Goal: Task Accomplishment & Management: Use online tool/utility

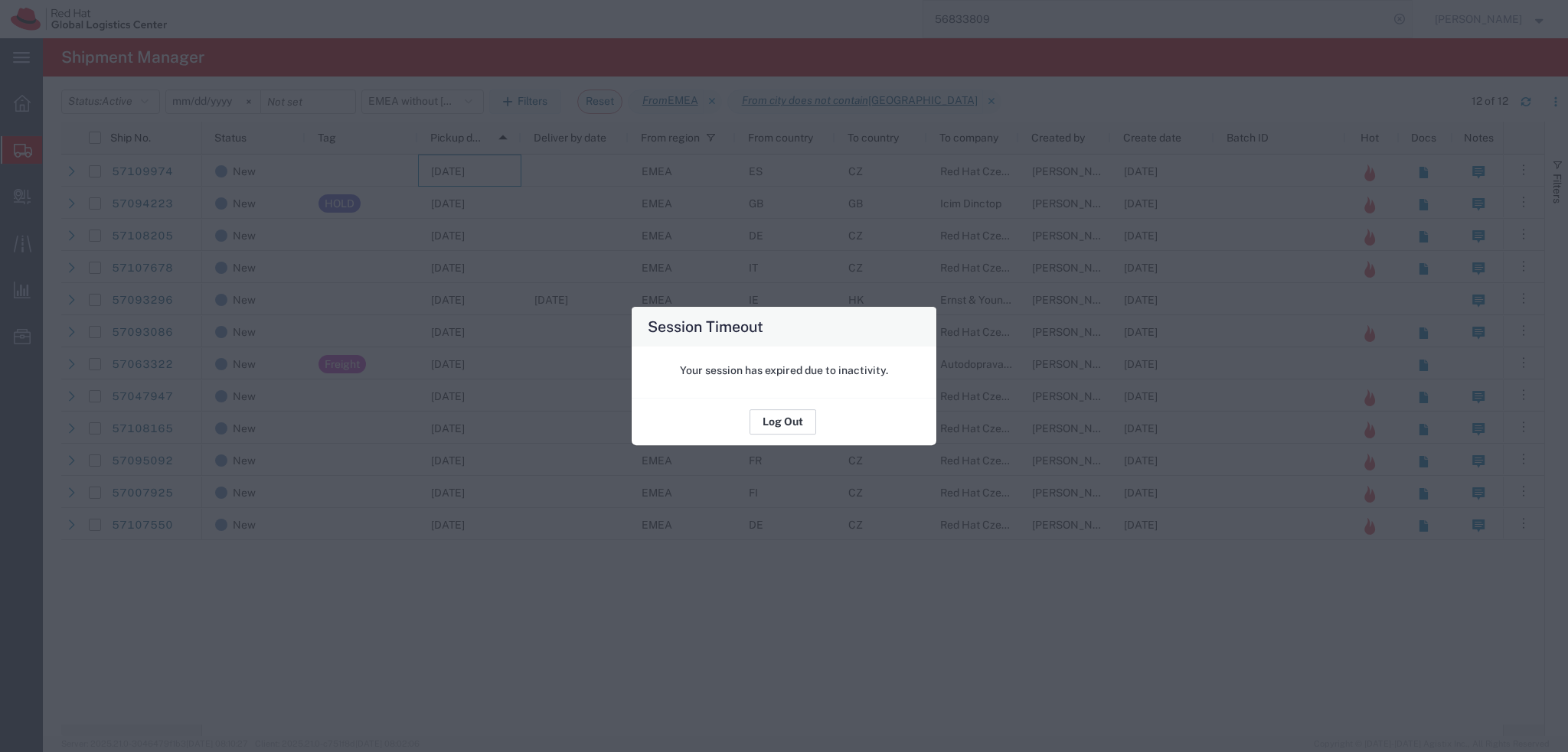
click at [787, 425] on button "Log Out" at bounding box center [782, 422] width 66 height 24
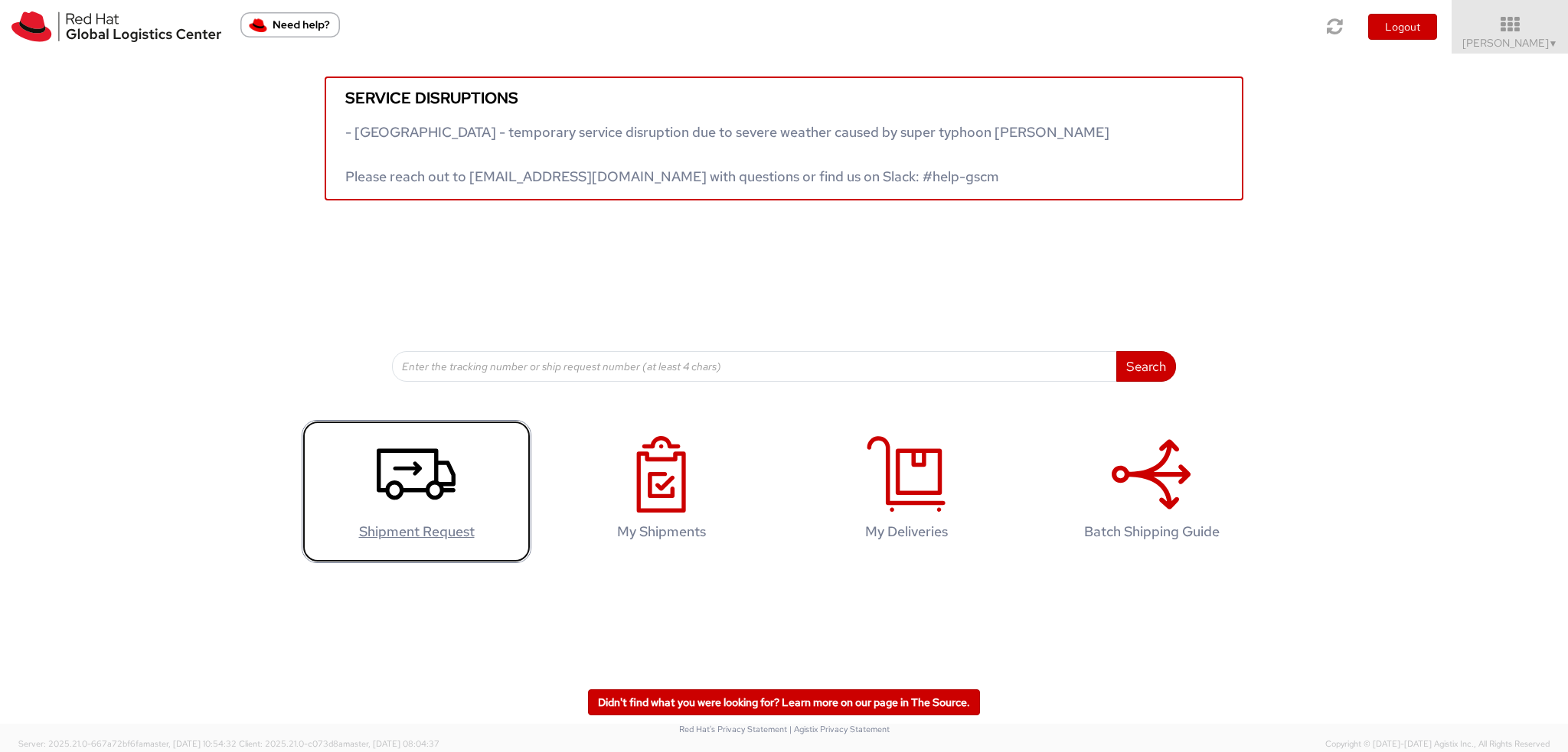
click at [457, 460] on link "Shipment Request" at bounding box center [416, 492] width 230 height 143
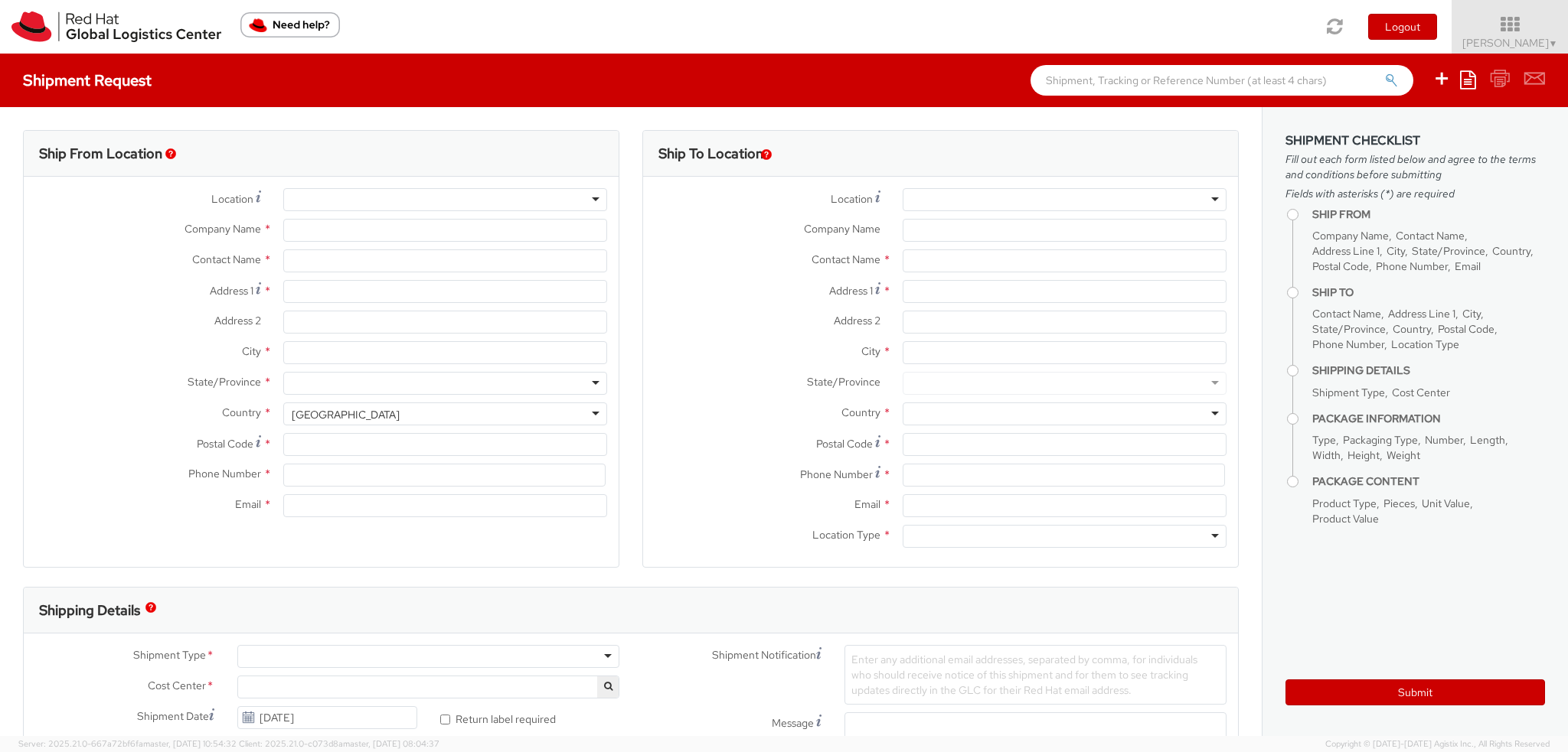
select select "901"
select select
click at [1542, 30] on icon at bounding box center [1509, 24] width 134 height 21
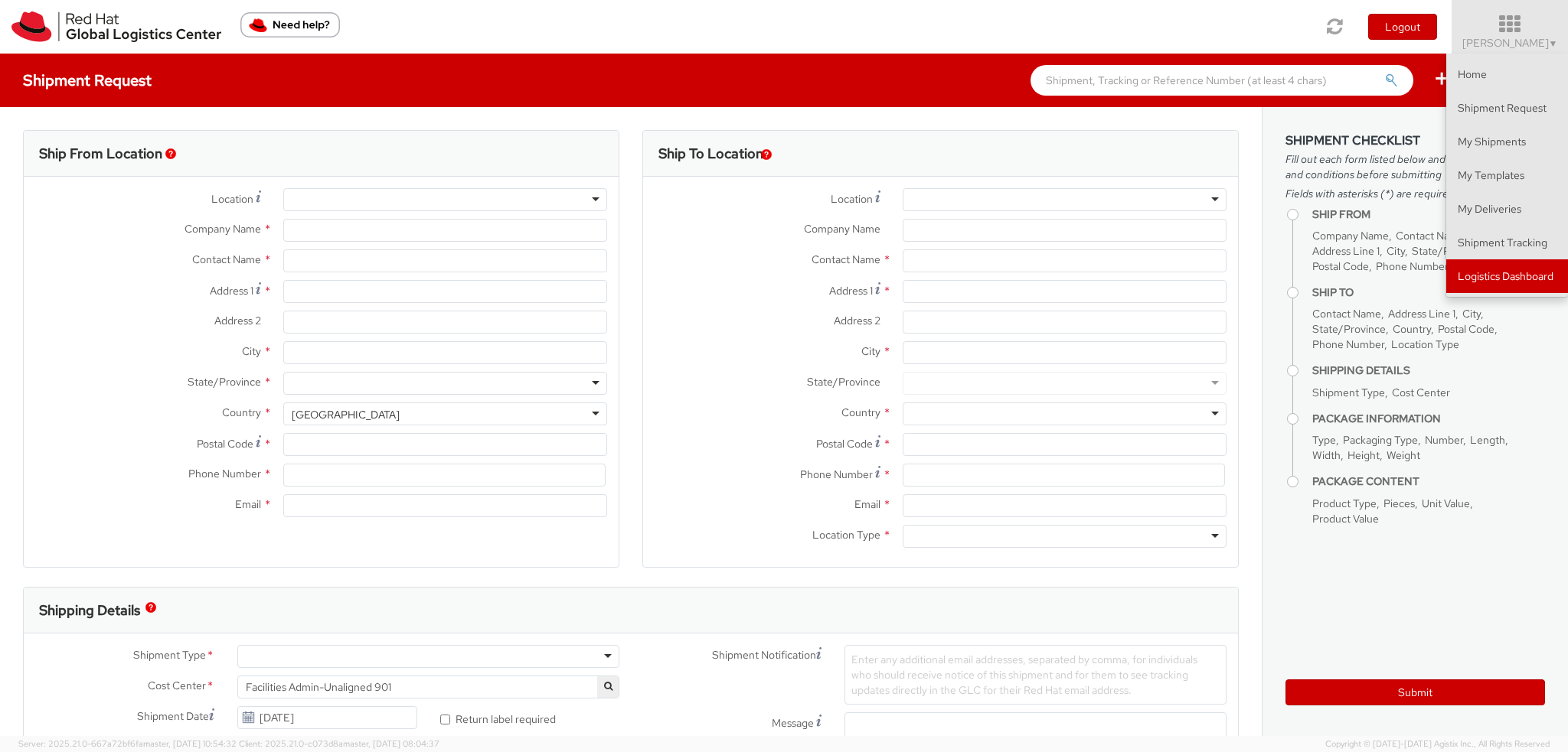
type input "Red Hat Czech s.r.o."
type input "[PERSON_NAME]"
type input "Purkynova 665/115"
type input "BRNO"
type input "621 00"
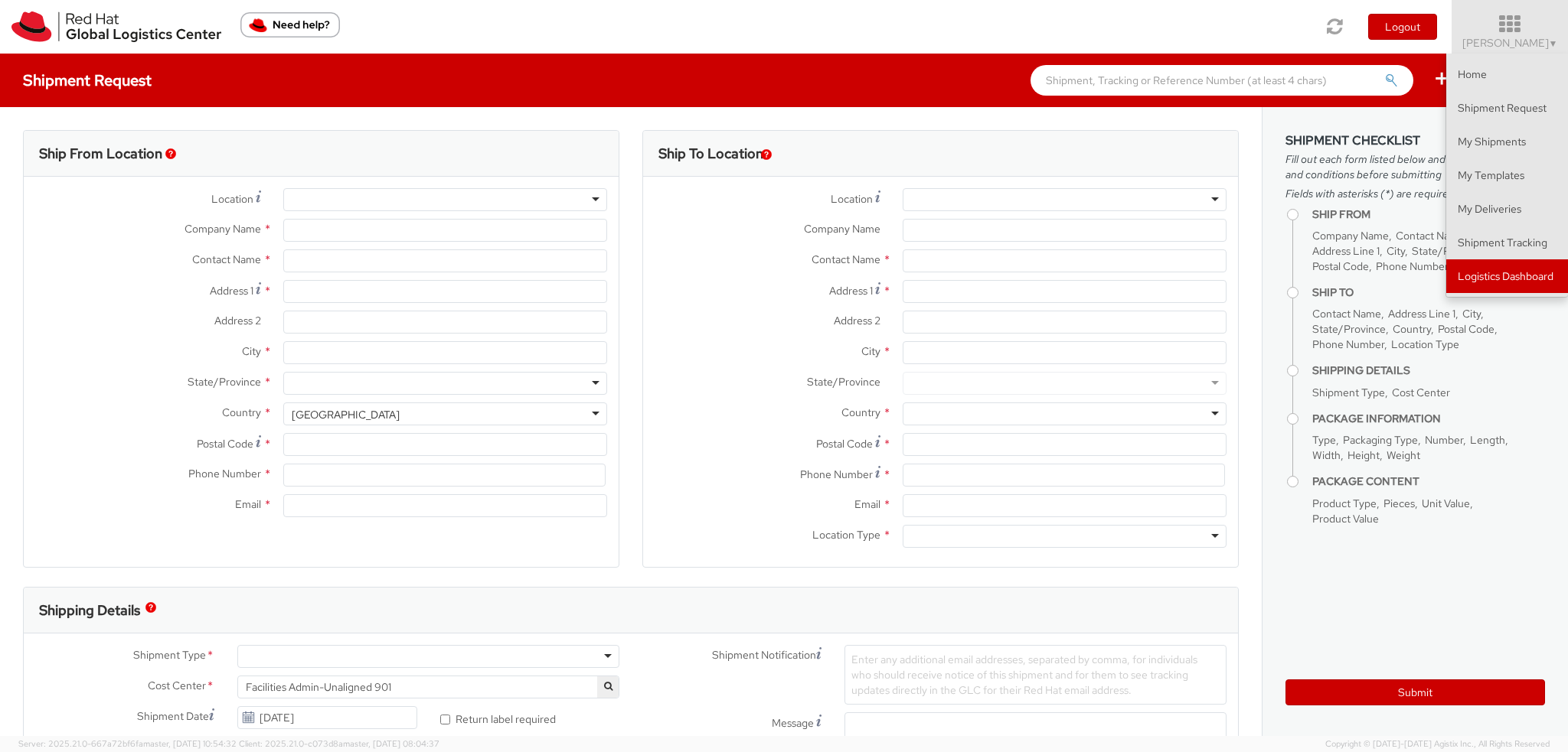
type input "420 532 294 555"
type input "fmoravec@redhat.com"
select select "CM"
select select "KGS"
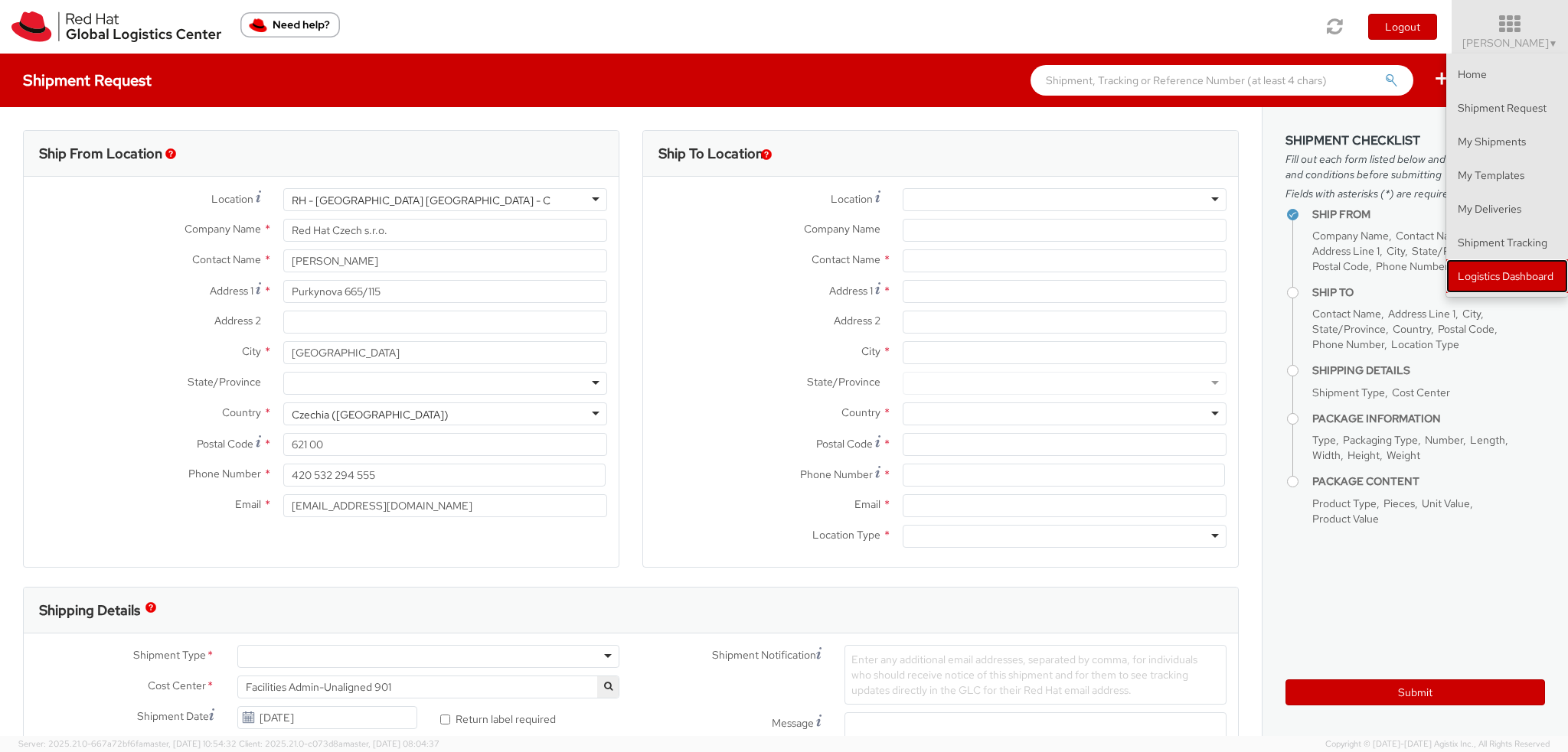
click at [1524, 270] on link "Logistics Dashboard" at bounding box center [1507, 276] width 122 height 34
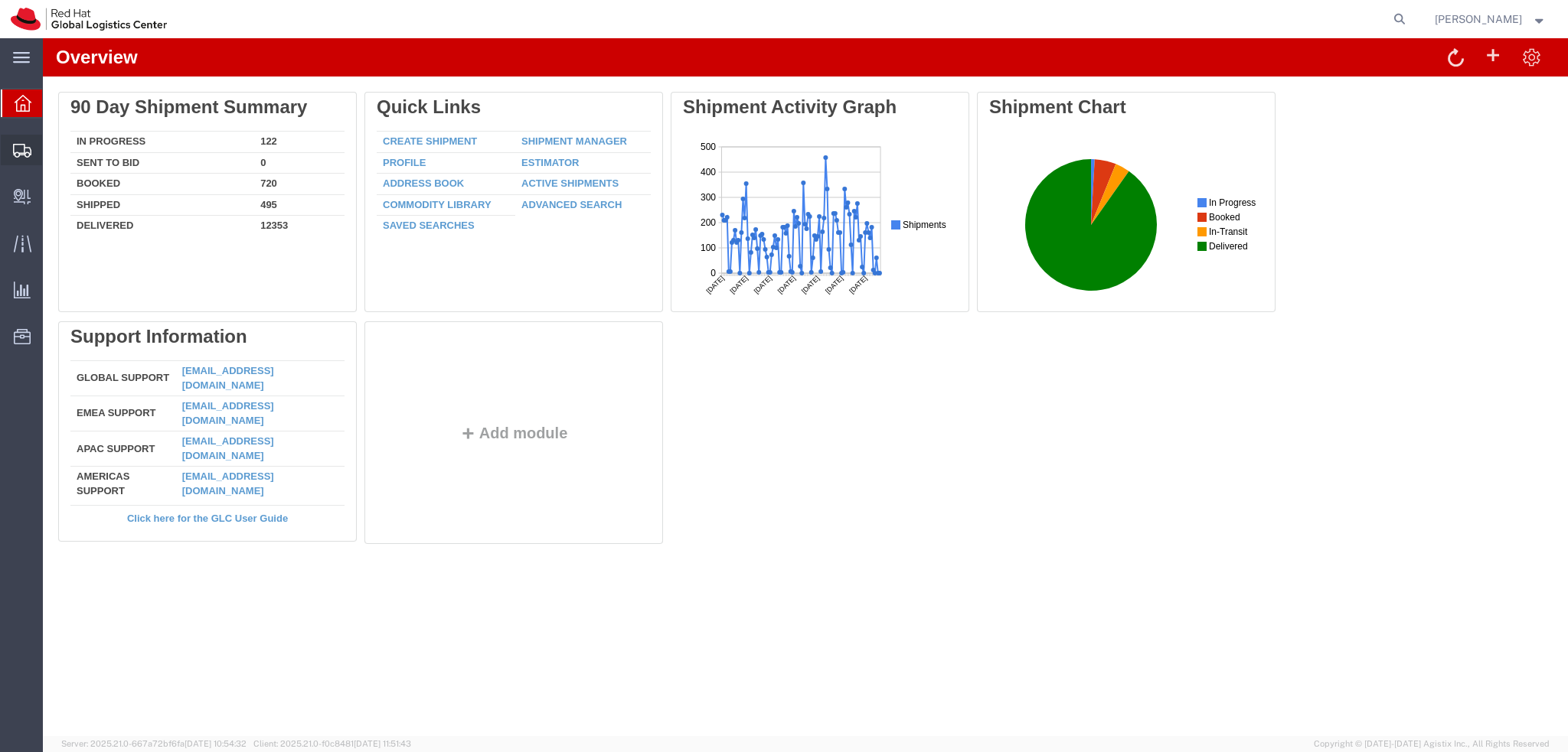
click at [18, 152] on icon at bounding box center [22, 150] width 18 height 13
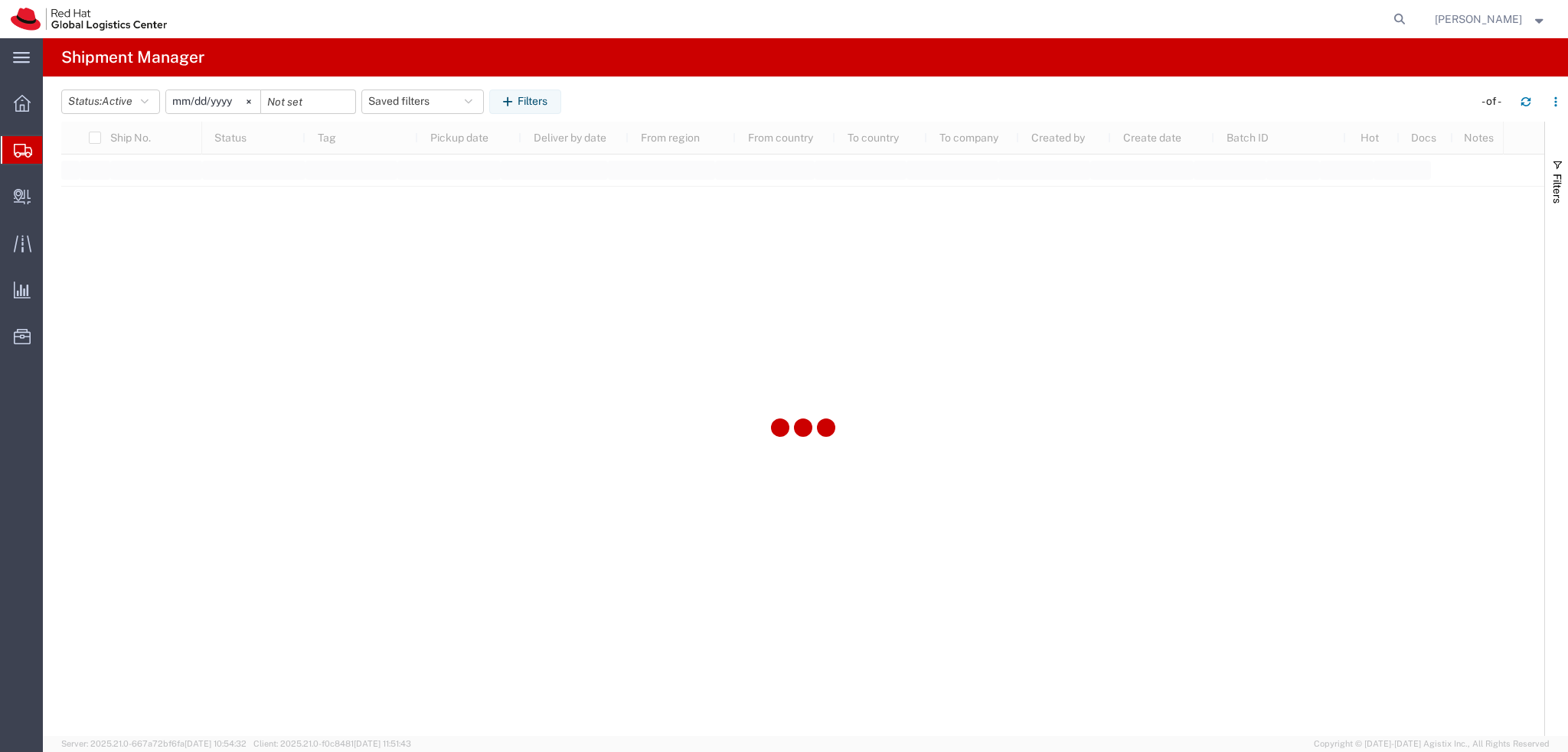
type input "2025-01-05"
click at [423, 108] on button "Saved filters" at bounding box center [423, 102] width 123 height 24
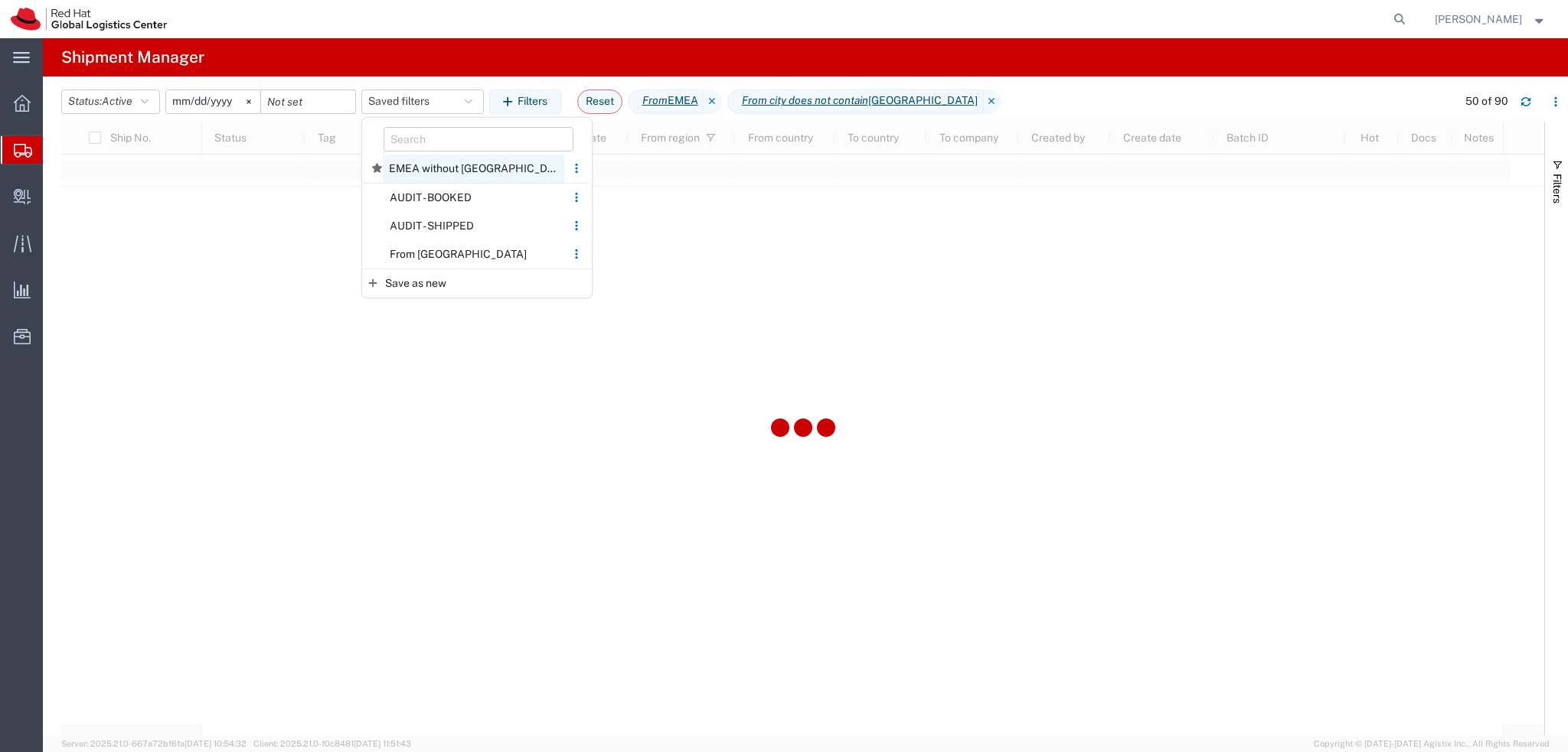
click at [468, 169] on span "EMEA without Brno" at bounding box center [473, 169] width 182 height 29
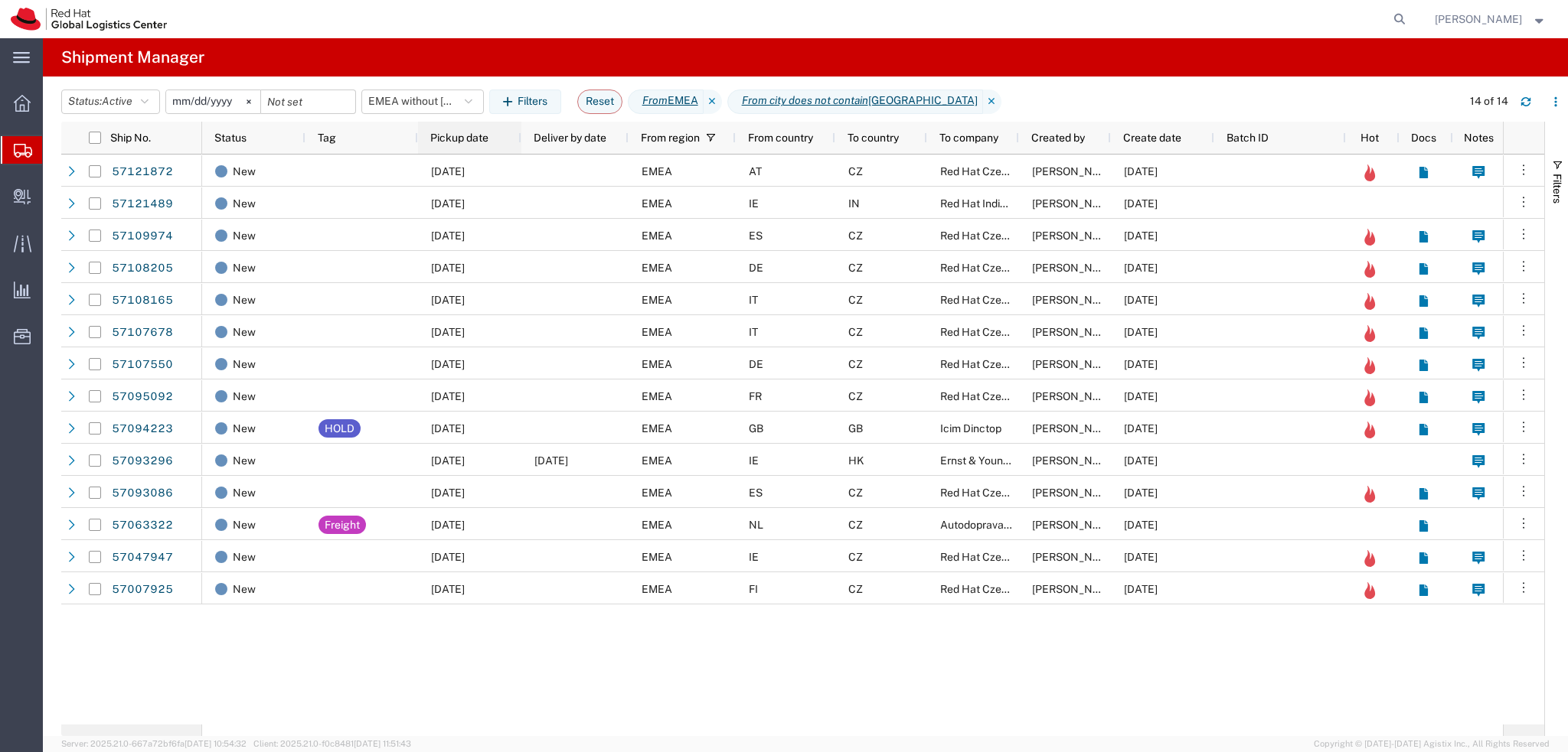
click at [467, 144] on div "Pickup date" at bounding box center [473, 137] width 85 height 24
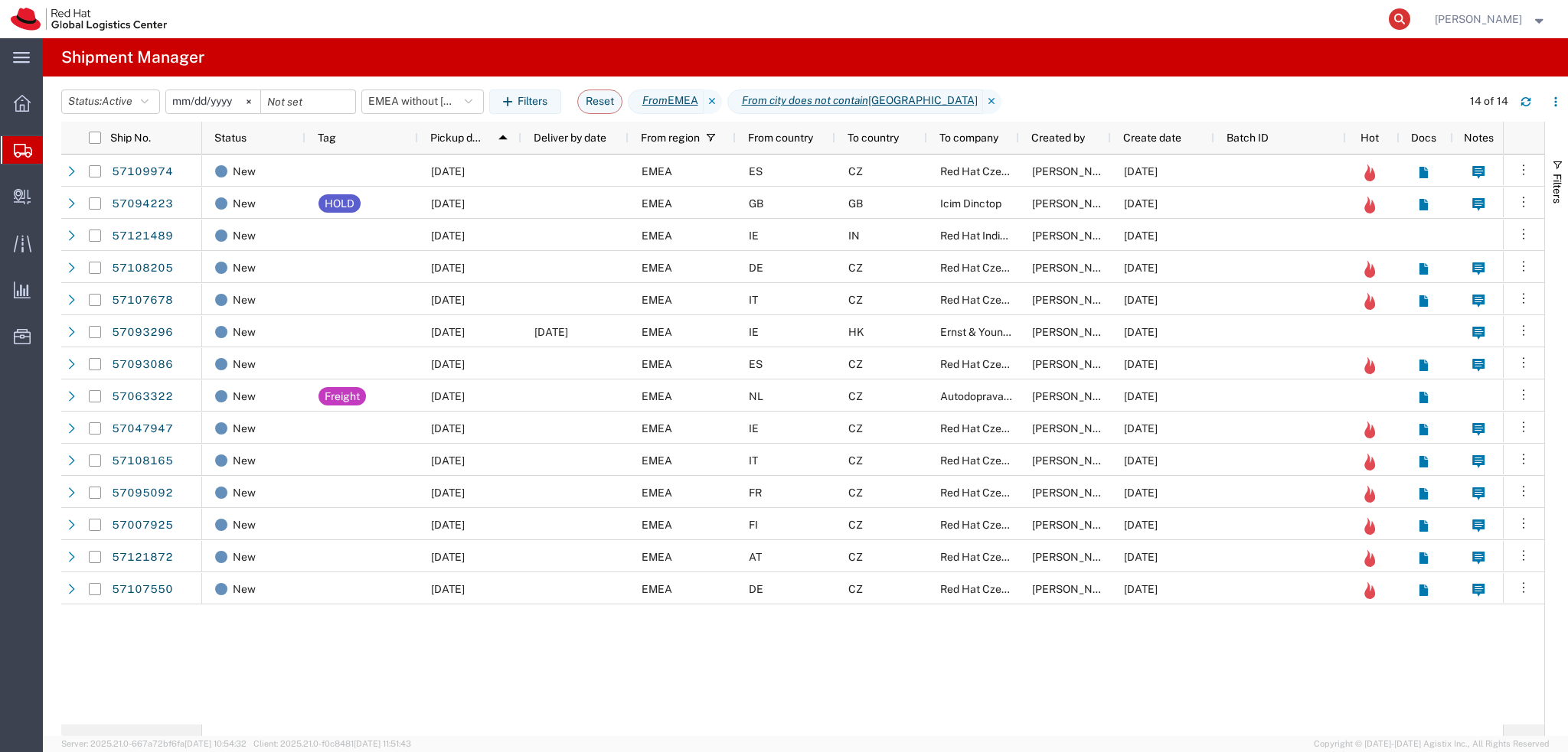
click at [1410, 16] on icon at bounding box center [1399, 18] width 21 height 21
click at [1365, 21] on input "search" at bounding box center [1156, 19] width 466 height 37
paste input "56713005"
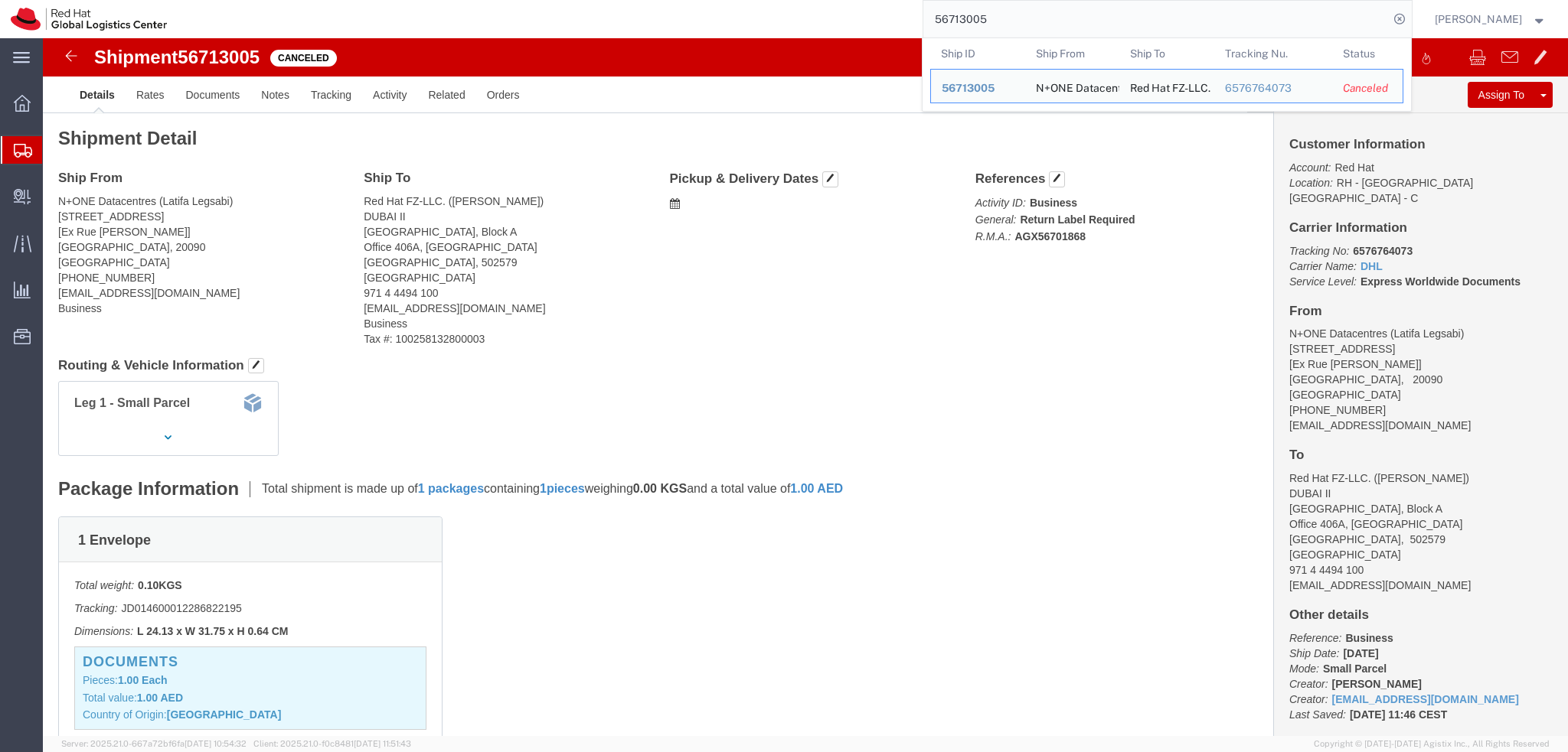
click div "Ship From N+ONE Datacentres (Latifa Legsabi) 2 Rue Lakrari Hmida [Ex Rue Celli]…"
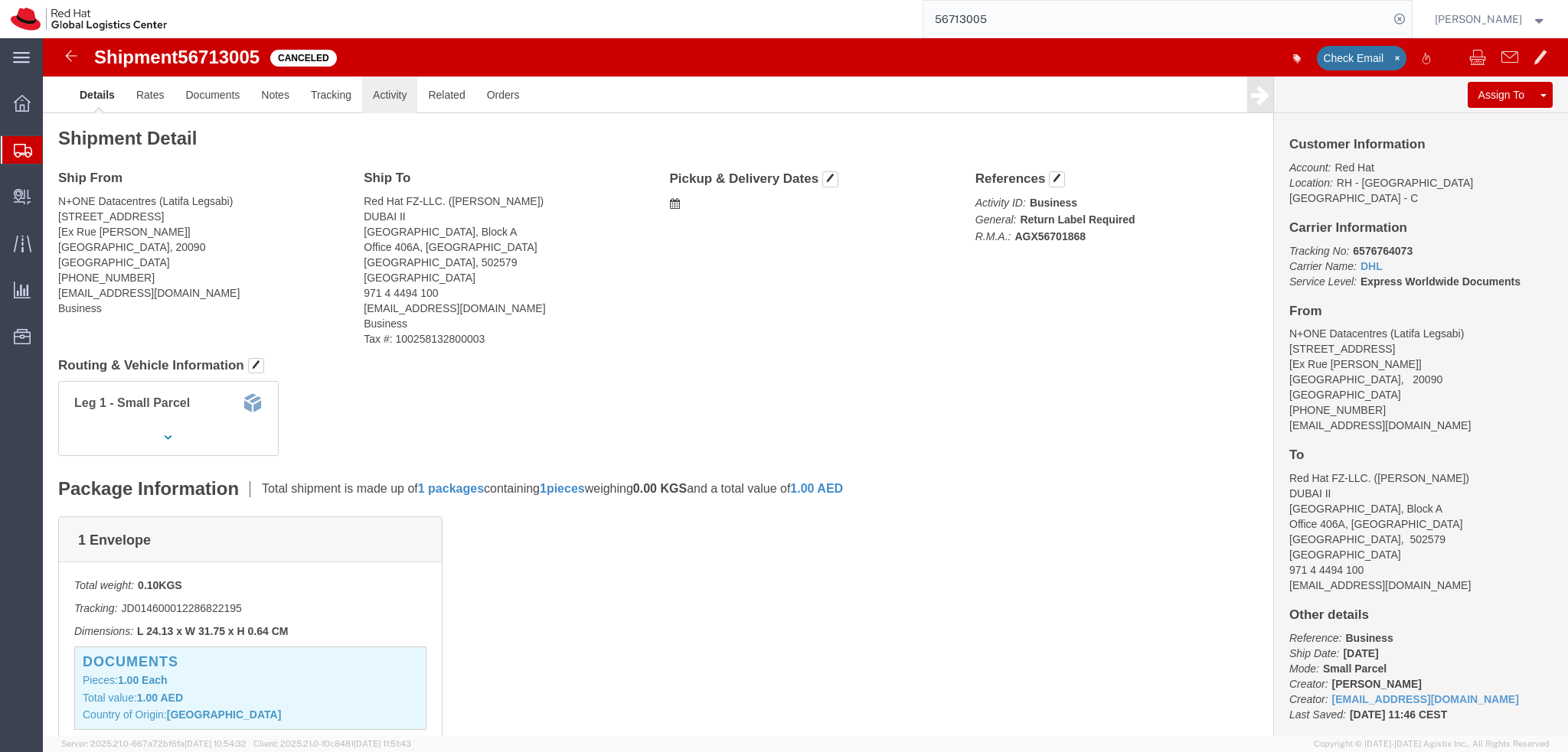
click link "Activity"
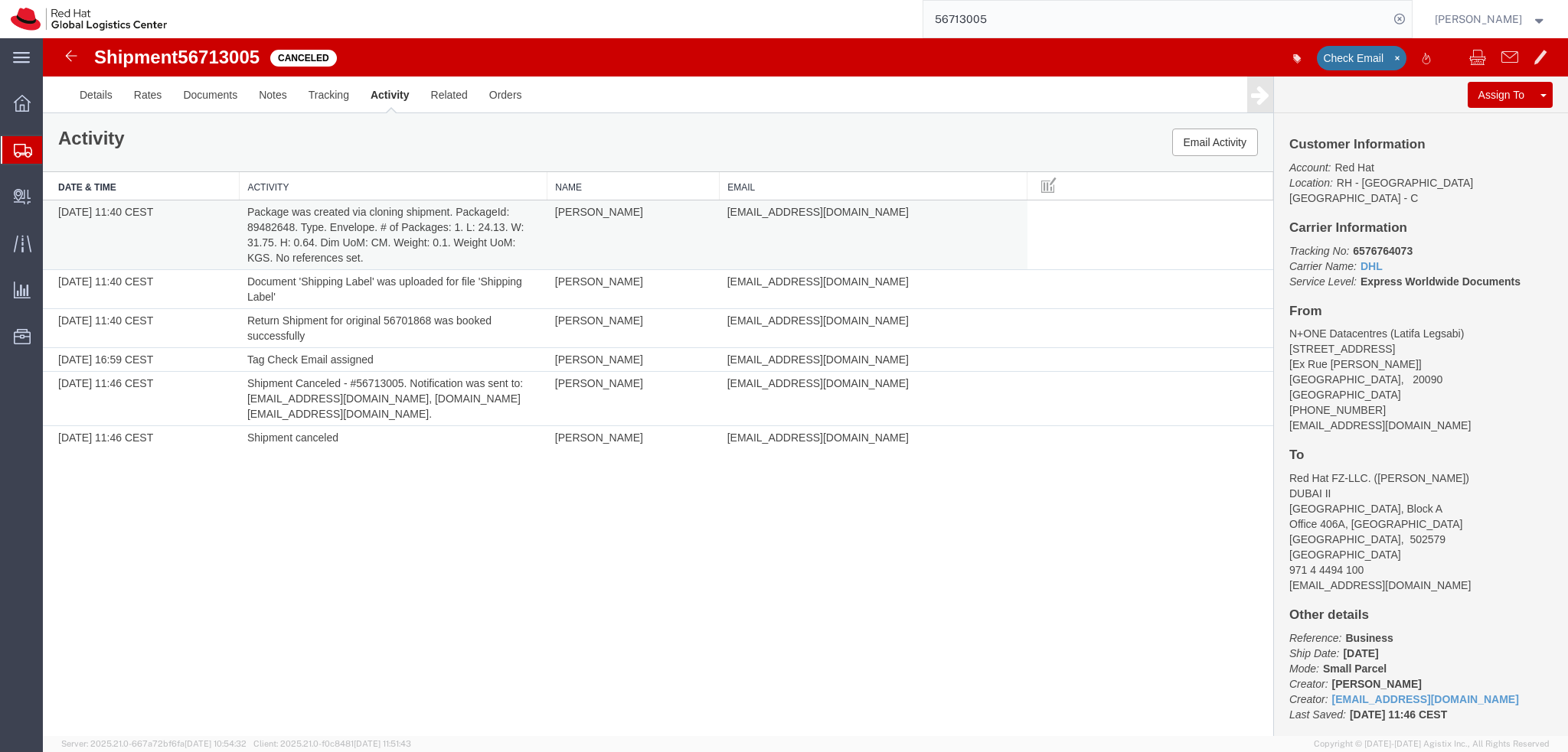
click at [269, 224] on td "Package was created via cloning shipment. PackageId: 89482648. Type. Envelope. …" at bounding box center [393, 235] width 308 height 70
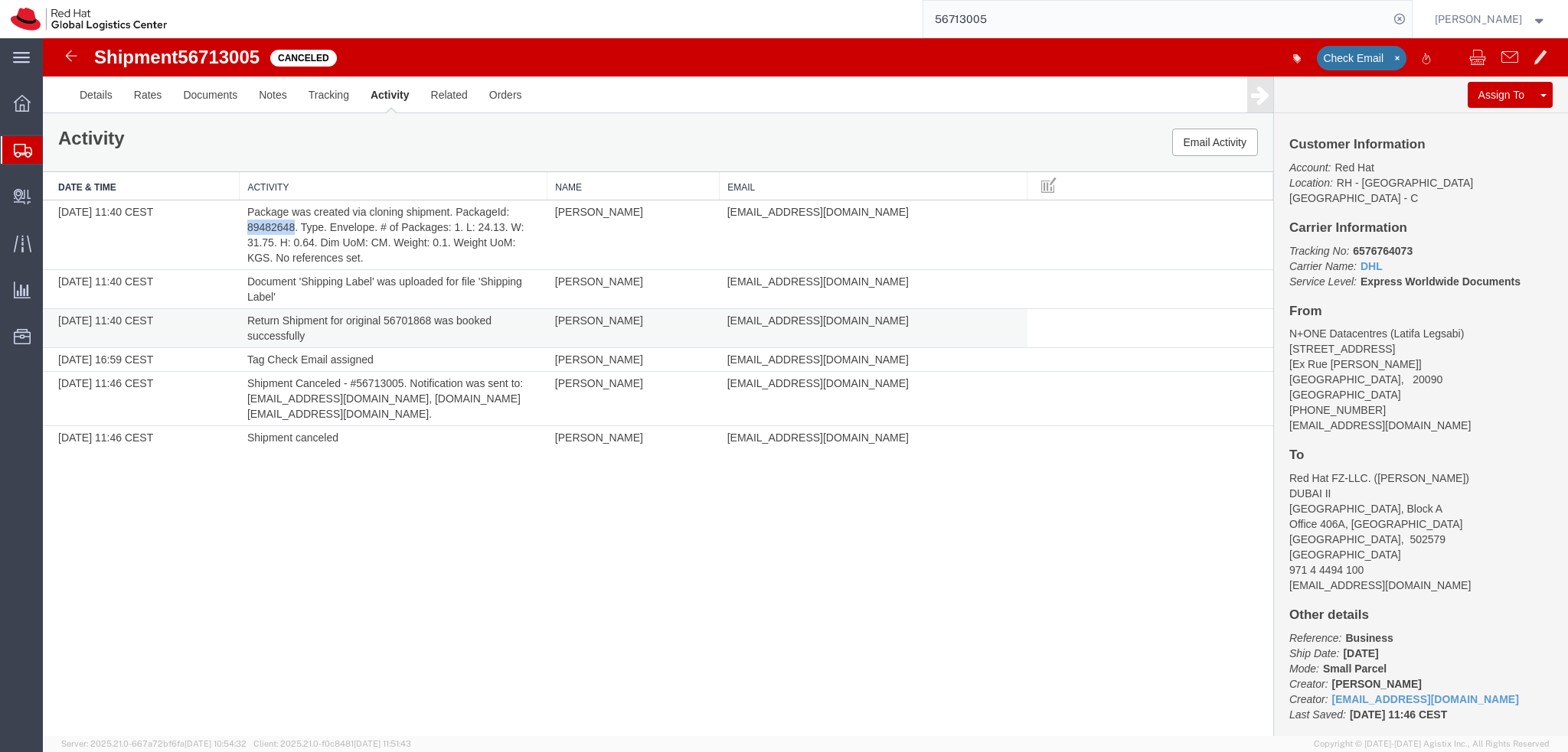
copy td "89482648"
click at [1043, 24] on input "56713005" at bounding box center [1156, 19] width 466 height 37
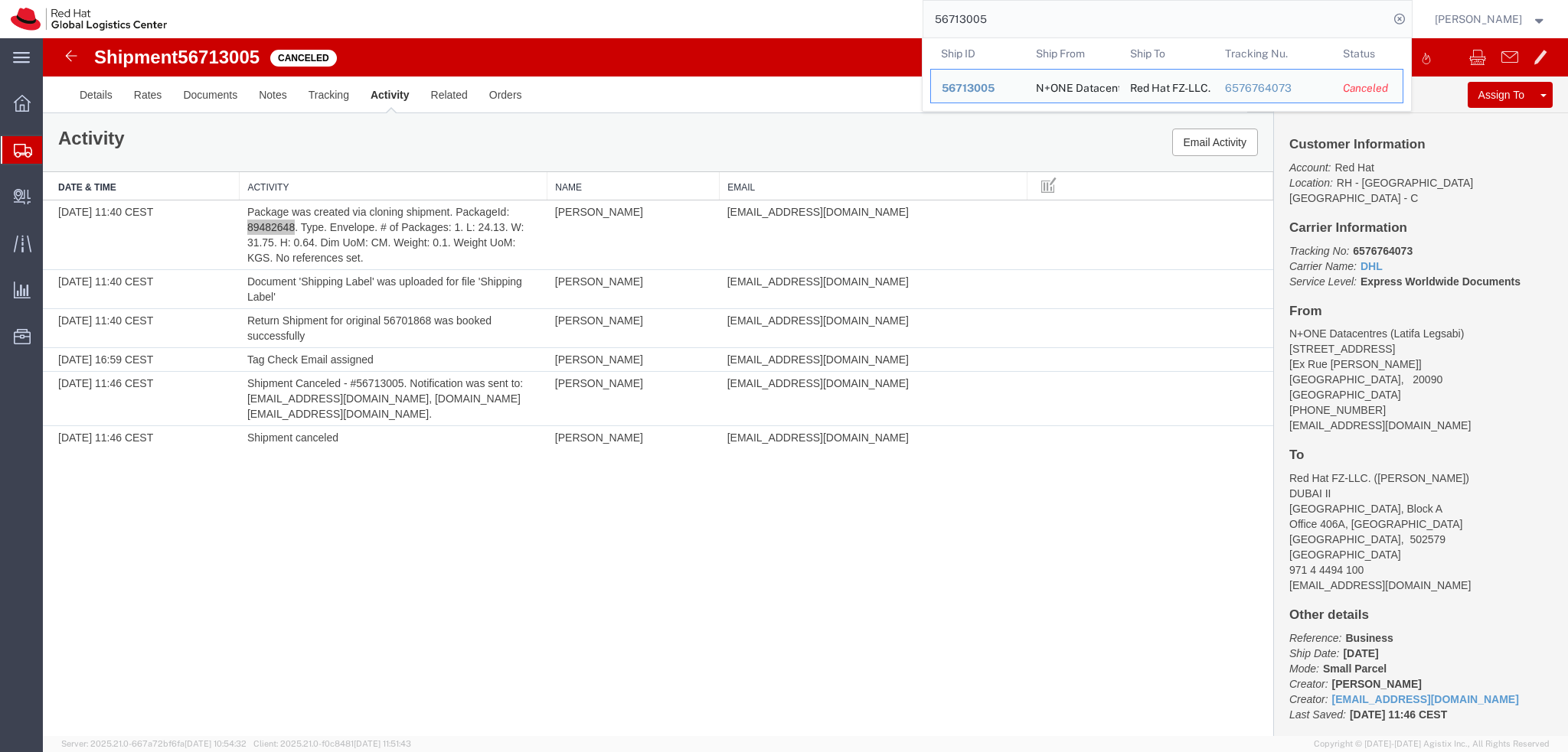
click at [1043, 24] on input "56713005" at bounding box center [1156, 19] width 466 height 37
paste input "89482648"
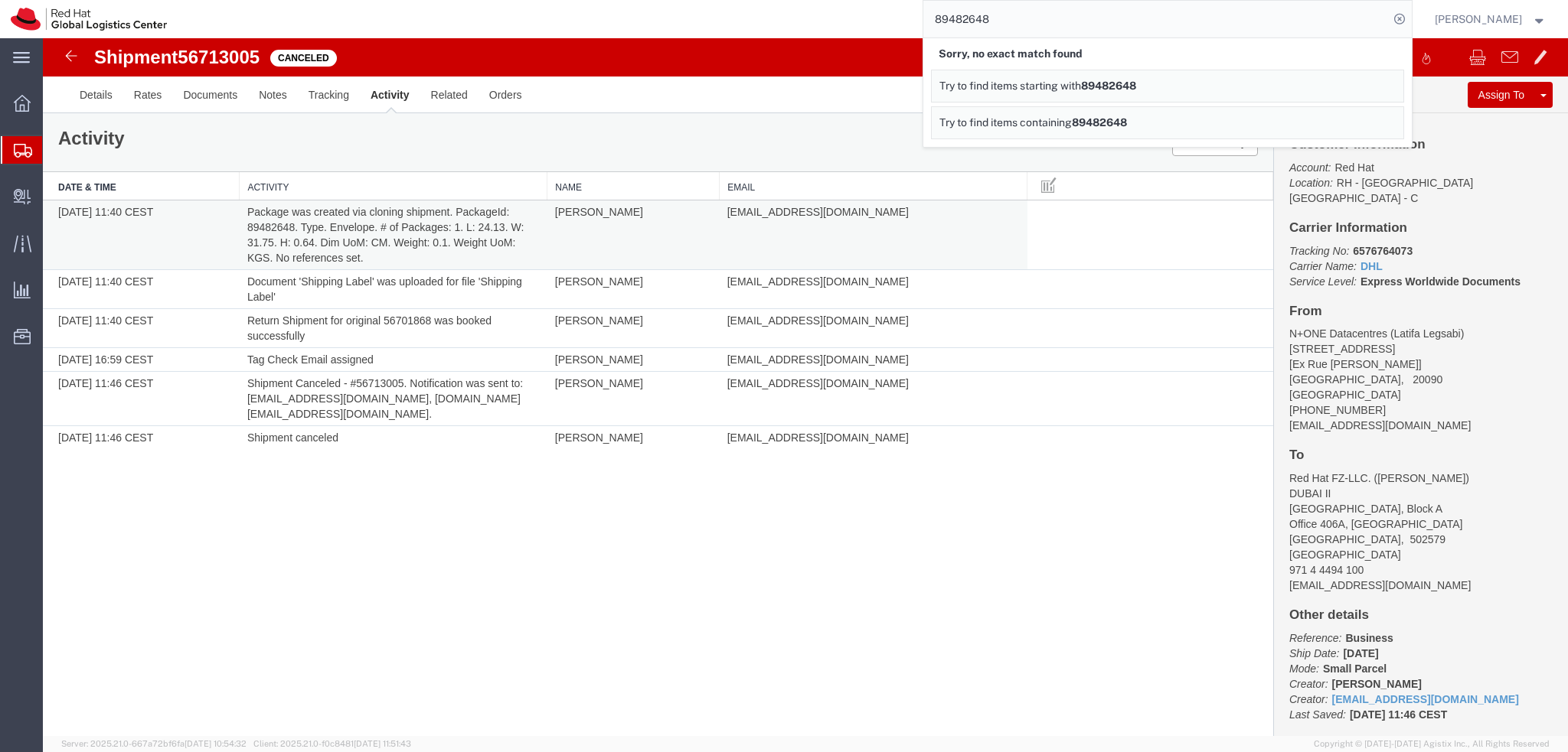
click at [381, 225] on td "Package was created via cloning shipment. PackageId: 89482648. Type. Envelope. …" at bounding box center [393, 235] width 308 height 70
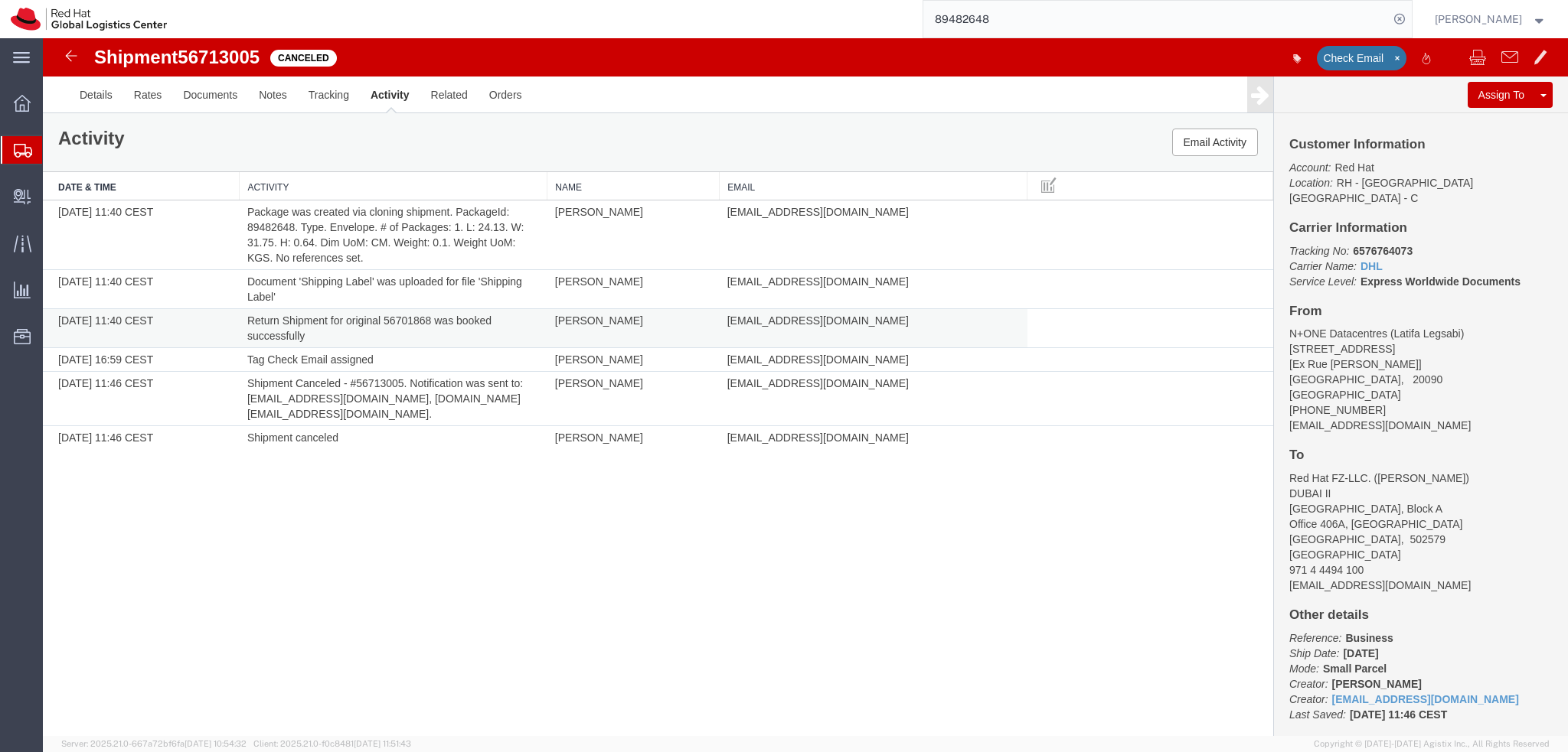
click at [409, 322] on td "Return Shipment for original 56701868 was booked successfully" at bounding box center [393, 329] width 308 height 39
click at [385, 309] on td "Return Shipment for original 56701868 was booked successfully" at bounding box center [393, 329] width 308 height 39
click at [395, 319] on td "Return Shipment for original 56701868 was booked successfully" at bounding box center [393, 329] width 308 height 39
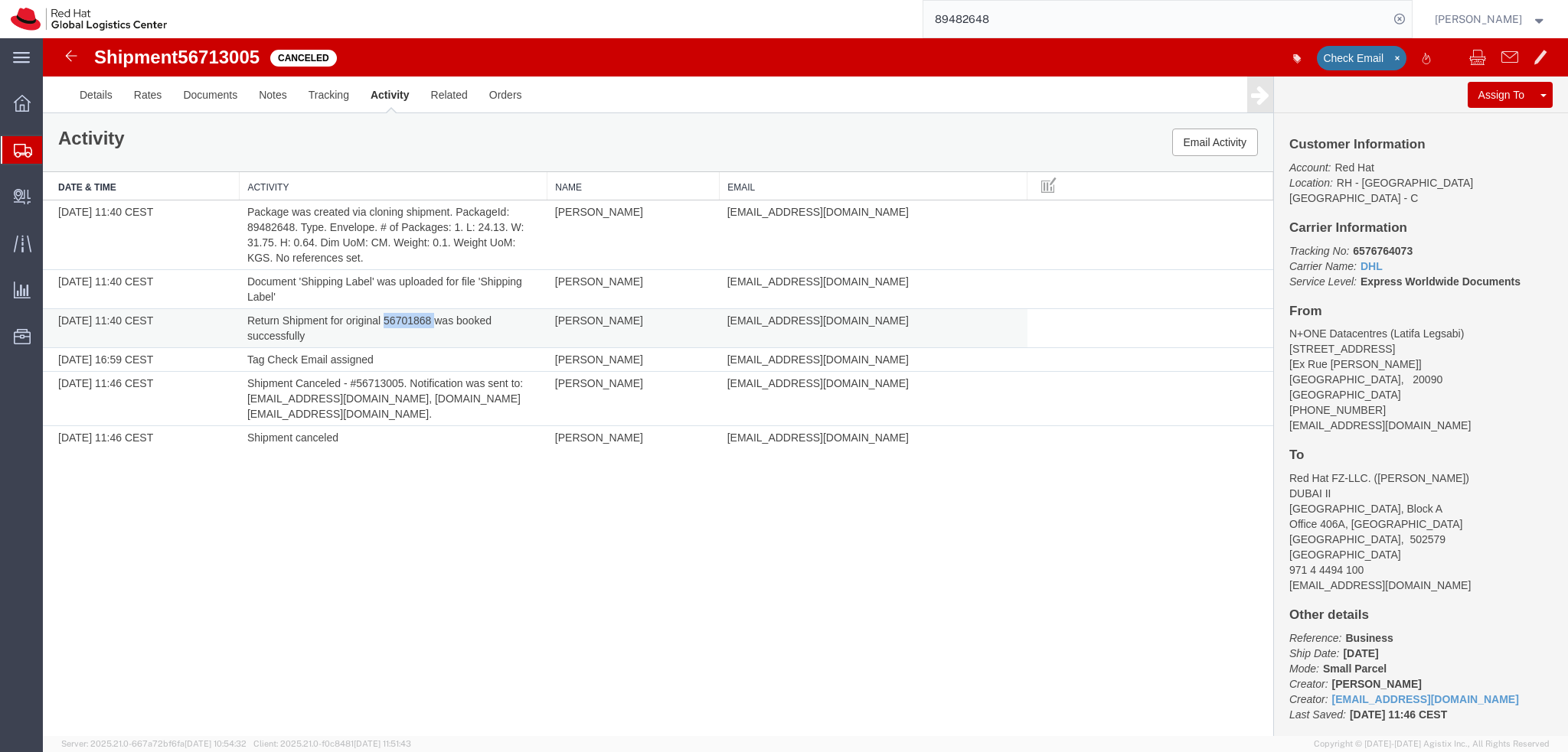
copy td "56701868"
click at [1035, 15] on input "89482648" at bounding box center [1156, 19] width 466 height 37
paste input "56701868"
type input "56701868"
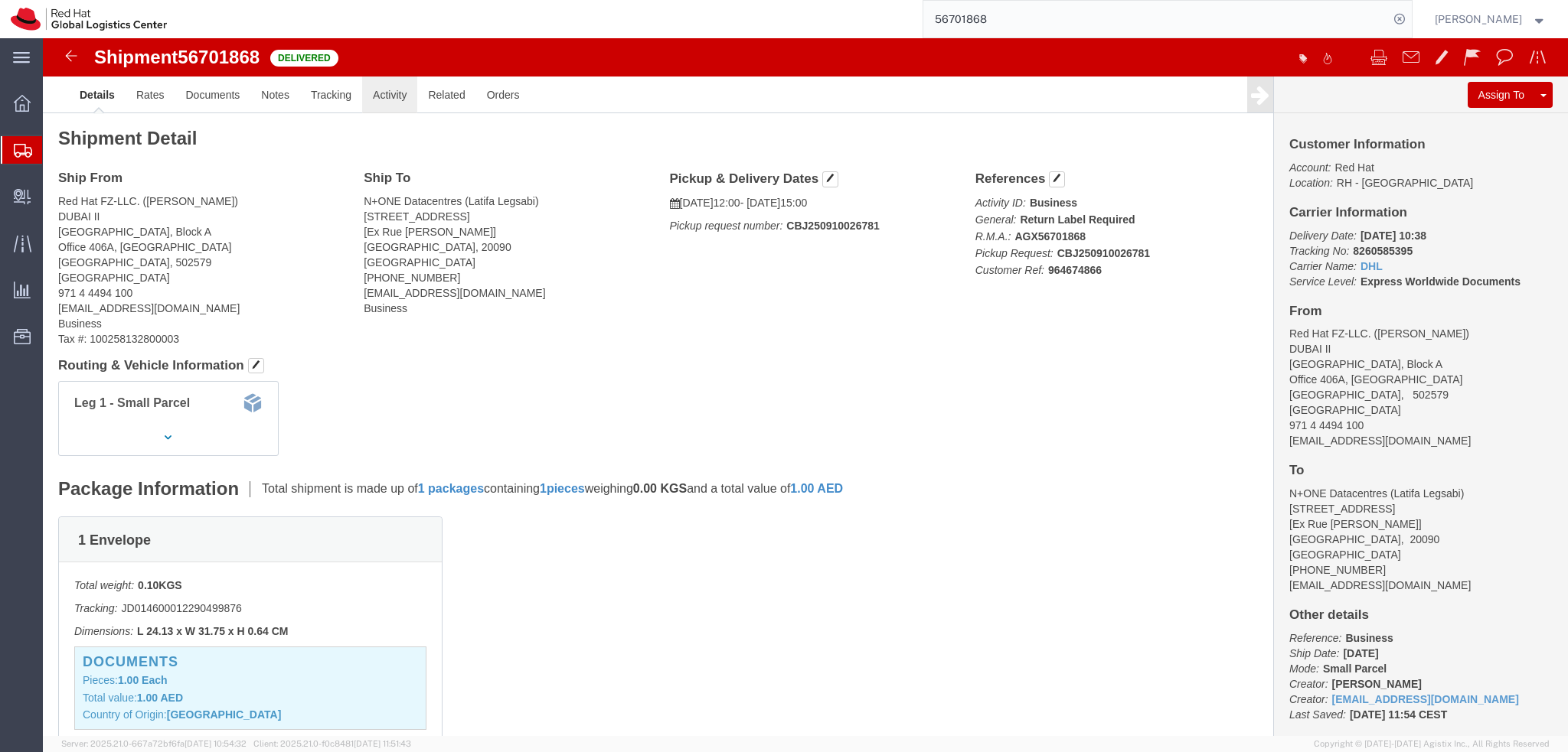
click link "Activity"
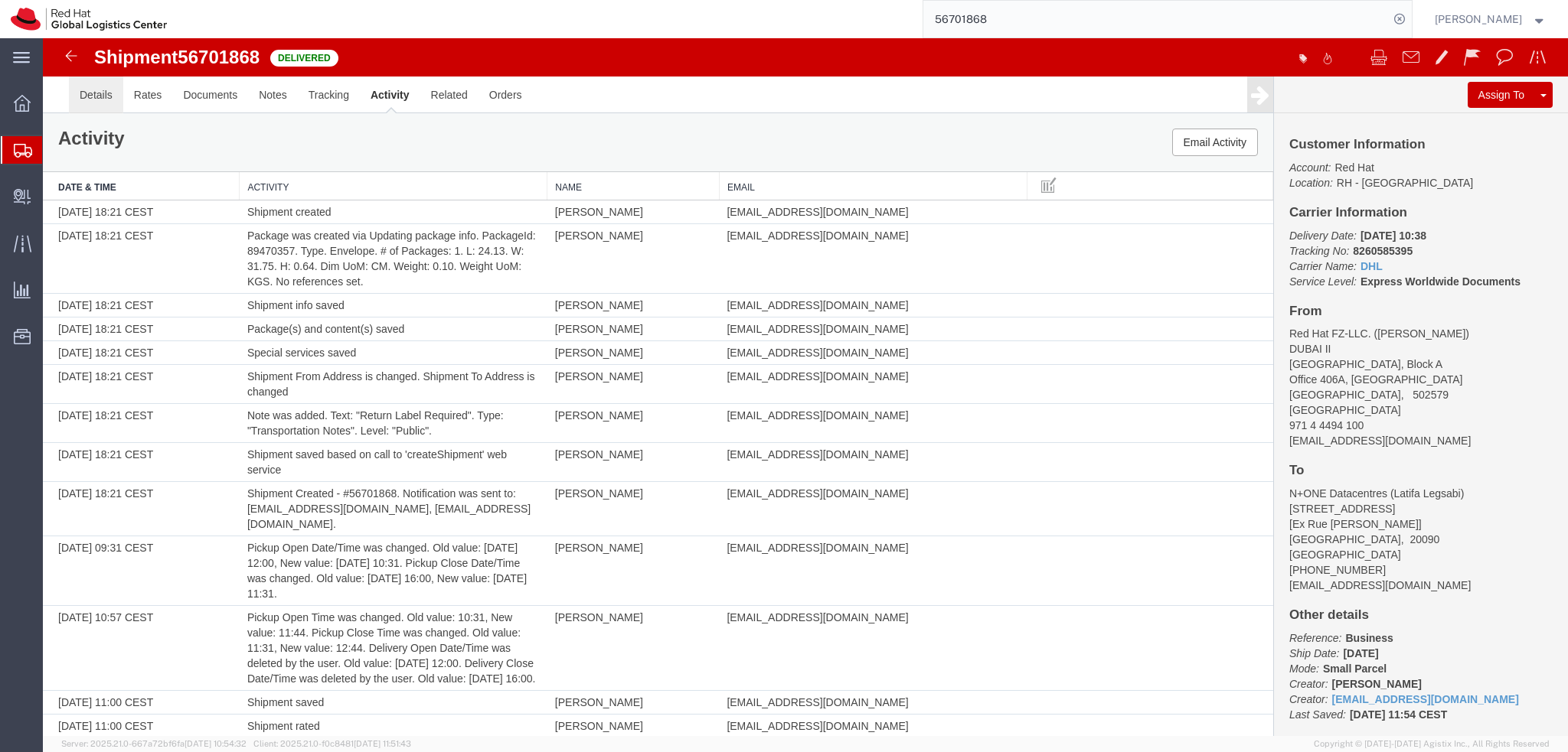
click at [97, 103] on link "Details" at bounding box center [96, 95] width 55 height 37
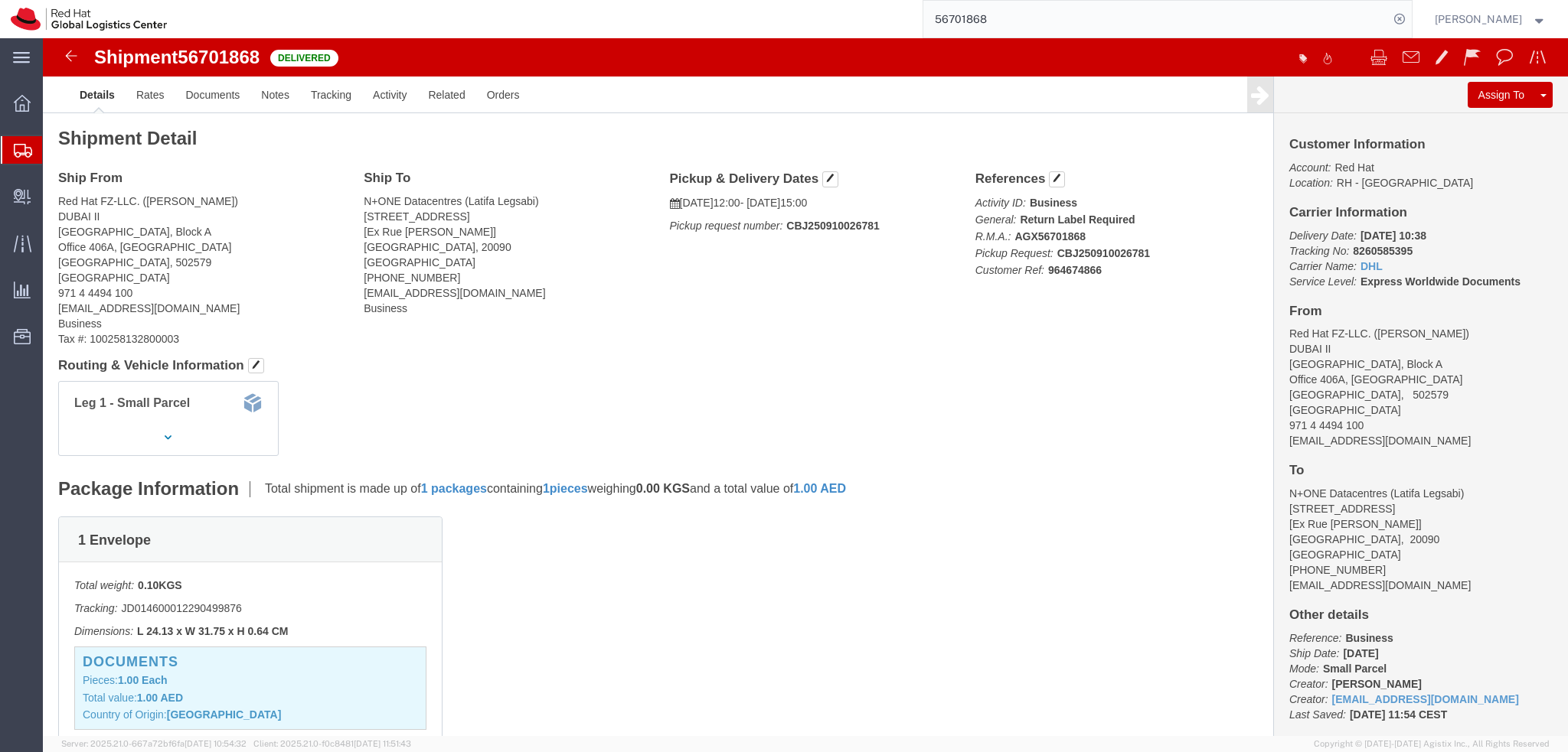
click span "56701868"
copy span "56701868"
click div "Ship From Red Hat FZ-LLC. (Alessandro Filocca) DUBAI II Office Park Building, B…"
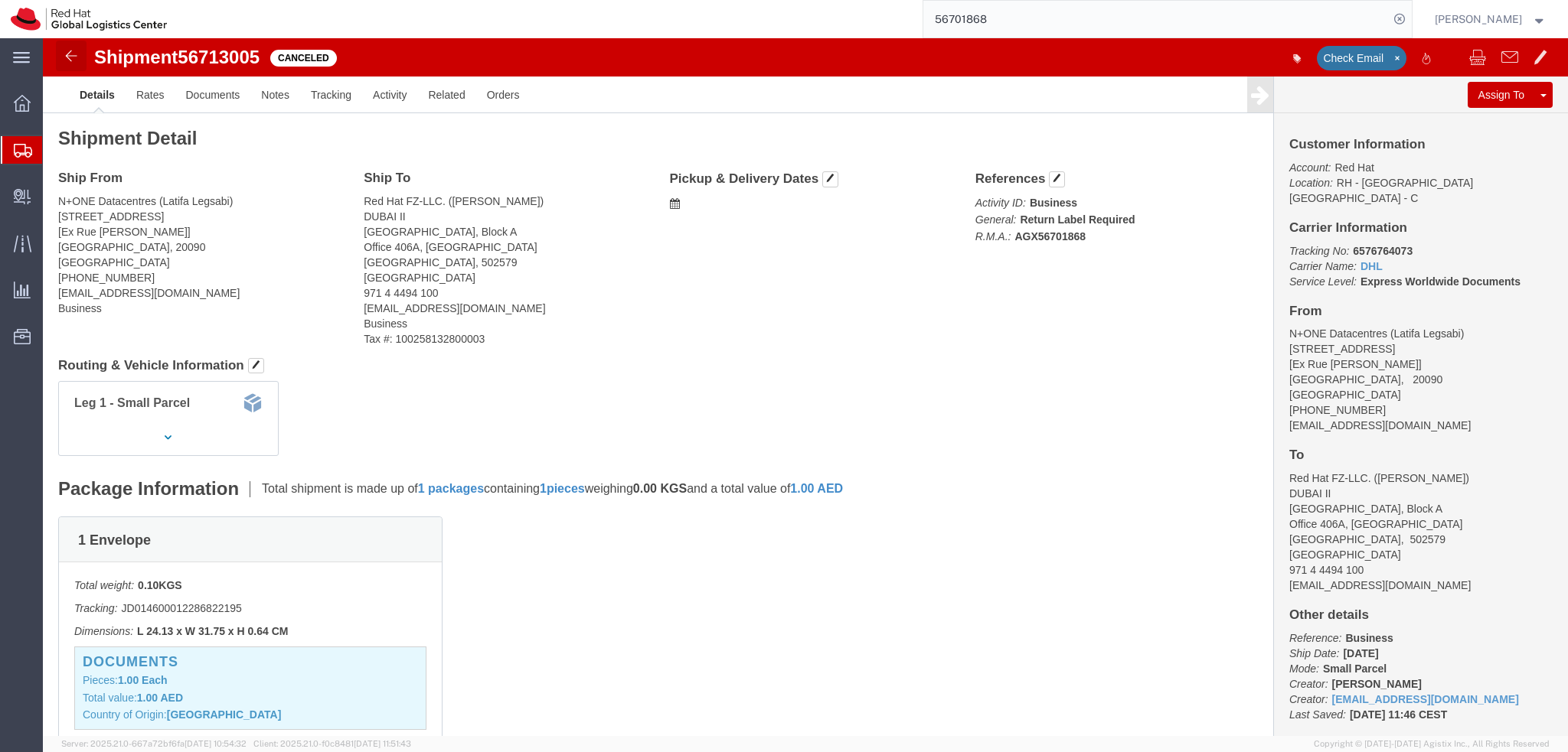
click img
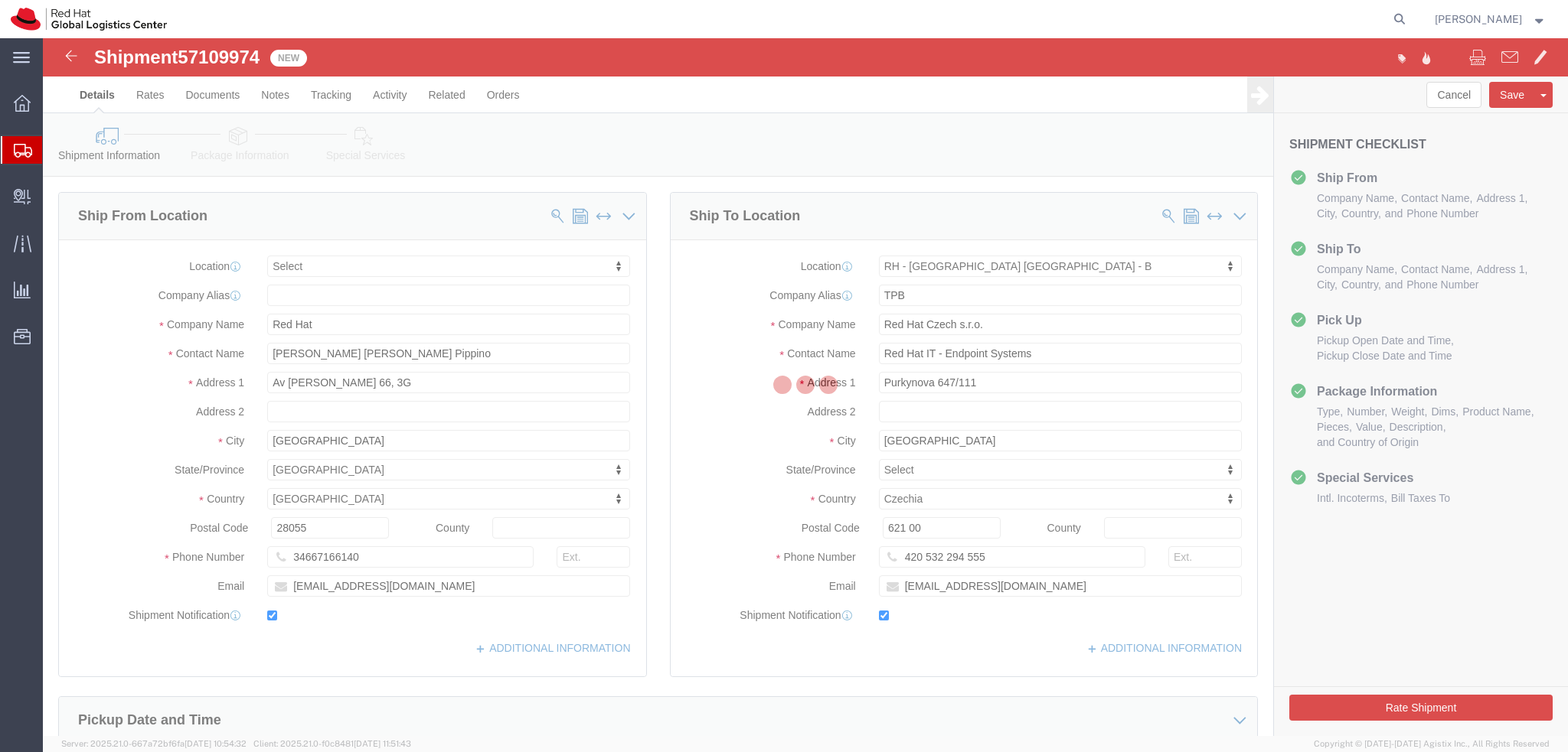
select select
select select "38036"
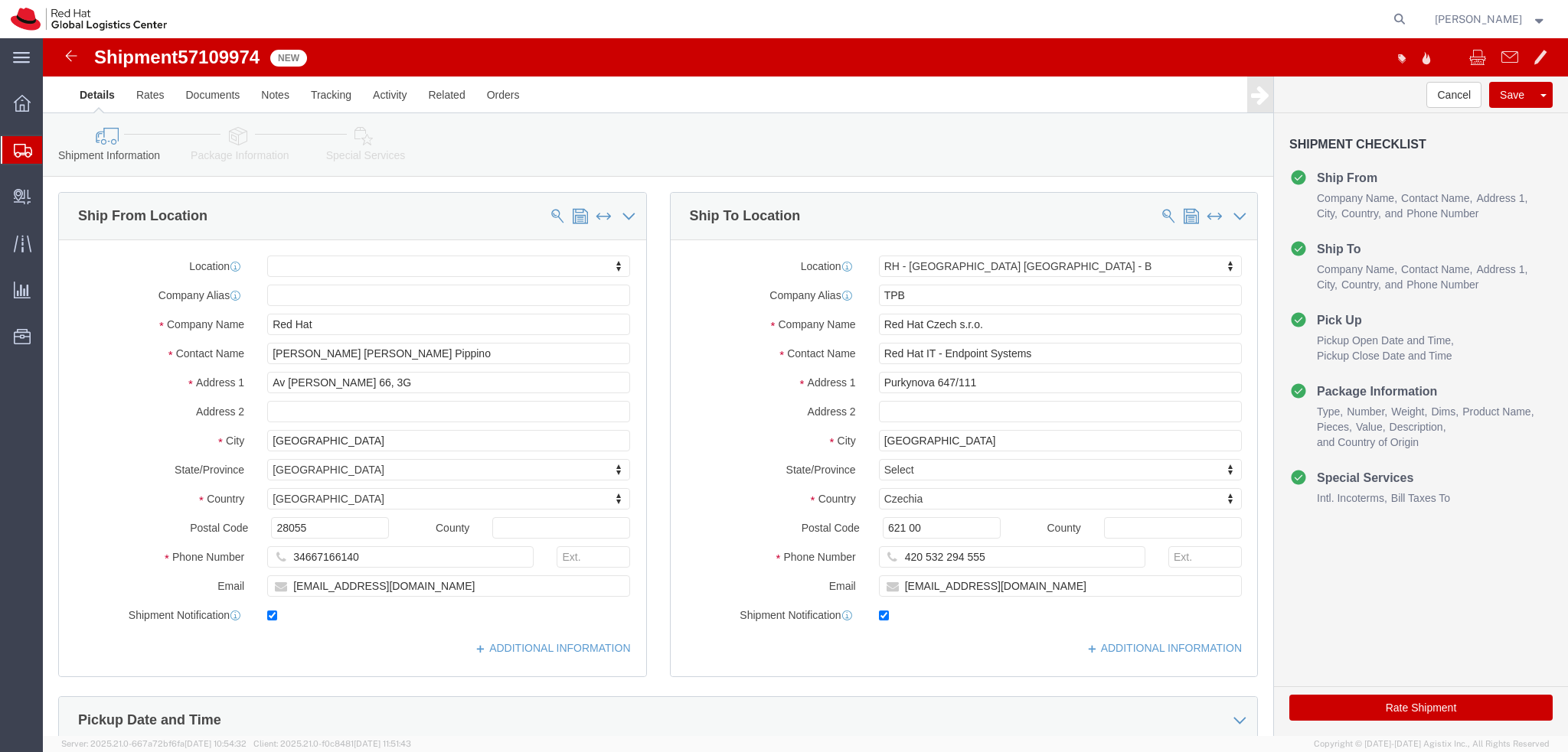
click icon
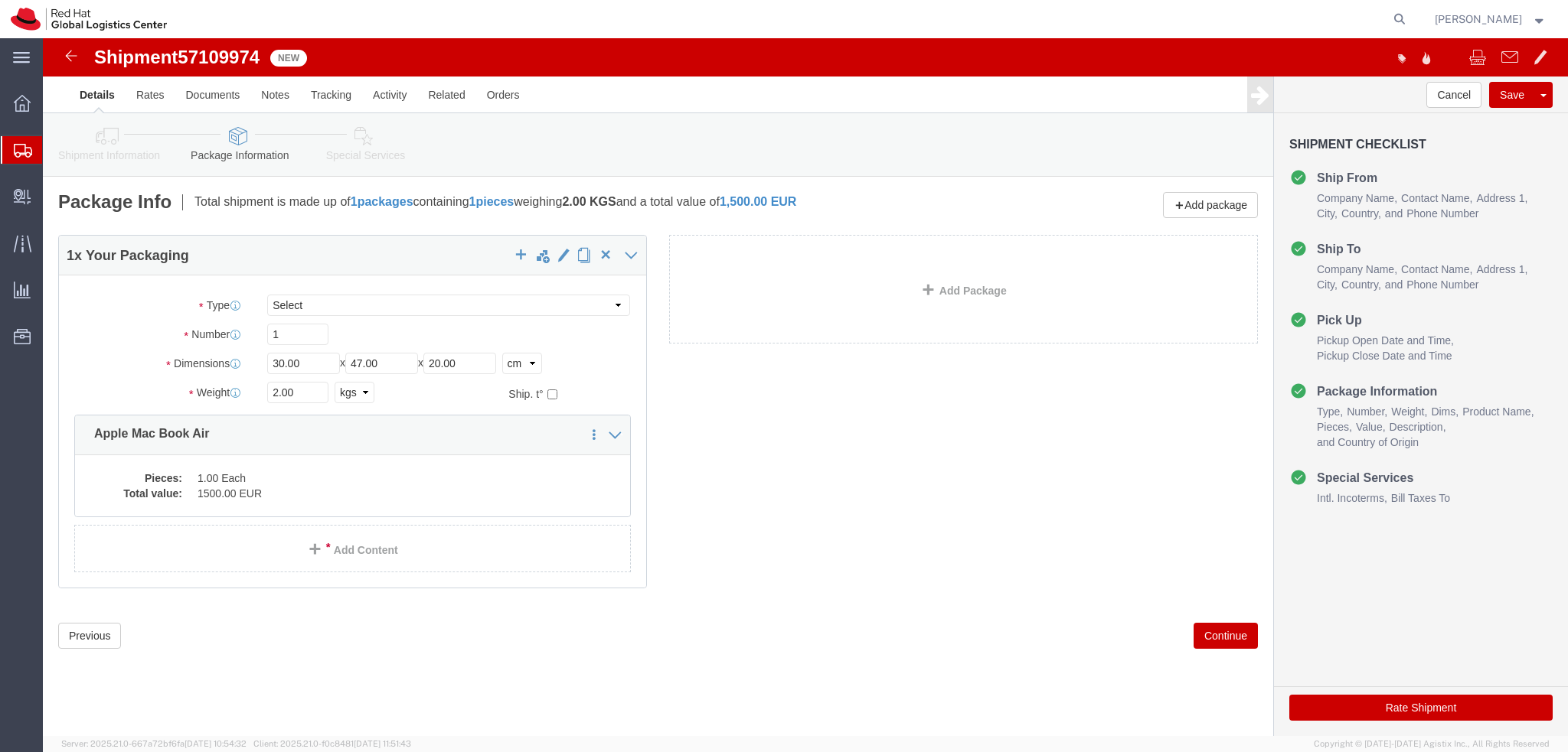
click icon
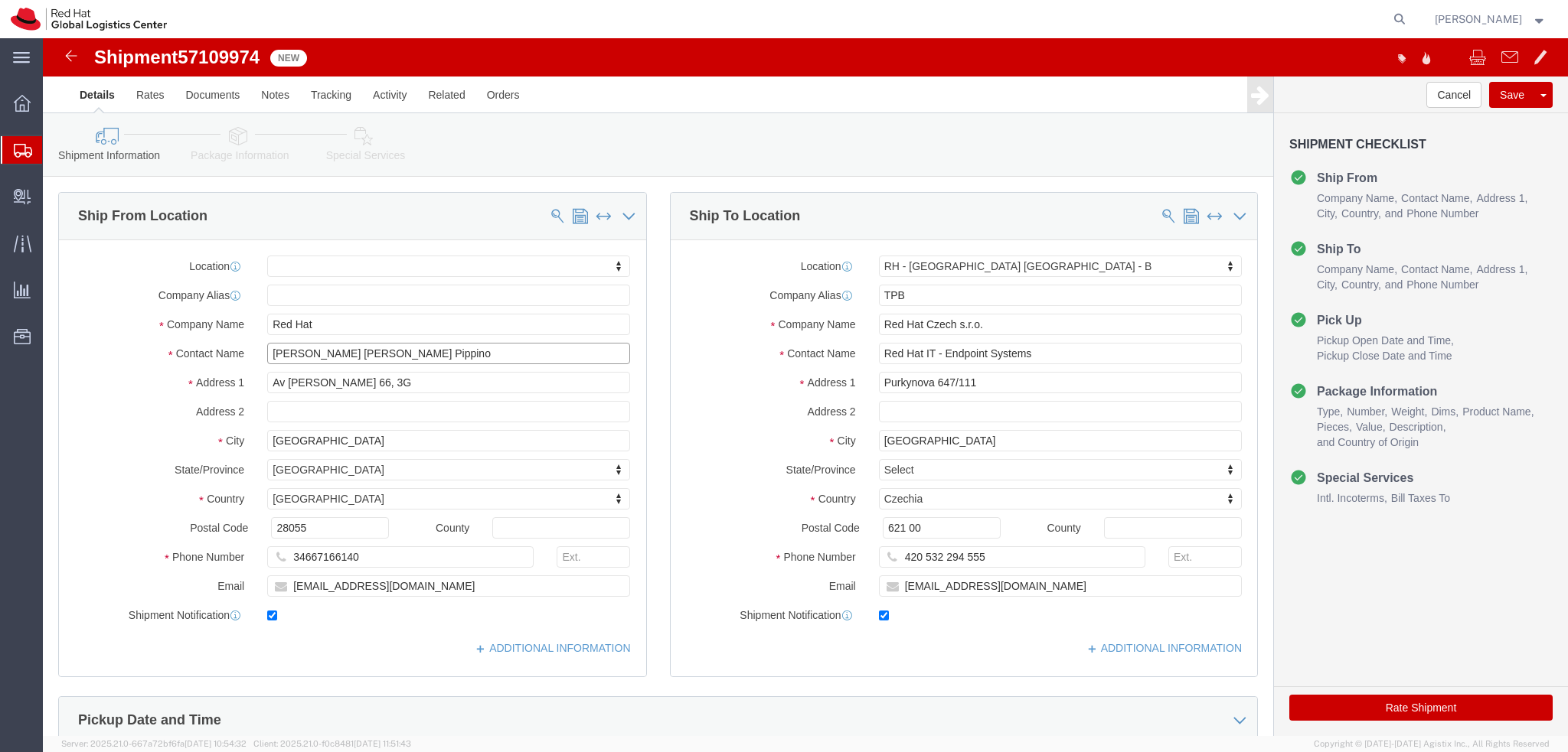
drag, startPoint x: 364, startPoint y: 316, endPoint x: 150, endPoint y: 316, distance: 214.0
click div "Contact Name Amaya Rosa Gil Pippino"
drag, startPoint x: 301, startPoint y: 292, endPoint x: 93, endPoint y: 292, distance: 208.0
click div "Company Name Red Hat"
paste input "[PERSON_NAME] [PERSON_NAME] Pippino"
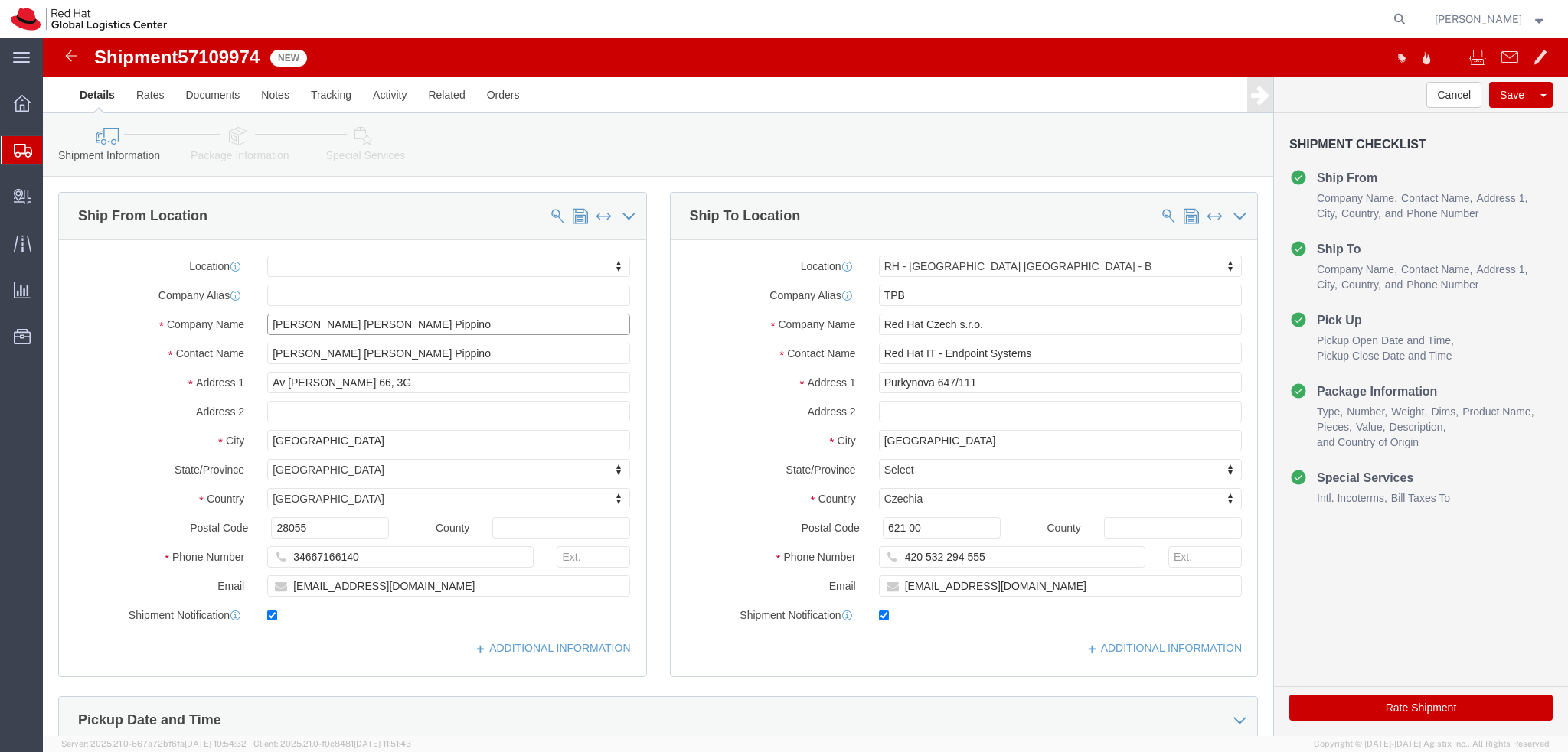
type input "[PERSON_NAME] [PERSON_NAME] Pippino"
click div "Location My Profile Location RH - Amsterdam - MSO RH - Amsterdam Data Center RH…"
click icon
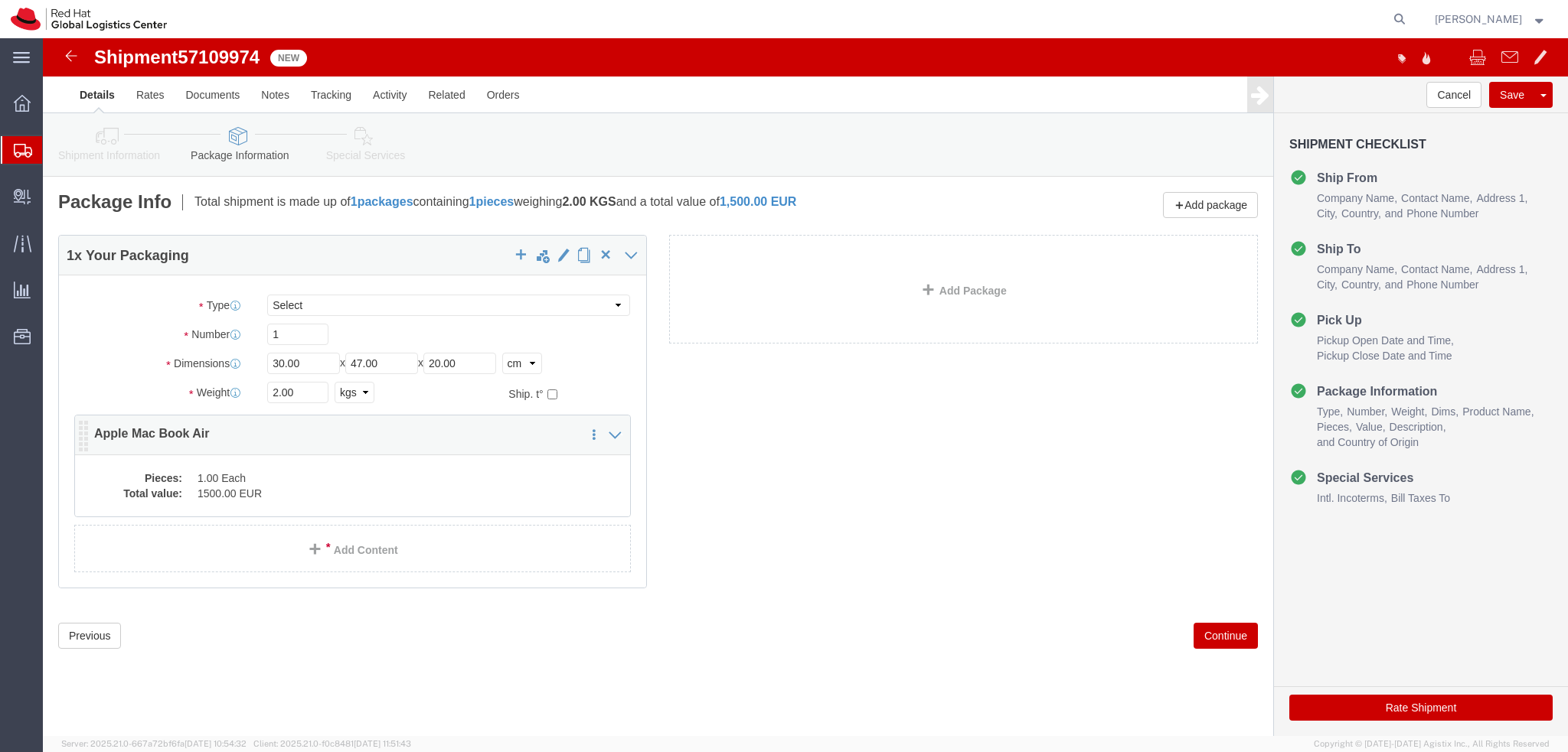
click dd "1500.00 EUR"
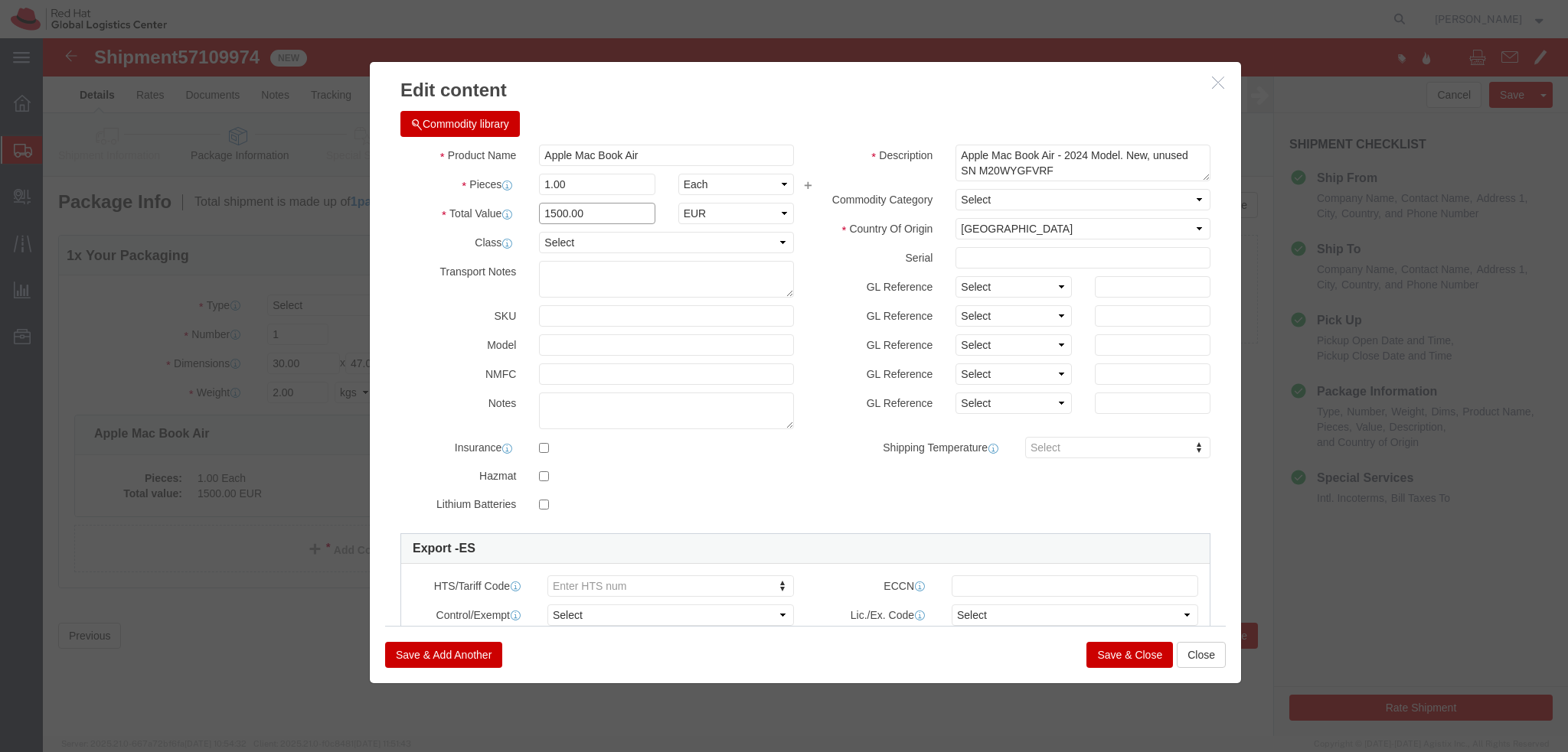
click input "1500.00"
type input "500.00"
click textarea "Apple Mac Book Air - 2024 Model. New, unused SN M20WYGFVRF"
drag, startPoint x: 1060, startPoint y: 134, endPoint x: 886, endPoint y: 102, distance: 176.9
click div "Commodity library Product Name Apple Mac Book Air Pieces 1.00 Select Bag Barrel…"
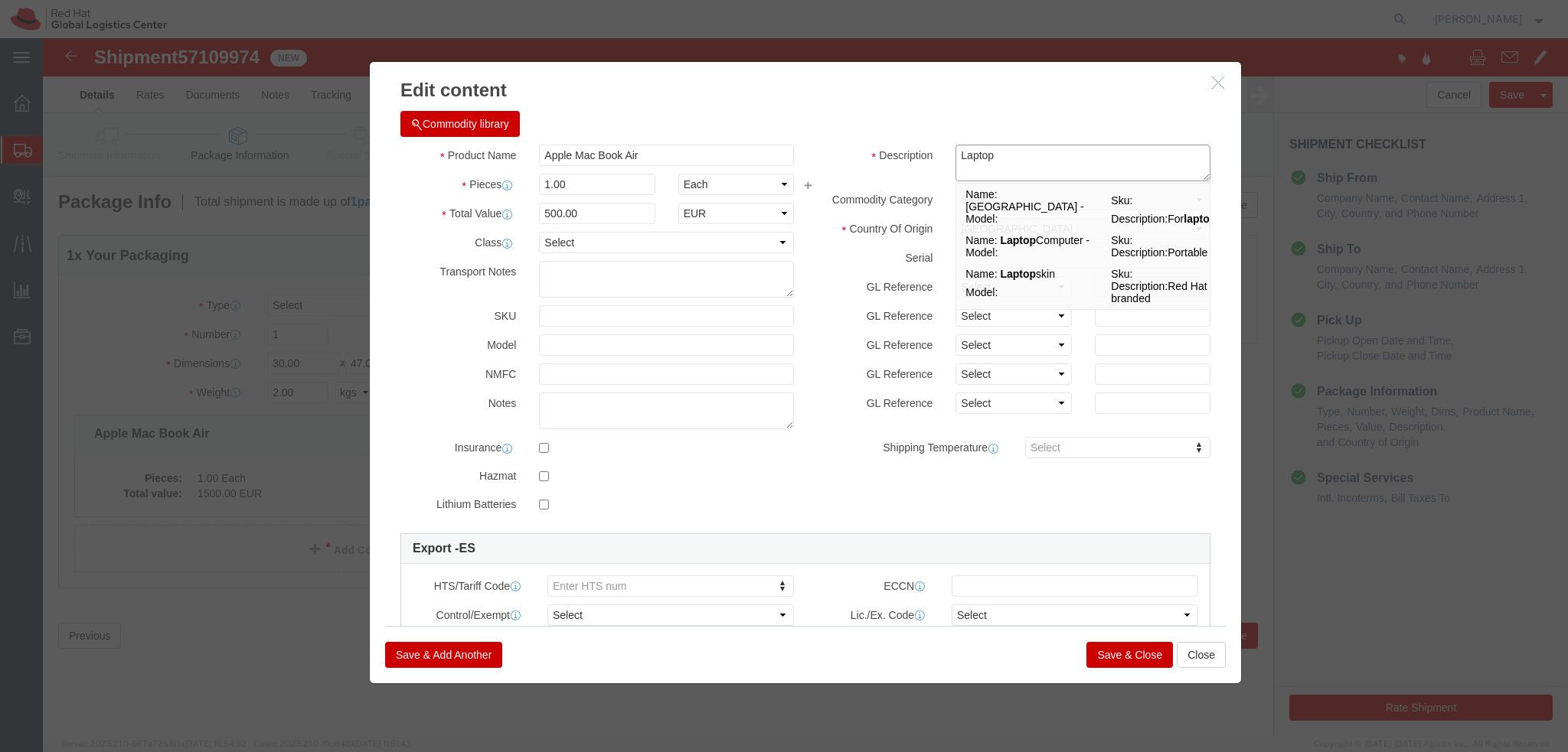
type textarea "Laptop"
click button "Save & Close"
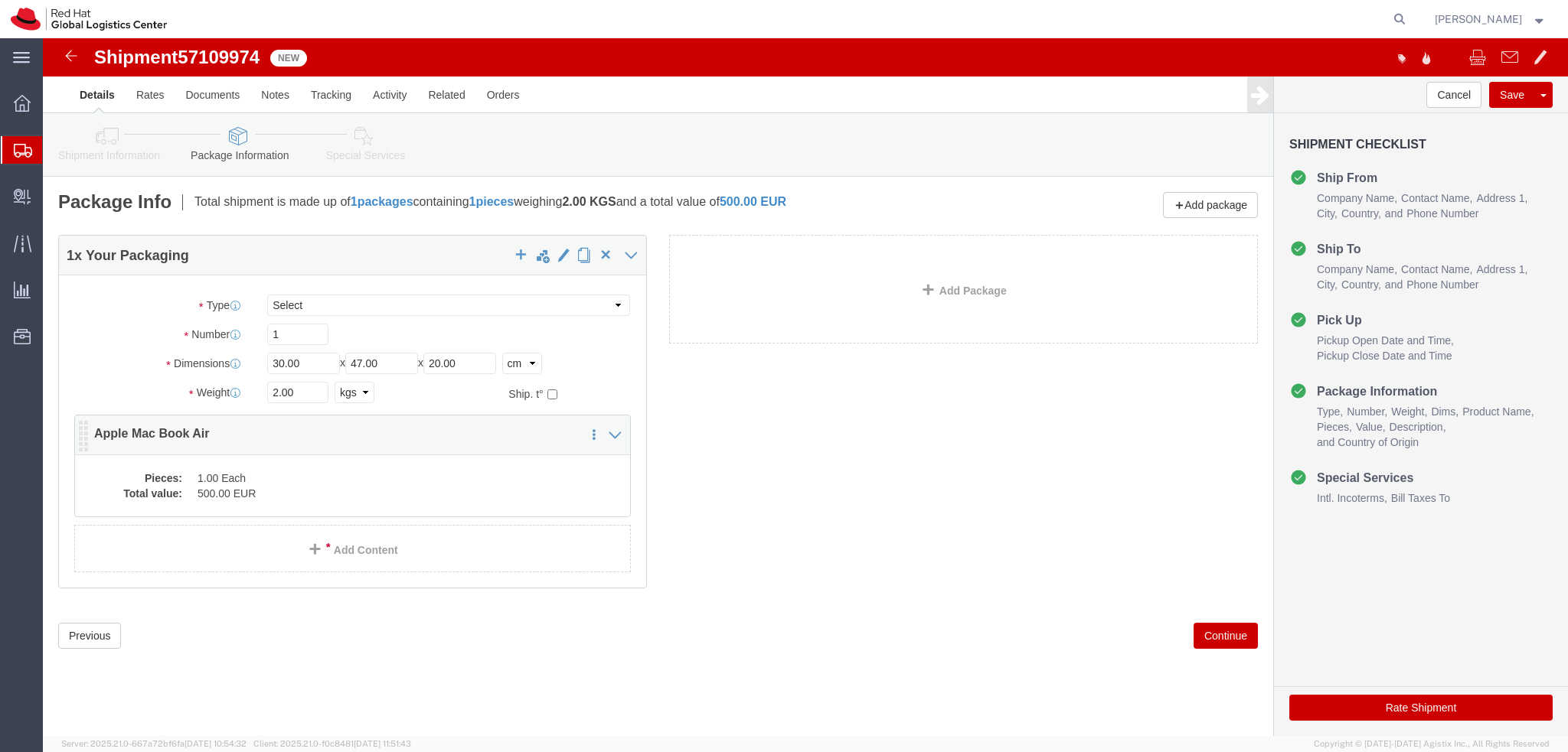
click div "Pieces: 1.00 Each Total value: 500.00 EUR"
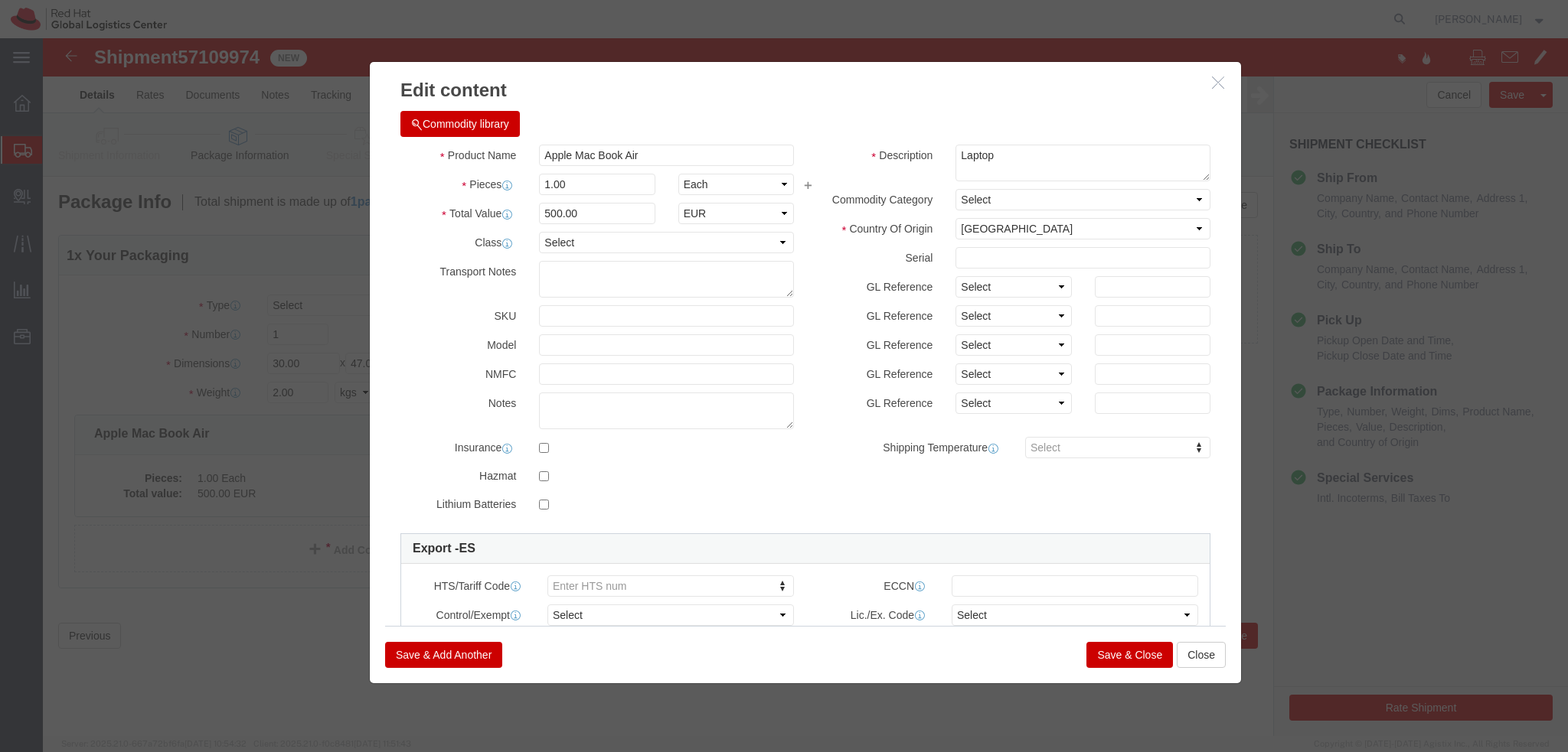
click button "Save & Close"
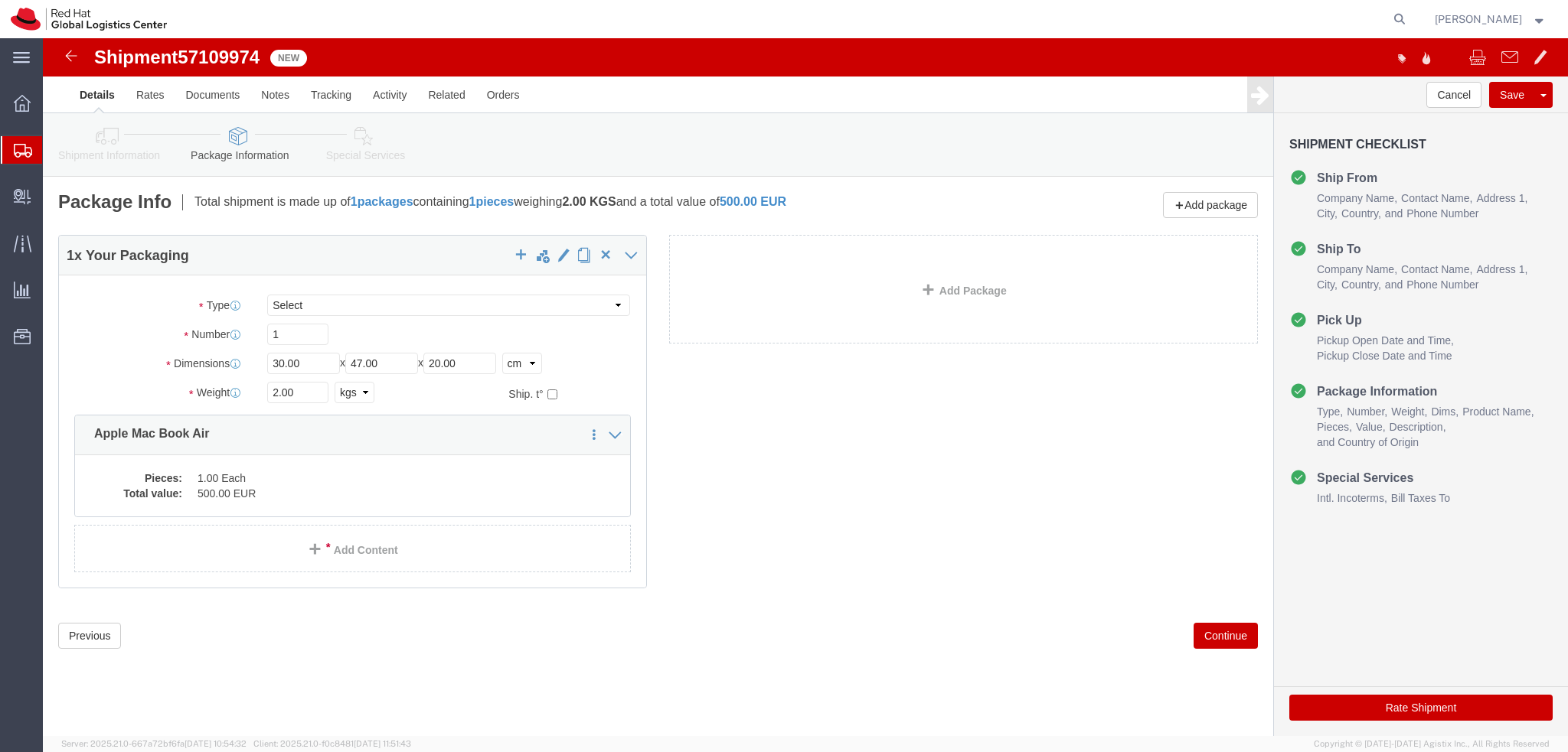
click icon
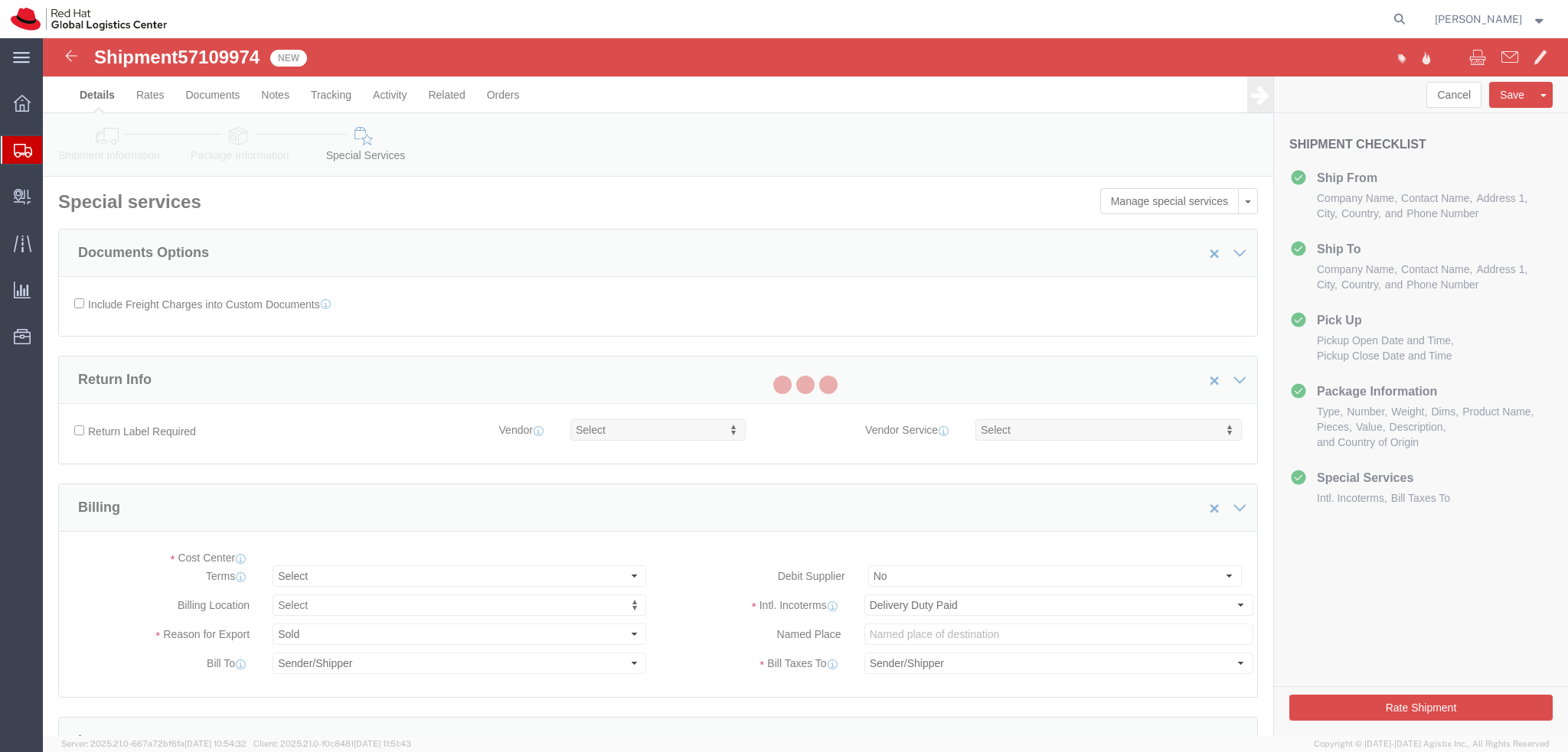
select select "COSTCENTER"
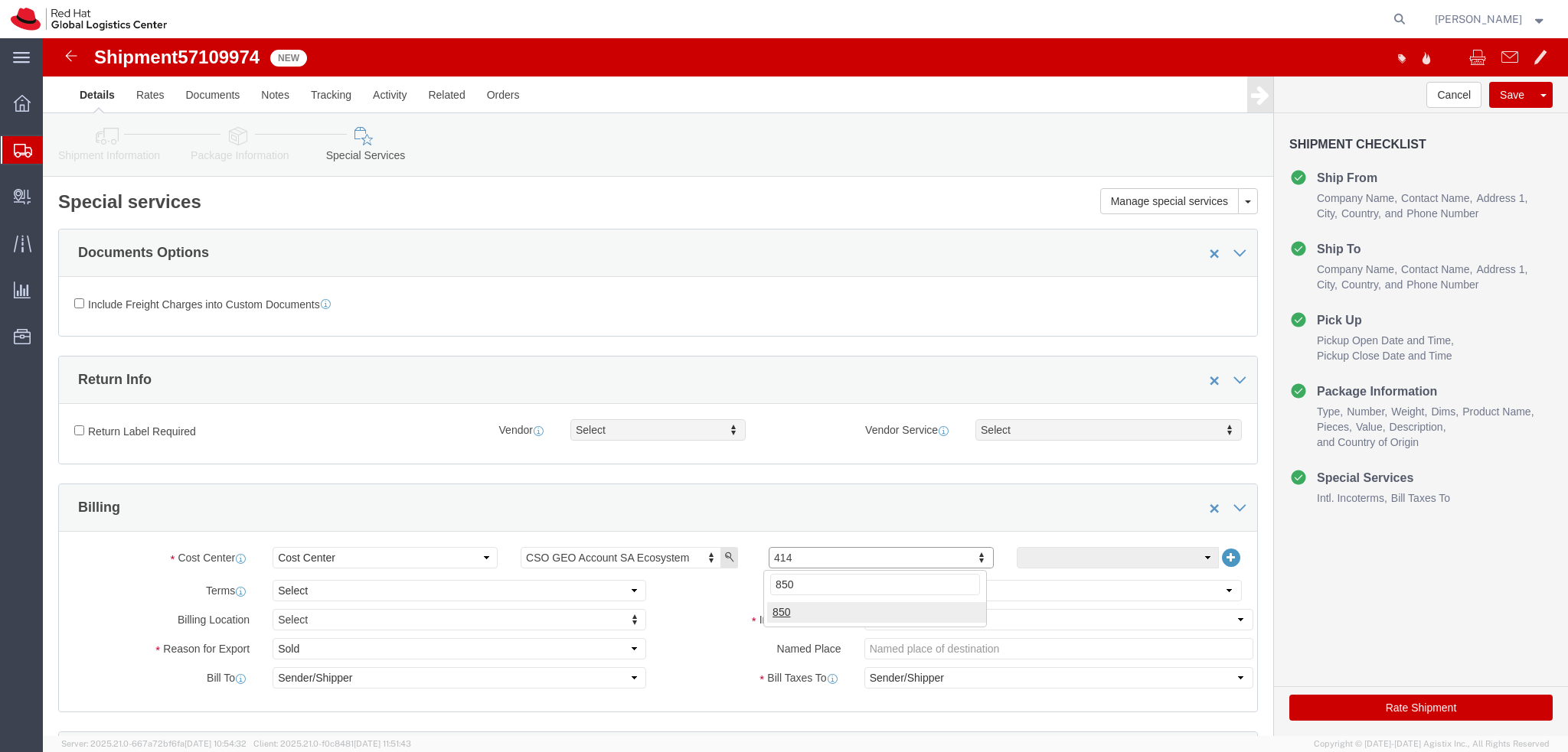
type input "850"
click button "Rate Shipment"
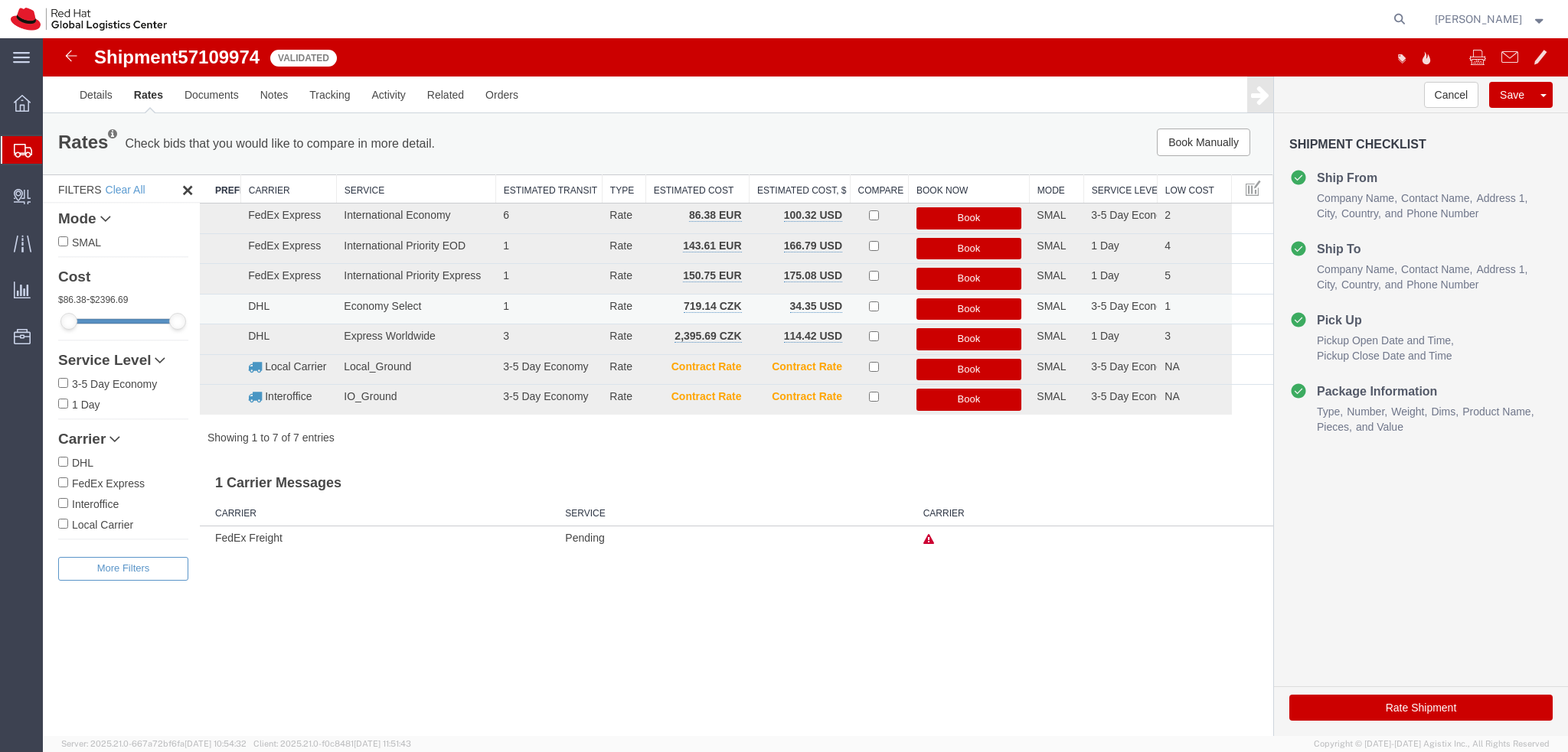
click at [963, 312] on button "Book" at bounding box center [969, 309] width 106 height 22
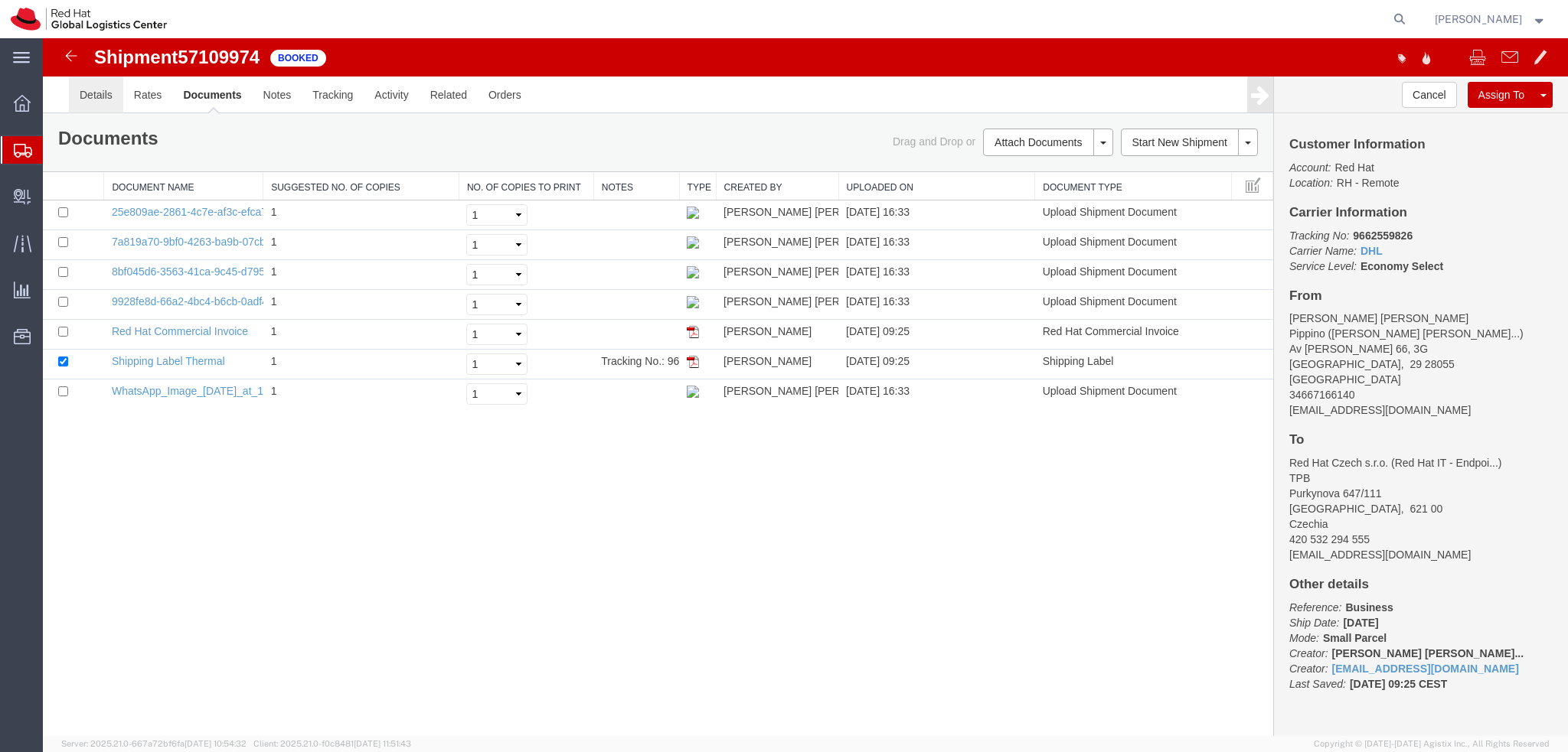
click at [103, 97] on link "Details" at bounding box center [96, 95] width 55 height 37
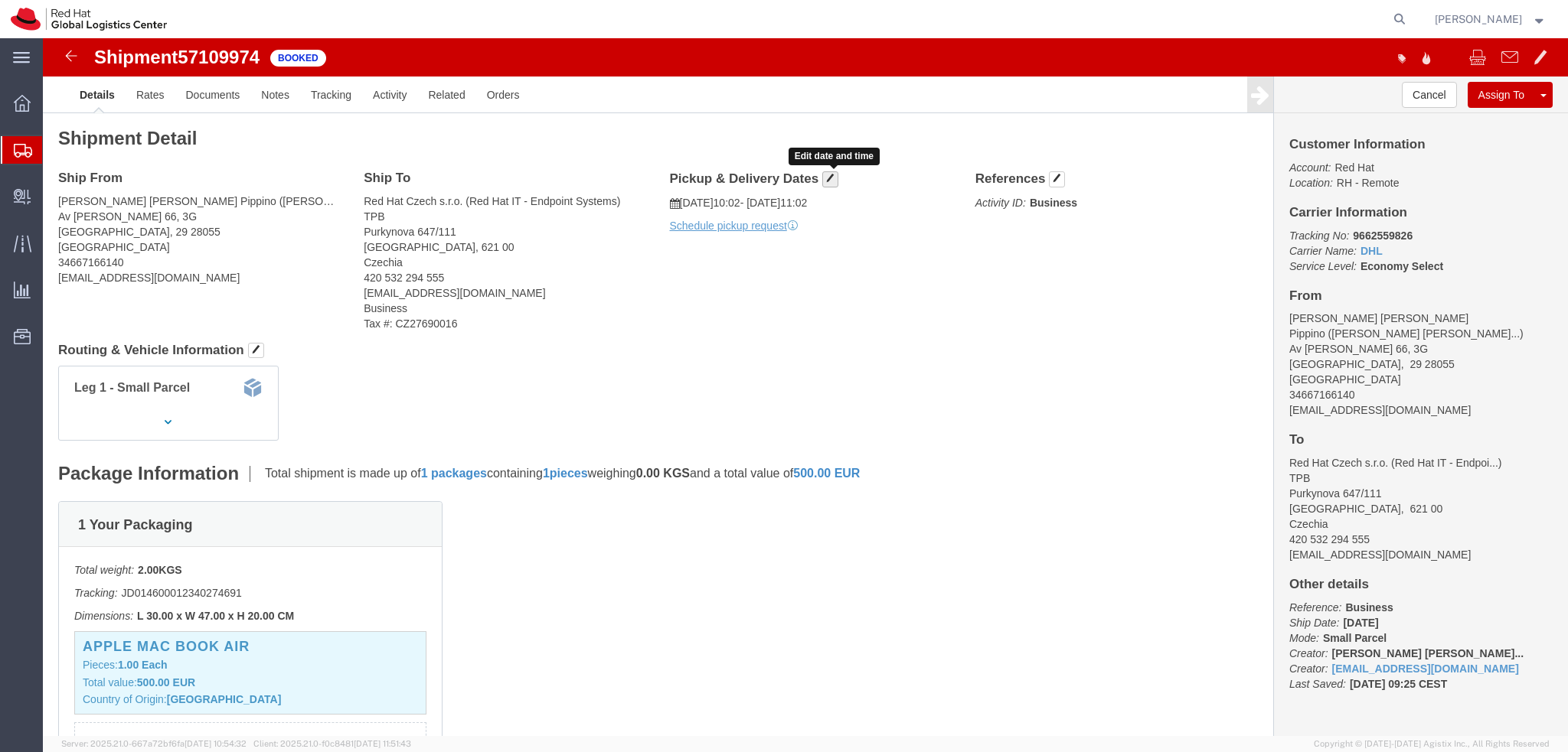
click span "button"
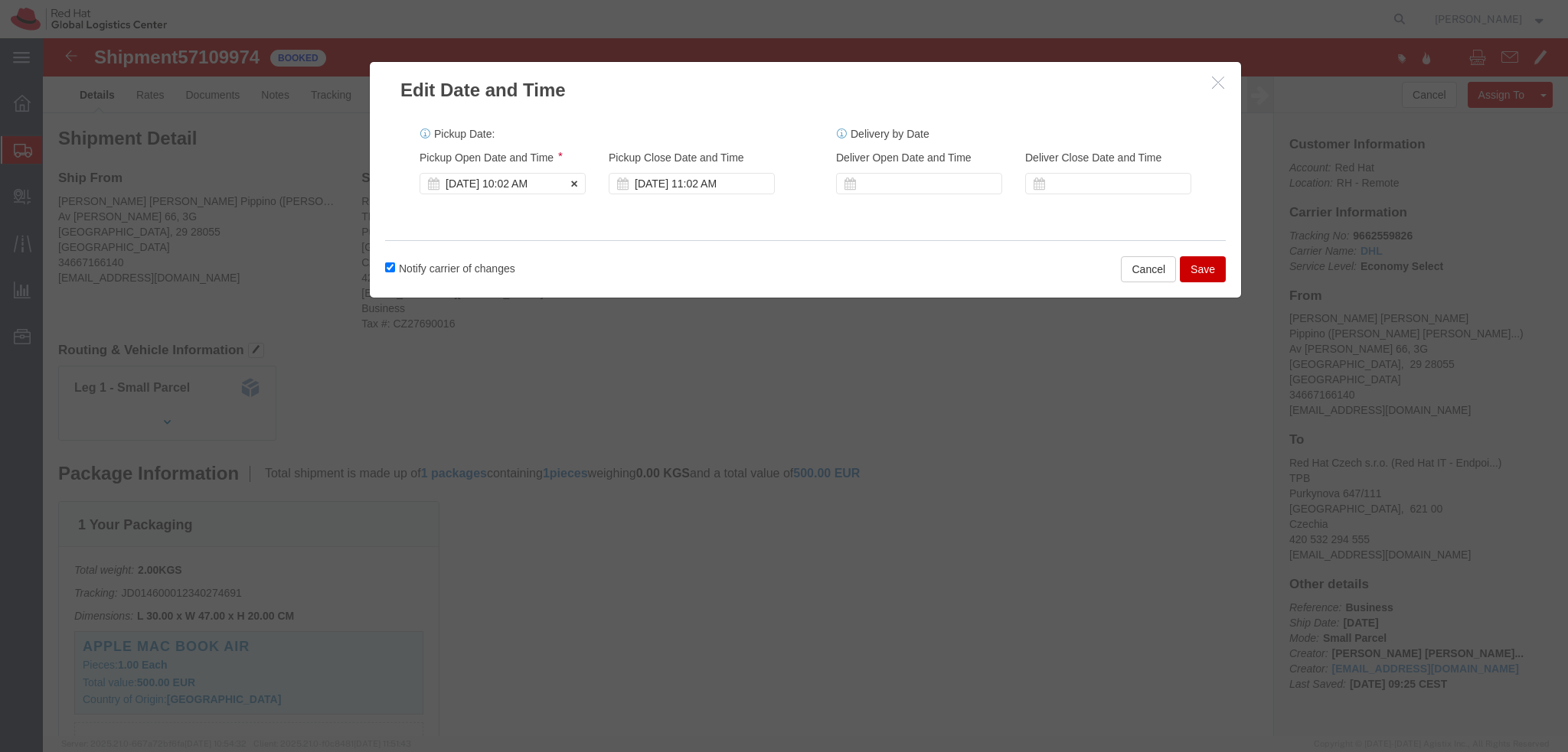
click div "Oct 14 2025 10:02 AM"
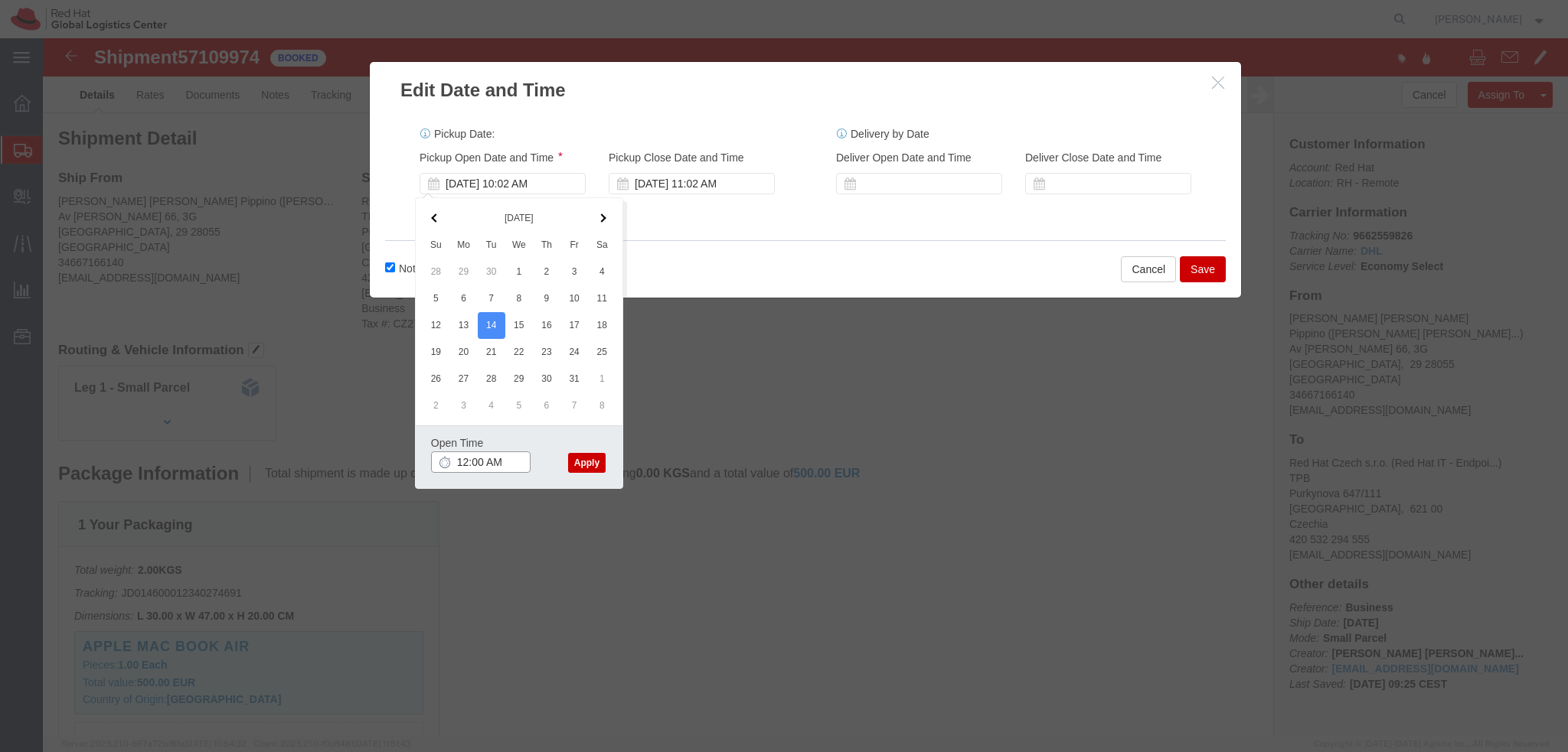
type input "12:00 PM"
click button "Apply"
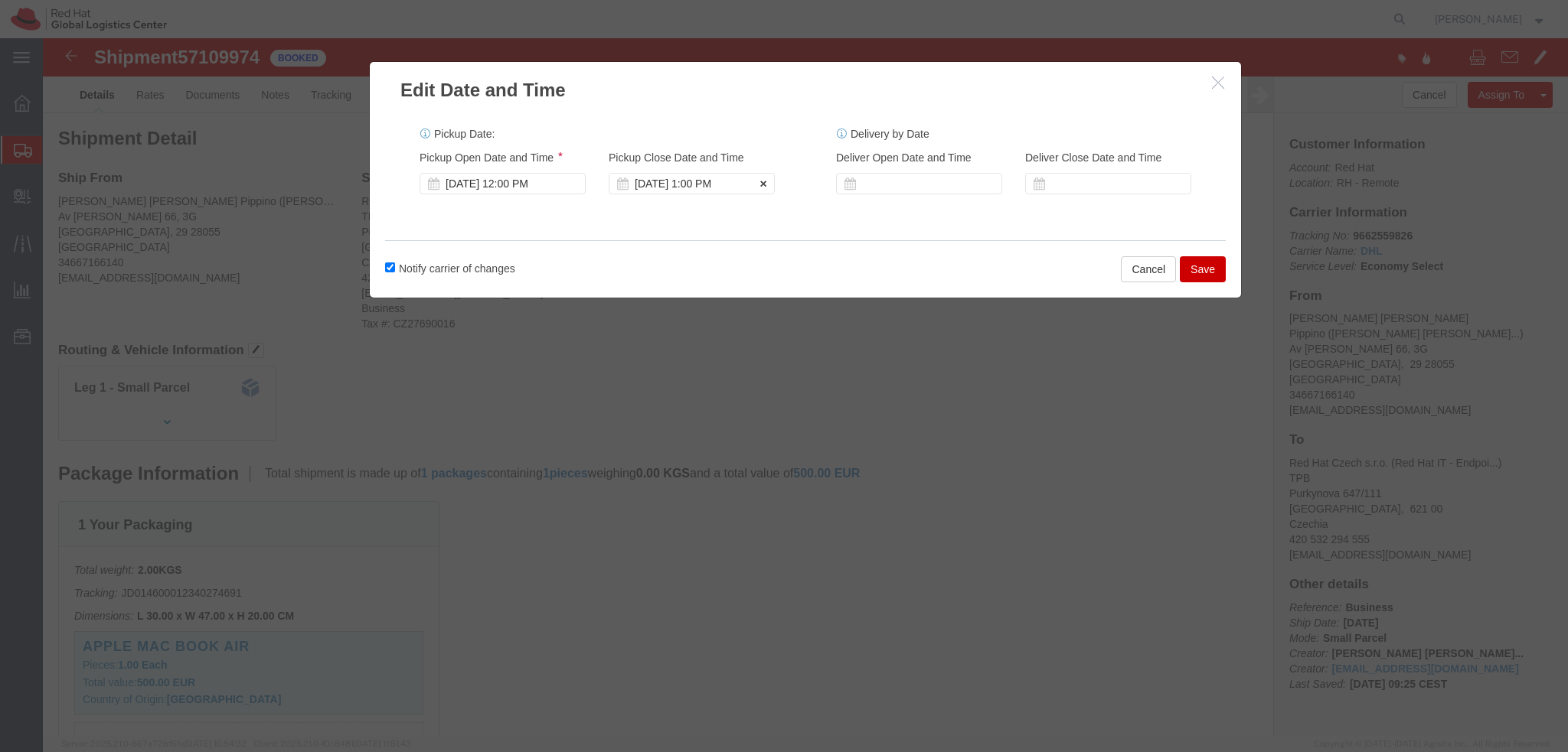
click div "Oct 14 2025 1:00 PM"
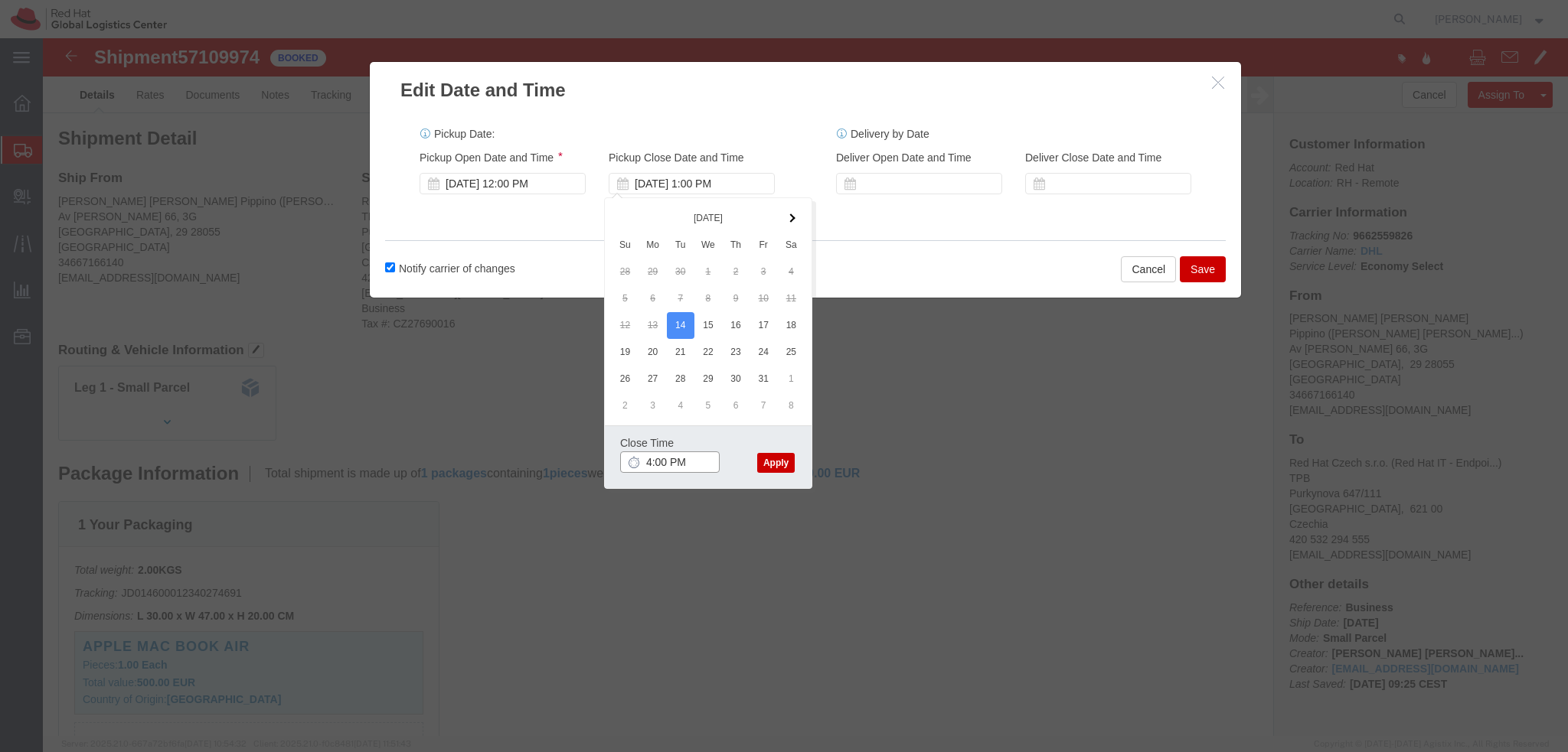
type input "4:00 PM"
click button "Apply"
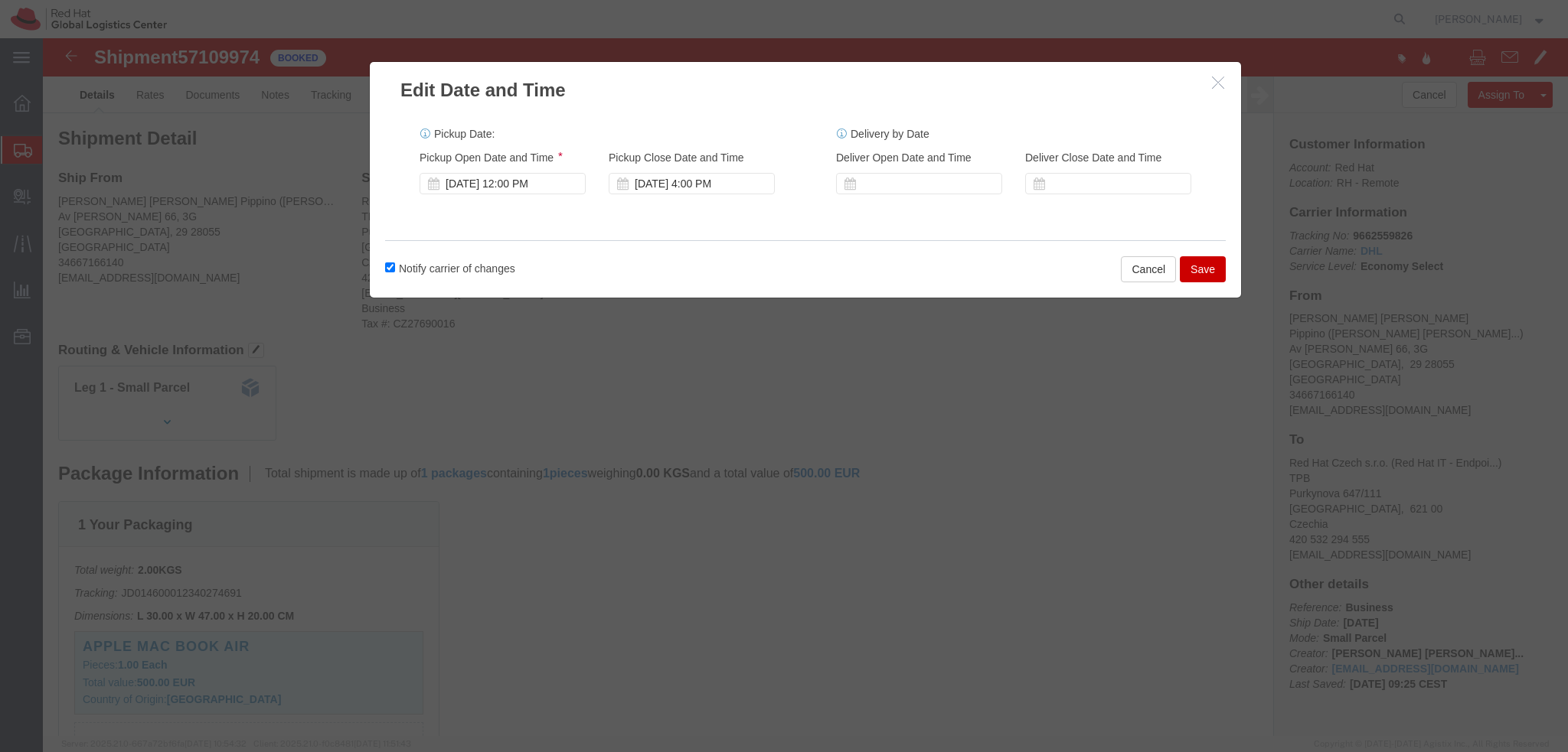
click button "Save"
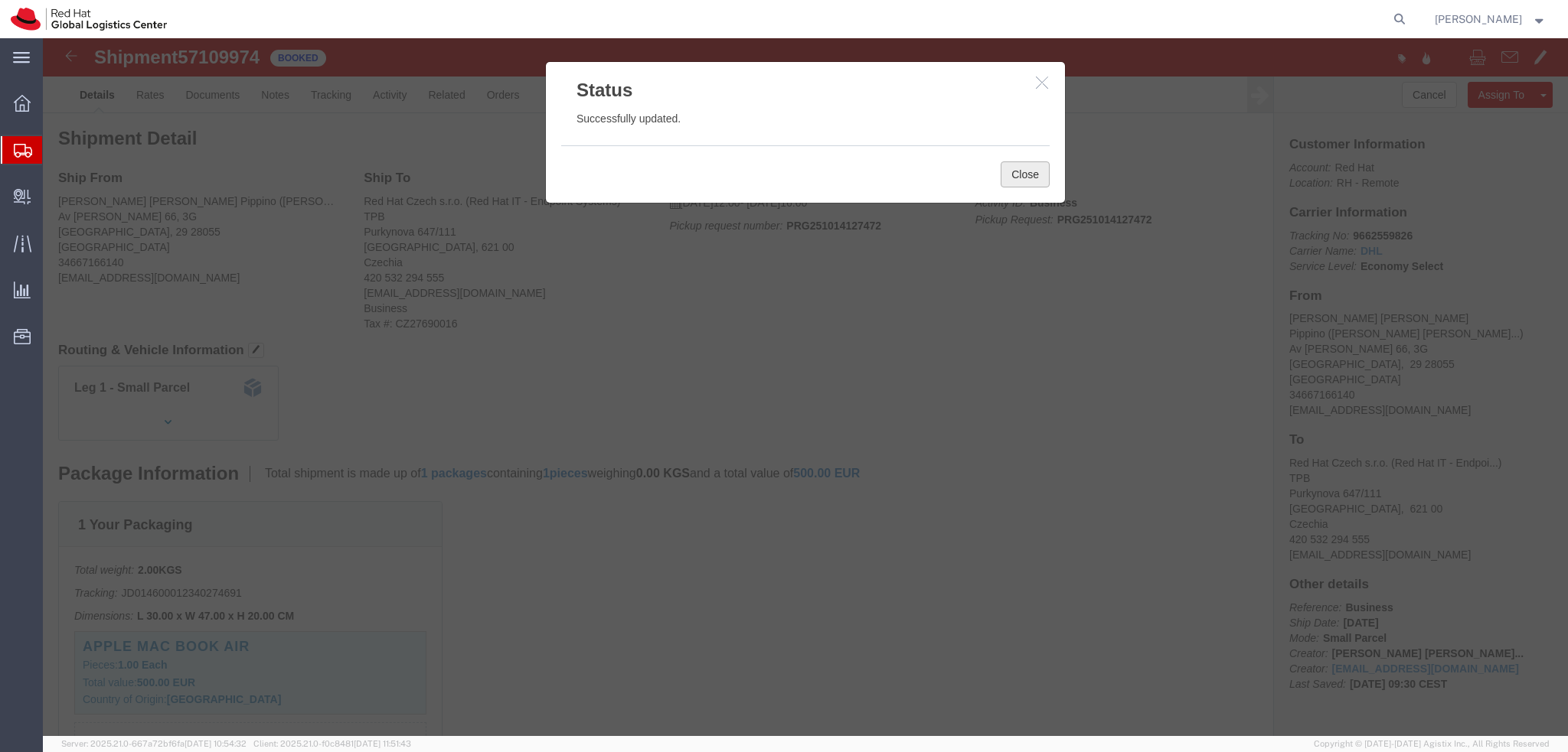
click button "Close"
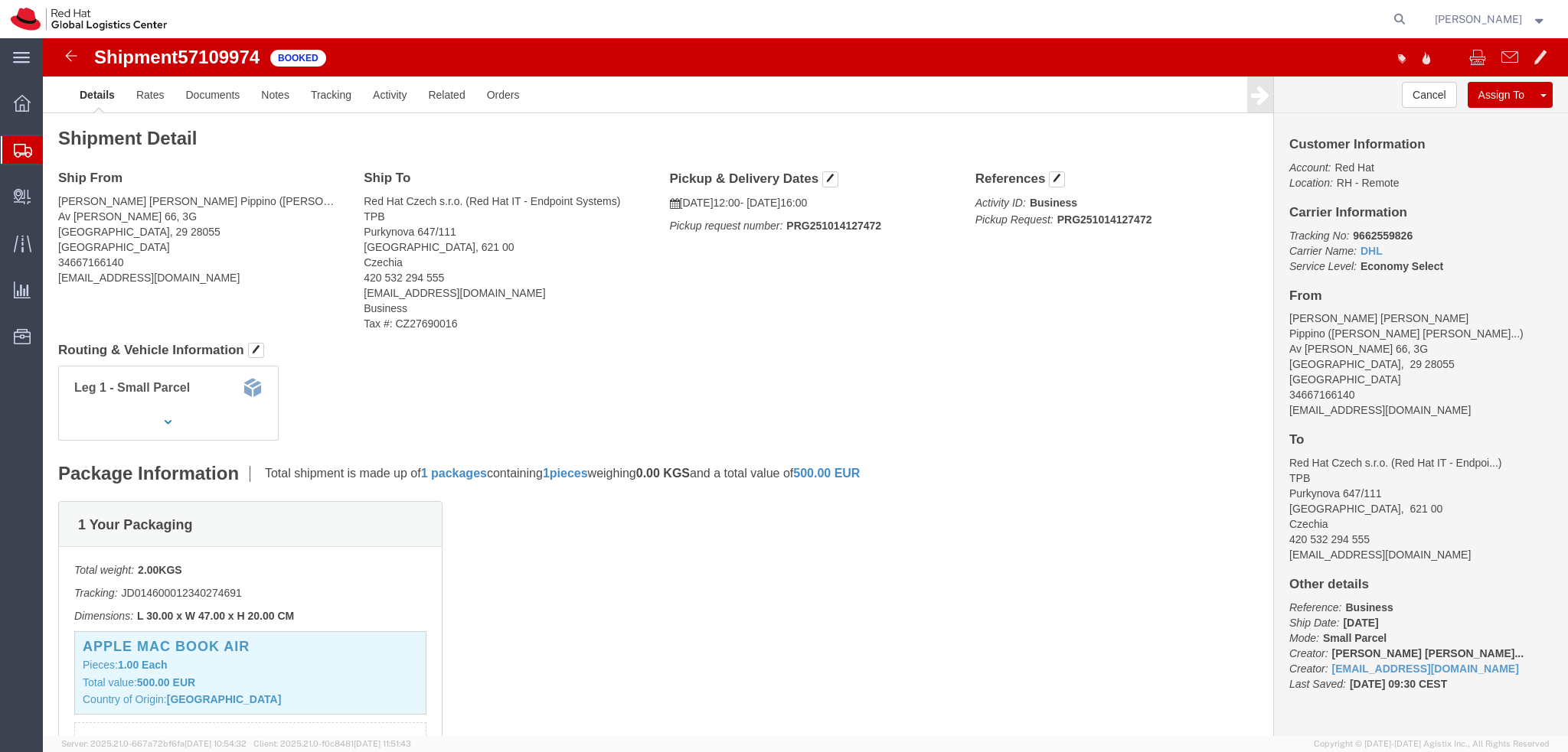
click address "Amaya Rosa Gil Pippino ( Amaya Rosa Gil Pipp... ) Av Secundino Zuazo 66, 3G Mad…"
copy div "agilpipp@redhat.com"
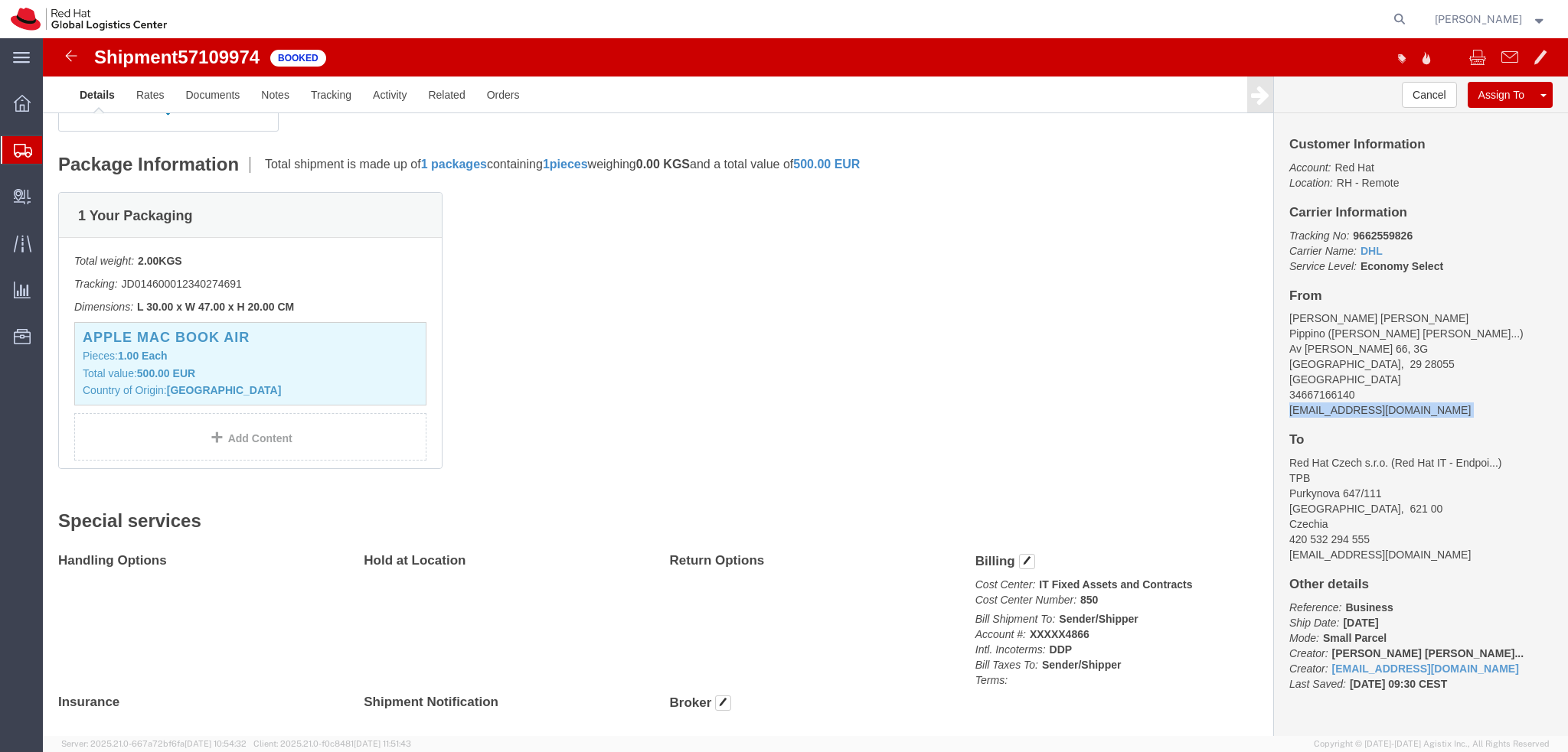
scroll to position [282, 0]
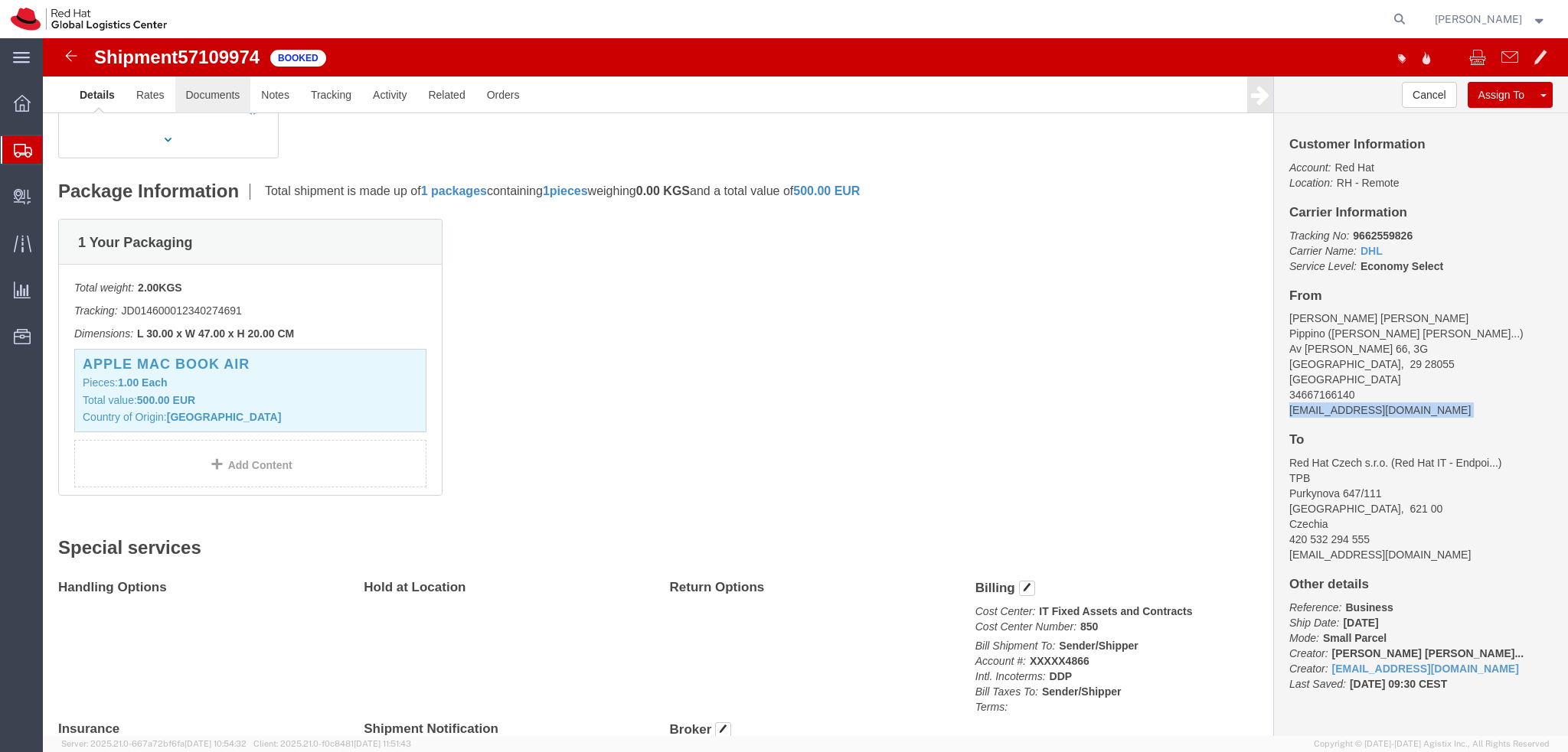
click link "Documents"
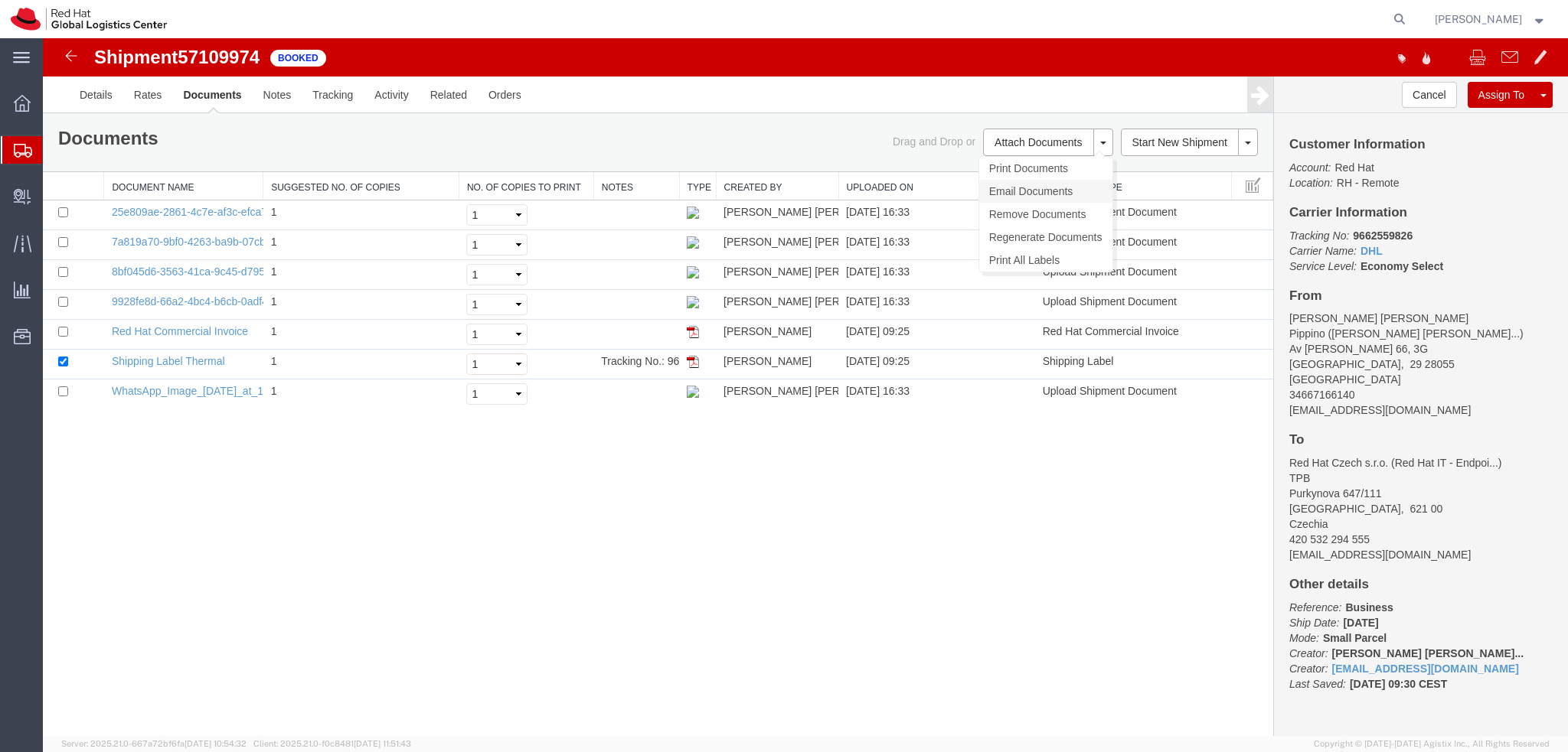
click at [1034, 187] on link "Email Documents" at bounding box center [1046, 191] width 133 height 23
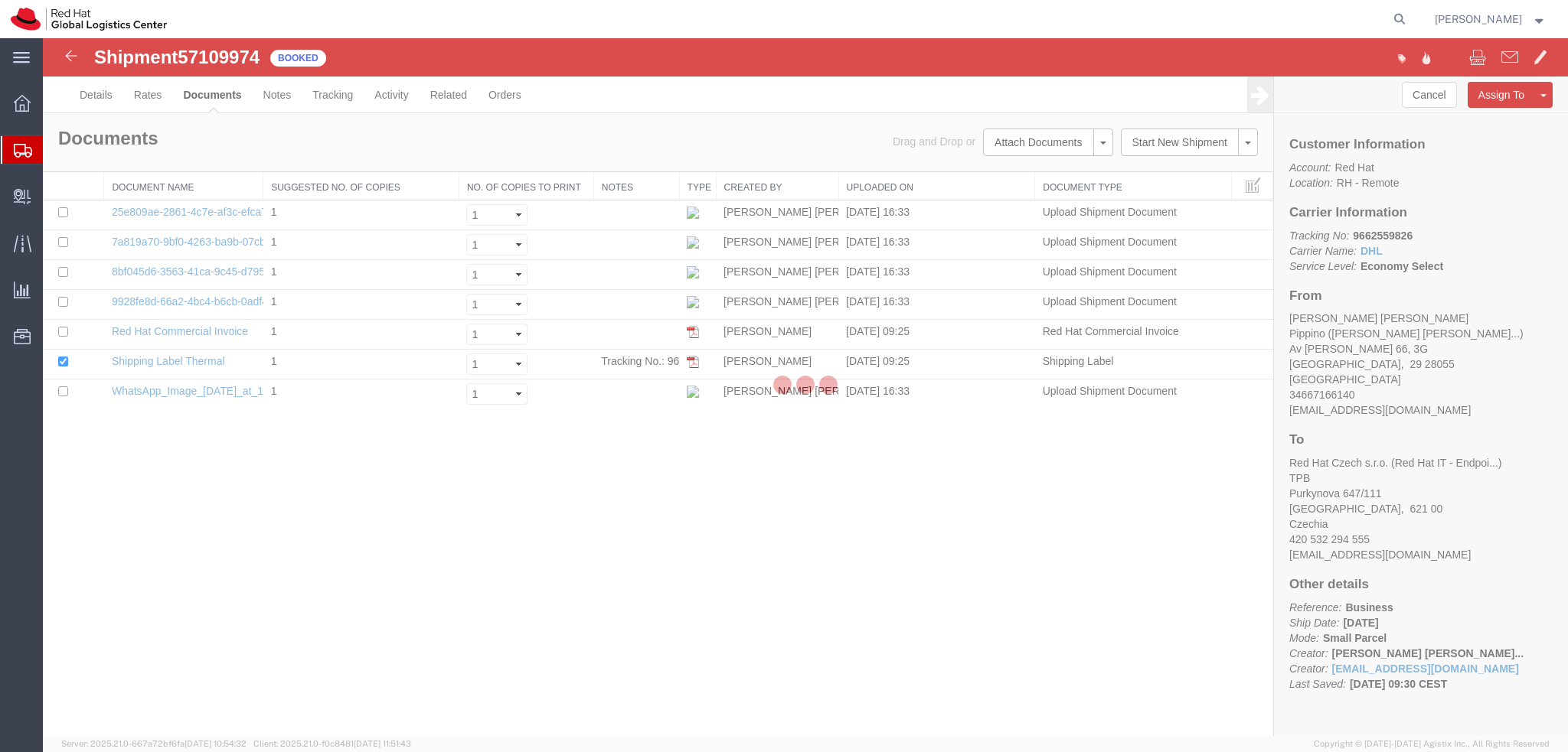
checkbox input "true"
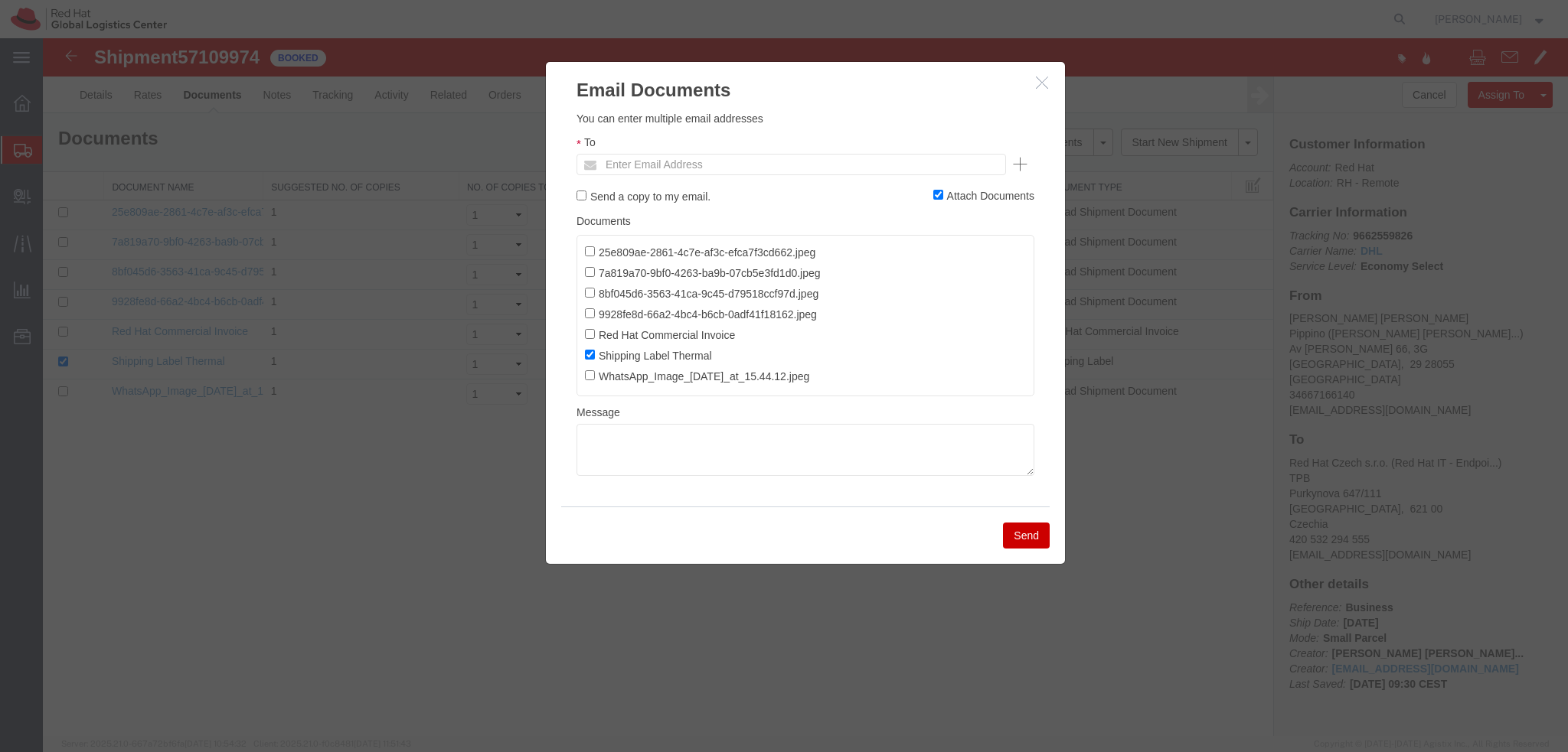
click at [817, 157] on ul "Enter Email Address" at bounding box center [791, 164] width 430 height 21
paste input "agilpipp@redhat.com"
type input "agilpipp@redhat.com"
click at [850, 448] on textarea at bounding box center [805, 450] width 458 height 52
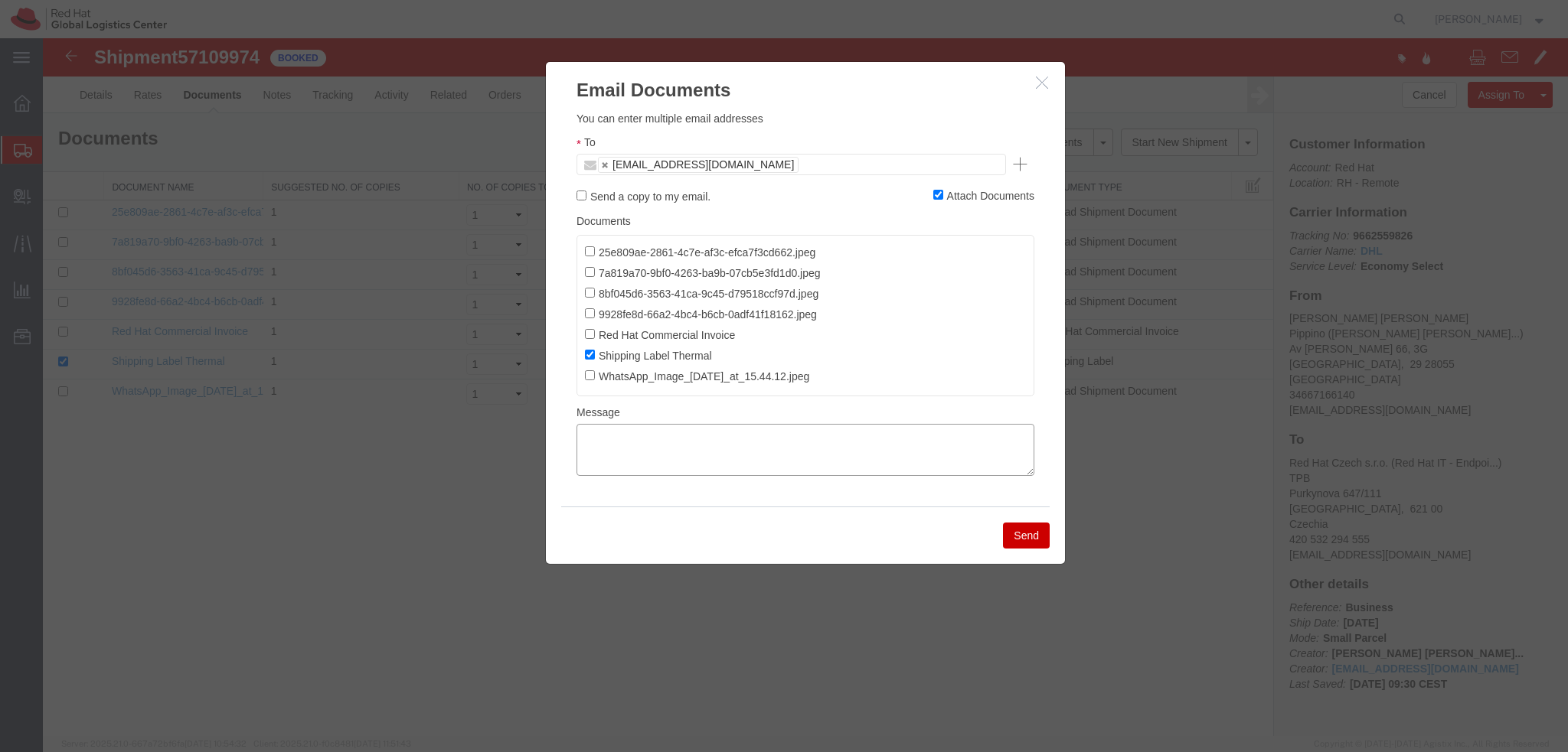
paste textarea "Hi A, please find the label for your shipment to B attached to this email. Plea…"
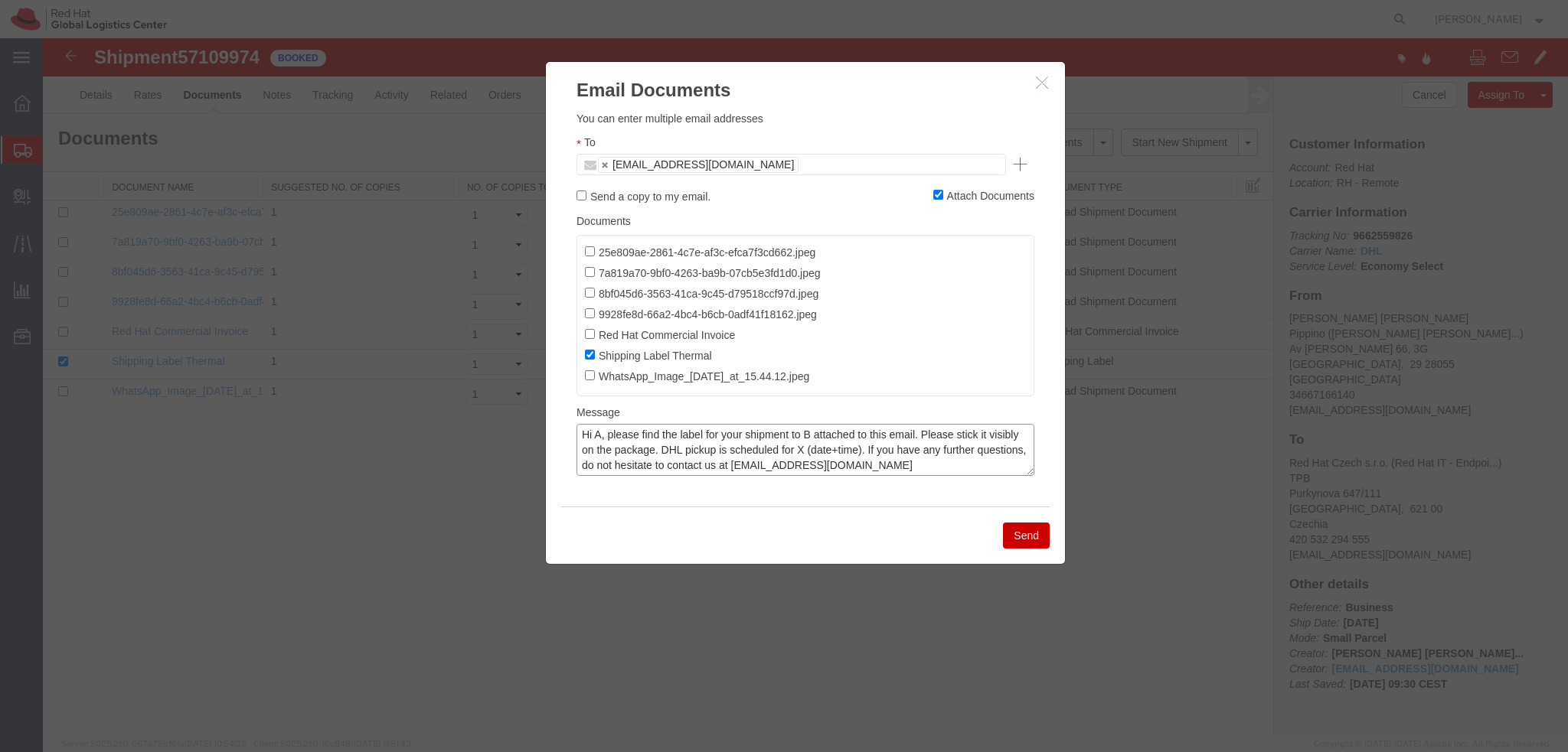
click at [599, 438] on textarea "Hi A, please find the label for your shipment to B attached to this email. Plea…" at bounding box center [805, 450] width 458 height 52
click at [837, 440] on textarea "Hi Amaya, please find the label for your shipment to B attached to this email. …" at bounding box center [805, 450] width 458 height 52
click at [758, 454] on textarea "Hi Amaya, please find the label for your shipment to Brno attached to this emai…" at bounding box center [805, 450] width 458 height 52
click at [693, 445] on textarea "Hi Amaya, please find the label for your shipment to Brno attached to this emai…" at bounding box center [805, 450] width 458 height 52
type textarea "Hi Amaya, please find the label for your shipment to Brno attached to this emai…"
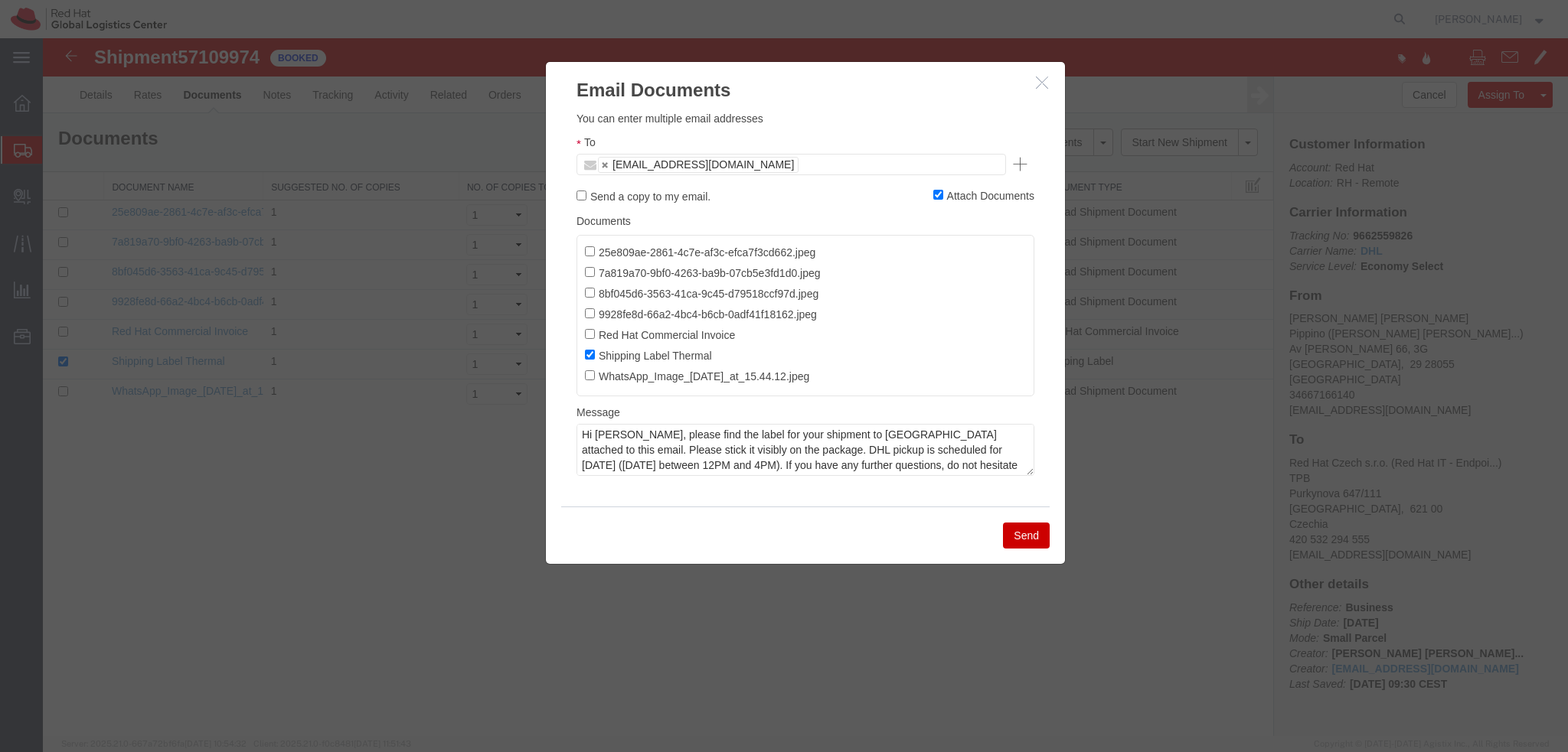
click at [1018, 534] on button "Send" at bounding box center [1027, 535] width 47 height 26
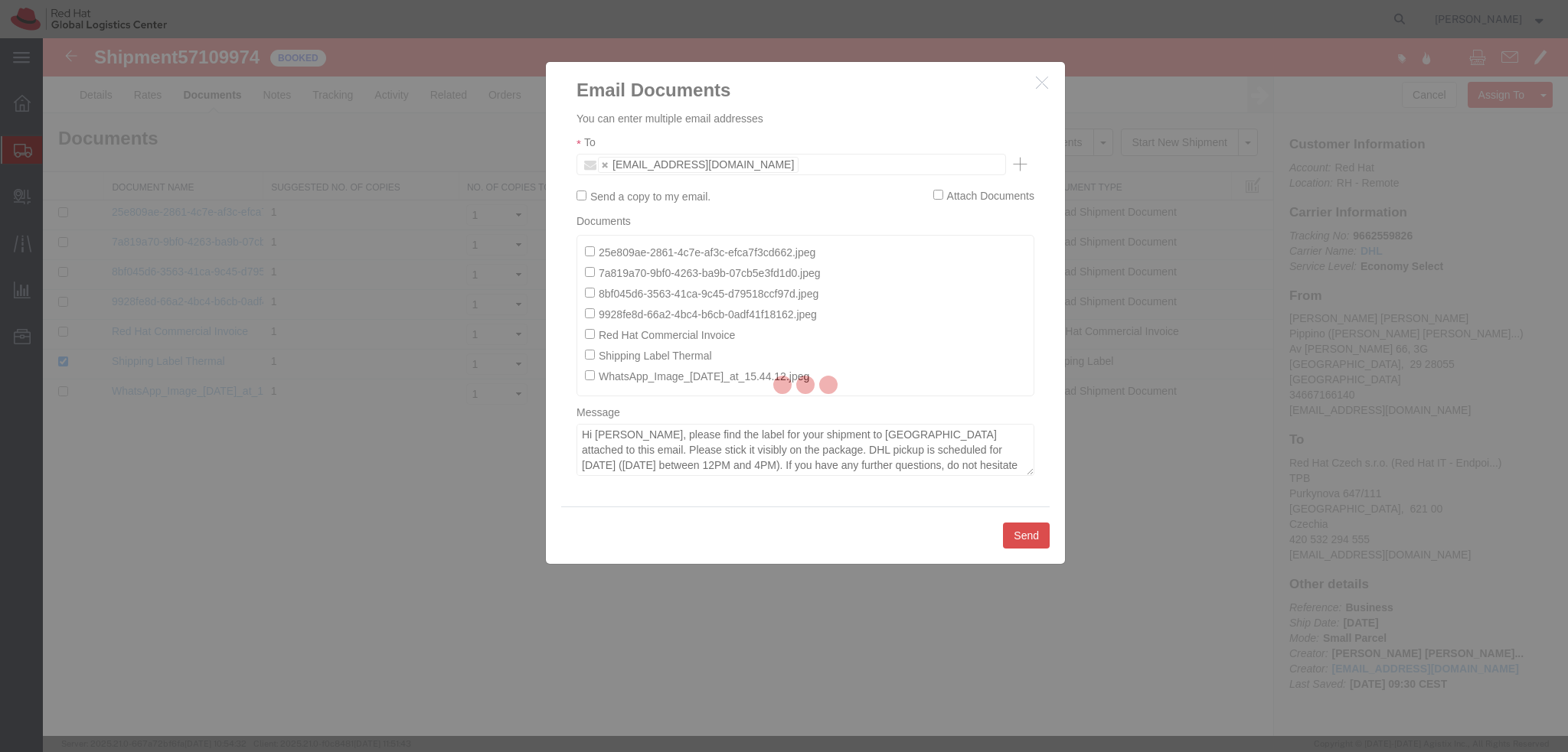
checkbox input "false"
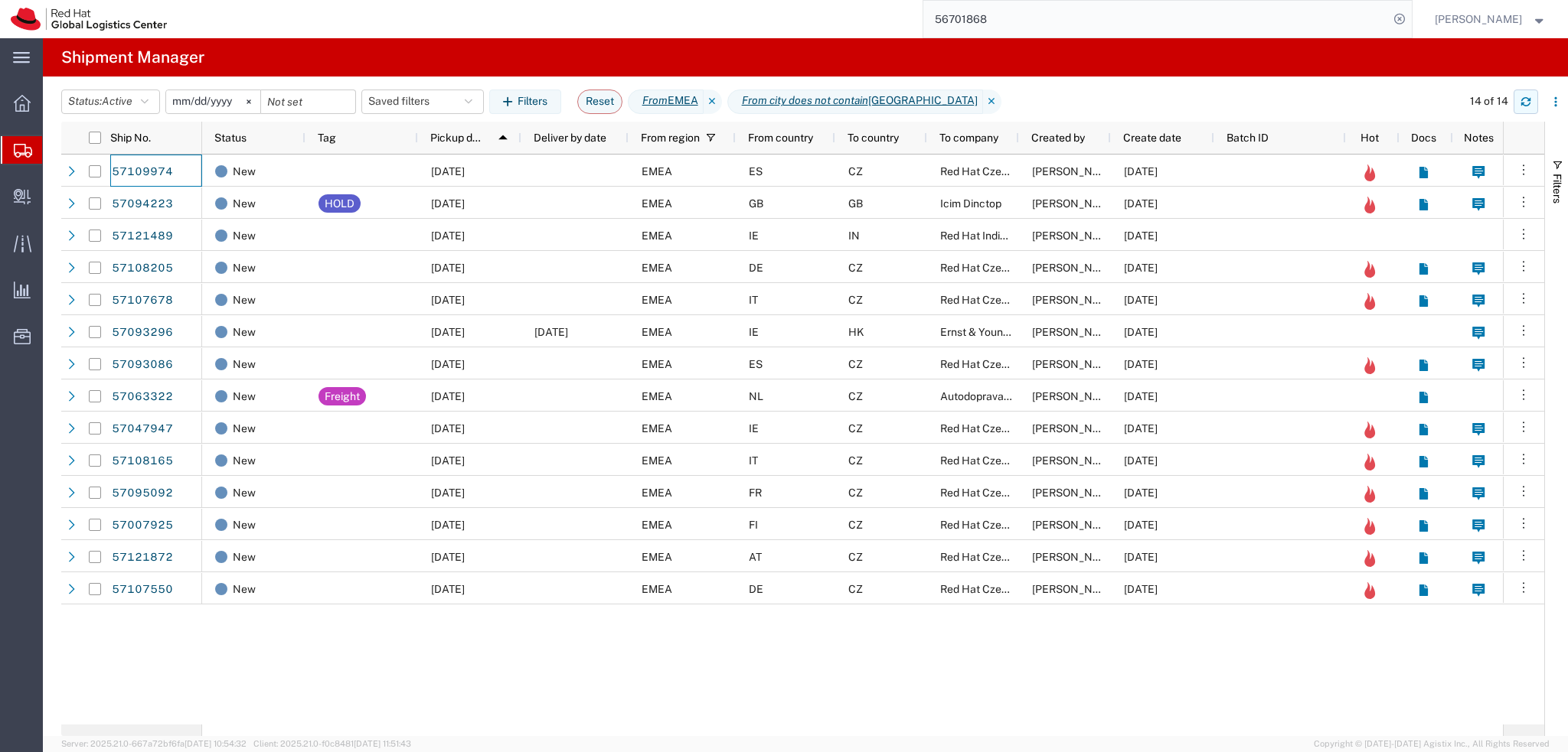
click at [1522, 98] on icon "button" at bounding box center [1525, 99] width 9 height 4
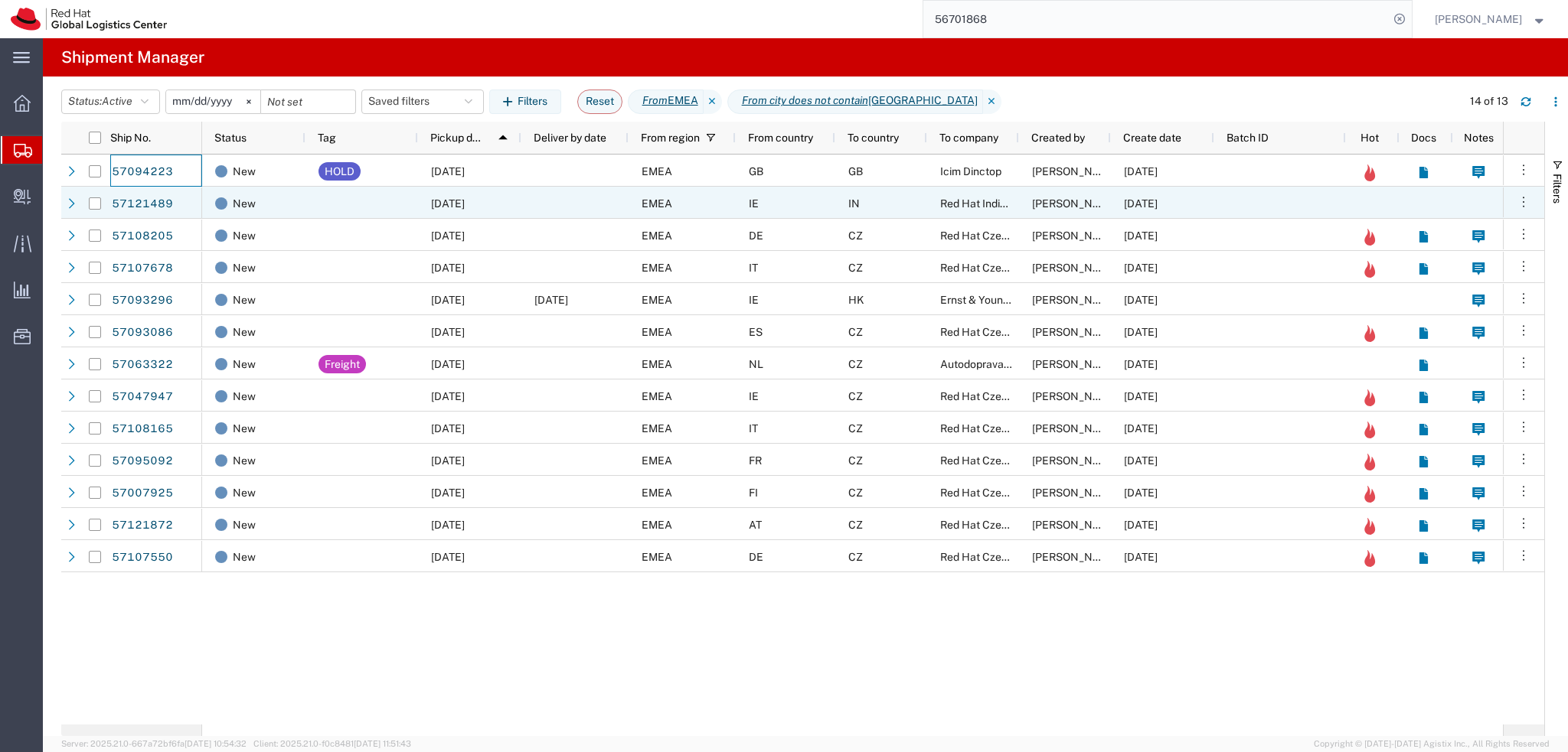
click at [774, 212] on div "IE" at bounding box center [785, 202] width 99 height 32
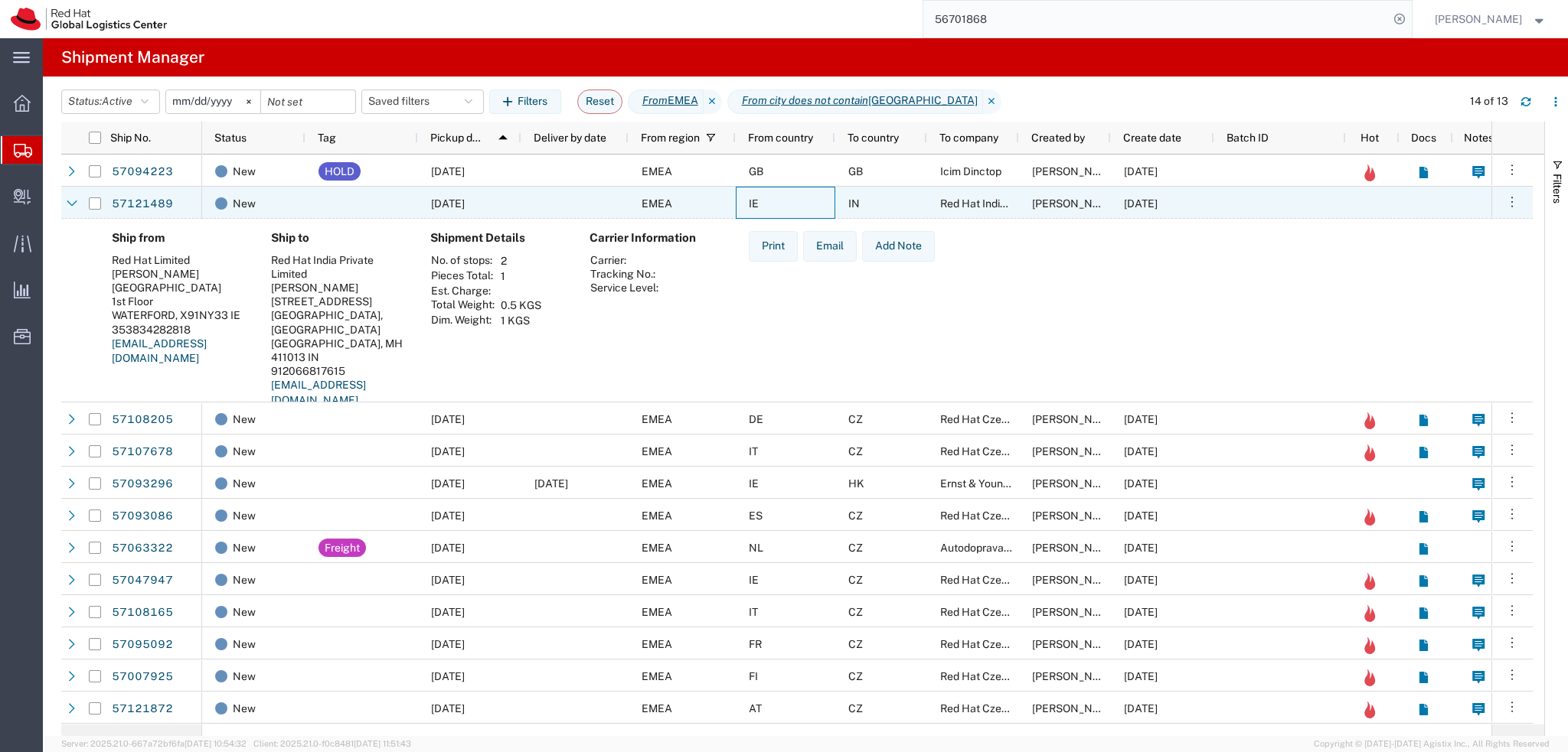
click at [774, 212] on div "IE" at bounding box center [785, 202] width 99 height 32
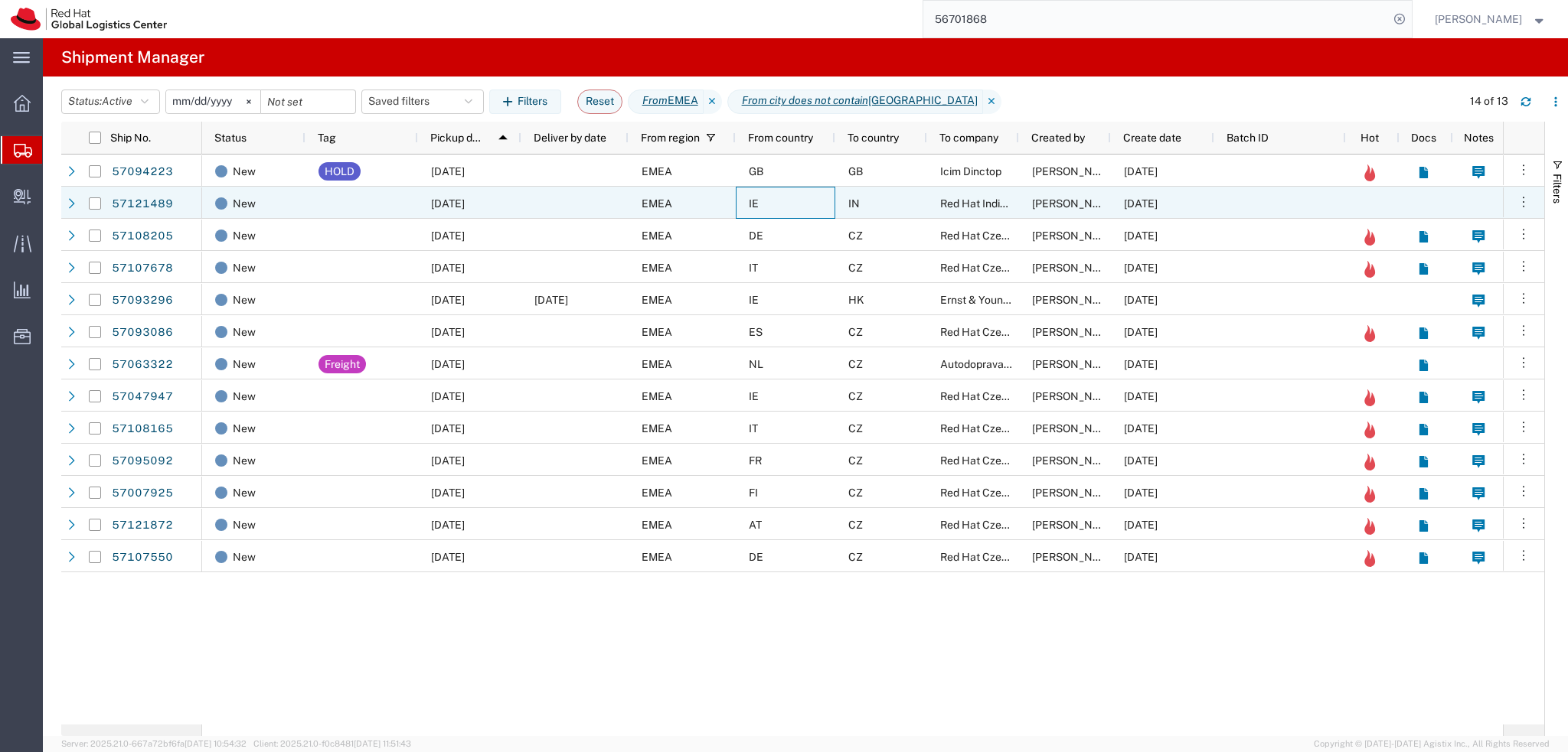
click at [779, 198] on div "IE" at bounding box center [785, 202] width 99 height 32
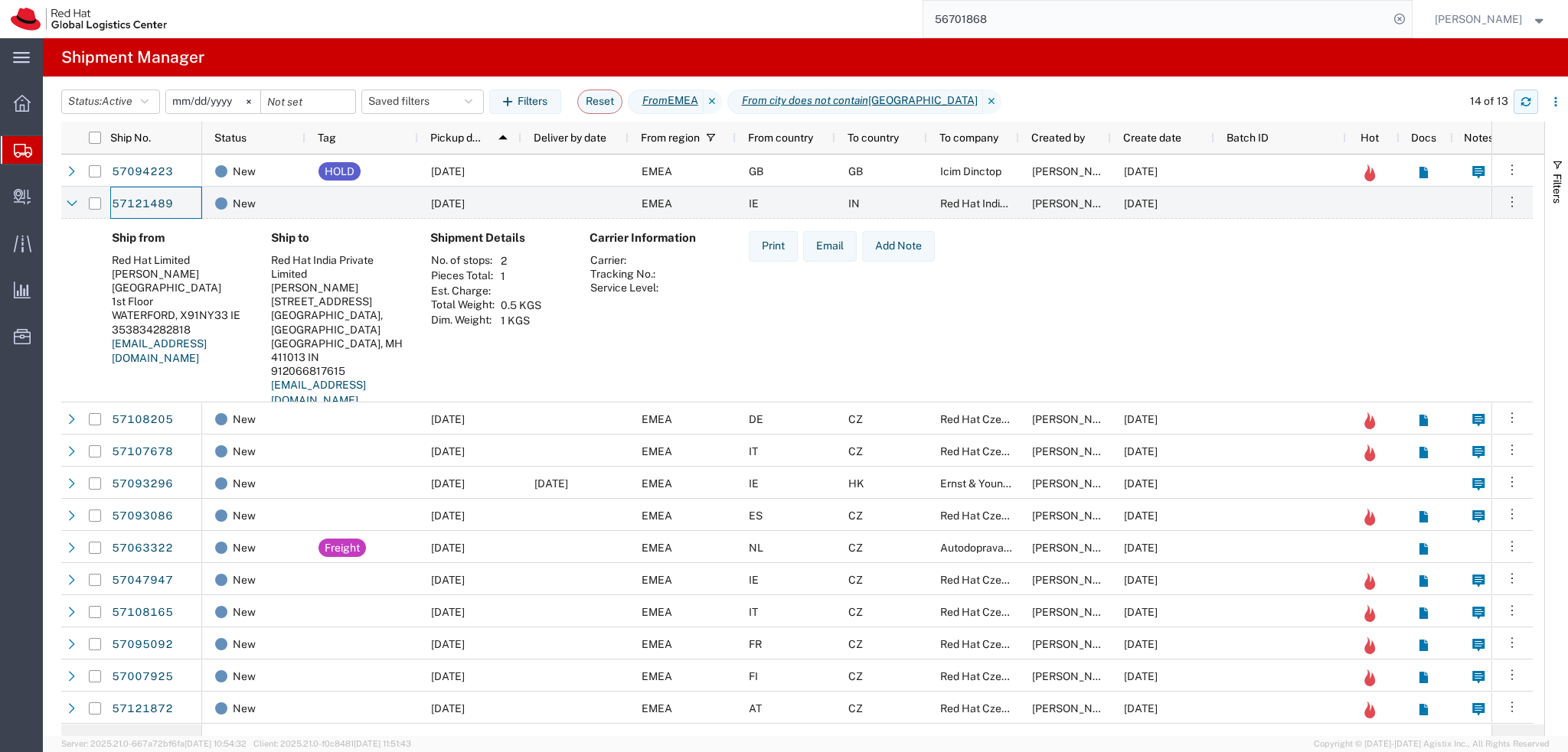
click at [1528, 103] on icon "button" at bounding box center [1525, 102] width 11 height 11
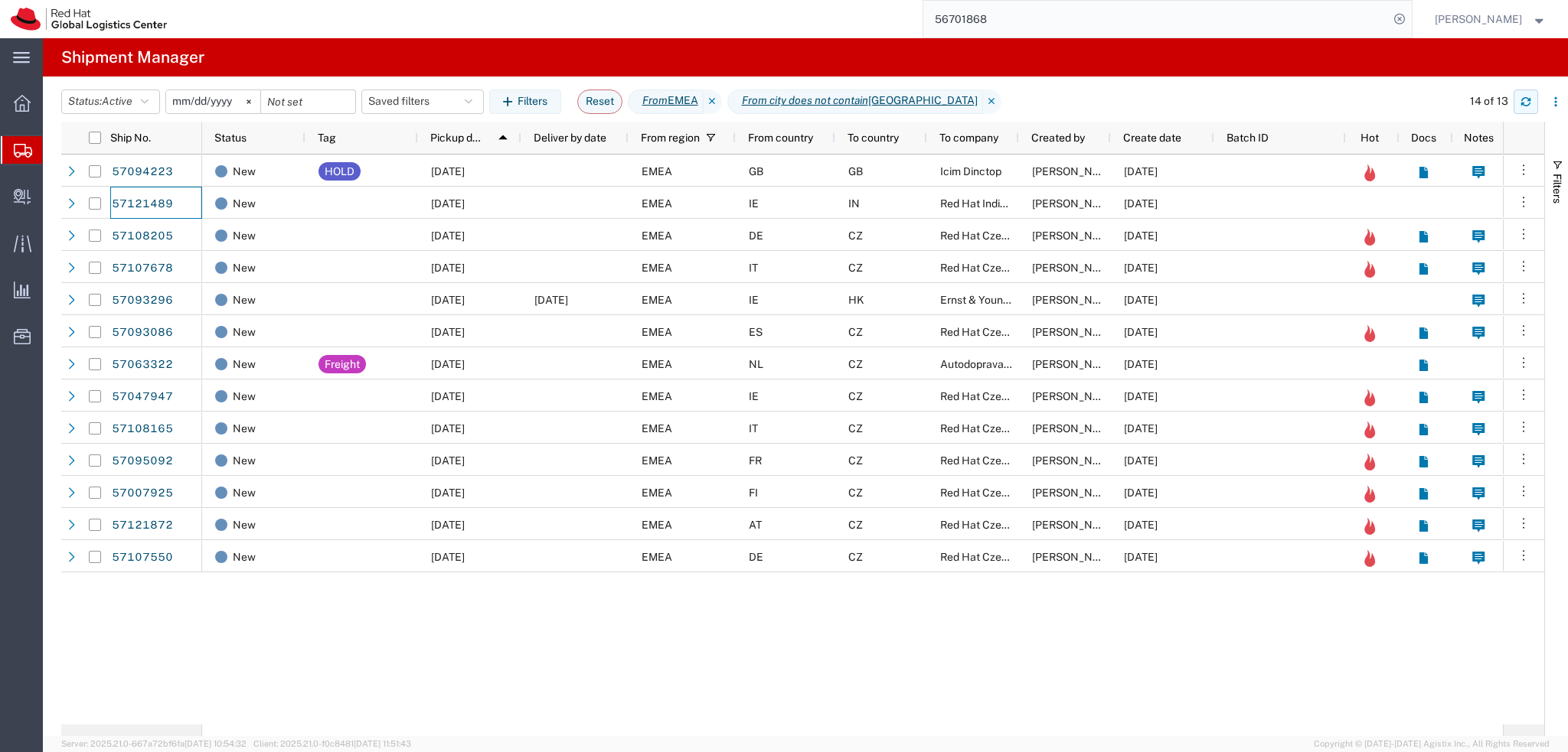
click at [1531, 100] on button "button" at bounding box center [1525, 102] width 24 height 24
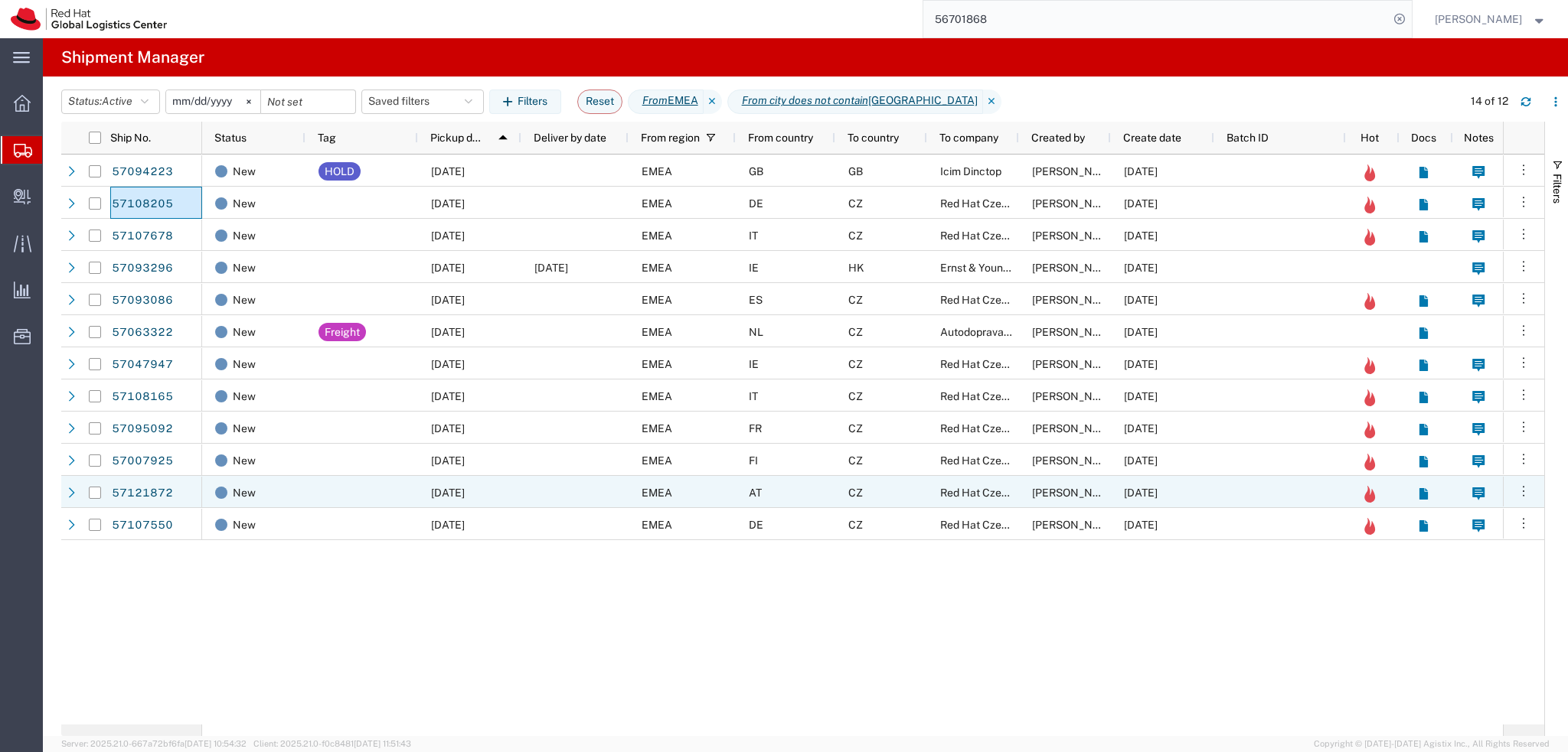
click at [810, 493] on div "AT" at bounding box center [785, 492] width 99 height 32
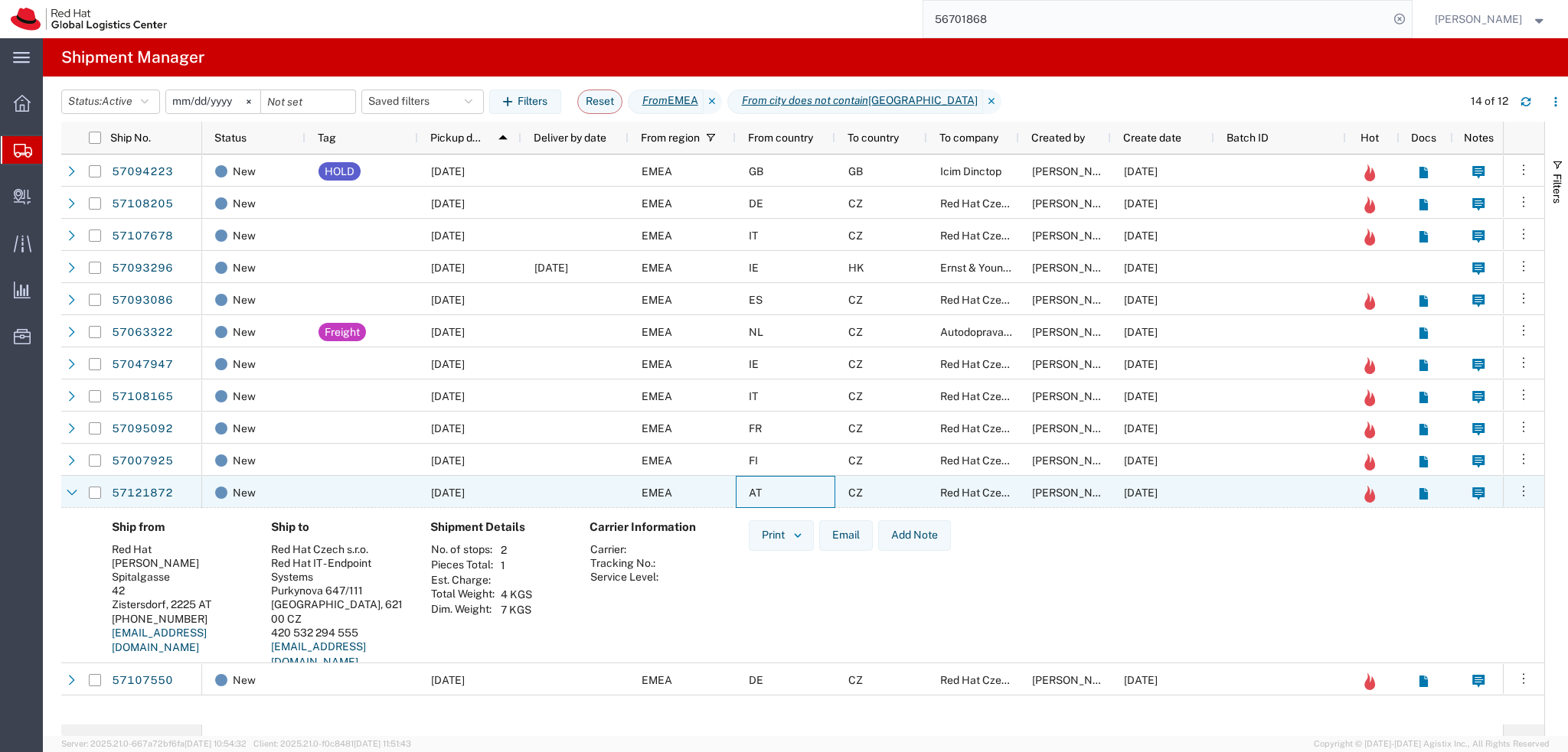
click at [810, 493] on div "AT" at bounding box center [785, 492] width 99 height 32
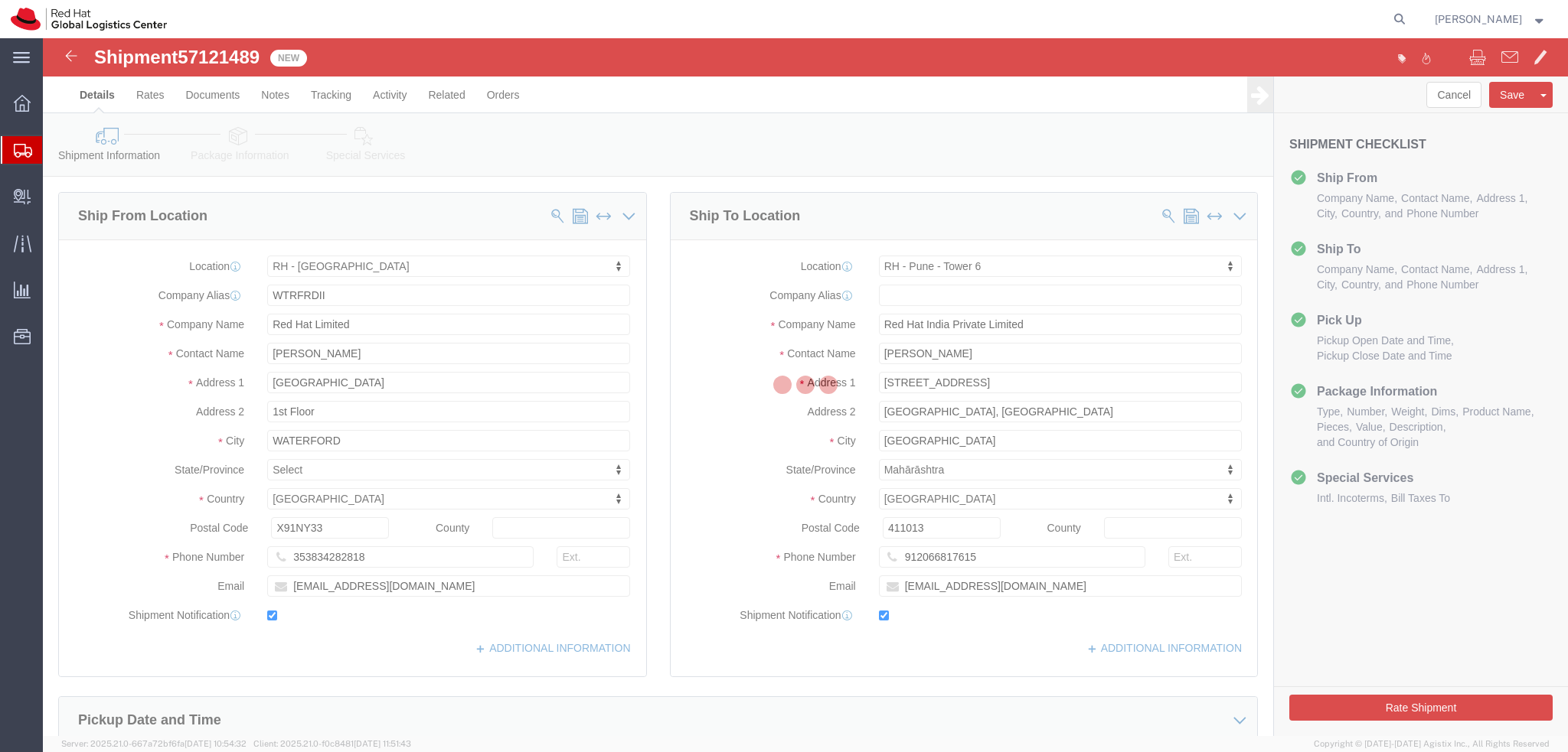
select select "38045"
select select "38432"
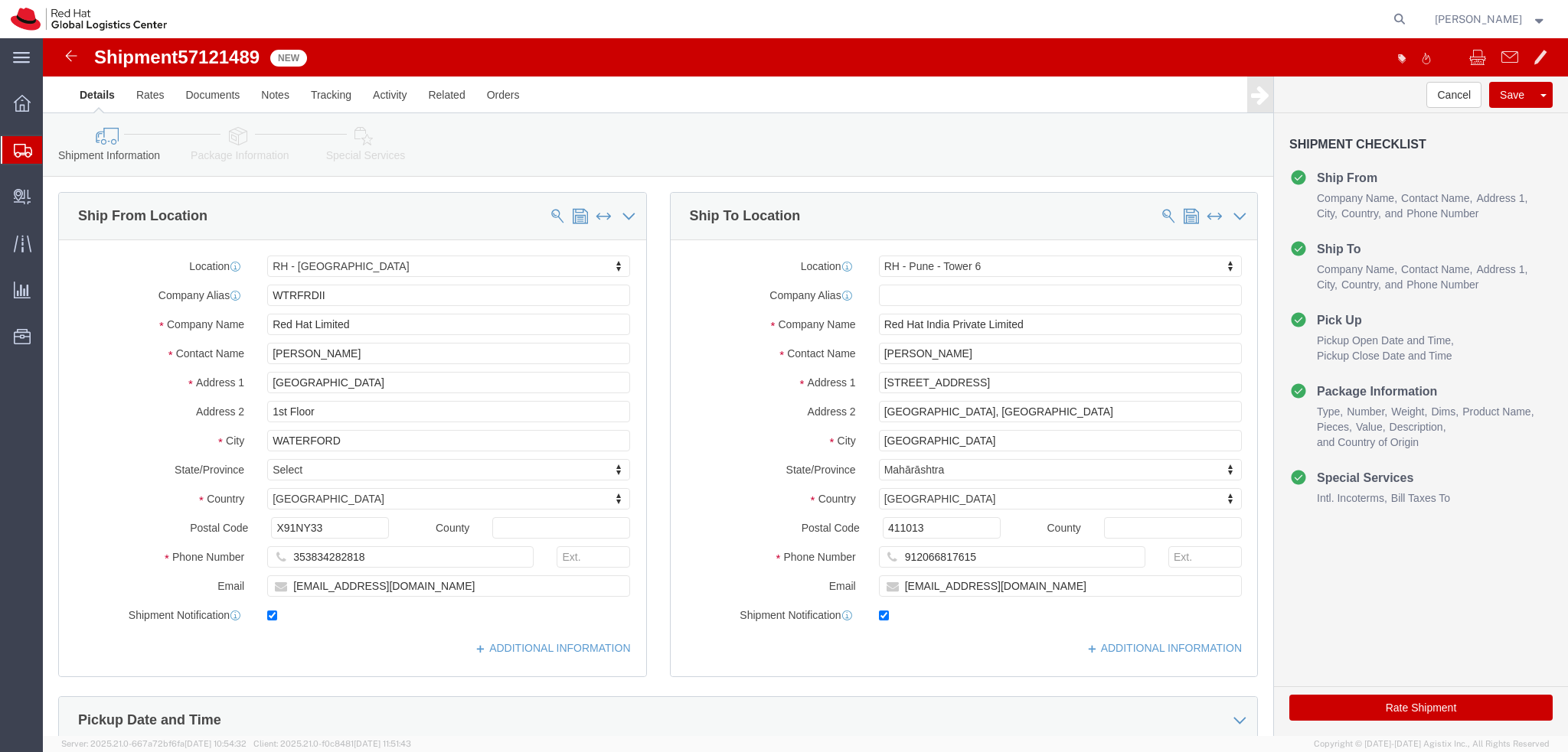
click icon
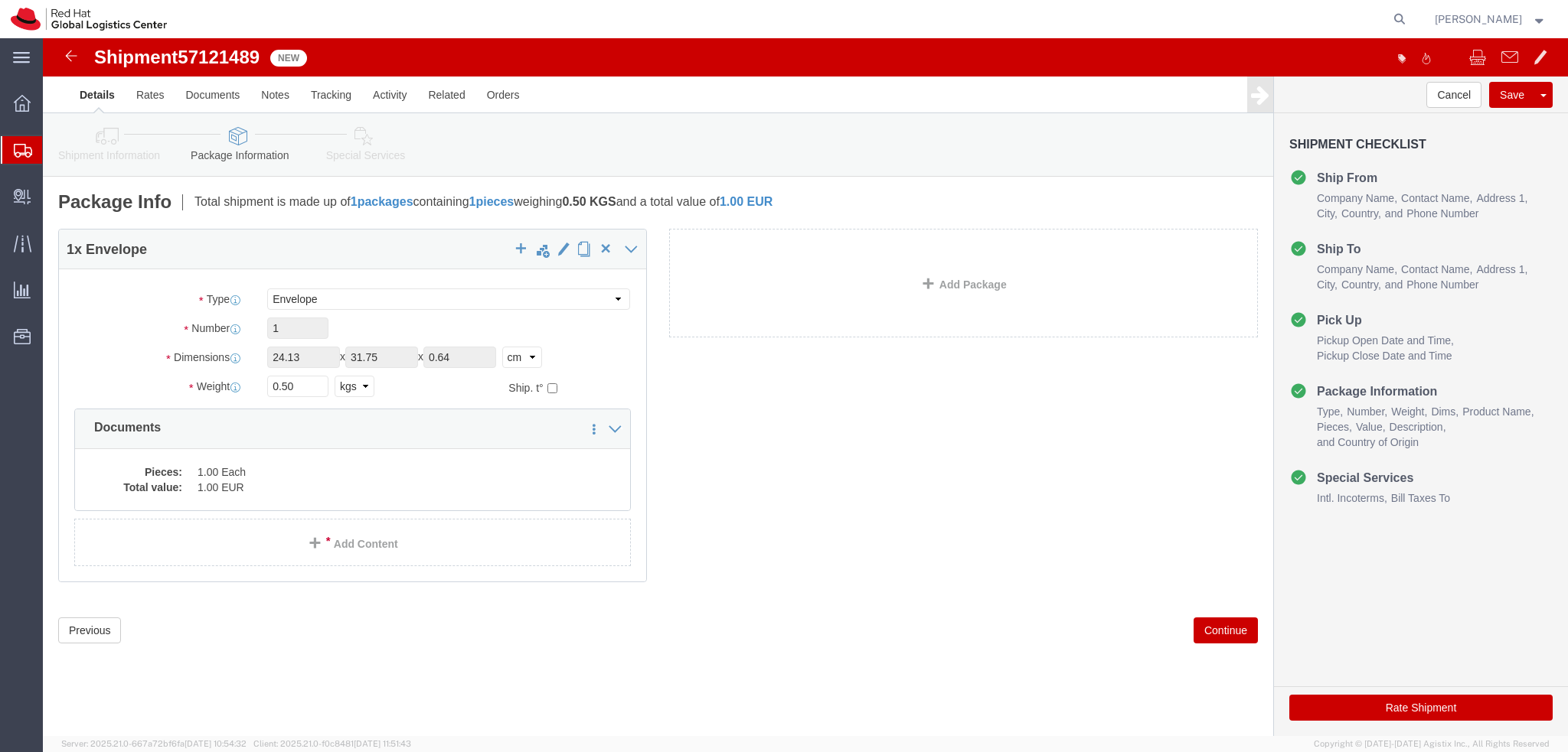
click icon
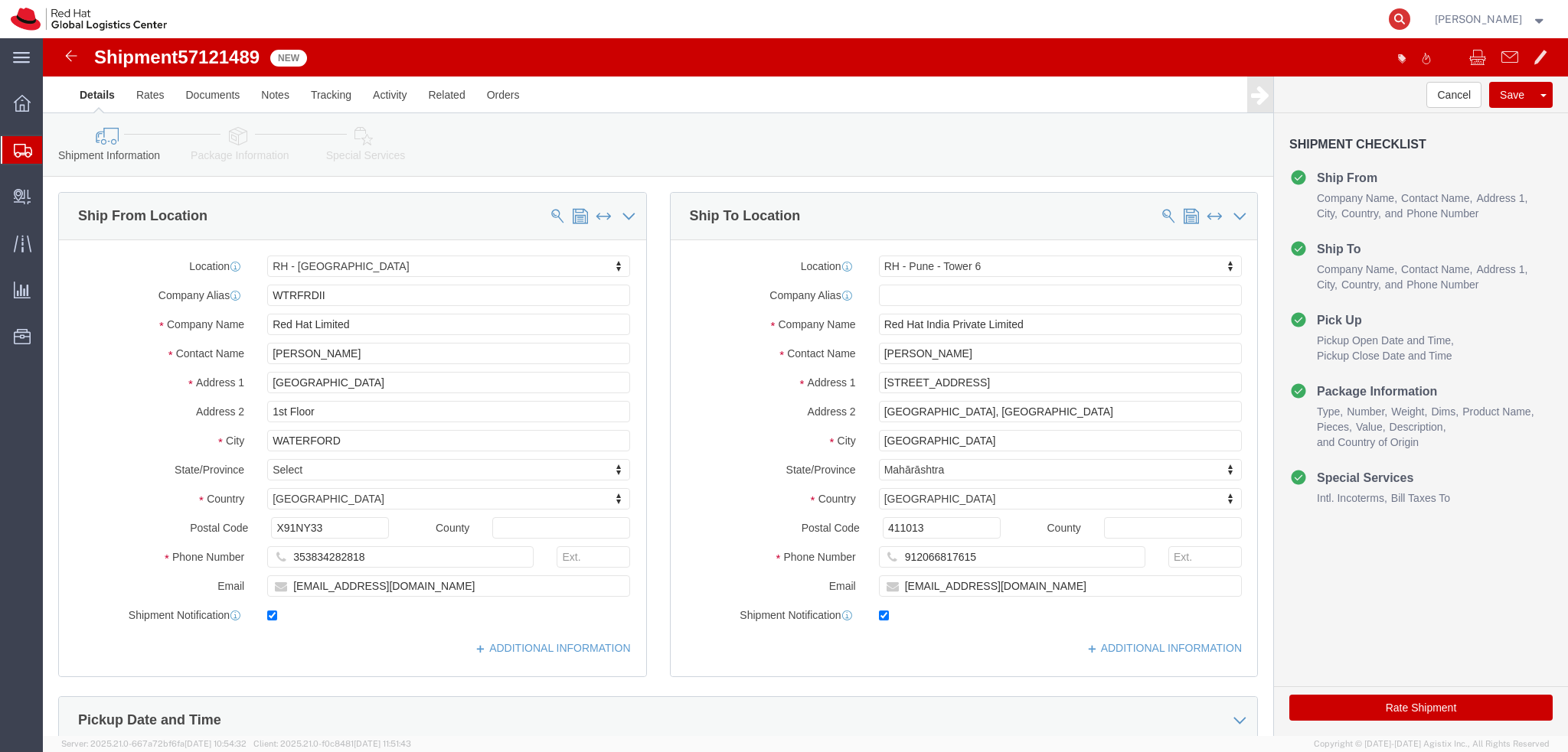
click at [1410, 20] on icon at bounding box center [1399, 18] width 21 height 21
click at [1255, 14] on input "search" at bounding box center [1156, 19] width 466 height 37
paste input "57078842"
type input "57078842"
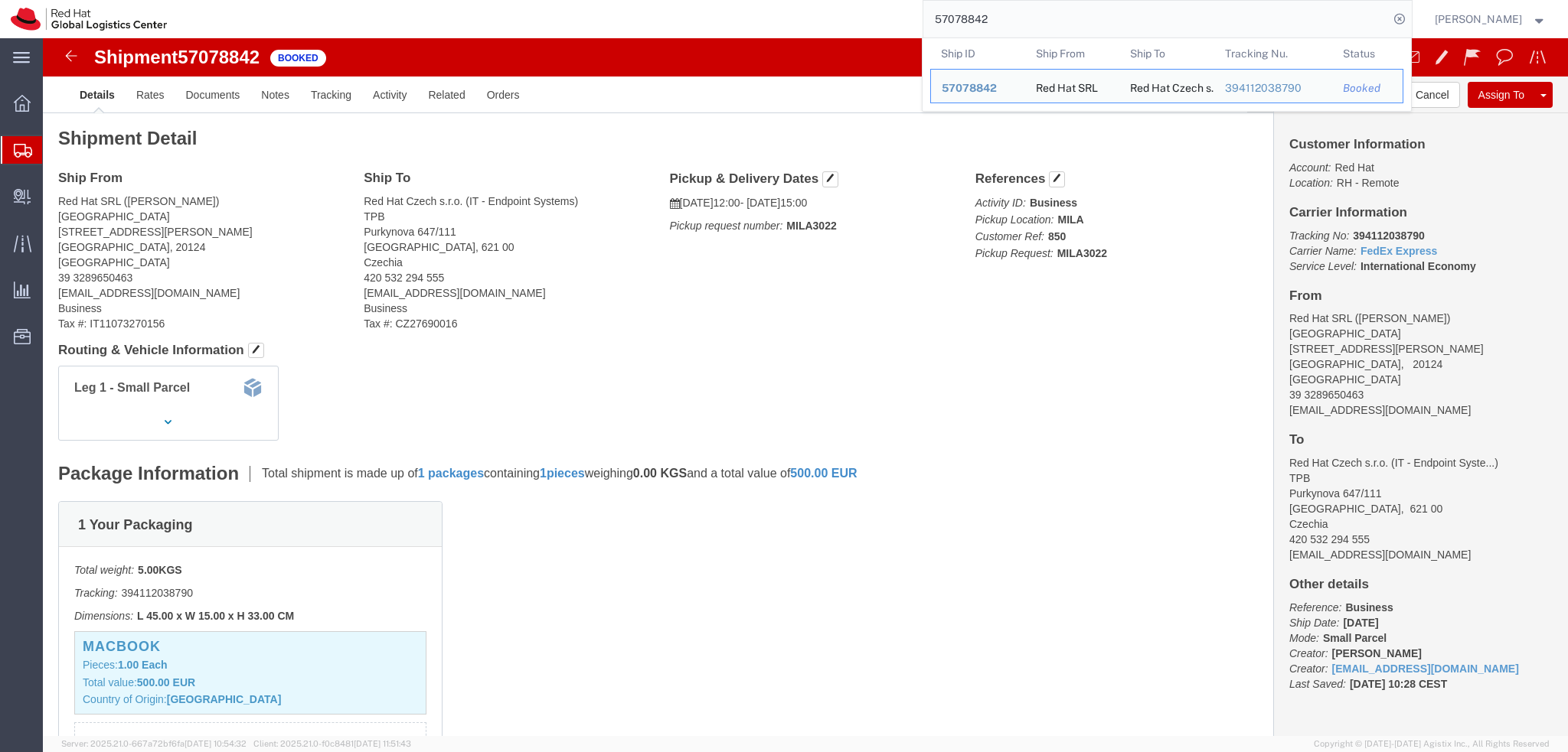
click address "Red Hat Czech s.r.o. (IT - Endpoint Systems) TPB Purkynova 647/111 BRNO, 621 00…"
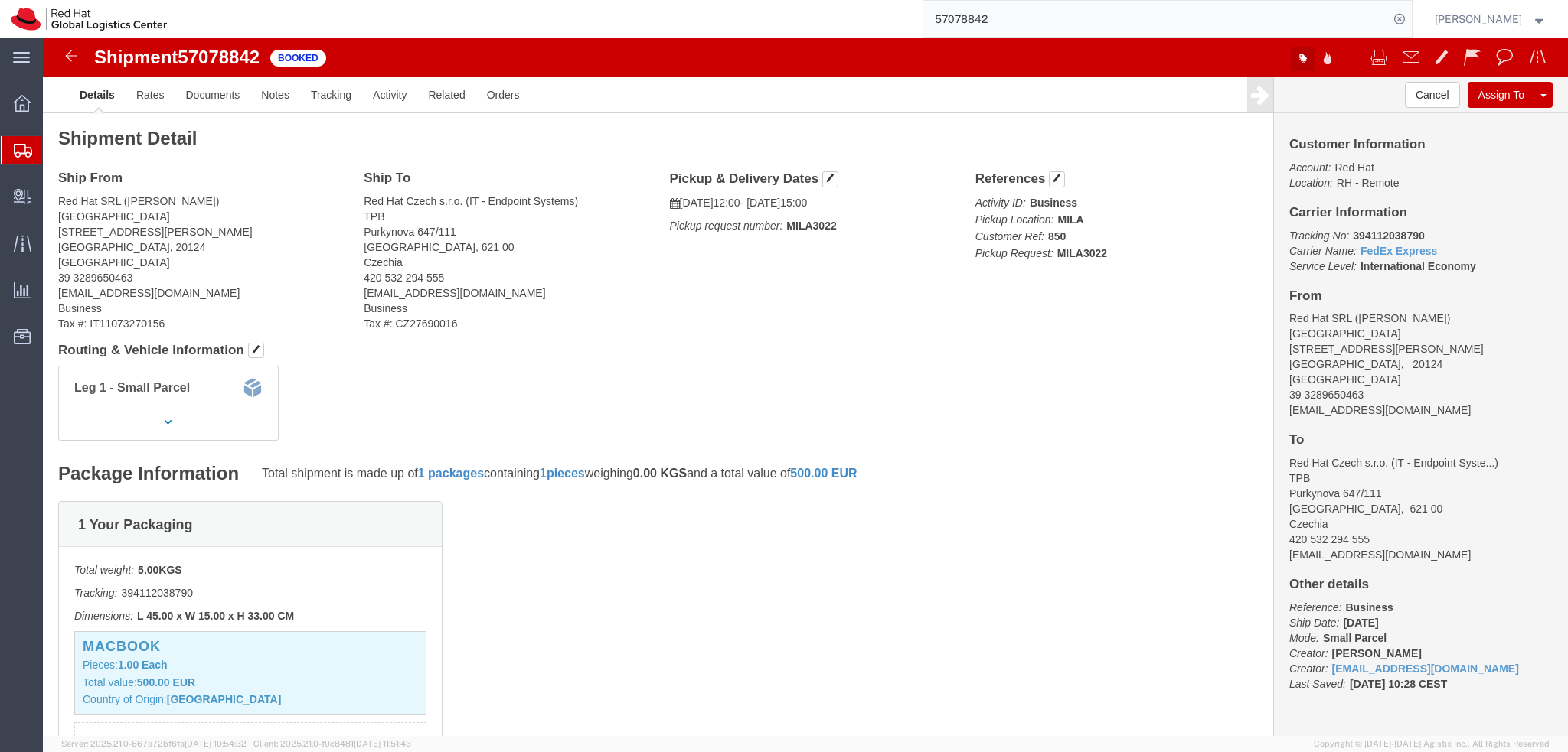
click icon "button"
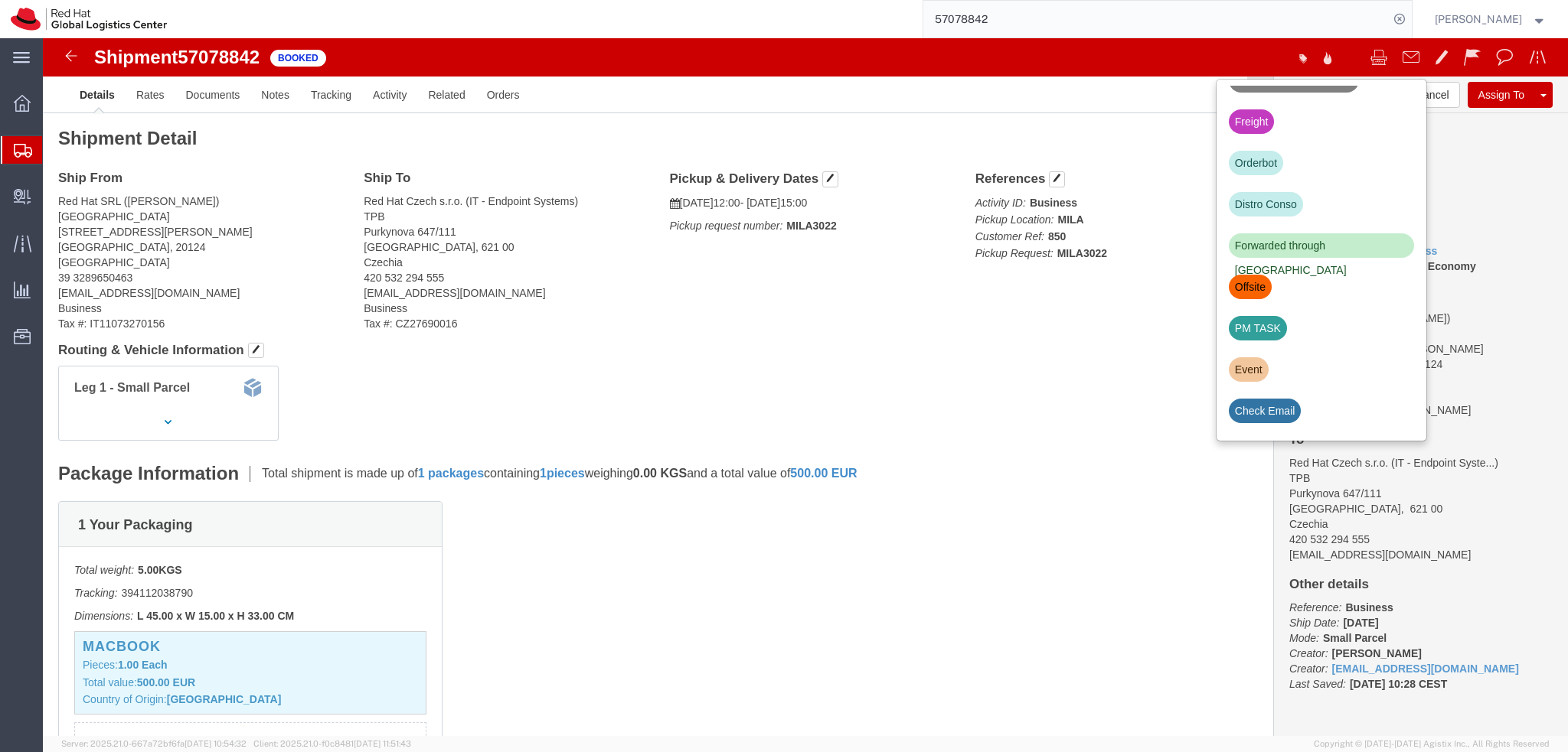
scroll to position [519, 0]
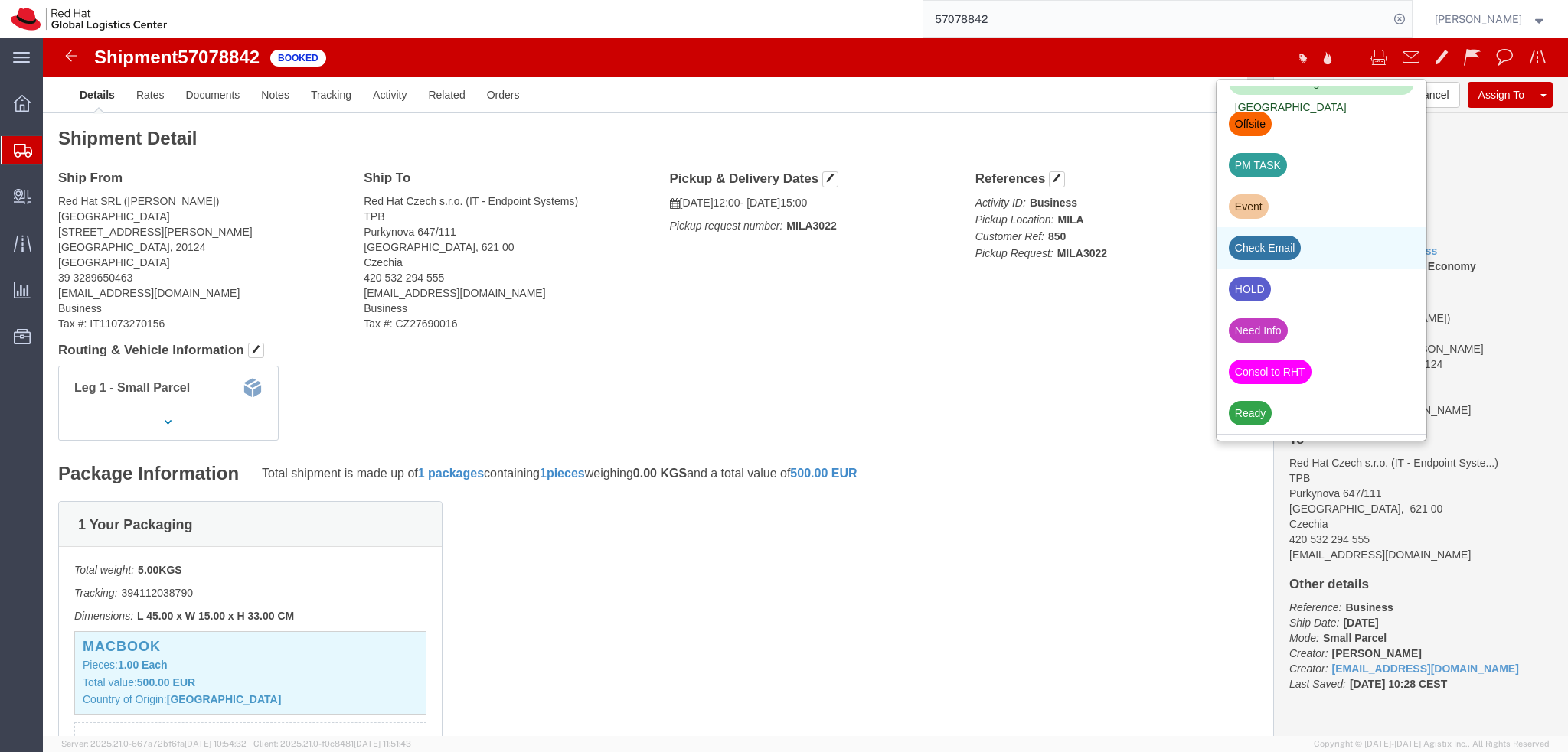
click div "Check Email"
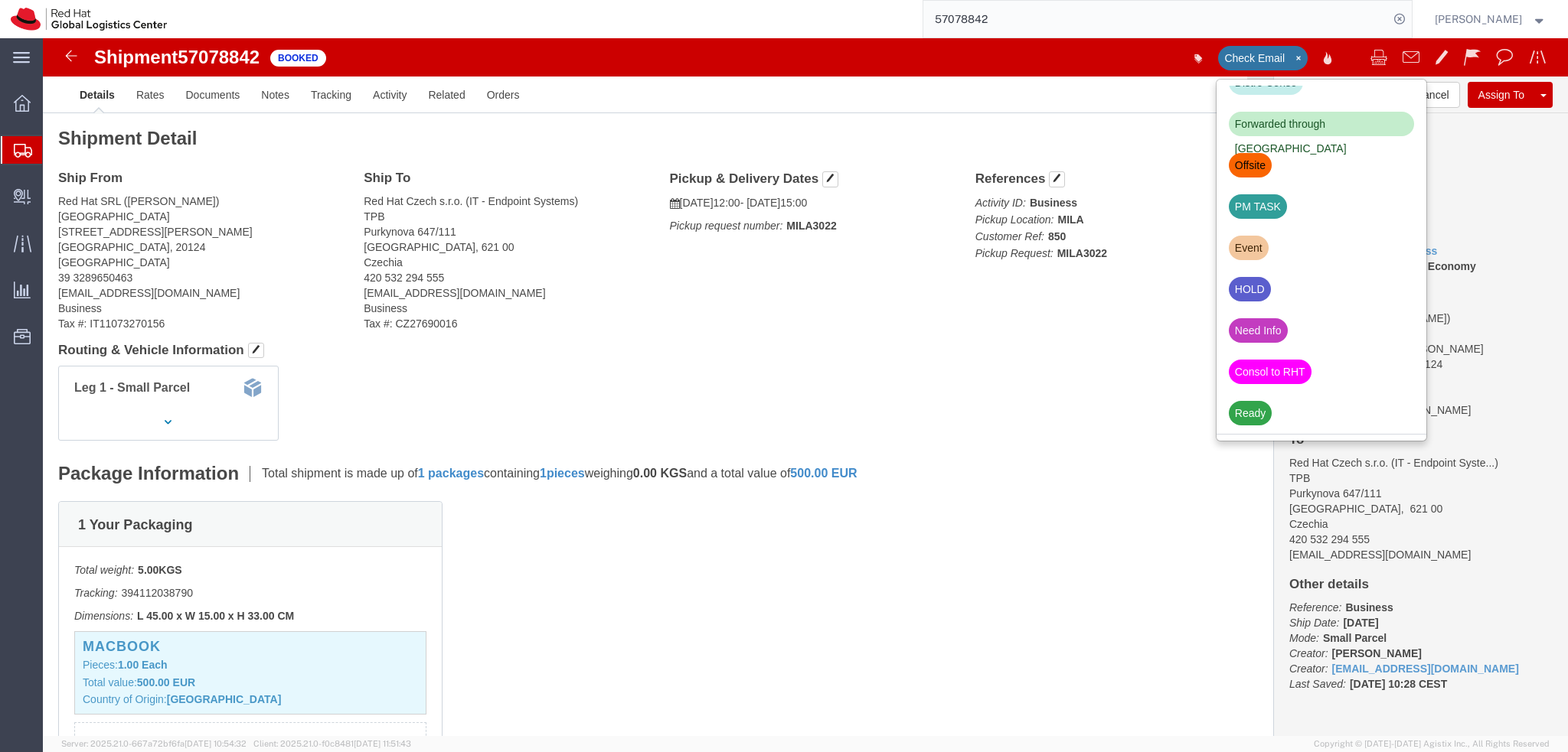
scroll to position [477, 0]
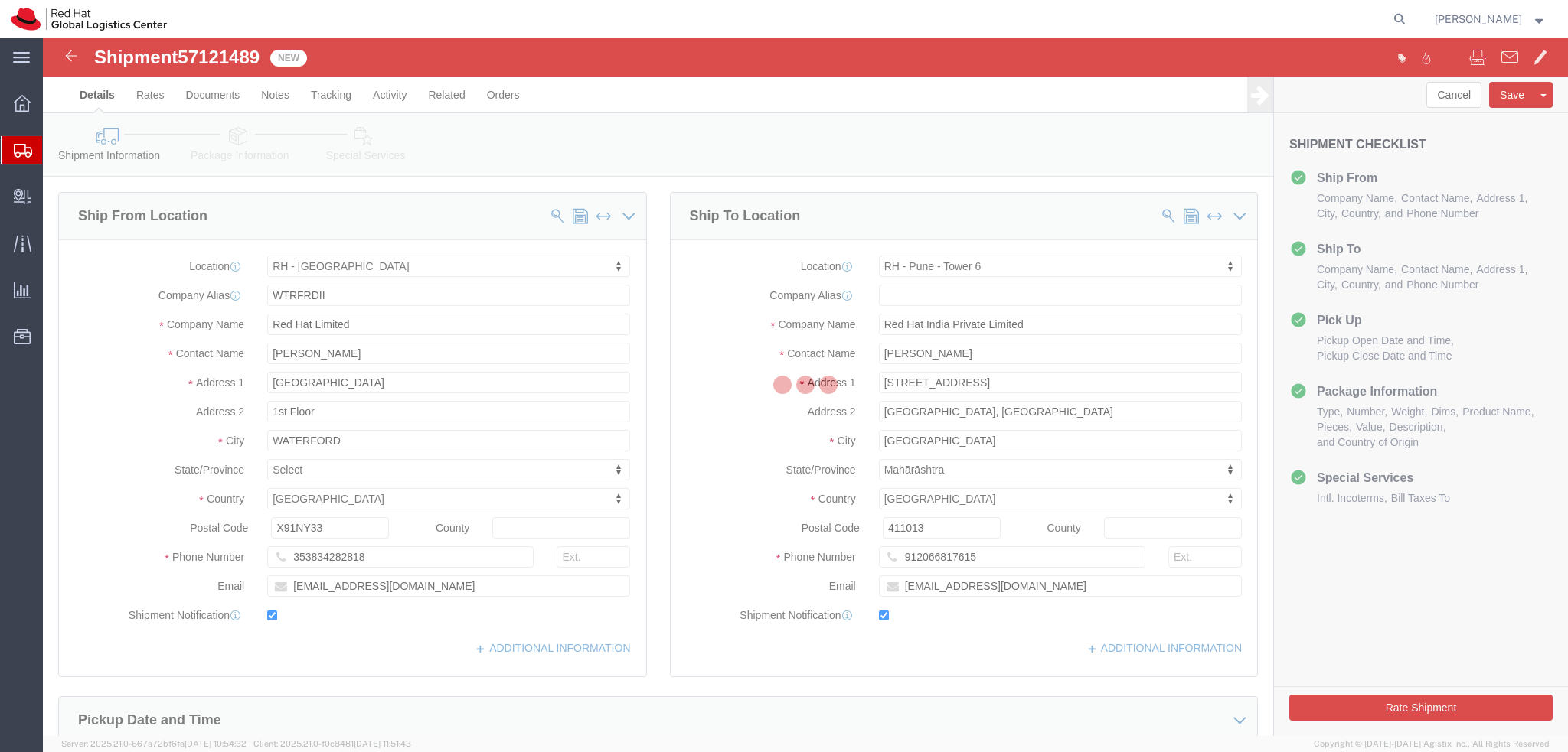
select select "38045"
select select "38432"
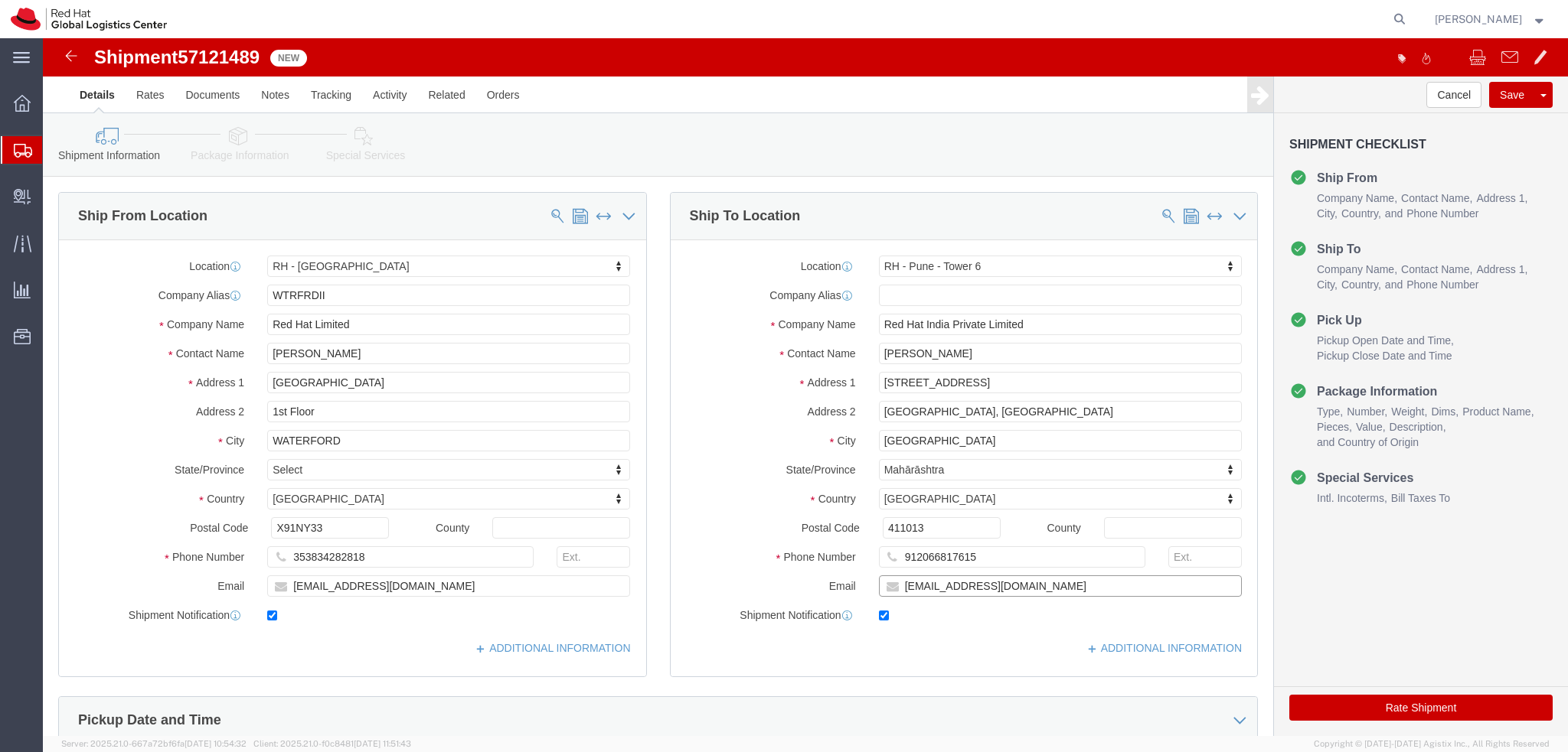
click input "npatil@redhat.com"
type input "npatil@redhat.com, emealogistics@redhat.com"
click link "Package Information"
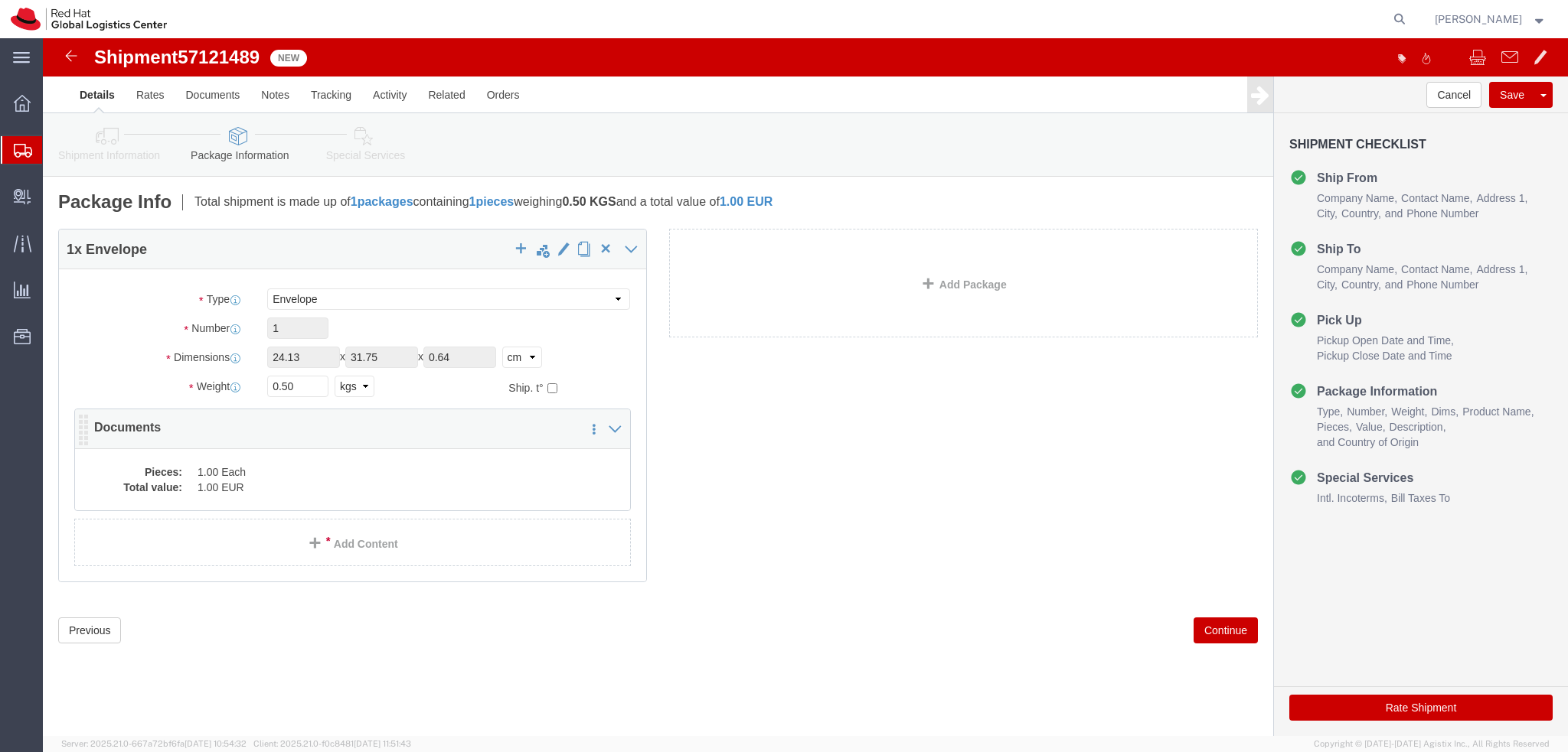
click dd "1.00 EUR"
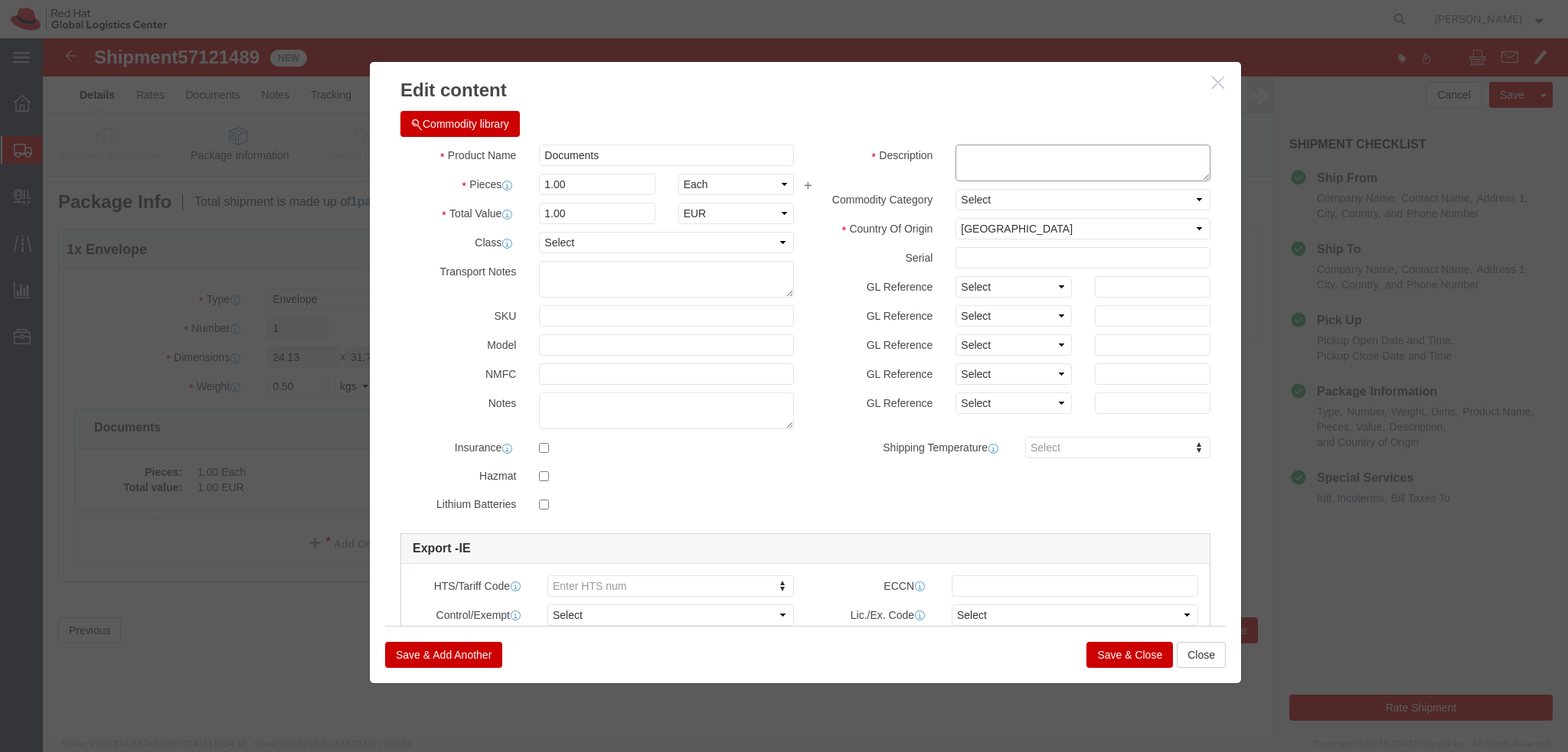
click textarea
type textarea "Documents"
click button "Save & Close"
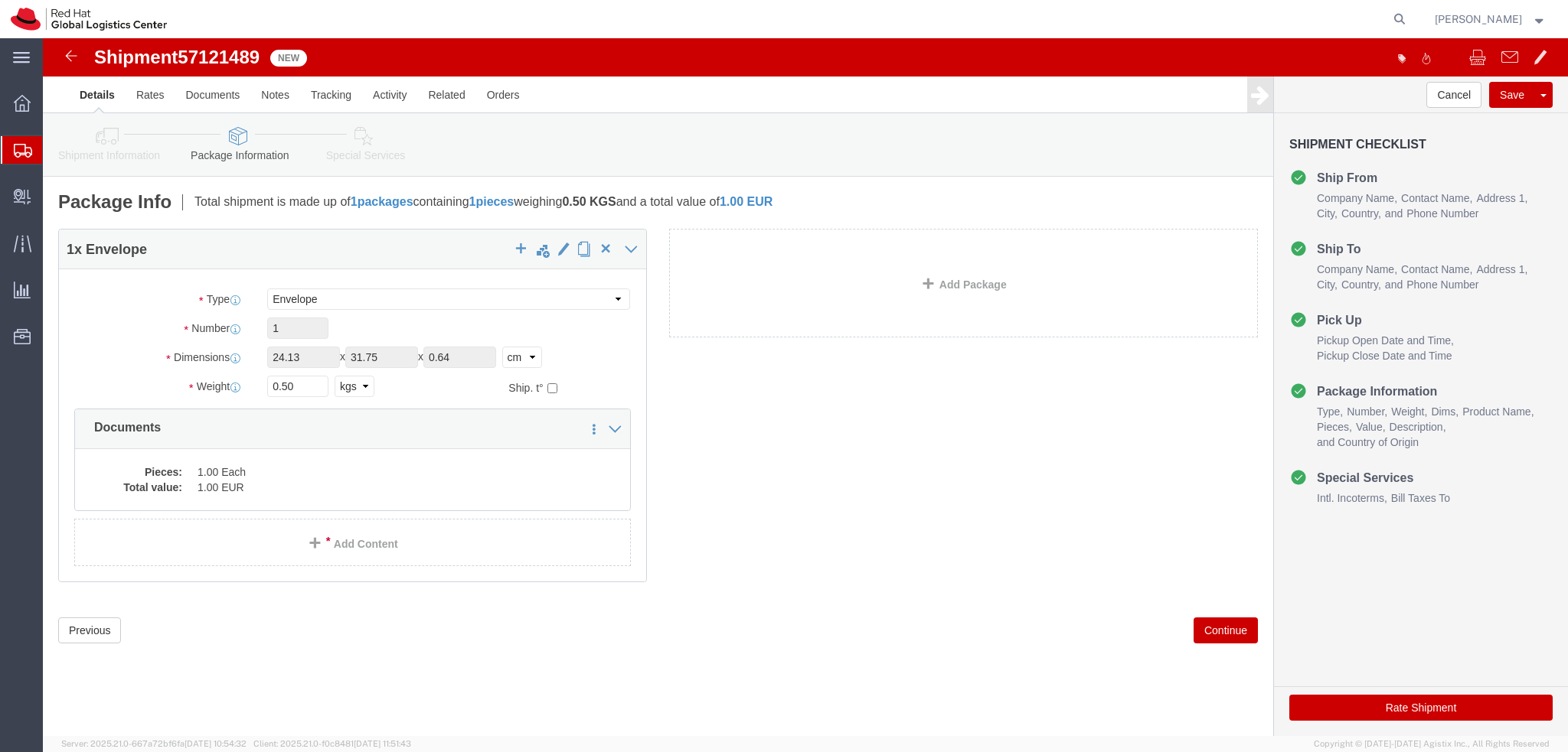
click icon
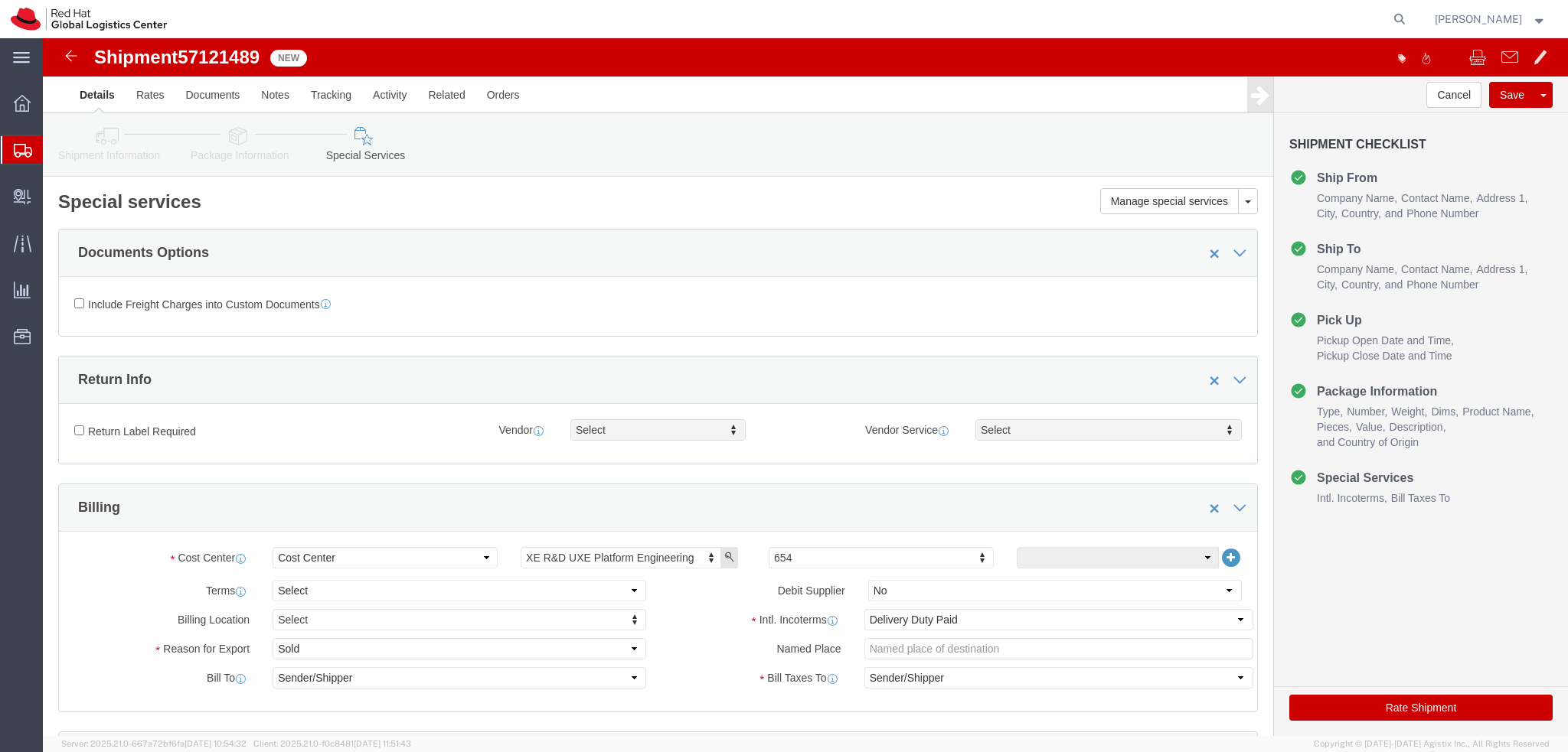
click icon
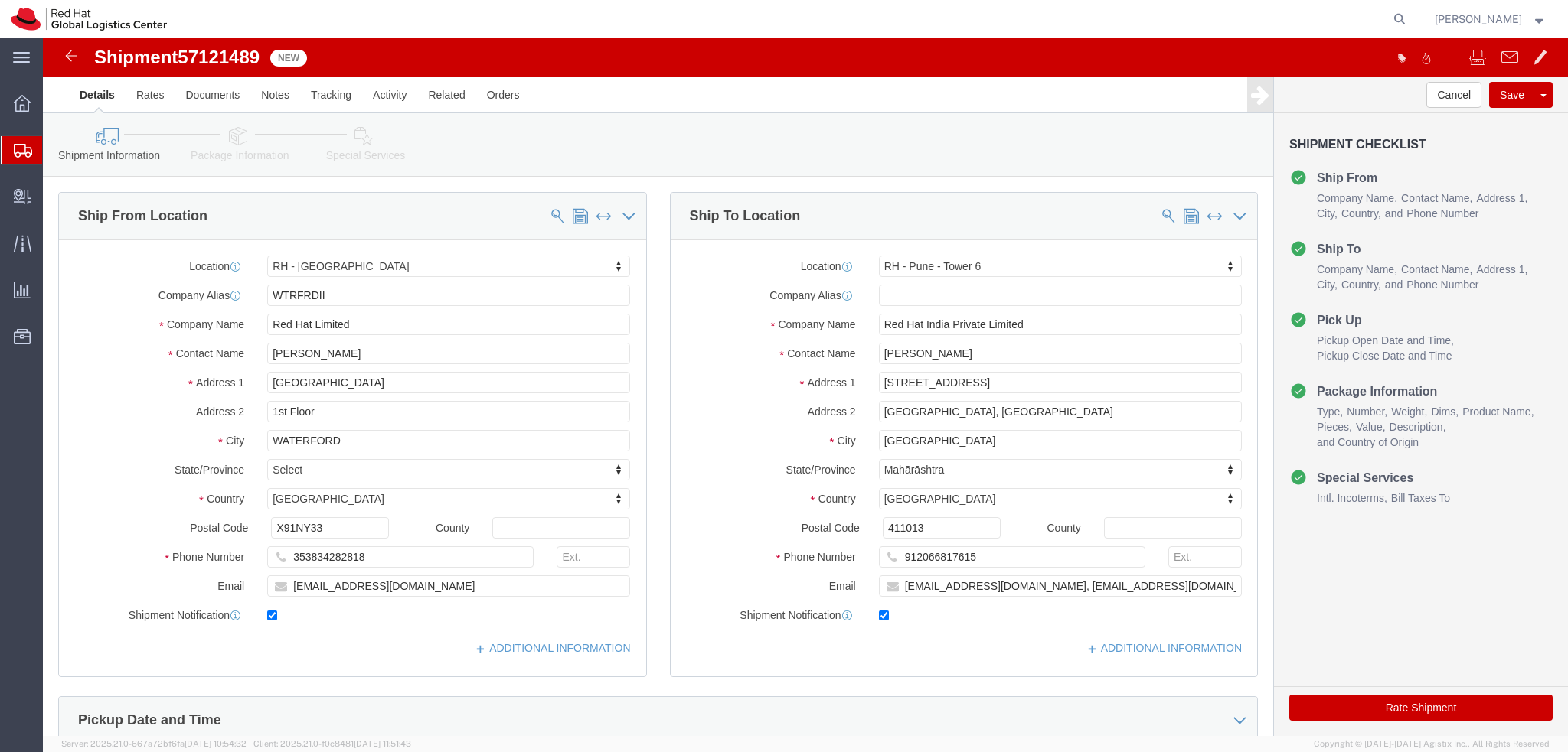
click icon
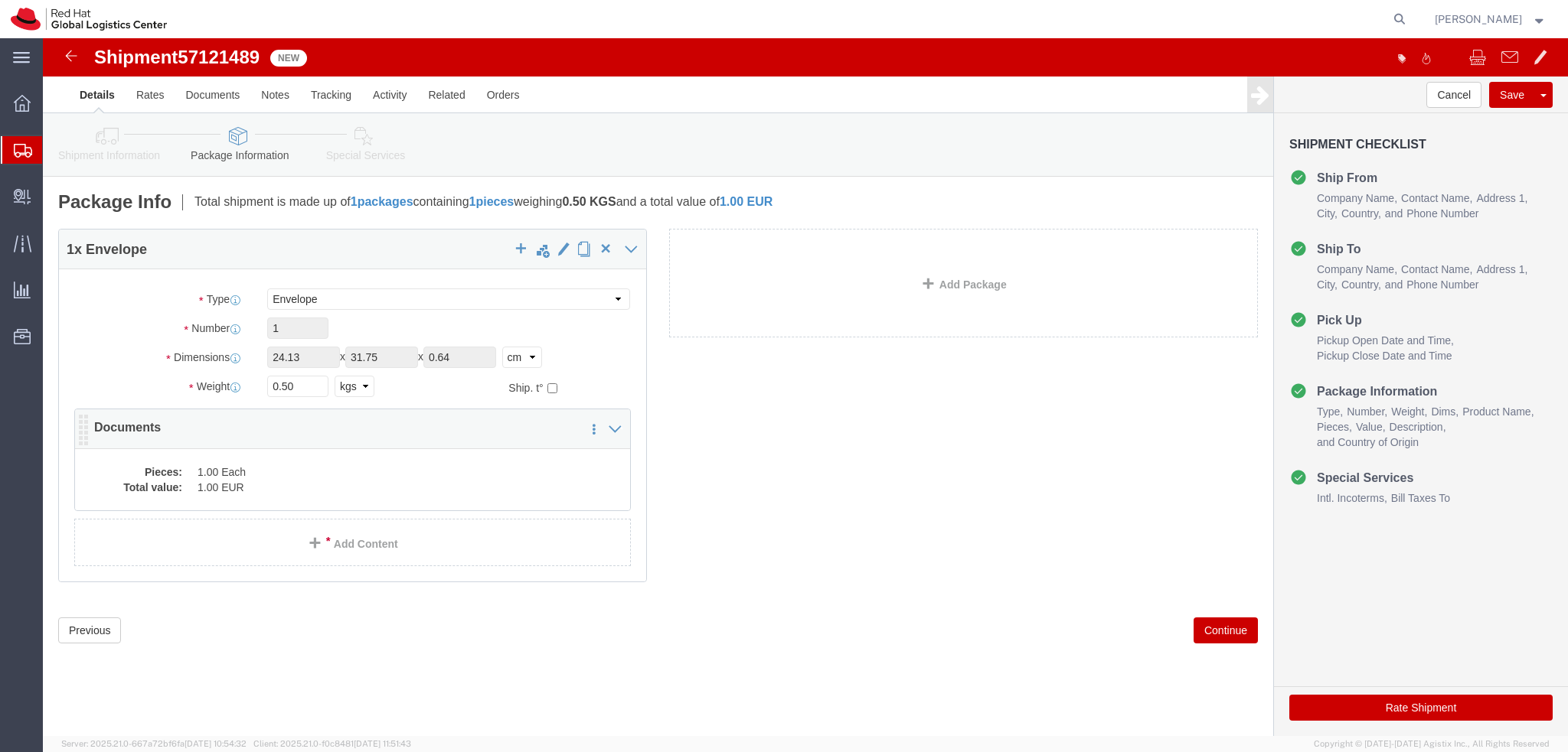
click dd "1.00 EUR"
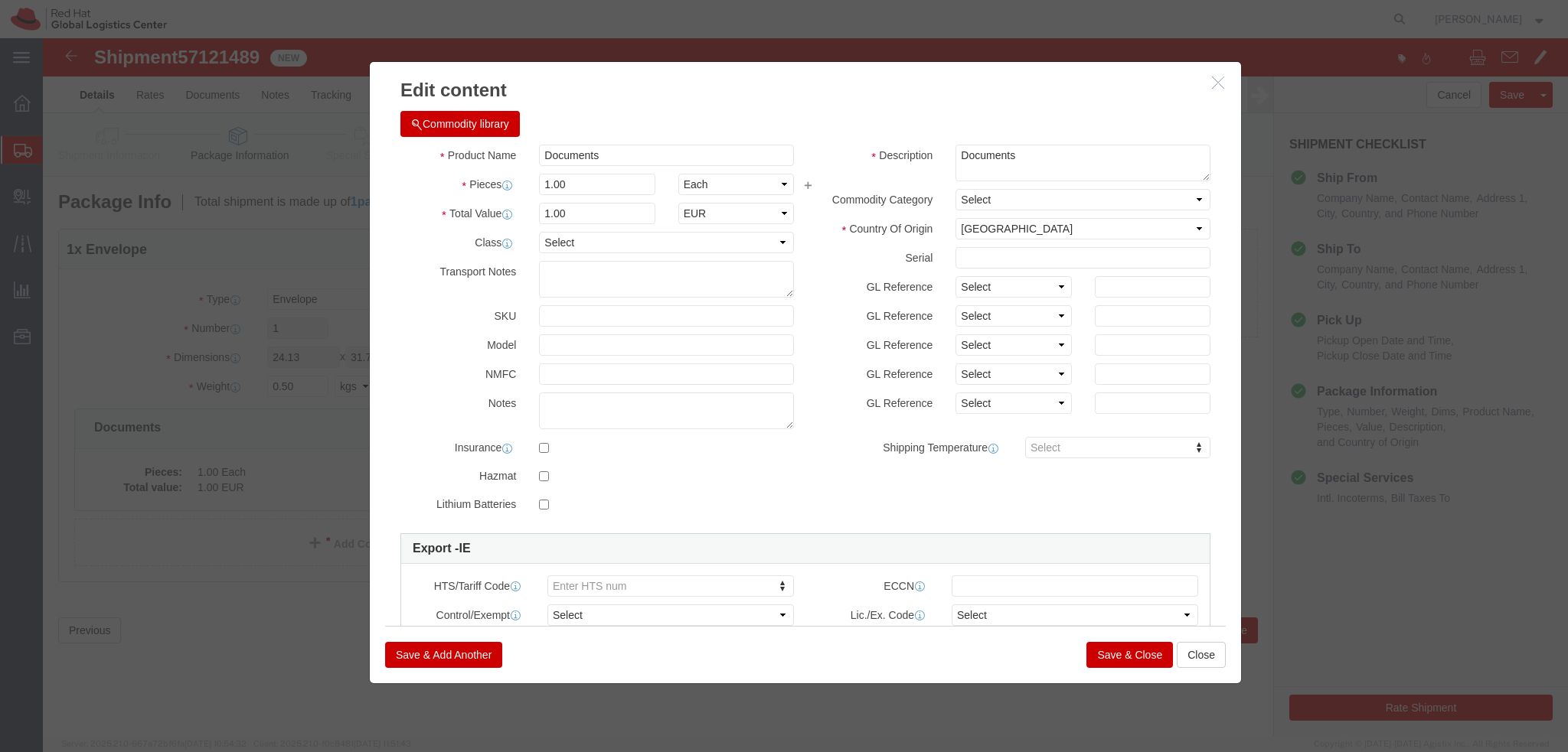
click button "Save & Close"
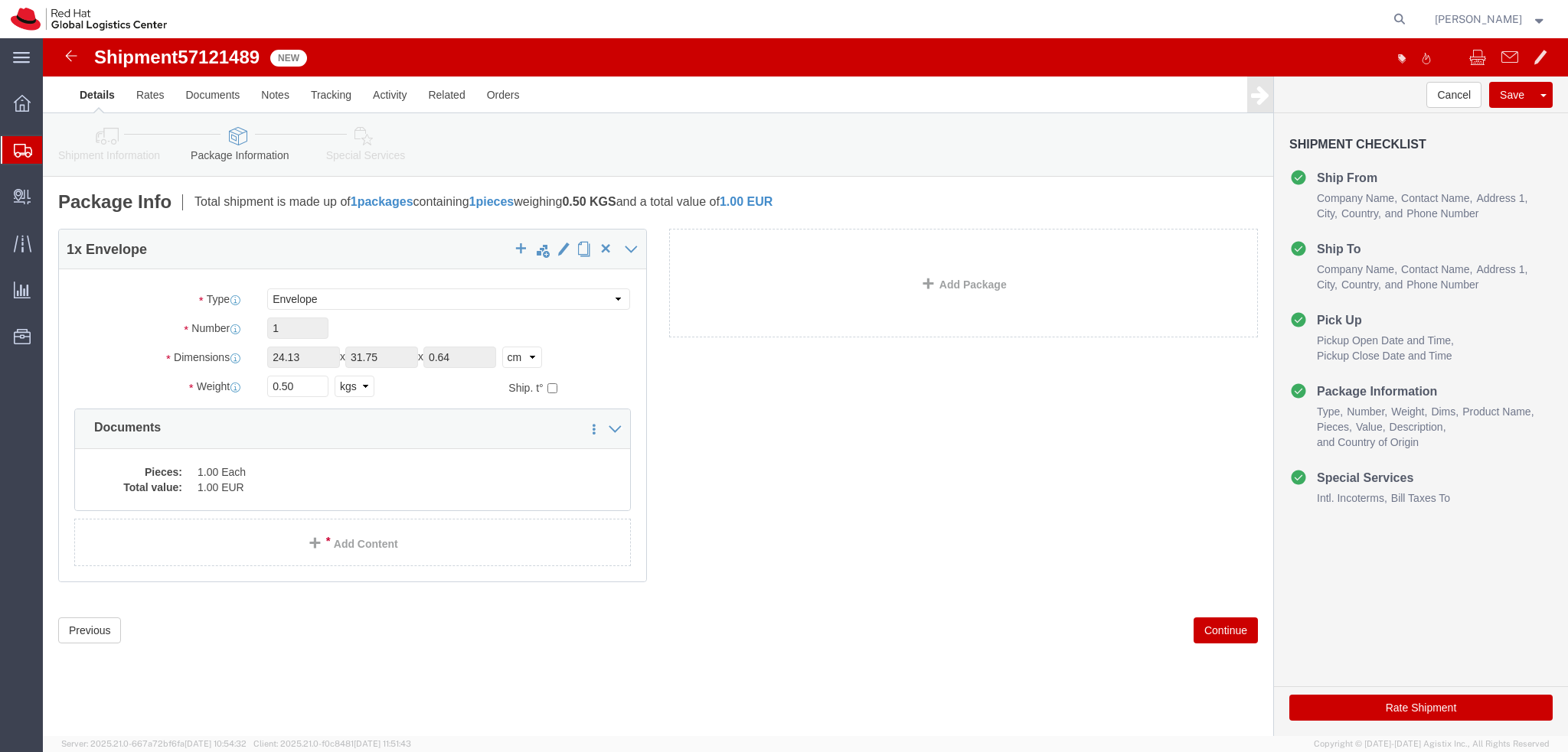
click icon
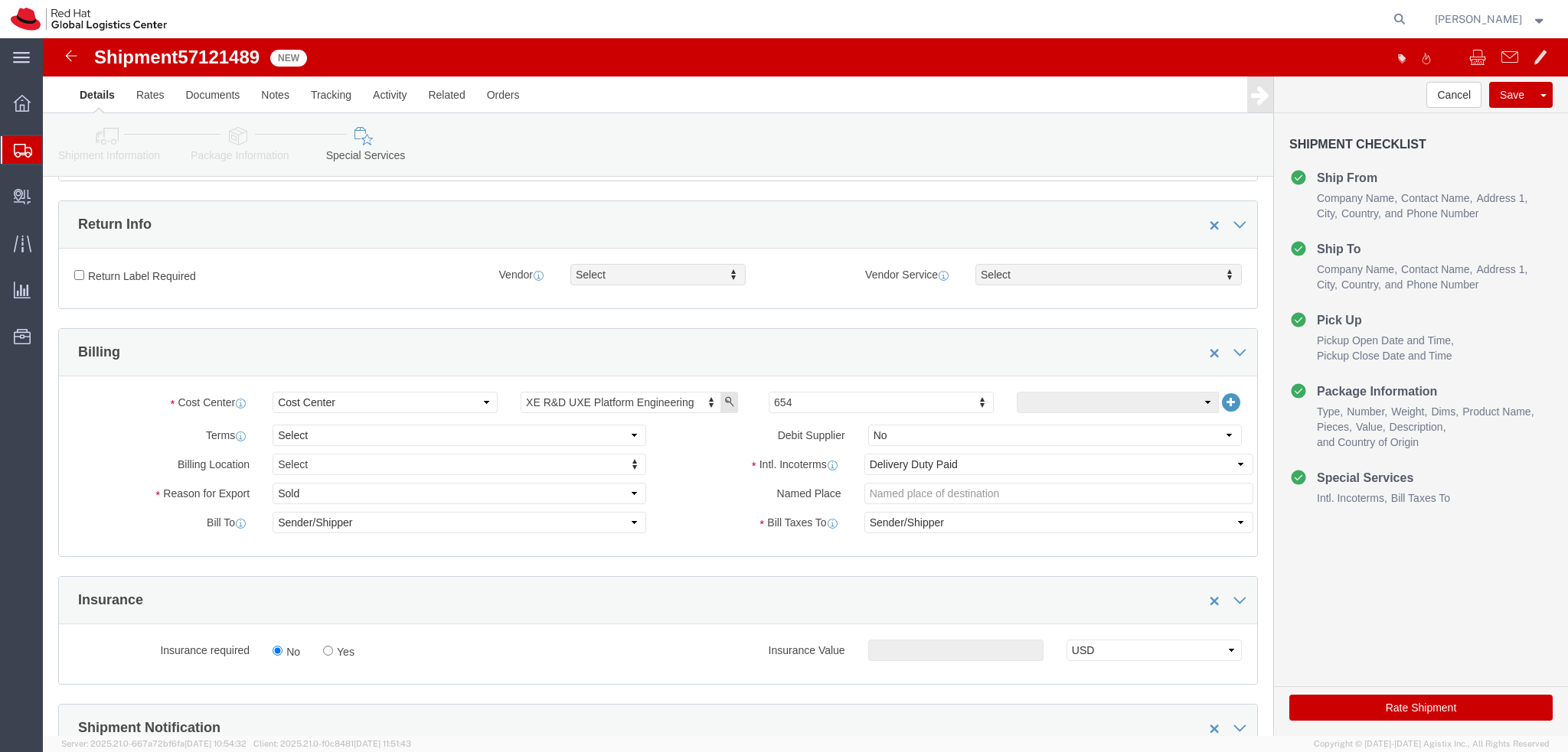
scroll to position [306, 0]
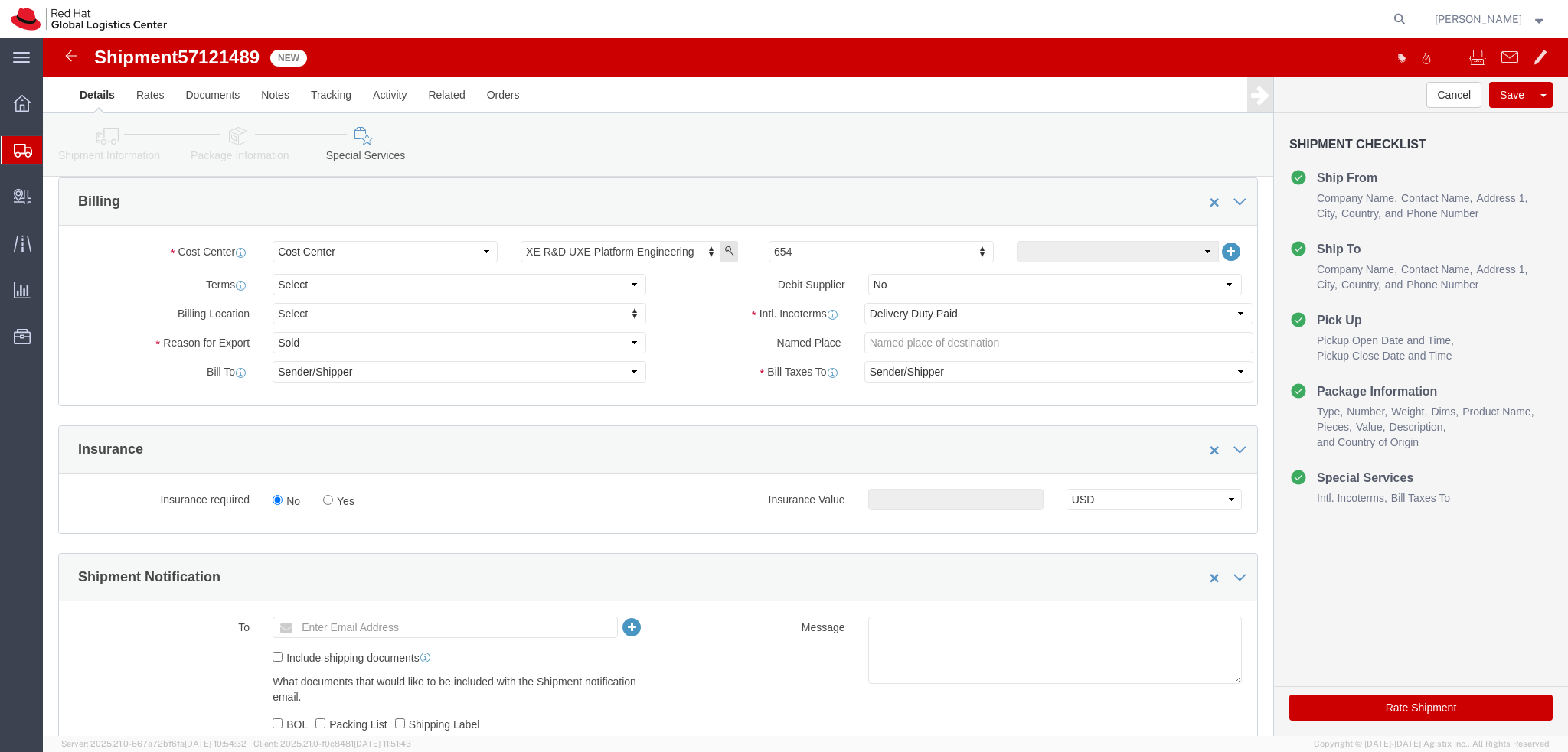
click button "Rate Shipment"
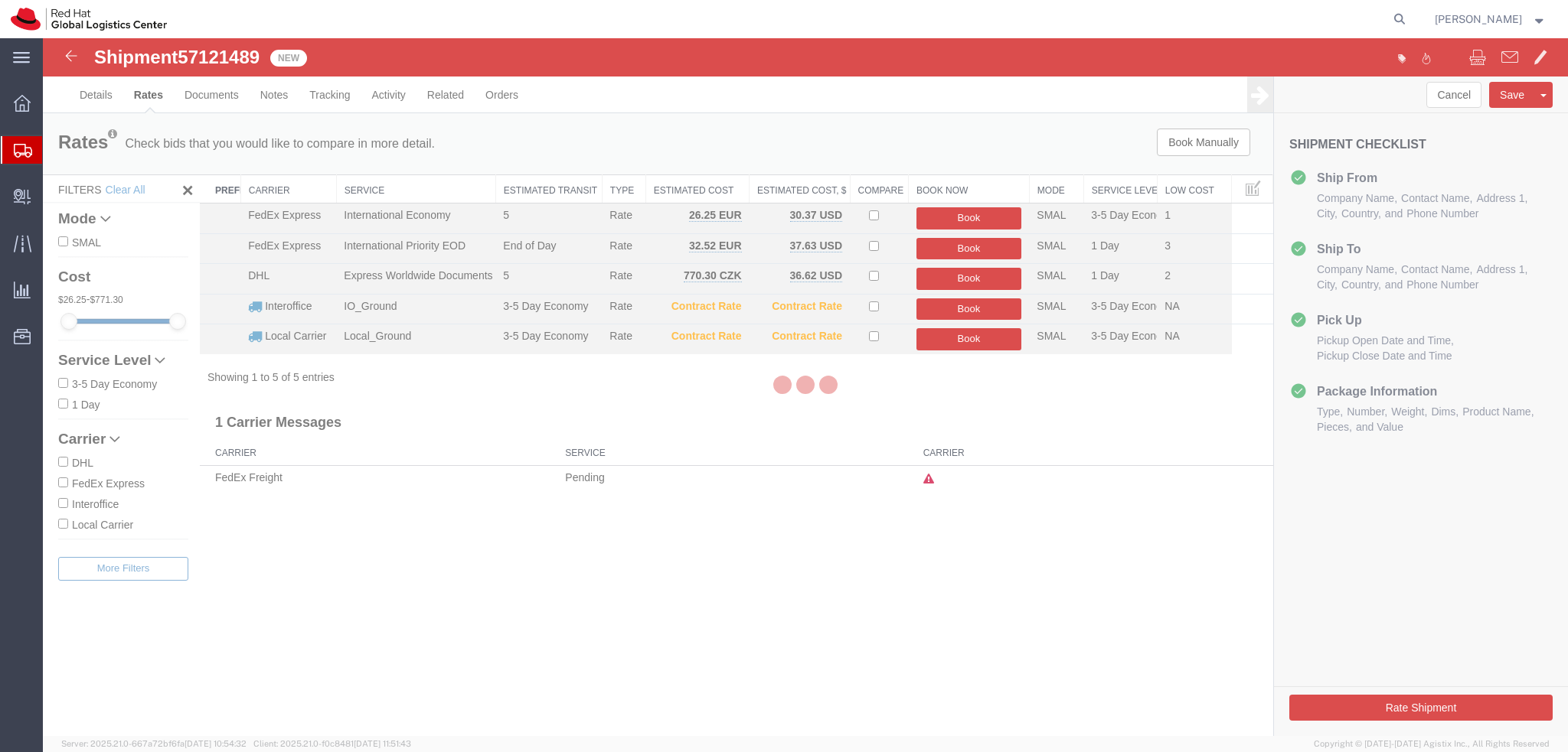
scroll to position [0, 0]
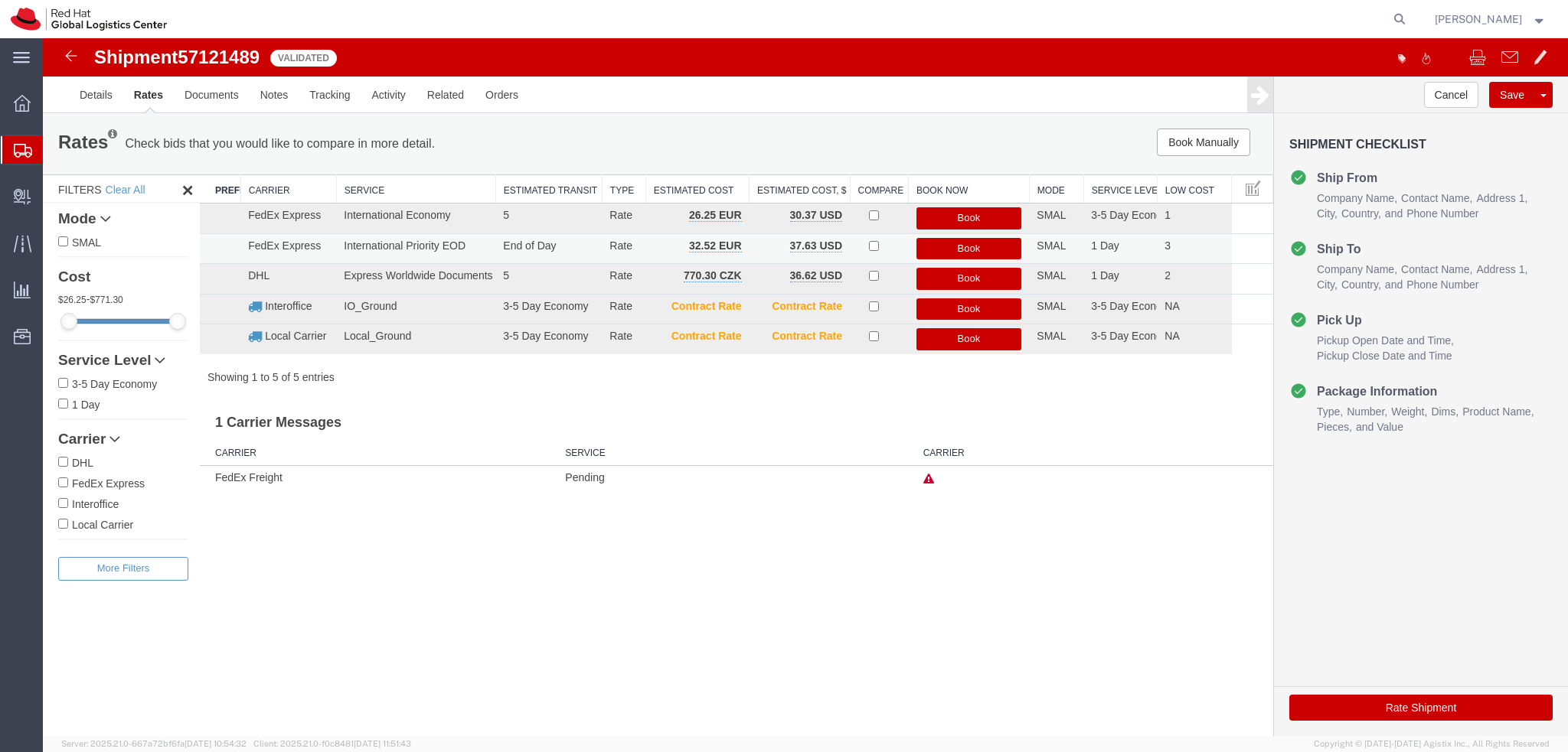
click at [964, 245] on button "Book" at bounding box center [969, 249] width 106 height 22
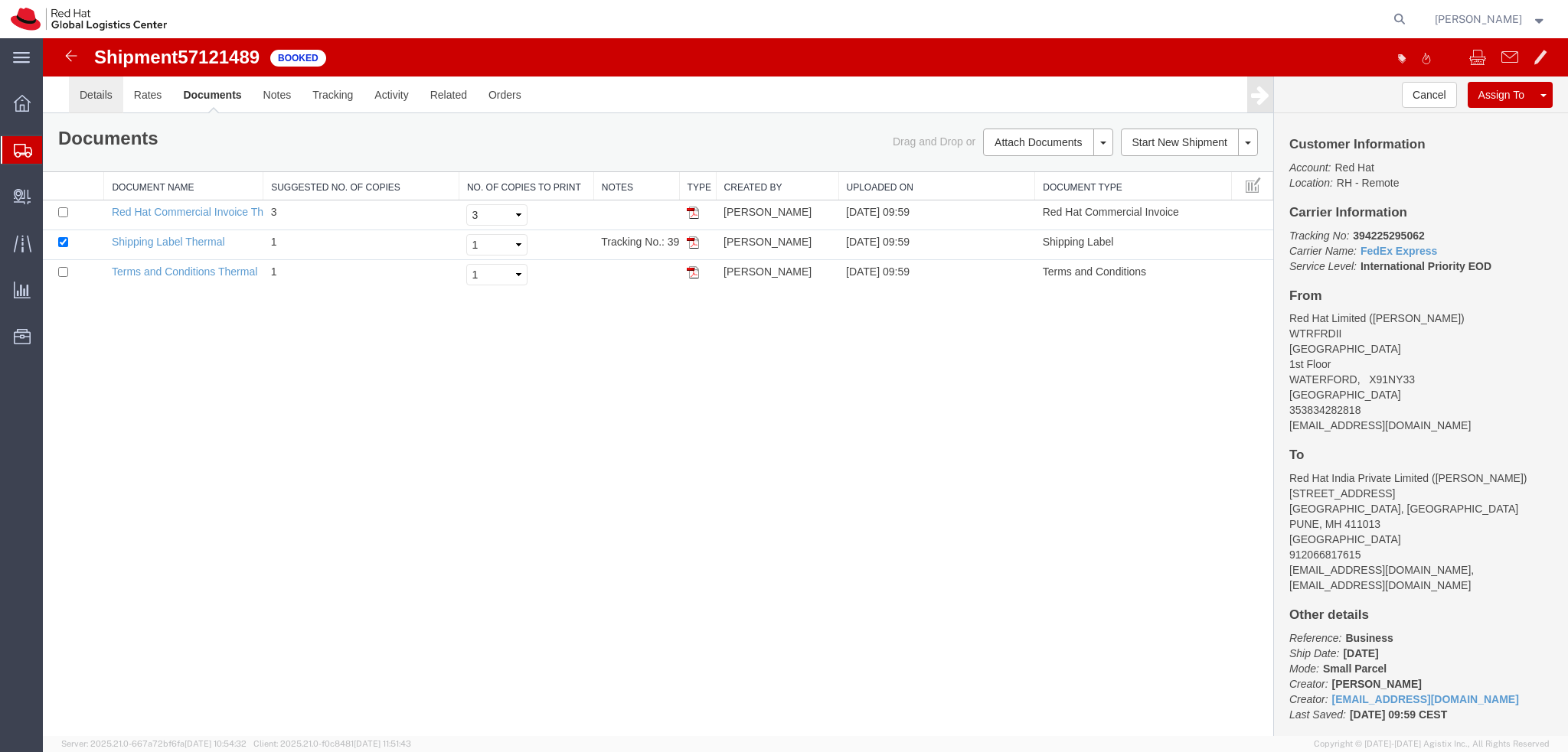
click at [101, 97] on link "Details" at bounding box center [96, 95] width 55 height 37
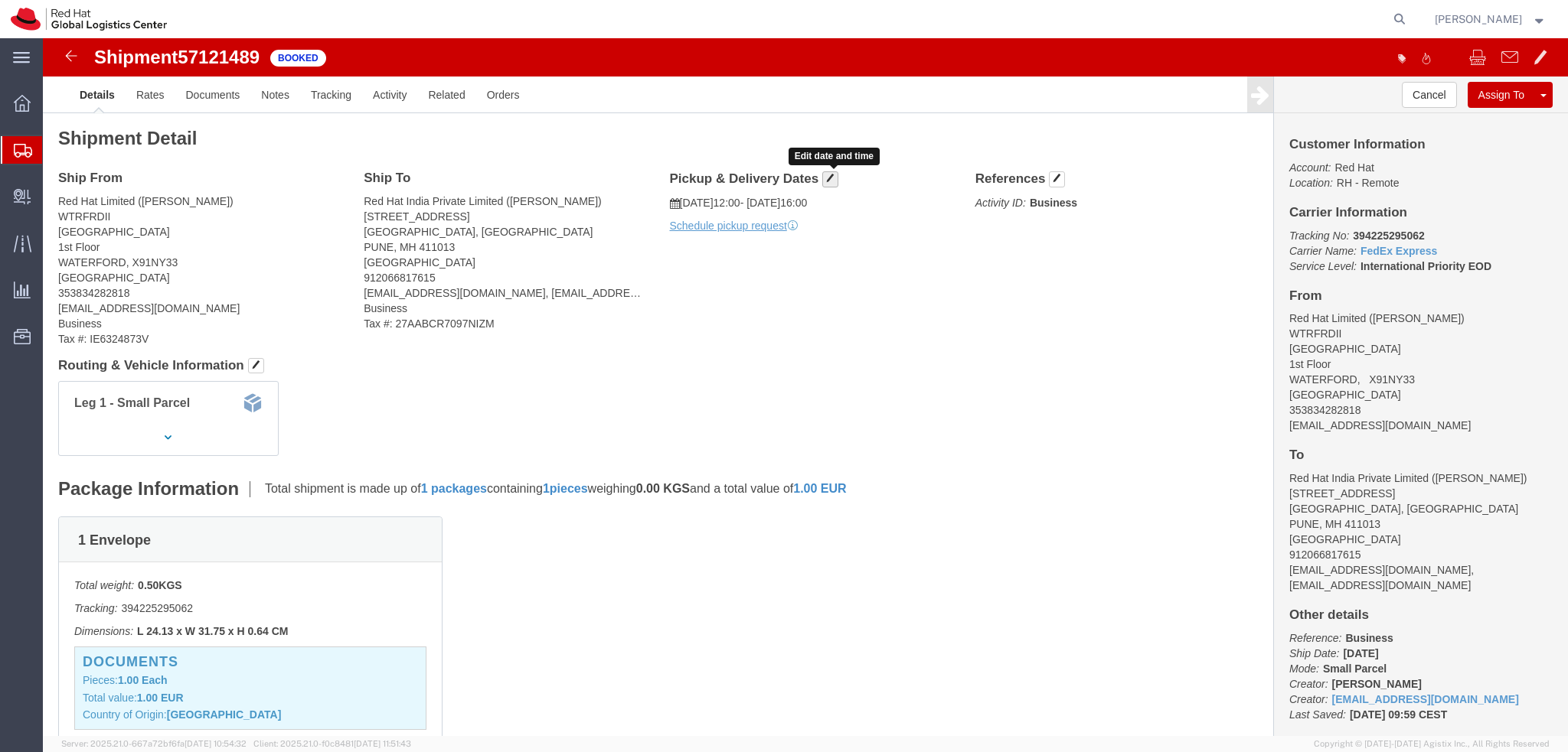
click button "button"
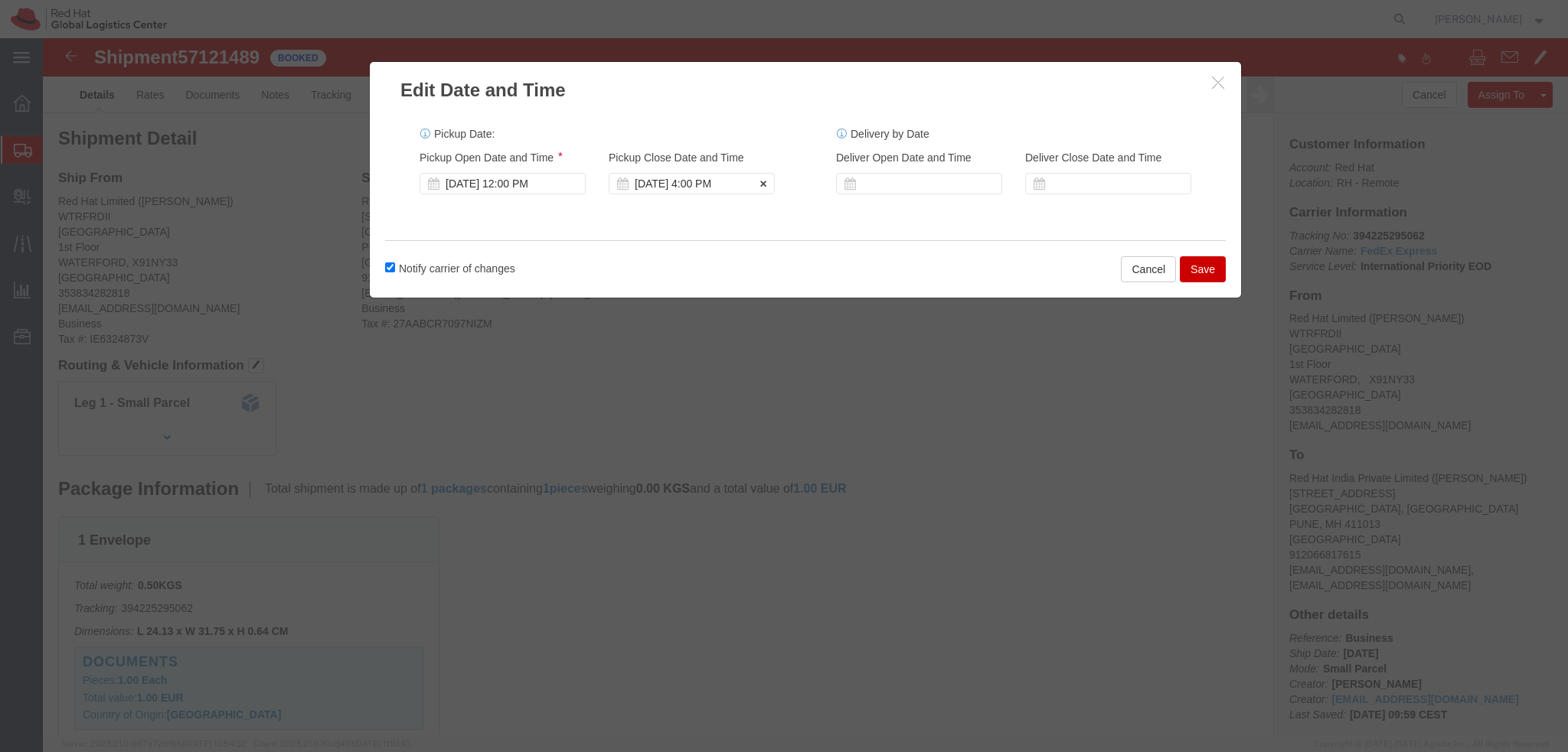
click div "Oct 14 2025 4:00 PM"
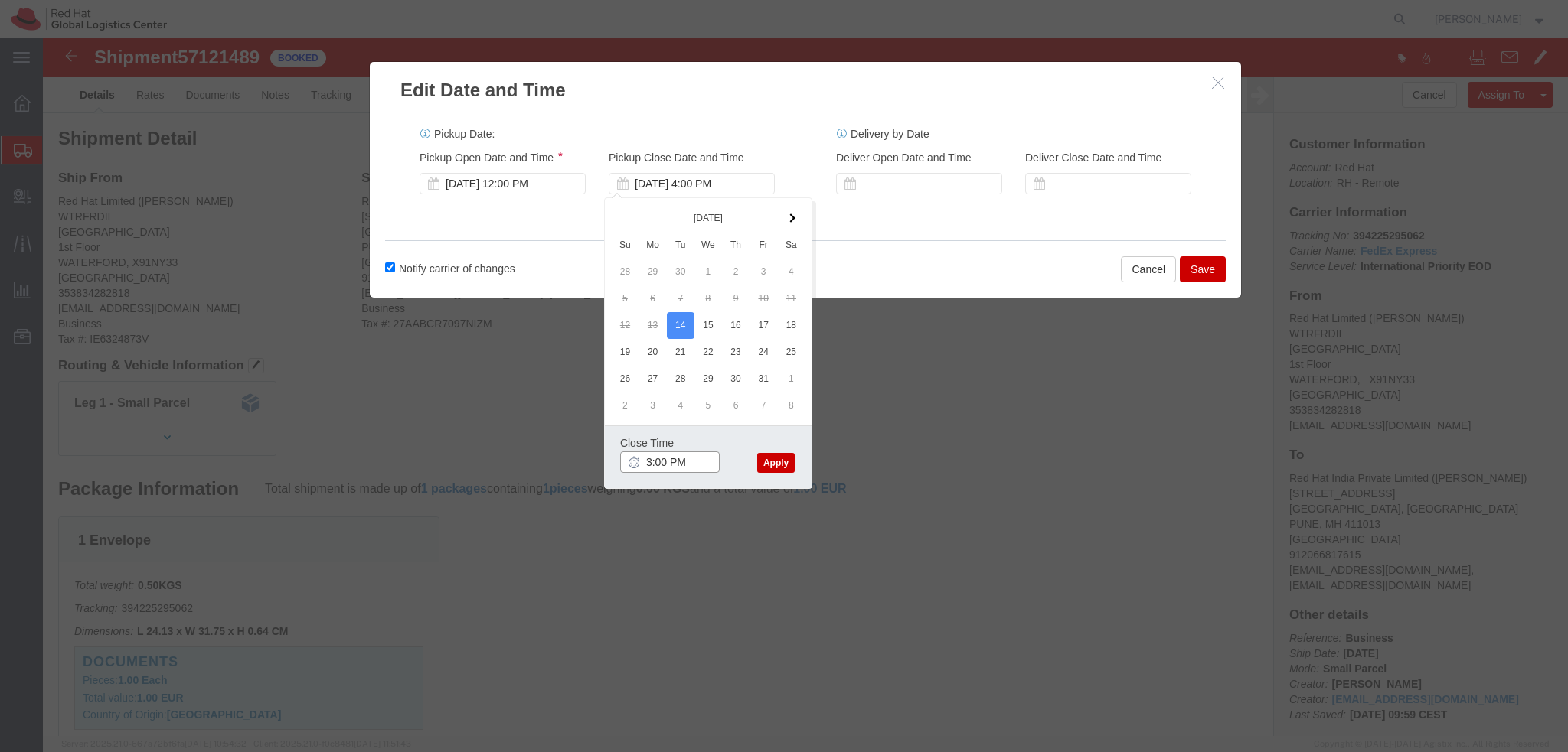
type input "3:00 PM"
click button "Apply"
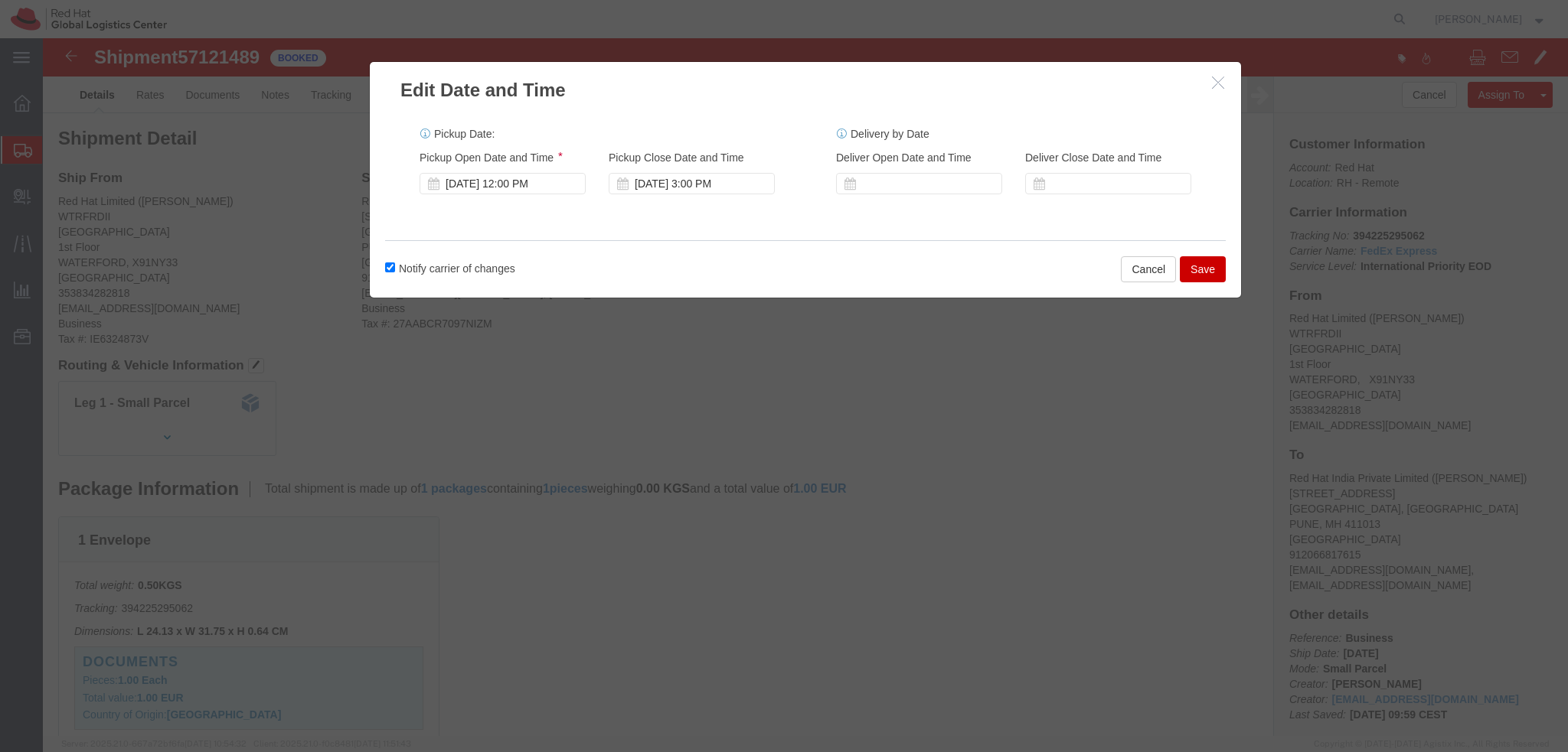
click button "Save"
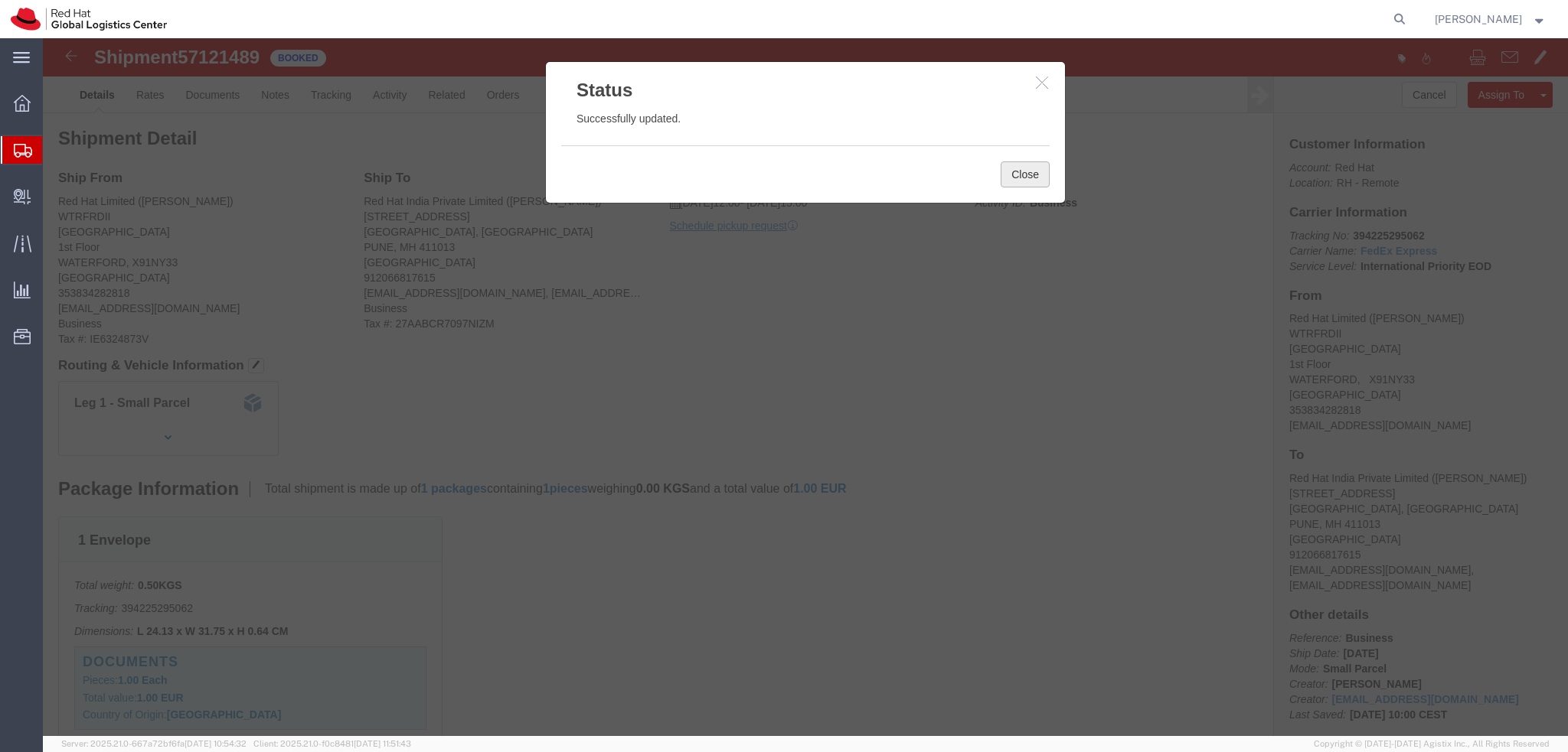
drag, startPoint x: 975, startPoint y: 129, endPoint x: 968, endPoint y: 135, distance: 9.2
click button "Close"
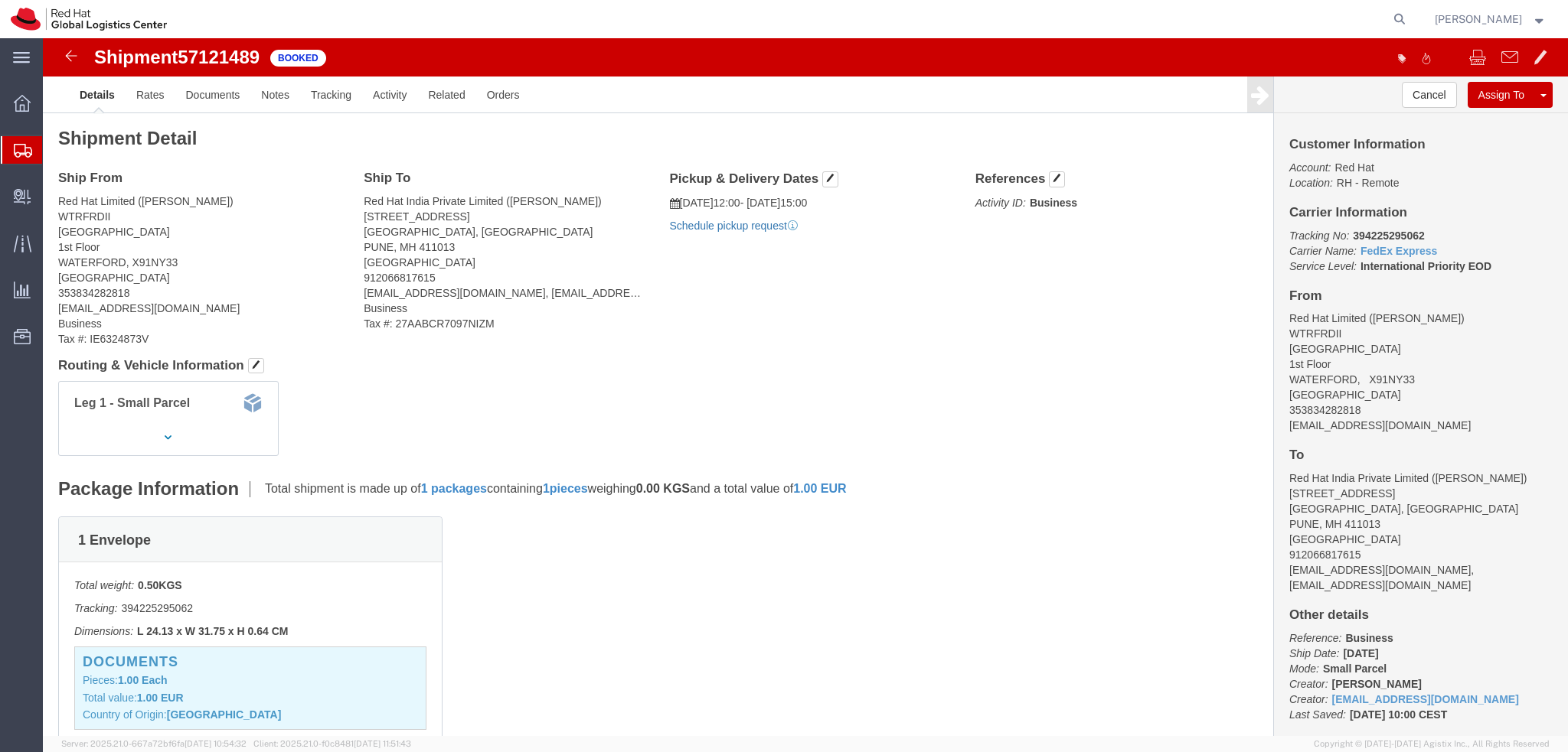
click link "Schedule pickup request"
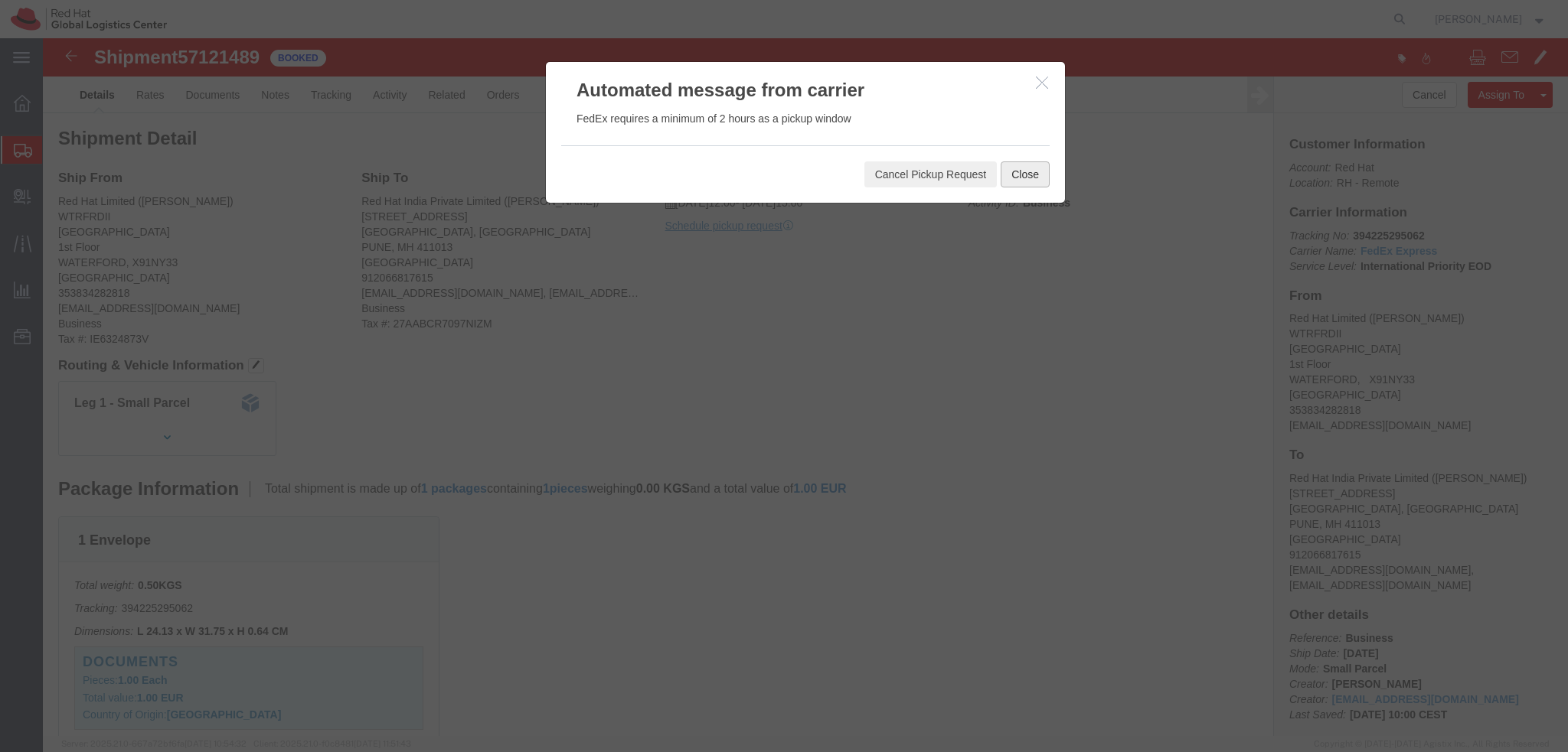
click button "Close"
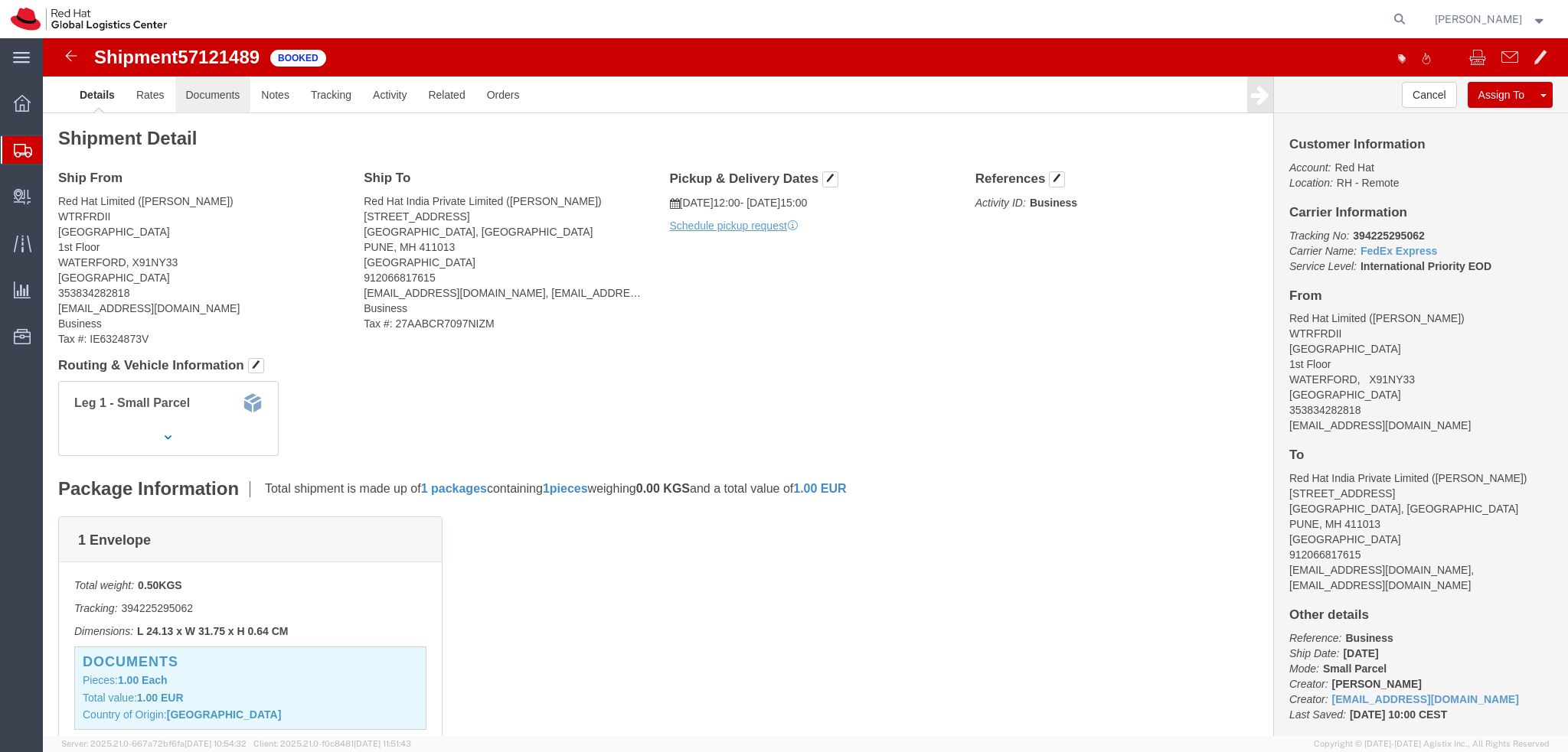
click link "Documents"
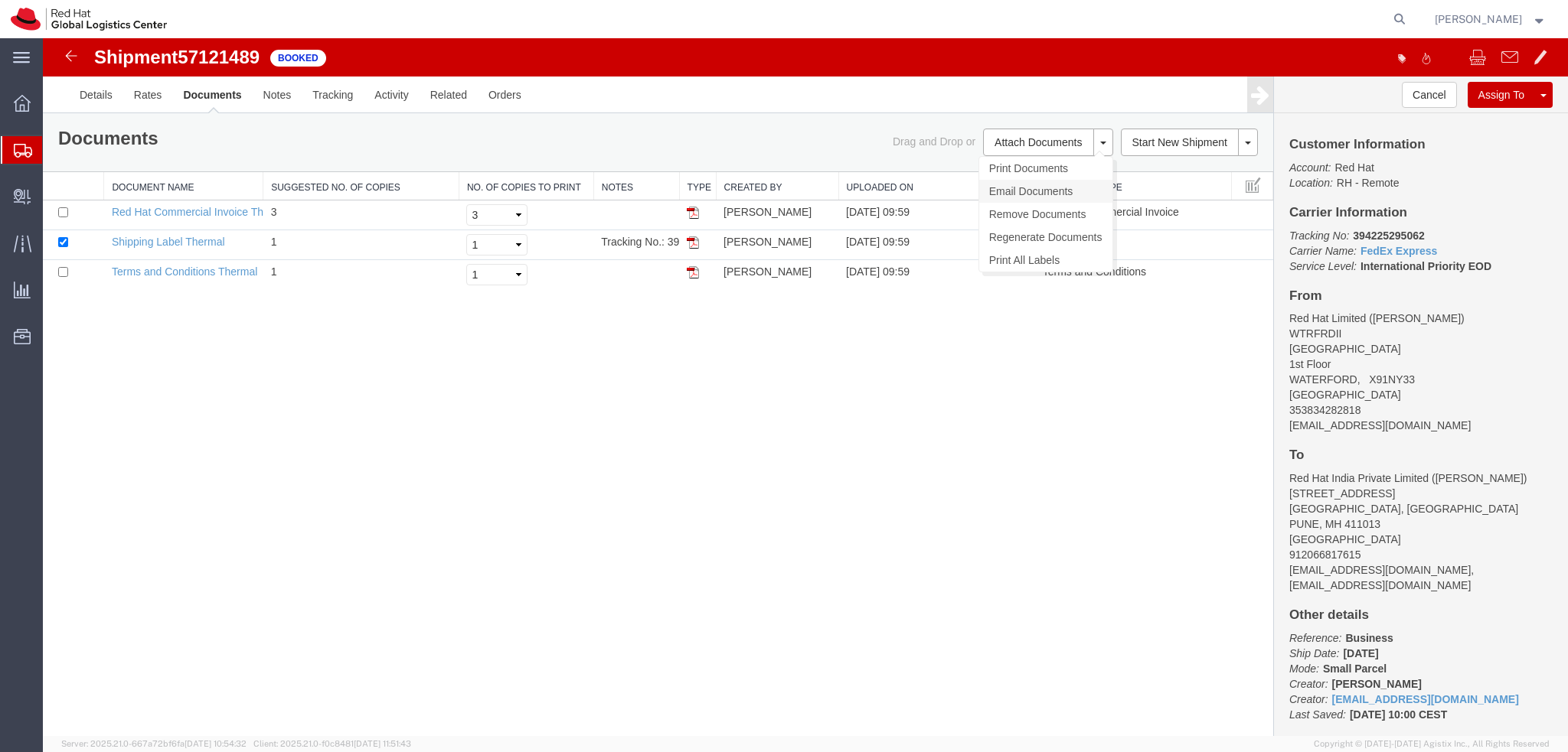
click at [1032, 186] on link "Email Documents" at bounding box center [1046, 191] width 133 height 23
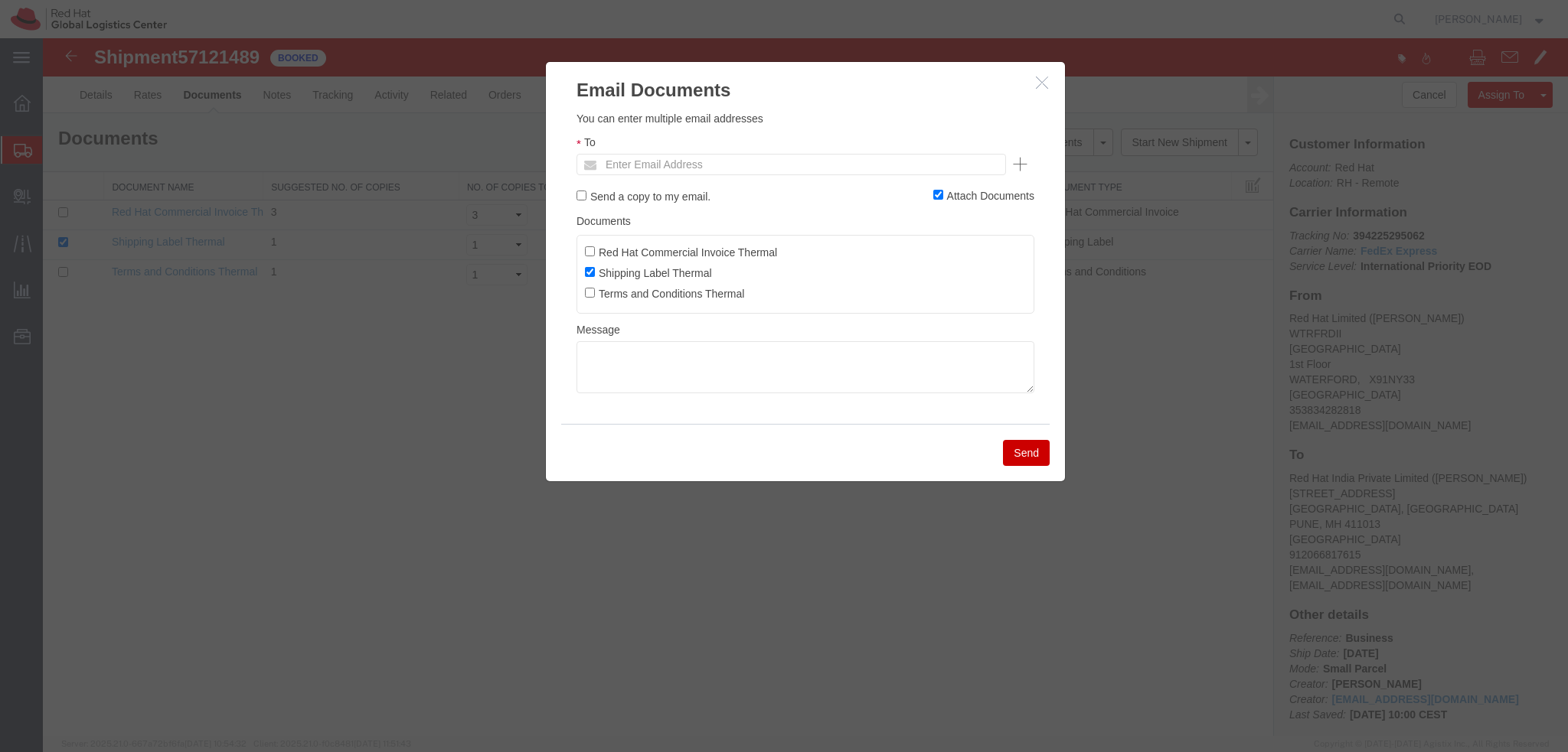
click at [1039, 83] on icon "button" at bounding box center [1042, 82] width 13 height 13
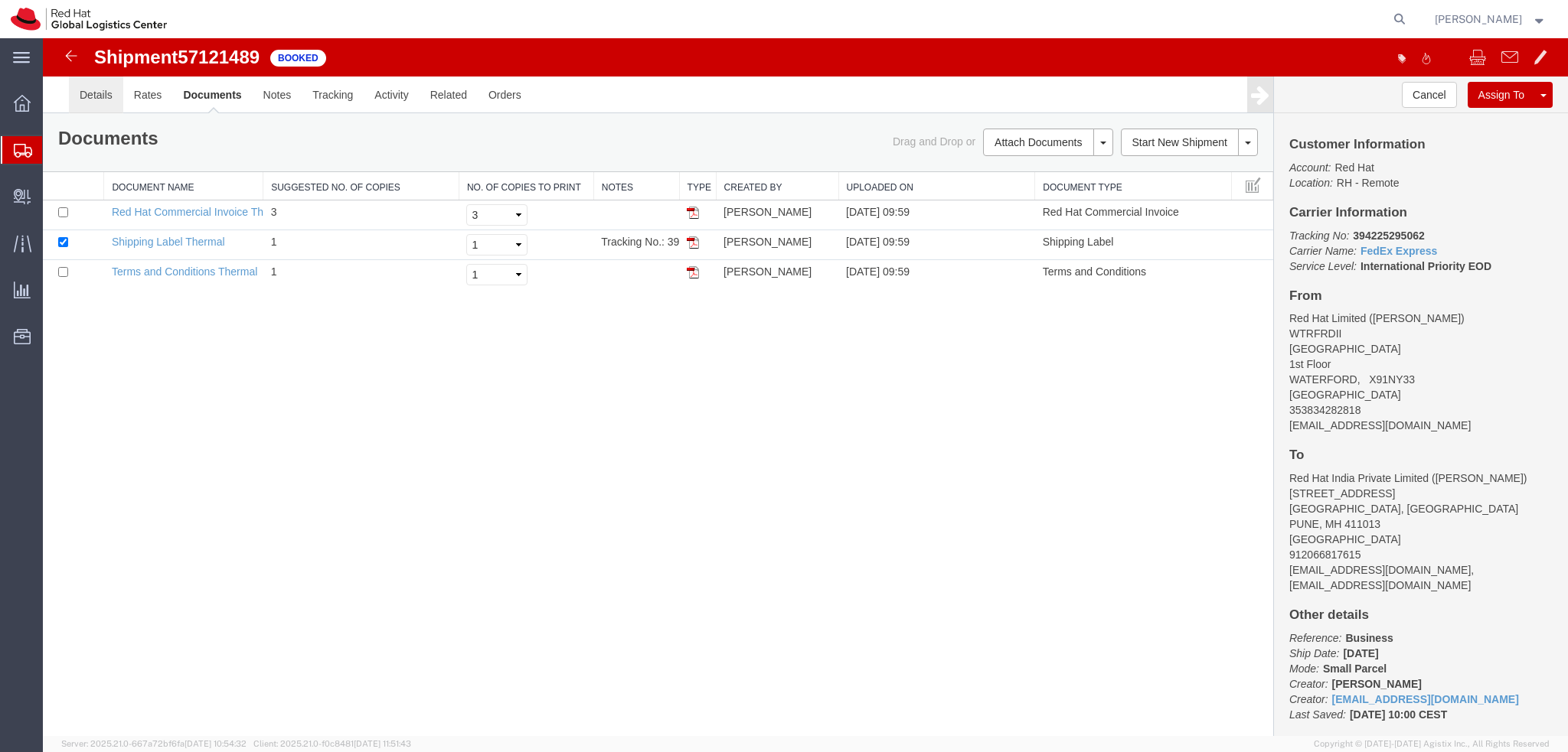
click at [89, 96] on link "Details" at bounding box center [96, 95] width 55 height 37
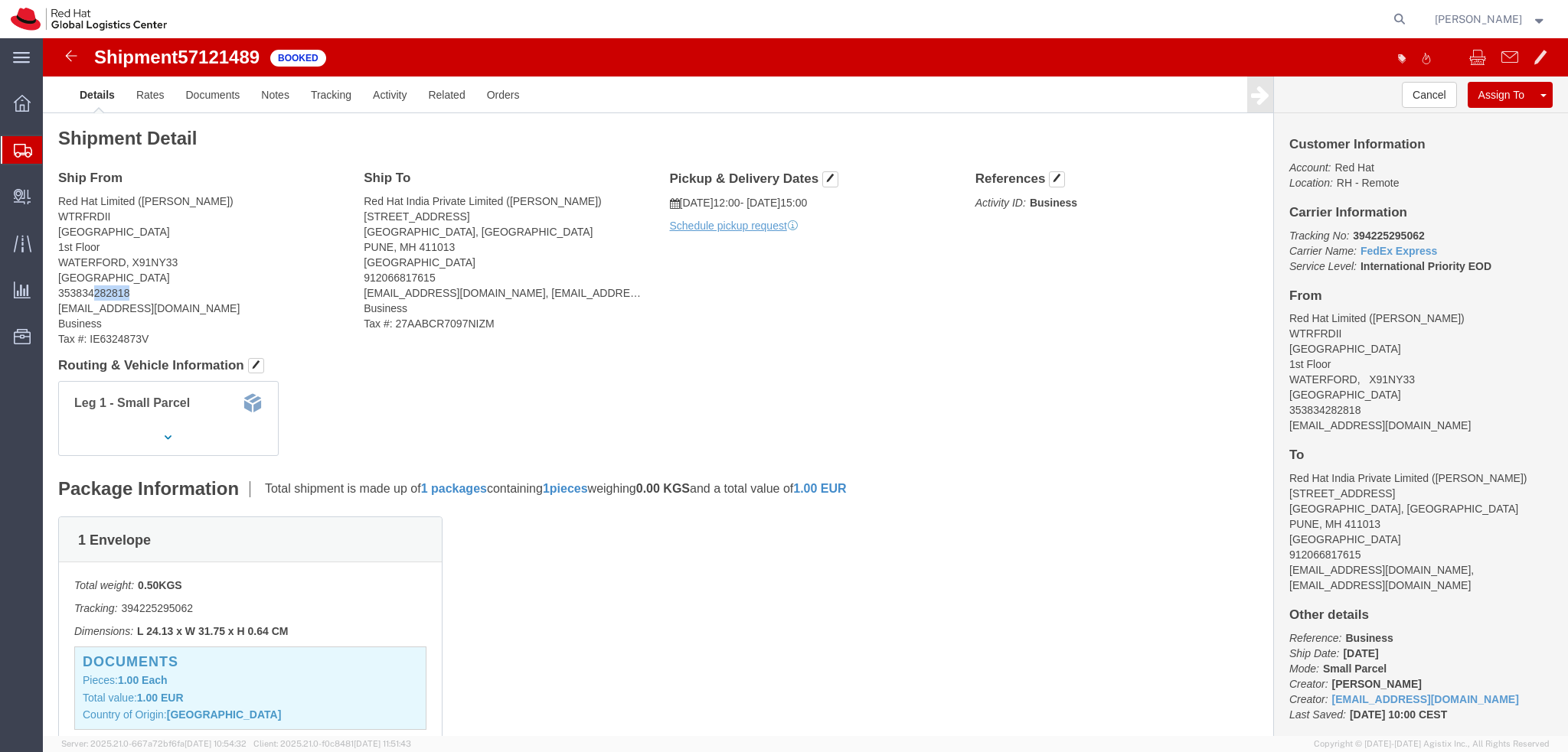
drag, startPoint x: 87, startPoint y: 255, endPoint x: 49, endPoint y: 258, distance: 38.1
click address "Red Hat Limited (Piyush Narkhede) WTRFRDII Communication House, Cork Road 1st F…"
drag, startPoint x: 15, startPoint y: 193, endPoint x: 133, endPoint y: 236, distance: 125.6
click address "Red Hat Limited (Piyush Narkhede) WTRFRDII Communication House, Cork Road 1st F…"
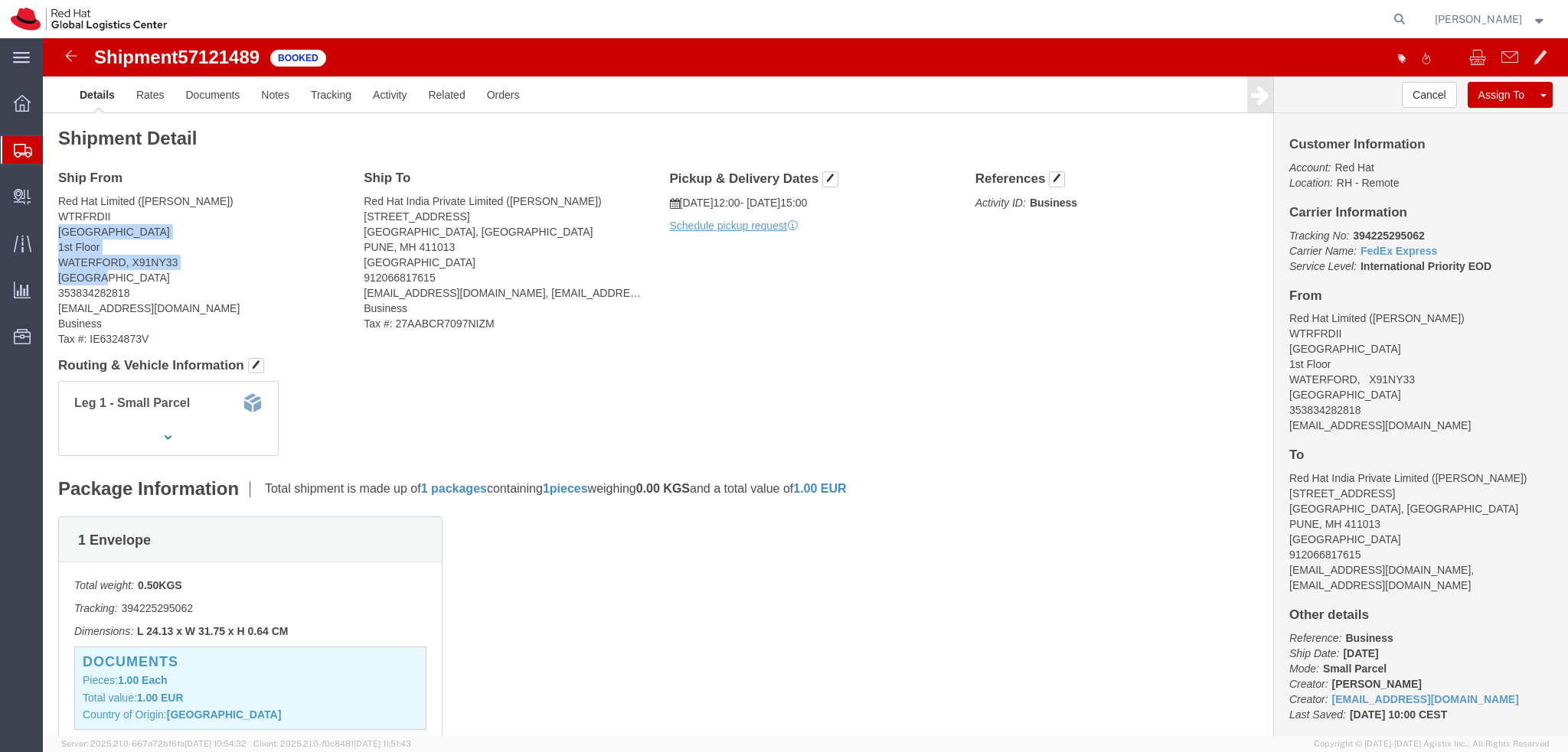
copy address "Communication House, Cork Road 1st Floor WATERFORD, X91NY33 Ireland"
click address "Red Hat India Private Limited (Nilesh Patil) Level 3, Wing A&B, Tower 6, Cyberc…"
click address "Red Hat Limited (Piyush Narkhede) WTRFRDII Communication House, Cork Road 1st F…"
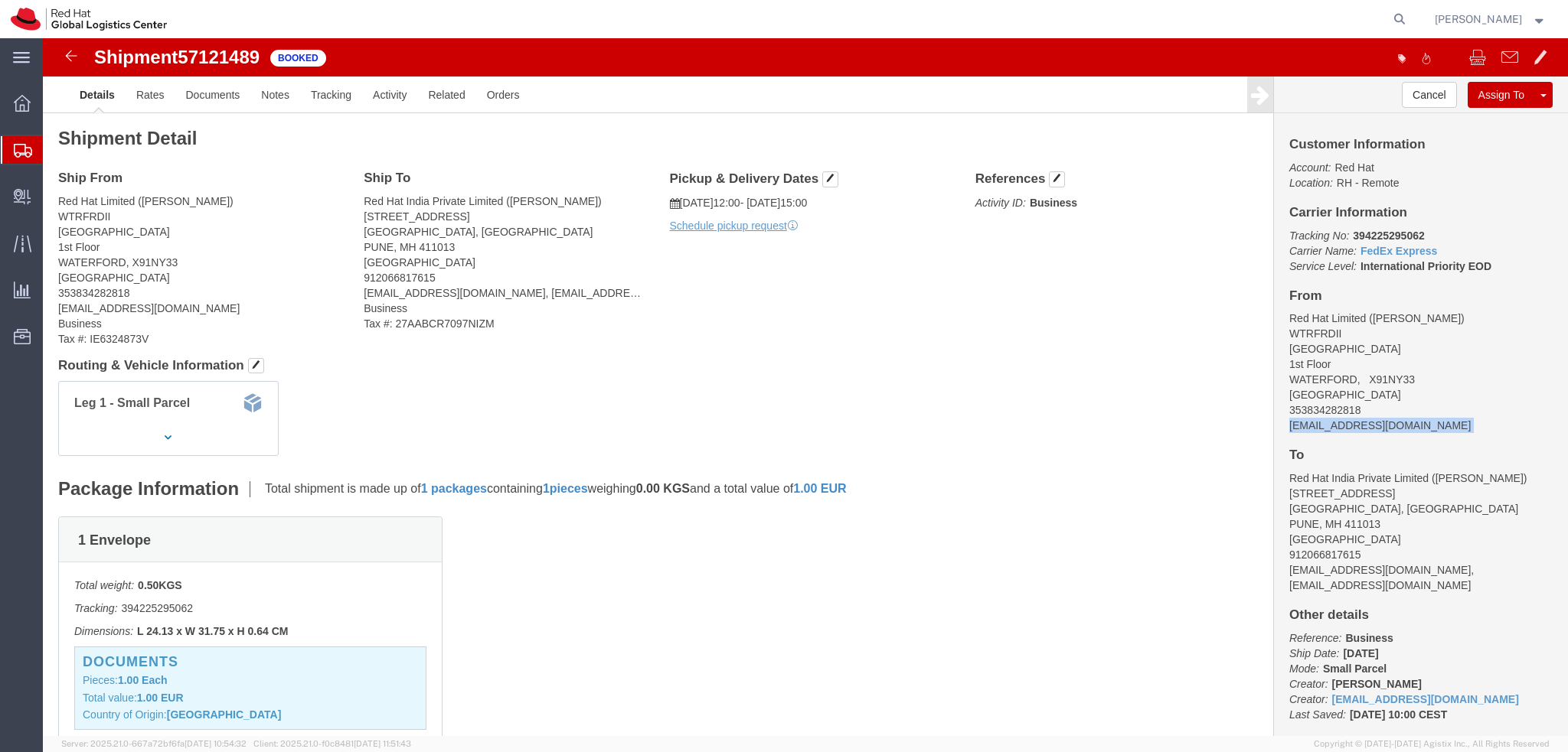
copy div "pnarkhed@redhat.com"
click link "Documents"
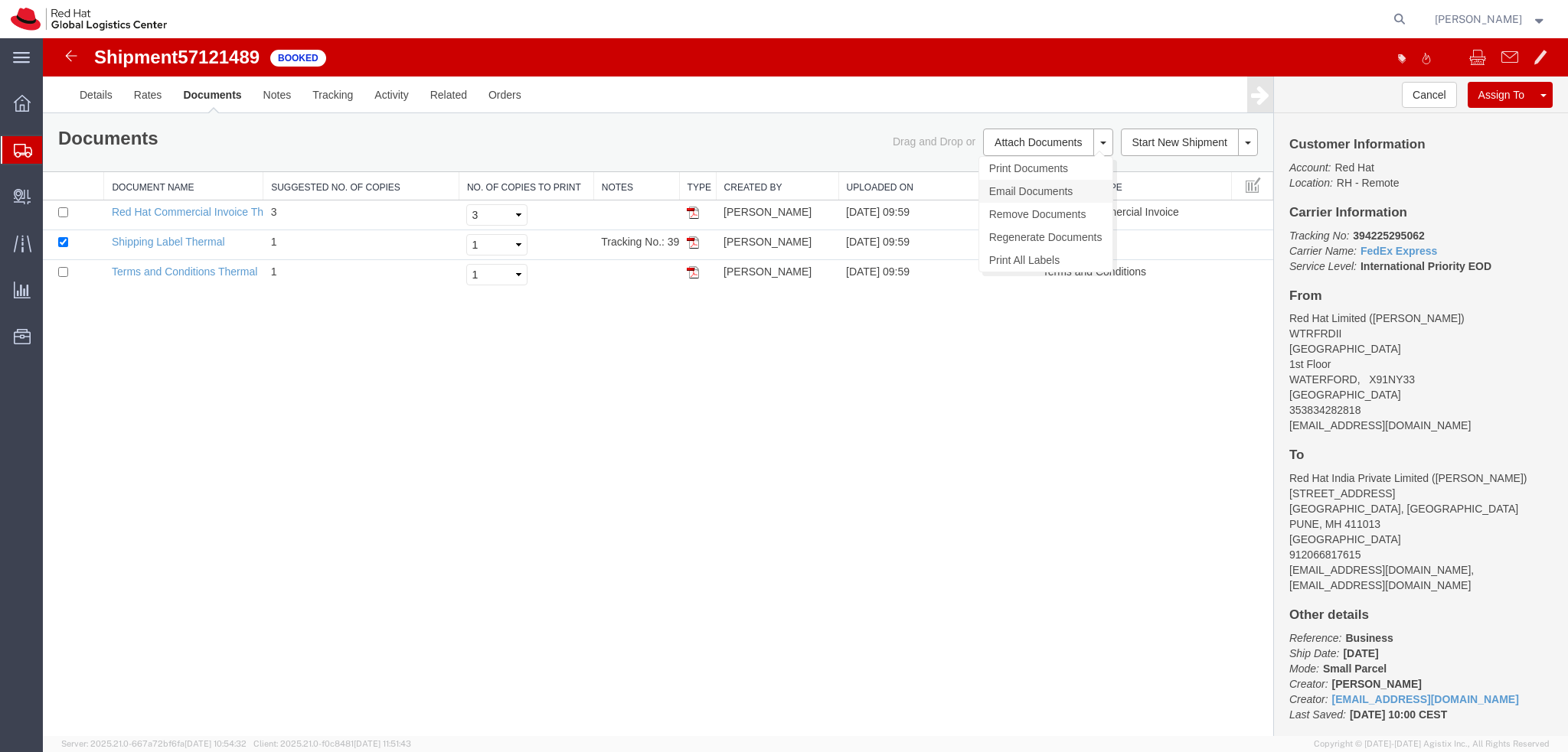
click at [1029, 185] on link "Email Documents" at bounding box center [1046, 191] width 133 height 23
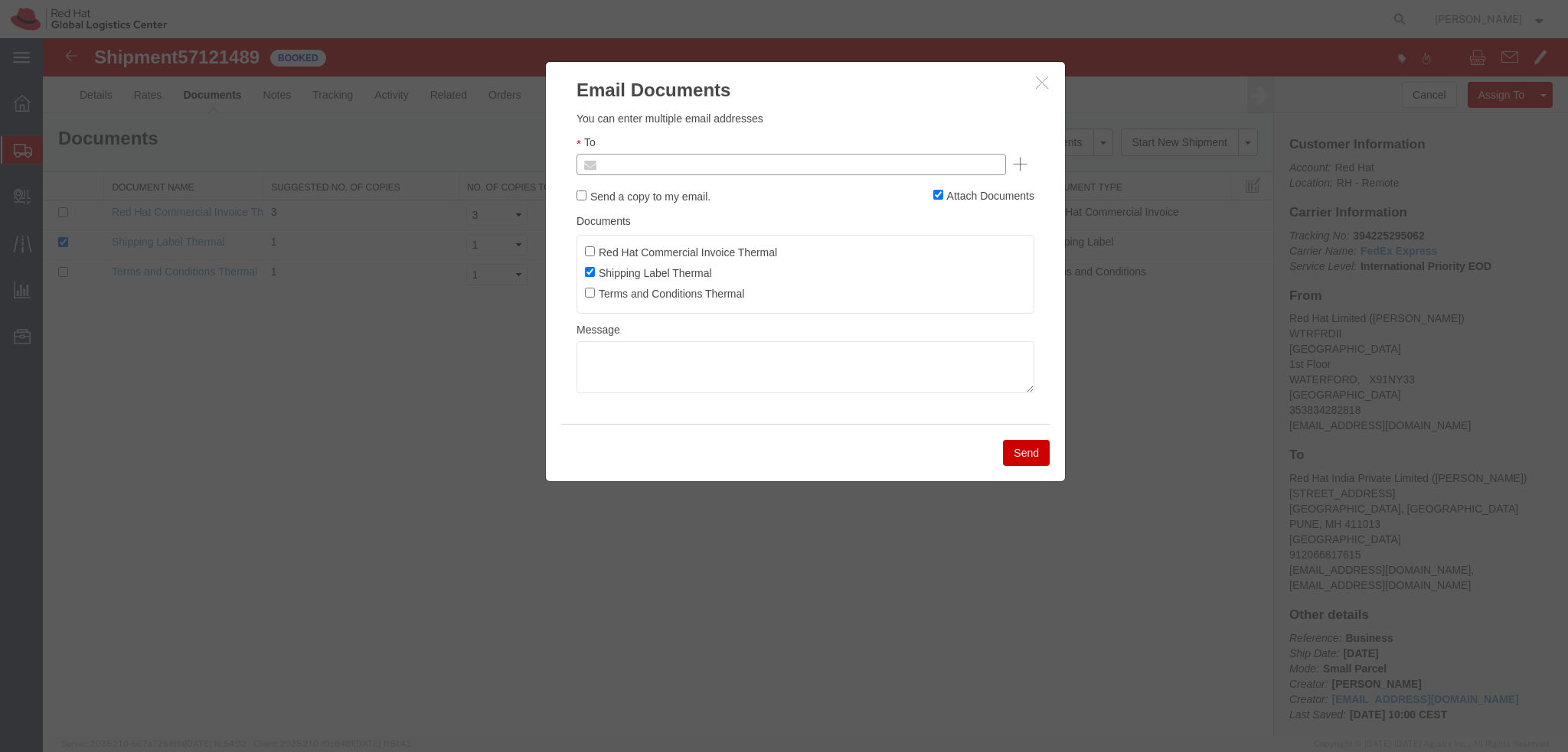
click at [713, 161] on input "text" at bounding box center [687, 165] width 179 height 20
paste input "pnarkhed@redhat.com"
type input "pnarkhed@redhat.com"
click at [678, 357] on textarea at bounding box center [805, 367] width 458 height 52
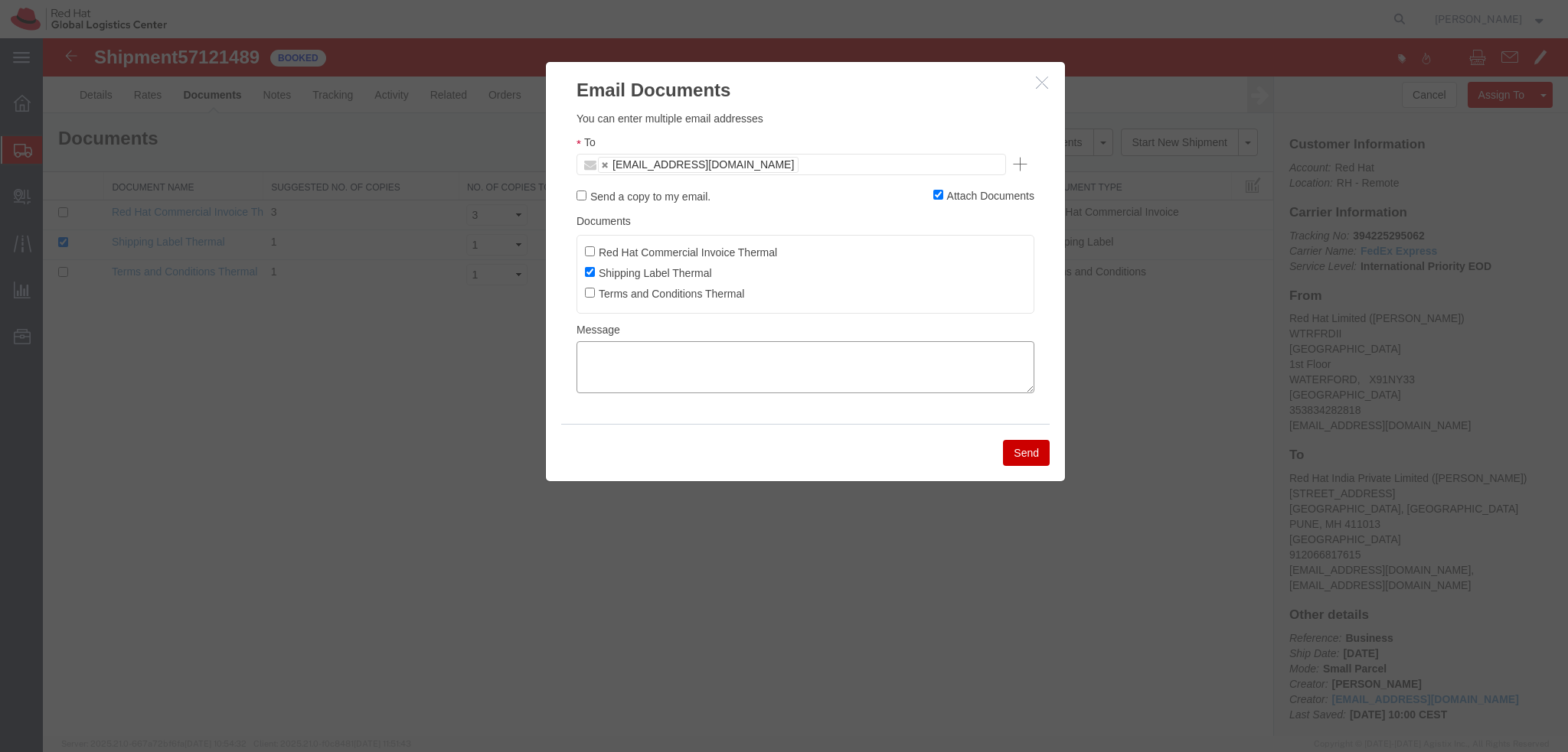
click at [726, 363] on textarea at bounding box center [805, 367] width 458 height 52
paste textarea "Hi A, please find the label for your shipment to B attached to this email. Plea…"
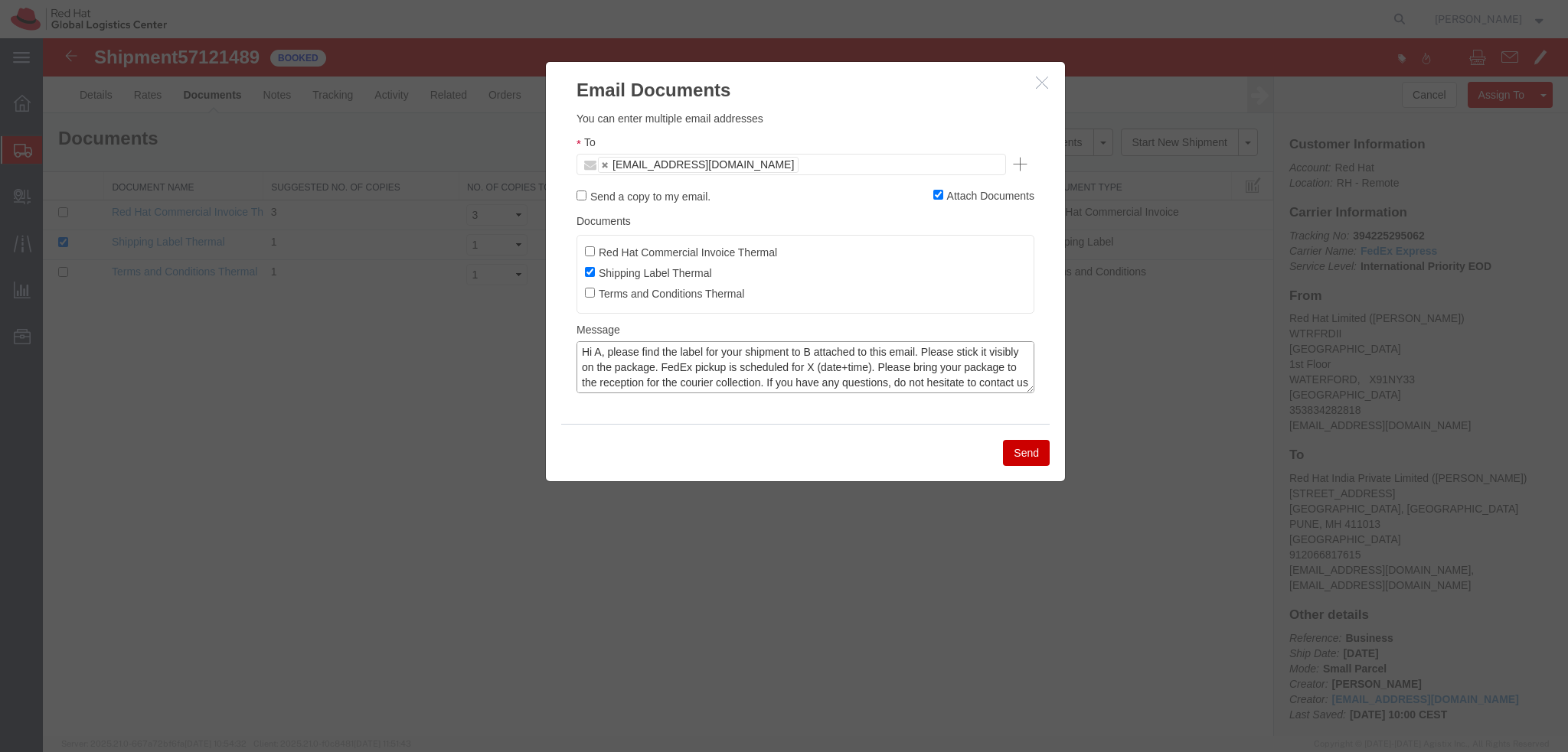
click at [600, 355] on textarea "Hi A, please find the label for your shipment to B attached to this email. Plea…" at bounding box center [805, 367] width 458 height 52
click at [835, 351] on textarea "Hi Piyush, please find the label for your shipment to B attached to this email.…" at bounding box center [805, 367] width 458 height 52
type textarea "Hi Piyush, please find the label for your shipment to Pune attached to this ema…"
click at [779, 165] on ul "pnarkhed@redhat.com" at bounding box center [791, 164] width 430 height 21
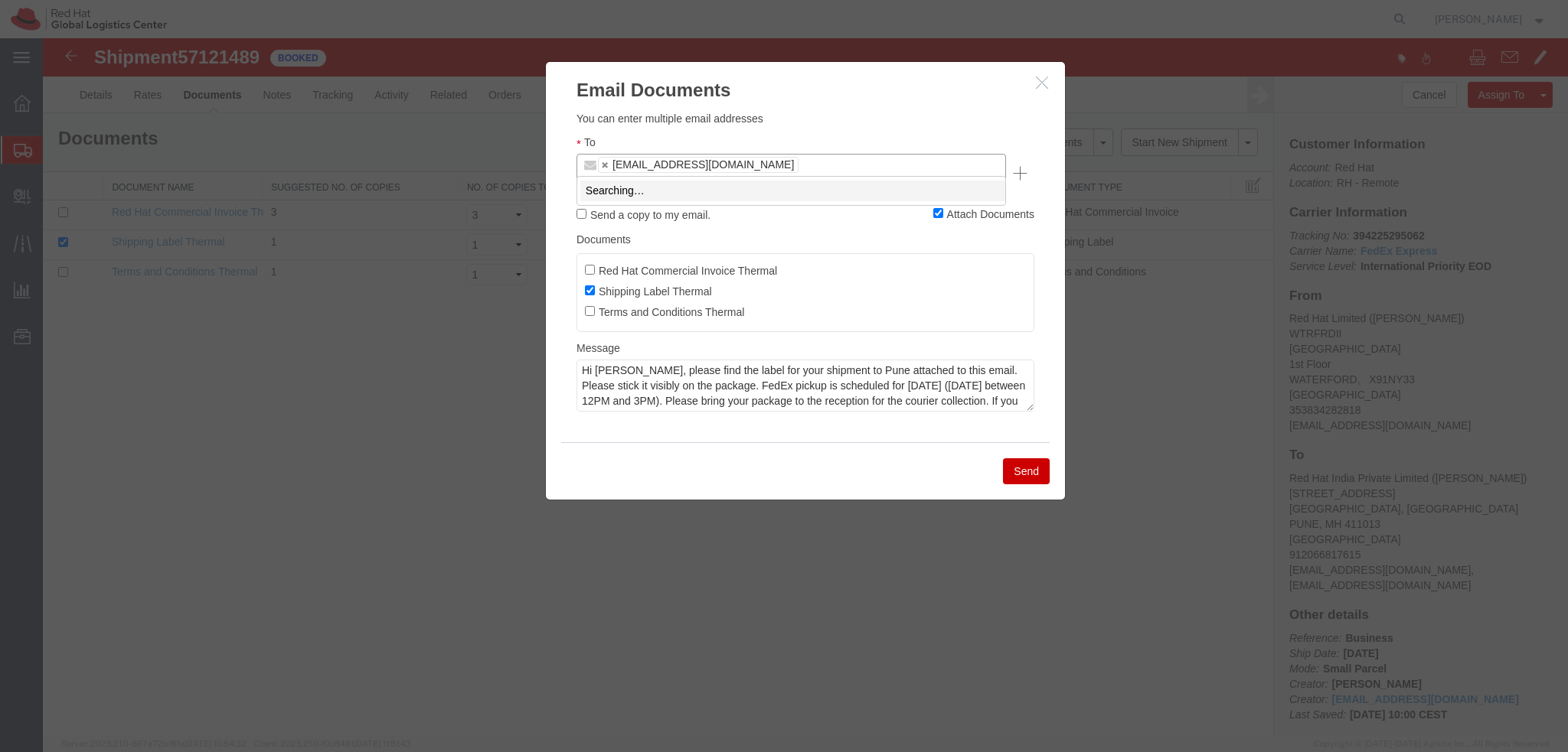
type input "bcle"
type input "pnarkhed@redhat.com,bclegg@redhat.com"
click at [1029, 458] on button "Send" at bounding box center [1027, 471] width 47 height 26
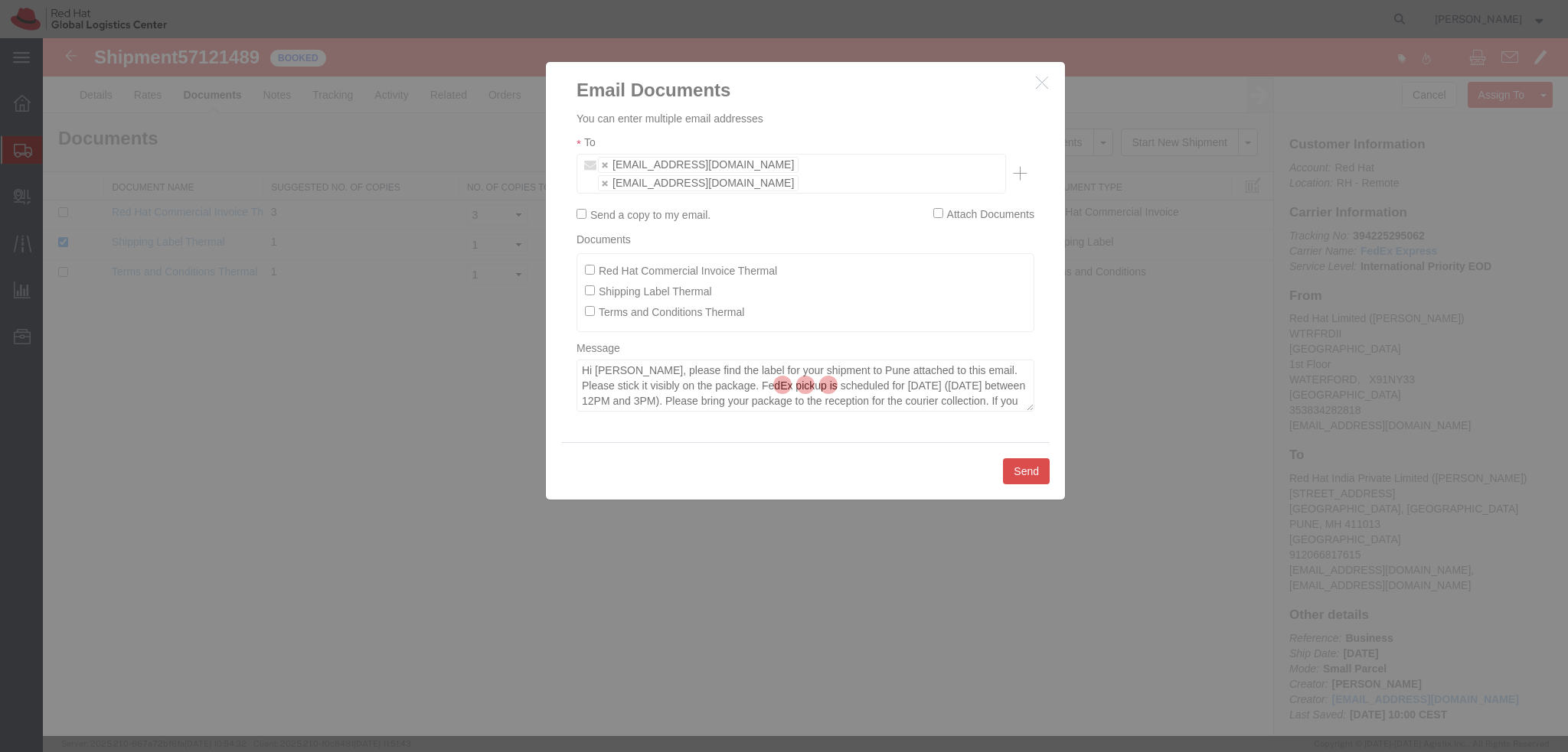
checkbox input "false"
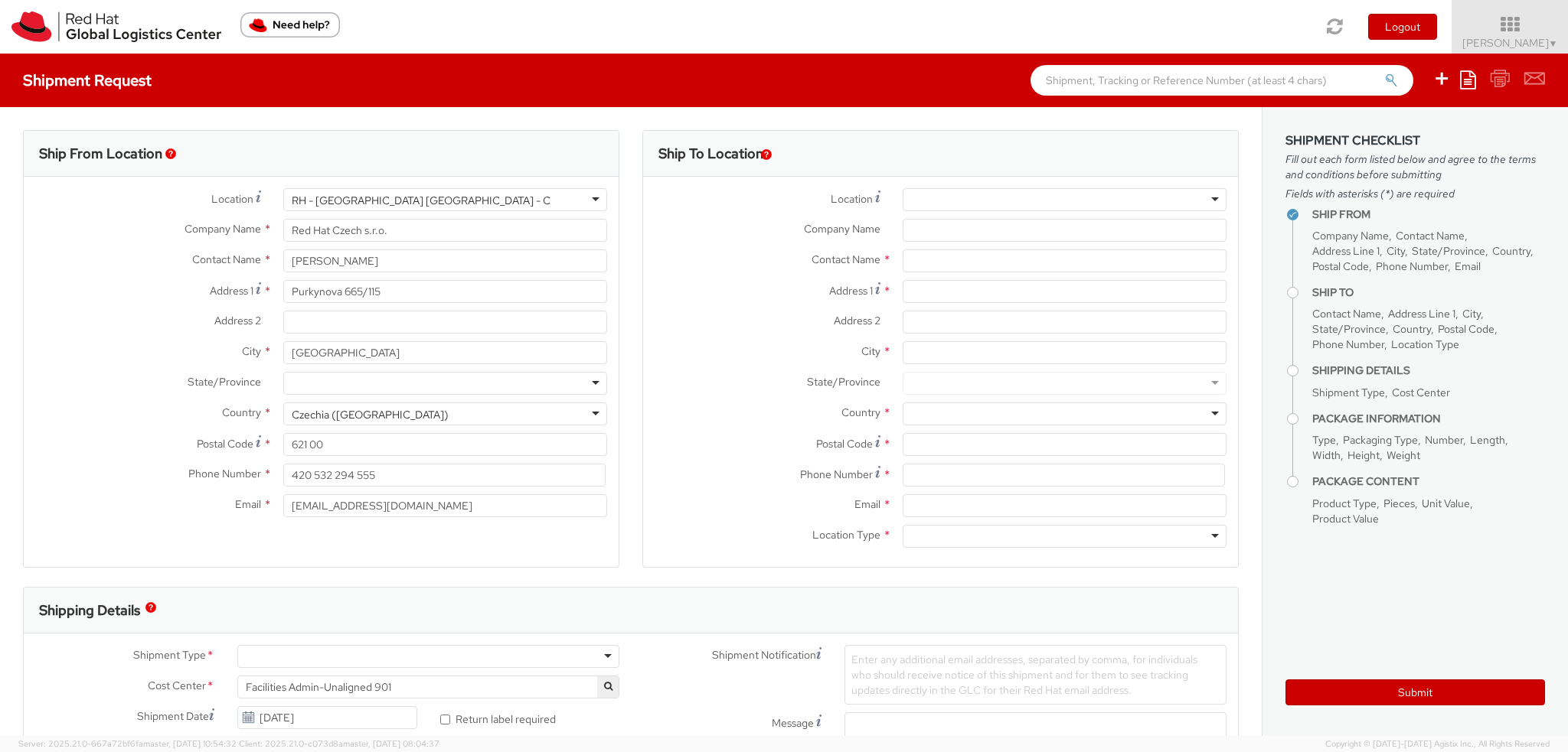
select select
click at [942, 196] on div at bounding box center [1064, 199] width 324 height 23
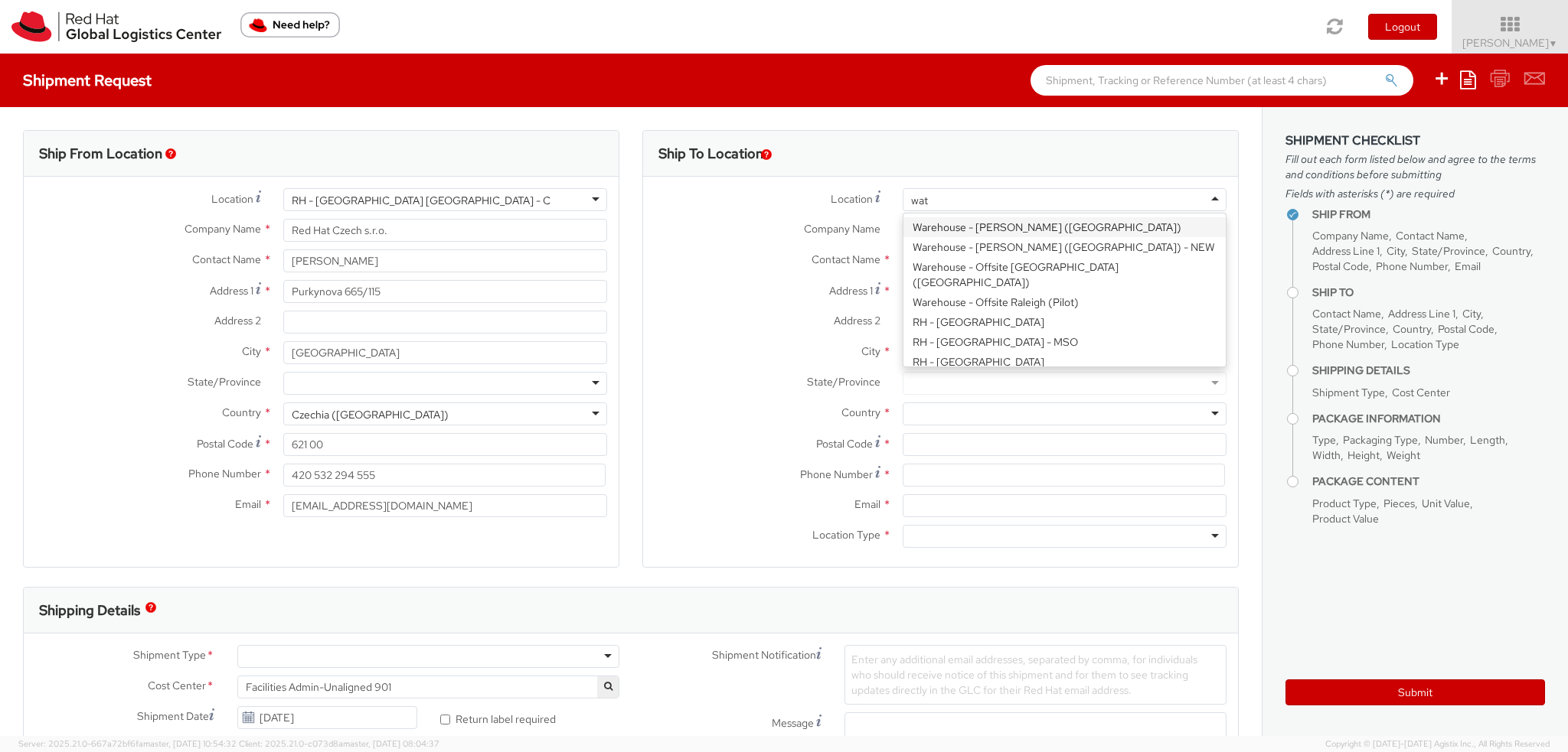
type input "wate"
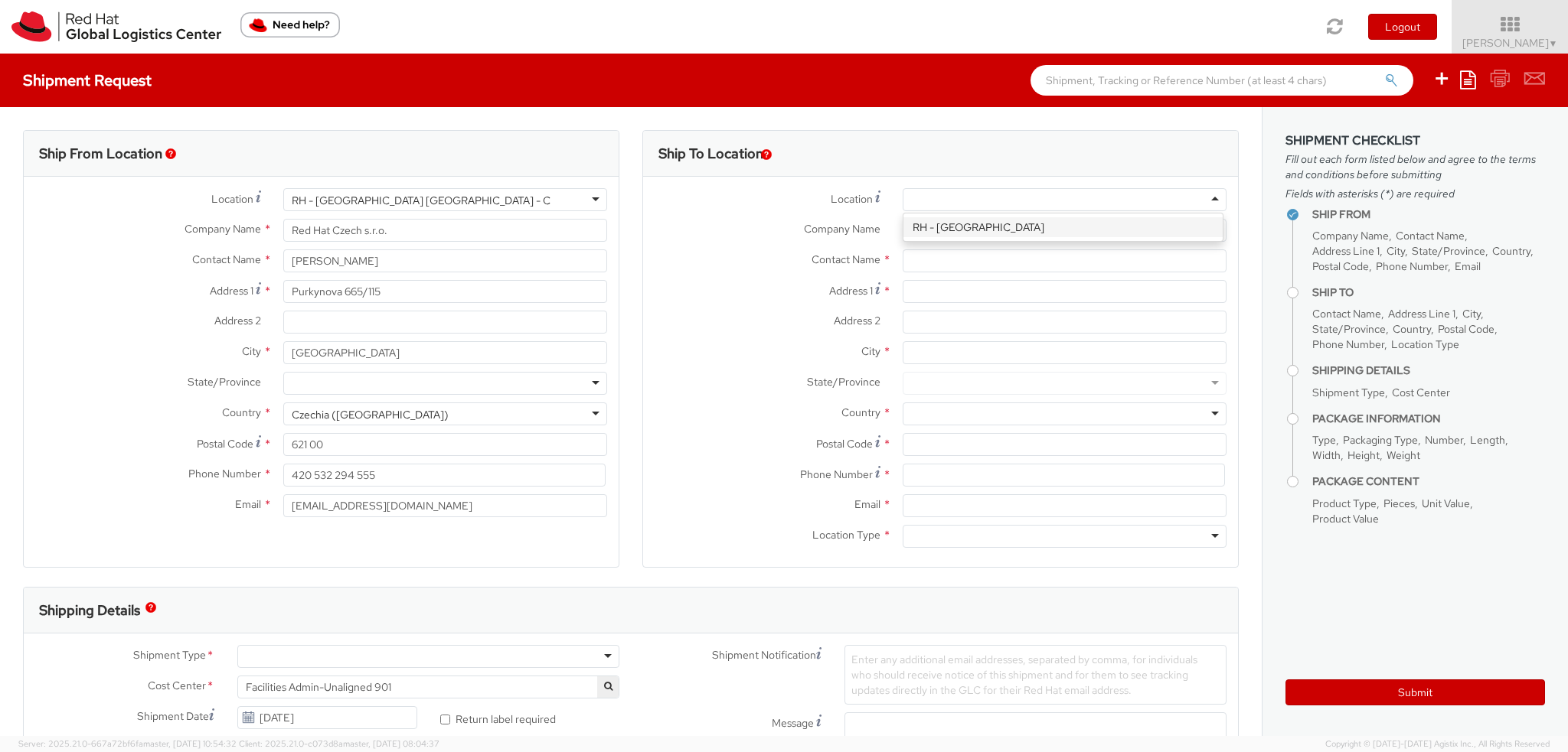
type input "Red Hat Limited"
type input "Communication House, Cork Road"
type input "1st Floor"
type input "WATERFORD"
type input "X91NY33"
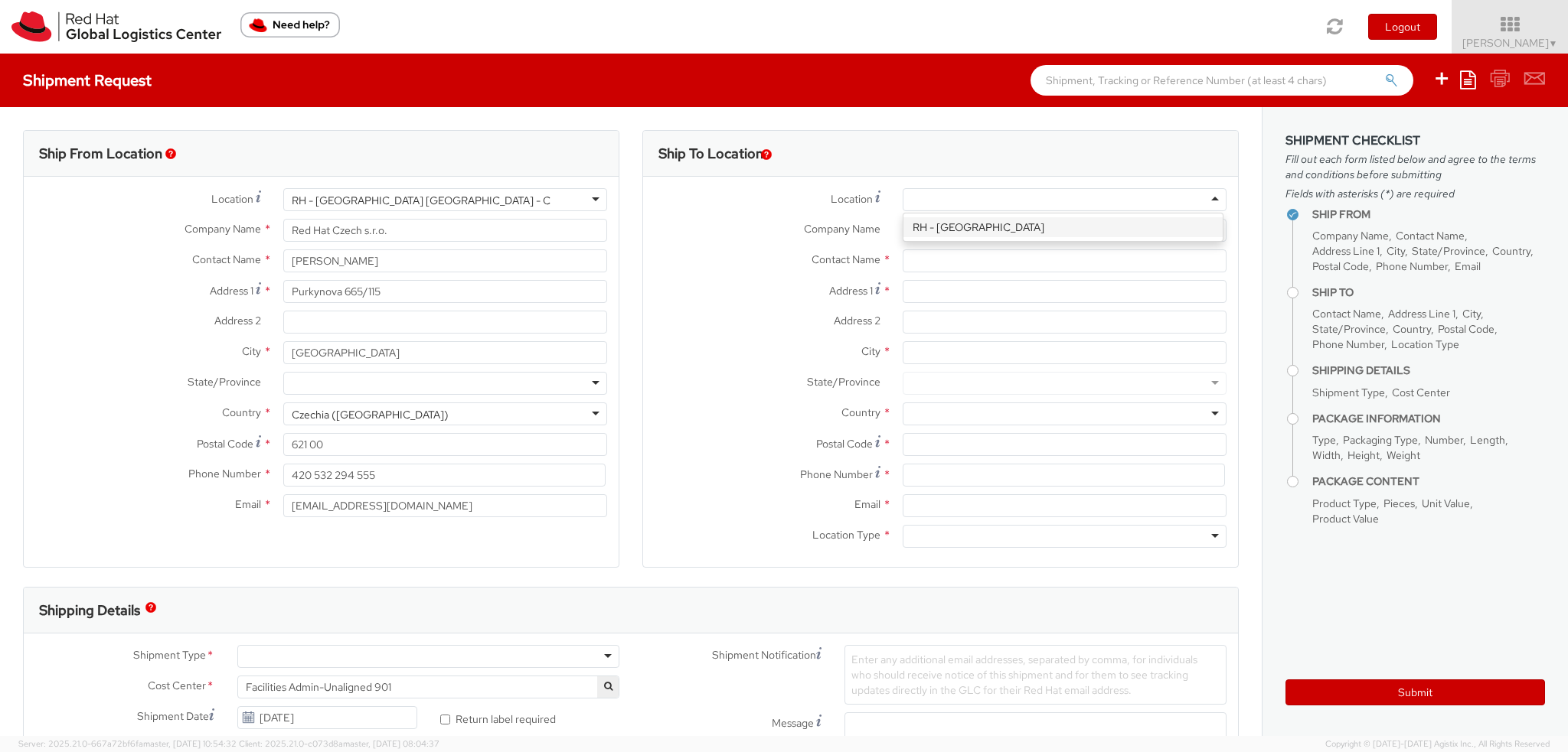
type input "003535 51 810111"
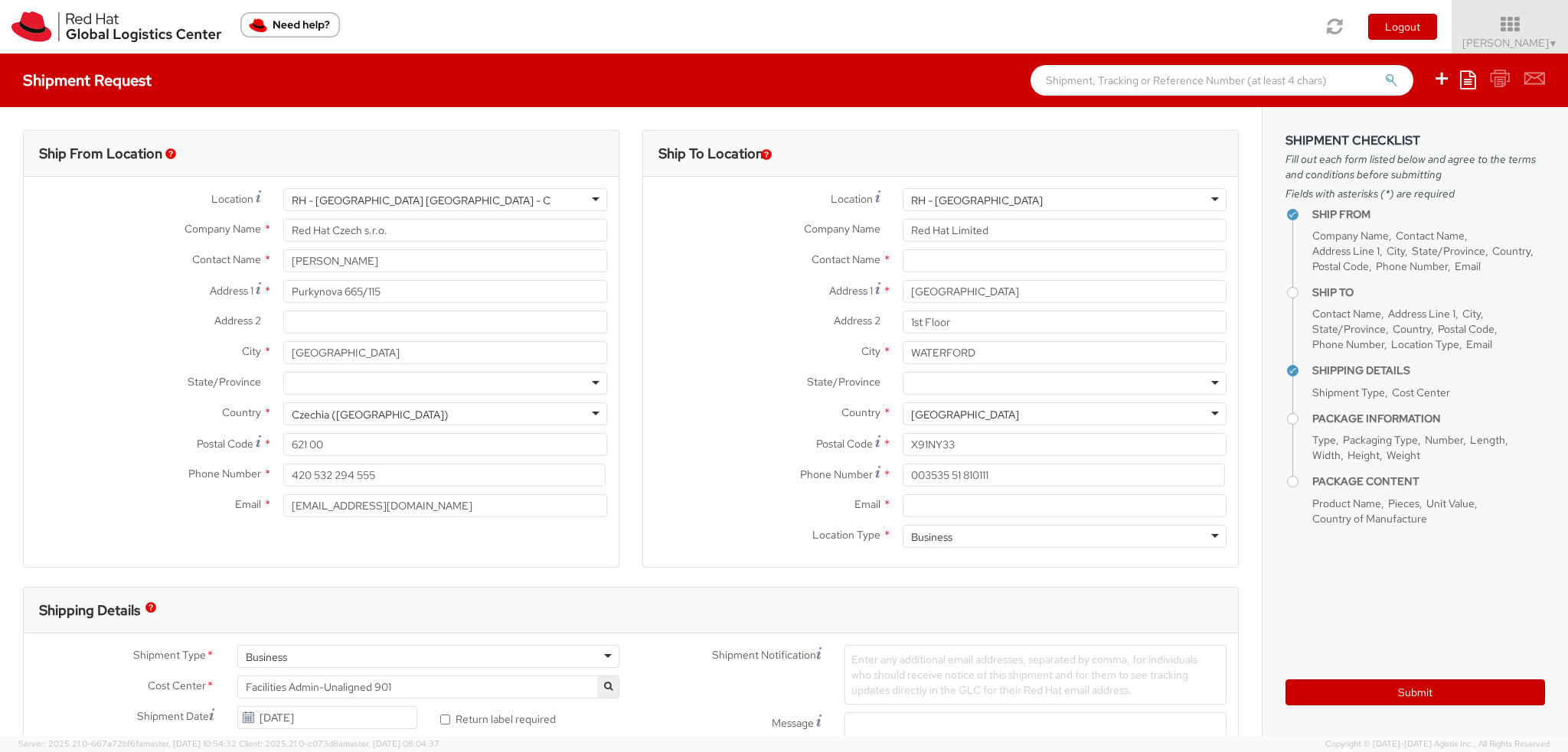
click at [966, 381] on div at bounding box center [1064, 383] width 324 height 23
click at [772, 388] on label "State/Province *" at bounding box center [767, 382] width 248 height 20
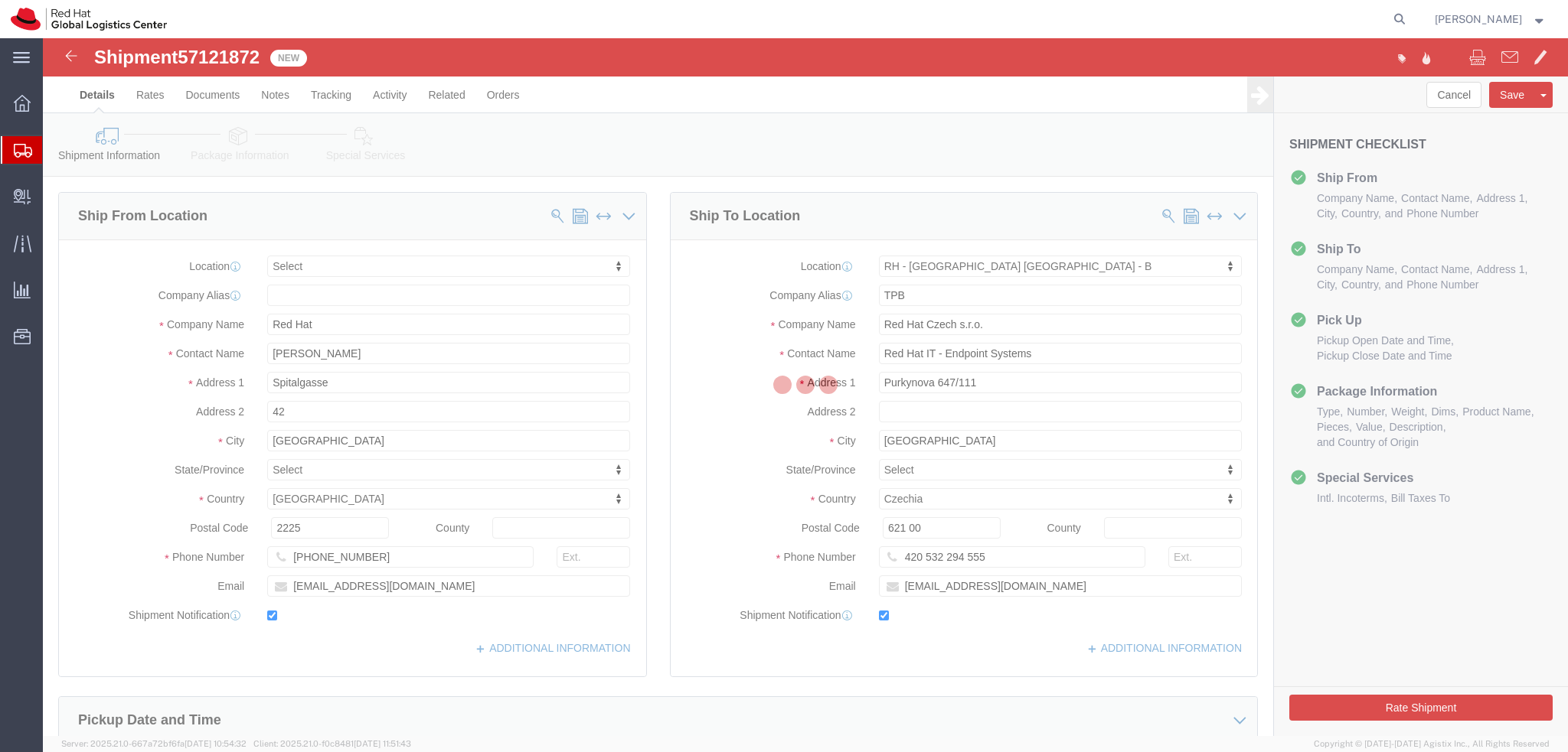
select select
select select "38036"
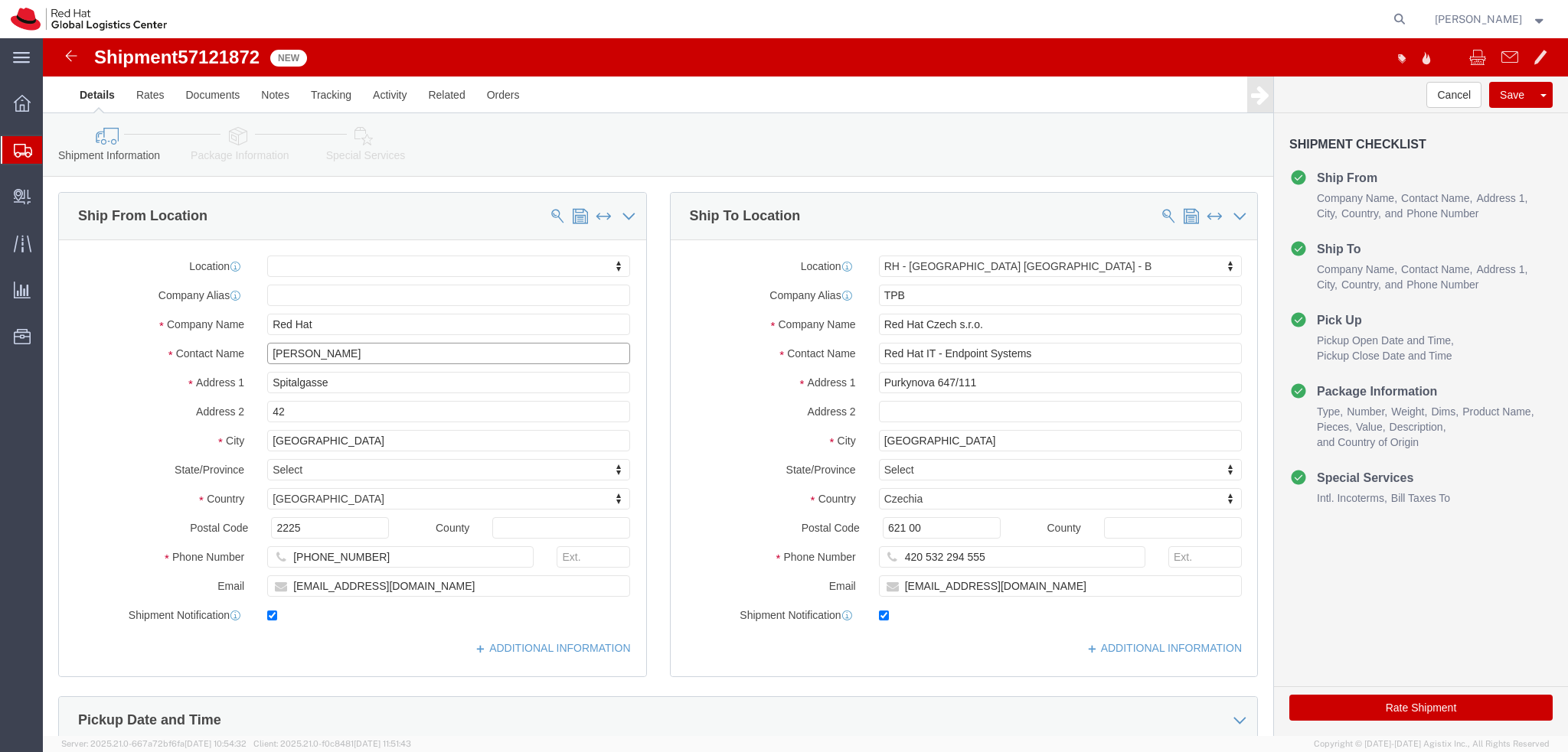
drag, startPoint x: 344, startPoint y: 318, endPoint x: 192, endPoint y: 331, distance: 152.6
click div "Location My Profile Location [GEOGRAPHIC_DATA] - [GEOGRAPHIC_DATA] - [GEOGRAPHI…"
drag, startPoint x: 285, startPoint y: 276, endPoint x: 166, endPoint y: 295, distance: 120.5
click div "Company Name Red Hat"
paste input "[PERSON_NAME]"
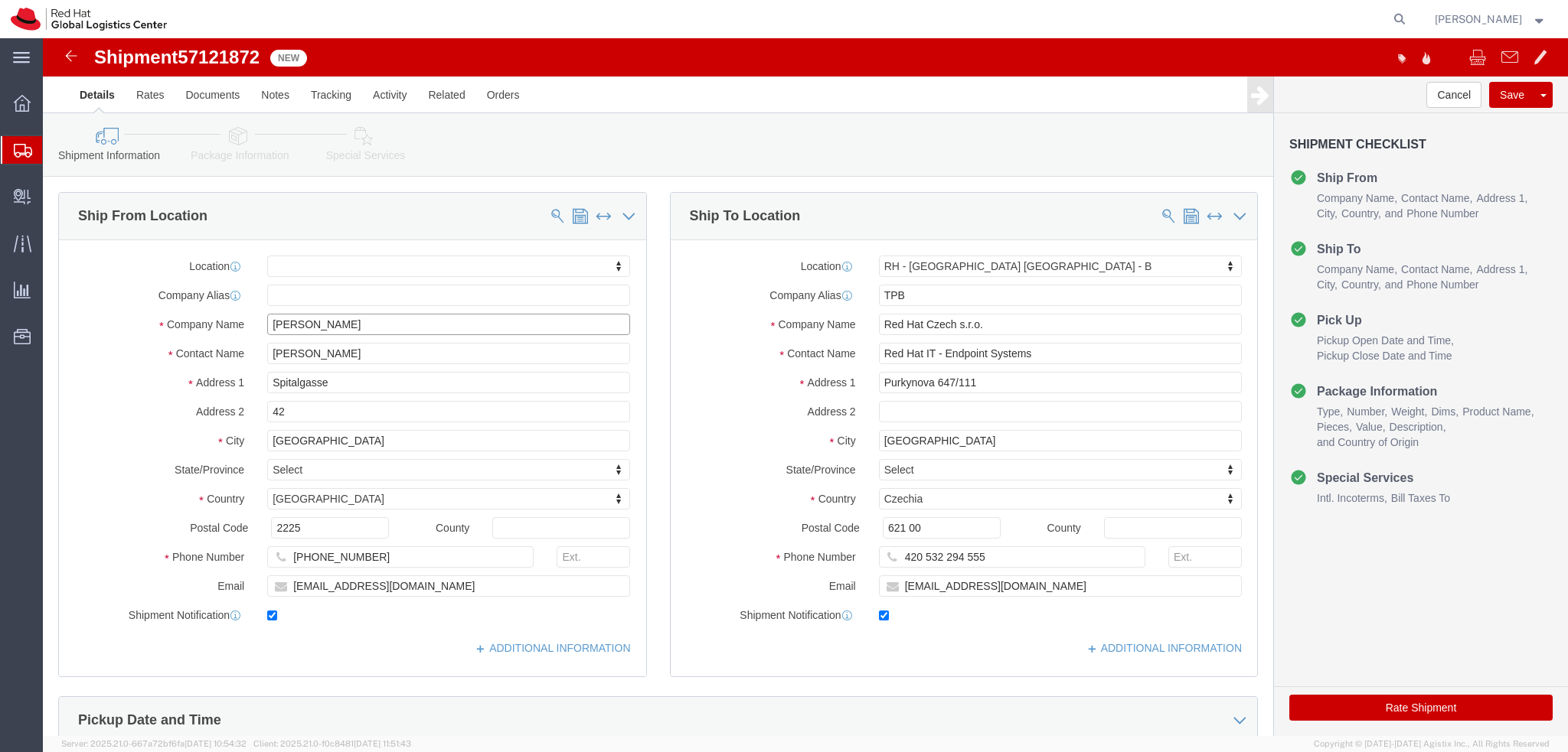
type input "[PERSON_NAME]"
click label "Address 2"
drag, startPoint x: 248, startPoint y: 372, endPoint x: 214, endPoint y: 374, distance: 34.1
click div "42"
click input "Spitalgasse"
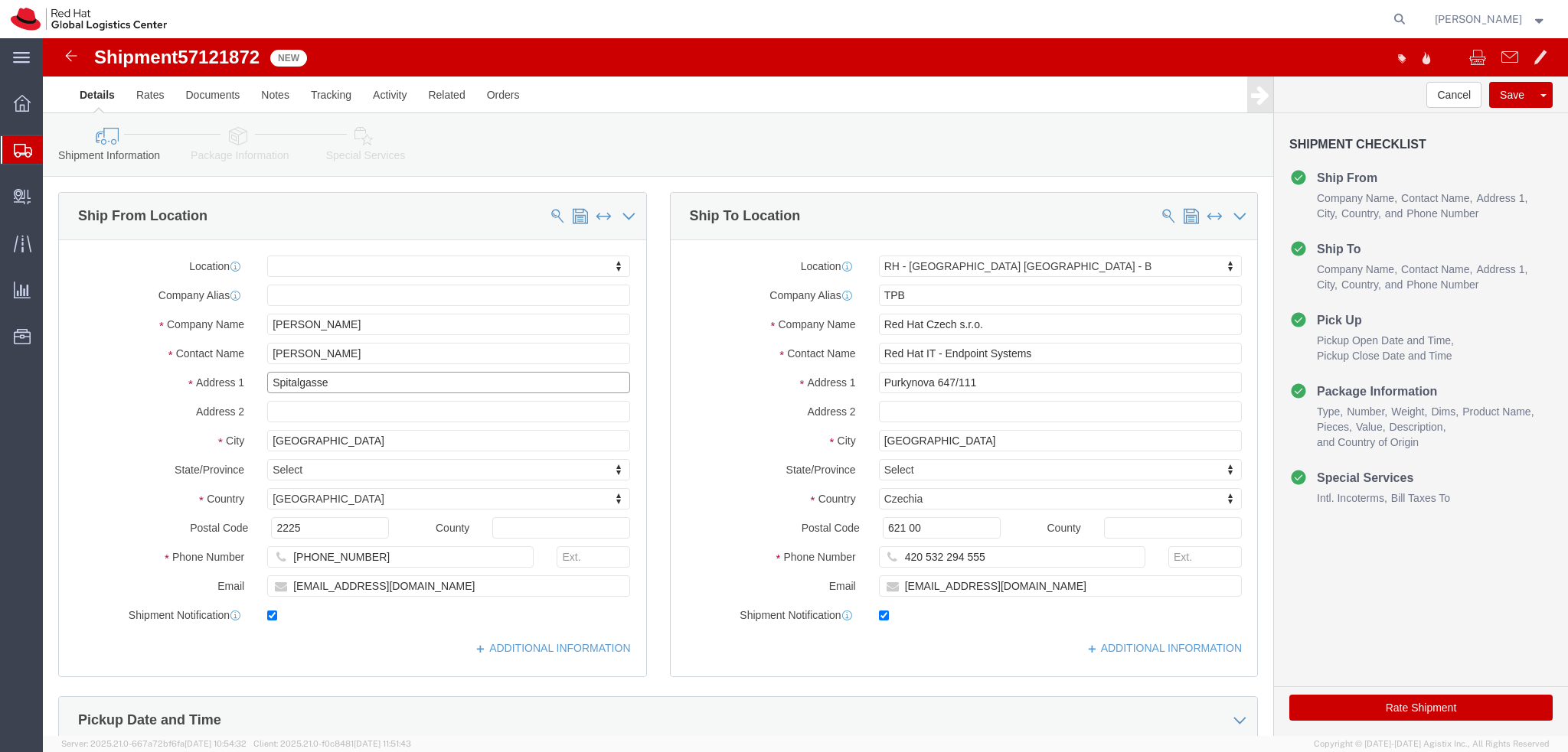
paste input "42"
drag, startPoint x: 319, startPoint y: 346, endPoint x: 203, endPoint y: 350, distance: 116.1
click div "Address [STREET_ADDRESS]"
type input "[STREET_ADDRESS]"
select select
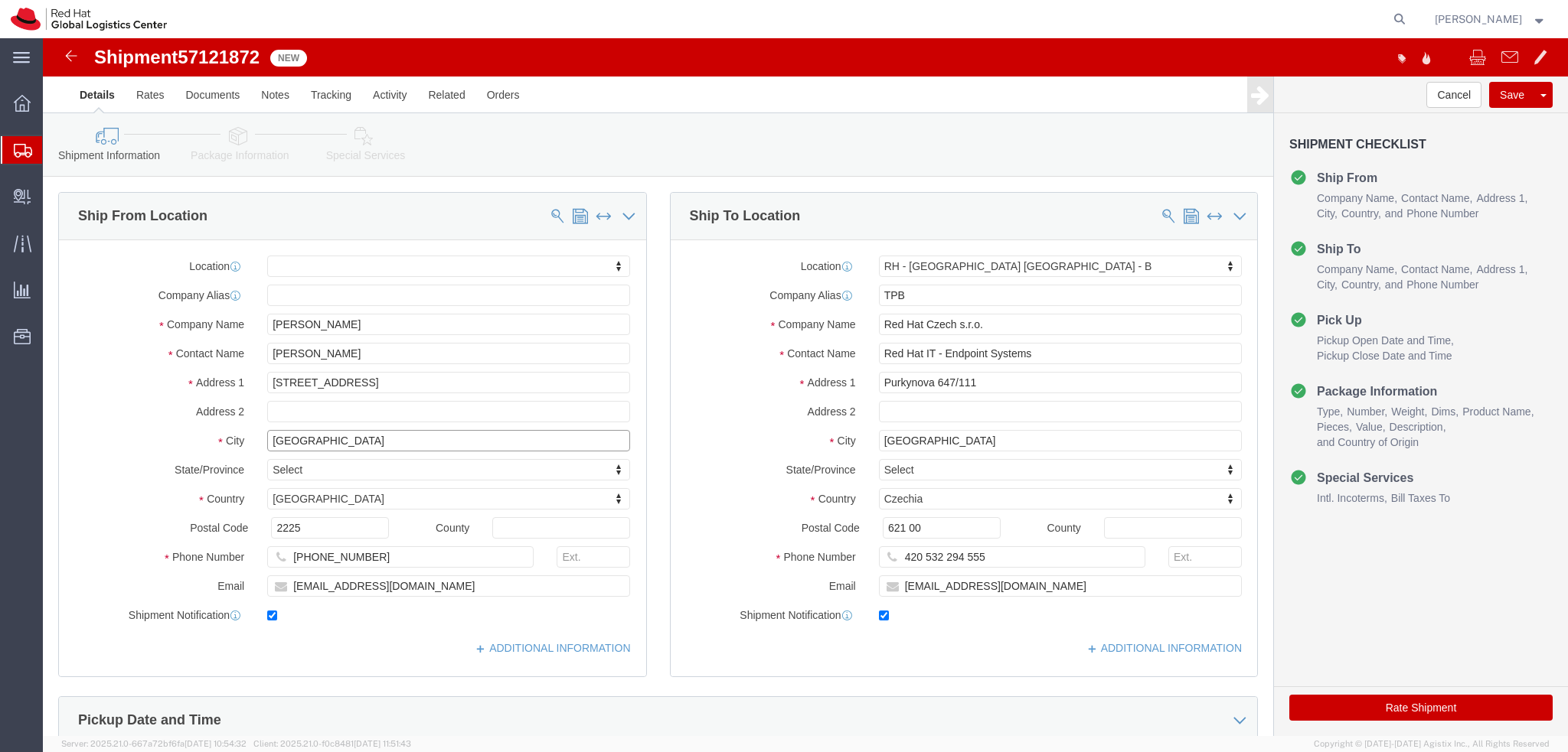
drag, startPoint x: 306, startPoint y: 406, endPoint x: 201, endPoint y: 410, distance: 105.1
click div "City [GEOGRAPHIC_DATA]"
drag, startPoint x: 140, startPoint y: 381, endPoint x: 133, endPoint y: 389, distance: 10.6
click label "Address 2"
click icon
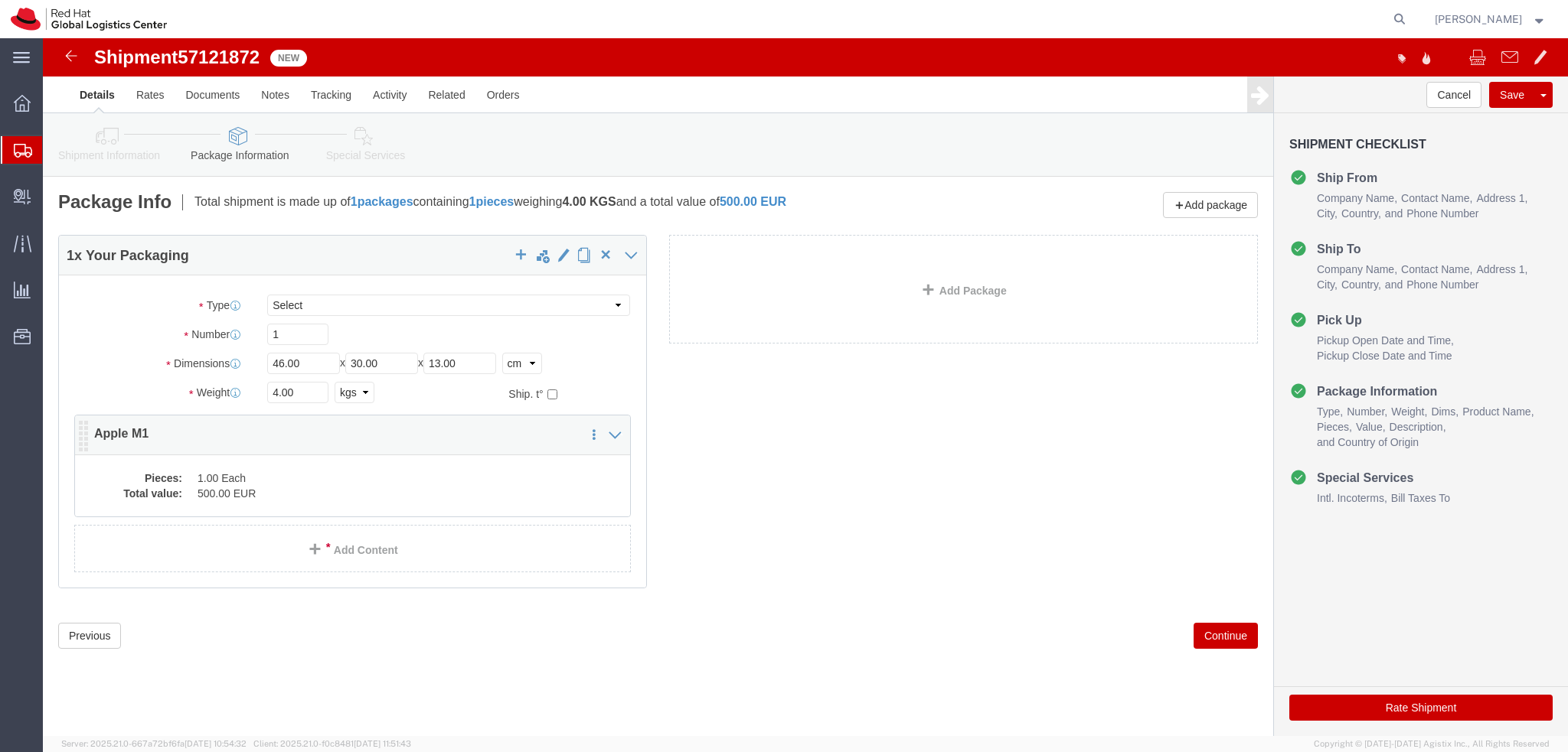
click dd "1.00 Each"
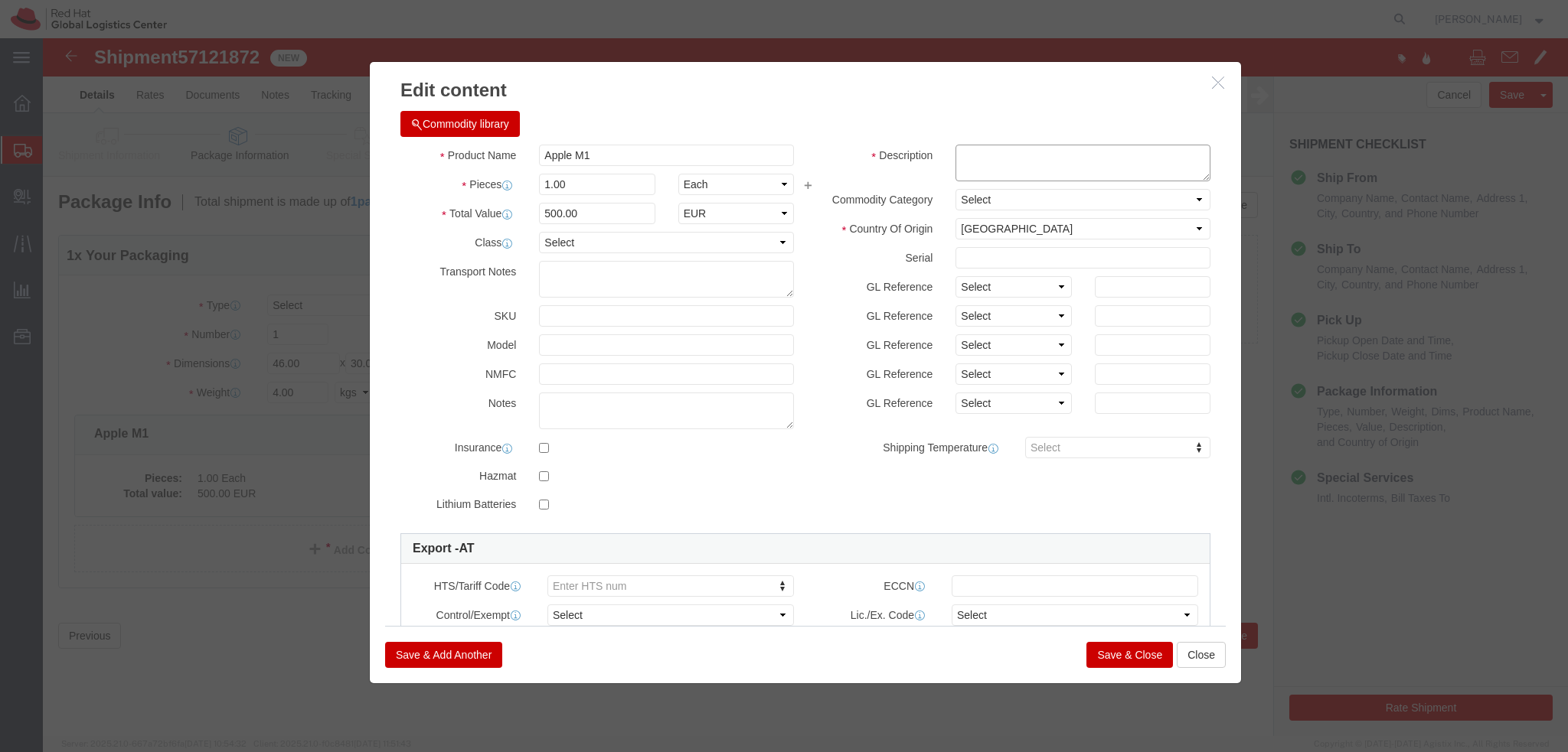
click textarea
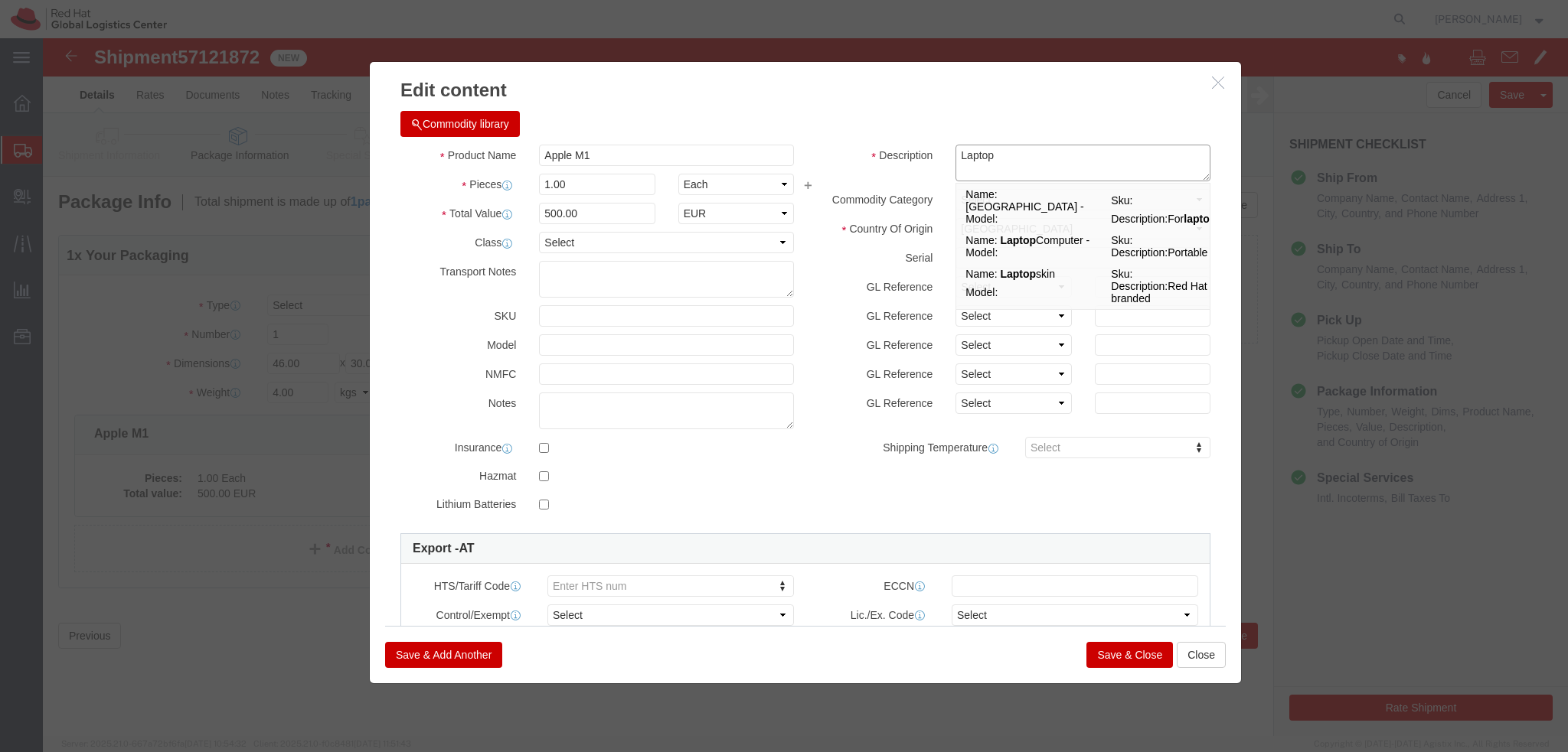
type textarea "Laptop"
click button "Save & Close"
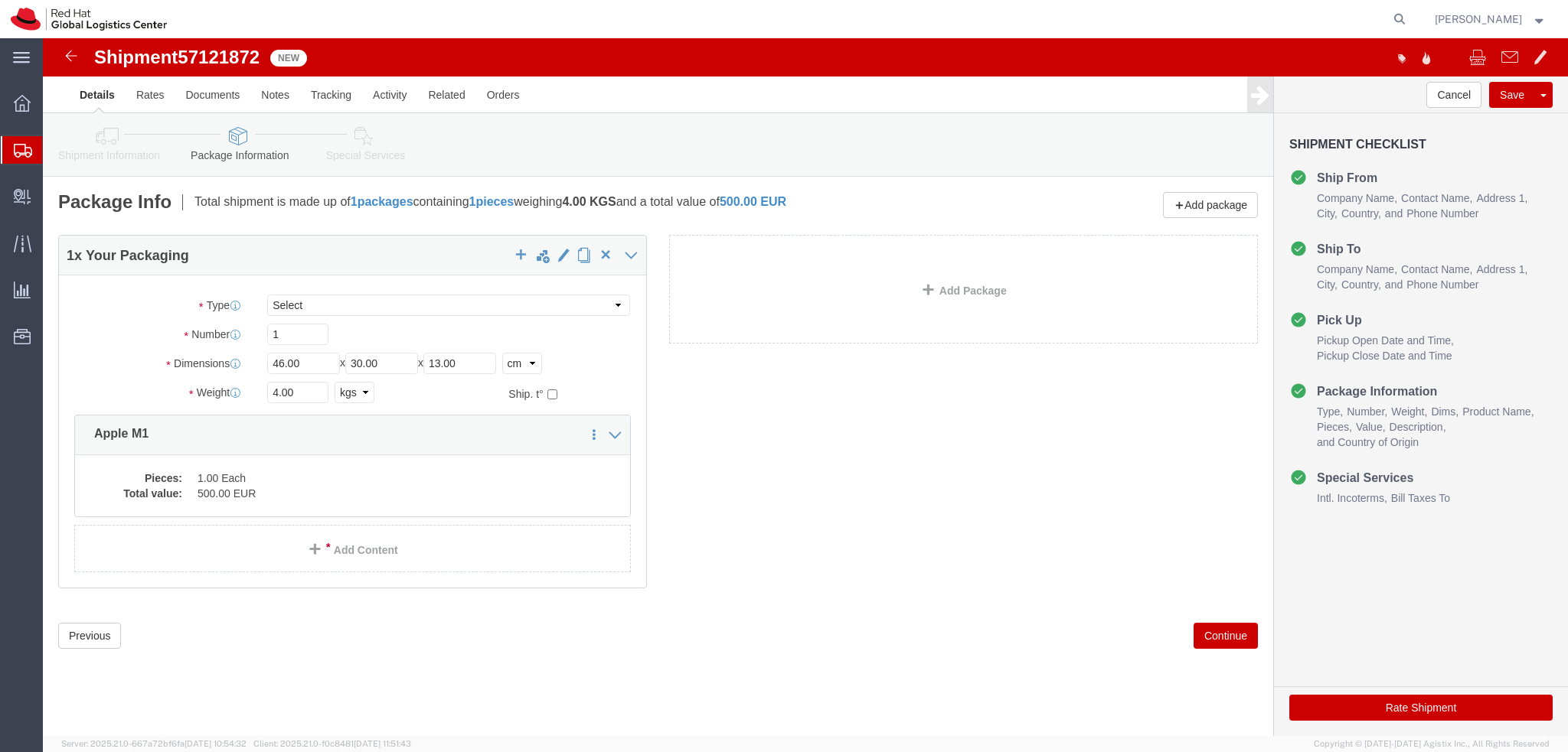
click icon
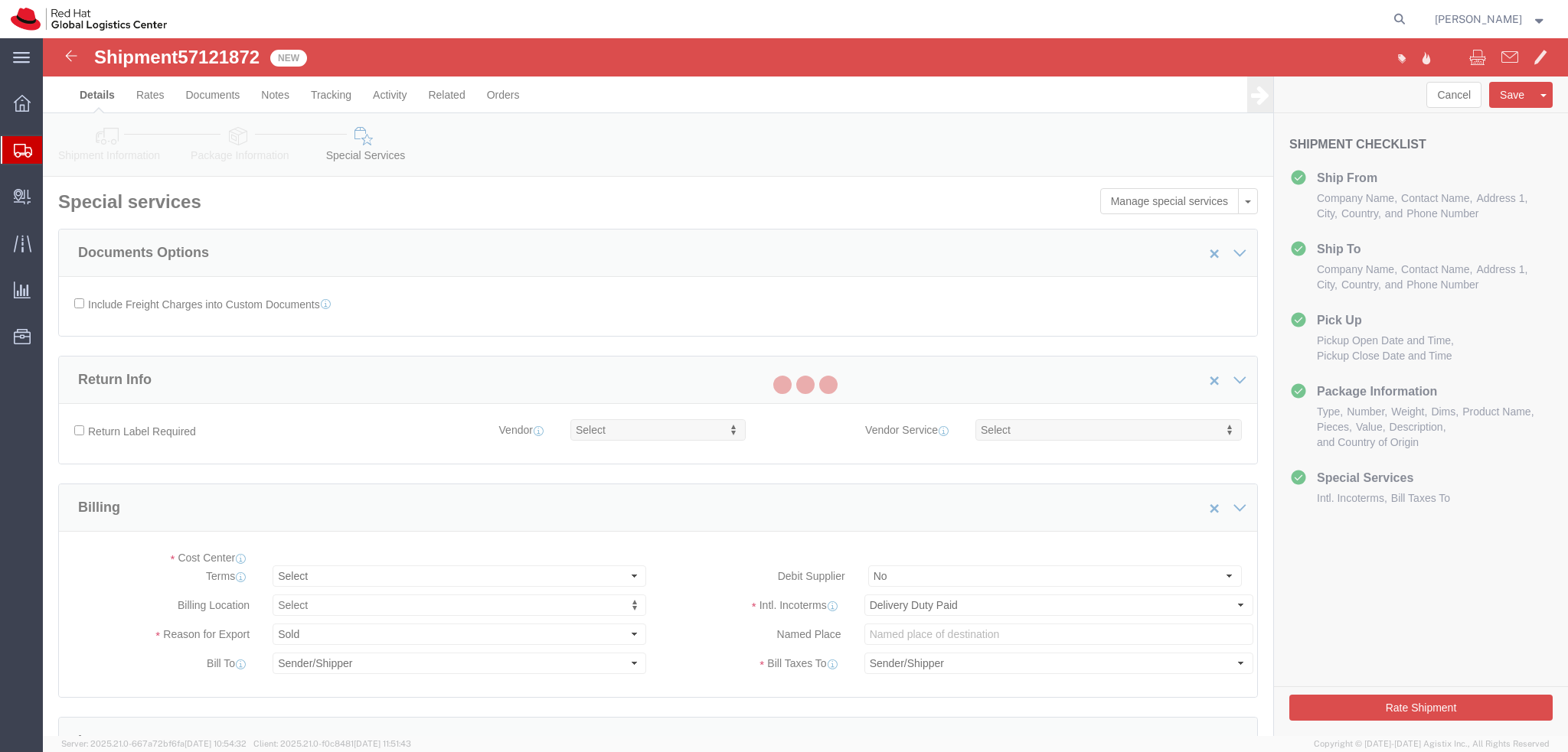
select select "COSTCENTER"
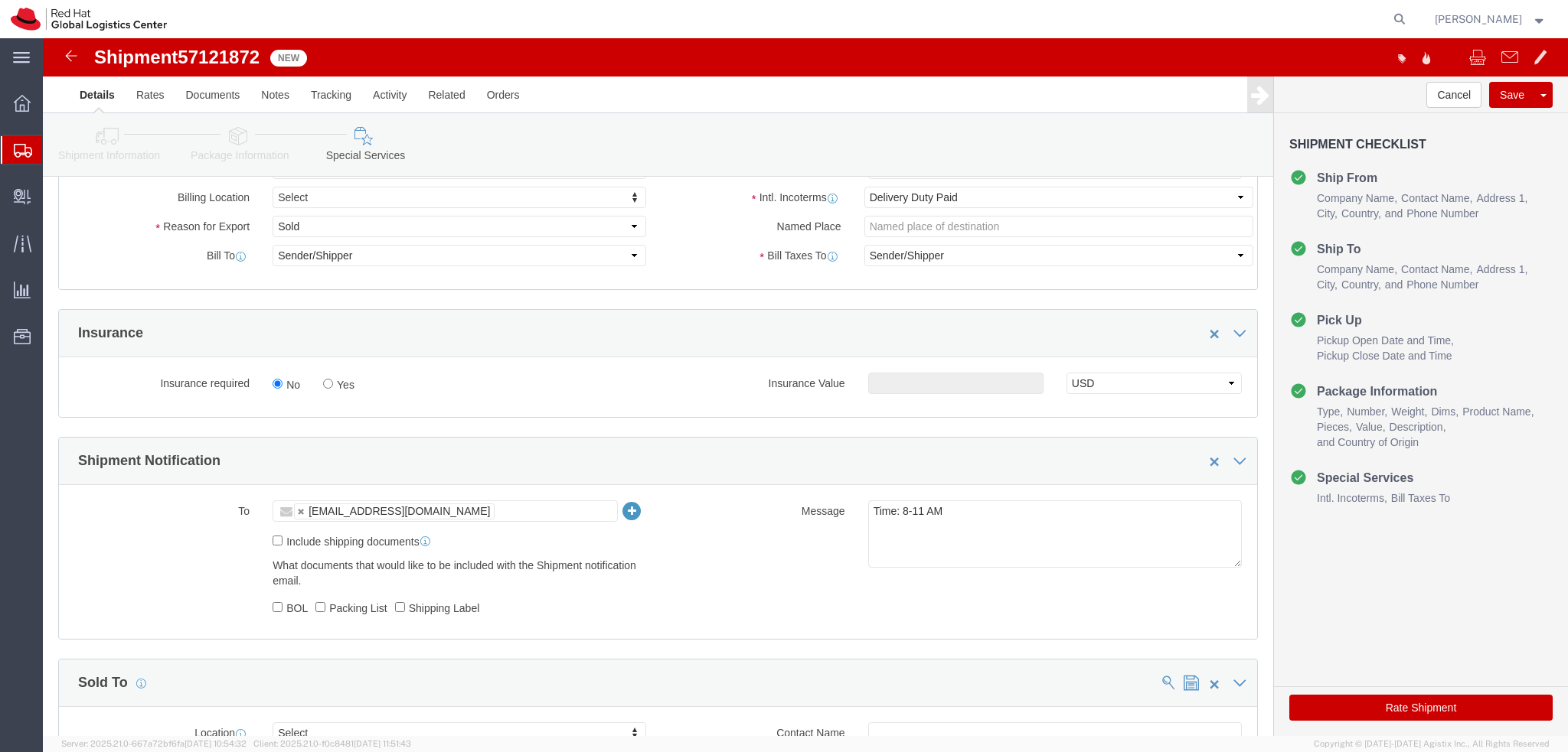
scroll to position [459, 0]
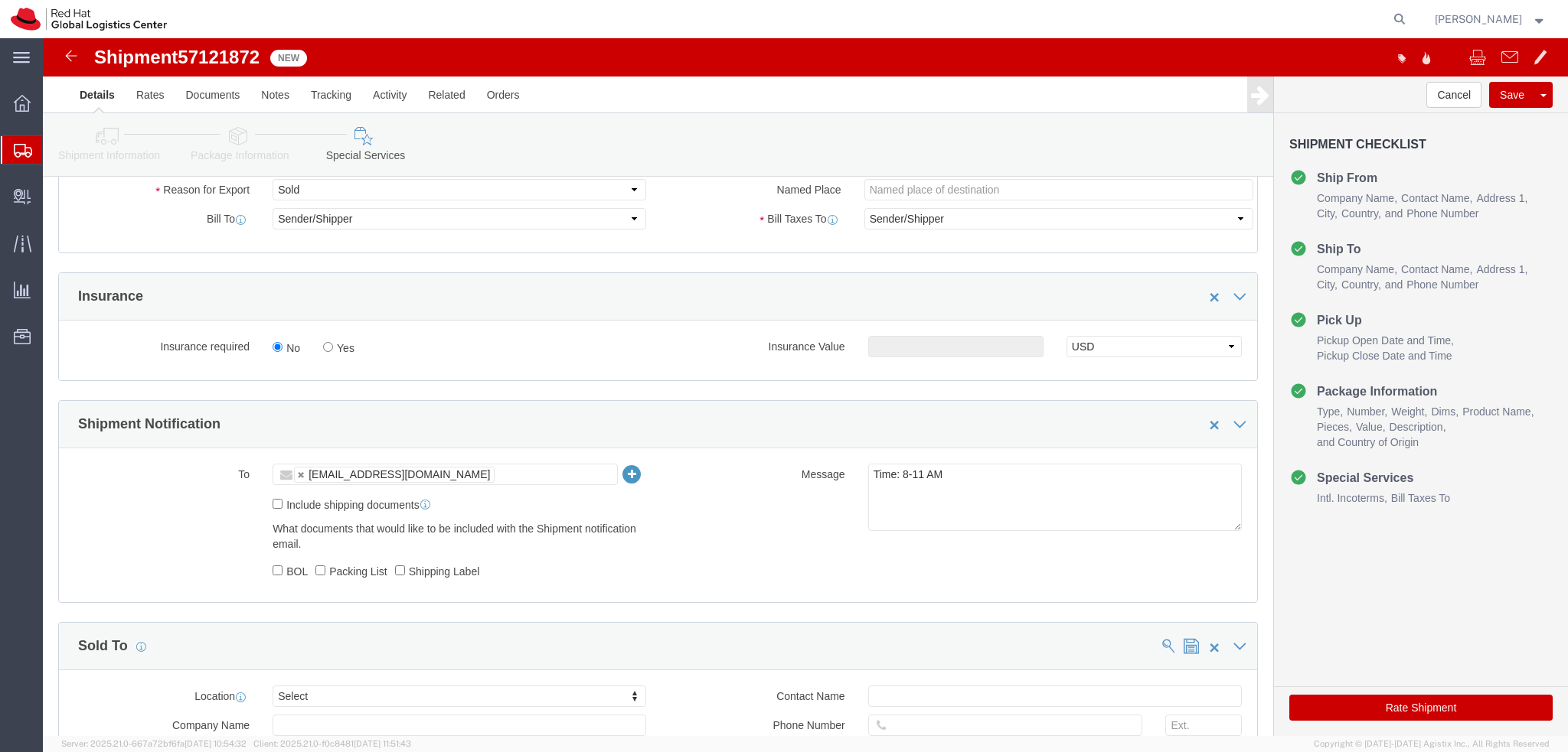
click button "Rate Shipment"
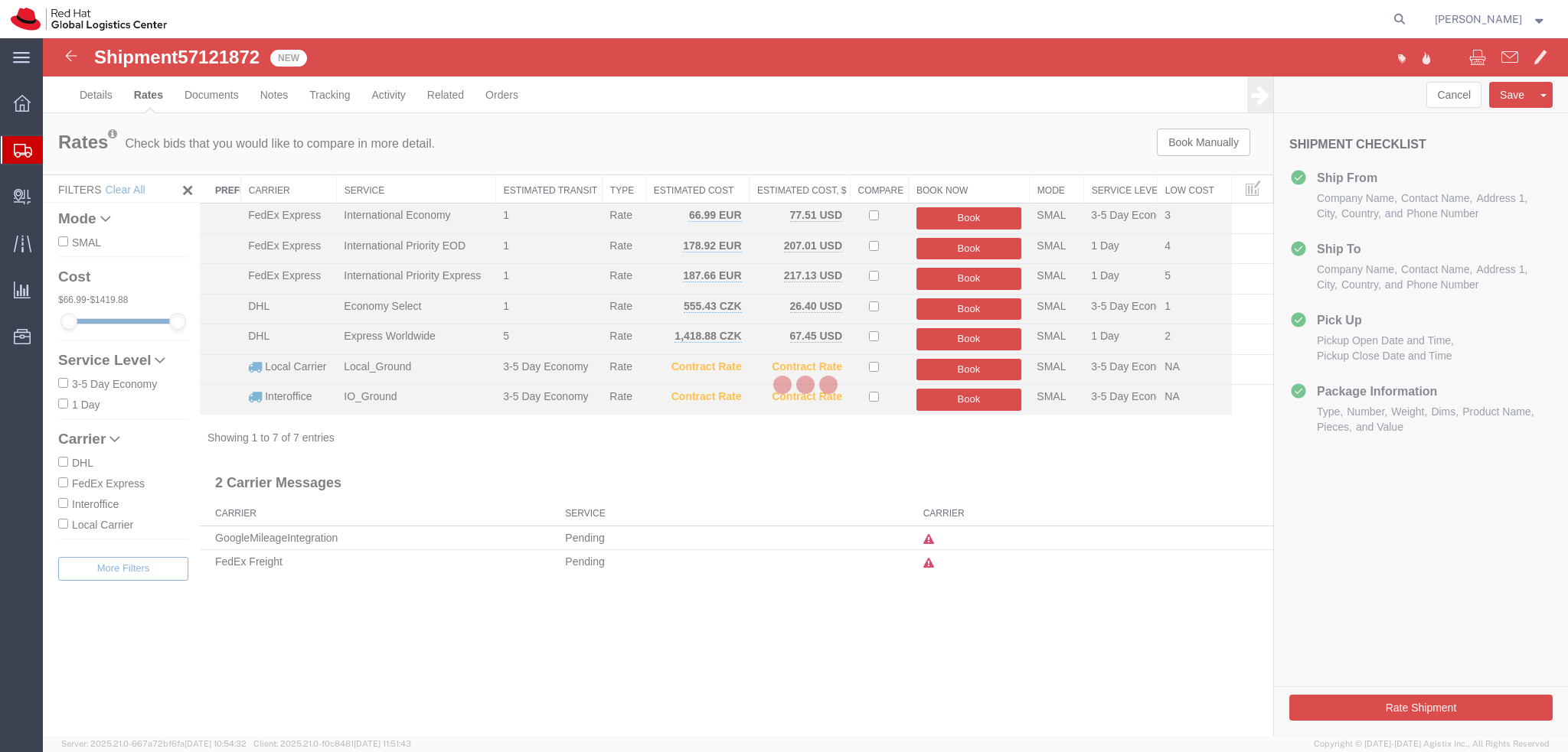
scroll to position [0, 0]
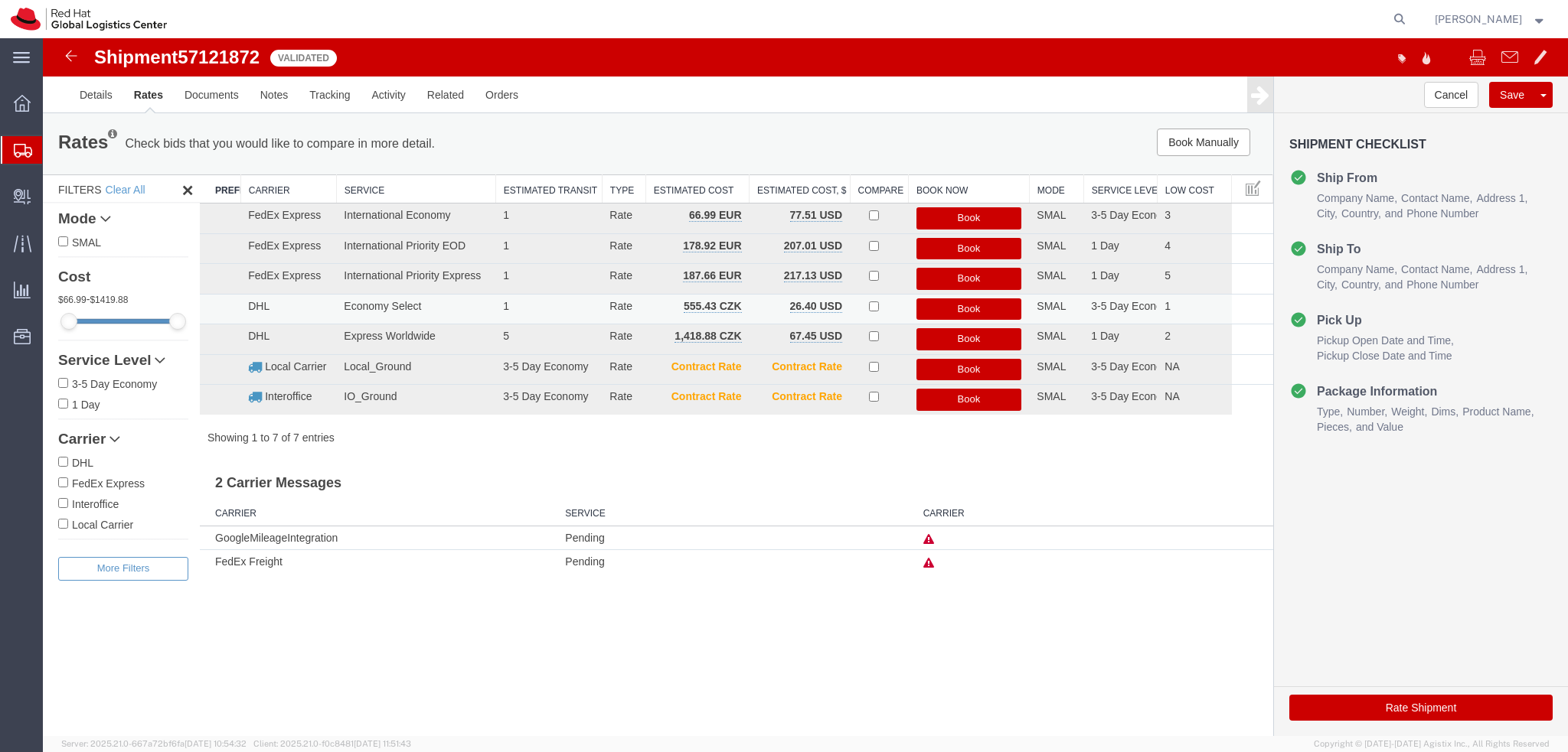
click at [964, 311] on button "Book" at bounding box center [969, 309] width 106 height 22
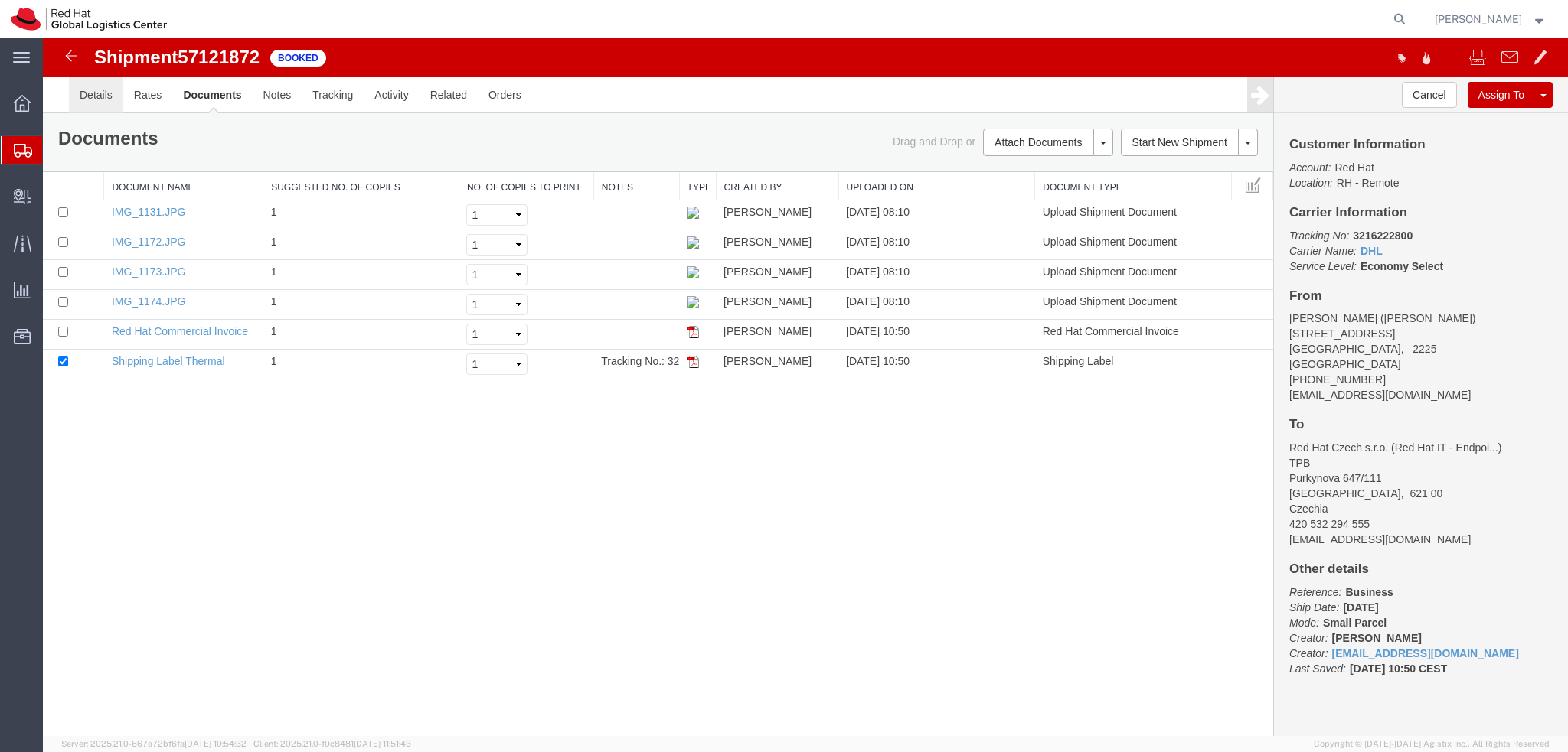
click at [98, 102] on link "Details" at bounding box center [96, 95] width 55 height 37
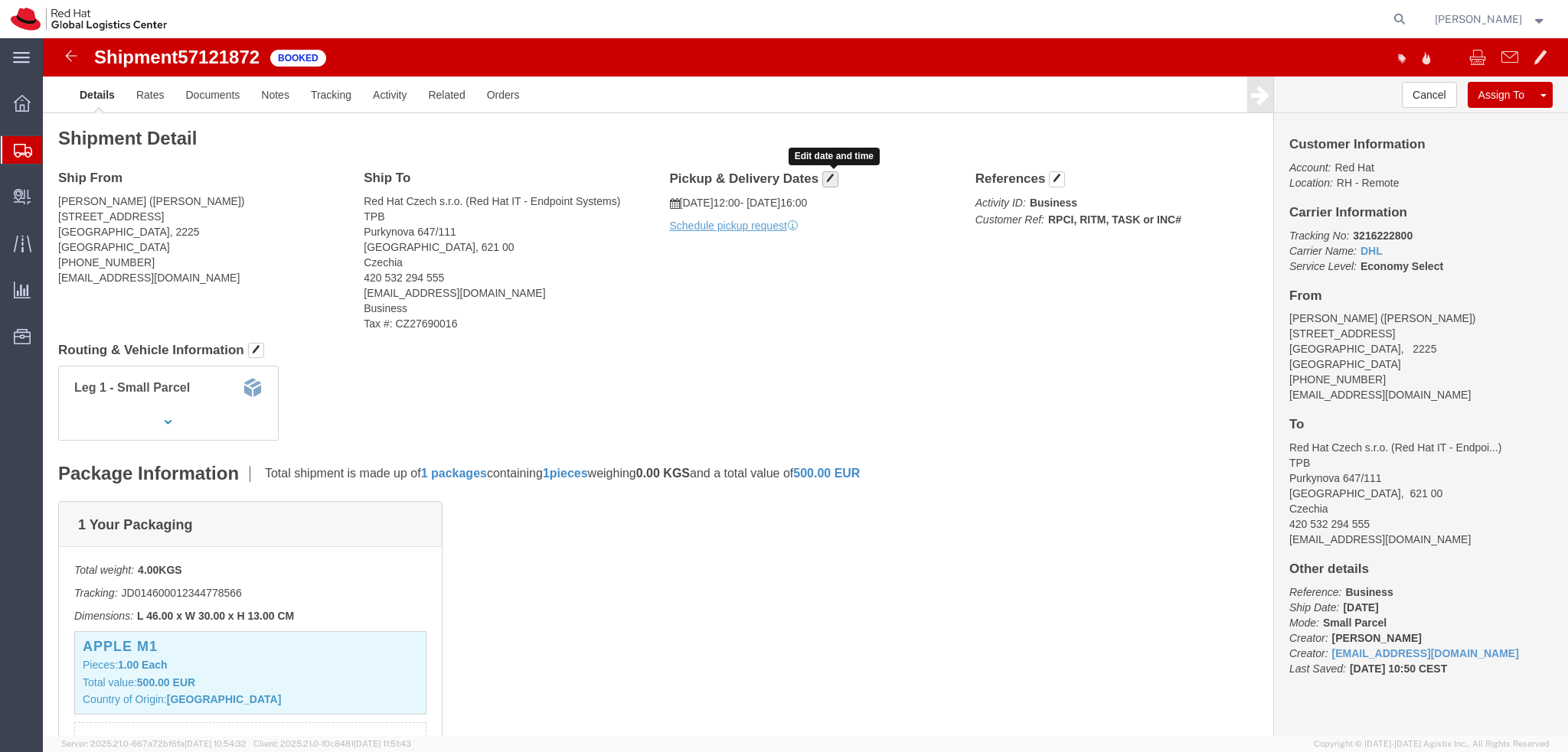
click span "button"
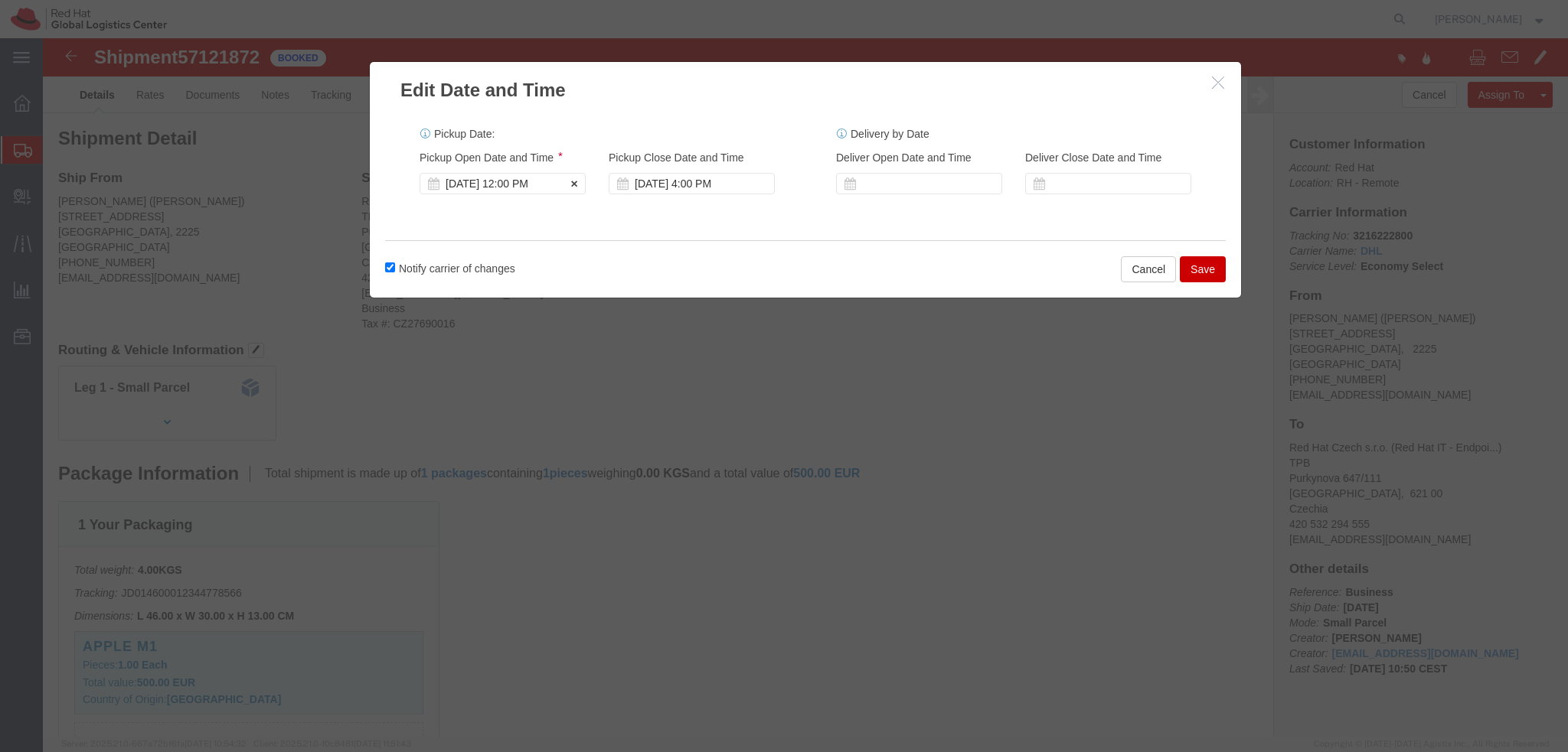
click div "[DATE] 12:00 PM"
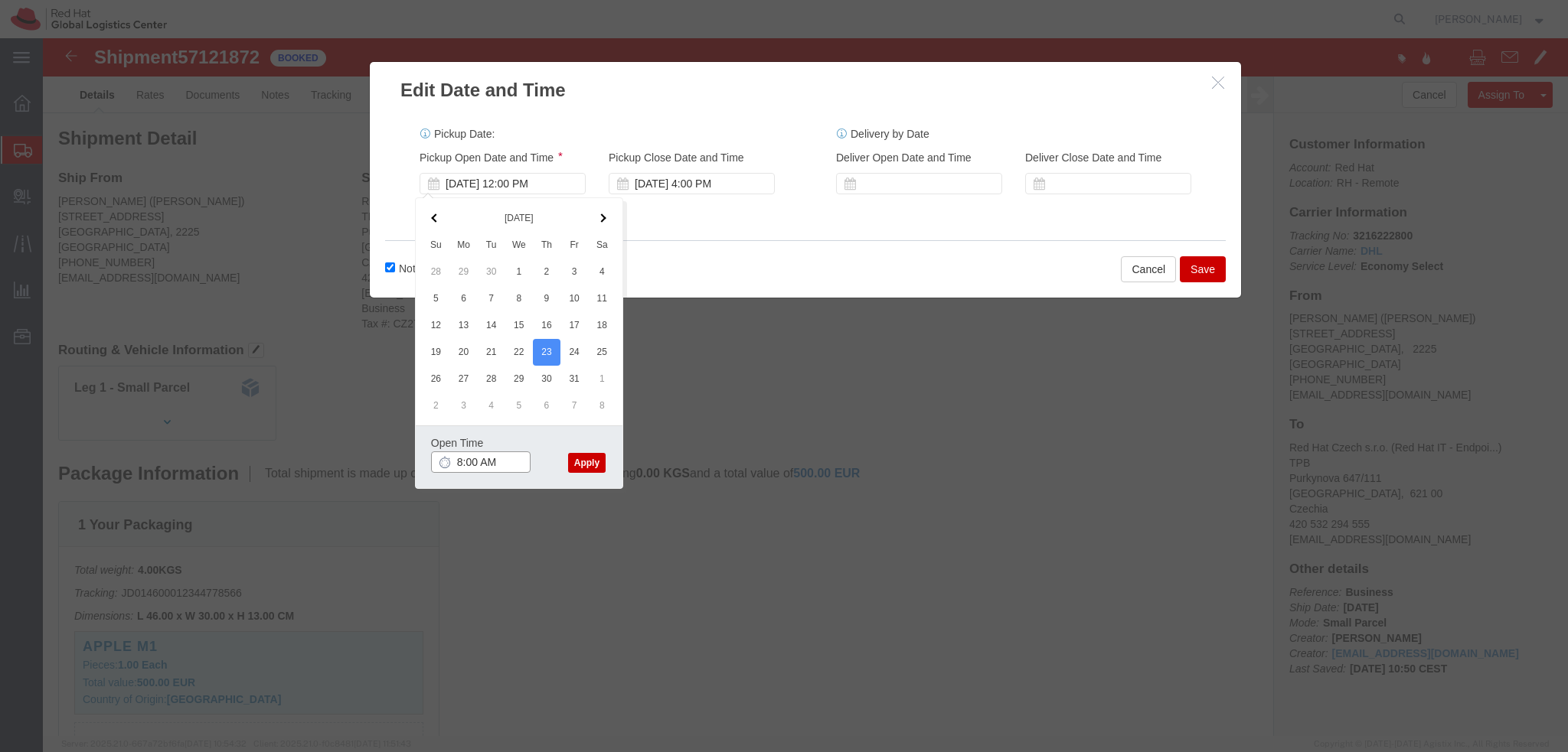
type input "8:00 AM"
click button "Apply"
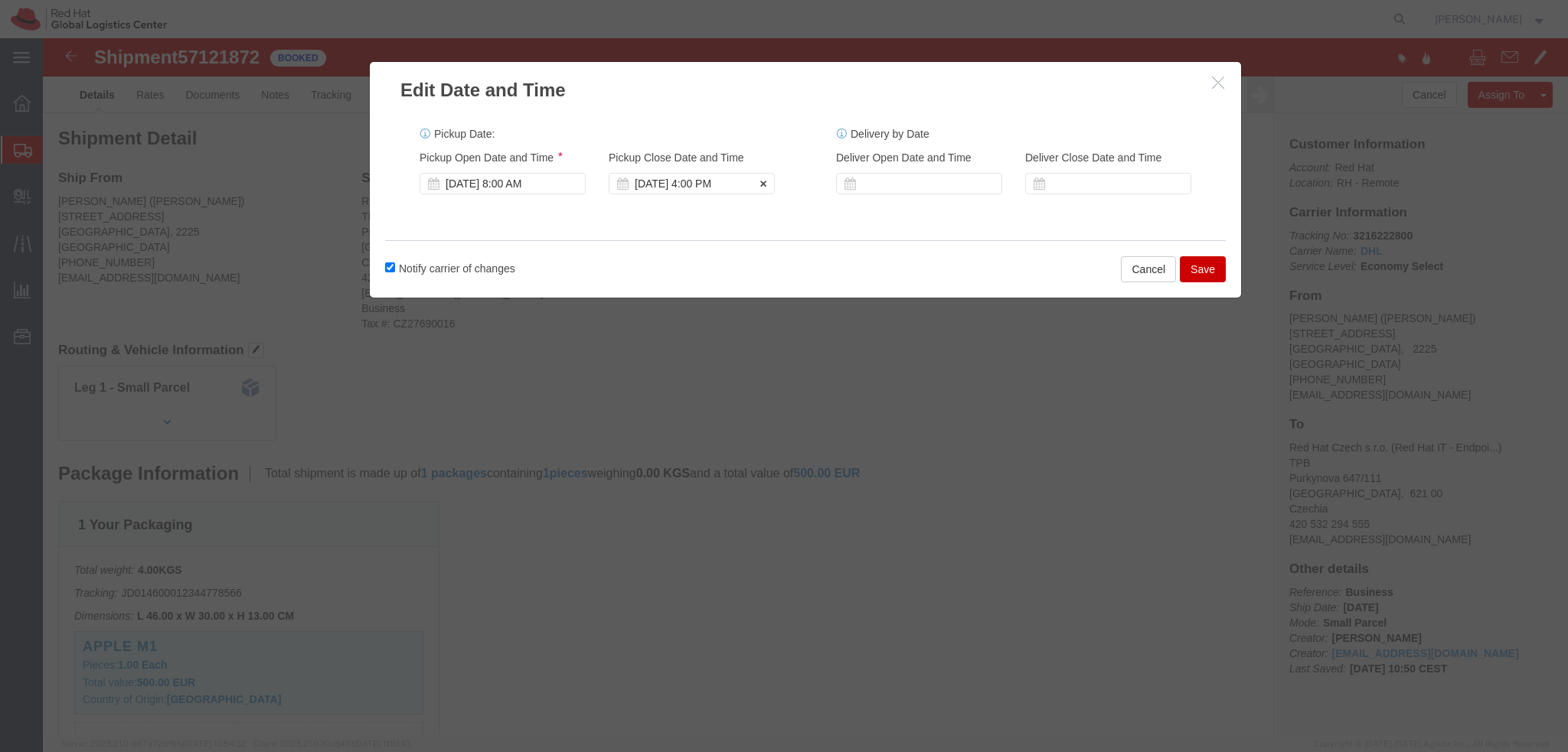
click div "[DATE] 4:00 PM"
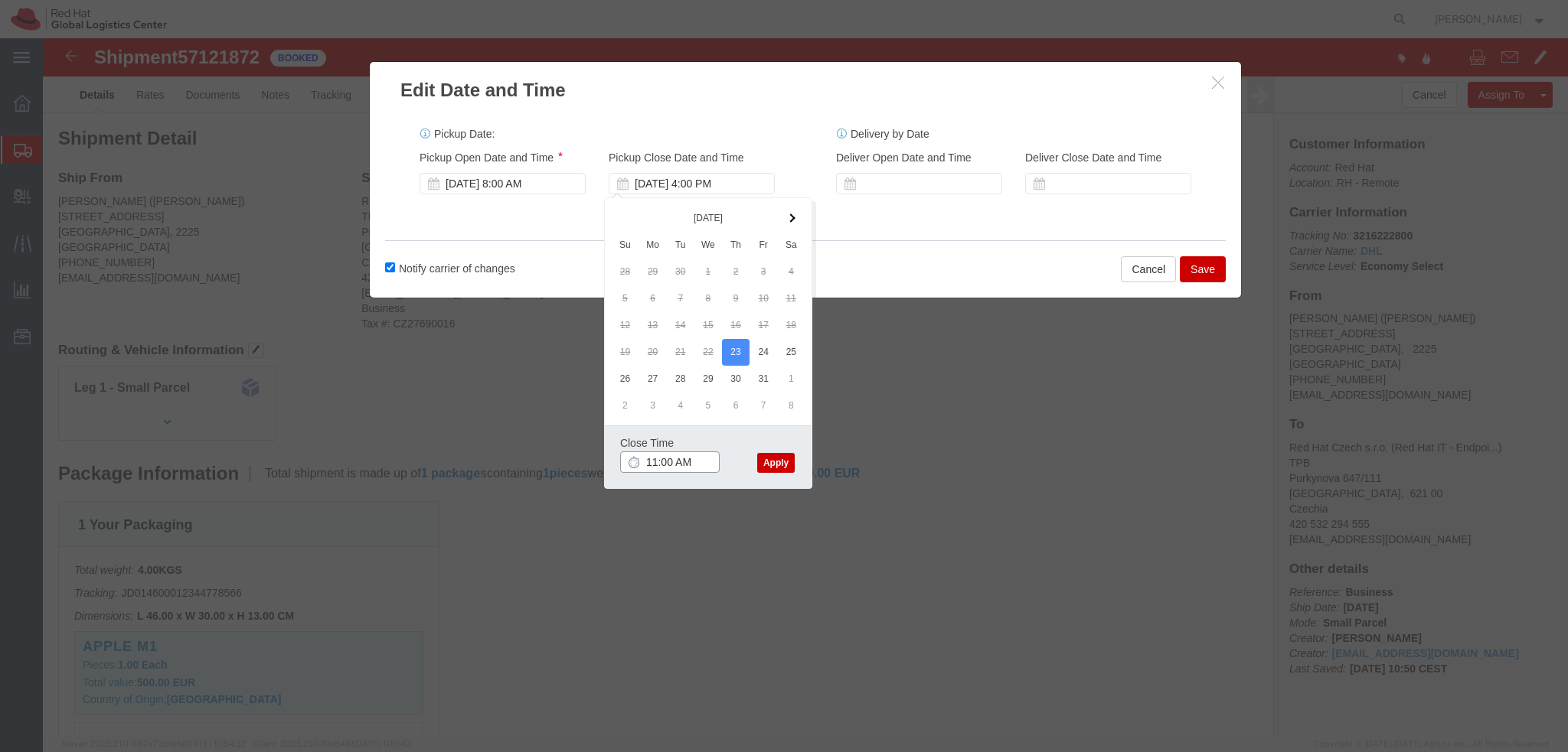
type input "11:00 AM"
click button "Apply"
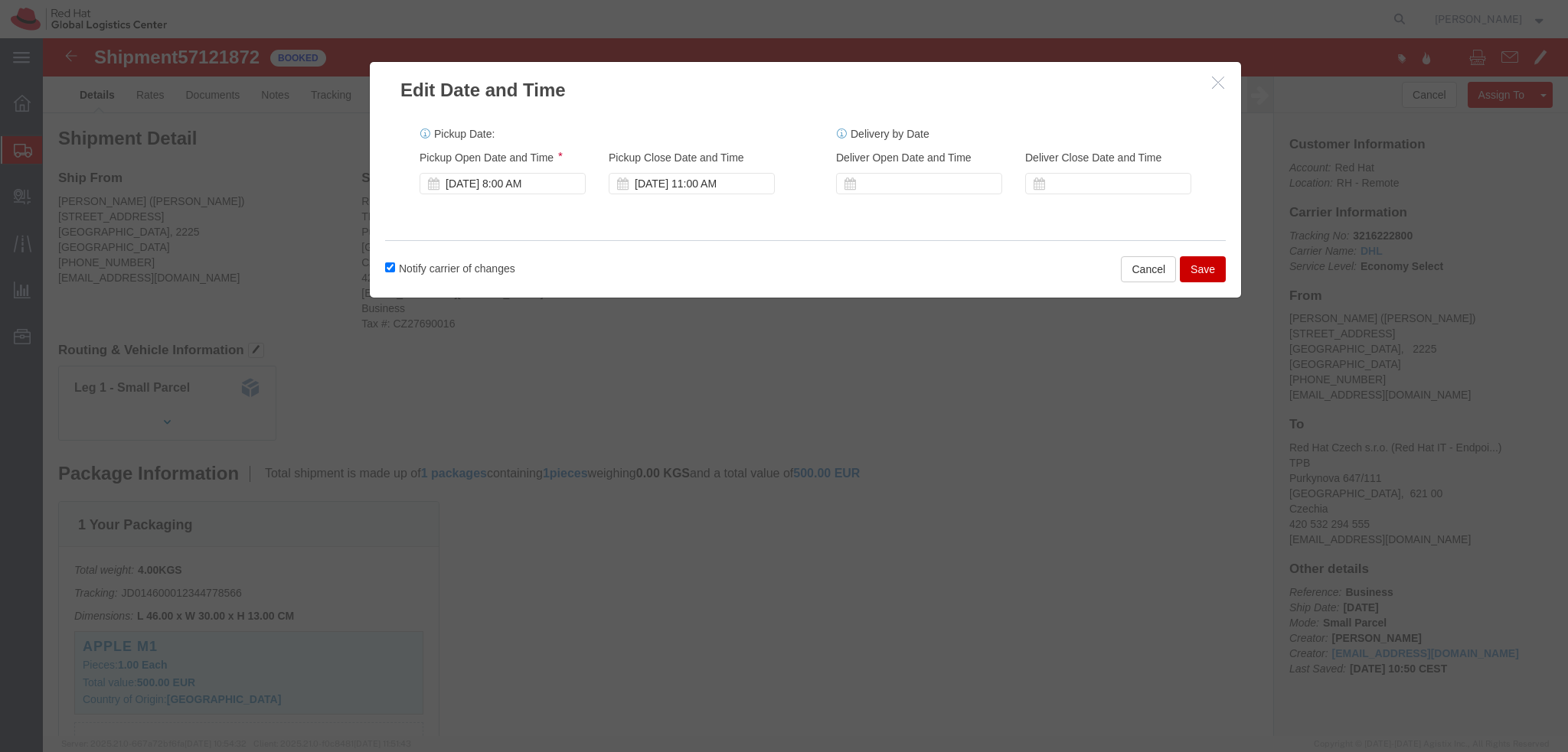
click button "Save"
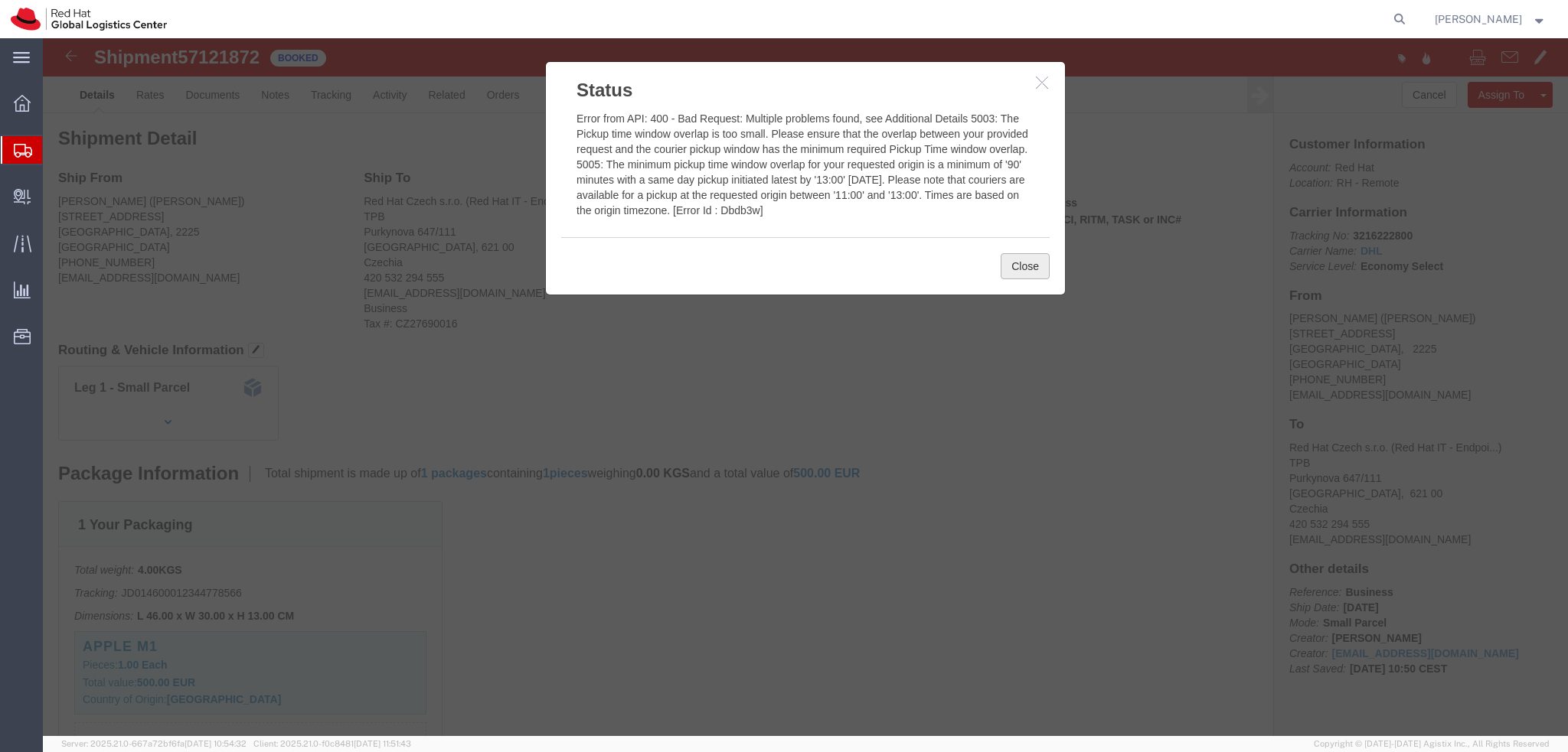
click button "Close"
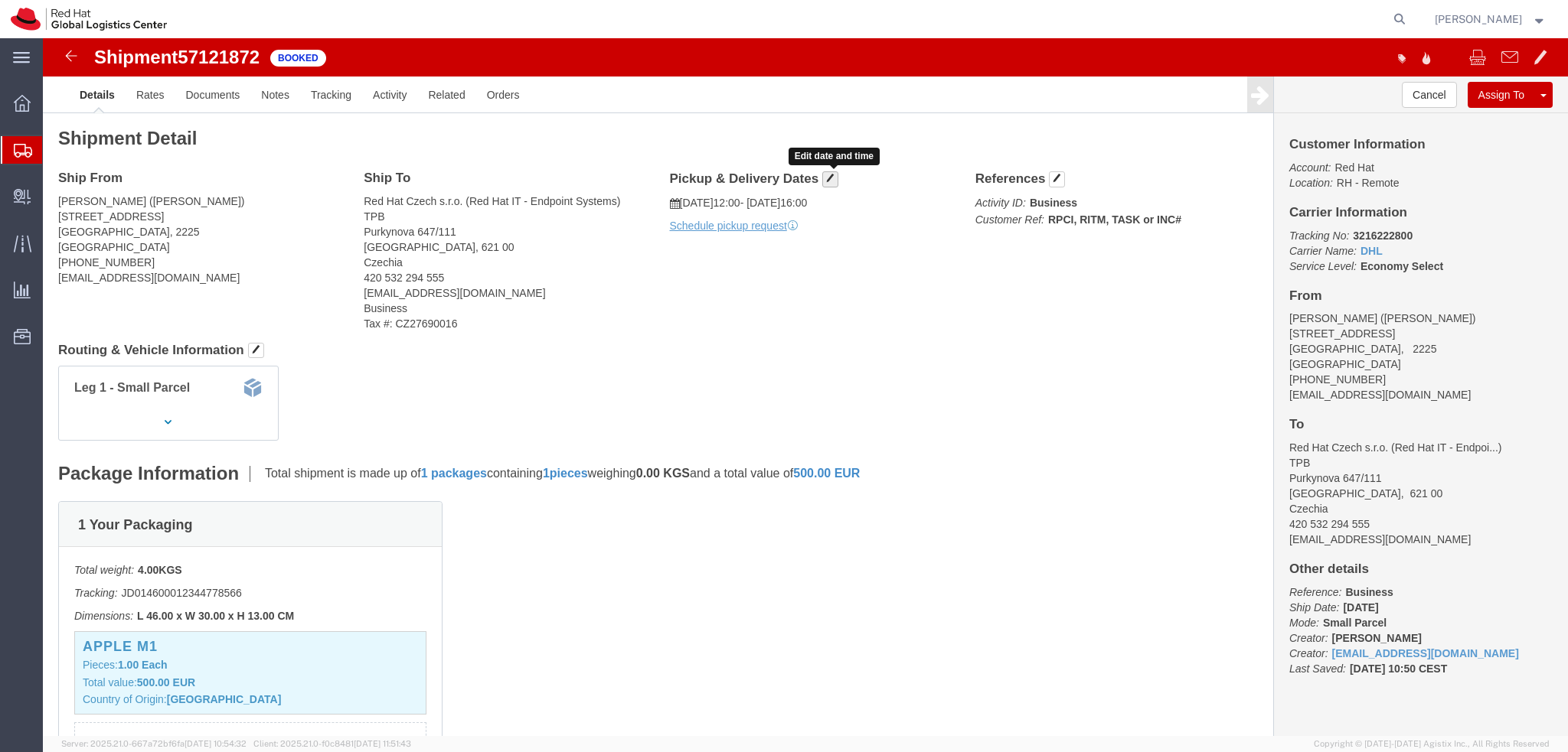
click button "button"
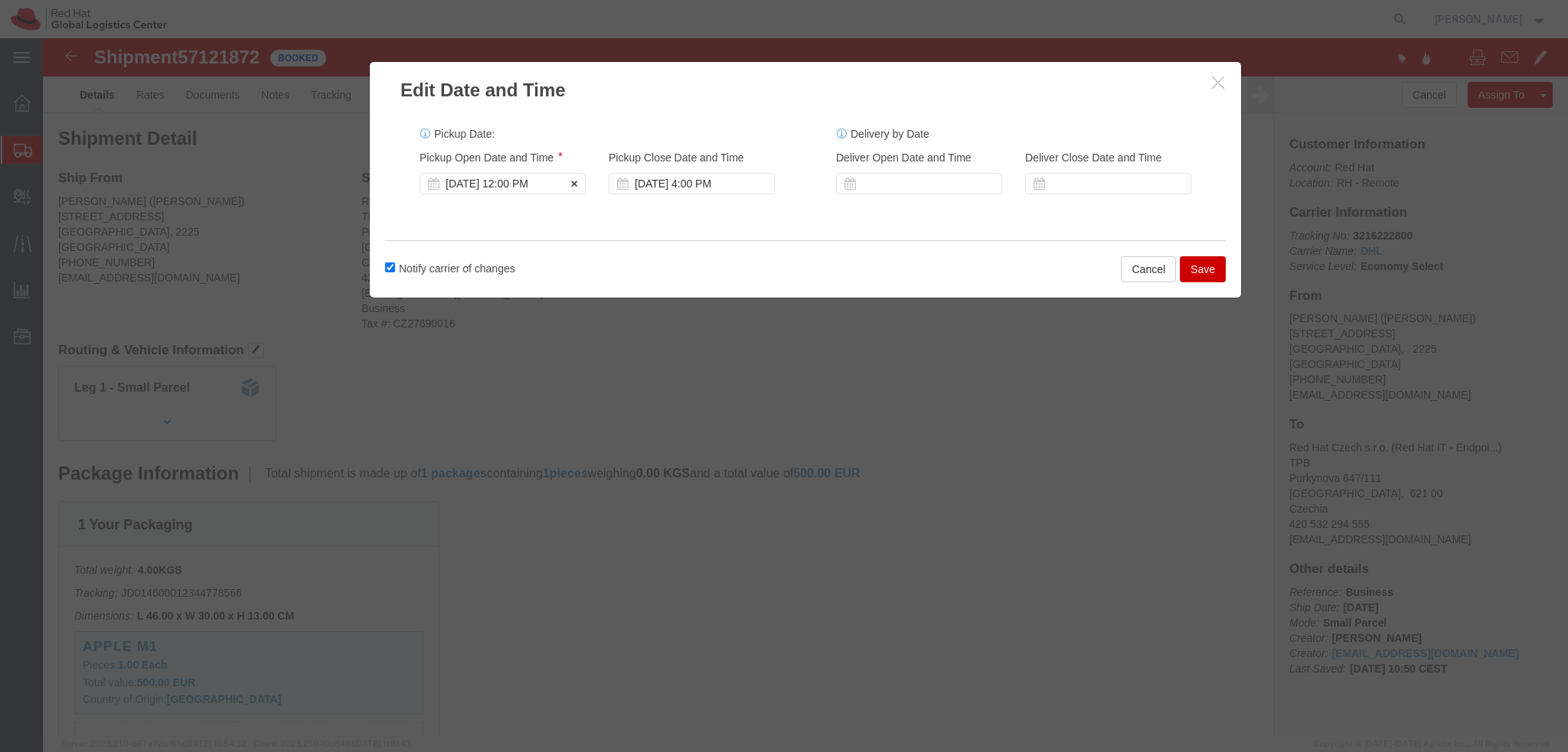
click div "[DATE] 12:00 PM"
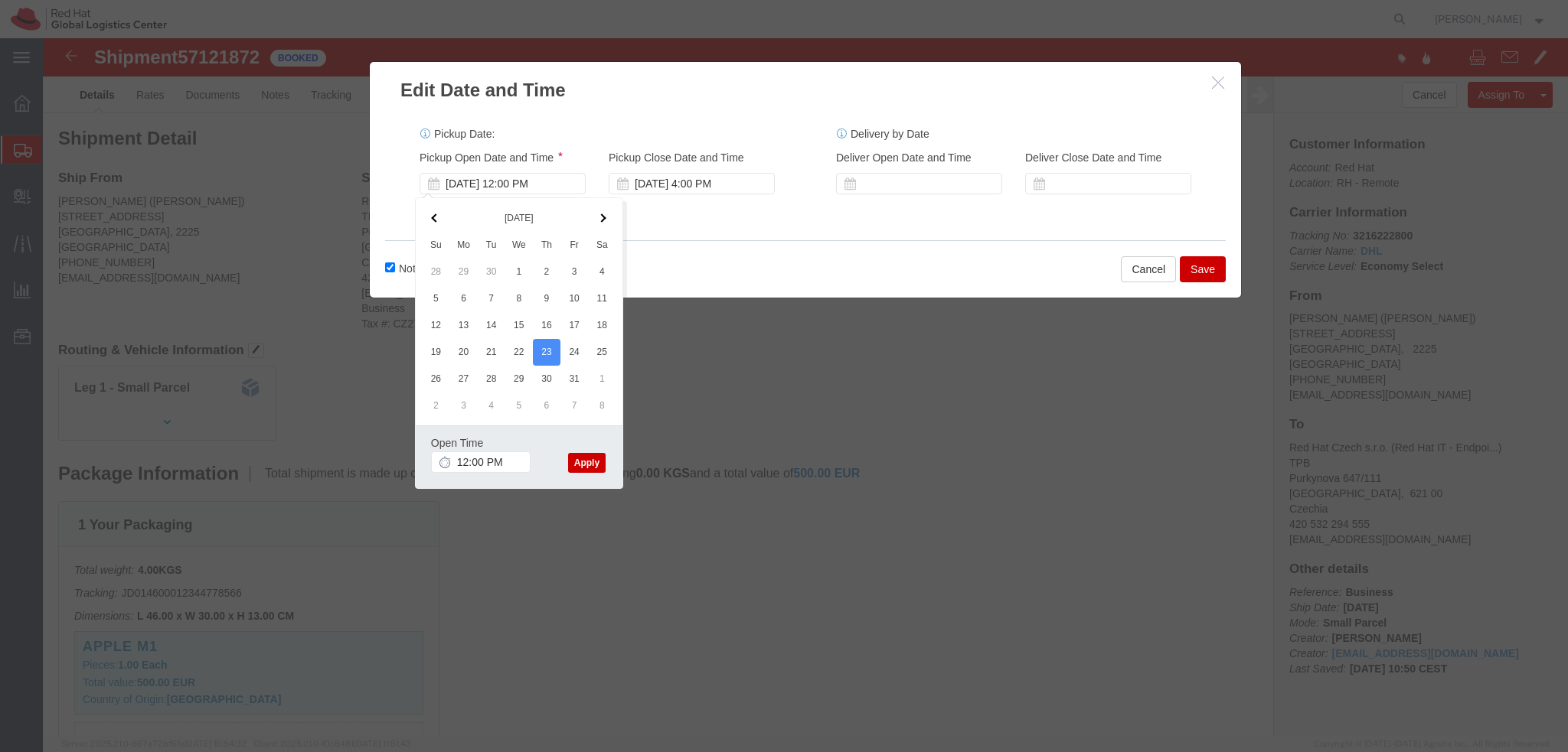
click button "Apply"
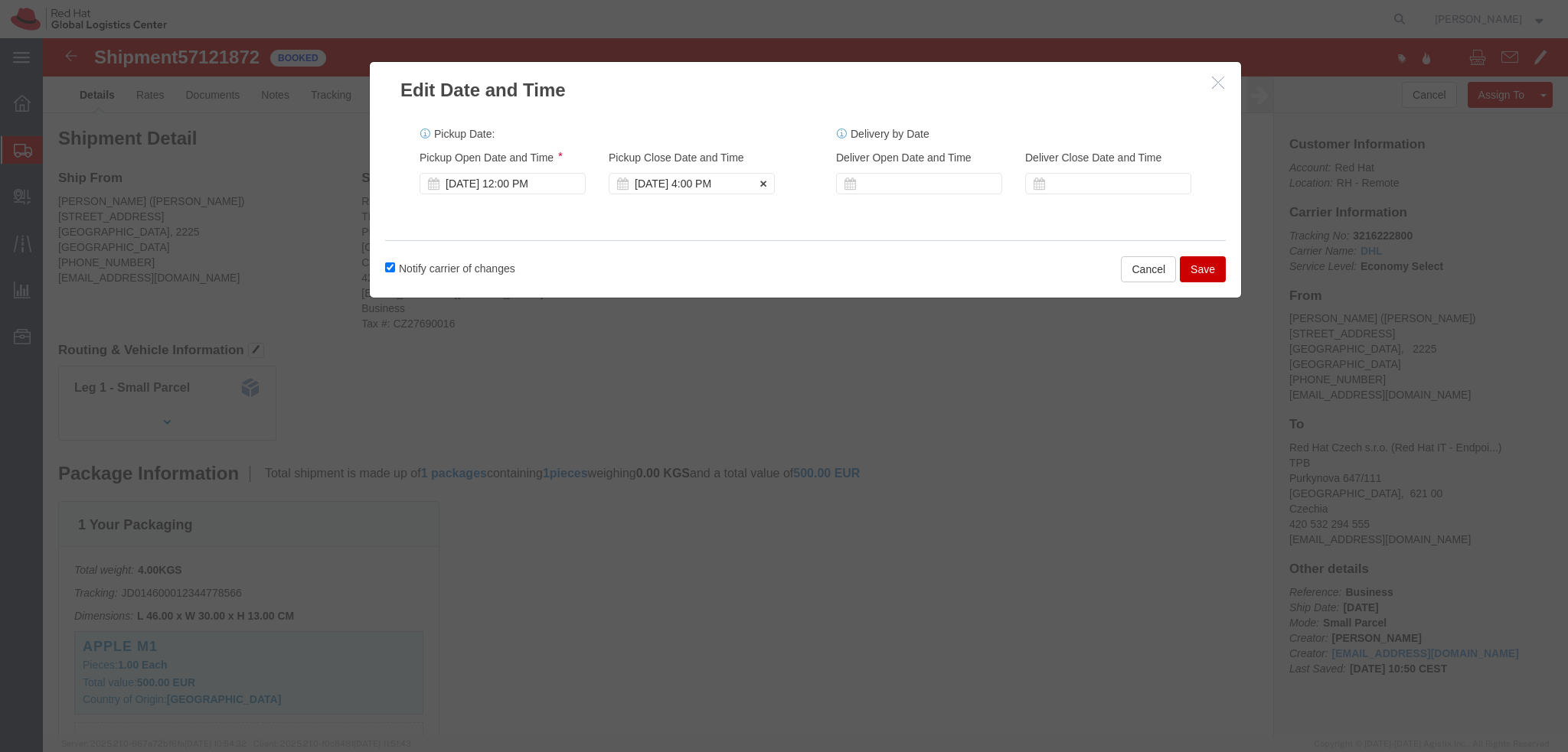
click div "[DATE] 4:00 PM"
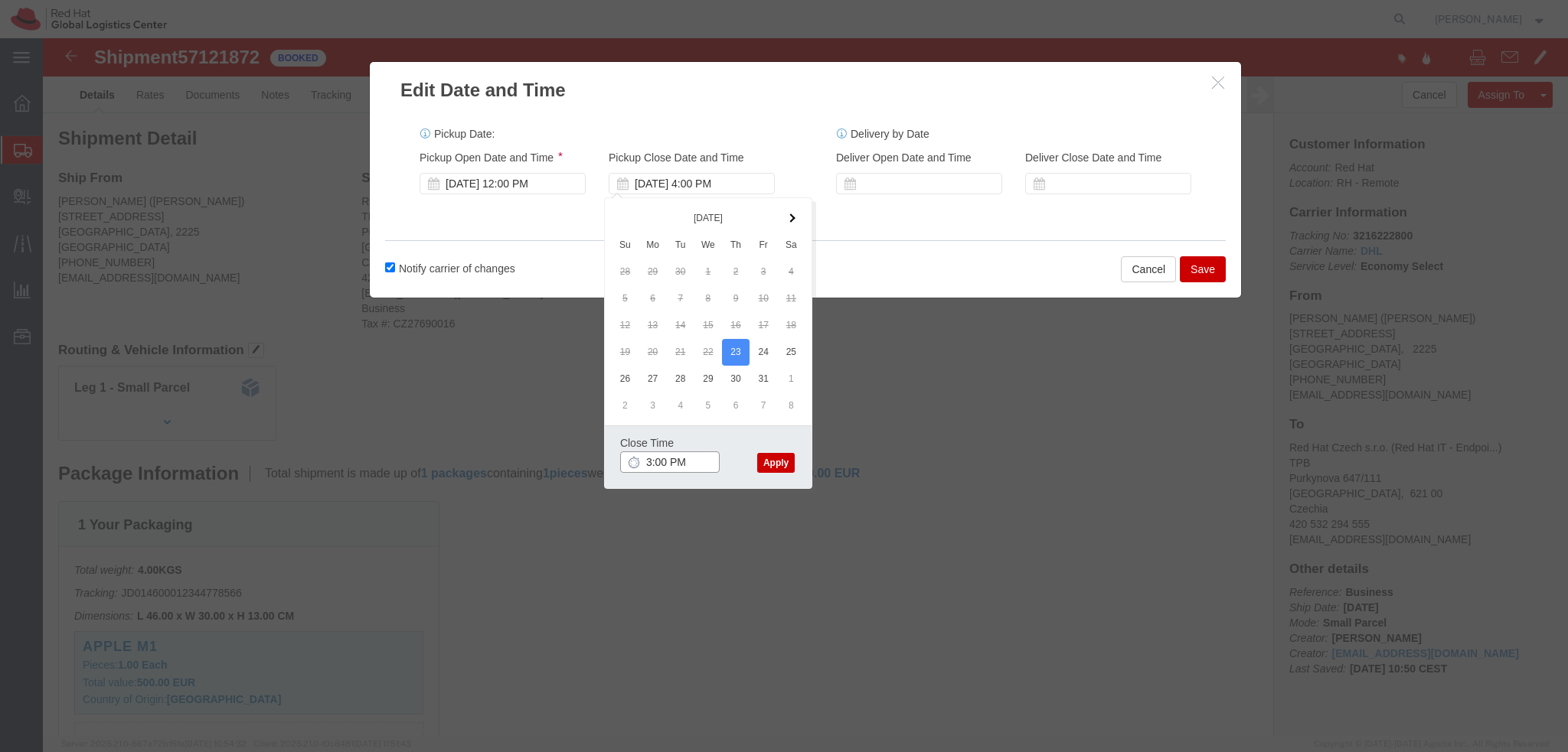
type input "3:00 PM"
click button "Apply"
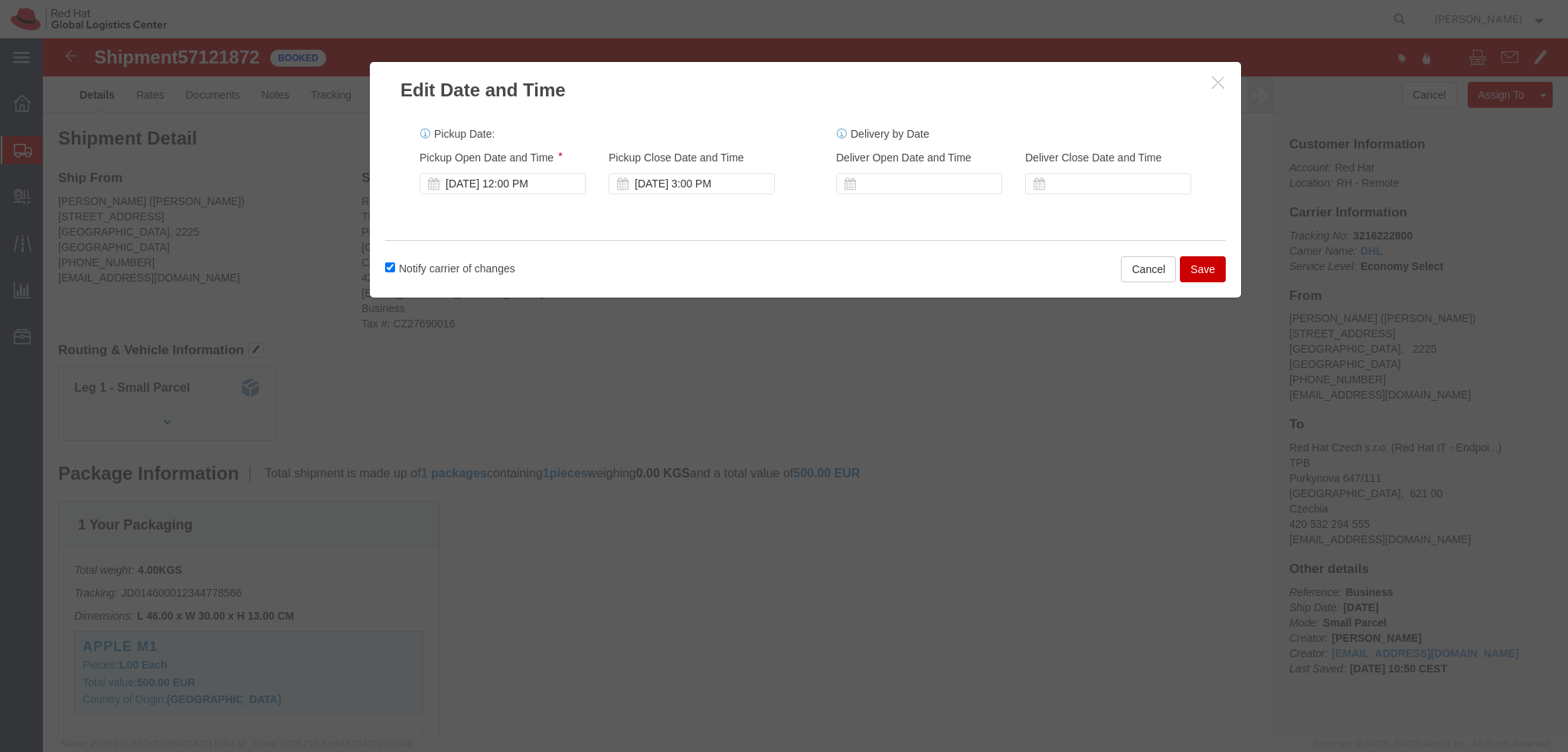
click button "Save"
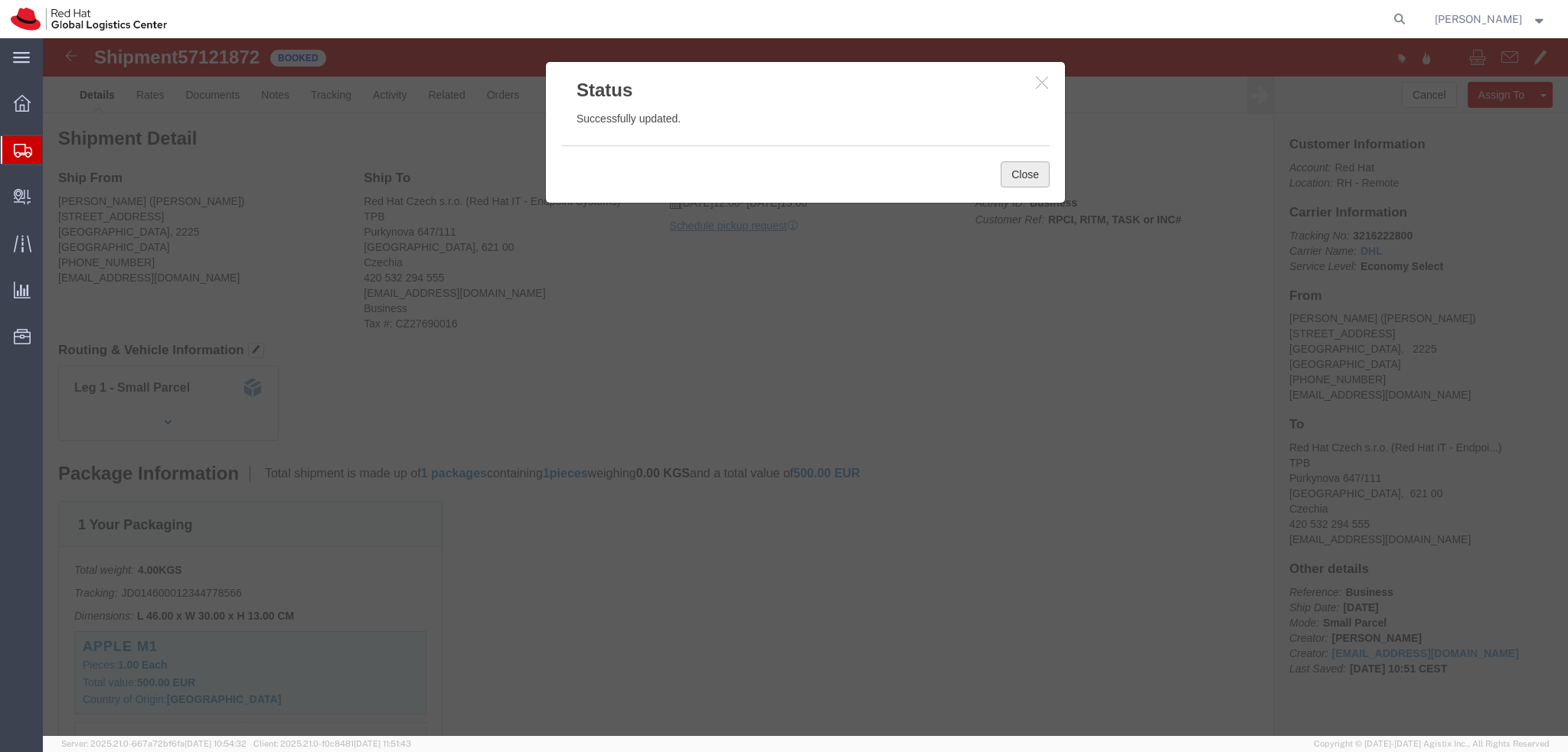
click button "Close"
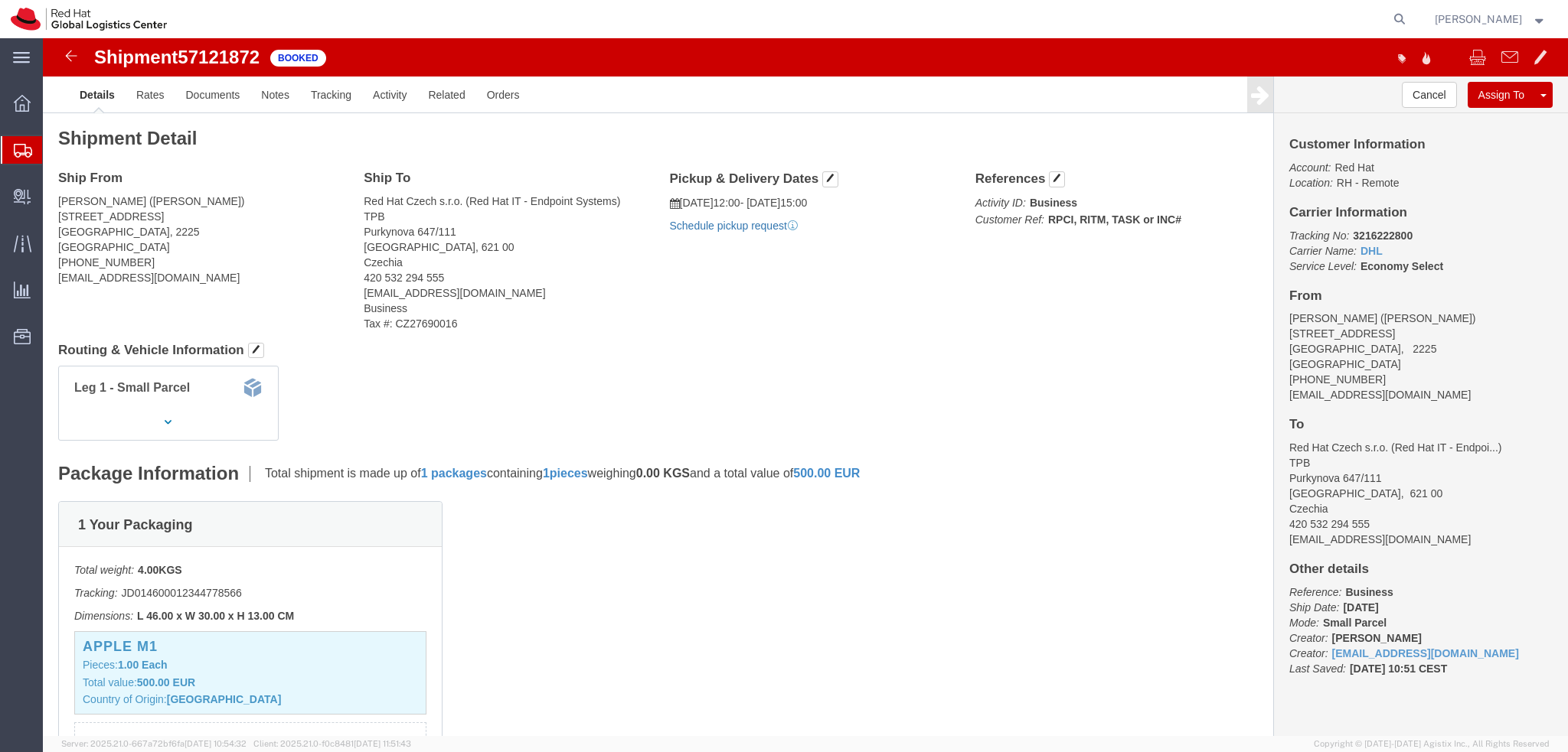
click link "Schedule pickup request"
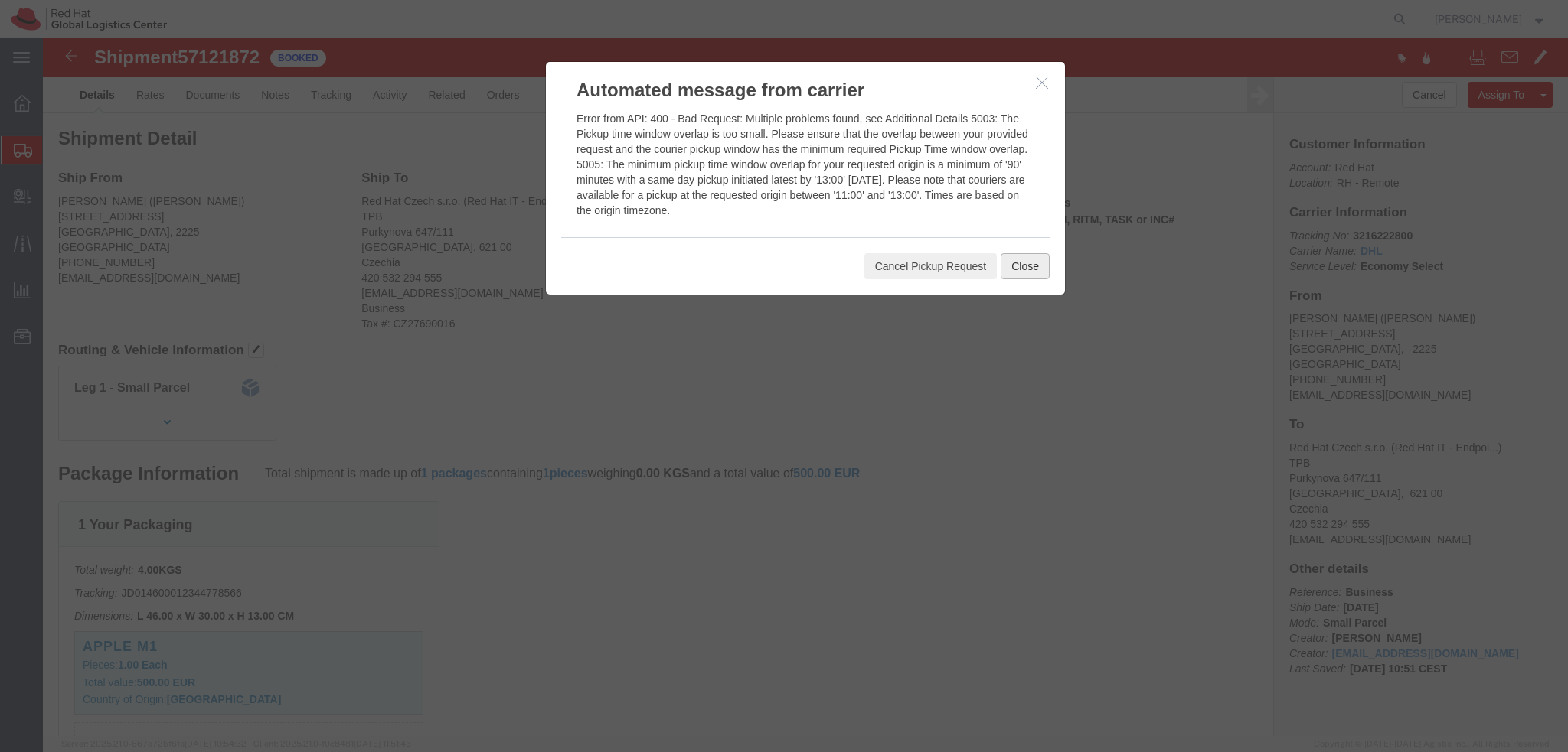
click button "Close"
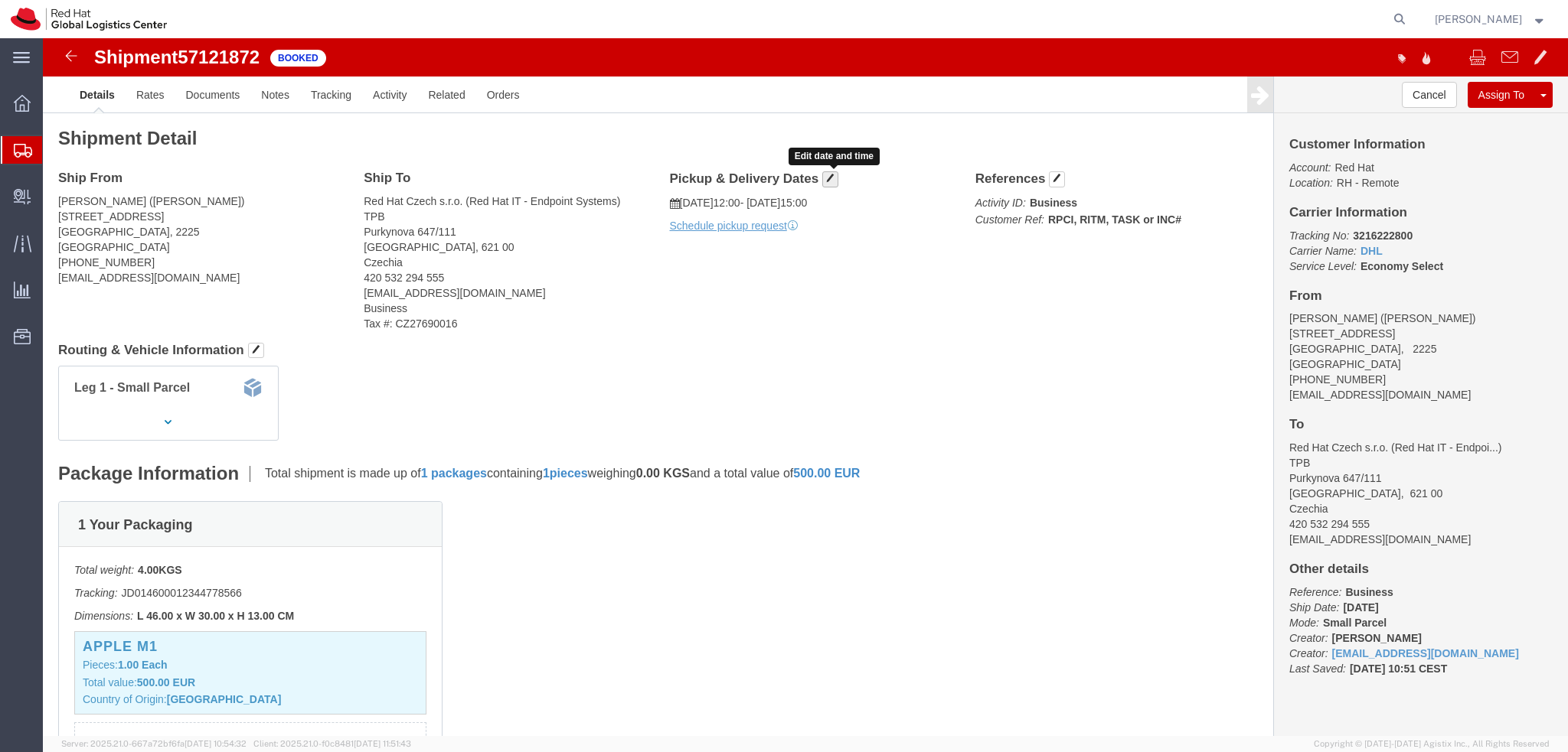
click span "button"
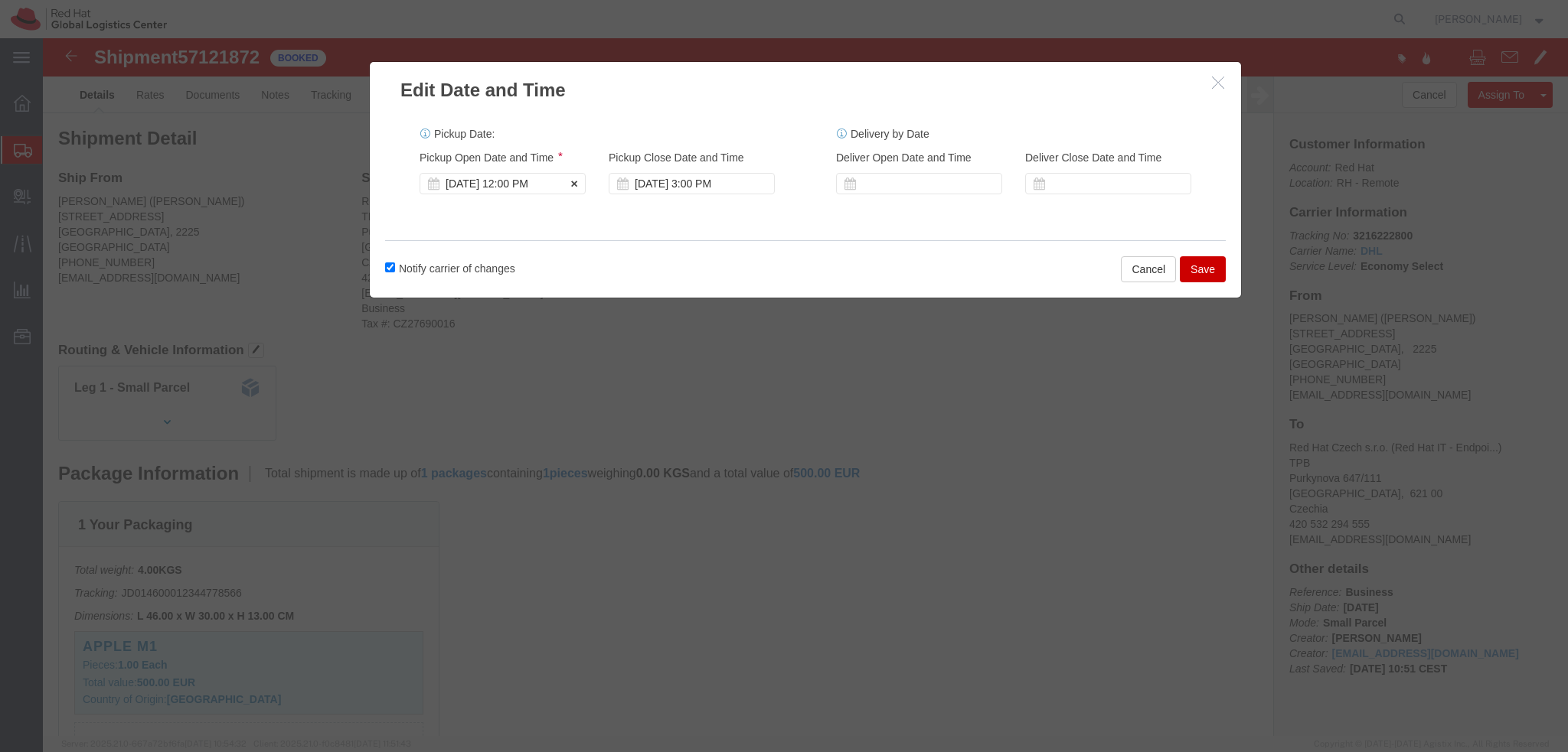
click div "[DATE] 12:00 PM"
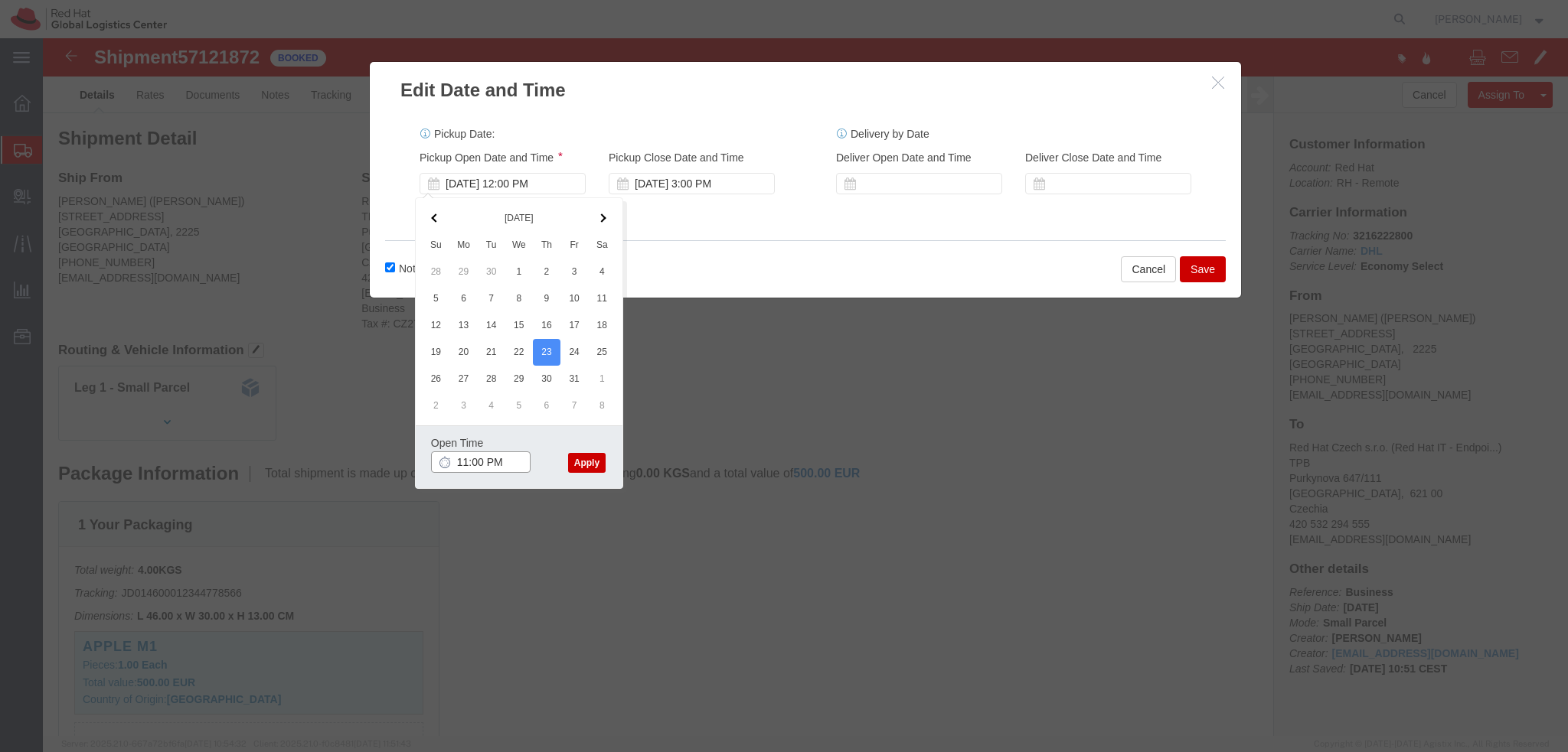
type input "11:00 AM"
click button "Apply"
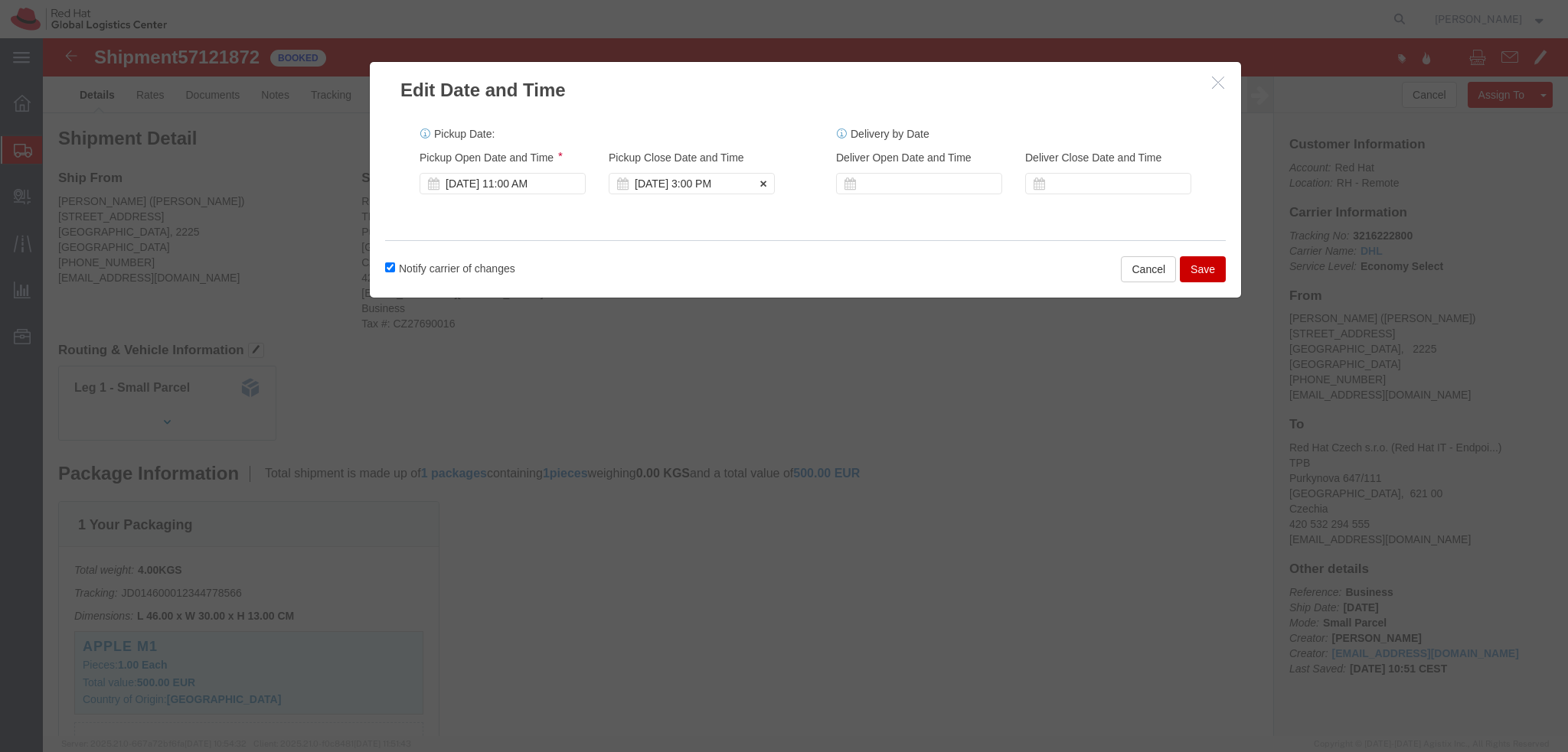
click div "[DATE] 3:00 PM"
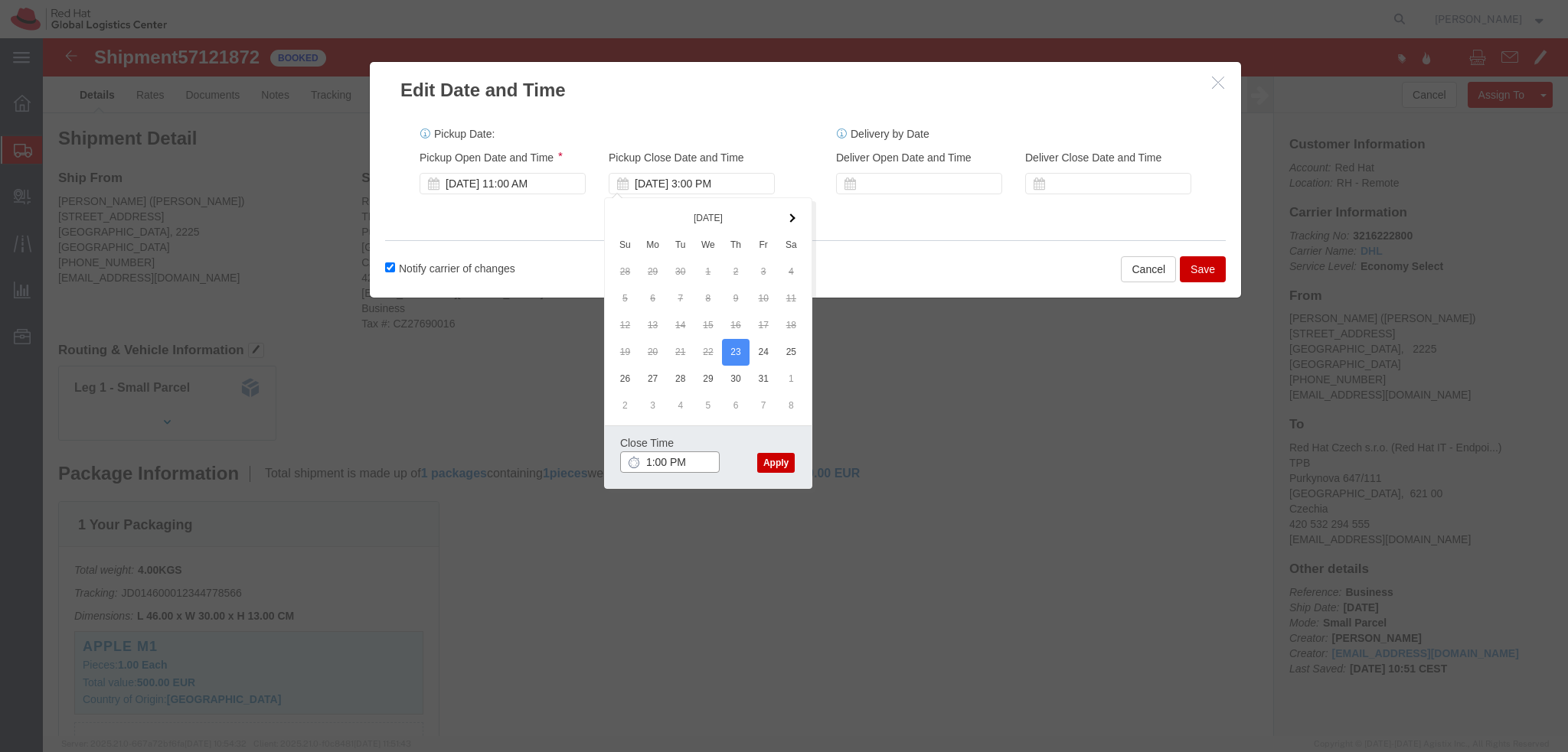
type input "1:00 PM"
click button "Apply"
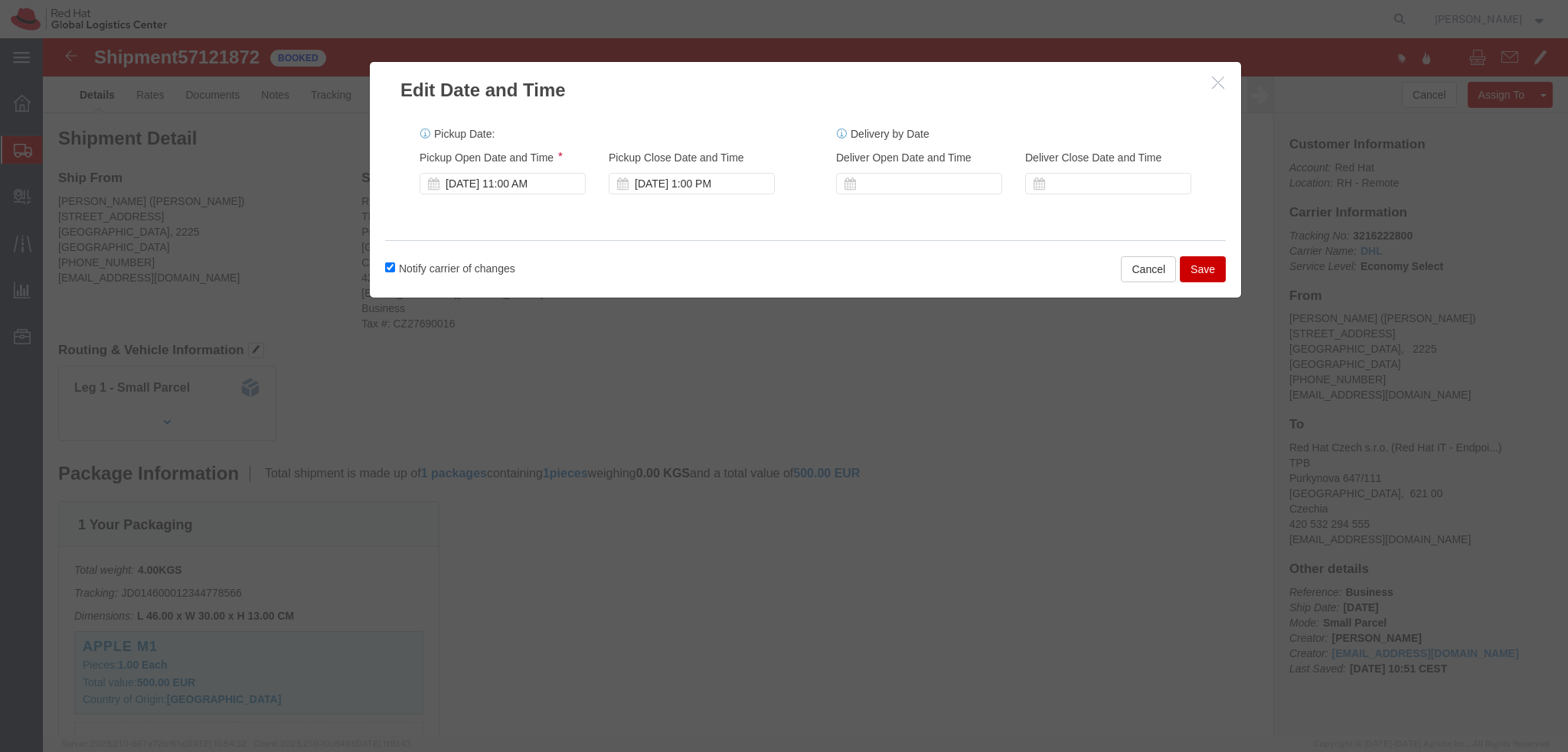
click button "Save"
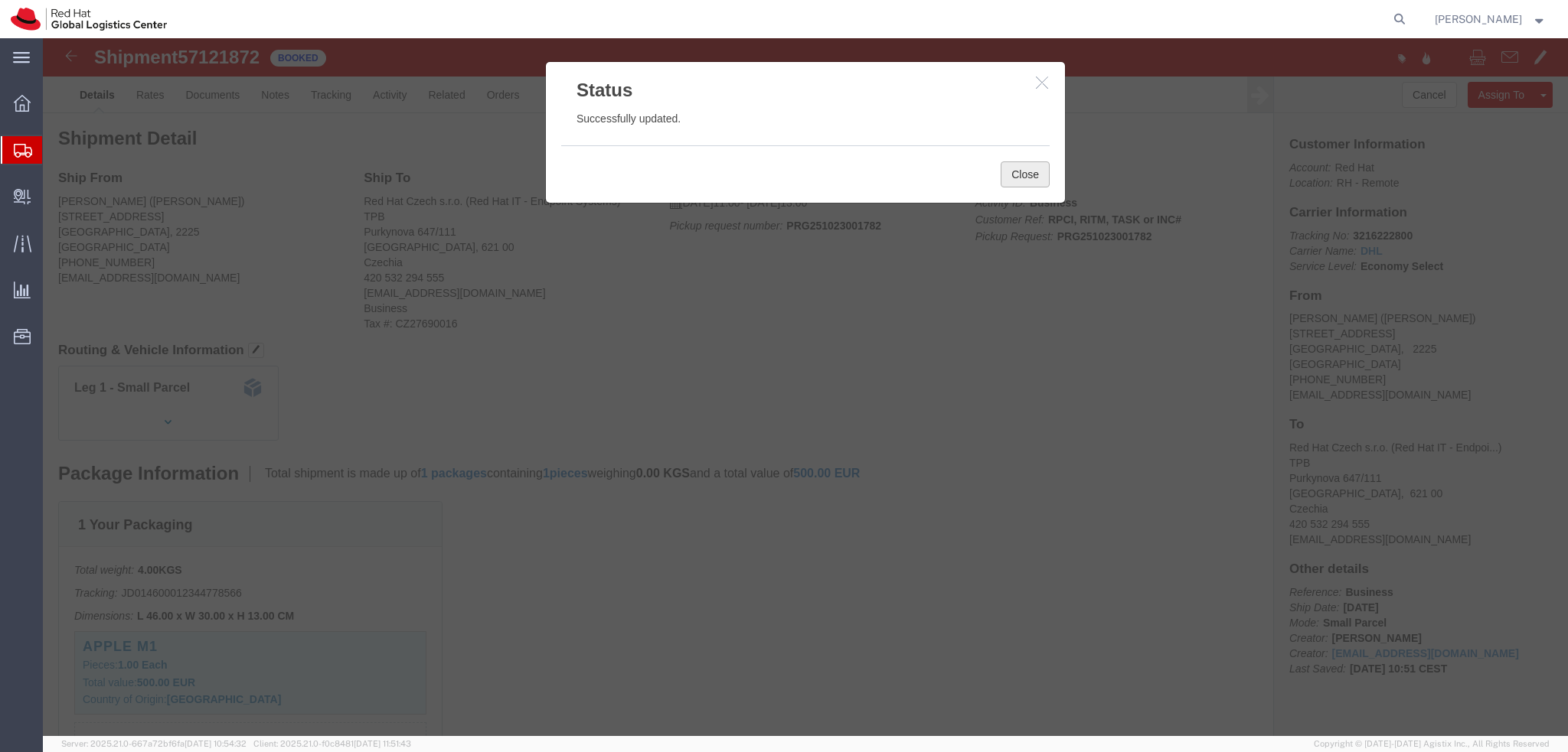
click button "Close"
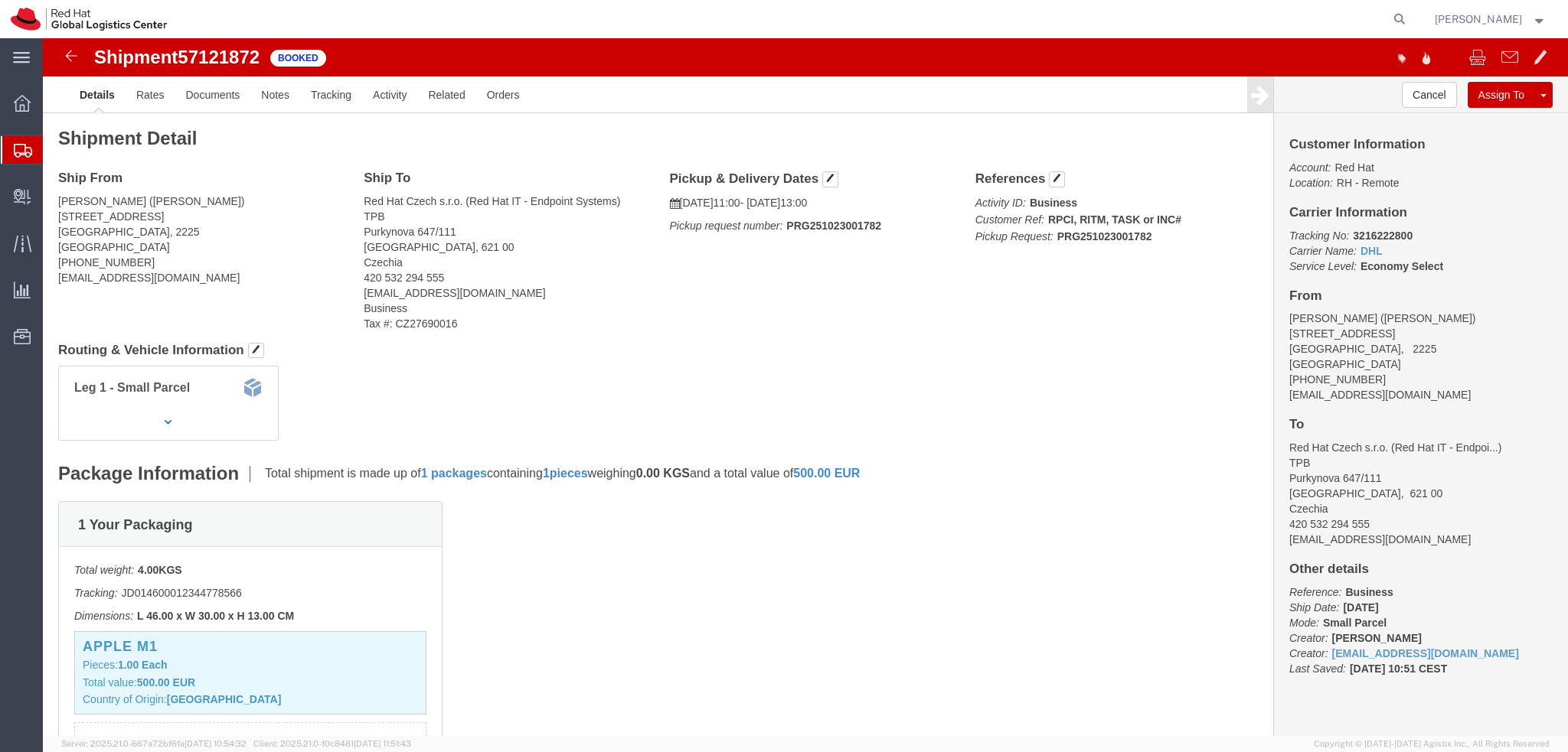
click address "[PERSON_NAME] ([PERSON_NAME]) [STREET_ADDRESS] [PHONE_NUMBER] [EMAIL_ADDRESS][D…"
copy div "[EMAIL_ADDRESS][DOMAIN_NAME]"
click div "Shipment Detail Ship From [PERSON_NAME] ([PERSON_NAME]) [STREET_ADDRESS] [PHONE…"
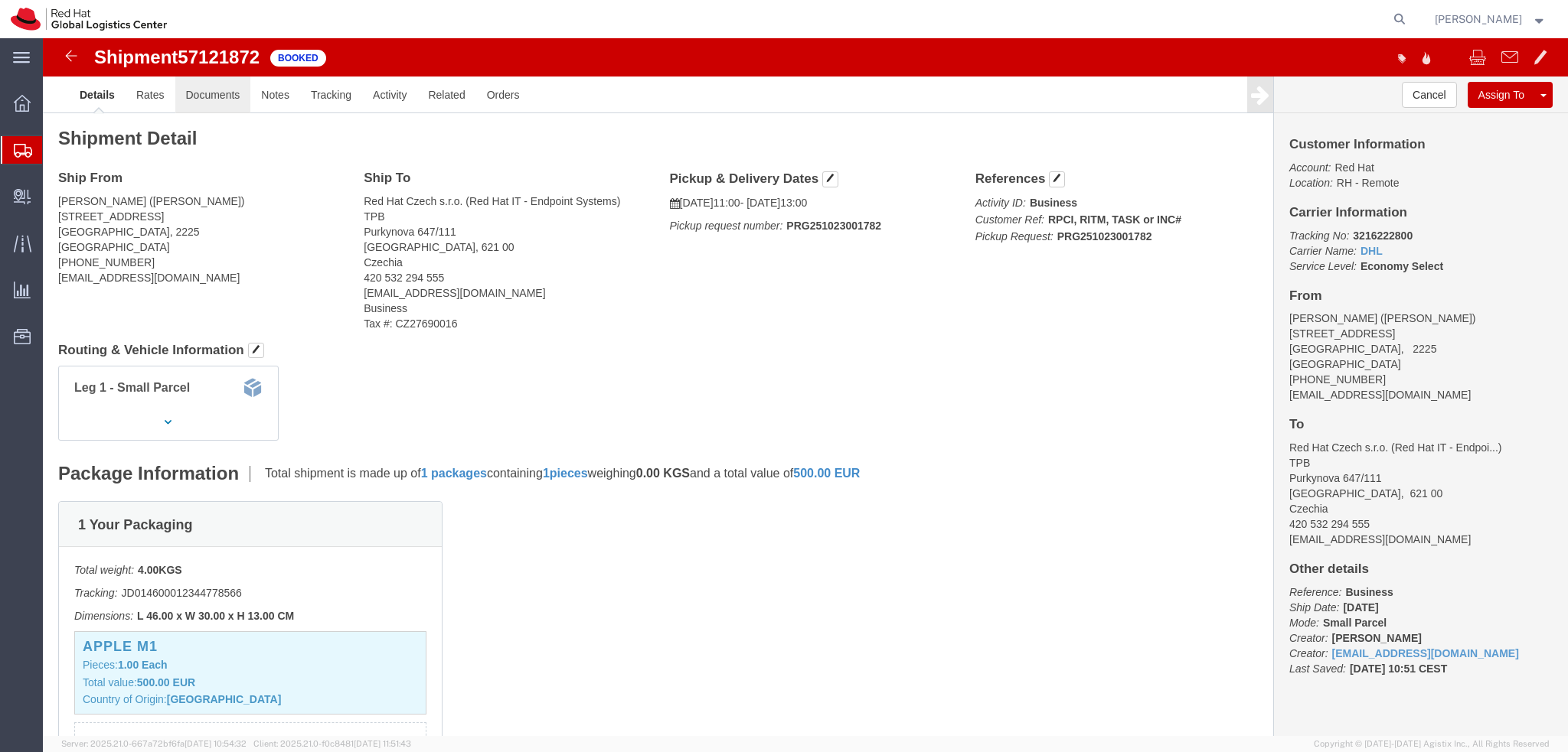
click link "Documents"
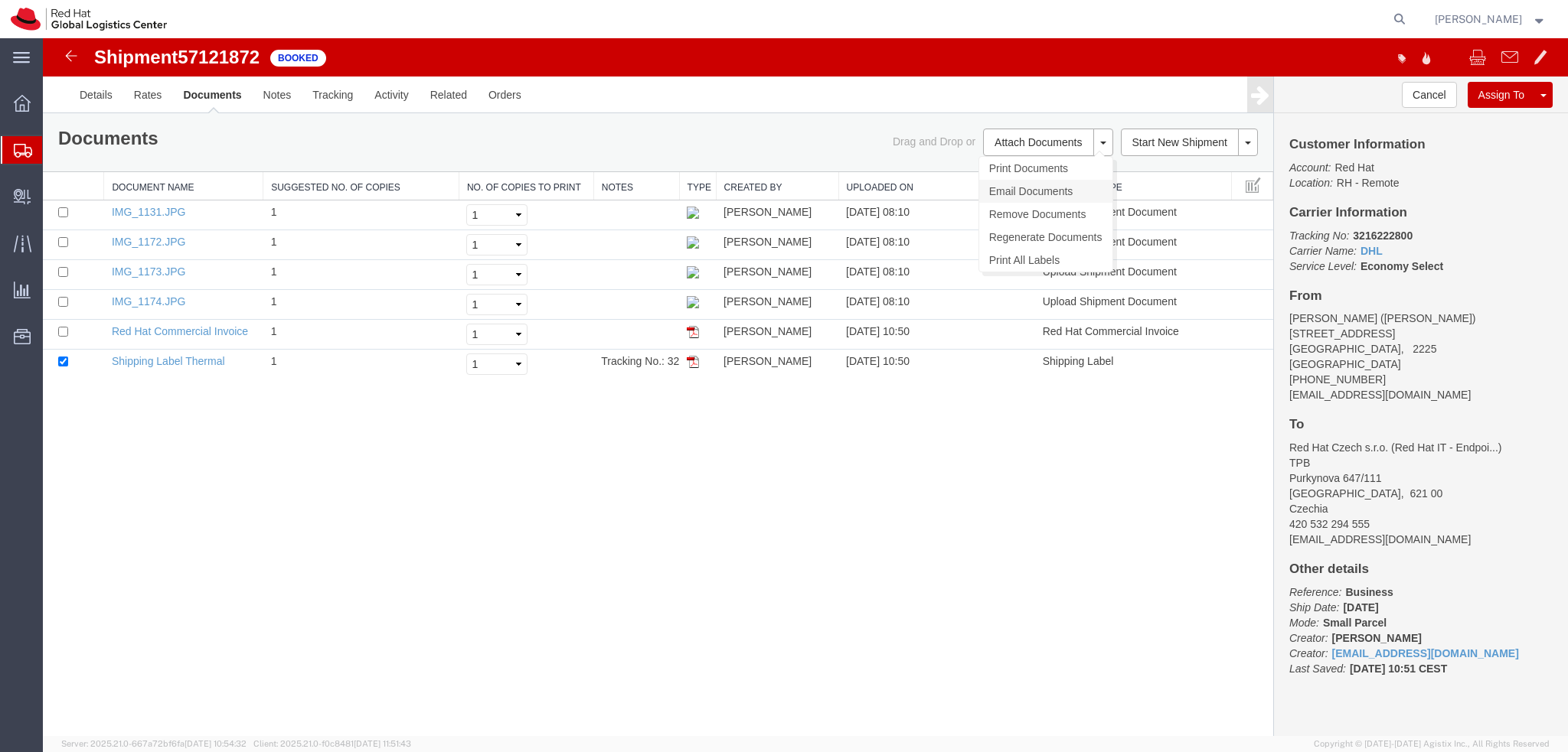
click at [1038, 192] on link "Email Documents" at bounding box center [1046, 191] width 133 height 23
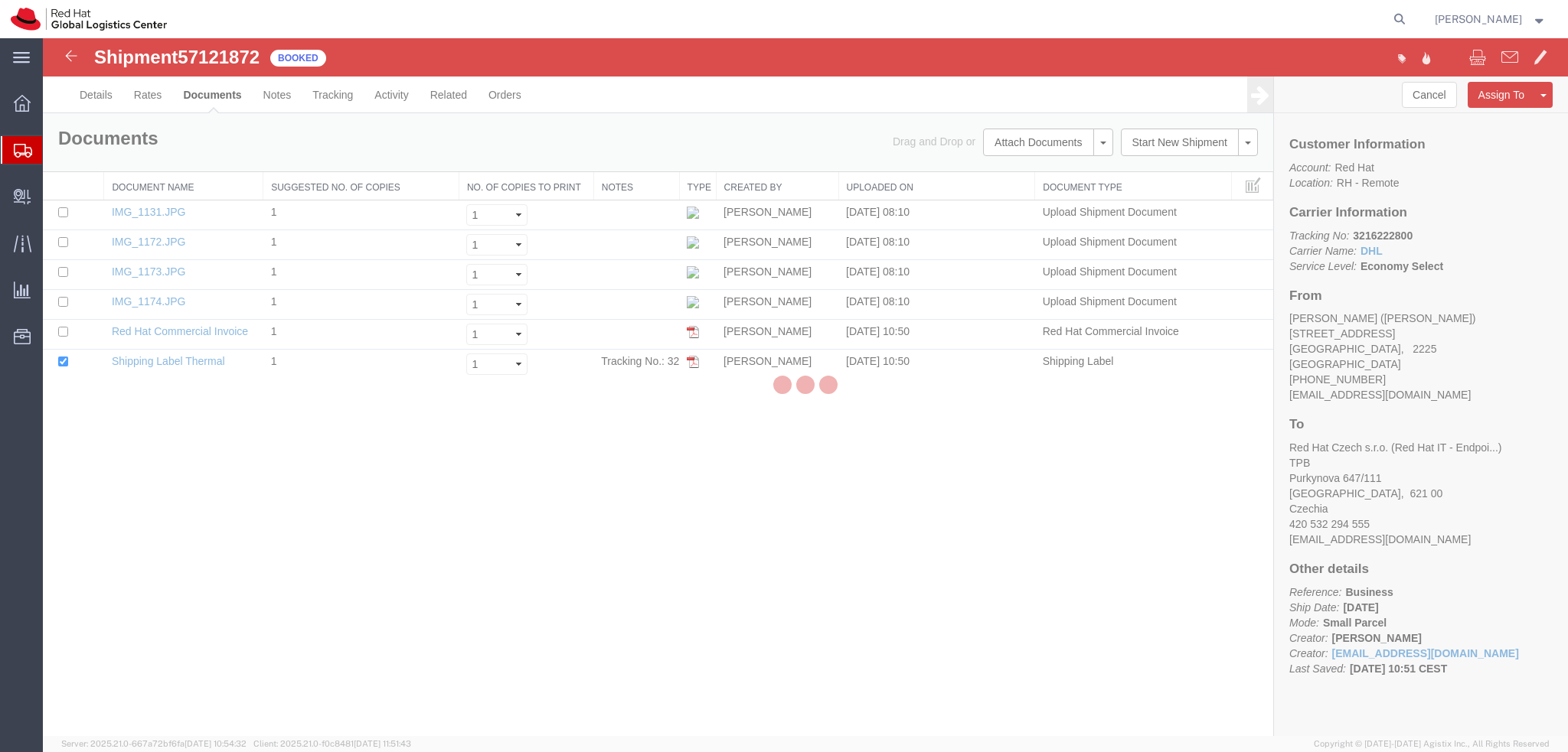
checkbox input "true"
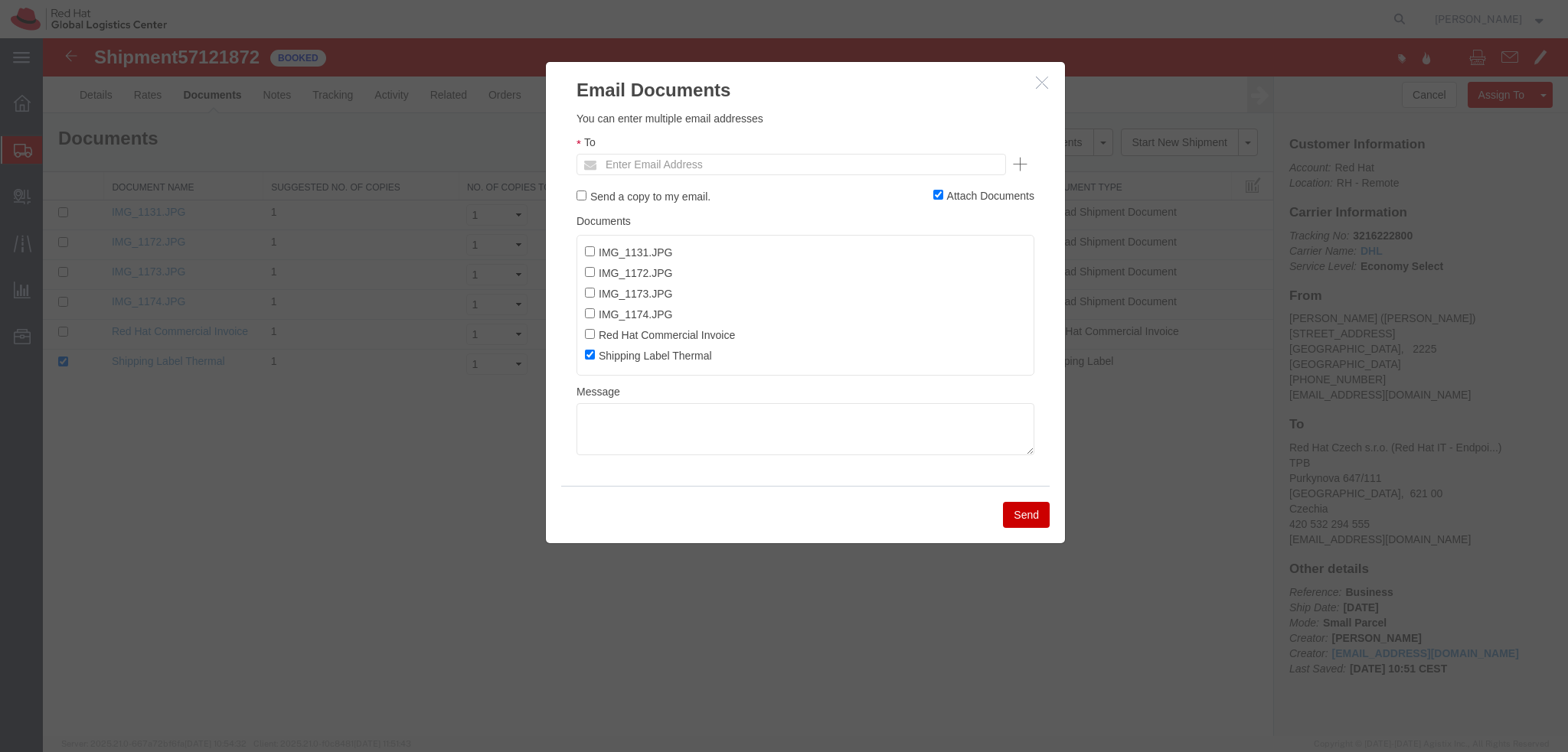
click at [825, 170] on ul "Enter Email Address" at bounding box center [791, 164] width 430 height 21
paste input "[EMAIL_ADDRESS][DOMAIN_NAME]"
type input "[EMAIL_ADDRESS][DOMAIN_NAME]"
click at [805, 436] on textarea at bounding box center [805, 429] width 458 height 52
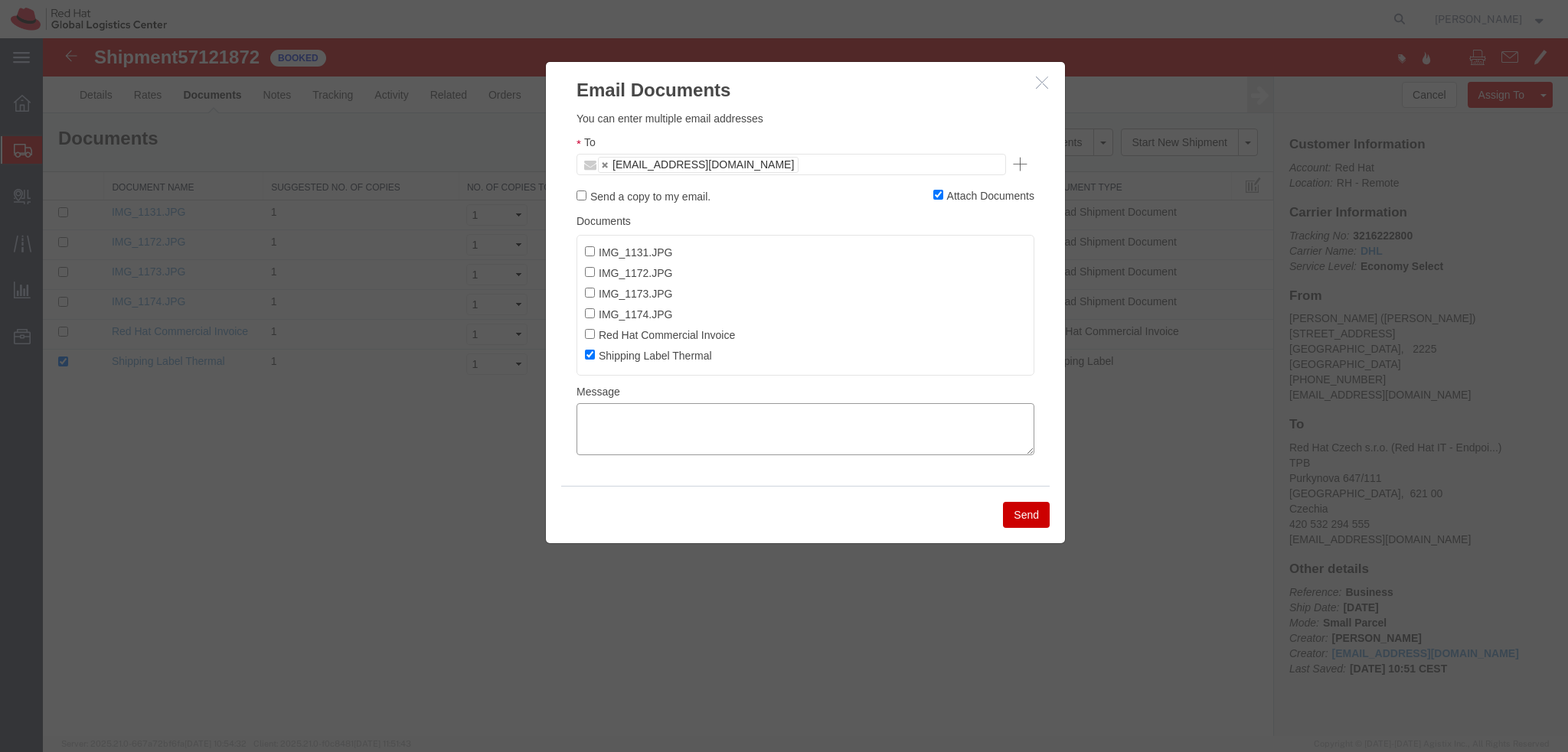
paste textarea "Hi A, please find the label for your shipment to B attached to this email. Plea…"
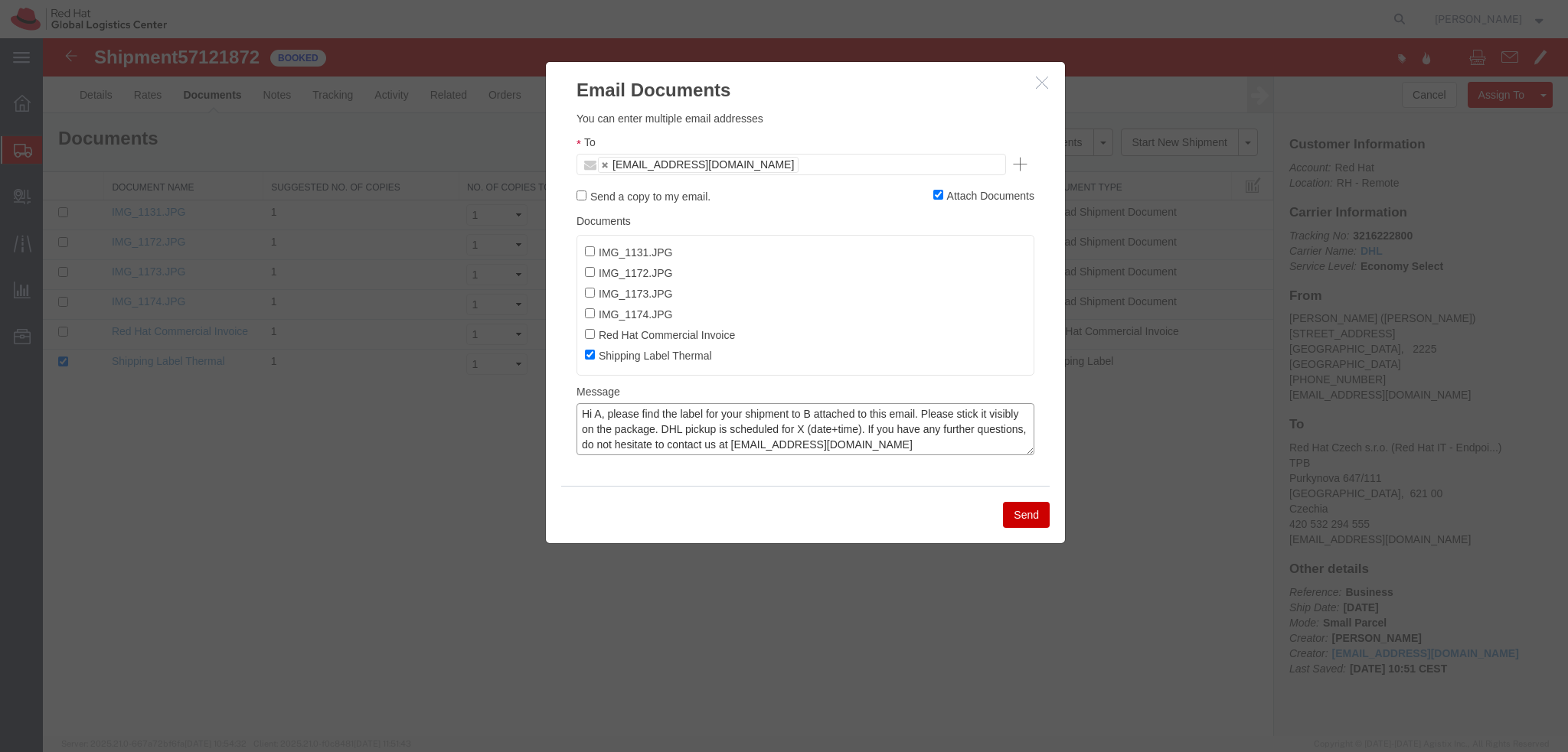
click at [599, 414] on textarea "Hi A, please find the label for your shipment to B attached to this email. Plea…" at bounding box center [805, 429] width 458 height 52
click at [843, 418] on textarea "Hi [PERSON_NAME], please find the label for your shipment to B attached to this…" at bounding box center [805, 429] width 458 height 52
click at [1024, 432] on textarea "Hi Thomas, please find the label for your shipment to Brno attached to this ema…" at bounding box center [805, 429] width 458 height 52
paste textarea "Unfortunately there is a limited time window in your area so the pick up can no…"
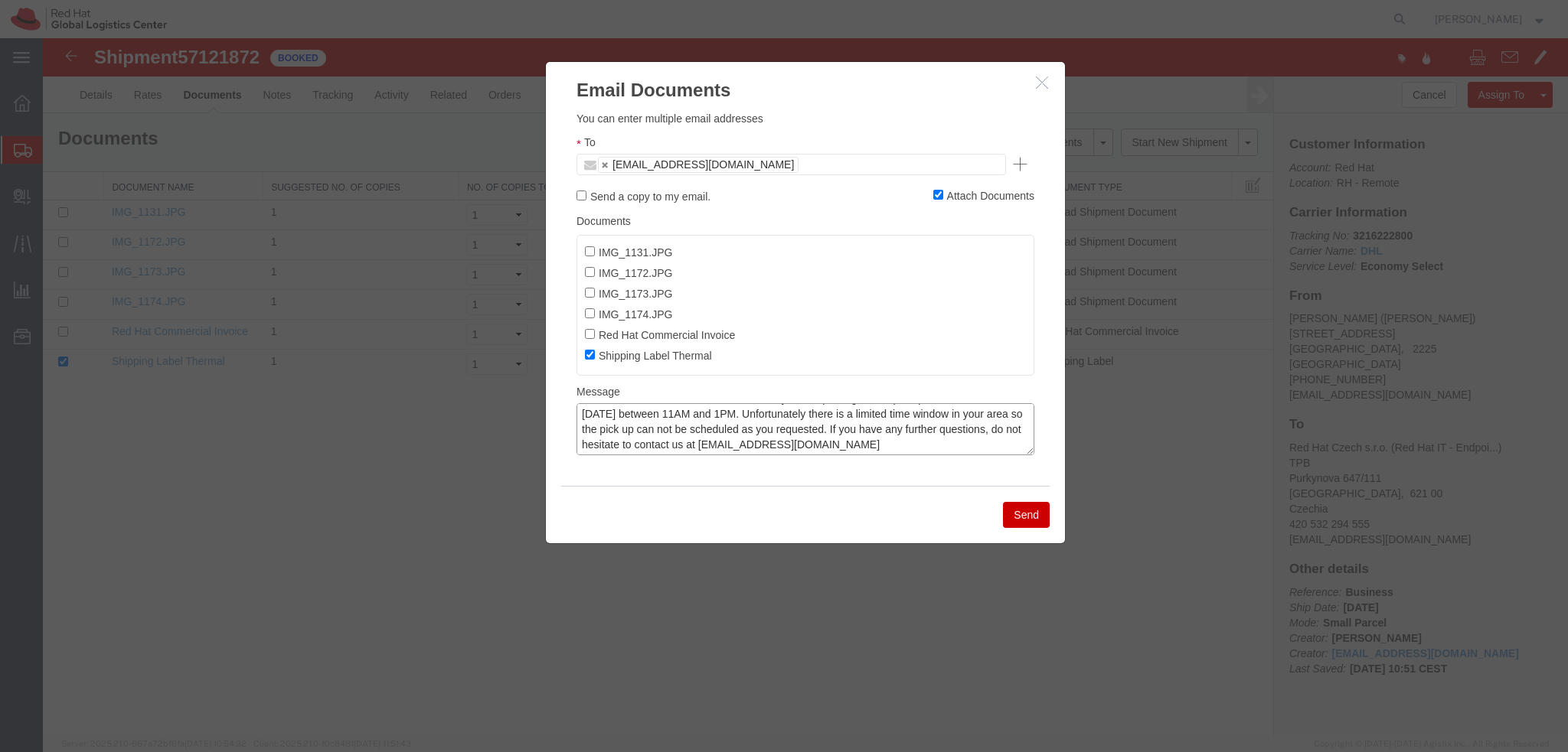
click at [781, 434] on textarea "Hi Thomas, please find the label for your shipment to Brno attached to this ema…" at bounding box center [805, 429] width 458 height 52
click at [785, 448] on textarea "Hi Thomas, please find the label for your shipment to Brno attached to this ema…" at bounding box center [805, 429] width 458 height 52
click at [771, 446] on textarea "Hi Thomas, please find the label for your shipment to Brno attached to this ema…" at bounding box center [805, 429] width 458 height 52
type textarea "Hi Thomas, please find the label for your shipment to Brno attached to this ema…"
click at [1021, 514] on button "Send" at bounding box center [1027, 514] width 47 height 26
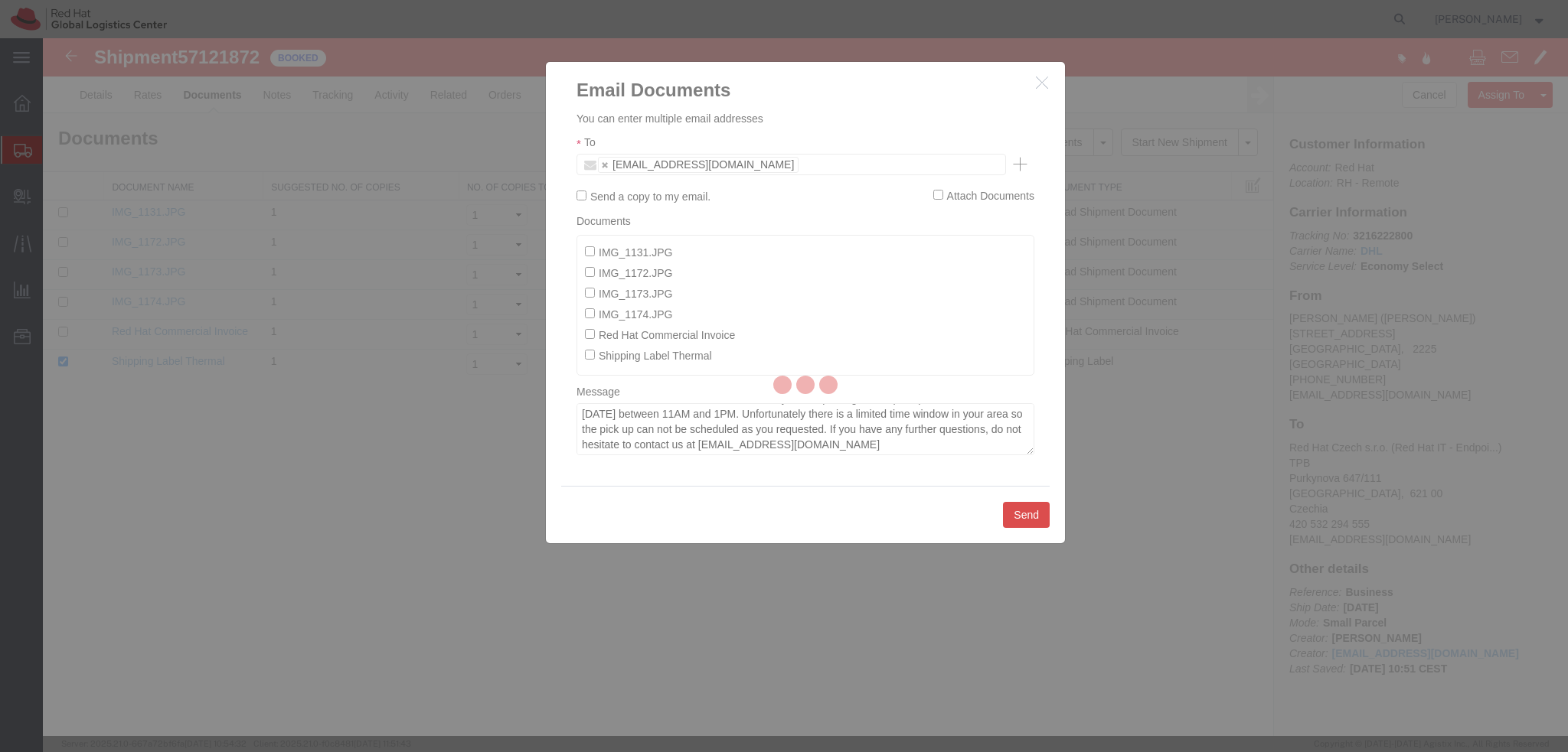
checkbox input "false"
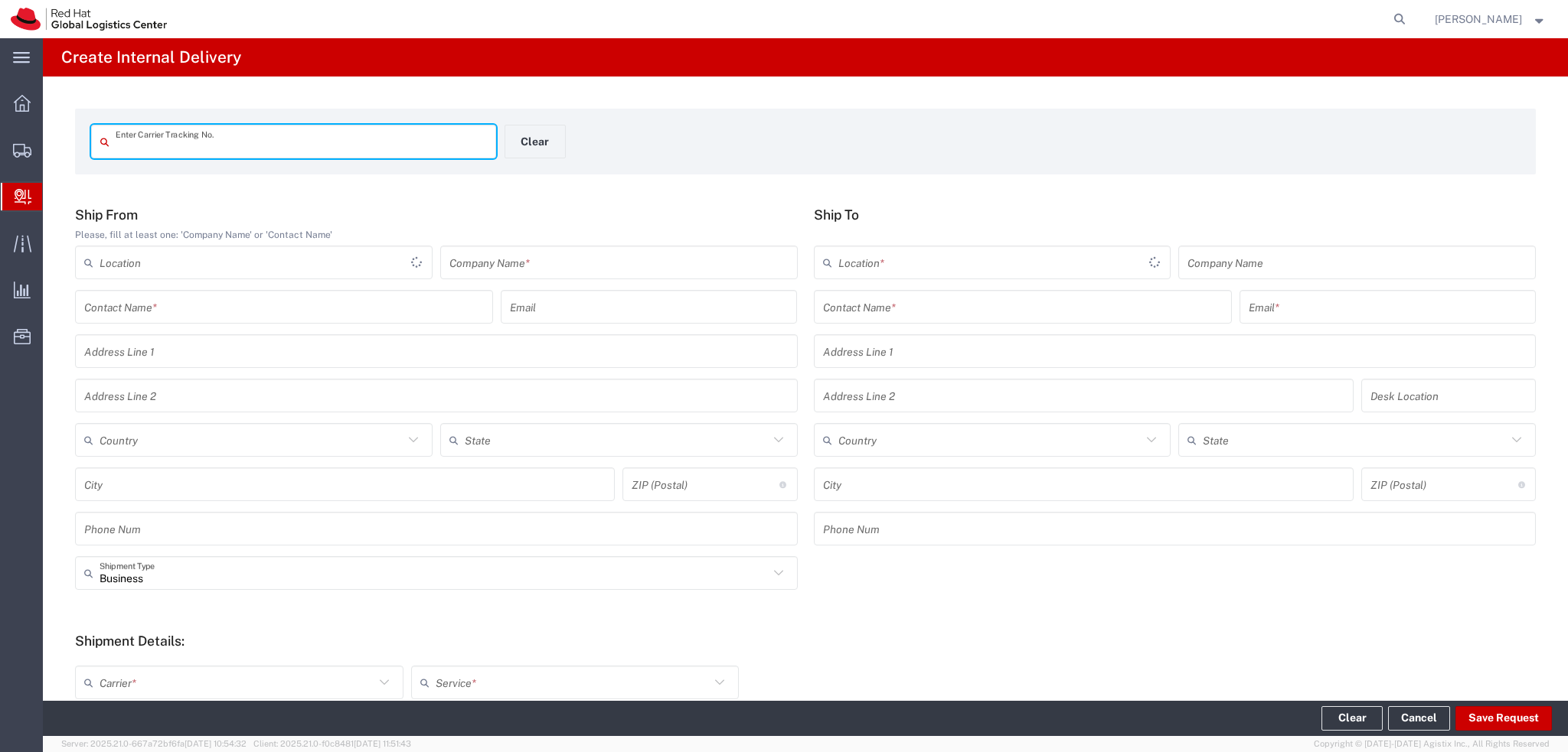
click at [270, 141] on input "text" at bounding box center [301, 142] width 372 height 27
type input "404550353508"
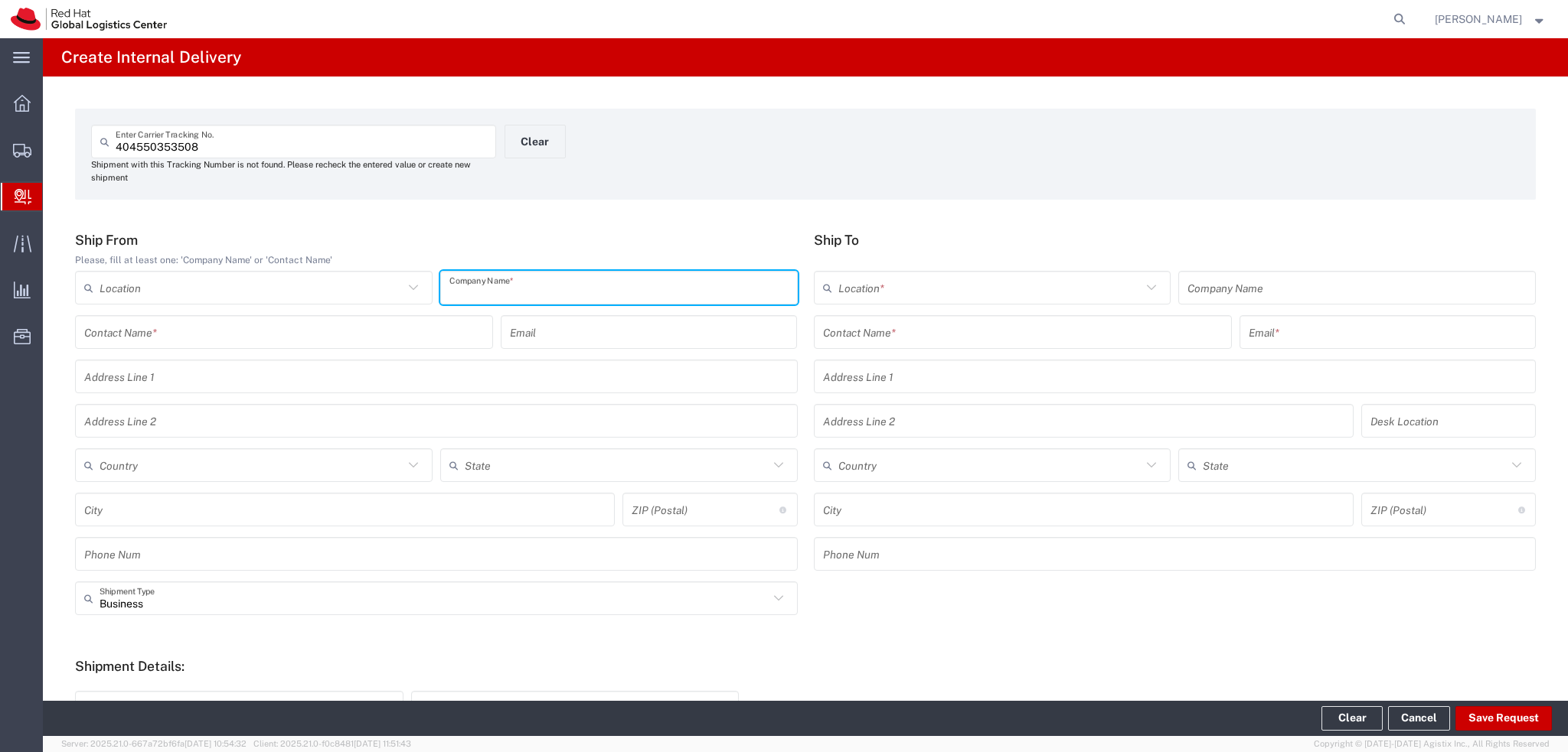
click at [569, 286] on input "text" at bounding box center [618, 288] width 339 height 27
type input "HUDYsport"
click at [886, 334] on input "text" at bounding box center [1022, 333] width 399 height 27
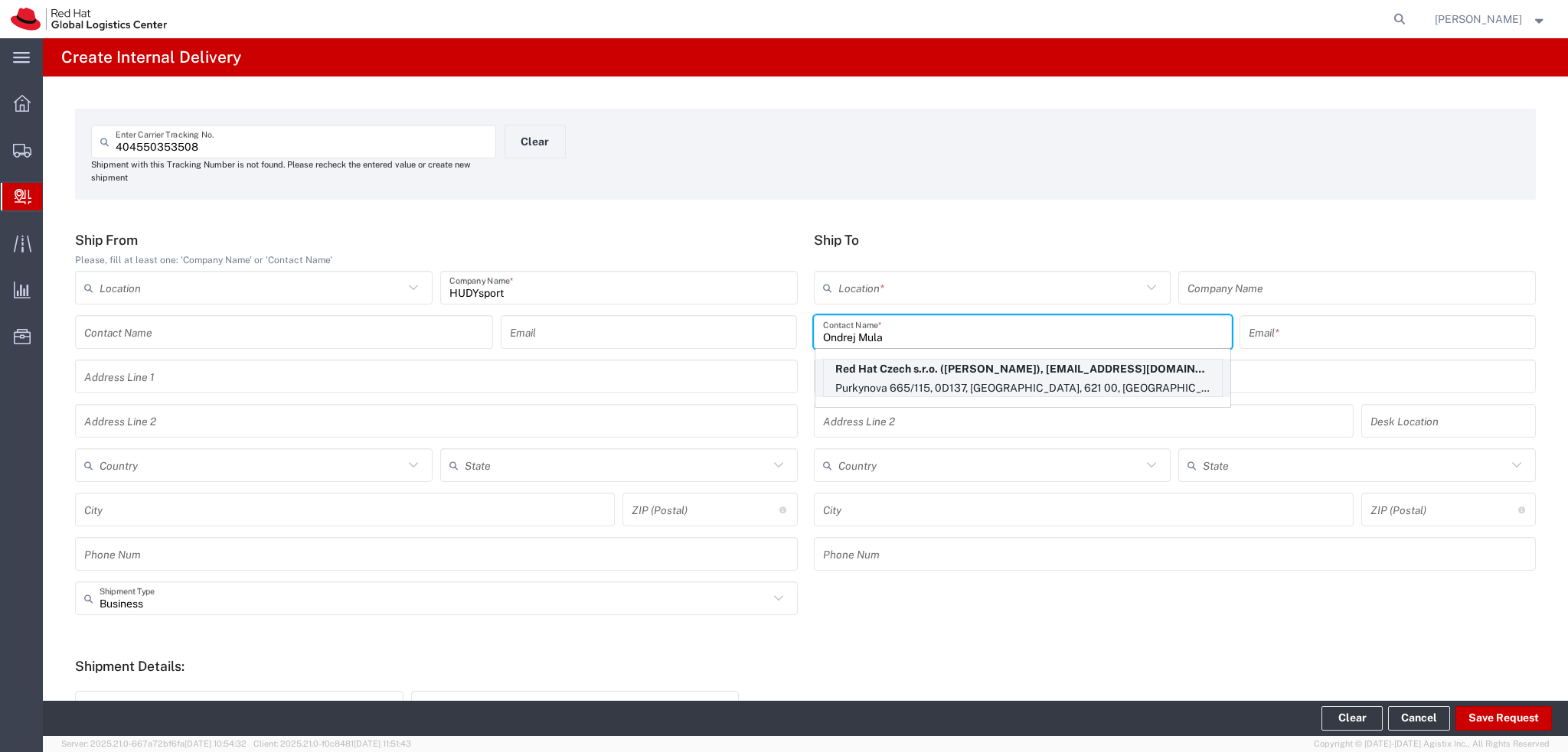
type input "Ondrej Mula"
click at [979, 370] on p "Red Hat Czech s.r.o. (Ondrej Mular), omular@redhat.com" at bounding box center [1022, 369] width 398 height 19
type input "RH - [GEOGRAPHIC_DATA] [GEOGRAPHIC_DATA] - C"
type input "Red Hat Czech s.r.o."
type input "Ondrej Mular"
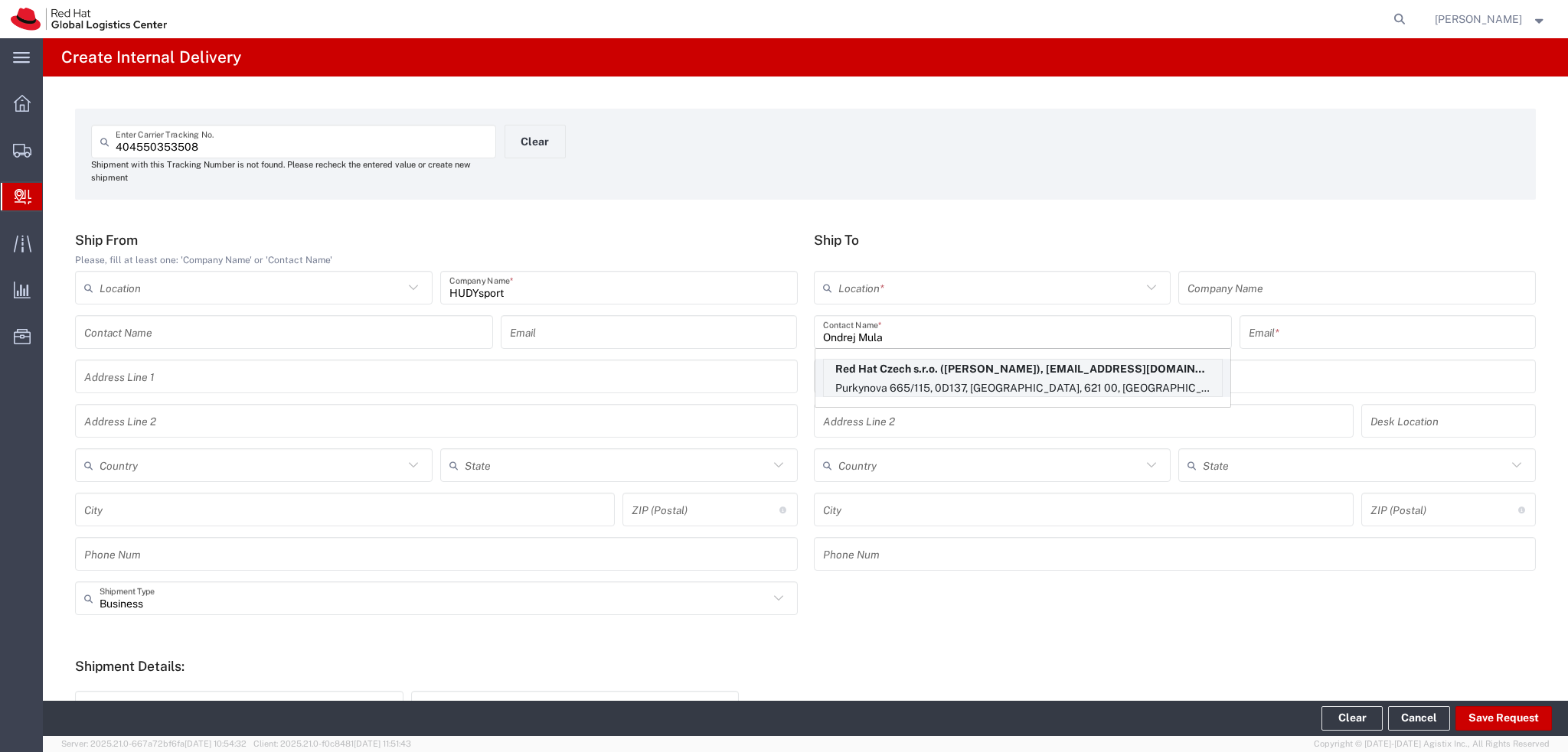
type input "omular@redhat.com"
type input "Purkynova 665/115"
type input "0D137"
type input "Czechia"
type input "[GEOGRAPHIC_DATA]"
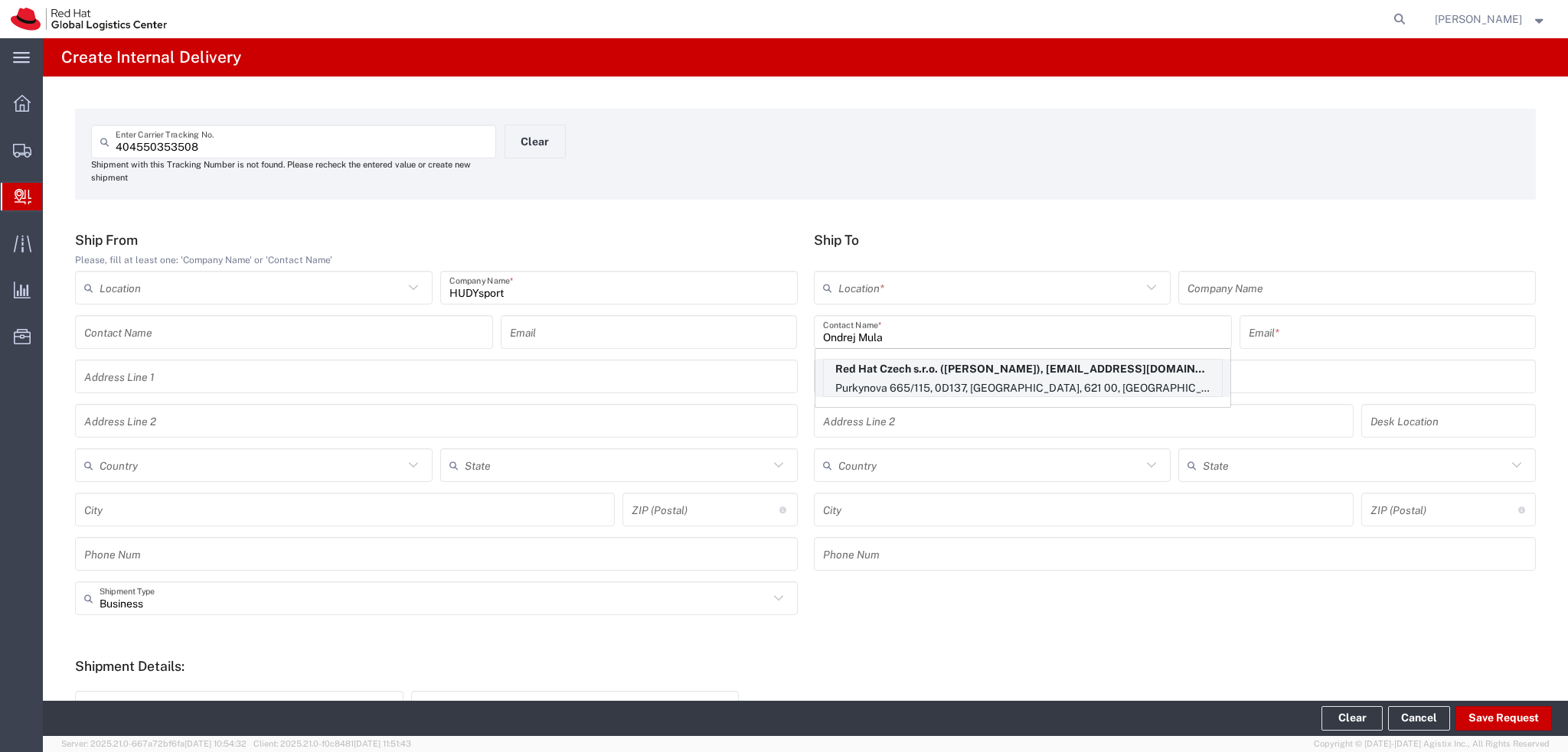
type input "621 00"
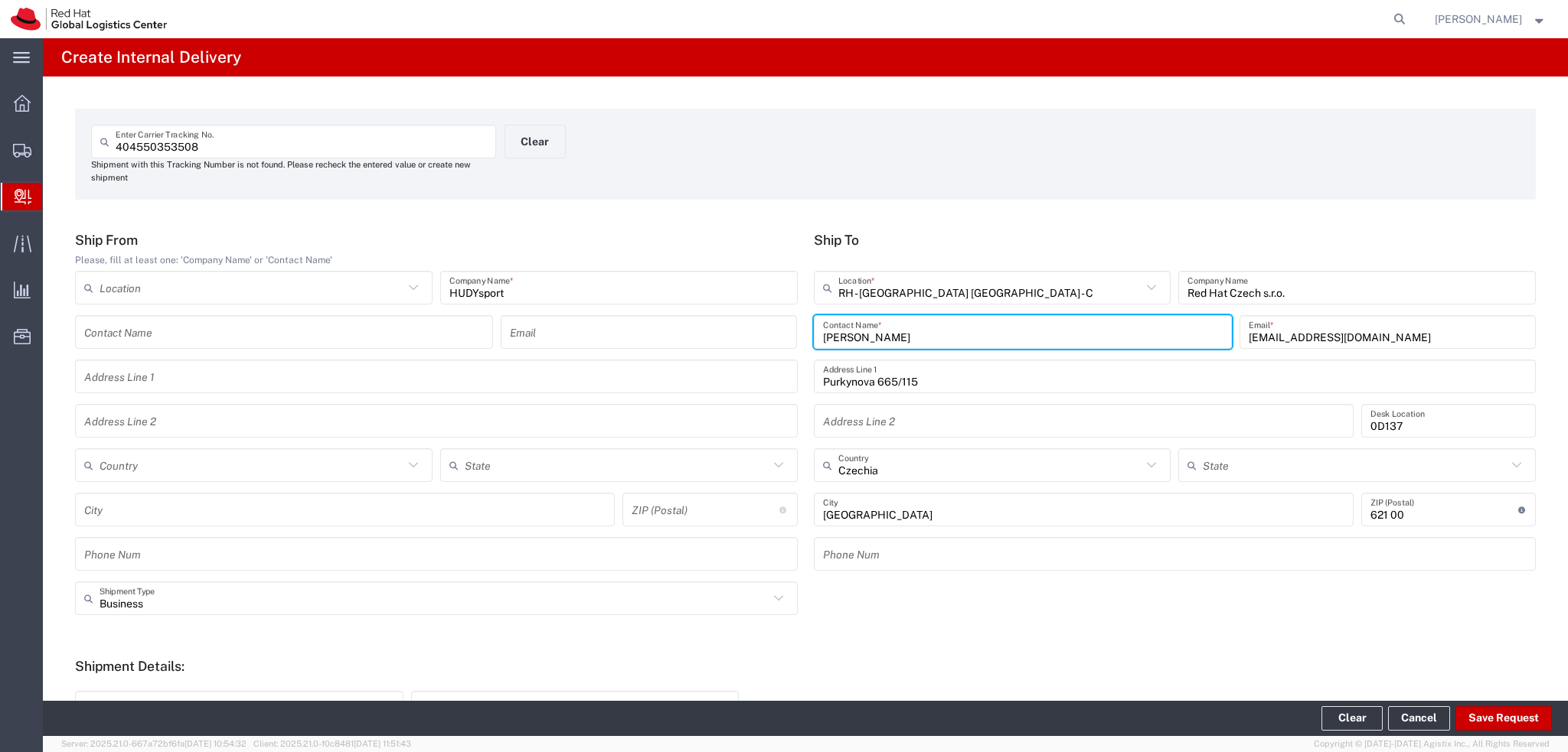
click at [509, 612] on div "Business Shipment Type" at bounding box center [436, 598] width 723 height 34
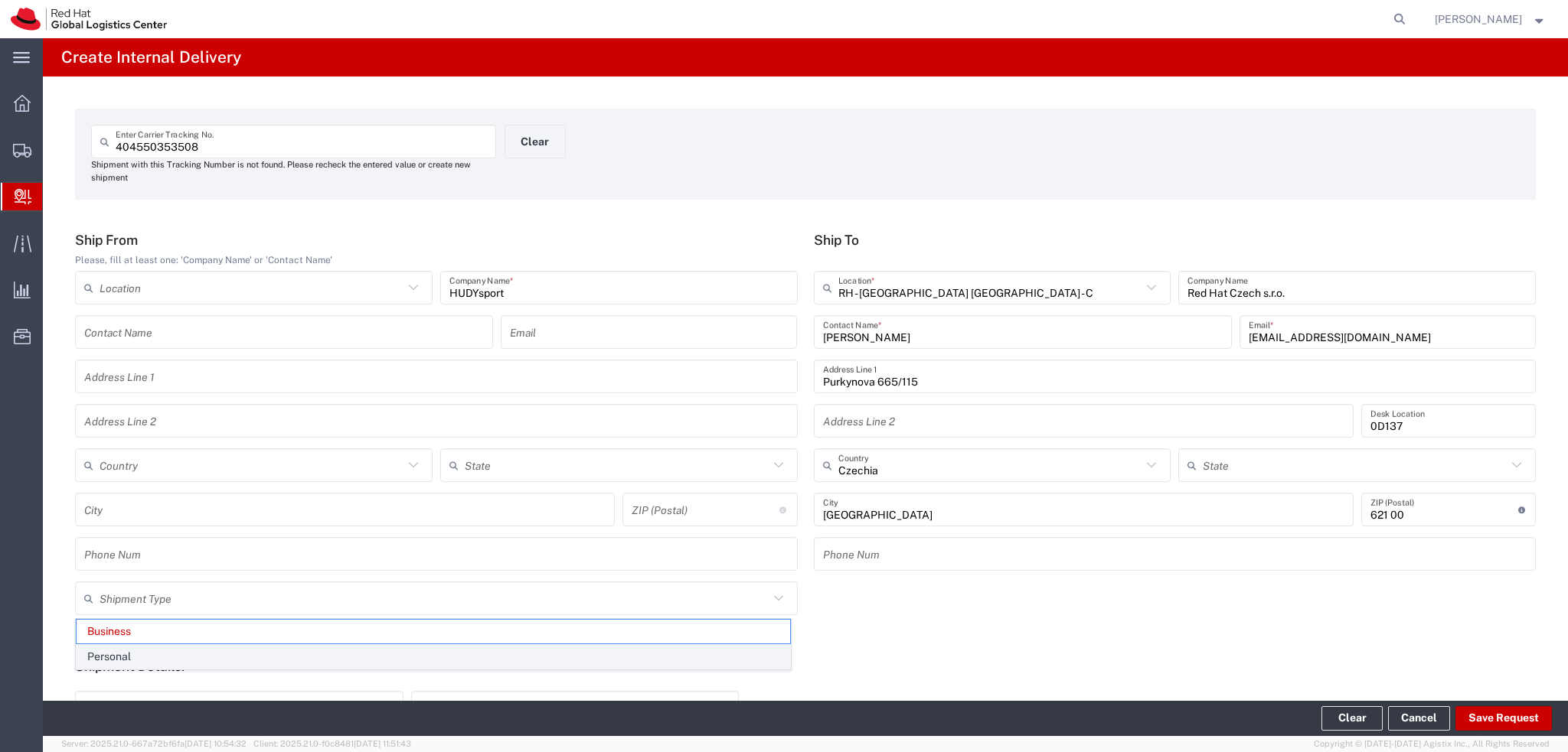
click at [201, 655] on span "Personal" at bounding box center [433, 657] width 714 height 24
type input "Personal"
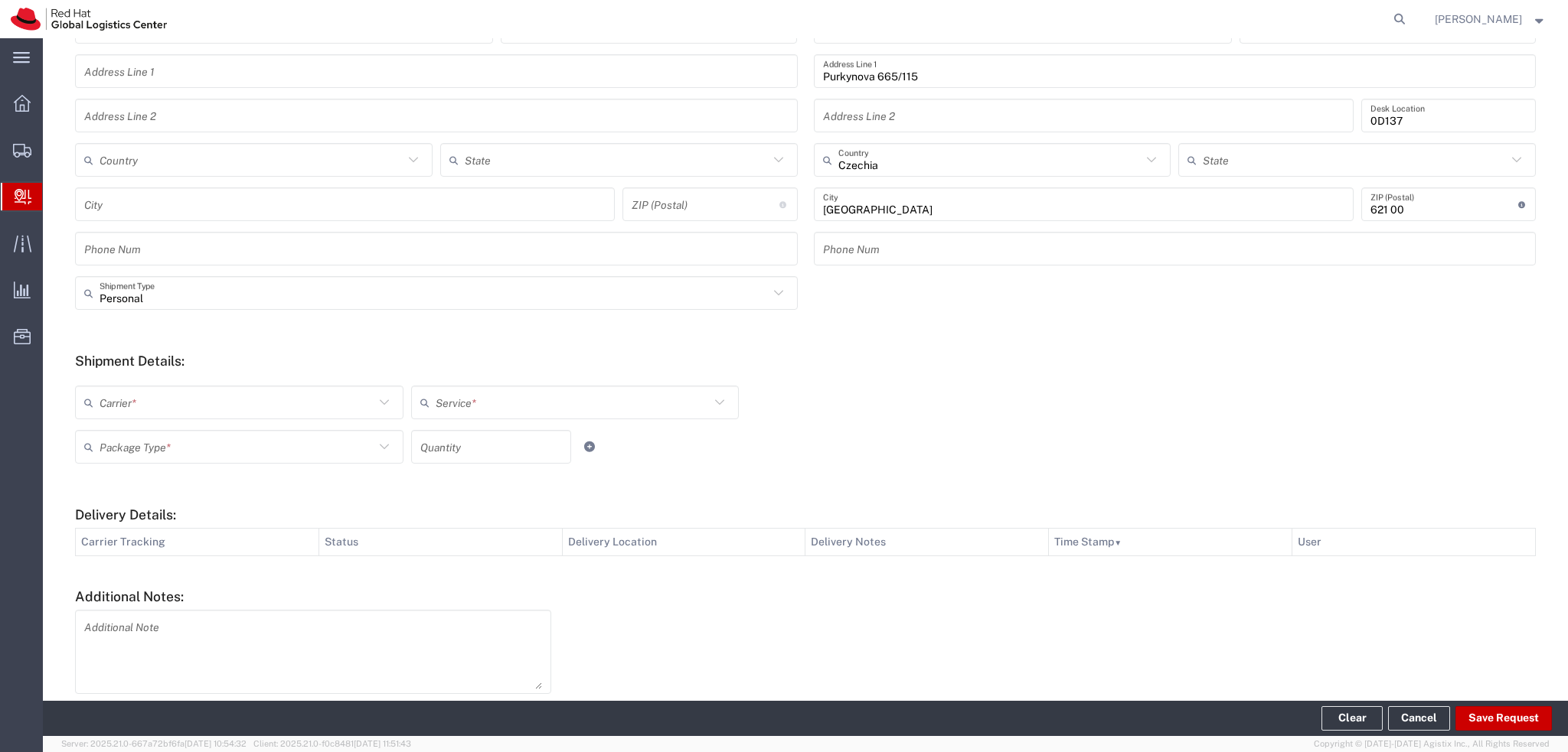
scroll to position [306, 0]
click at [223, 409] on input "text" at bounding box center [236, 402] width 275 height 27
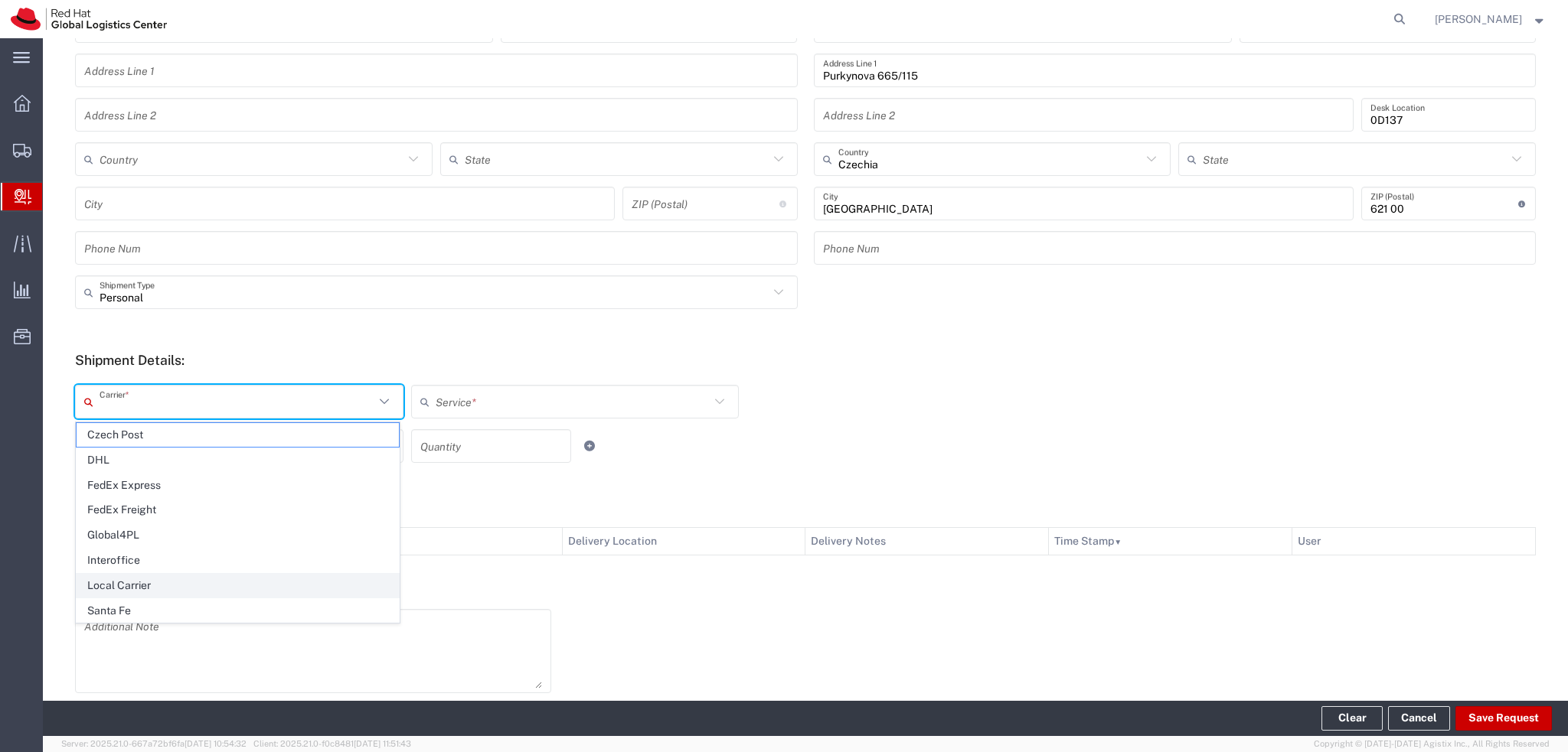
click at [167, 586] on span "Local Carrier" at bounding box center [237, 586] width 322 height 24
type input "Local Carrier"
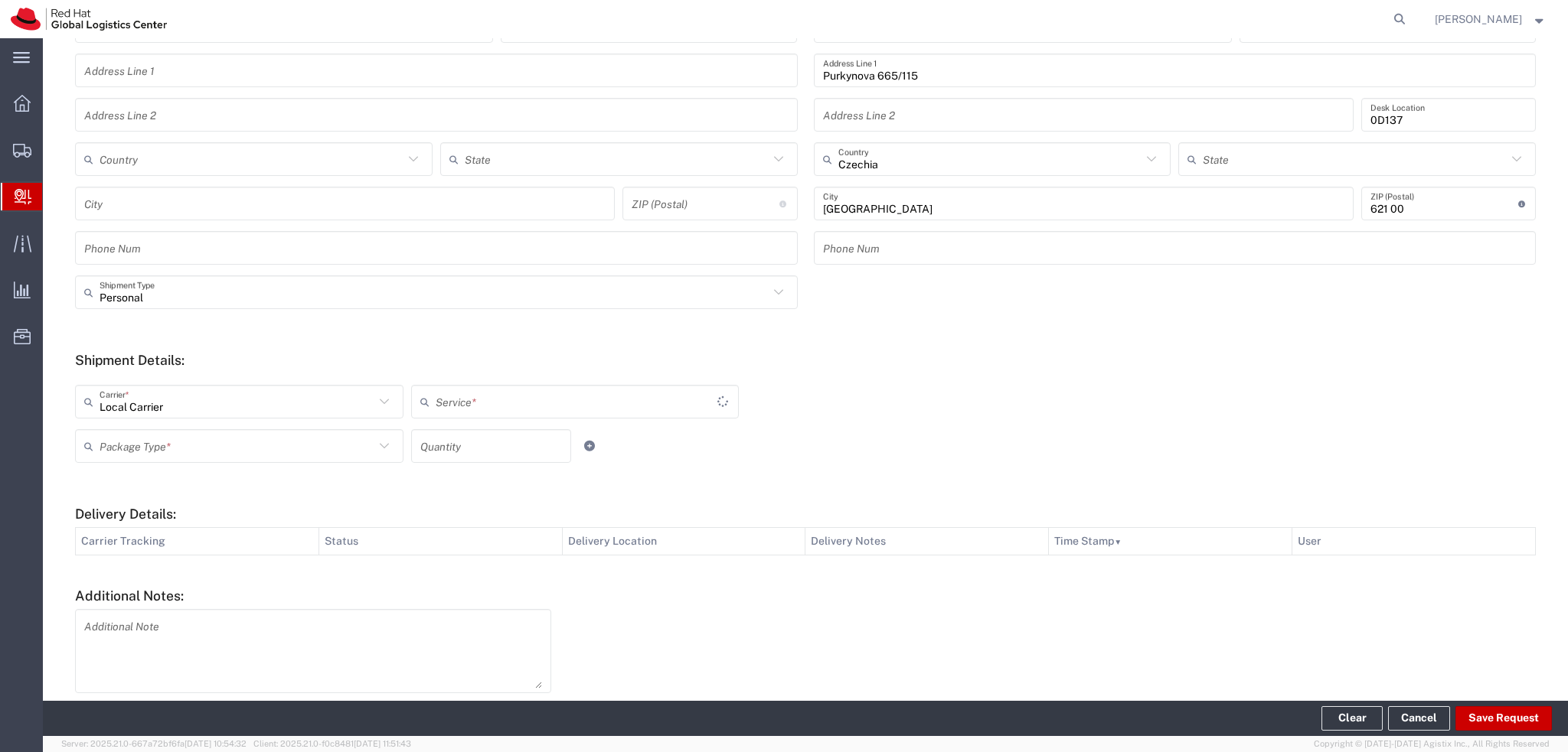
type input "Local_Ground"
click at [351, 447] on input "text" at bounding box center [236, 446] width 275 height 27
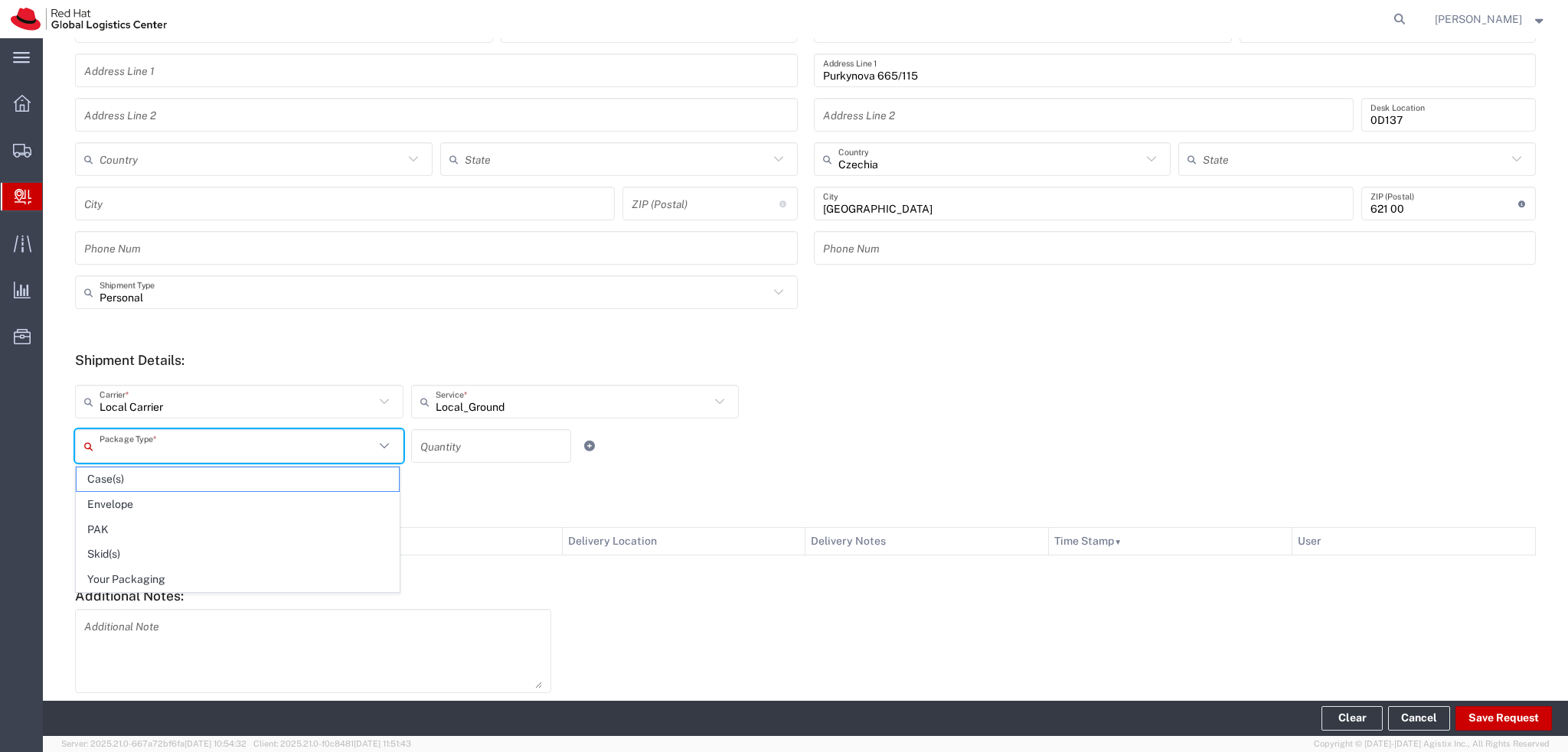
click at [181, 581] on span "Your Packaging" at bounding box center [237, 580] width 322 height 24
type input "Your Packaging"
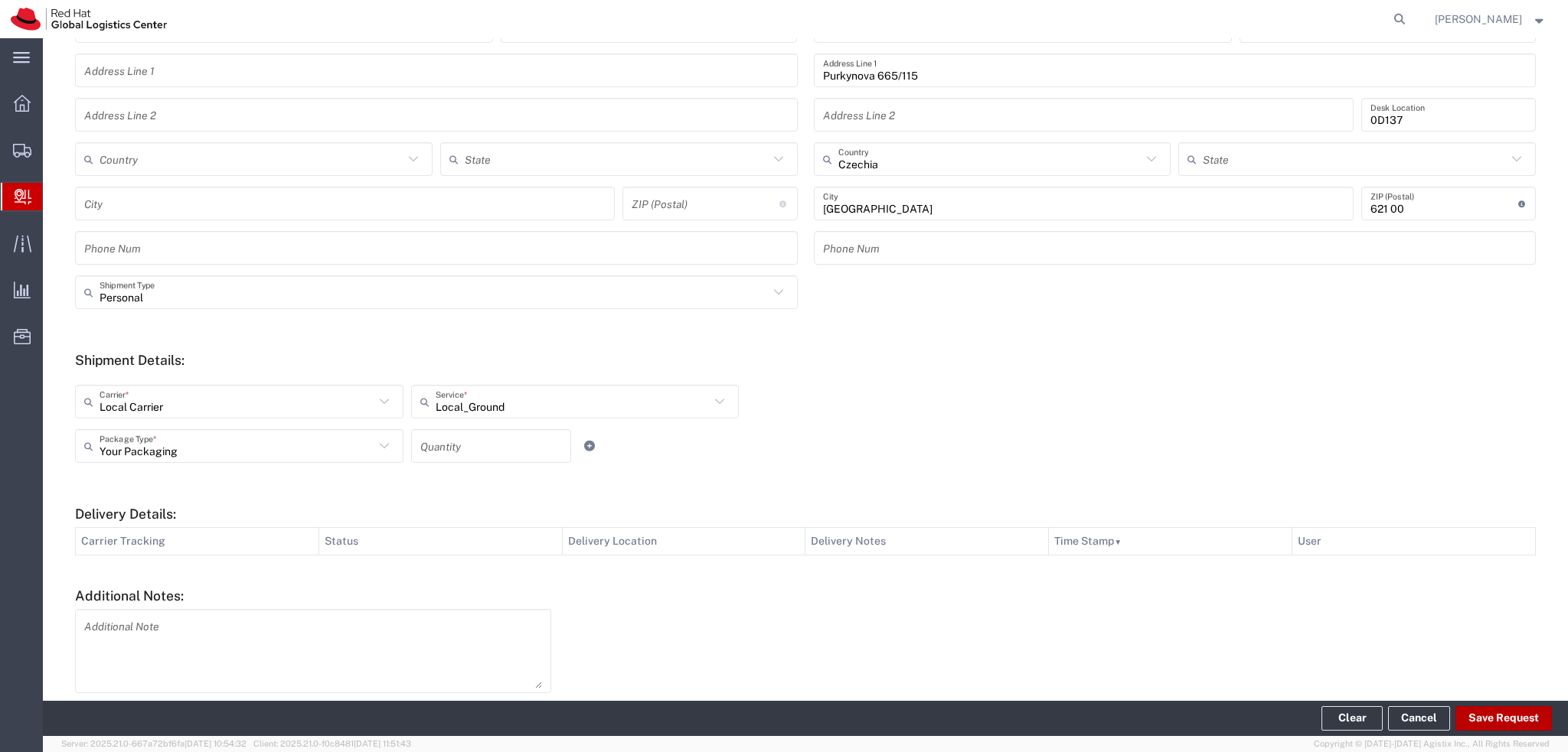
click at [1494, 720] on button "Save Request" at bounding box center [1503, 718] width 97 height 24
type input "Personal"
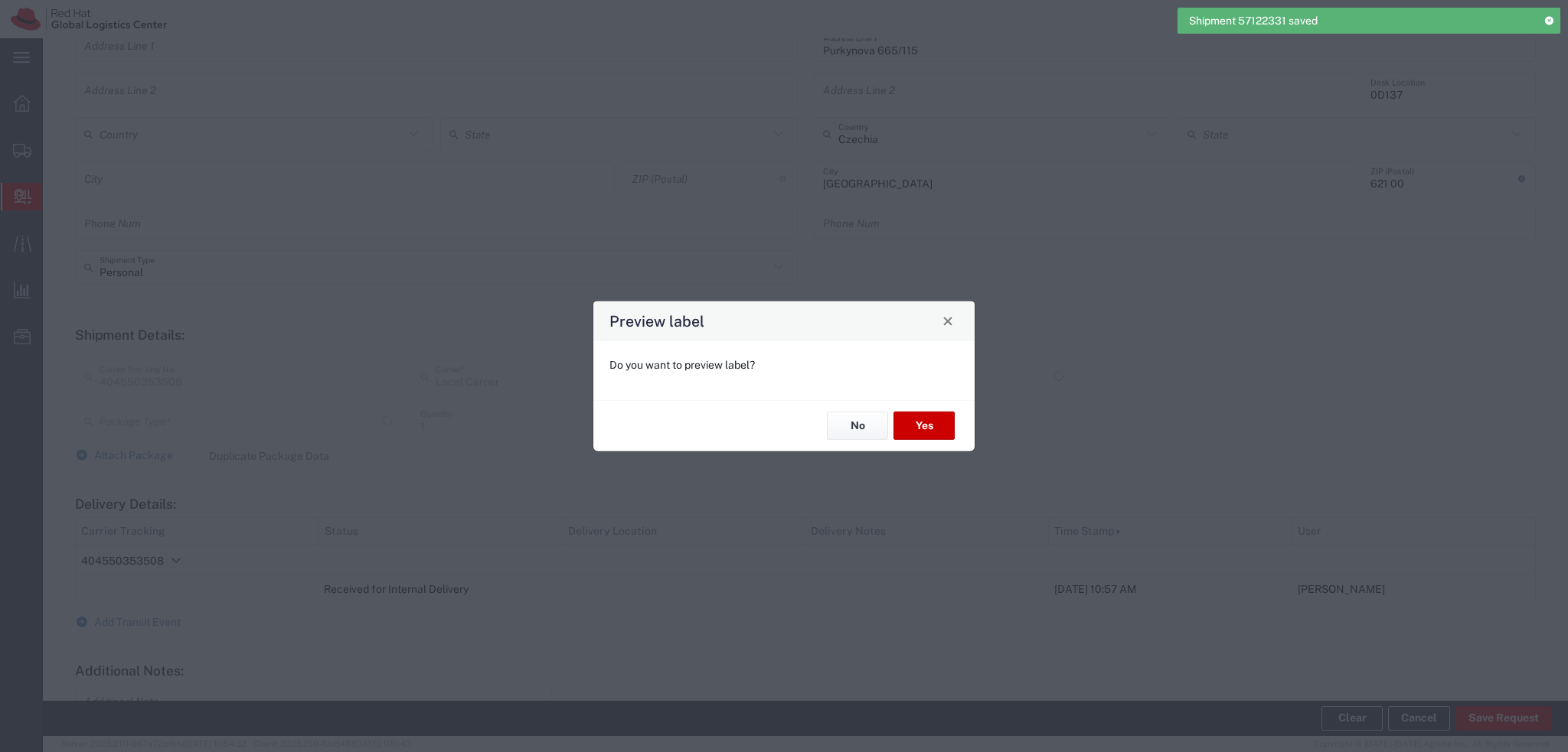
scroll to position [281, 0]
type input "Your Packaging"
type input "Local_Ground"
click at [928, 420] on button "Yes" at bounding box center [924, 426] width 61 height 29
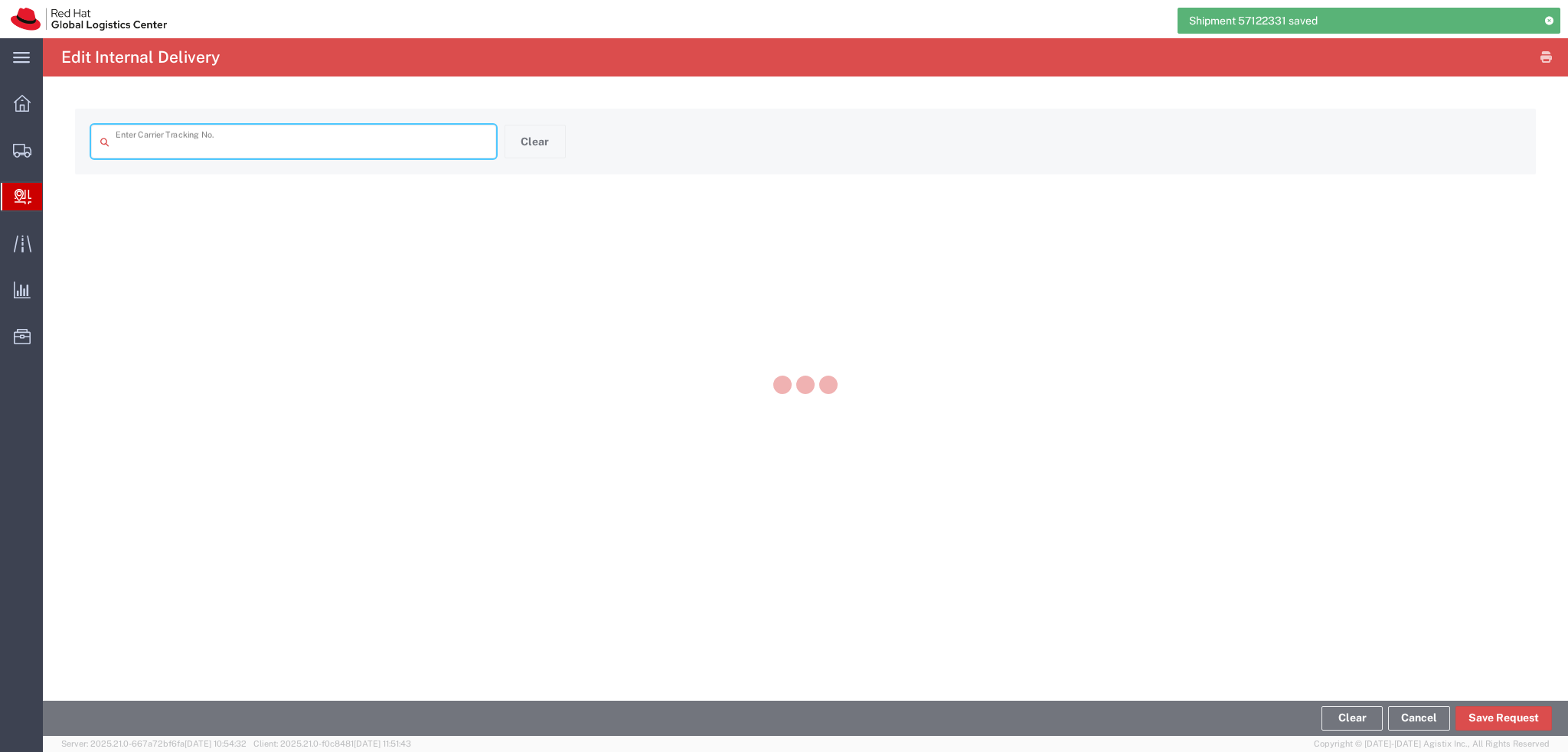
type input "404550353508"
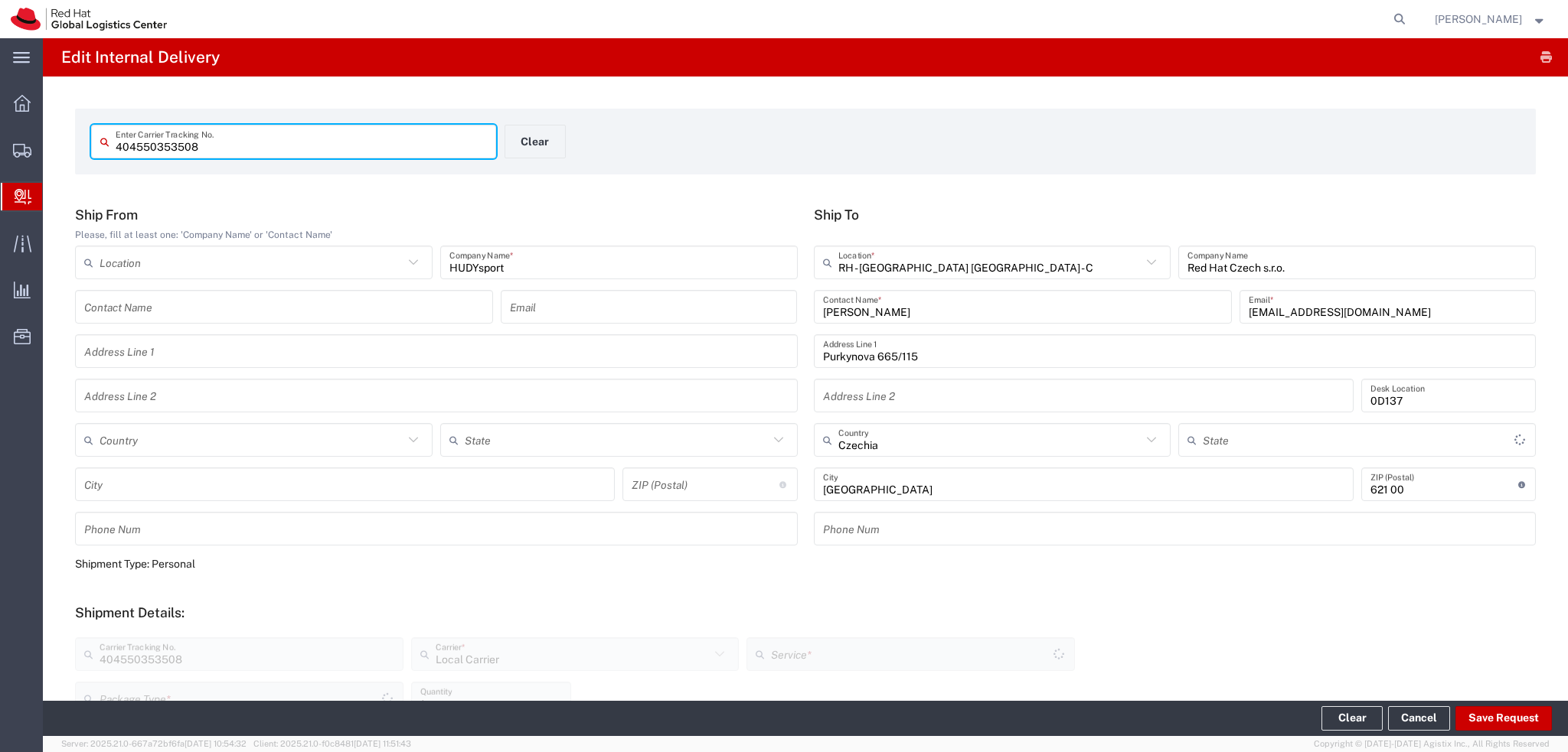
type input "Your Packaging"
type input "Local_Ground"
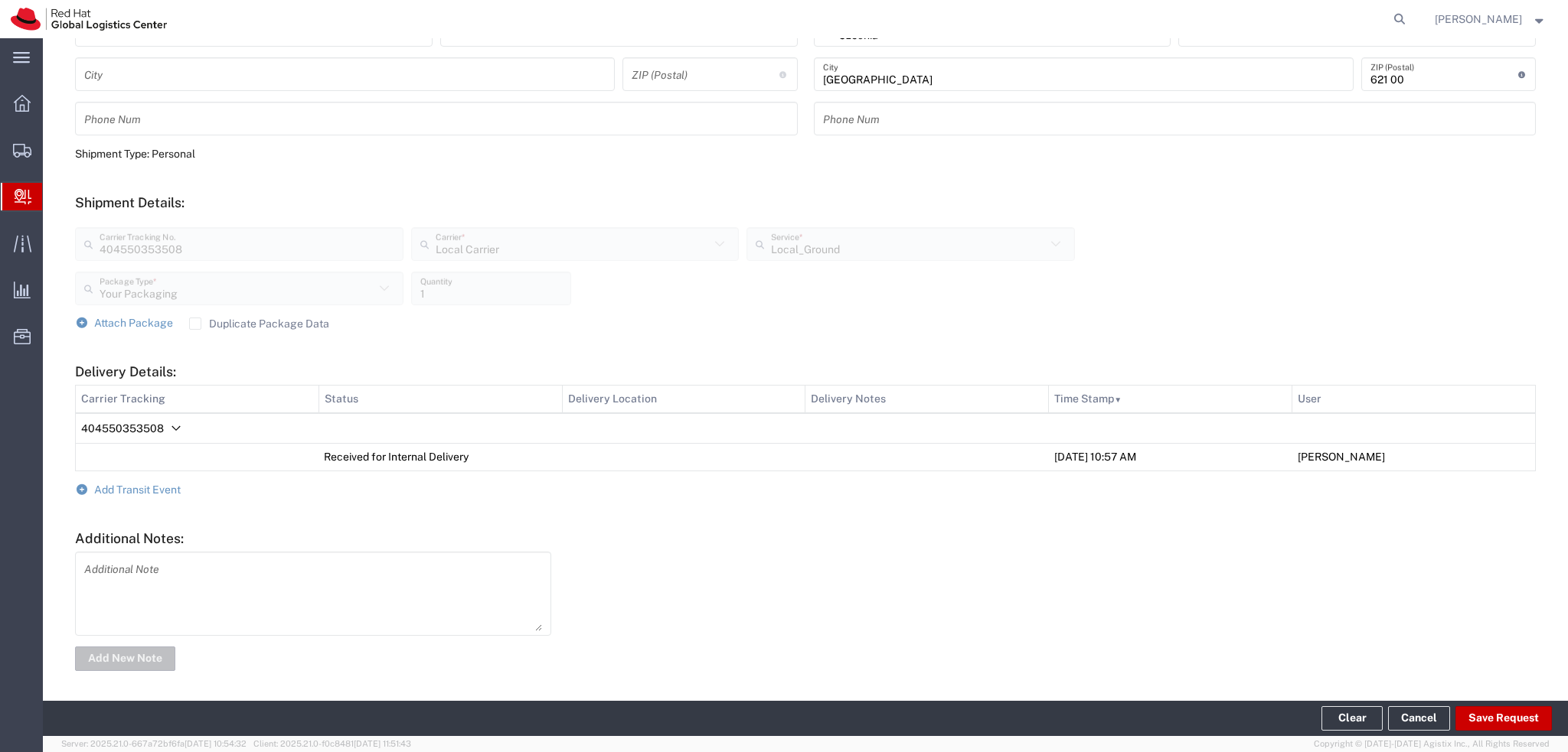
scroll to position [413, 0]
click at [159, 483] on span "Add Transit Event" at bounding box center [137, 487] width 87 height 13
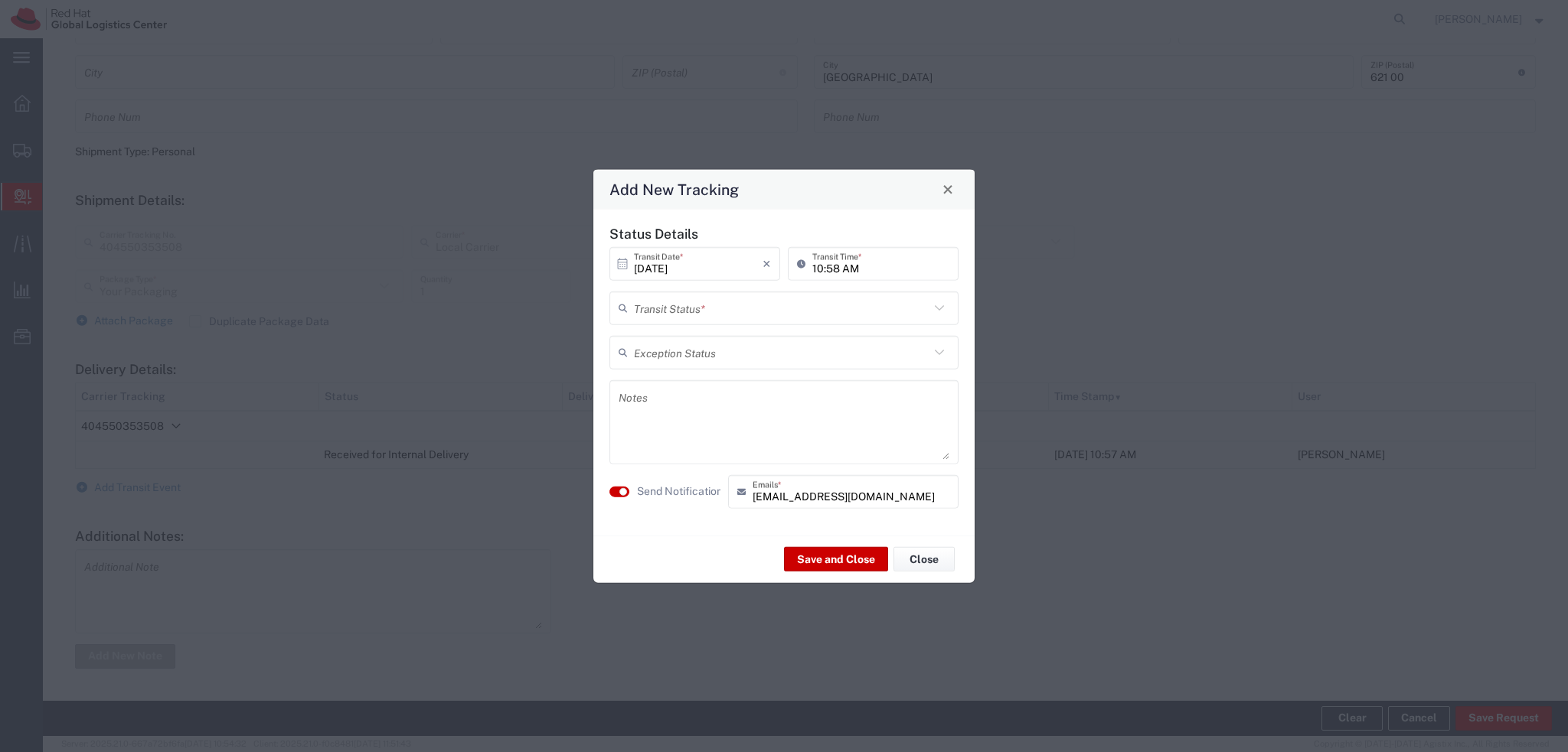
click at [708, 313] on input "text" at bounding box center [781, 308] width 295 height 27
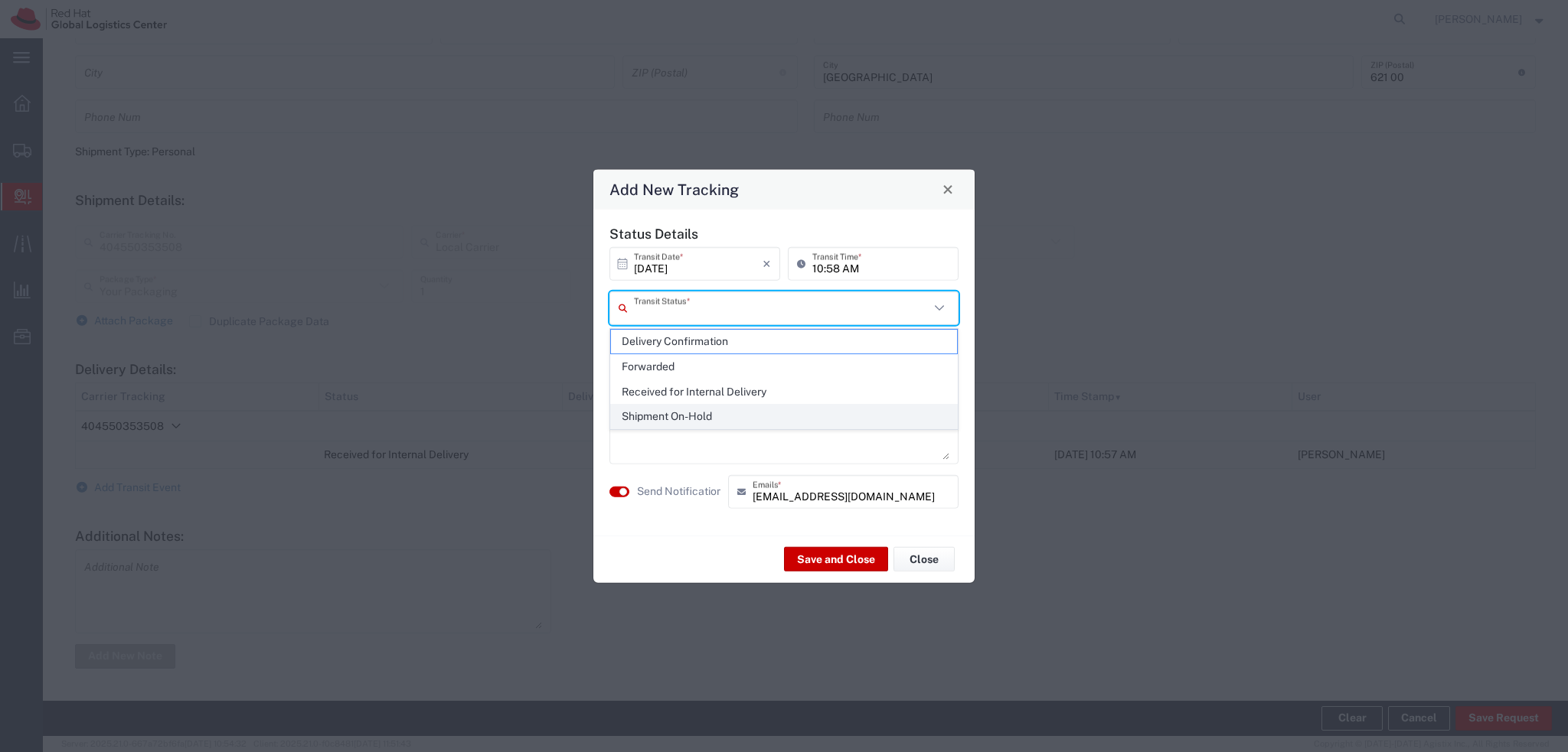
click at [702, 415] on span "Shipment On-Hold" at bounding box center [784, 417] width 346 height 24
type input "Shipment On-Hold"
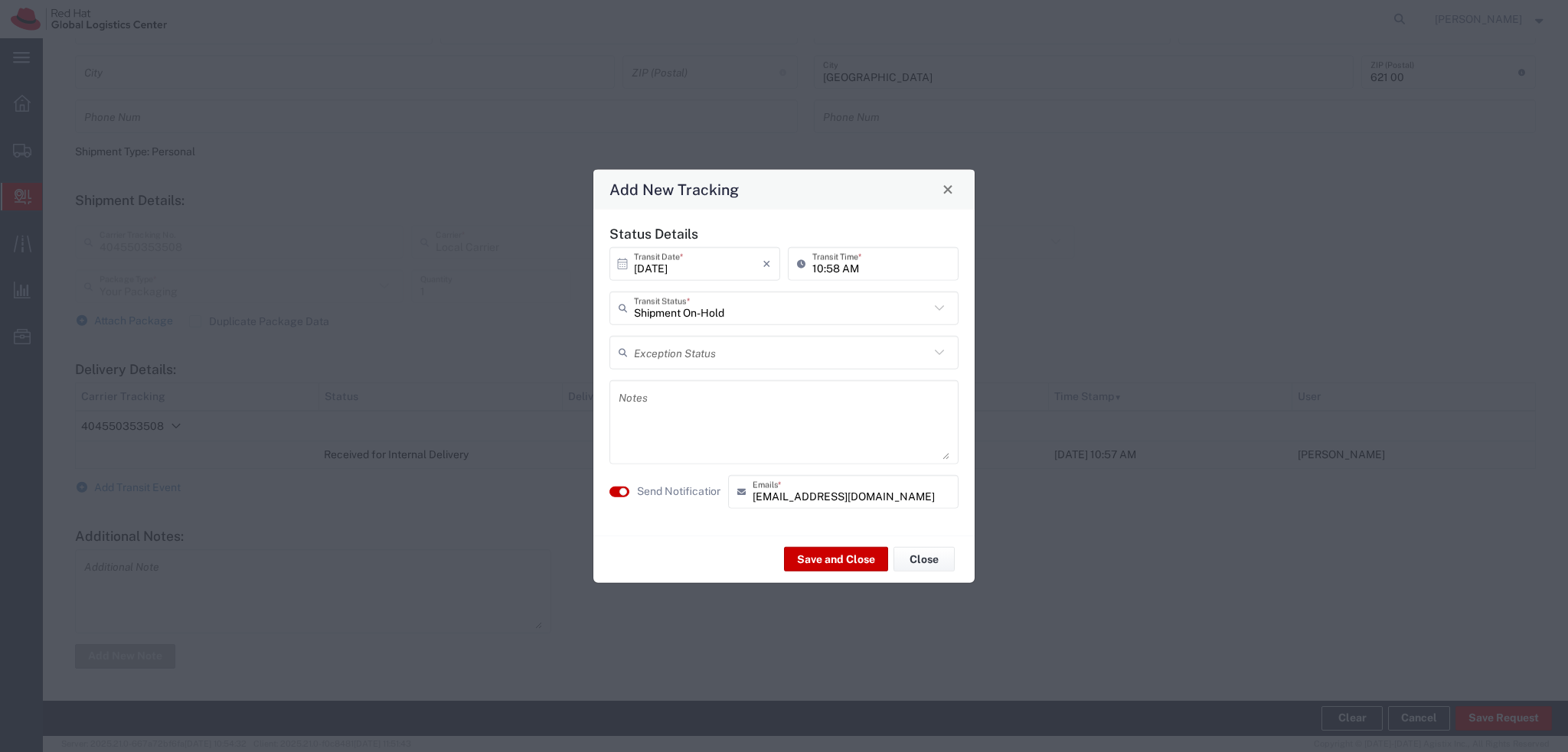
click at [689, 408] on textarea at bounding box center [784, 421] width 330 height 75
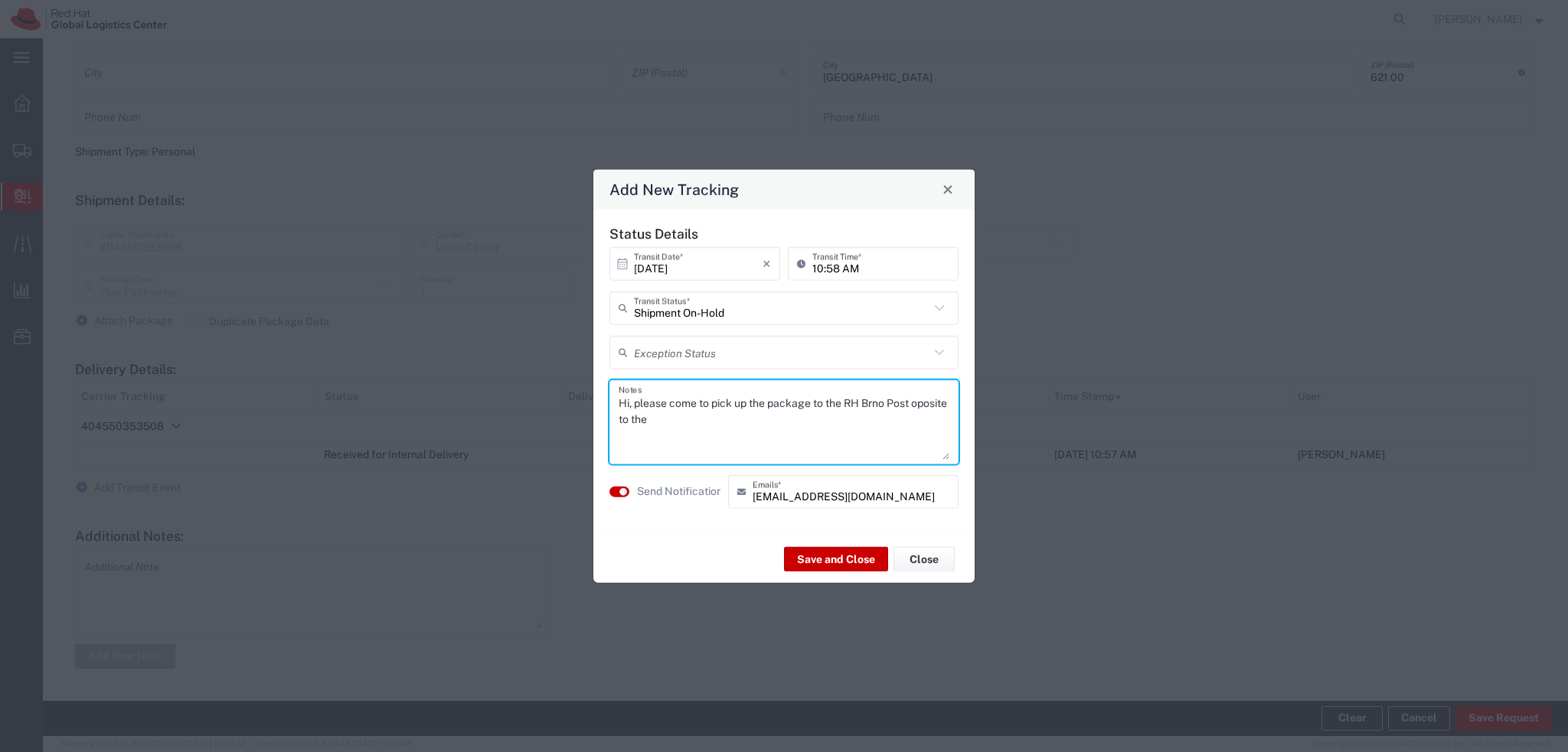
click at [637, 422] on textarea "Hi, please come to pick up the package to the RH Brno Post oposite to the" at bounding box center [784, 421] width 330 height 75
click at [702, 422] on textarea "Hi, please come to pick up the package to the RH Brno Post opossite to the" at bounding box center [784, 421] width 330 height 75
click at [638, 419] on textarea "Hi, please come to pick up the package to the RH Brno Post opossite to the TPB-…" at bounding box center [784, 421] width 330 height 75
click at [647, 421] on textarea "Hi, please come to pick up the package to the RH Brno Post opossite to the TPB-…" at bounding box center [784, 421] width 330 height 75
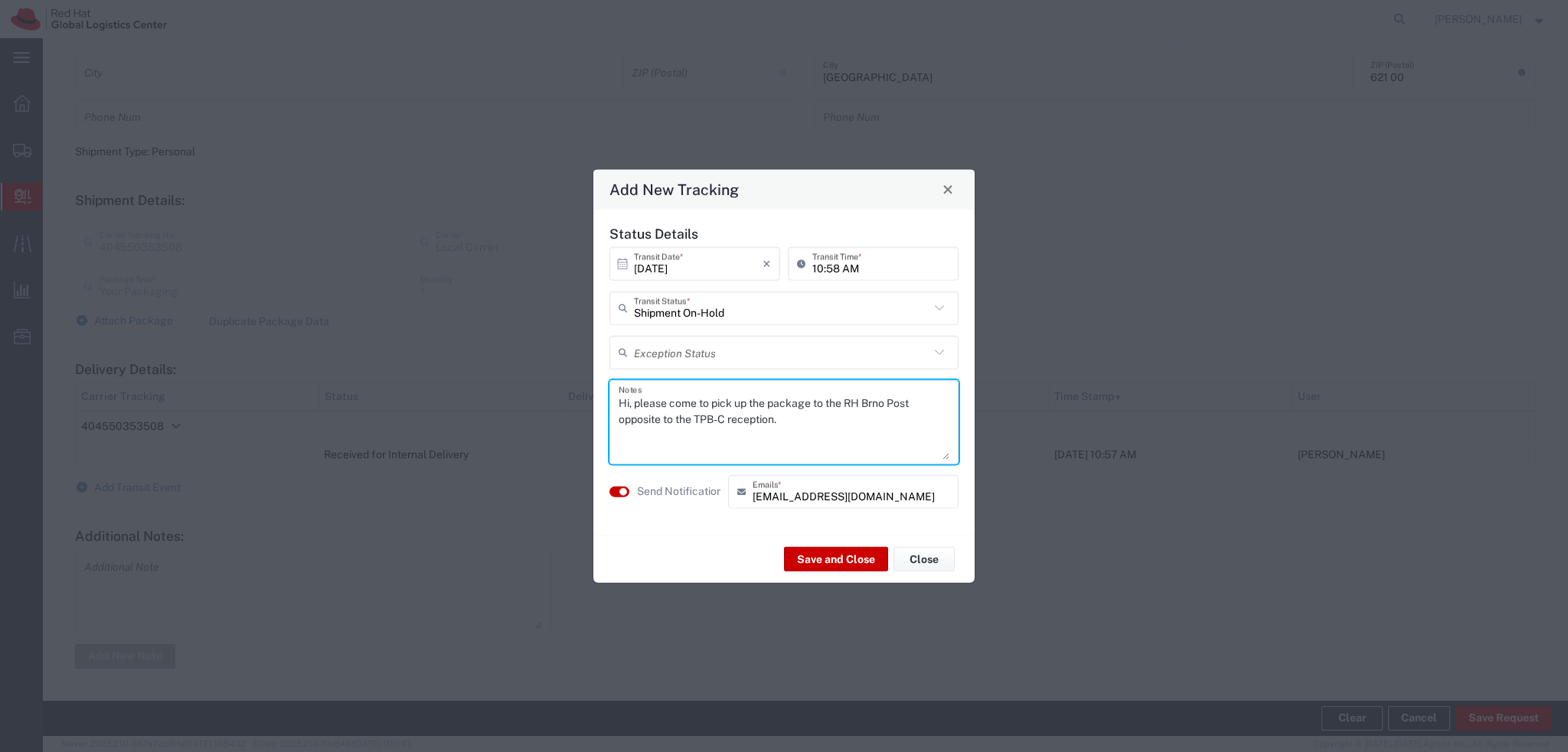
click at [820, 414] on textarea "Hi, please come to pick up the package to the RH Brno Post opposite to the TPB-…" at bounding box center [784, 421] width 330 height 75
drag, startPoint x: 672, startPoint y: 437, endPoint x: 619, endPoint y: 400, distance: 64.6
click at [619, 400] on textarea "Hi, please come to pick up the package to the RH Brno Post opposite to the TPB-…" at bounding box center [784, 421] width 330 height 75
type textarea "Hi, please come to pick up the package to the RH Brno Post opposite to the TPB-…"
drag, startPoint x: 811, startPoint y: 424, endPoint x: 813, endPoint y: 465, distance: 41.0
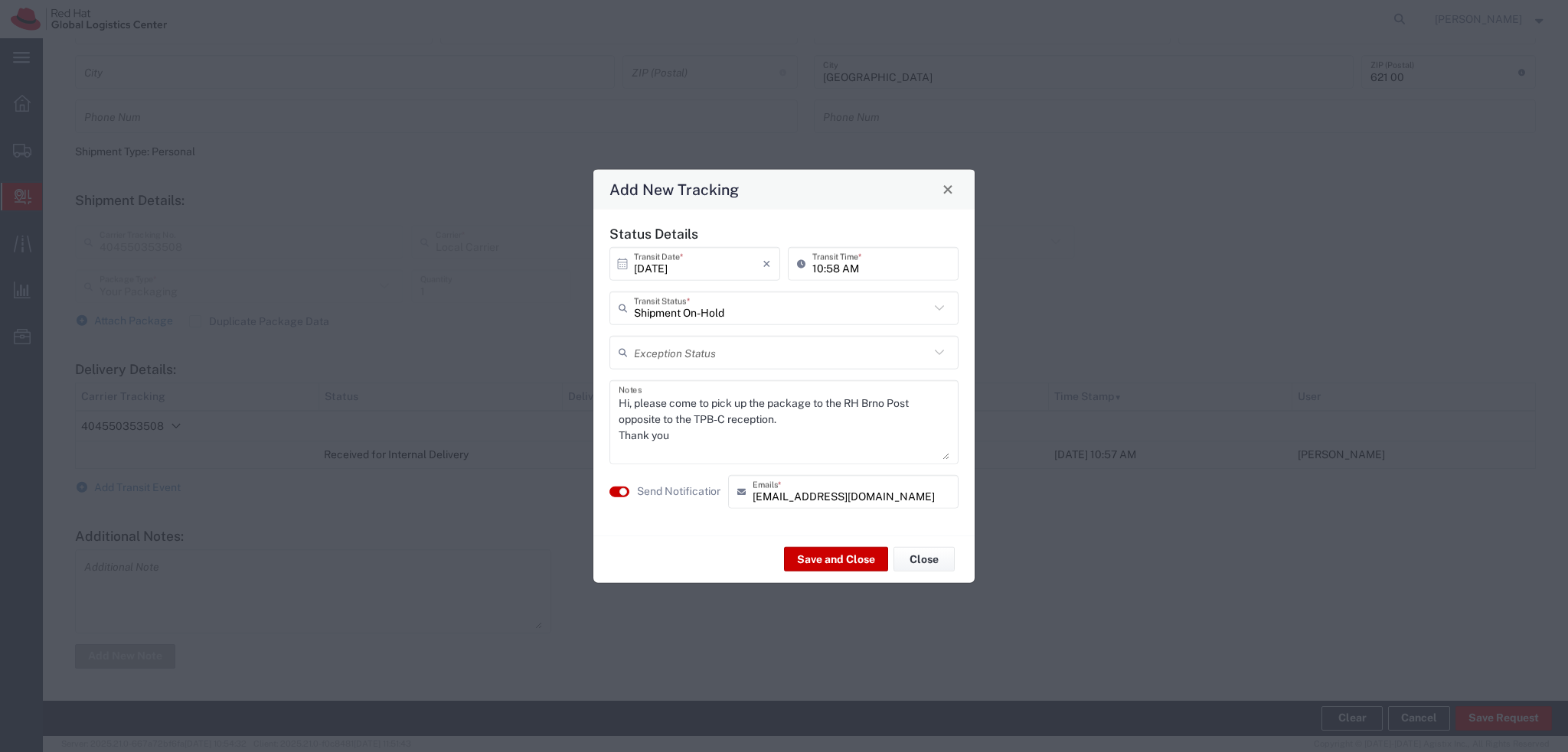
click at [811, 424] on textarea "Hi, please come to pick up the package to the RH Brno Post opposite to the TPB-…" at bounding box center [784, 421] width 330 height 75
click at [832, 557] on button "Save and Close" at bounding box center [836, 559] width 104 height 24
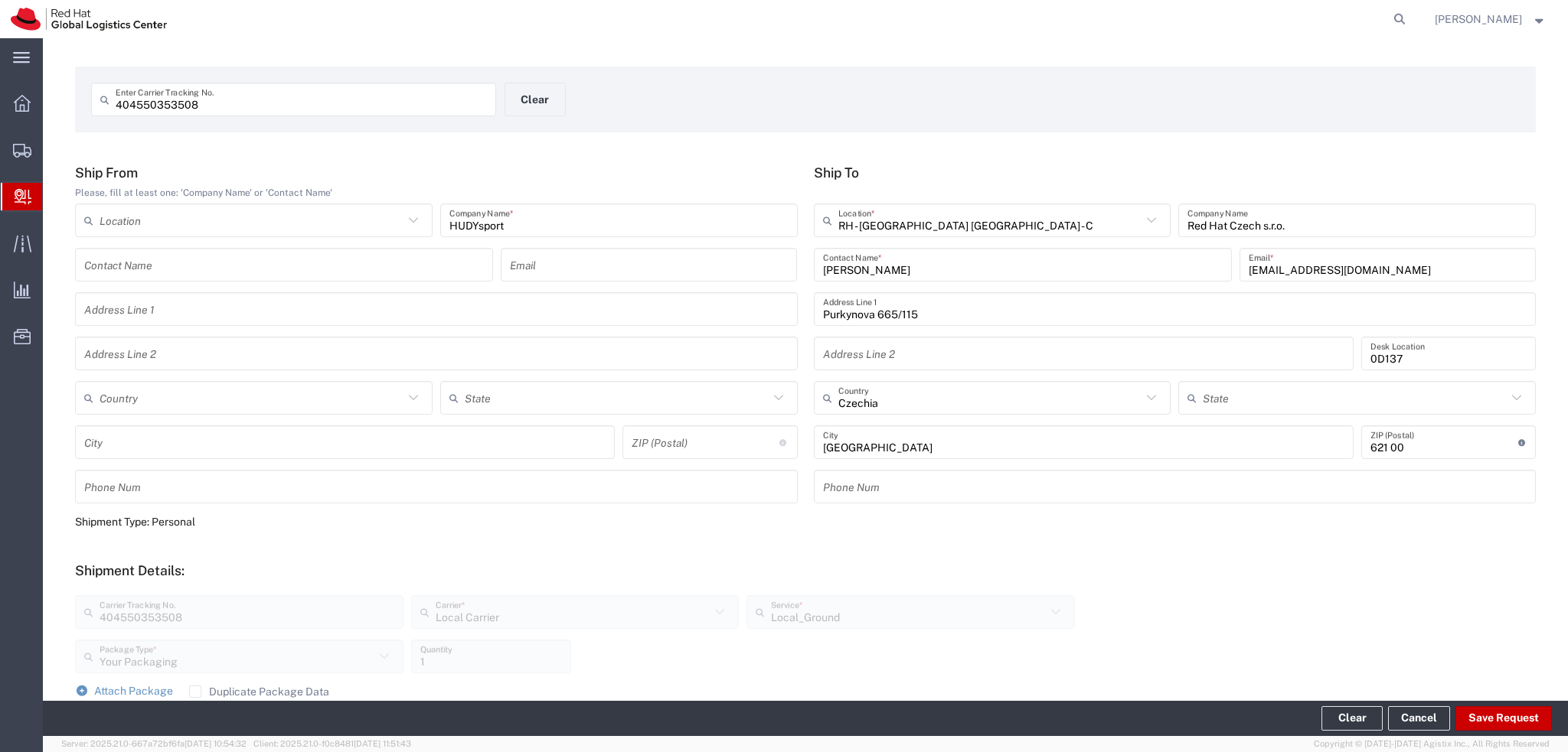
scroll to position [0, 0]
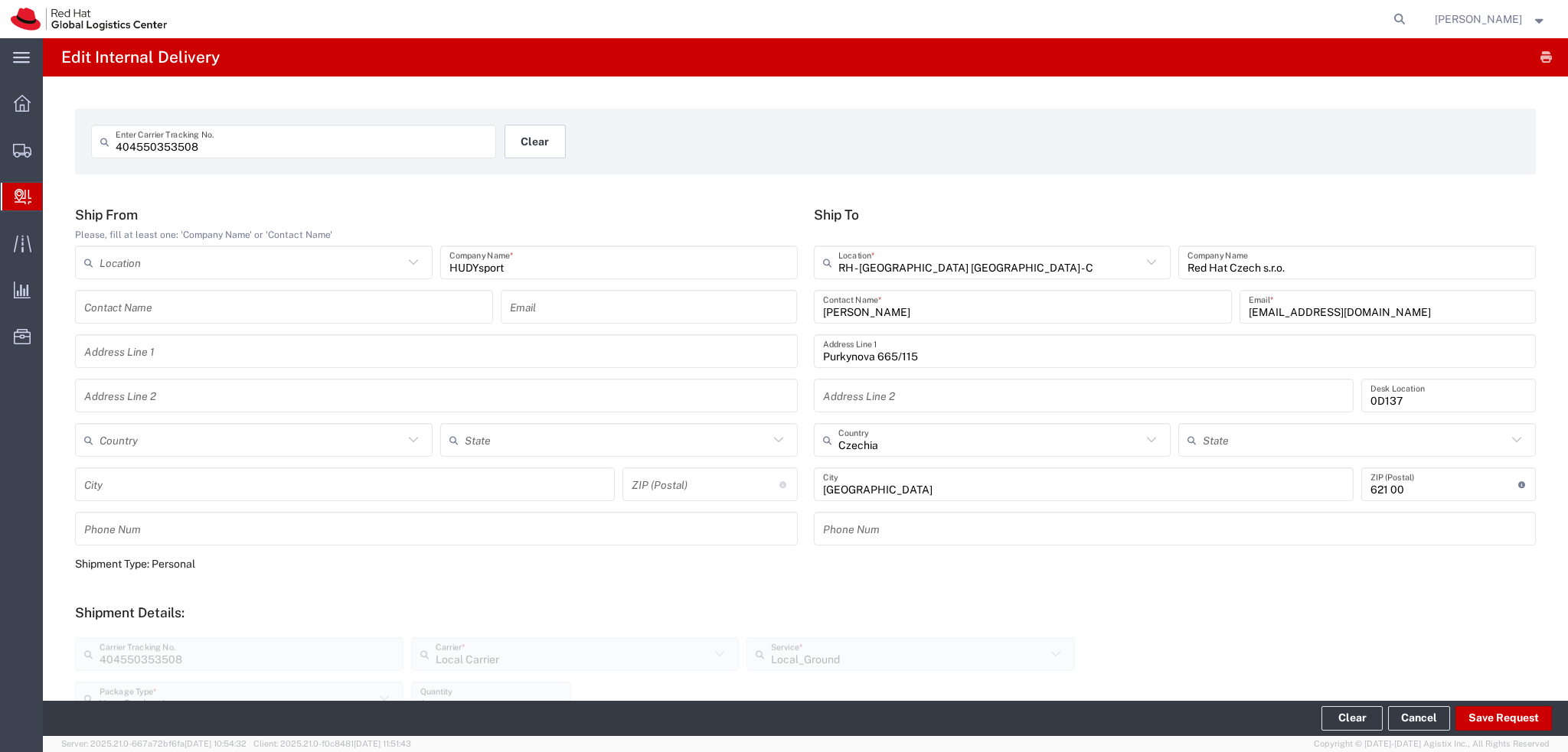
click at [541, 139] on button "Clear" at bounding box center [535, 141] width 61 height 34
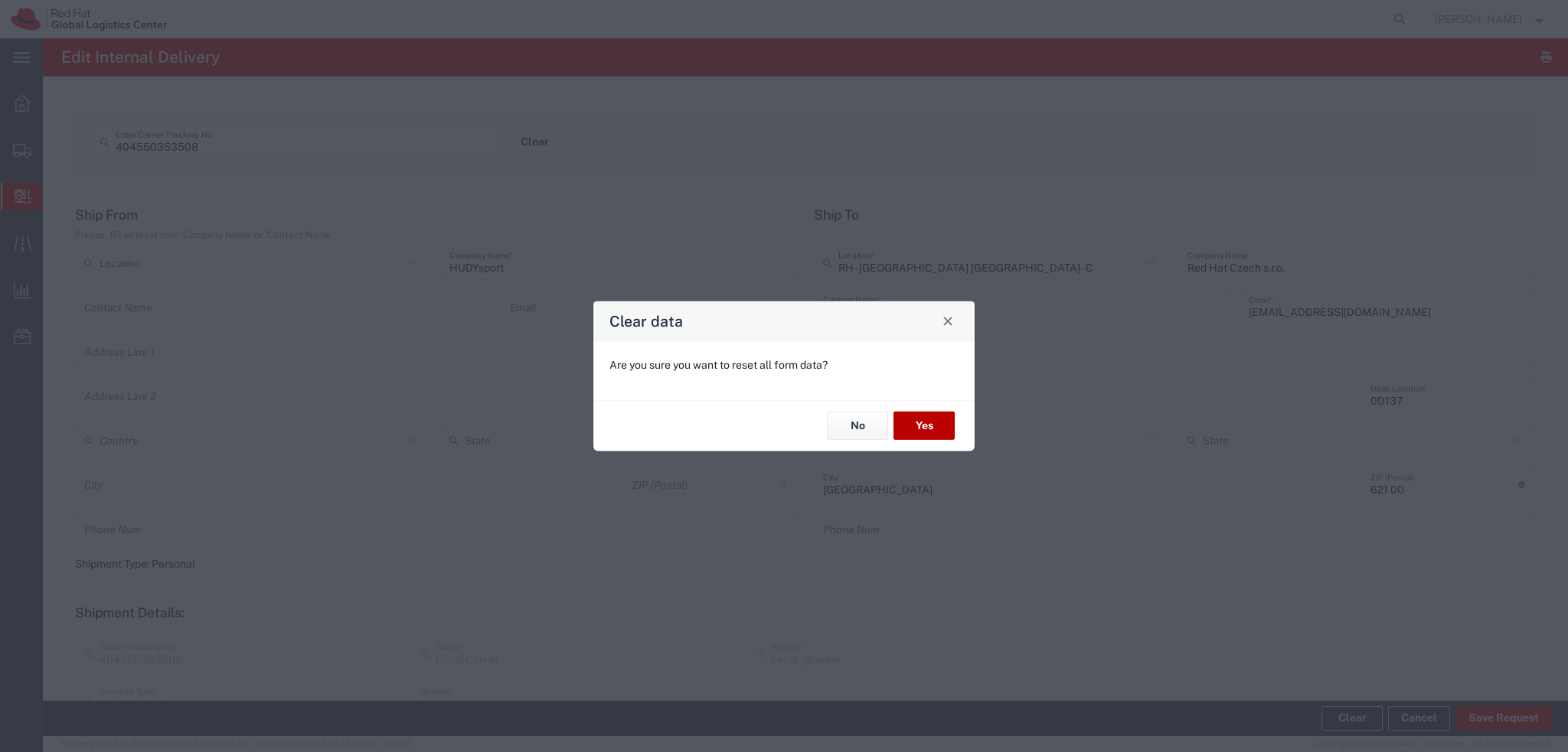
click at [928, 429] on button "Yes" at bounding box center [924, 426] width 61 height 29
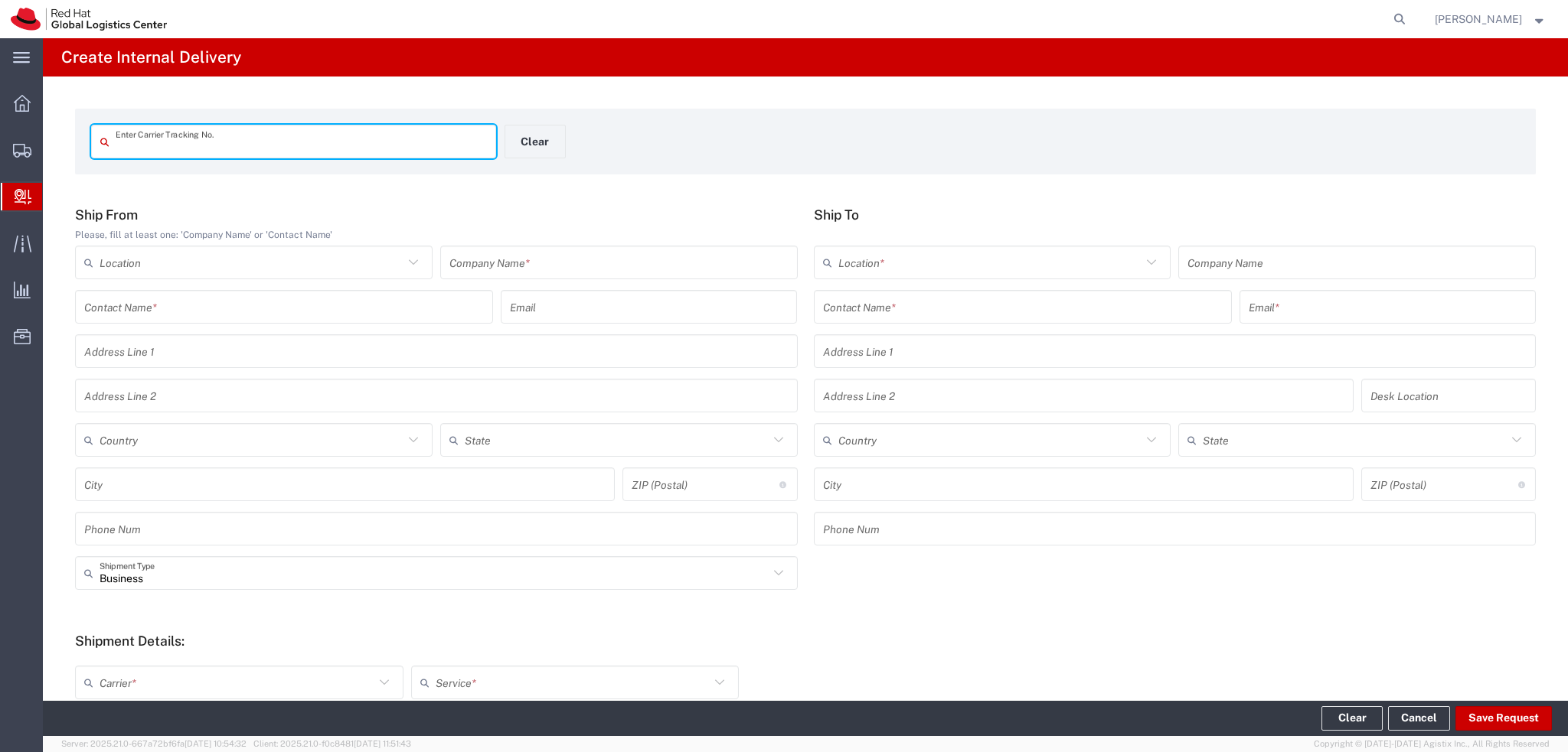
click at [293, 141] on input "text" at bounding box center [301, 142] width 372 height 27
type input "414586922968"
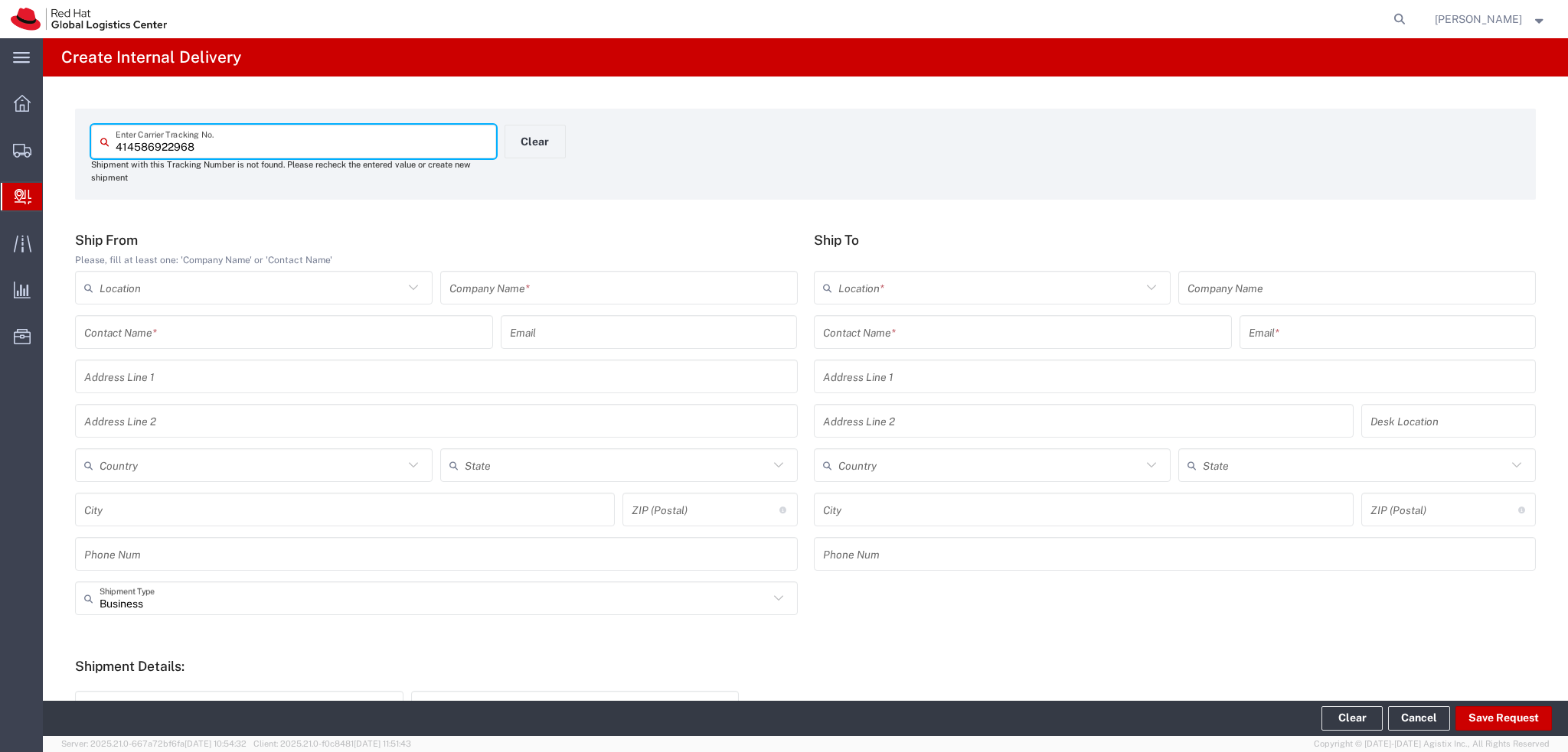
click at [518, 293] on input "text" at bounding box center [618, 288] width 339 height 27
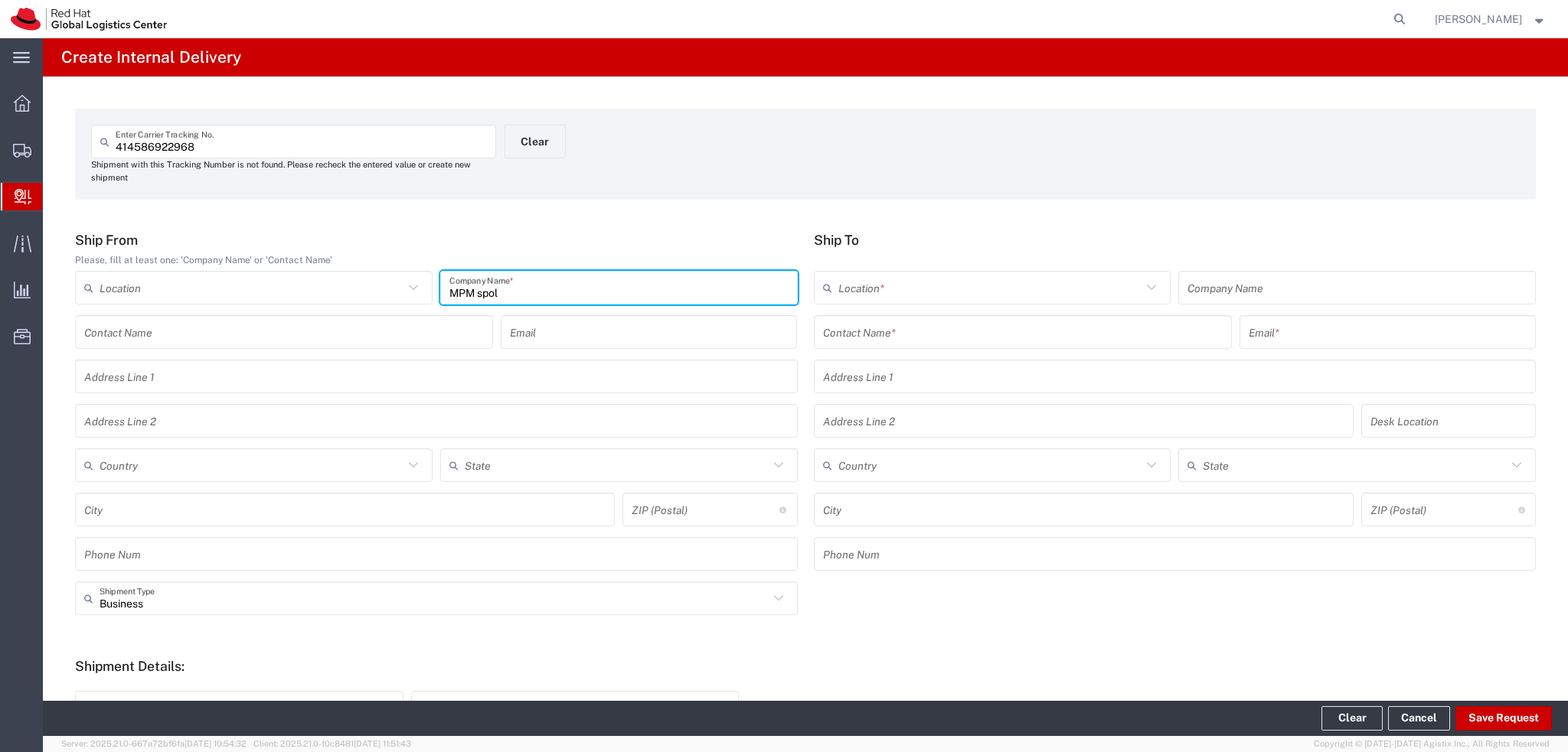
type input "MPM spol"
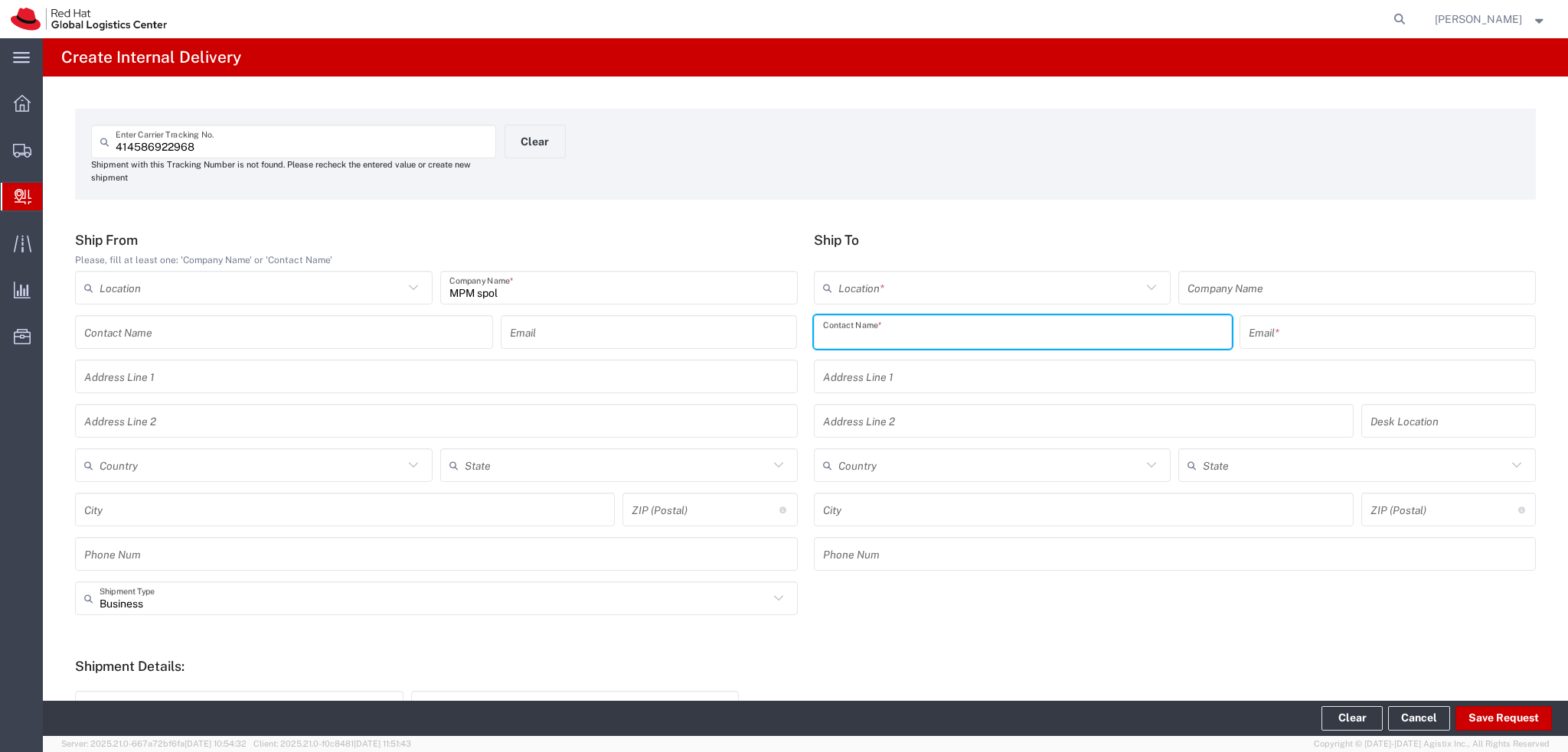
click at [871, 329] on input "text" at bounding box center [1022, 333] width 399 height 27
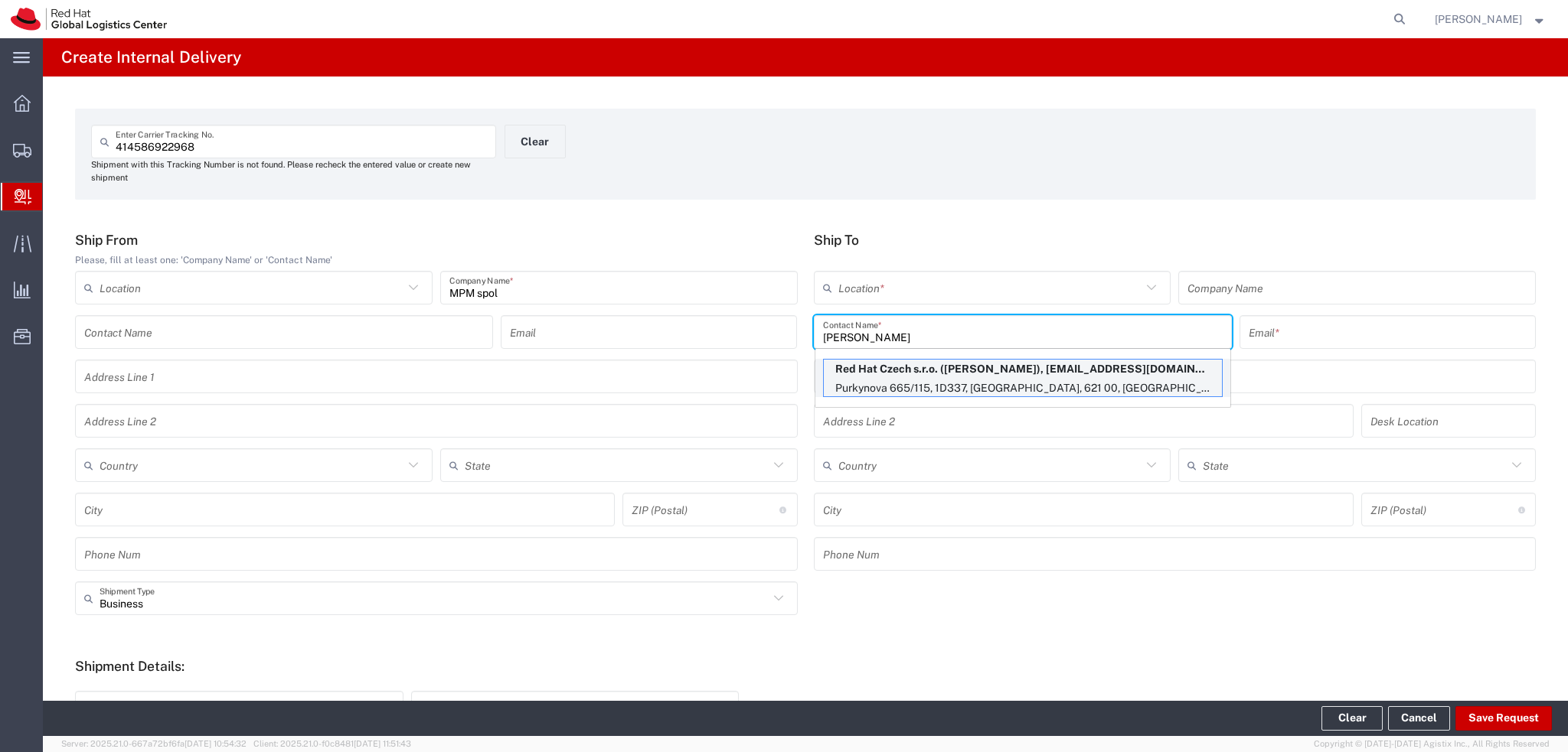
type input "Jan Macku"
click at [931, 387] on p "Purkynova 665/115, 1D337, BRNO, 621 00, CZ" at bounding box center [1022, 388] width 398 height 19
type input "RH - Brno - Tech Park Brno - C"
type input "Red Hat Czech s.r.o."
type input "jamacku@redhat.com"
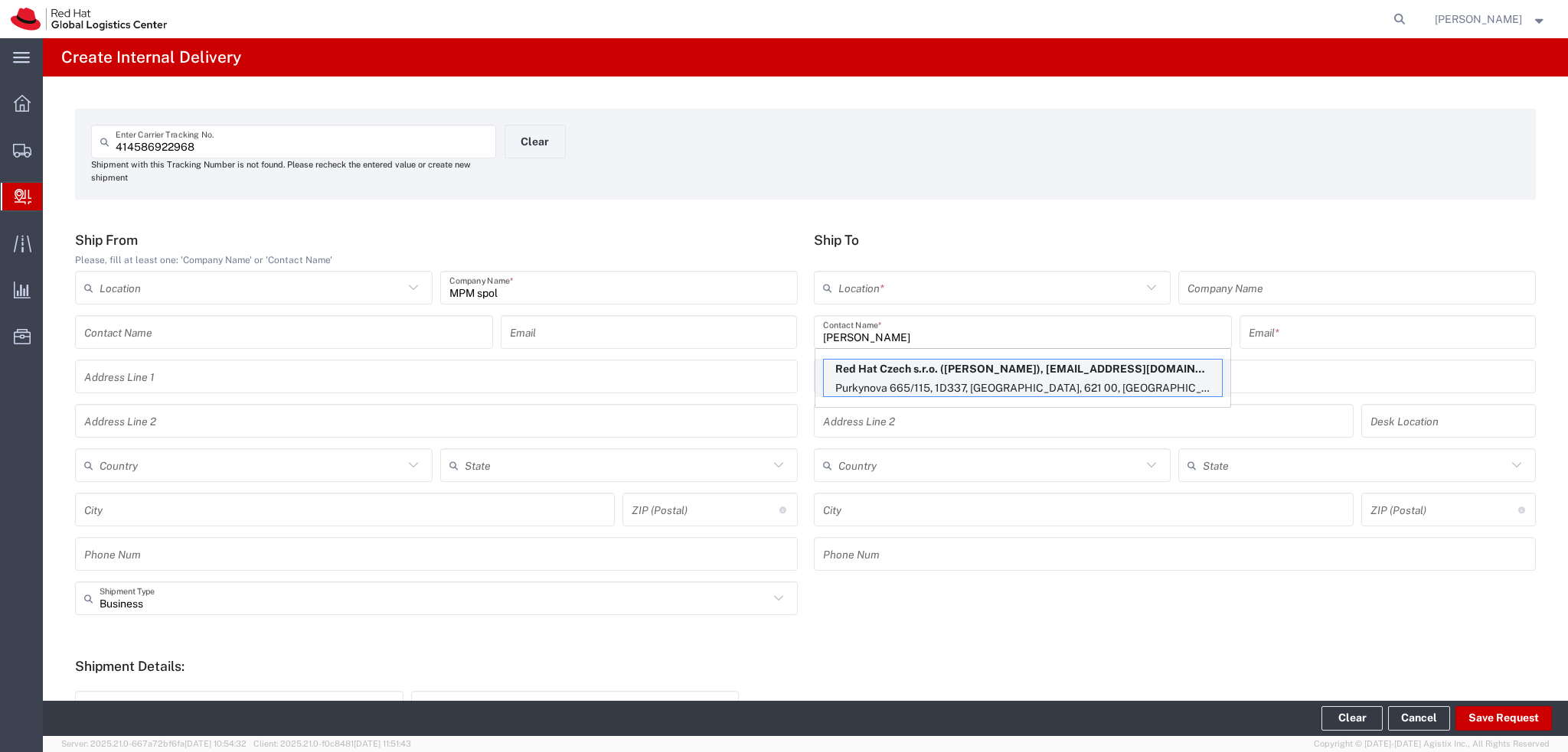
type input "Purkynova 665/115"
type input "1D337"
type input "Czechia"
type input "BRNO"
type input "621 00"
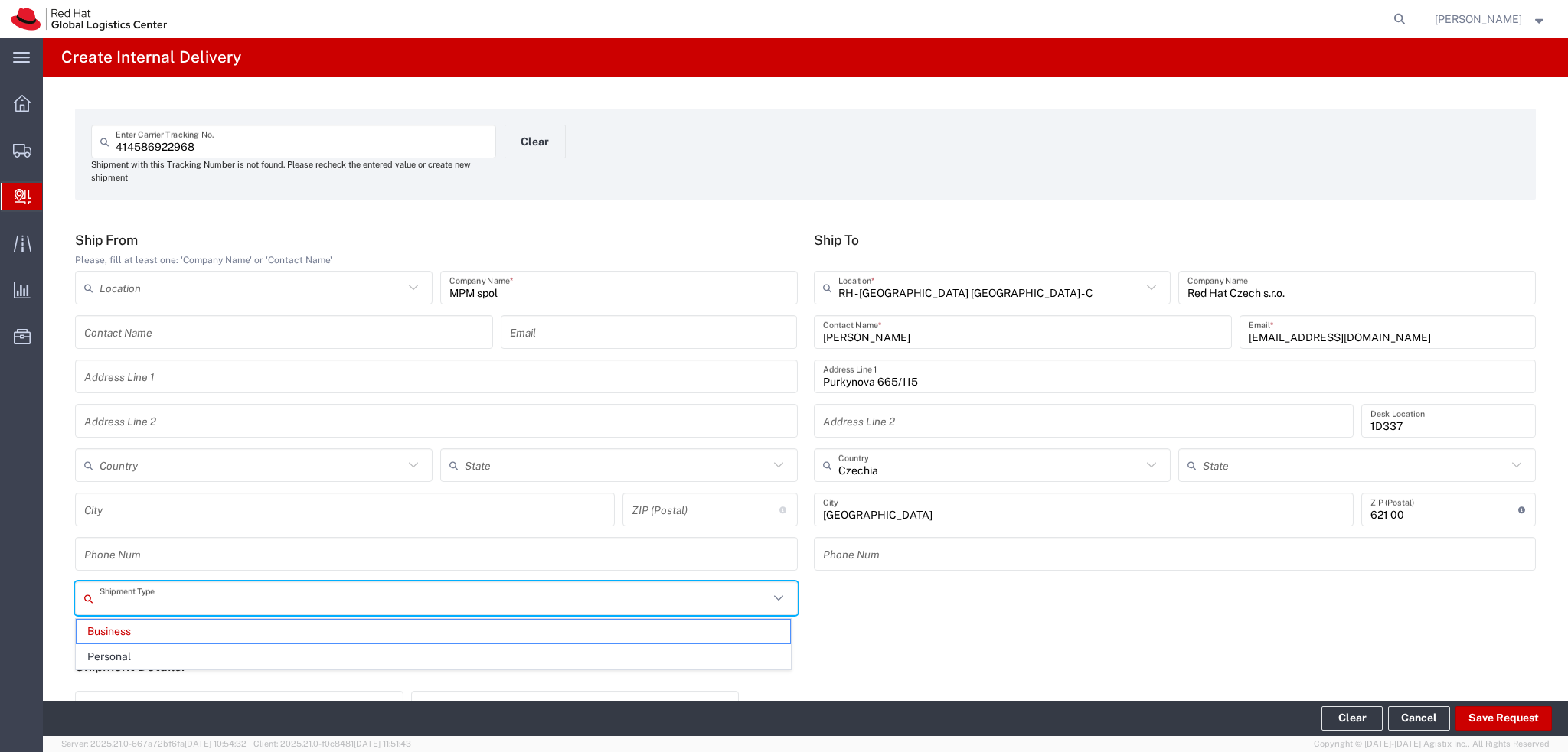
click at [346, 594] on input "text" at bounding box center [434, 599] width 669 height 27
click at [193, 657] on span "Personal" at bounding box center [433, 657] width 714 height 24
type input "Personal"
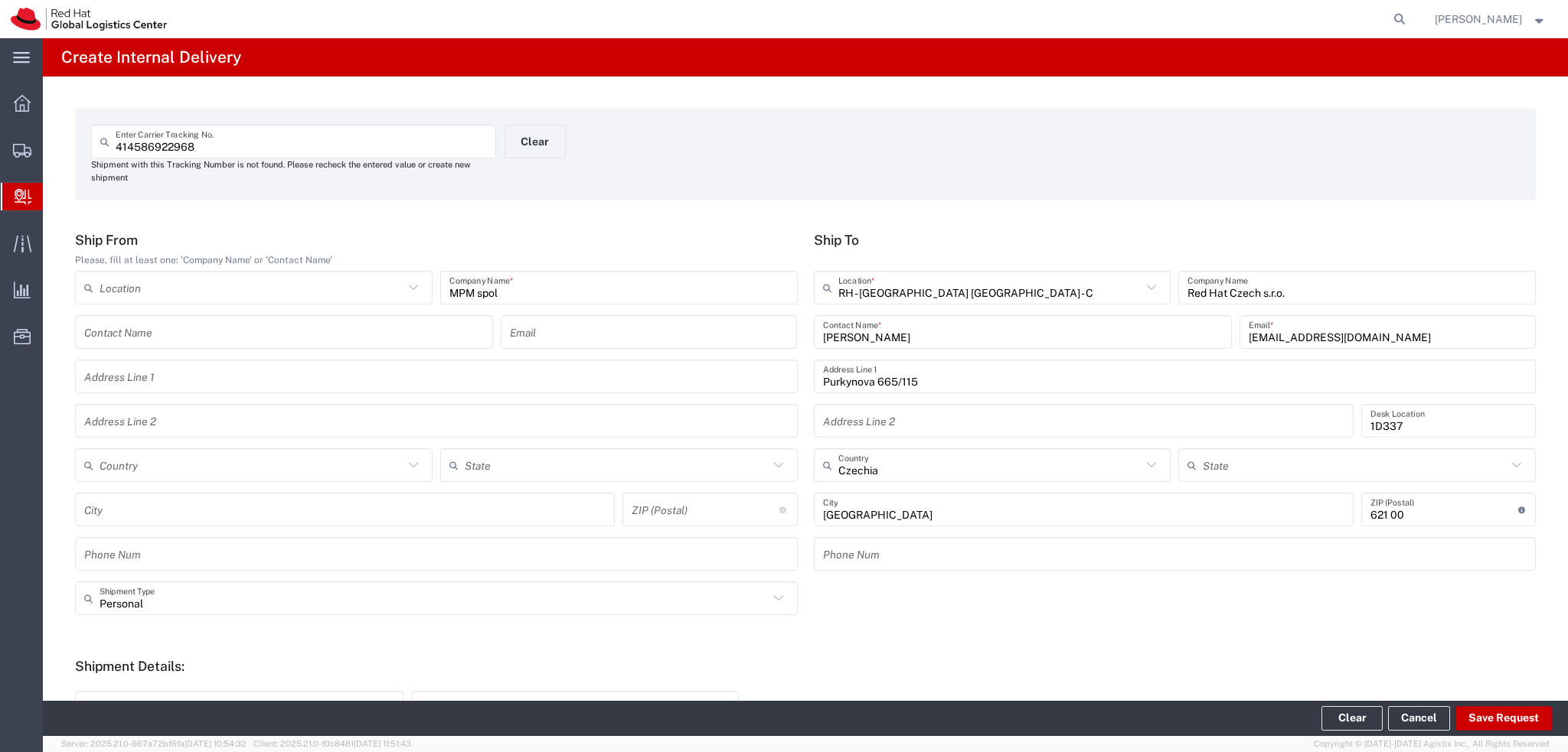
scroll to position [229, 0]
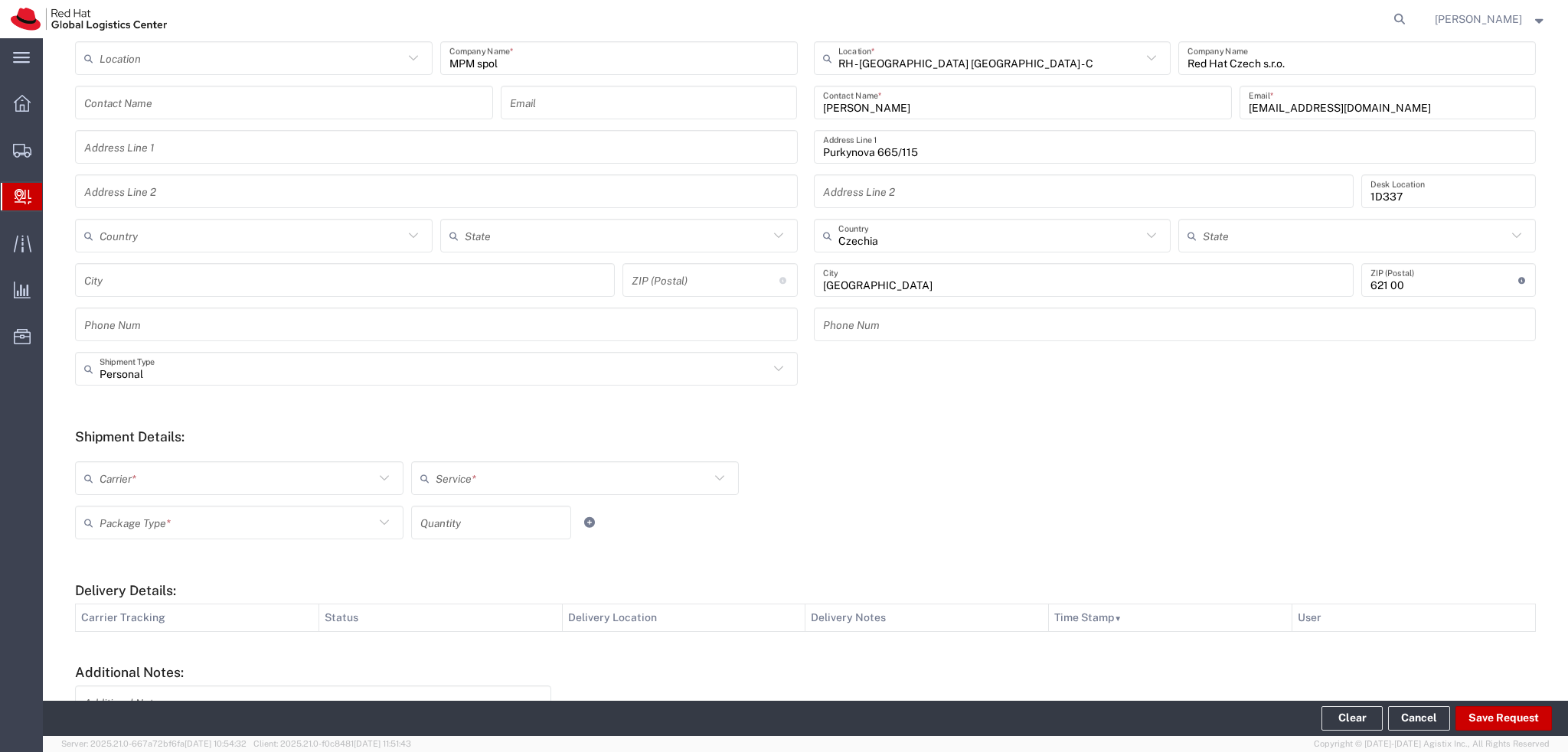
click at [209, 492] on div "Carrier *" at bounding box center [239, 478] width 329 height 34
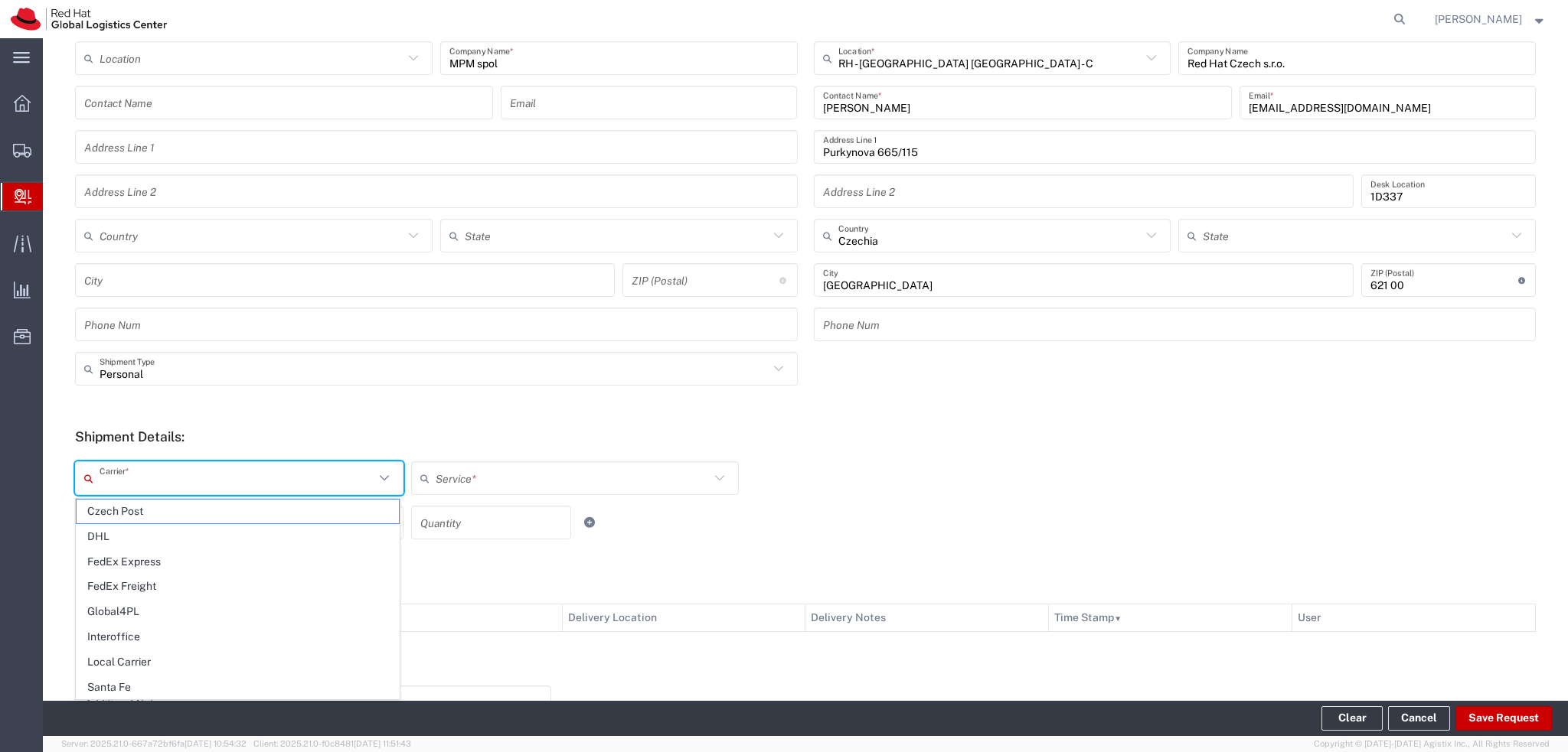
click at [193, 479] on input "text" at bounding box center [236, 479] width 275 height 27
click at [158, 657] on span "Local Carrier" at bounding box center [237, 662] width 322 height 24
type input "Local Carrier"
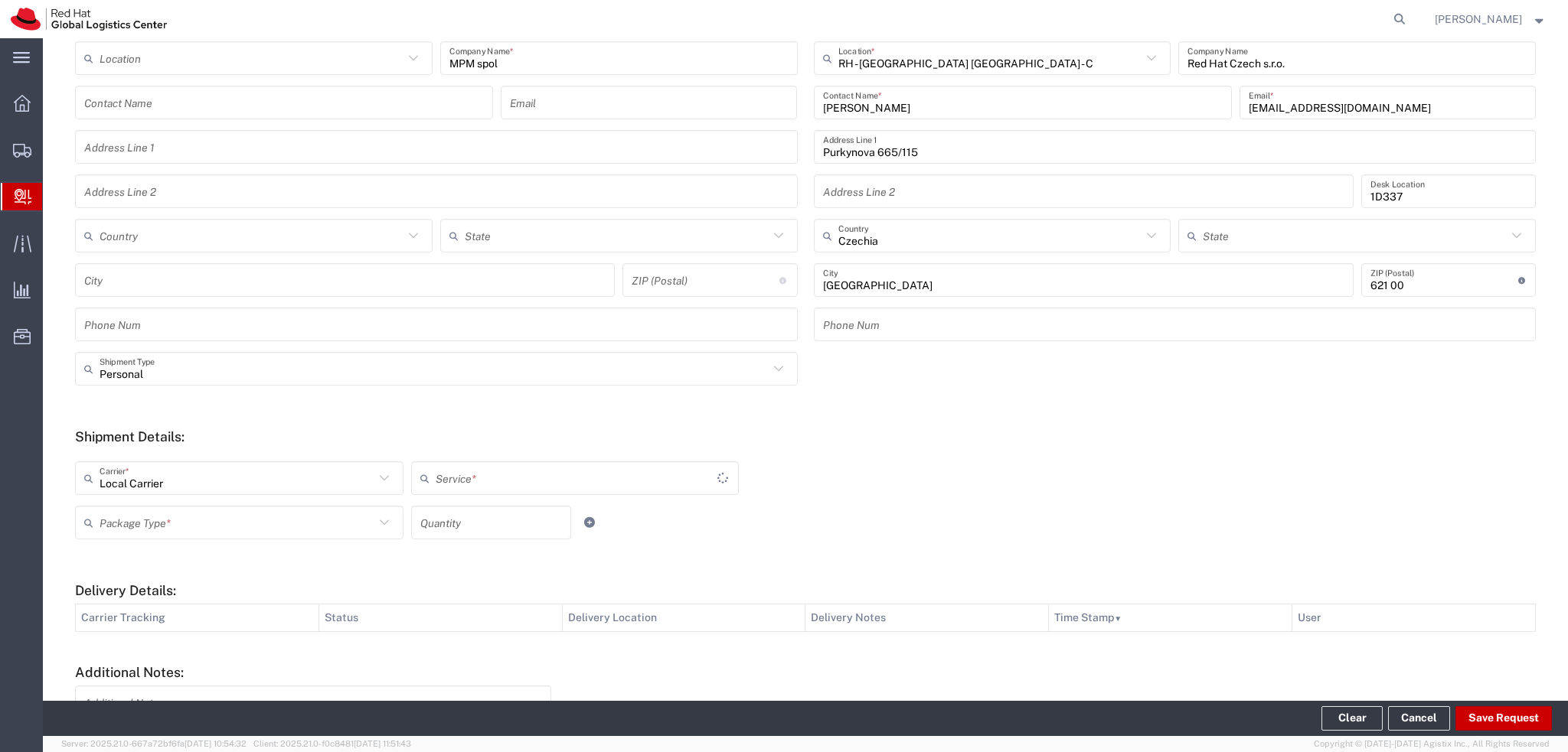
type input "Local_Ground"
click at [270, 532] on input "text" at bounding box center [236, 523] width 275 height 27
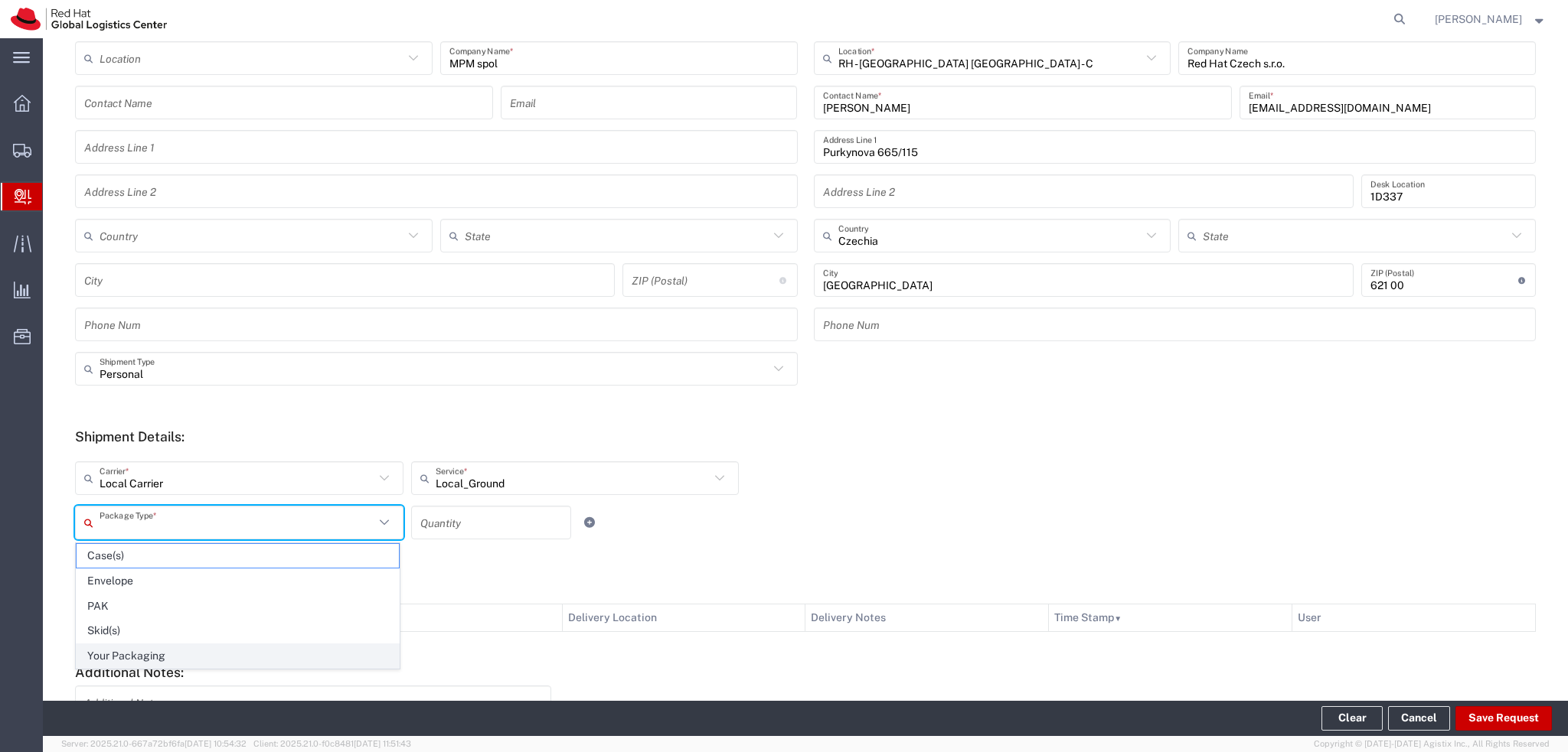
click at [167, 653] on span "Your Packaging" at bounding box center [237, 656] width 322 height 24
type input "Your Packaging"
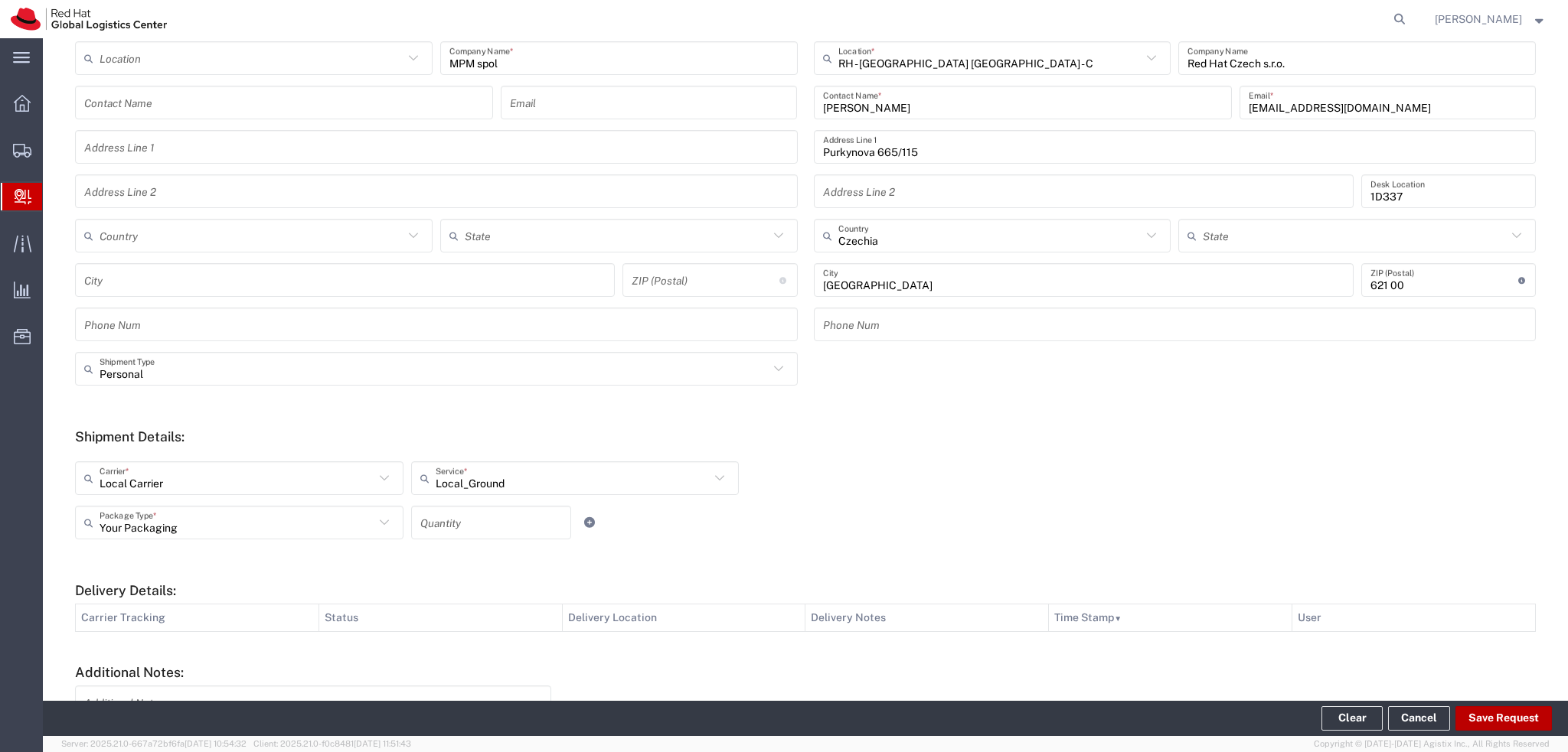
click at [1528, 723] on button "Save Request" at bounding box center [1503, 718] width 97 height 24
type input "Personal"
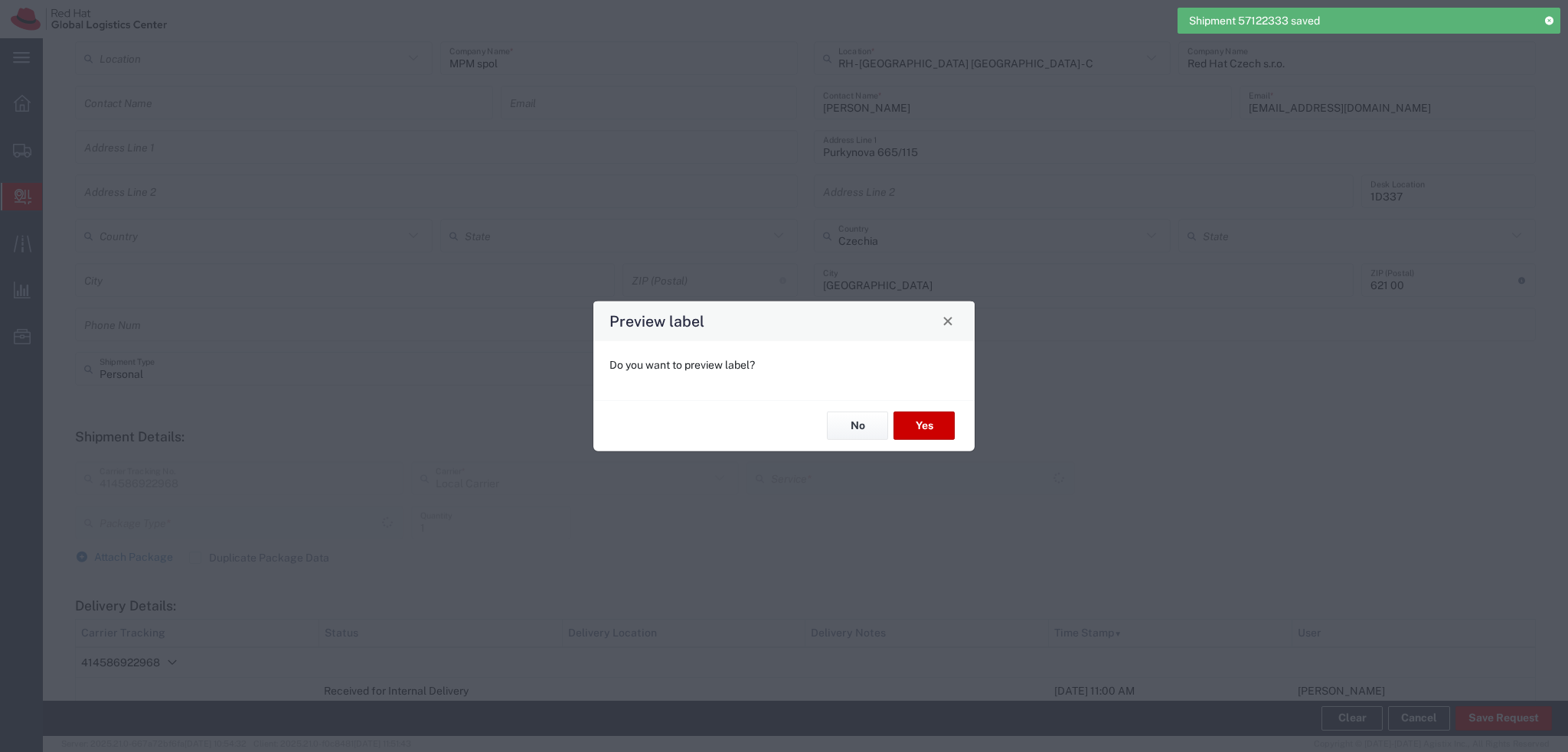
type input "Your Packaging"
type input "Local_Ground"
click at [917, 428] on button "Yes" at bounding box center [924, 426] width 61 height 29
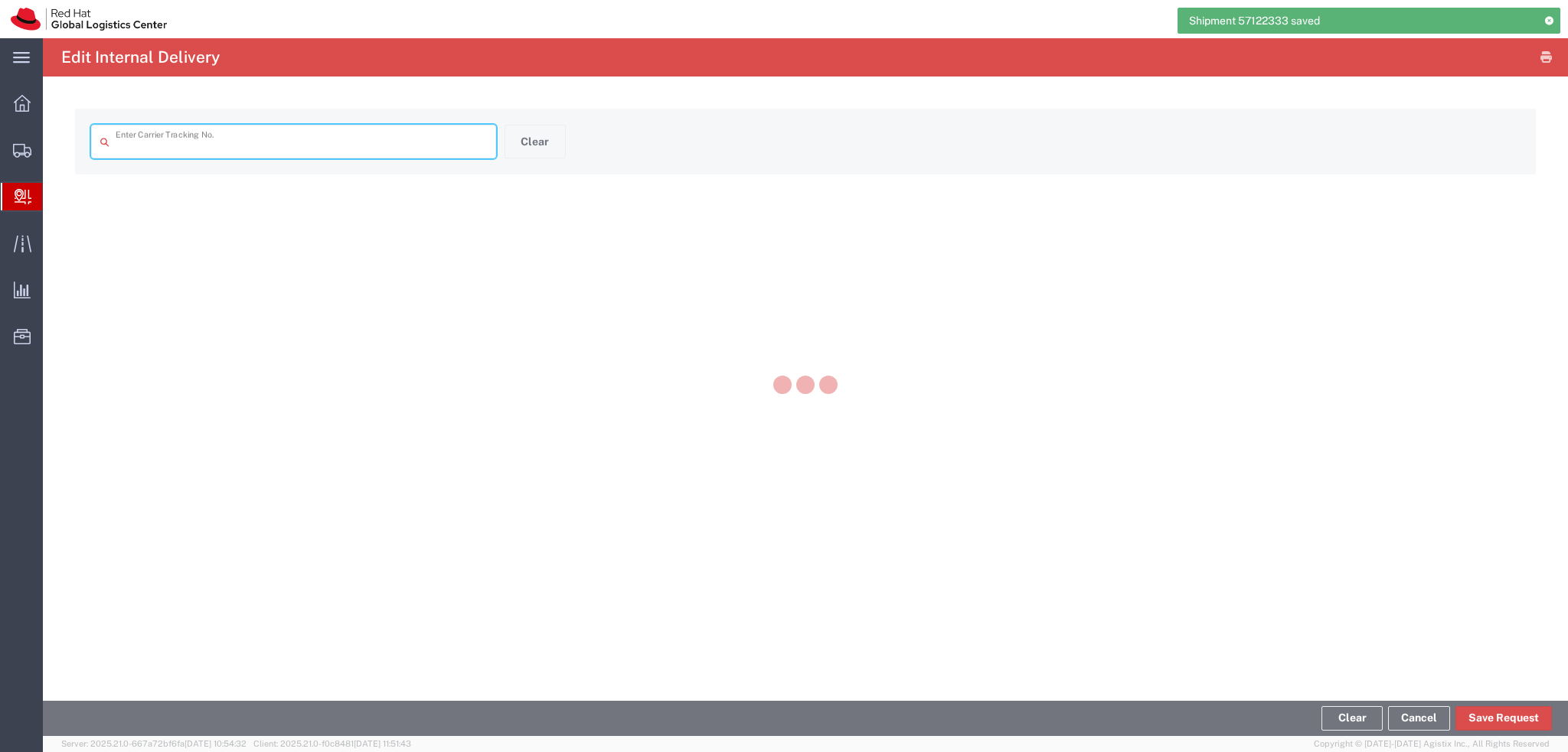
type input "414586922968"
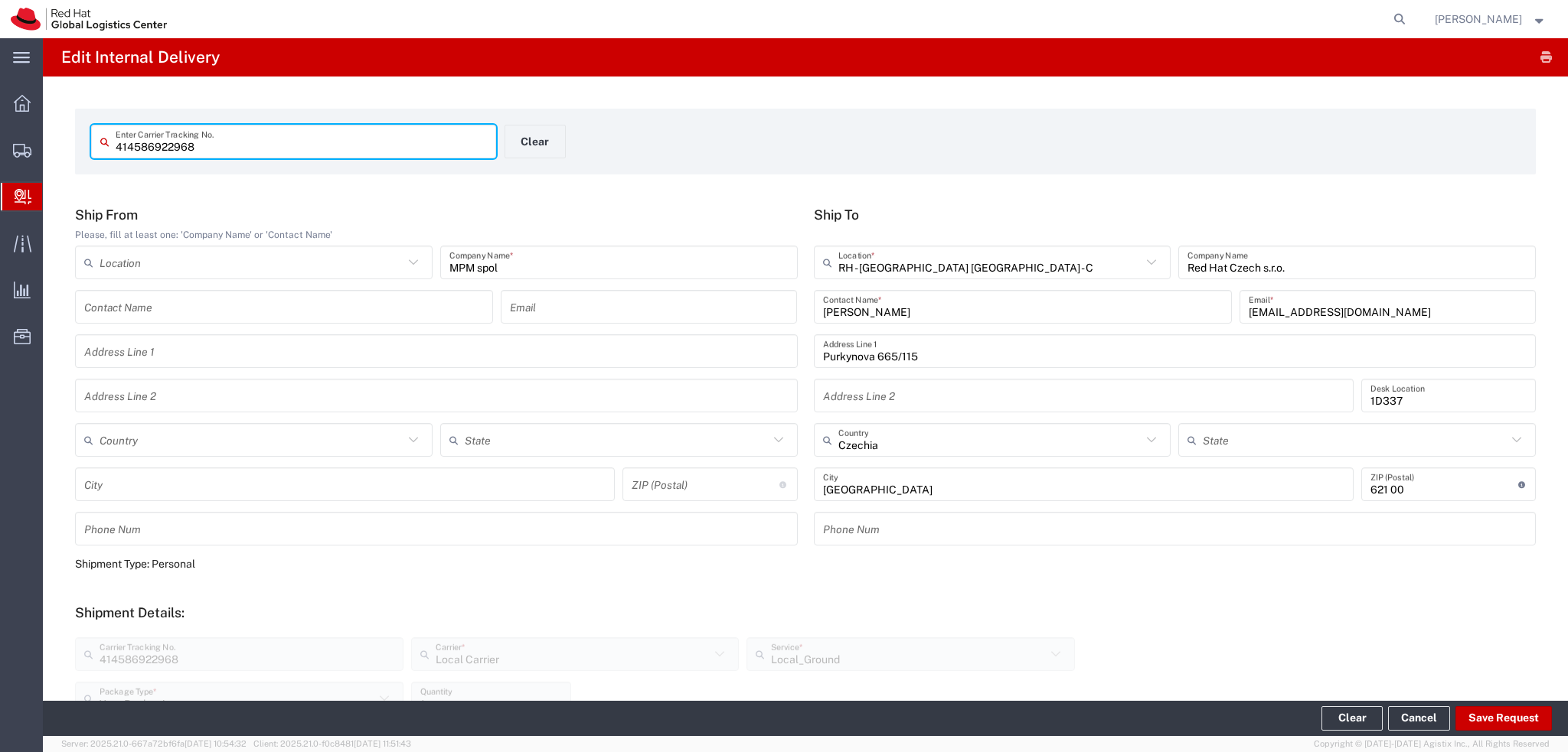
scroll to position [413, 0]
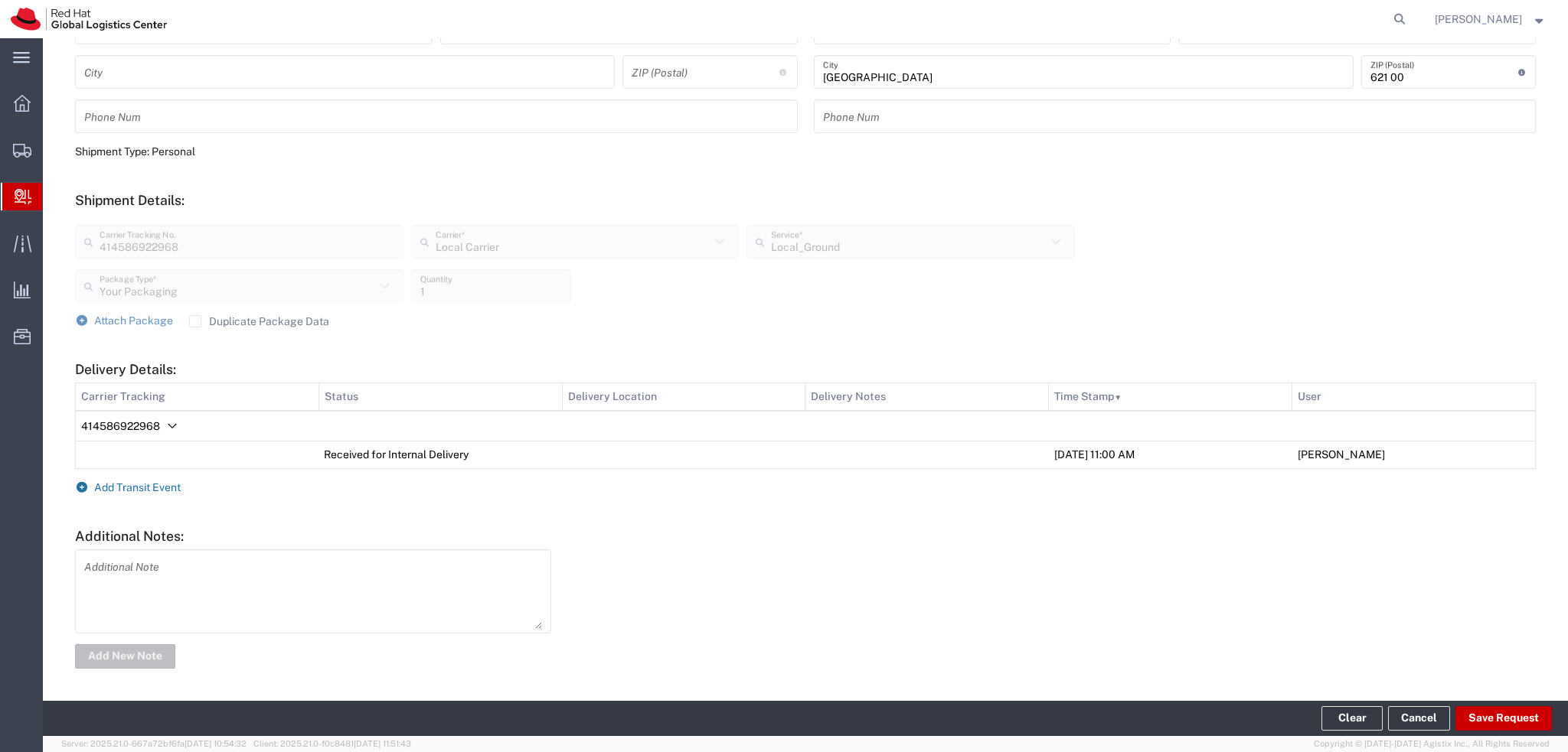
click at [166, 487] on span "Add Transit Event" at bounding box center [137, 487] width 87 height 13
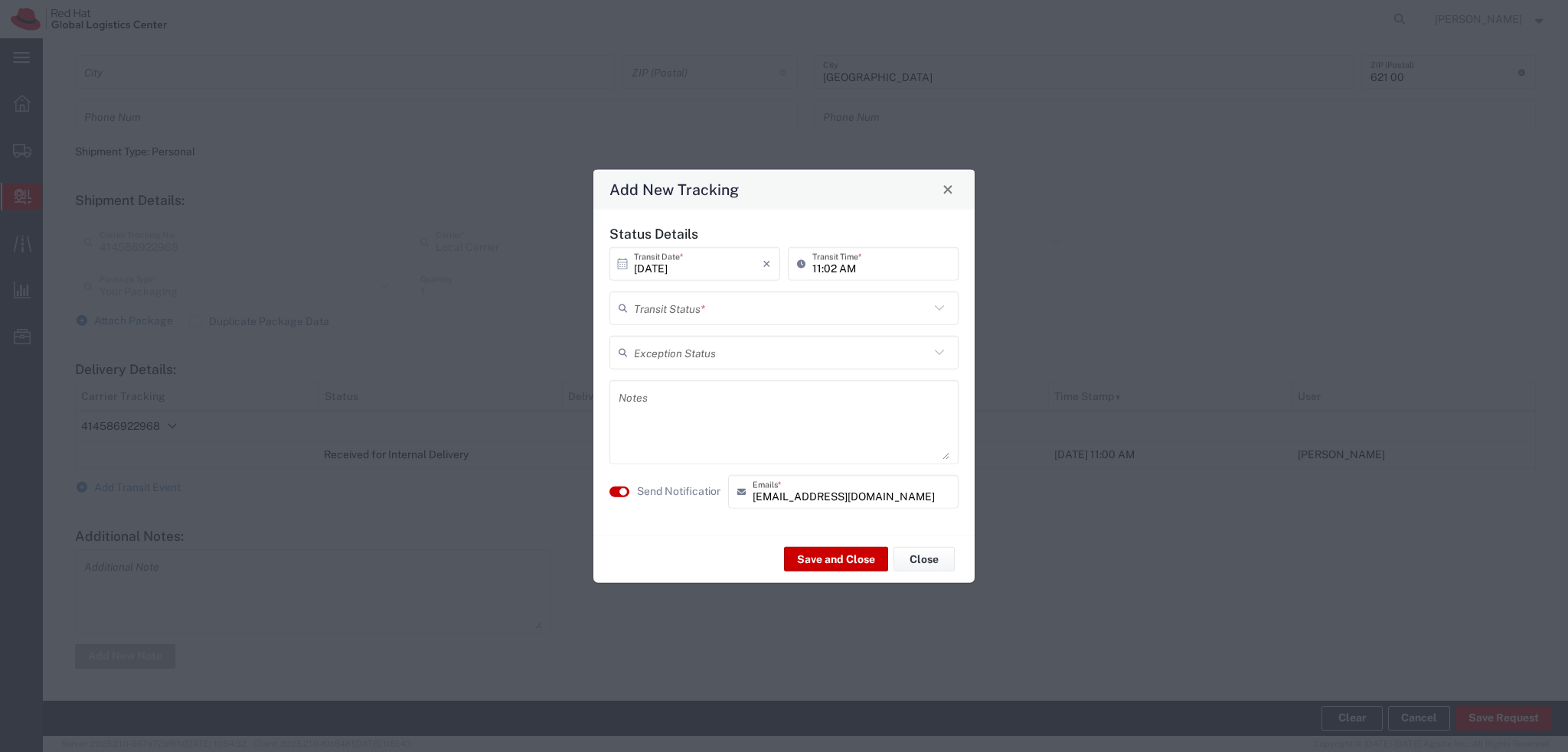
click at [702, 310] on input "text" at bounding box center [781, 308] width 295 height 27
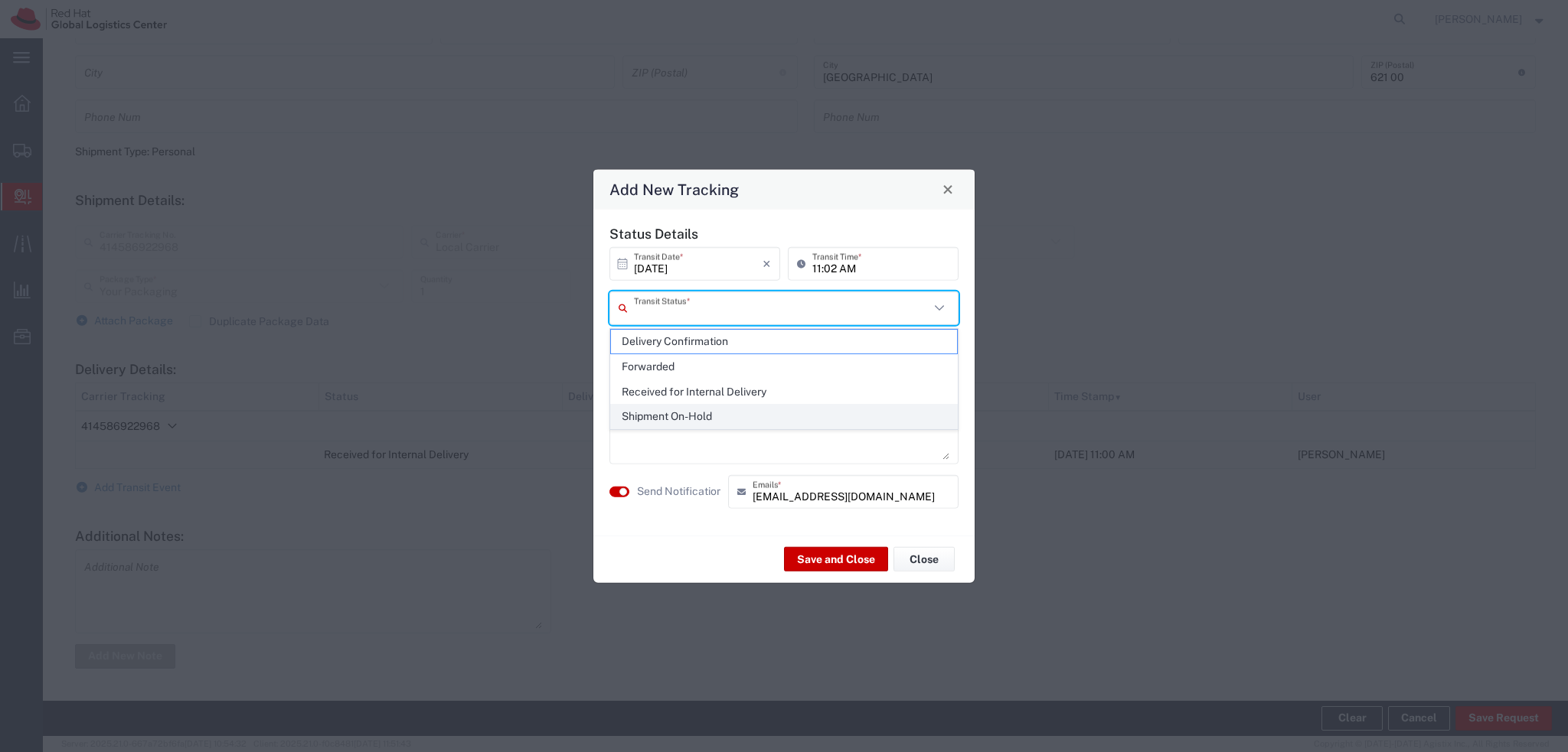
click at [701, 421] on span "Shipment On-Hold" at bounding box center [784, 417] width 346 height 24
type input "Shipment On-Hold"
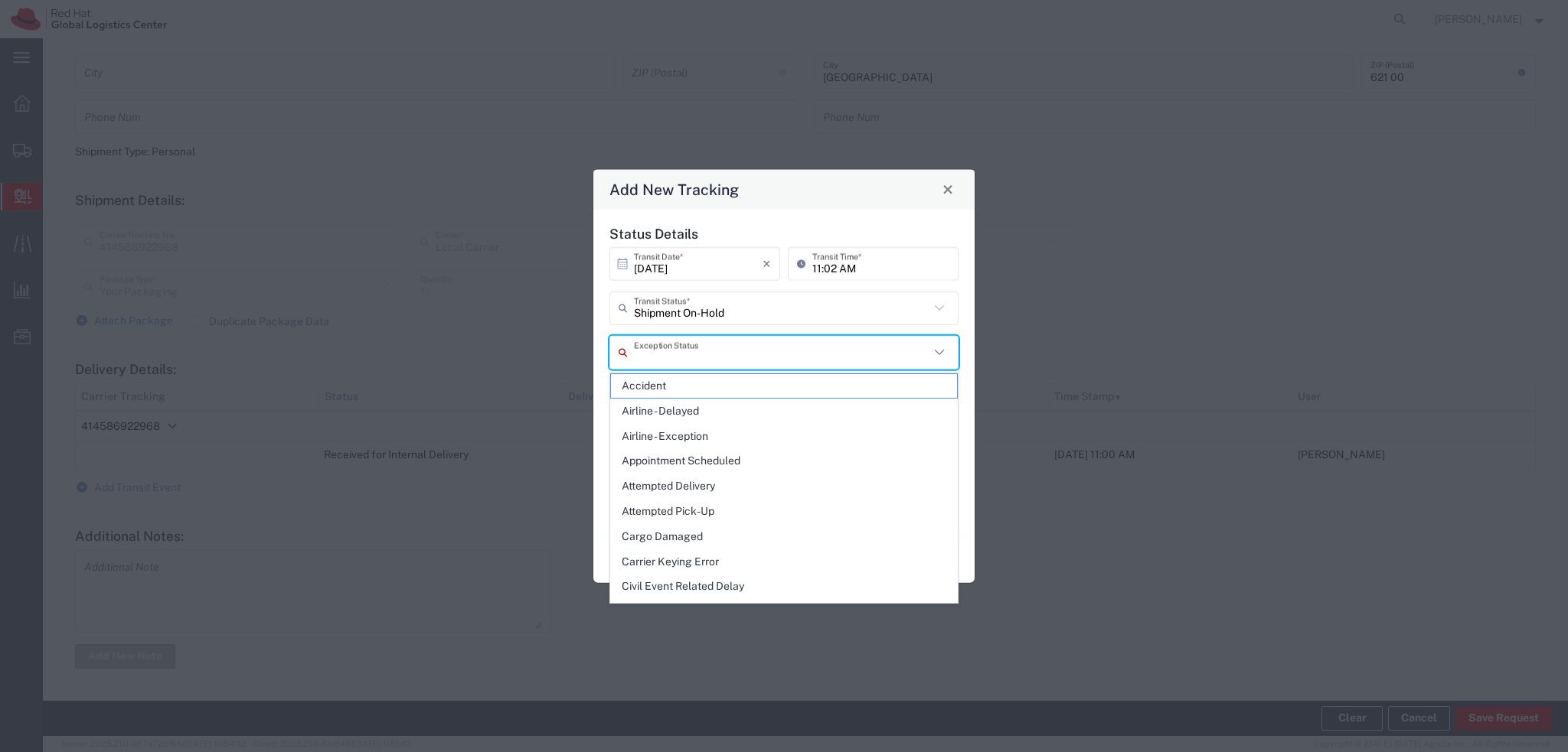
click at [680, 355] on input "text" at bounding box center [781, 352] width 295 height 27
click at [682, 354] on input "text" at bounding box center [781, 352] width 295 height 27
click at [891, 209] on div "Status Details 10/14/2025 × Transit Date * Cancel Apply 11:02 AM Transit Time *…" at bounding box center [784, 372] width 381 height 326
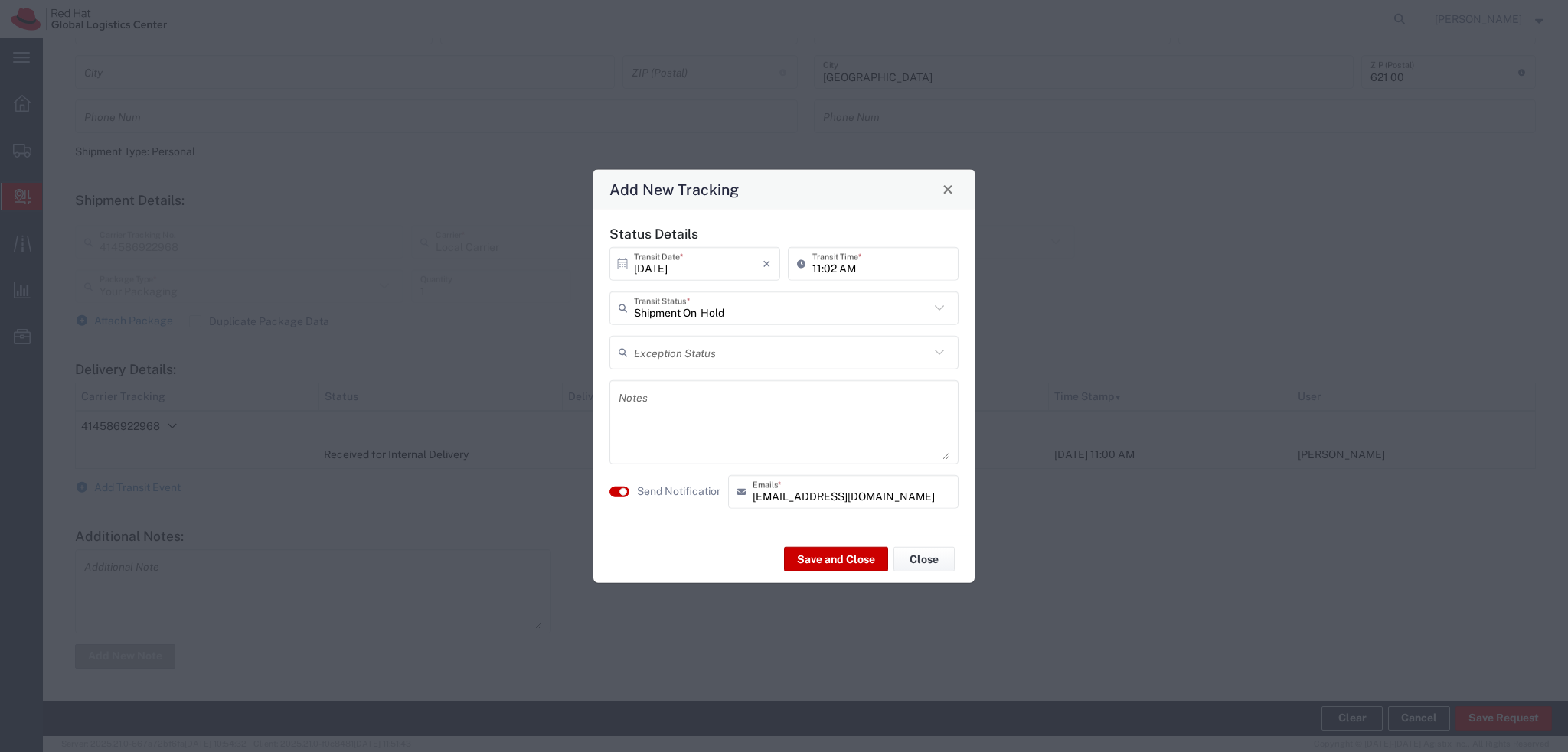
click at [637, 399] on textarea at bounding box center [784, 421] width 330 height 75
paste textarea "Hi, please come to pick up the package to the RH Brno Post opposite to the TPB-…"
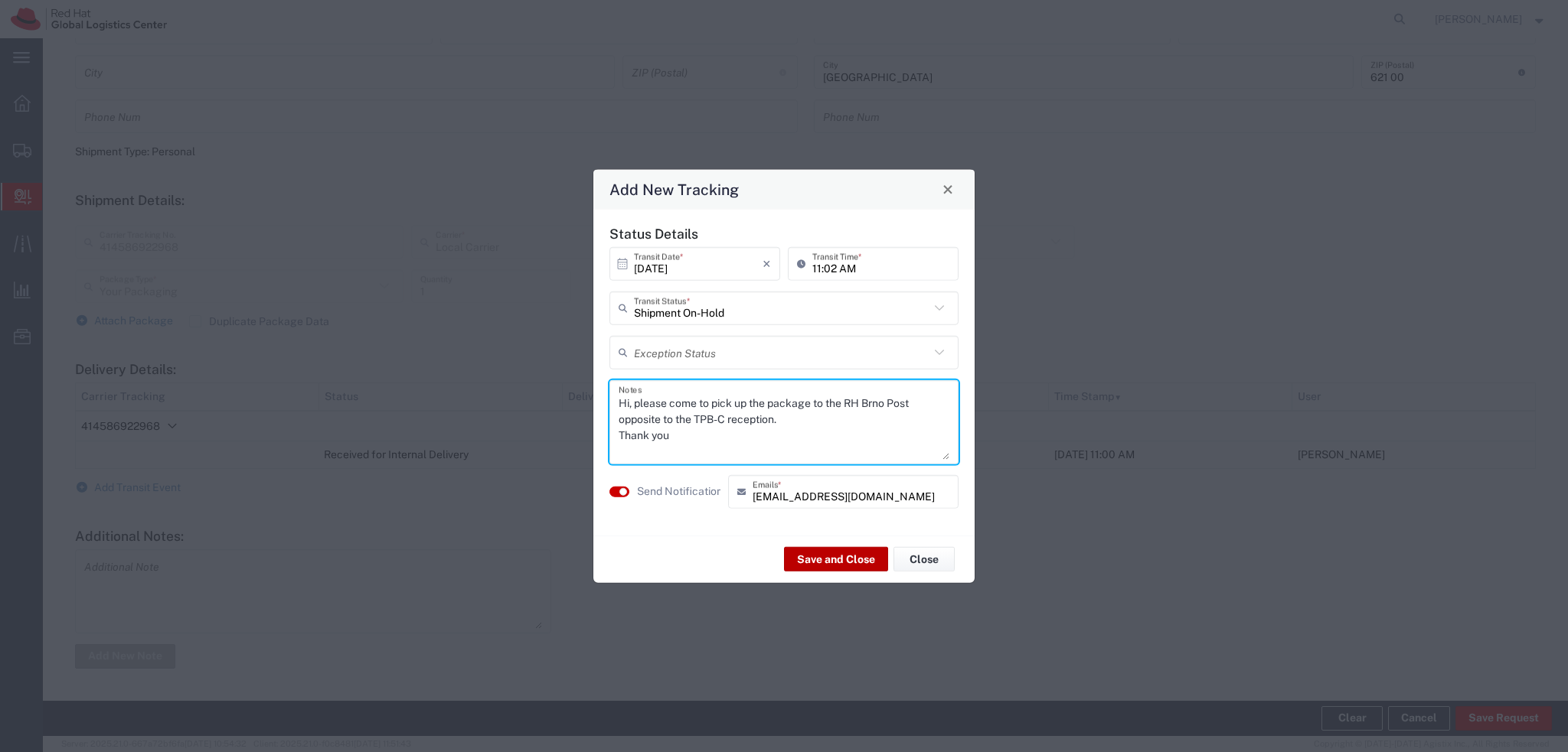
type textarea "Hi, please come to pick up the package to the RH Brno Post opposite to the TPB-…"
click at [835, 560] on button "Save and Close" at bounding box center [836, 559] width 104 height 24
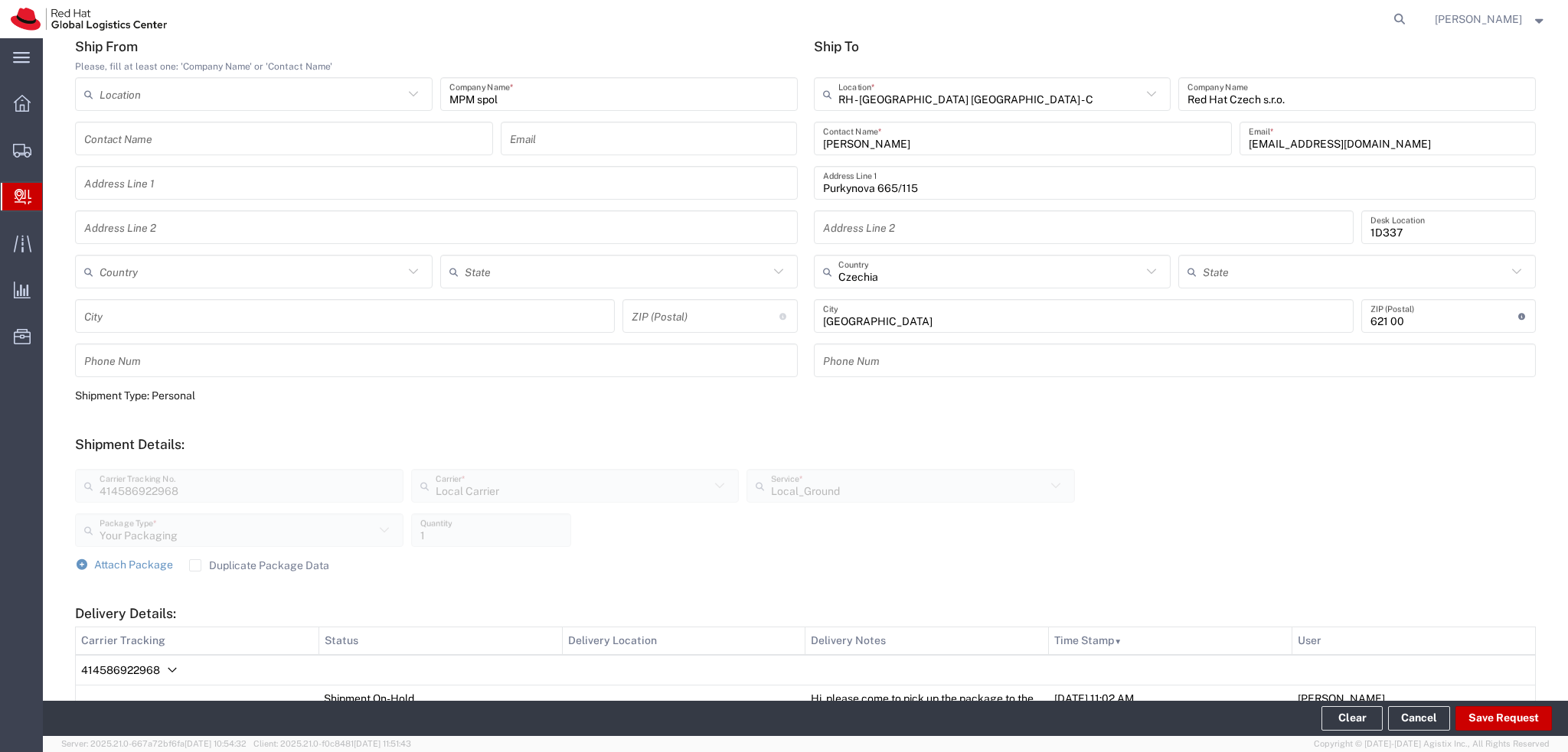
scroll to position [0, 0]
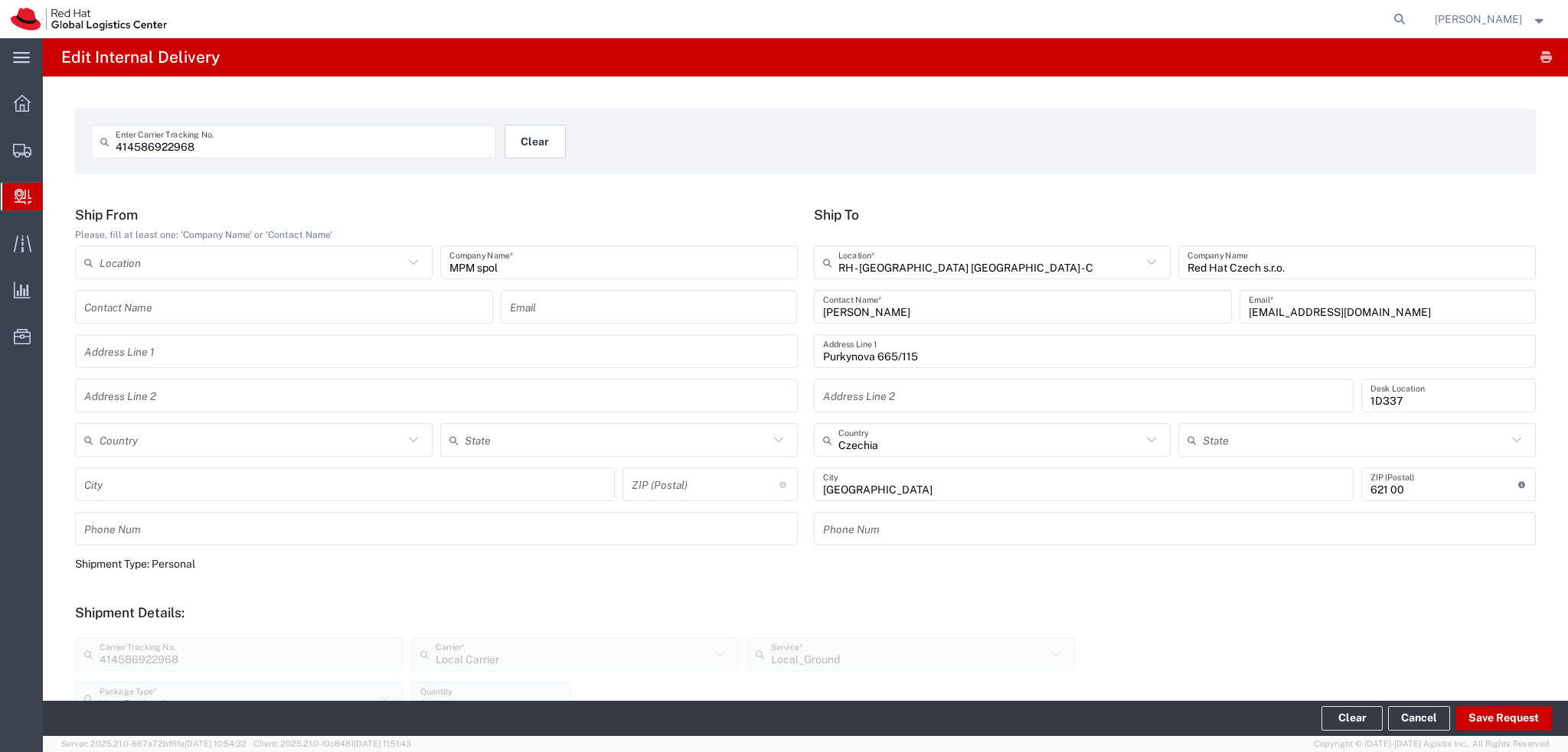
click at [531, 147] on button "Clear" at bounding box center [535, 141] width 61 height 34
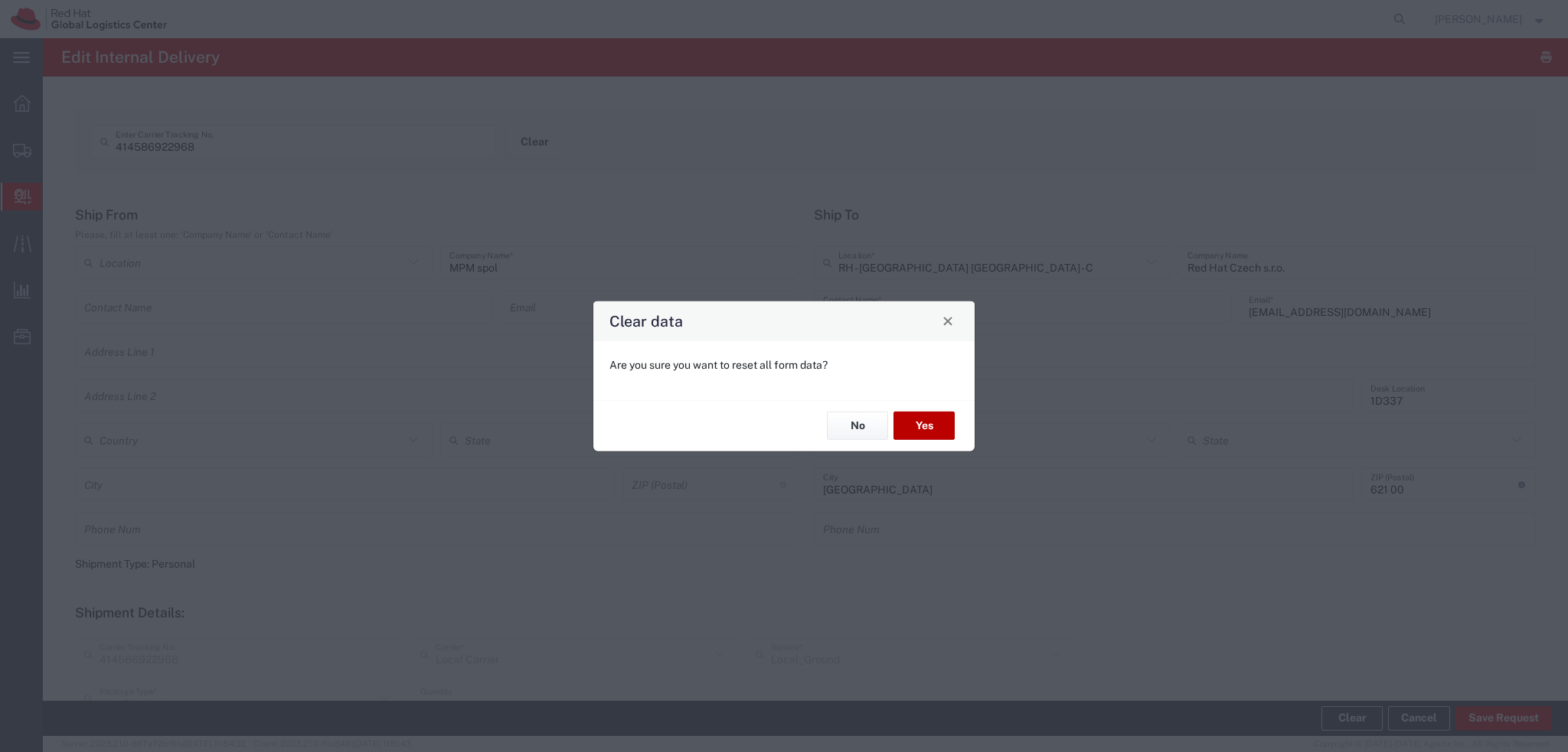
click at [933, 432] on button "Yes" at bounding box center [924, 426] width 61 height 29
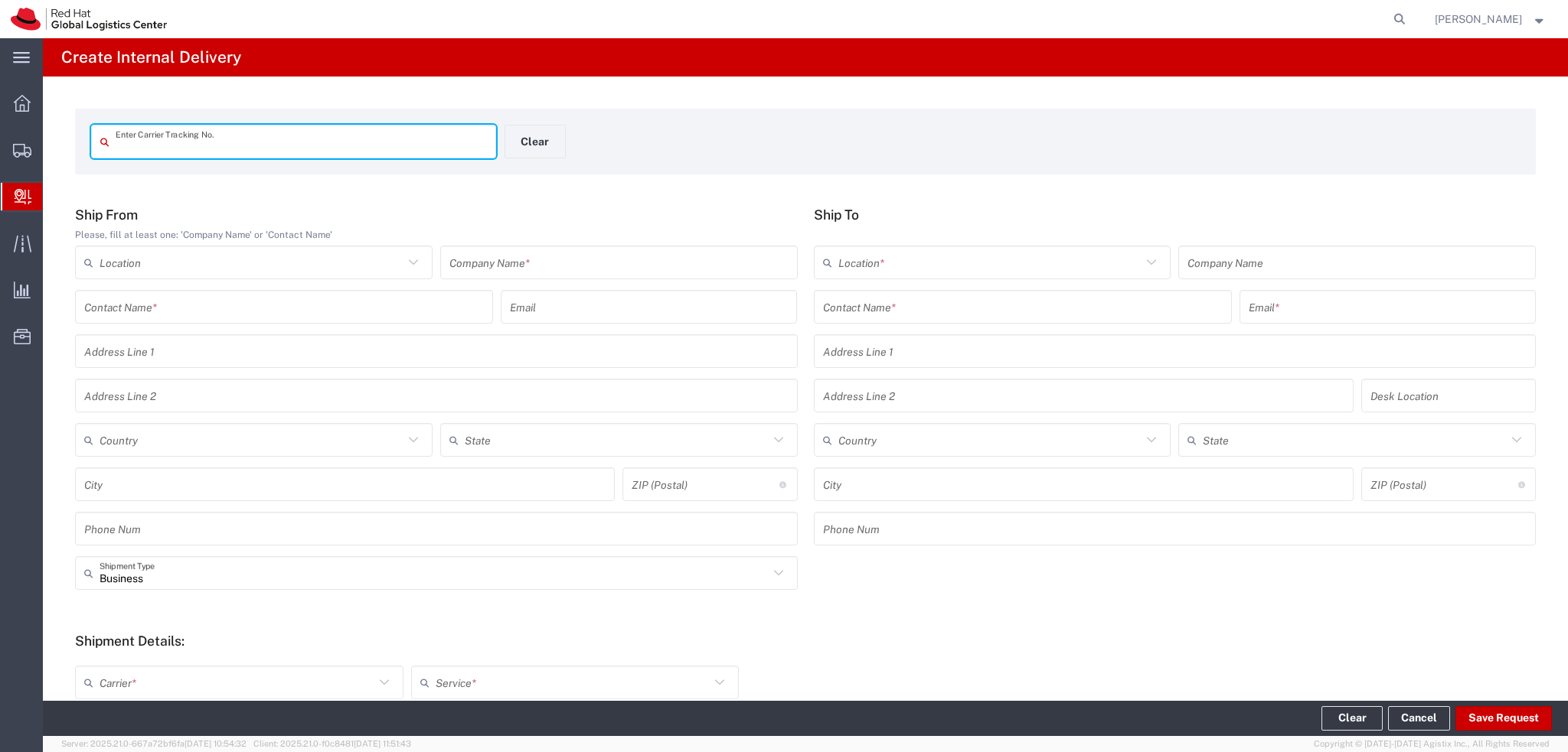
click at [214, 147] on input "text" at bounding box center [301, 142] width 372 height 27
type input "404550353508"
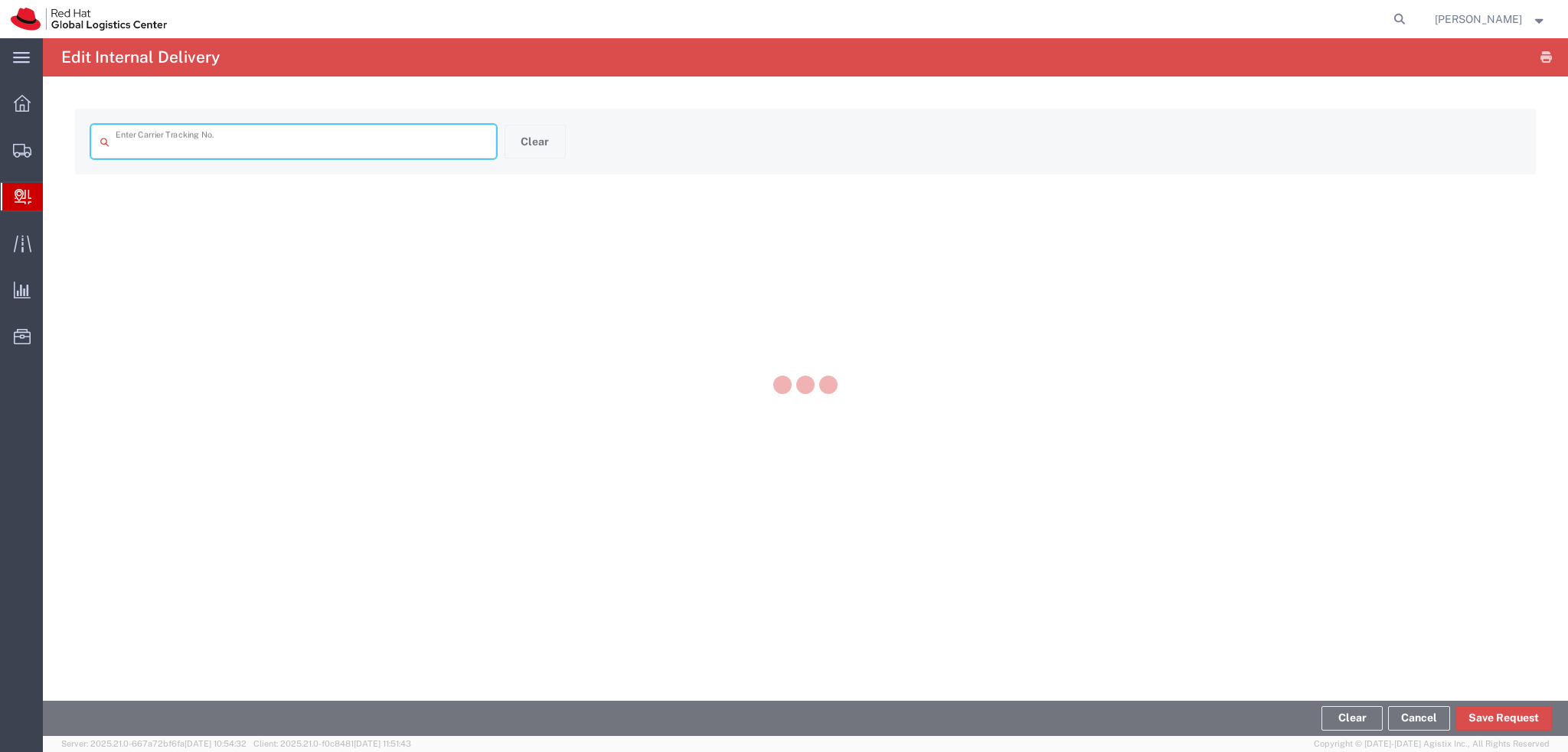
type input "404550353508"
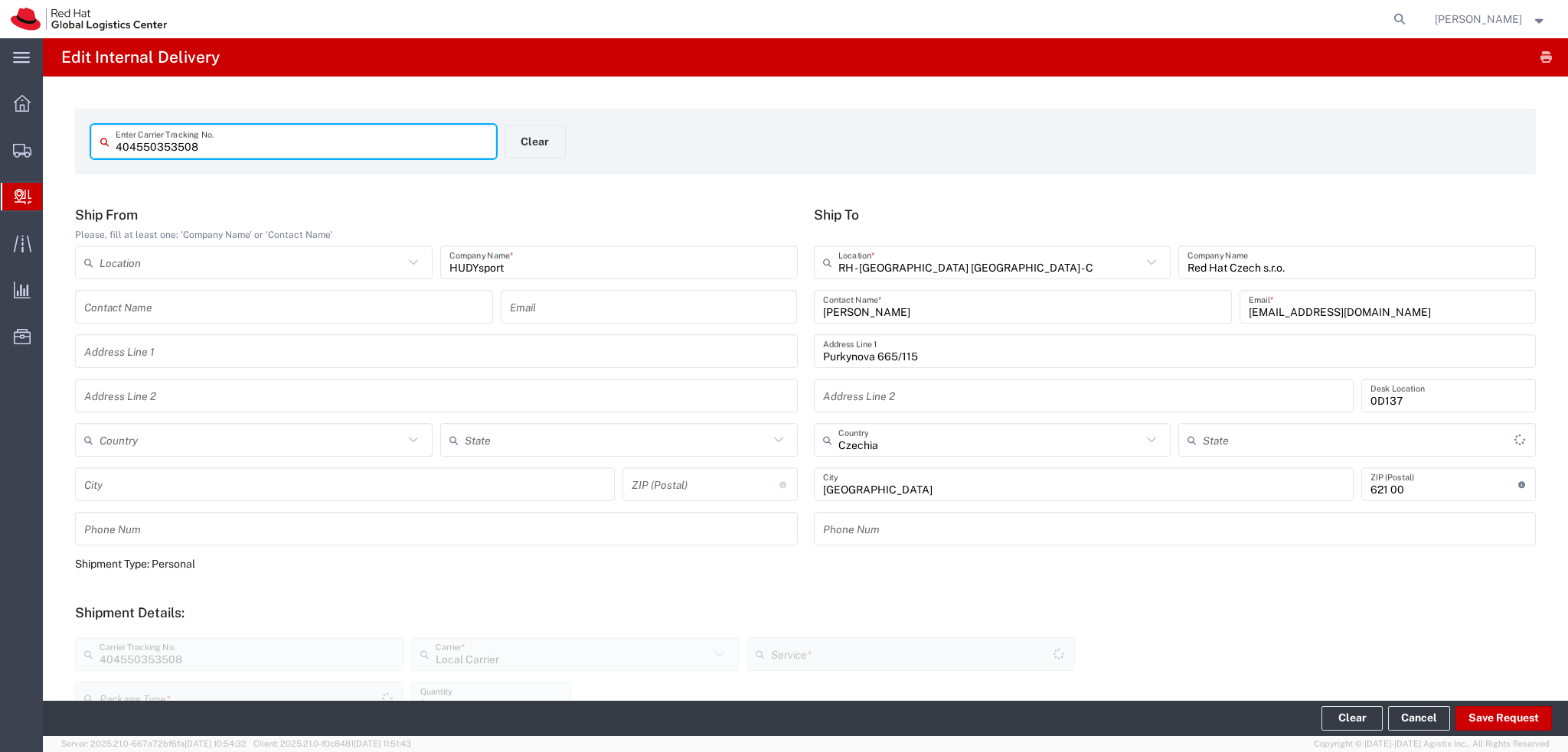
type input "Your Packaging"
type input "Local_Ground"
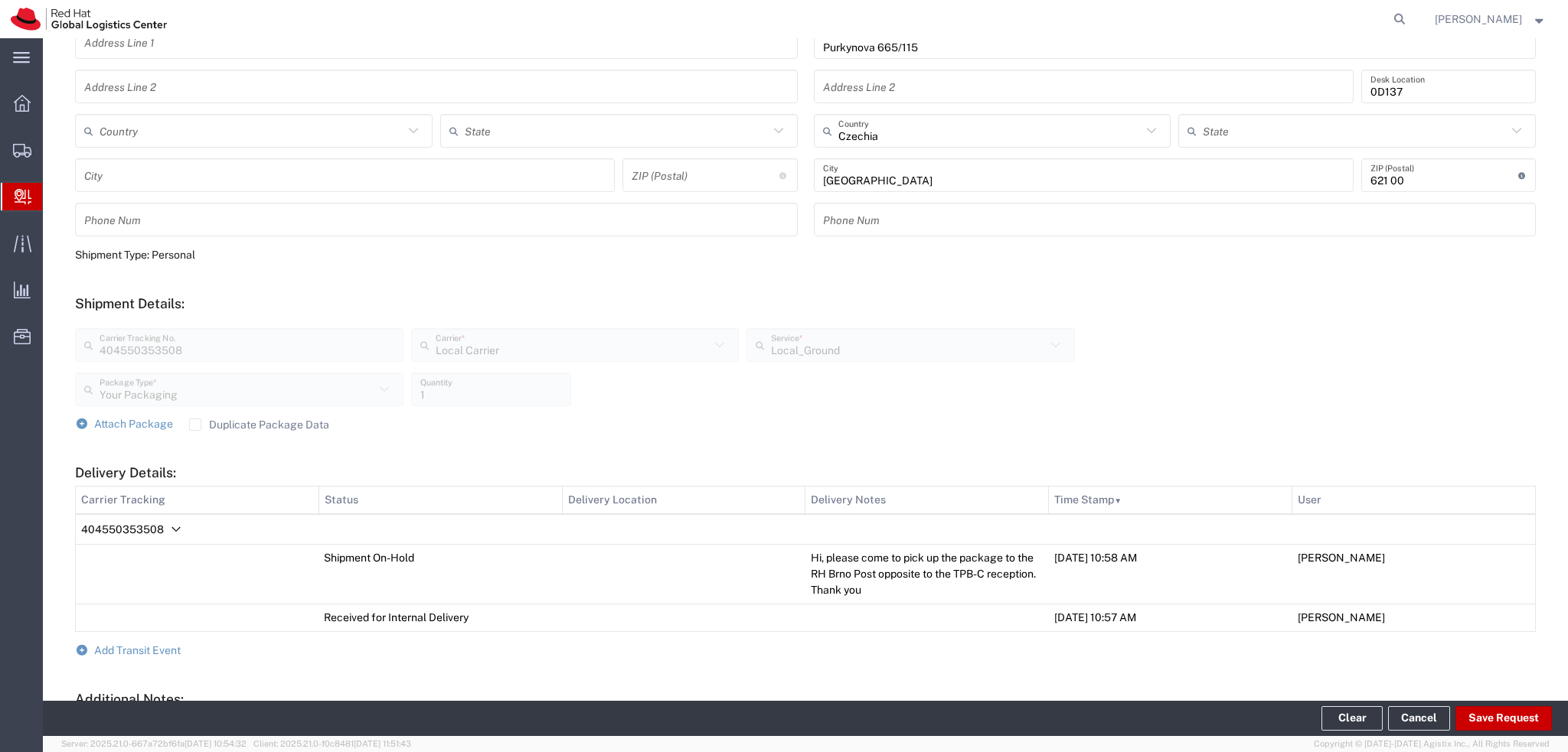
scroll to position [382, 0]
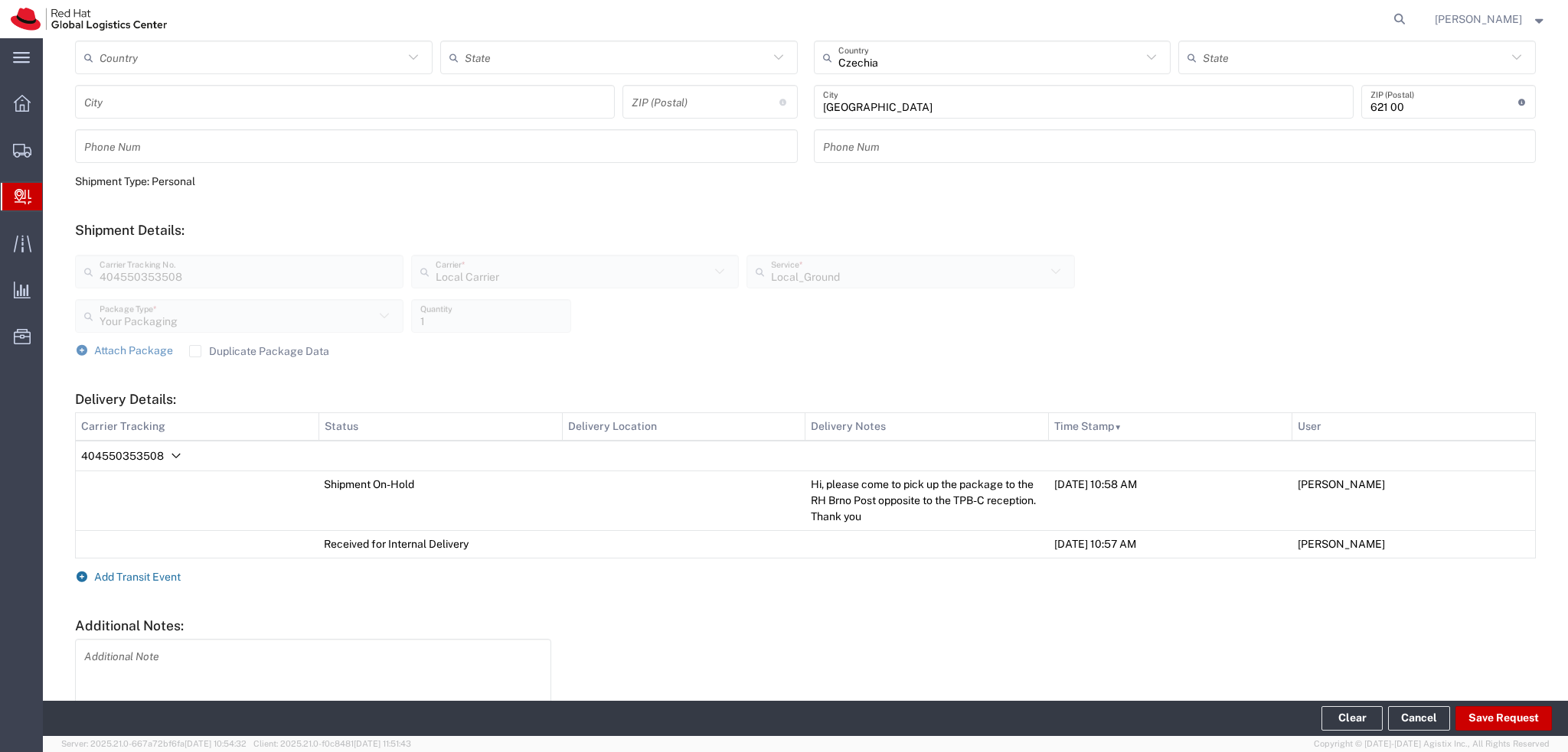
click at [147, 575] on span "Add Transit Event" at bounding box center [137, 576] width 87 height 13
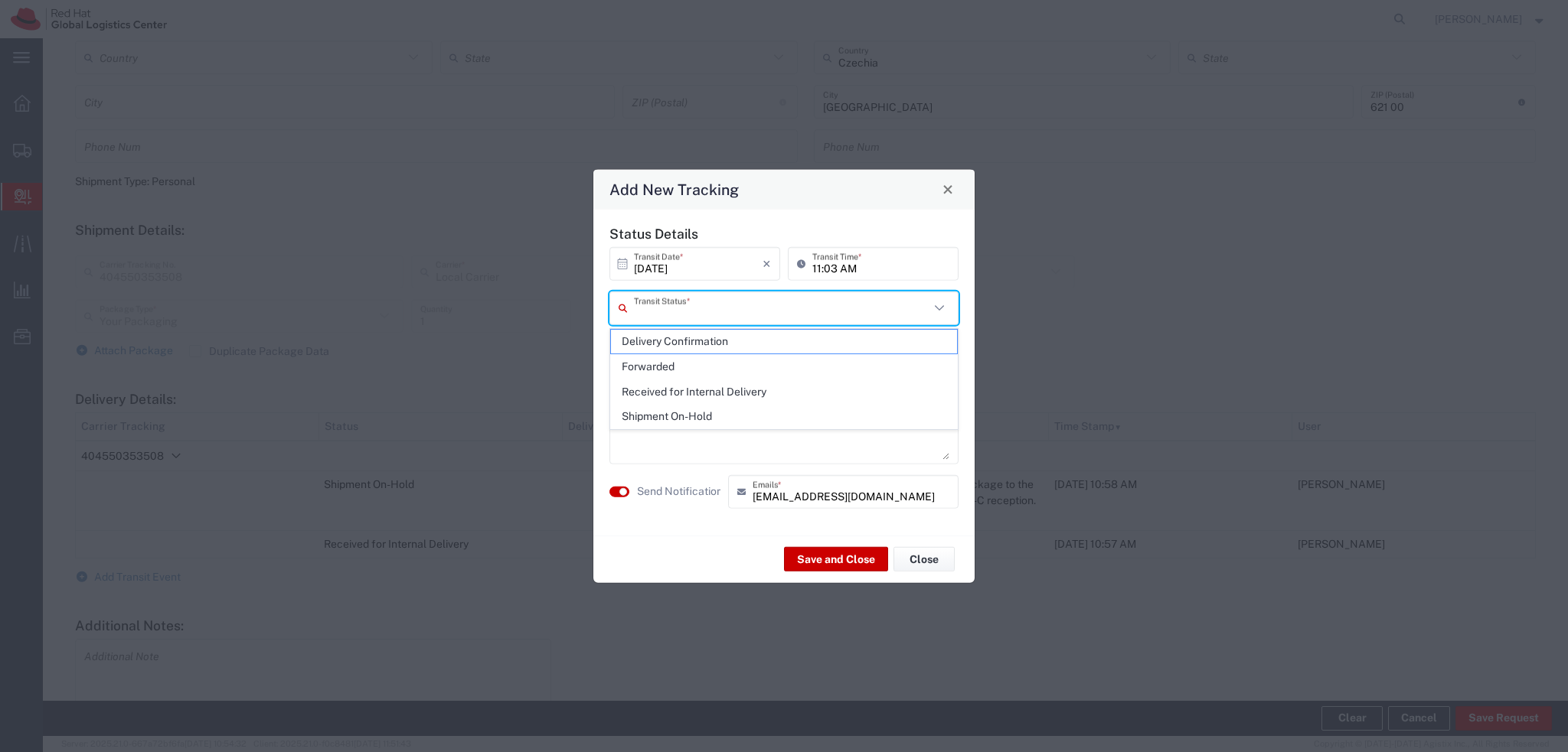
click at [688, 303] on input "text" at bounding box center [781, 308] width 295 height 27
click at [709, 345] on span "Delivery Confirmation" at bounding box center [784, 341] width 346 height 24
type input "Delivery Confirmation"
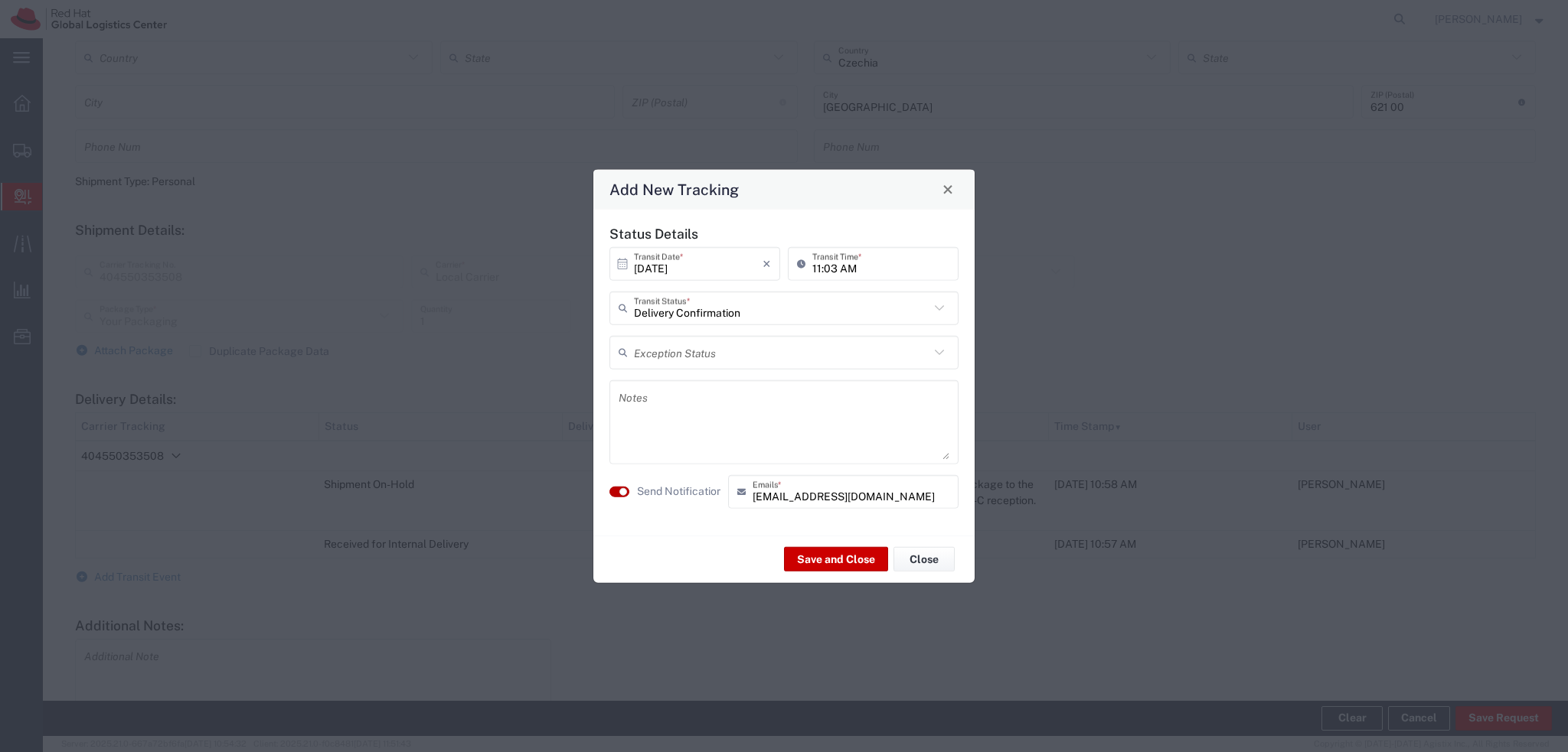
click at [619, 489] on button "button" at bounding box center [620, 491] width 20 height 11
click at [821, 556] on button "Save and Close" at bounding box center [836, 559] width 104 height 24
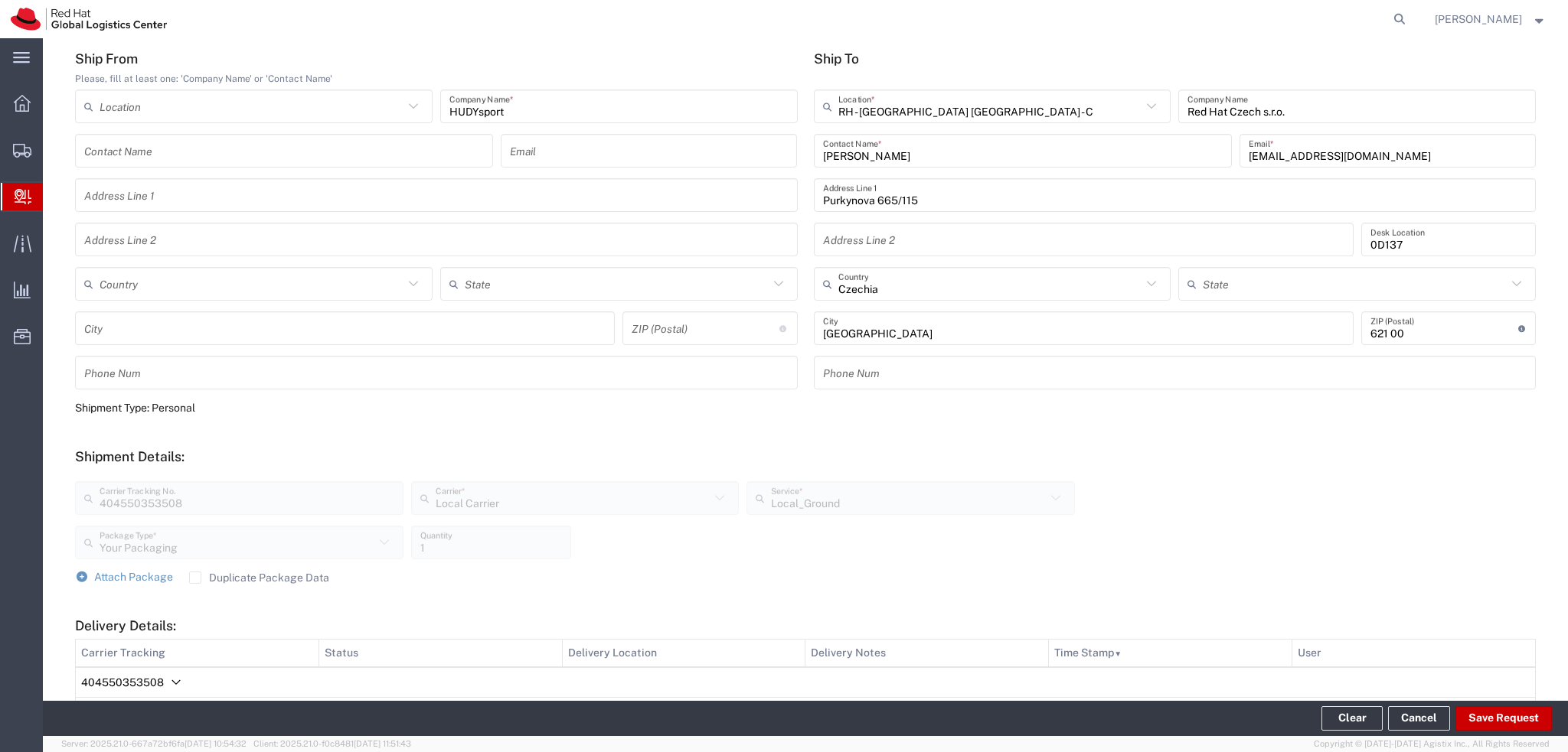
scroll to position [0, 0]
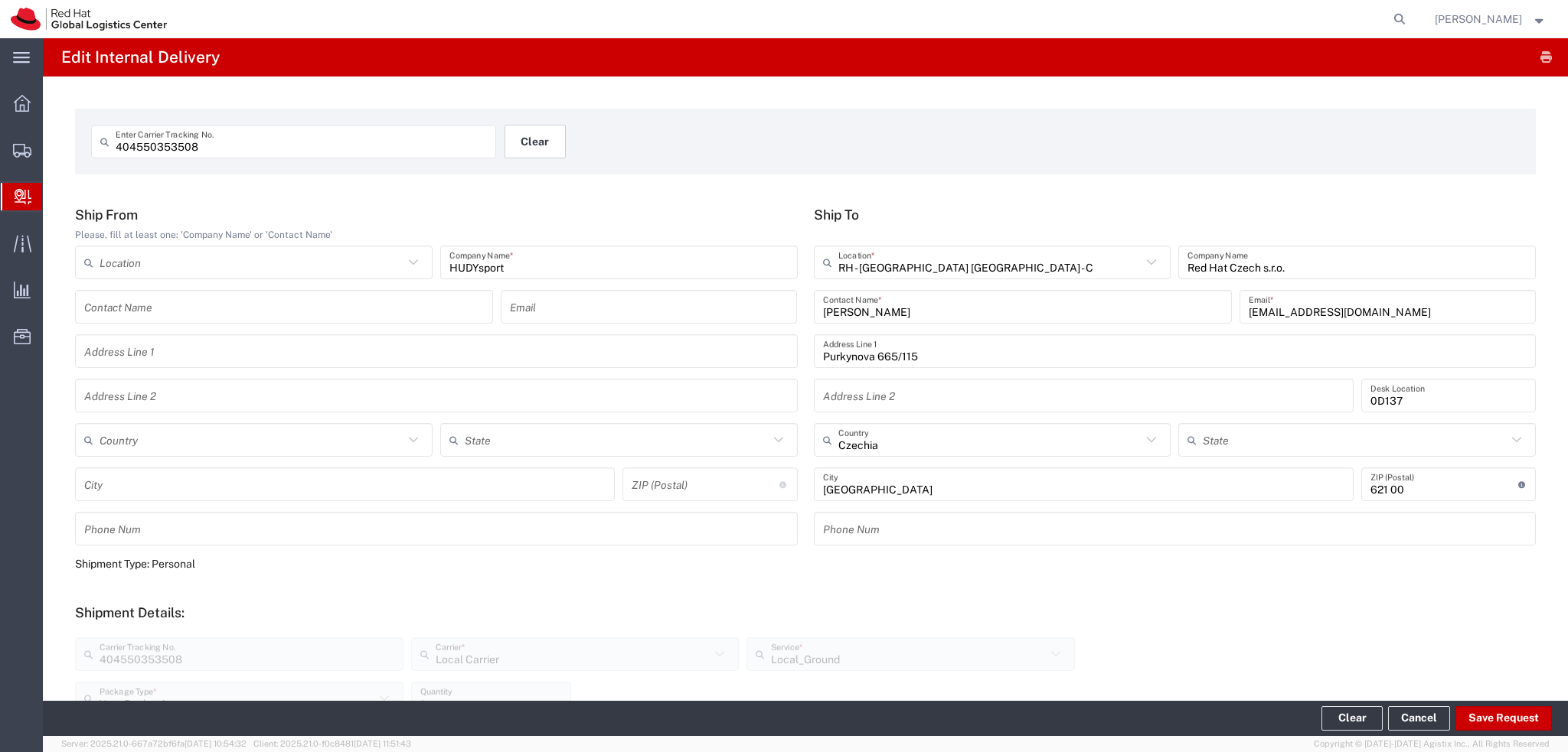
click at [523, 141] on button "Clear" at bounding box center [535, 141] width 61 height 34
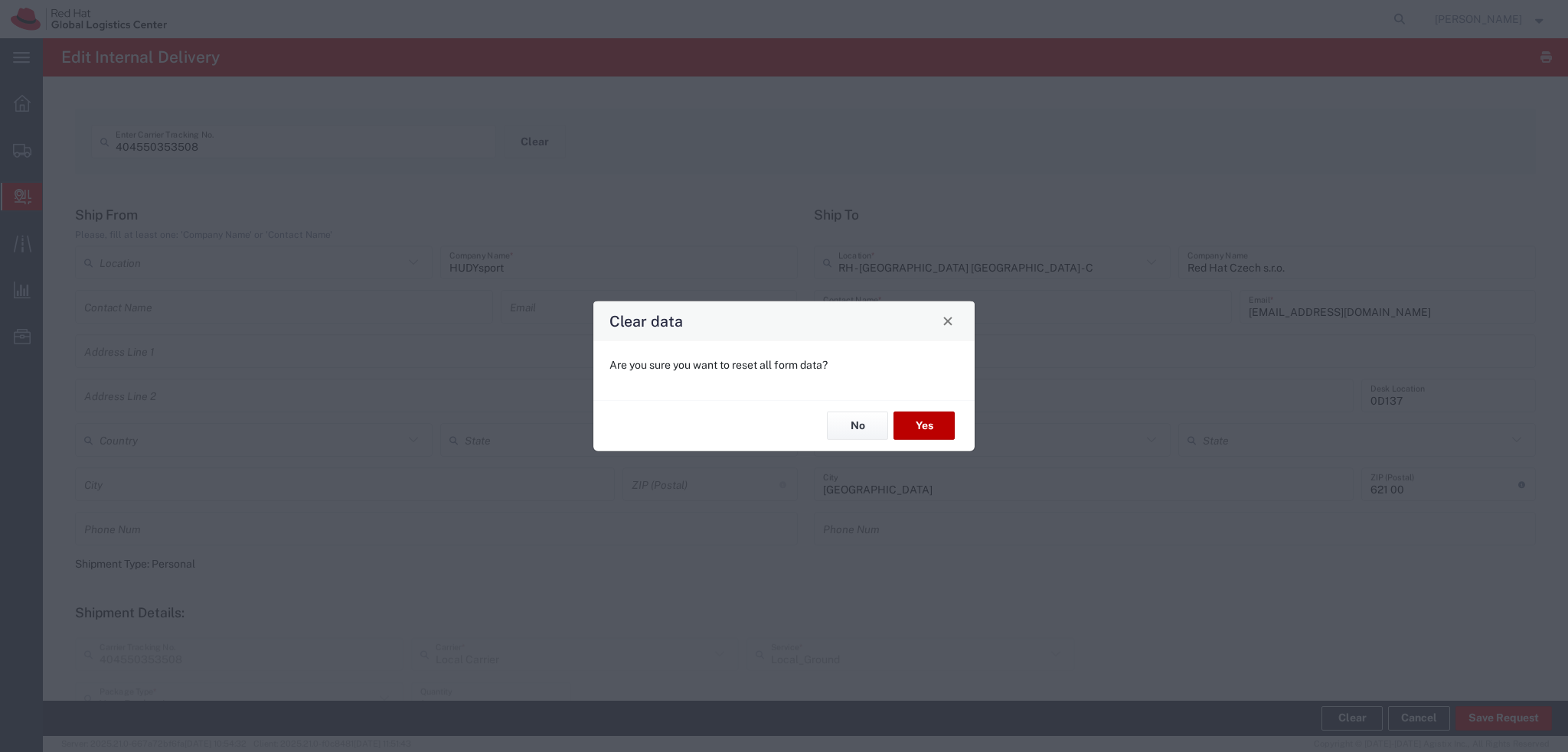
click at [944, 423] on button "Yes" at bounding box center [924, 426] width 61 height 29
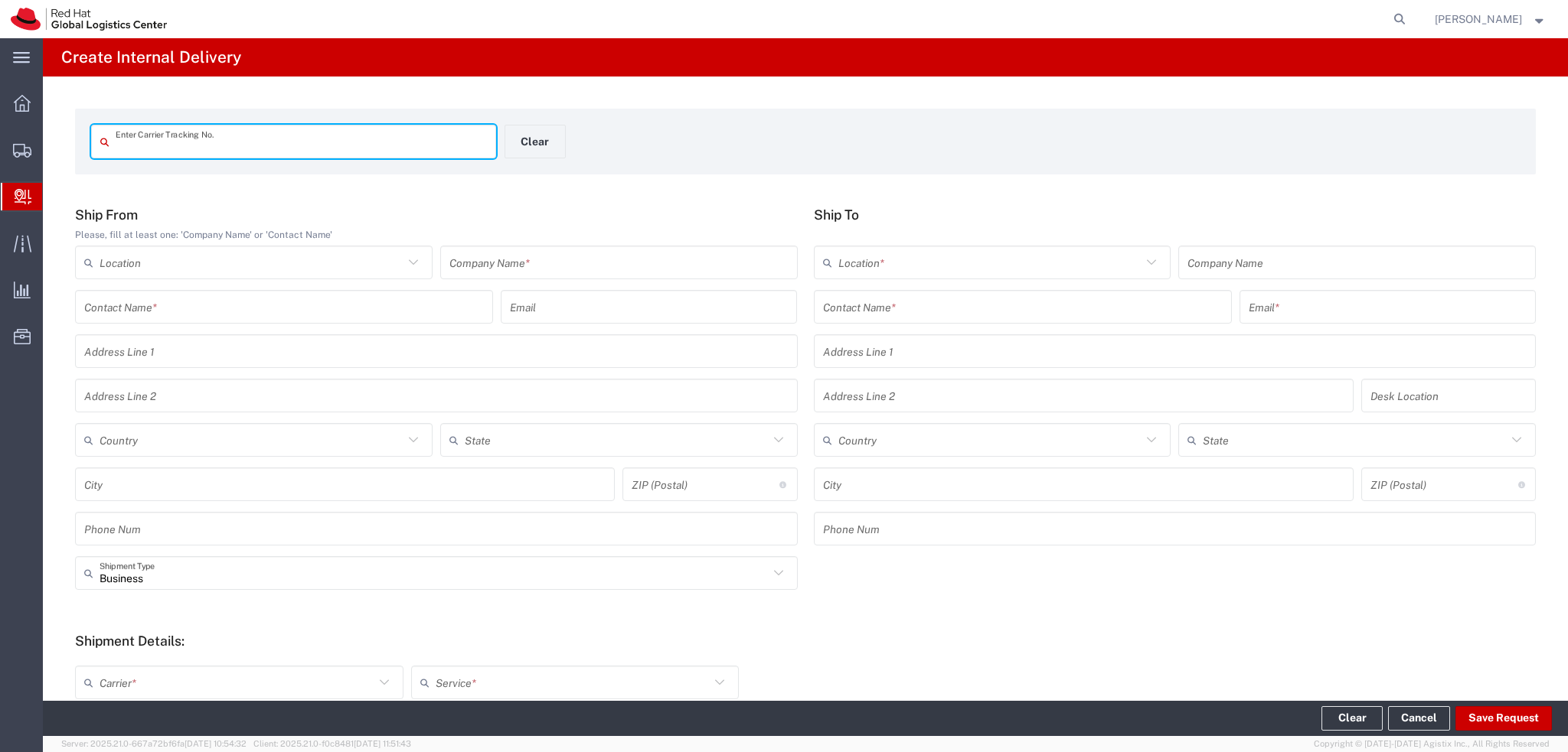
click at [510, 266] on input "text" at bounding box center [618, 263] width 339 height 27
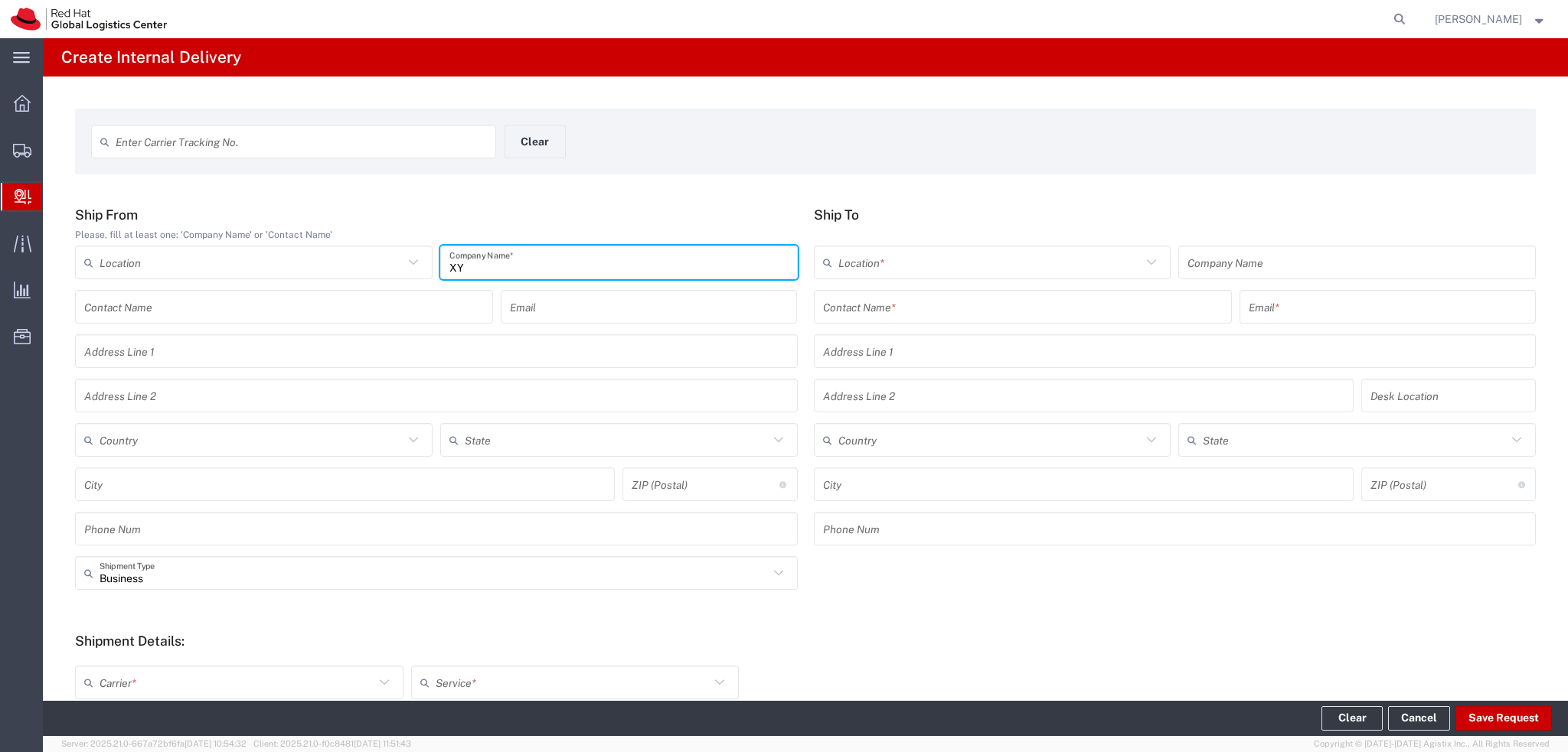
type input "XY"
click at [903, 312] on input "text" at bounding box center [1022, 308] width 399 height 27
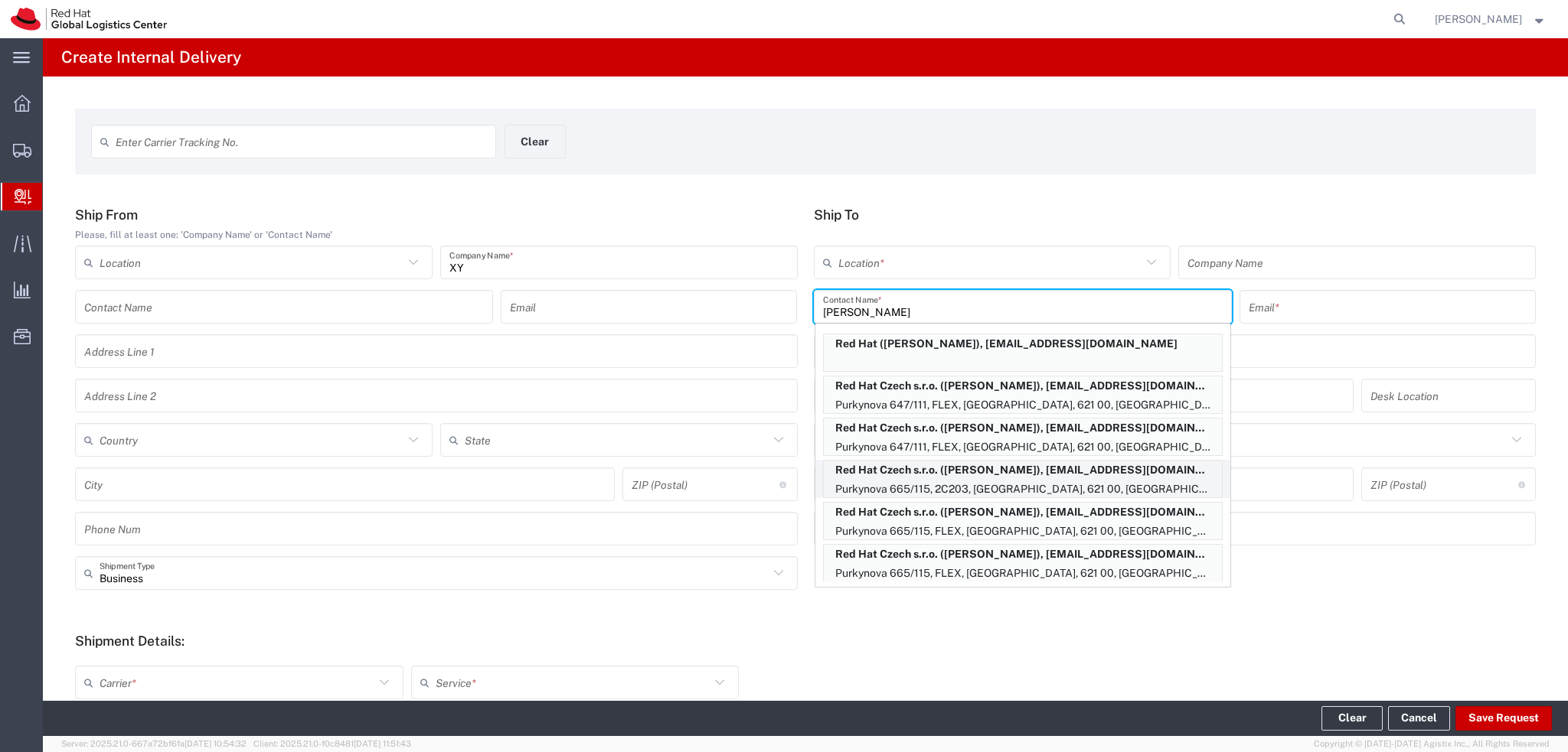
type input "Michaela"
click at [1023, 480] on p "Purkynova 665/115, 2C203, BRNO, 621 00, CZ" at bounding box center [1022, 489] width 398 height 19
type input "RH - [GEOGRAPHIC_DATA] [GEOGRAPHIC_DATA] - C"
type input "Red Hat Czech s.r.o."
type input "Michaela Malatin"
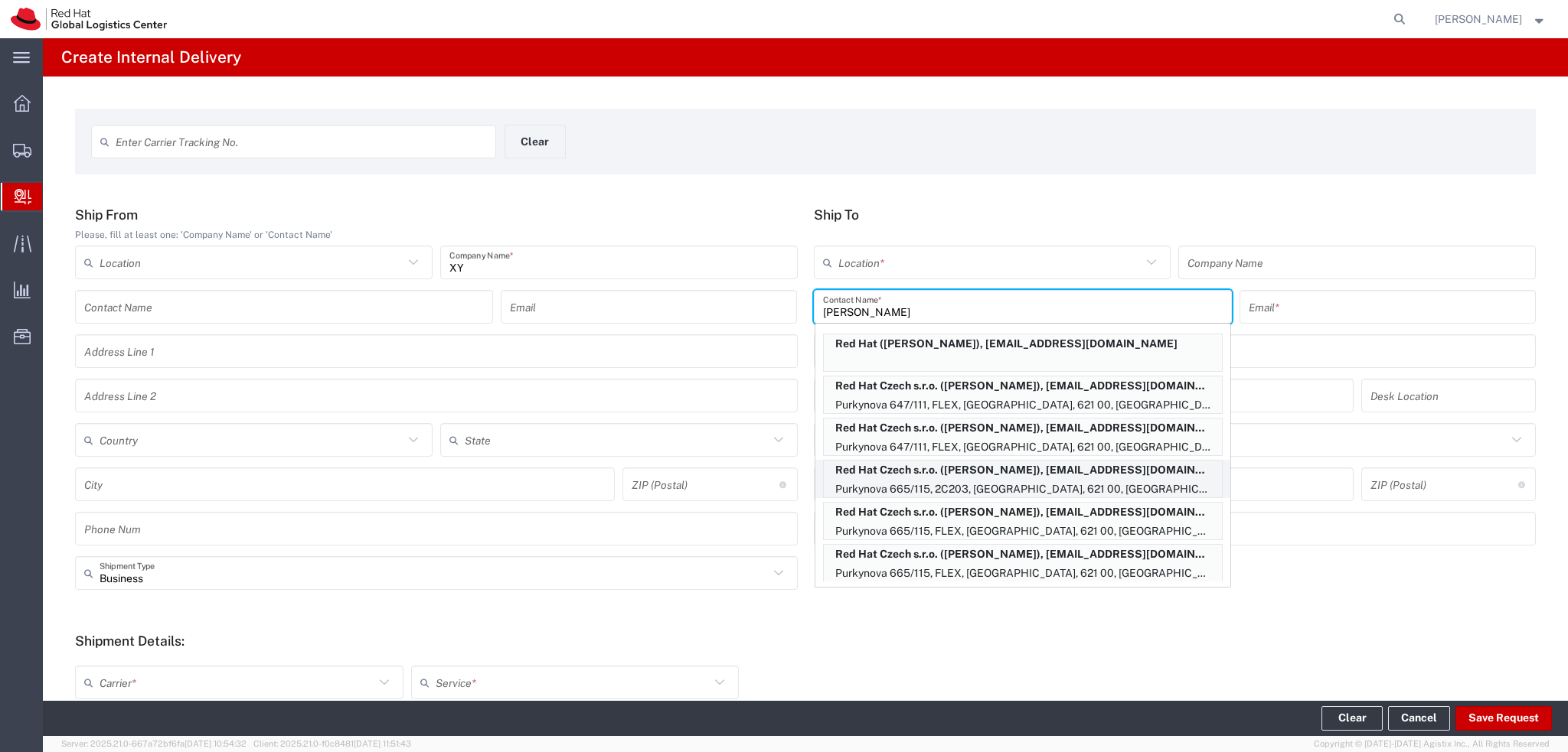
type input "mmalatin@redhat.com"
type input "Purkynova 665/115"
type input "2C203"
type input "Czechia"
type input "[GEOGRAPHIC_DATA]"
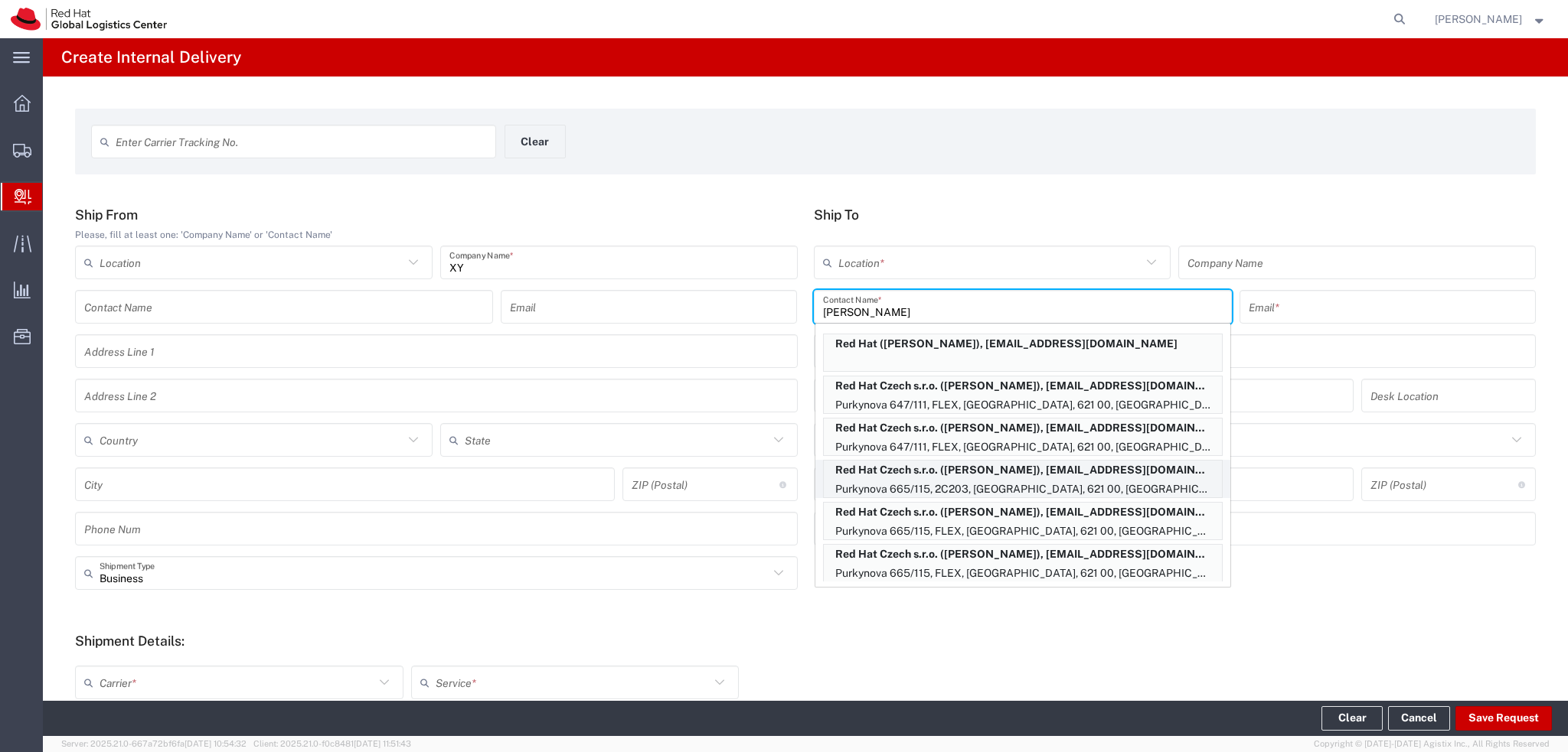
type input "621 00"
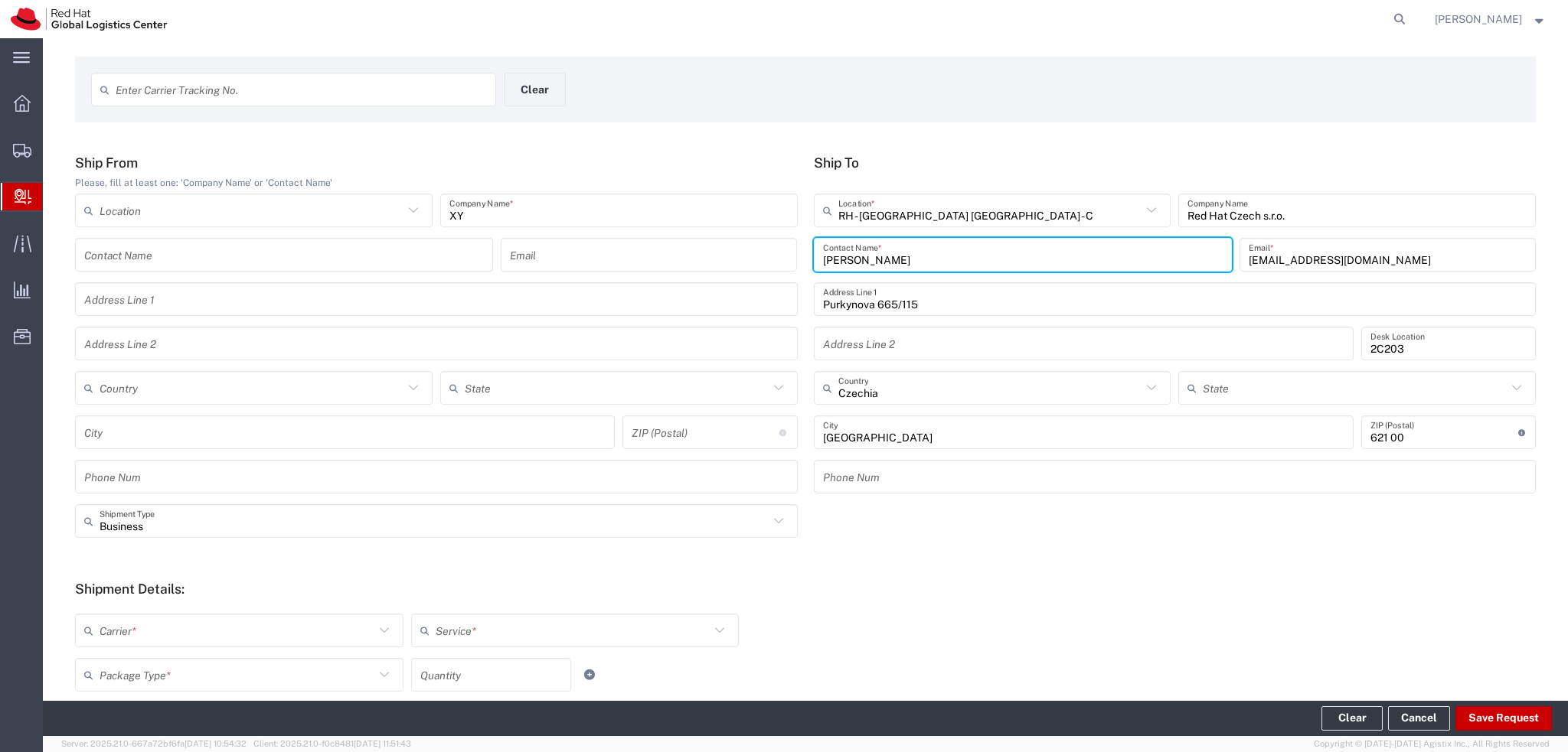
scroll to position [153, 0]
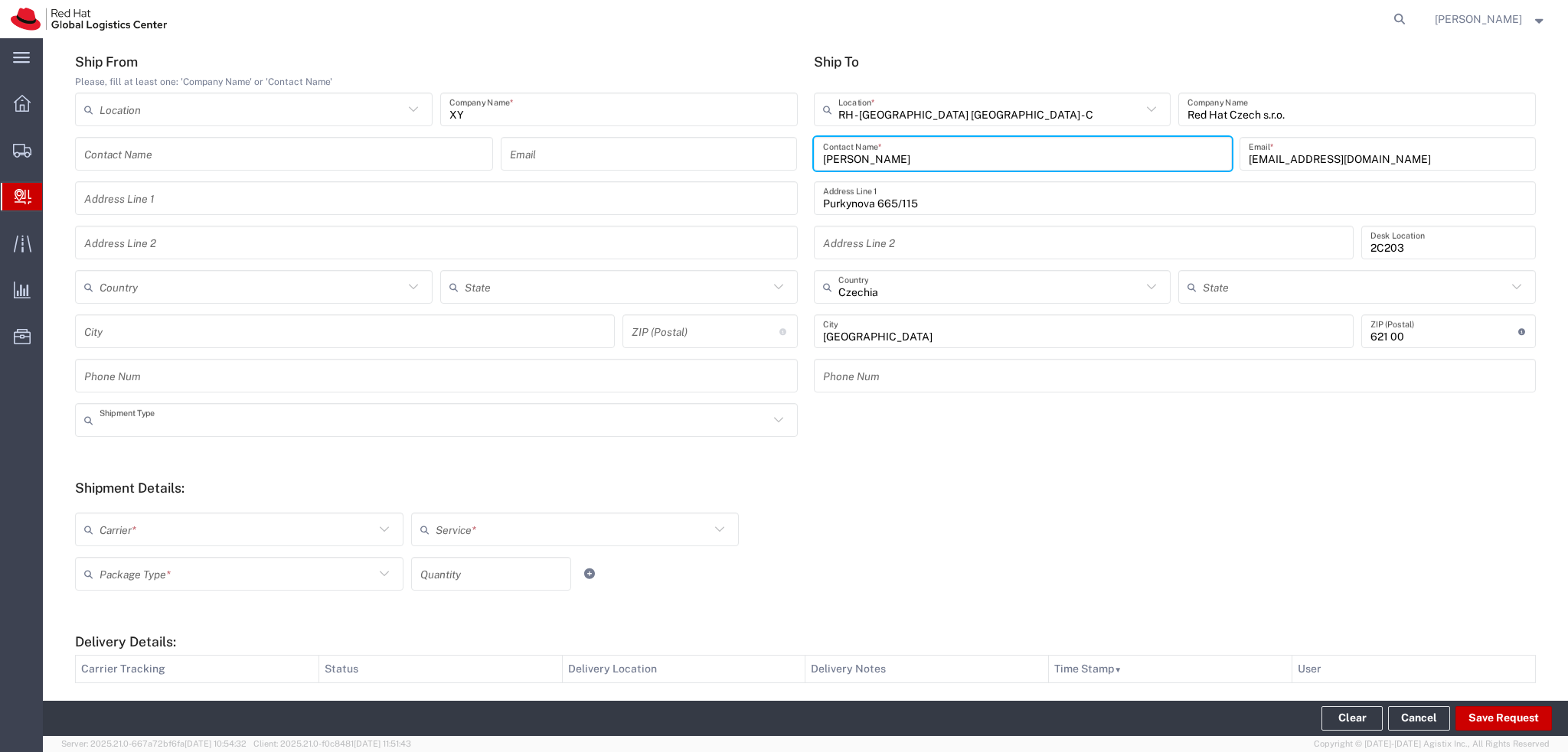
click at [240, 422] on input "text" at bounding box center [434, 420] width 669 height 27
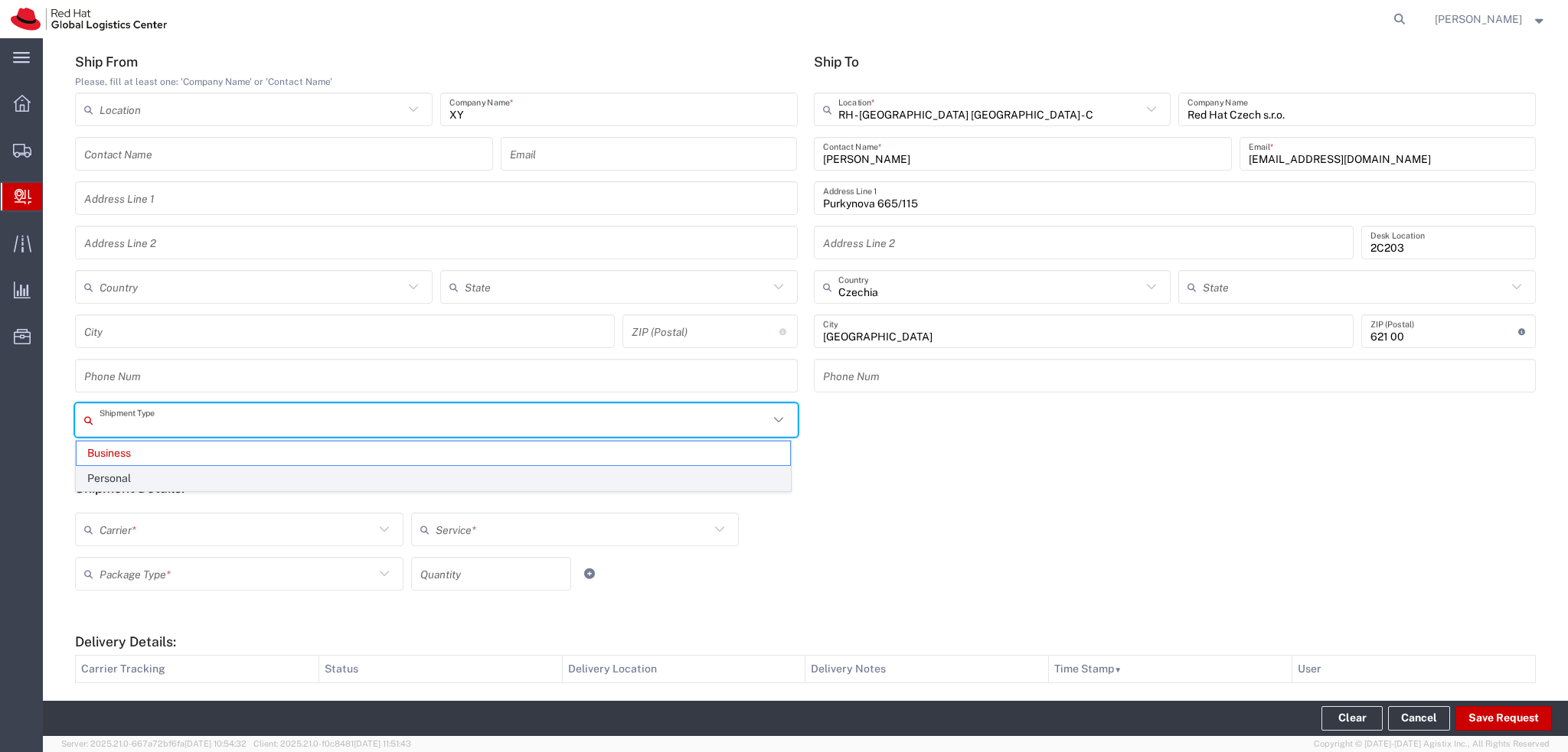
click at [189, 475] on span "Personal" at bounding box center [433, 478] width 714 height 24
type input "Personal"
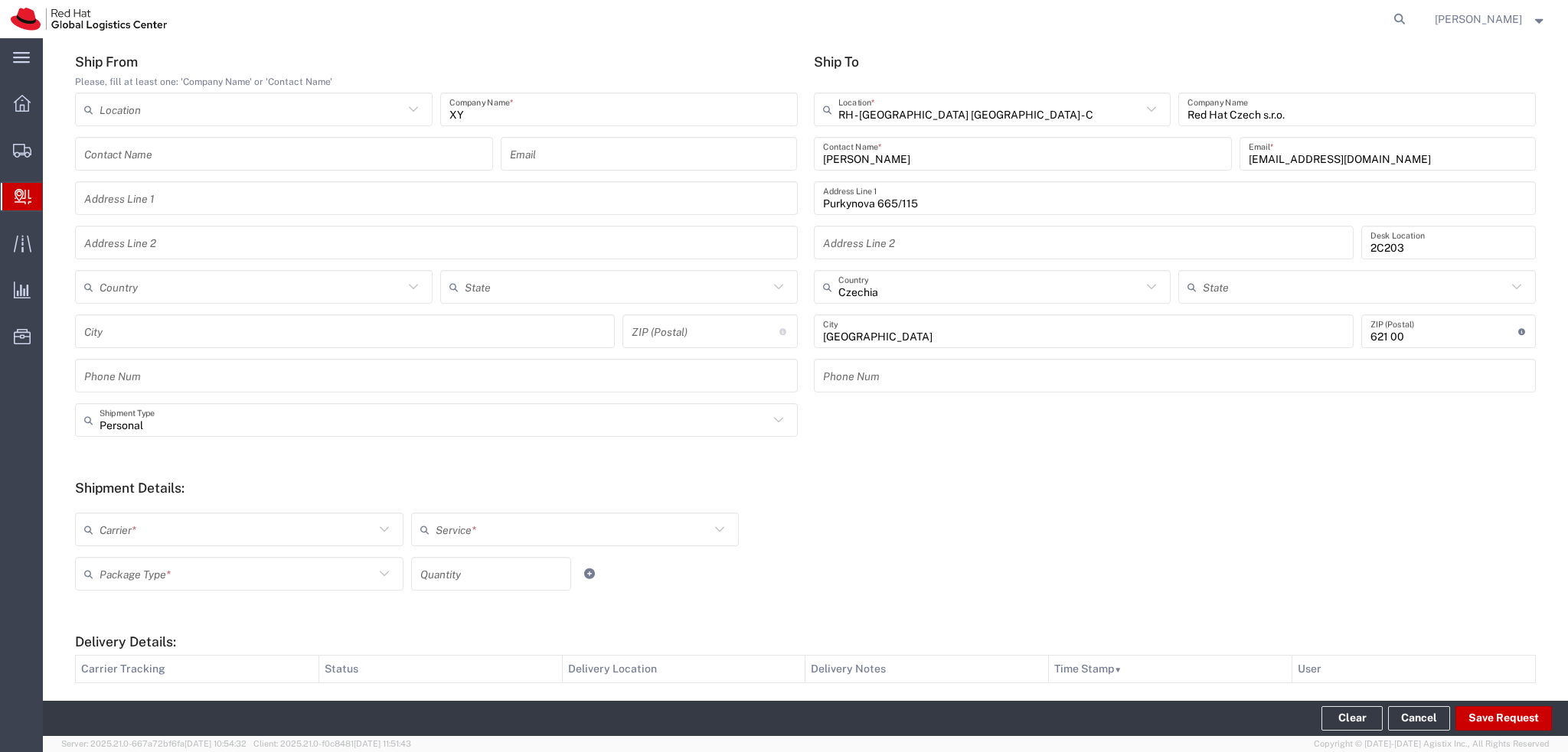
click at [219, 519] on input "text" at bounding box center [236, 530] width 275 height 27
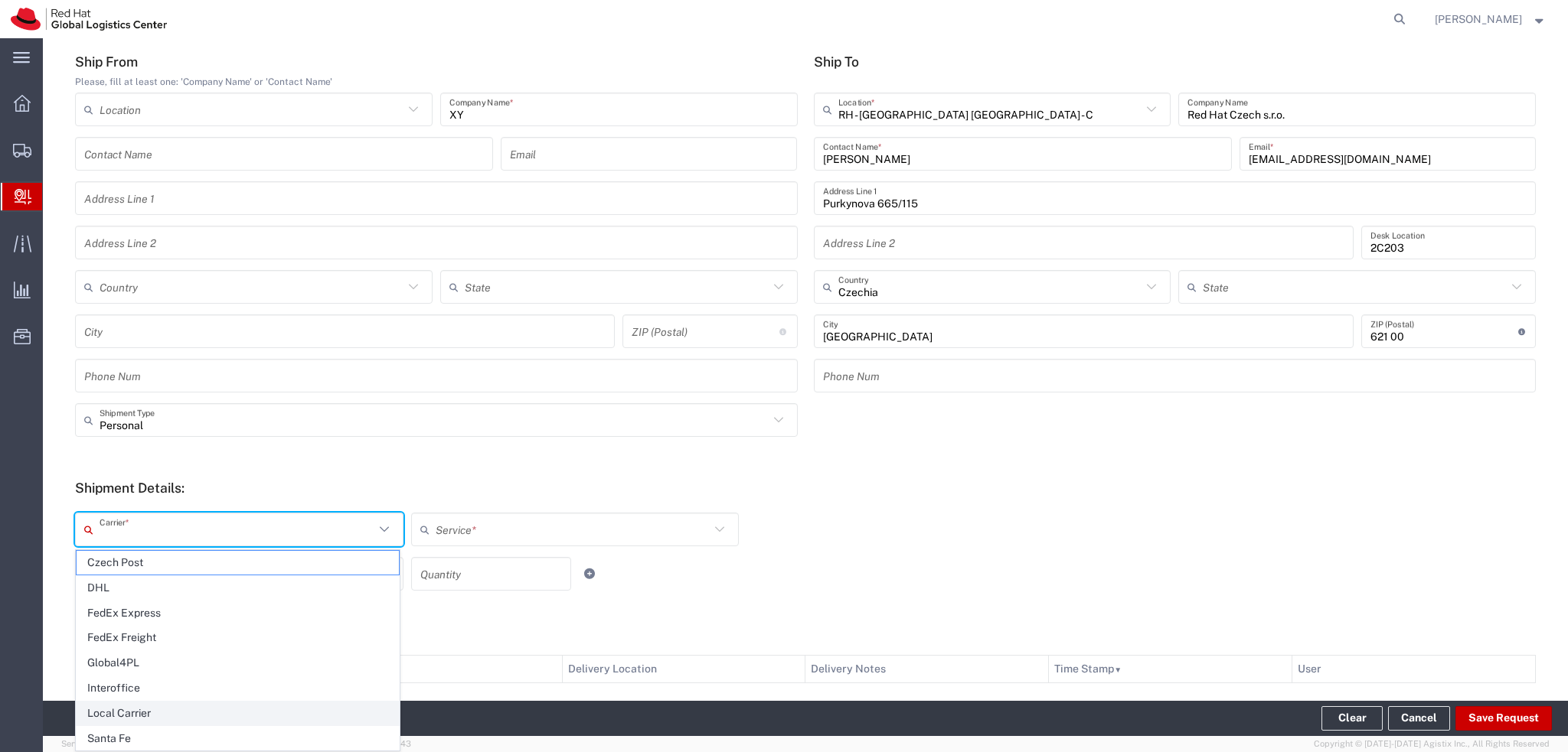
click at [155, 713] on span "Local Carrier" at bounding box center [237, 713] width 322 height 24
type input "Local Carrier"
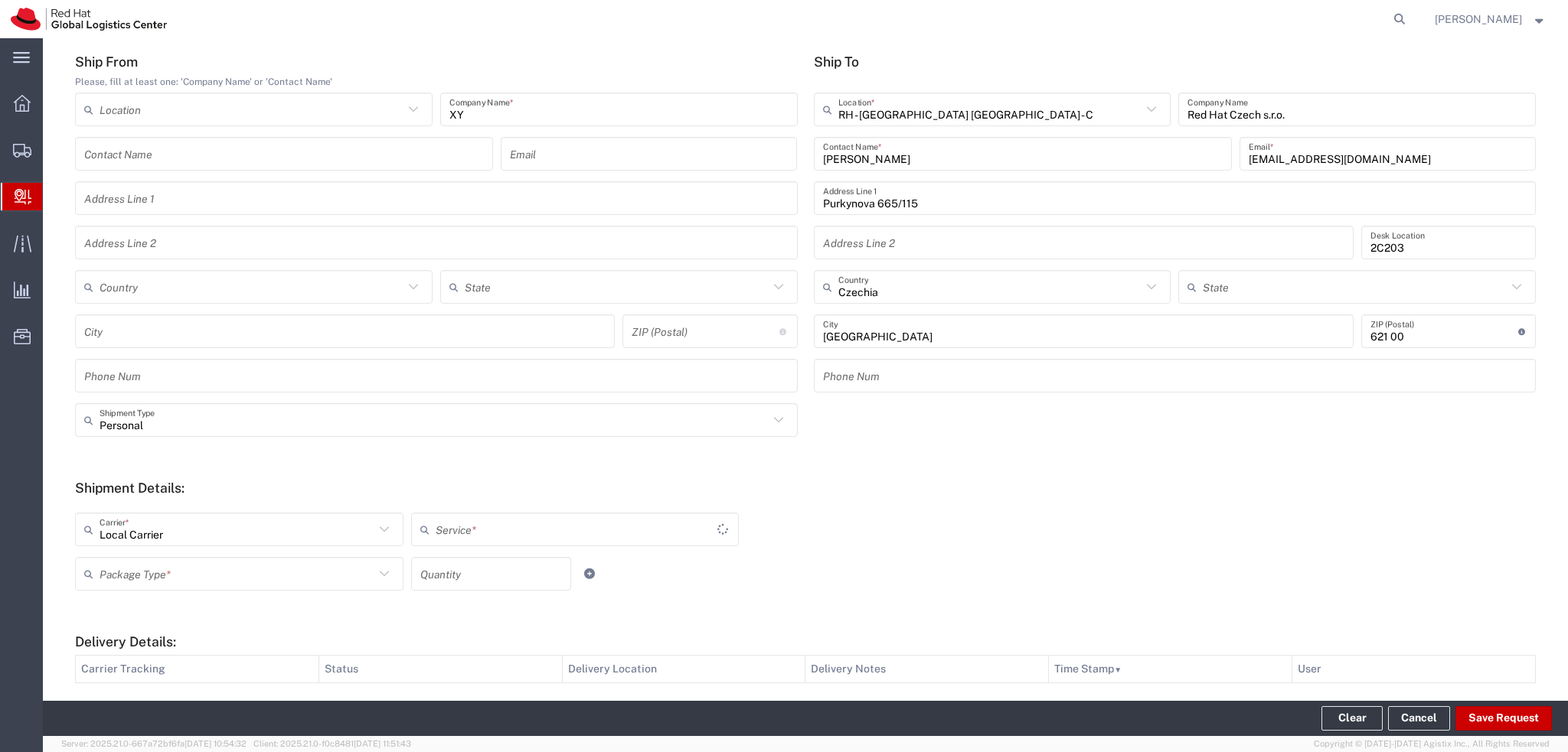
type input "Local_Ground"
click at [239, 580] on input "text" at bounding box center [236, 574] width 275 height 27
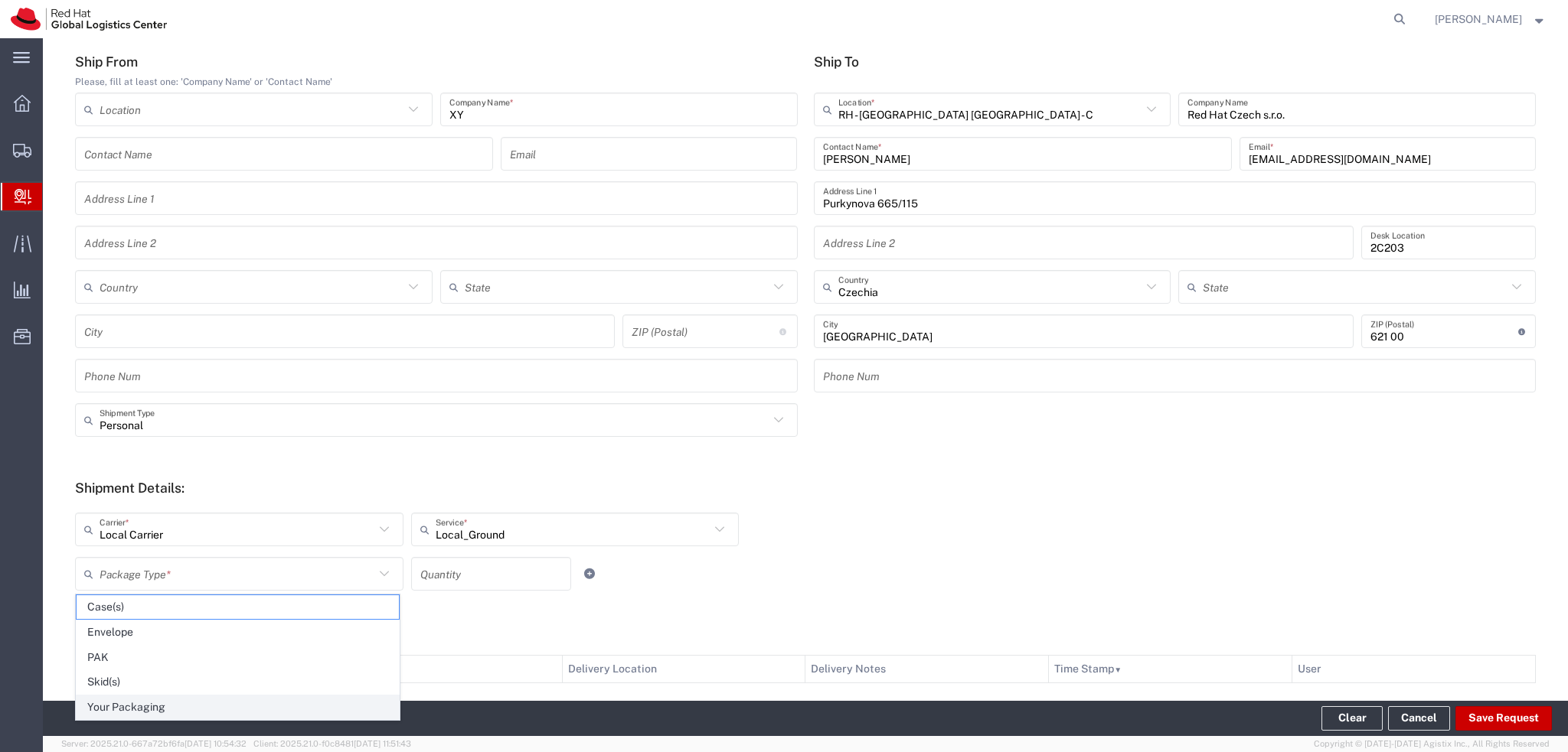
click at [177, 703] on span "Your Packaging" at bounding box center [237, 707] width 322 height 24
type input "Your Packaging"
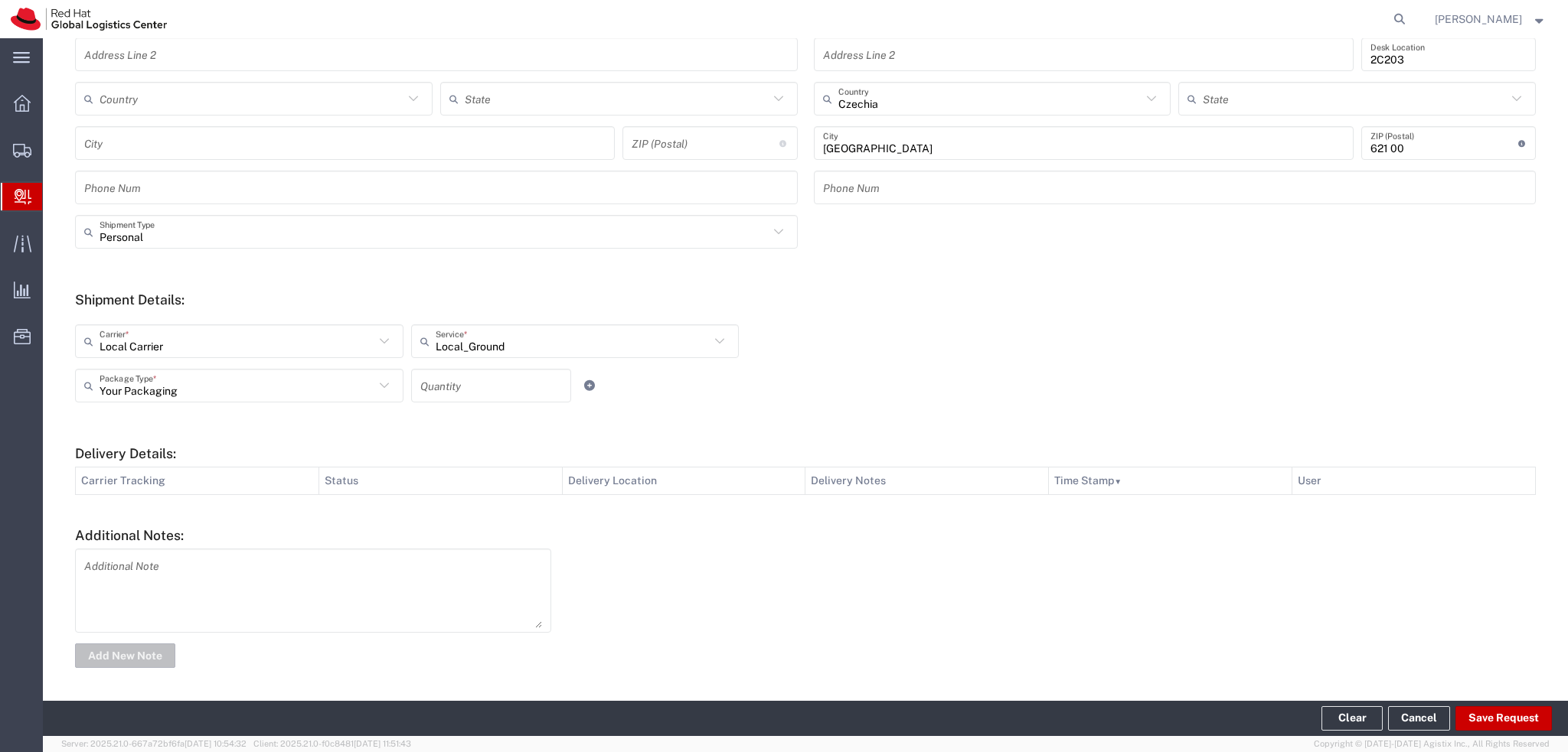
scroll to position [35, 0]
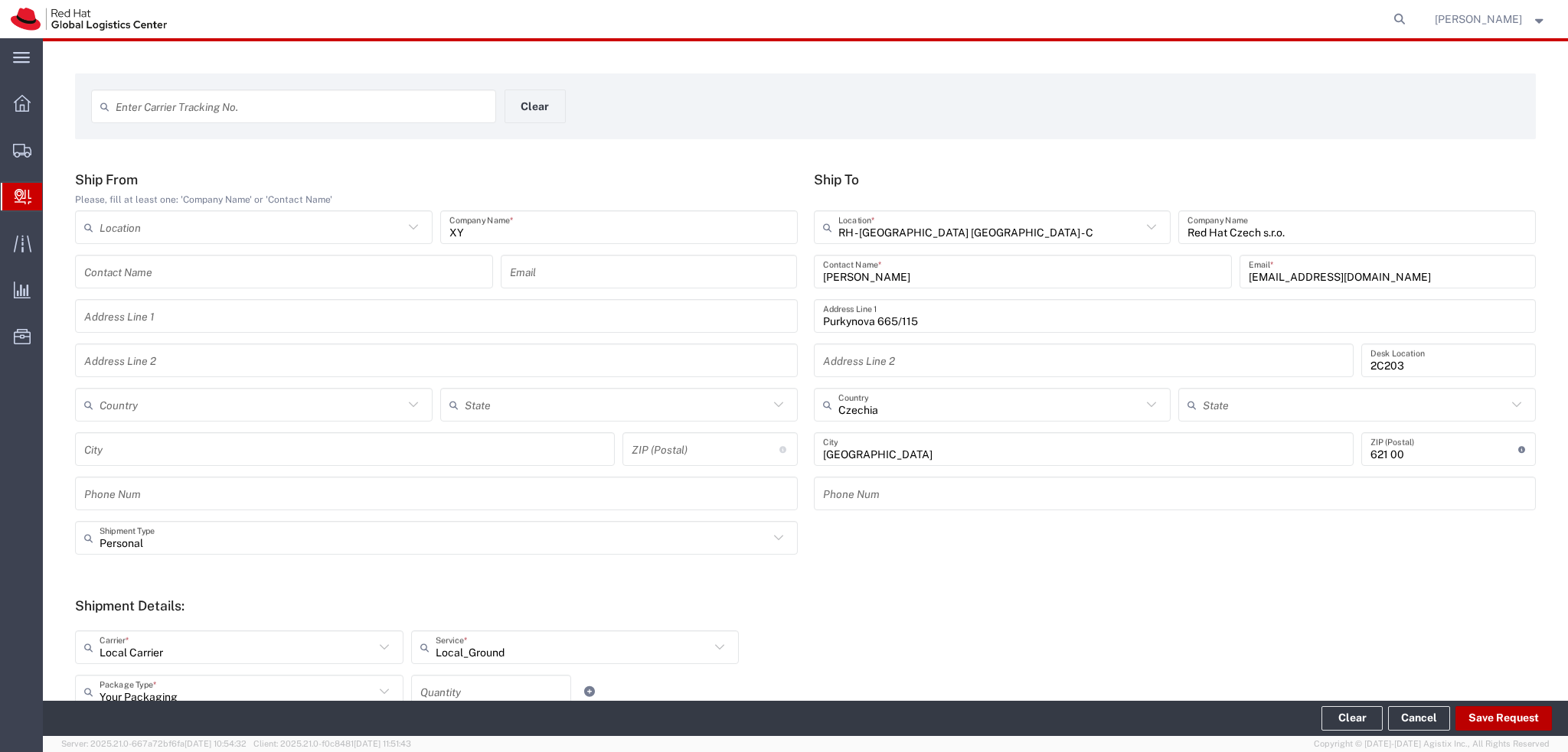
click at [1516, 720] on button "Save Request" at bounding box center [1503, 718] width 97 height 24
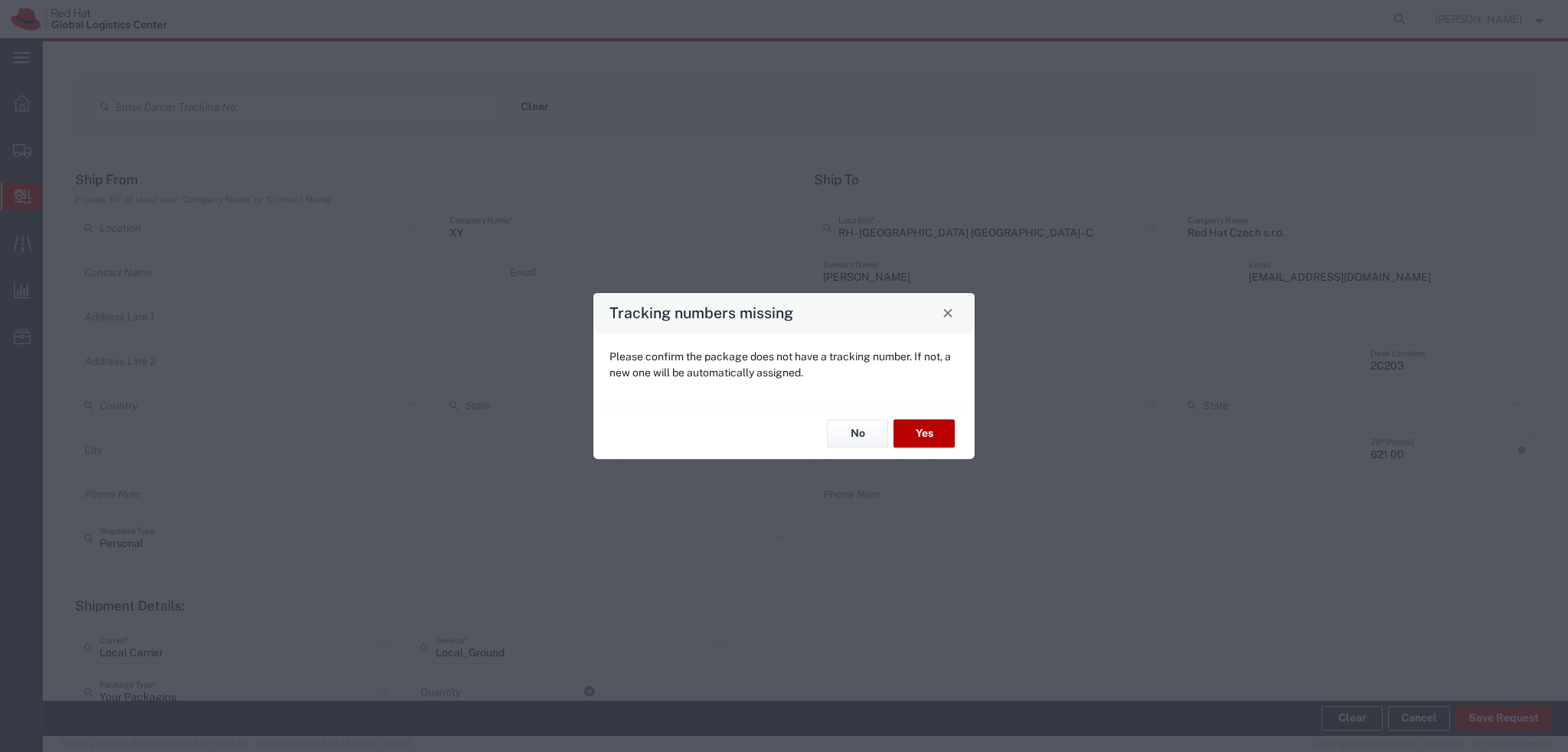
click at [930, 440] on button "Yes" at bounding box center [924, 434] width 61 height 29
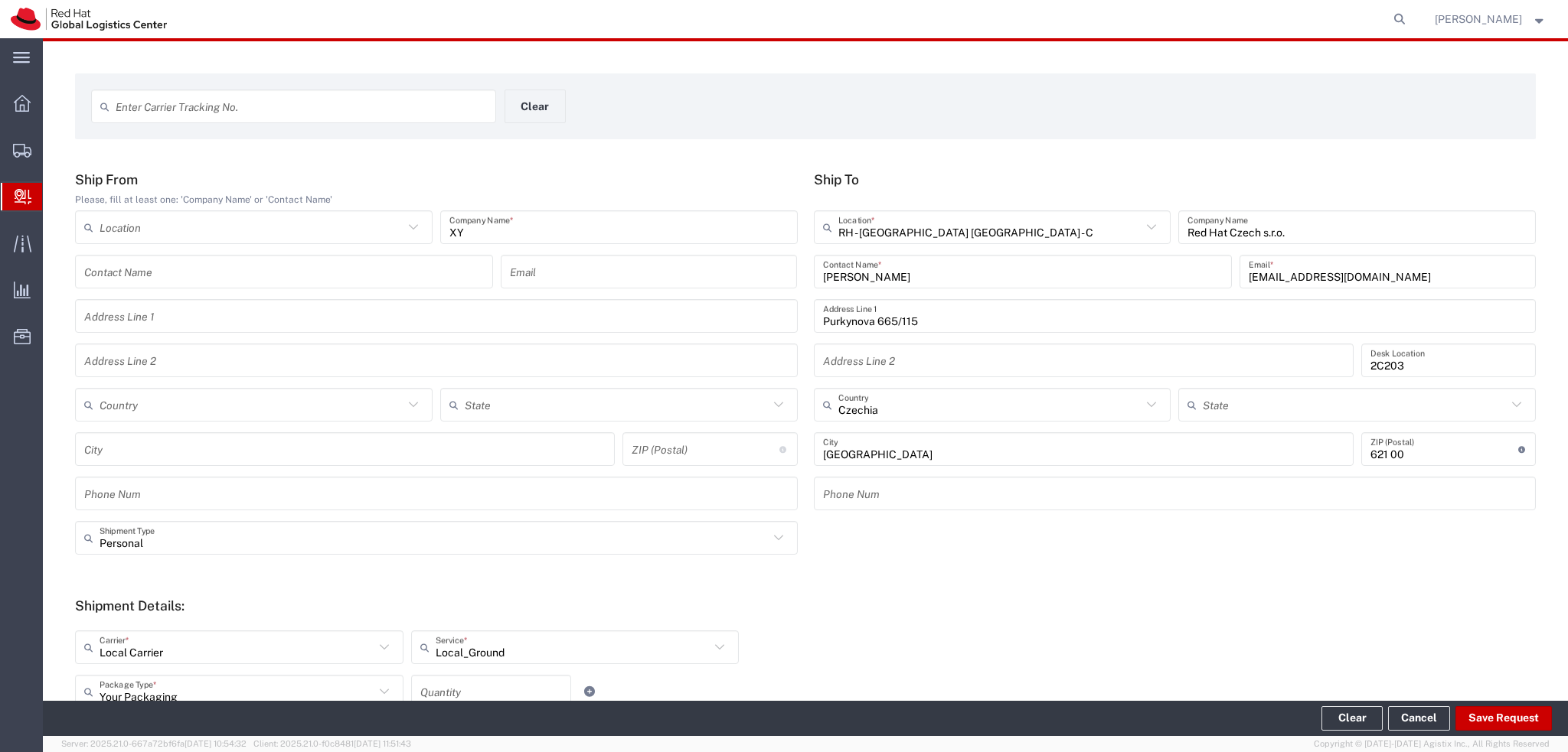
type input "Personal"
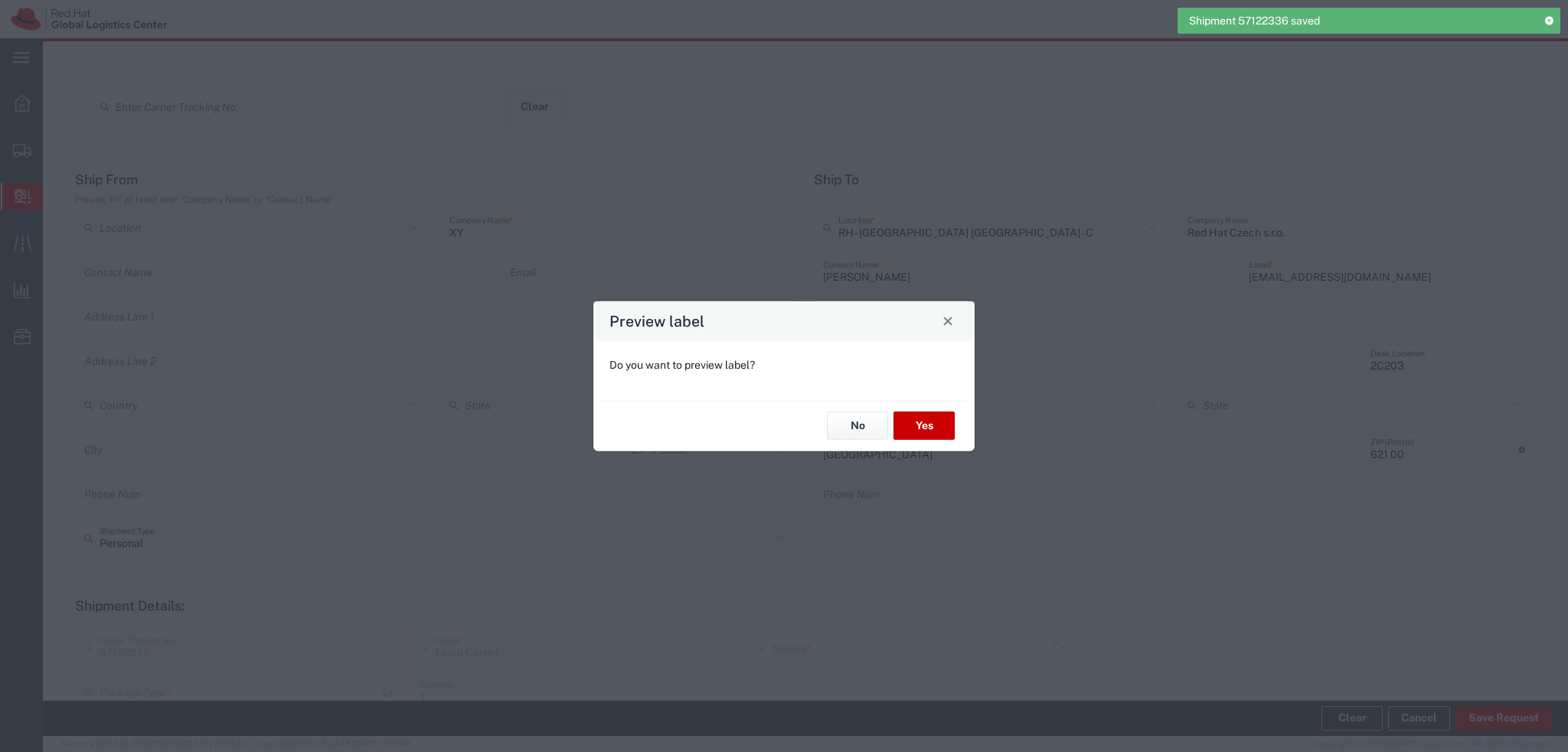
type input "Your Packaging"
type input "Local_Ground"
click at [854, 429] on button "No" at bounding box center [857, 426] width 61 height 29
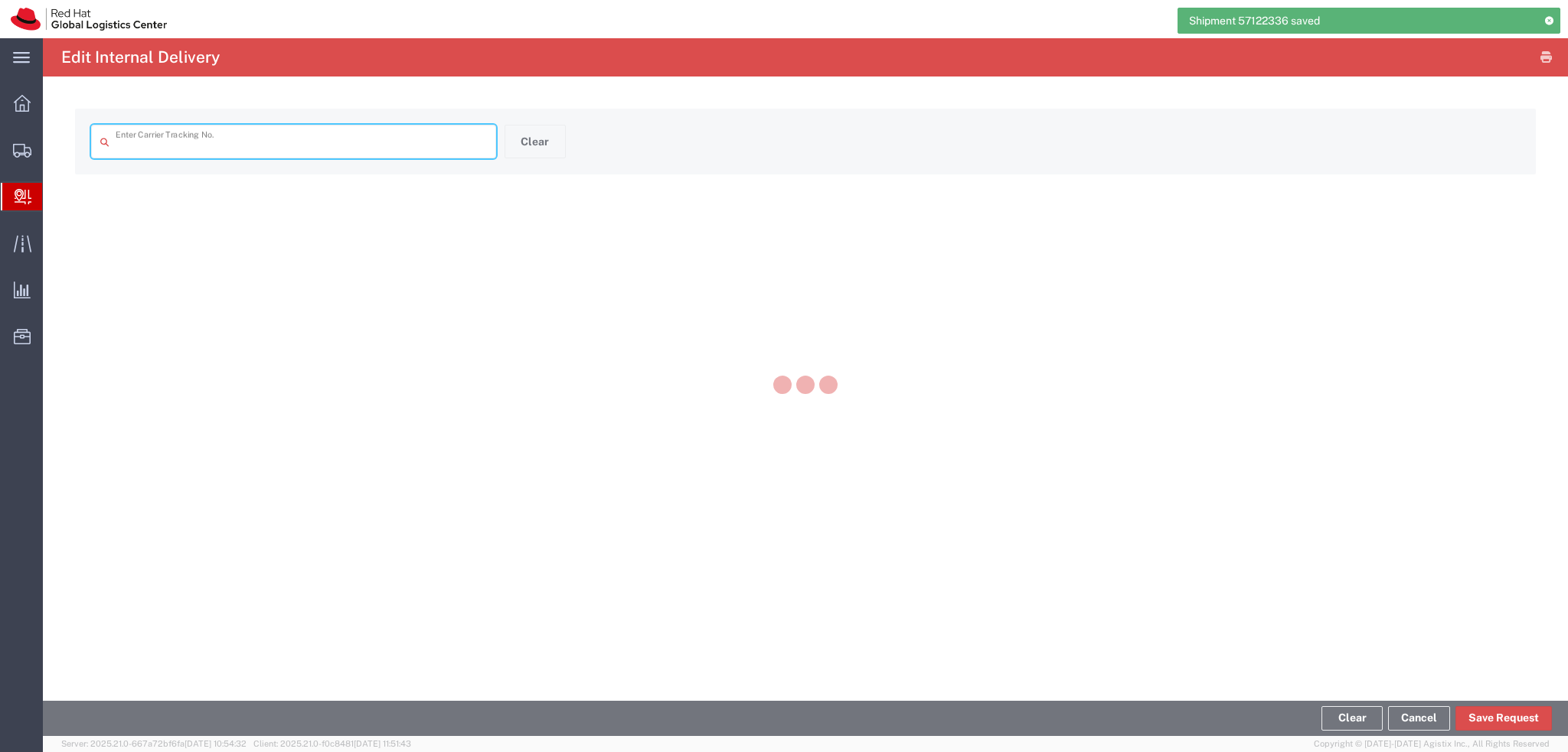
type input "57122336"
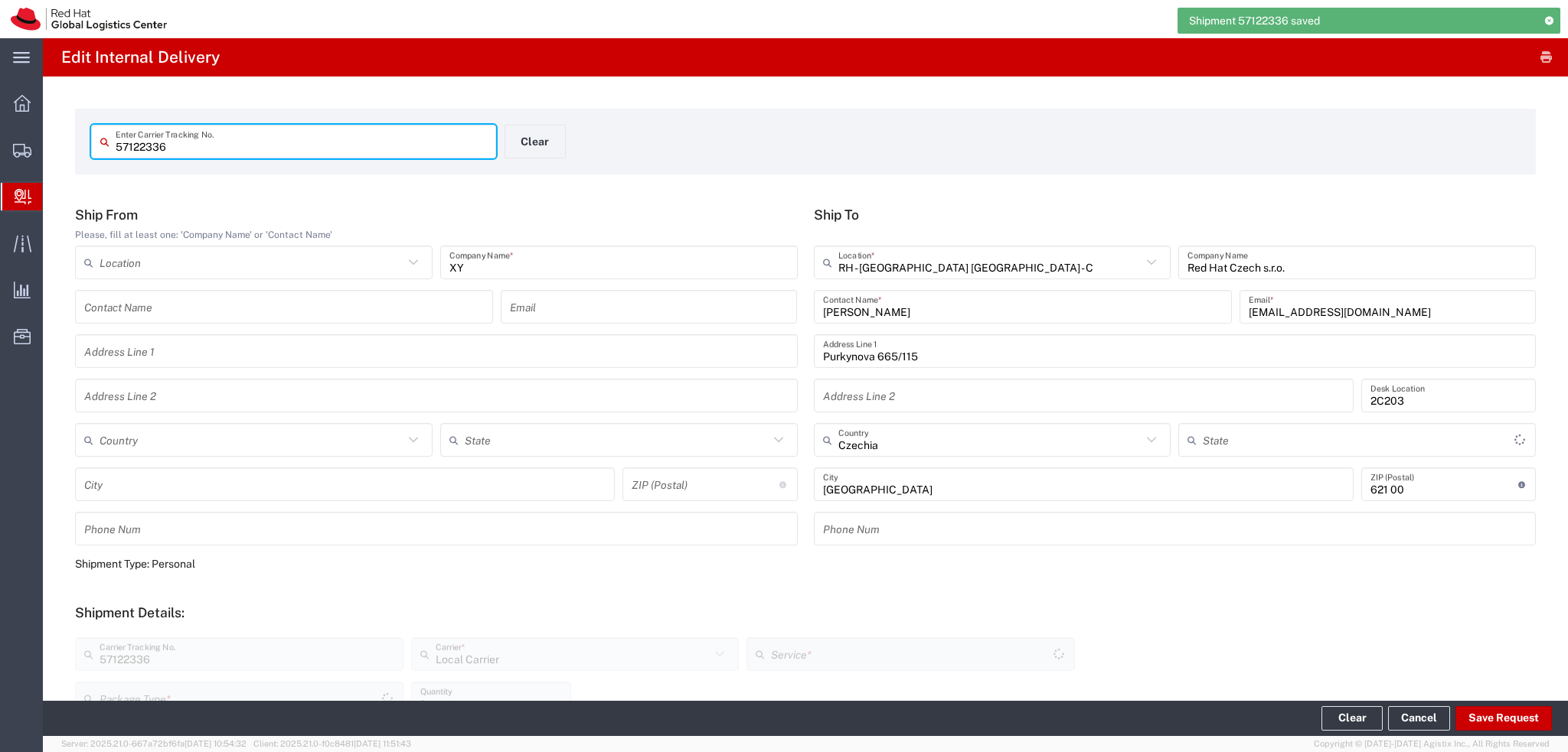
type input "Your Packaging"
type input "Local_Ground"
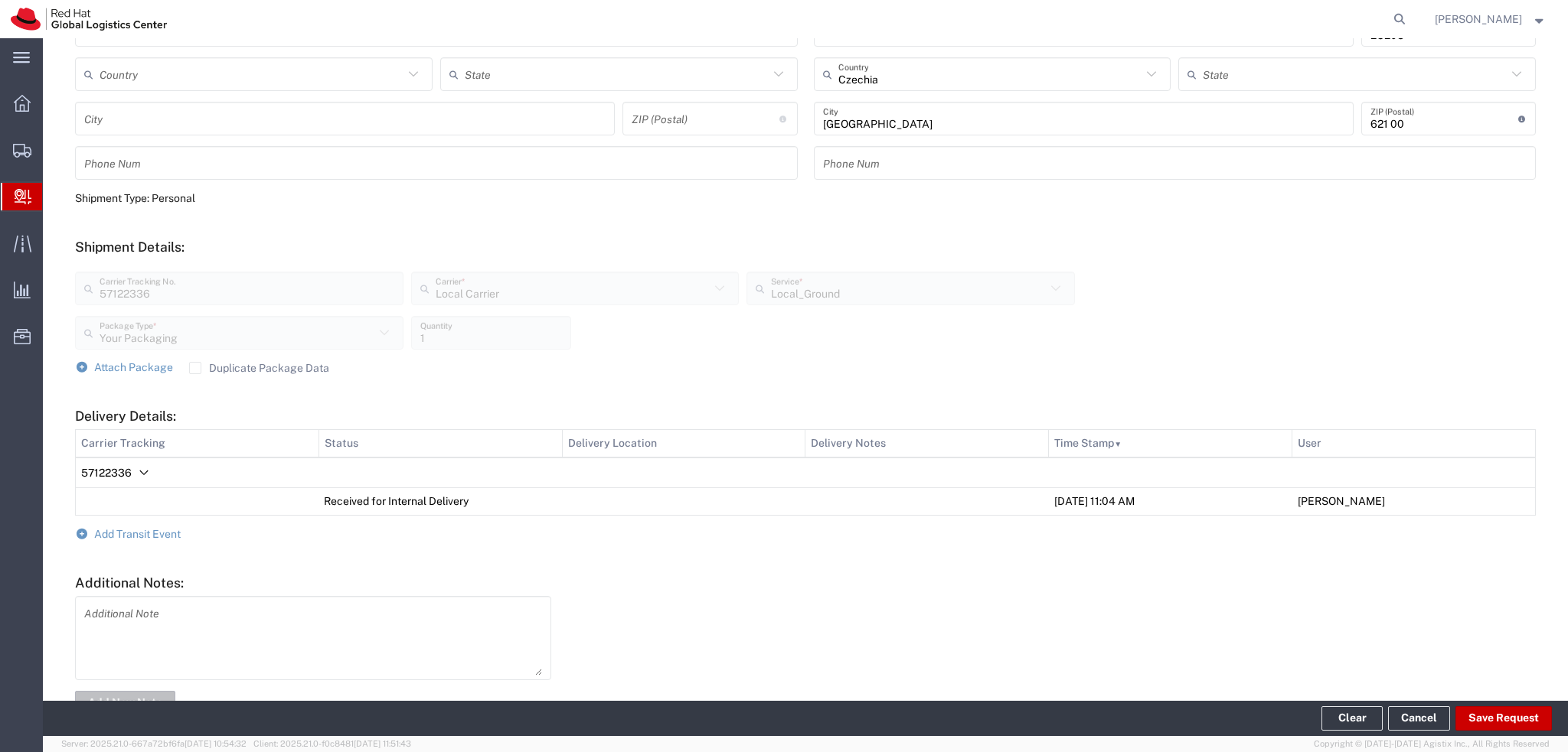
scroll to position [382, 0]
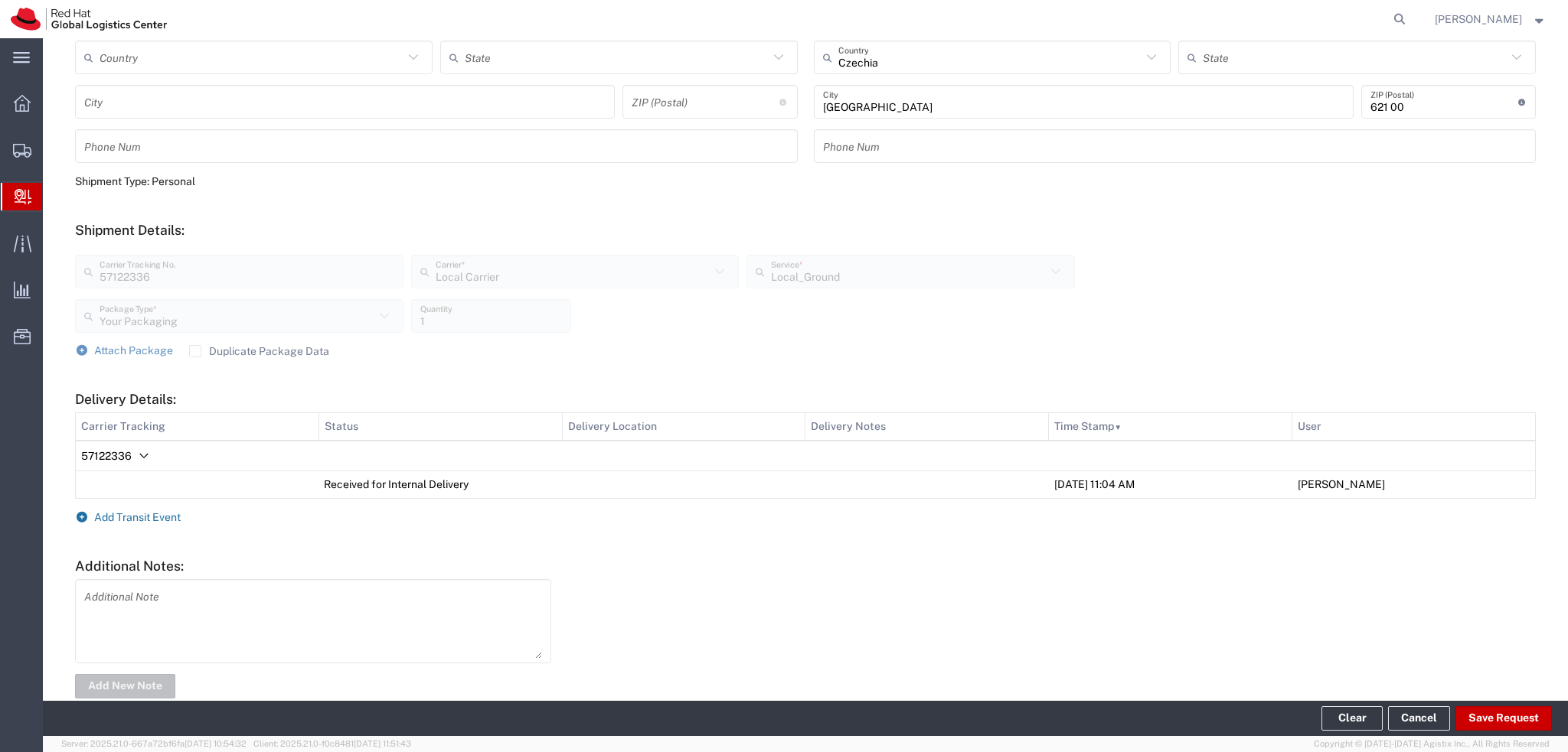
click at [156, 516] on span "Add Transit Event" at bounding box center [137, 517] width 87 height 13
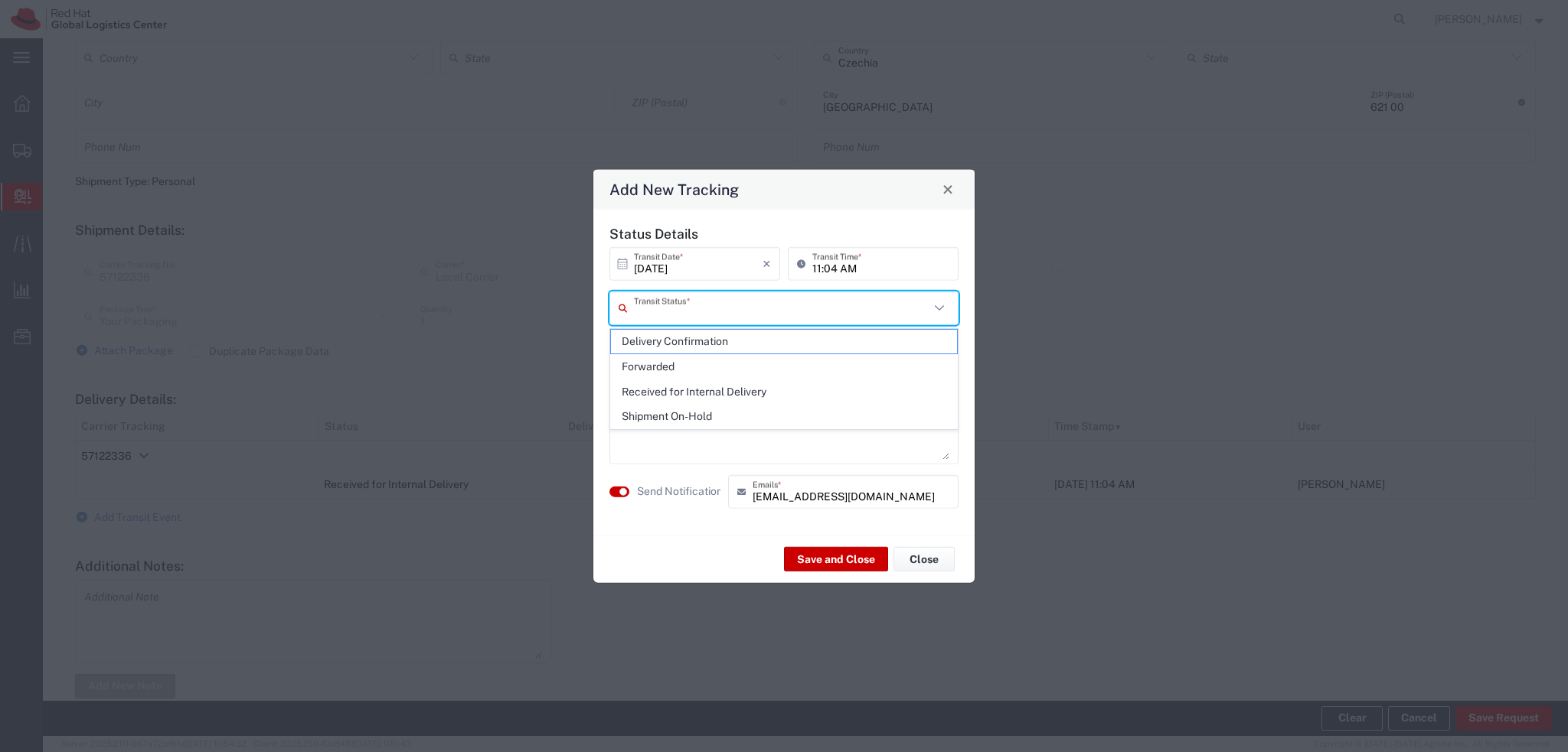
click at [717, 305] on input "text" at bounding box center [781, 308] width 295 height 27
click at [728, 342] on span "Delivery Confirmation" at bounding box center [784, 341] width 346 height 24
type input "Delivery Confirmation"
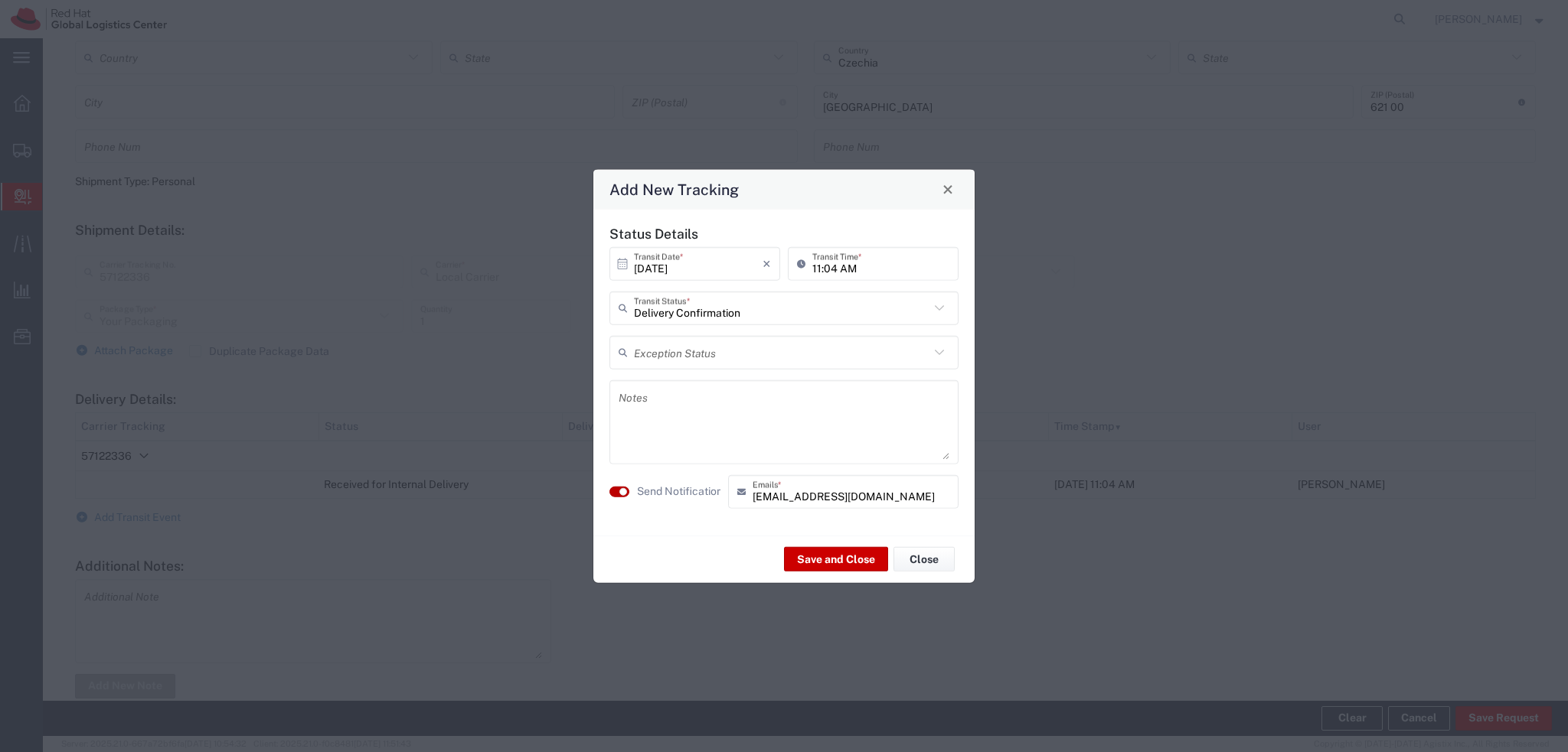
click at [614, 492] on button "button" at bounding box center [620, 491] width 20 height 11
click at [824, 558] on button "Save and Close" at bounding box center [836, 559] width 104 height 24
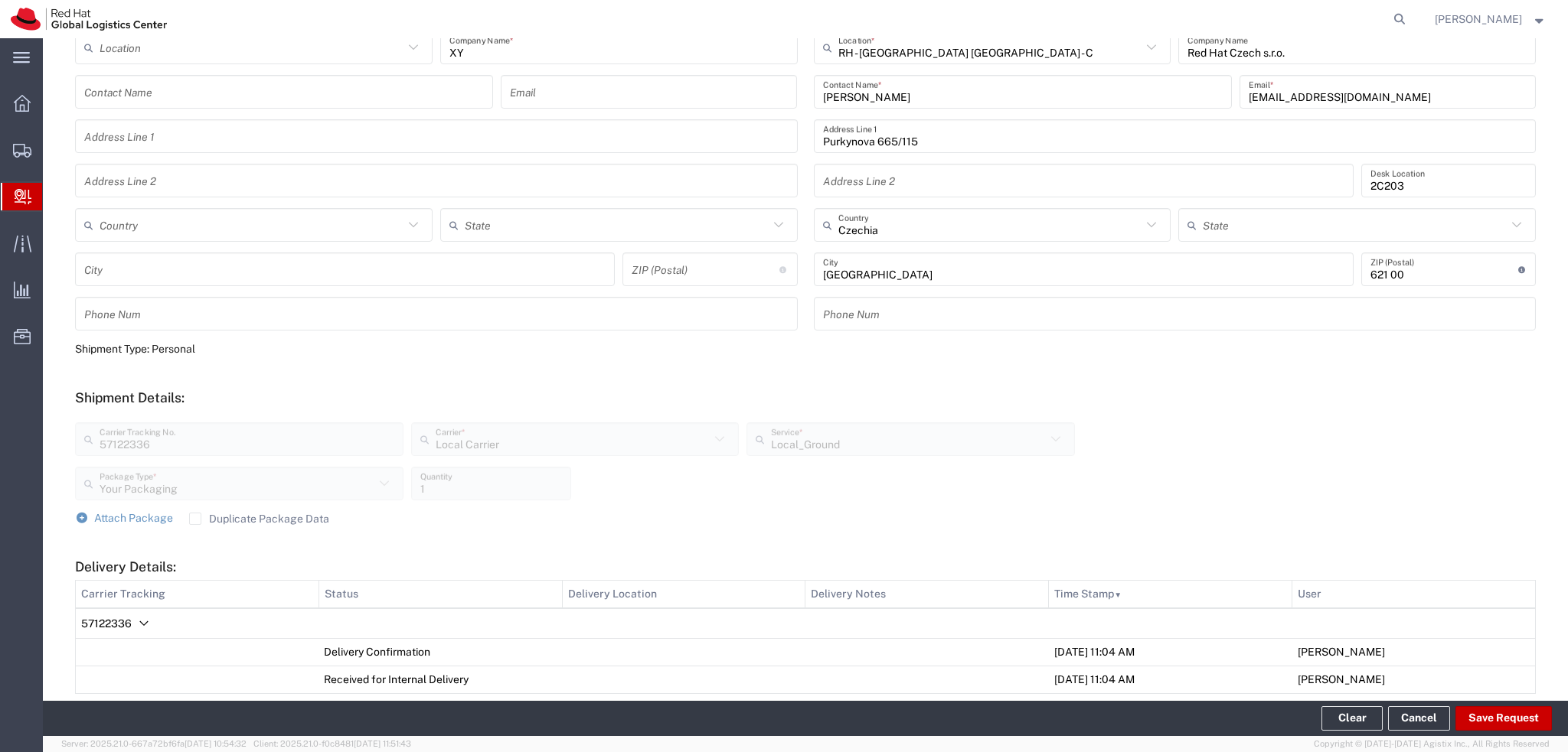
scroll to position [0, 0]
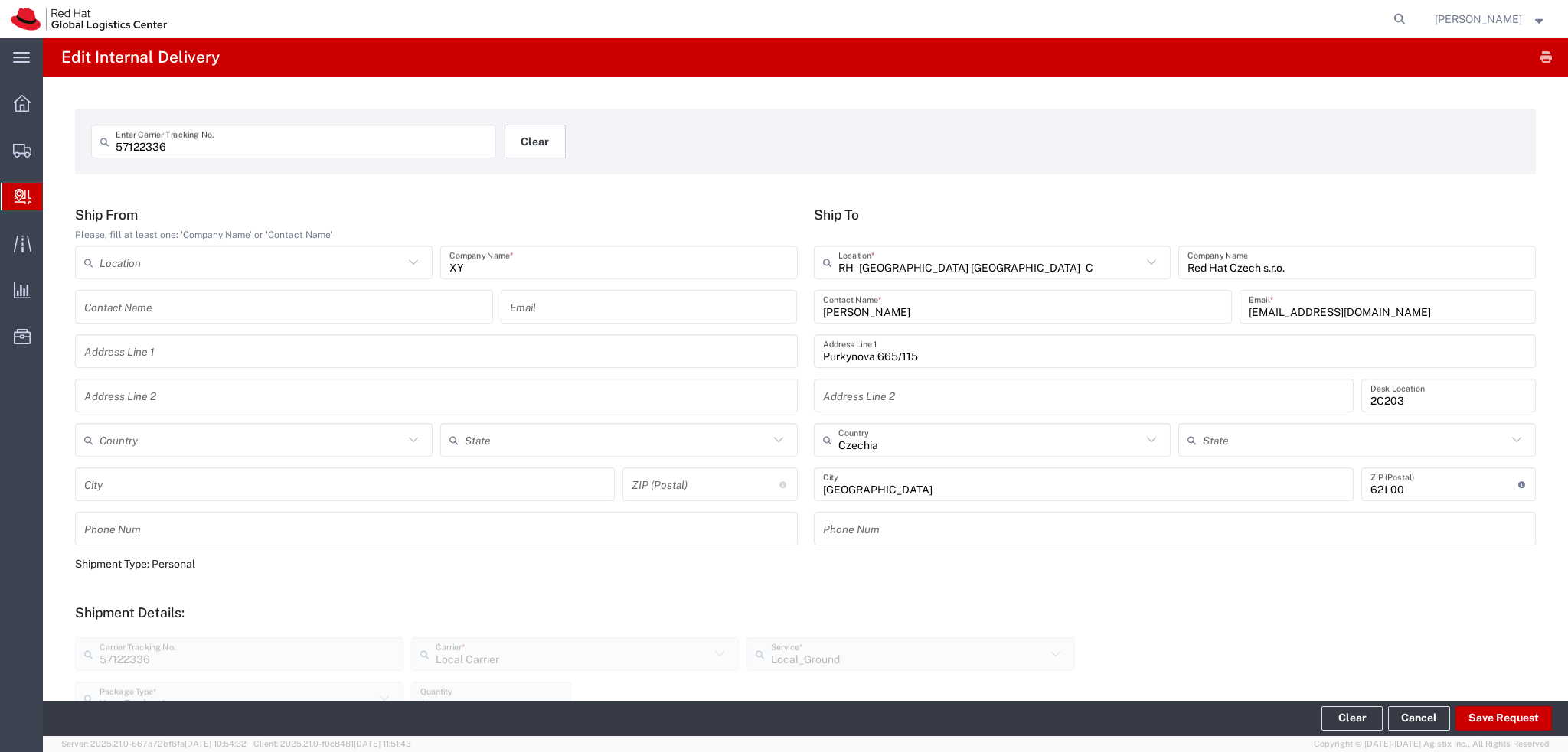
click at [540, 150] on button "Clear" at bounding box center [535, 141] width 61 height 34
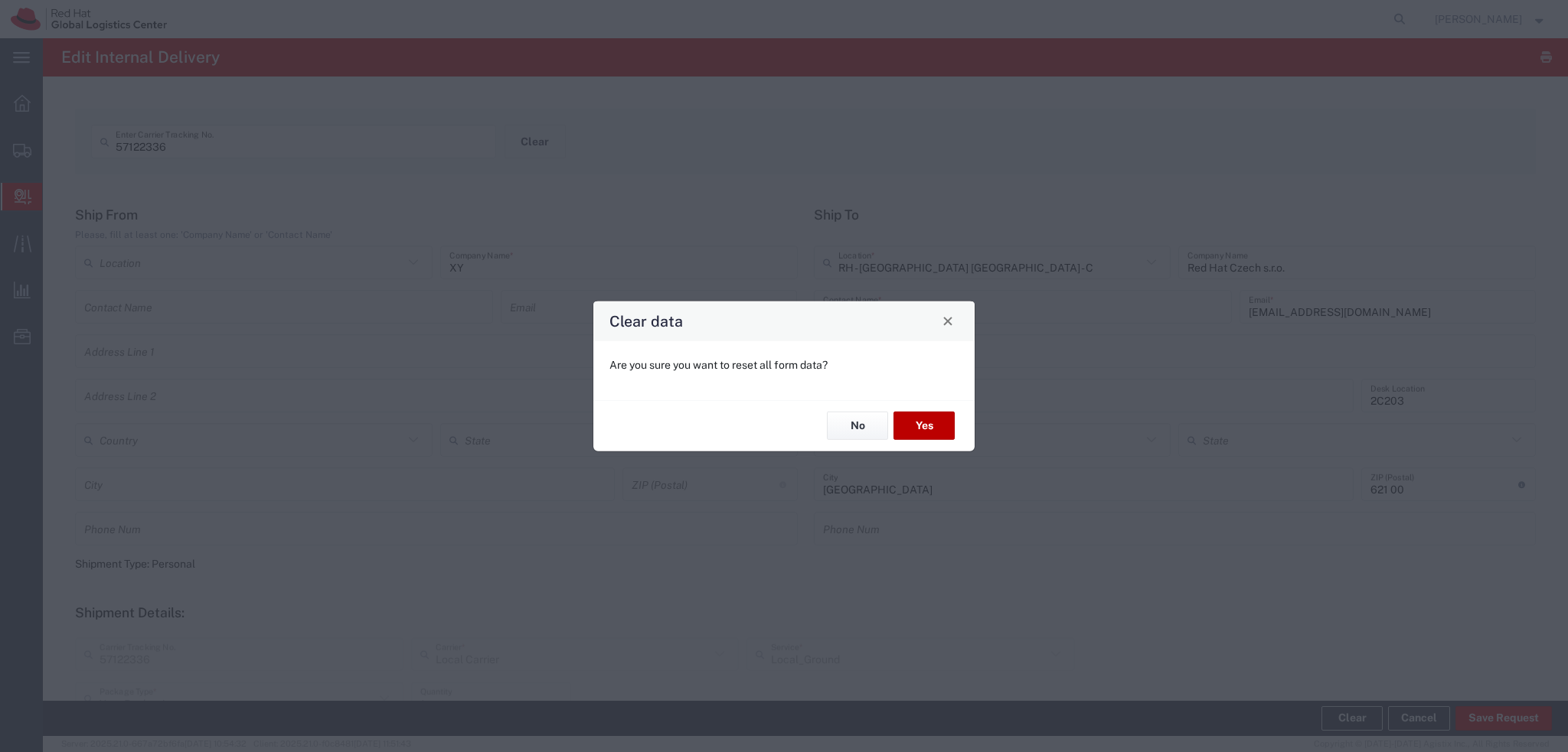
click at [927, 415] on button "Yes" at bounding box center [924, 426] width 61 height 29
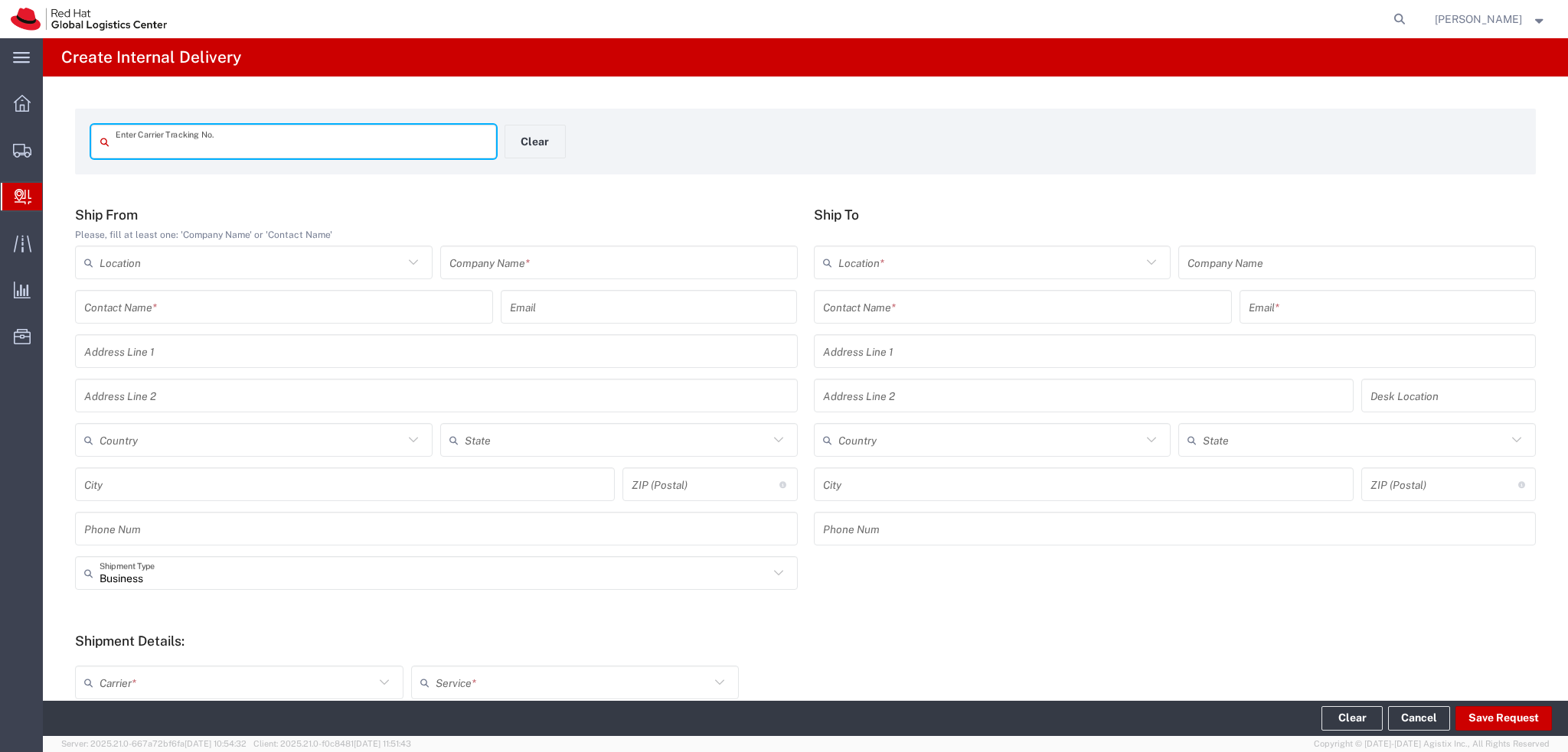
click at [298, 143] on input "text" at bounding box center [301, 142] width 372 height 27
click at [521, 261] on input "text" at bounding box center [618, 263] width 339 height 27
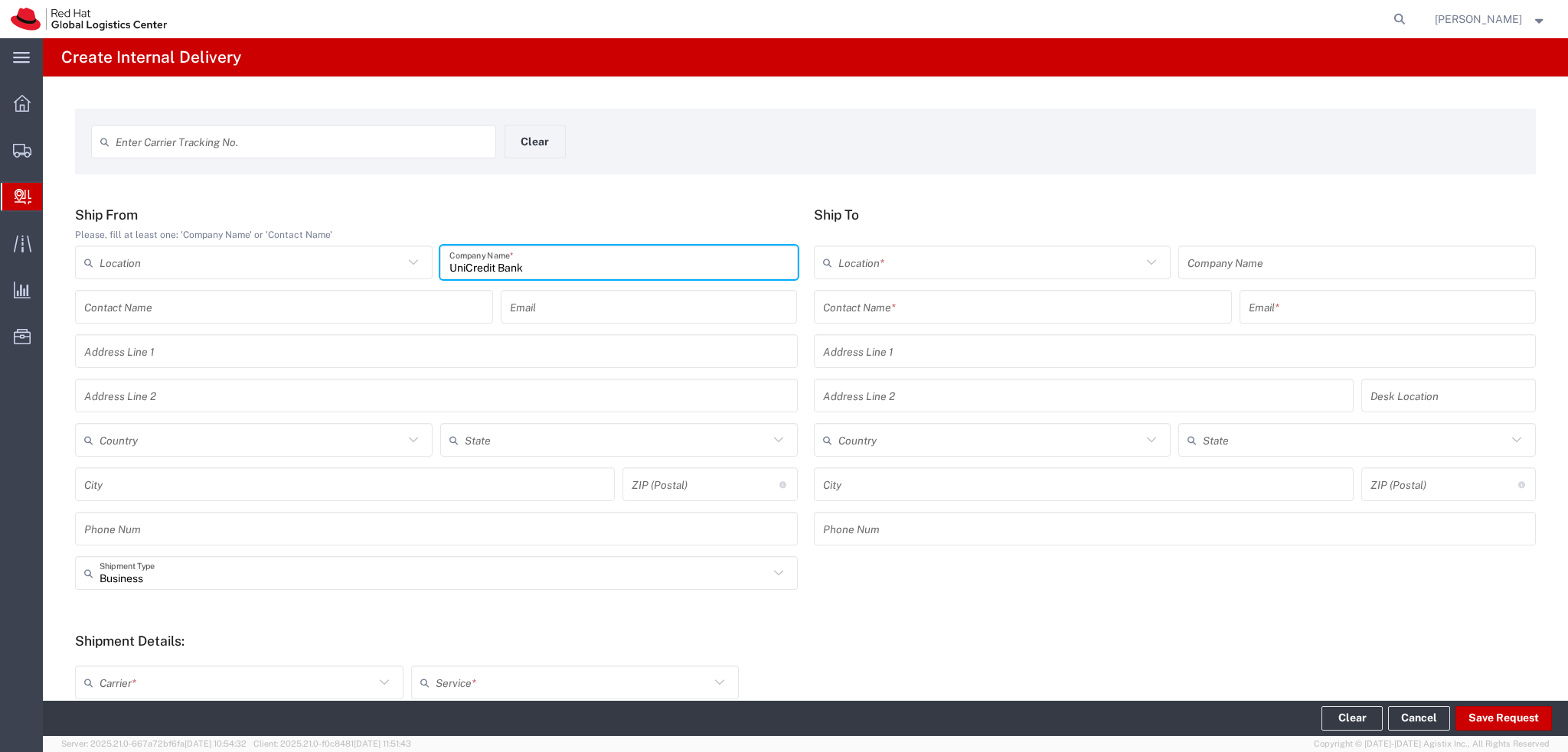
type input "UniCredit Bank"
click at [933, 299] on input "text" at bounding box center [1022, 308] width 399 height 27
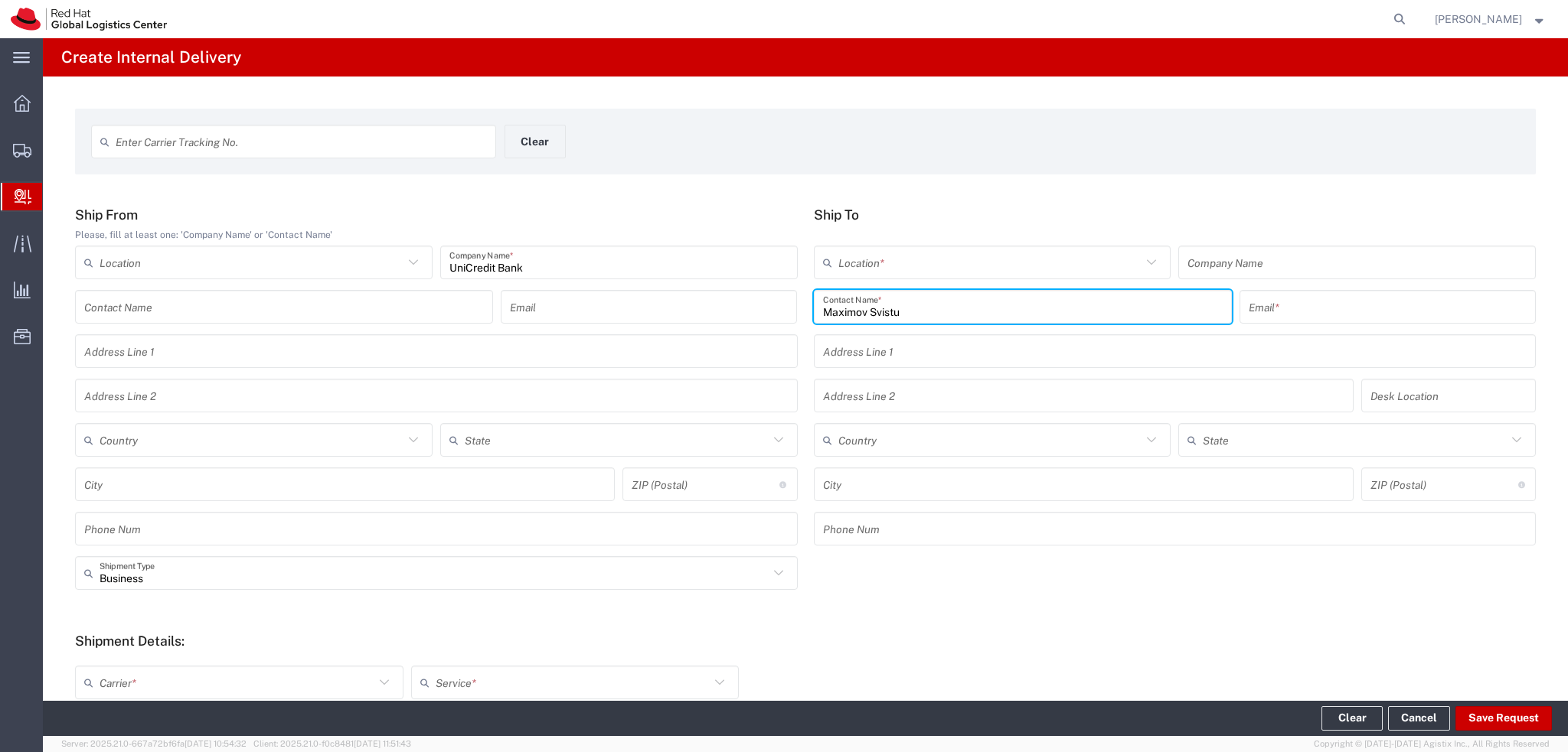
click at [858, 313] on input "Maximov Svistu" at bounding box center [1022, 308] width 399 height 27
click at [926, 317] on input "Maxim Svistu" at bounding box center [1016, 308] width 387 height 27
click at [901, 353] on input "text" at bounding box center [1175, 351] width 705 height 27
click at [900, 310] on input "Maxim Svistu" at bounding box center [1022, 308] width 399 height 27
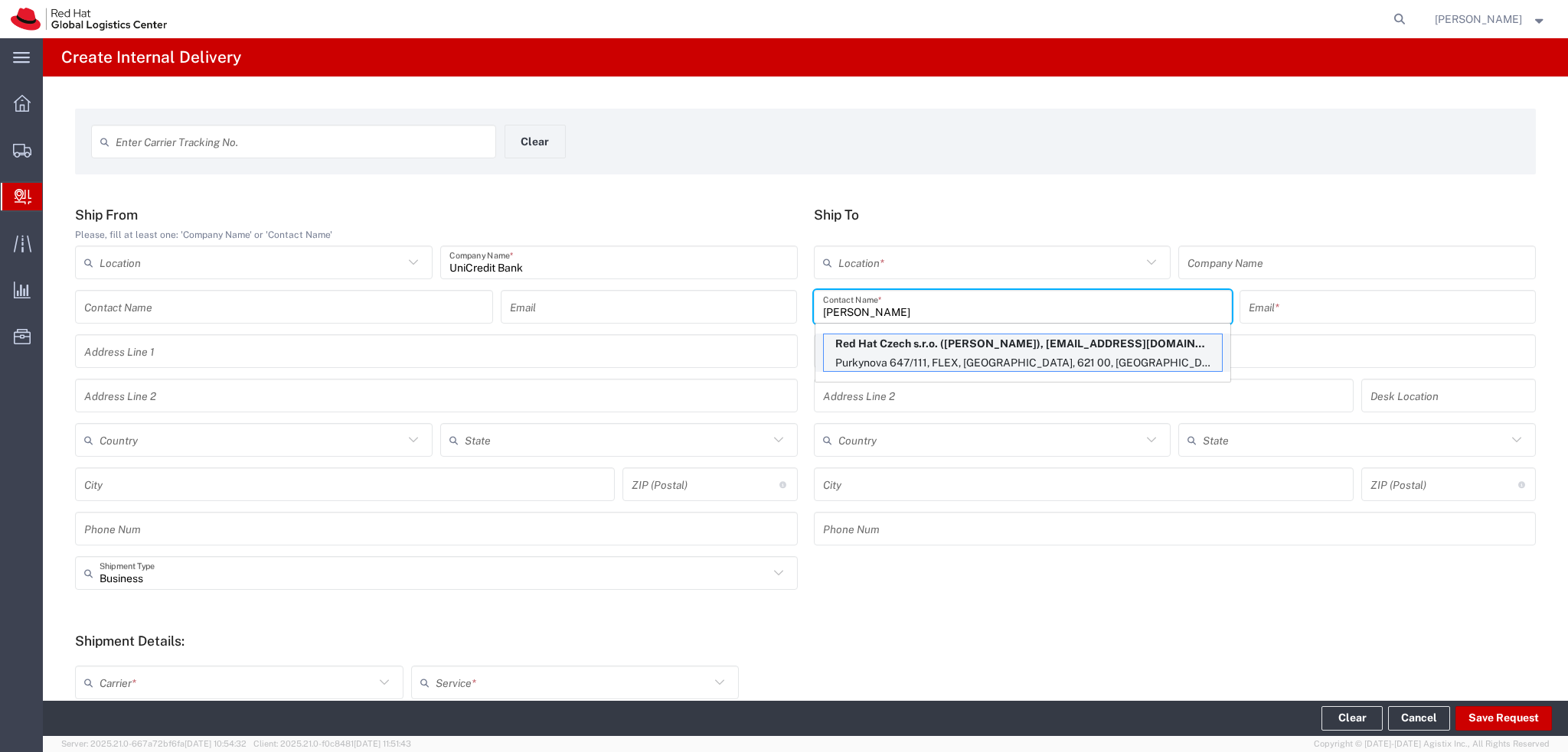
type input "Maxim Svistuno"
click at [1041, 346] on p "Red Hat Czech s.r.o. (Maxim Svistunov), msvistun@redhat.com" at bounding box center [1022, 344] width 398 height 19
type input "RH - [GEOGRAPHIC_DATA] [GEOGRAPHIC_DATA] - B"
type input "Red Hat Czech s.r.o."
type input "Maxim Svistunov"
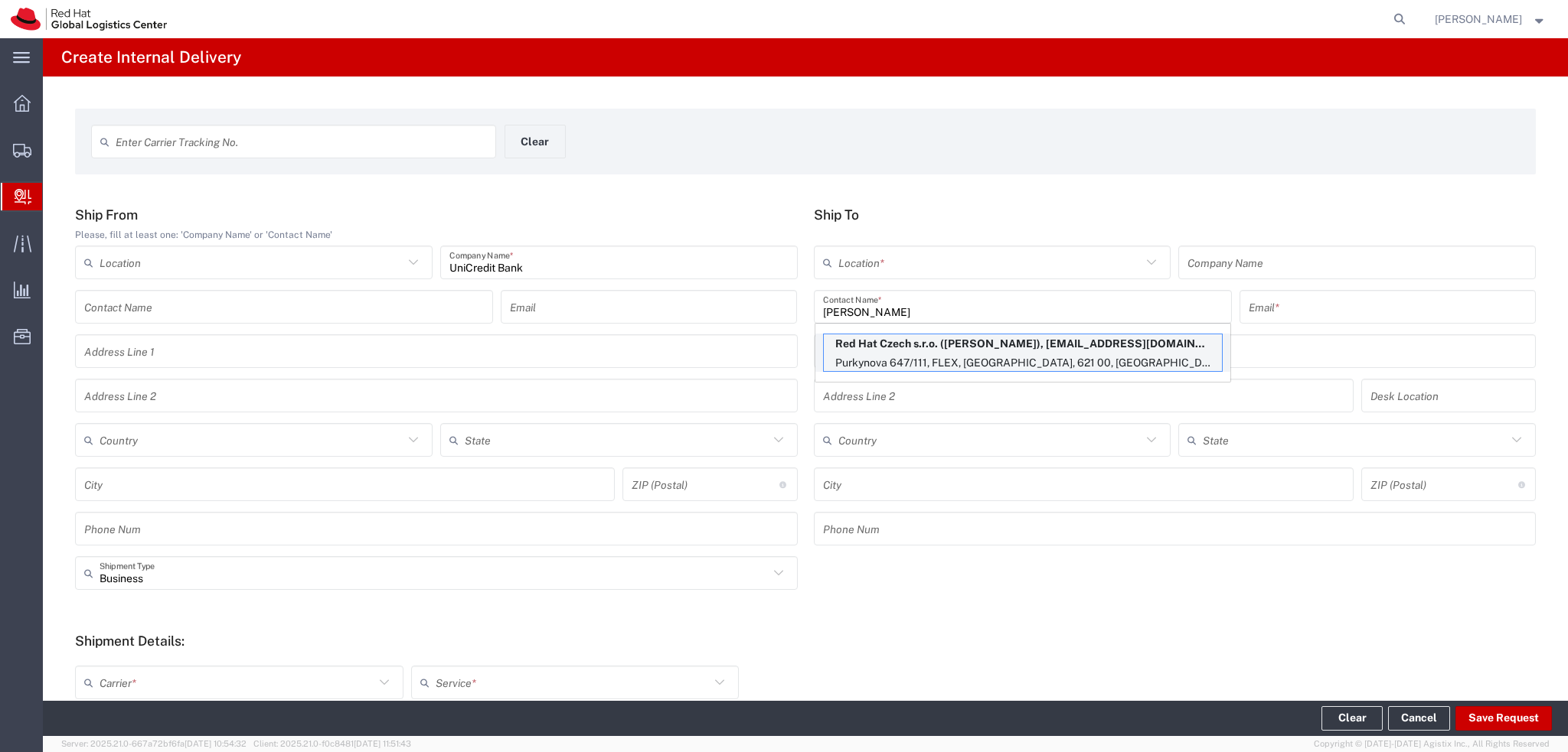
type input "msvistun@redhat.com"
type input "Purkynova 647/111"
type input "FLEX"
type input "Czechia"
type input "[GEOGRAPHIC_DATA]"
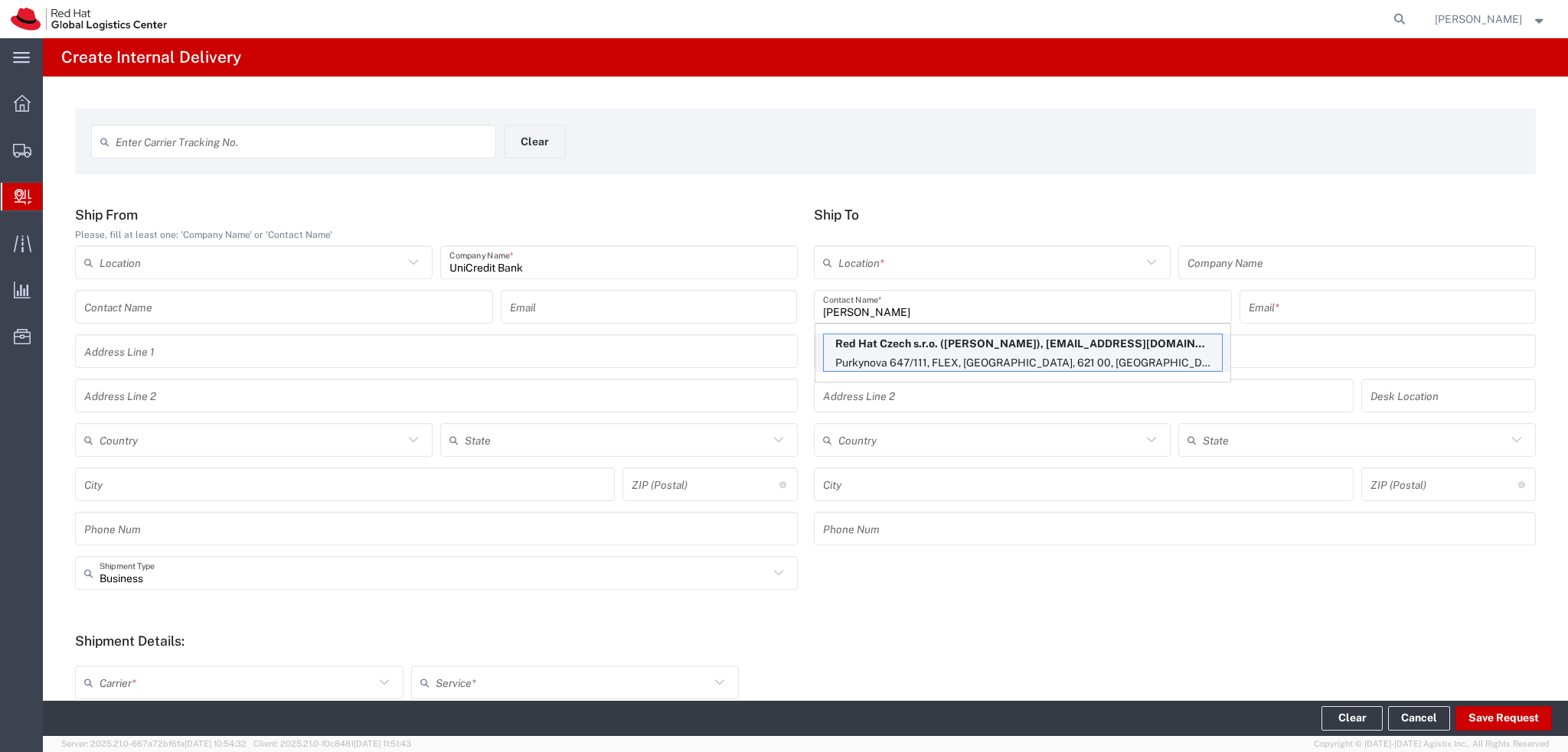
type input "621 00"
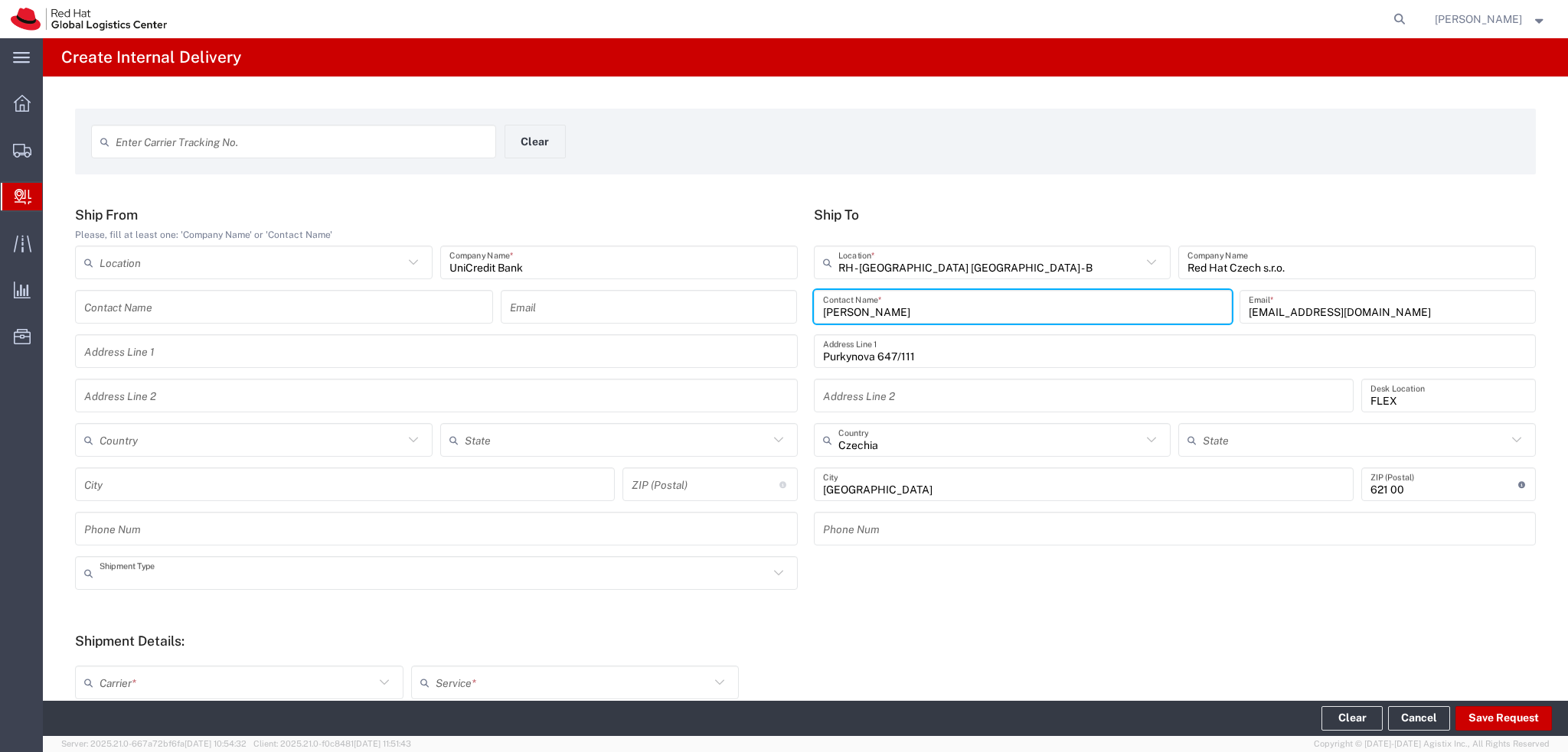
click at [428, 576] on input "text" at bounding box center [434, 574] width 669 height 27
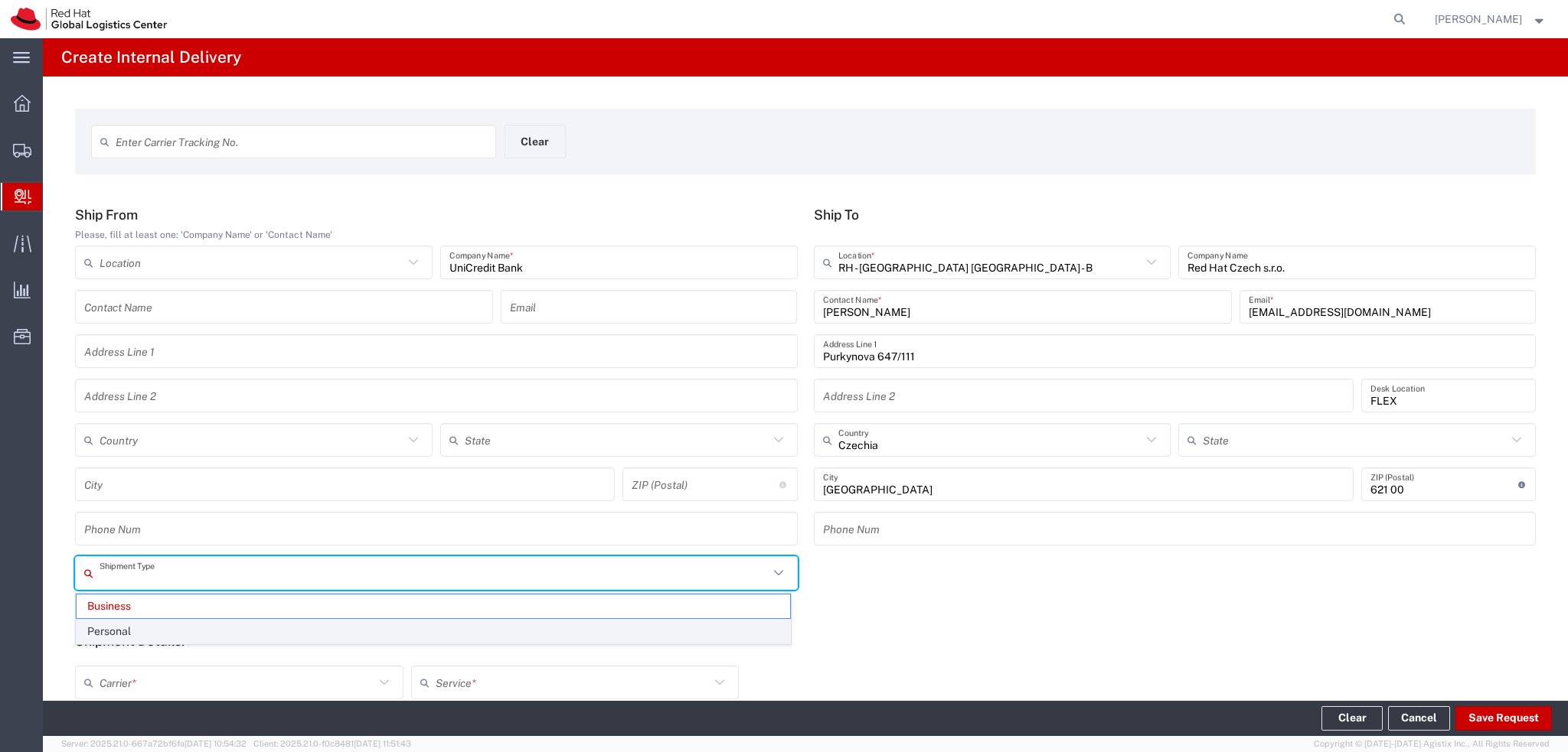
click at [142, 628] on span "Personal" at bounding box center [433, 632] width 714 height 24
type input "Personal"
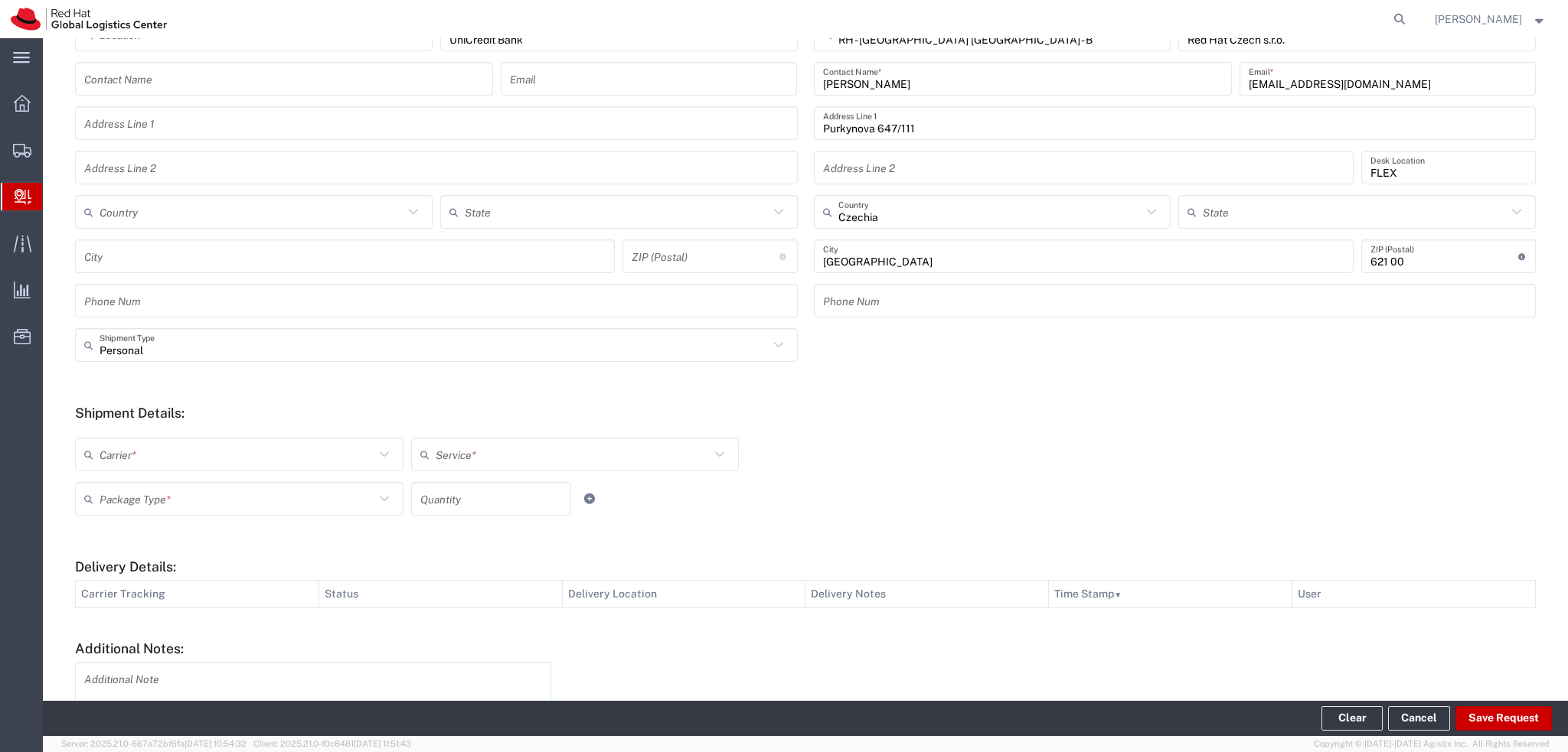
scroll to position [306, 0]
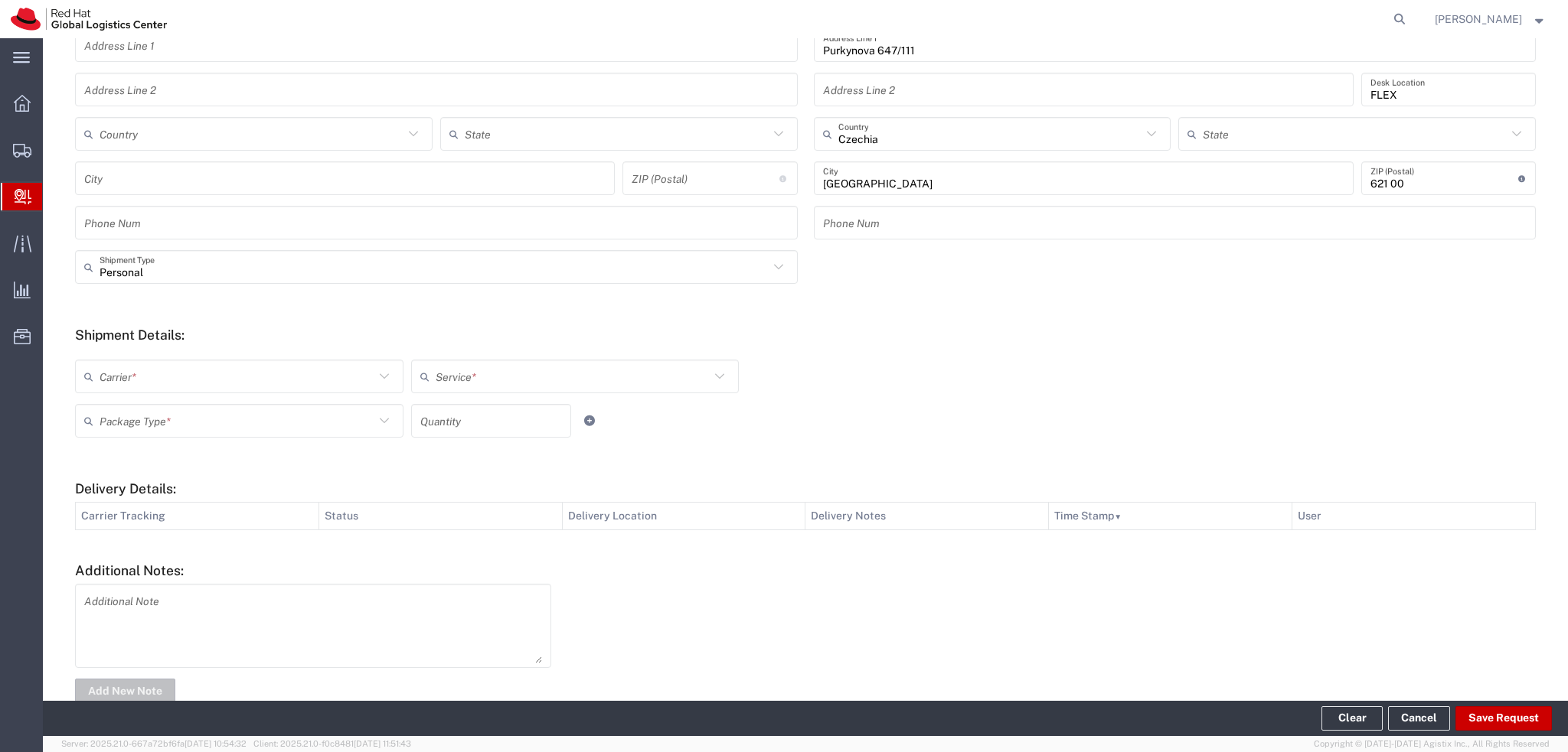
click at [361, 377] on input "text" at bounding box center [236, 377] width 275 height 27
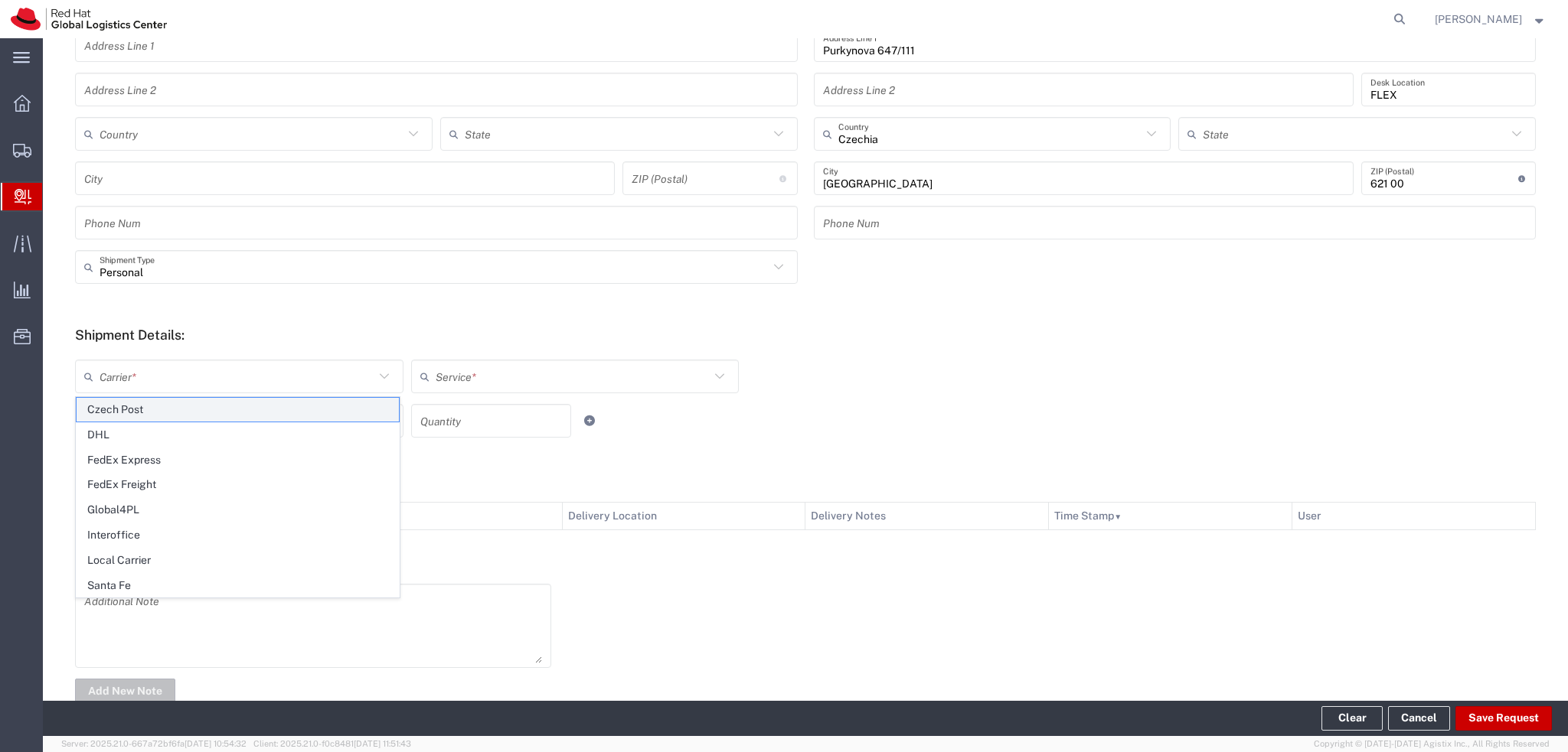
click at [169, 408] on span "Czech Post" at bounding box center [237, 409] width 322 height 24
type input "Czech Post"
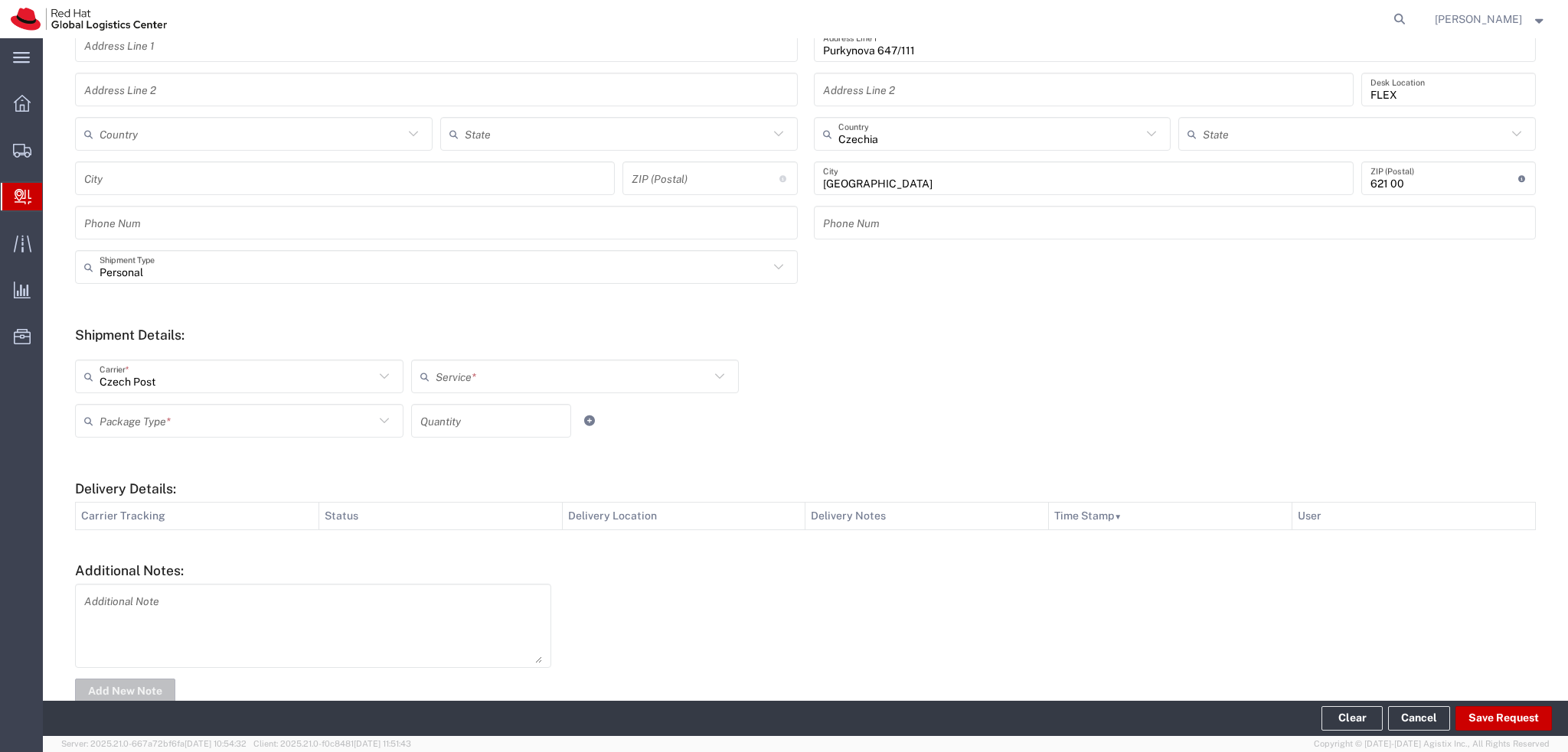
click at [448, 381] on input "text" at bounding box center [573, 377] width 275 height 27
click at [485, 431] on span "Ground" at bounding box center [570, 435] width 322 height 24
type input "Ground"
click at [263, 423] on input "text" at bounding box center [236, 421] width 275 height 27
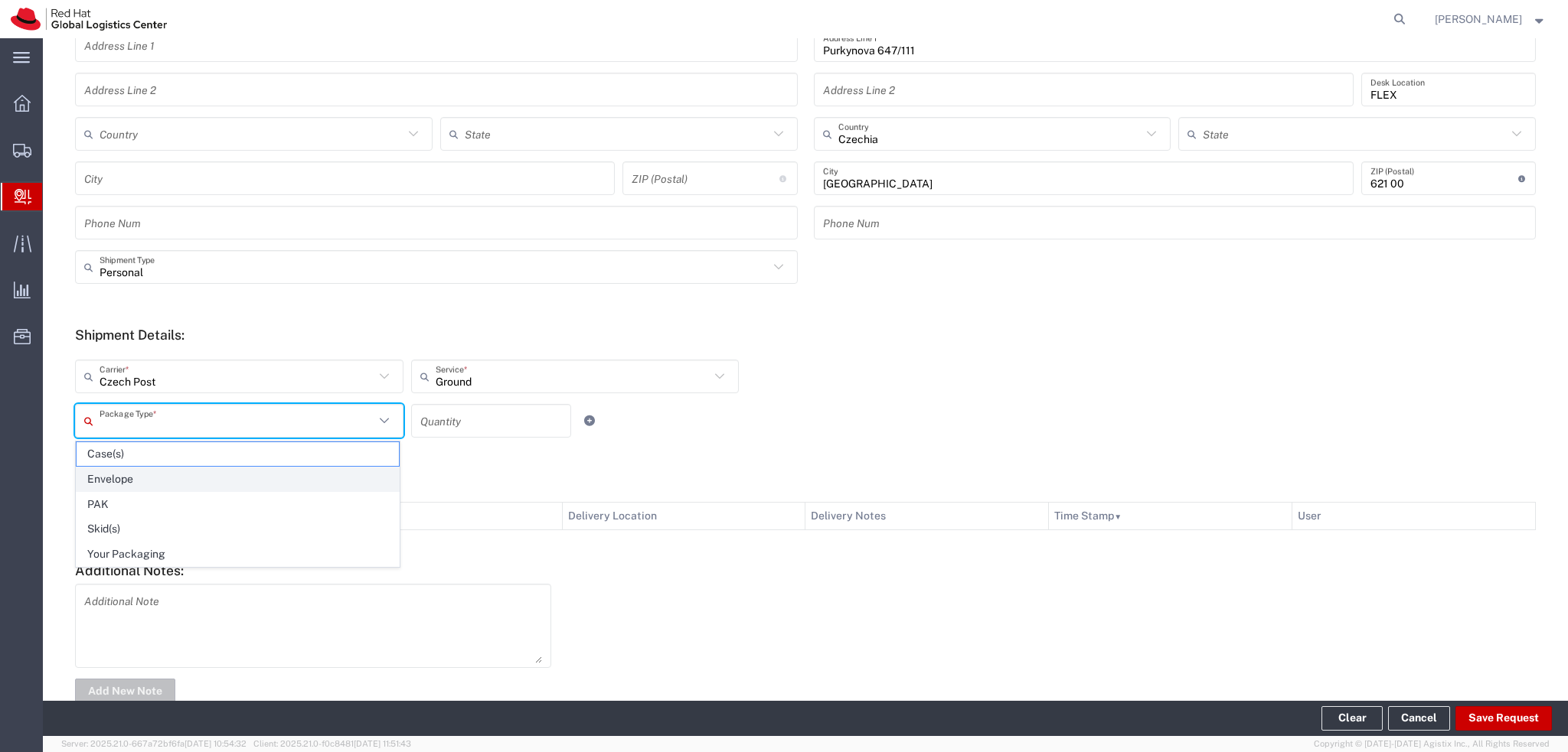
click at [209, 473] on span "Envelope" at bounding box center [237, 479] width 322 height 24
type input "Envelope"
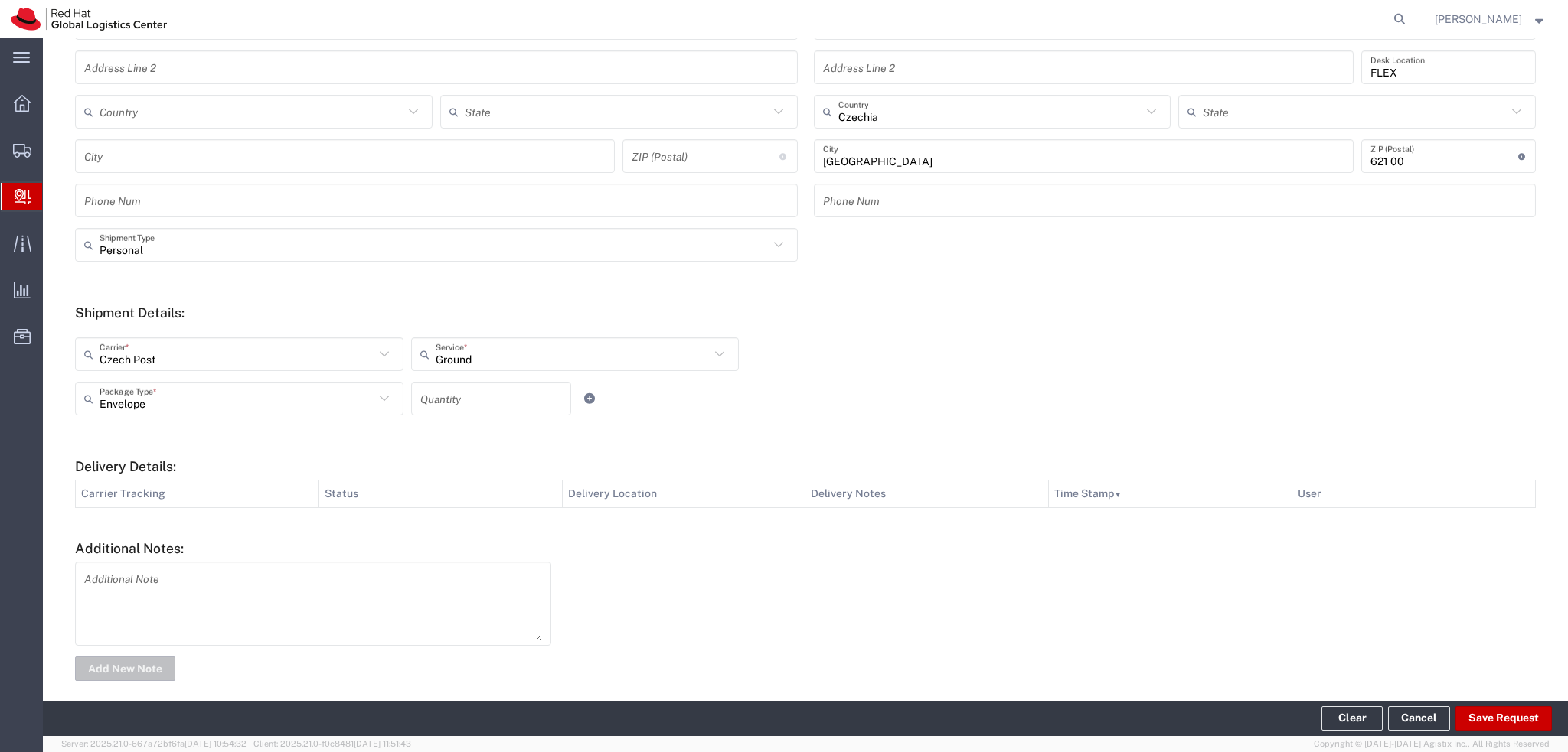
scroll to position [341, 0]
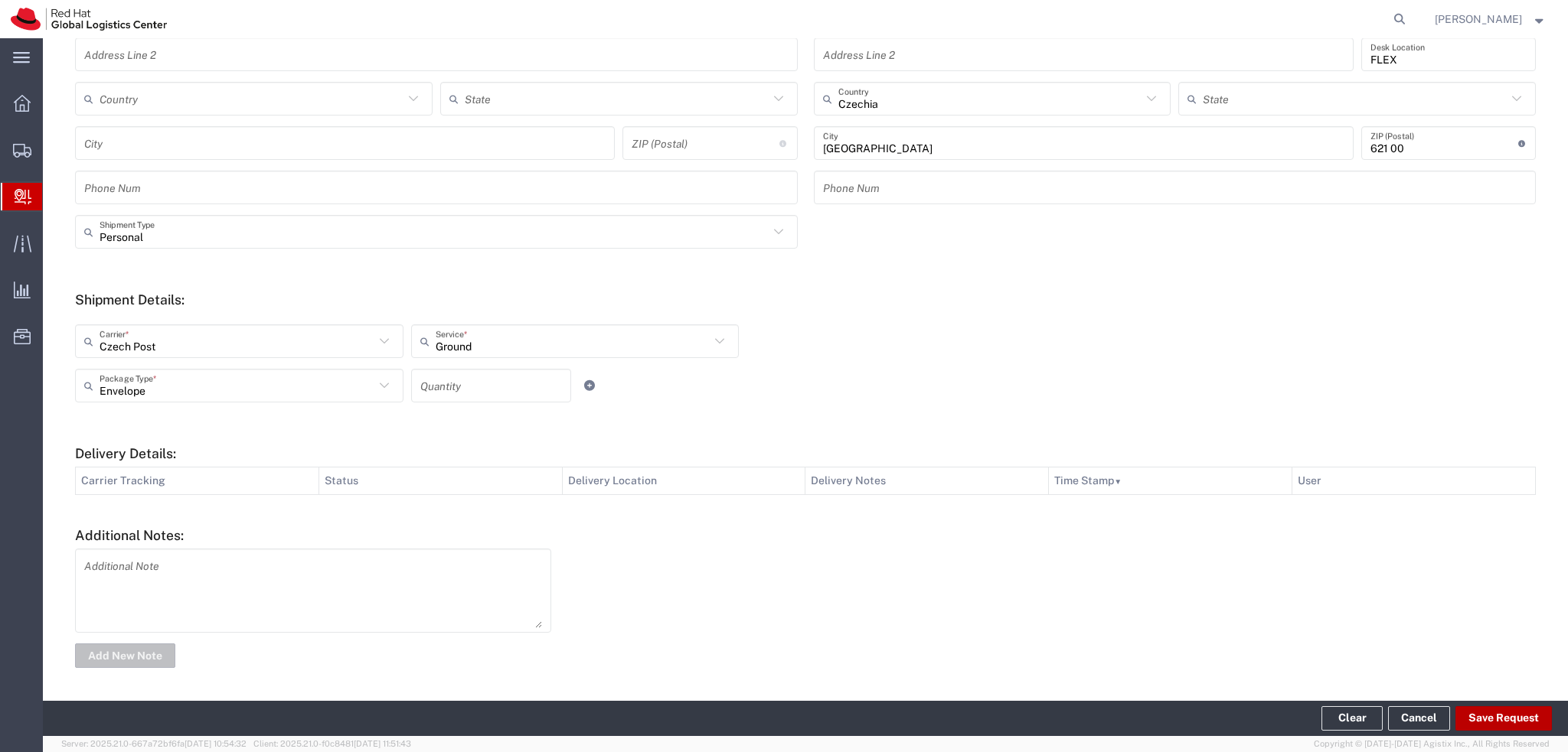
click at [1485, 718] on button "Save Request" at bounding box center [1503, 718] width 97 height 24
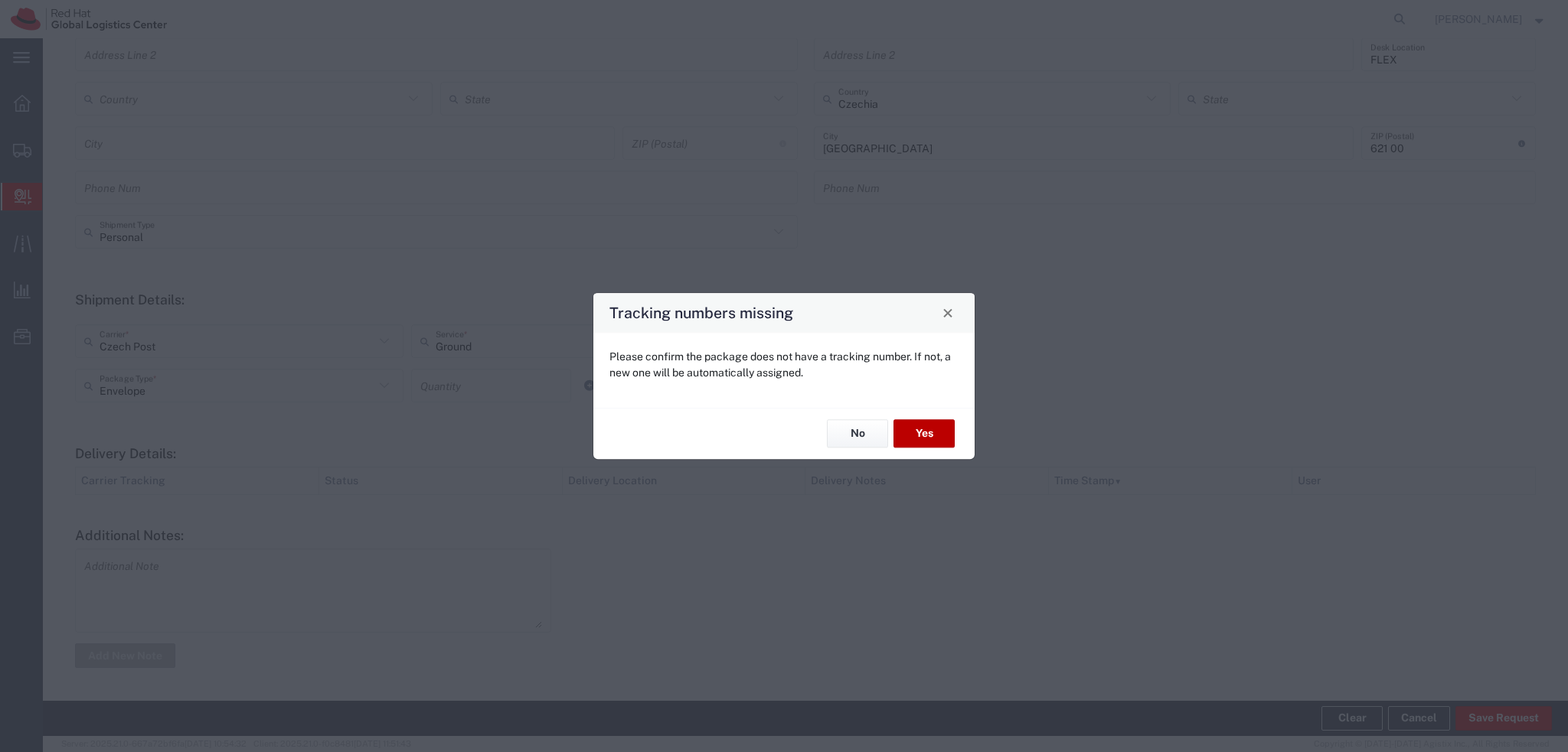
click at [916, 424] on button "Yes" at bounding box center [924, 434] width 61 height 29
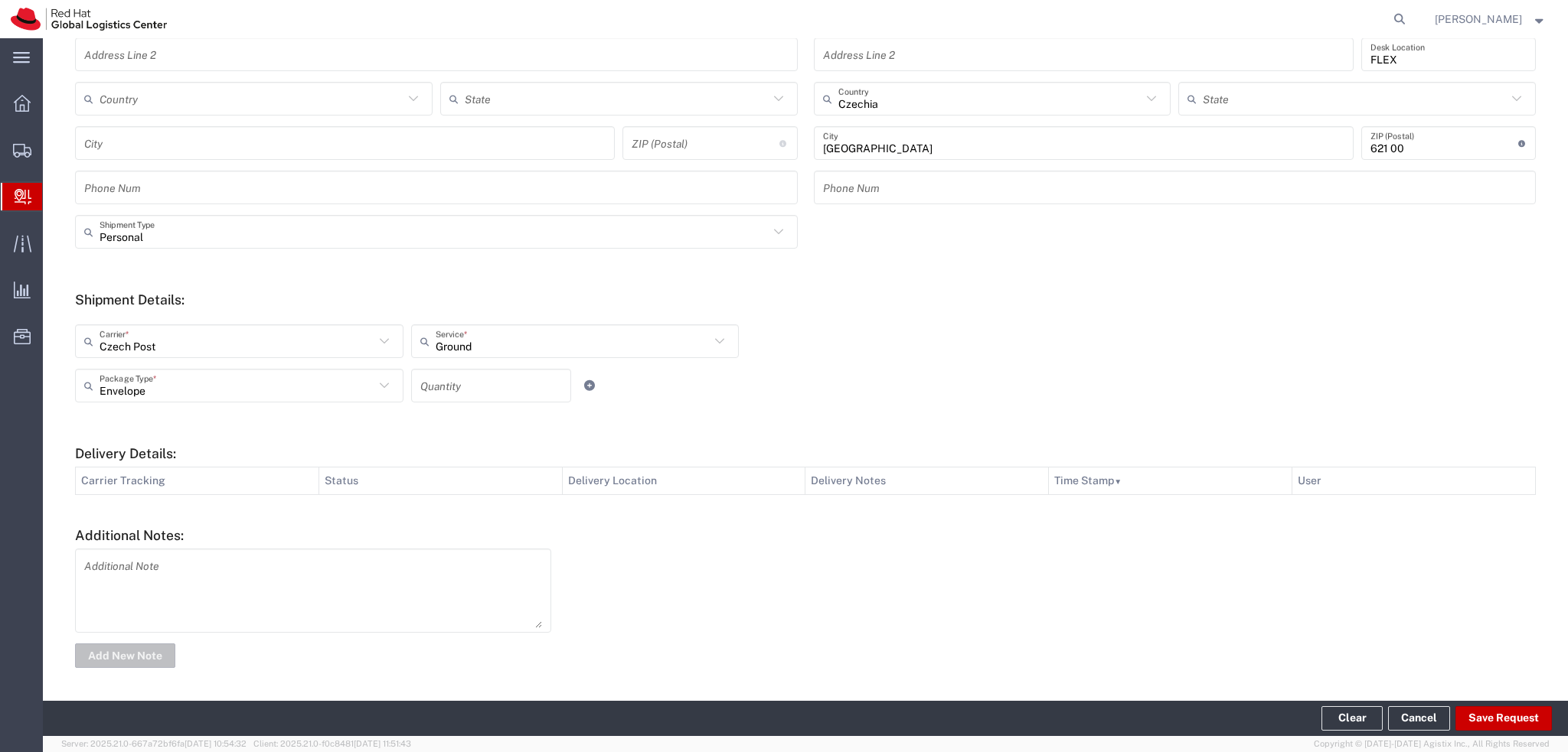
type input "Personal"
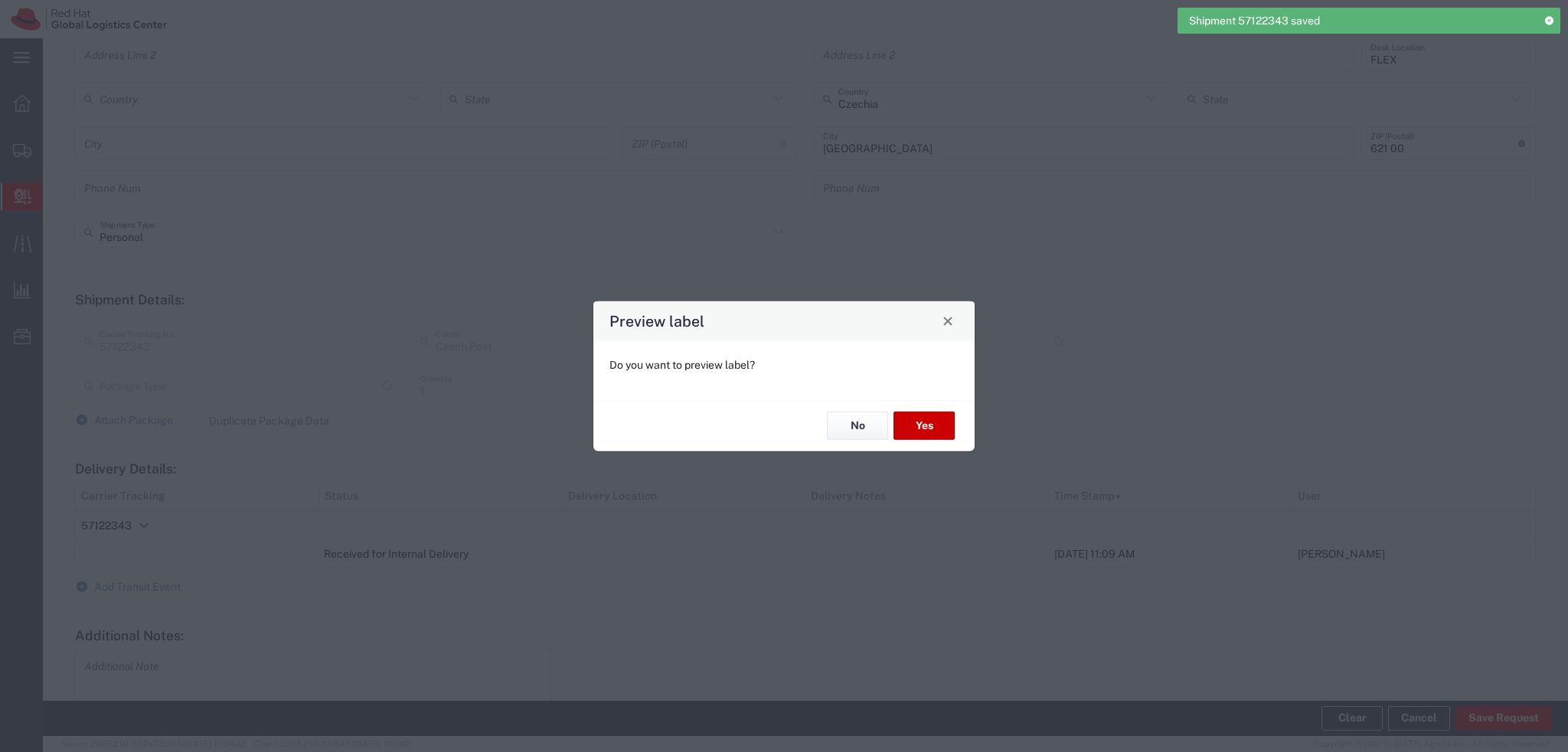
type input "Ground"
type input "Envelope"
click at [911, 428] on button "Yes" at bounding box center [924, 426] width 61 height 29
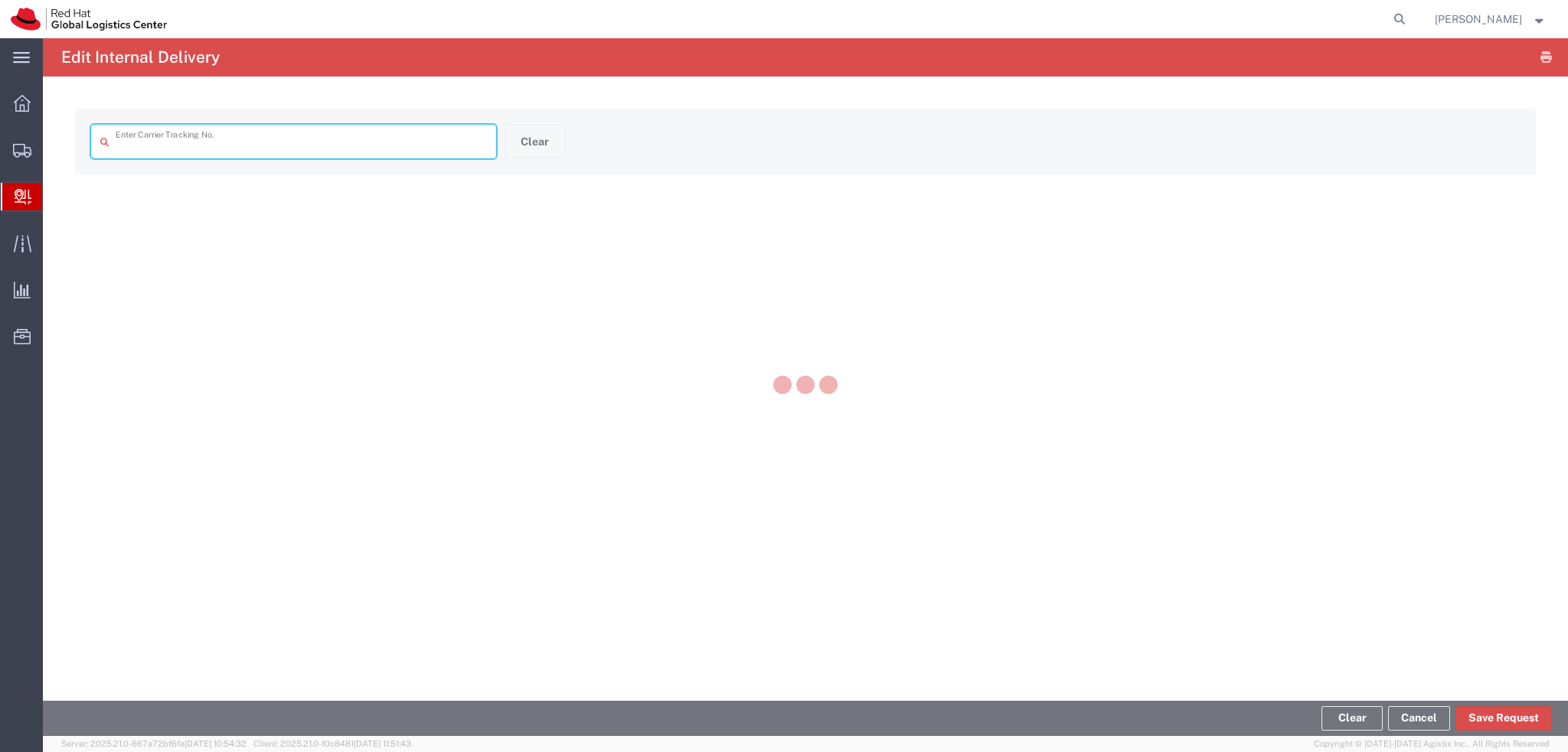
type input "57122343"
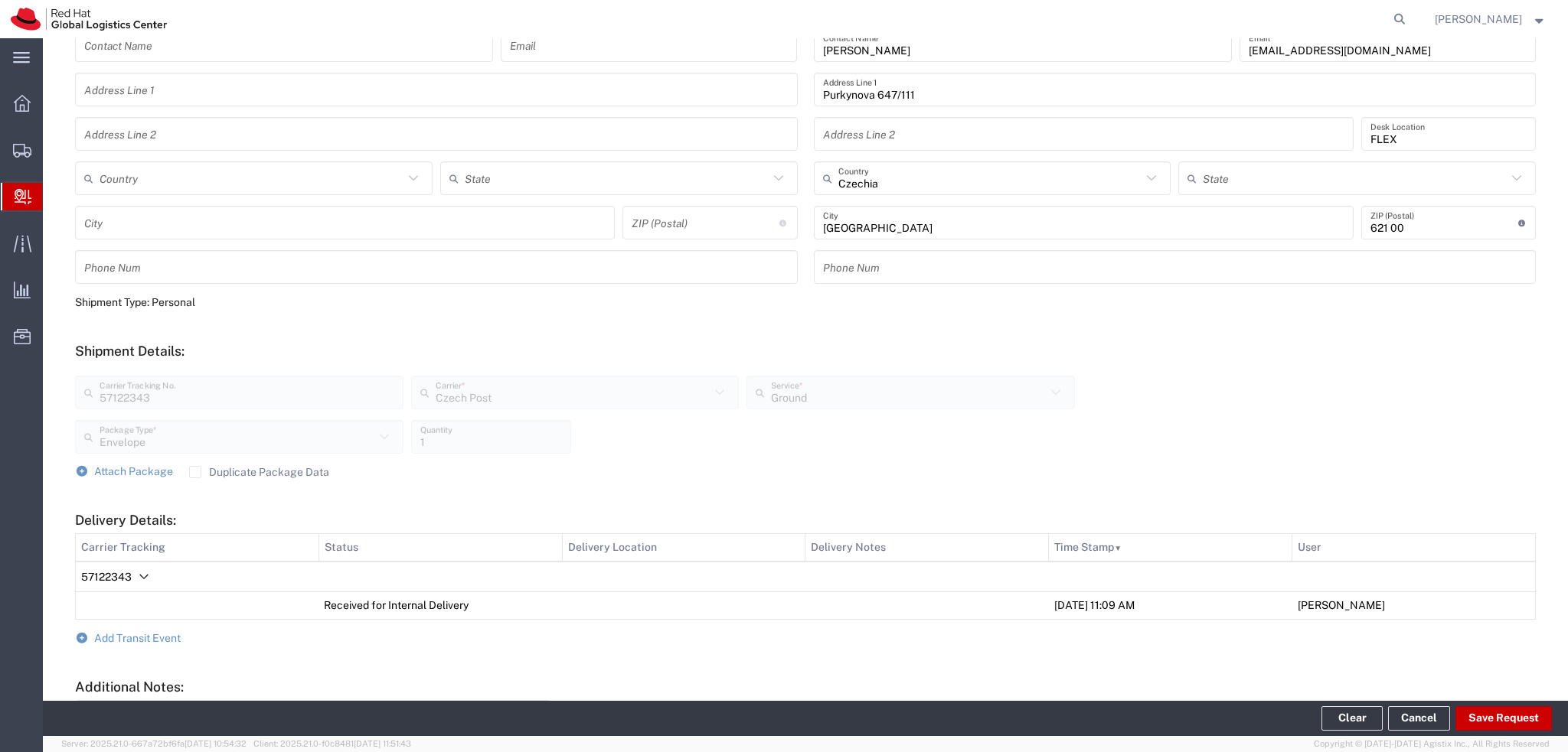
scroll to position [413, 0]
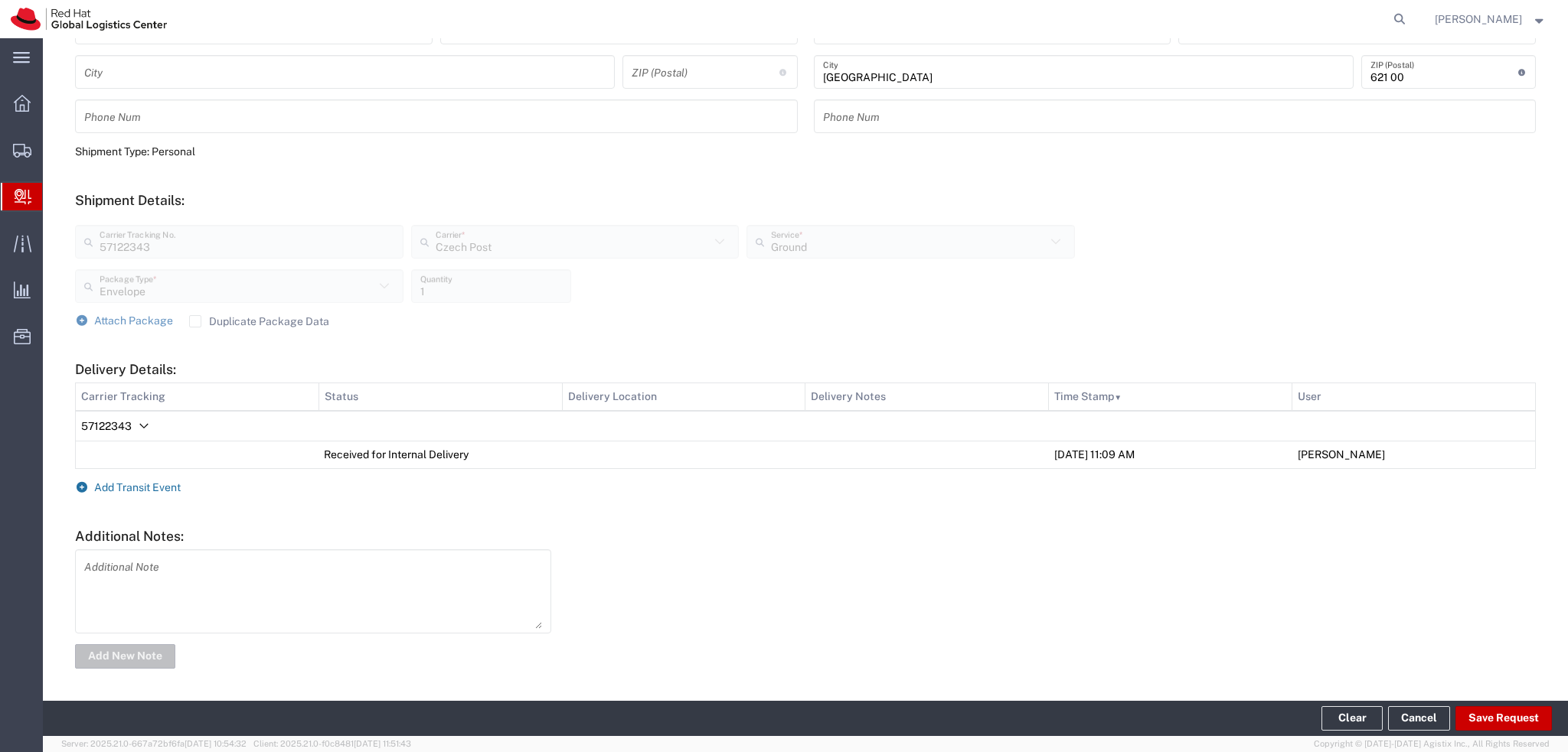
click at [161, 487] on span "Add Transit Event" at bounding box center [137, 487] width 87 height 13
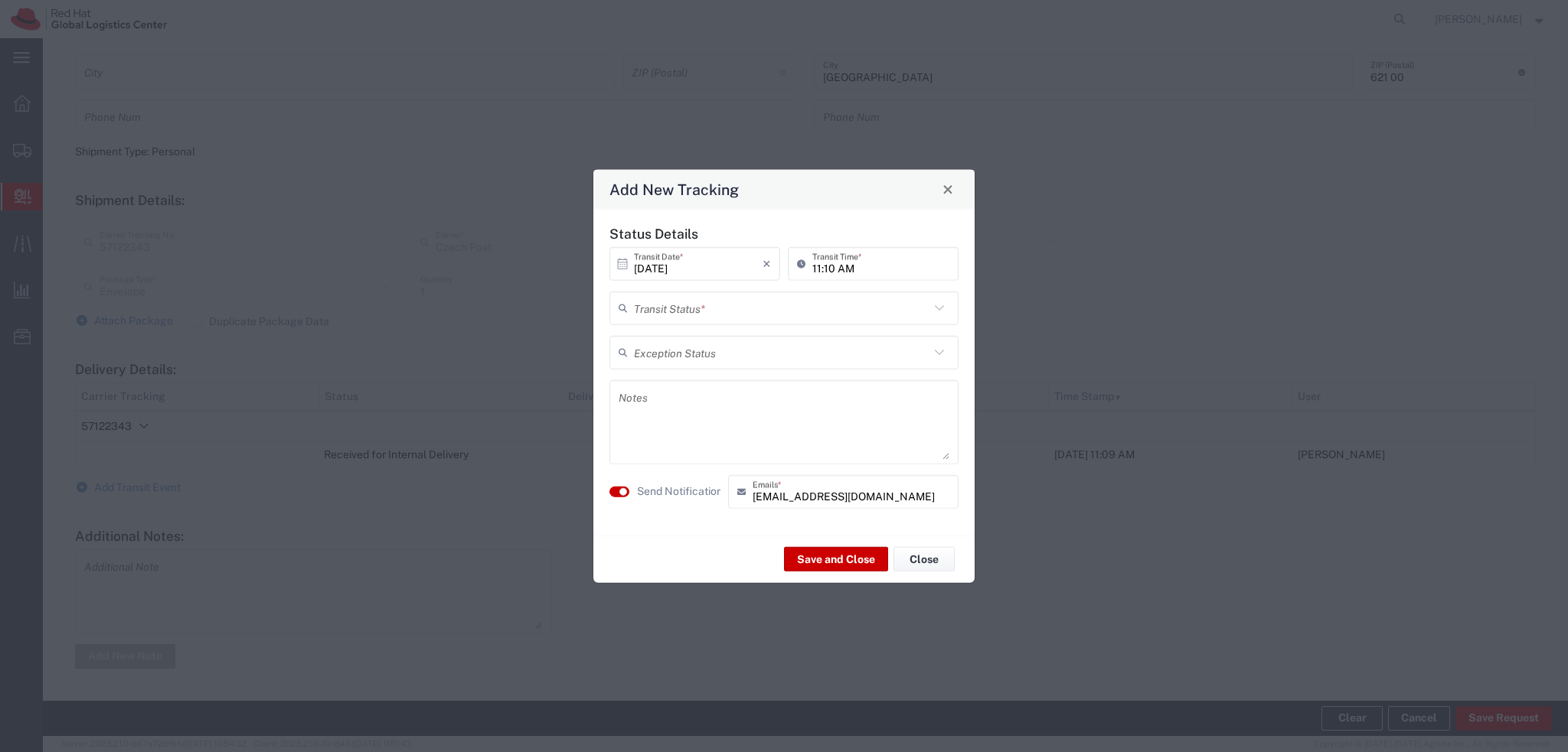
click at [692, 313] on input "text" at bounding box center [781, 308] width 295 height 27
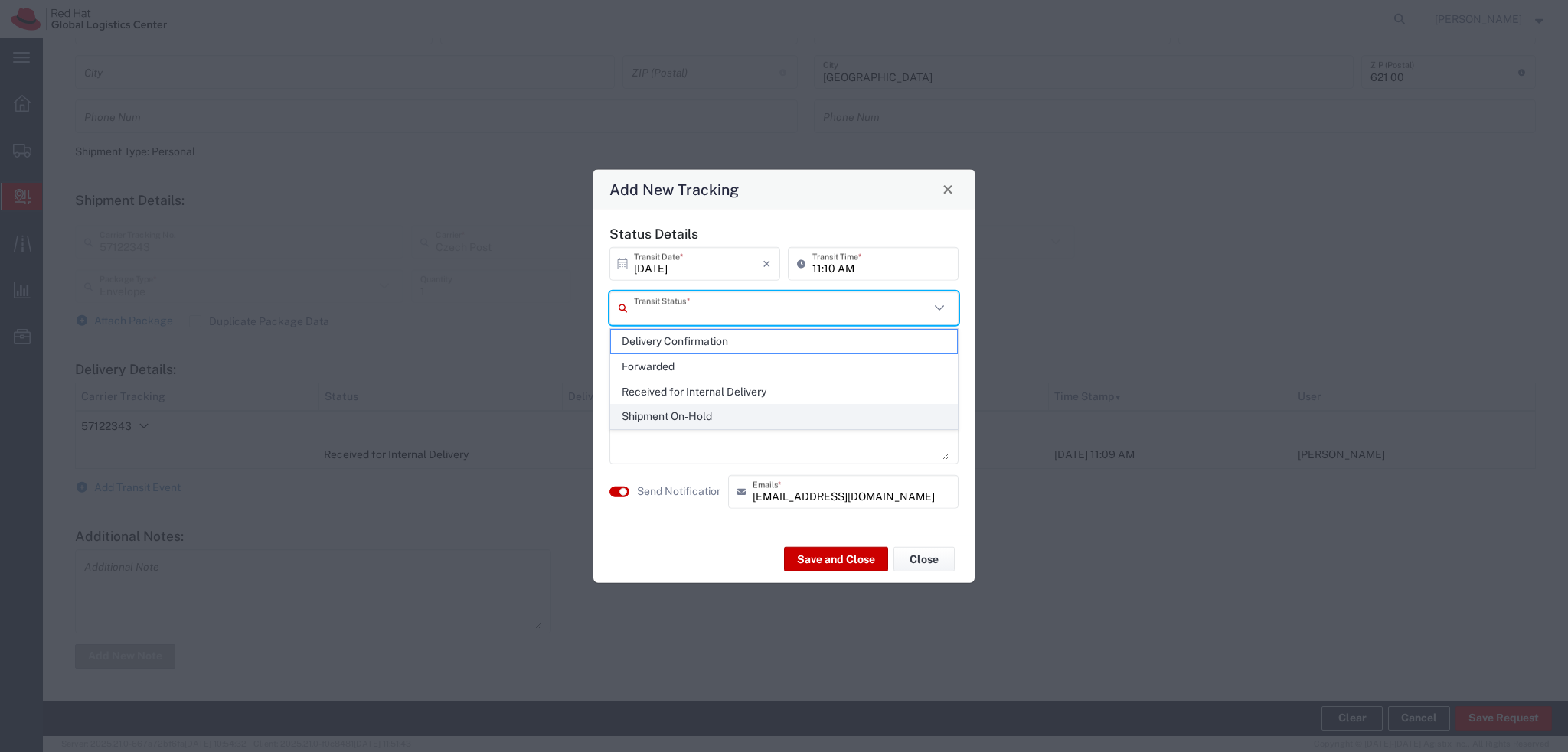
click at [699, 416] on span "Shipment On-Hold" at bounding box center [784, 417] width 346 height 24
type input "Shipment On-Hold"
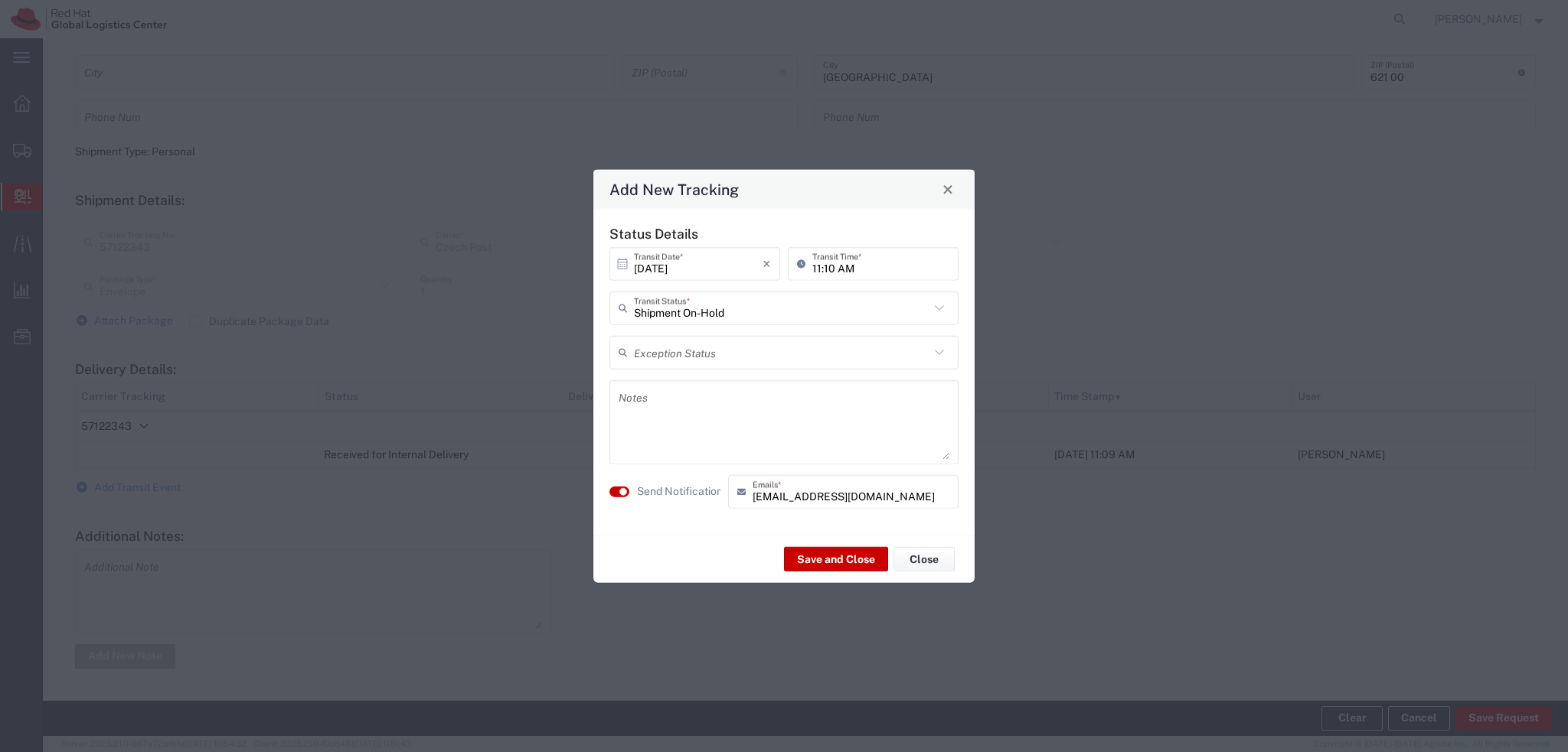
click at [664, 413] on textarea at bounding box center [784, 421] width 330 height 75
paste textarea "Hi, please come to pick up the package to the RH Brno Post opposite to the TPB-…"
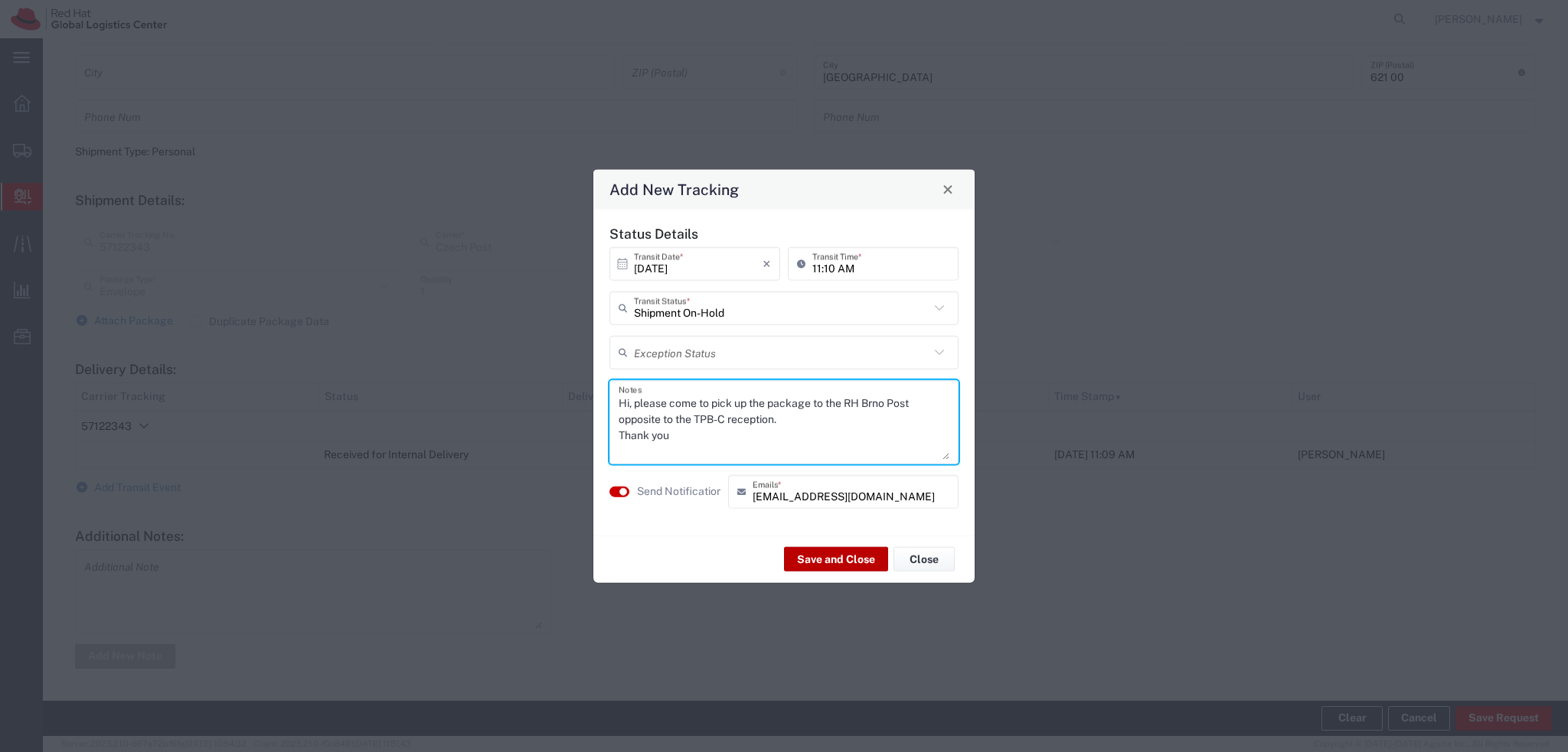
type textarea "Hi, please come to pick up the package to the RH Brno Post opposite to the TPB-…"
click at [819, 562] on button "Save and Close" at bounding box center [836, 559] width 104 height 24
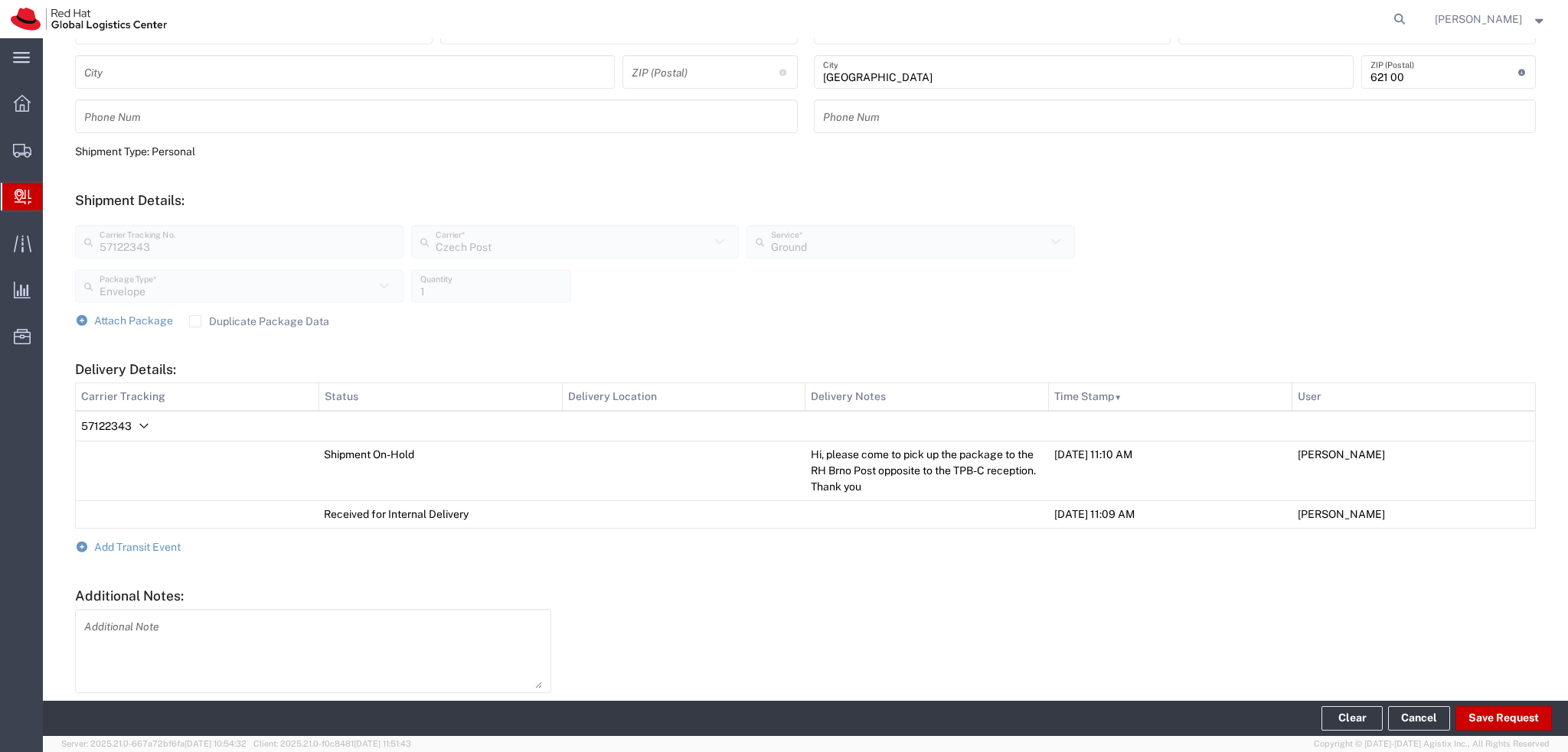
scroll to position [0, 0]
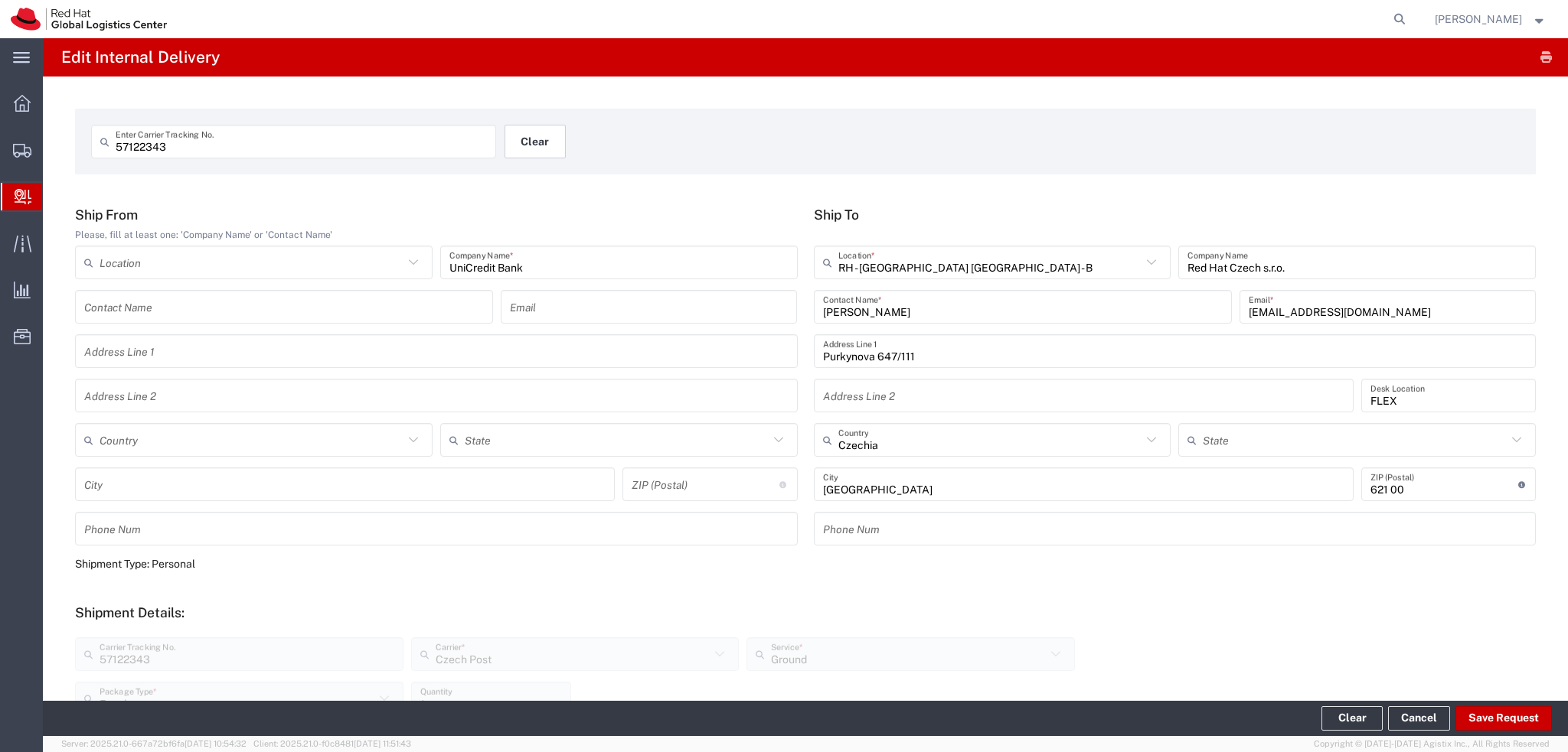
click at [530, 151] on button "Clear" at bounding box center [535, 141] width 61 height 34
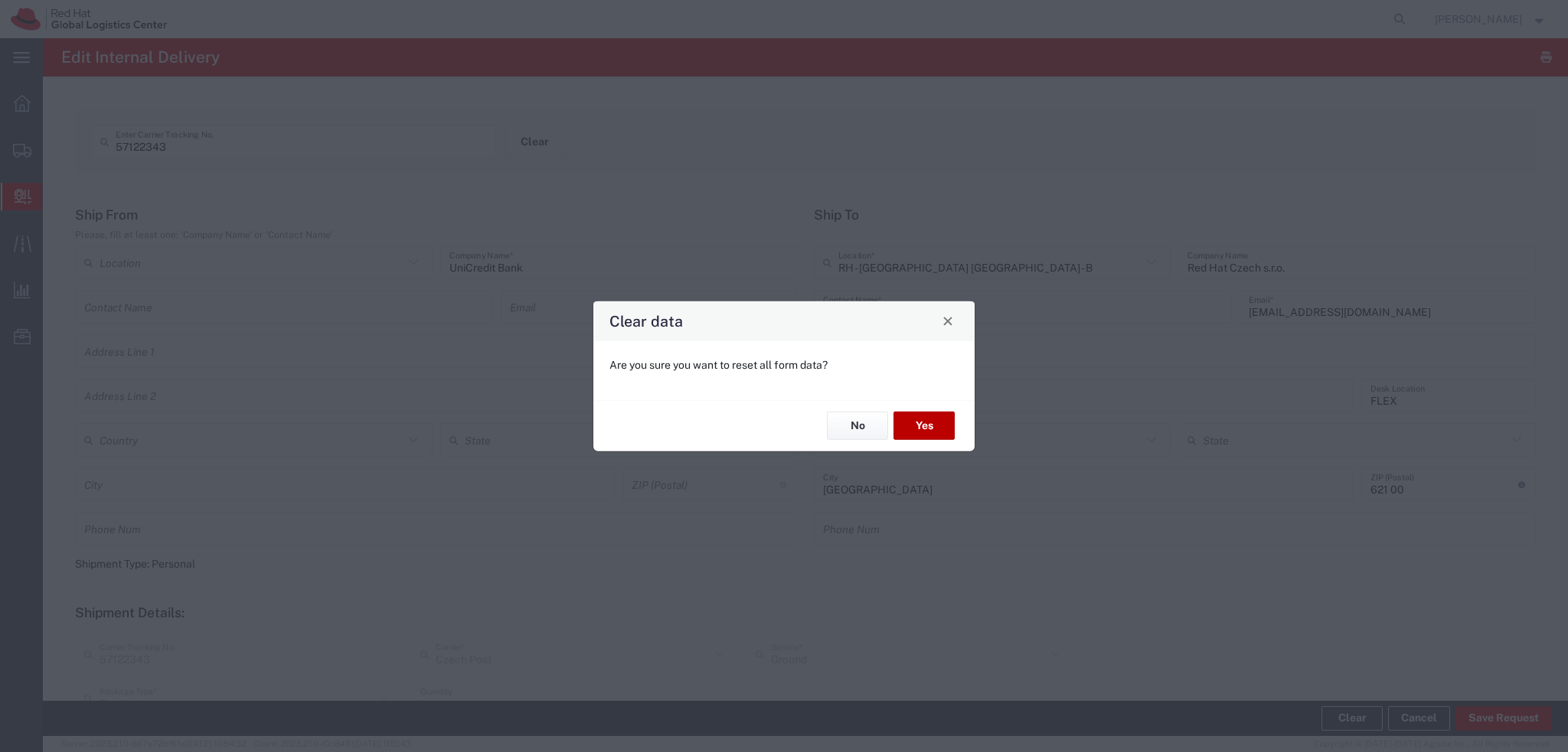
click at [921, 424] on button "Yes" at bounding box center [924, 426] width 61 height 29
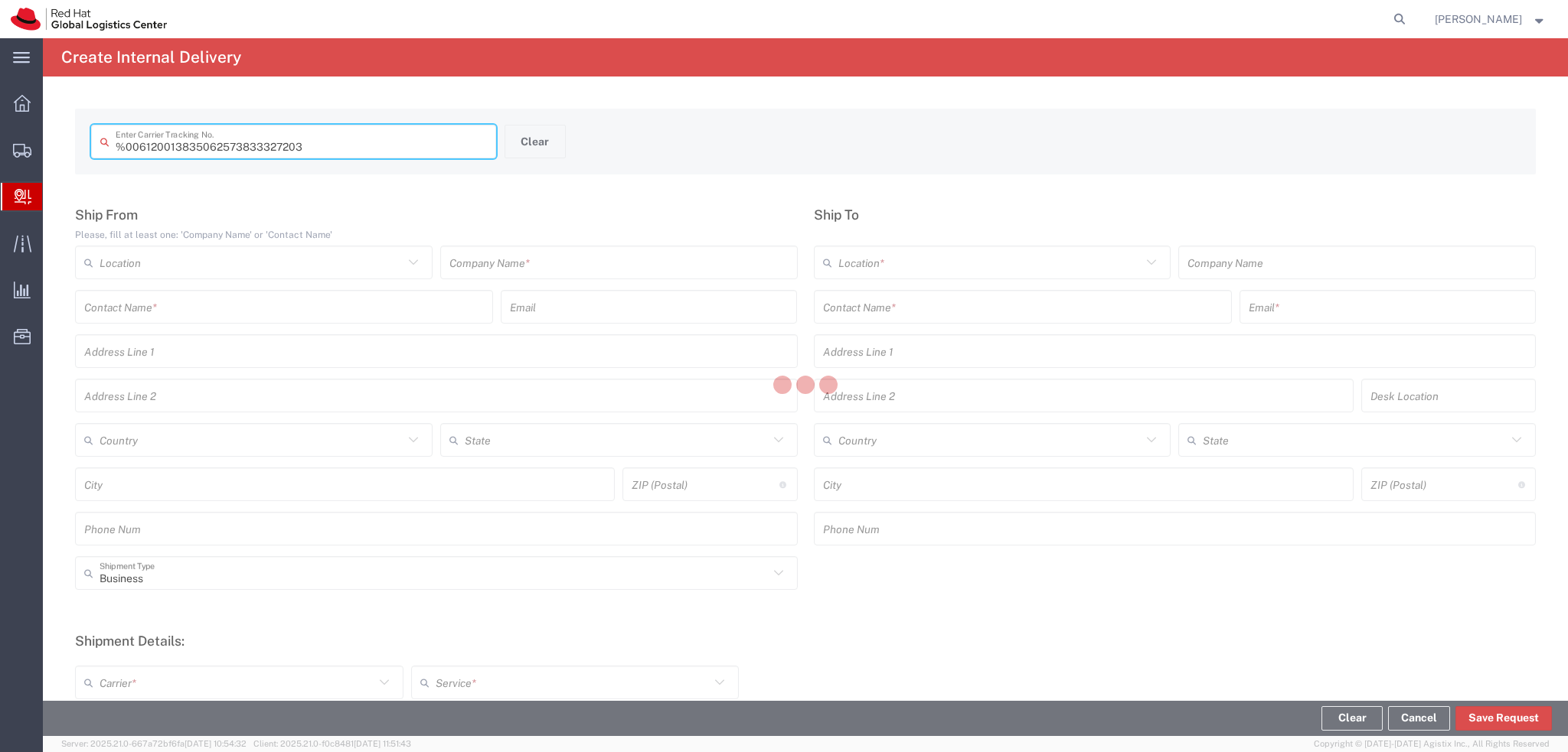
type input " 6120013835062573833327203"
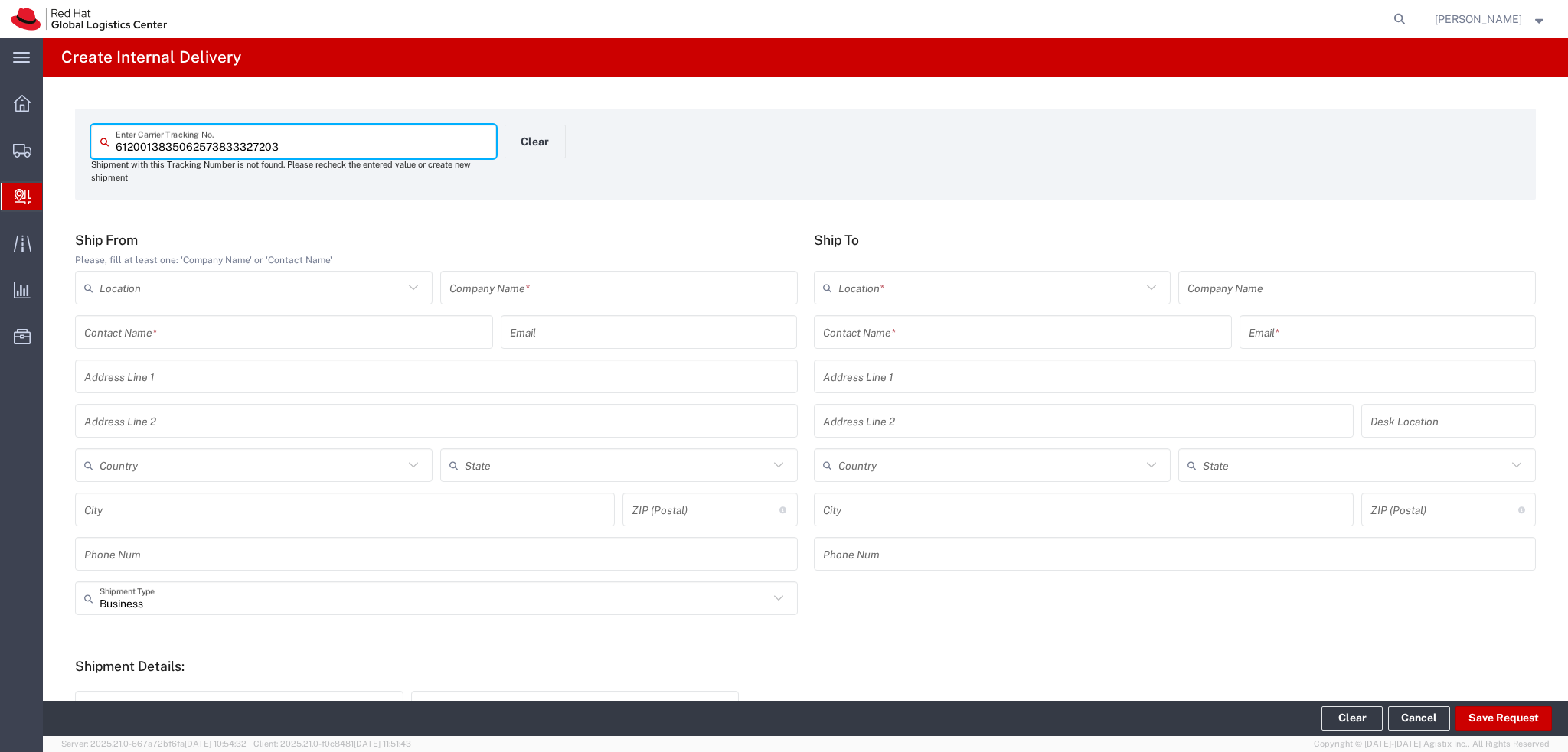
click at [536, 282] on input "text" at bounding box center [618, 288] width 339 height 27
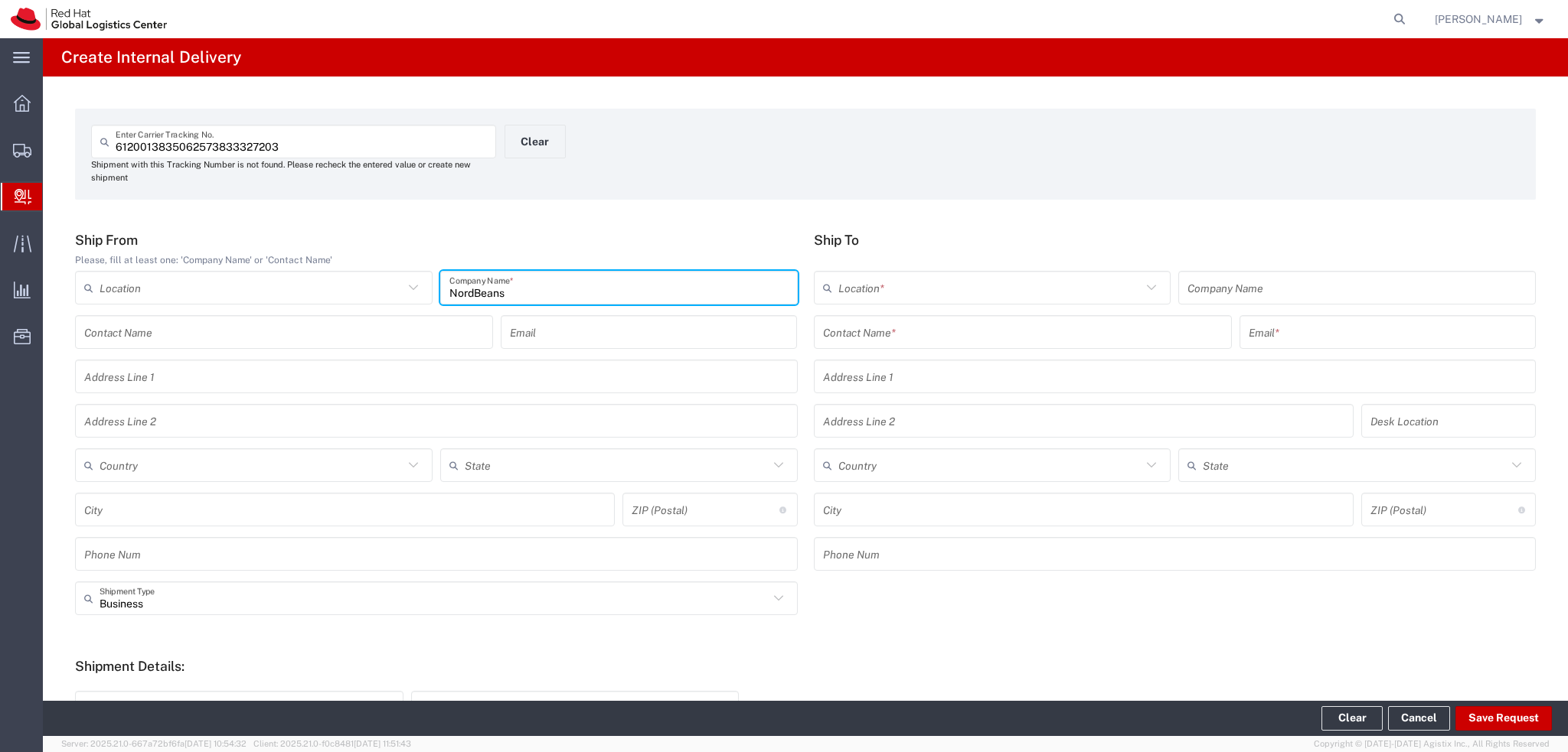
type input "NordBeans"
click at [878, 329] on input "text" at bounding box center [1022, 333] width 399 height 27
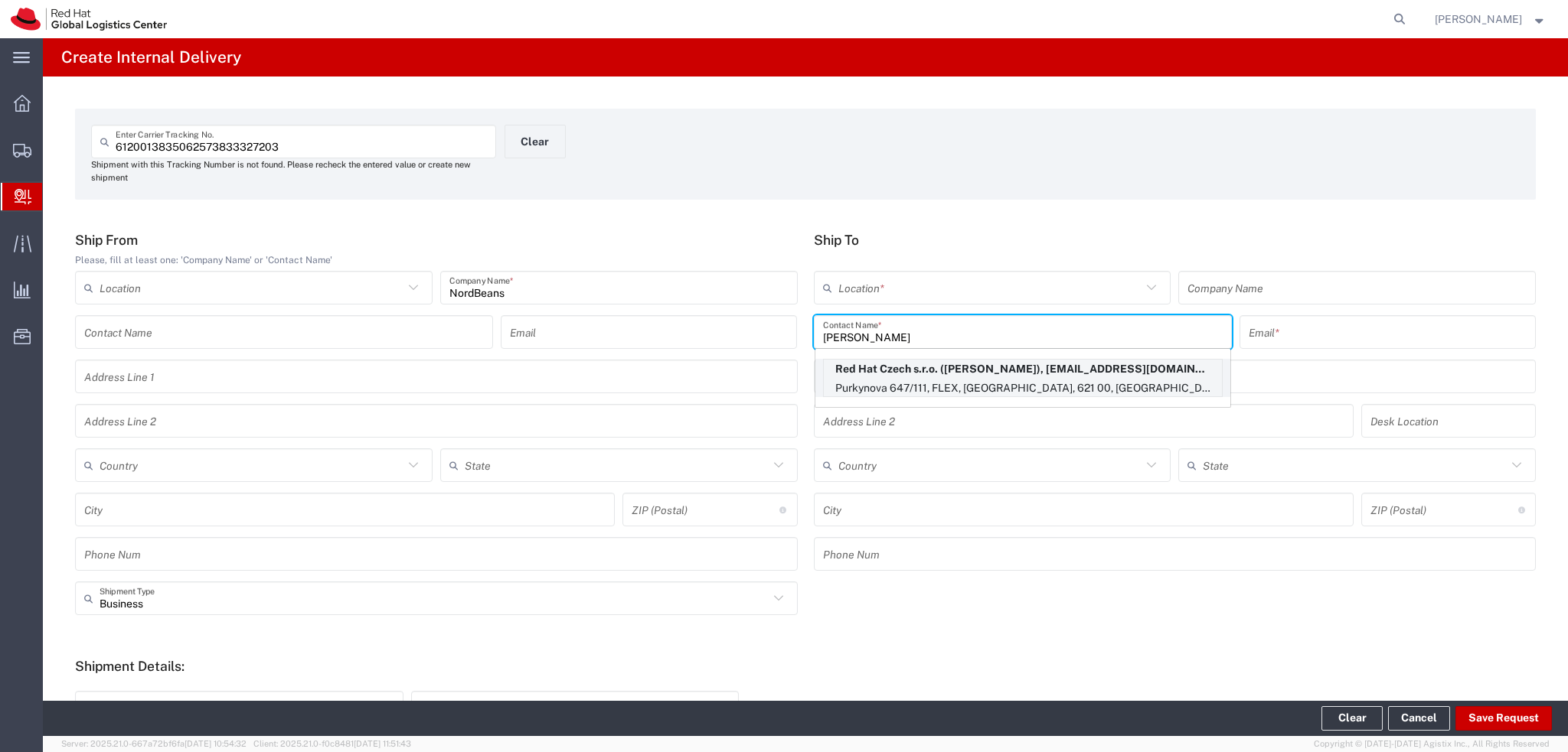
type input "Pavol Za"
click at [981, 378] on p "Red Hat Czech s.r.o. (Pavol Zacik), pzacik@redhat.com" at bounding box center [1022, 369] width 398 height 19
type input "RH - [GEOGRAPHIC_DATA] [GEOGRAPHIC_DATA] - B"
type input "Red Hat Czech s.r.o."
type input "Pavol Zacik"
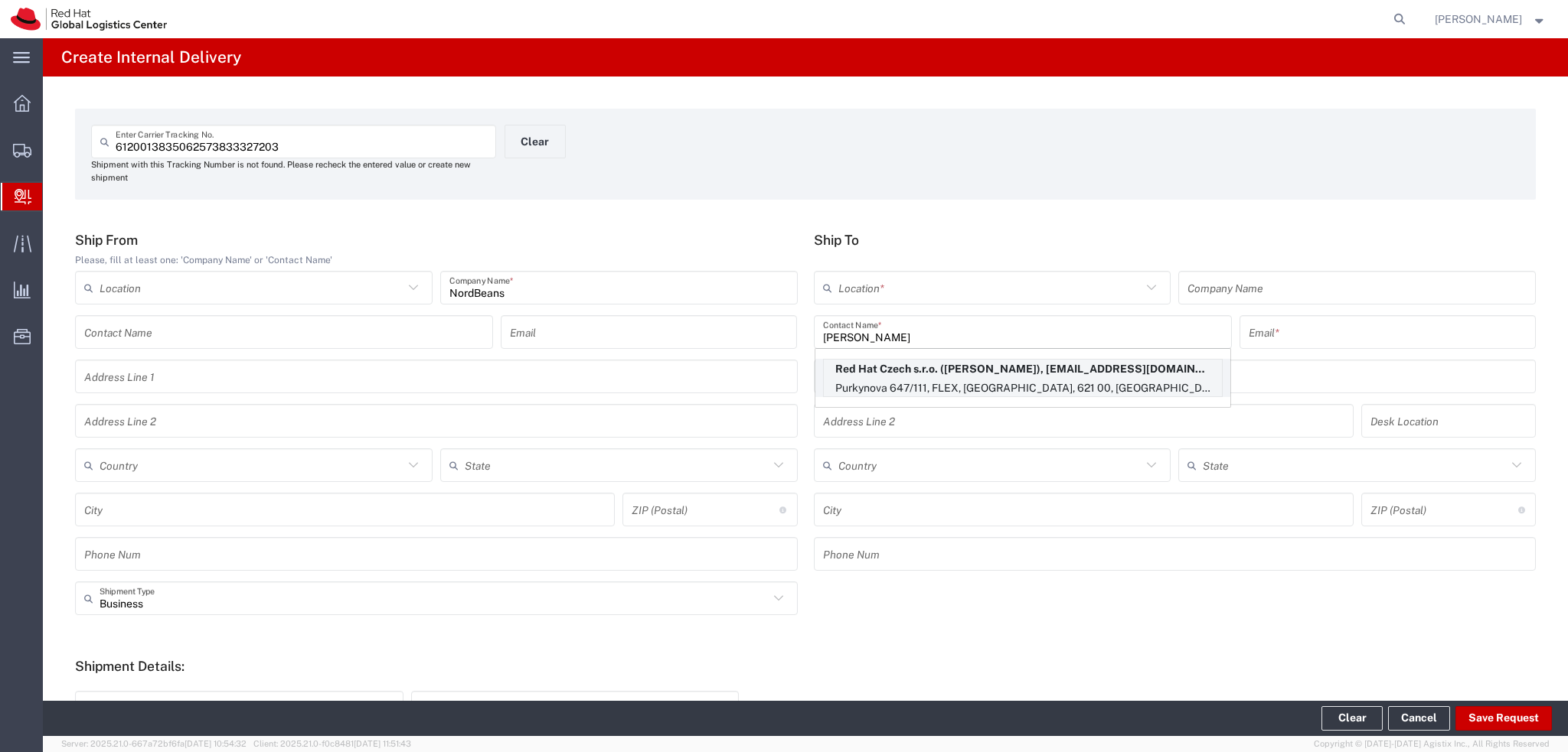
type input "pzacik@redhat.com"
type input "Purkynova 647/111"
type input "FLEX"
type input "Czechia"
type input "BRNO"
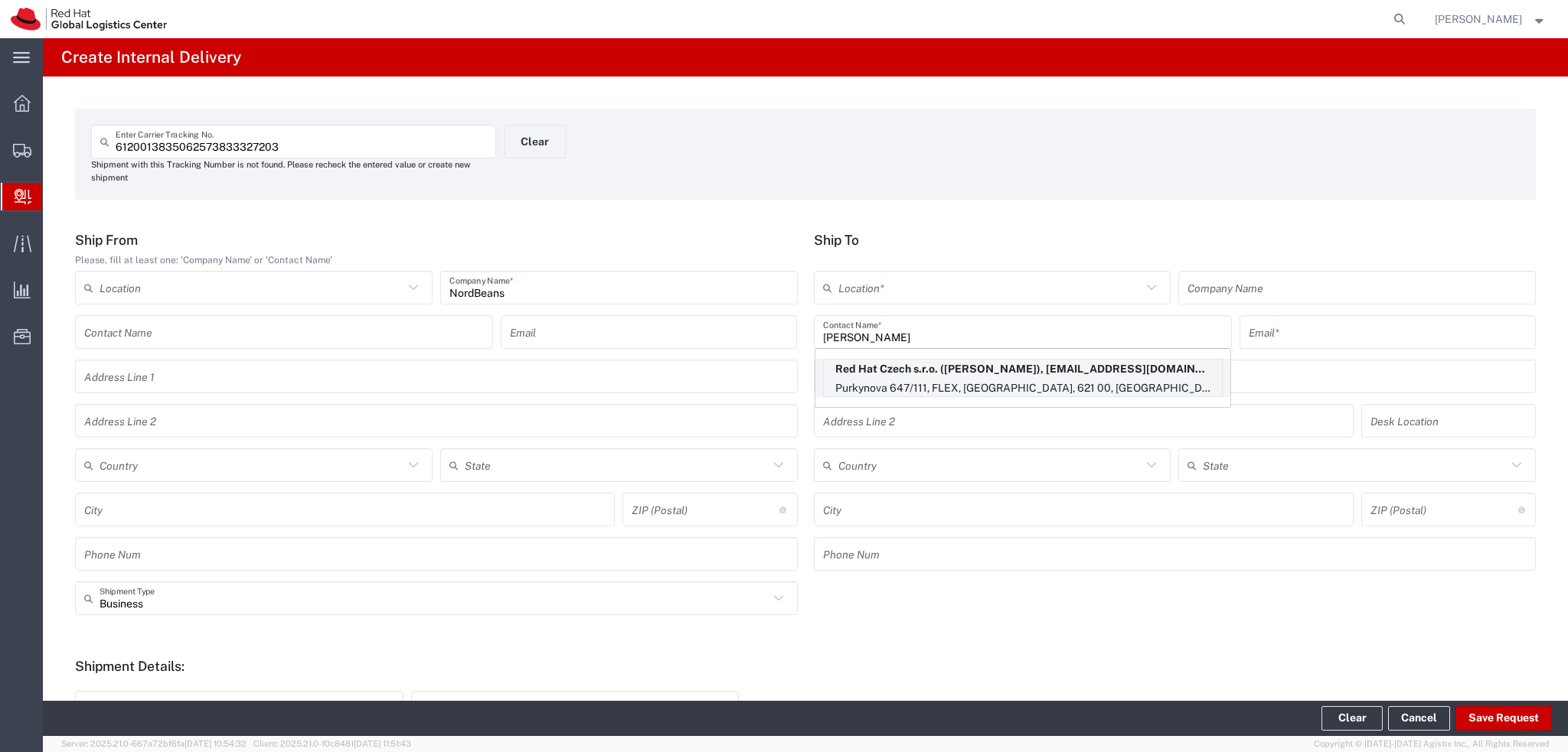
type input "621 00"
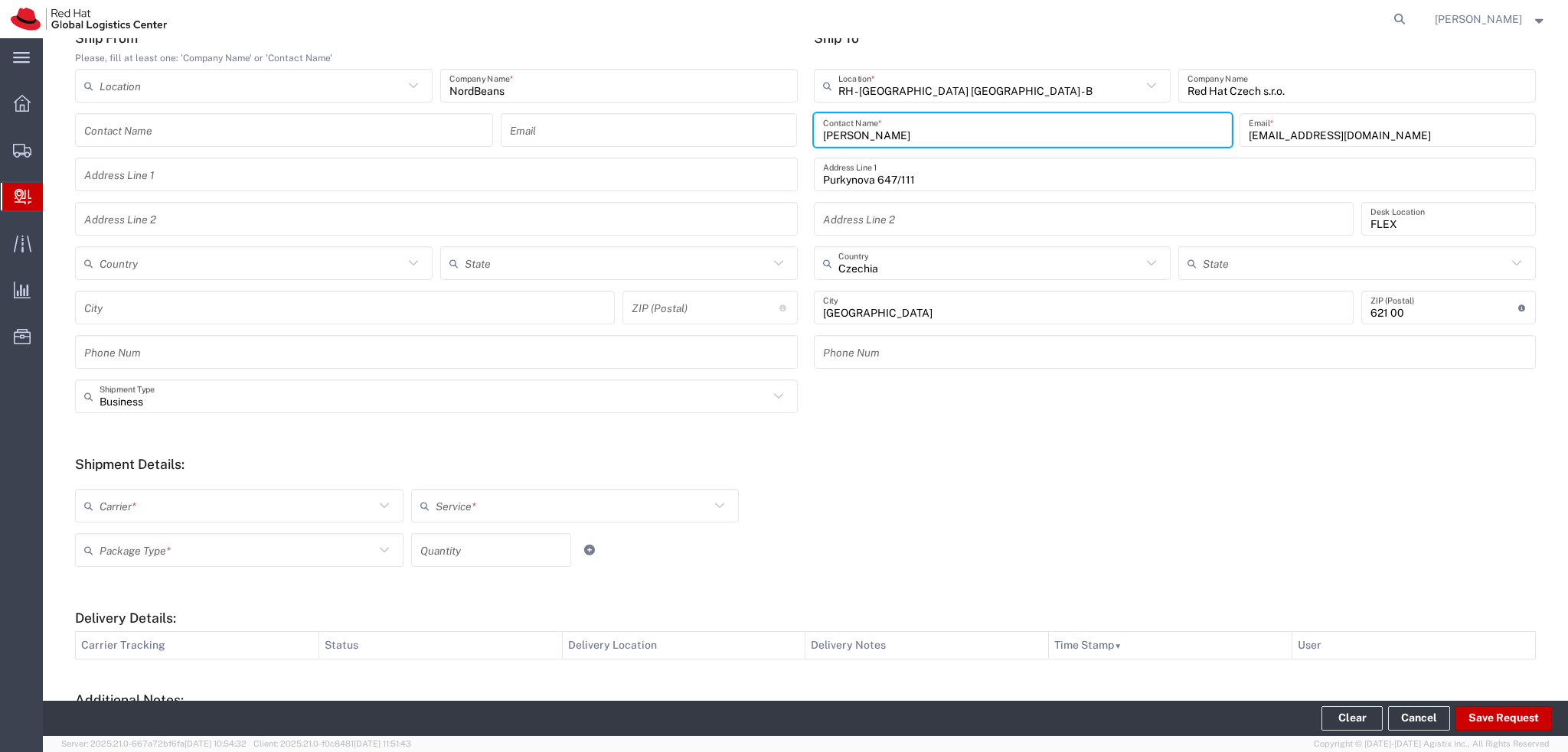
scroll to position [229, 0]
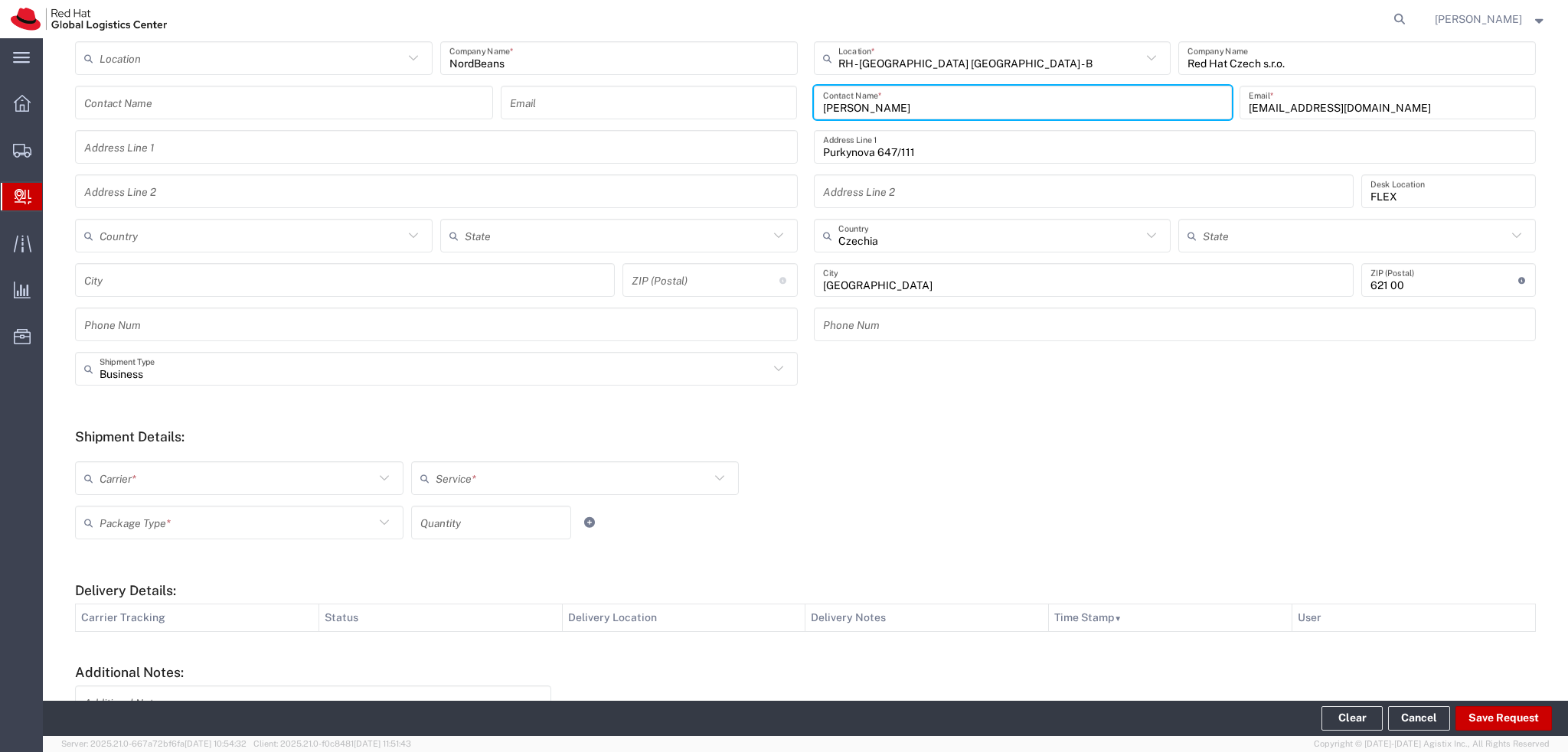
click at [283, 482] on input "text" at bounding box center [236, 479] width 275 height 27
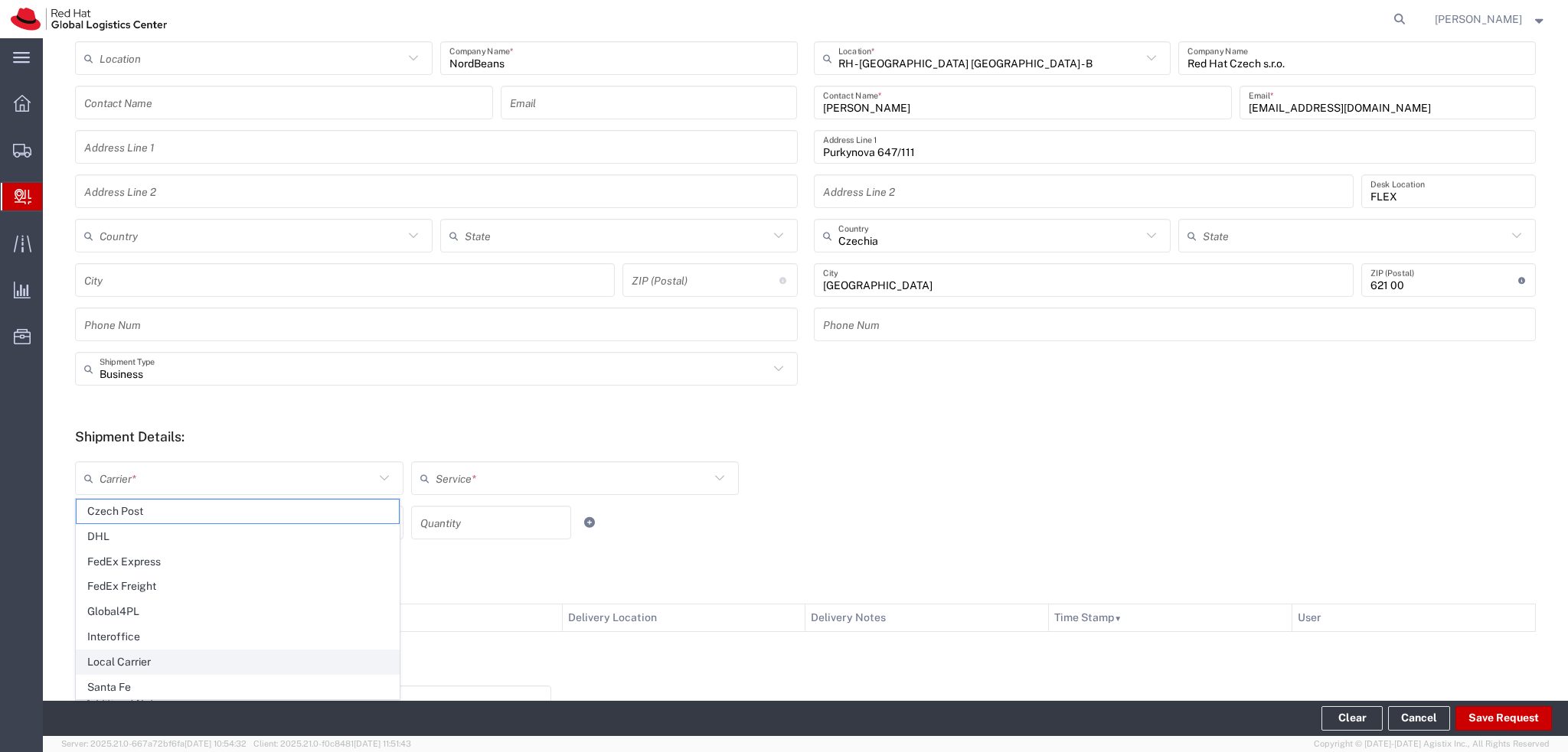
click at [169, 662] on span "Local Carrier" at bounding box center [237, 662] width 322 height 24
type input "Local Carrier"
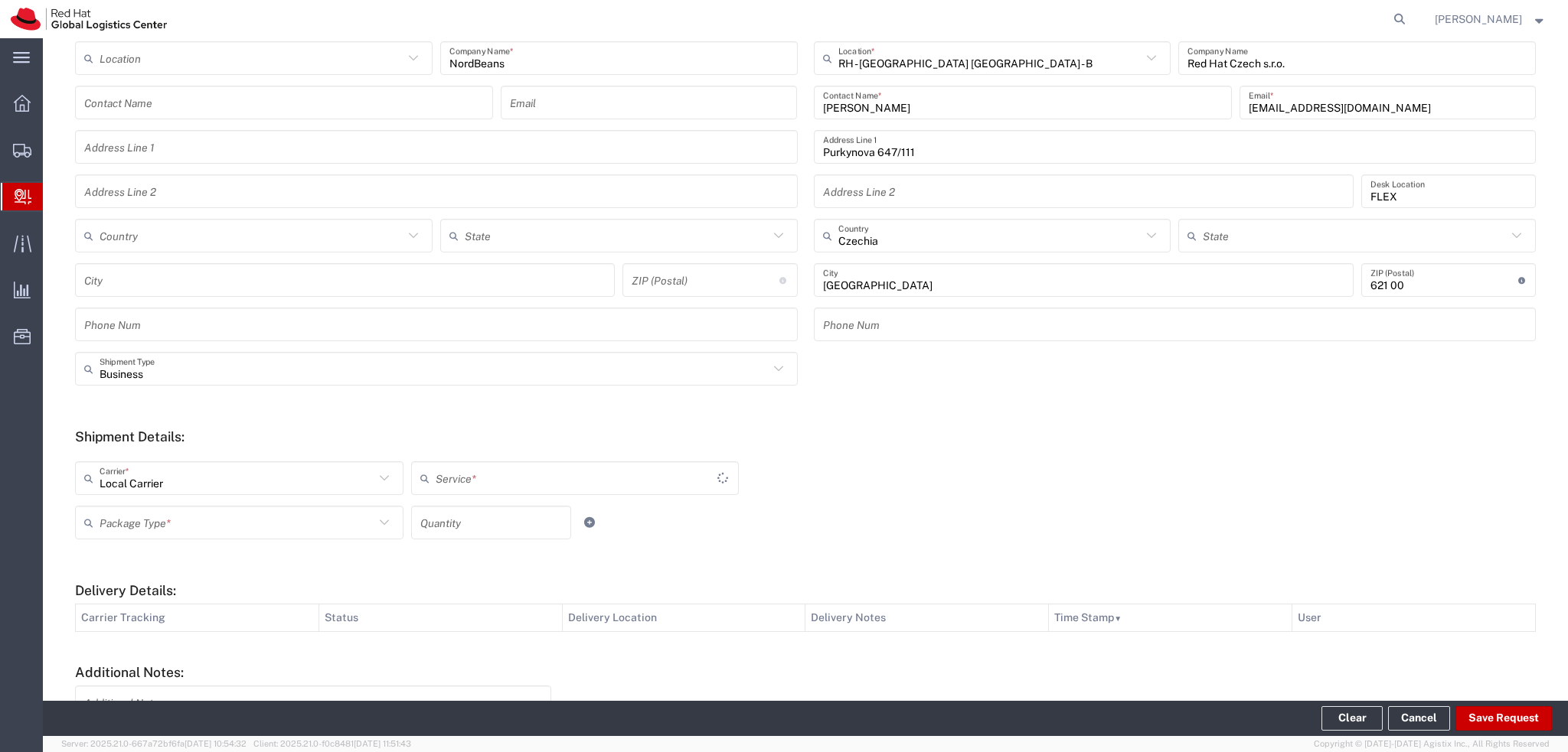
type input "Local_Ground"
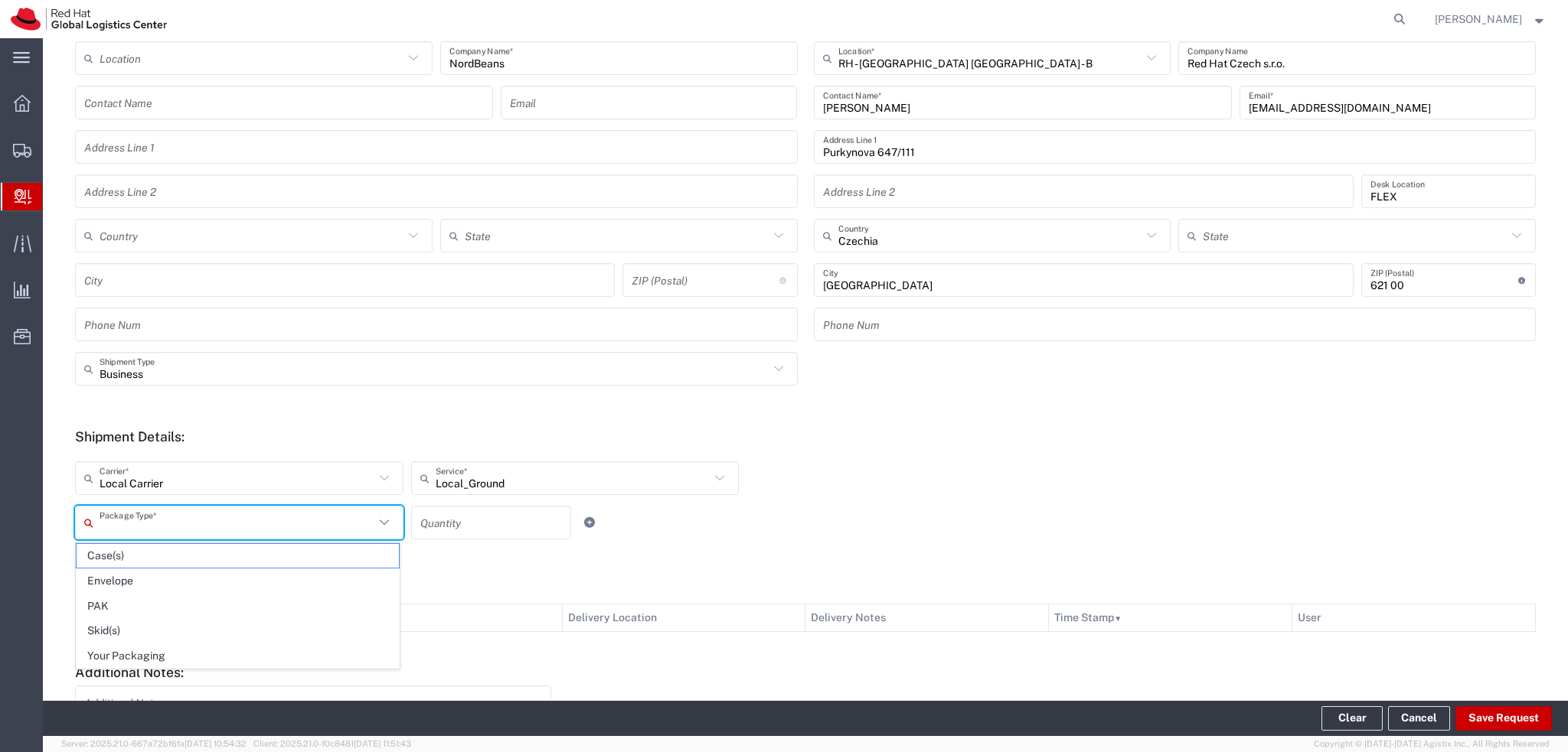
click at [309, 518] on input "text" at bounding box center [236, 523] width 275 height 27
click at [235, 653] on span "Your Packaging" at bounding box center [237, 656] width 322 height 24
type input "Your Packaging"
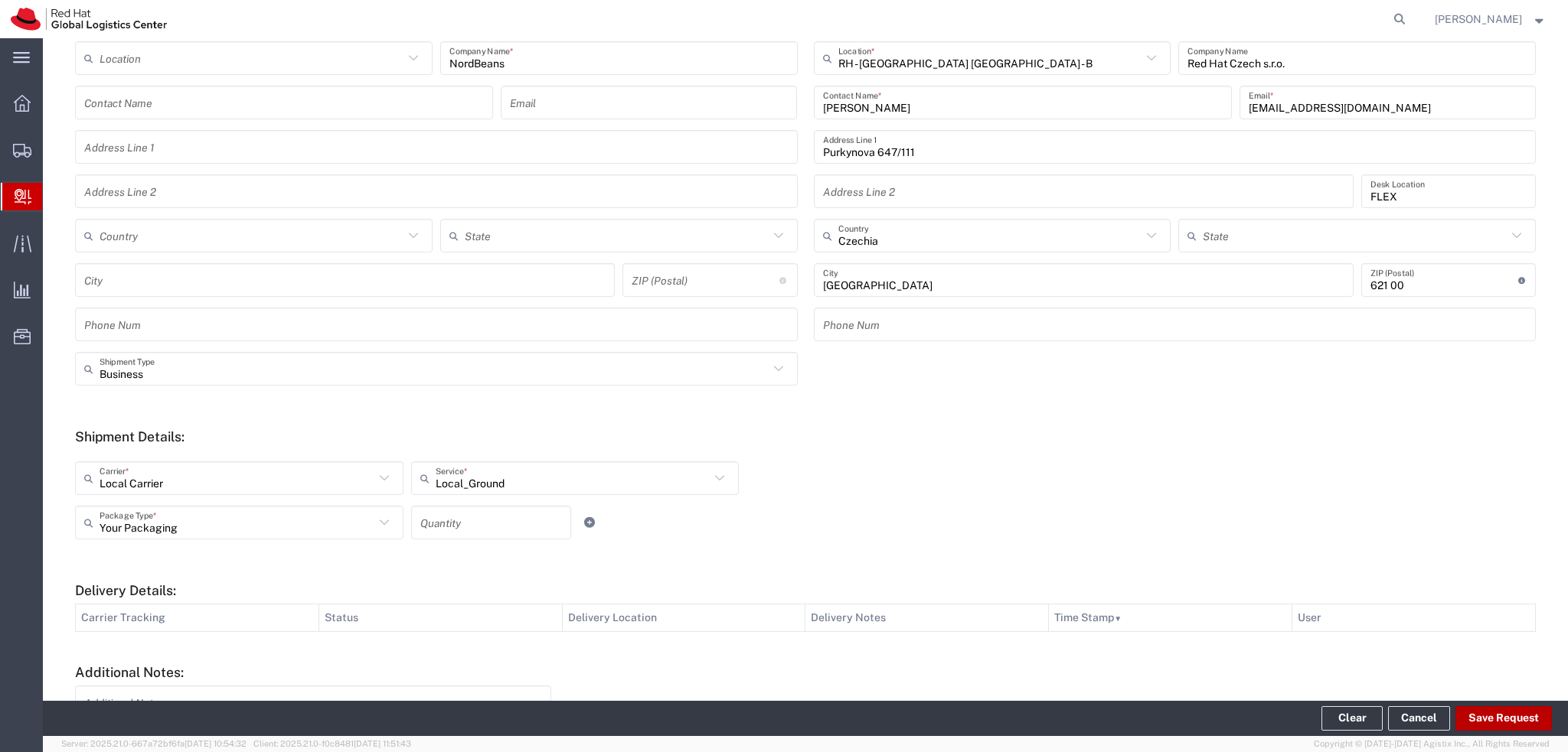
click at [1519, 715] on button "Save Request" at bounding box center [1503, 718] width 97 height 24
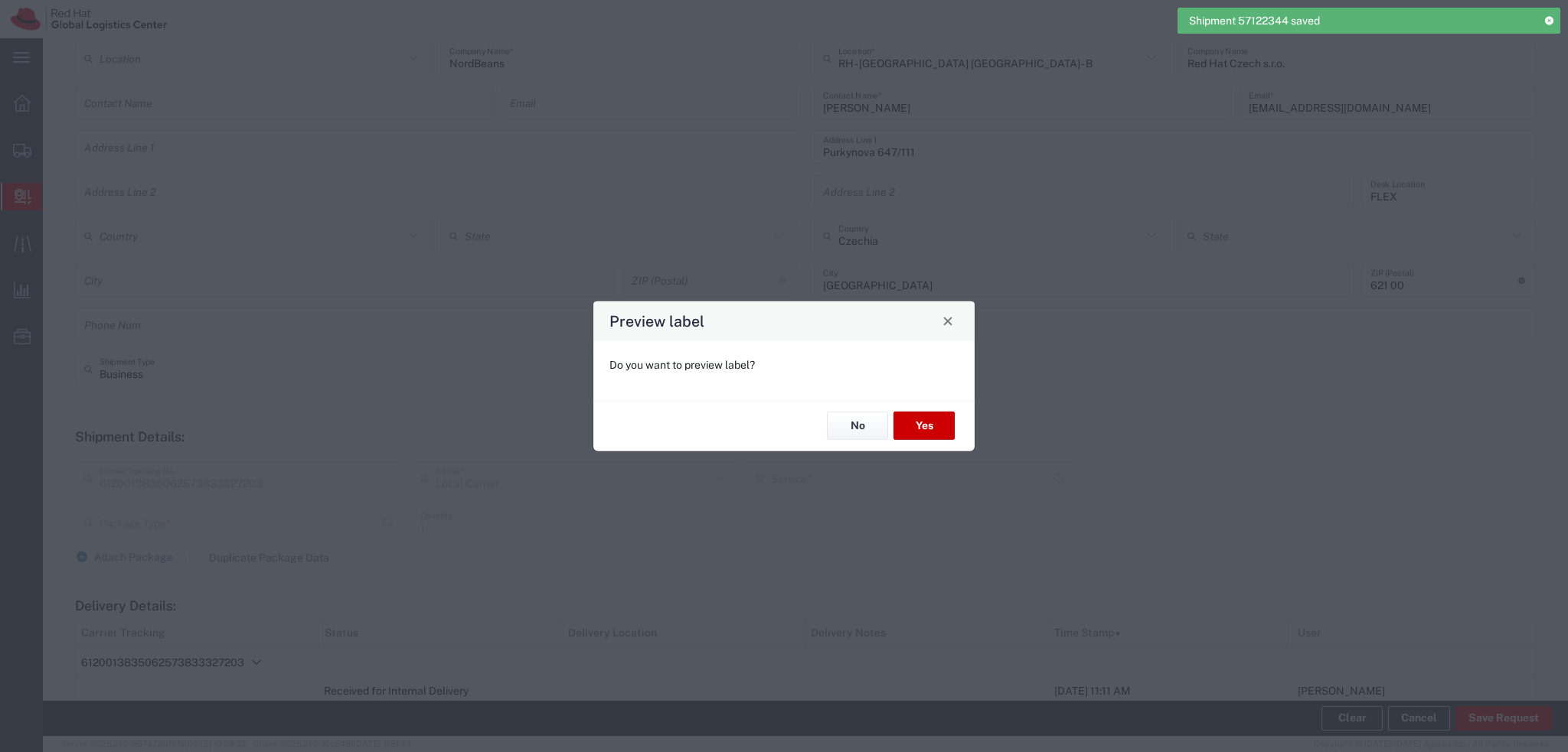
type input "Your Packaging"
type input "Local_Ground"
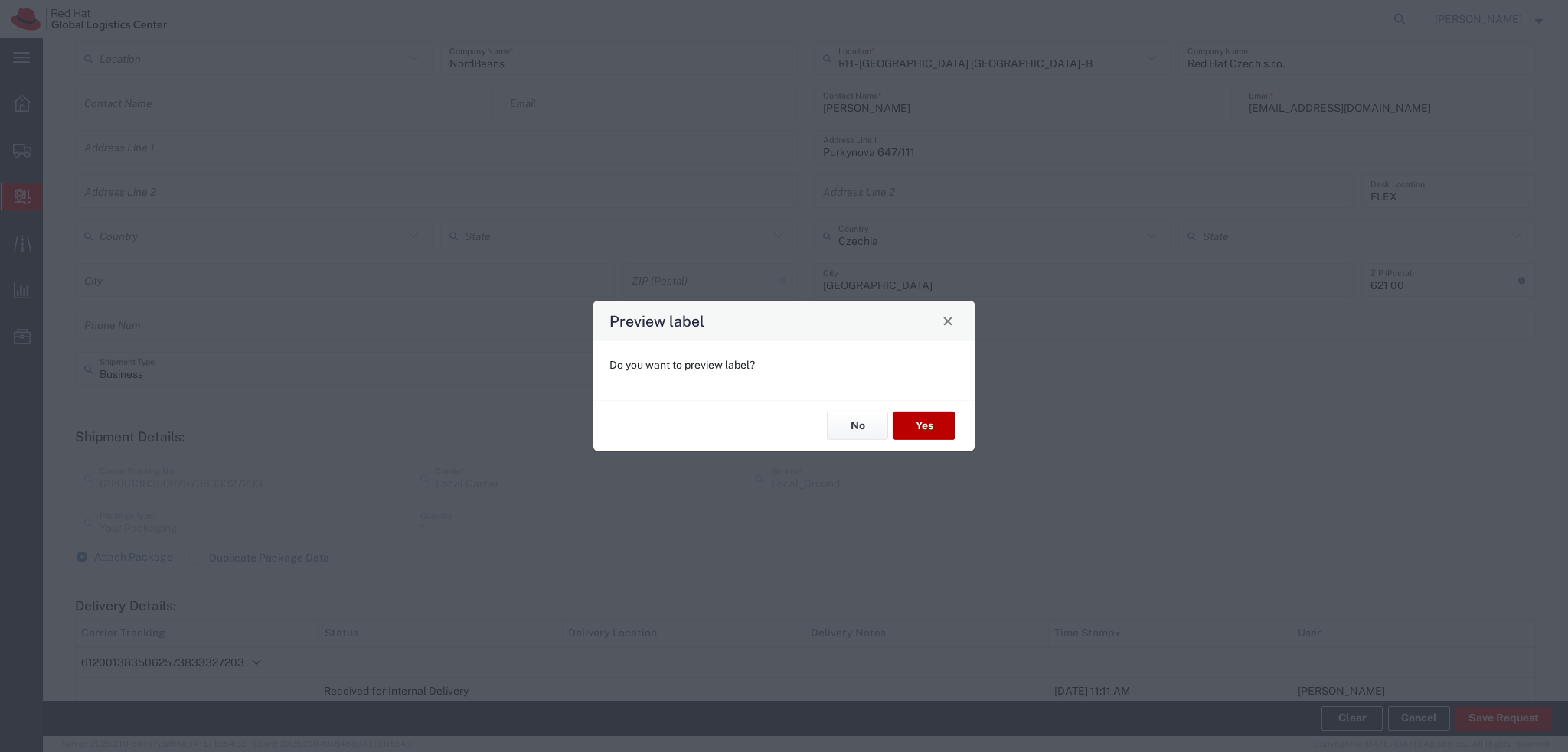
click at [932, 430] on button "Yes" at bounding box center [924, 426] width 61 height 29
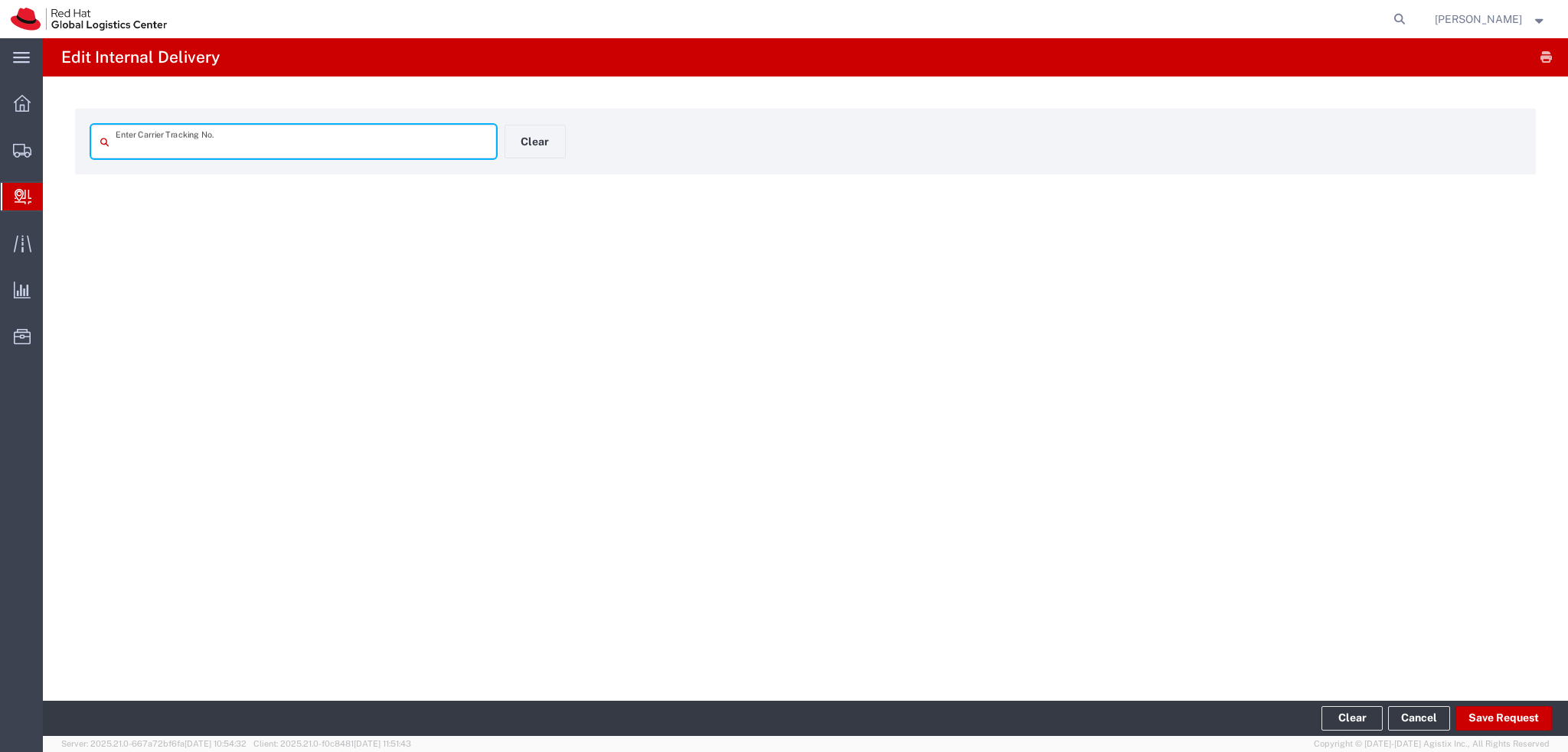
type input "6120013835062573833327203"
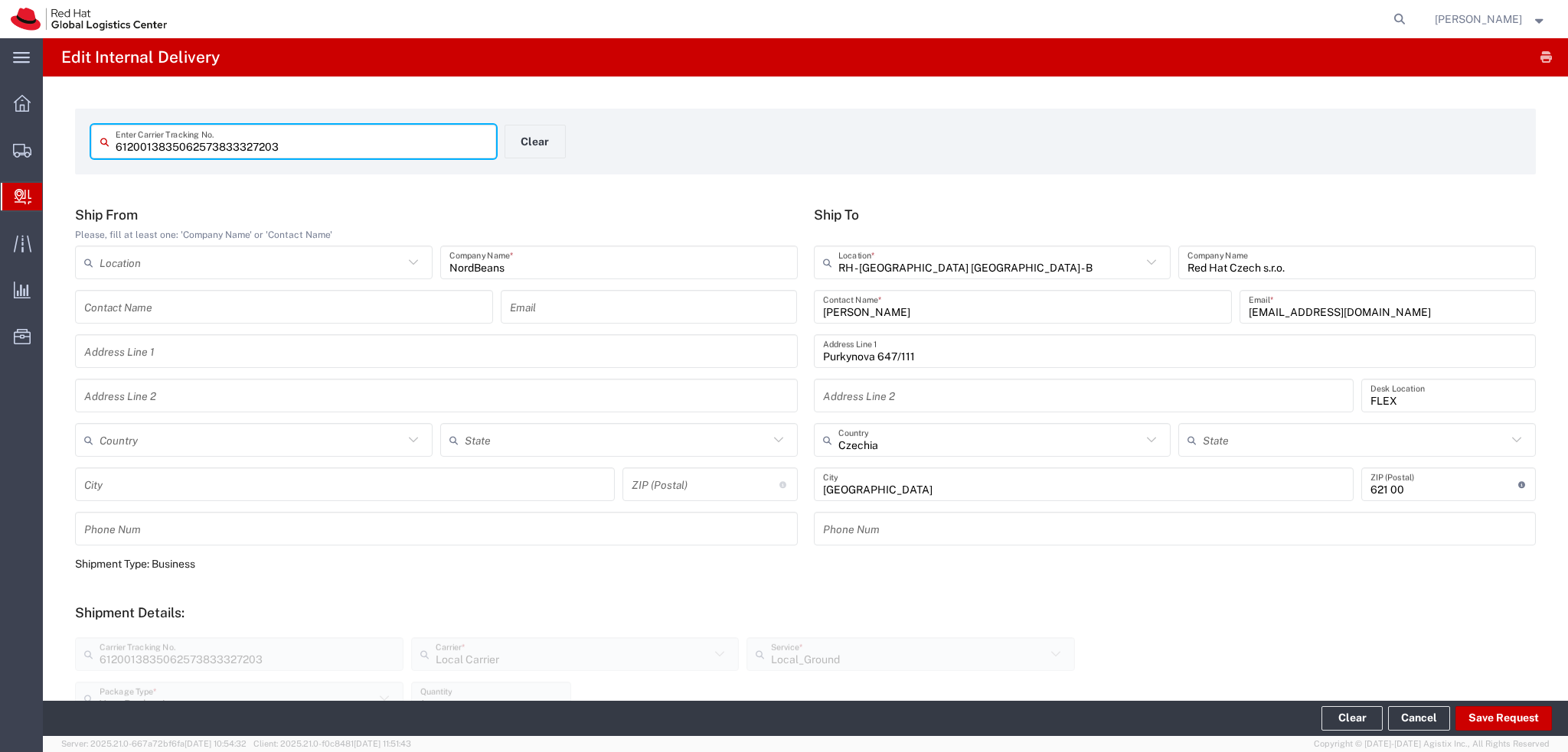
scroll to position [382, 0]
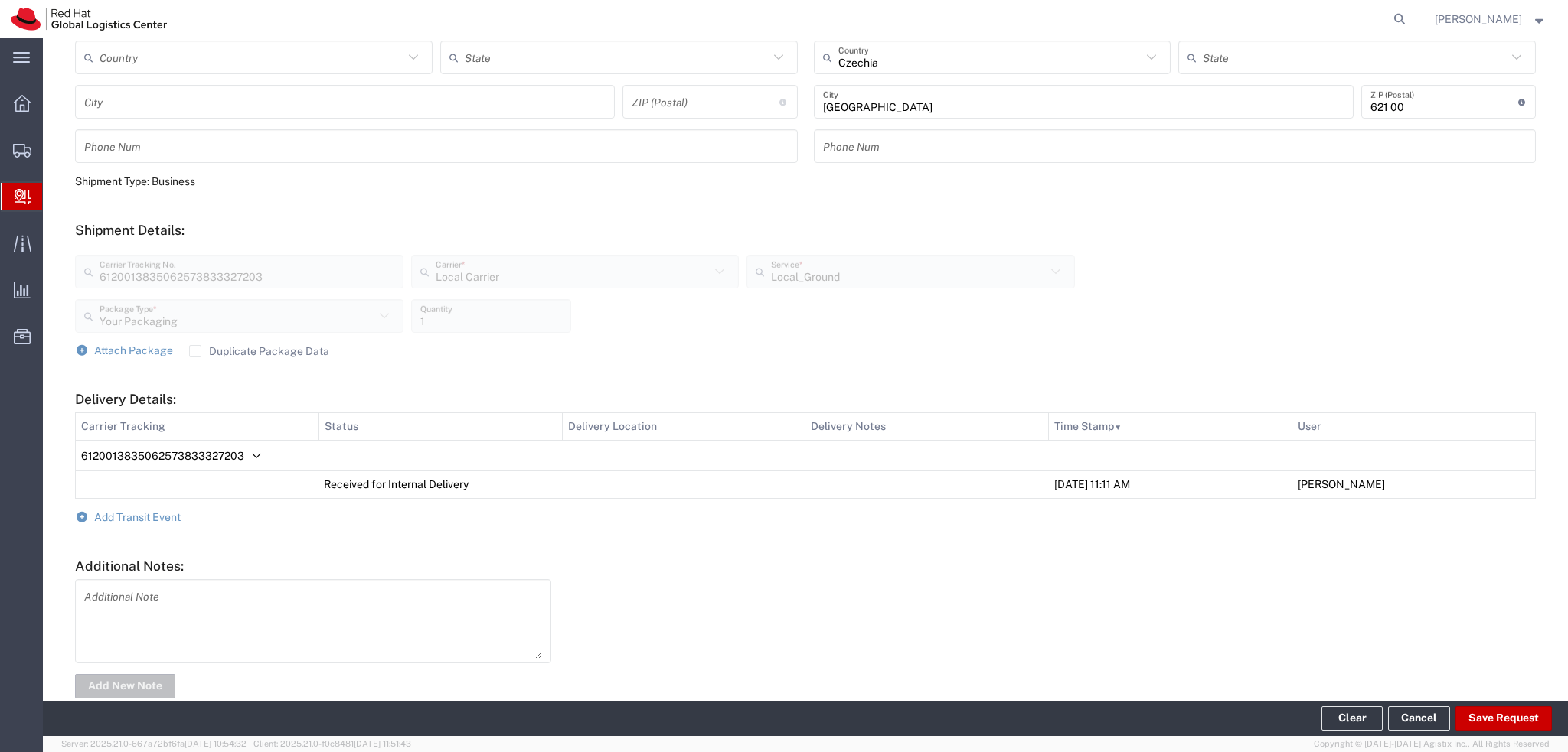
click at [176, 508] on form "Ship From Please, fill at least one: 'Company Name' or 'Contact Name' Location …" at bounding box center [805, 263] width 1460 height 877
click at [167, 513] on span "Add Transit Event" at bounding box center [137, 517] width 87 height 13
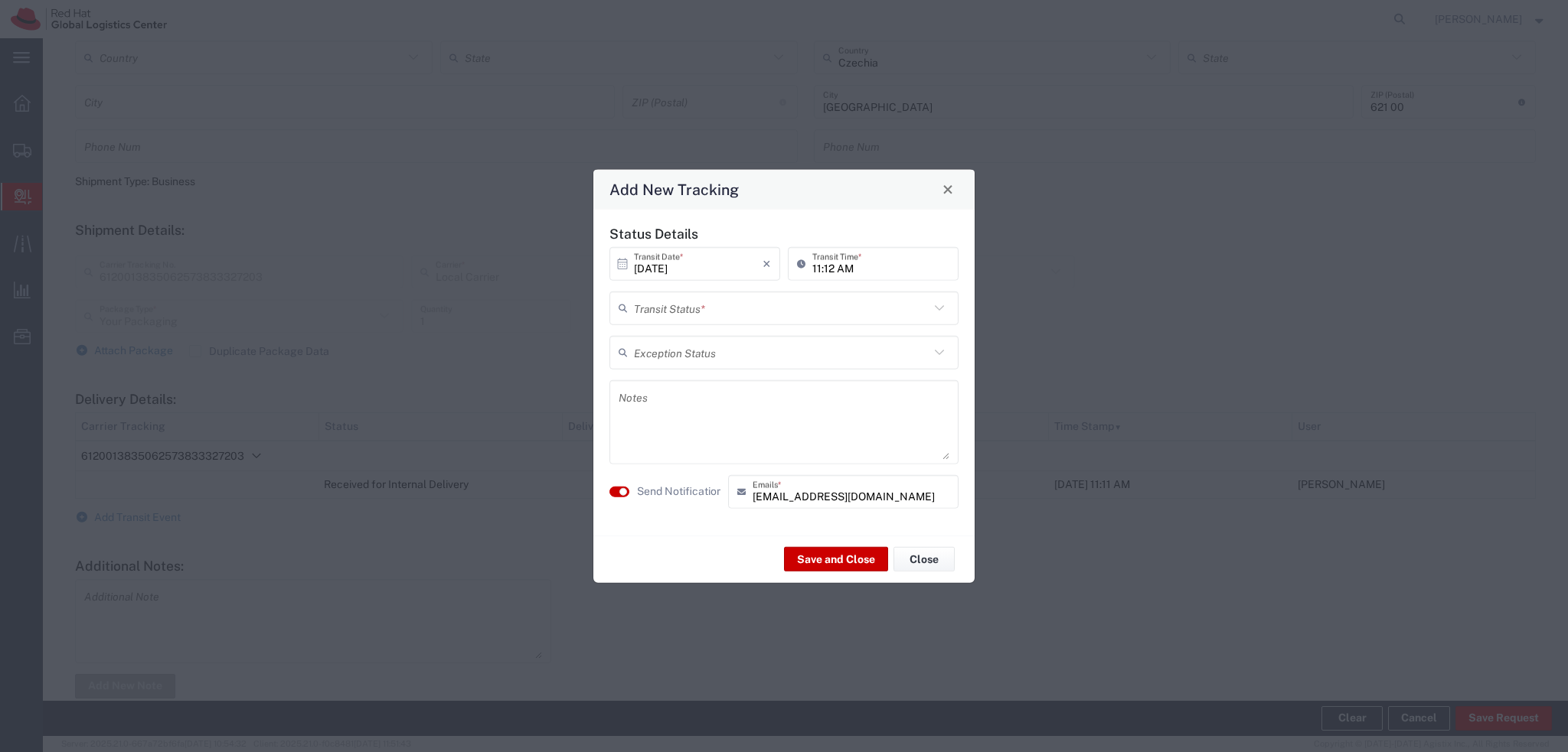
click at [692, 303] on input "text" at bounding box center [781, 308] width 295 height 27
click at [692, 409] on span "Shipment On-Hold" at bounding box center [784, 417] width 346 height 24
type input "Shipment On-Hold"
click at [677, 393] on textarea at bounding box center [784, 421] width 330 height 75
paste textarea "Hi, please come to pick up the package to the RH Brno Post opposite to the TPB-…"
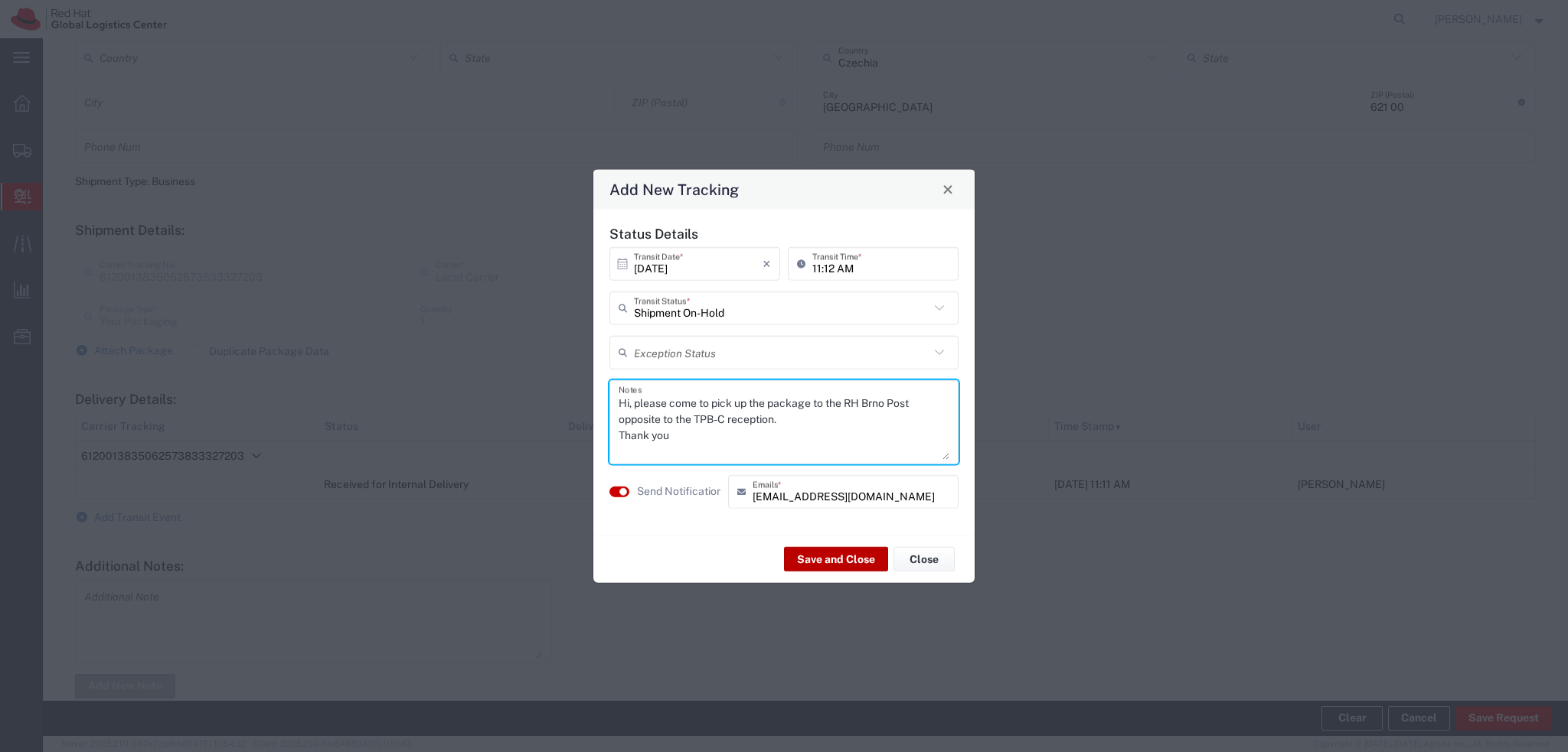
type textarea "Hi, please come to pick up the package to the RH Brno Post opposite to the TPB-…"
click at [831, 560] on button "Save and Close" at bounding box center [836, 559] width 104 height 24
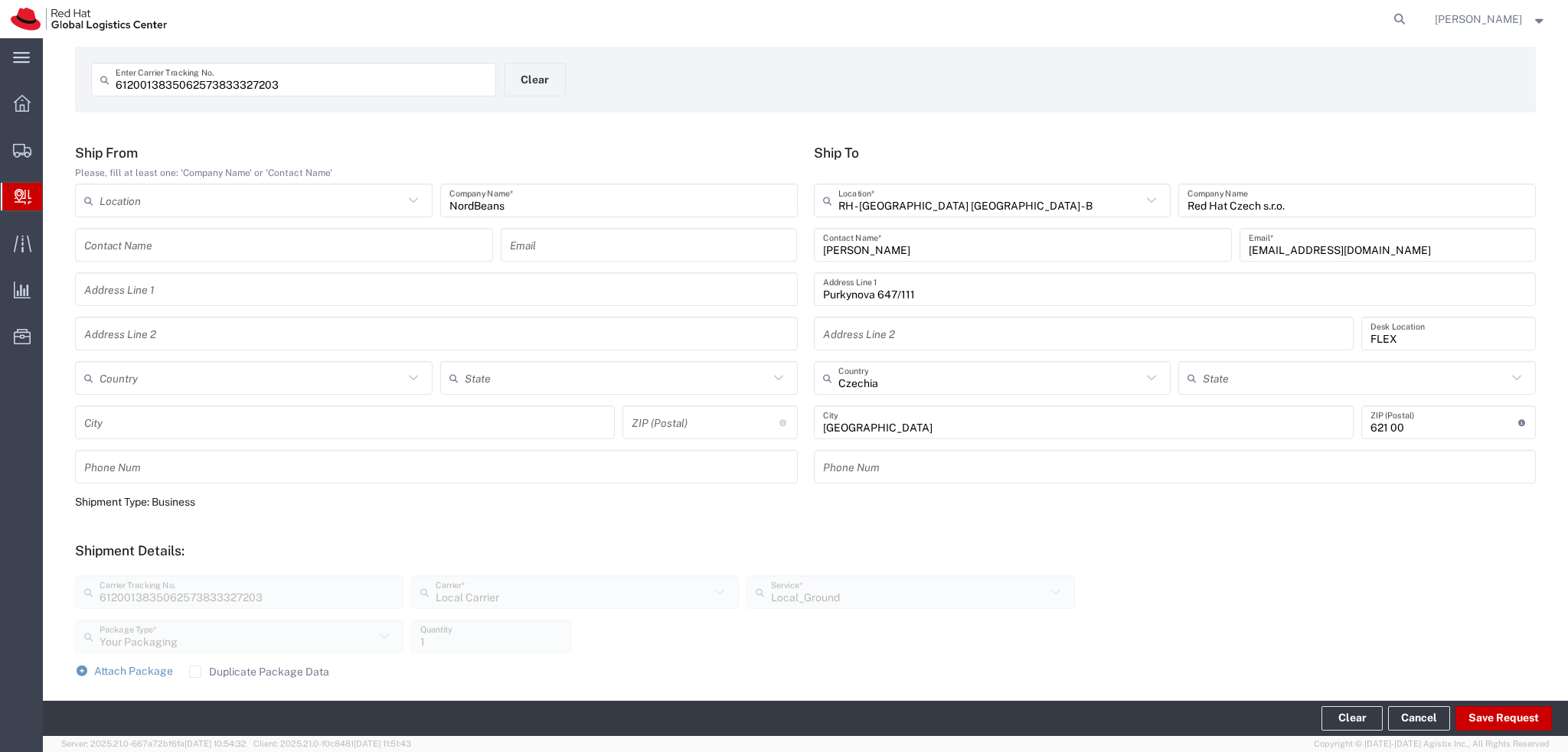
scroll to position [0, 0]
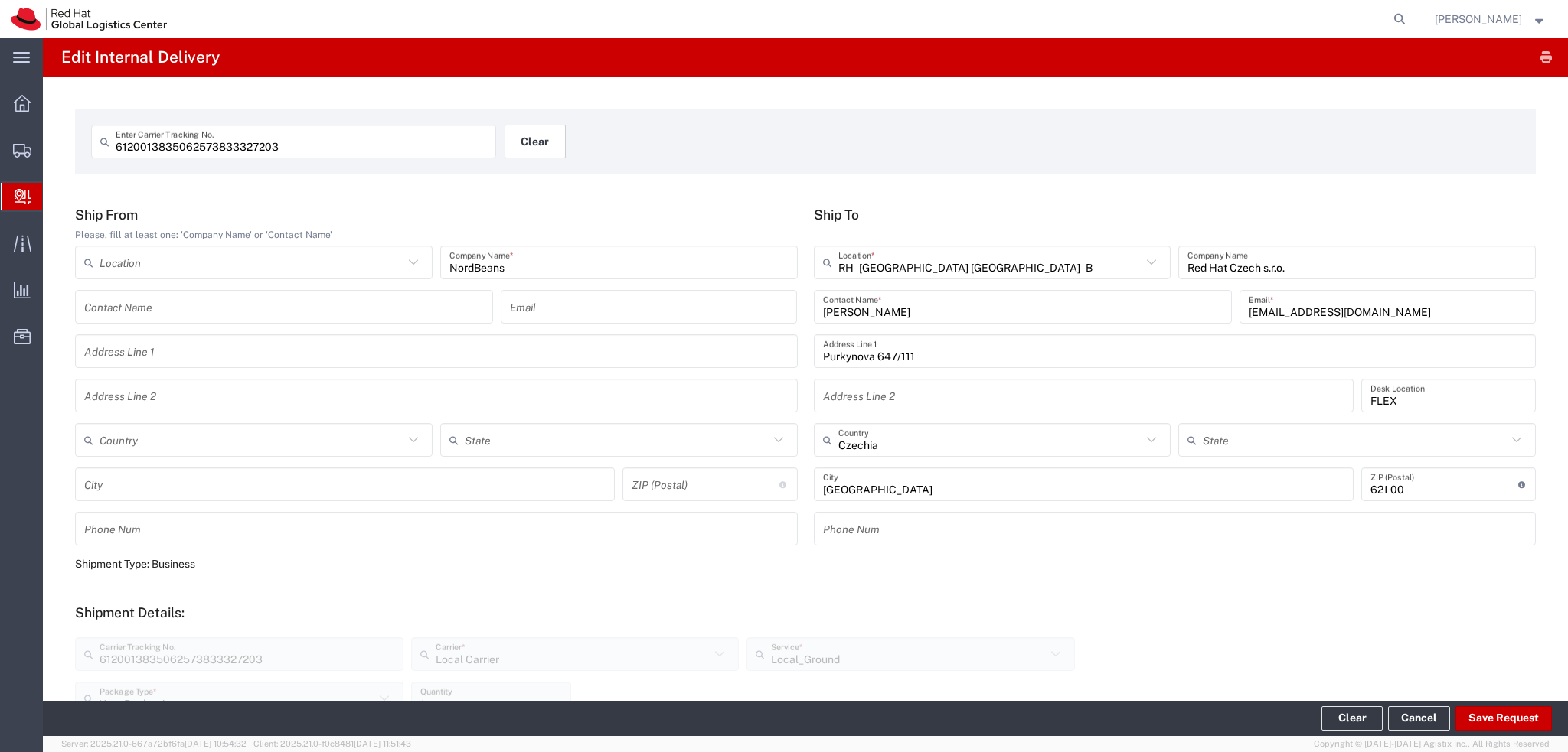
click at [552, 143] on button "Clear" at bounding box center [535, 141] width 61 height 34
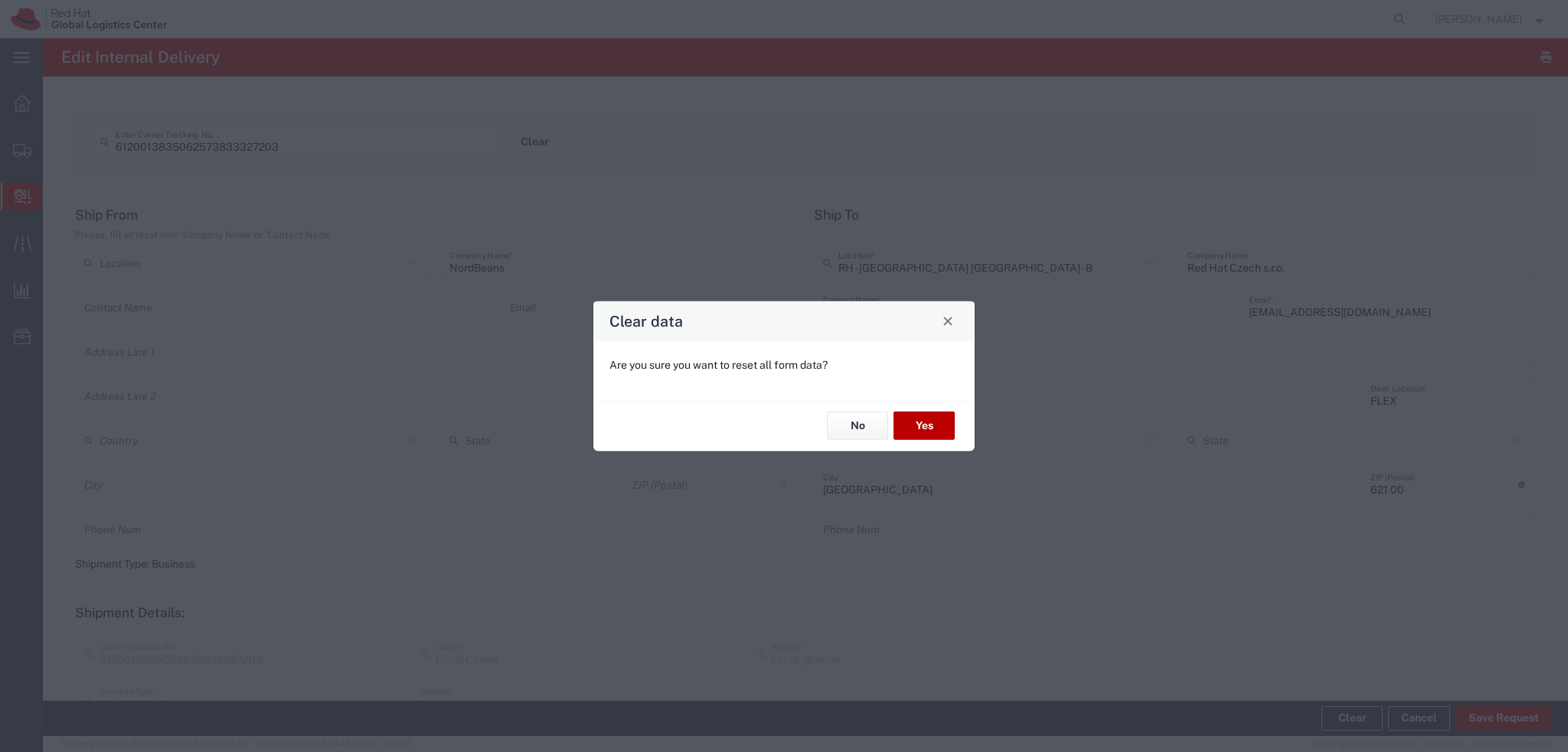
click at [922, 429] on button "Yes" at bounding box center [924, 426] width 61 height 29
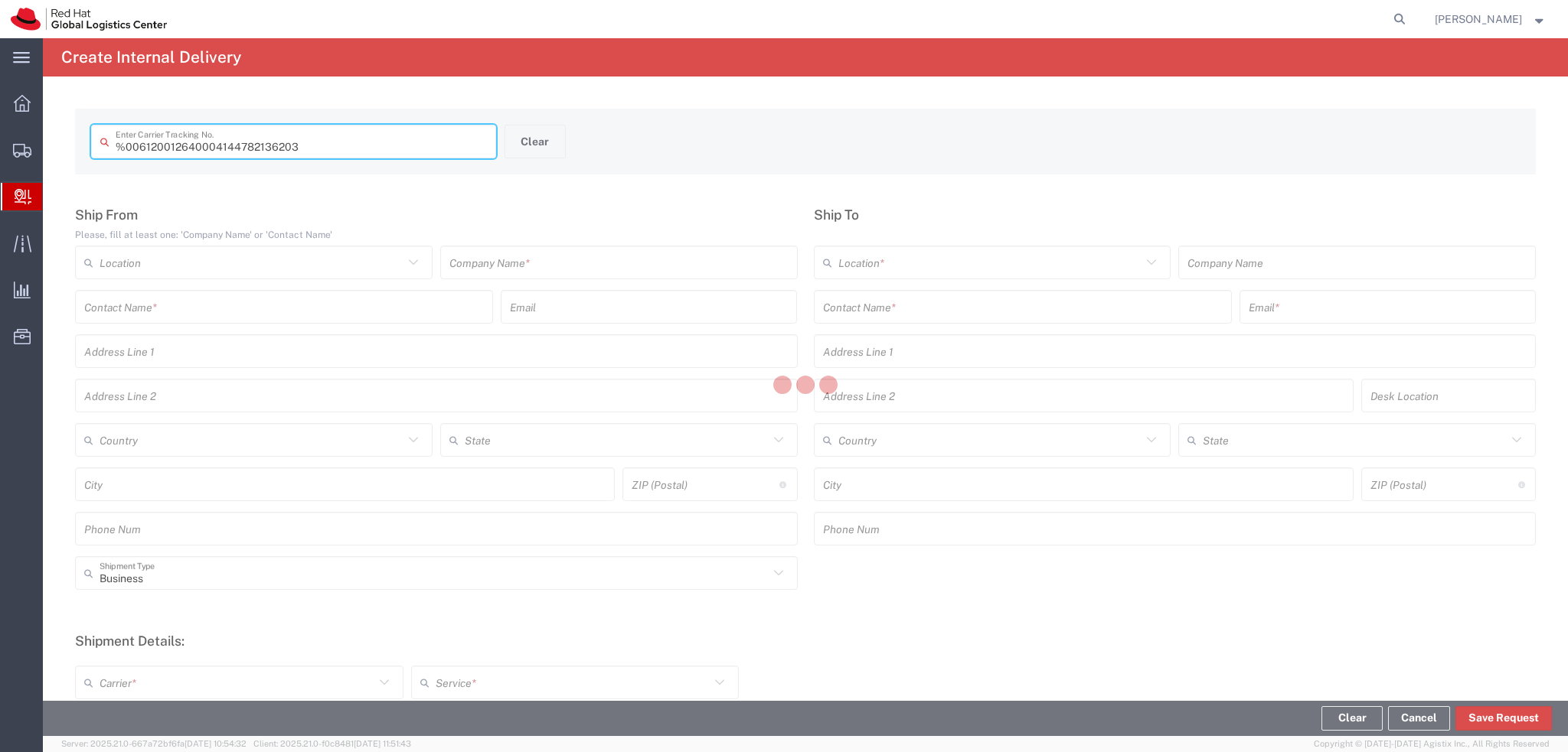
type input " 6120012640004144782136203"
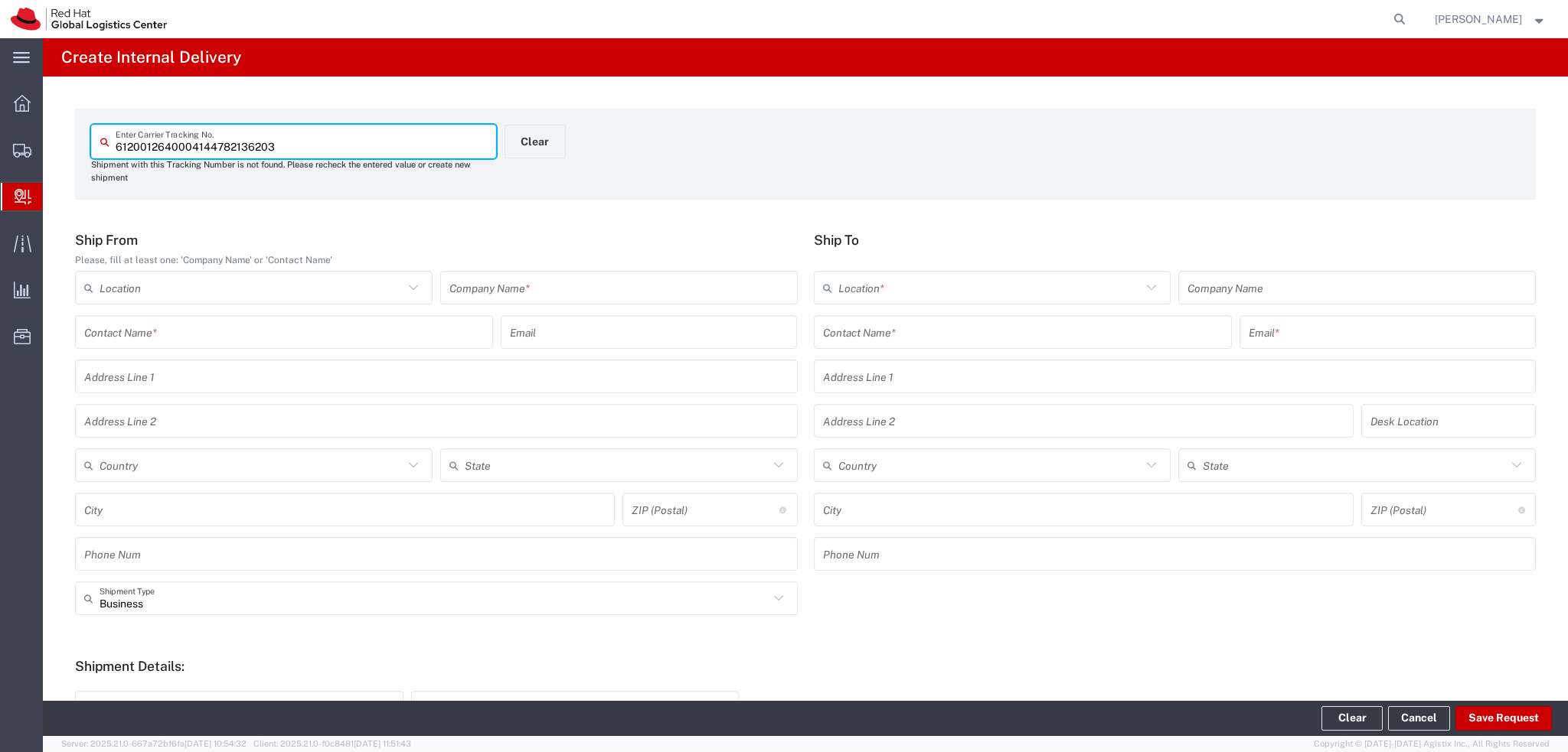
click at [550, 287] on input "text" at bounding box center [618, 288] width 339 height 27
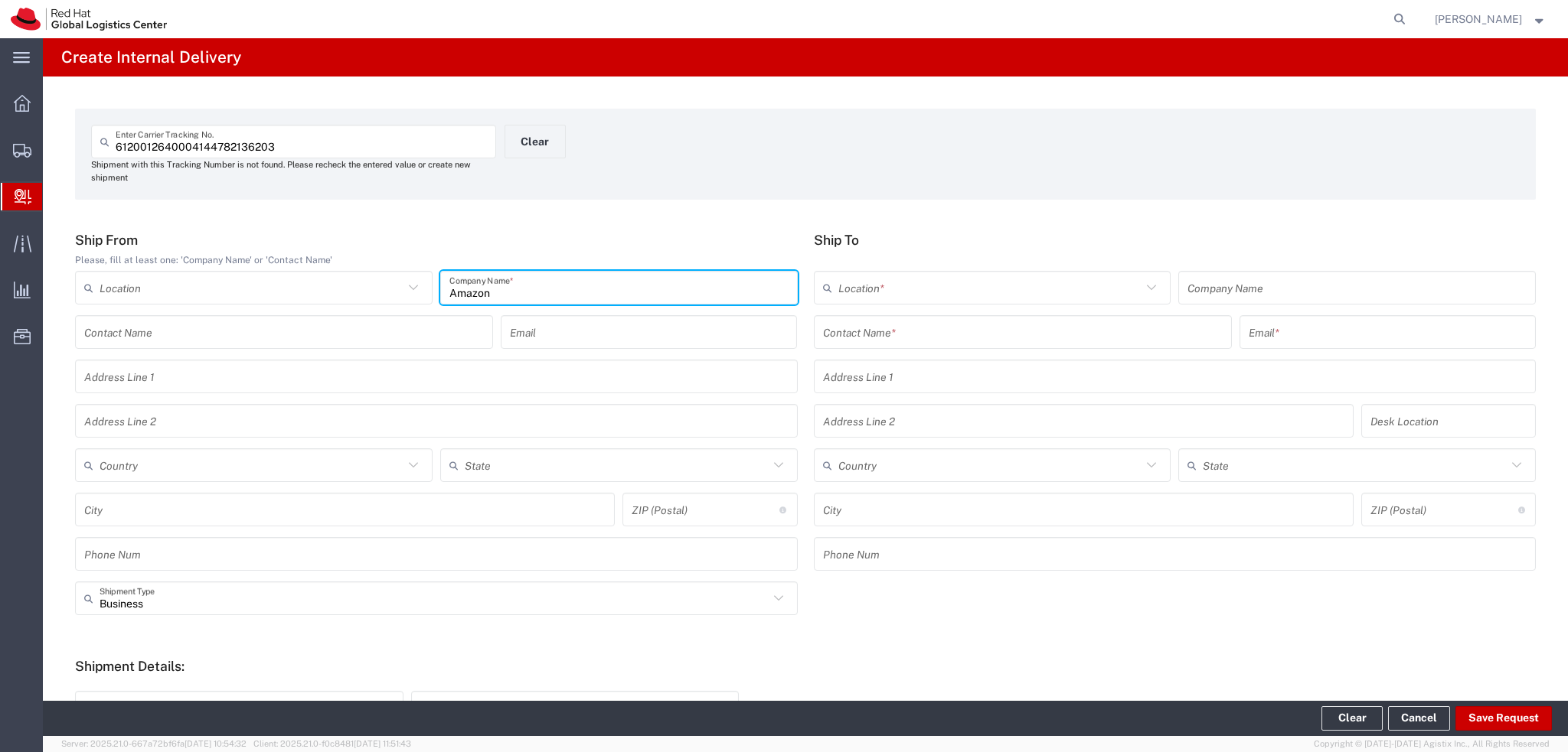
type input "Amazon"
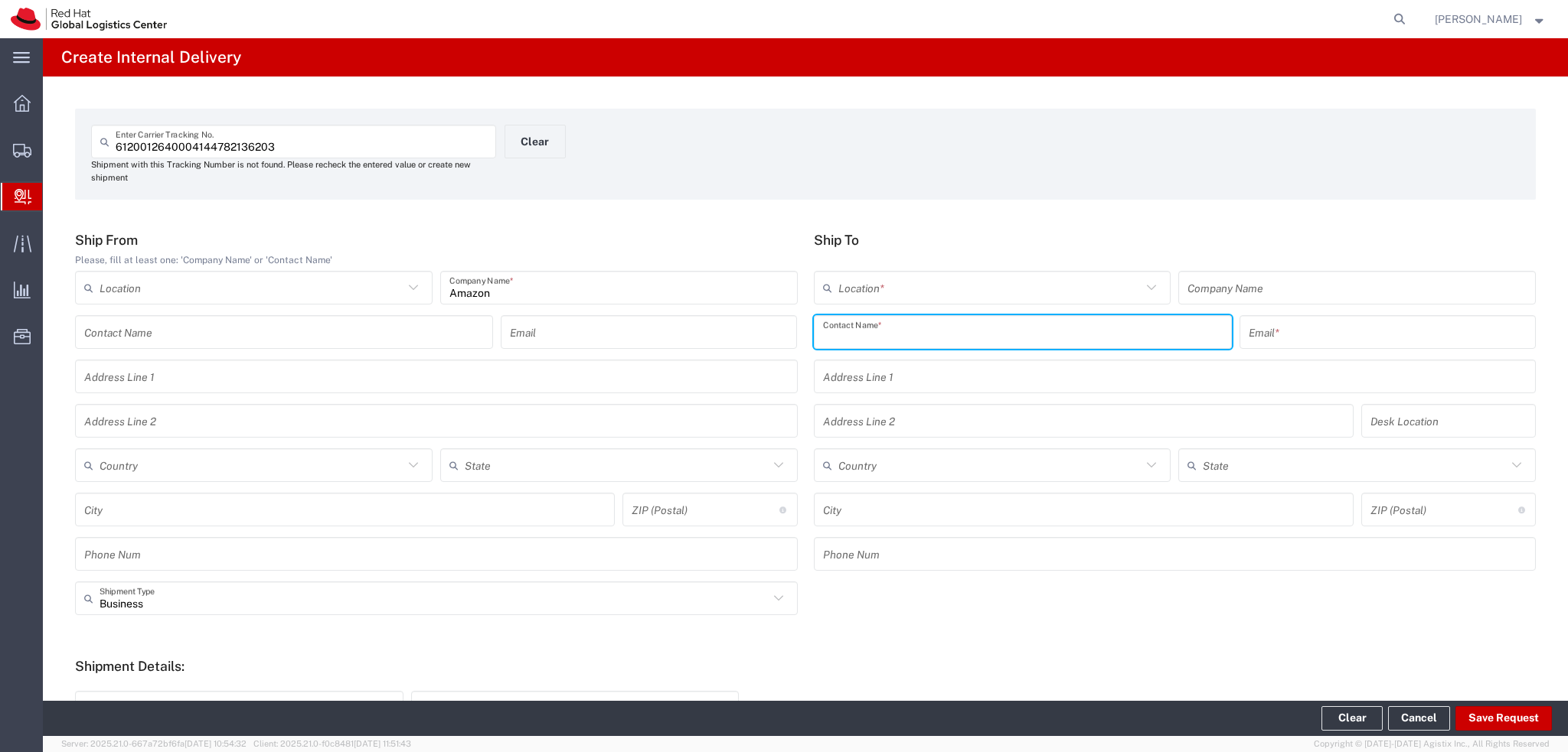
click at [870, 329] on input "text" at bounding box center [1022, 333] width 399 height 27
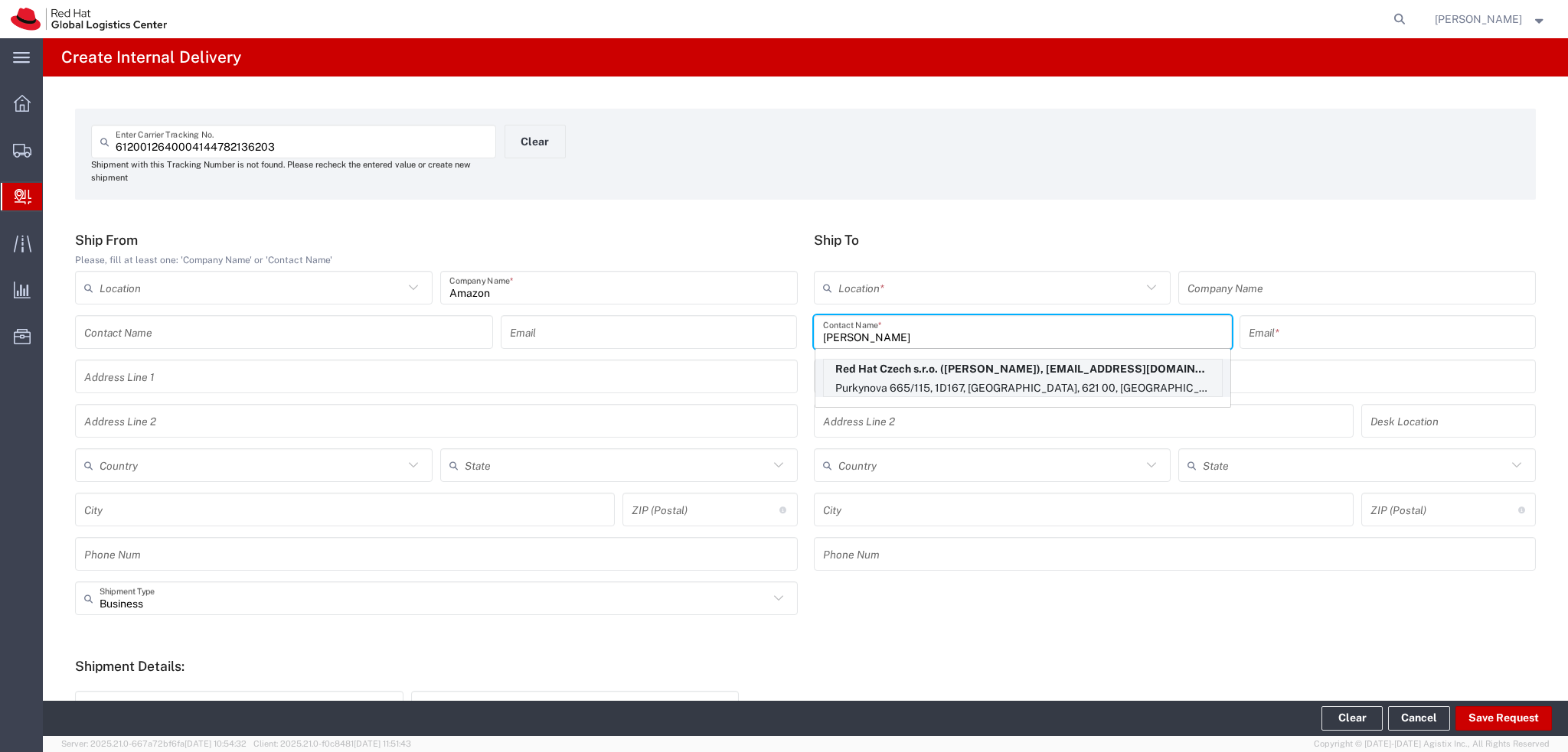
type input "Lukas Svat"
click at [1004, 376] on p "Red Hat Czech s.r.o. (Lukas Svaty), lsvaty@redhat.com" at bounding box center [1022, 369] width 398 height 19
type input "RH - [GEOGRAPHIC_DATA] [GEOGRAPHIC_DATA] - C"
type input "Red Hat Czech s.r.o."
type input "Lukas Svaty"
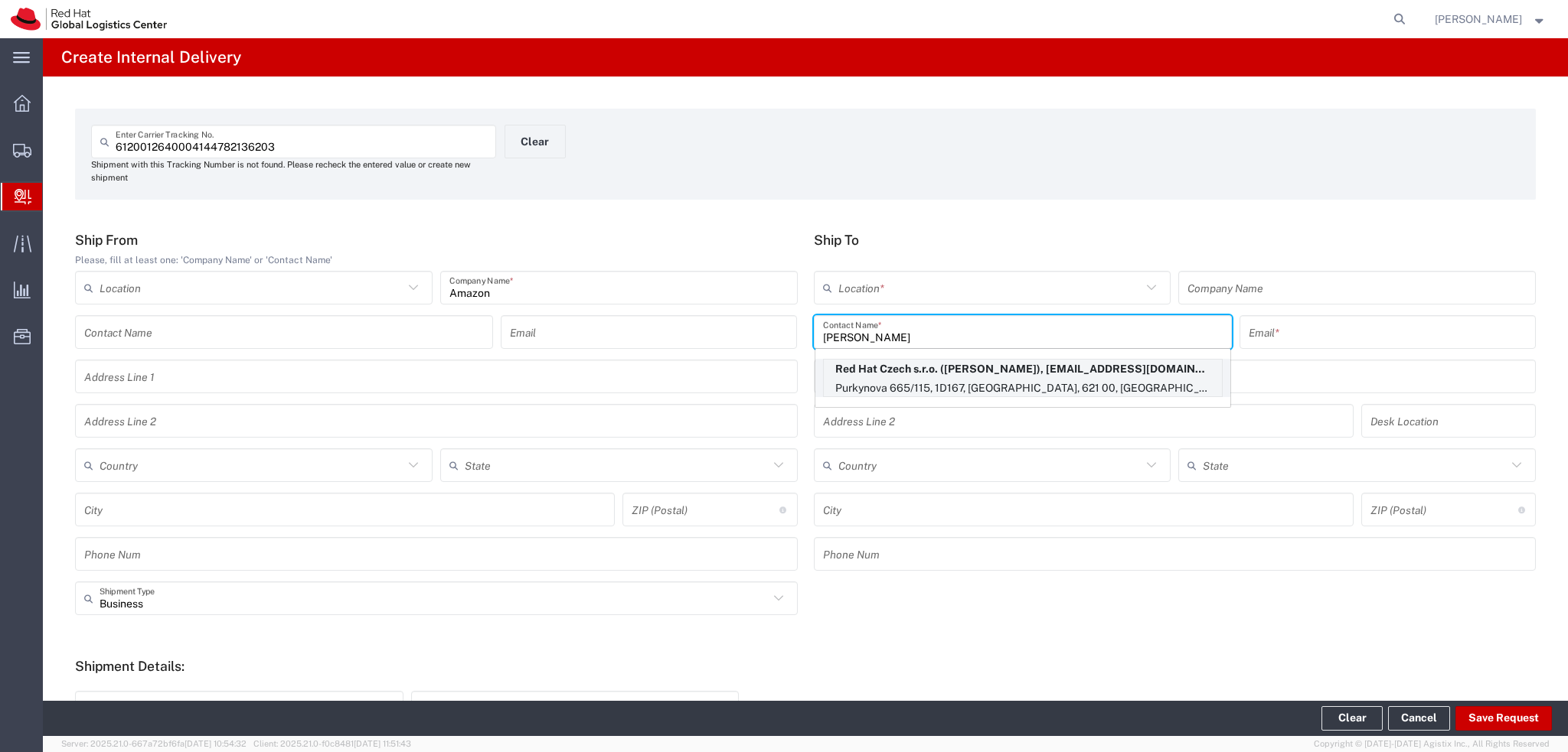
type input "lsvaty@redhat.com"
type input "Purkynova 665/115"
type input "1D167"
type input "Czechia"
type input "BRNO"
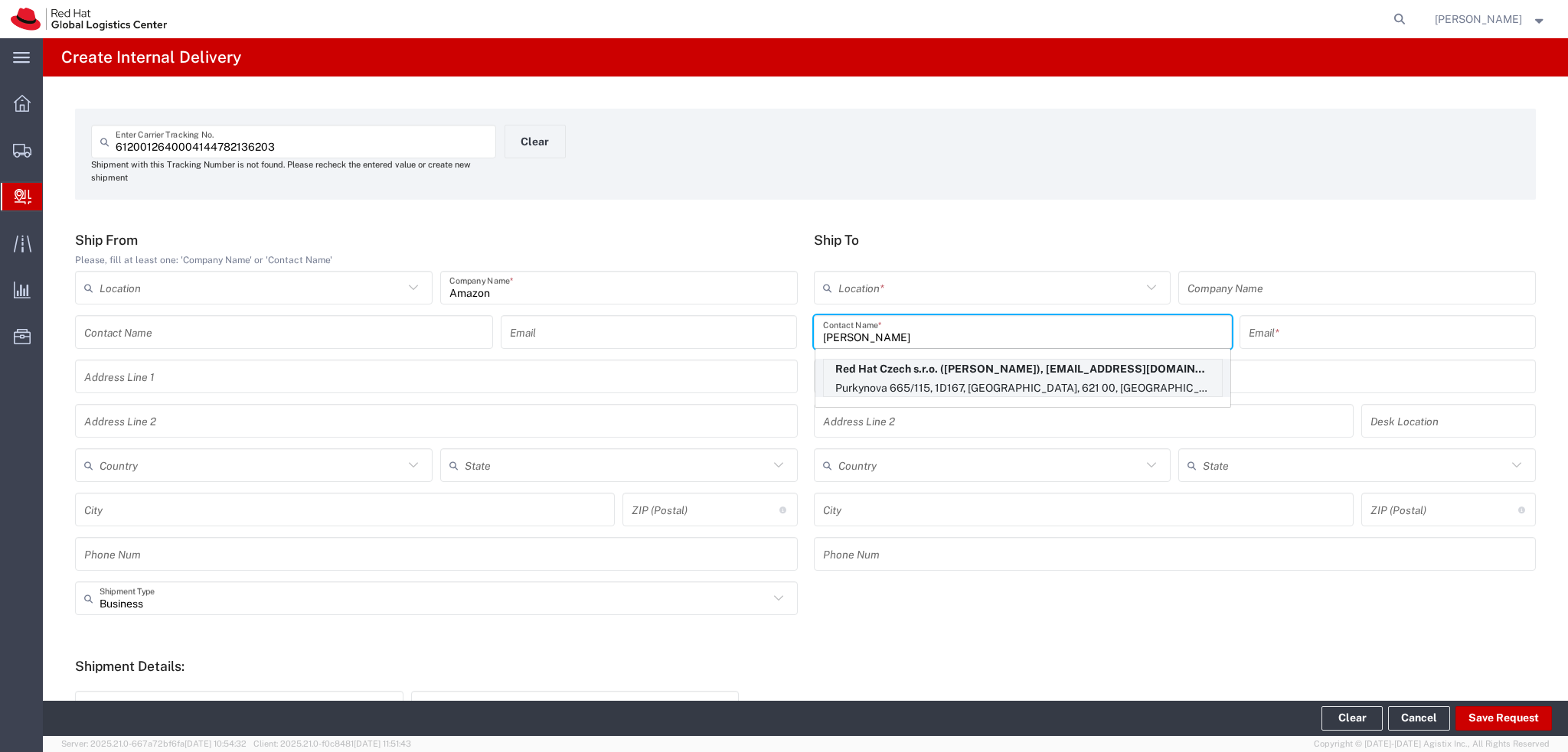
type input "621 00"
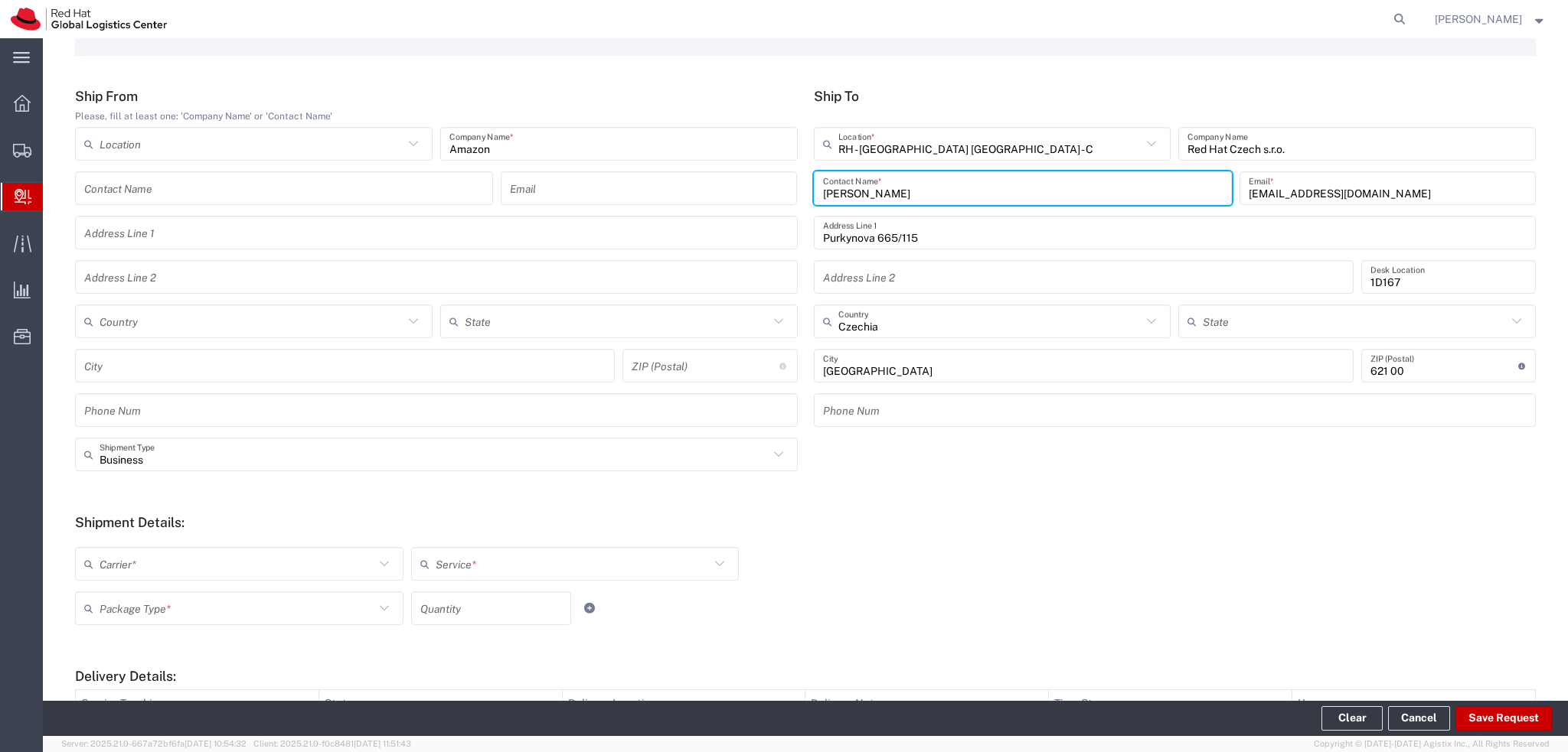
scroll to position [153, 0]
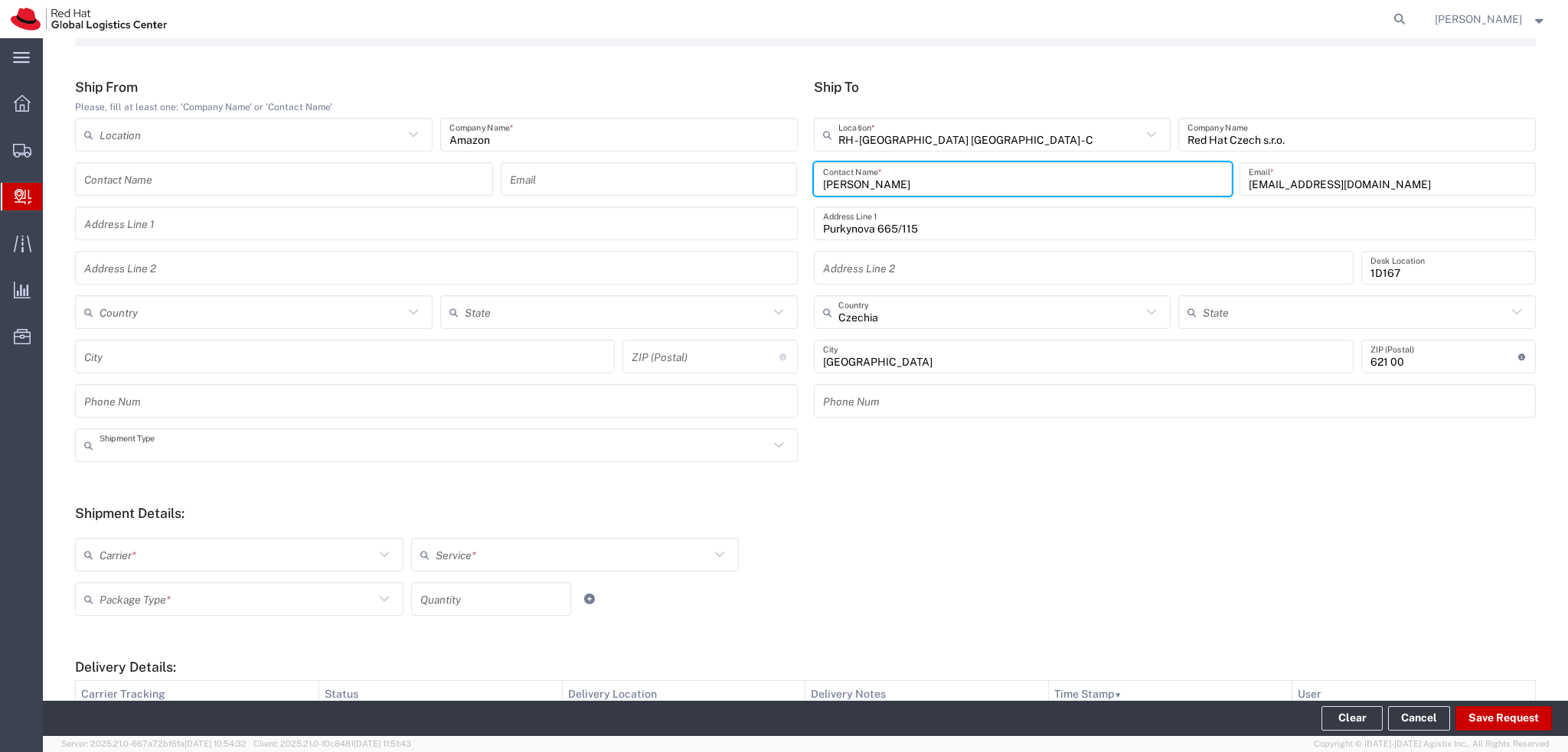
click at [298, 455] on input "text" at bounding box center [434, 445] width 669 height 27
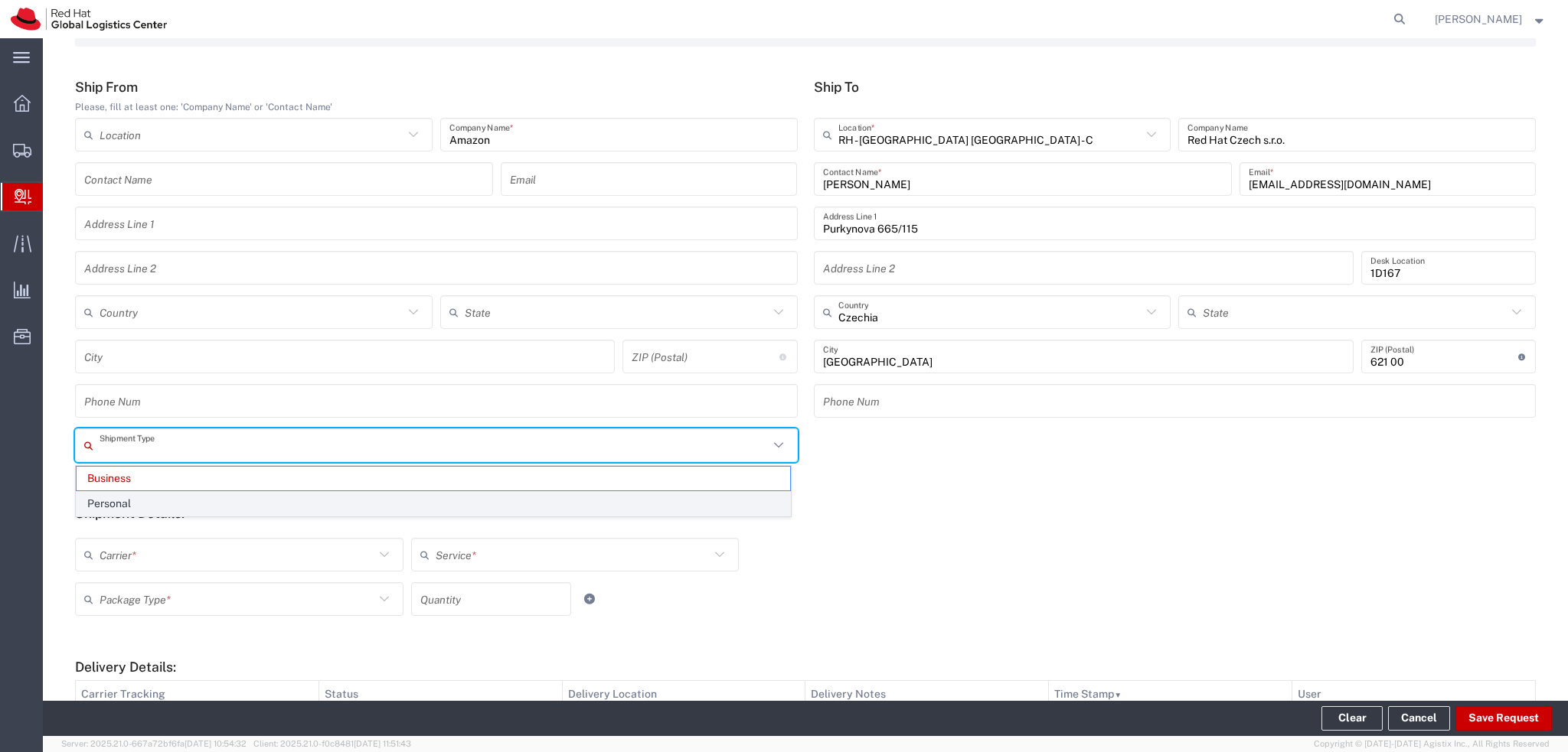
click at [141, 508] on span "Personal" at bounding box center [433, 503] width 714 height 24
type input "Personal"
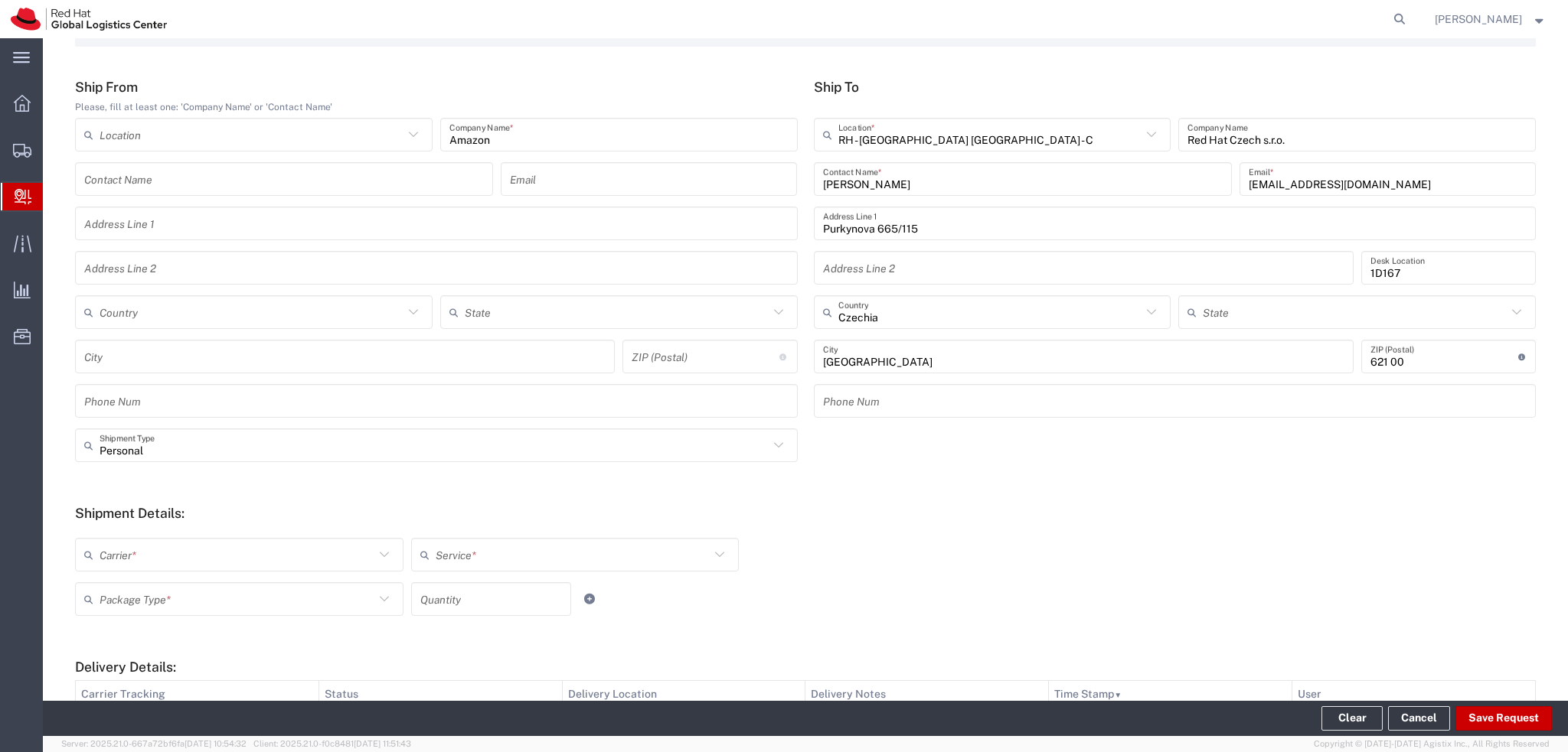
click at [236, 560] on input "text" at bounding box center [236, 555] width 275 height 27
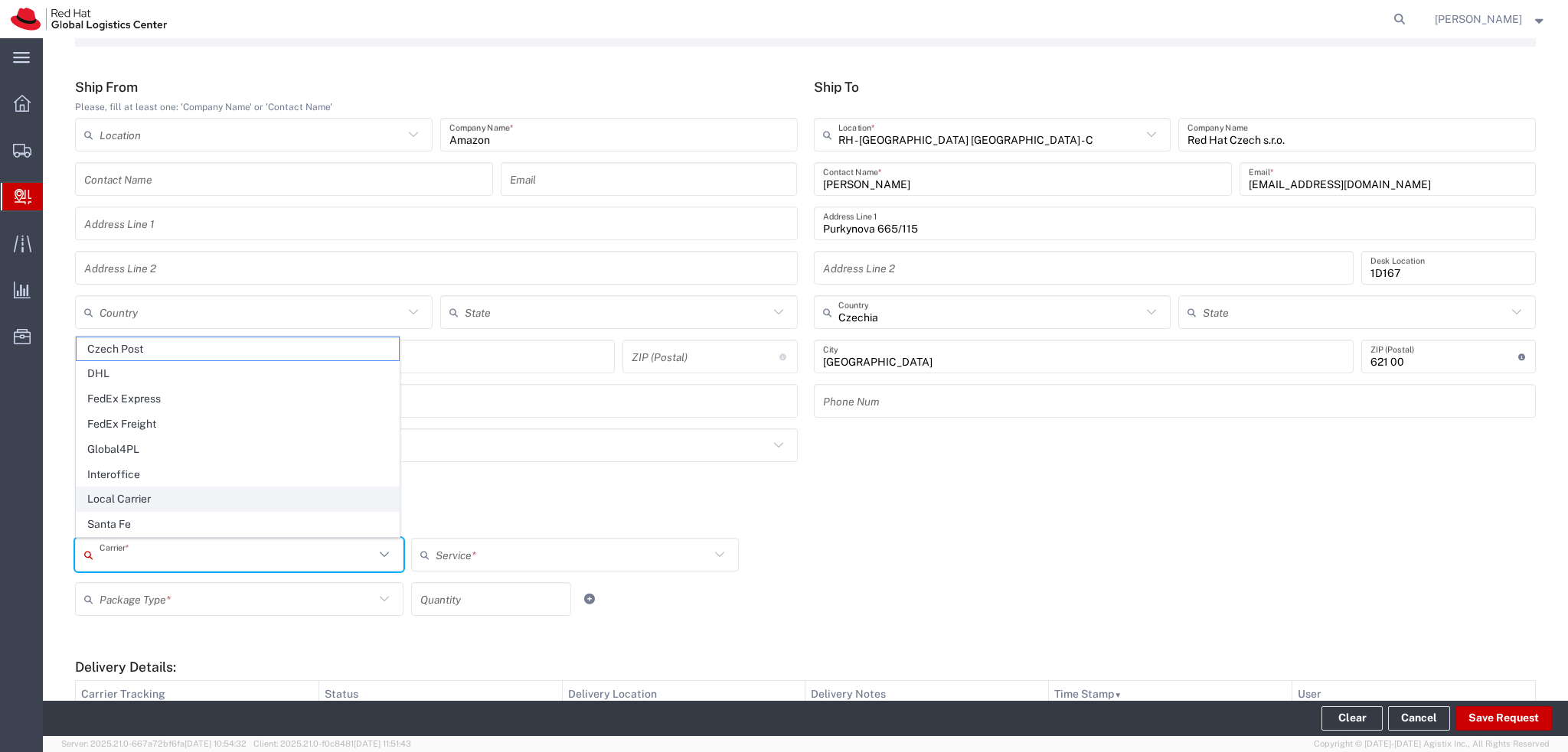
click at [166, 504] on span "Local Carrier" at bounding box center [237, 499] width 322 height 24
type input "Local Carrier"
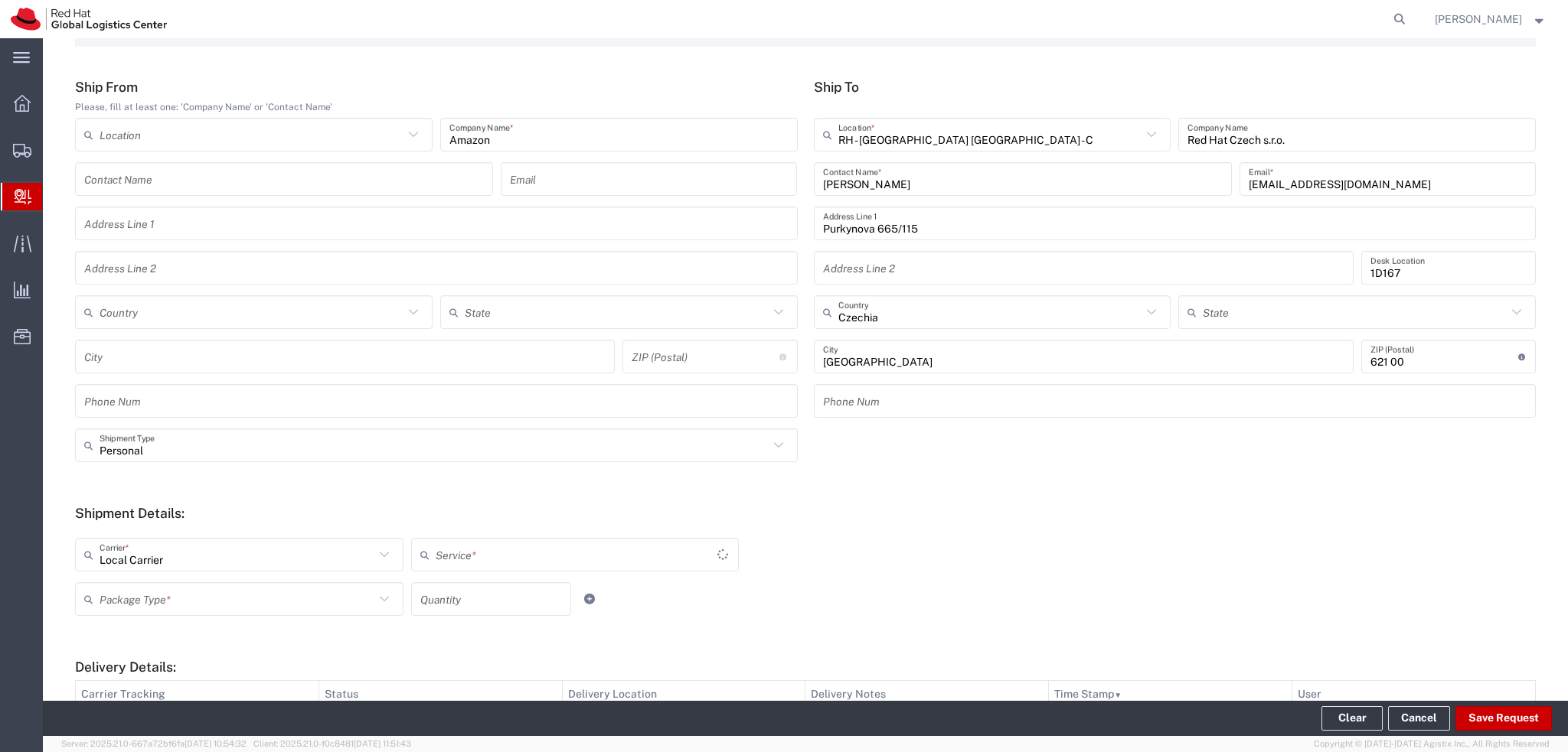
type input "Local_Ground"
click at [188, 602] on input "text" at bounding box center [236, 599] width 275 height 27
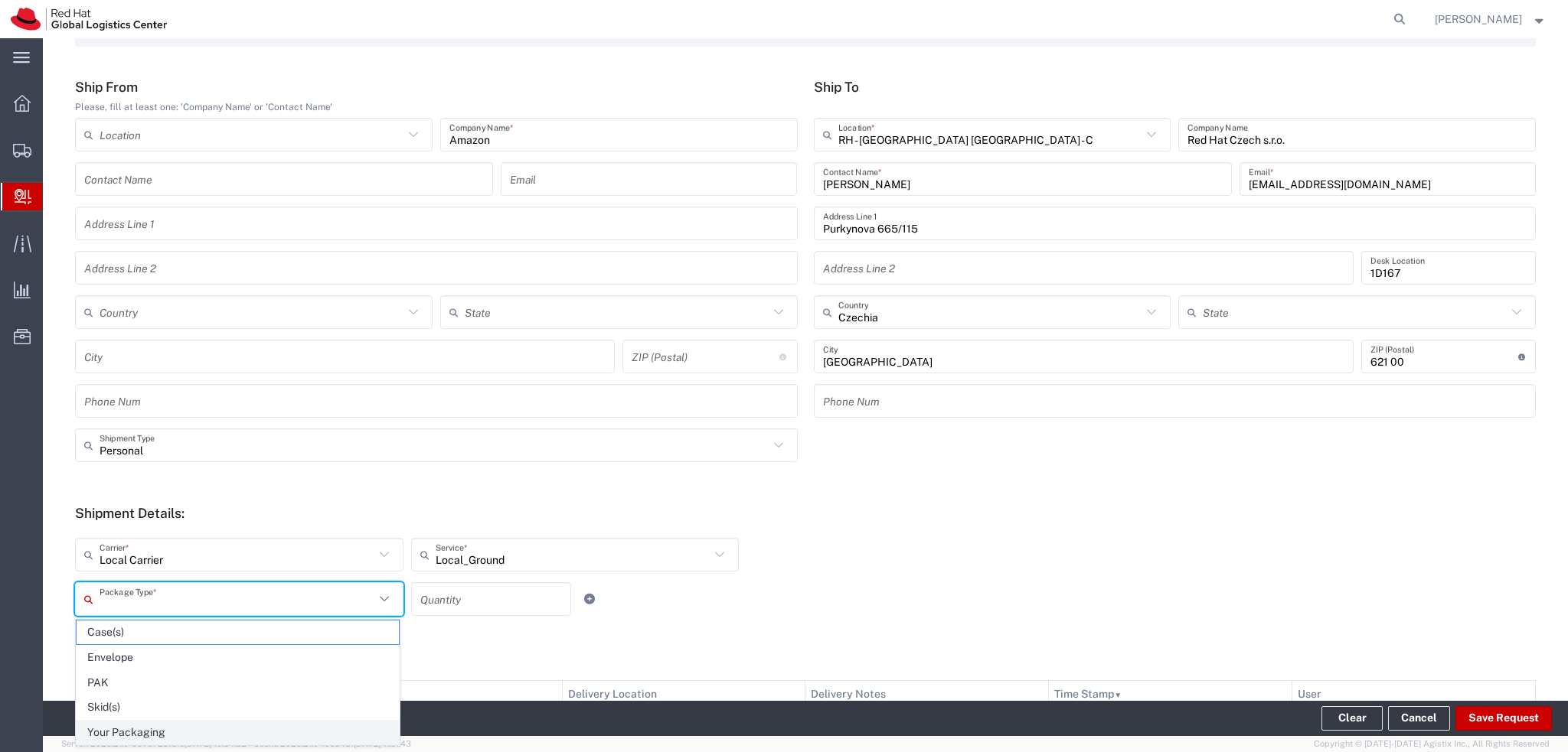
click at [173, 721] on span "Your Packaging" at bounding box center [237, 733] width 322 height 24
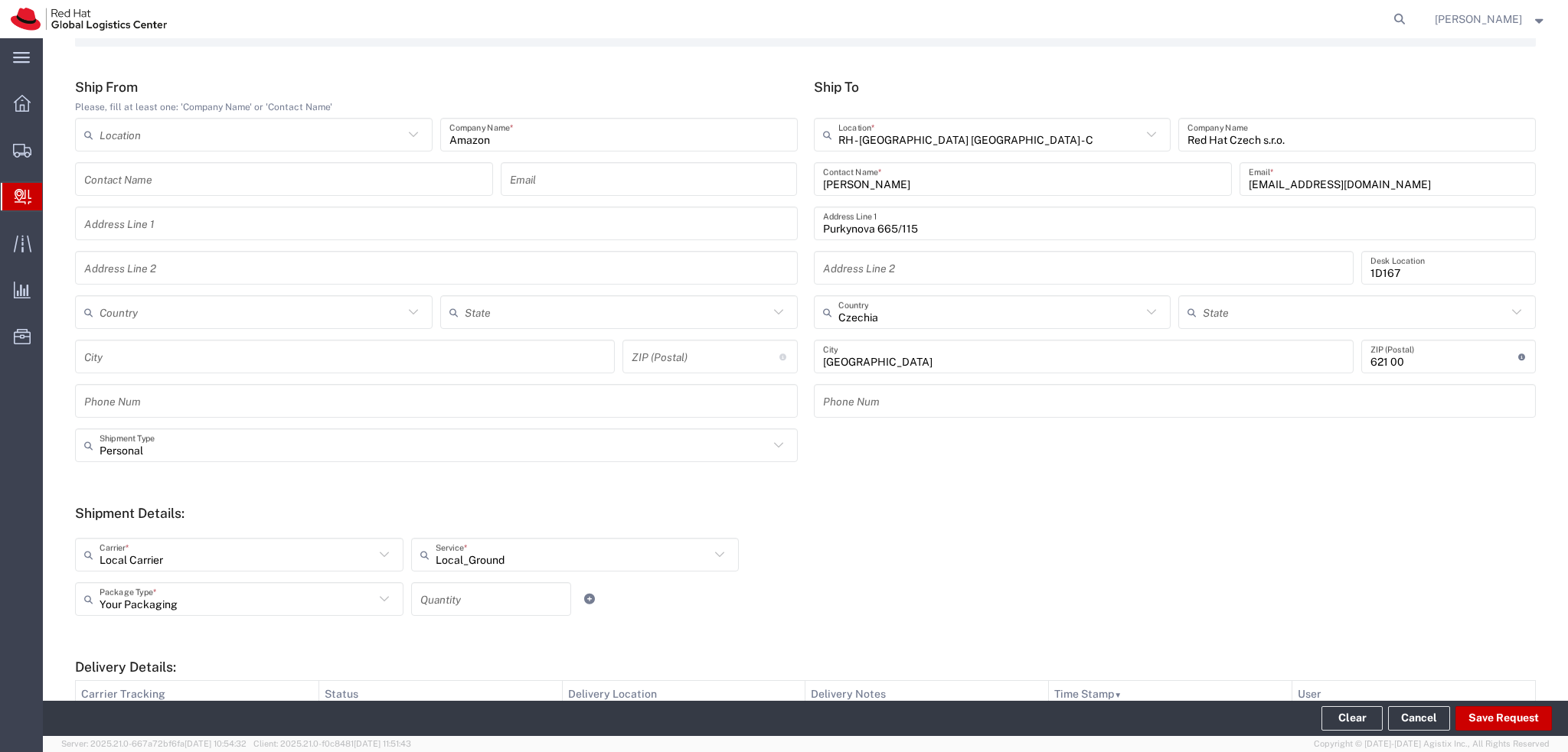
click at [169, 595] on input "Your Packaging" at bounding box center [236, 599] width 275 height 27
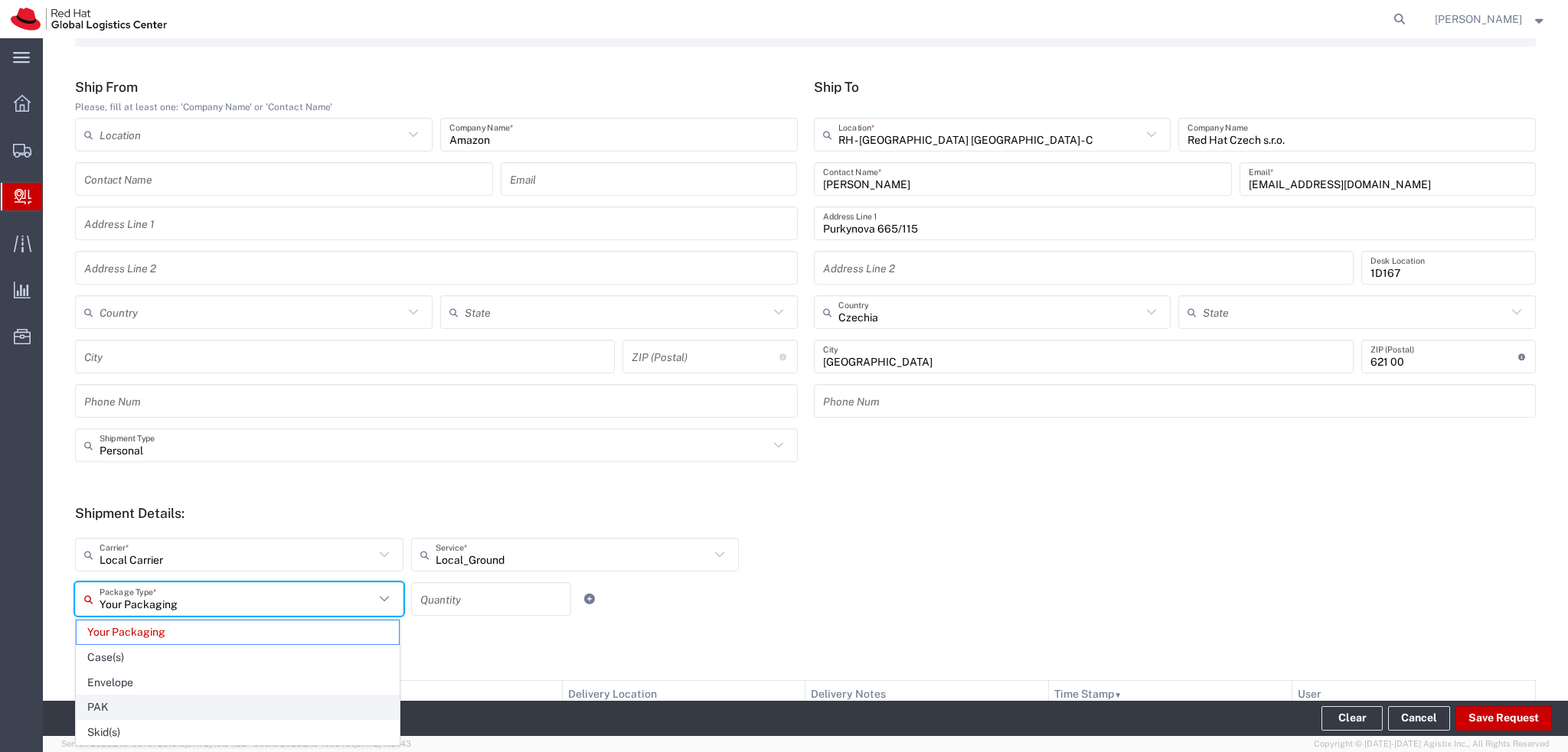
click at [149, 702] on span "PAK" at bounding box center [237, 707] width 322 height 24
type input "PAK"
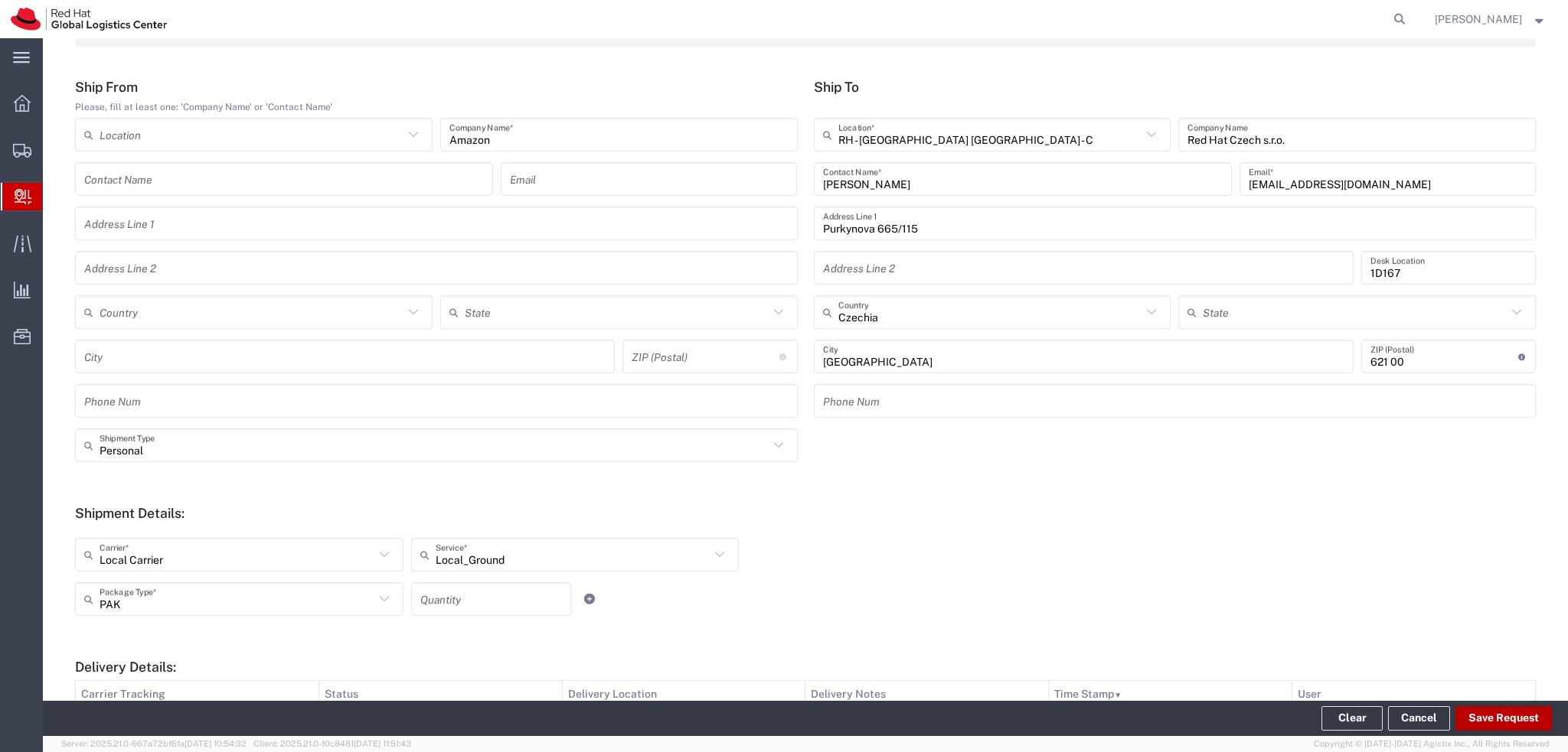
click at [1502, 715] on button "Save Request" at bounding box center [1503, 718] width 97 height 24
type input "Personal"
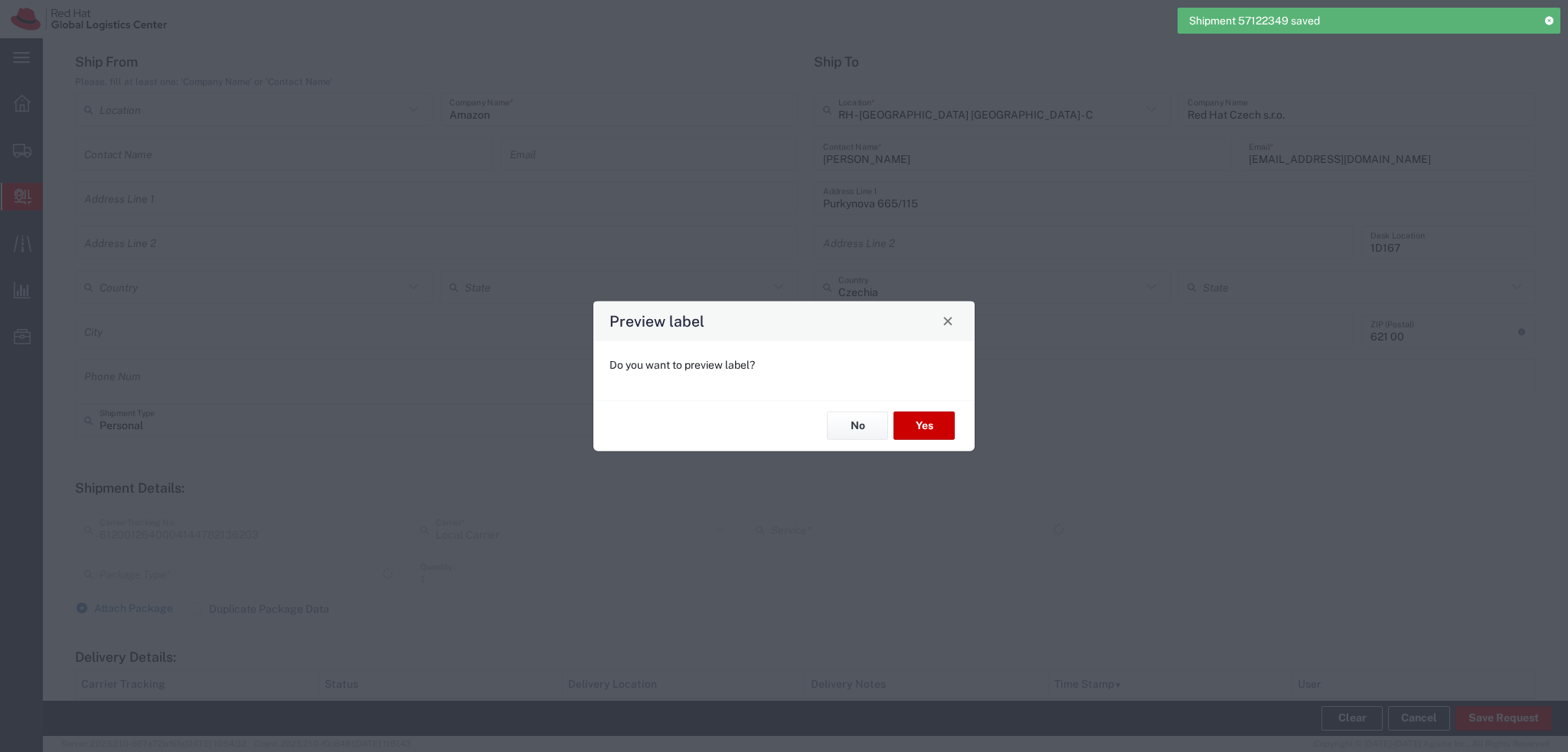
type input "PAK"
type input "Local_Ground"
click at [923, 426] on button "Yes" at bounding box center [924, 426] width 61 height 29
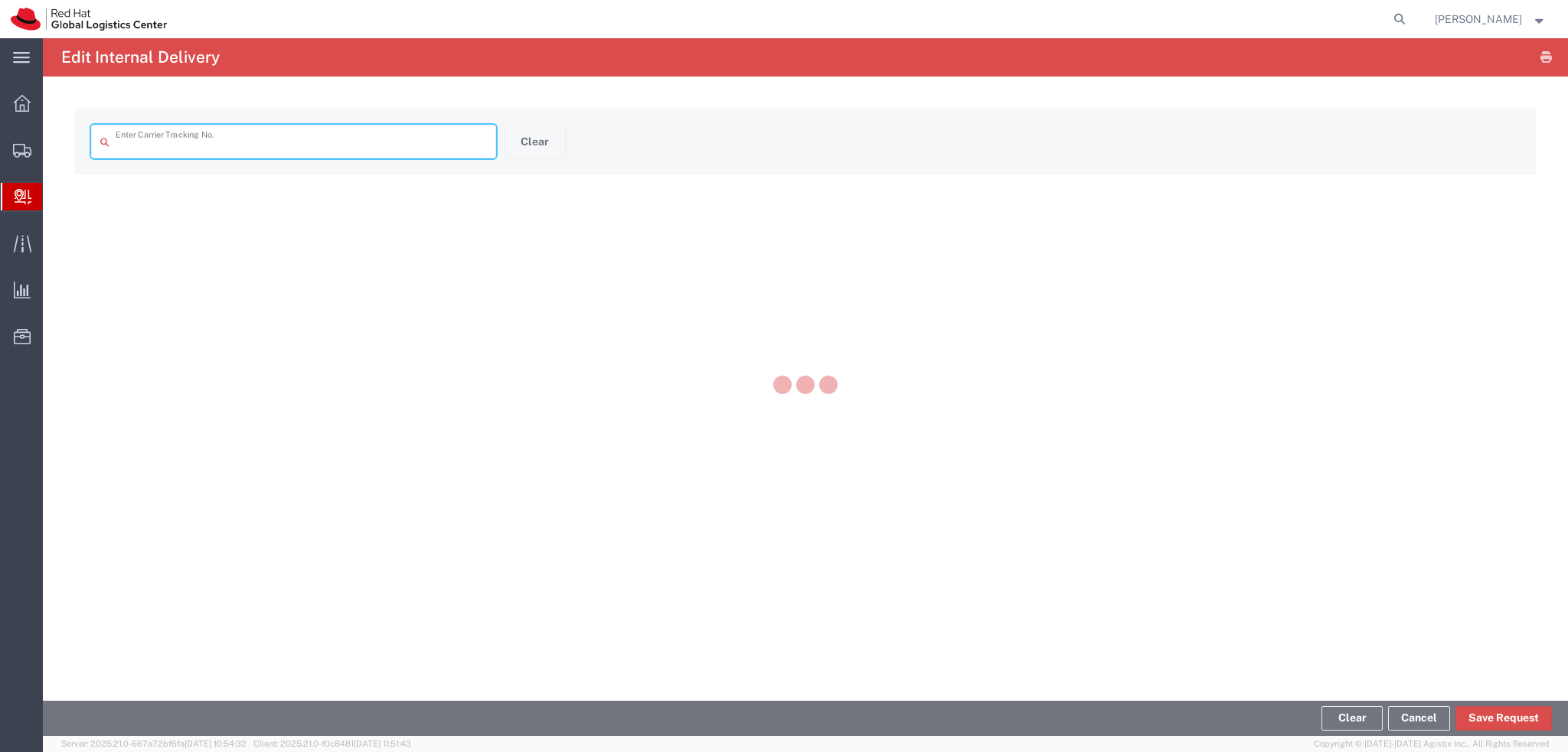
type input "6120012640004144782136203"
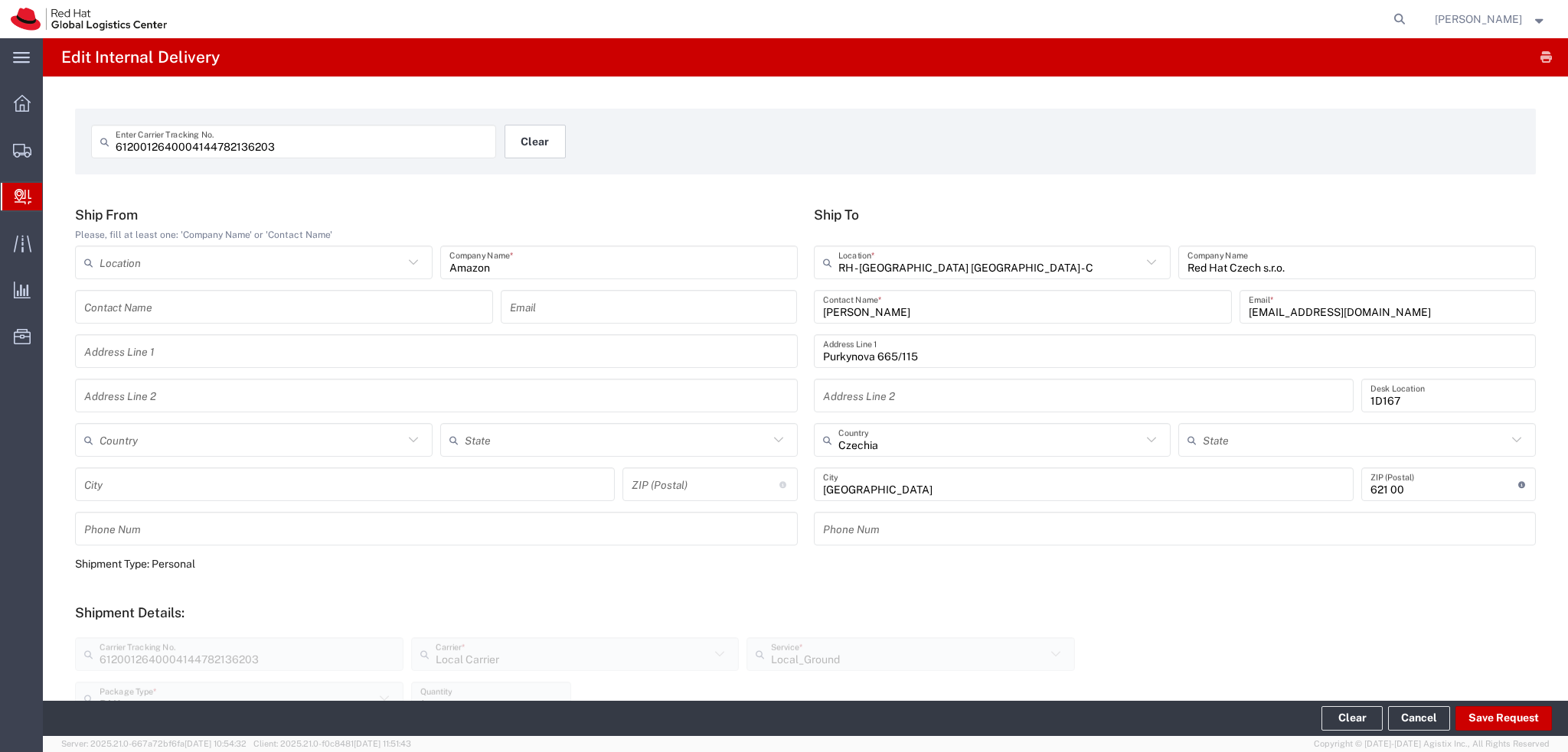
click at [535, 150] on button "Clear" at bounding box center [535, 141] width 61 height 34
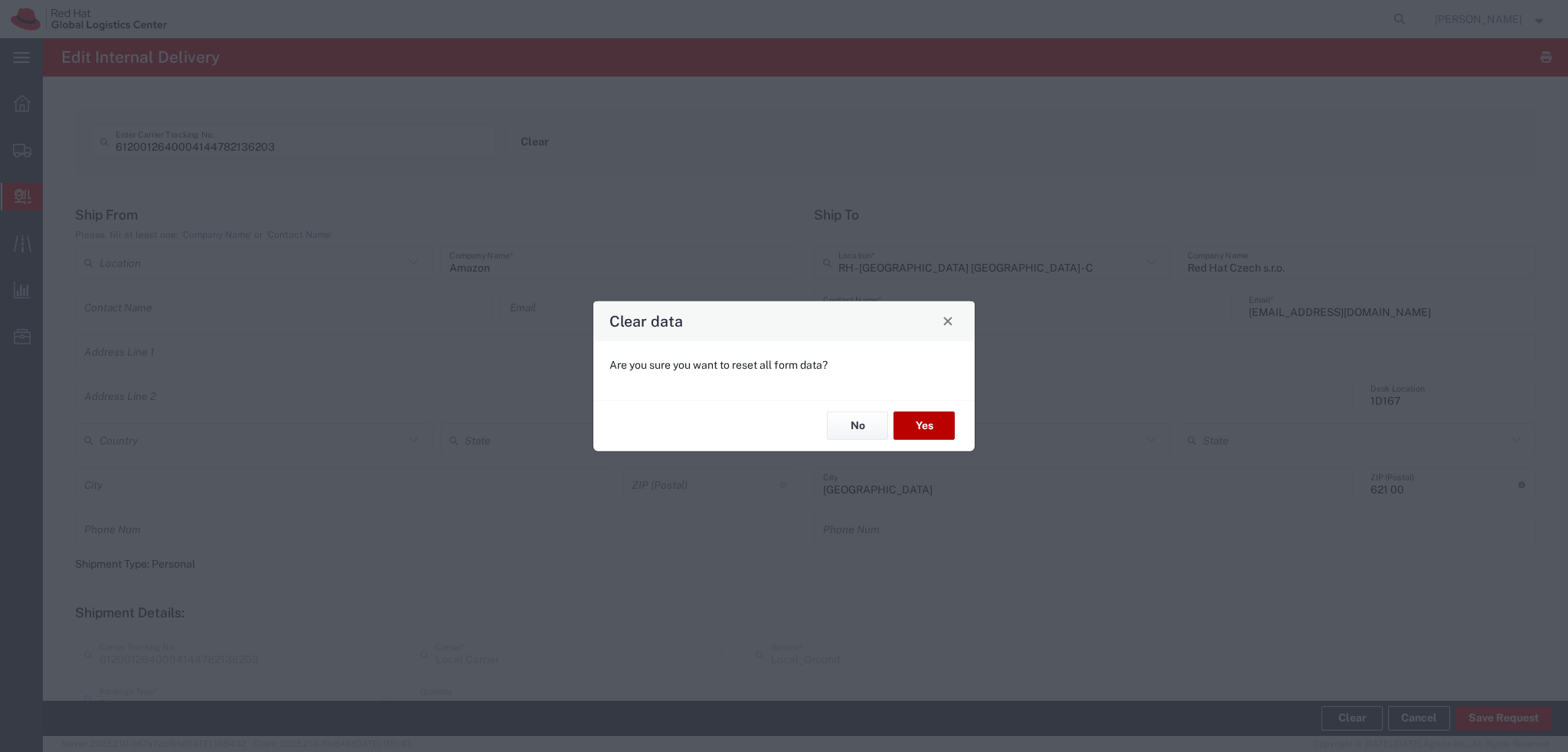
click at [933, 425] on button "Yes" at bounding box center [924, 426] width 61 height 29
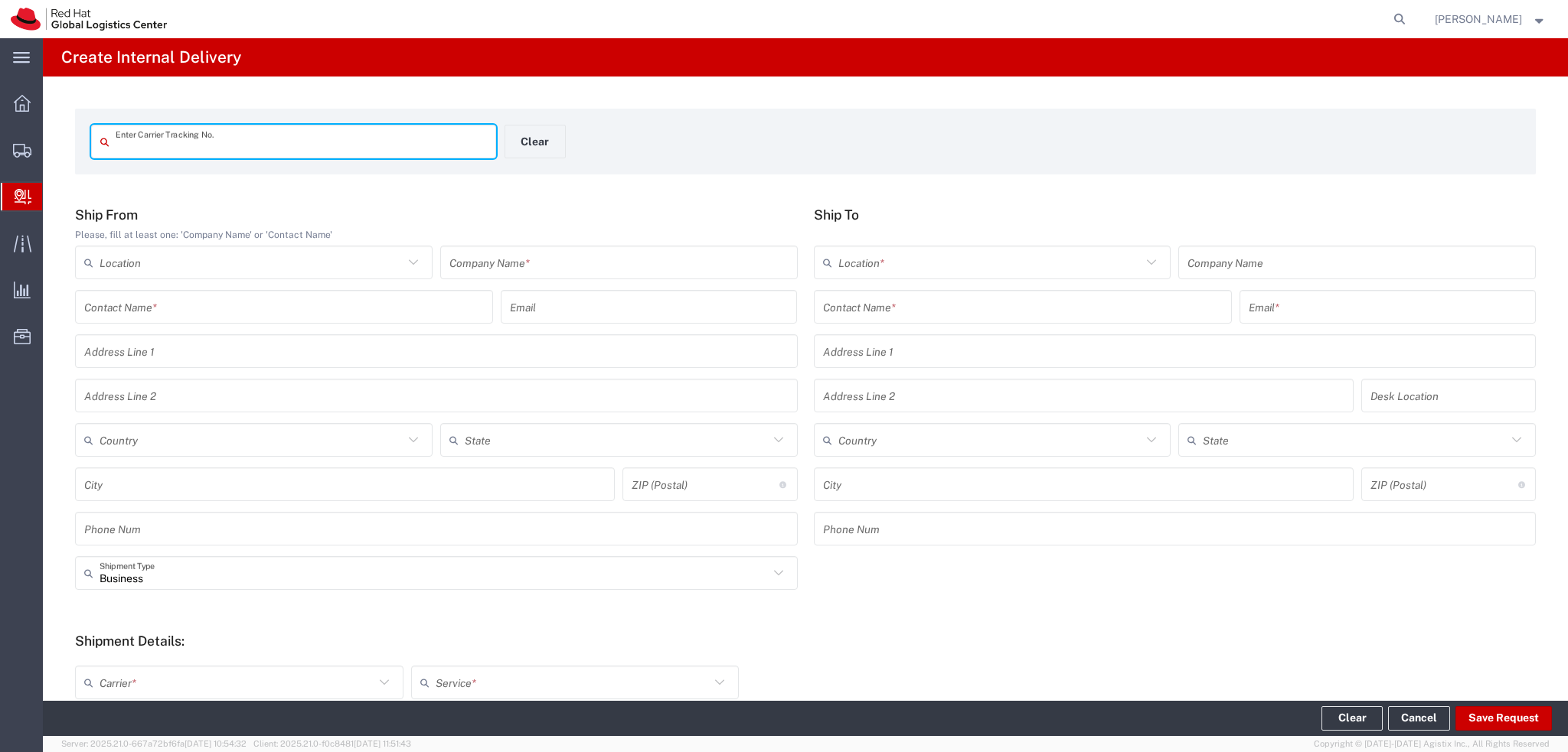
click at [371, 148] on input "text" at bounding box center [301, 142] width 372 height 27
type input "6120012640004144782136203"
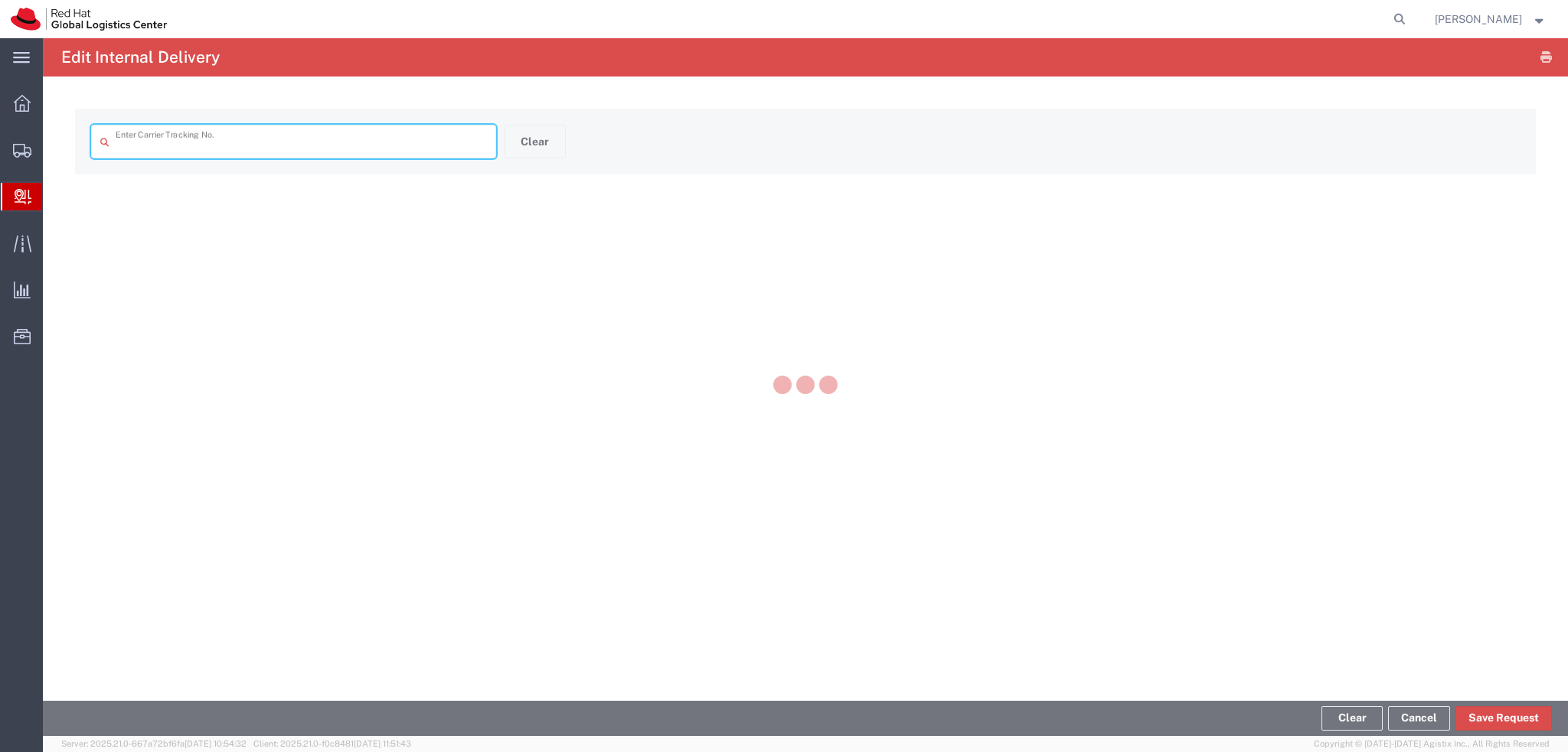
type input "6120012640004144782136203"
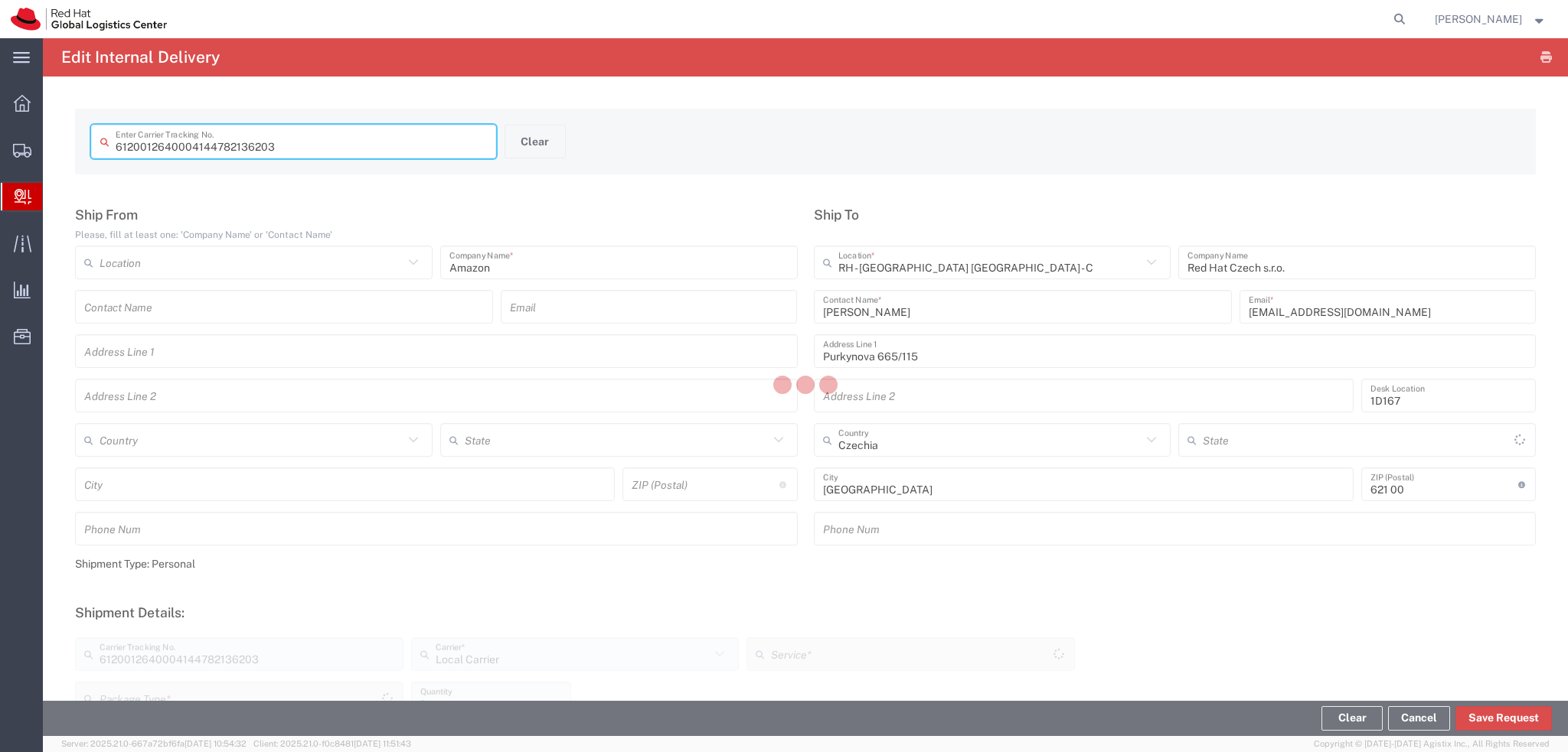
type input "PAK"
type input "Local_Ground"
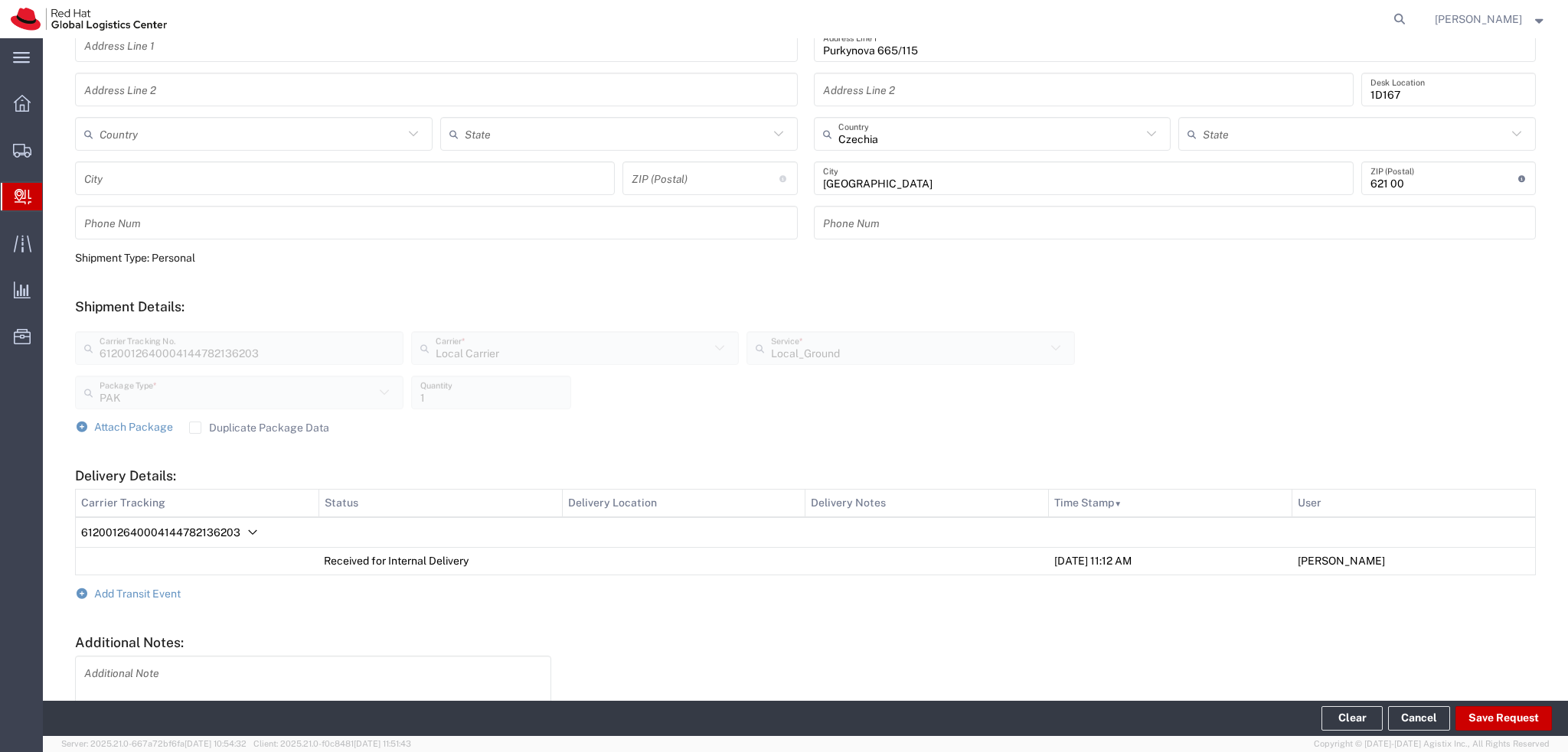
scroll to position [413, 0]
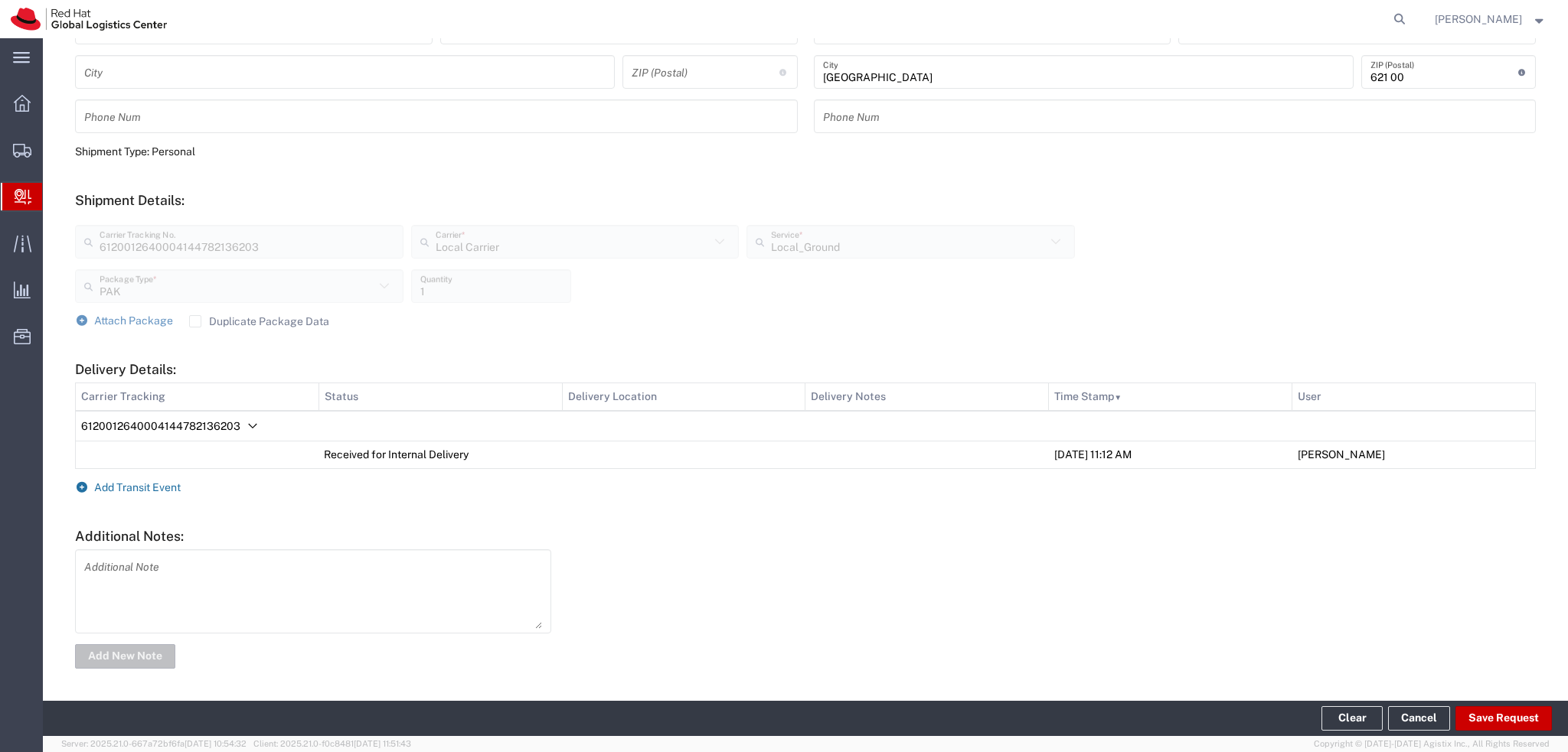
click at [133, 488] on span "Add Transit Event" at bounding box center [137, 487] width 87 height 13
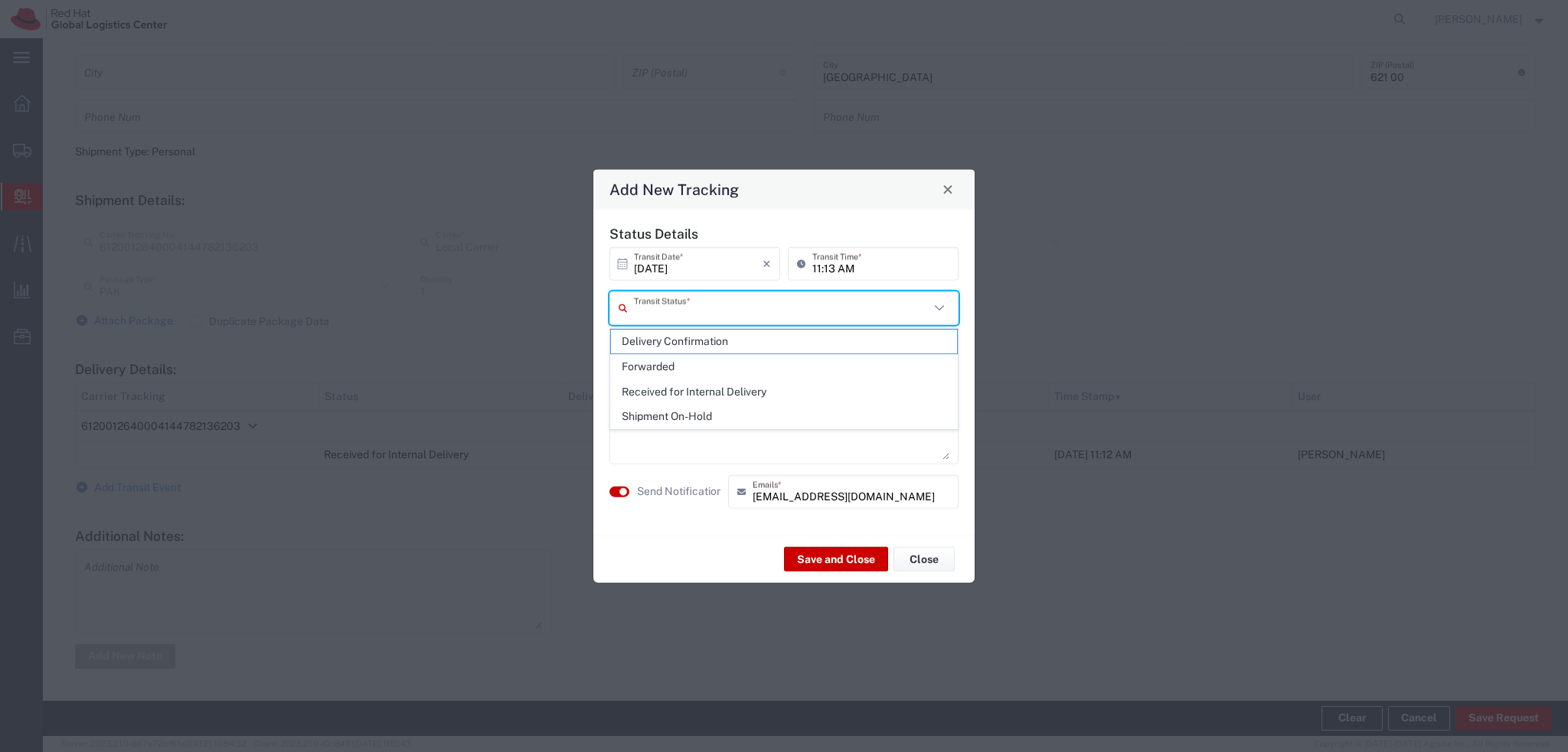
click at [775, 303] on input "text" at bounding box center [781, 308] width 295 height 27
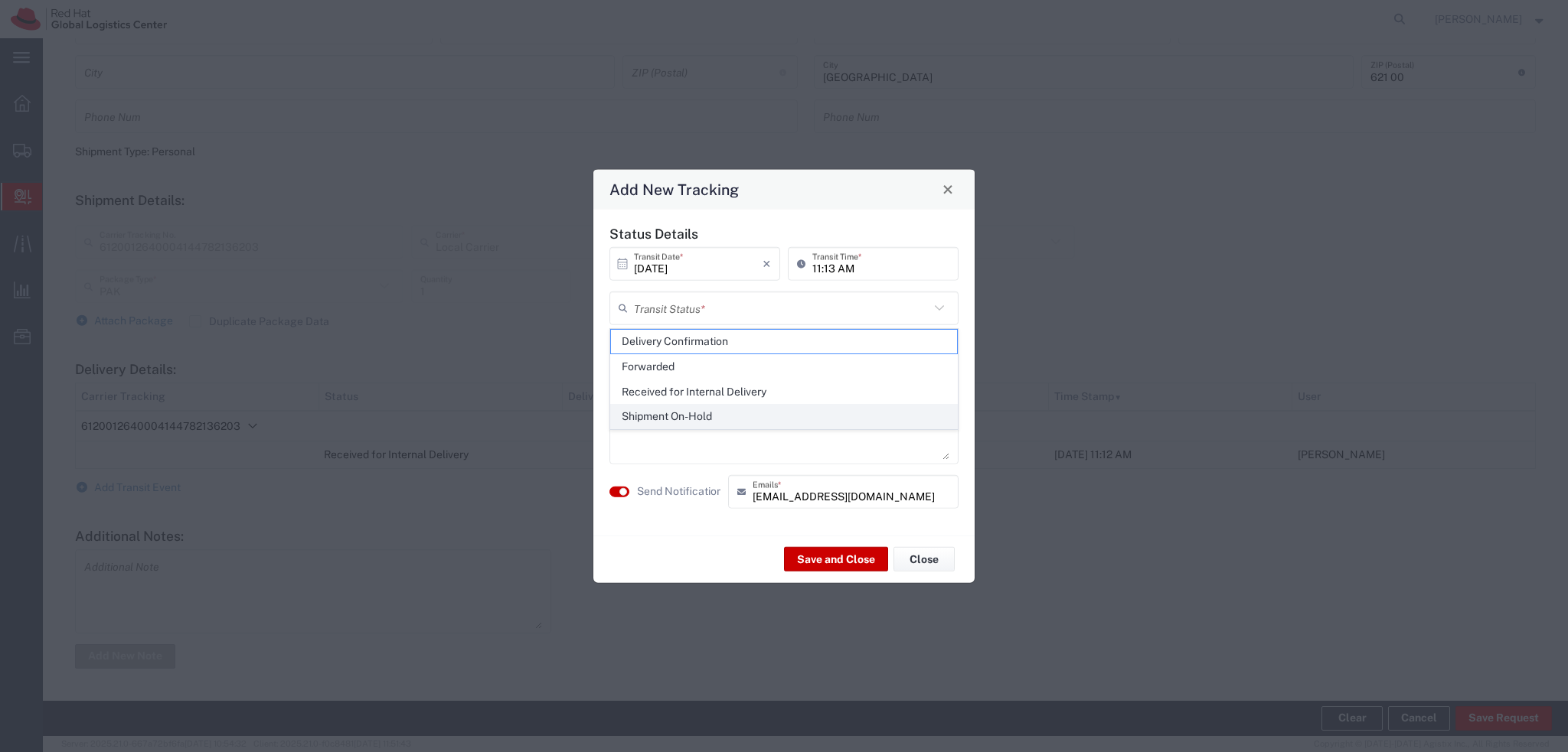
click at [692, 424] on span "Shipment On-Hold" at bounding box center [784, 417] width 346 height 24
type input "Shipment On-Hold"
click at [704, 402] on textarea at bounding box center [784, 421] width 330 height 75
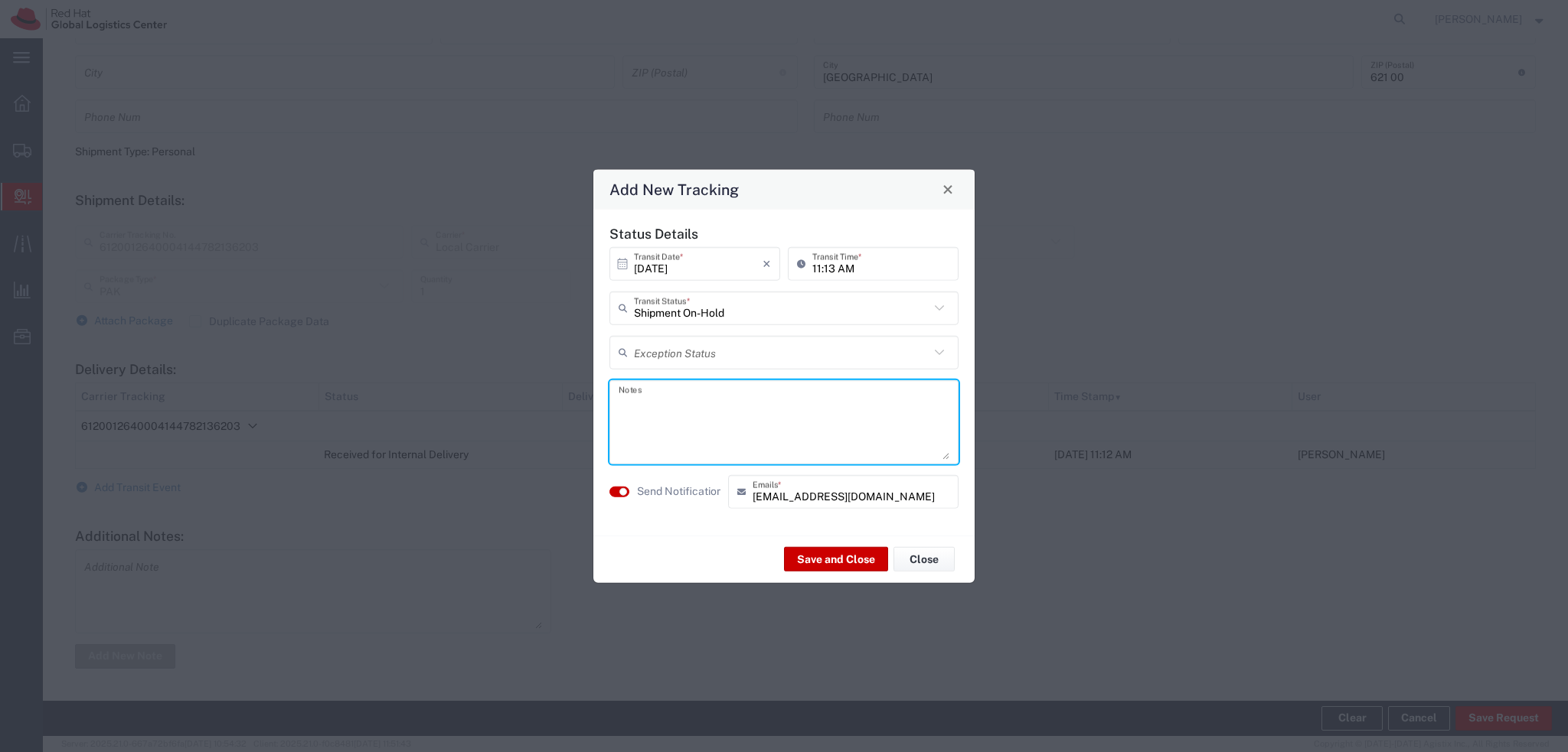
paste textarea "Hi, please come to pick up the package to the RH Brno Post opposite to the TPB-…"
type textarea "Hi, please come to pick up the package to the RH Brno Post opposite to the TPB-…"
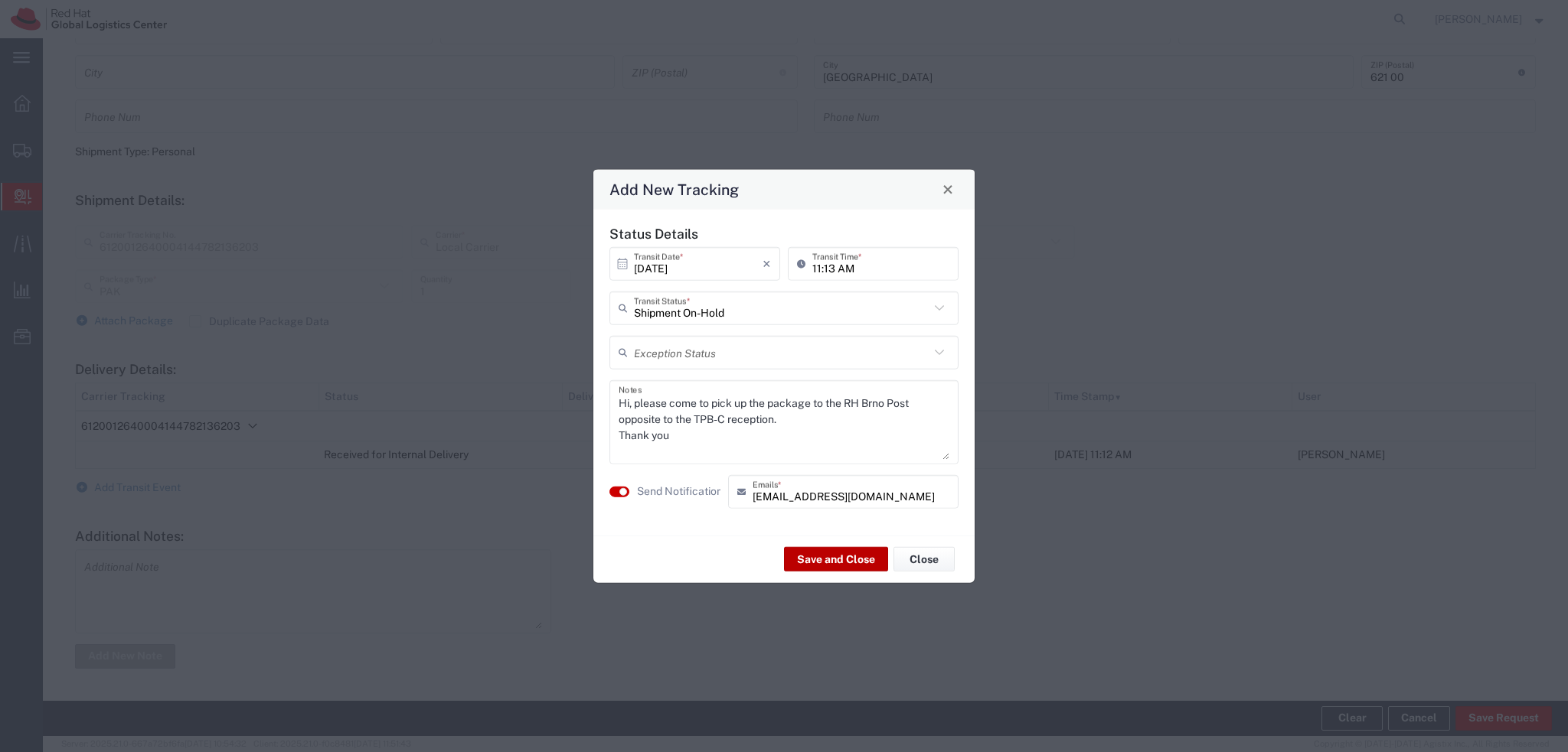
click at [827, 564] on button "Save and Close" at bounding box center [836, 559] width 104 height 24
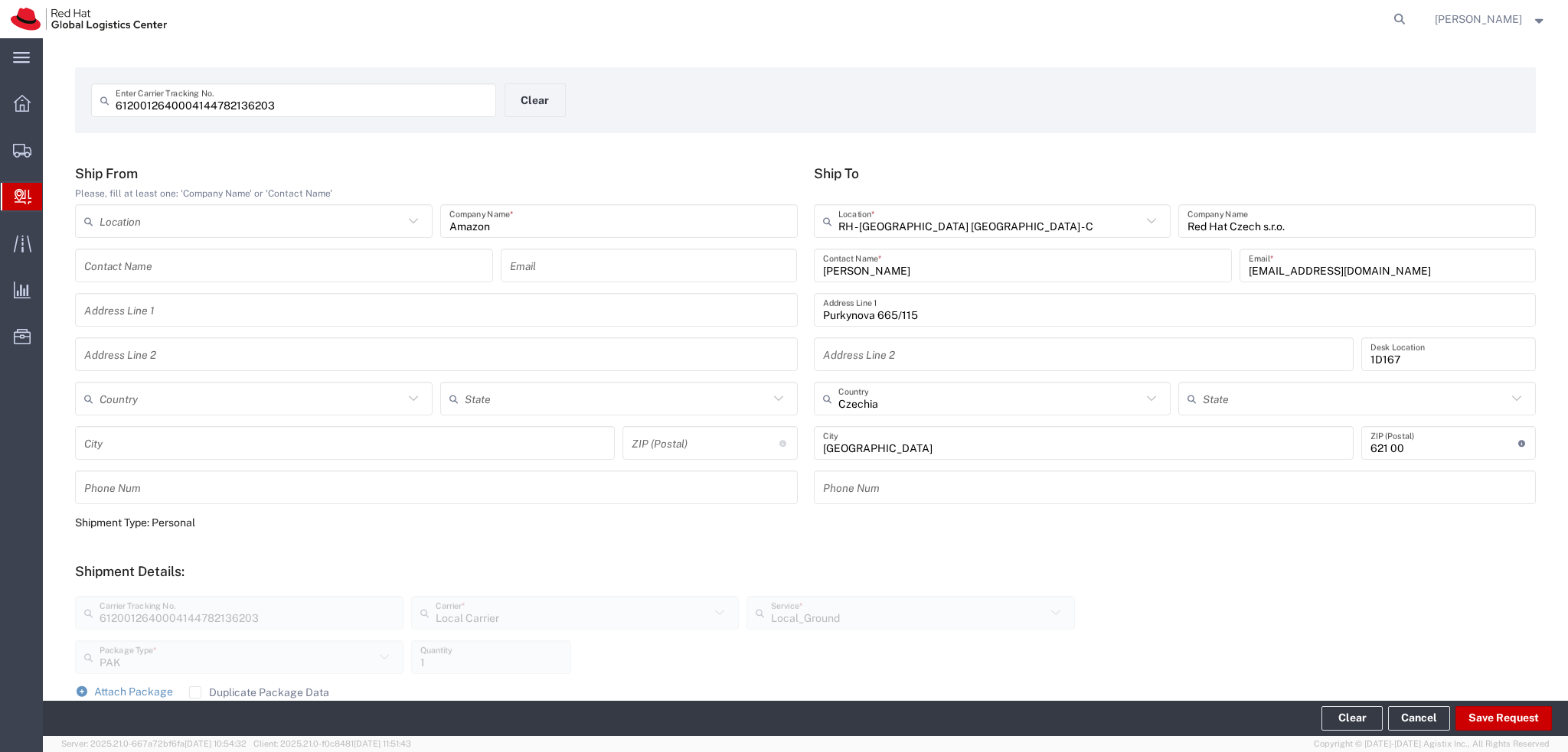
scroll to position [0, 0]
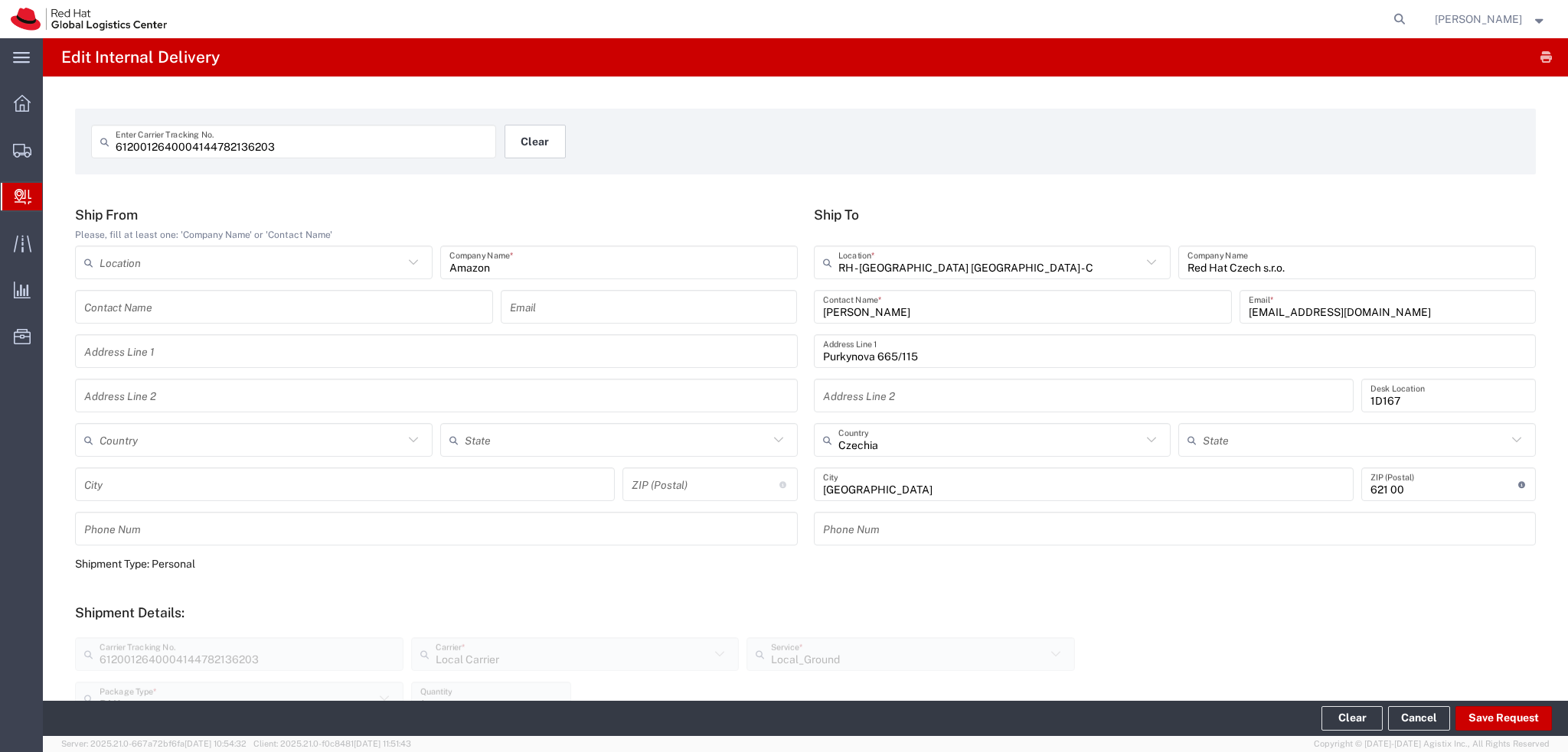
click at [541, 150] on button "Clear" at bounding box center [535, 141] width 61 height 34
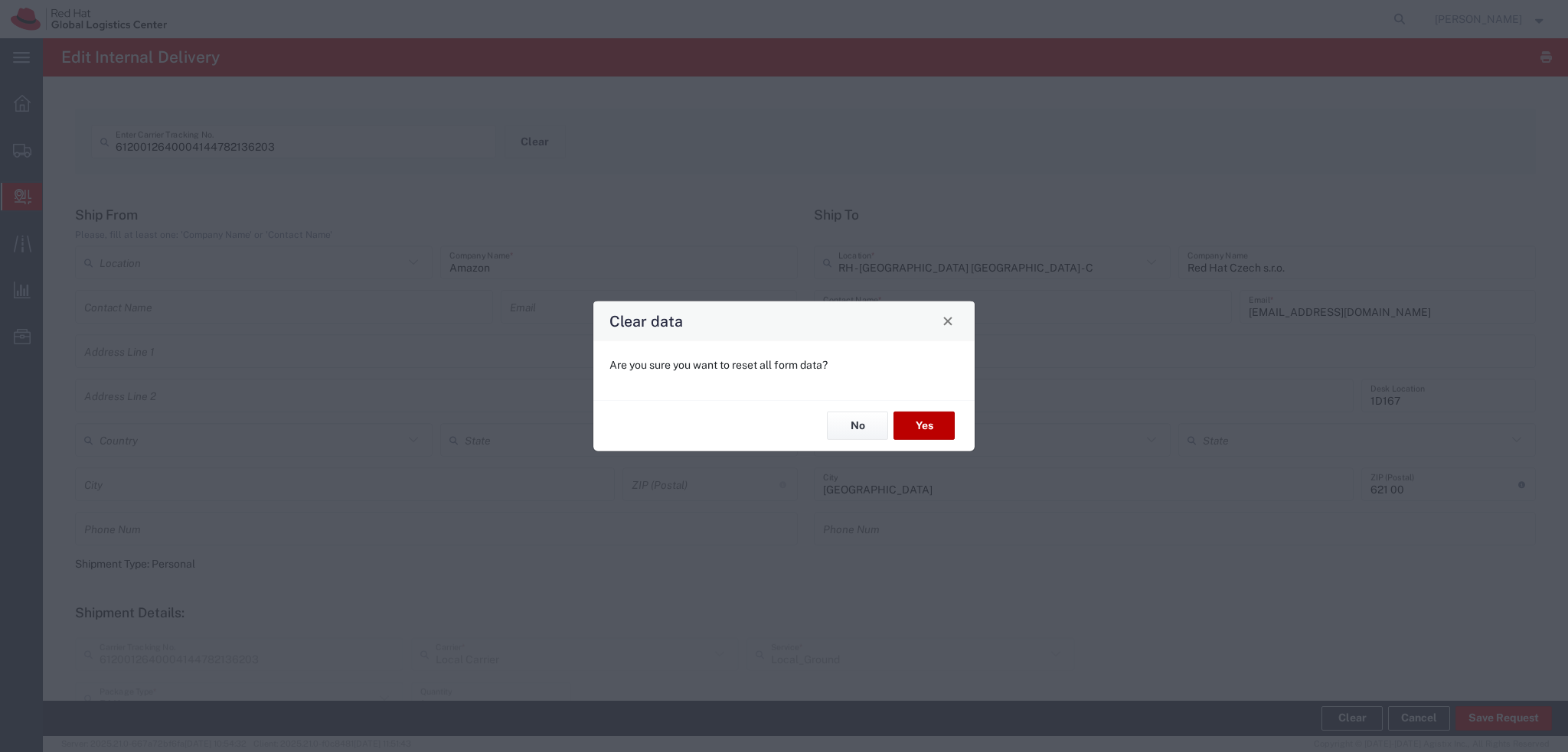
click at [940, 431] on button "Yes" at bounding box center [924, 426] width 61 height 29
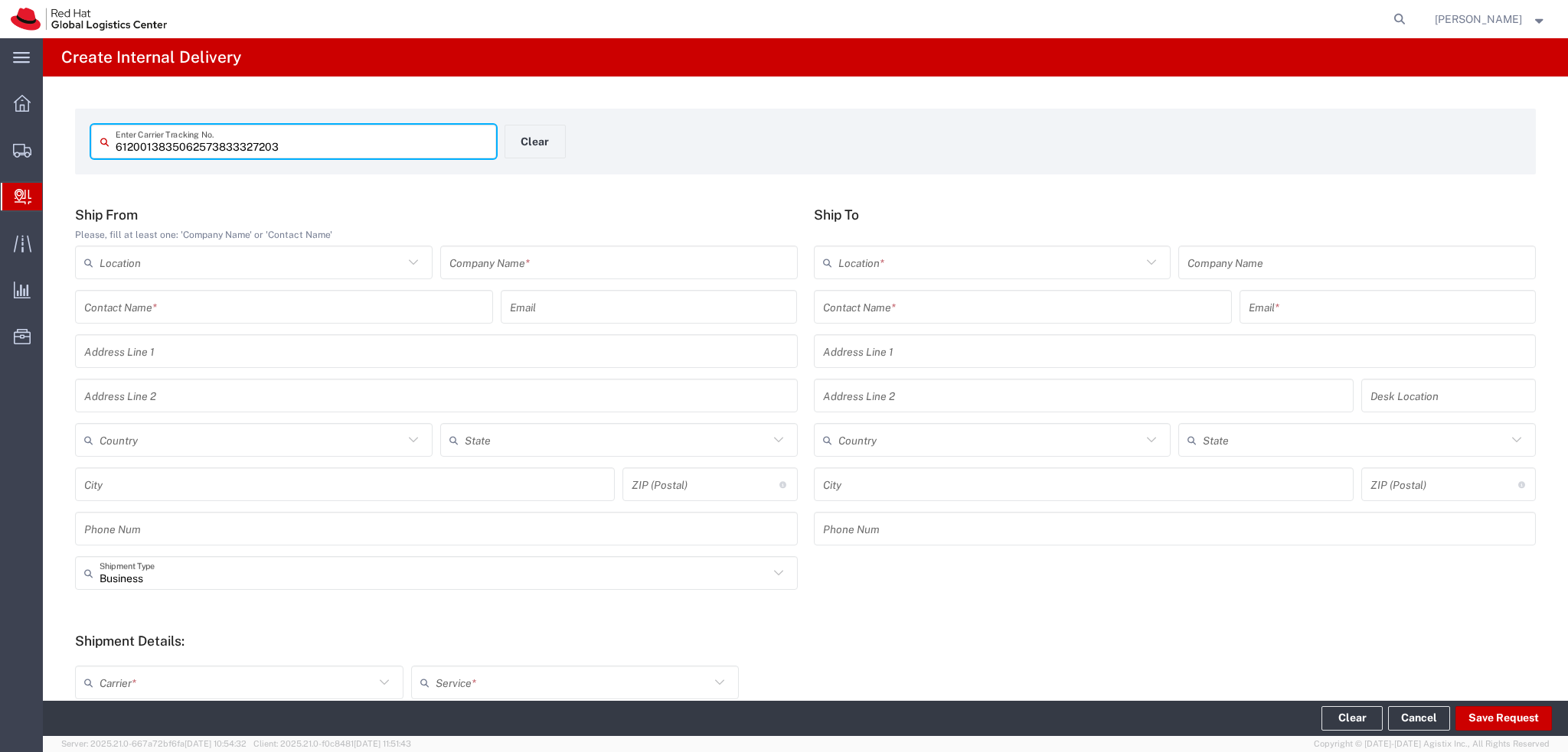
type input "6120013835062573833327203"
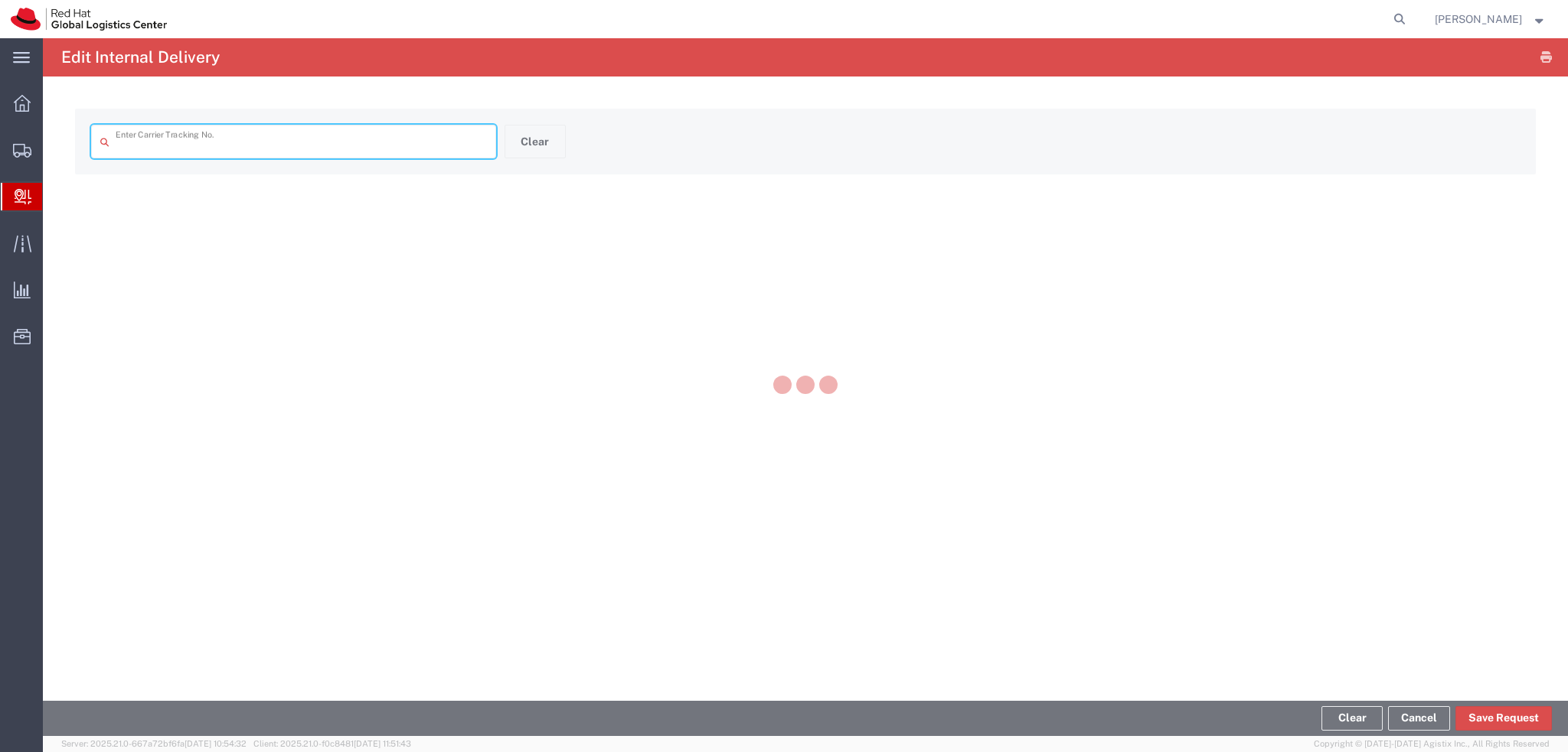
type input "6120013835062573833327203"
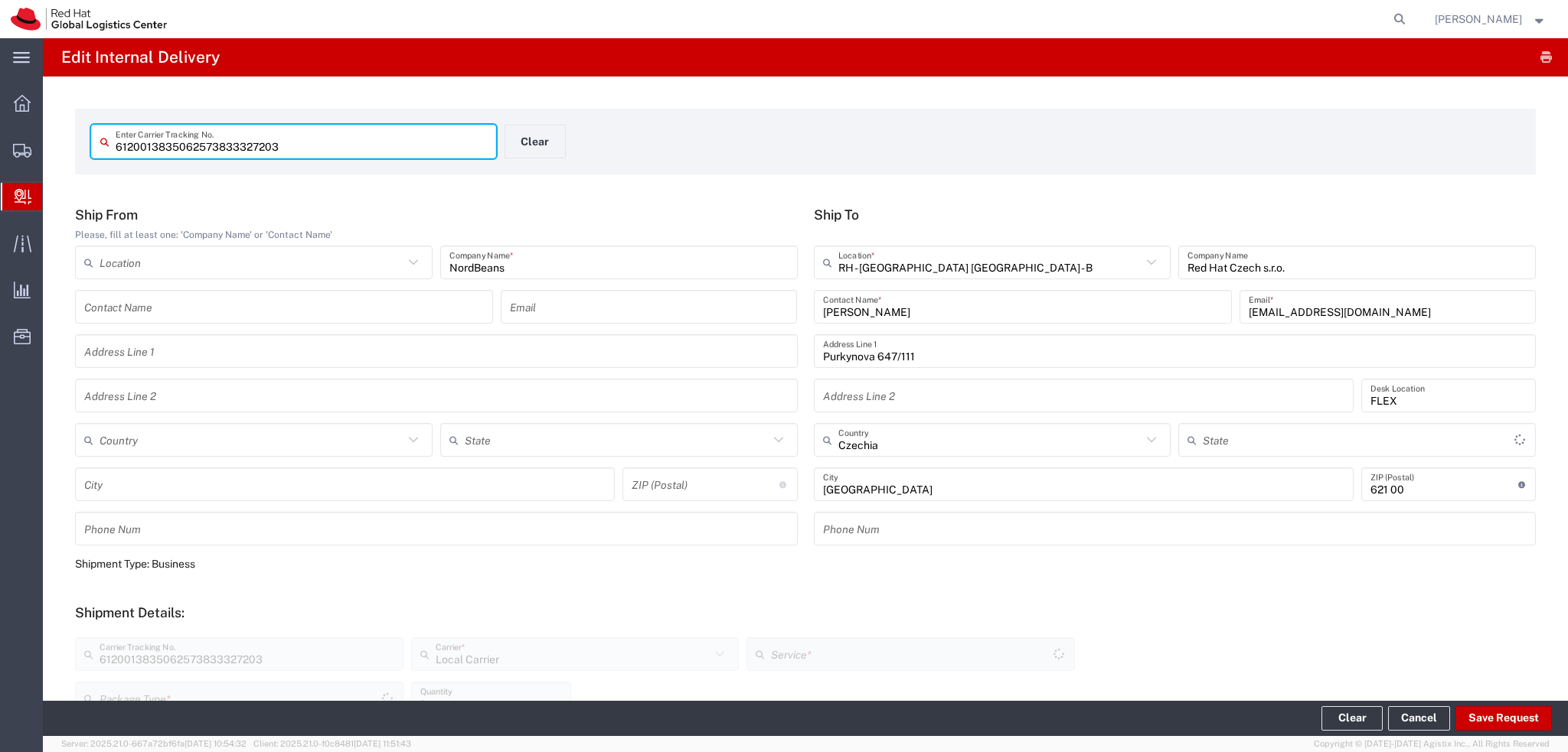
type input "Your Packaging"
type input "Local_Ground"
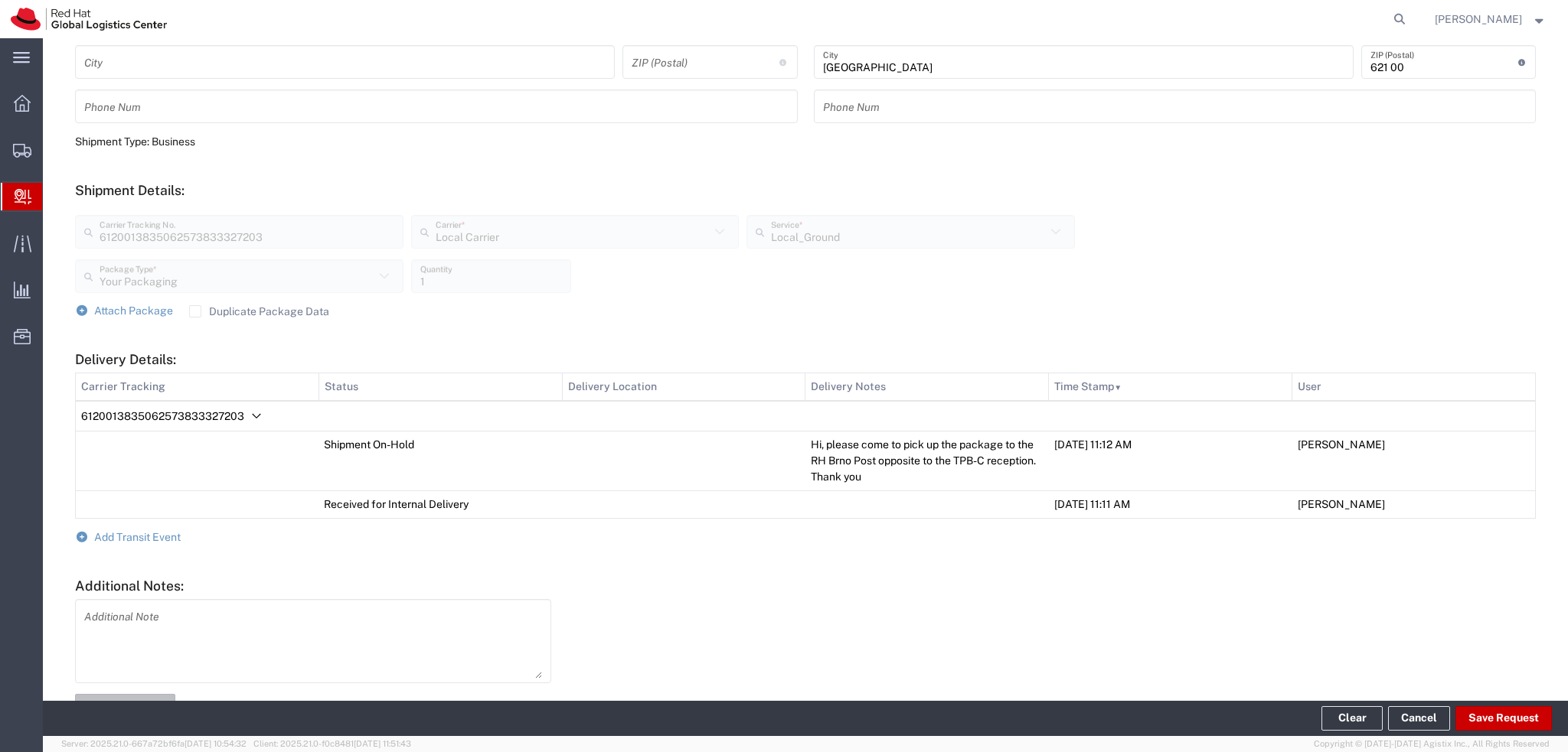
scroll to position [459, 0]
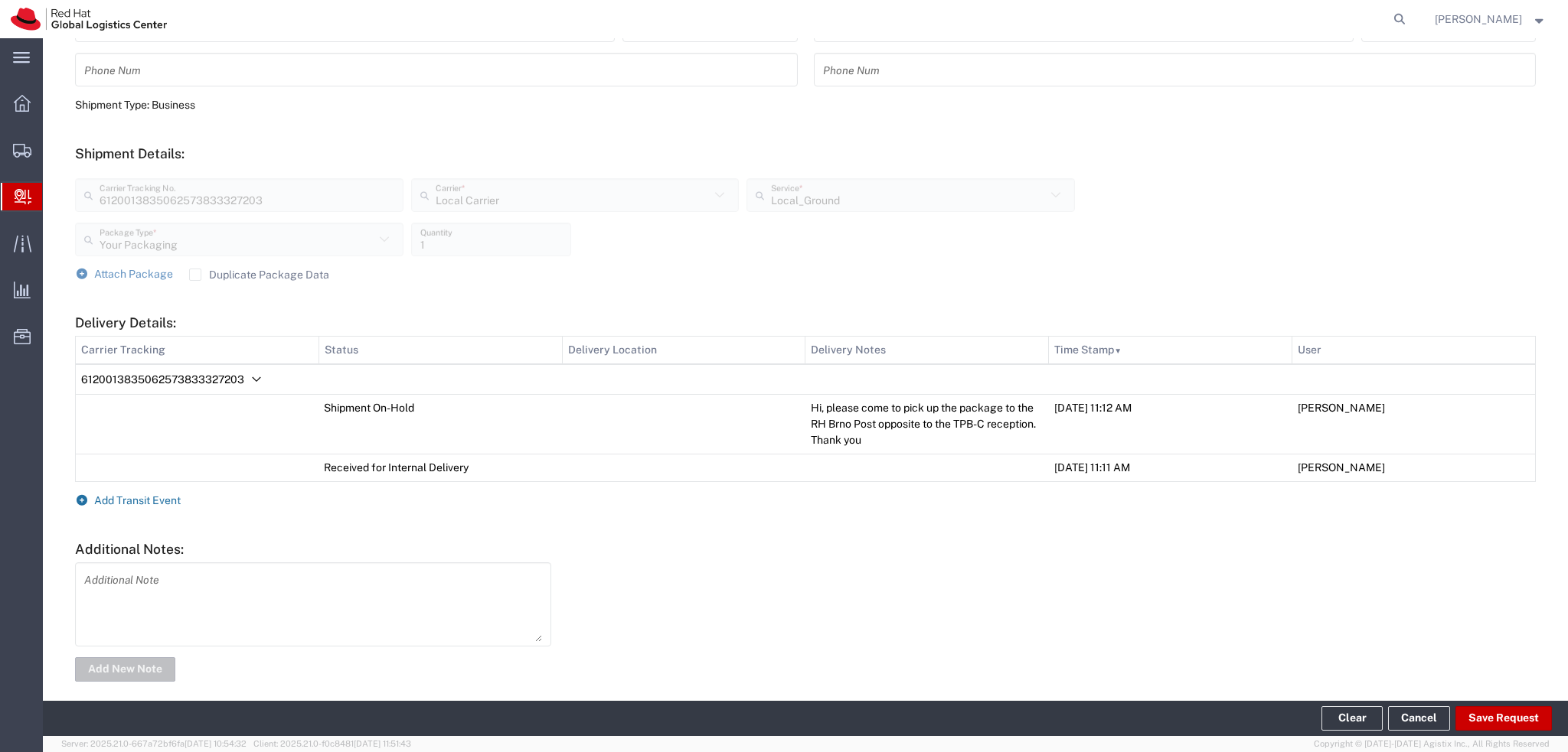
click at [138, 495] on span "Add Transit Event" at bounding box center [137, 500] width 87 height 13
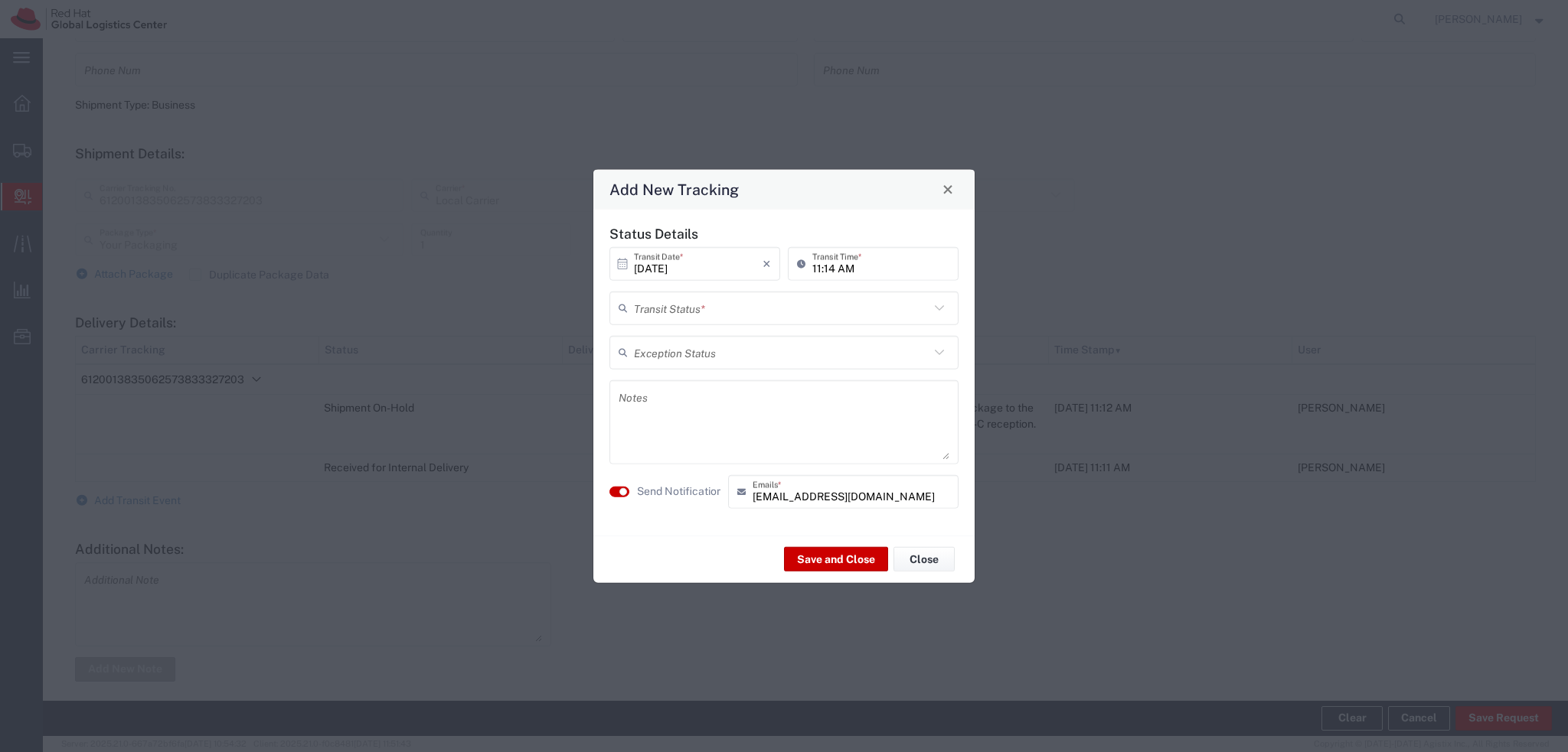
click at [738, 313] on input "text" at bounding box center [781, 308] width 295 height 27
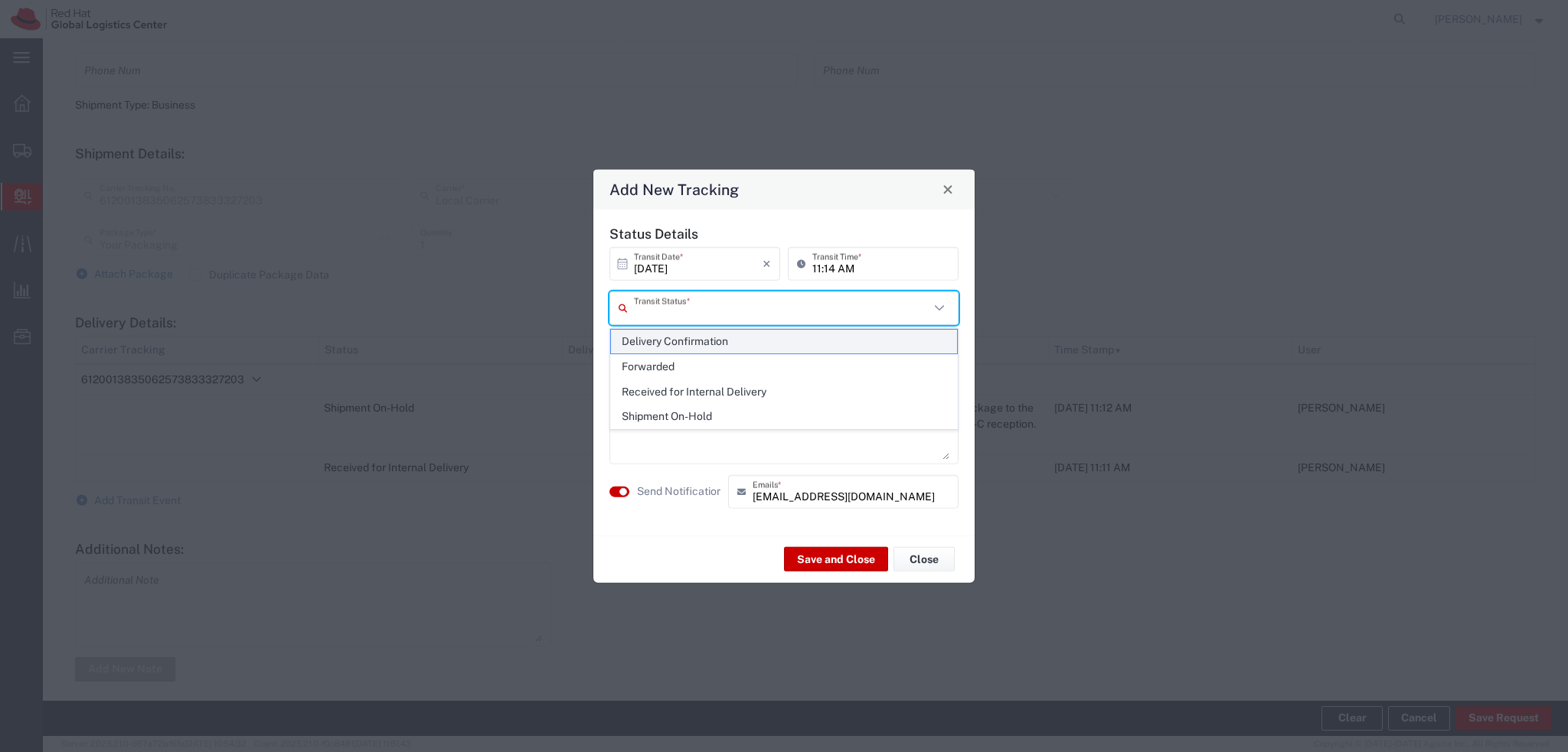
click at [715, 345] on span "Delivery Confirmation" at bounding box center [784, 341] width 346 height 24
type input "Delivery Confirmation"
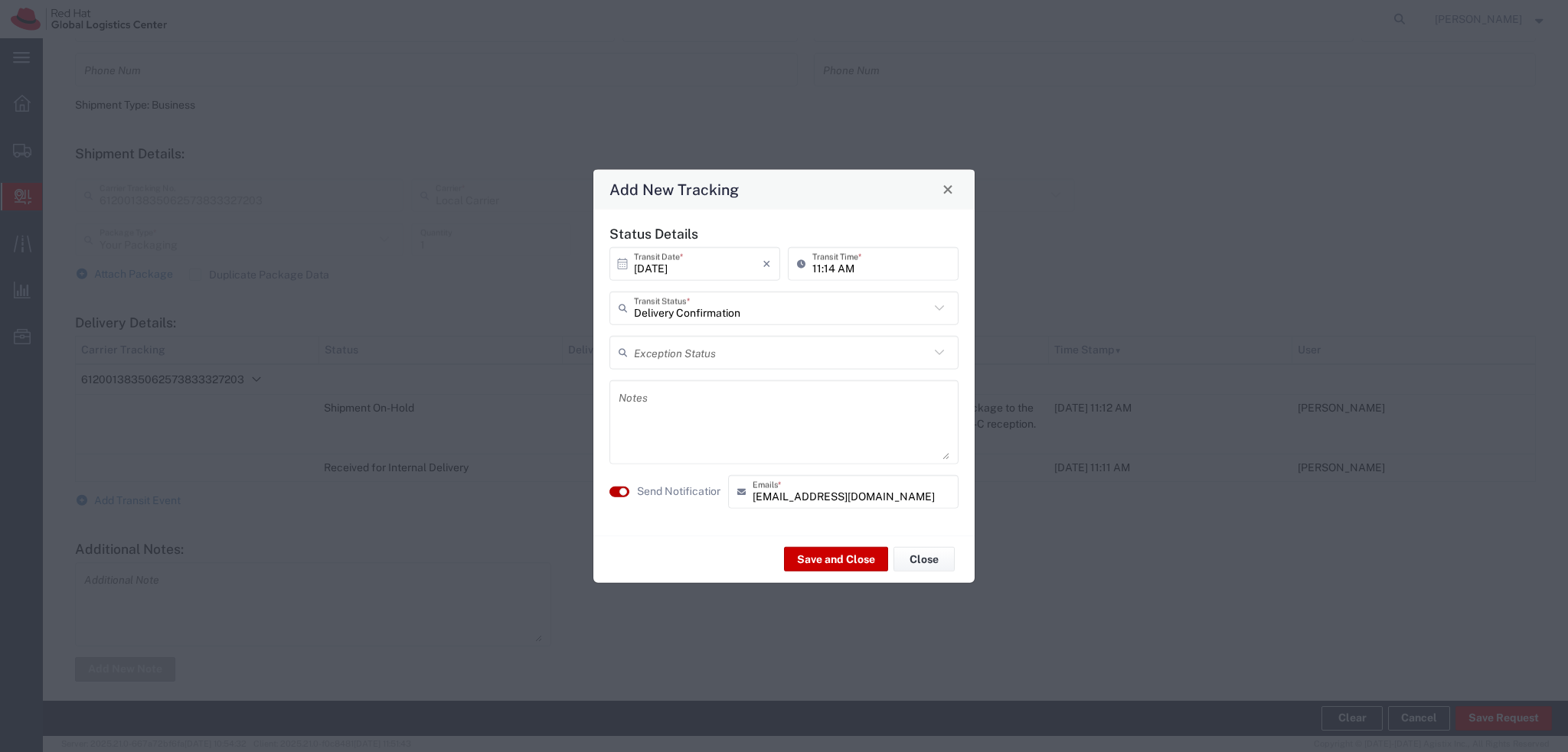
click at [611, 490] on button "button" at bounding box center [620, 491] width 20 height 11
click at [821, 559] on button "Save and Close" at bounding box center [836, 559] width 104 height 24
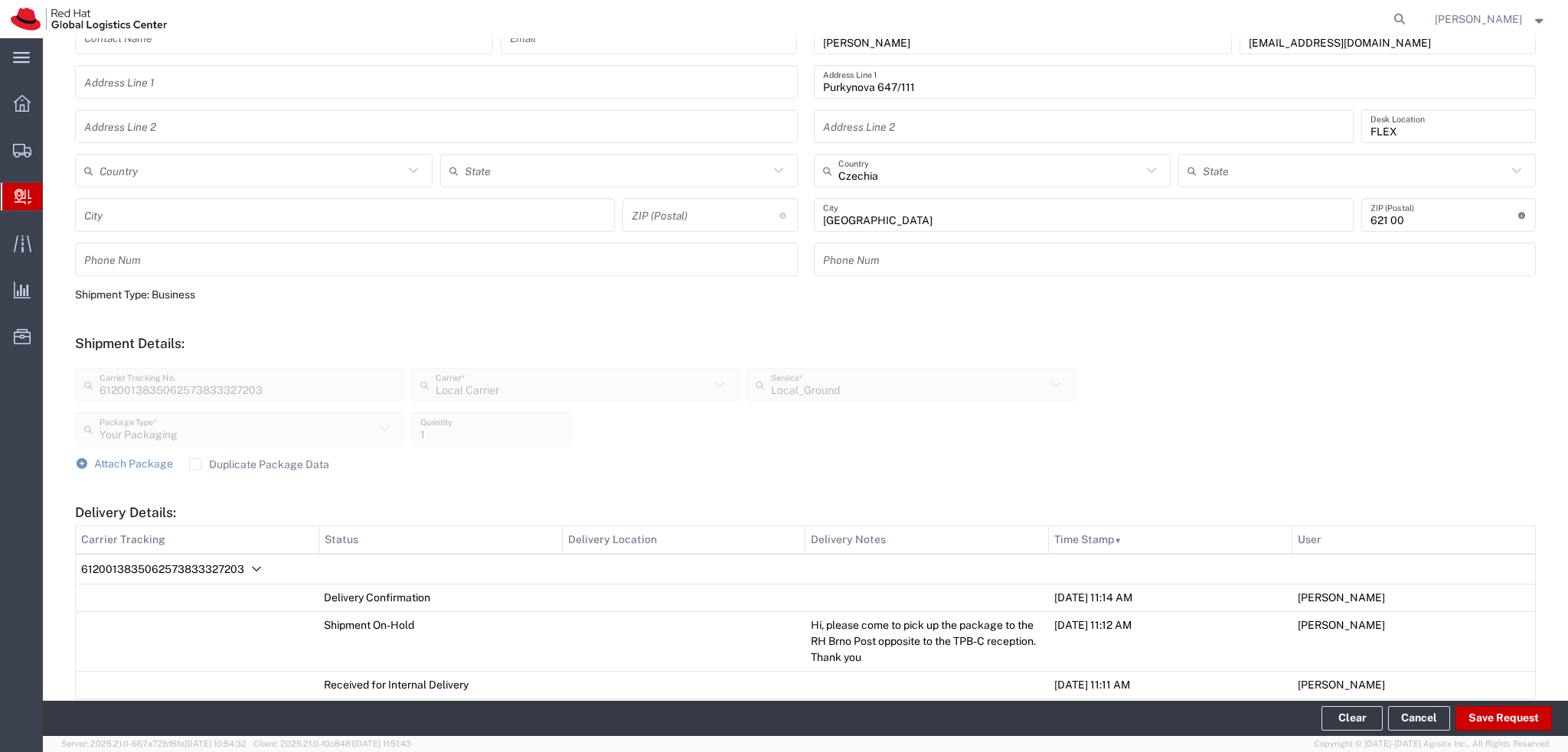
scroll to position [0, 0]
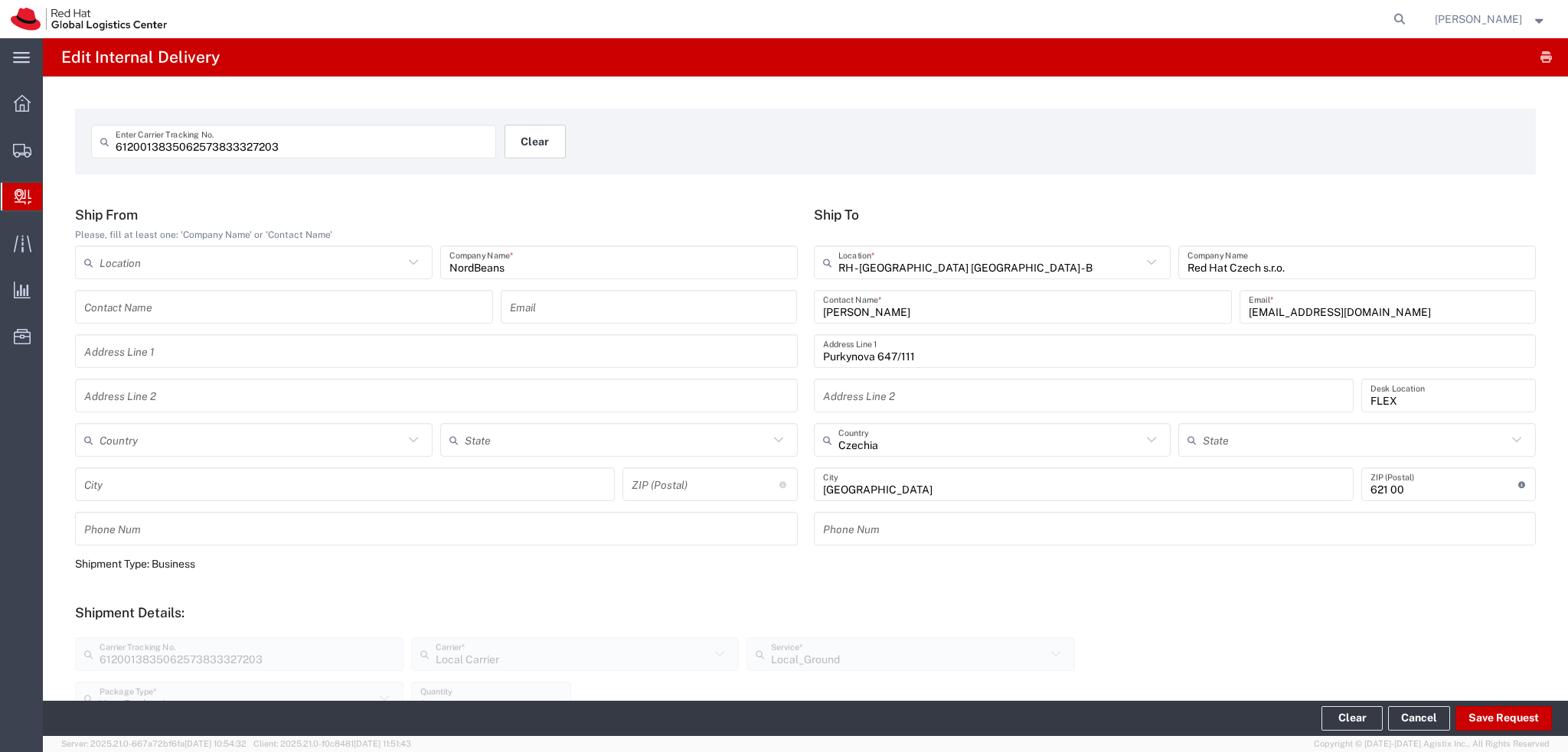
click at [527, 140] on button "Clear" at bounding box center [535, 141] width 61 height 34
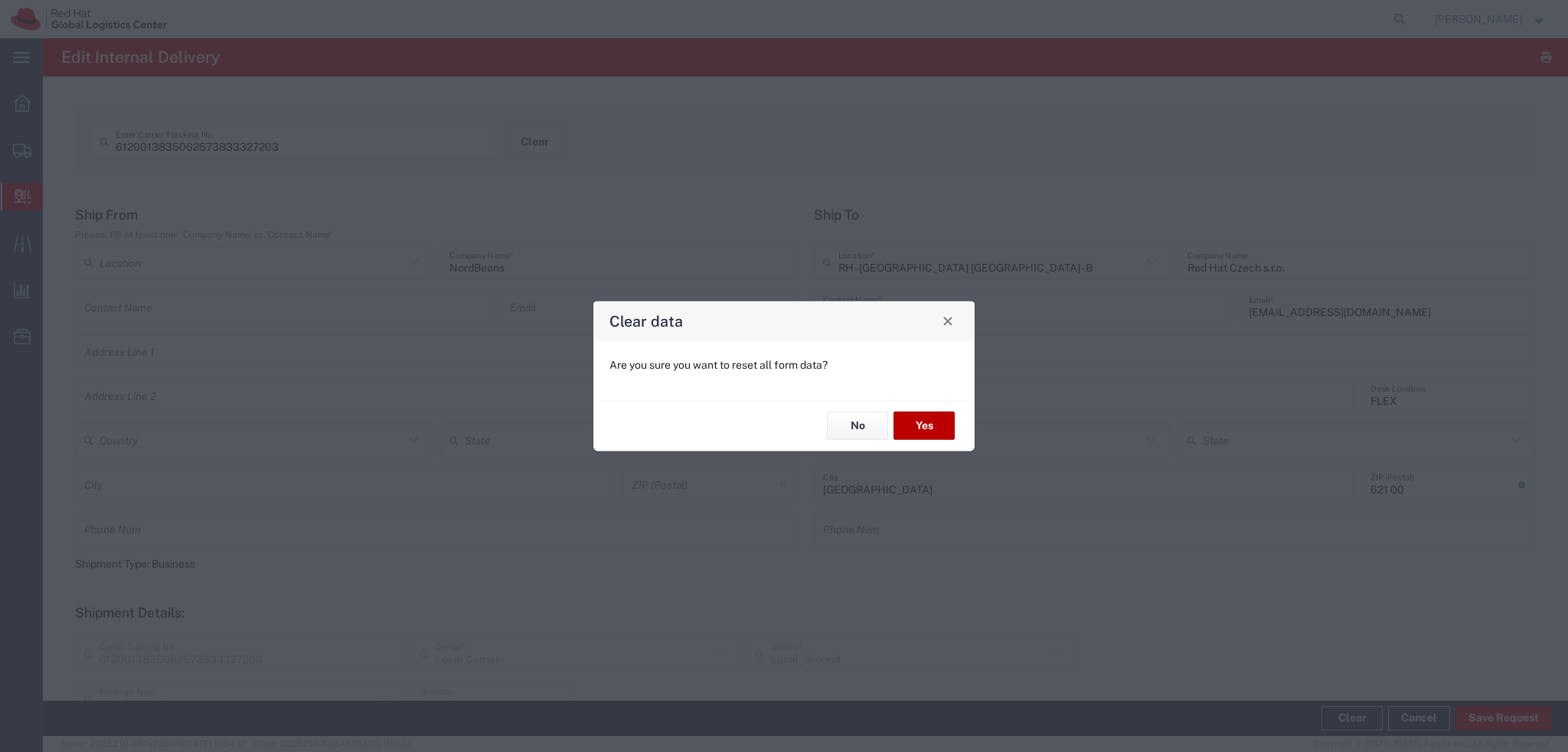
click at [943, 428] on button "Yes" at bounding box center [924, 426] width 61 height 29
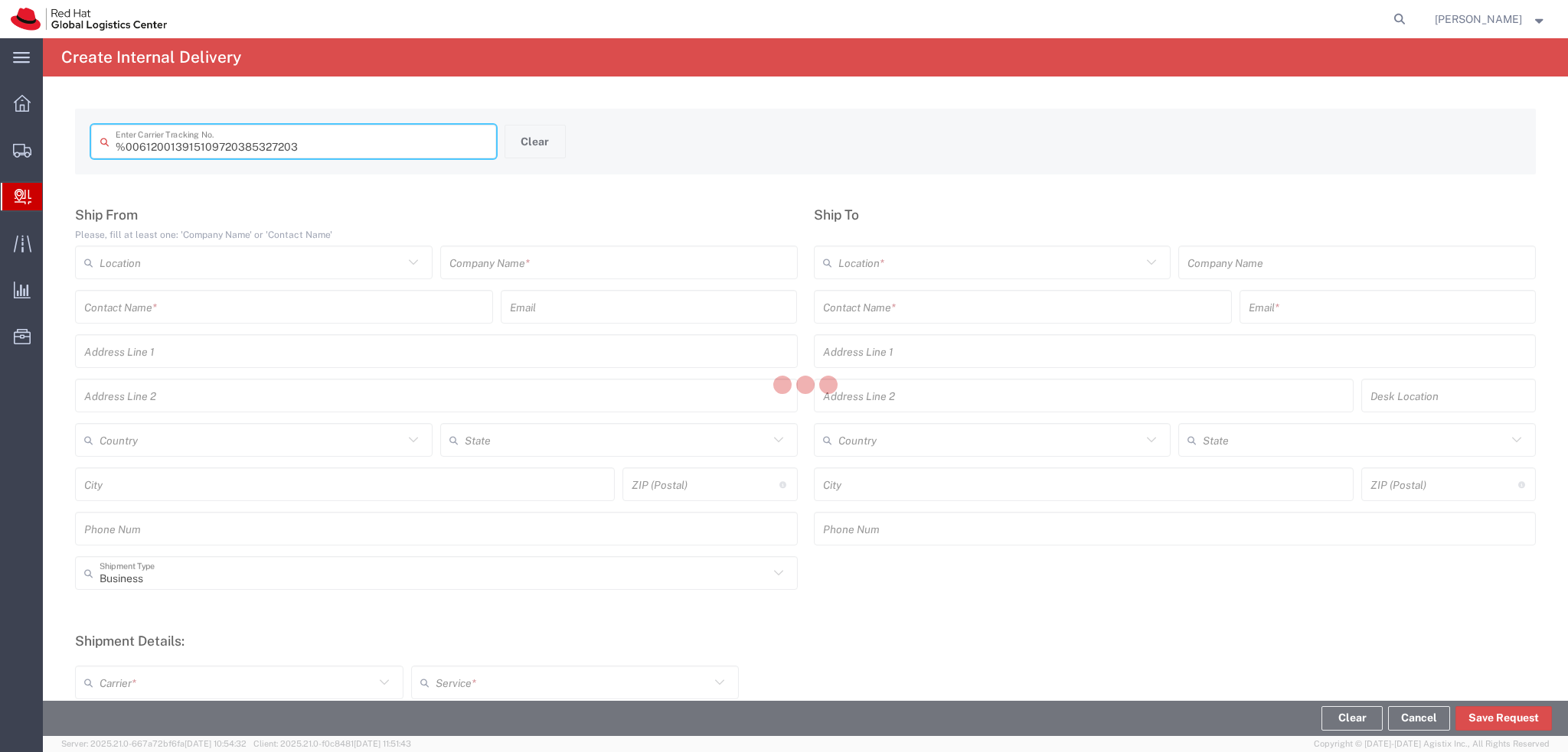
type input " 6120013915109720385327203"
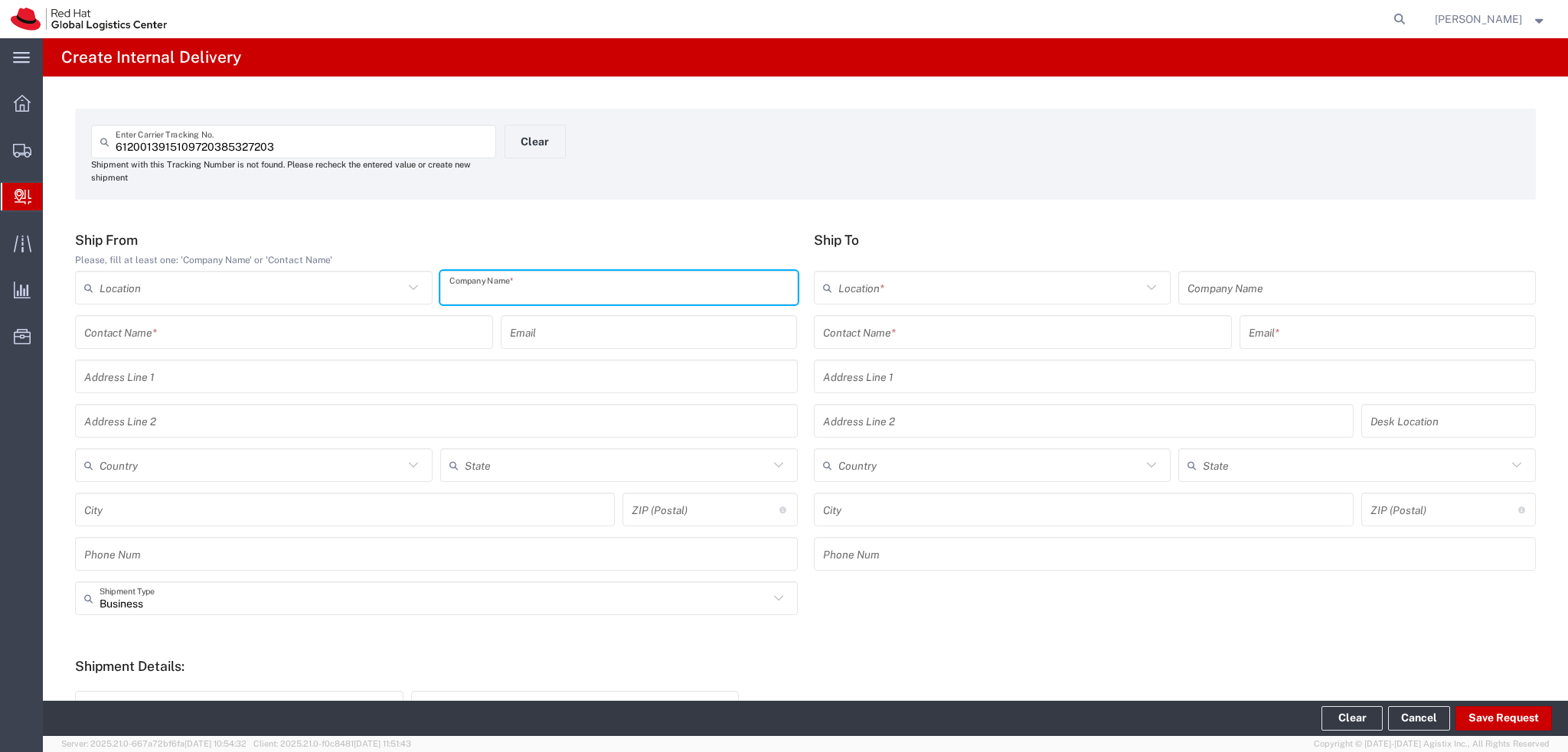
click at [586, 281] on input "text" at bounding box center [618, 288] width 339 height 27
type input "Dr.Max"
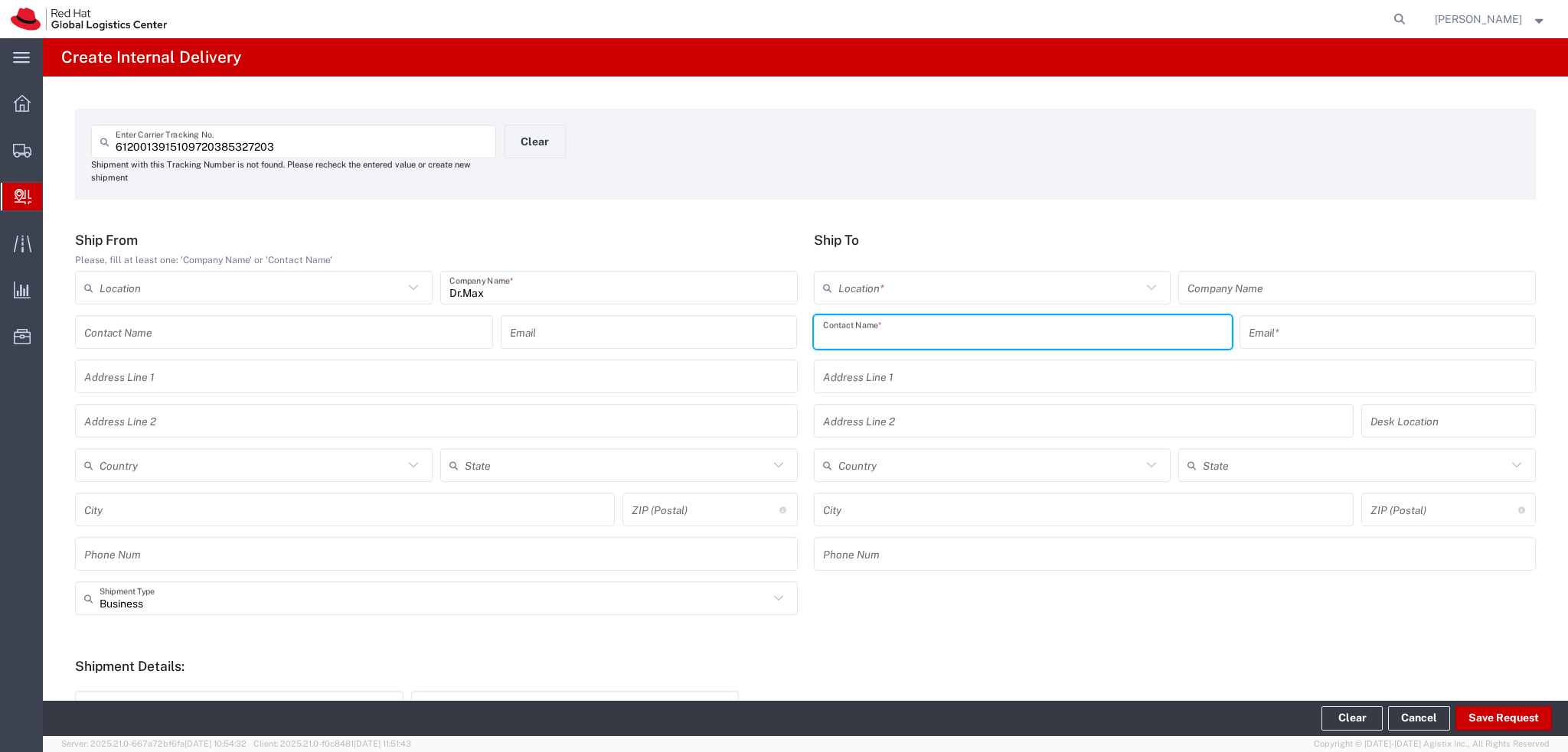
click at [849, 332] on input "text" at bounding box center [1022, 333] width 399 height 27
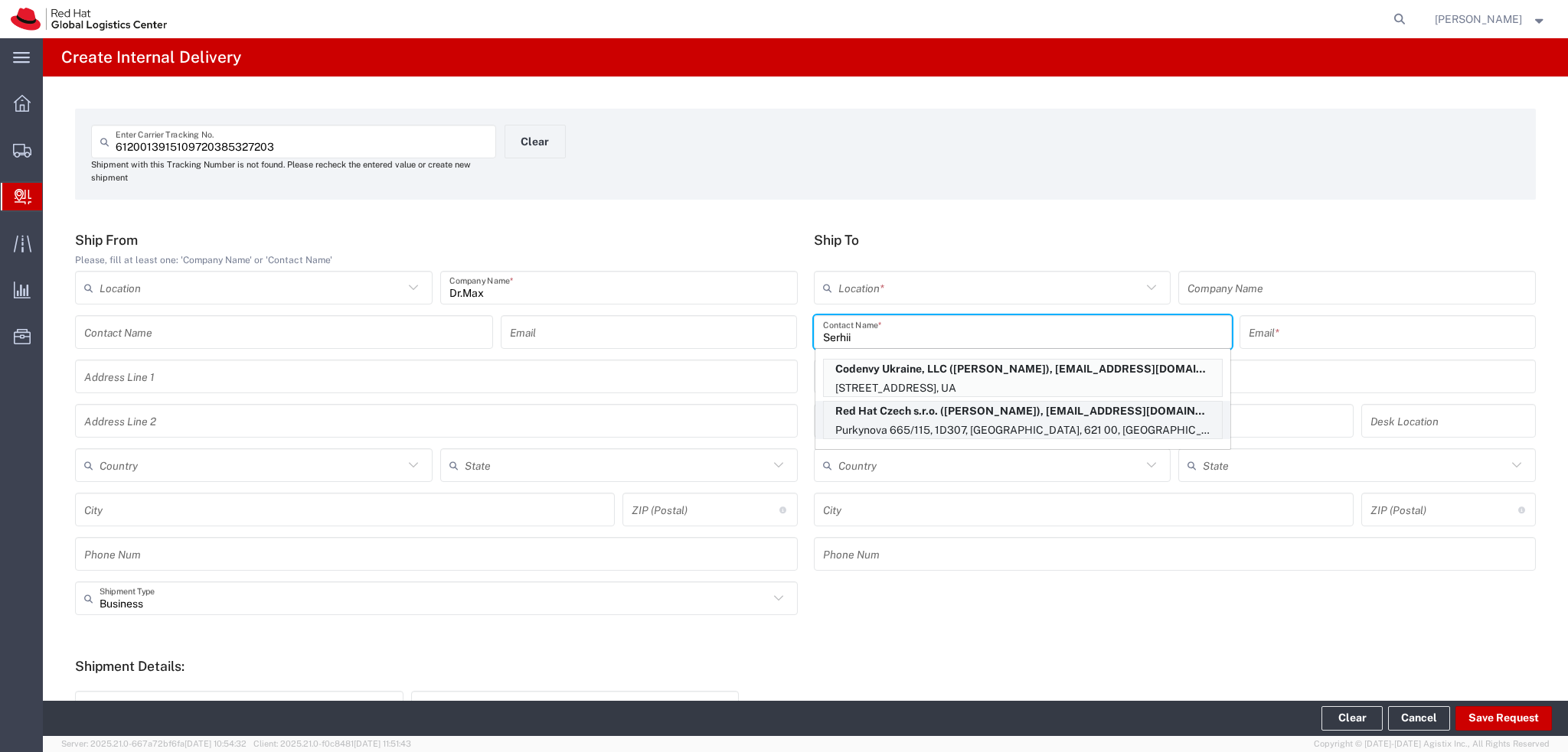
type input "Serhii"
click at [1007, 423] on p "Purkynova 665/115, 1D307, BRNO, 621 00, CZ" at bounding box center [1022, 430] width 398 height 19
type input "RH - [GEOGRAPHIC_DATA] [GEOGRAPHIC_DATA] - C"
type input "Red Hat Czech s.r.o."
type input "Serhii Turivnyi"
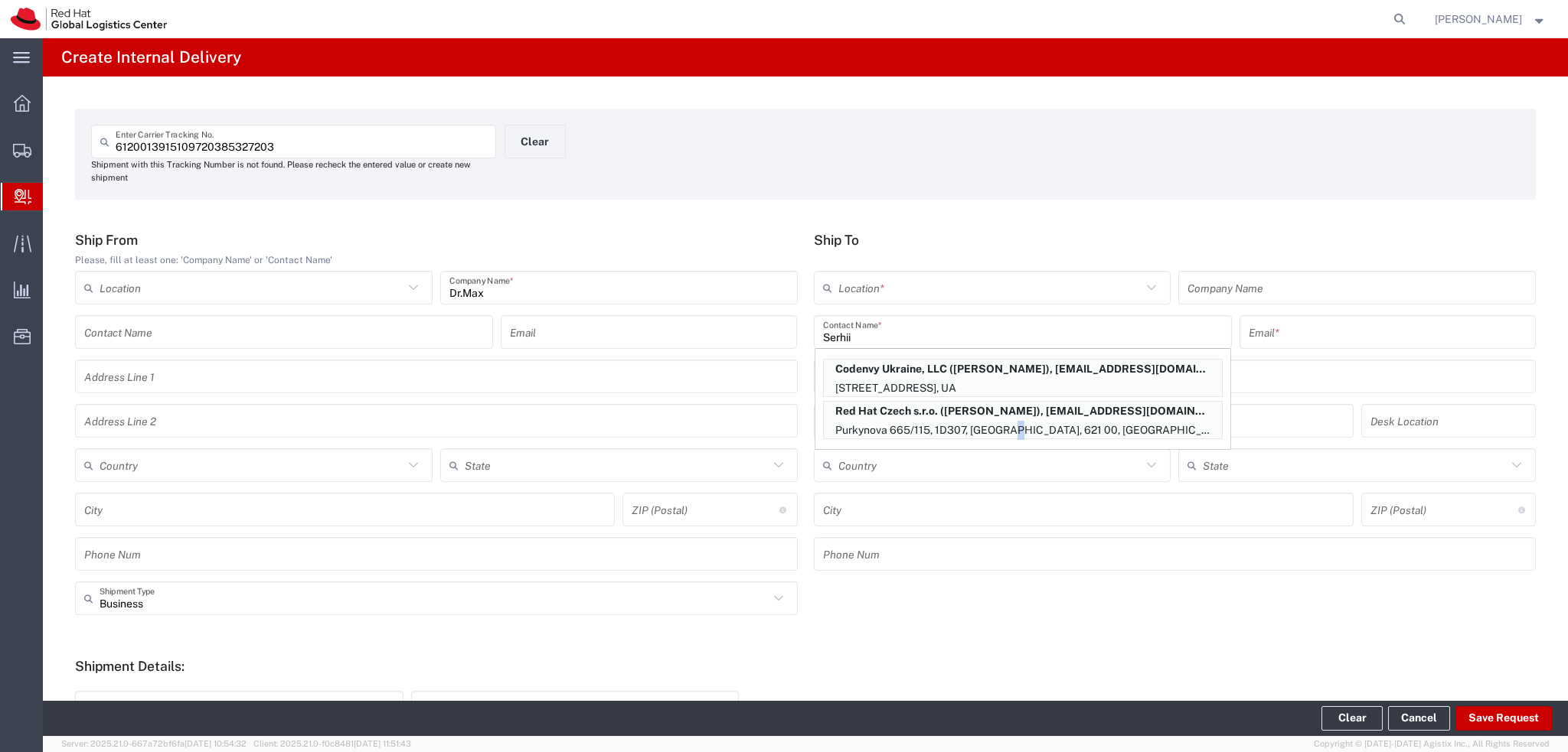
type input "sturivny@redhat.com"
type input "Purkynova 665/115"
type input "1D307"
type input "Czechia"
type input "BRNO"
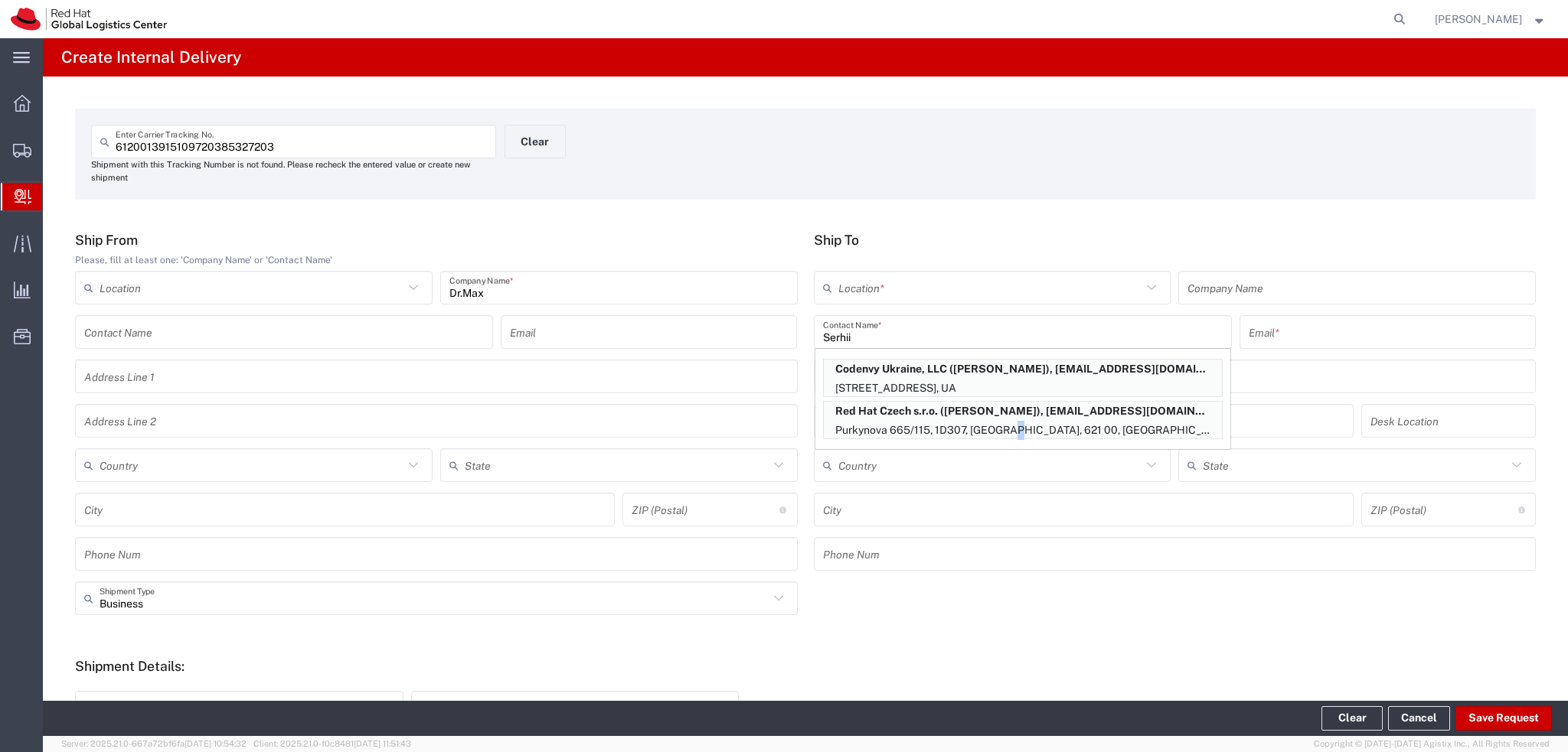
type input "621 00"
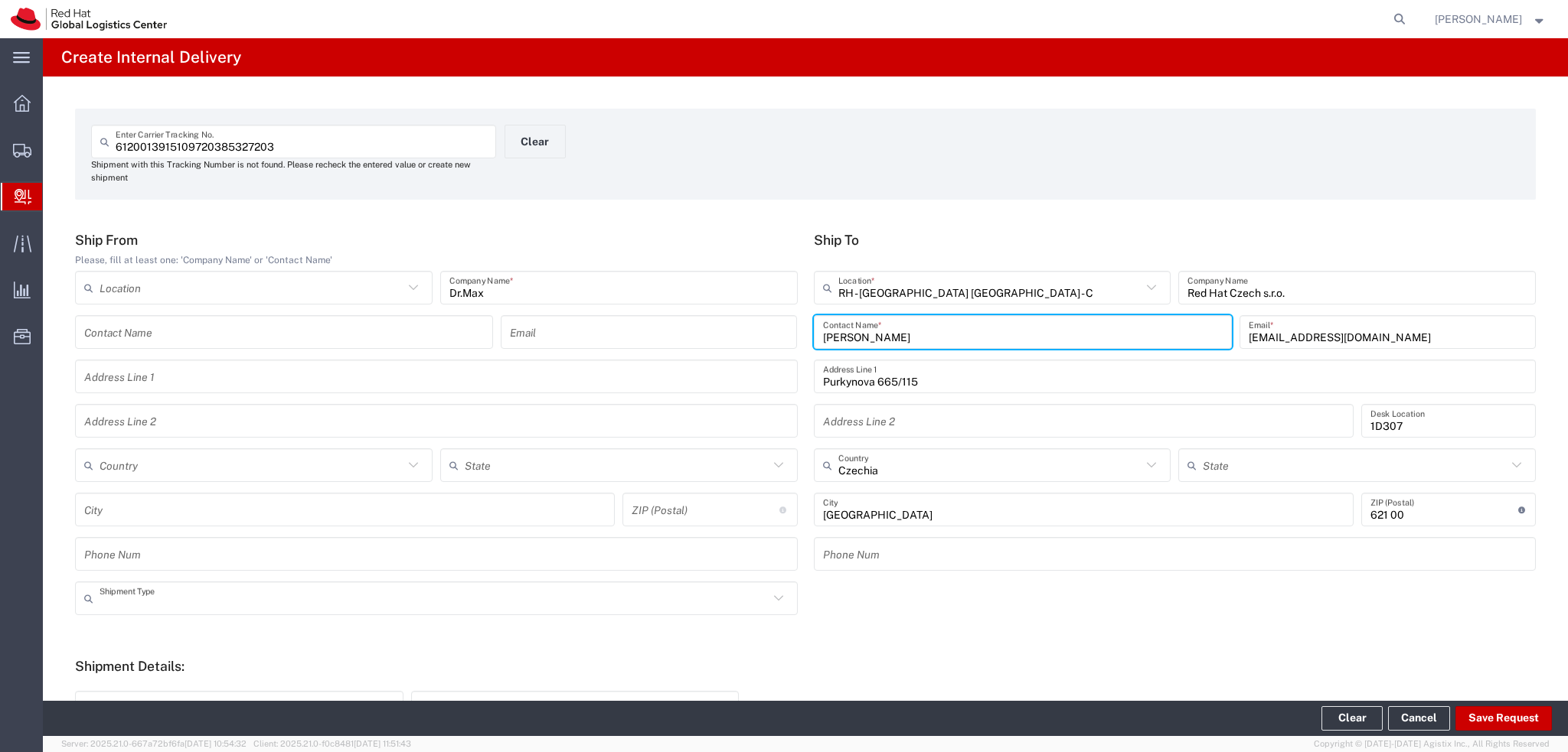
click at [240, 602] on input "text" at bounding box center [434, 599] width 669 height 27
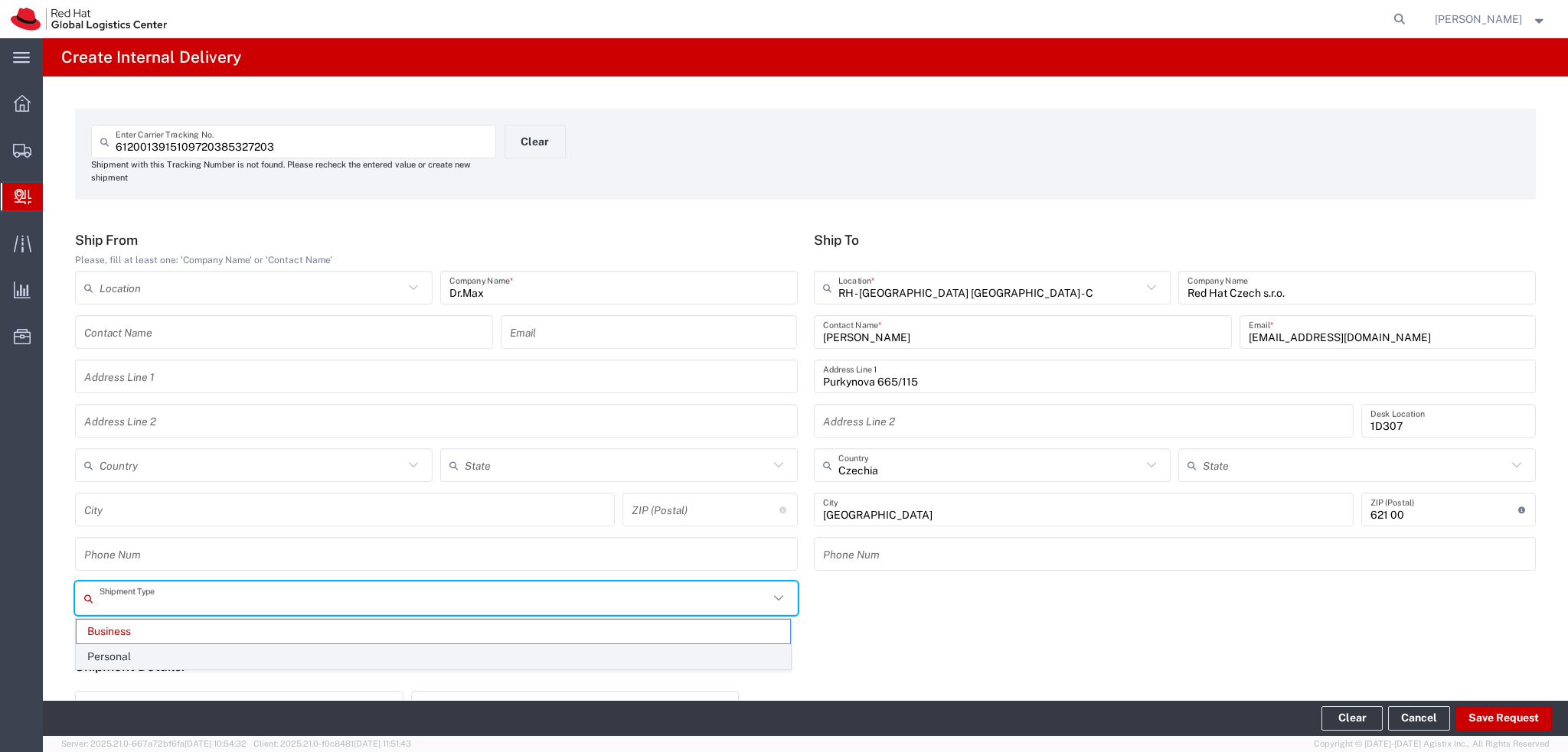
click at [175, 659] on span "Personal" at bounding box center [433, 657] width 714 height 24
type input "Personal"
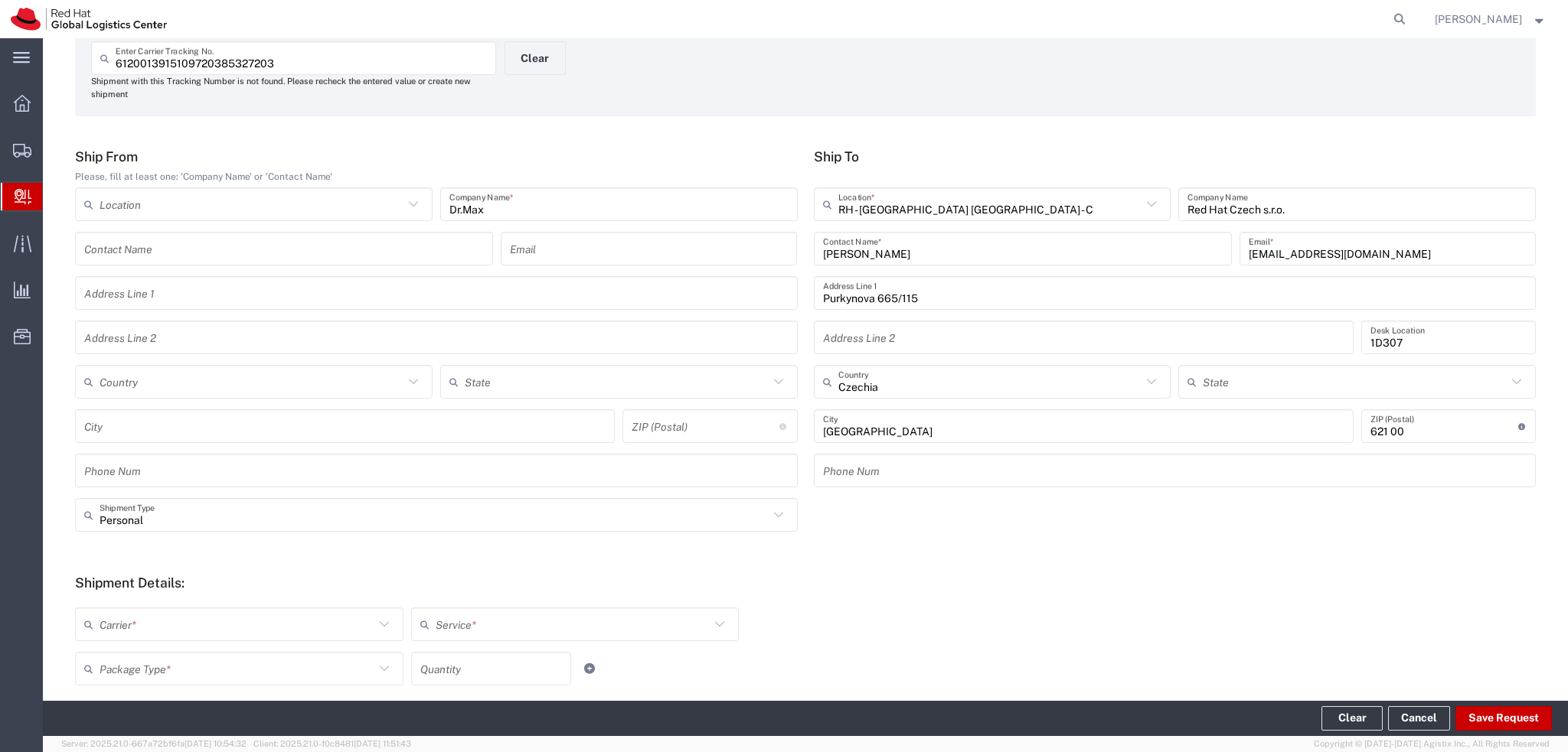
scroll to position [229, 0]
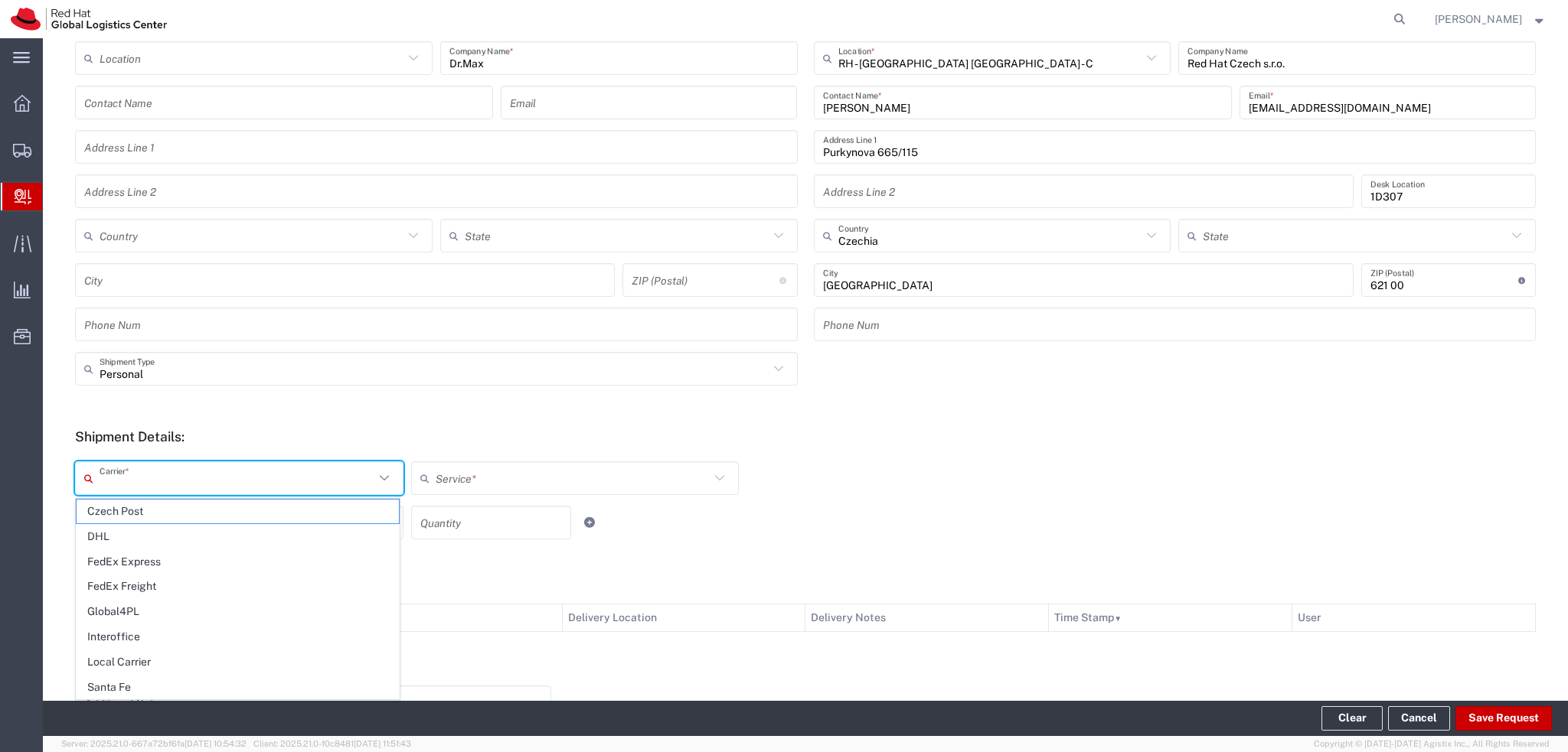
click at [184, 474] on input "text" at bounding box center [236, 479] width 275 height 27
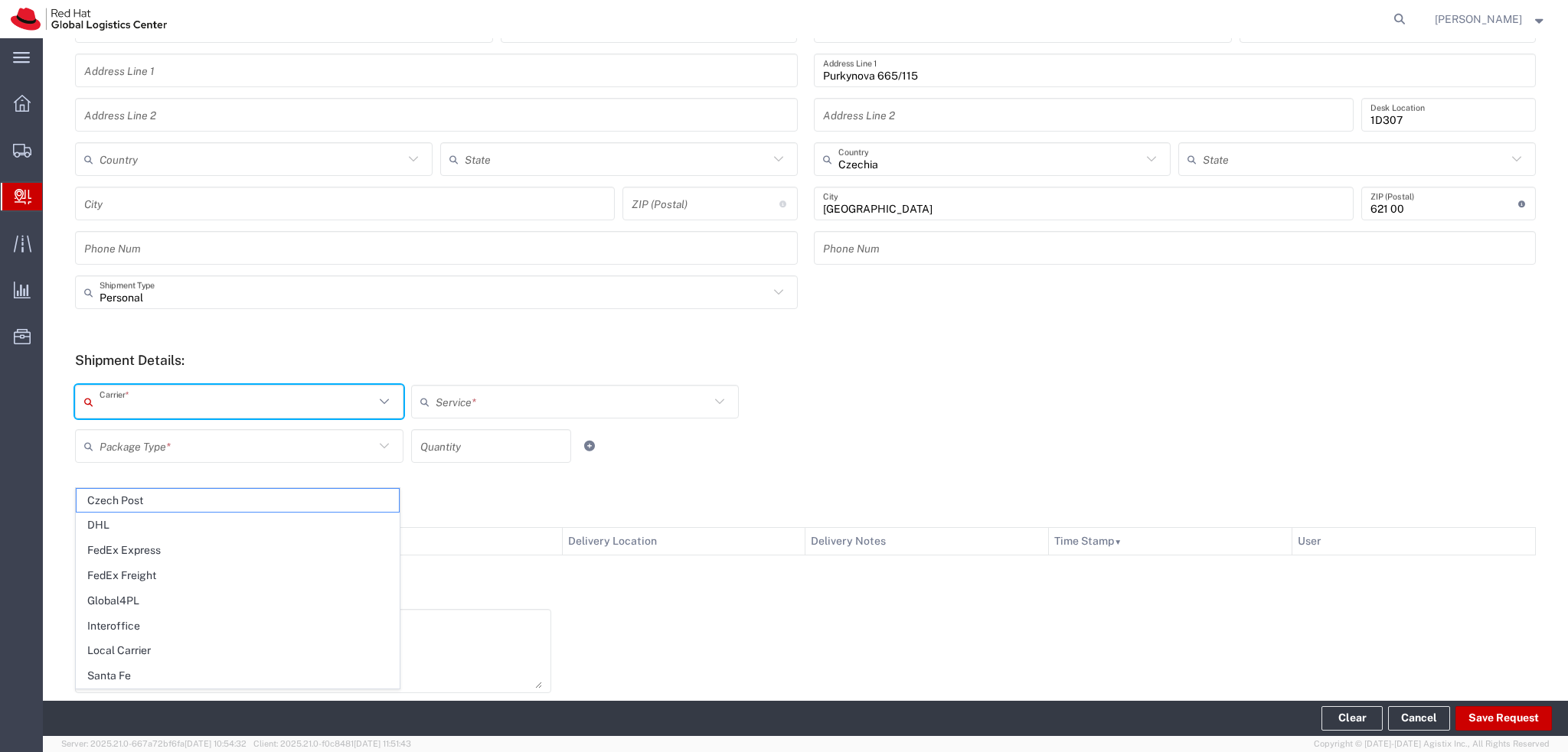
scroll to position [366, 0]
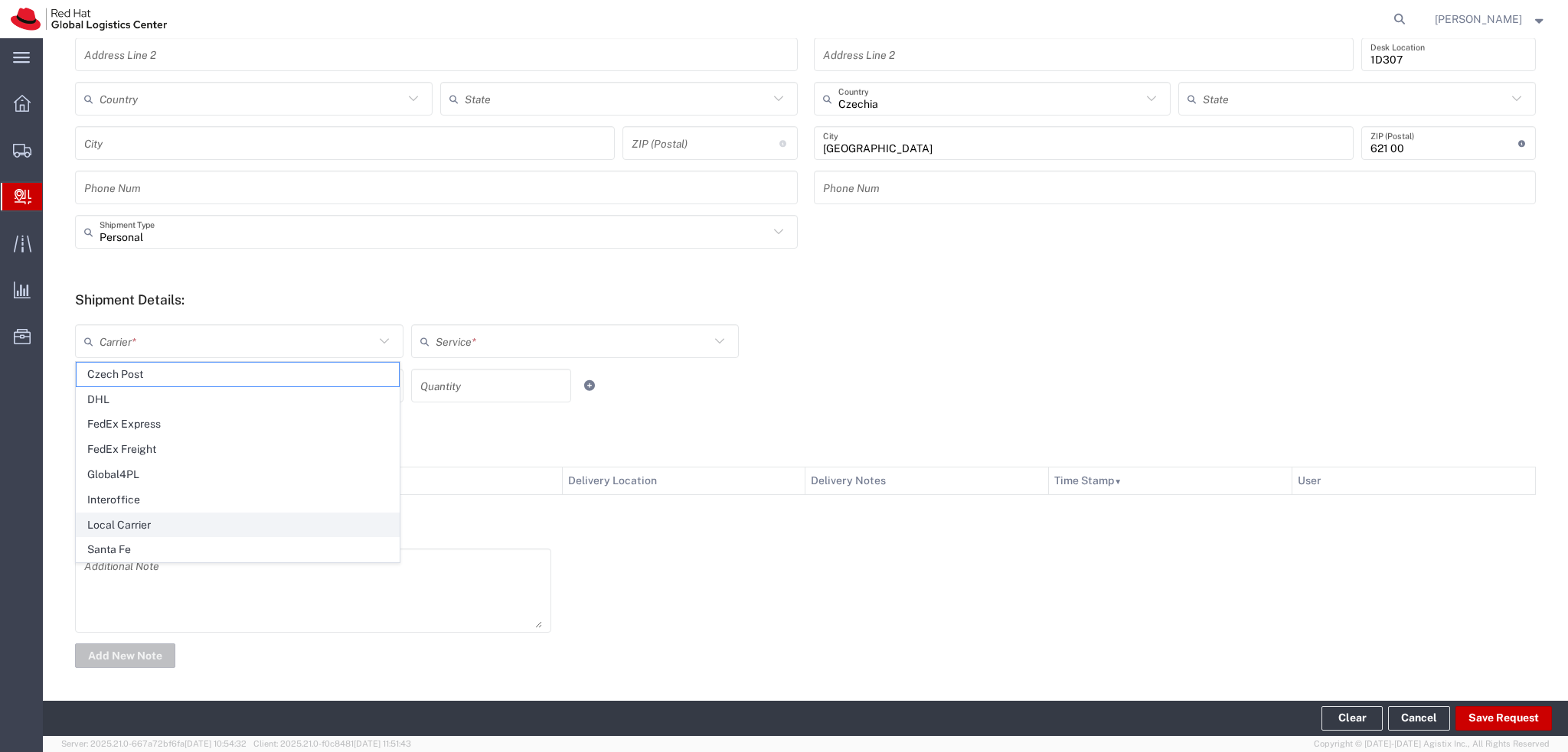
click at [155, 517] on span "Local Carrier" at bounding box center [237, 525] width 322 height 24
type input "Local Carrier"
type input "Local_Ground"
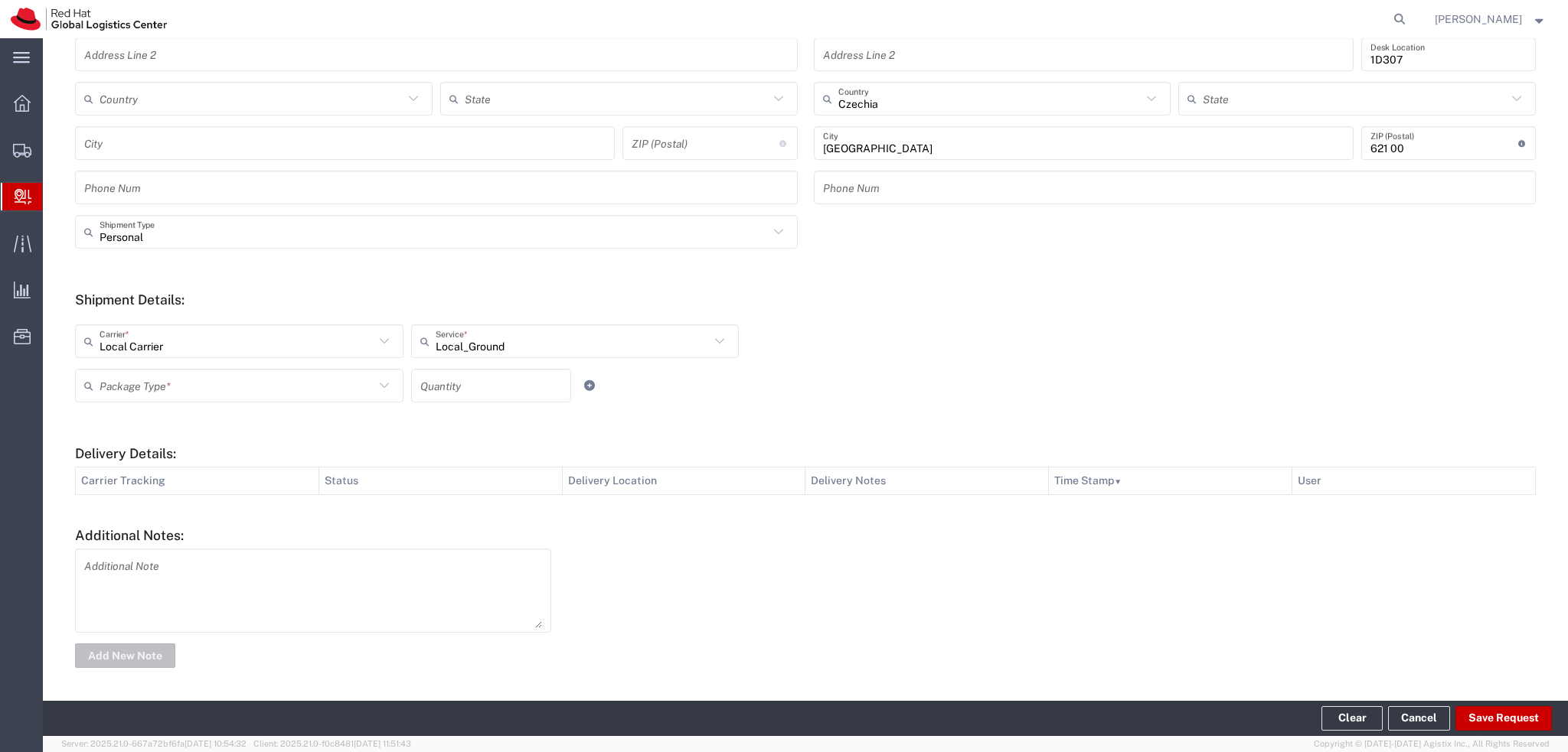
click at [199, 387] on input "text" at bounding box center [236, 386] width 275 height 27
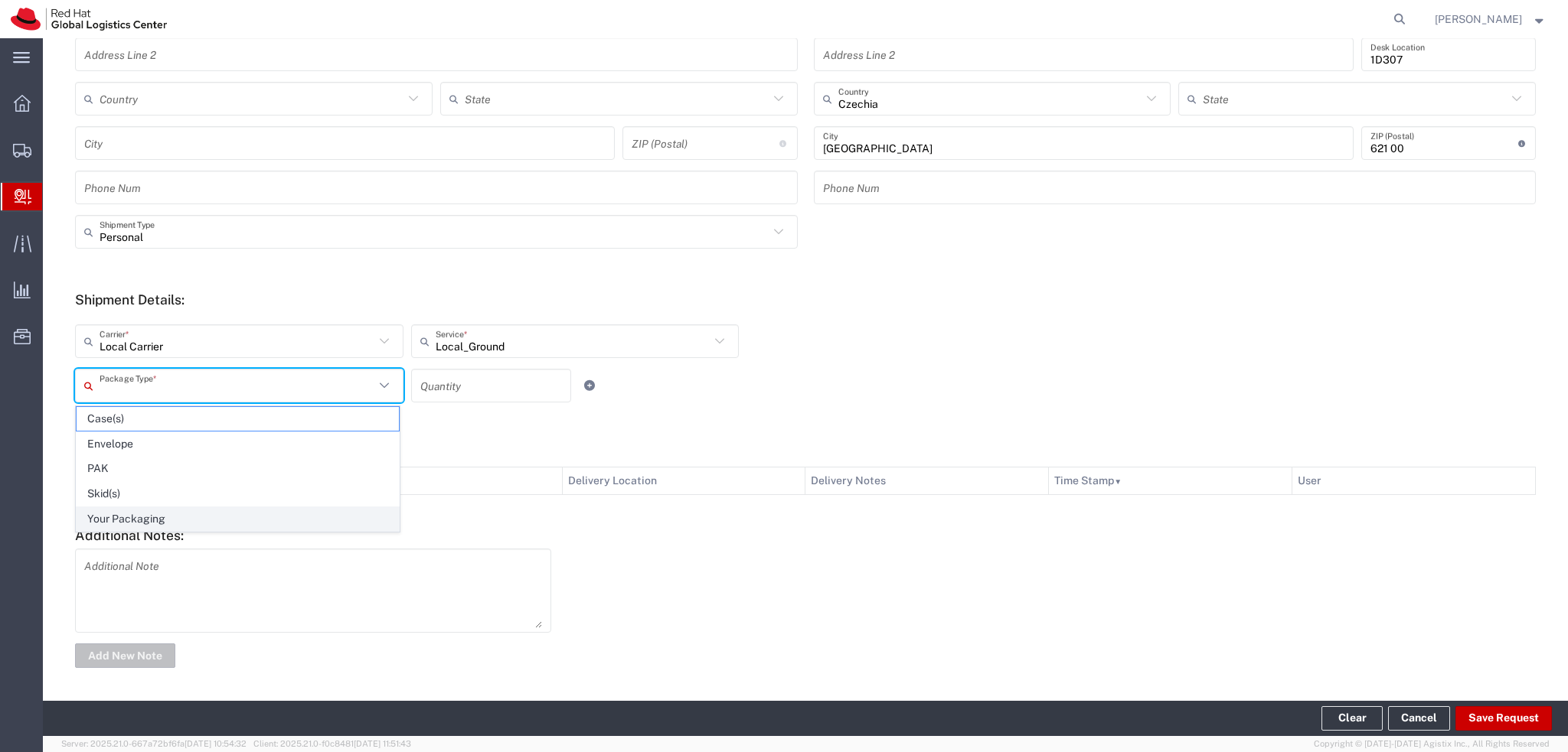
click at [162, 507] on span "Your Packaging" at bounding box center [237, 519] width 322 height 24
type input "Your Packaging"
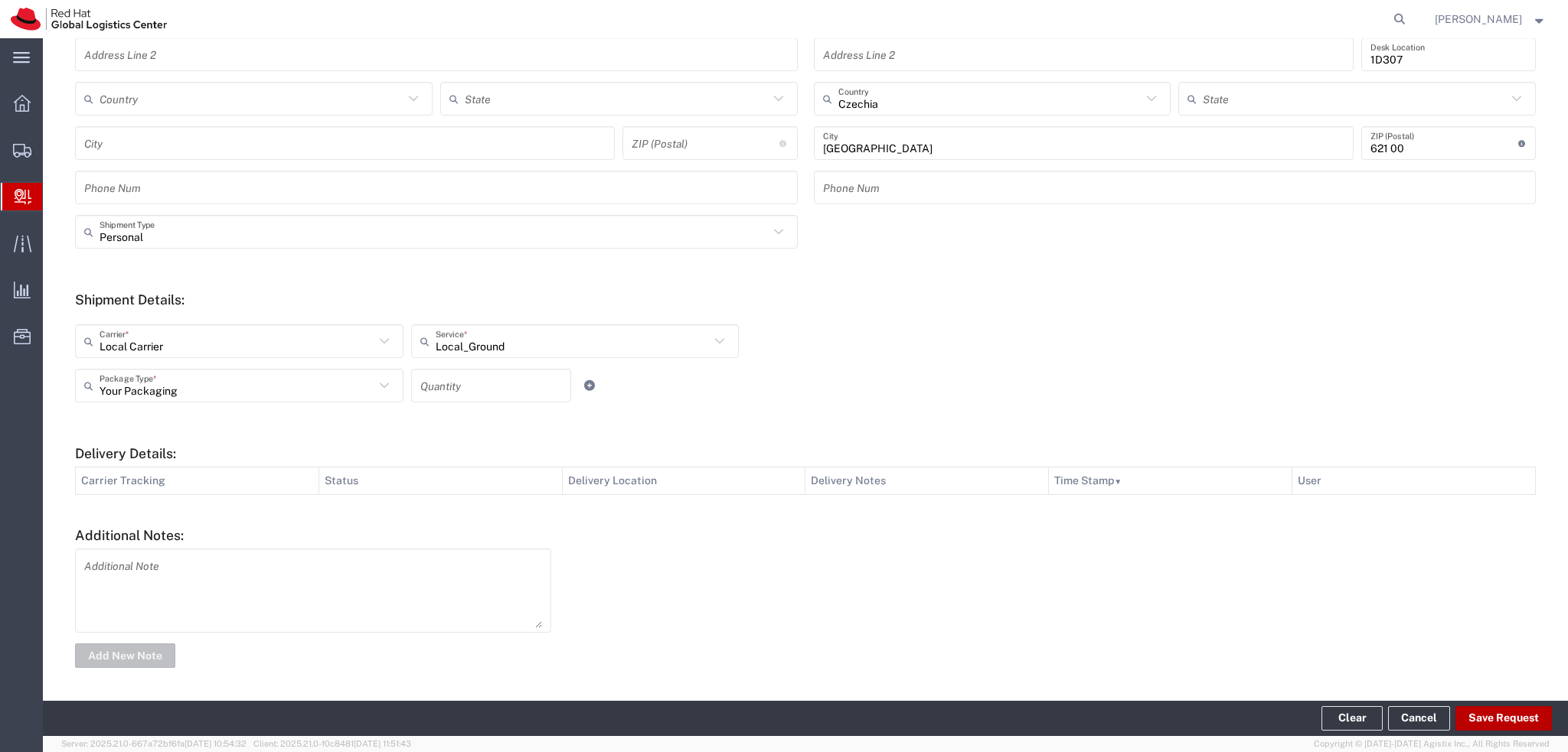
click at [1502, 713] on button "Save Request" at bounding box center [1503, 718] width 97 height 24
type input "Personal"
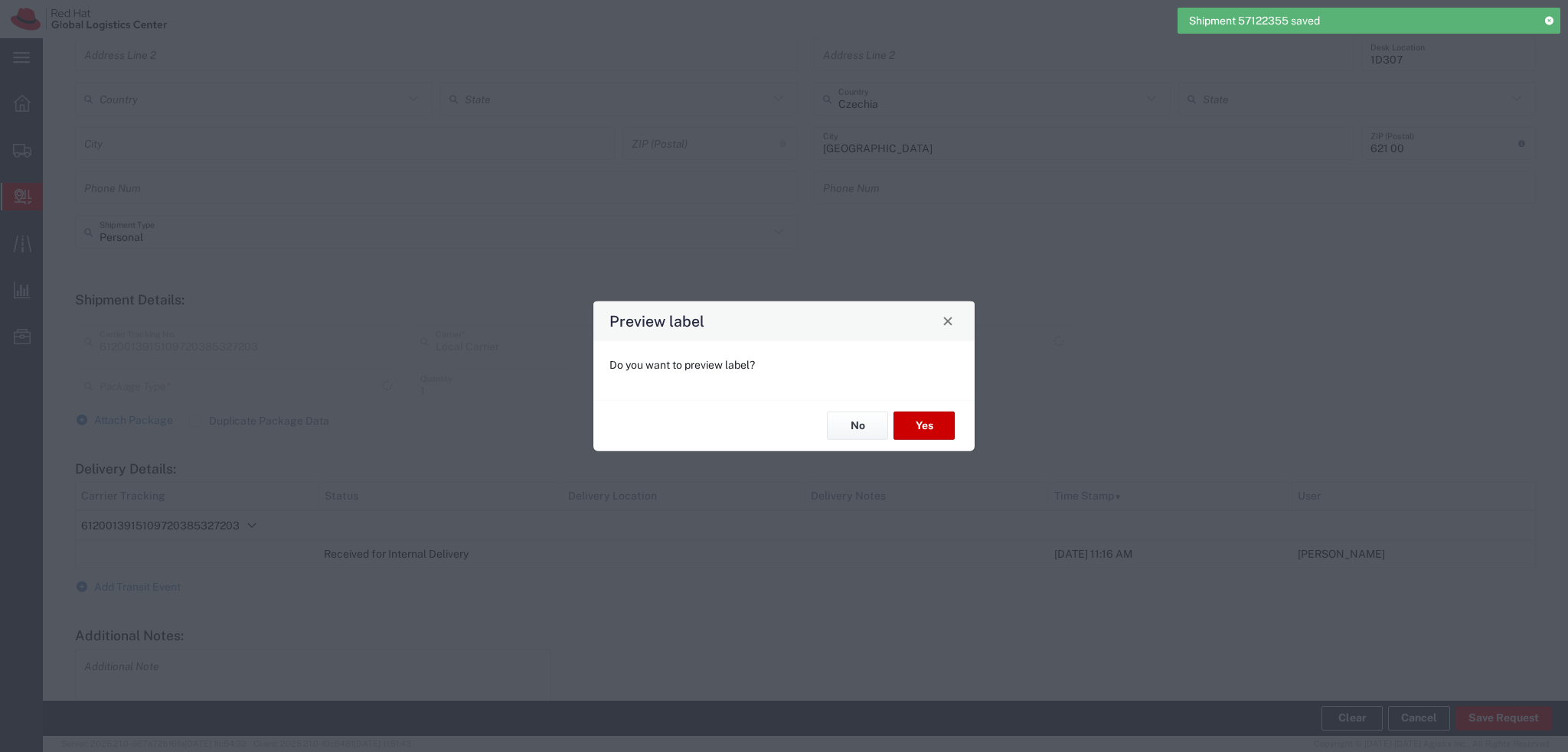
type input "Your Packaging"
type input "Local_Ground"
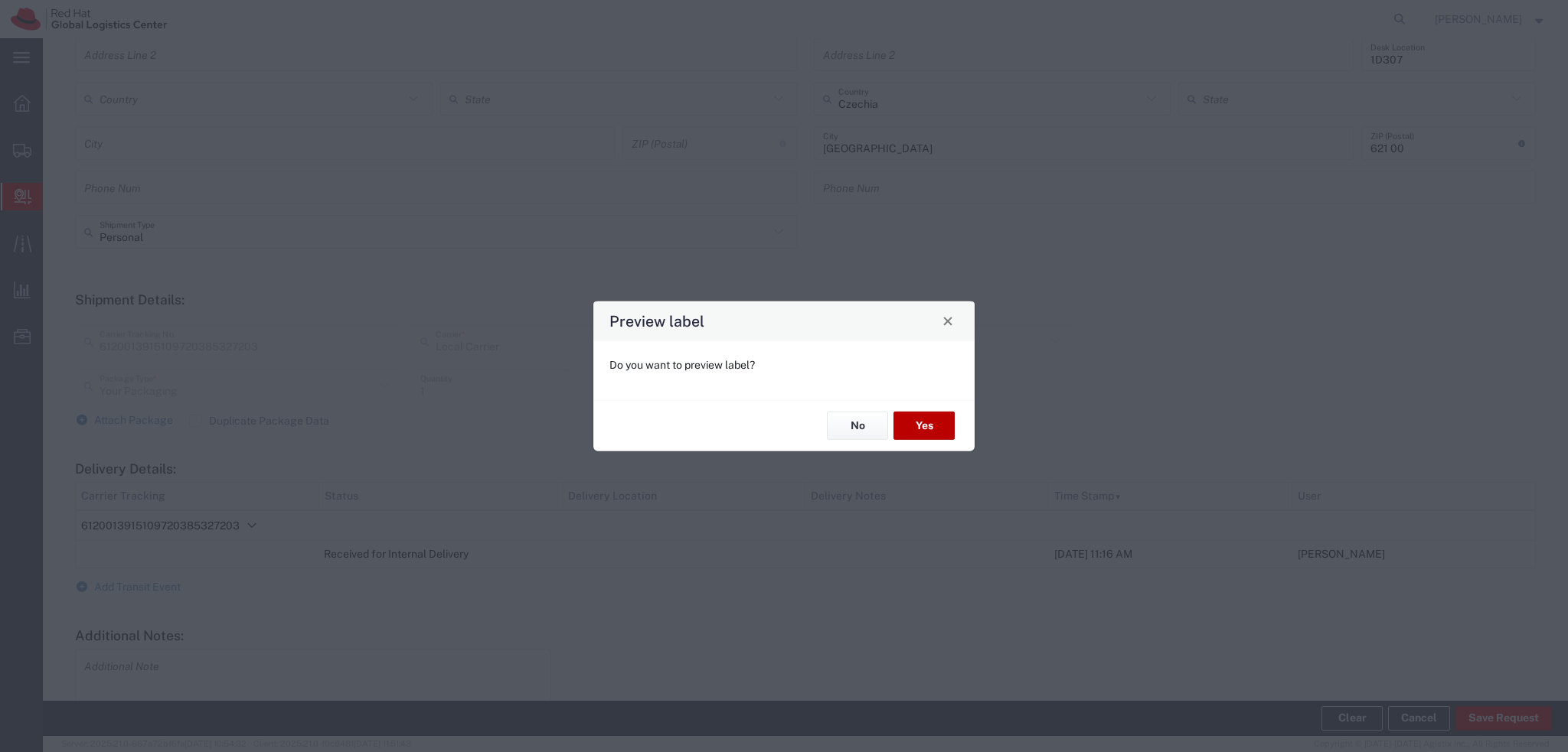
click at [919, 425] on button "Yes" at bounding box center [924, 426] width 61 height 29
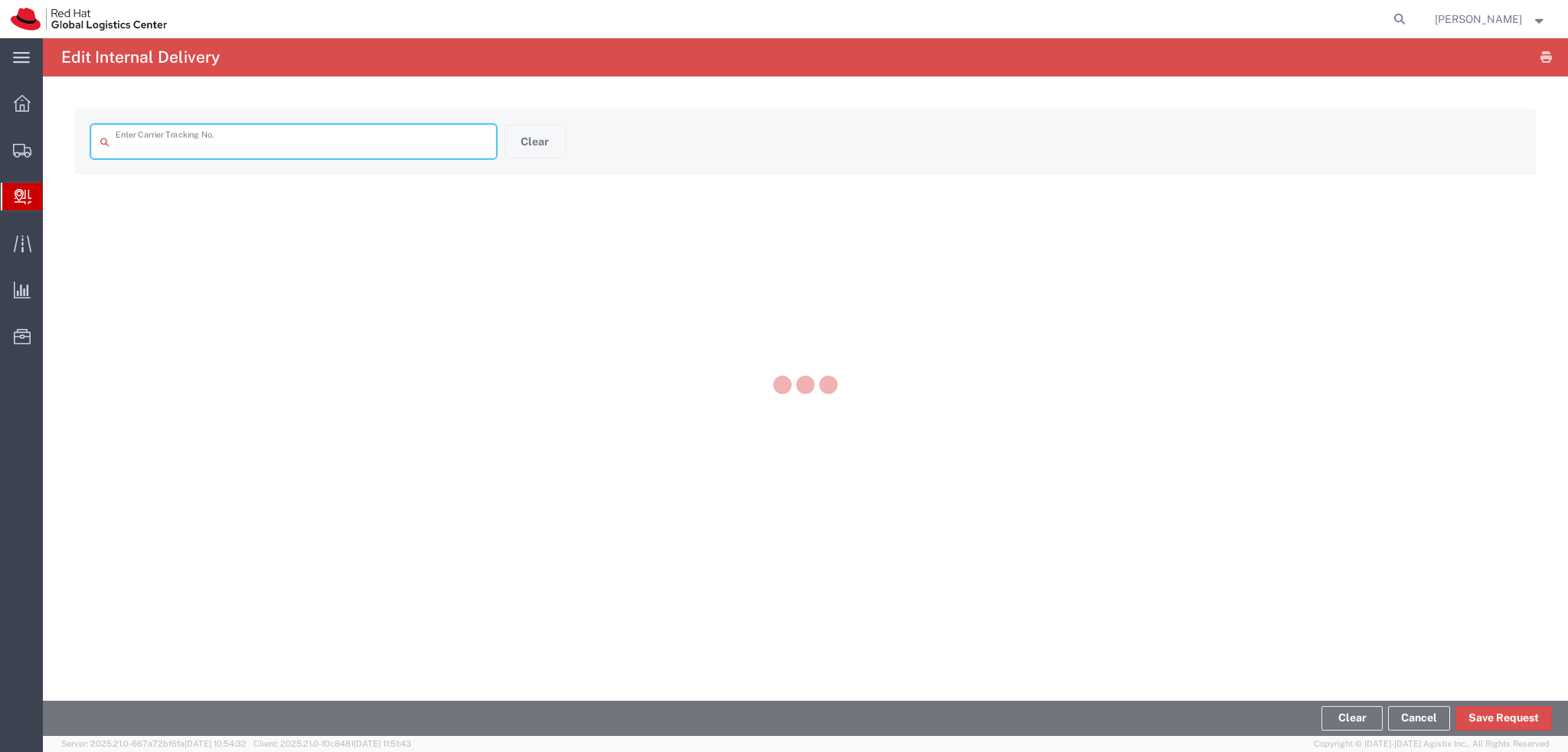
type input "6120013915109720385327203"
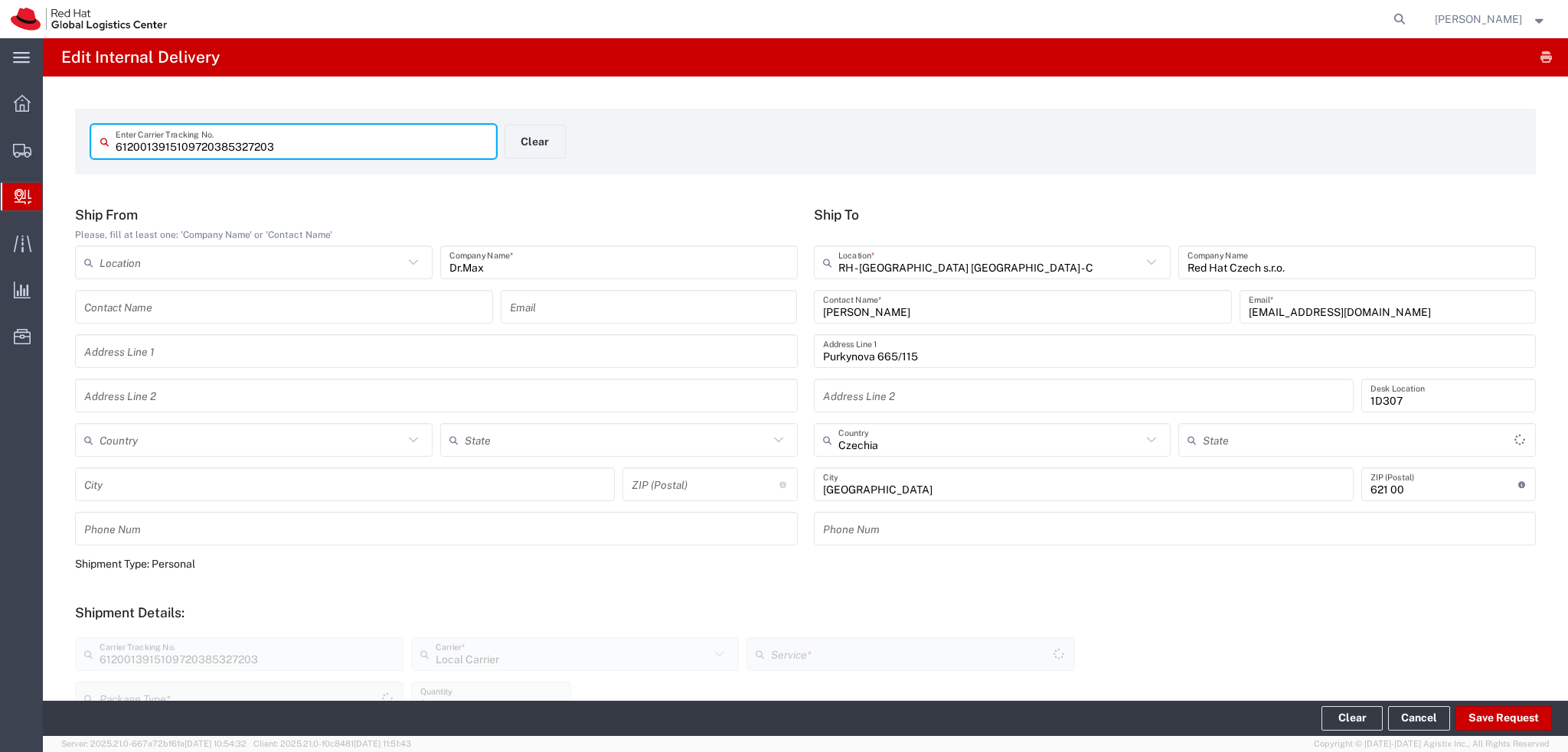
type input "Your Packaging"
type input "Local_Ground"
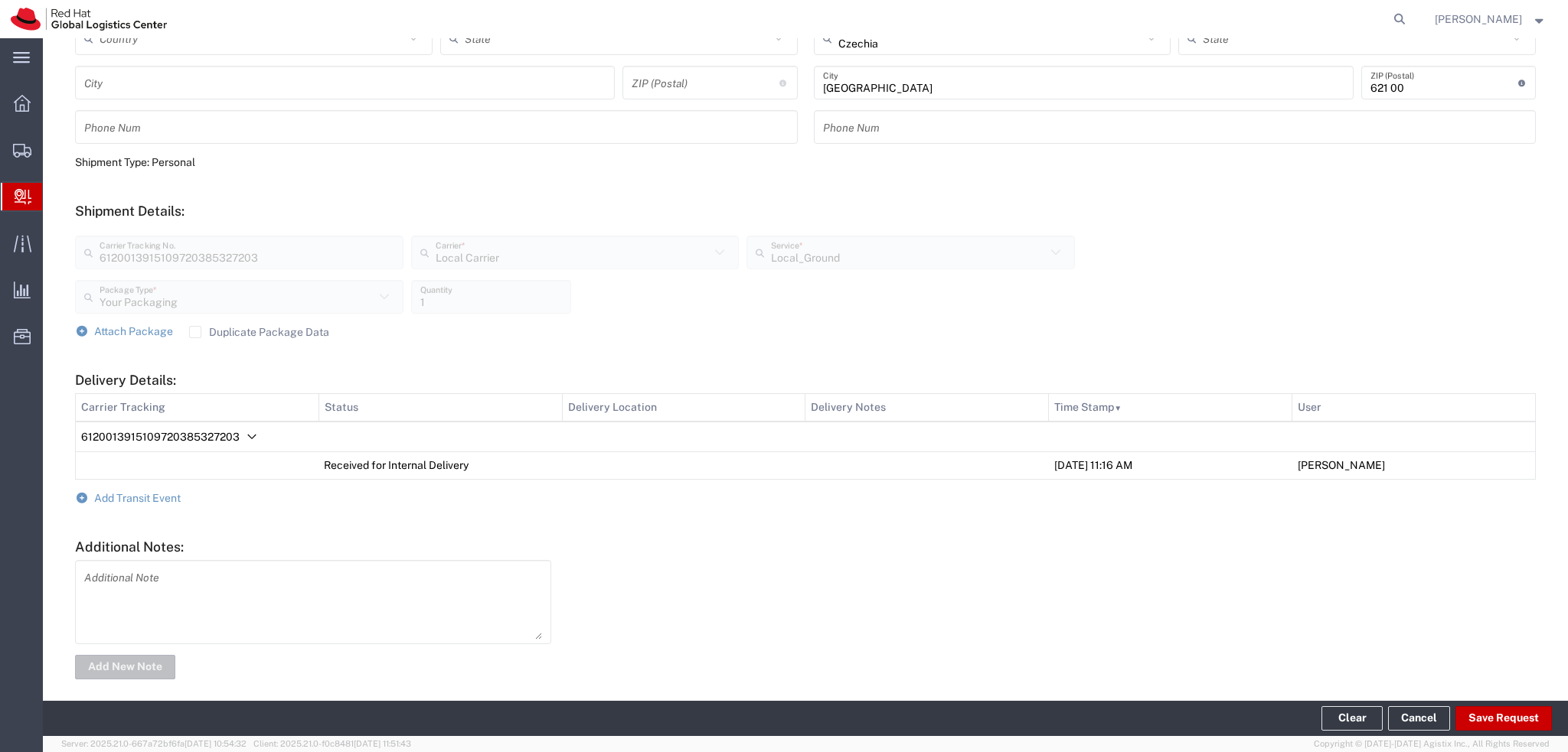
scroll to position [413, 0]
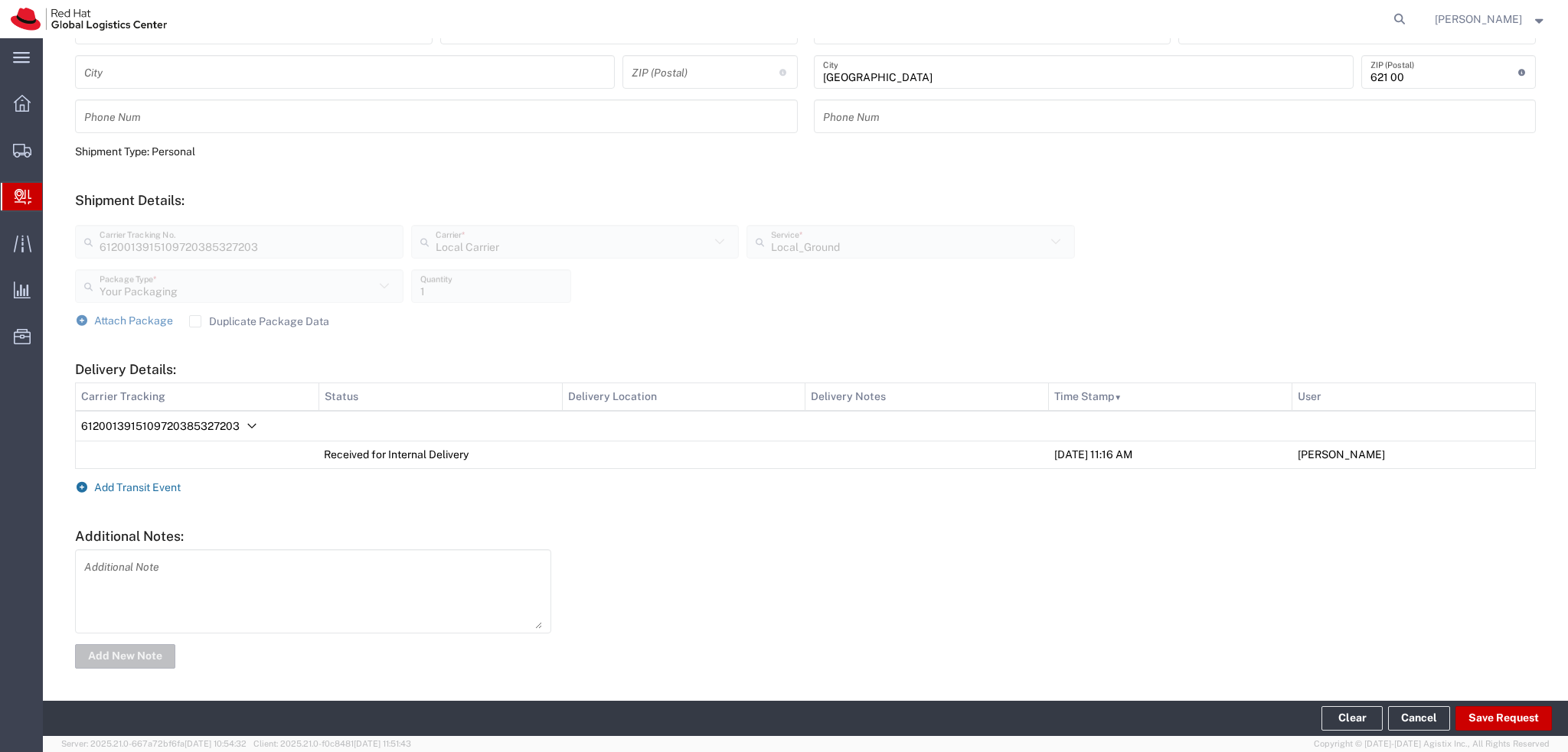
click at [160, 486] on span "Add Transit Event" at bounding box center [137, 487] width 87 height 13
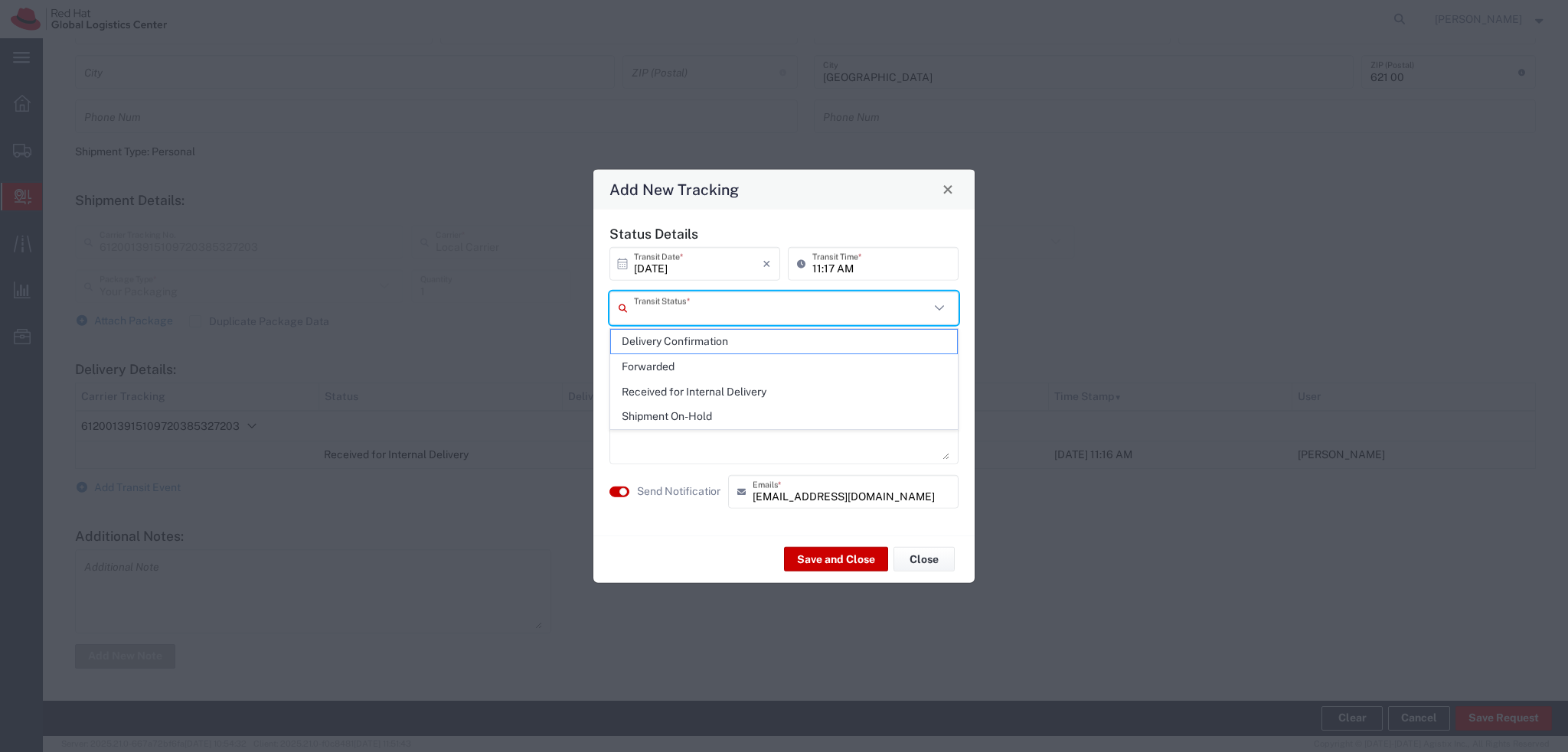
click at [695, 313] on input "text" at bounding box center [781, 308] width 295 height 27
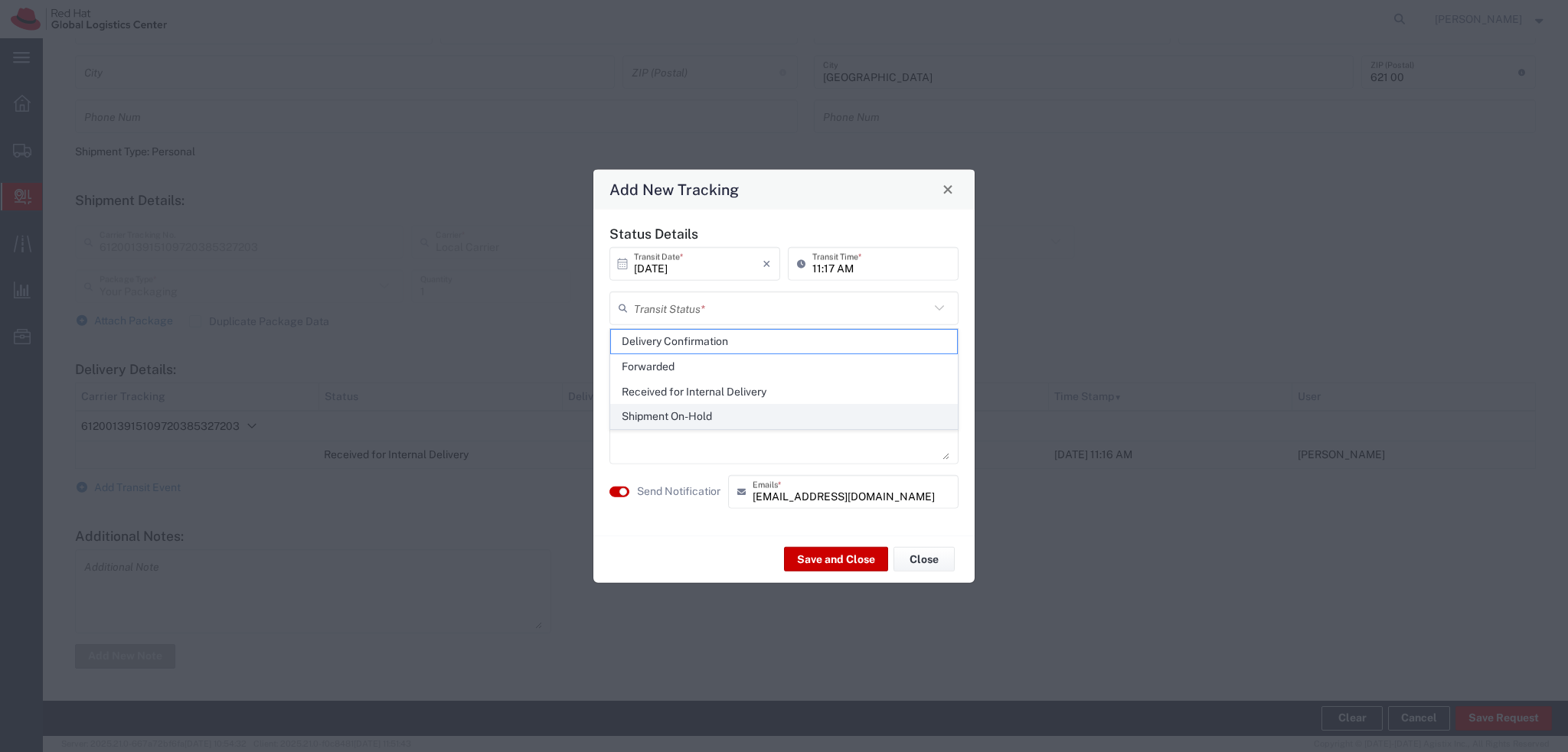
click at [701, 417] on span "Shipment On-Hold" at bounding box center [784, 417] width 346 height 24
type input "Shipment On-Hold"
click at [664, 397] on textarea at bounding box center [784, 421] width 330 height 75
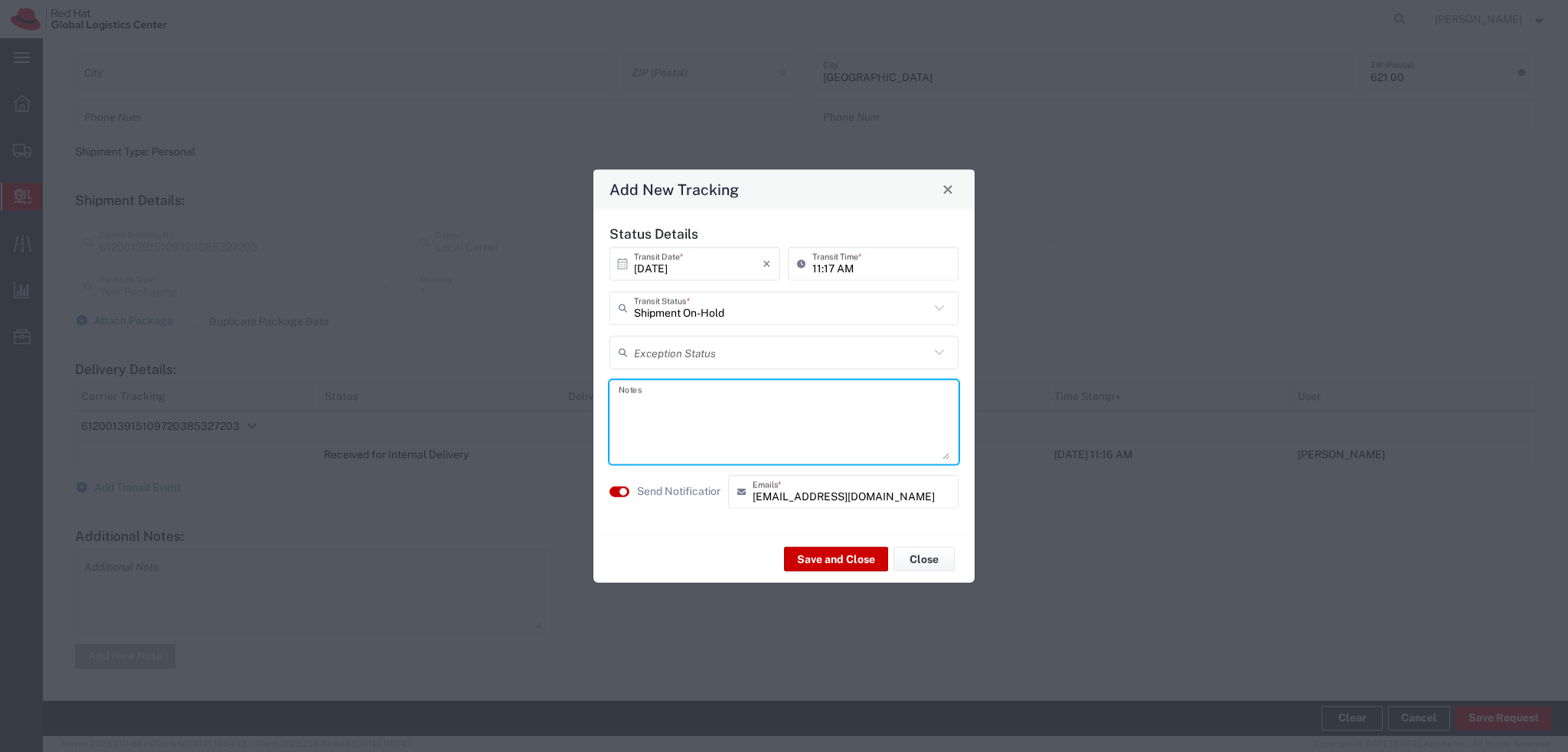
paste textarea "Hi, please come to pick up the package to the RH Brno Post opposite to the TPB-…"
type textarea "Hi, please come to pick up the package to the RH Brno Post opposite to the TPB-…"
click at [830, 562] on button "Save and Close" at bounding box center [836, 559] width 104 height 24
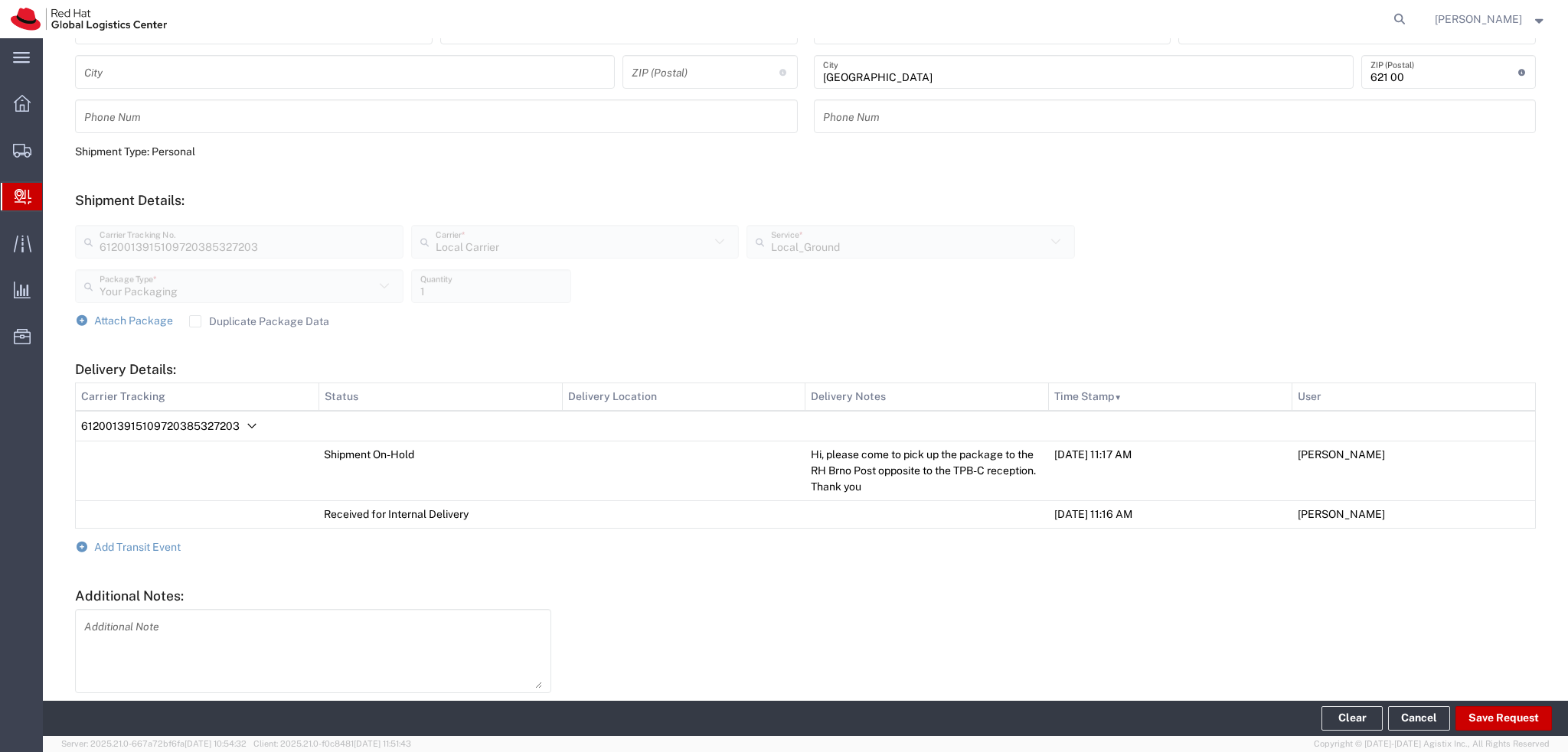
scroll to position [0, 0]
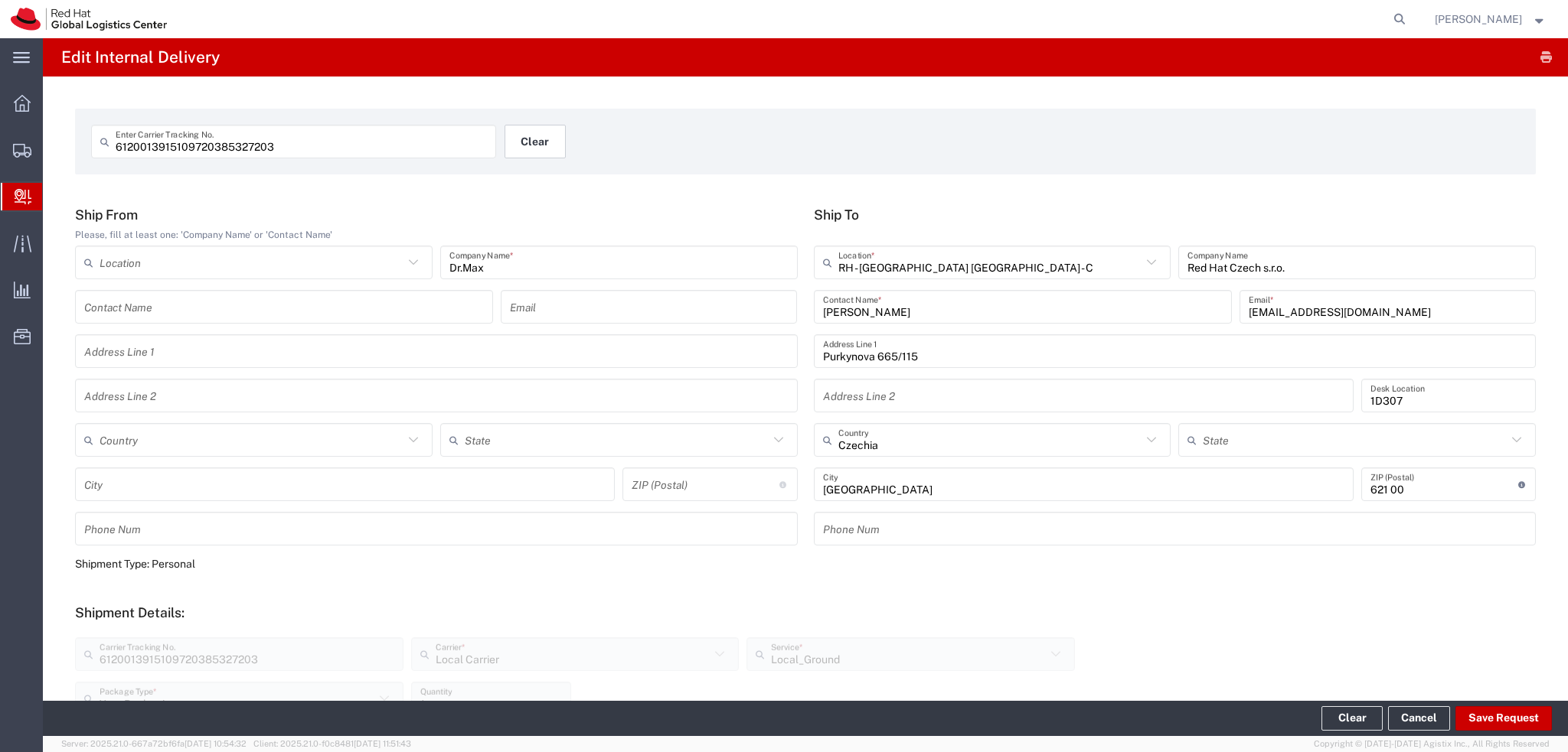
click at [524, 133] on button "Clear" at bounding box center [535, 141] width 61 height 34
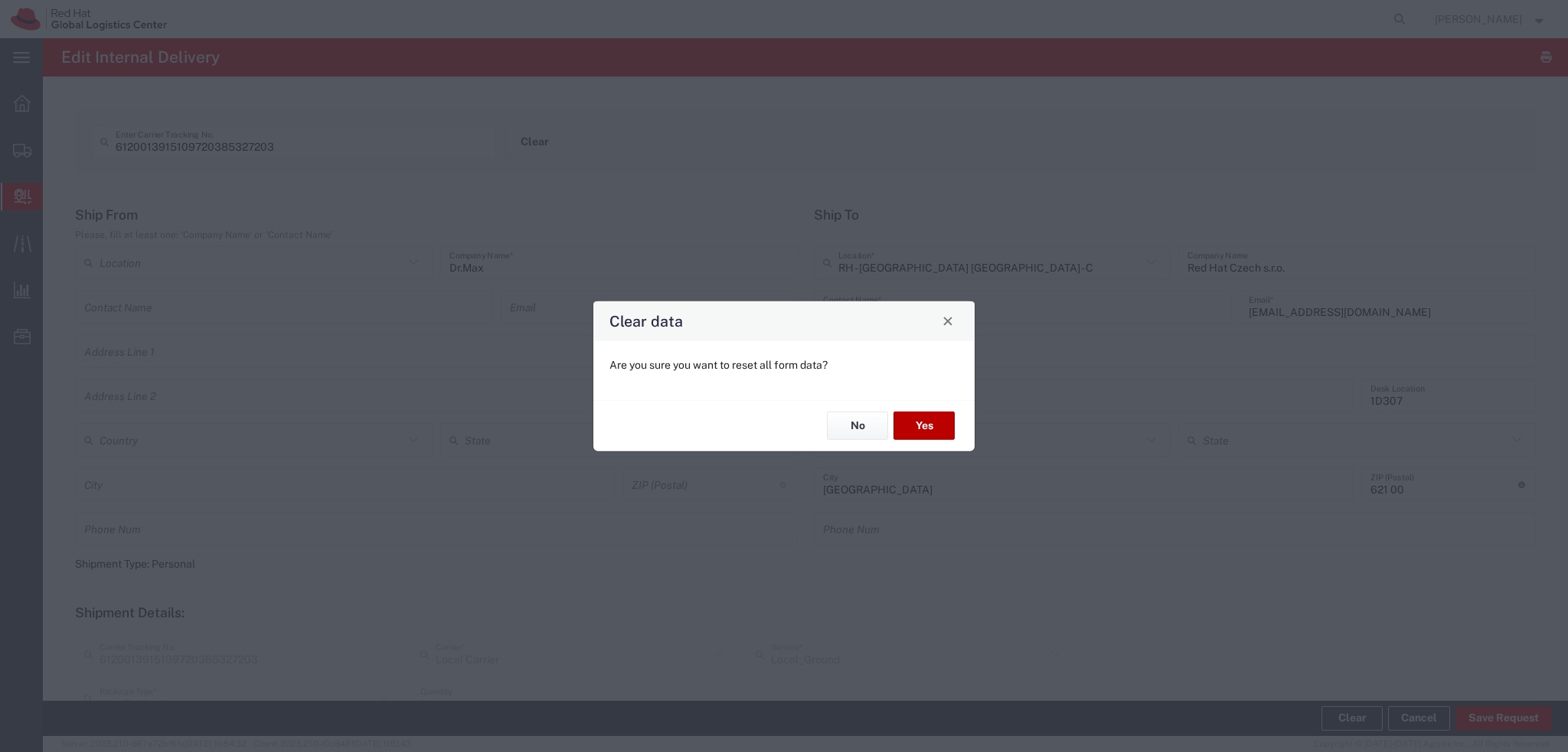
click at [919, 422] on button "Yes" at bounding box center [924, 426] width 61 height 29
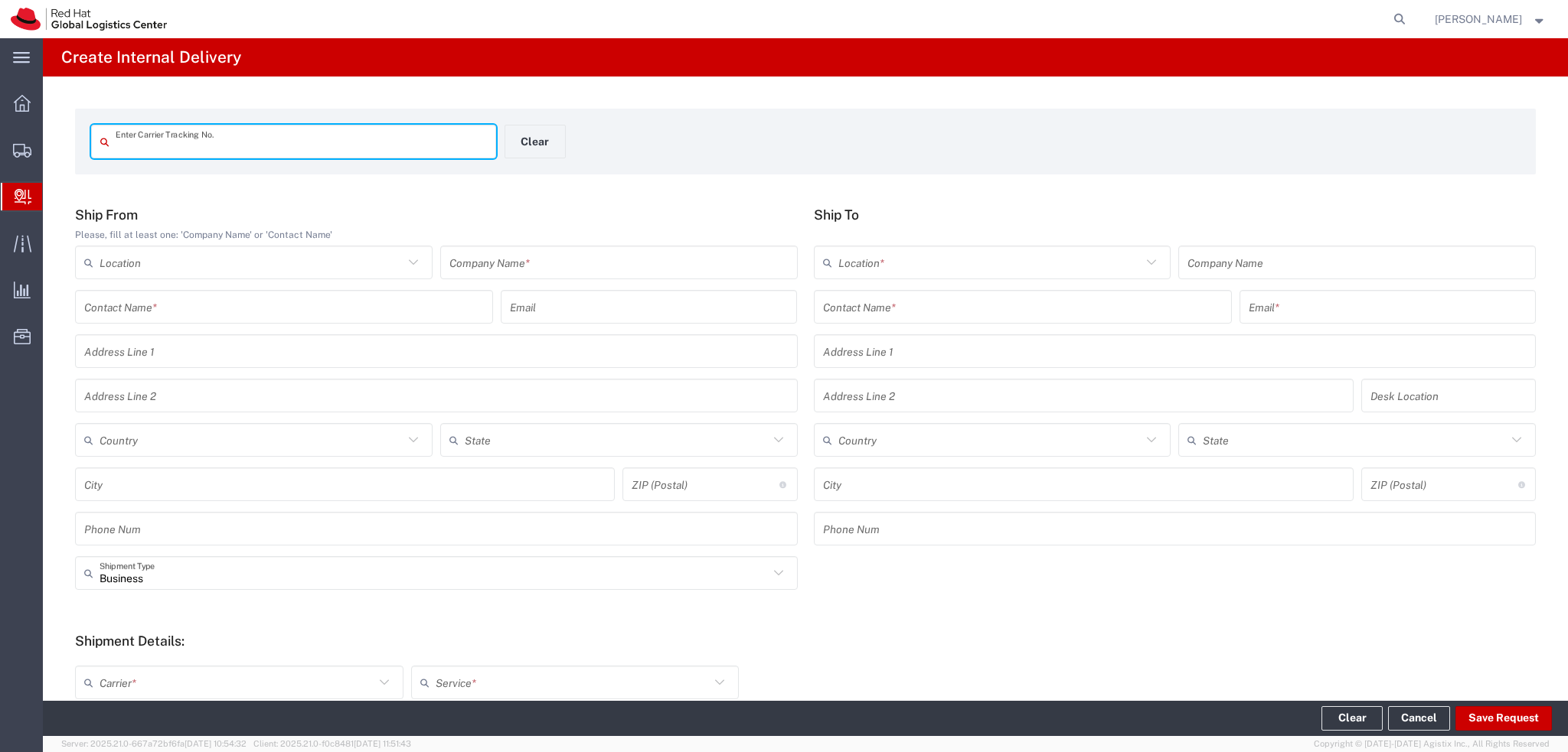
click at [330, 148] on input "text" at bounding box center [301, 142] width 372 height 27
click at [511, 273] on input "text" at bounding box center [618, 263] width 339 height 27
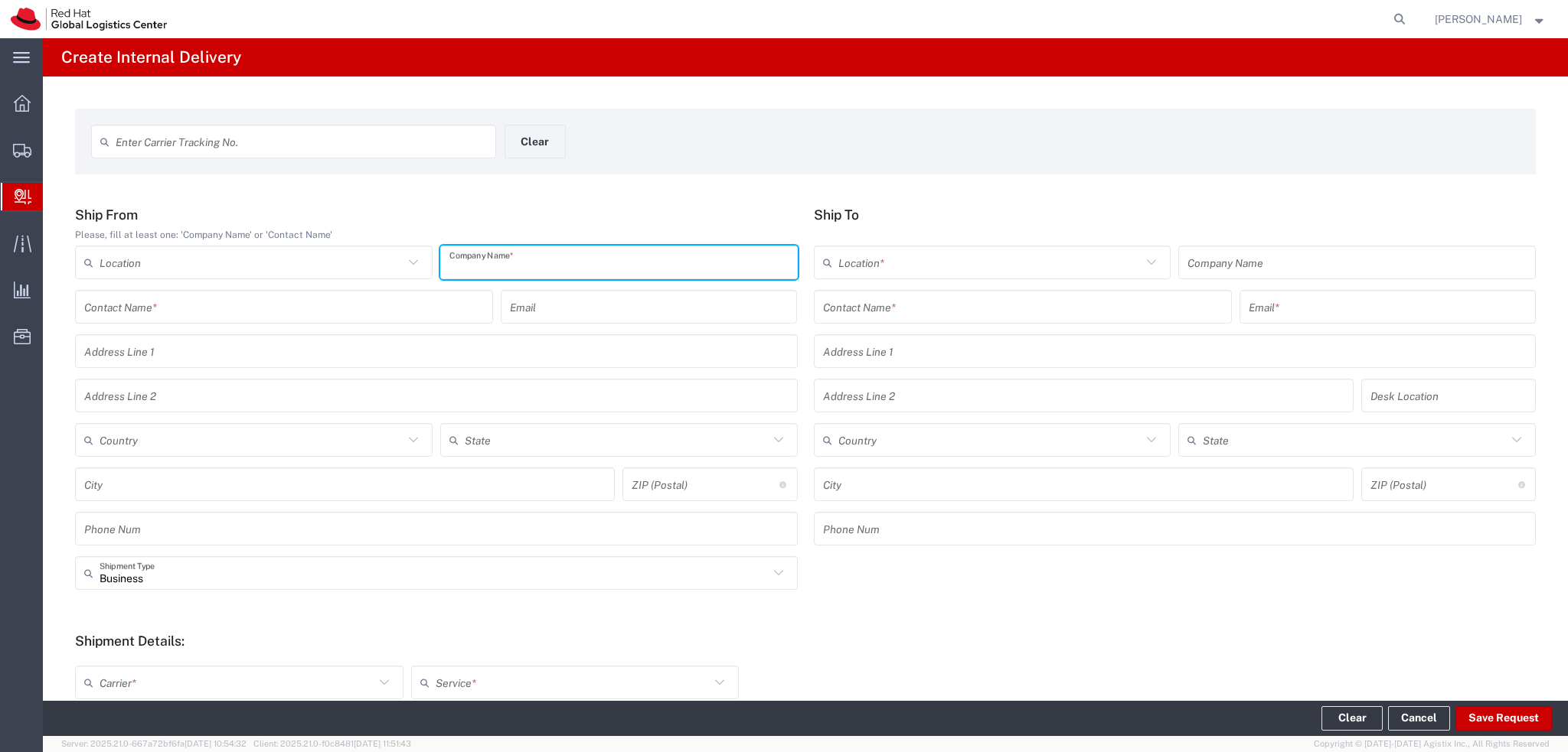
click at [512, 266] on input "text" at bounding box center [618, 263] width 339 height 27
click at [518, 262] on input "text" at bounding box center [618, 263] width 339 height 27
type input "SEND predplatne"
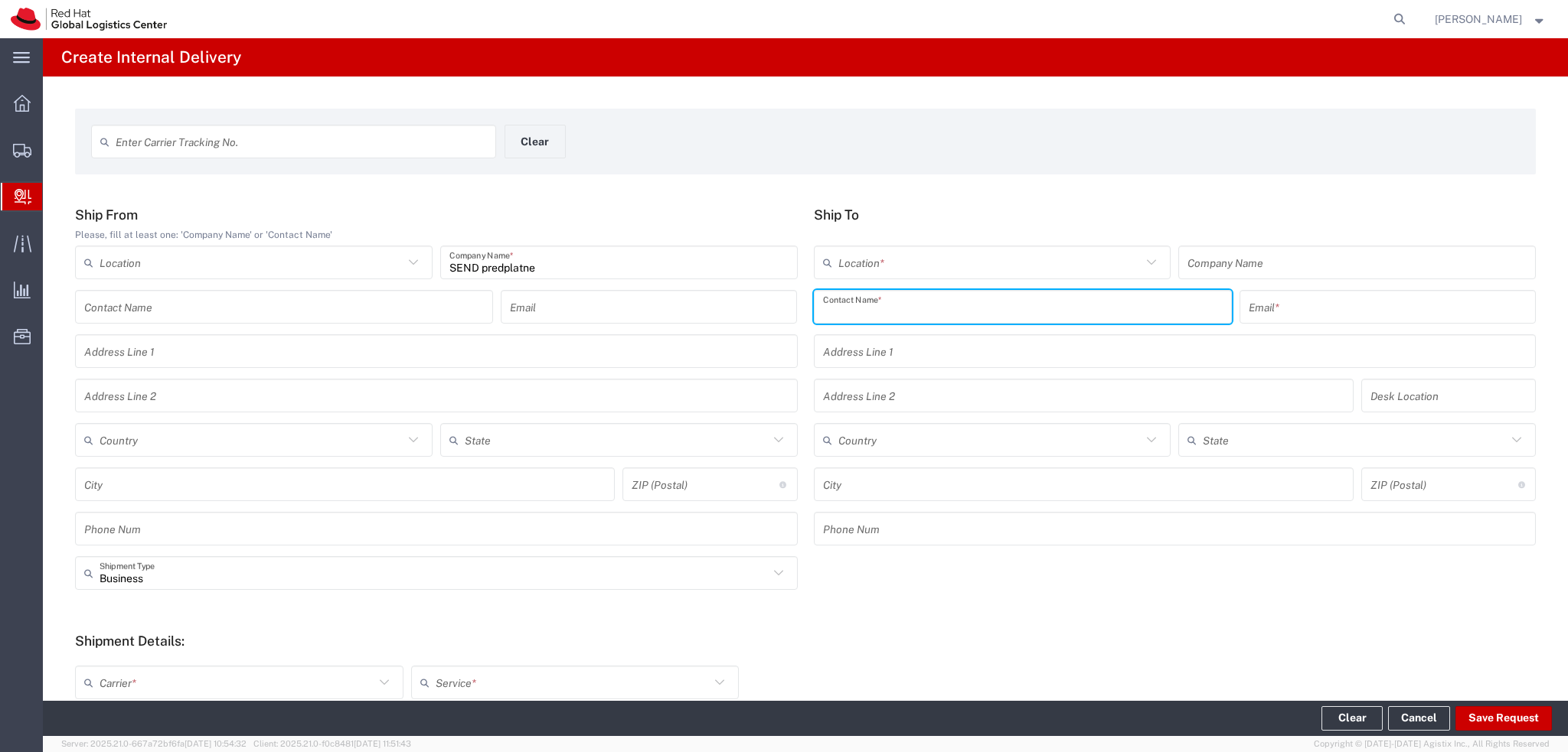
click at [852, 310] on input "text" at bounding box center [1022, 308] width 399 height 27
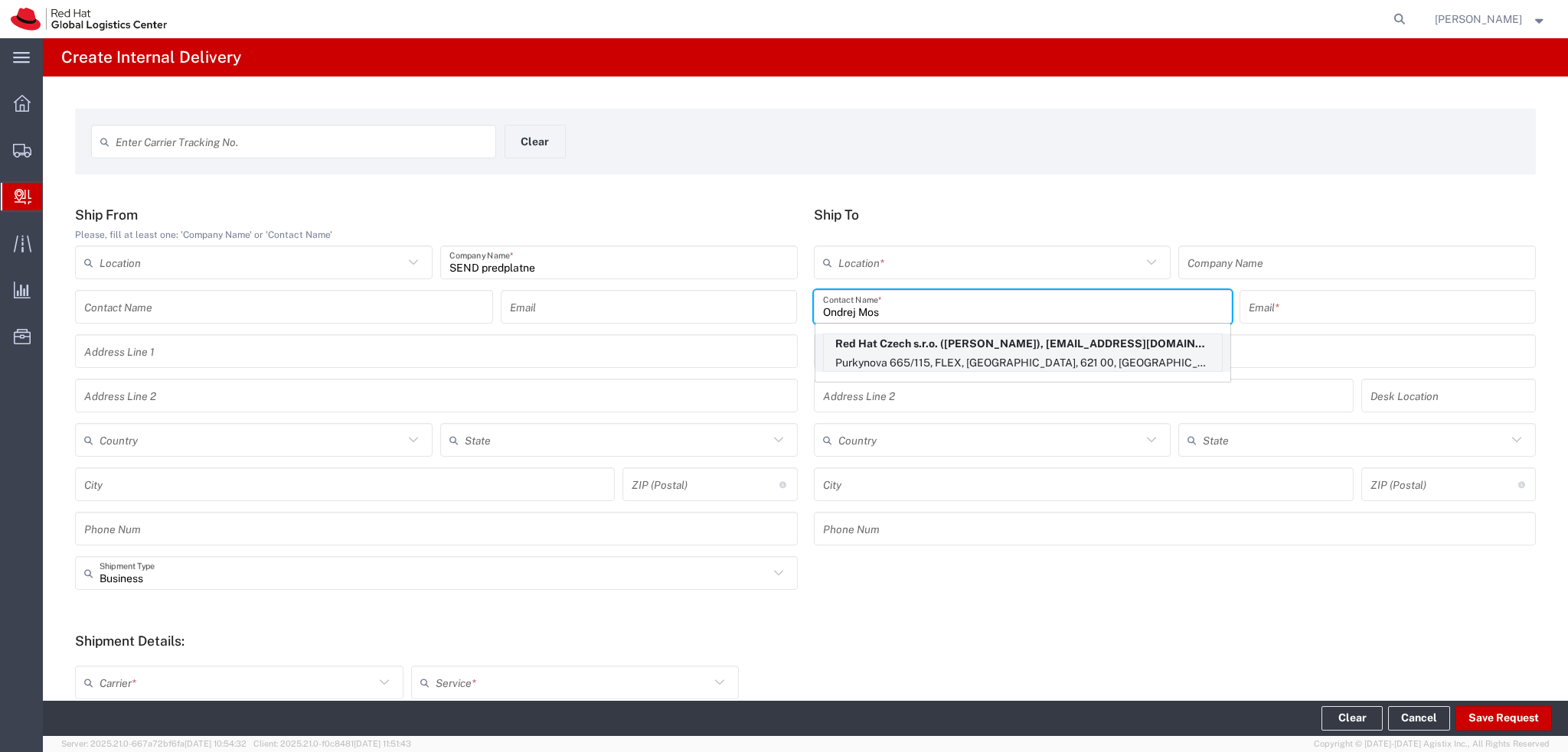
type input "Ondrej Mos"
click at [1002, 362] on p "Purkynova 665/115, FLEX, BRNO, 621 00, CZ" at bounding box center [1022, 363] width 398 height 19
type input "RH - [GEOGRAPHIC_DATA] [GEOGRAPHIC_DATA] - C"
type input "Red Hat Czech s.r.o."
type input "Ondrej Mosnacek"
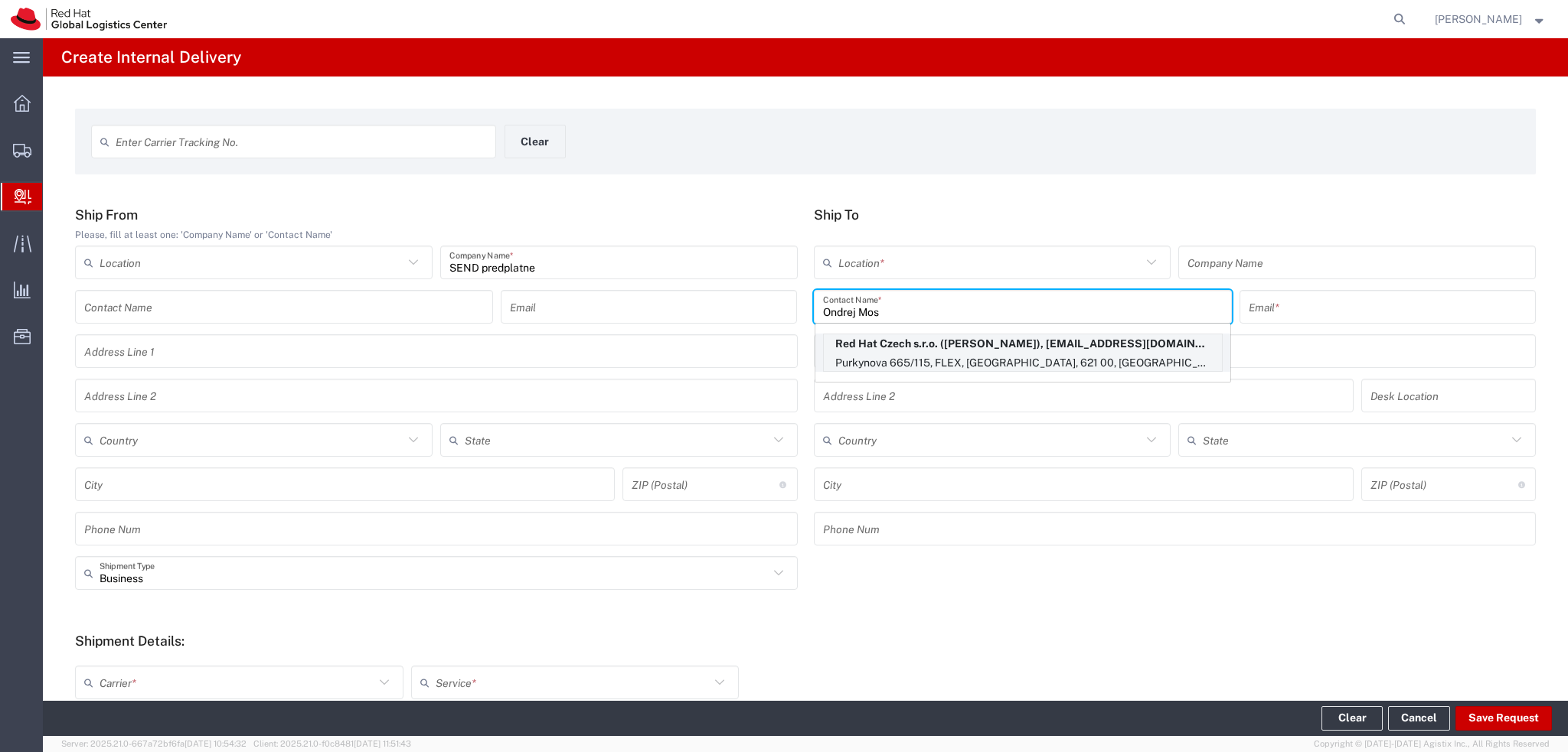
type input "omosnace@redhat.com"
type input "Purkynova 665/115"
type input "FLEX"
type input "Czechia"
type input "BRNO"
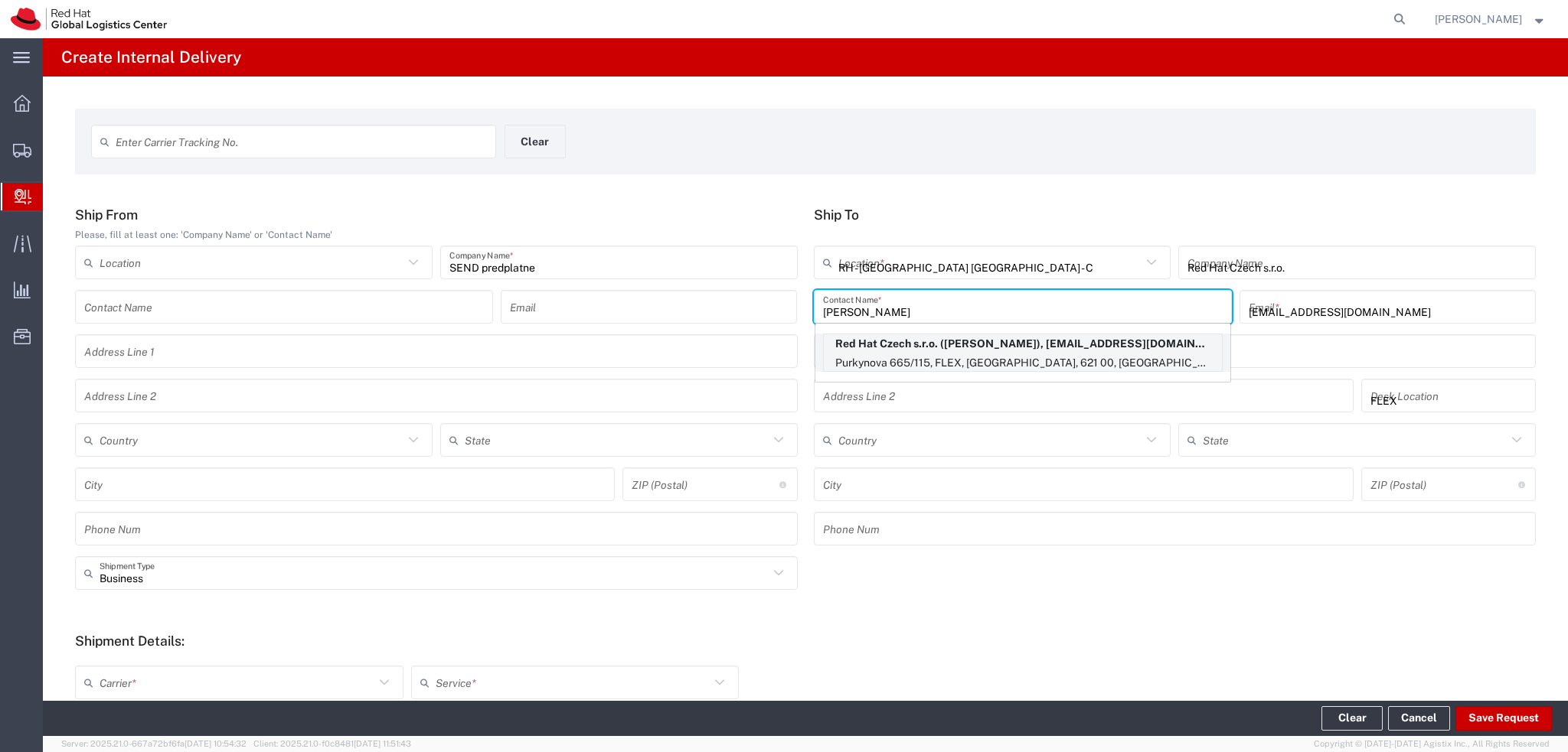
type input "621 00"
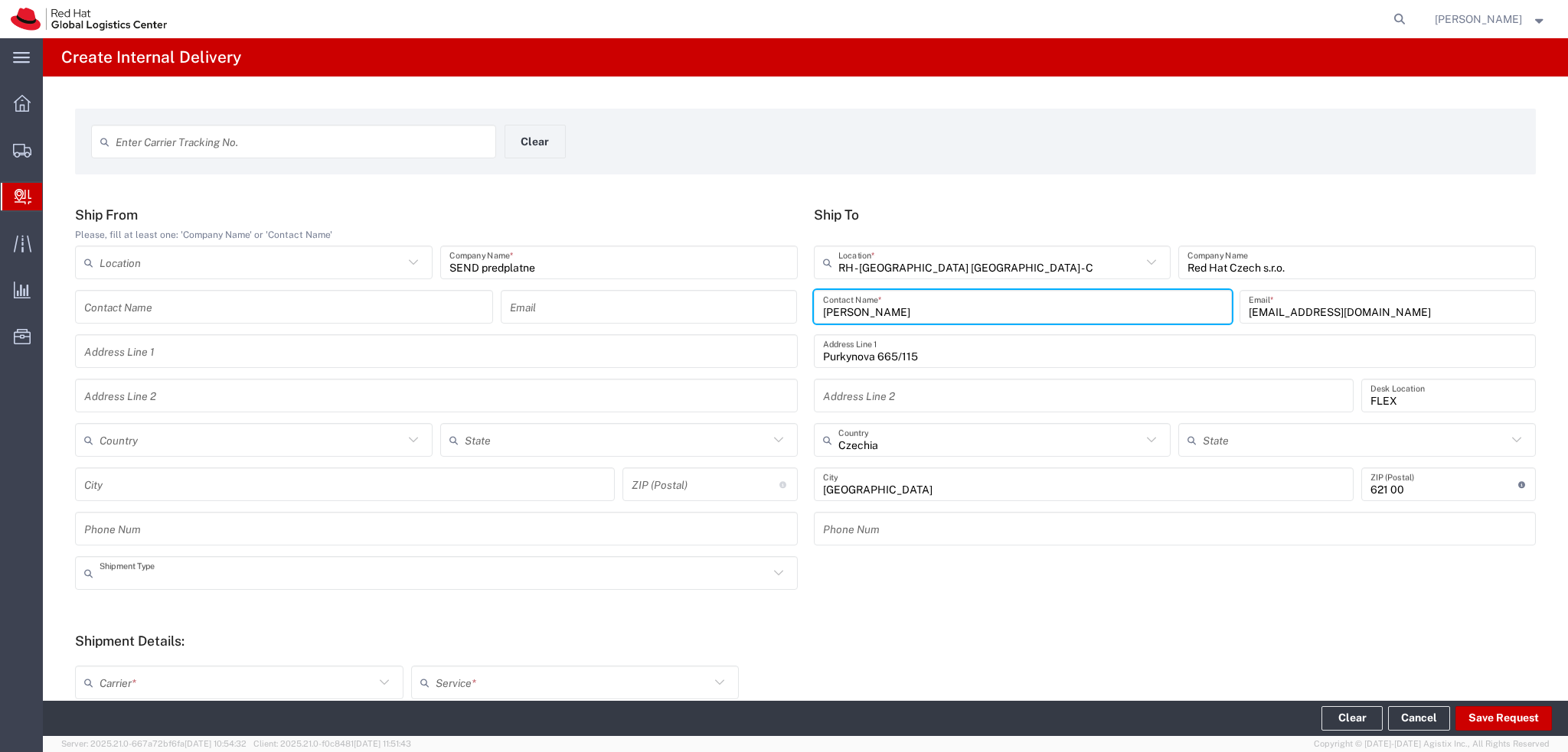
click at [224, 577] on input "text" at bounding box center [434, 574] width 669 height 27
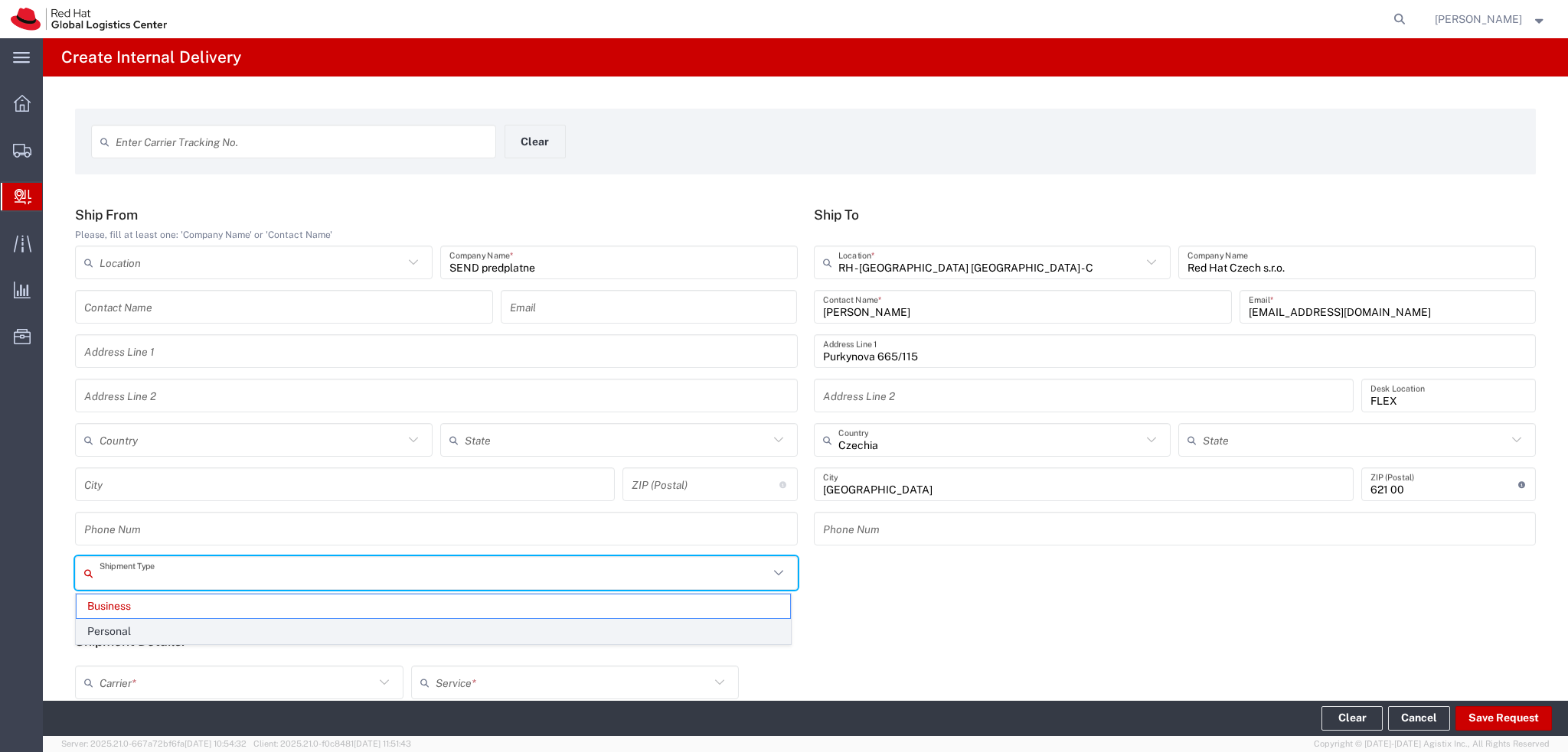
click at [162, 623] on span "Personal" at bounding box center [433, 632] width 714 height 24
type input "Personal"
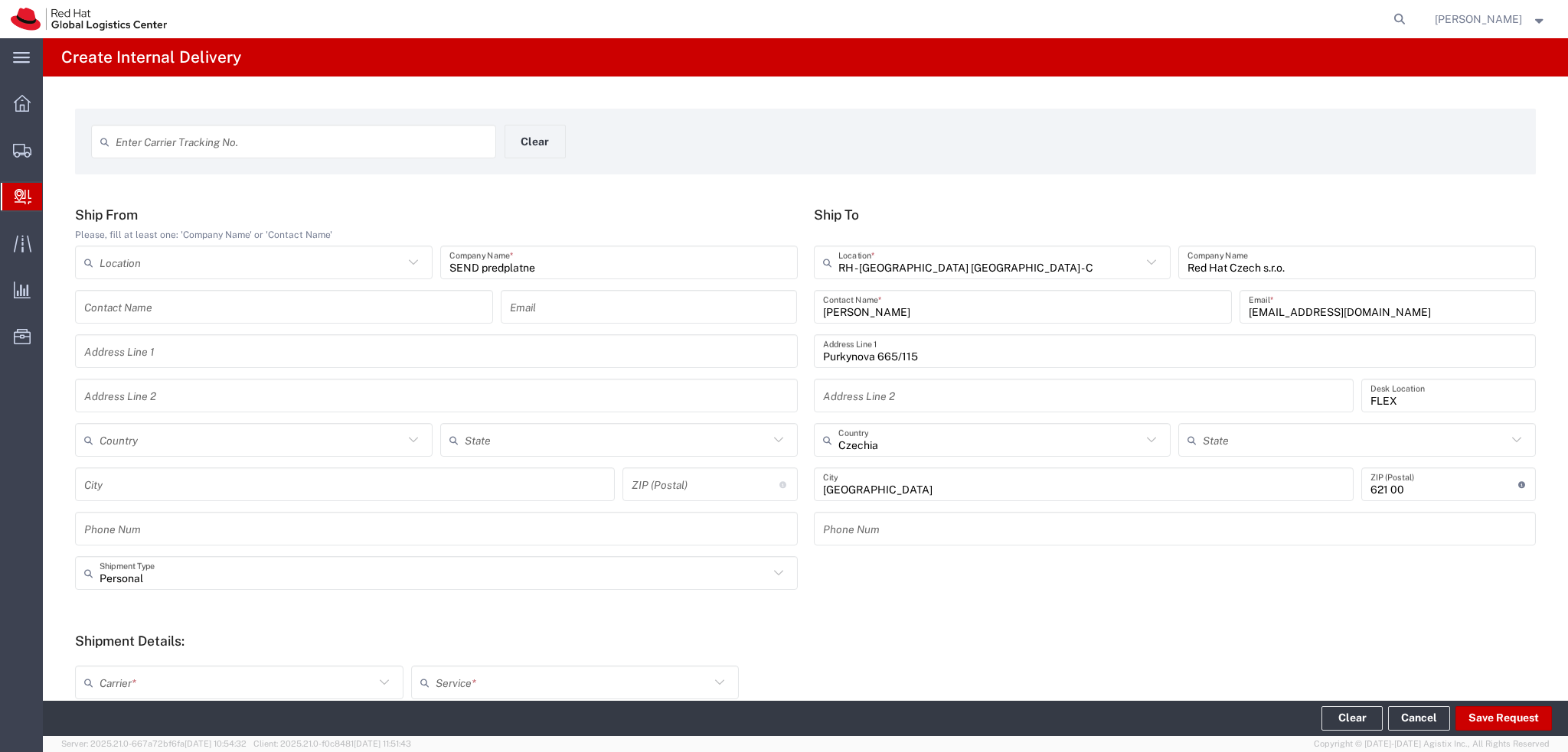
scroll to position [229, 0]
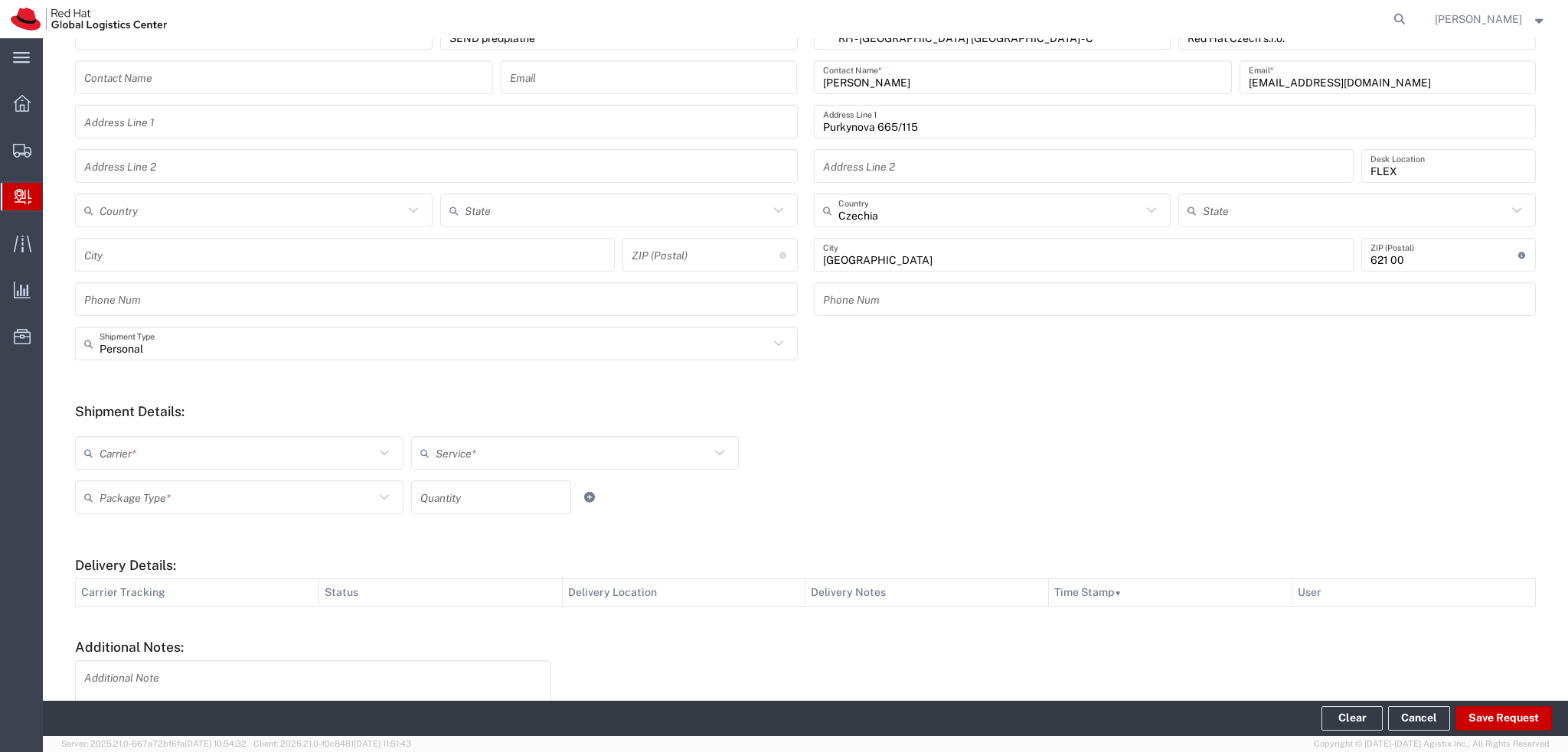
click at [226, 470] on div "Carrier * Czech Post DHL FedEx Express FedEx Freight Global4PL Interoffice Loca…" at bounding box center [575, 458] width 1007 height 45
click at [214, 459] on input "text" at bounding box center [236, 454] width 275 height 27
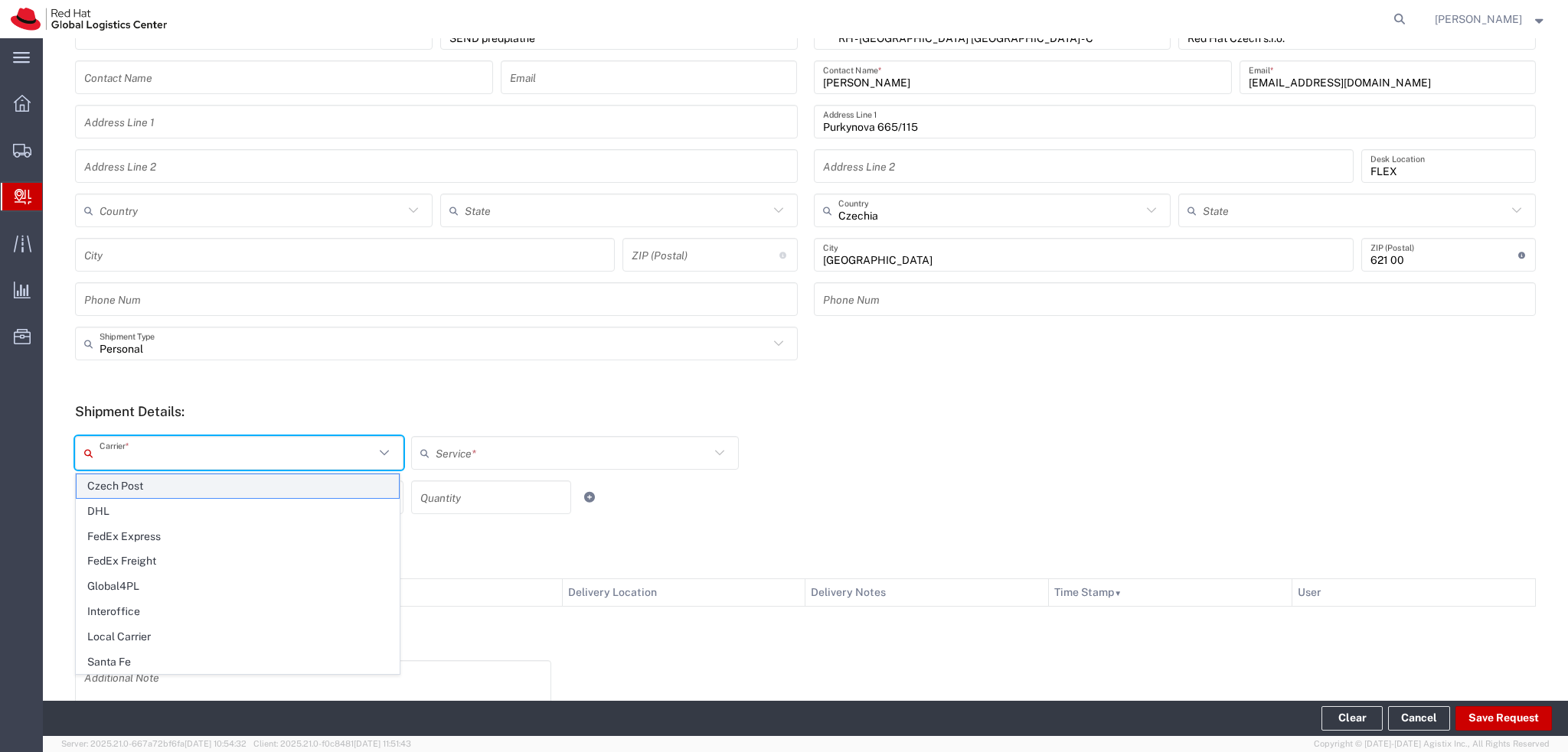
click at [140, 483] on span "Czech Post" at bounding box center [237, 486] width 322 height 24
type input "Czech Post"
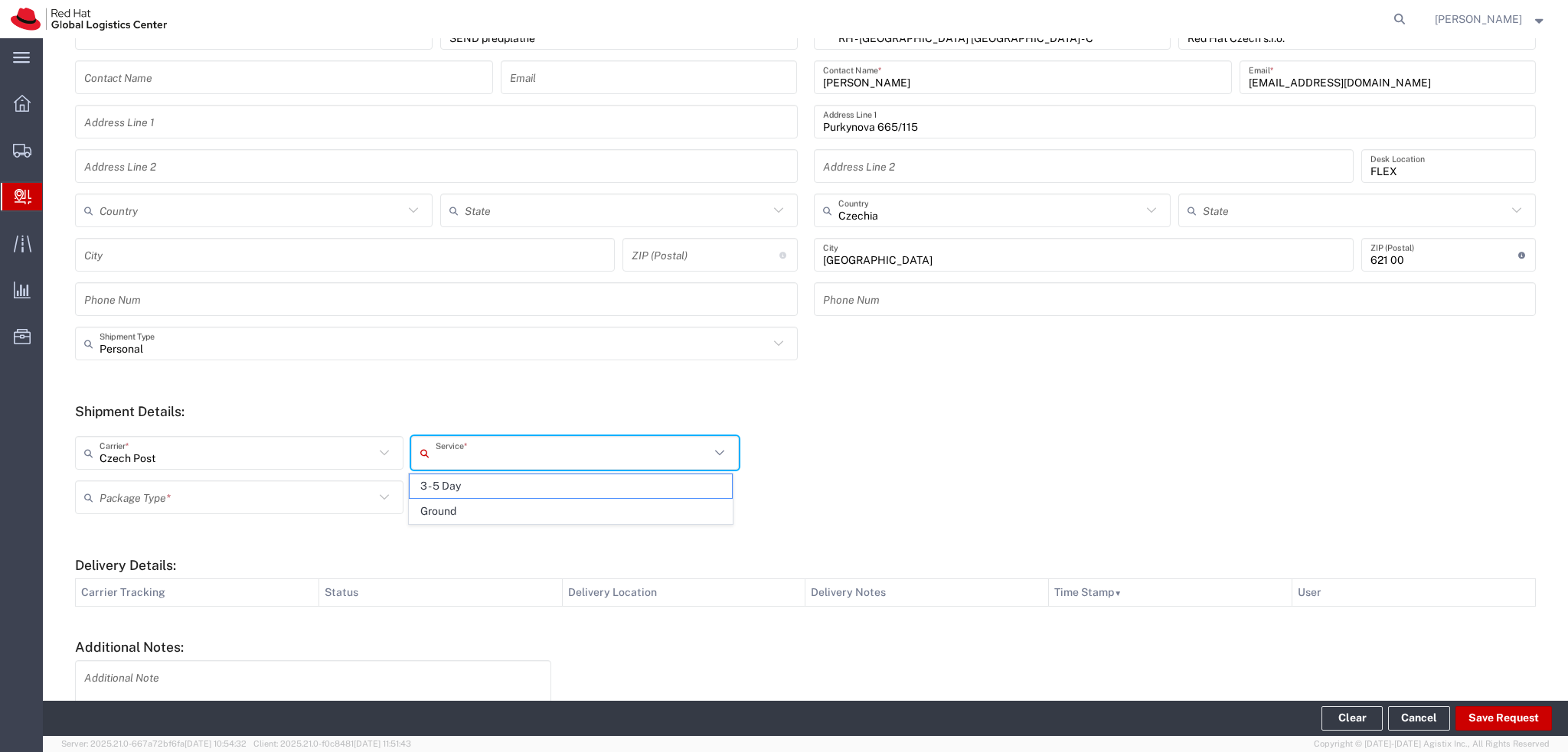
click at [497, 449] on input "text" at bounding box center [573, 454] width 275 height 27
click at [453, 513] on span "Ground" at bounding box center [570, 512] width 322 height 24
type input "Ground"
click at [214, 492] on input "text" at bounding box center [236, 497] width 275 height 27
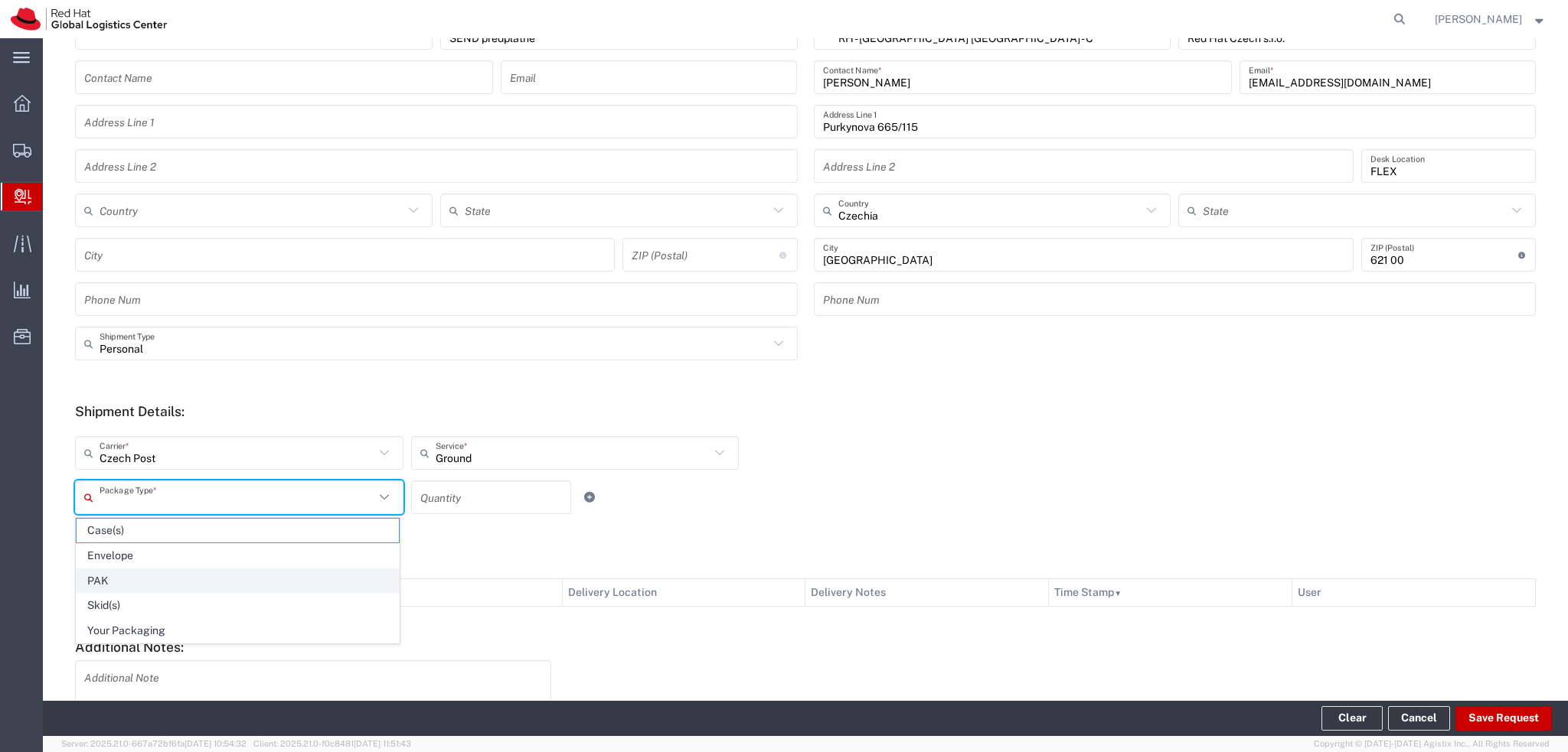
click at [117, 581] on span "PAK" at bounding box center [237, 581] width 322 height 24
type input "PAK"
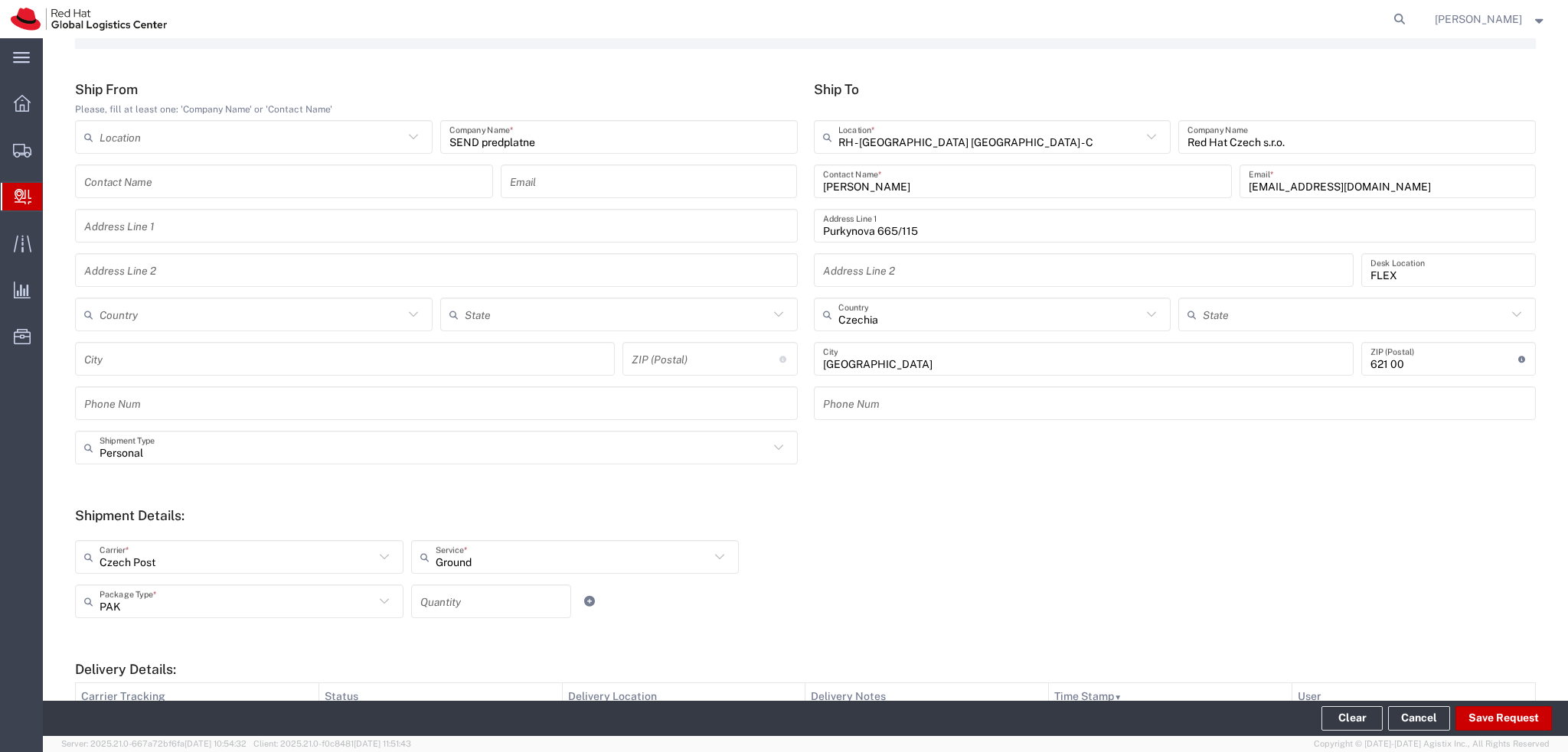
scroll to position [153, 0]
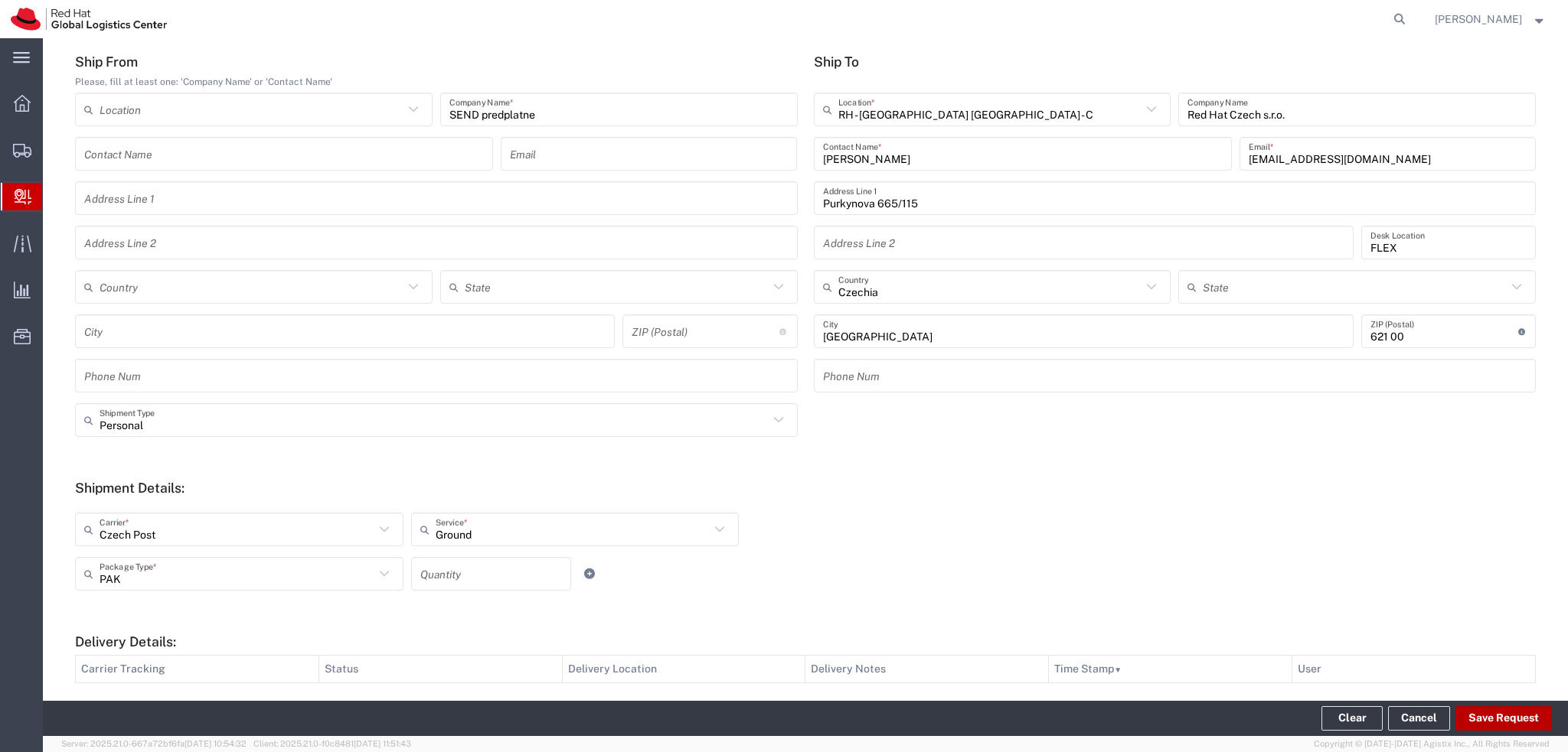
click at [1486, 715] on button "Save Request" at bounding box center [1503, 718] width 97 height 24
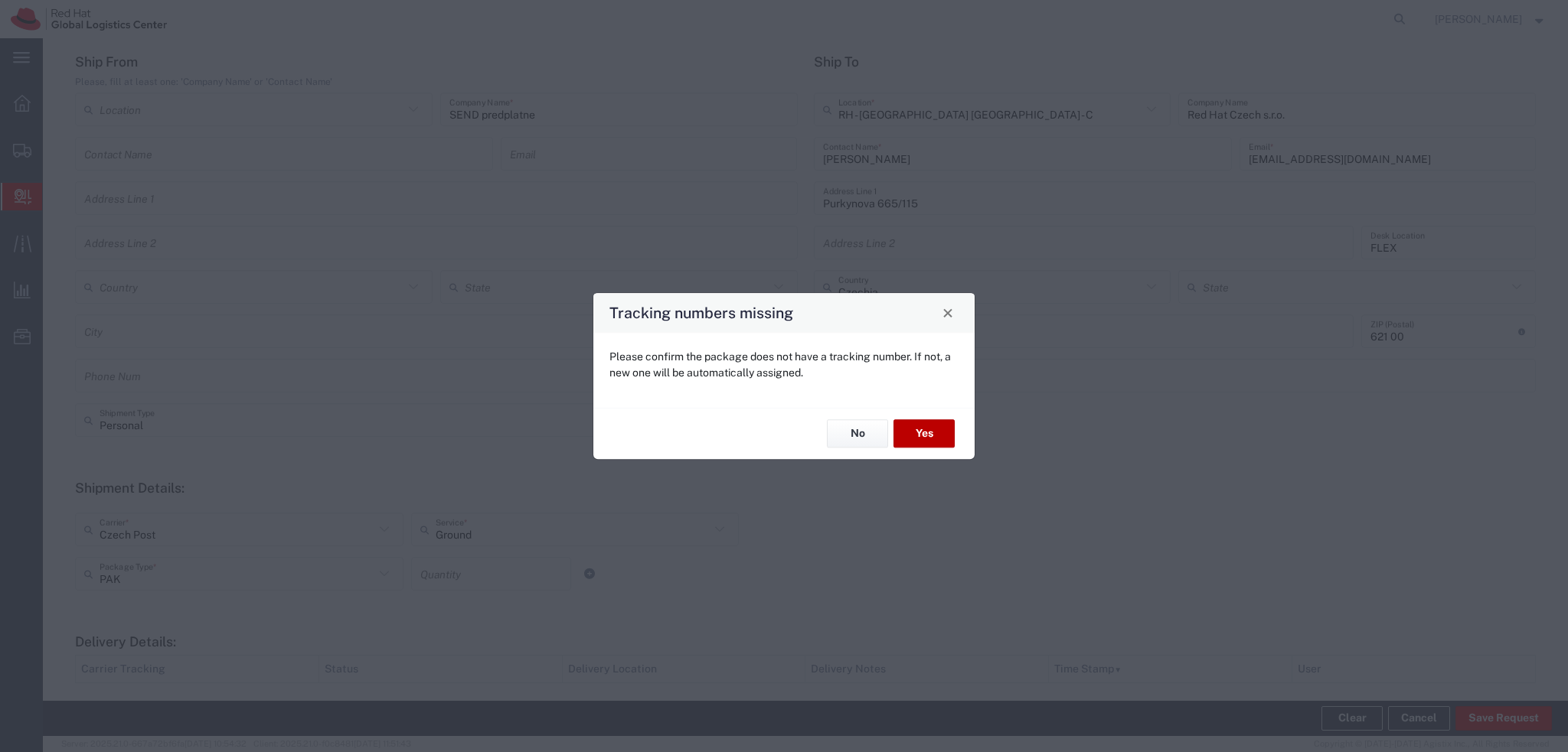
click at [921, 444] on button "Yes" at bounding box center [924, 434] width 61 height 29
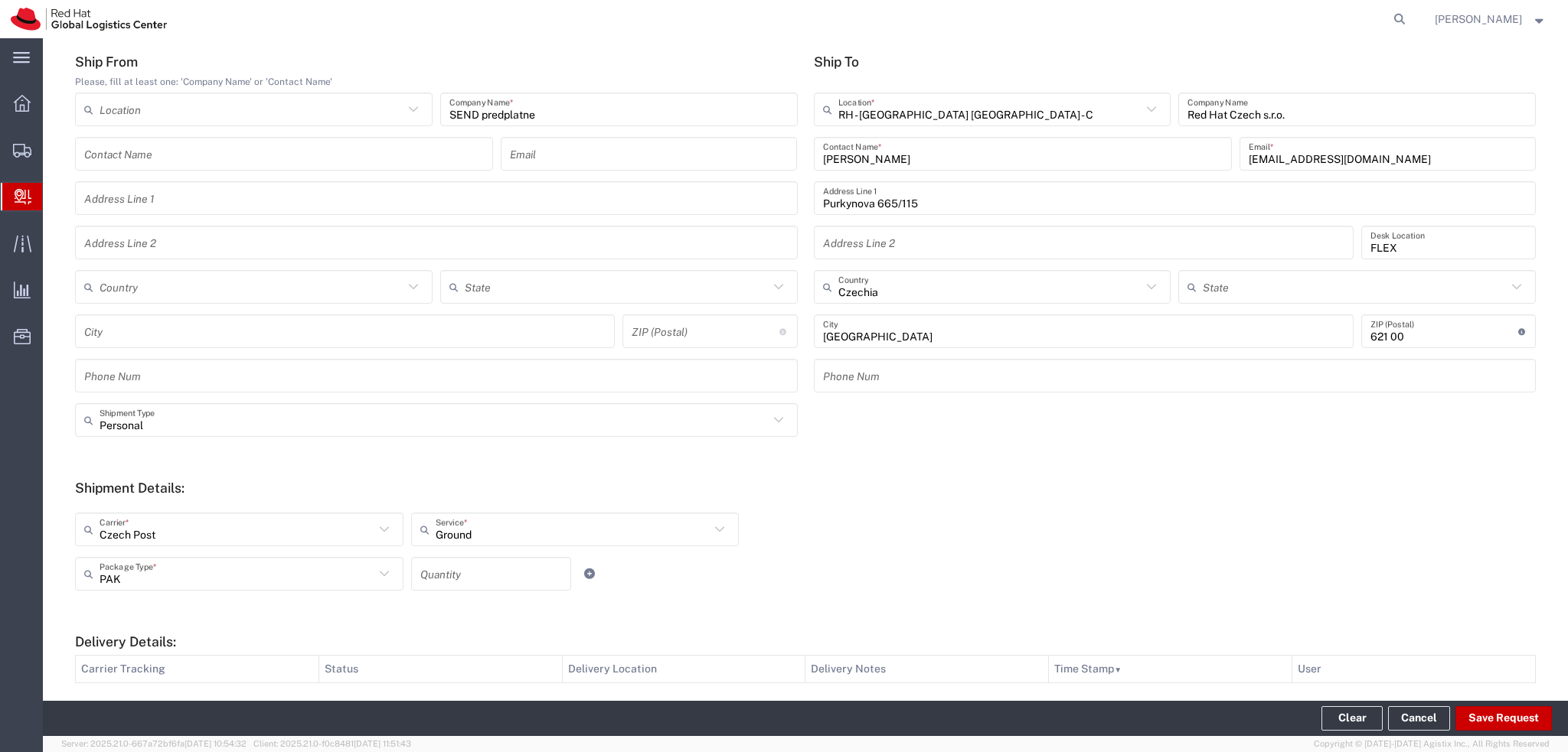
type input "Personal"
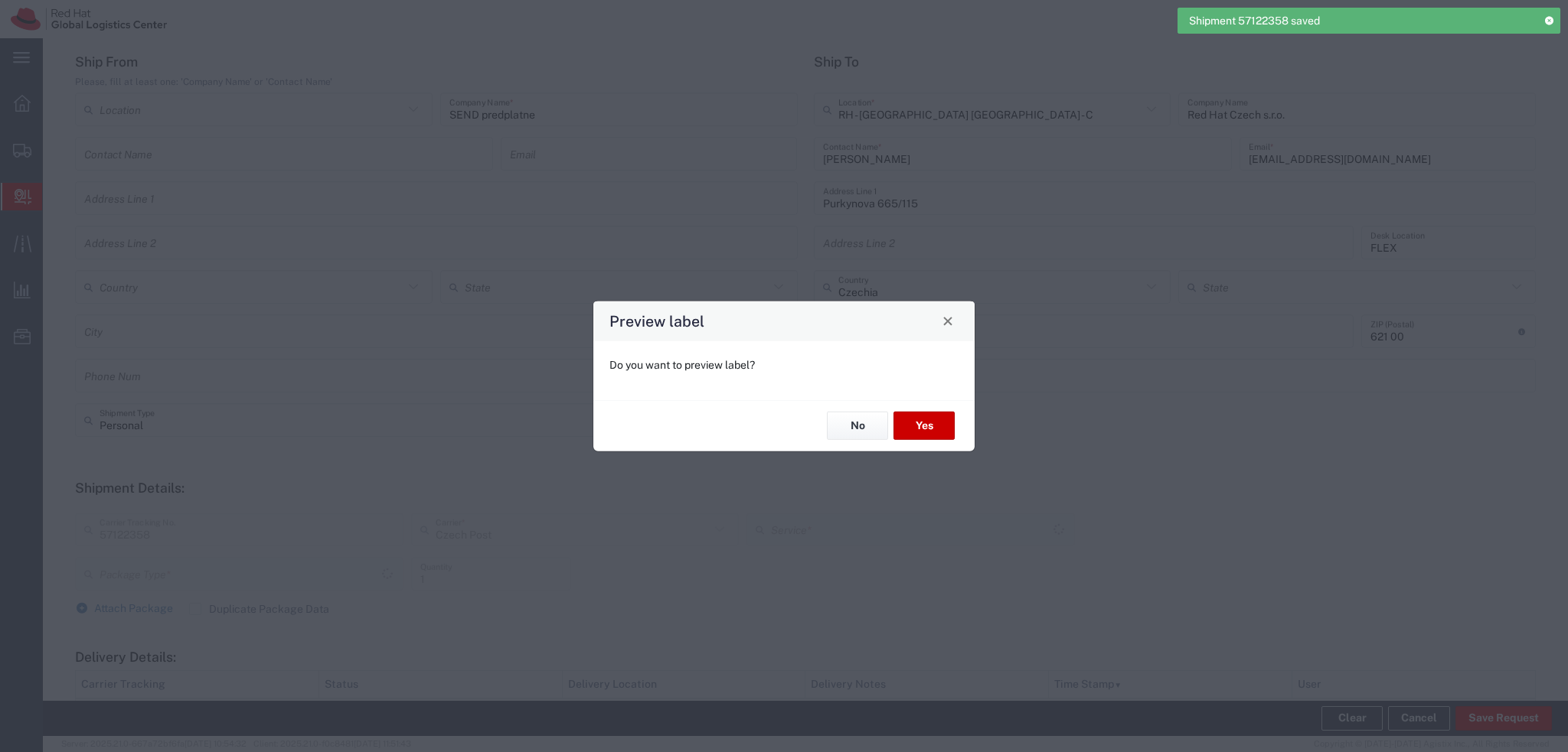
type input "PAK"
type input "Ground"
click at [926, 428] on button "Yes" at bounding box center [924, 426] width 61 height 29
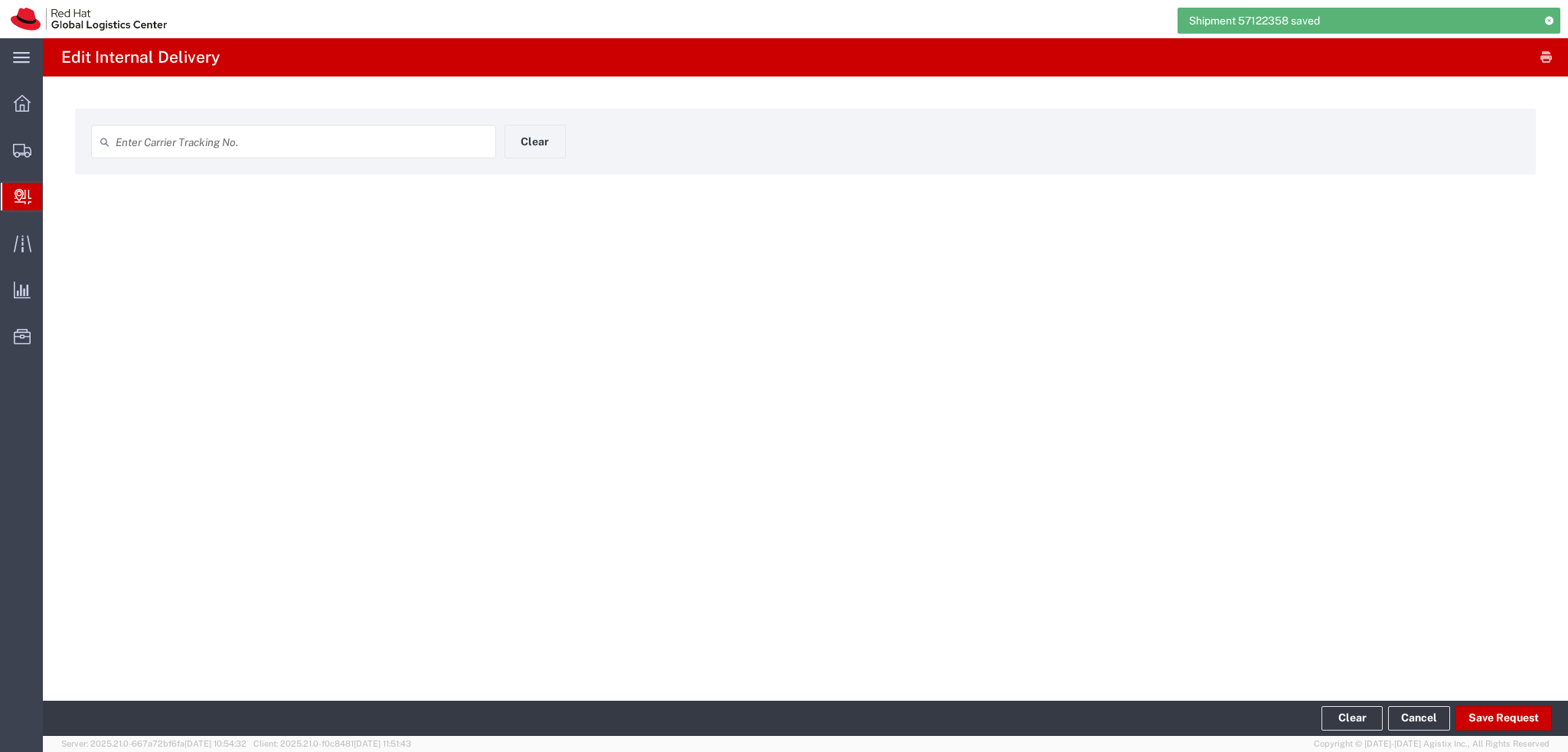
type input "57122358"
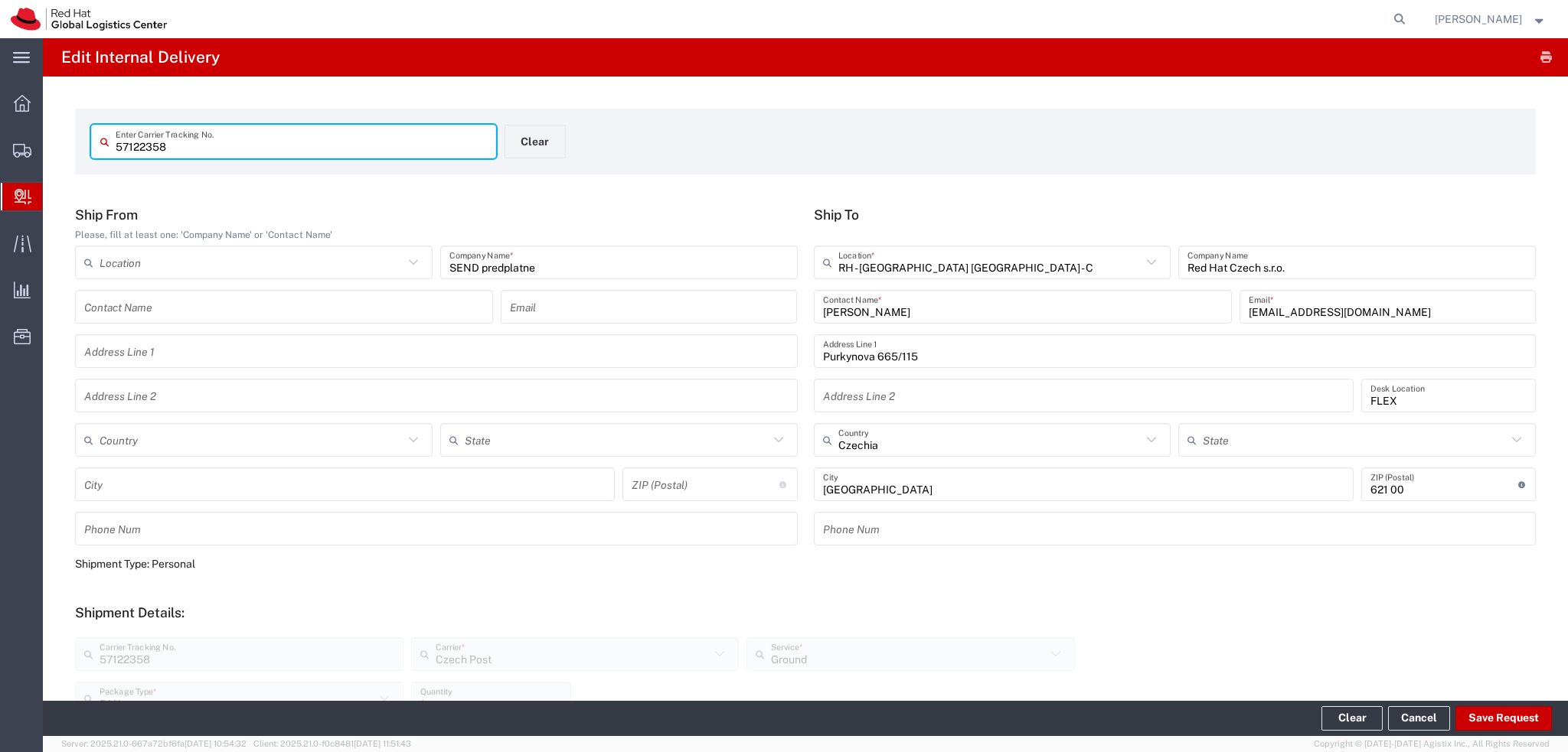
scroll to position [382, 0]
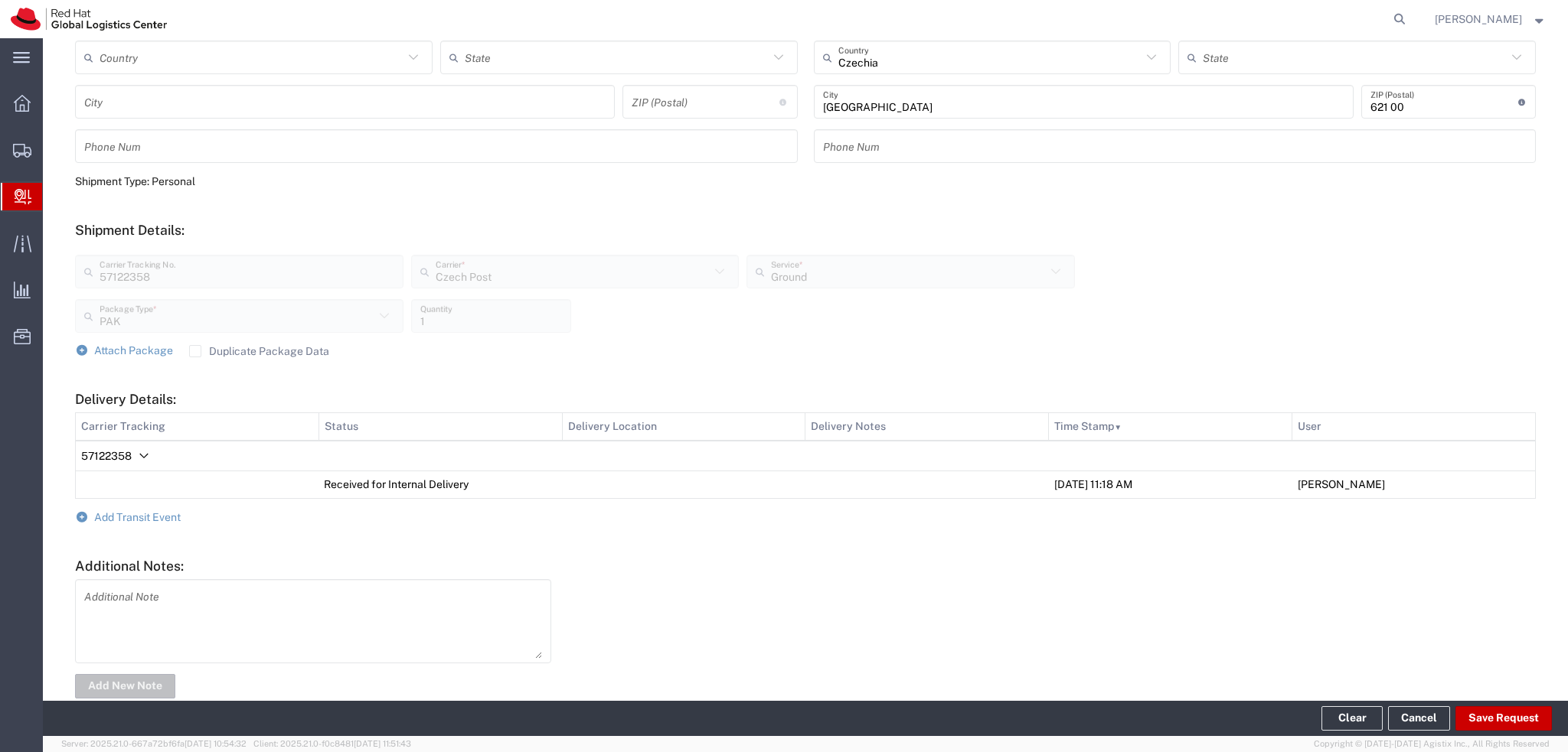
click at [165, 523] on form "Ship From Please, fill at least one: 'Company Name' or 'Contact Name' Location …" at bounding box center [805, 263] width 1460 height 877
click at [166, 520] on span "Add Transit Event" at bounding box center [137, 517] width 87 height 13
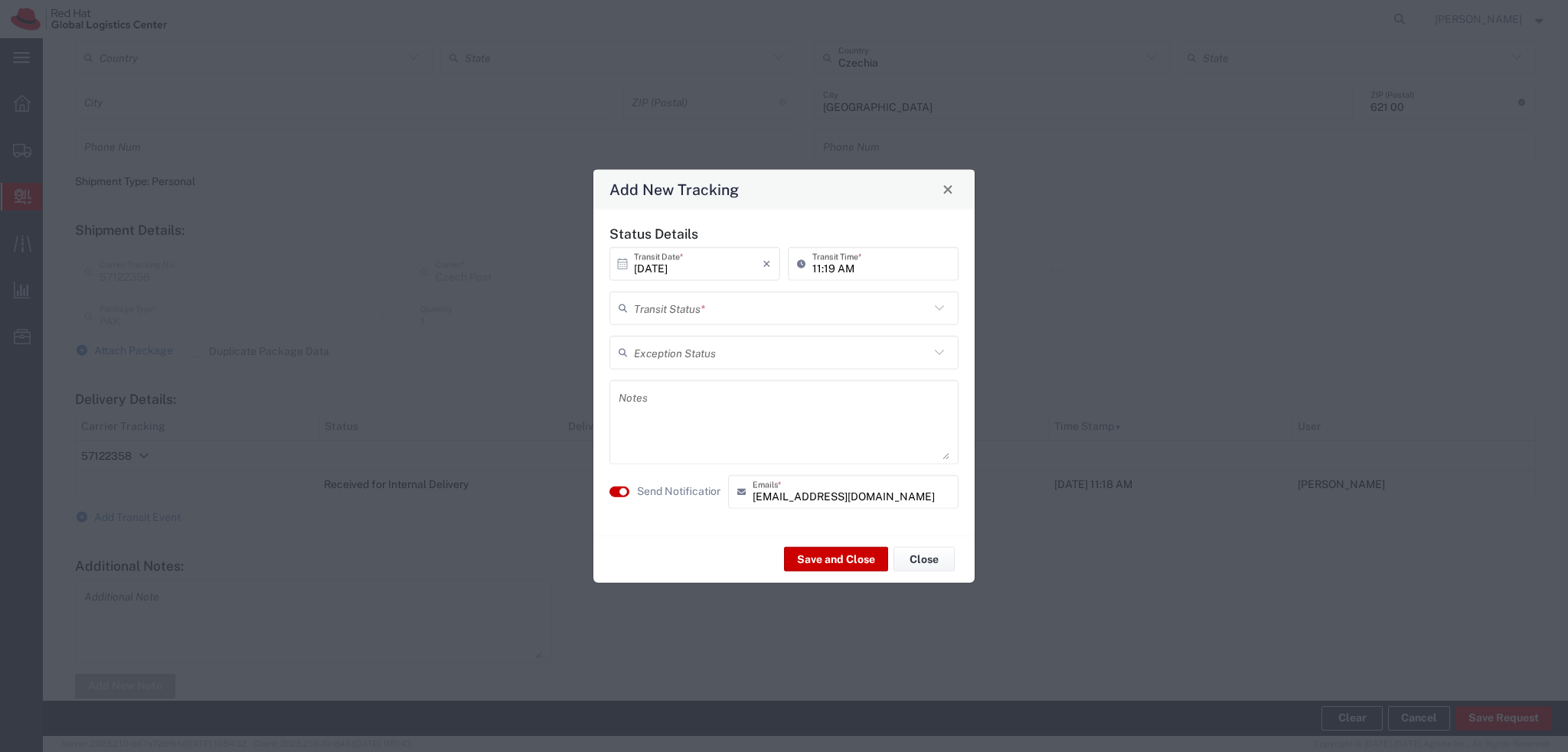
click at [695, 313] on input "text" at bounding box center [781, 308] width 295 height 27
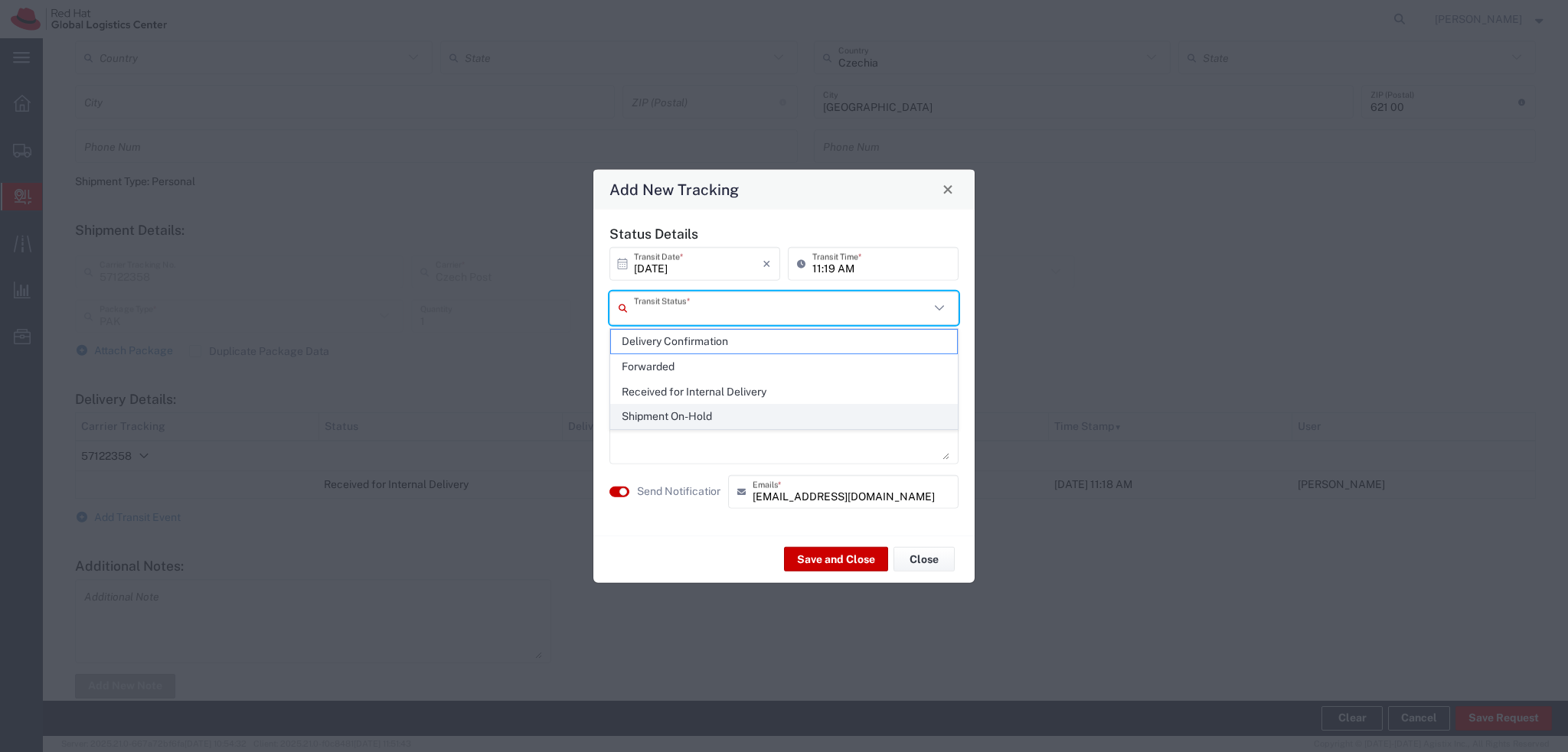
click at [683, 420] on span "Shipment On-Hold" at bounding box center [784, 417] width 346 height 24
type input "Shipment On-Hold"
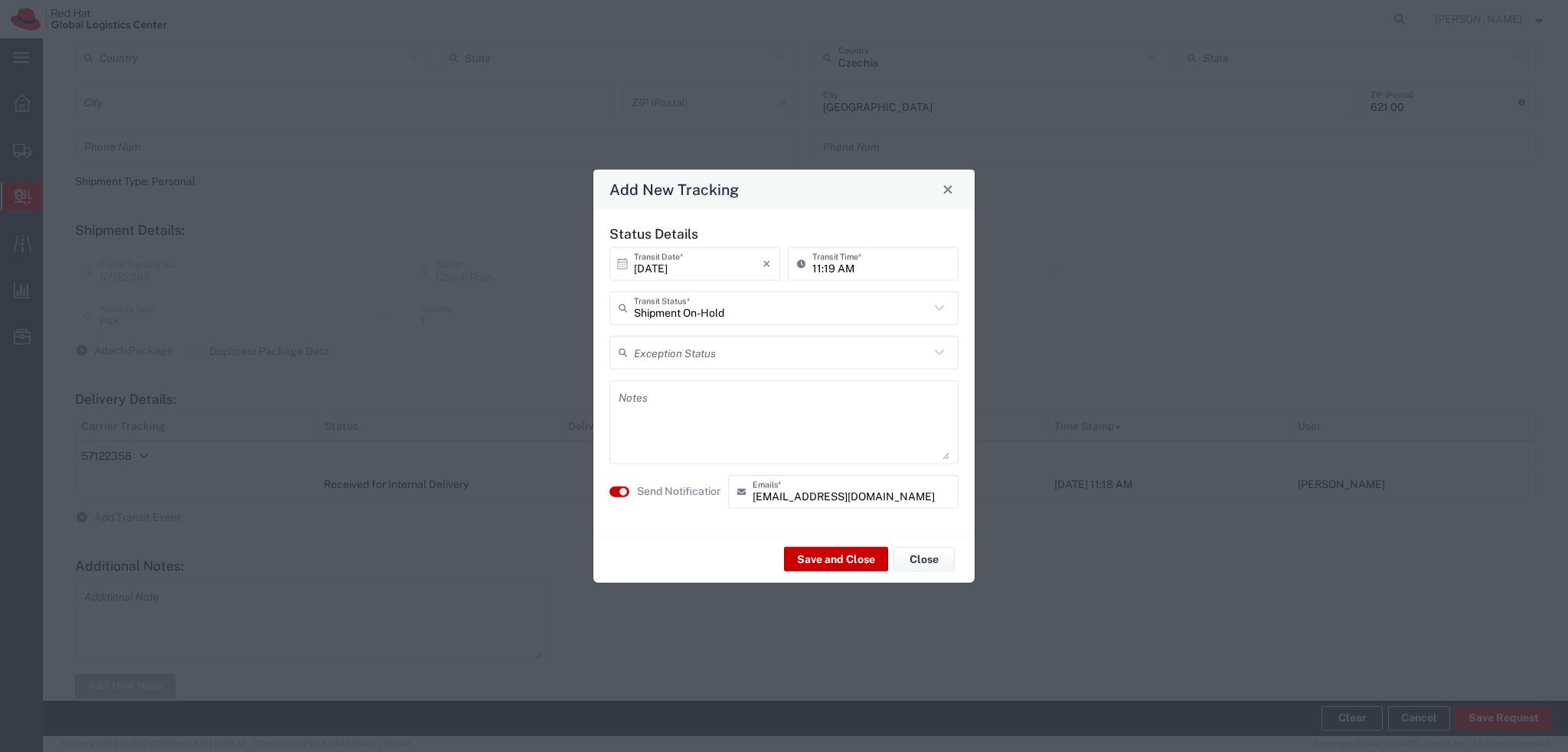
click at [696, 405] on textarea at bounding box center [784, 421] width 330 height 75
click at [696, 407] on textarea at bounding box center [784, 421] width 330 height 75
paste textarea "Hi, please come to pick up the package to the RH Brno Post opposite to the TPB-…"
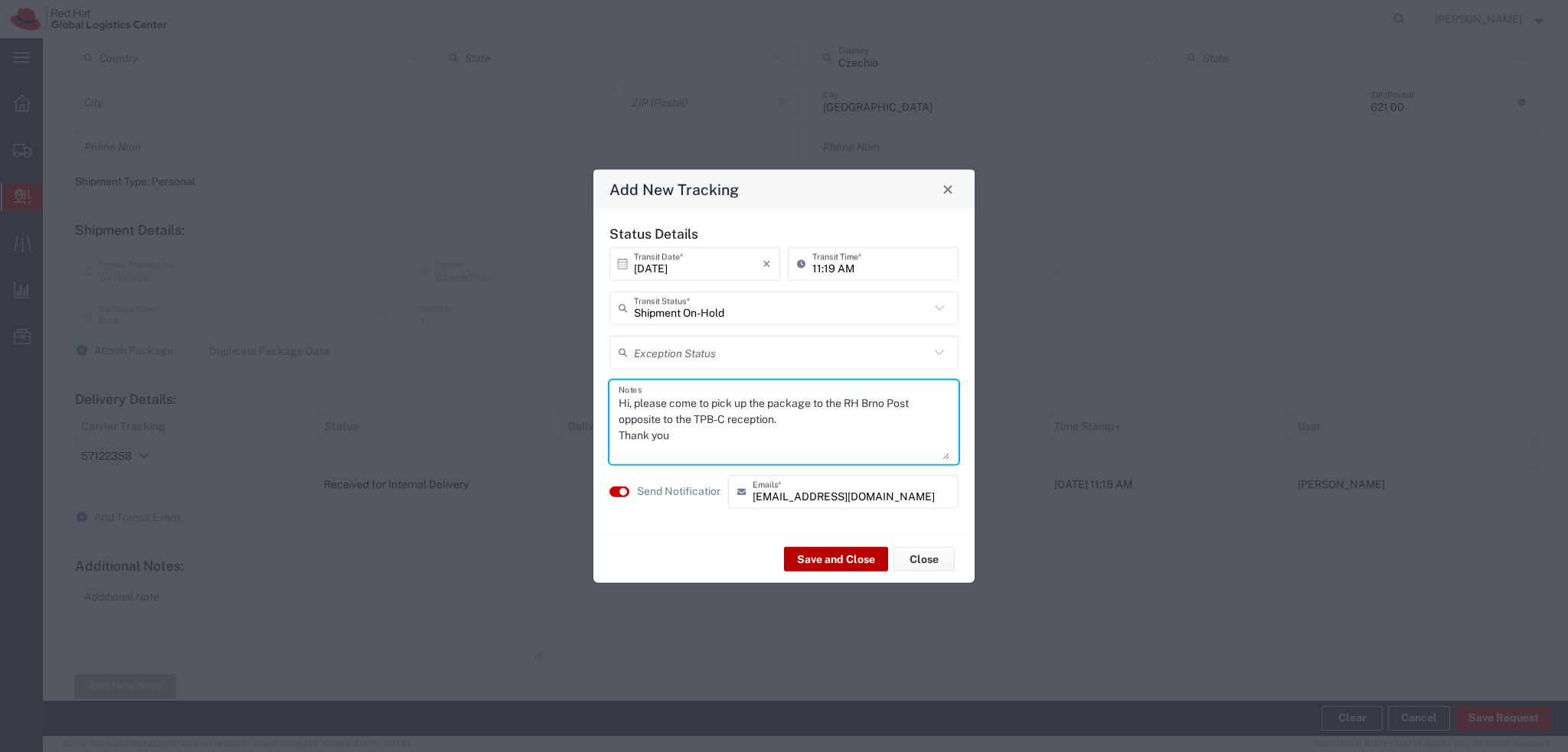
type textarea "Hi, please come to pick up the package to the RH Brno Post opposite to the TPB-…"
click at [832, 564] on button "Save and Close" at bounding box center [836, 559] width 104 height 24
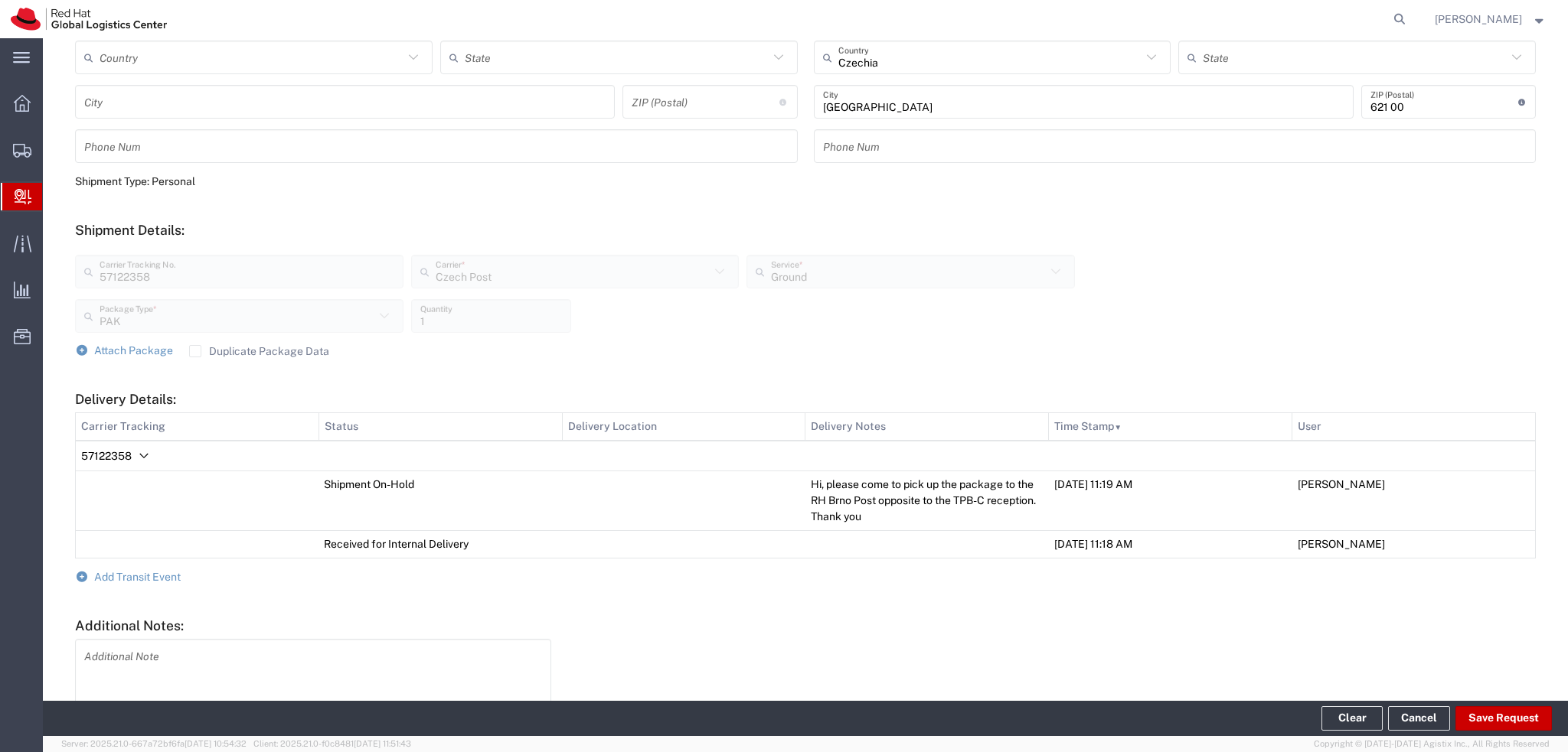
scroll to position [0, 0]
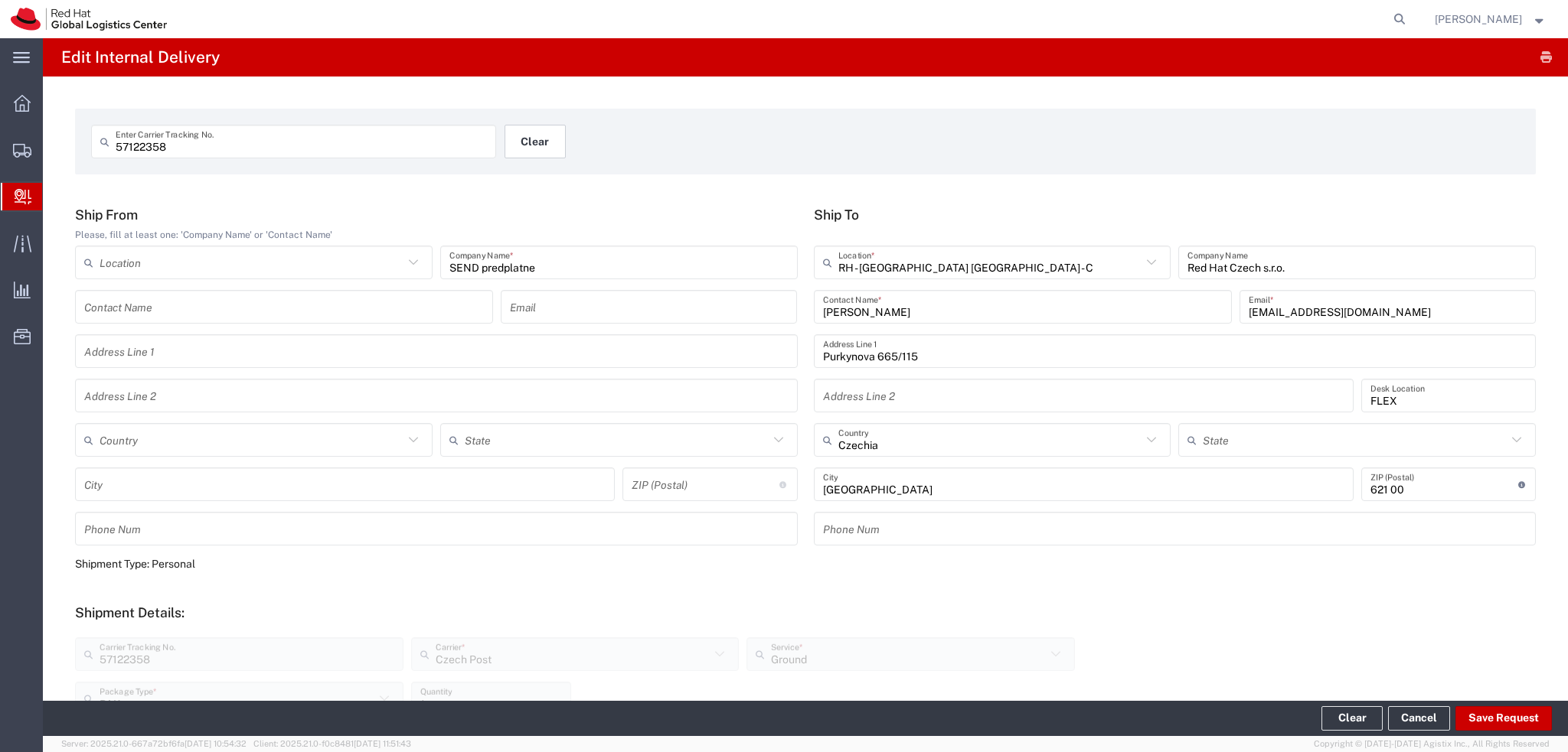
click at [532, 150] on button "Clear" at bounding box center [535, 141] width 61 height 34
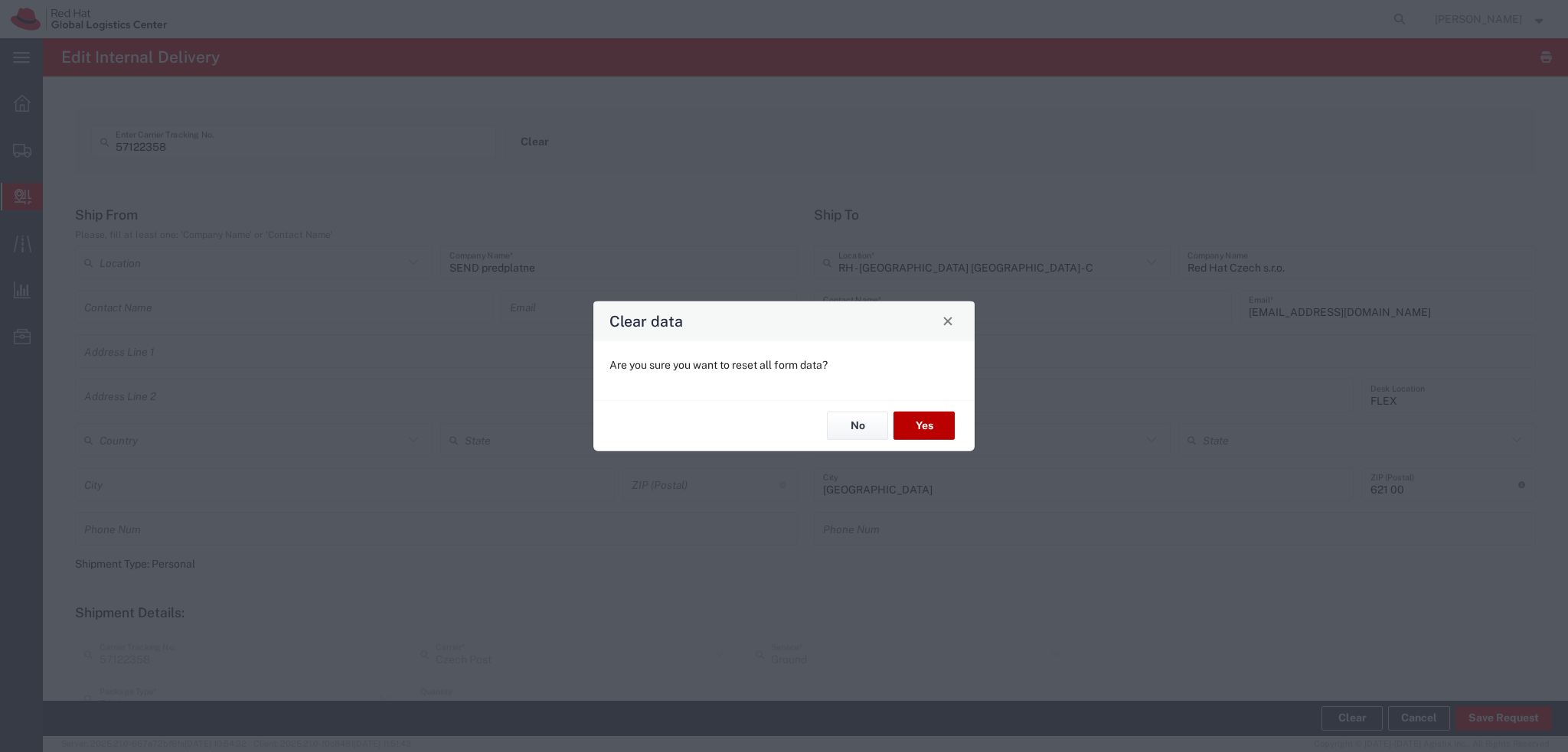
click at [915, 429] on button "Yes" at bounding box center [924, 426] width 61 height 29
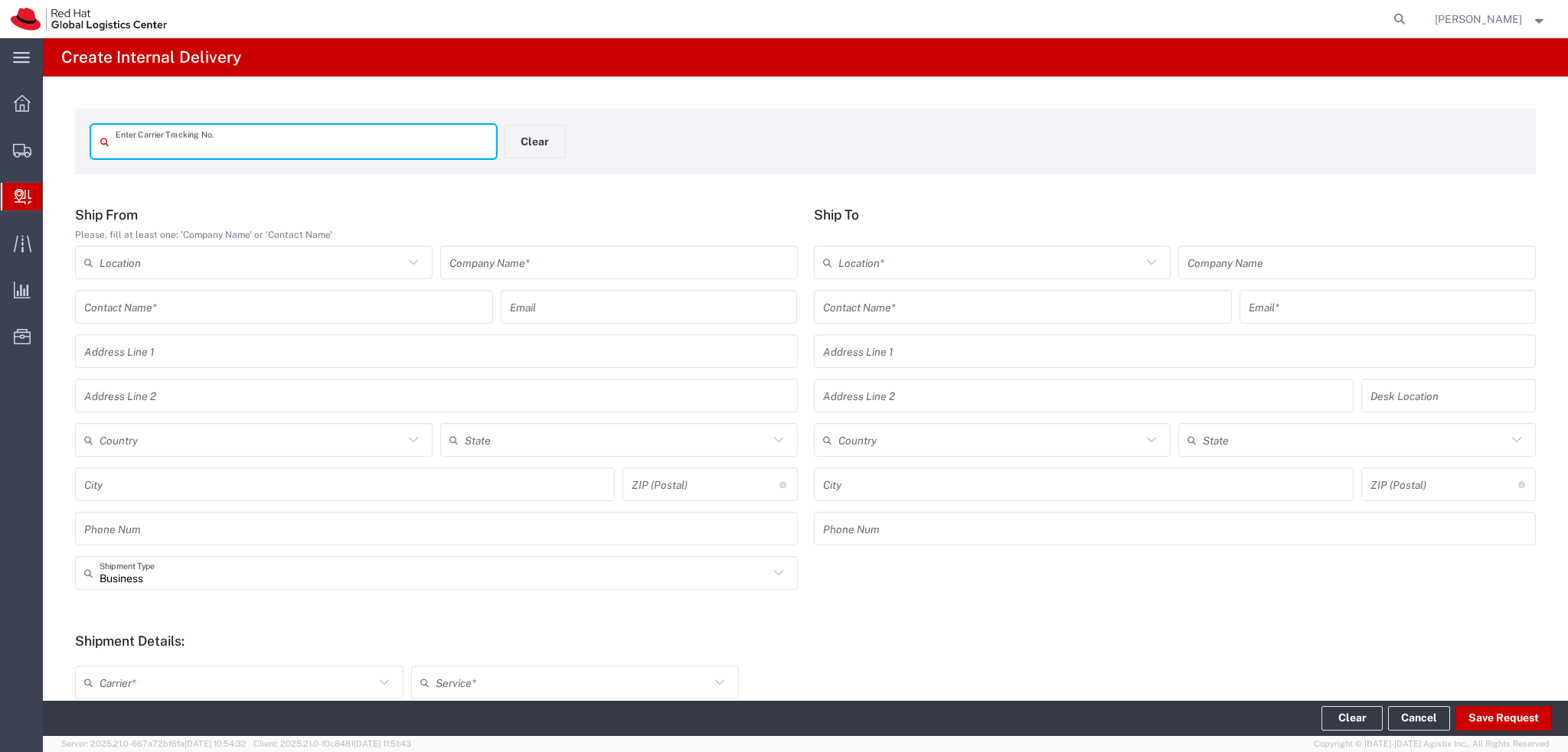
click at [531, 257] on input "text" at bounding box center [618, 263] width 339 height 27
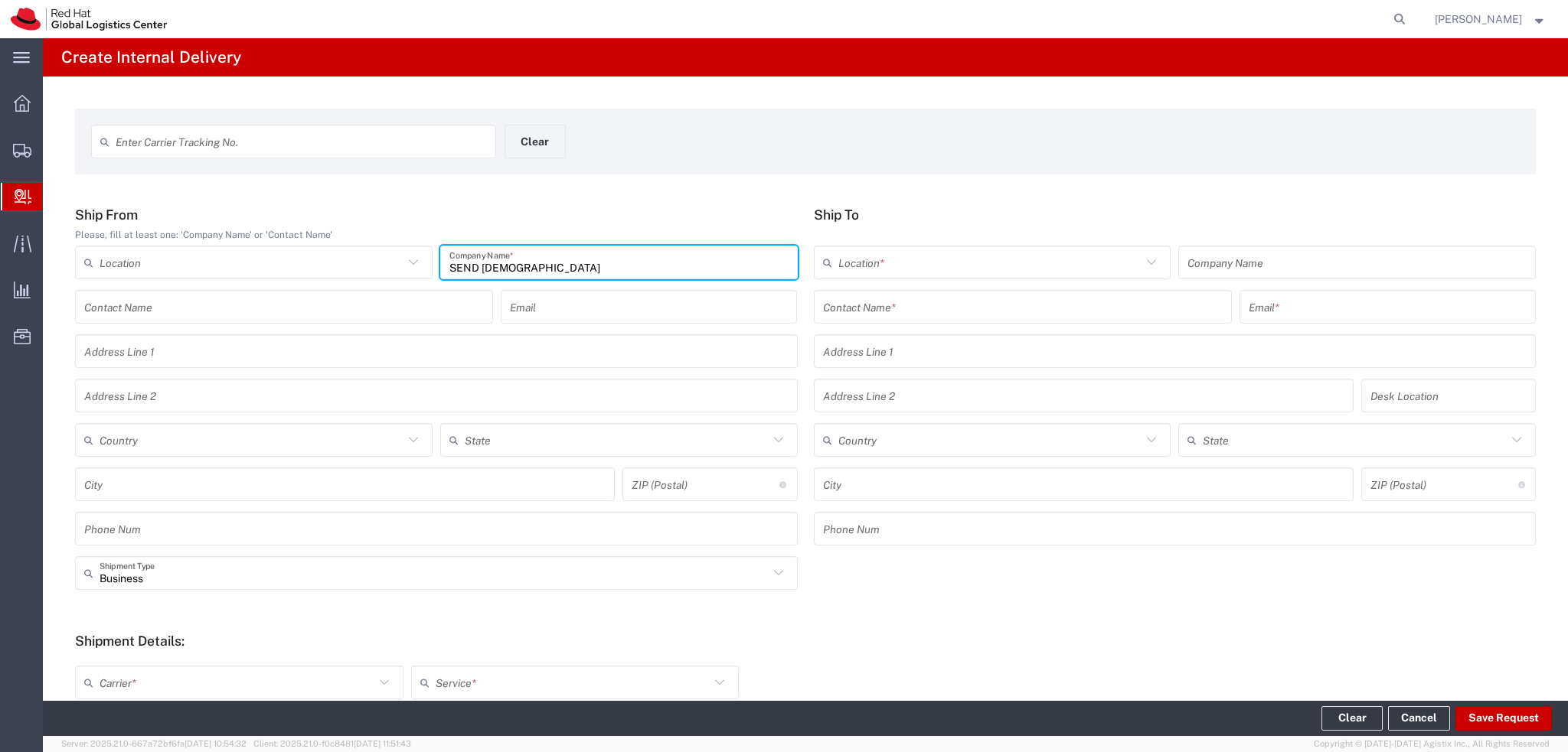
click at [501, 270] on input "SEND pretplatne" at bounding box center [618, 263] width 339 height 27
click at [568, 267] on input "SEND predplatne" at bounding box center [618, 263] width 339 height 27
type input "SEND predplatne"
click at [863, 308] on input "text" at bounding box center [1022, 308] width 399 height 27
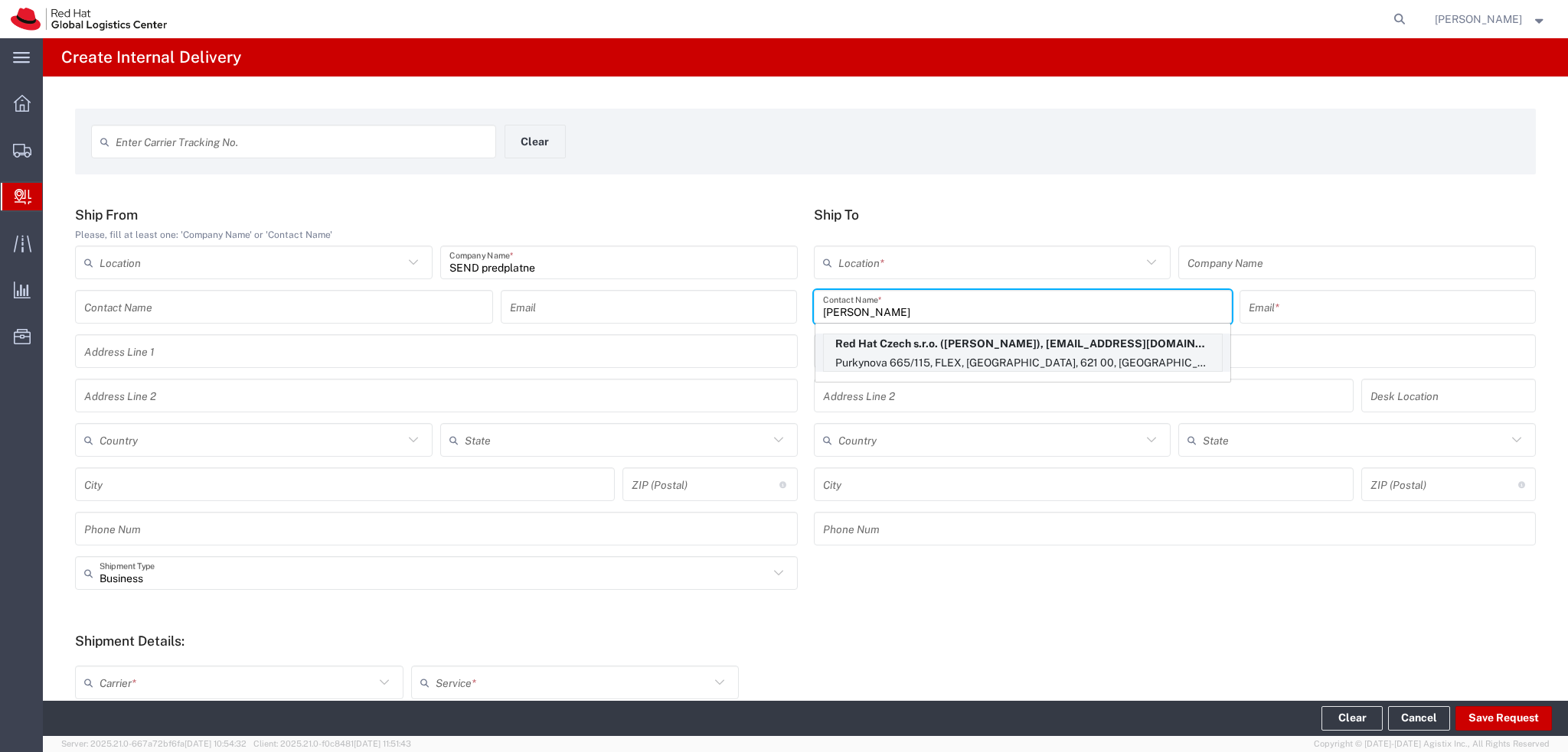
type input "Vincent Mihal"
click at [1035, 350] on p "Red Hat Czech s.r.o. (Vincent Mihalkovic), vmihalko@redhat.com" at bounding box center [1022, 344] width 398 height 19
type input "RH - [GEOGRAPHIC_DATA] [GEOGRAPHIC_DATA] - C"
type input "Red Hat Czech s.r.o."
type input "Vincent Mihalkovic"
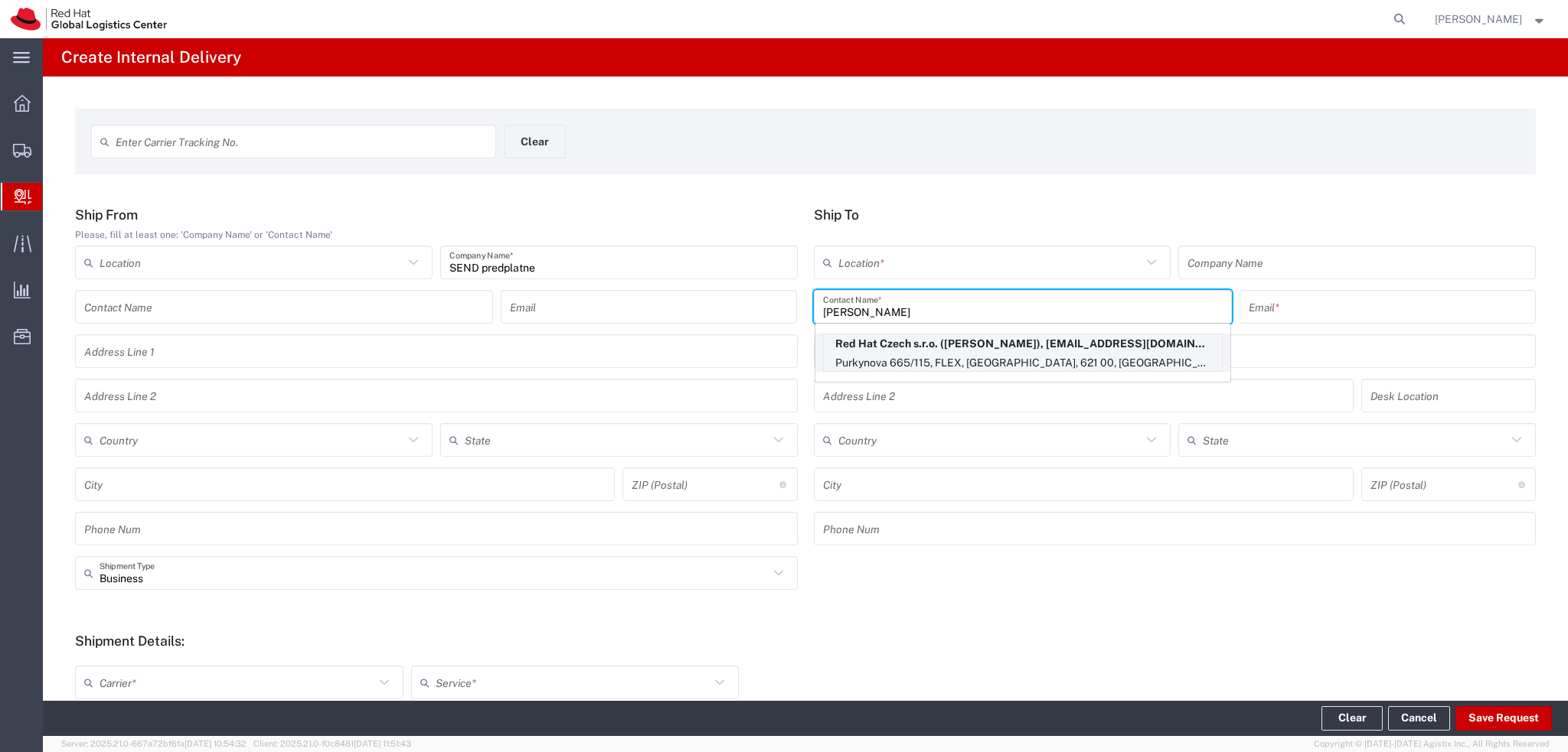
type input "vmihalko@redhat.com"
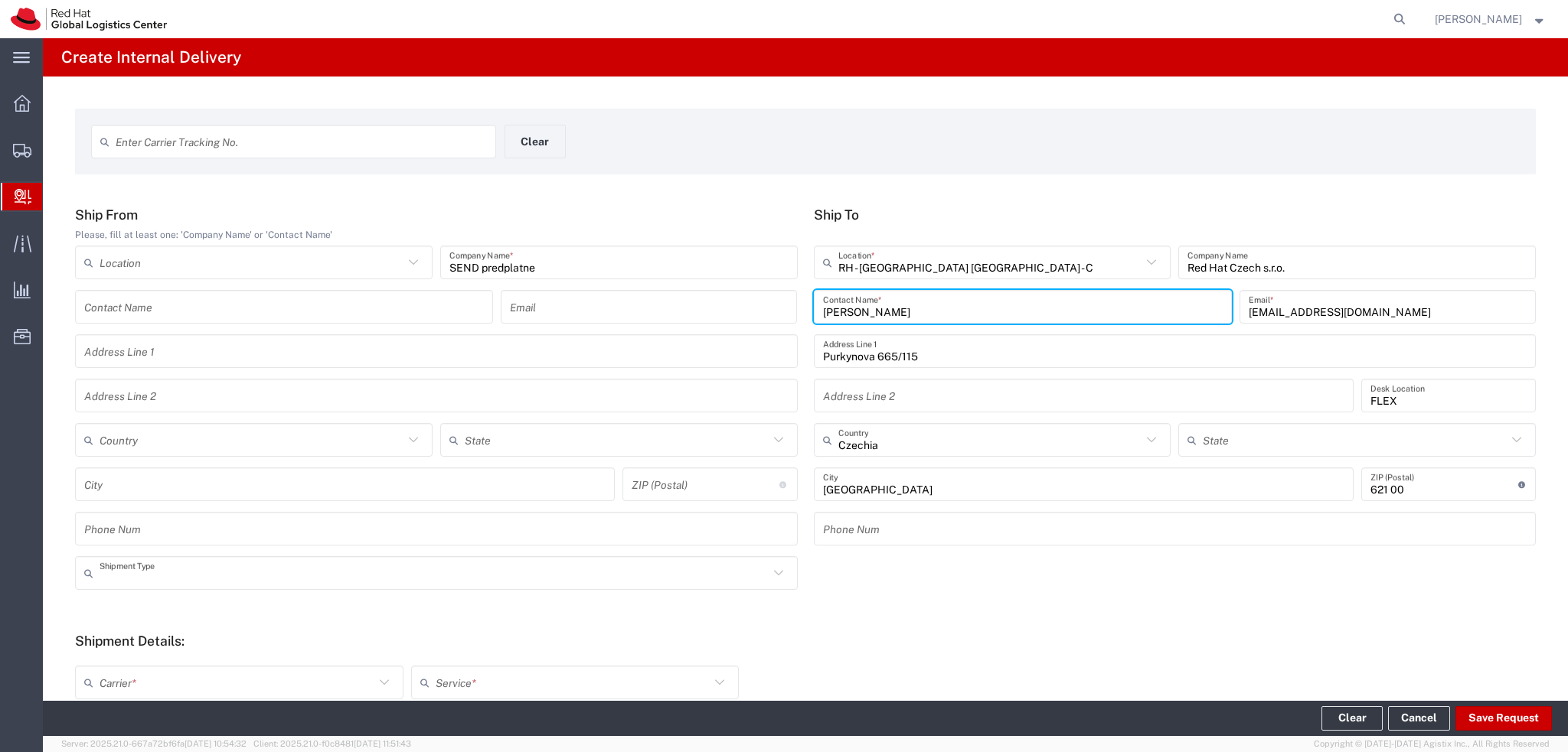
click at [295, 579] on input "text" at bounding box center [434, 574] width 669 height 27
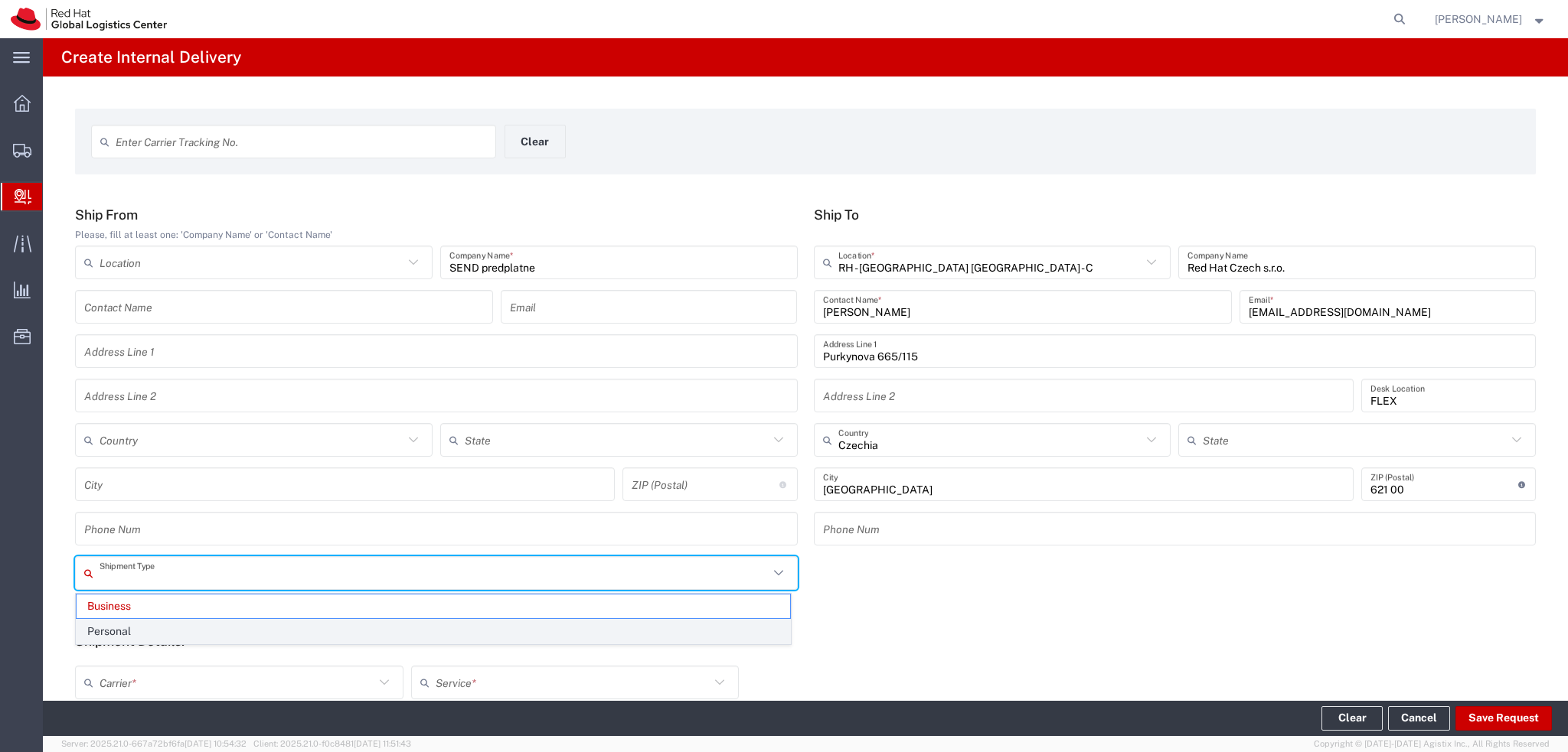
click at [157, 626] on span "Personal" at bounding box center [433, 632] width 714 height 24
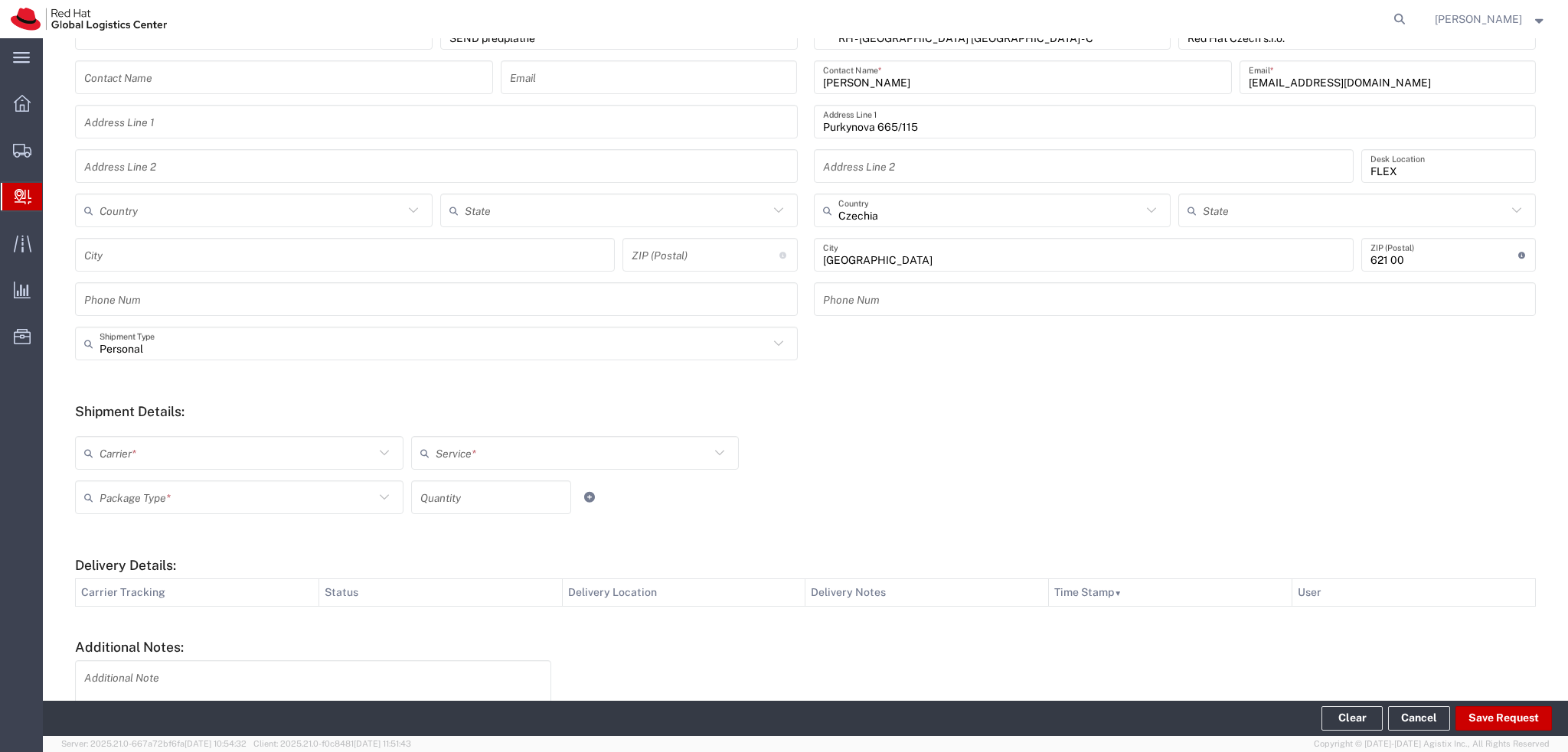
scroll to position [306, 0]
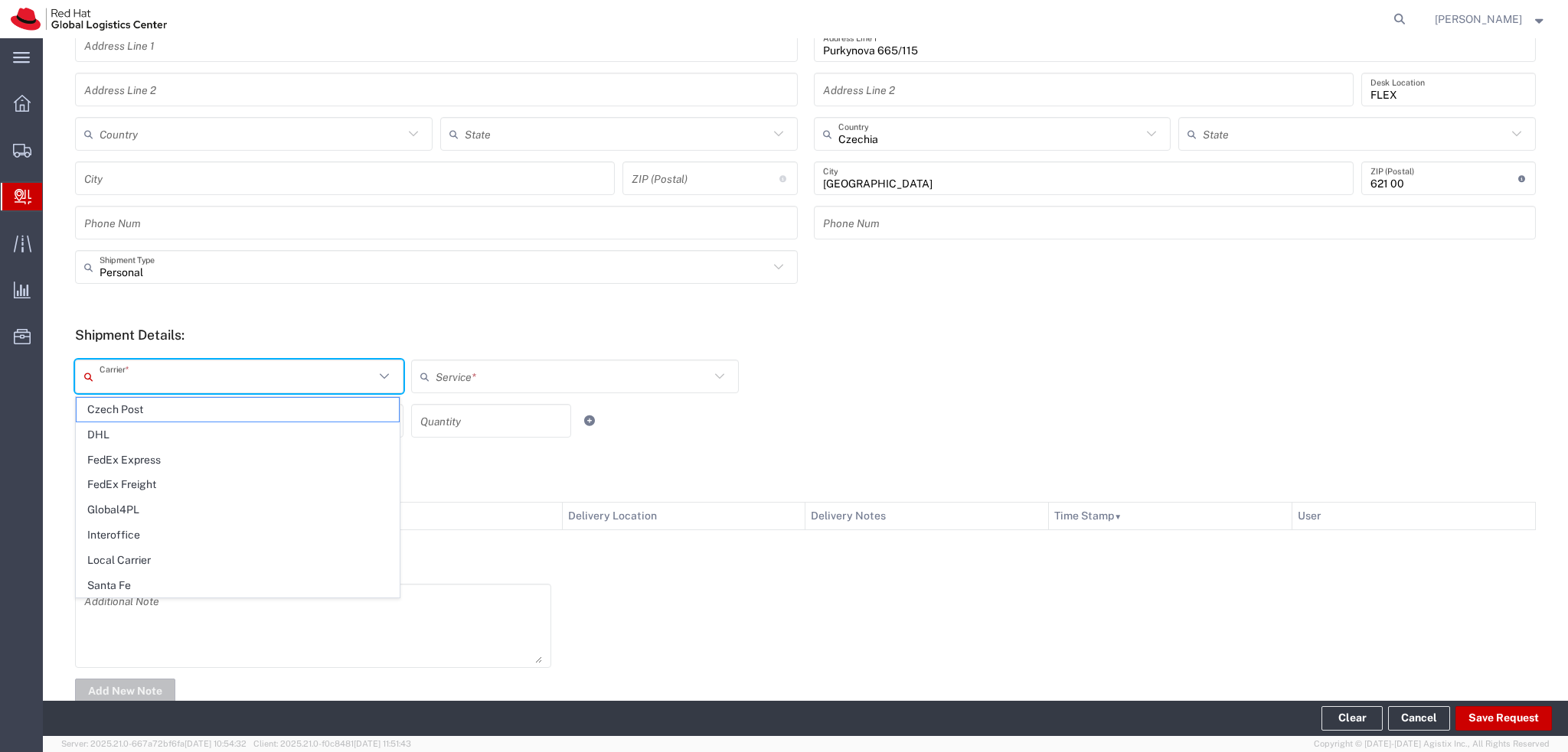
click at [204, 381] on input "text" at bounding box center [236, 377] width 275 height 27
click at [162, 412] on span "Czech Post" at bounding box center [237, 409] width 322 height 24
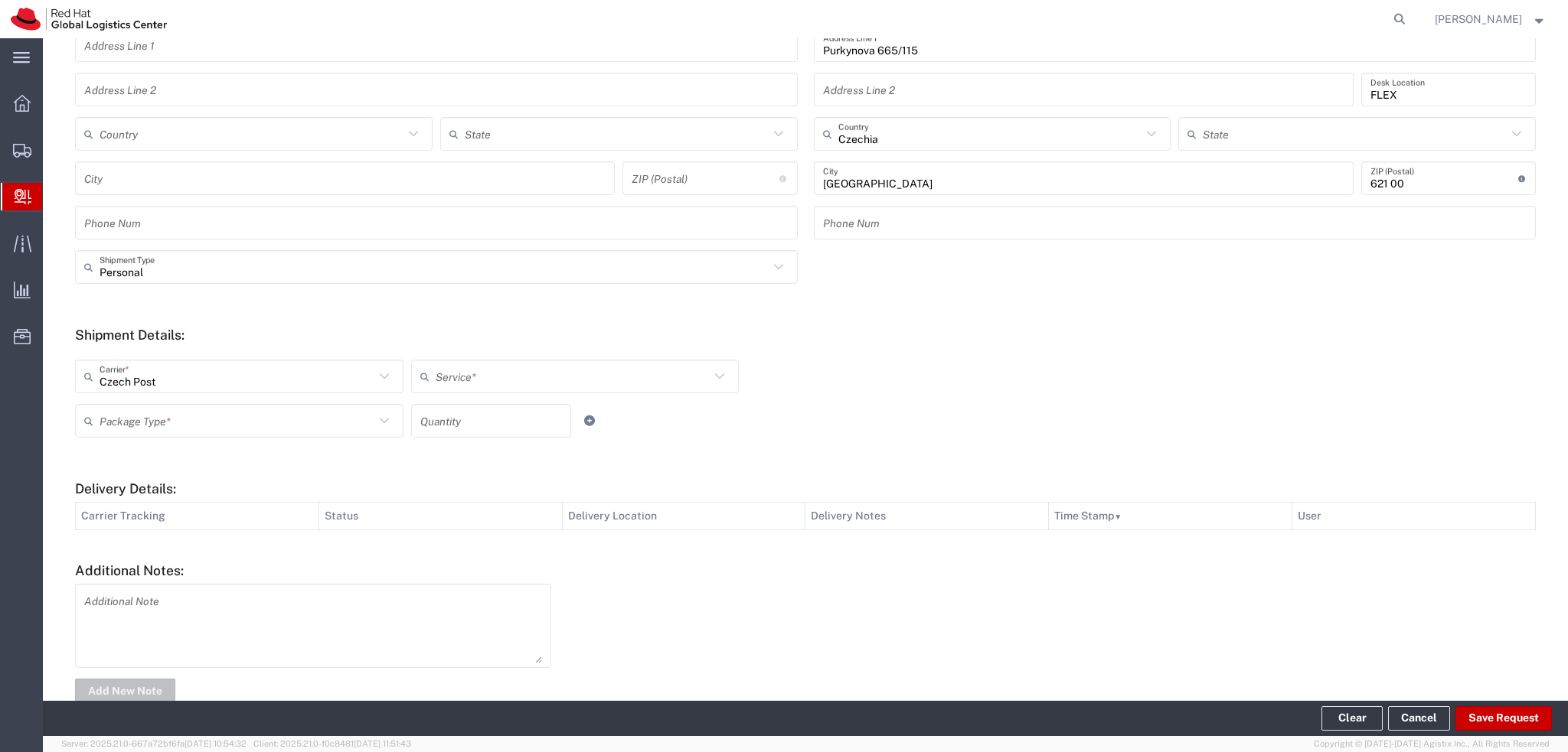
click at [456, 382] on input "text" at bounding box center [573, 377] width 275 height 27
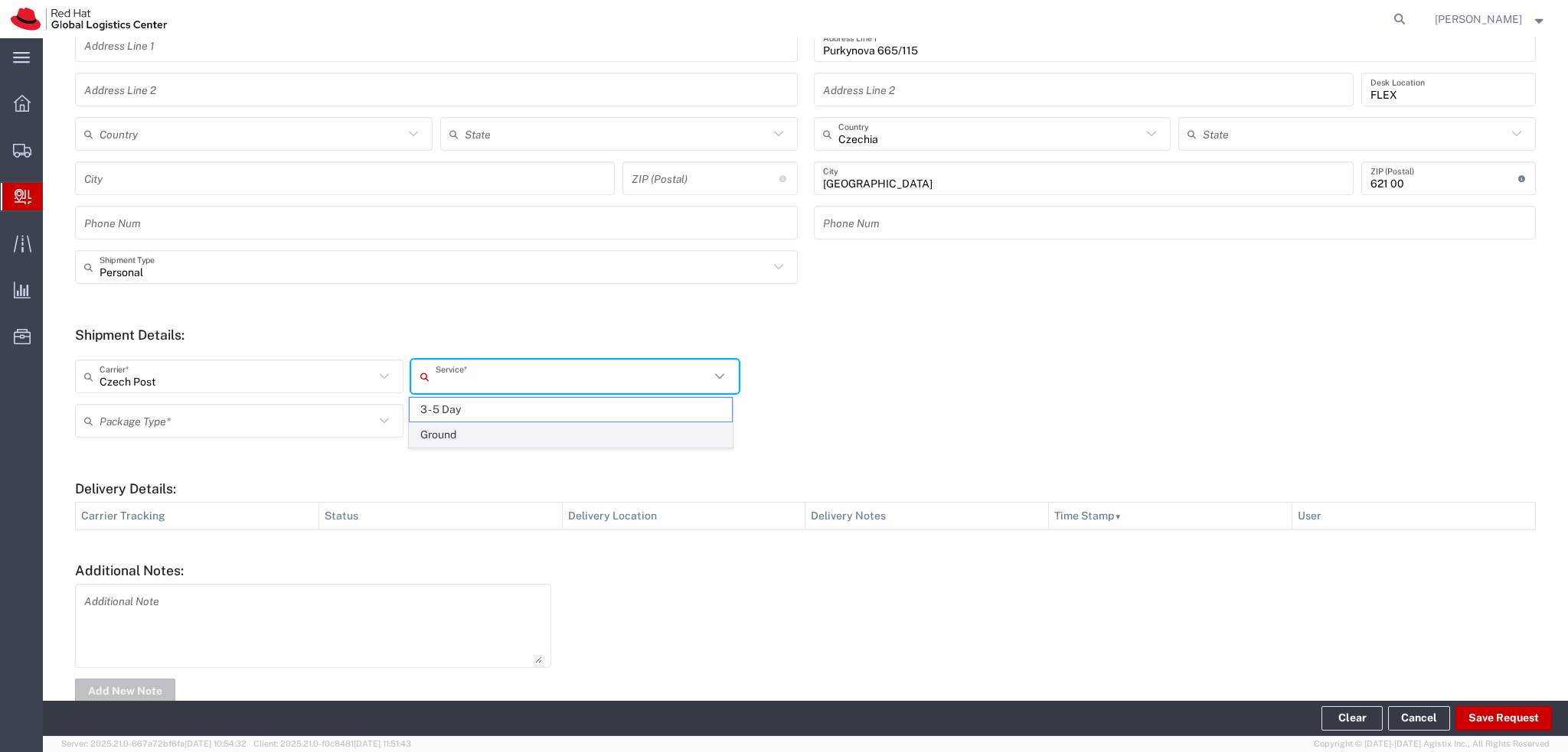
click at [446, 437] on span "Ground" at bounding box center [570, 435] width 322 height 24
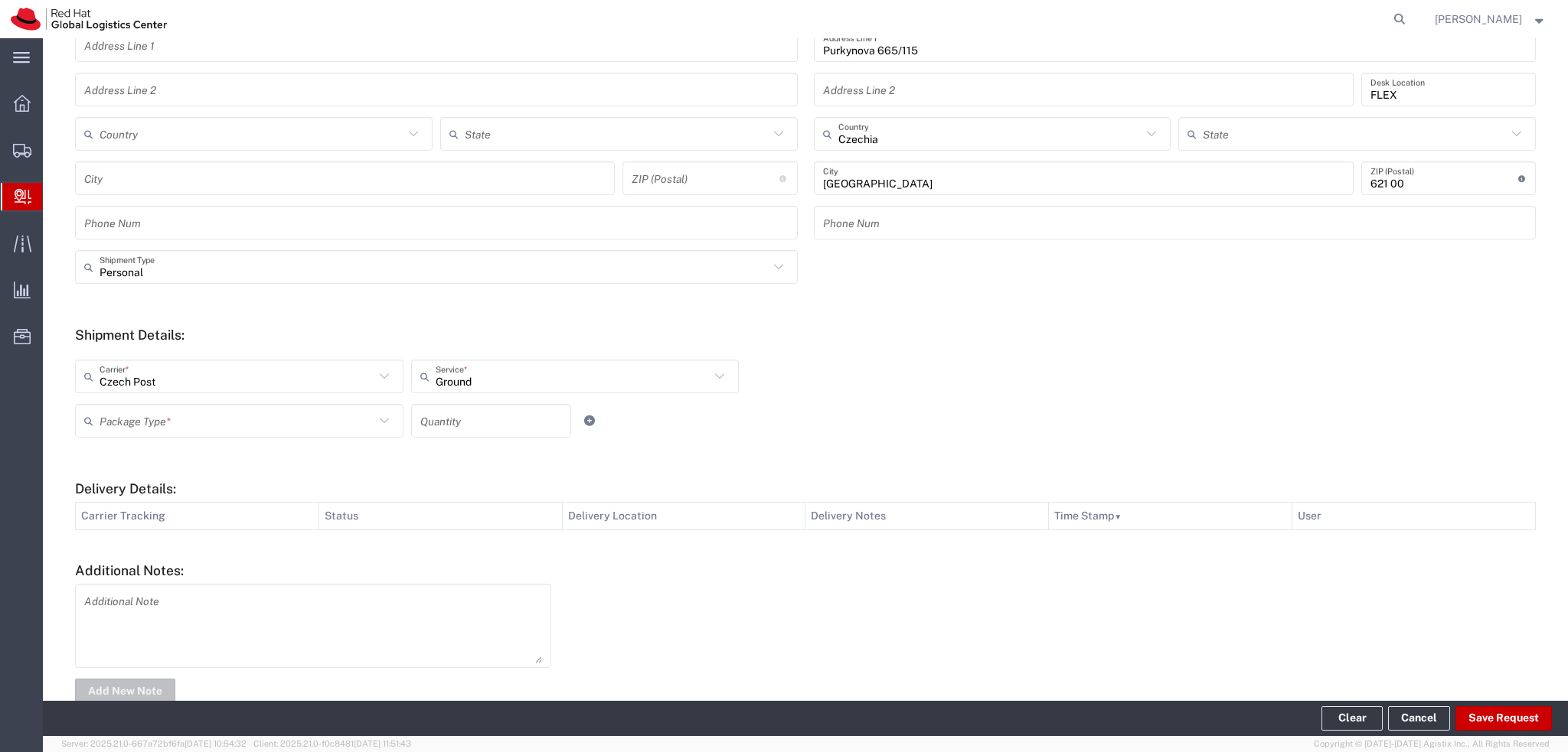
click at [250, 421] on input "text" at bounding box center [236, 421] width 275 height 27
click at [162, 492] on span "PAK" at bounding box center [237, 504] width 322 height 24
click at [1489, 714] on button "Save Request" at bounding box center [1503, 718] width 97 height 24
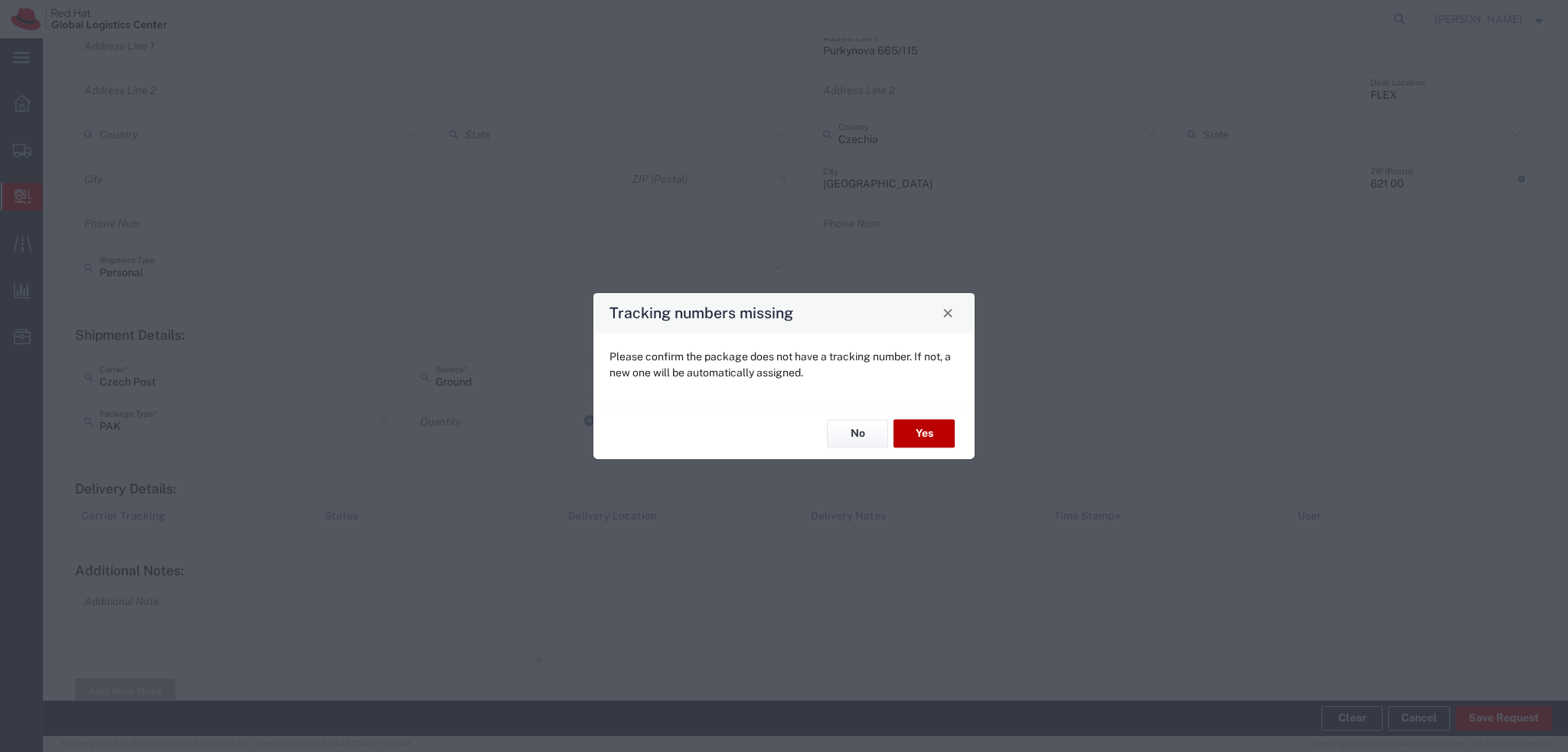
click at [921, 438] on button "Yes" at bounding box center [924, 434] width 61 height 29
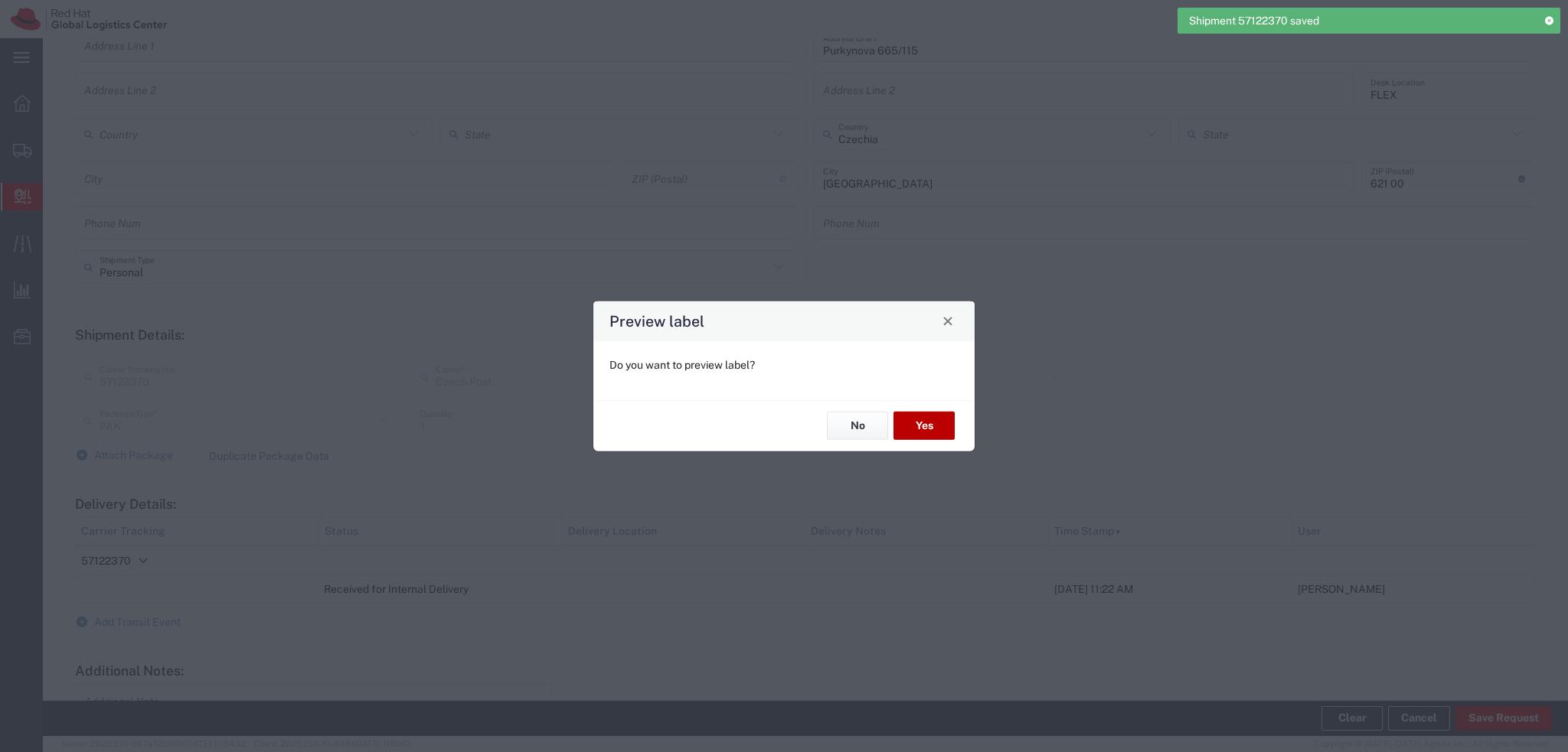
click at [928, 425] on button "Yes" at bounding box center [924, 426] width 61 height 29
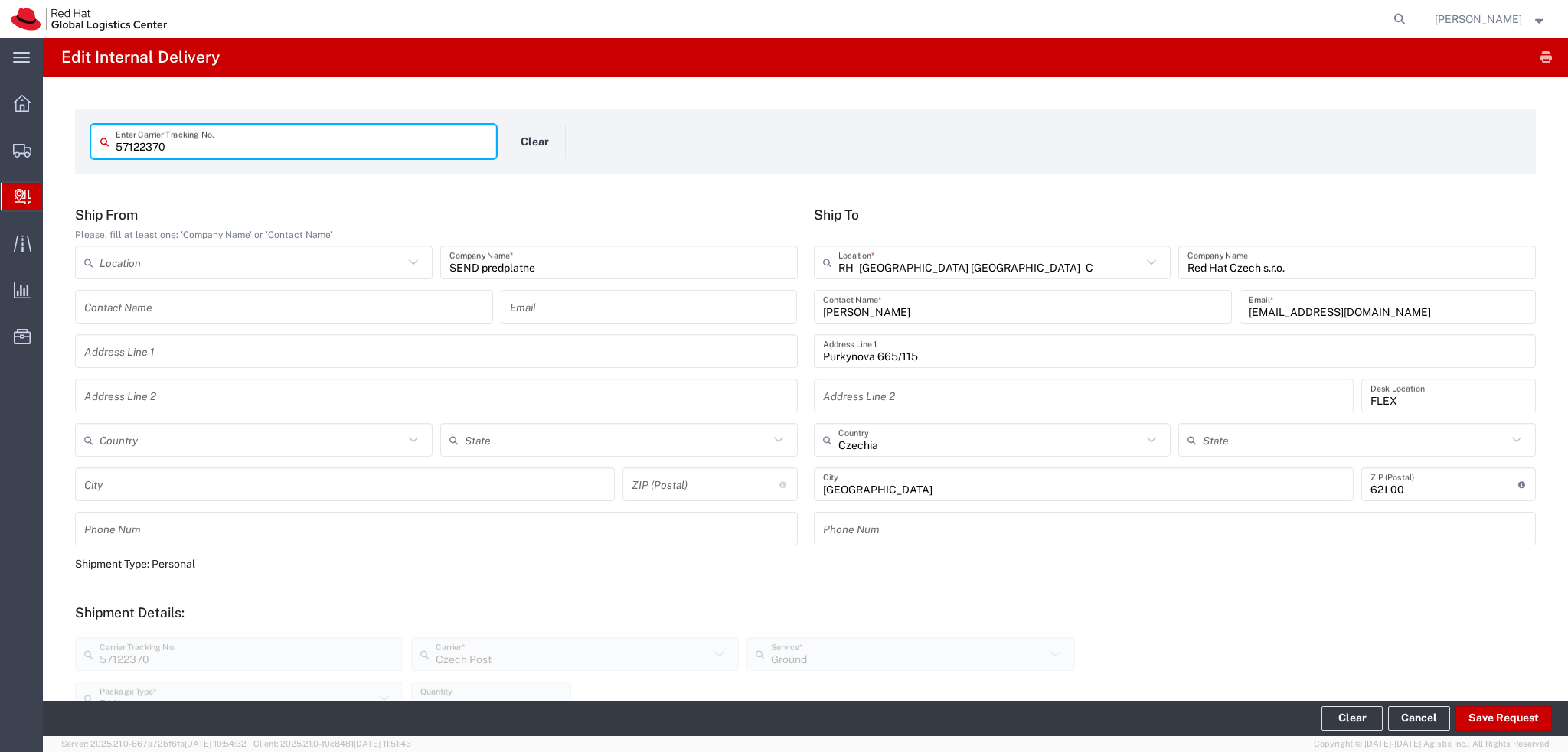
scroll to position [382, 0]
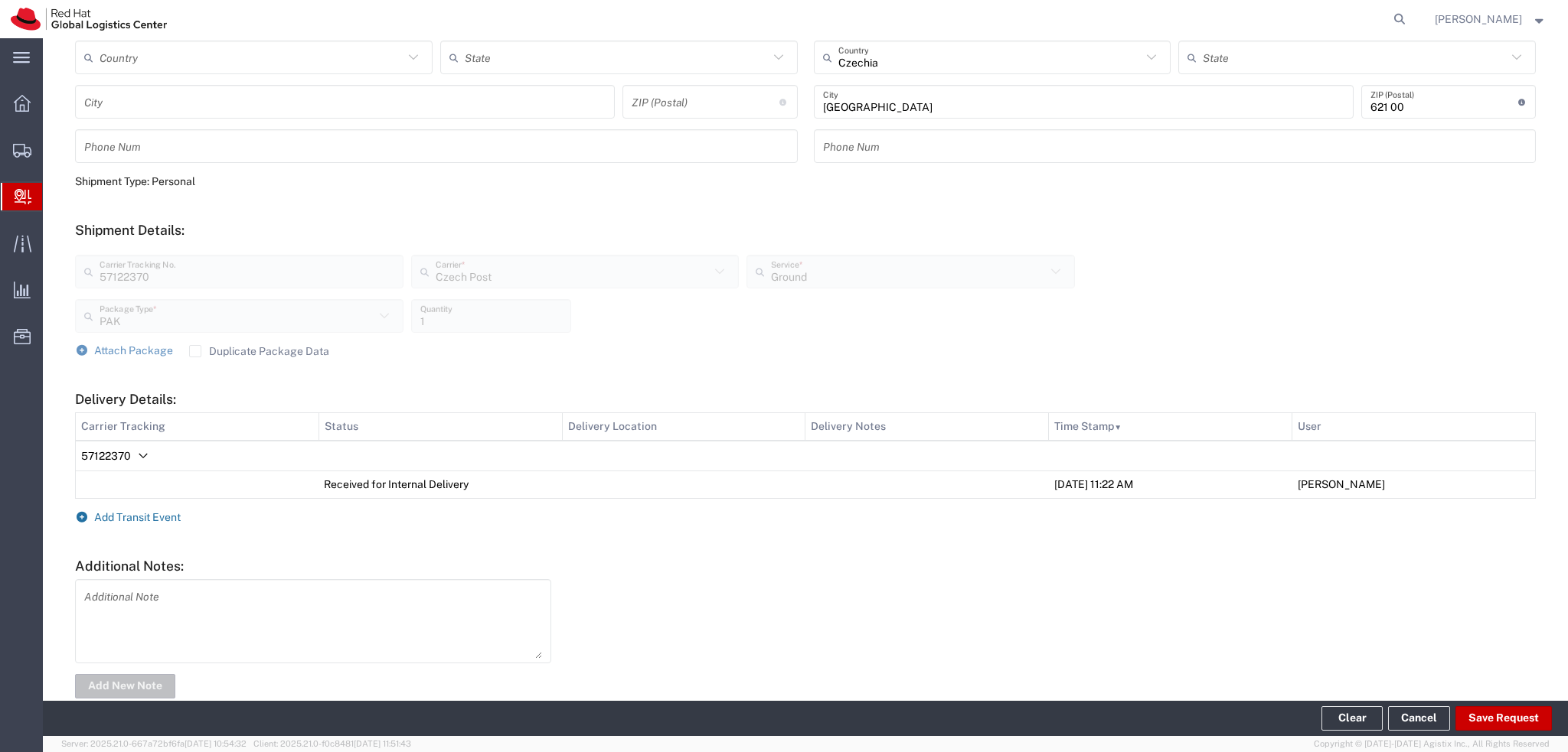
click at [157, 518] on span "Add Transit Event" at bounding box center [137, 517] width 87 height 13
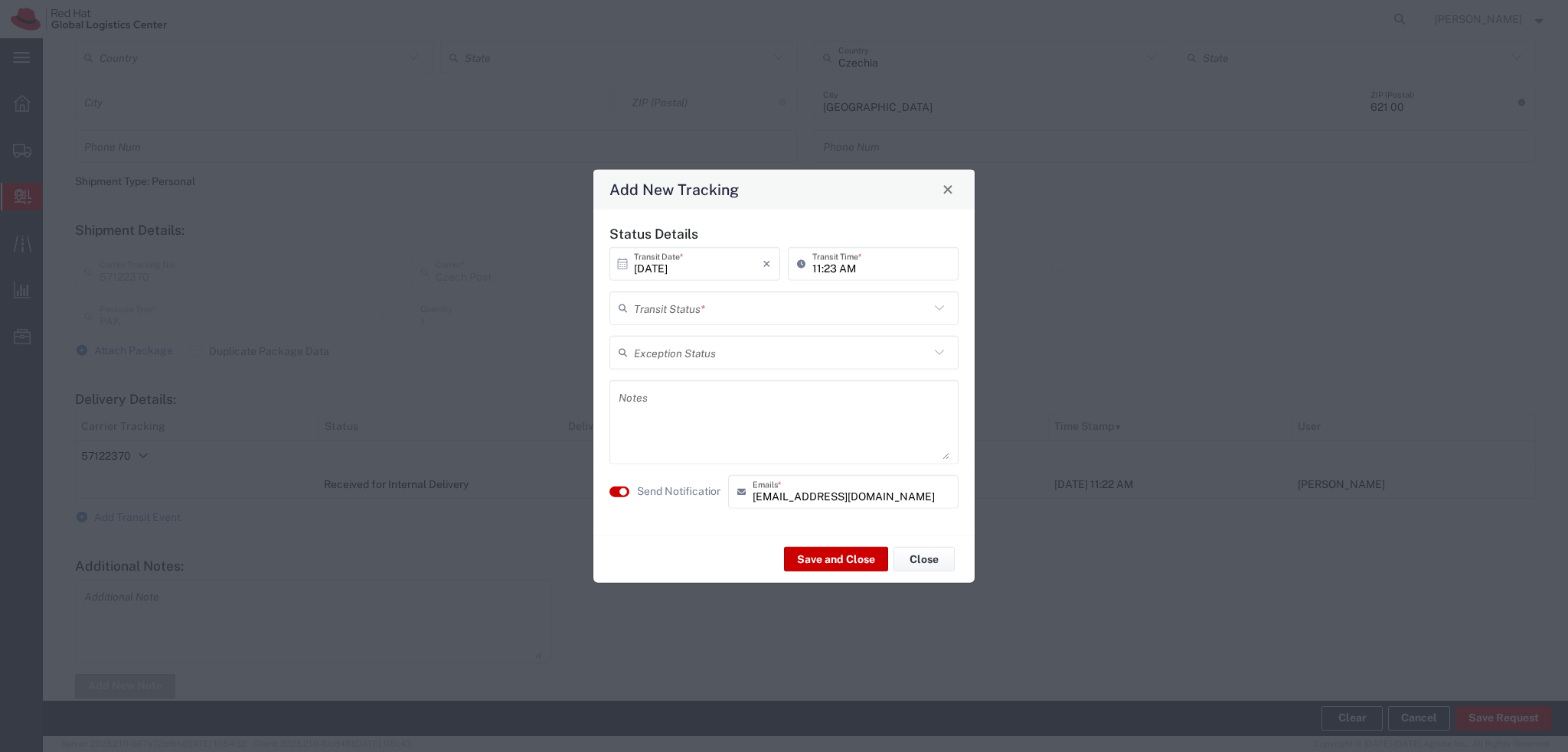
click at [710, 295] on input "text" at bounding box center [781, 308] width 295 height 27
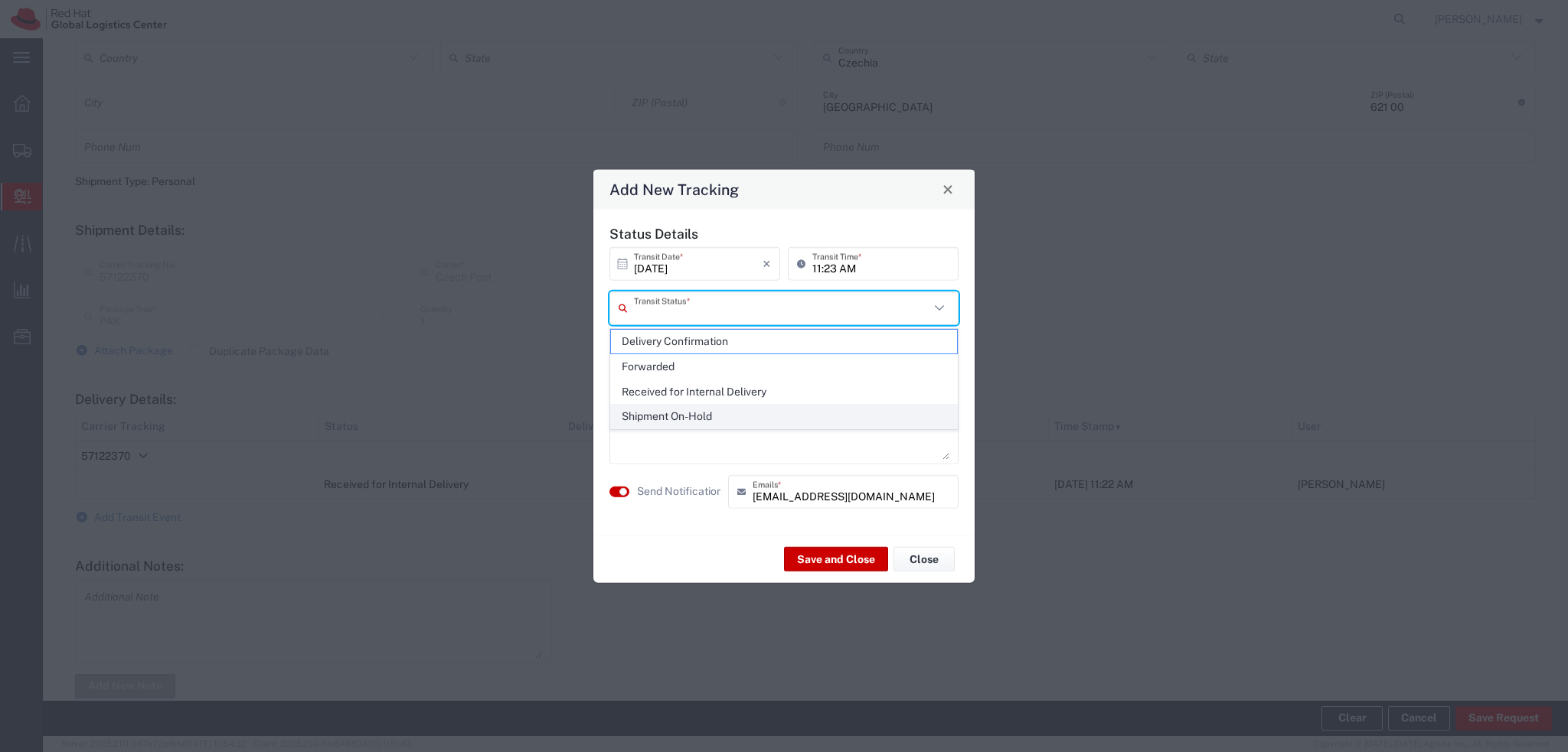
click at [709, 415] on span "Shipment On-Hold" at bounding box center [784, 417] width 346 height 24
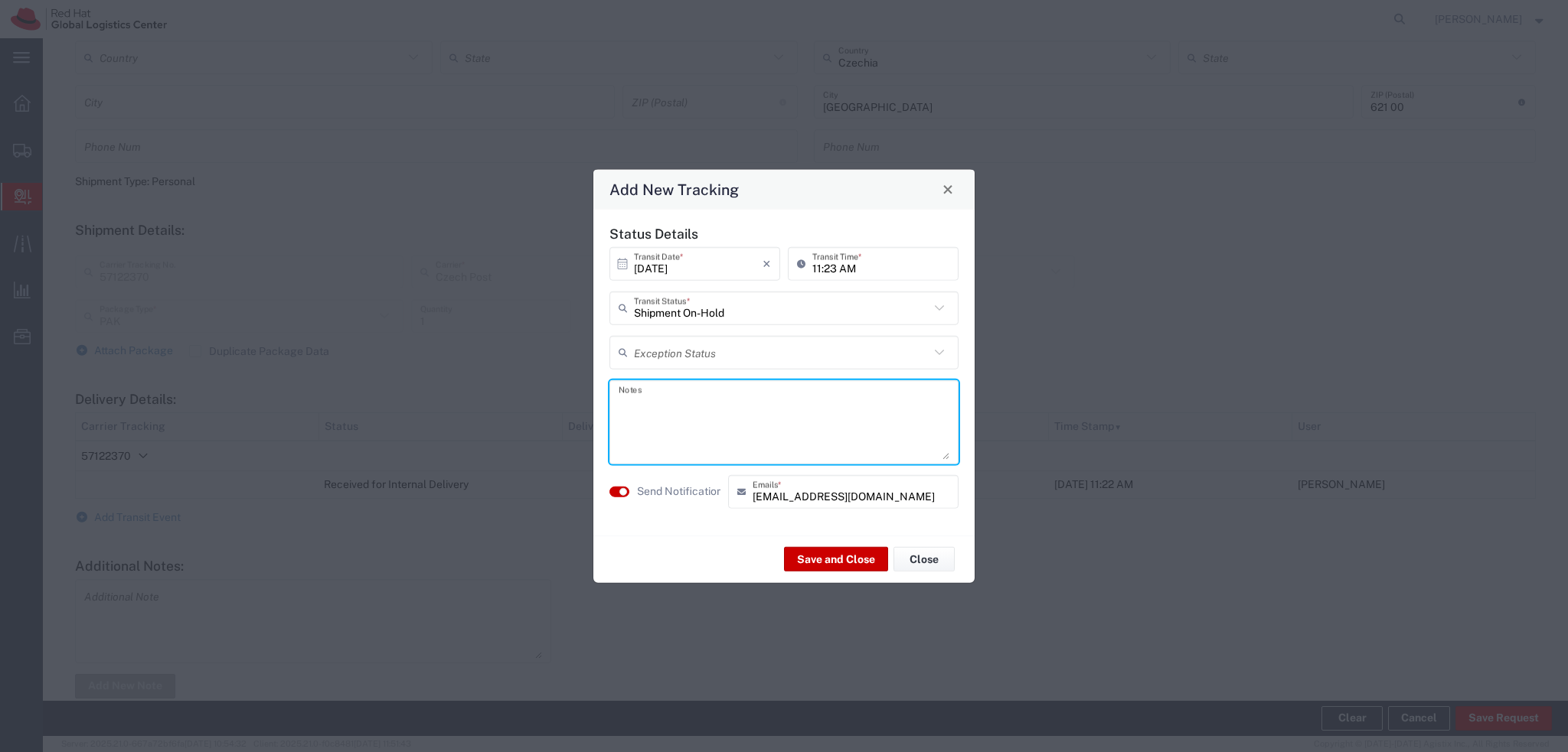
click at [677, 395] on textarea at bounding box center [784, 421] width 330 height 75
paste textarea "Hi, please come to pick up the package to the RH Brno Post opposite to the TPB-…"
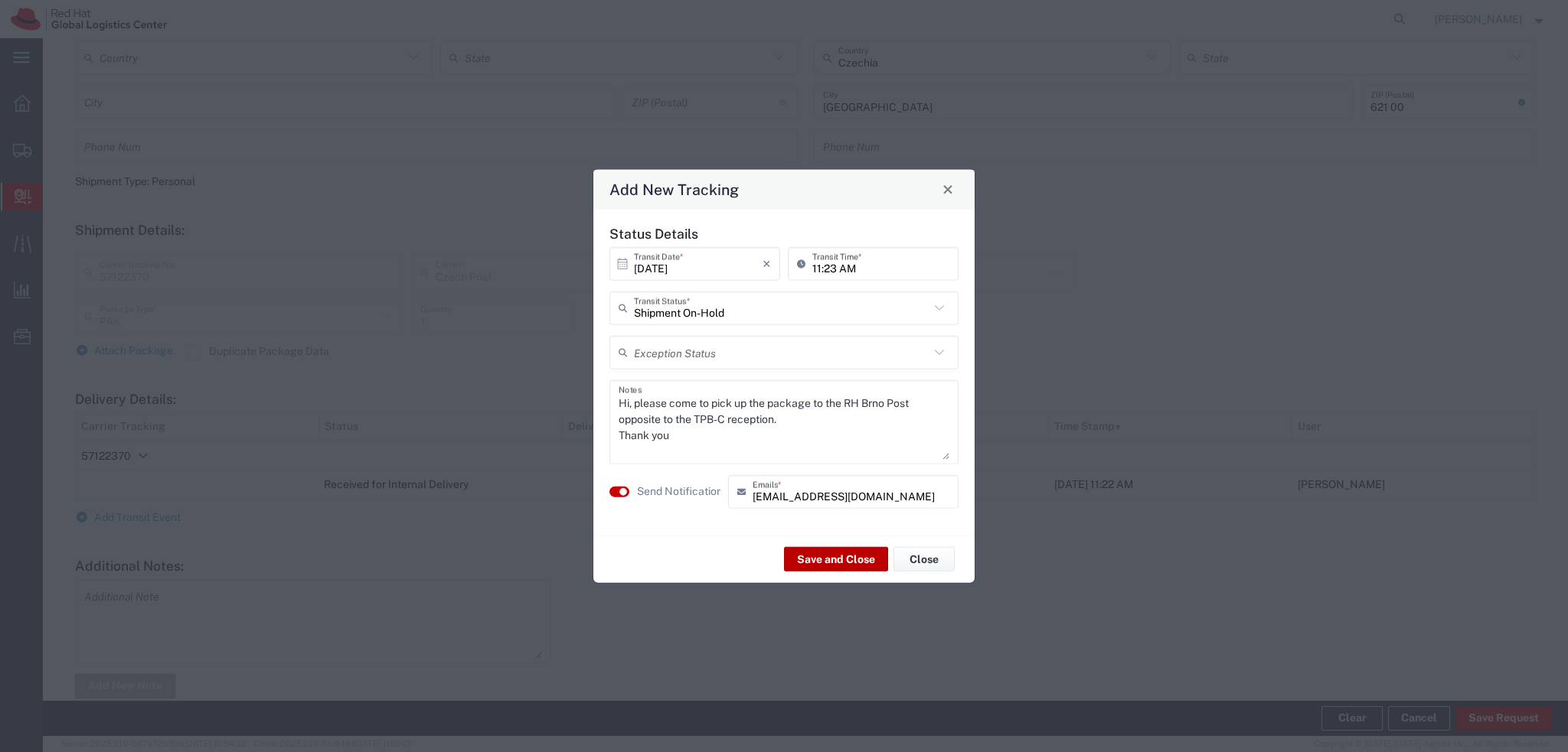
click at [816, 559] on button "Save and Close" at bounding box center [836, 559] width 104 height 24
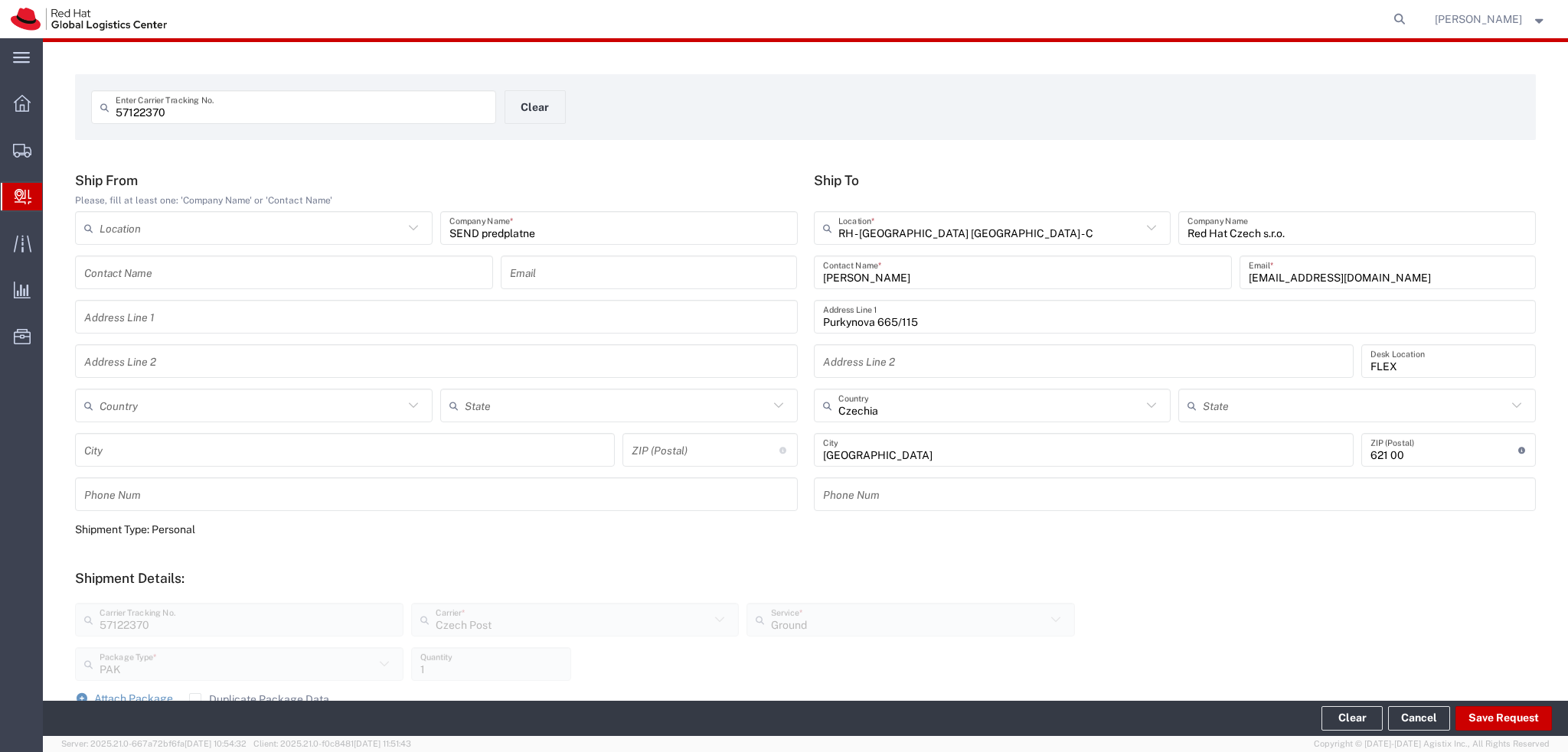
scroll to position [0, 0]
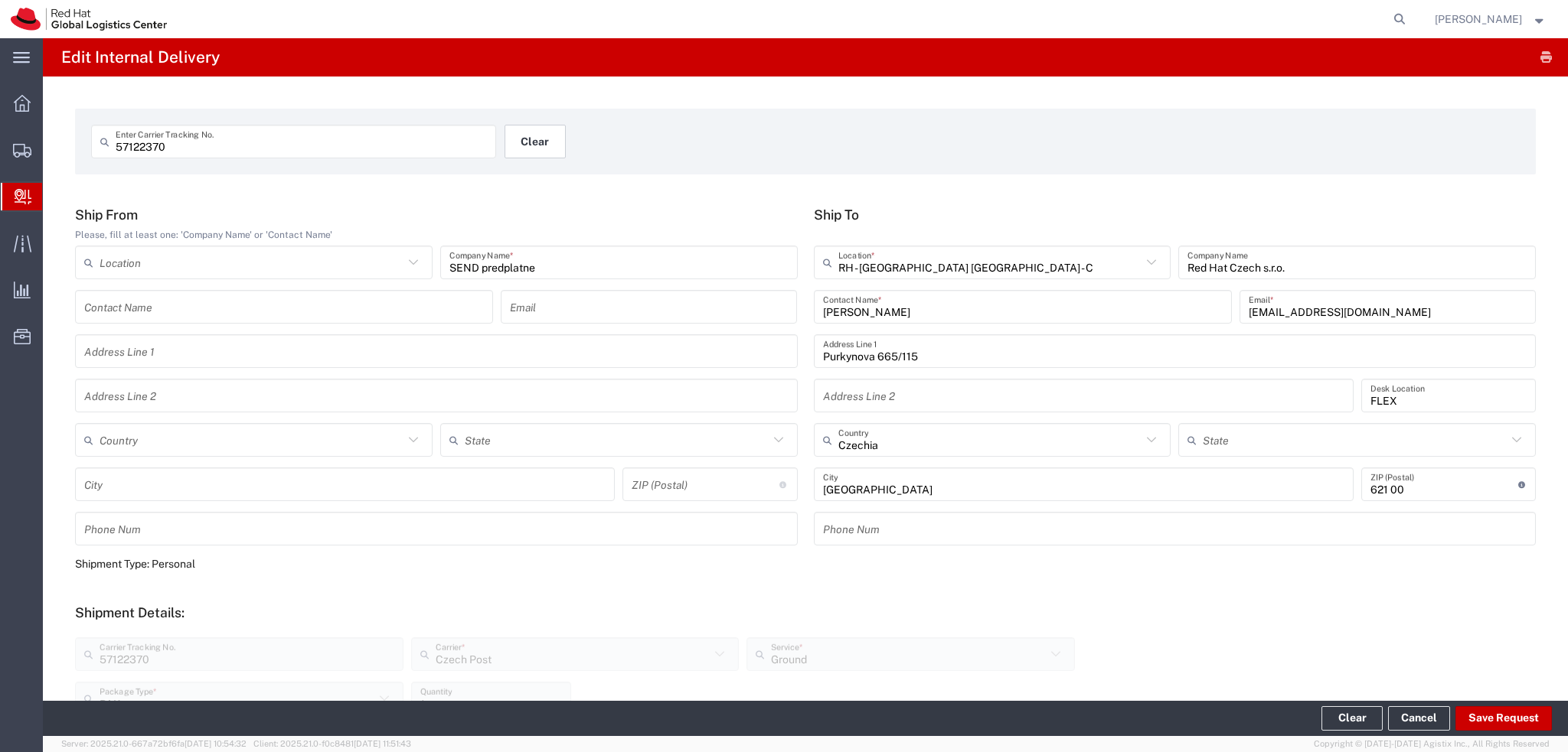
click at [530, 140] on button "Clear" at bounding box center [535, 141] width 61 height 34
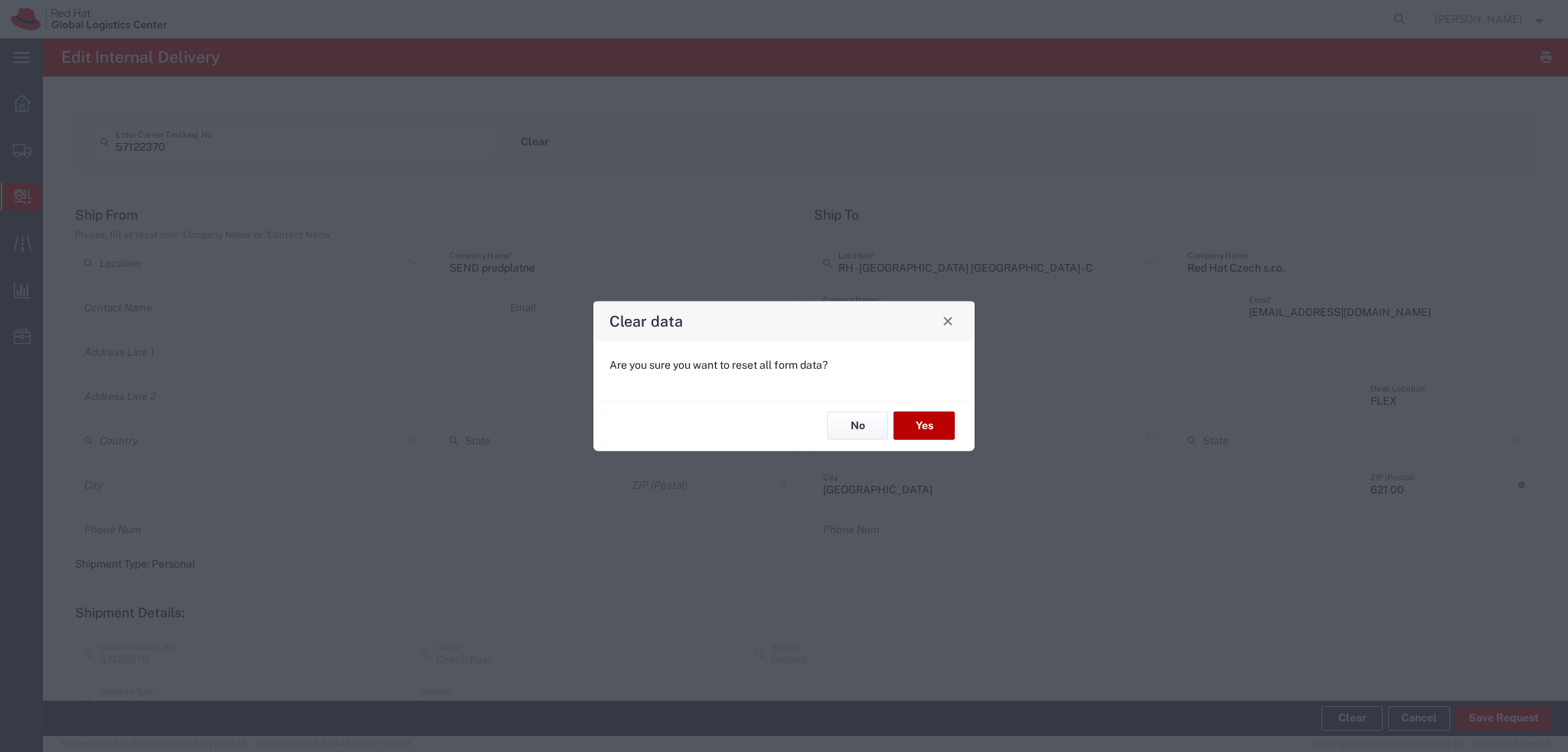
click at [928, 424] on button "Yes" at bounding box center [924, 426] width 61 height 29
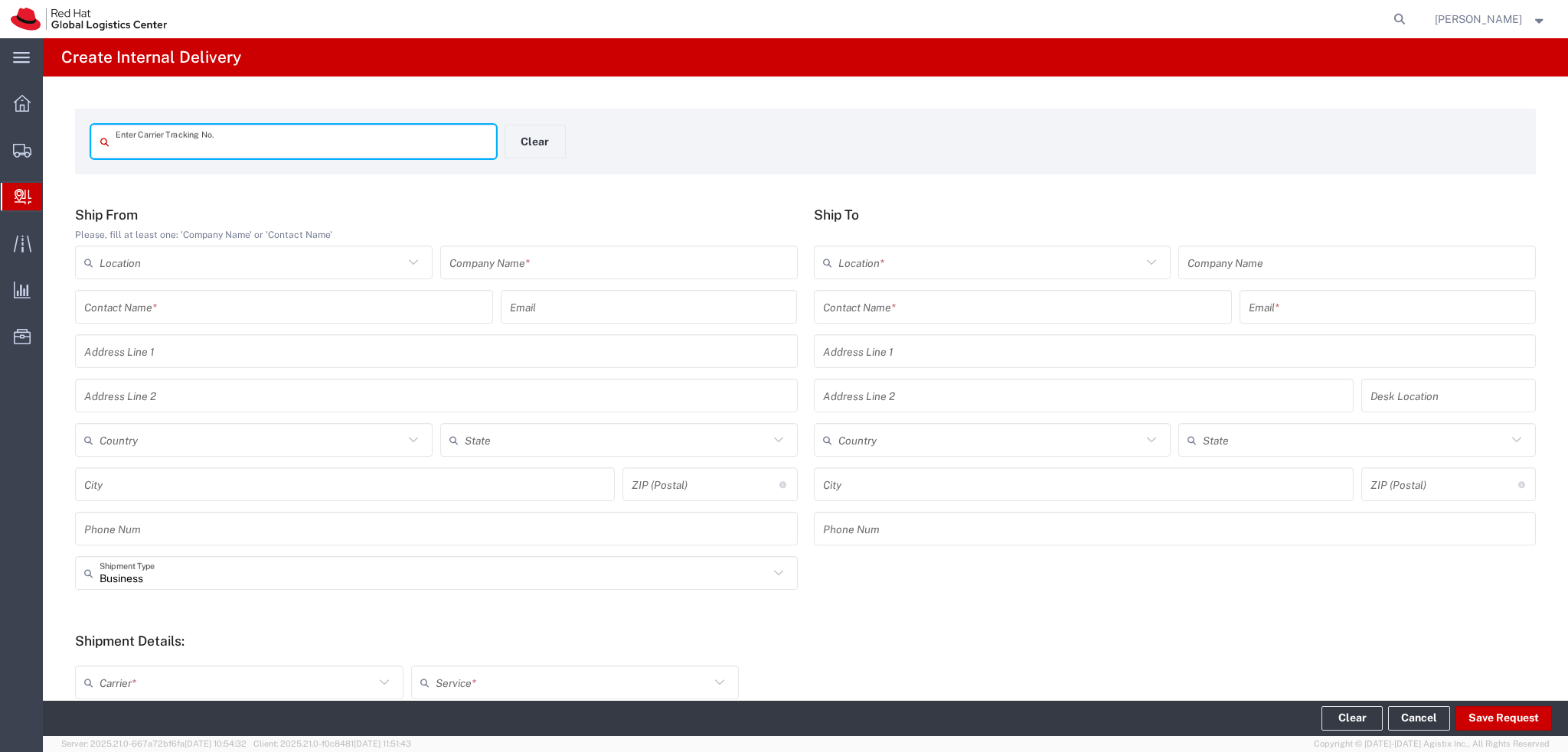
click at [864, 307] on input "text" at bounding box center [1022, 308] width 399 height 27
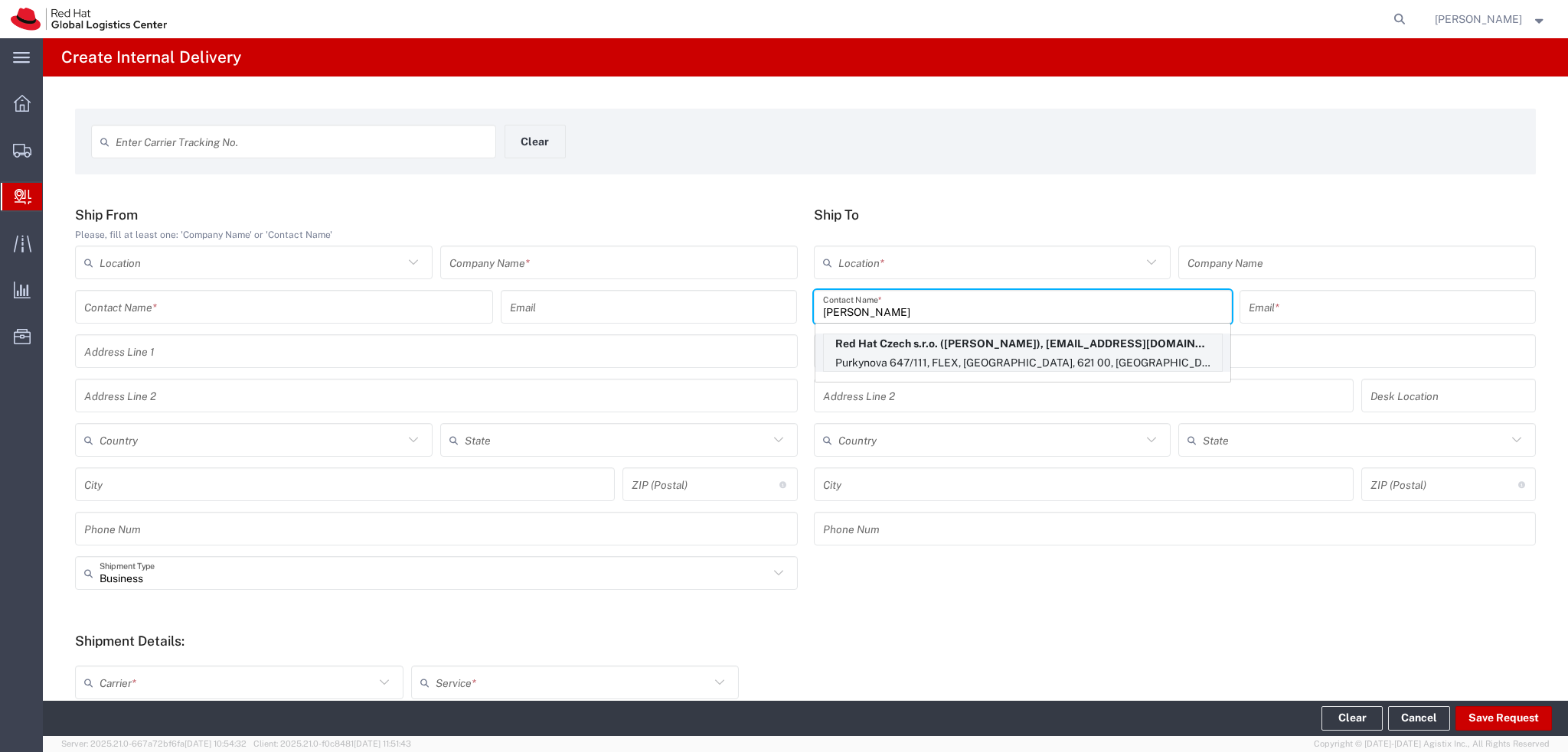
click at [904, 355] on p "Purkynova 647/111, FLEX, BRNO, 621 00, CZ" at bounding box center [1022, 363] width 398 height 19
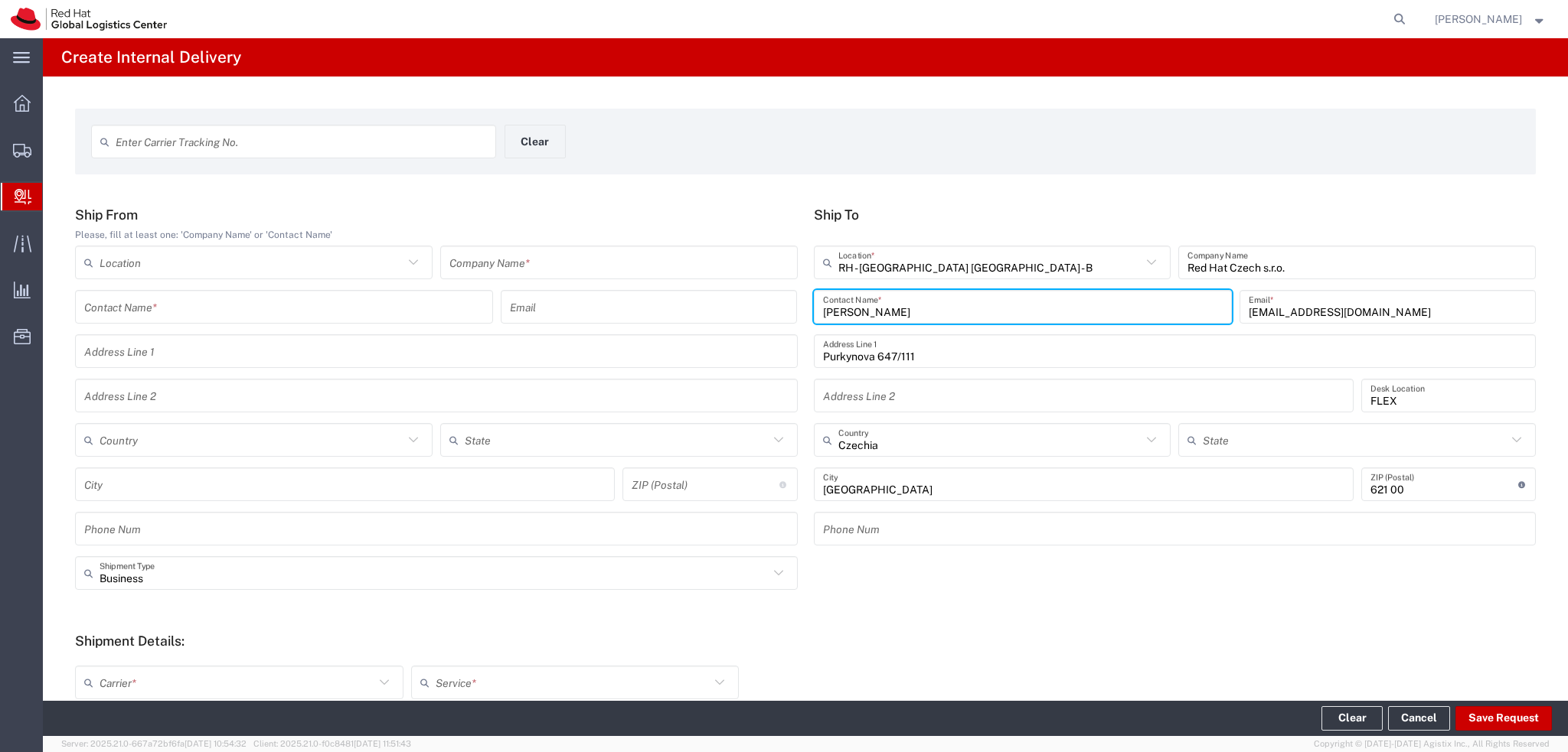
click at [589, 309] on input "text" at bounding box center [648, 308] width 278 height 27
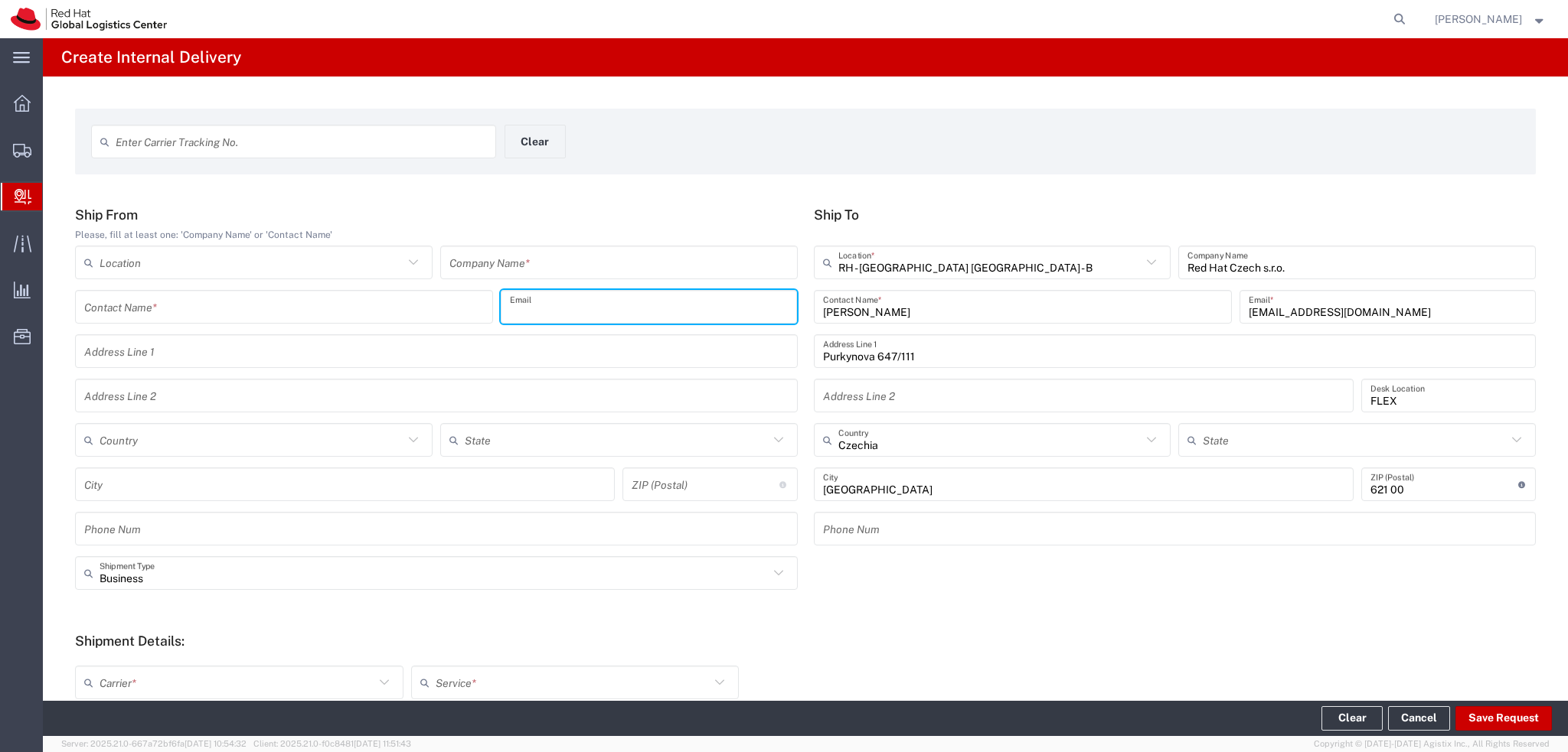
click at [522, 266] on input "text" at bounding box center [618, 263] width 339 height 27
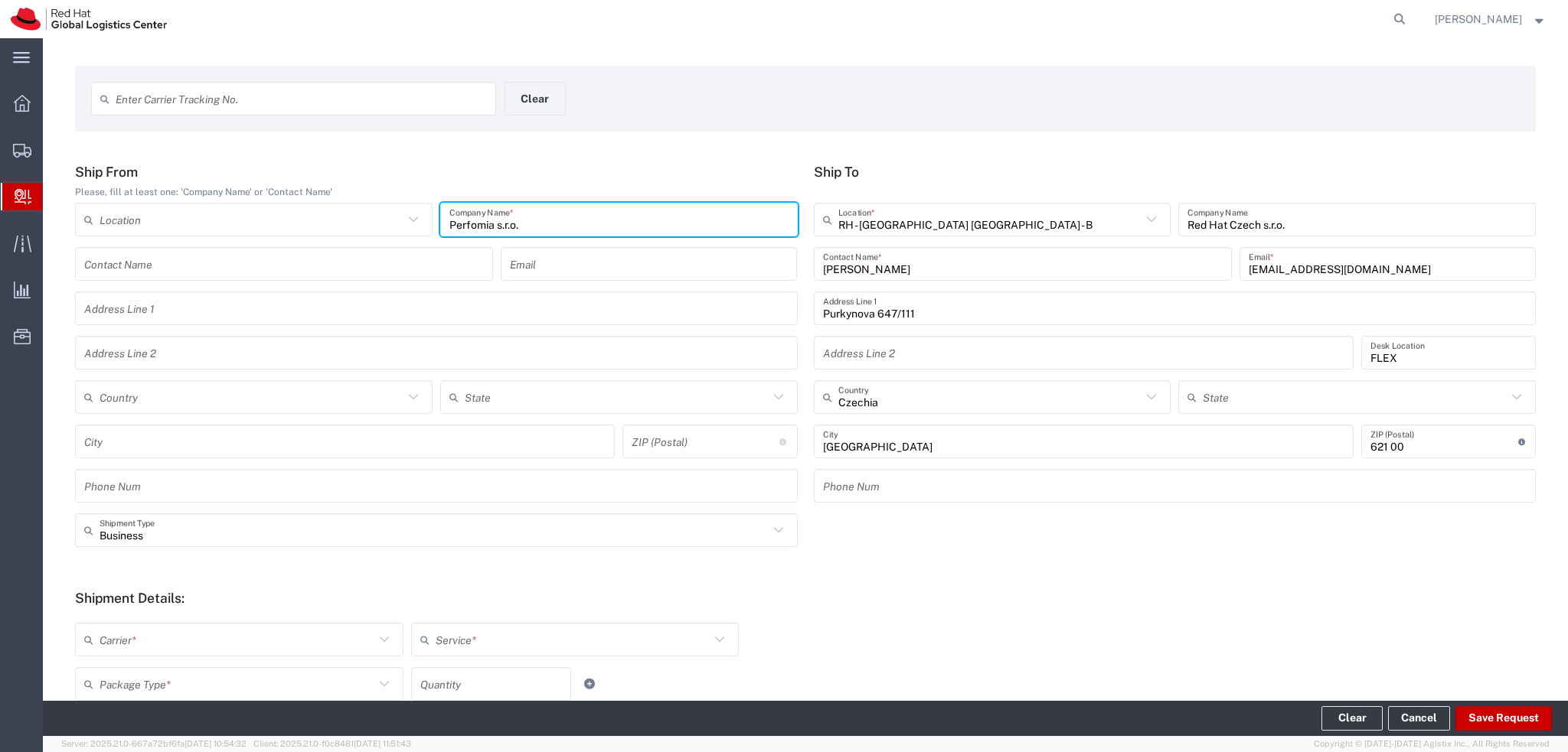
scroll to position [76, 0]
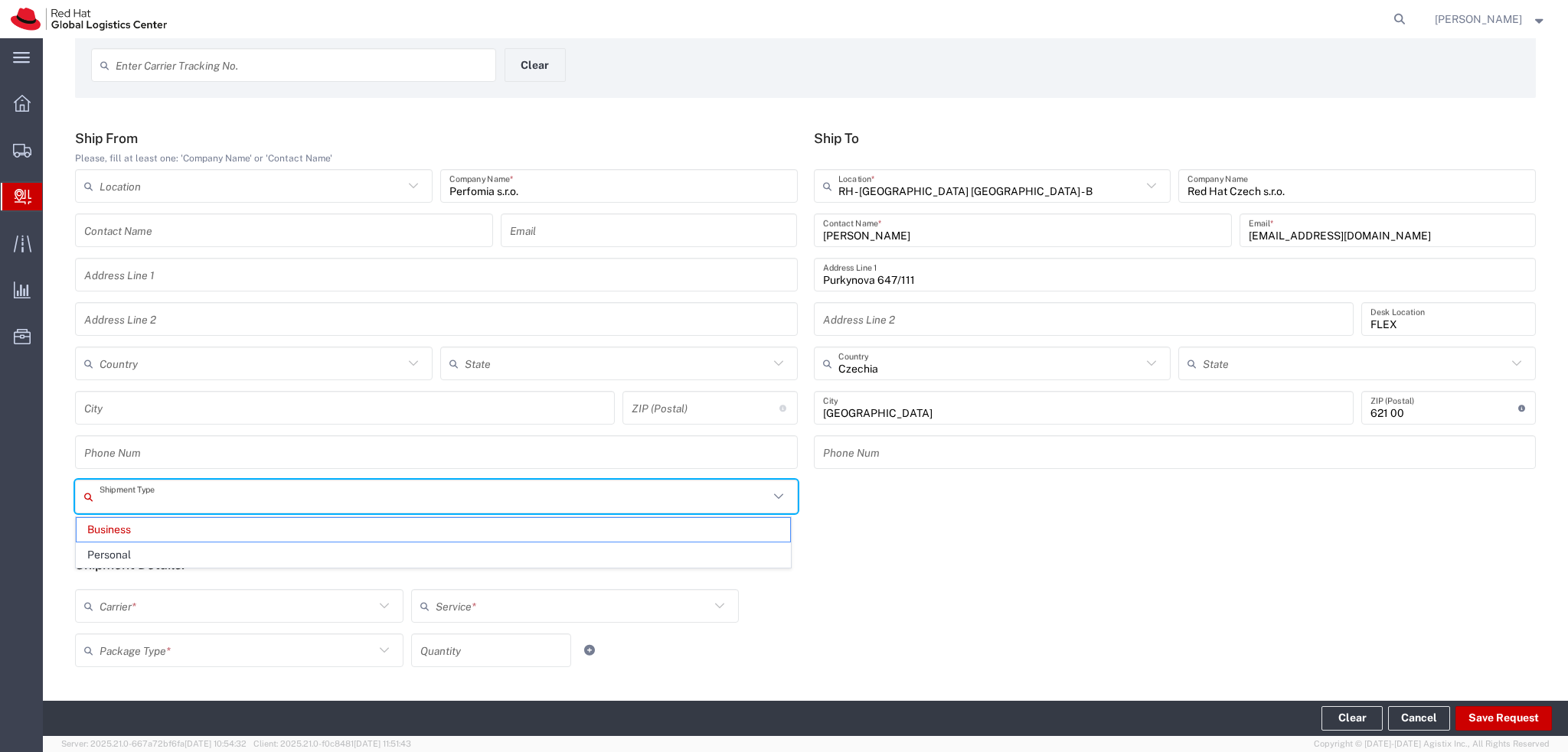
click at [459, 498] on input "text" at bounding box center [434, 497] width 669 height 27
click at [206, 543] on span "Personal" at bounding box center [433, 555] width 714 height 24
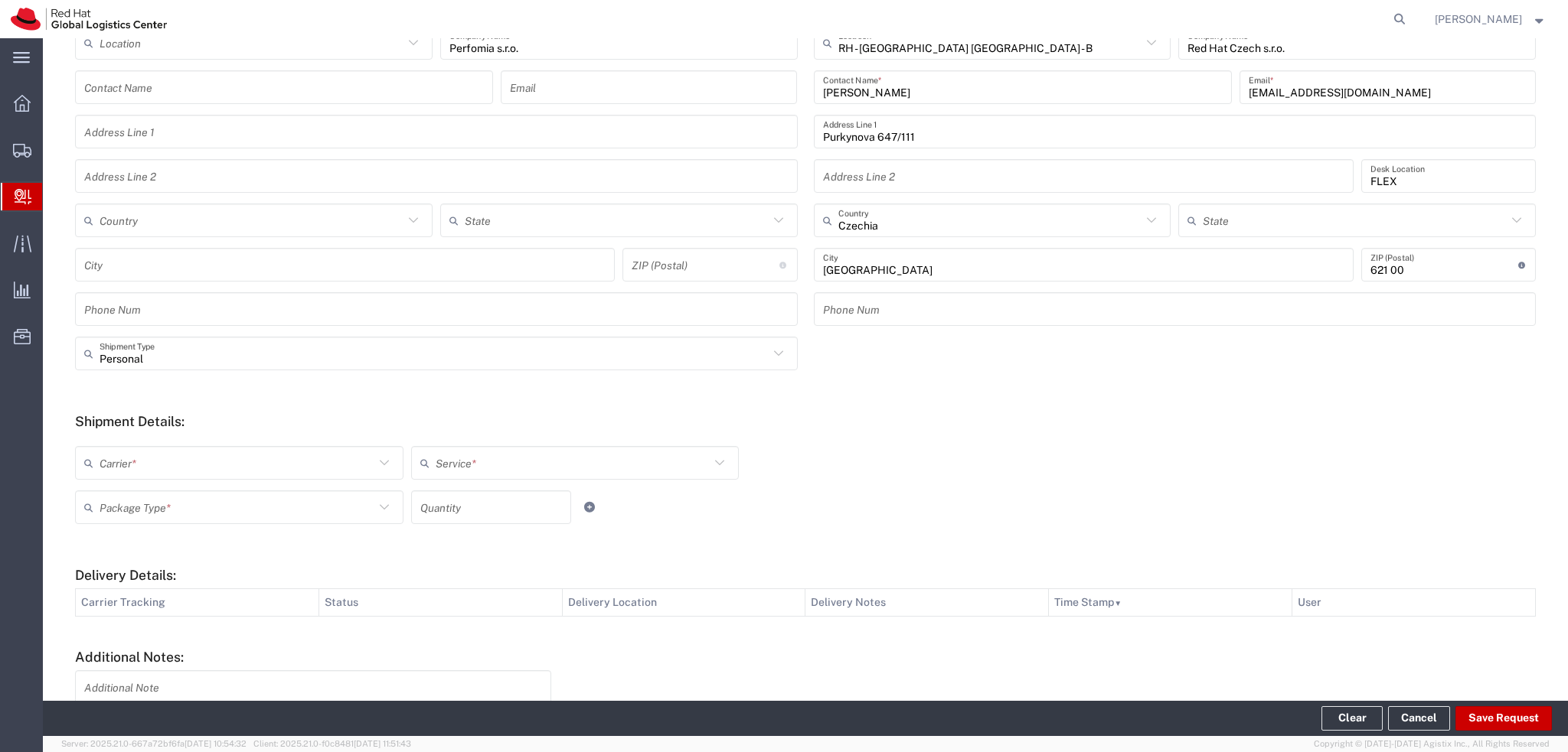
scroll to position [229, 0]
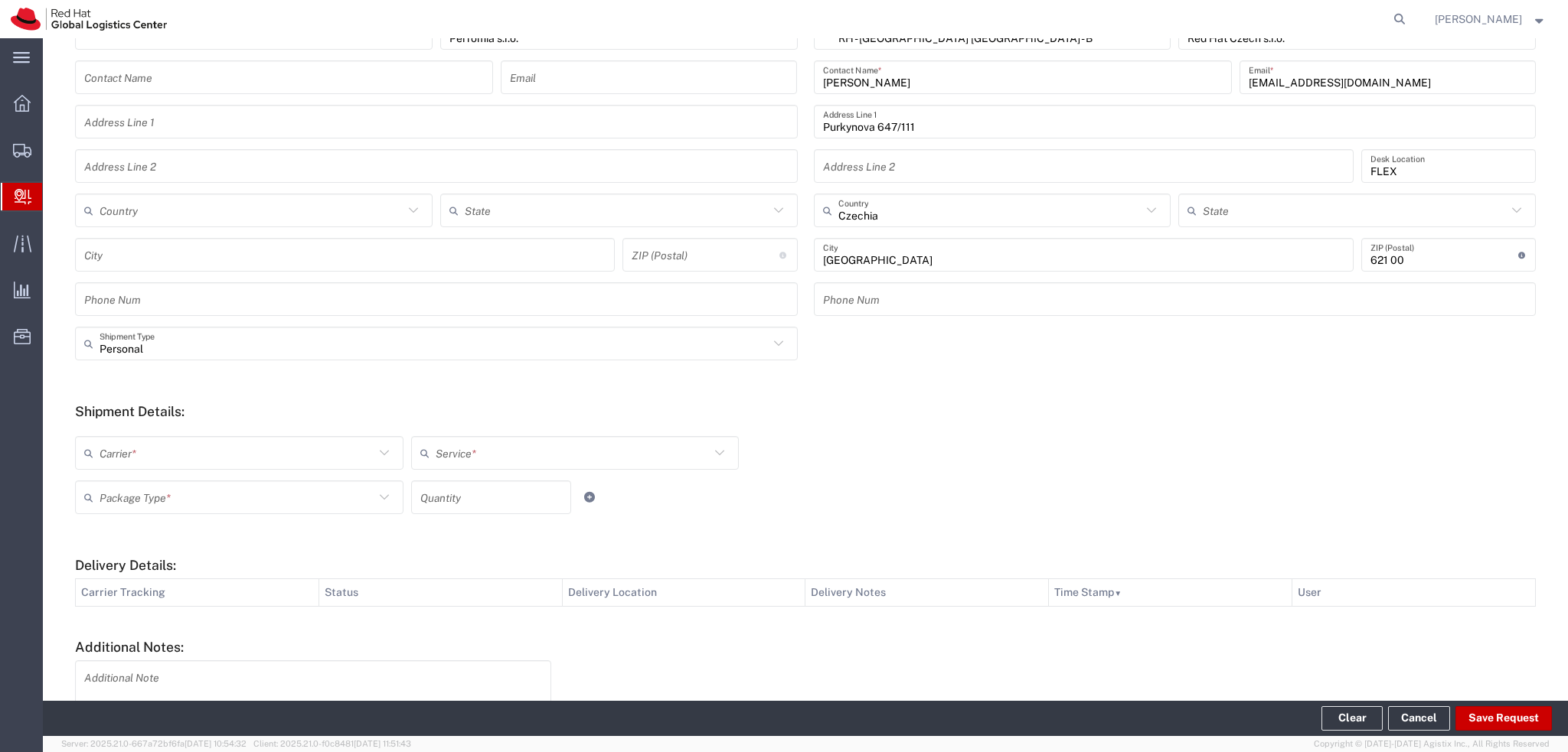
click at [224, 461] on input "text" at bounding box center [236, 454] width 275 height 27
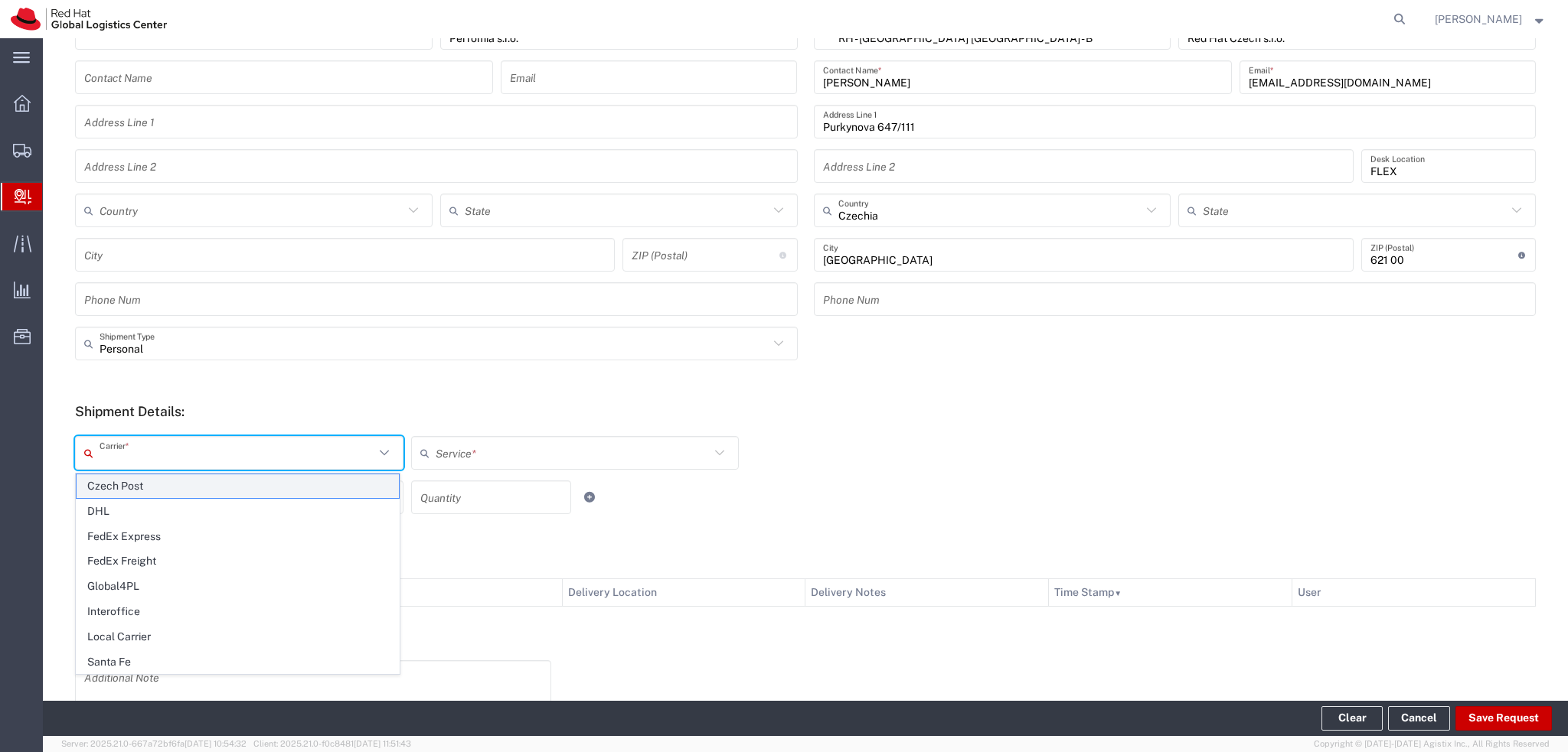
click at [139, 487] on span "Czech Post" at bounding box center [237, 486] width 322 height 24
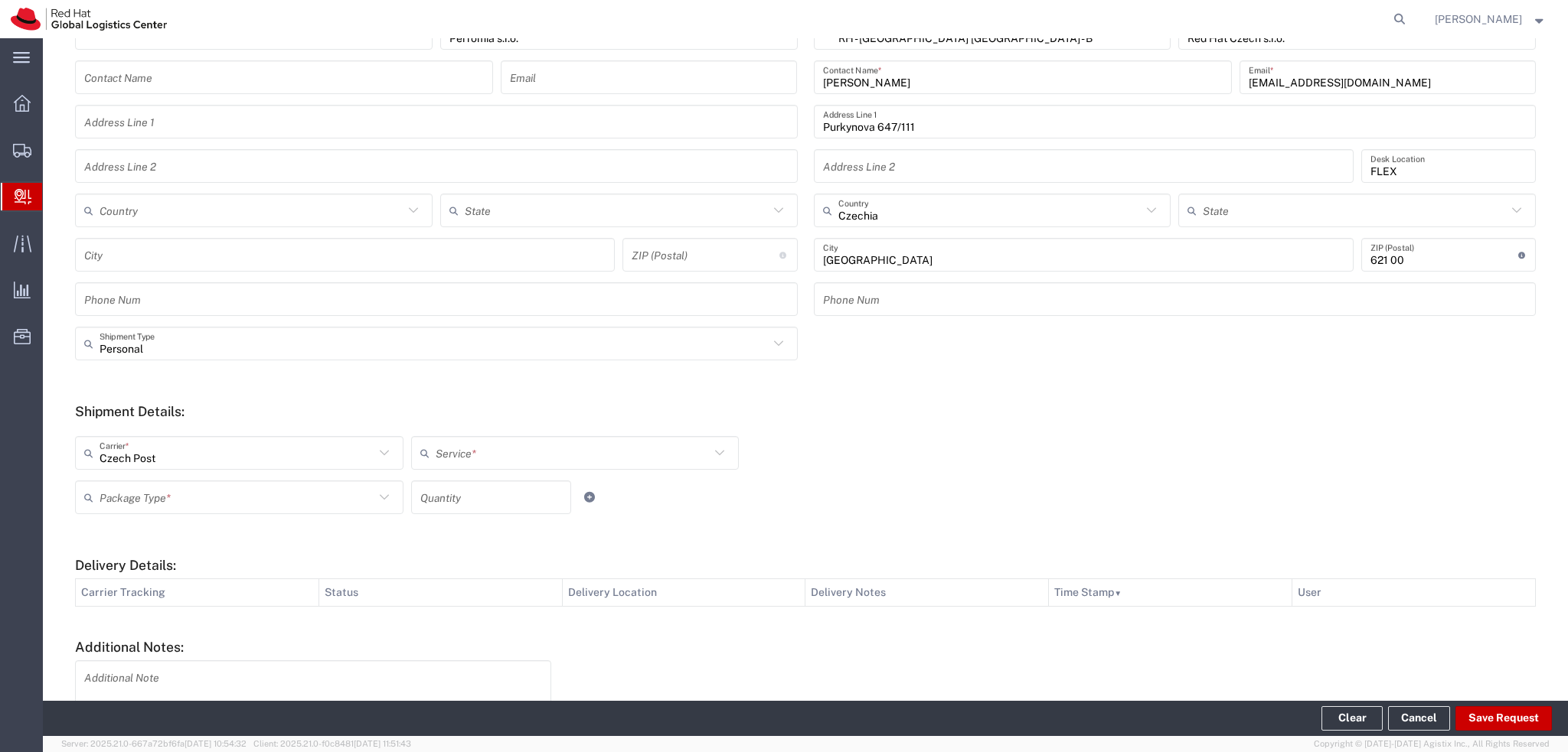
click at [435, 468] on div "Service *" at bounding box center [575, 453] width 329 height 34
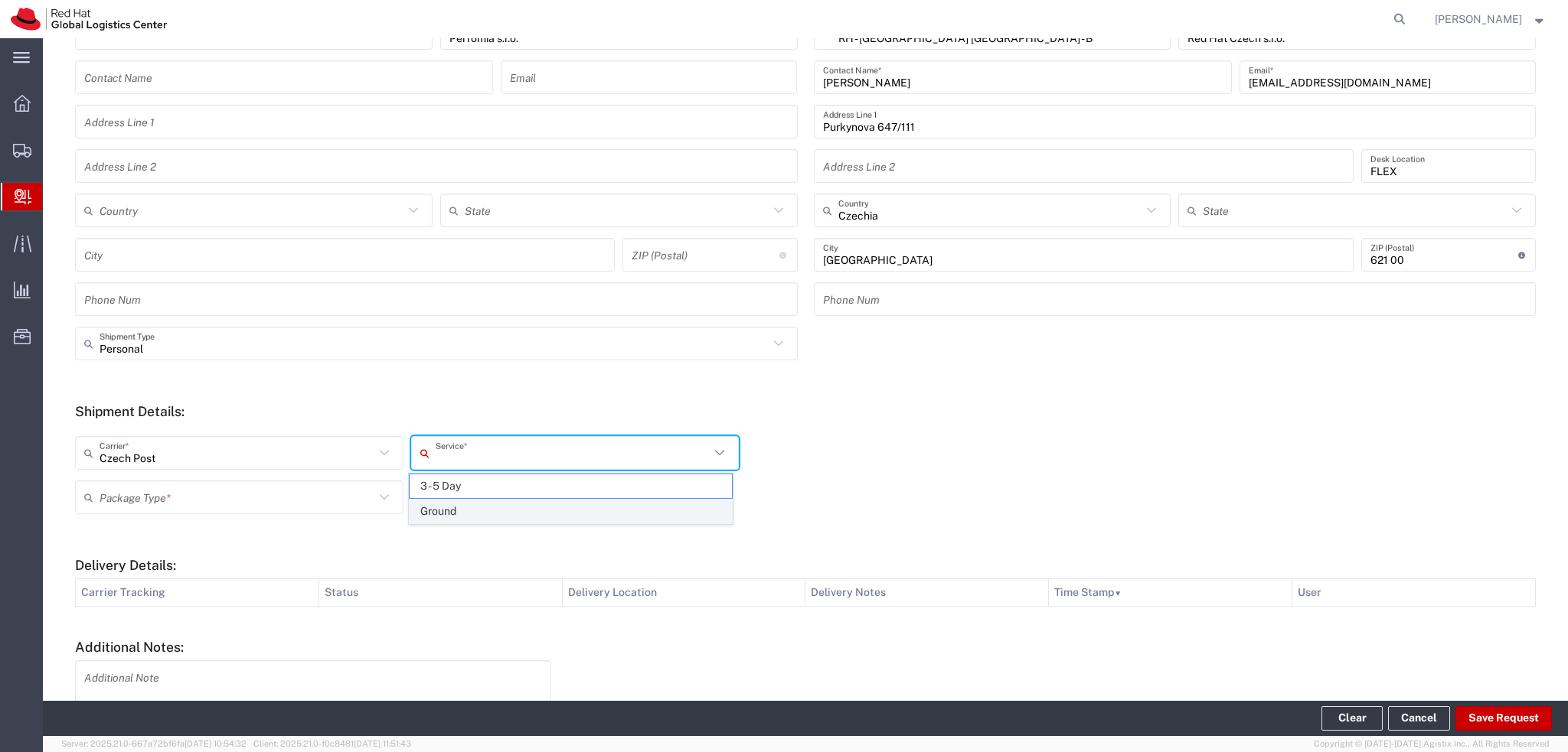
click at [449, 513] on span "Ground" at bounding box center [570, 512] width 322 height 24
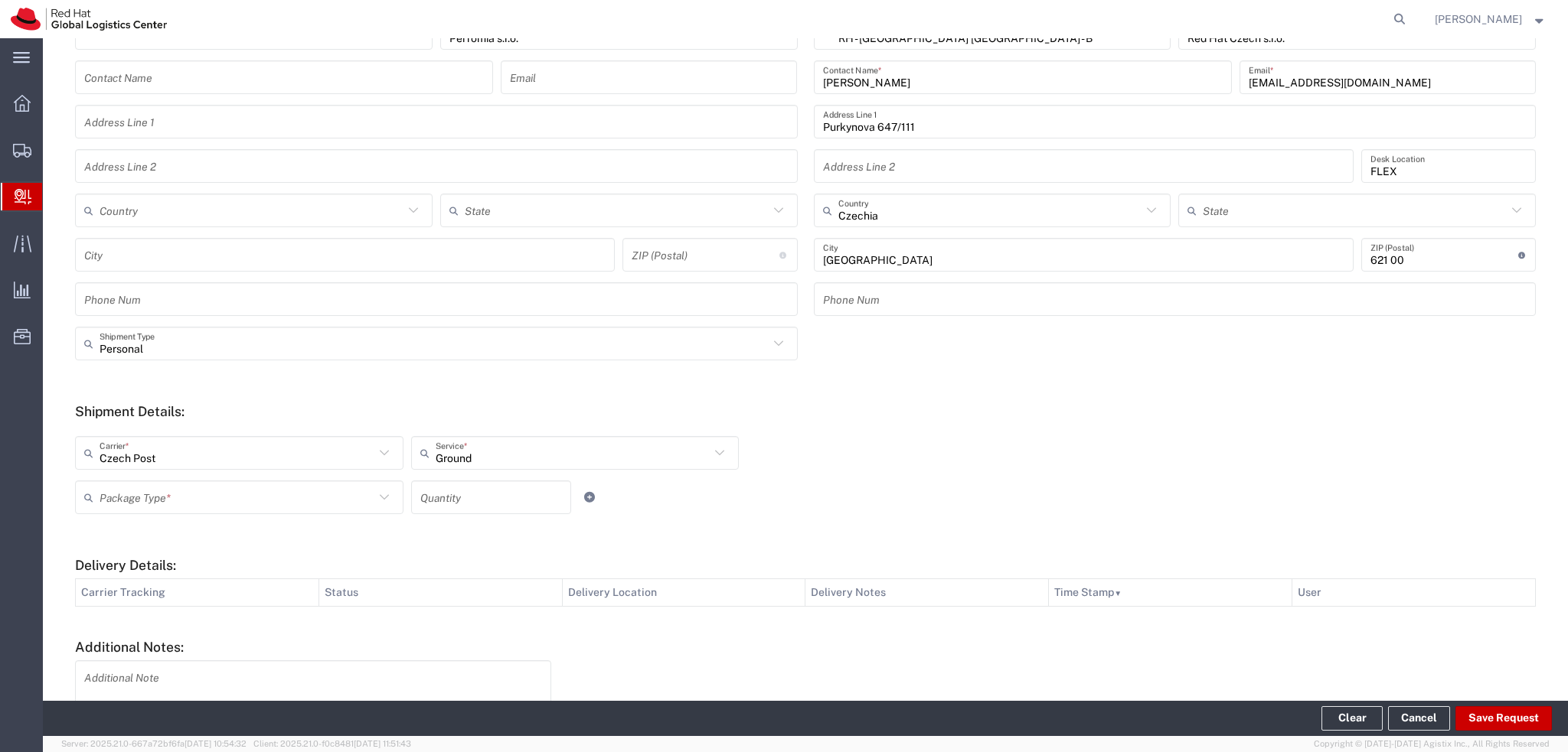
click at [243, 504] on input "text" at bounding box center [236, 497] width 275 height 27
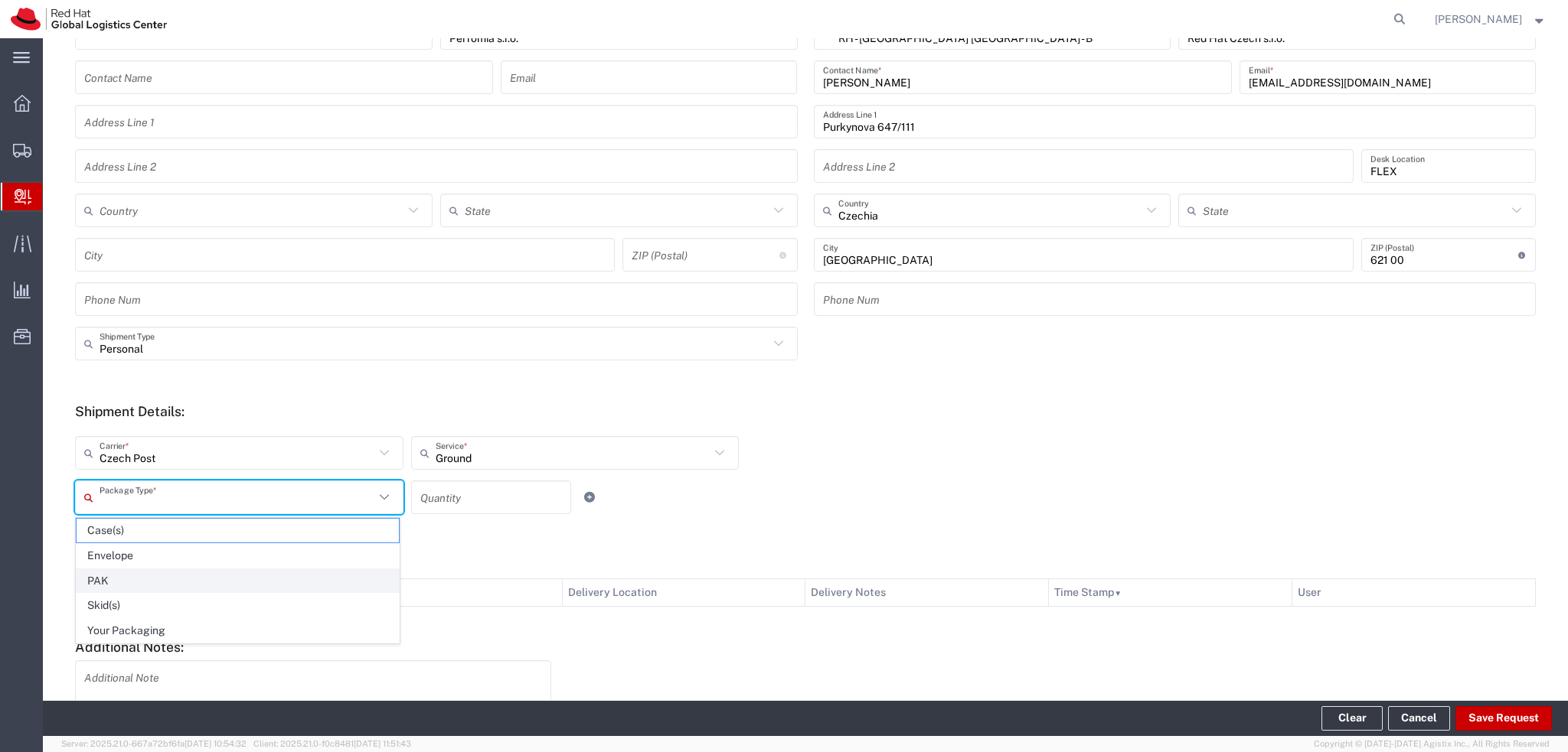
click at [141, 577] on span "PAK" at bounding box center [237, 581] width 322 height 24
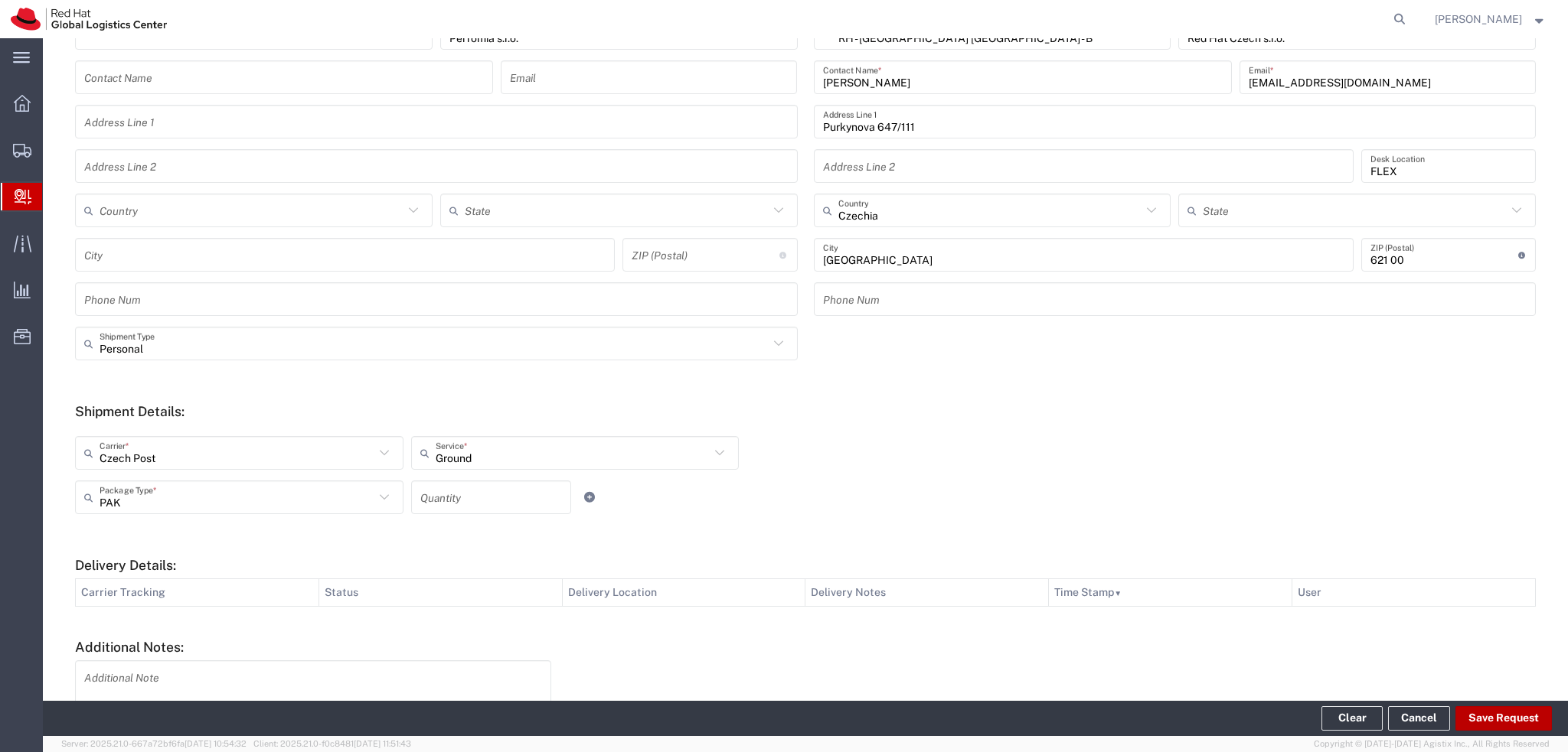
click at [1496, 719] on button "Save Request" at bounding box center [1503, 718] width 97 height 24
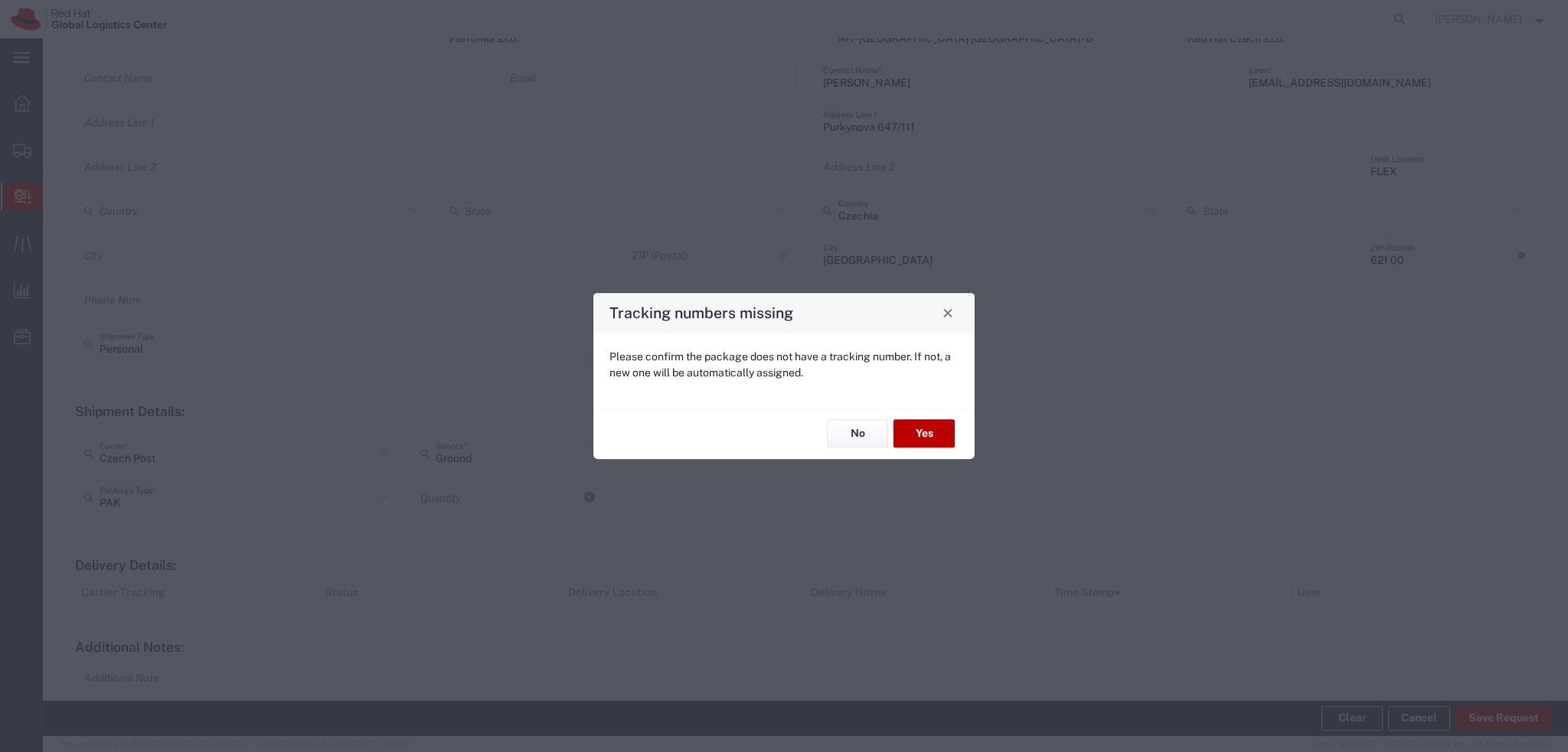
click at [918, 440] on button "Yes" at bounding box center [924, 434] width 61 height 29
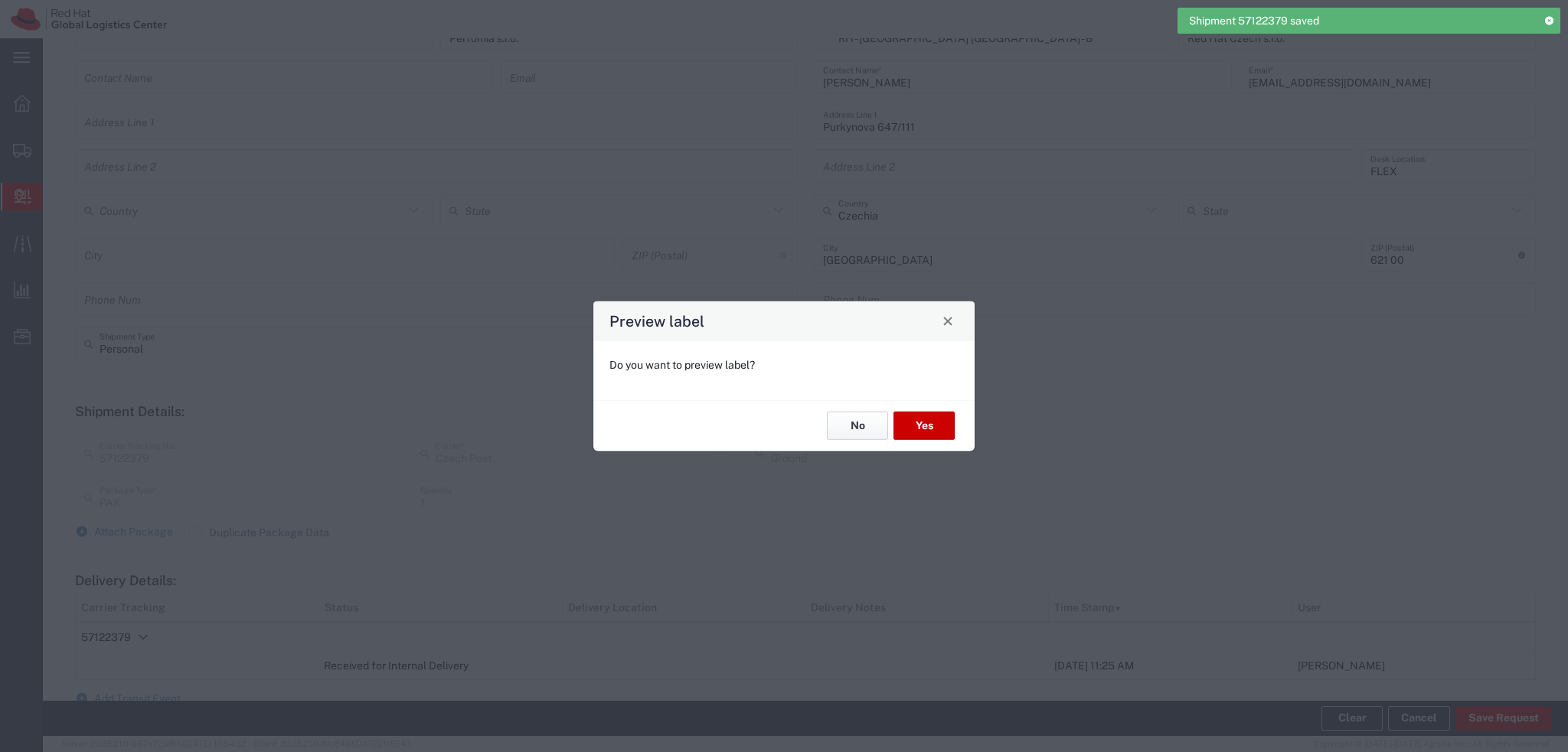
click at [853, 425] on button "No" at bounding box center [857, 426] width 61 height 29
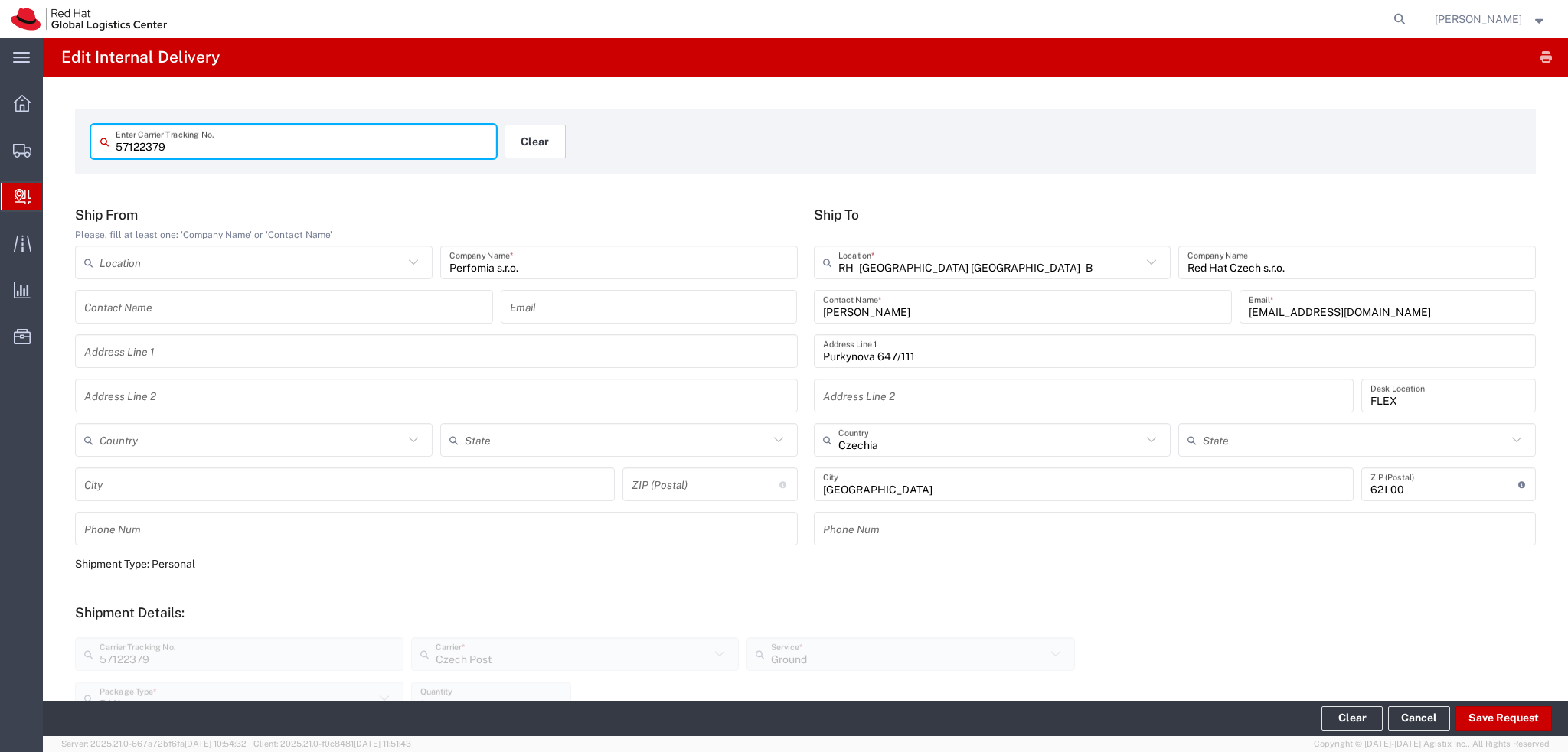
click at [533, 146] on button "Clear" at bounding box center [535, 141] width 61 height 34
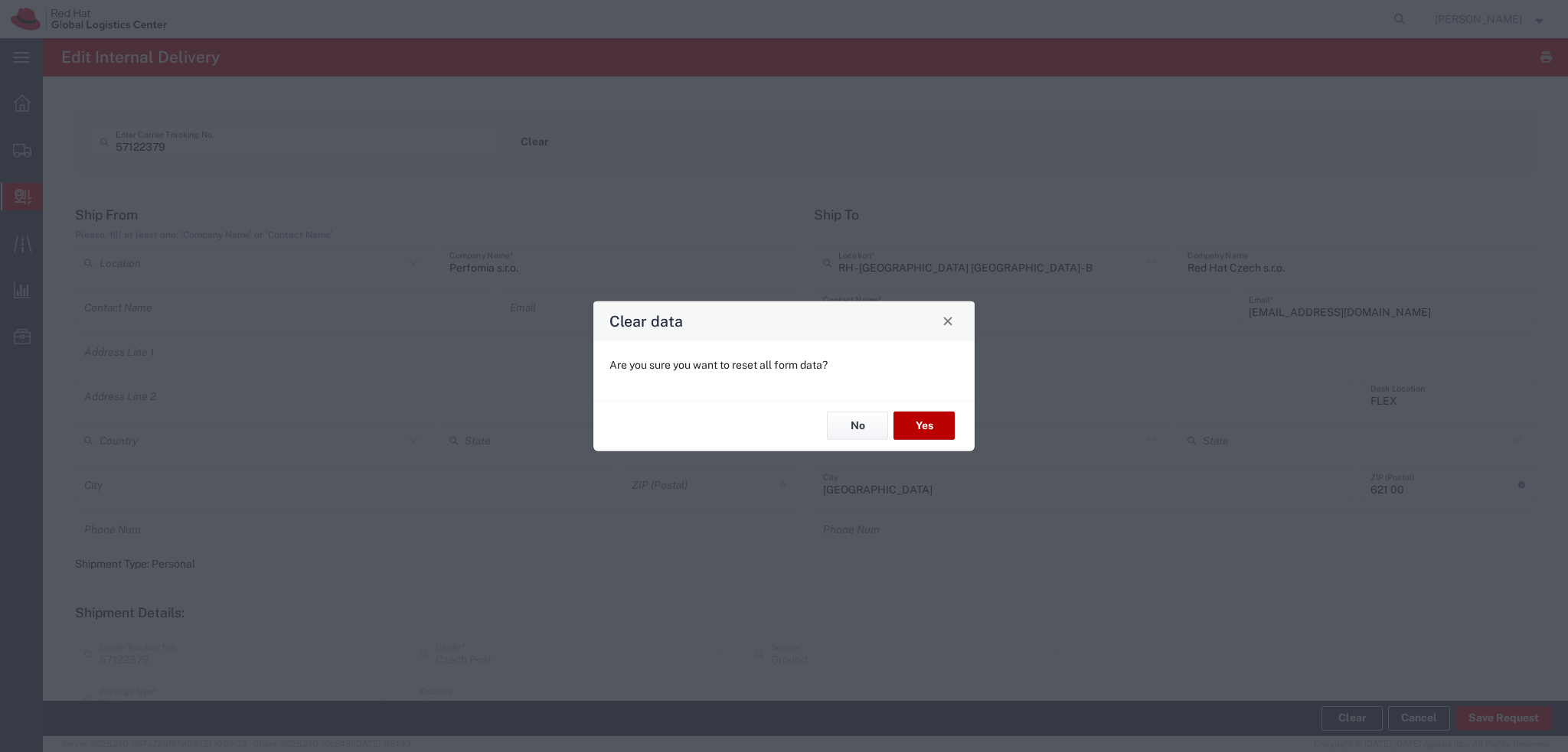
click at [939, 423] on button "Yes" at bounding box center [924, 426] width 61 height 29
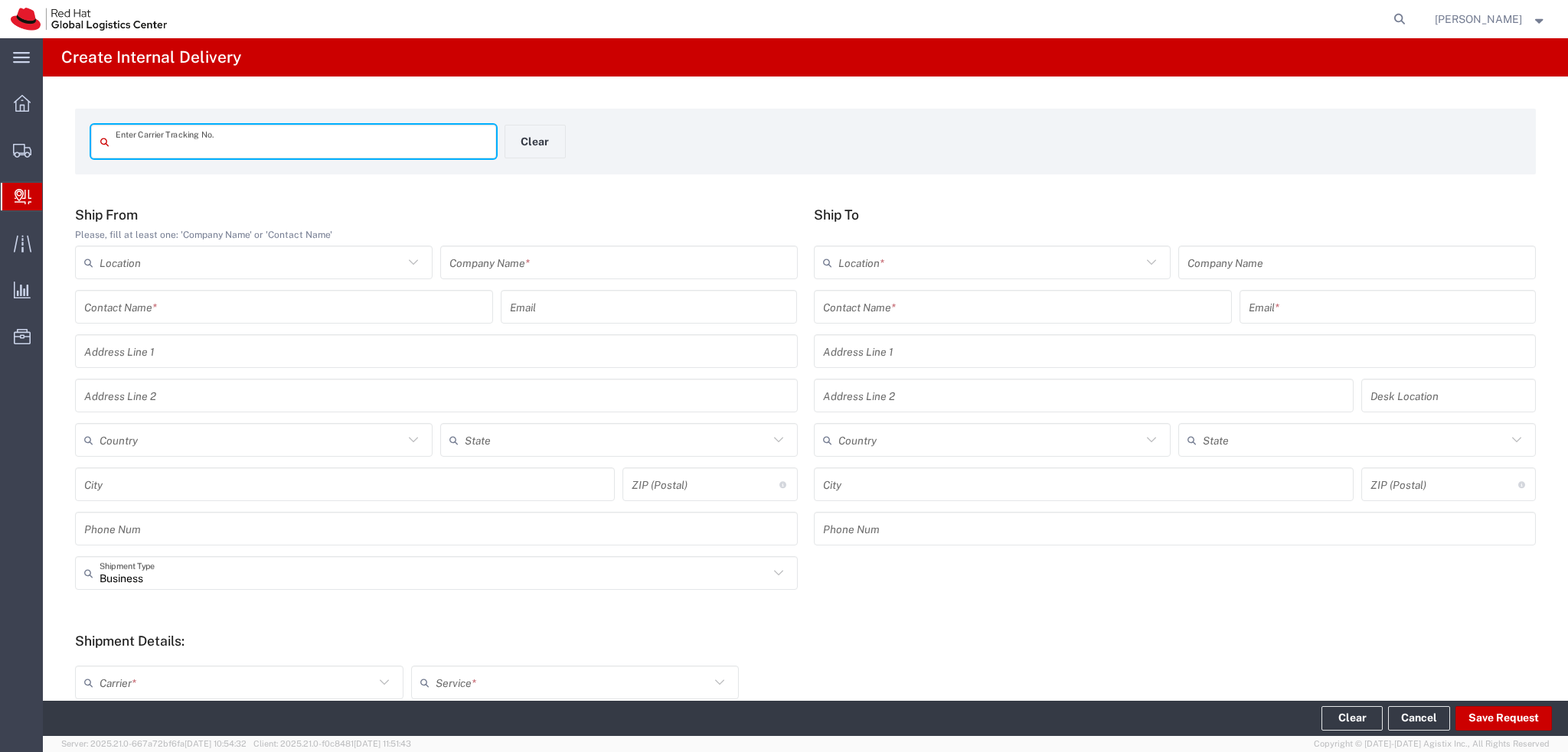
click at [602, 268] on input "text" at bounding box center [618, 263] width 339 height 27
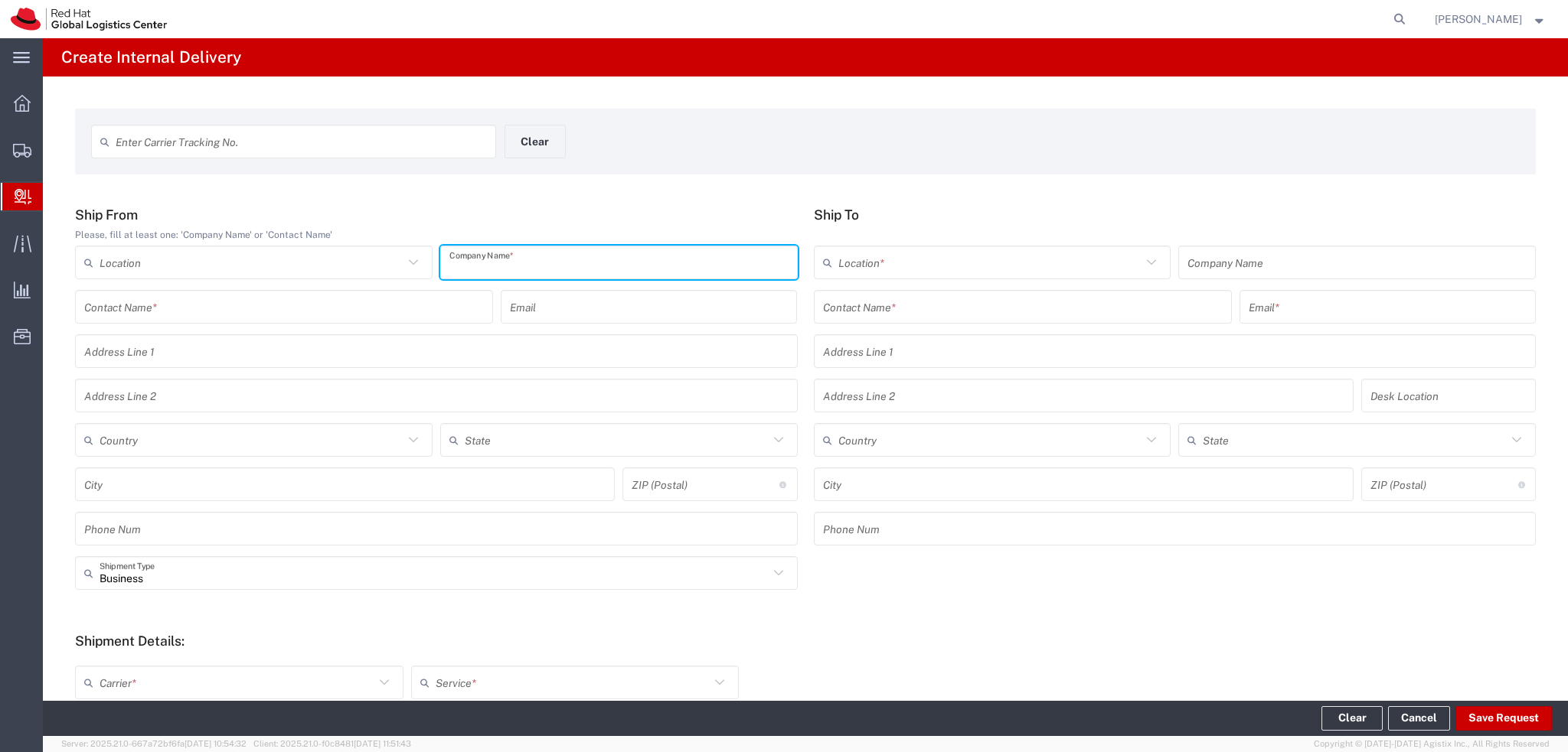
click at [519, 266] on input "text" at bounding box center [618, 263] width 339 height 27
click at [864, 312] on input "text" at bounding box center [1022, 308] width 399 height 27
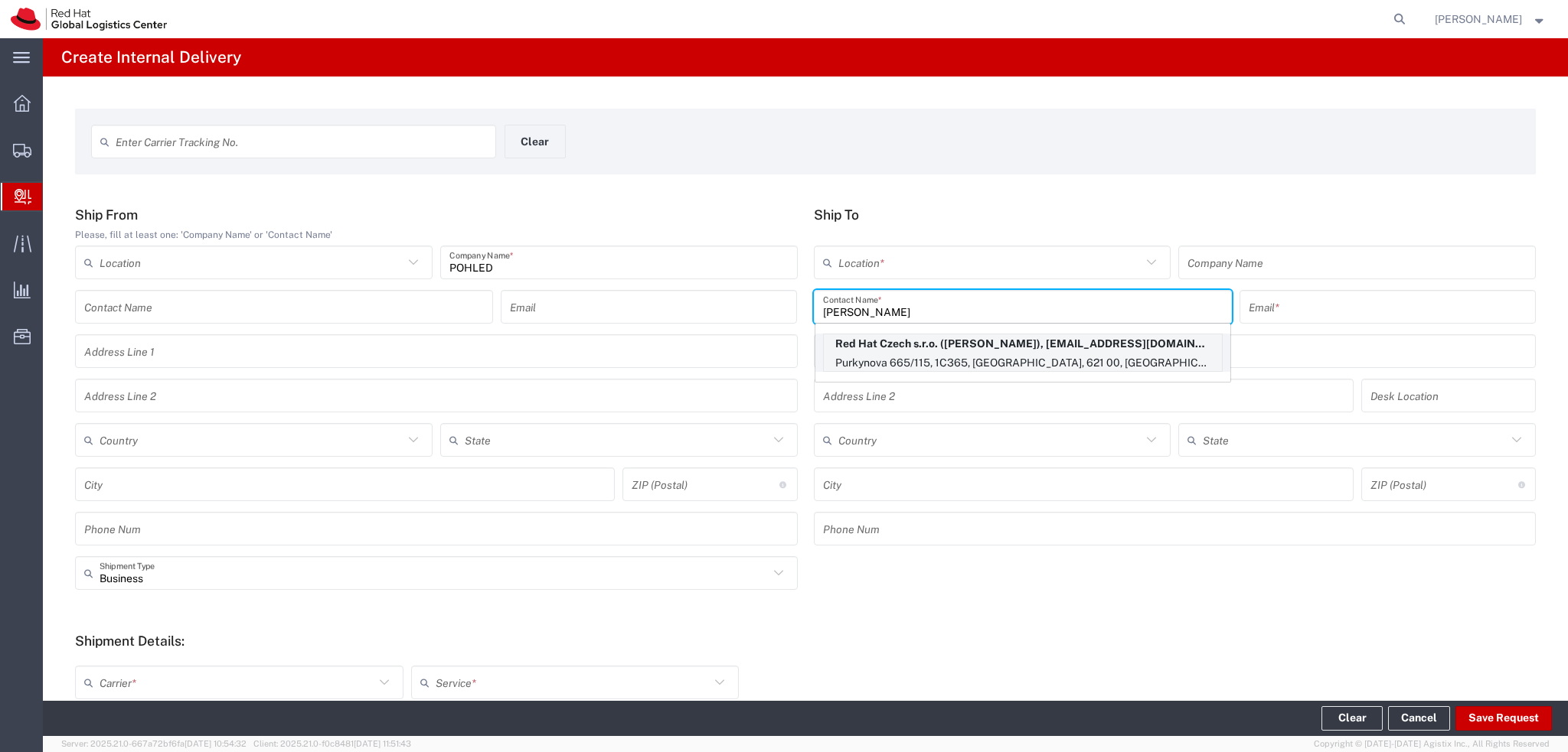
click at [1022, 352] on p "Red Hat Czech s.r.o. (Martin Kolman), mkolman@redhat.com" at bounding box center [1022, 344] width 398 height 19
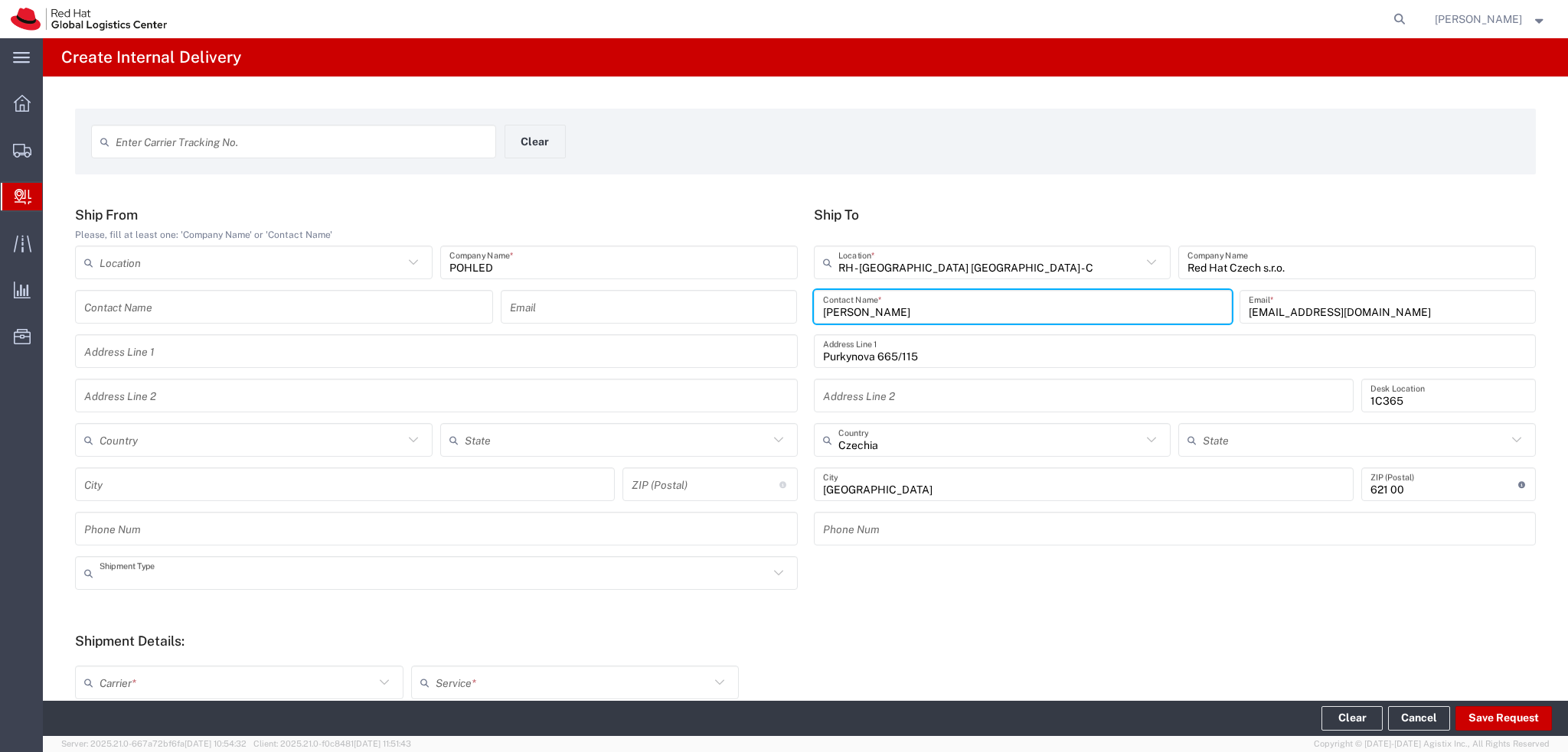
click at [305, 578] on input "text" at bounding box center [434, 574] width 669 height 27
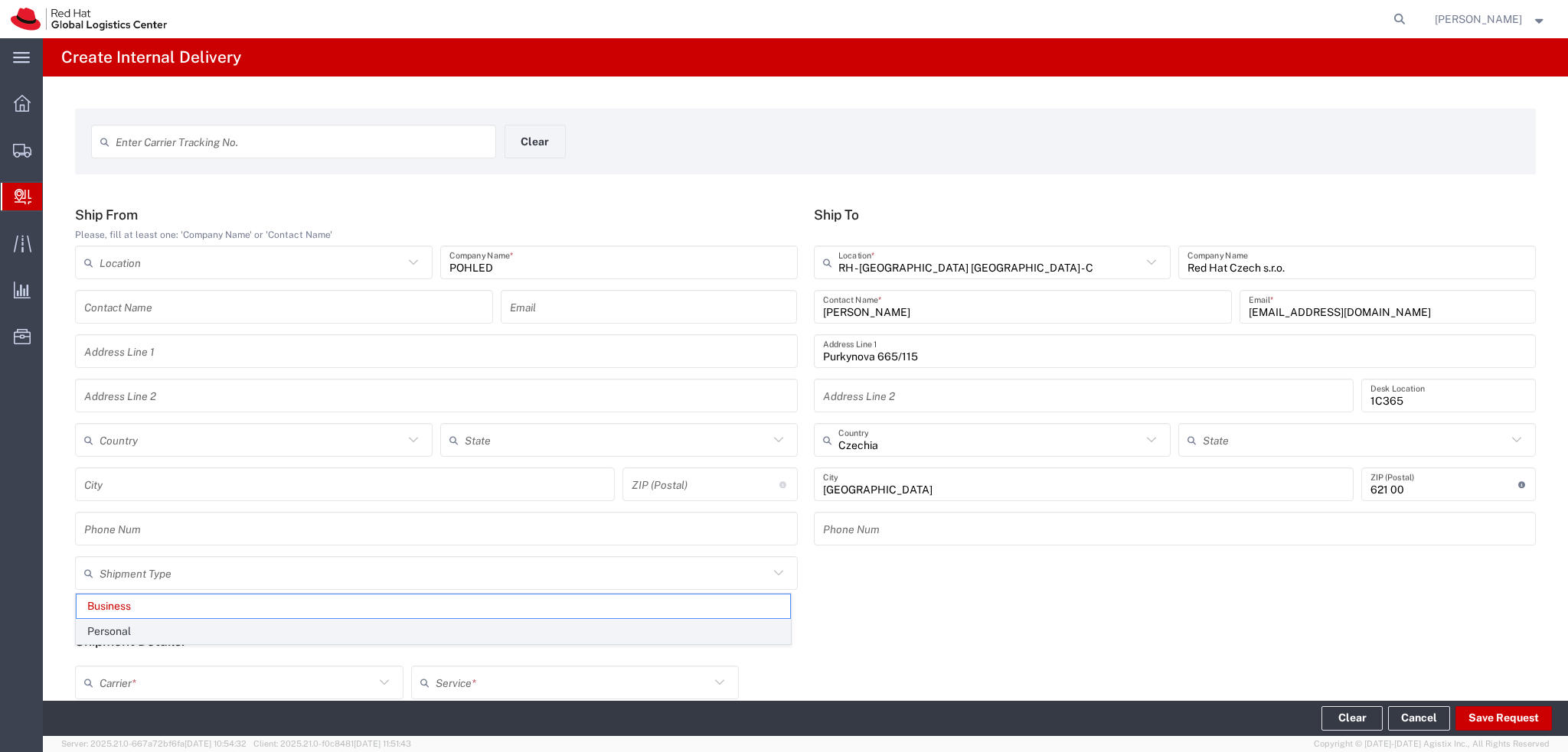
click at [137, 628] on span "Personal" at bounding box center [433, 632] width 714 height 24
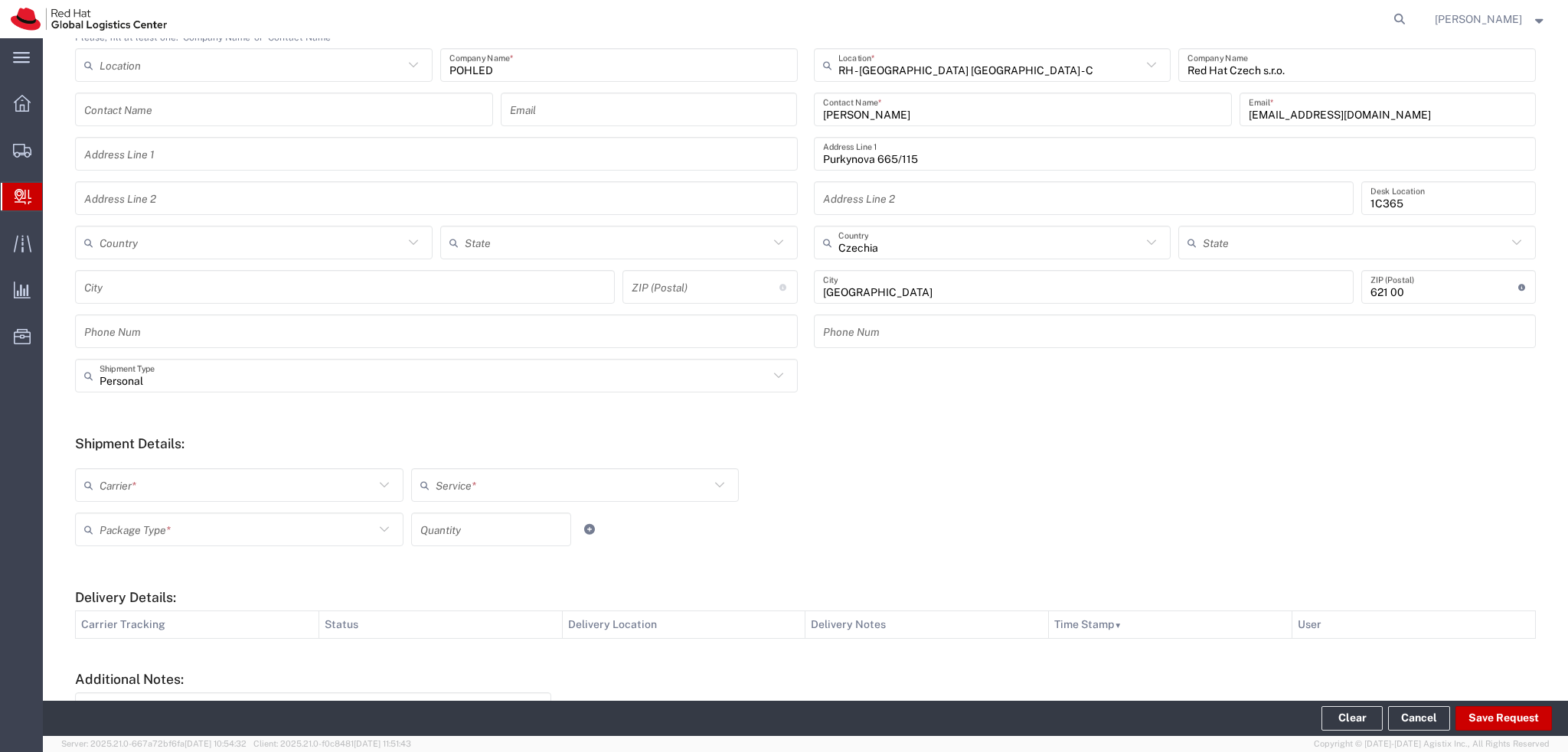
scroll to position [229, 0]
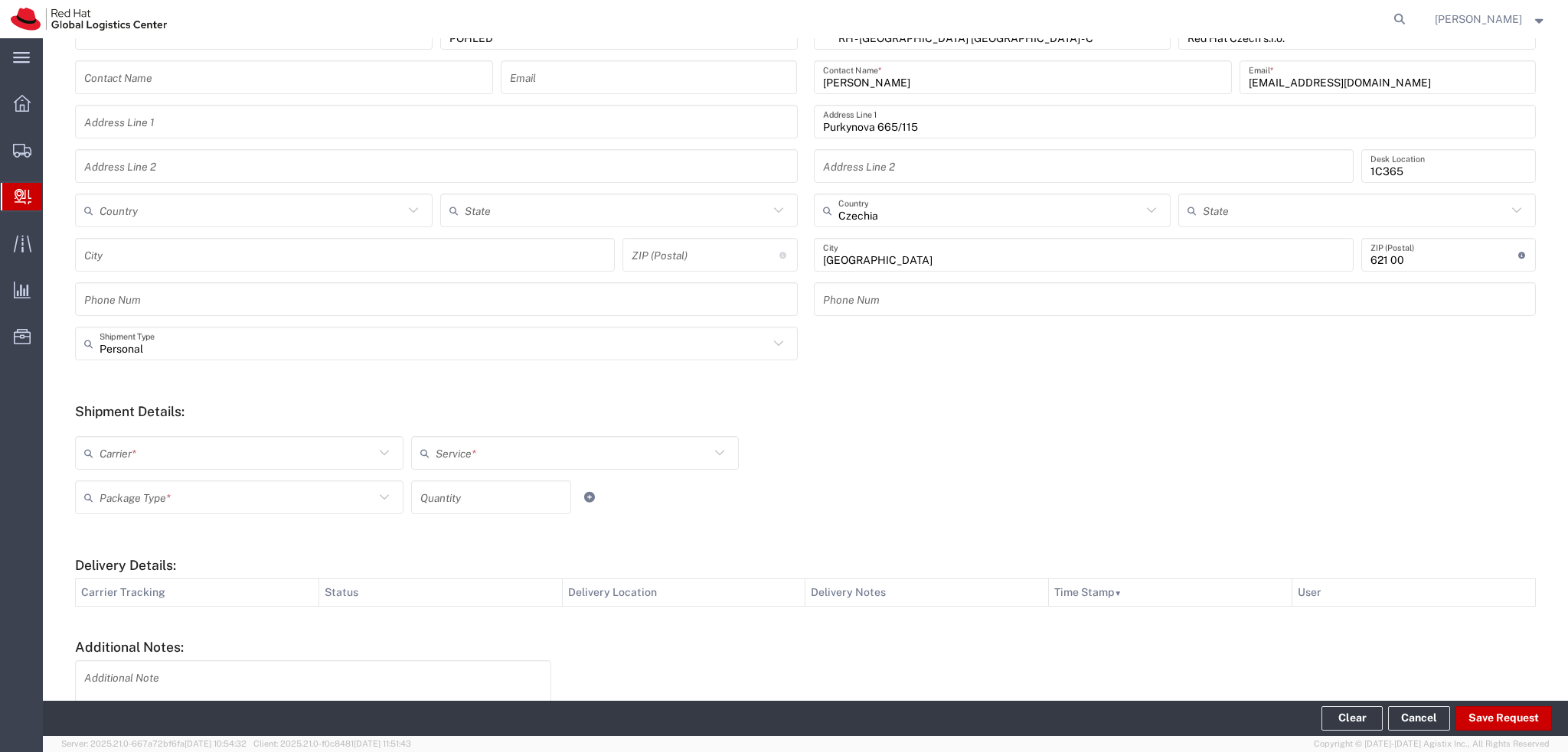
click at [315, 449] on input "text" at bounding box center [236, 454] width 275 height 27
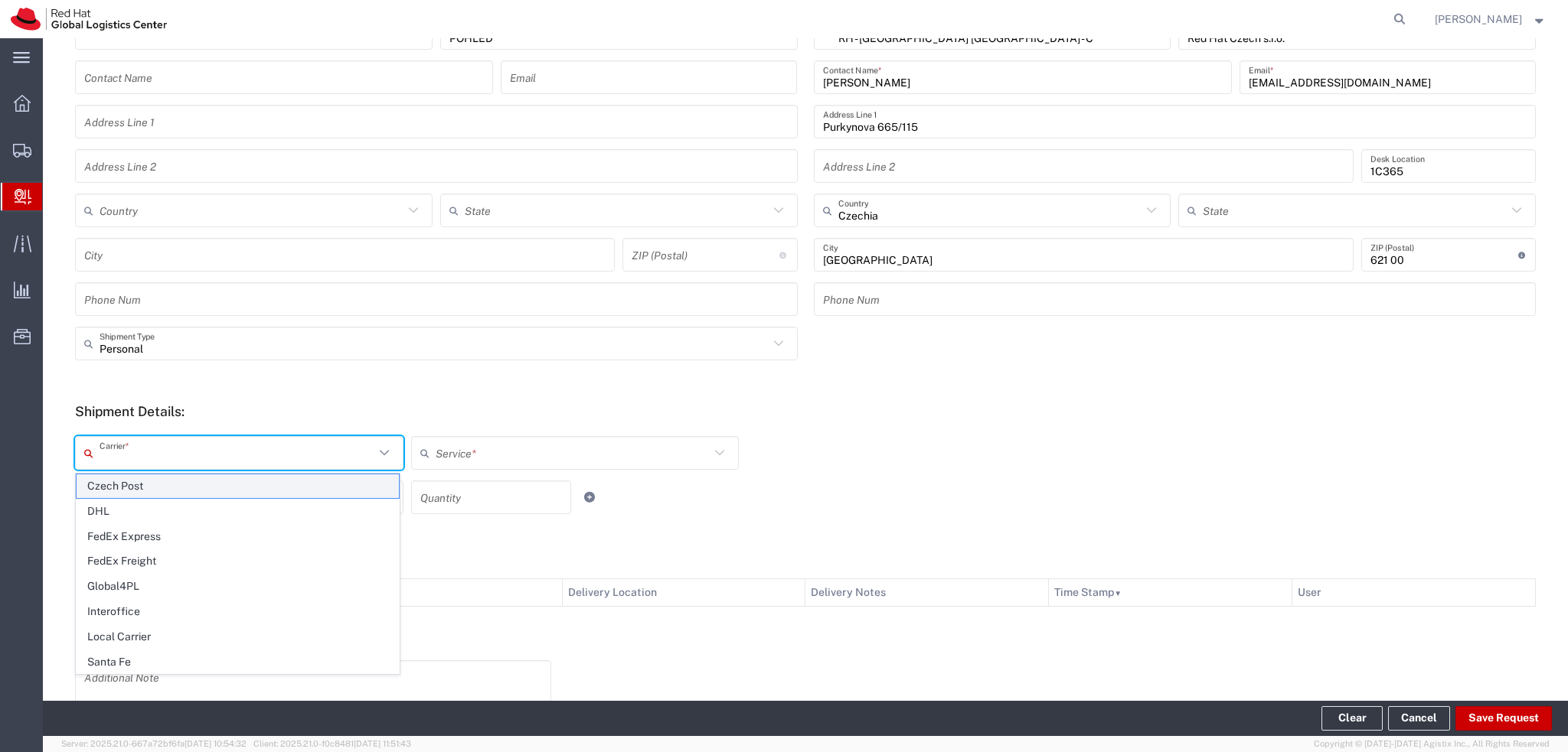
click at [193, 497] on span "Czech Post" at bounding box center [237, 486] width 322 height 24
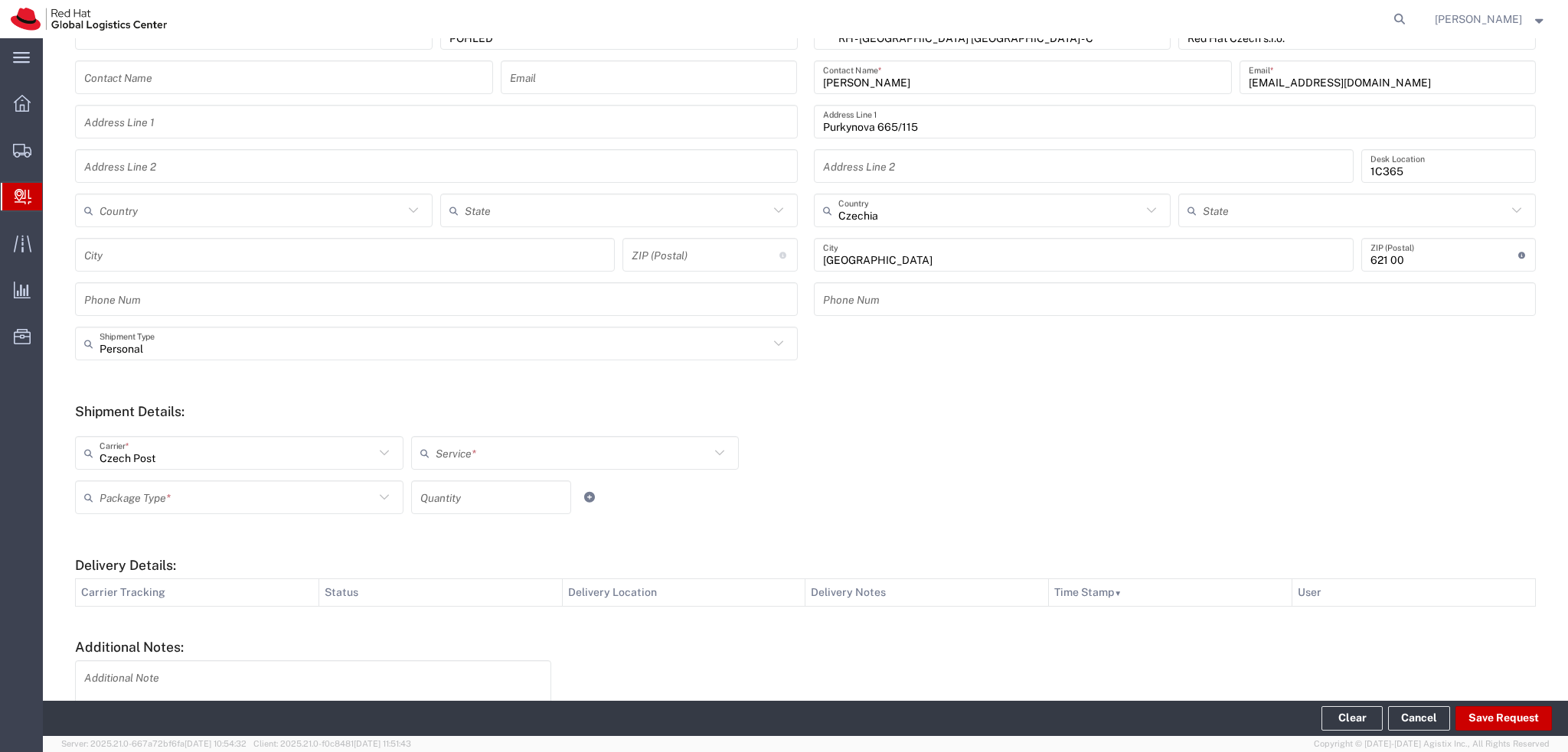
click at [533, 475] on div "Czech Post Carrier * Czech Post DHL FedEx Express FedEx Freight Global4PL Inter…" at bounding box center [575, 458] width 1007 height 45
click at [501, 458] on input "text" at bounding box center [573, 454] width 275 height 27
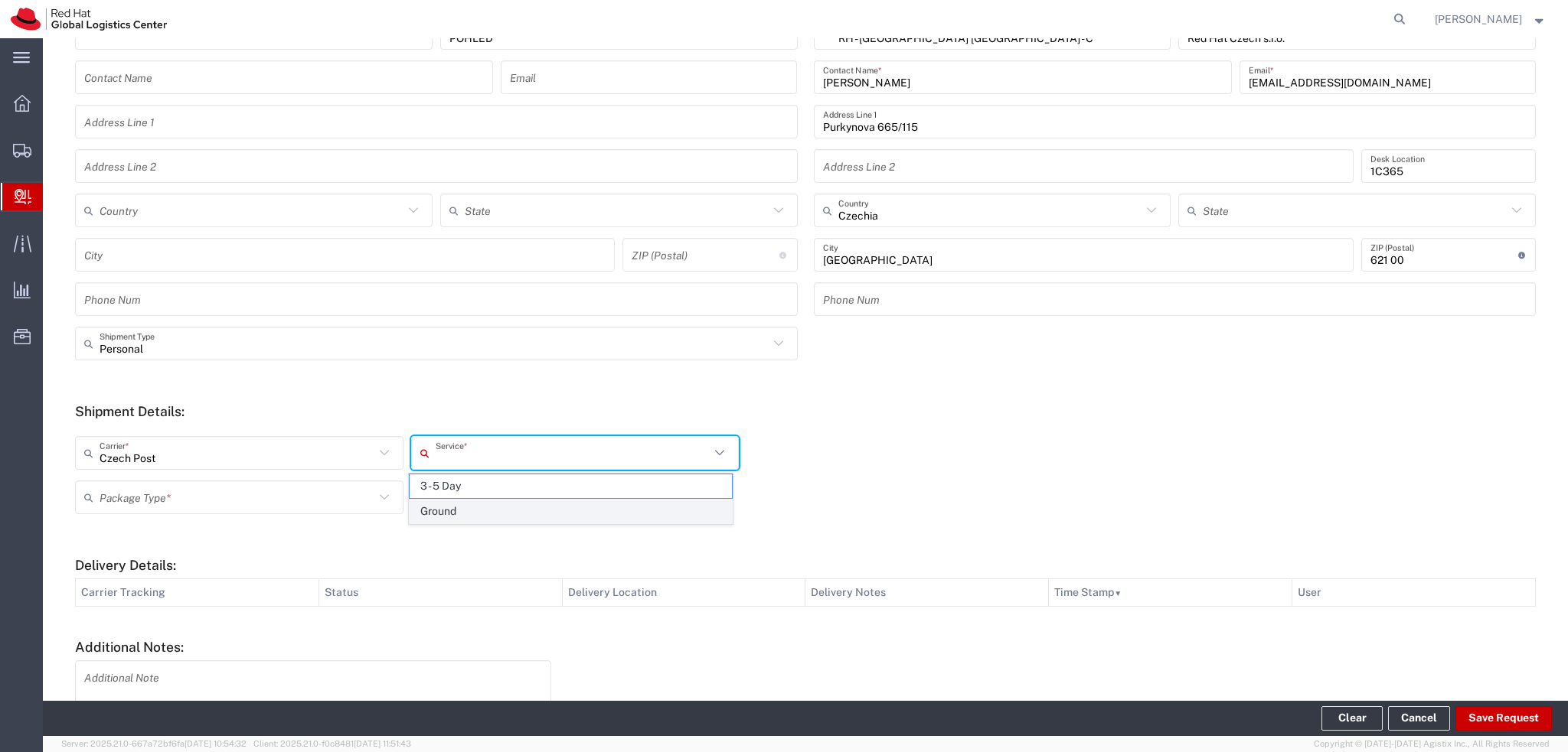
click at [483, 503] on span "Ground" at bounding box center [570, 512] width 322 height 24
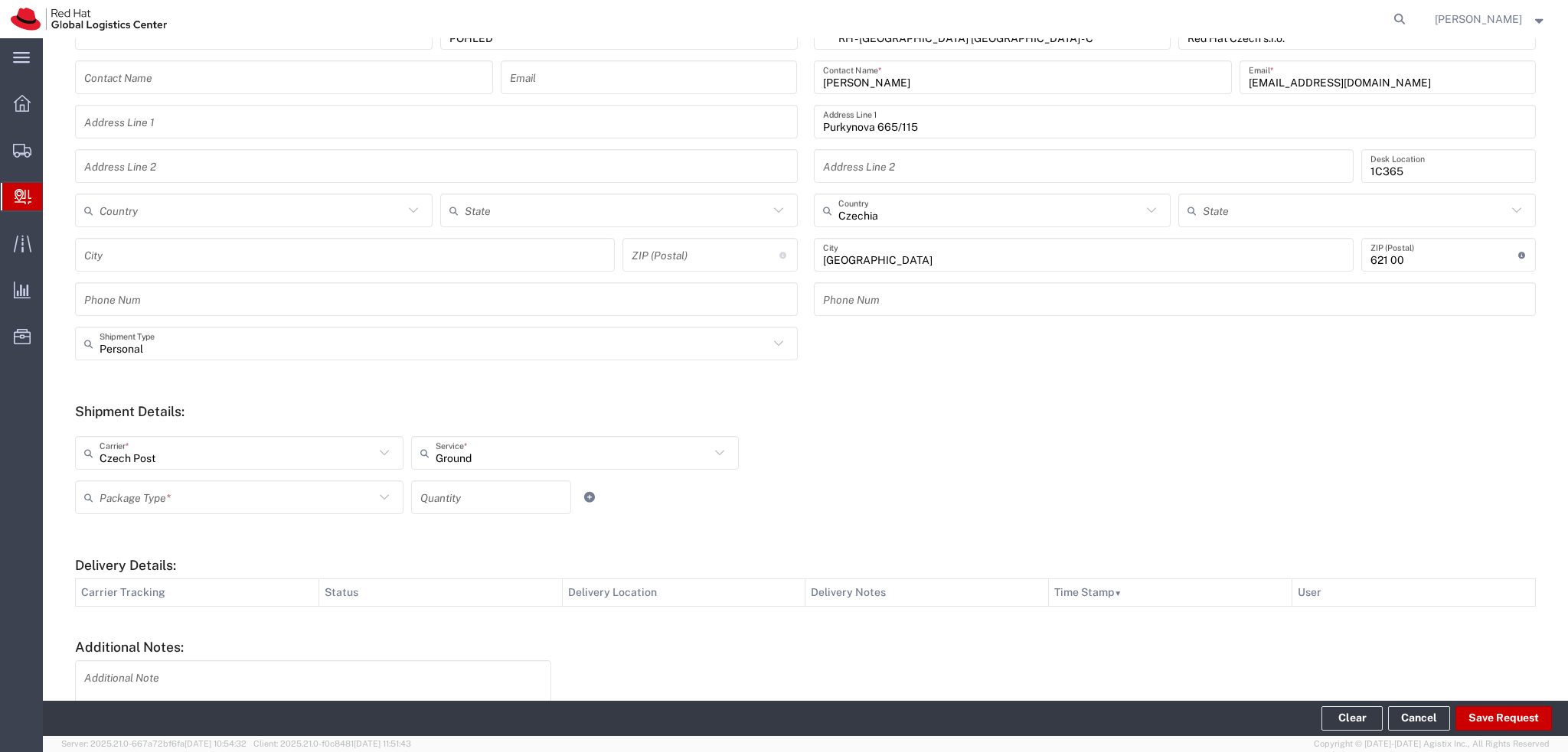
click at [235, 495] on input "text" at bounding box center [236, 497] width 275 height 27
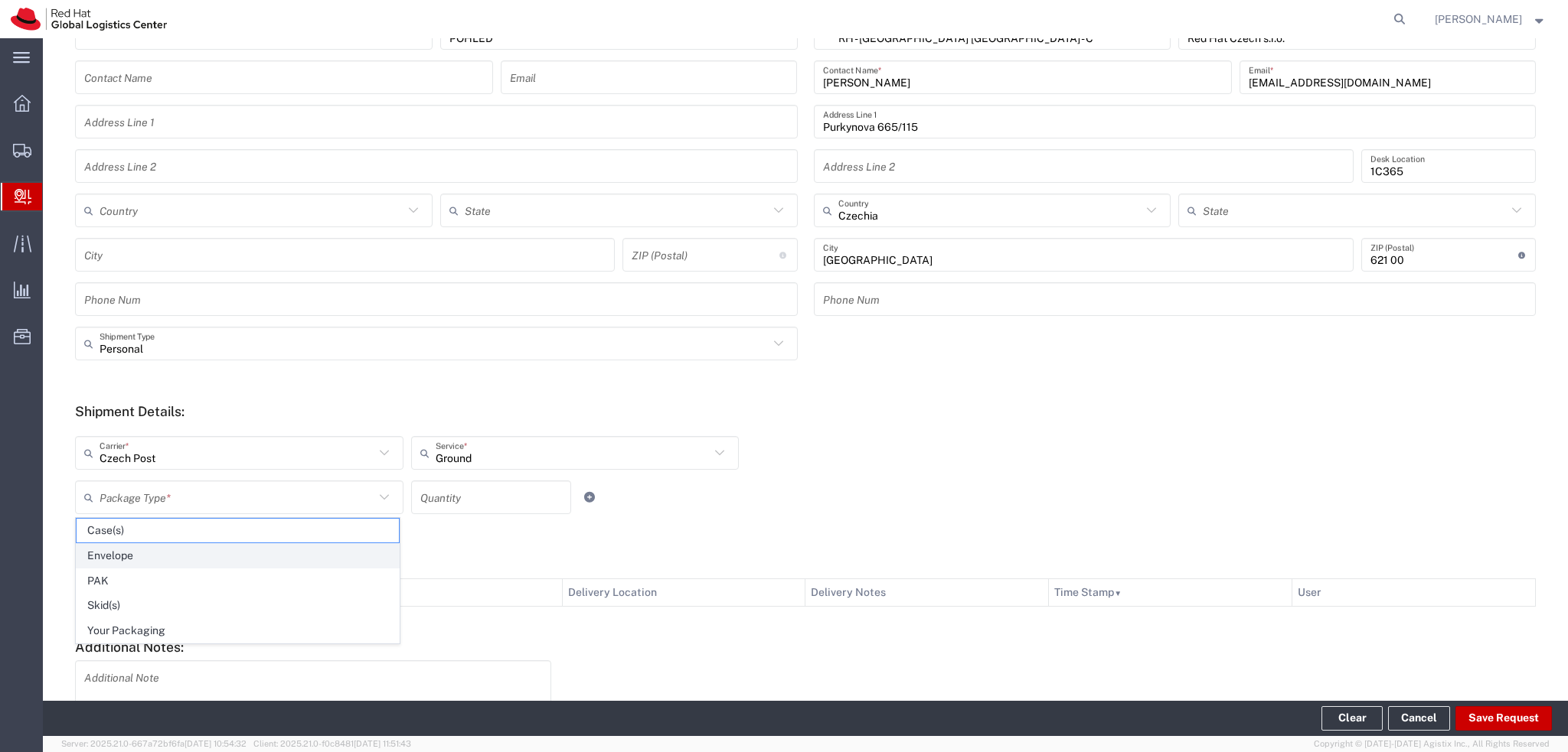
click at [141, 551] on span "Envelope" at bounding box center [237, 555] width 322 height 24
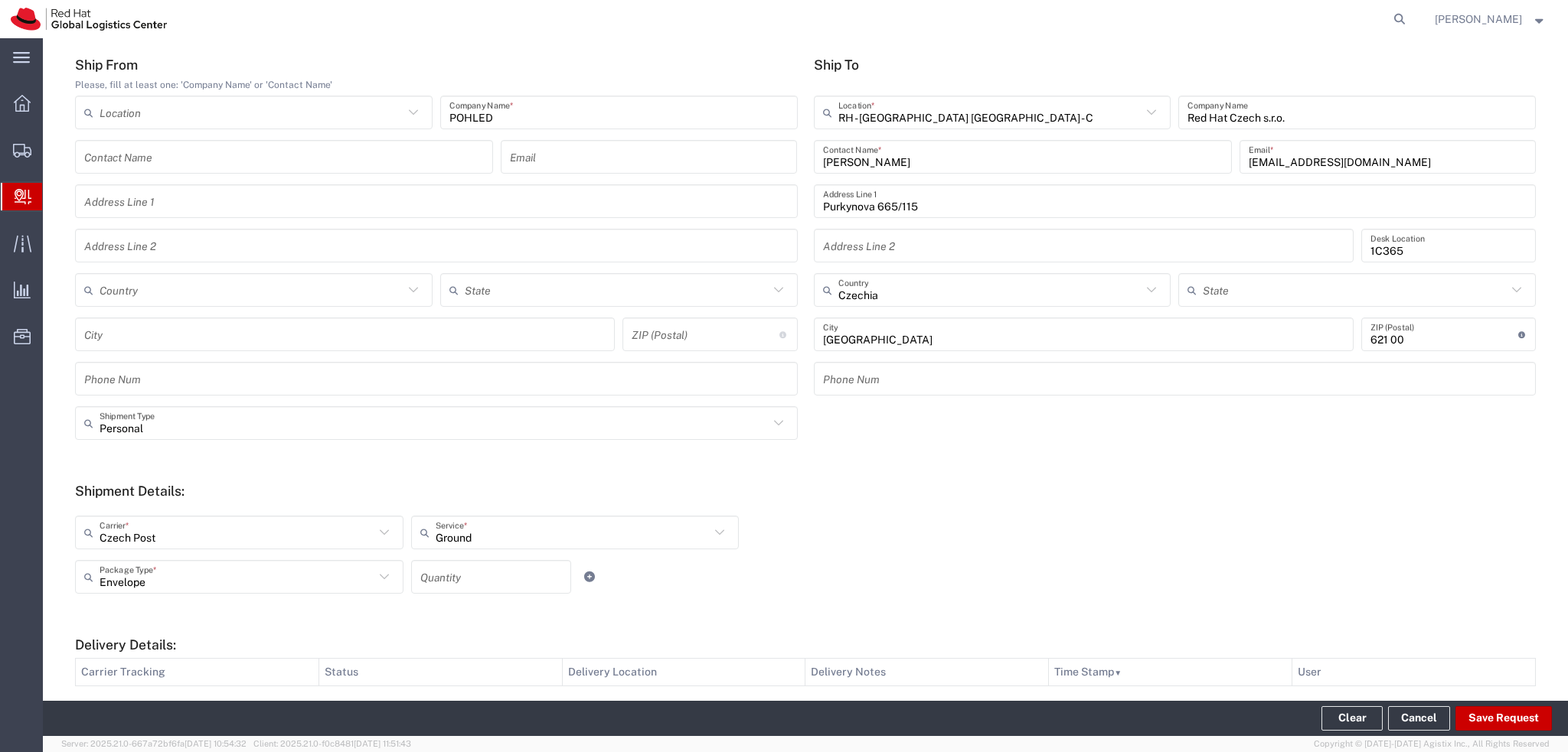
scroll to position [341, 0]
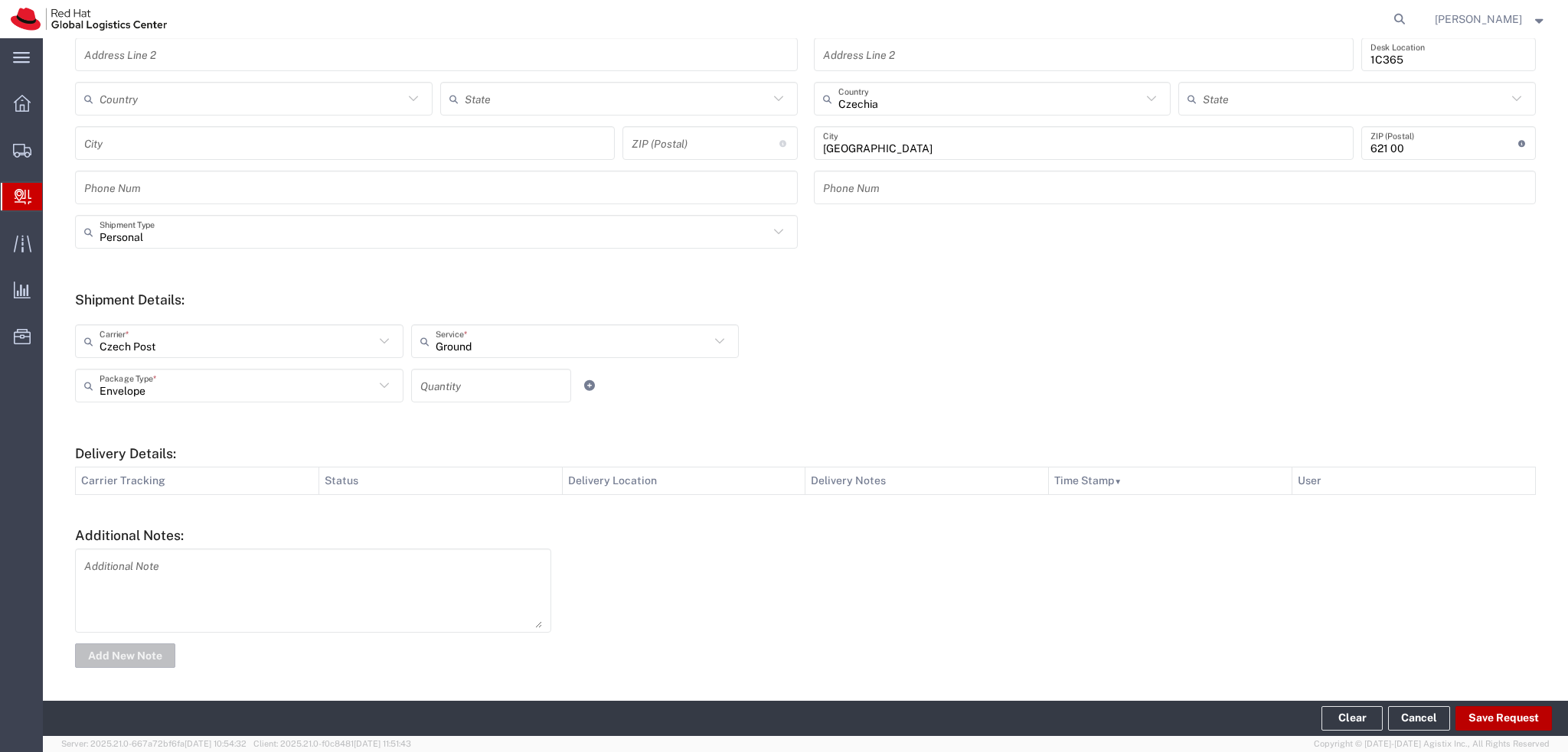
click at [1487, 719] on button "Save Request" at bounding box center [1503, 718] width 97 height 24
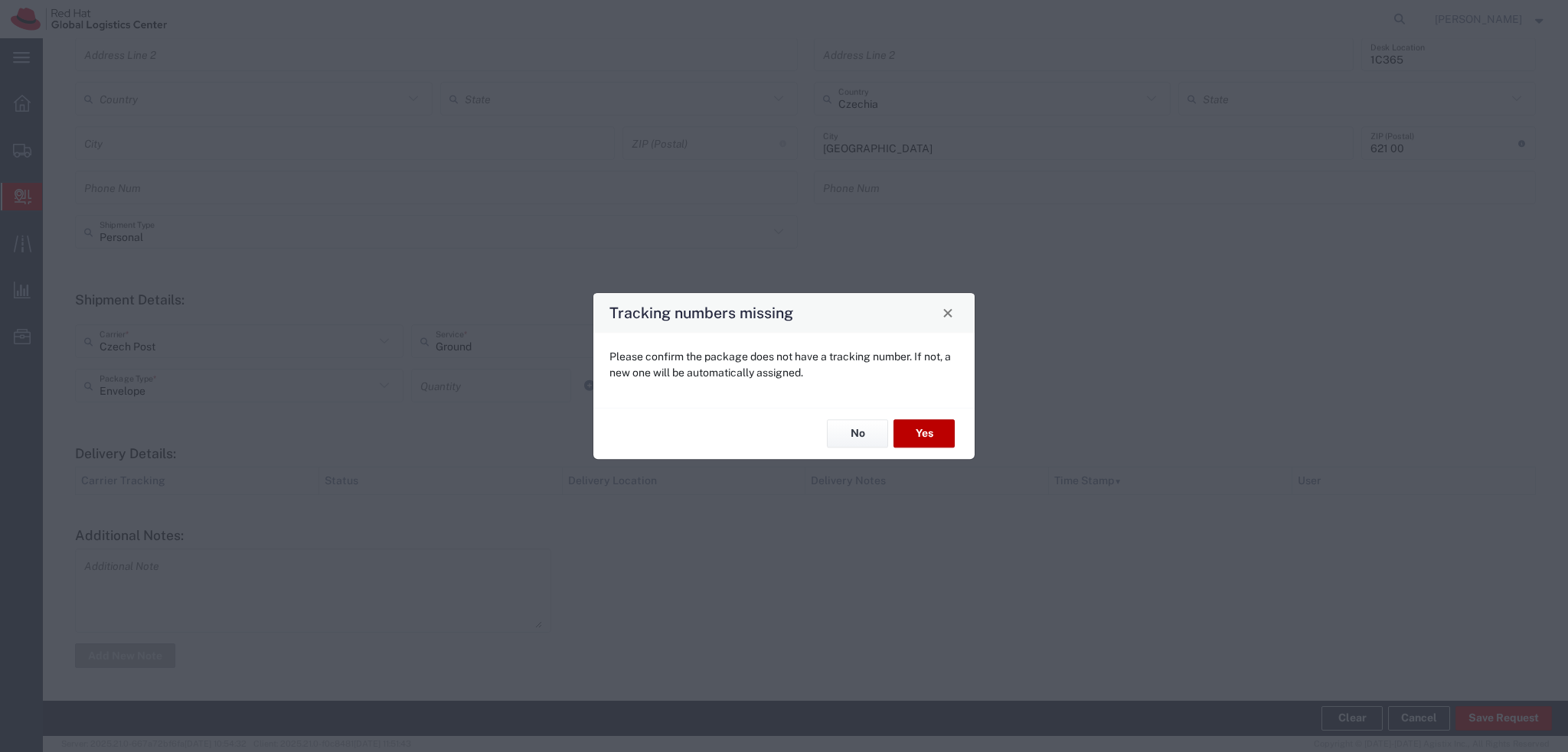
click at [928, 443] on button "Yes" at bounding box center [924, 434] width 61 height 29
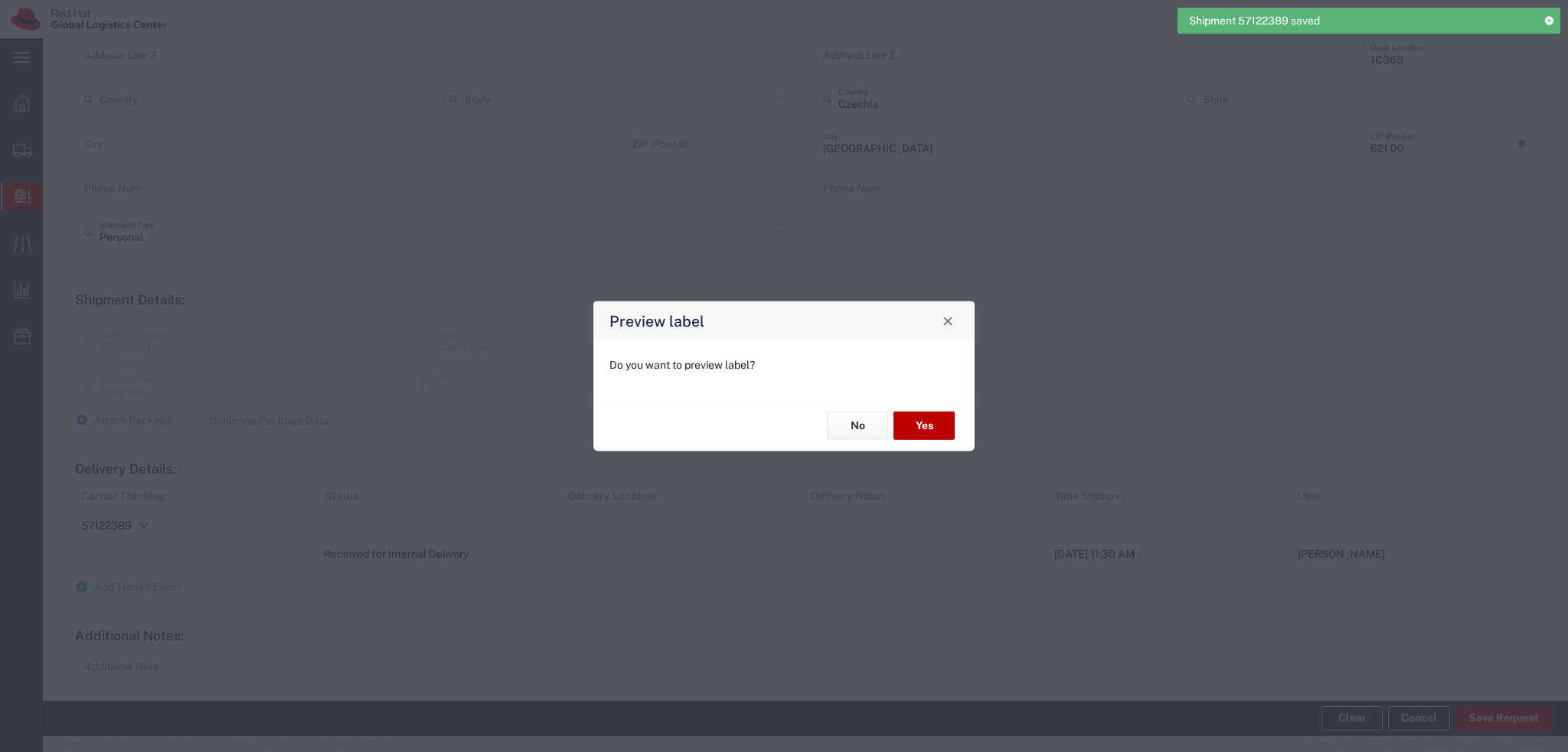
click at [940, 438] on button "Yes" at bounding box center [924, 426] width 61 height 29
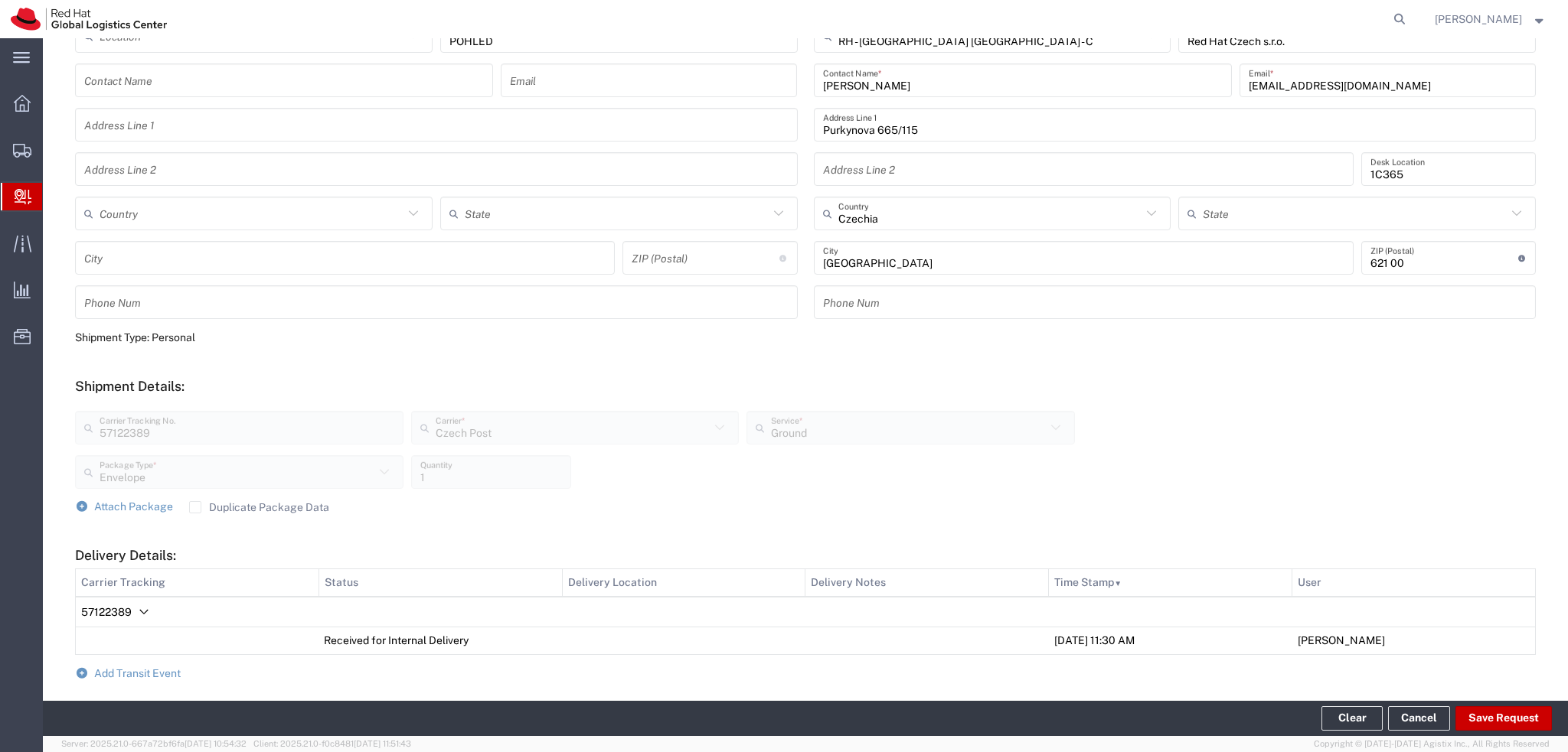
scroll to position [229, 0]
click at [133, 508] on span "Attach Package" at bounding box center [134, 503] width 79 height 13
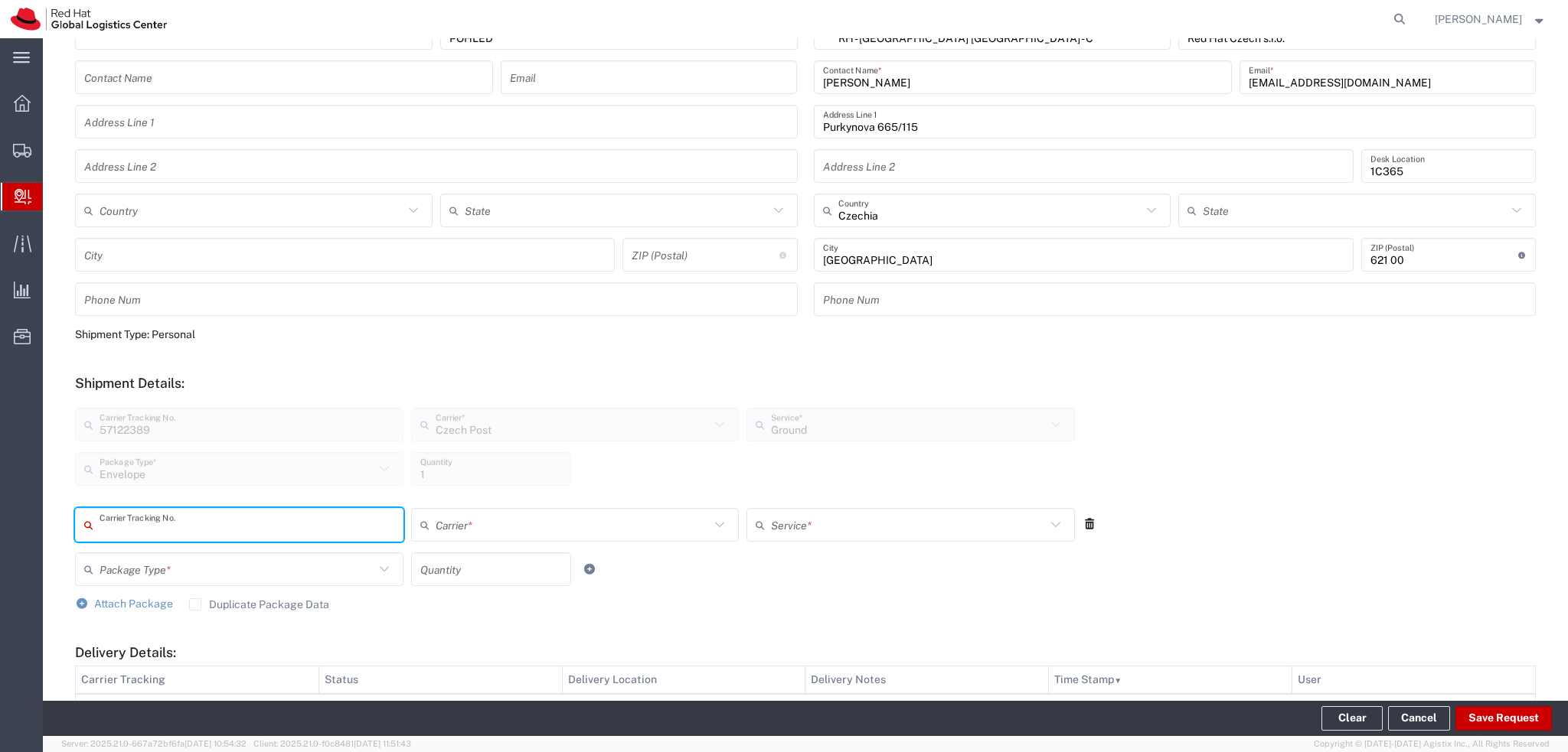
click at [1083, 523] on icon at bounding box center [1090, 523] width 13 height 11
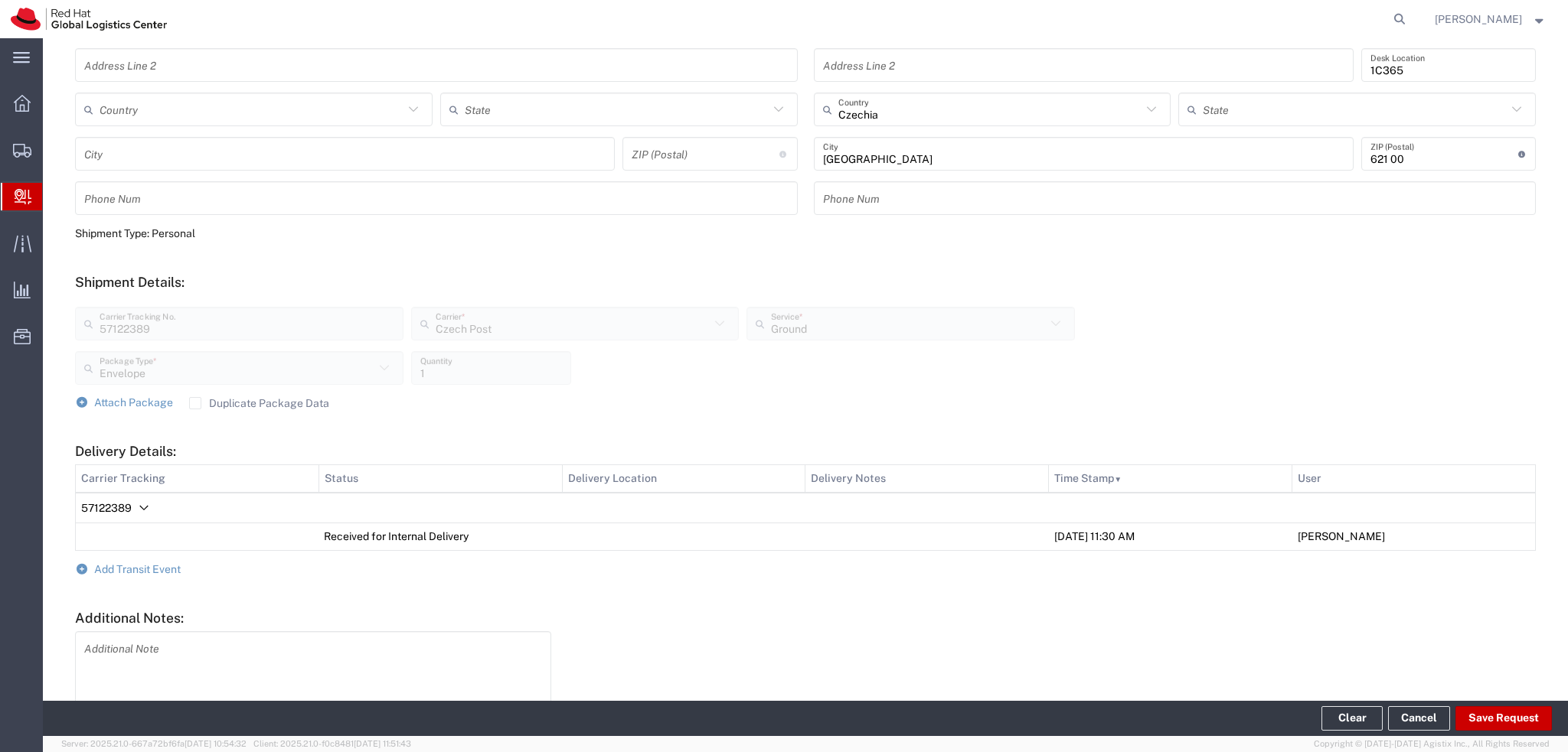
scroll to position [413, 0]
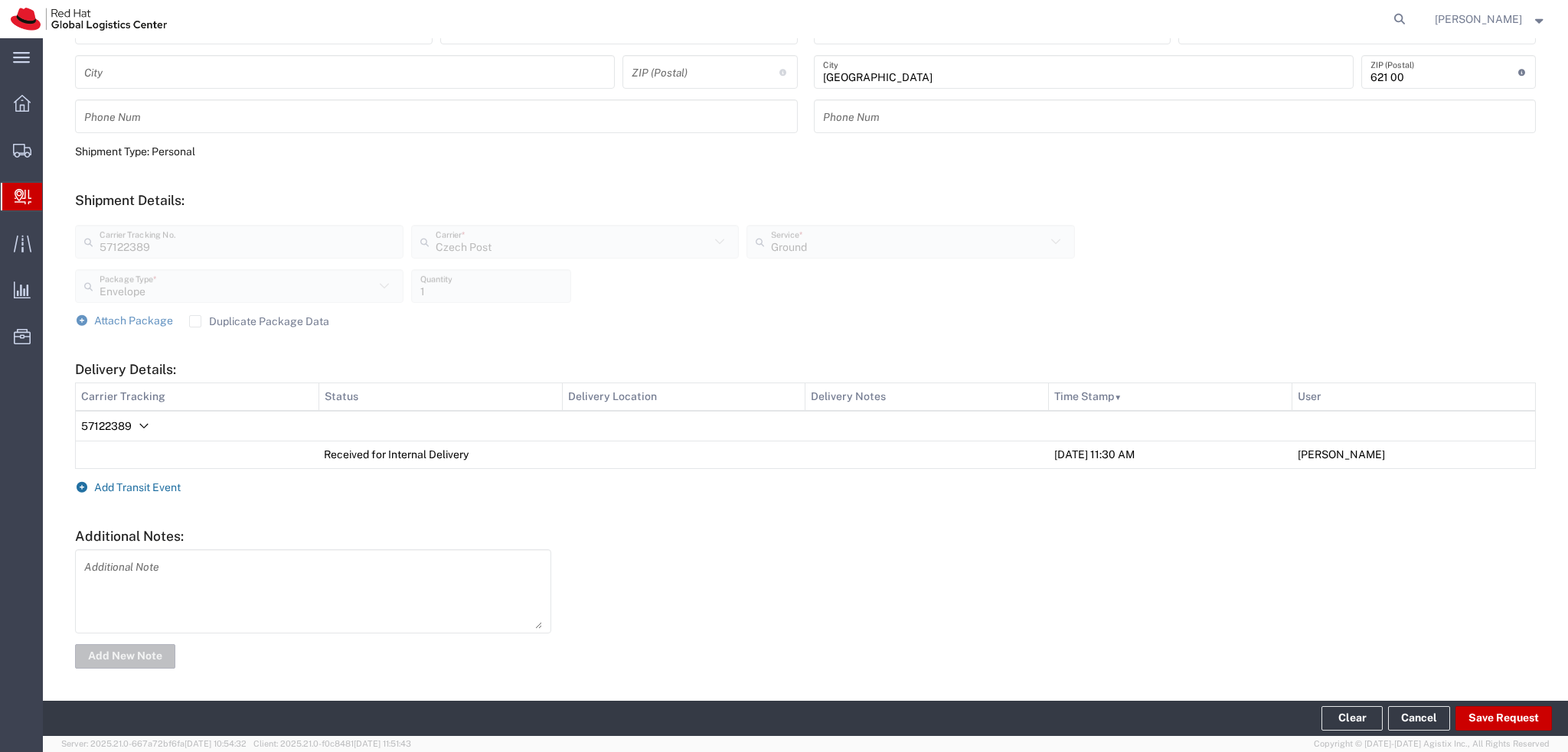
click at [167, 483] on span "Add Transit Event" at bounding box center [137, 487] width 87 height 13
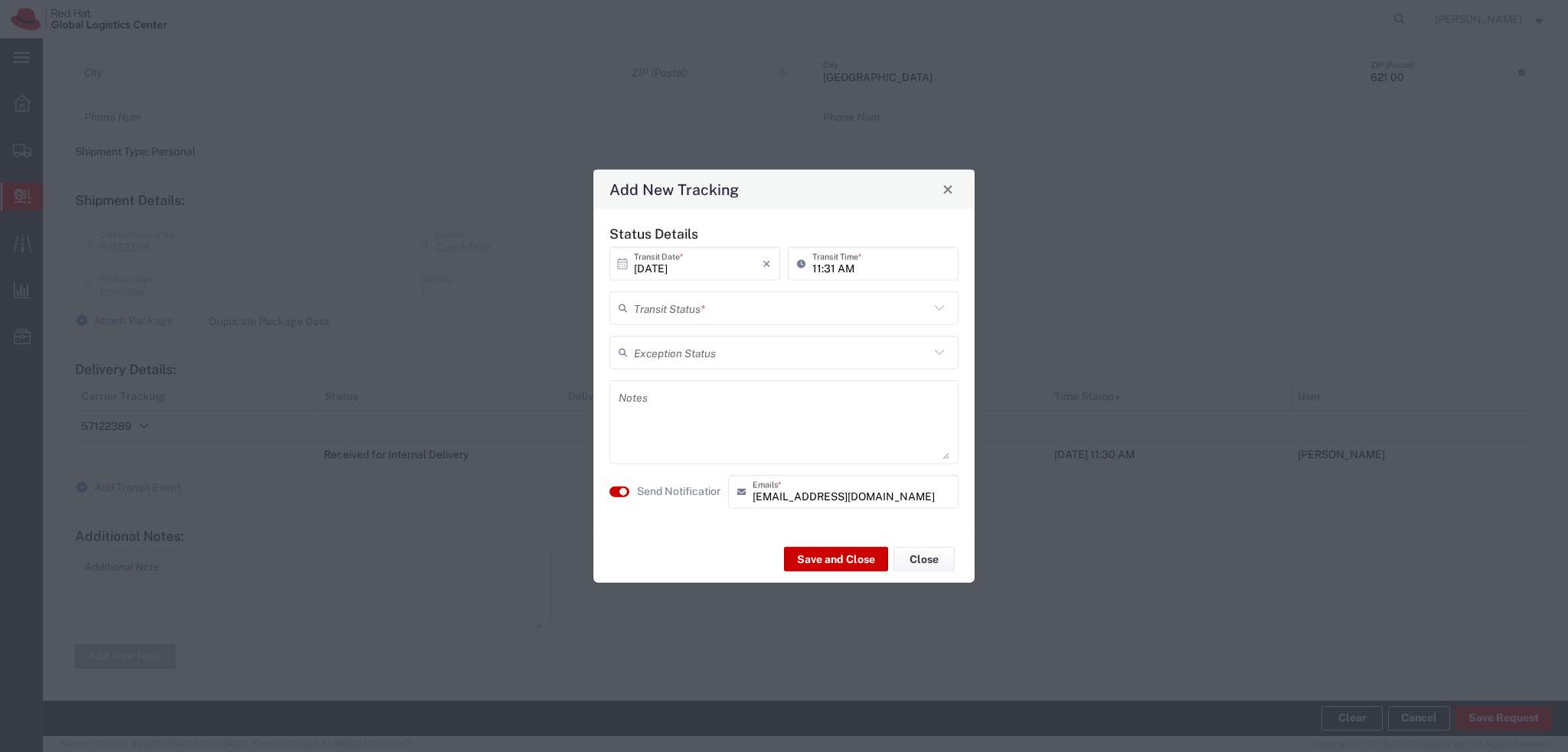
click at [706, 312] on input "text" at bounding box center [781, 308] width 295 height 27
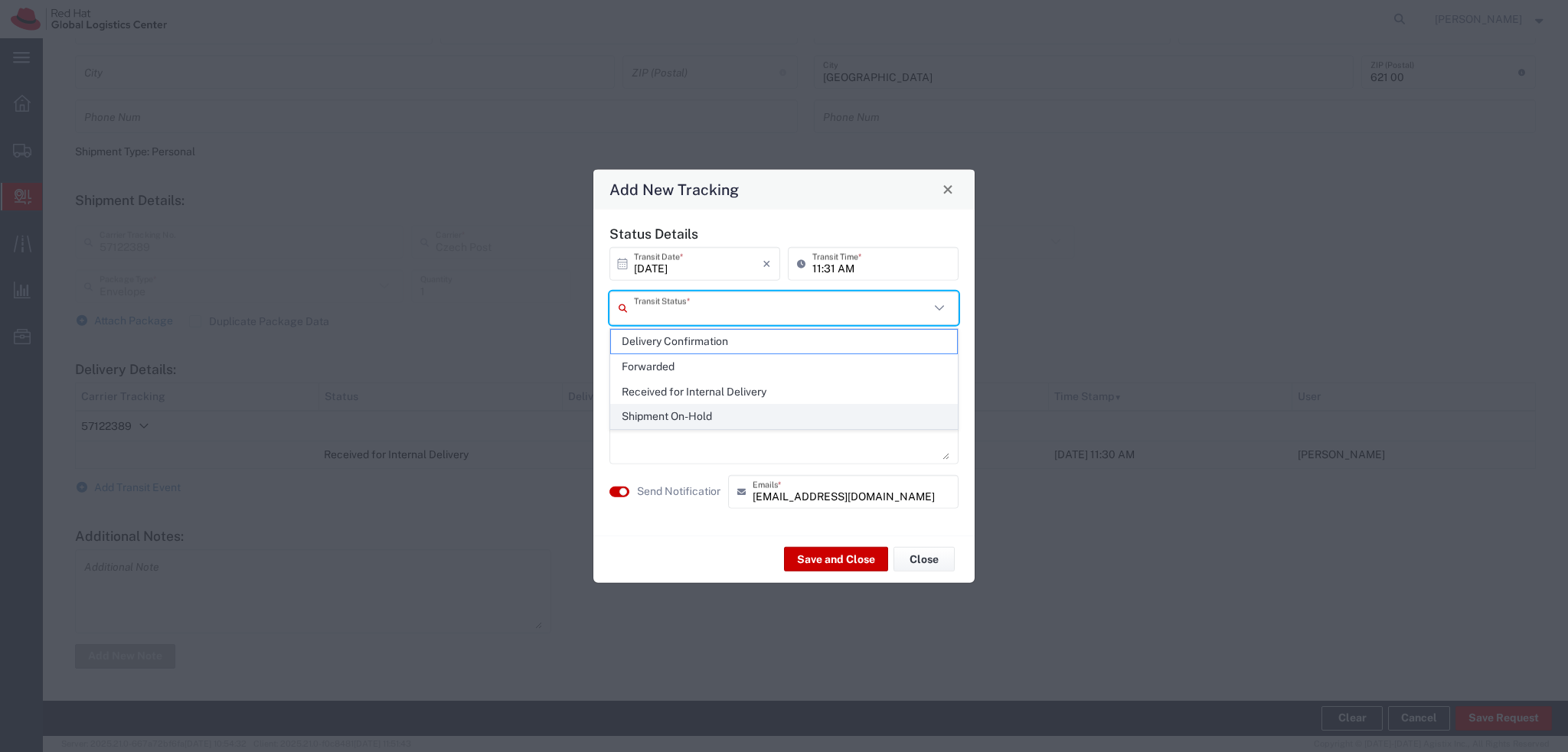
click at [707, 410] on span "Shipment On-Hold" at bounding box center [784, 417] width 346 height 24
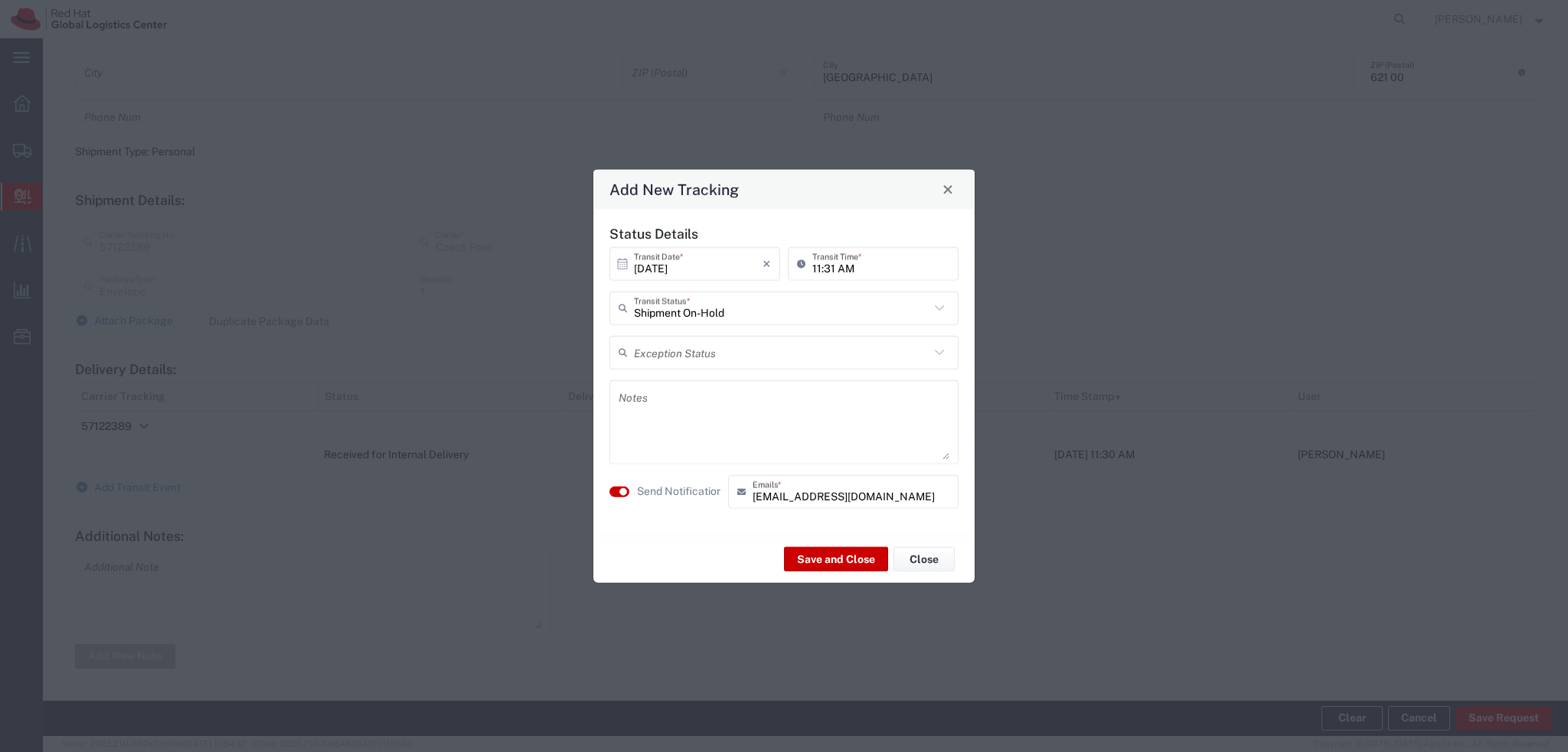
click at [677, 412] on textarea at bounding box center [784, 421] width 330 height 75
paste textarea "Hi, please come to pick up the package to the RH Brno Post opposite to the TPB-…"
click at [831, 562] on button "Save and Close" at bounding box center [836, 559] width 104 height 24
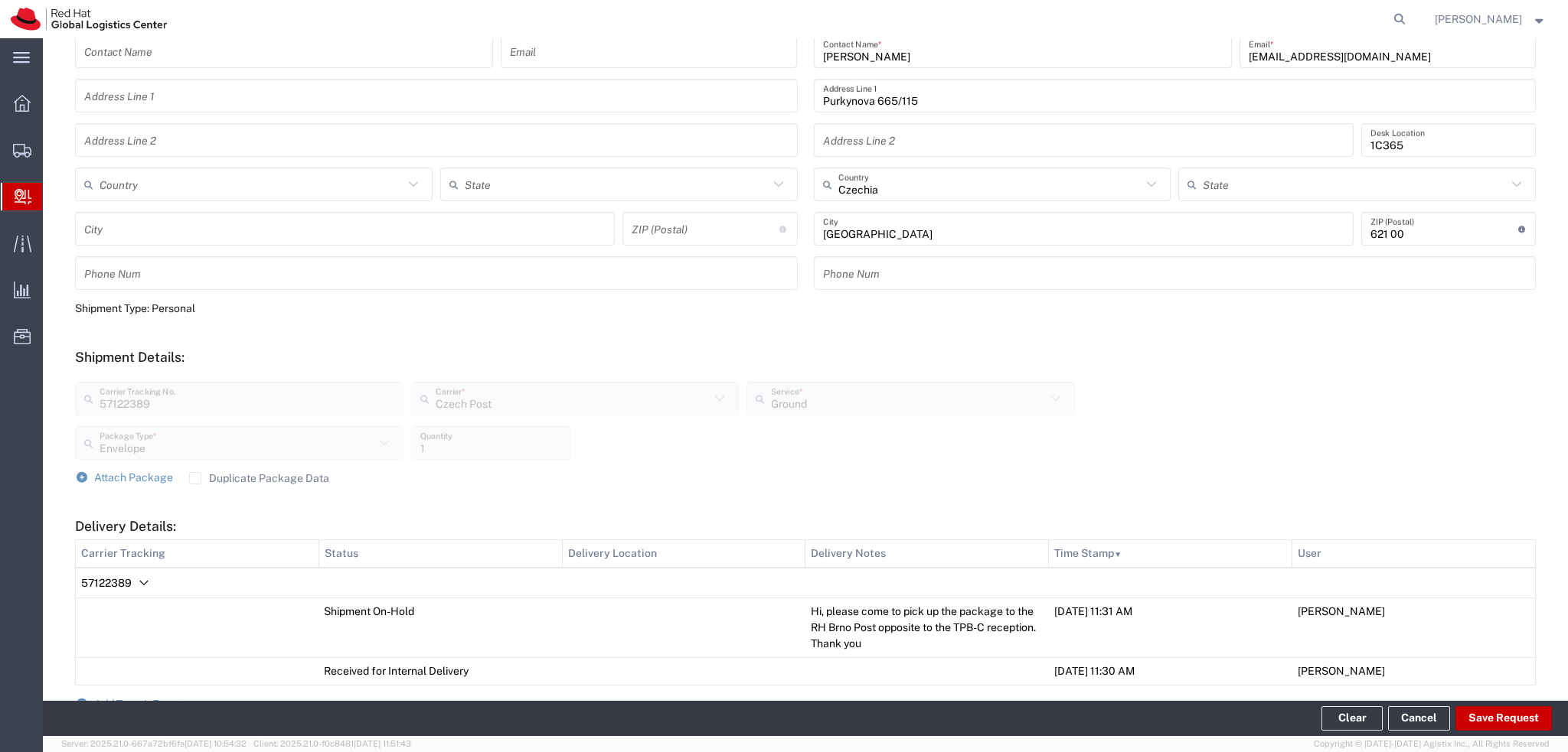
scroll to position [0, 0]
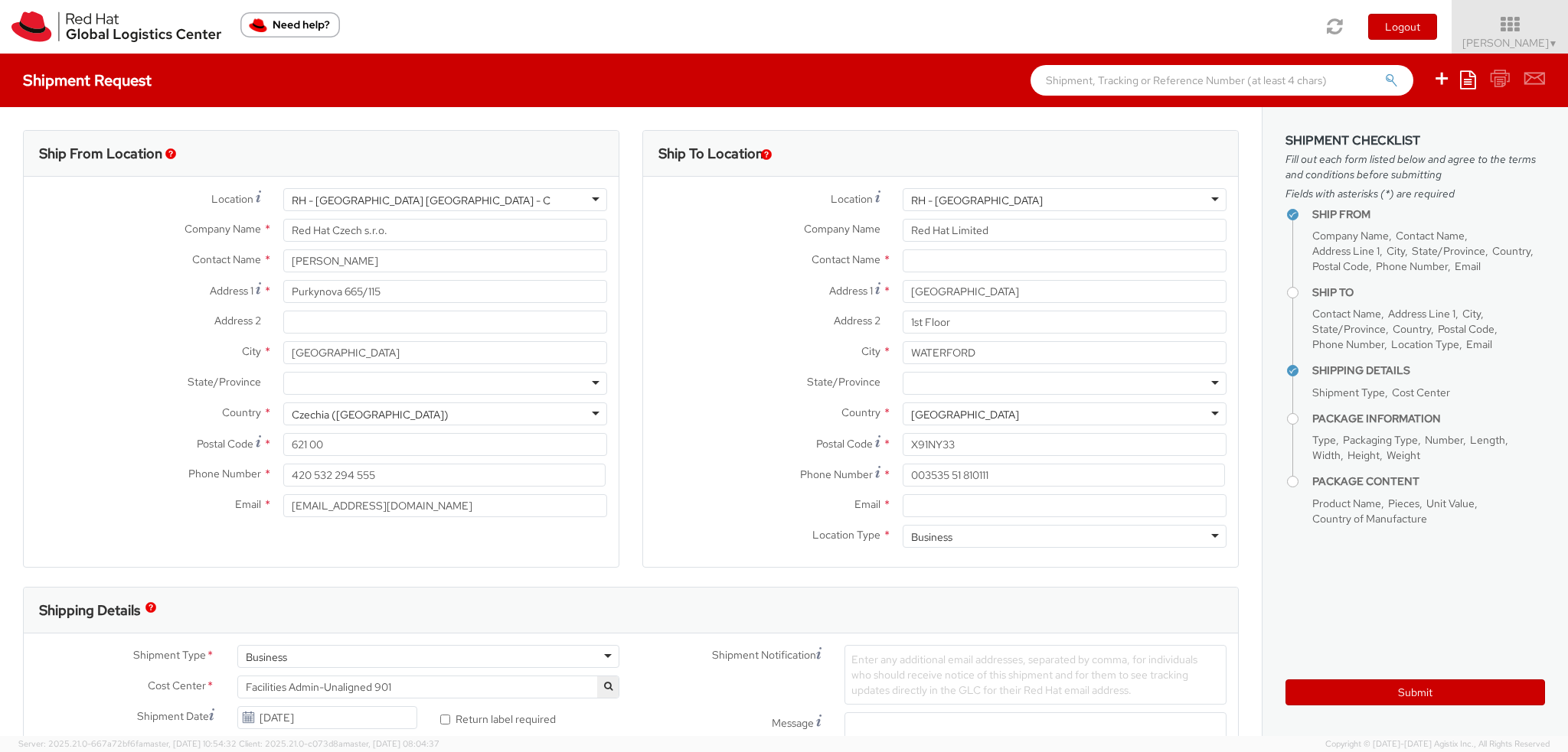
select select
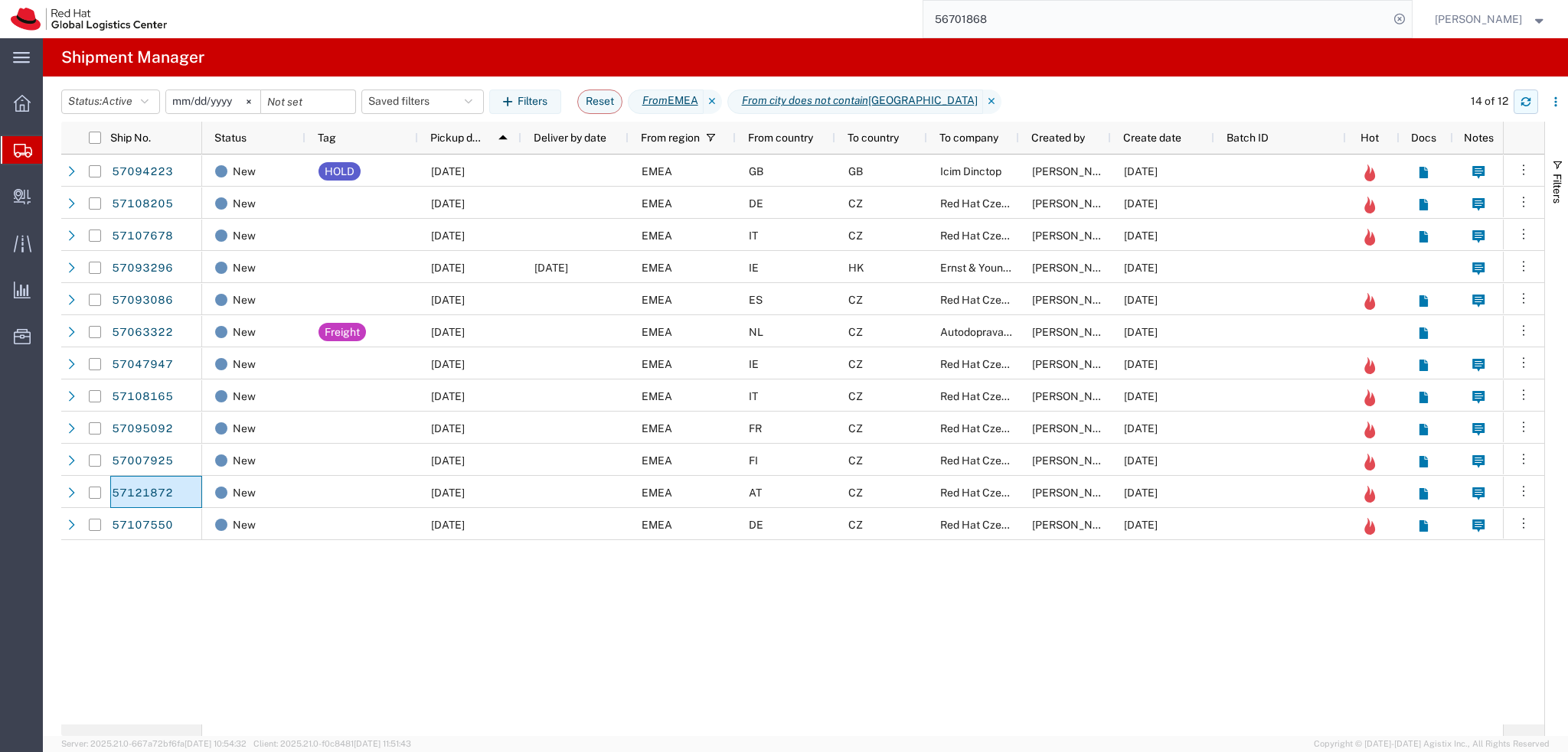
click at [1525, 99] on icon "button" at bounding box center [1525, 102] width 11 height 11
click at [1000, 10] on input "56701868" at bounding box center [1156, 19] width 466 height 37
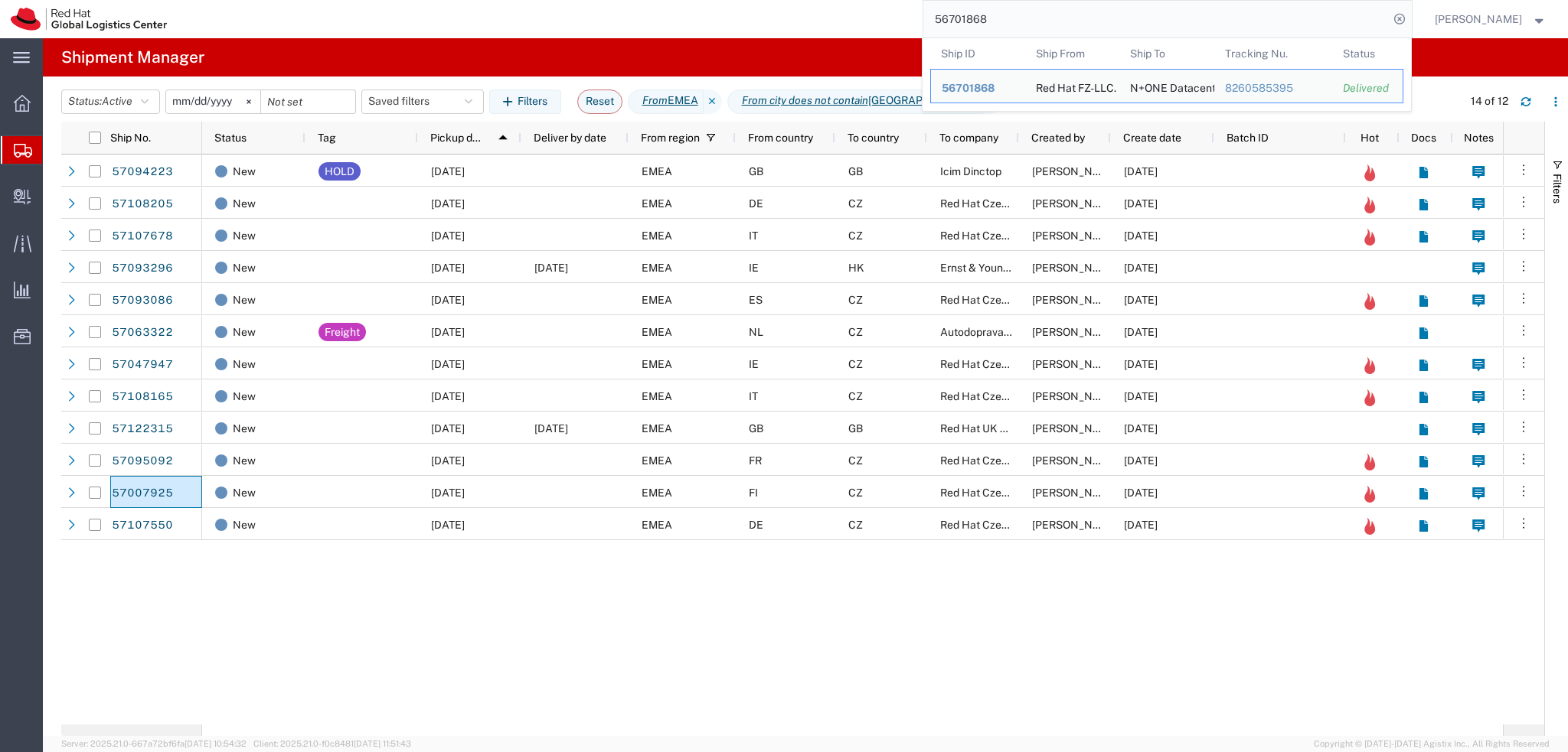
click at [1000, 11] on input "56701868" at bounding box center [1156, 19] width 466 height 37
click at [1049, 17] on input "56701868" at bounding box center [1156, 19] width 466 height 37
paste input "57047947"
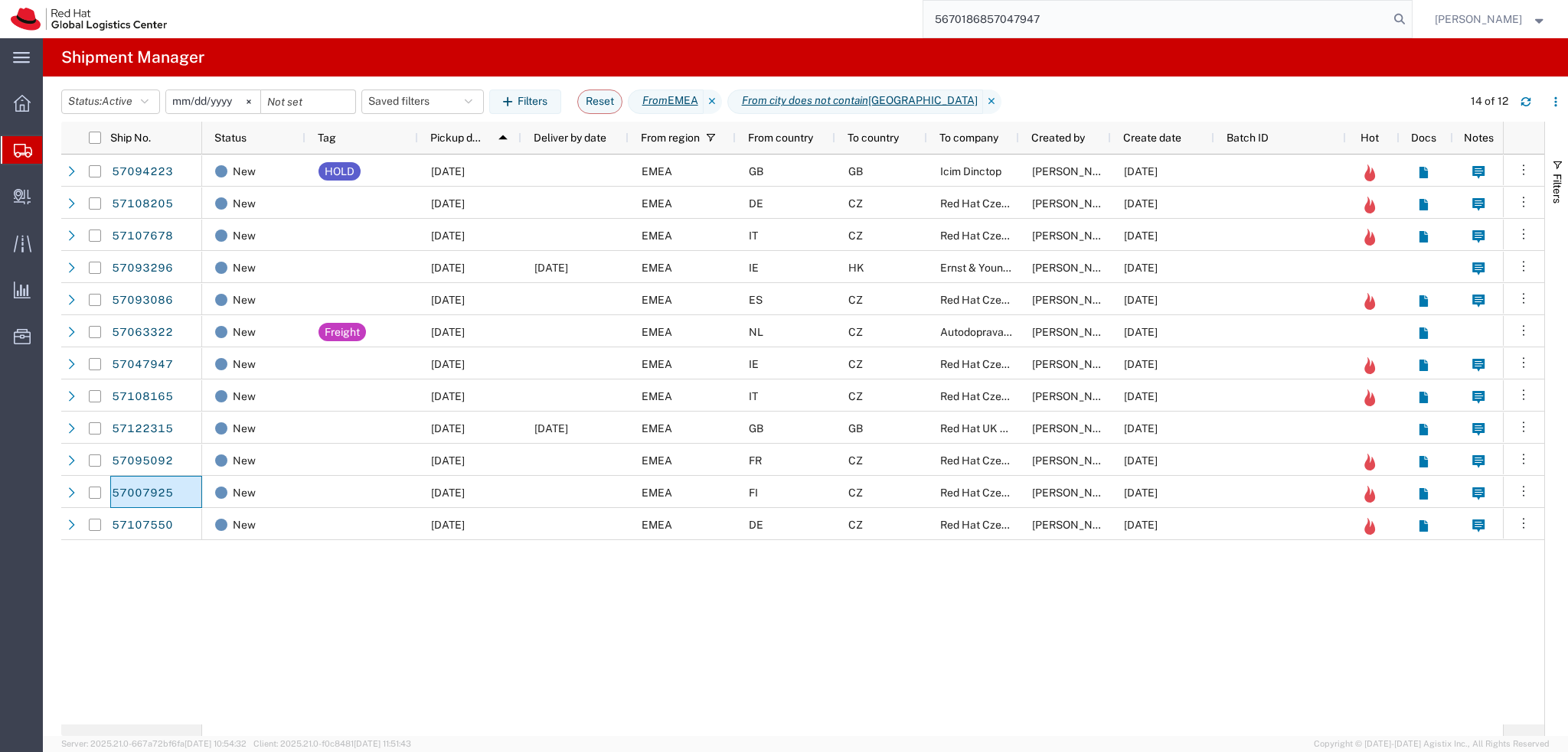
drag, startPoint x: 1115, startPoint y: 29, endPoint x: 879, endPoint y: 20, distance: 236.2
click at [879, 20] on div "5670186857047947" at bounding box center [795, 19] width 1234 height 39
paste input "search"
type input "57047947"
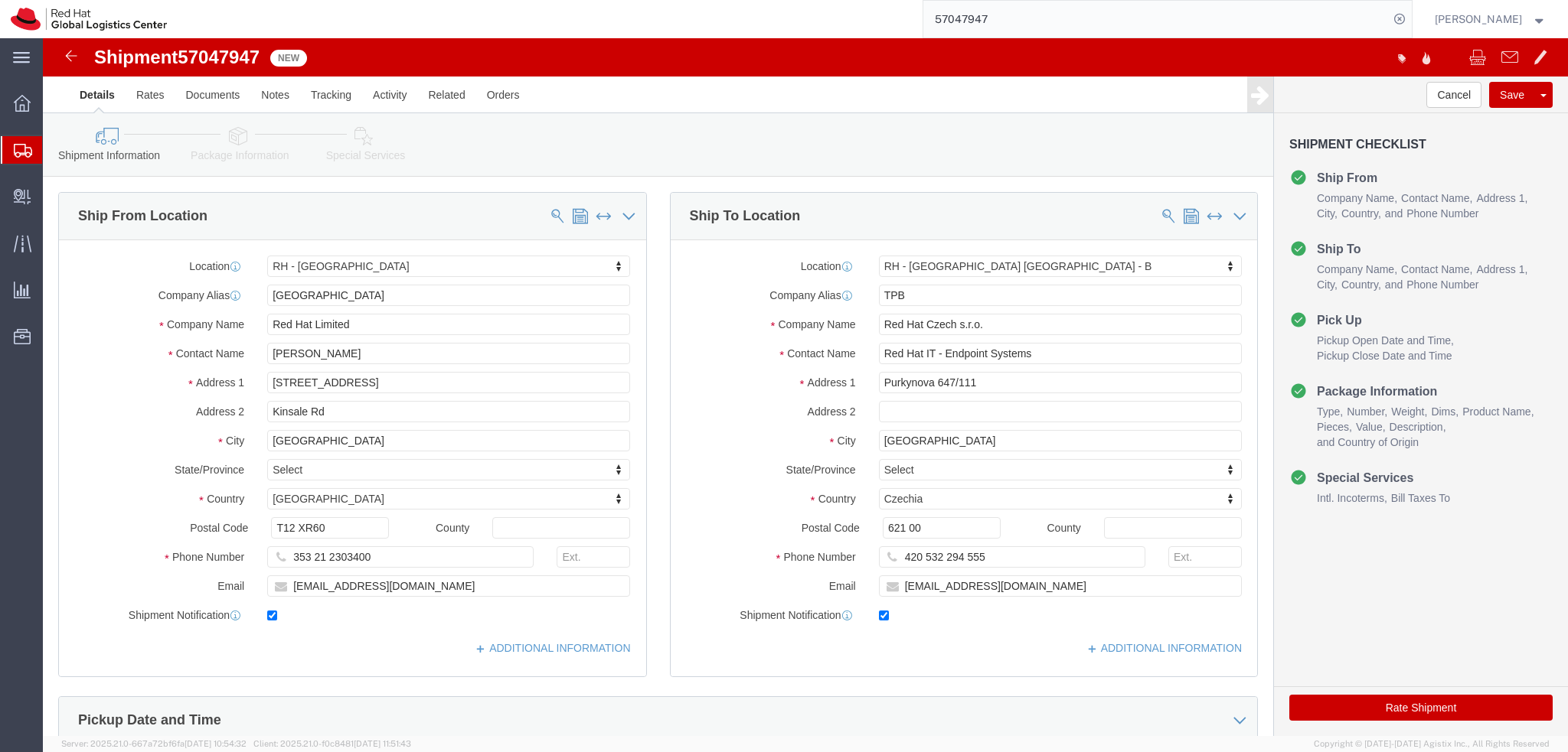
select select "37944"
select select "38036"
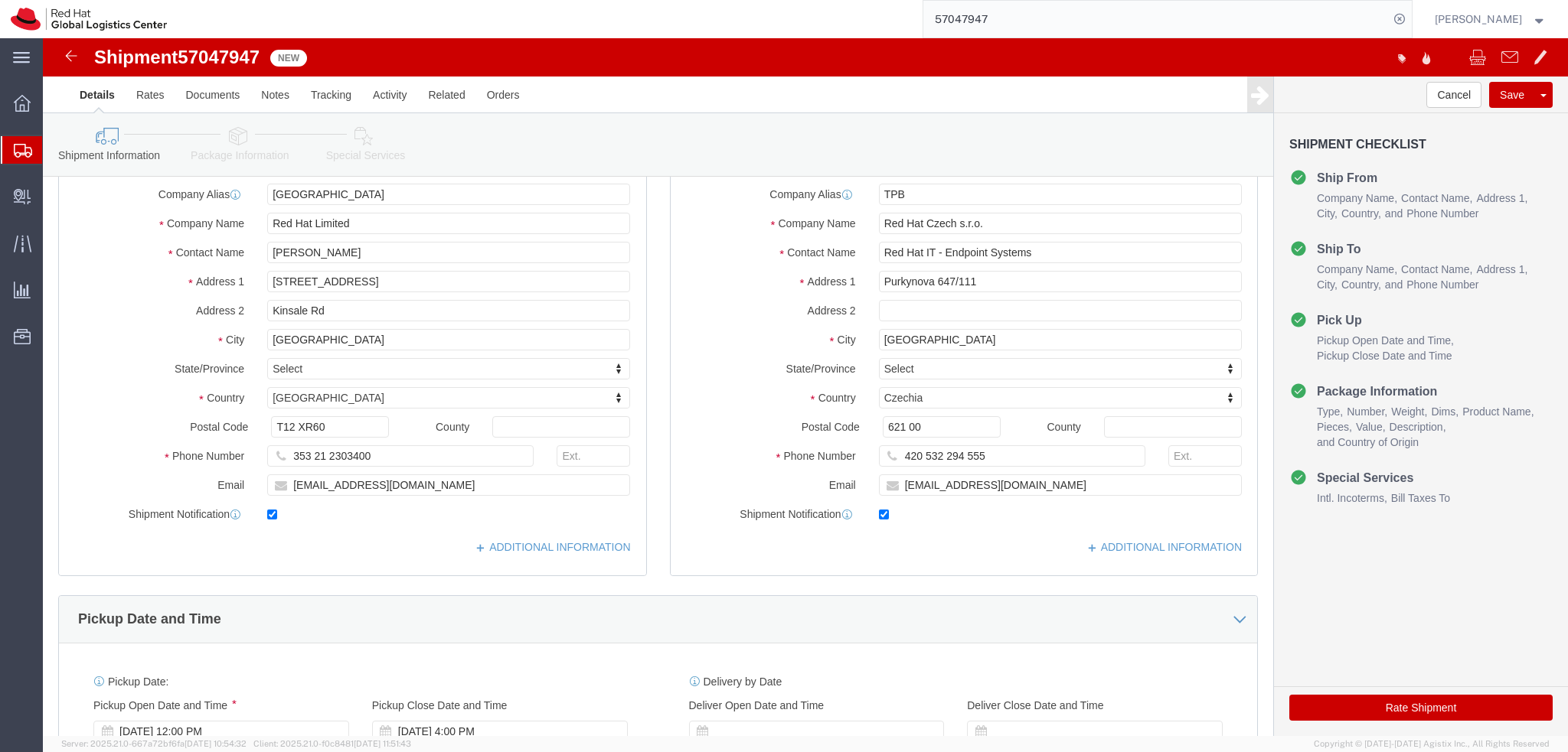
scroll to position [306, 0]
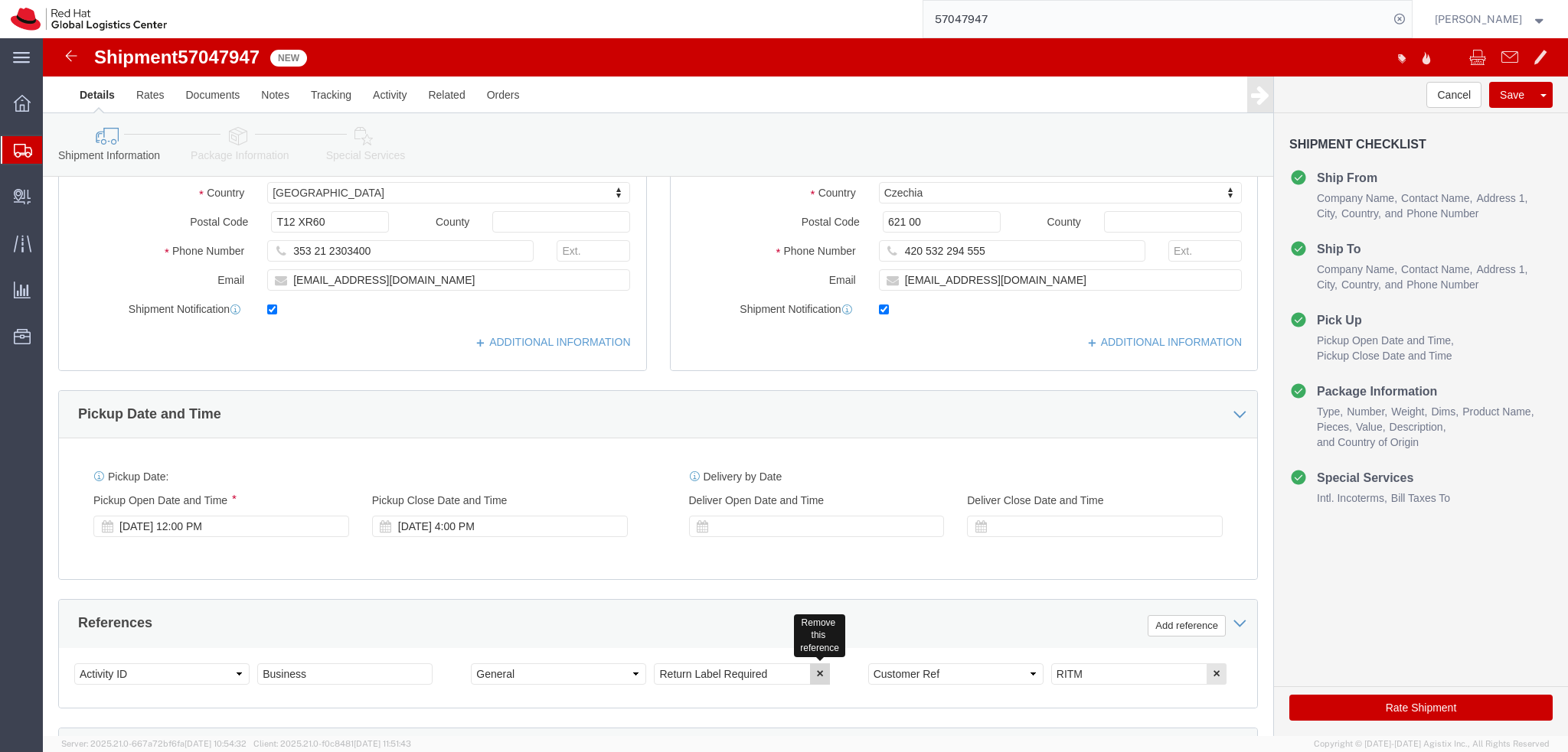
click icon "button"
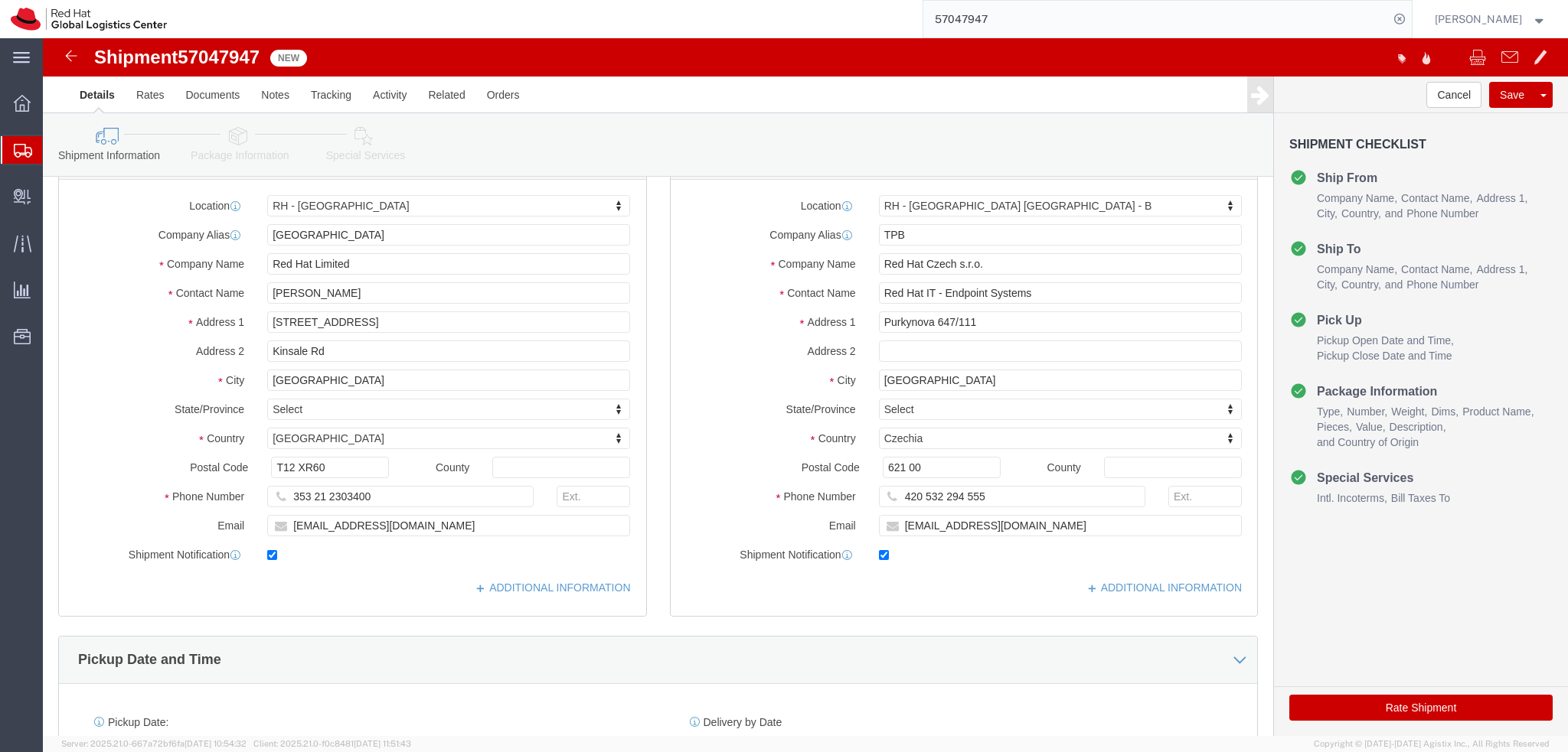
scroll to position [0, 0]
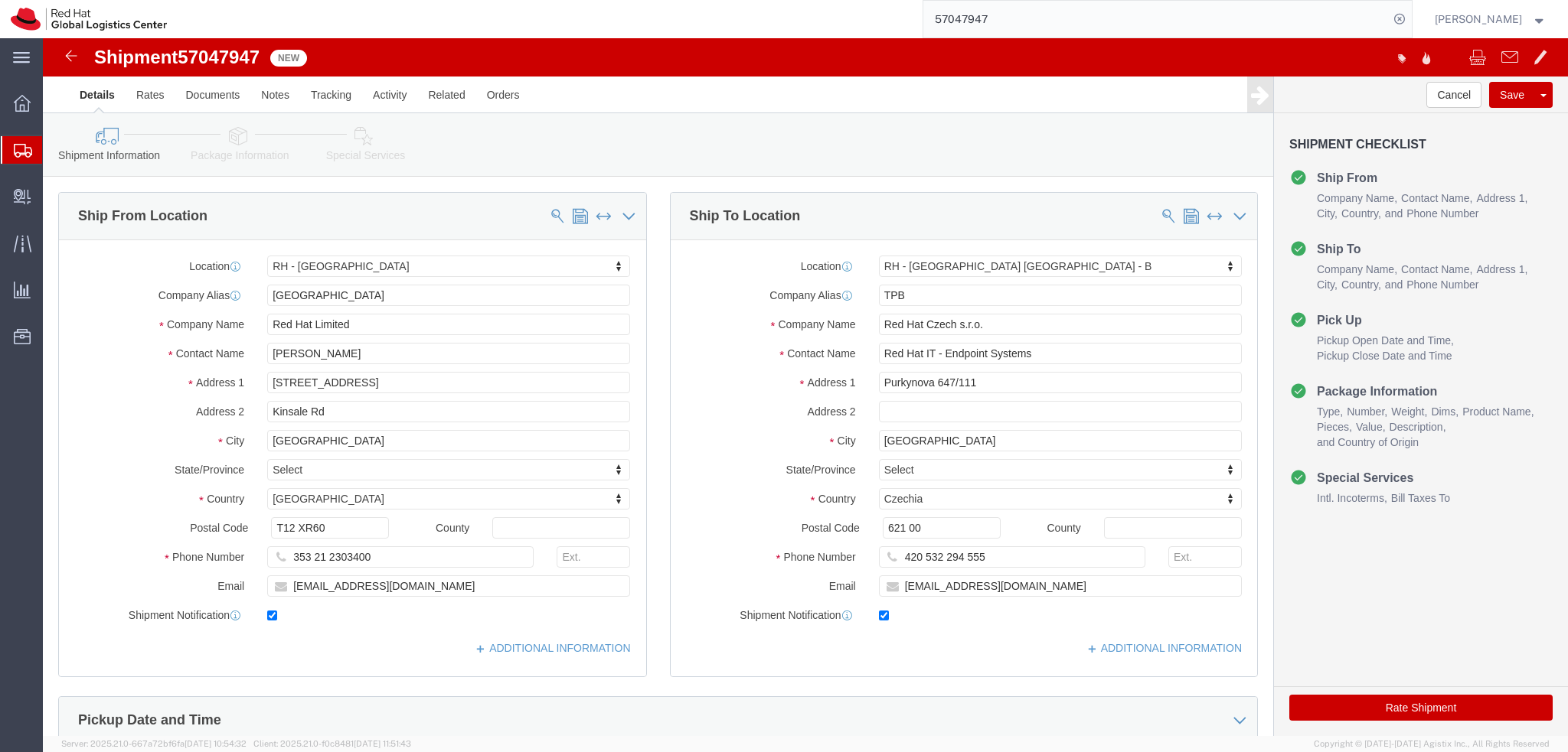
click link "Package Information"
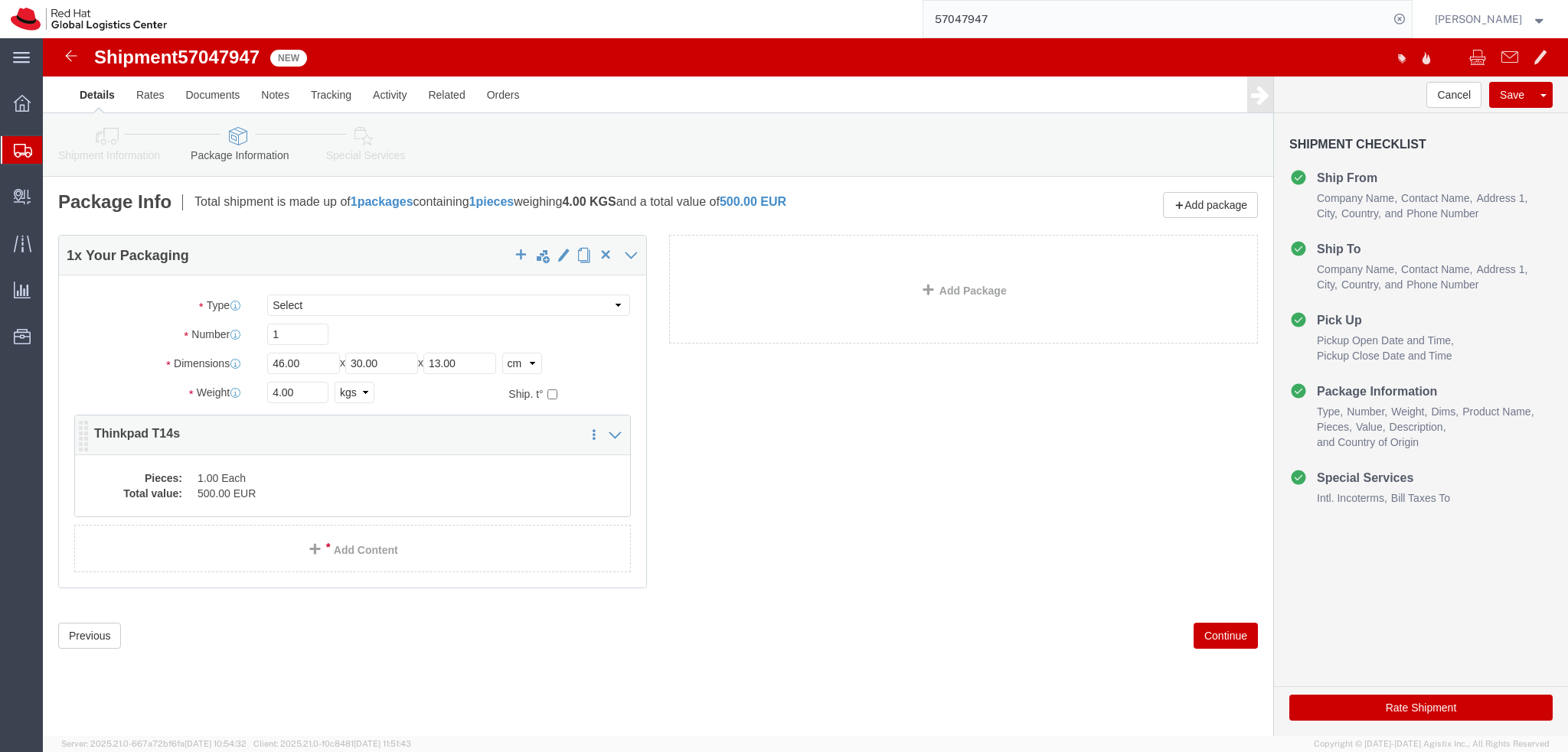
click dd "500.00 EUR"
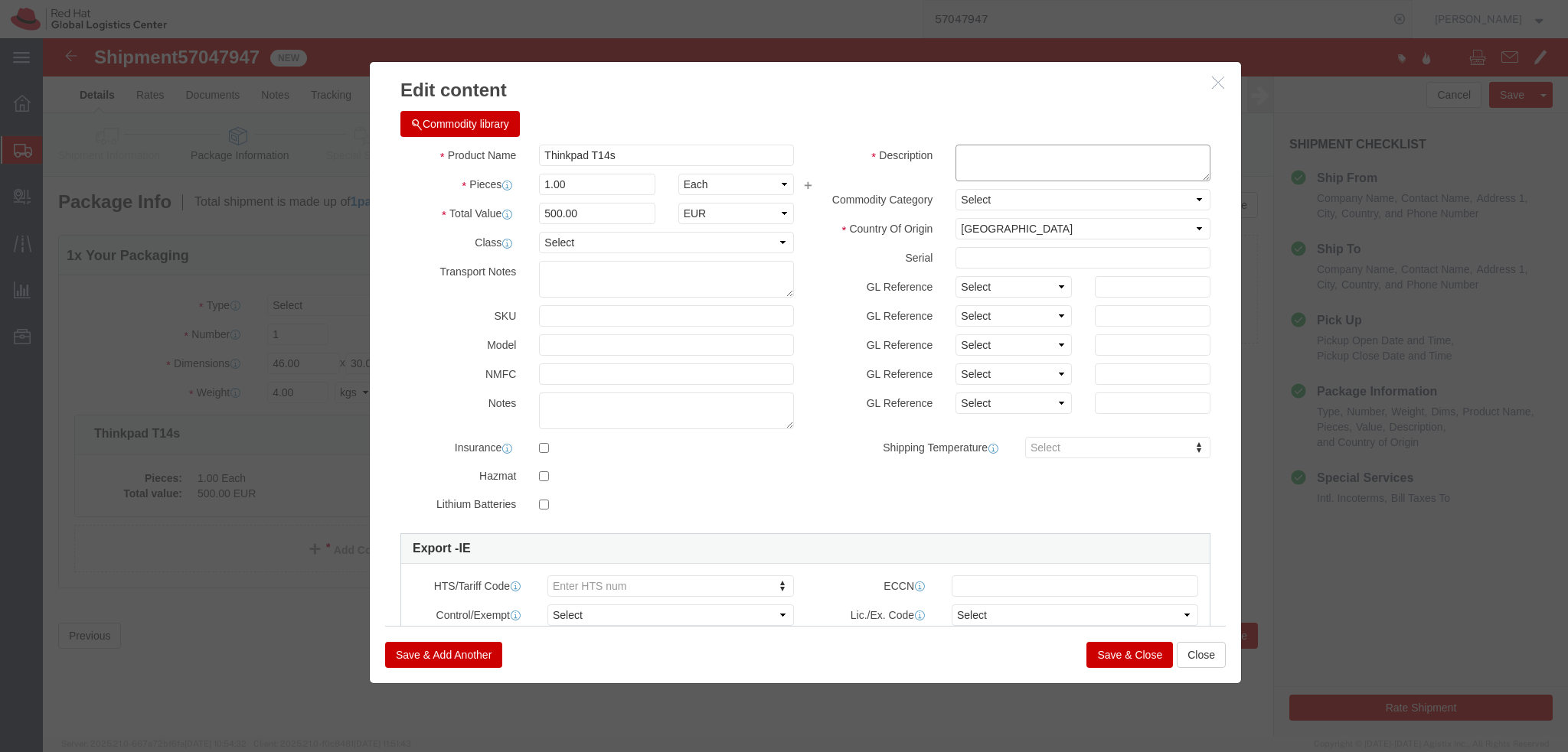
click textarea
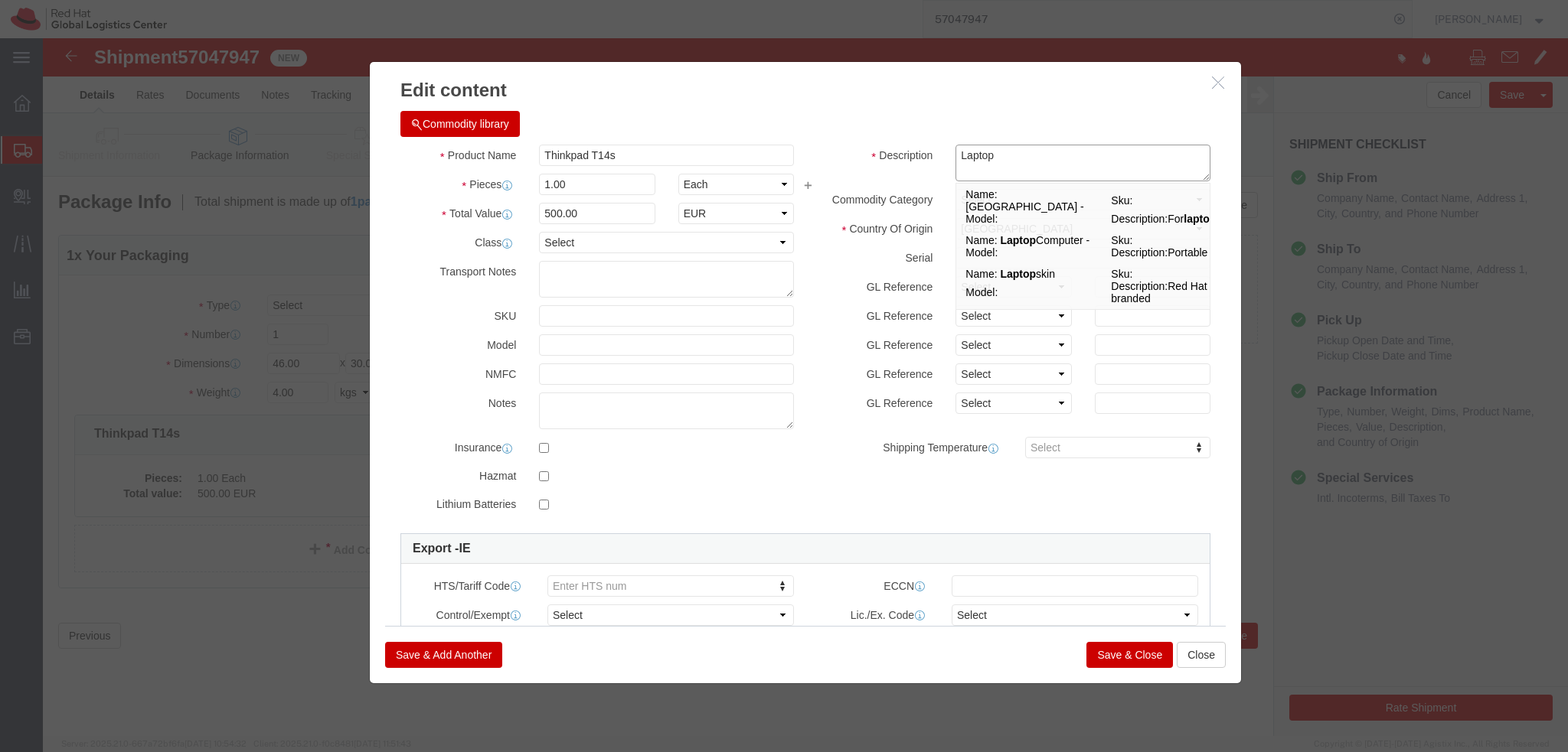
type textarea "Laptop"
click button "Save & Close"
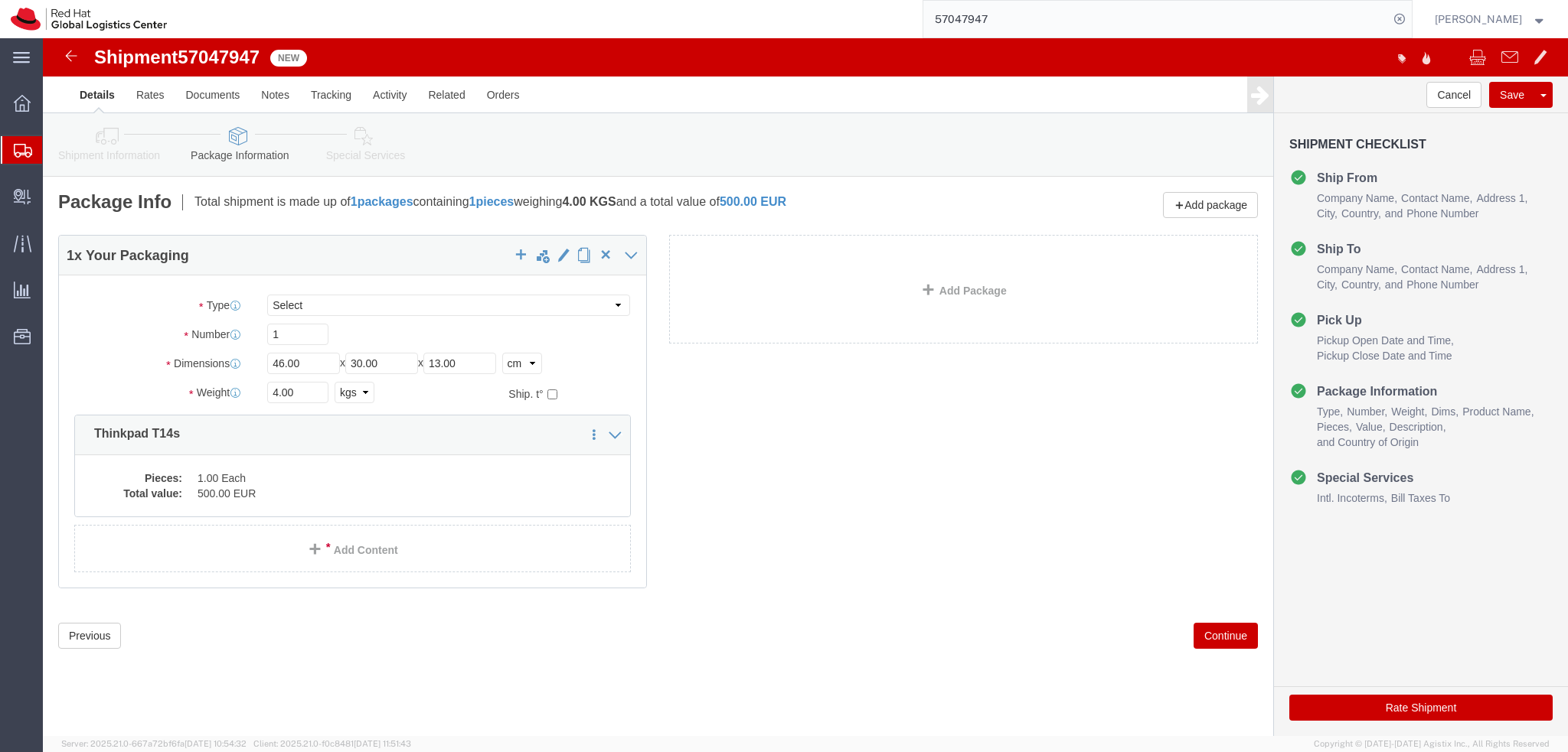
click icon
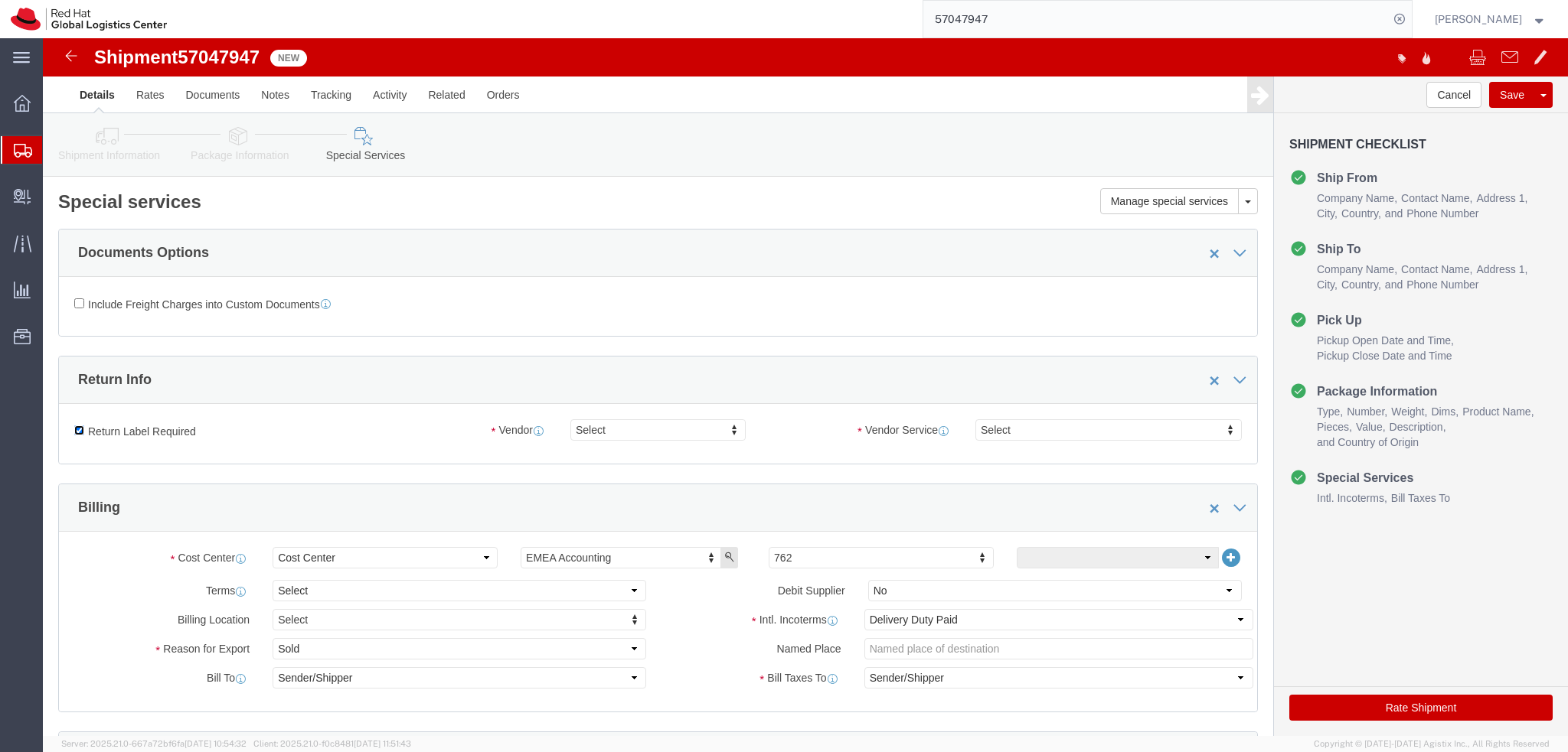
click input "Return Label Required"
checkbox input "false"
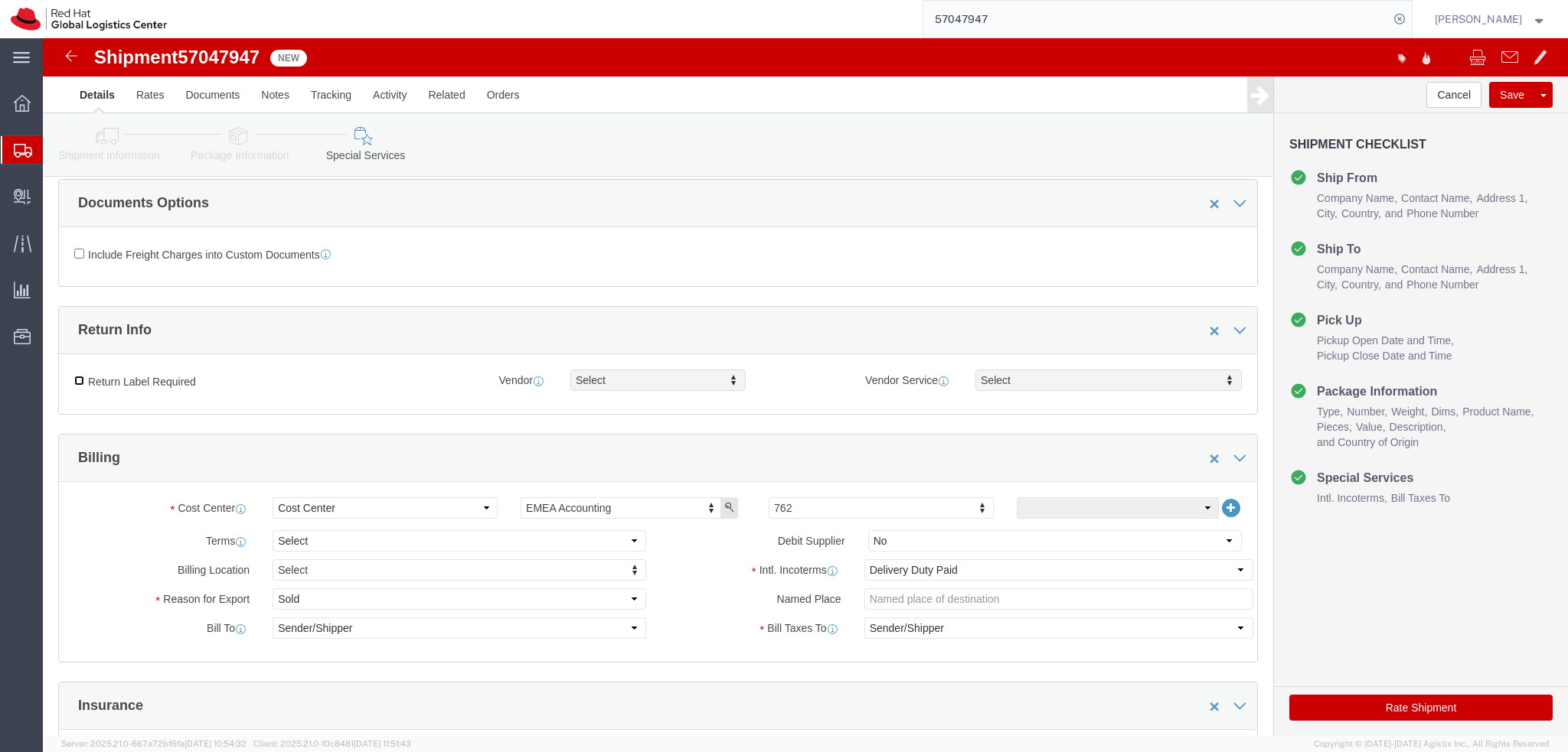
scroll to position [76, 0]
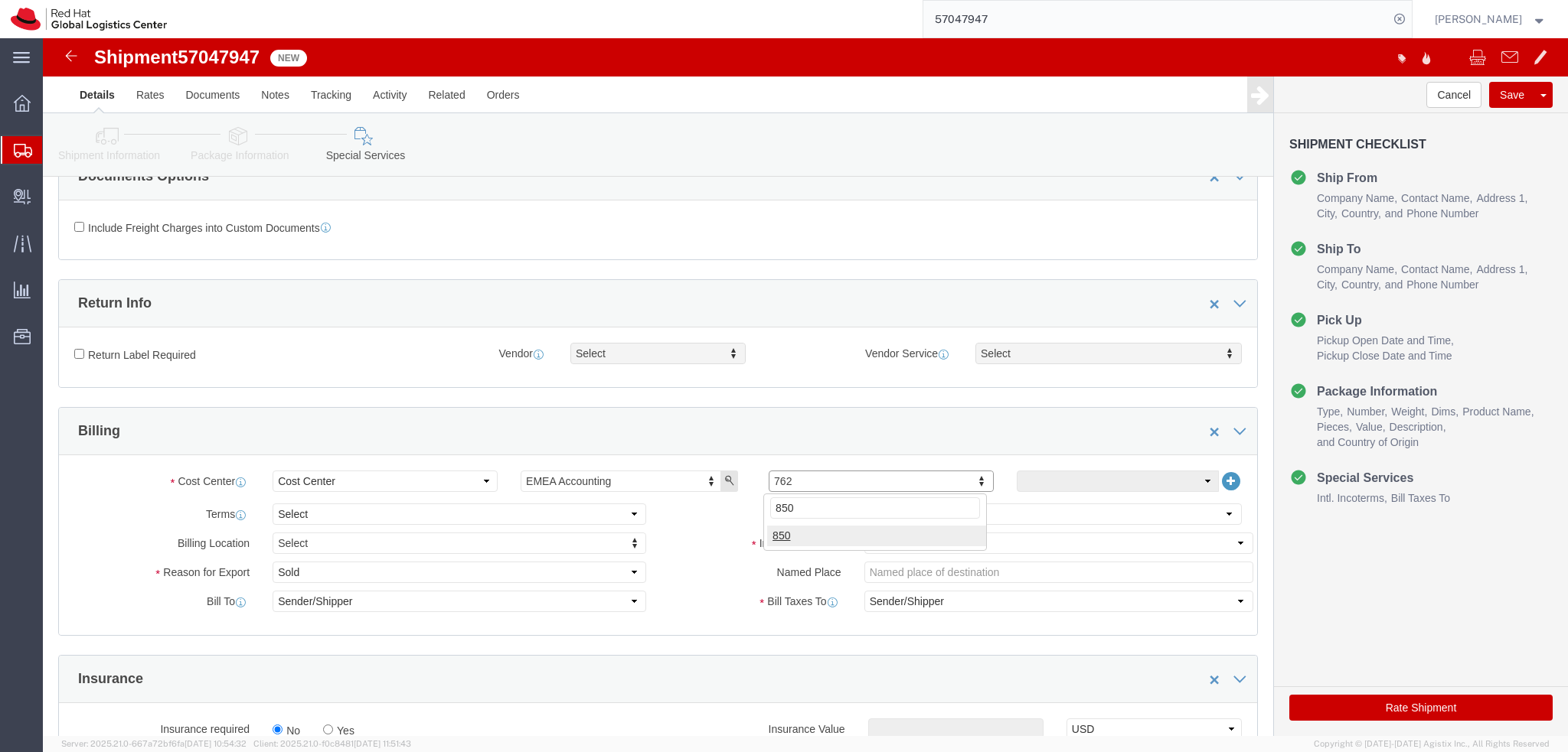
type input "850"
click div "Terms comments Debit Supplier Select Yes No"
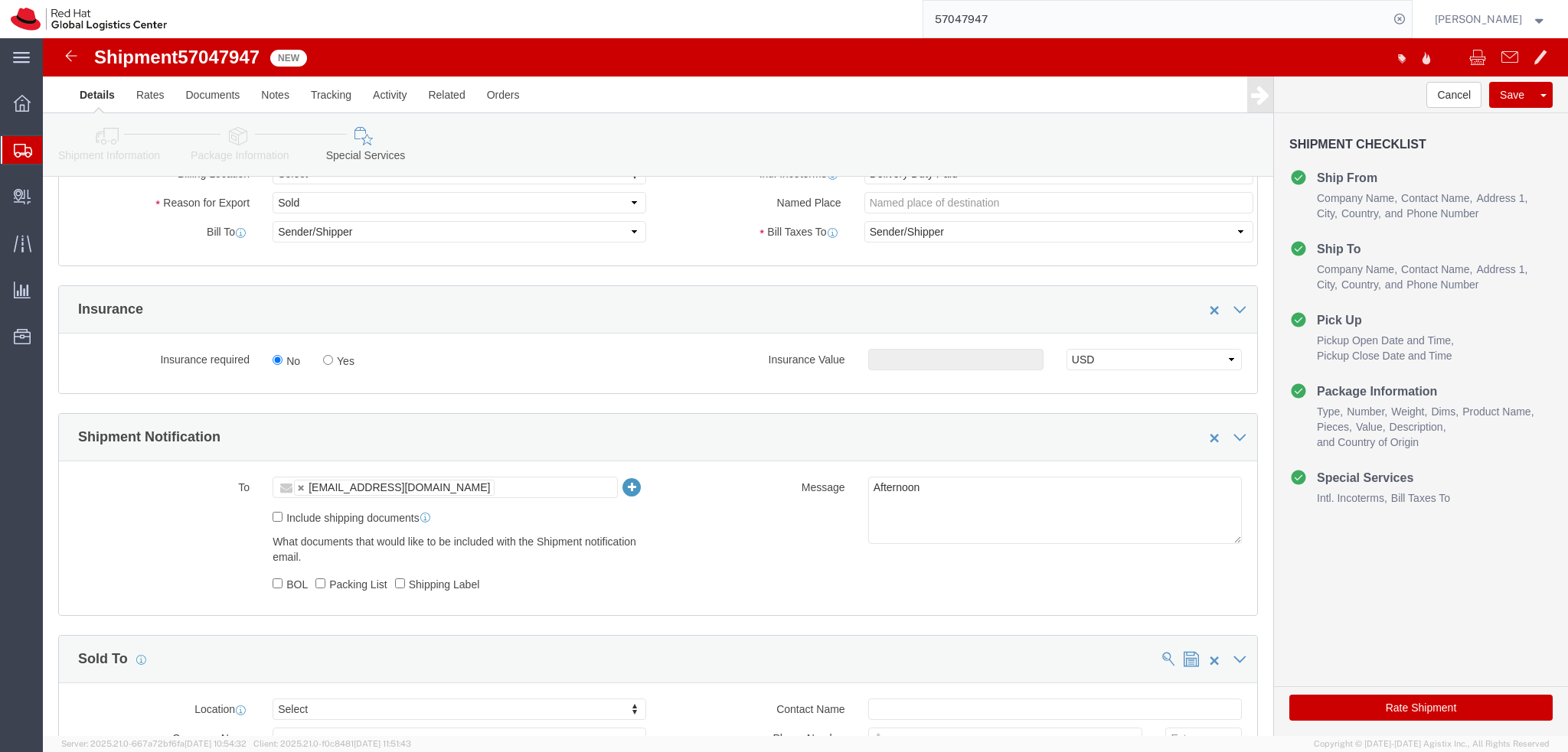
scroll to position [535, 0]
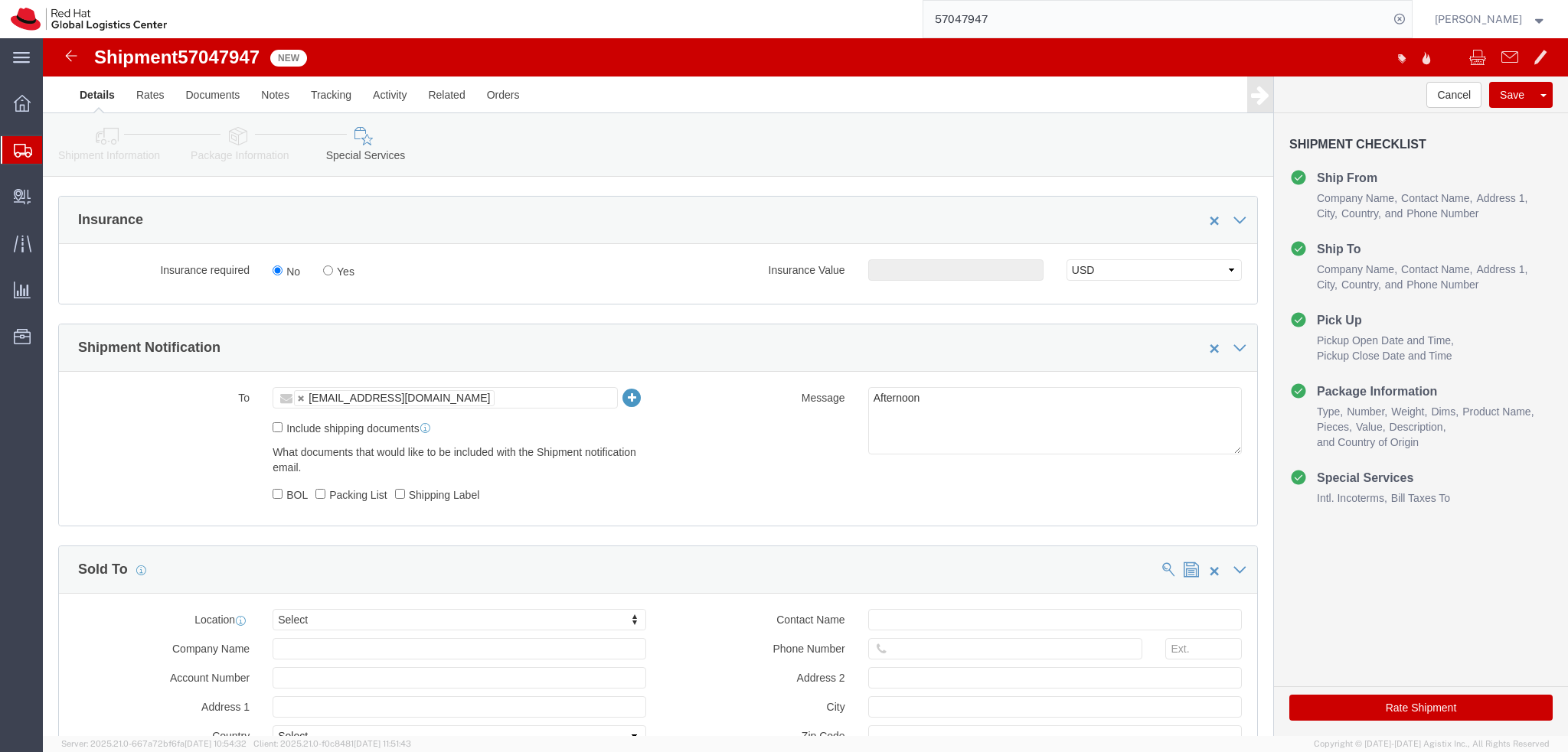
click button "Rate Shipment"
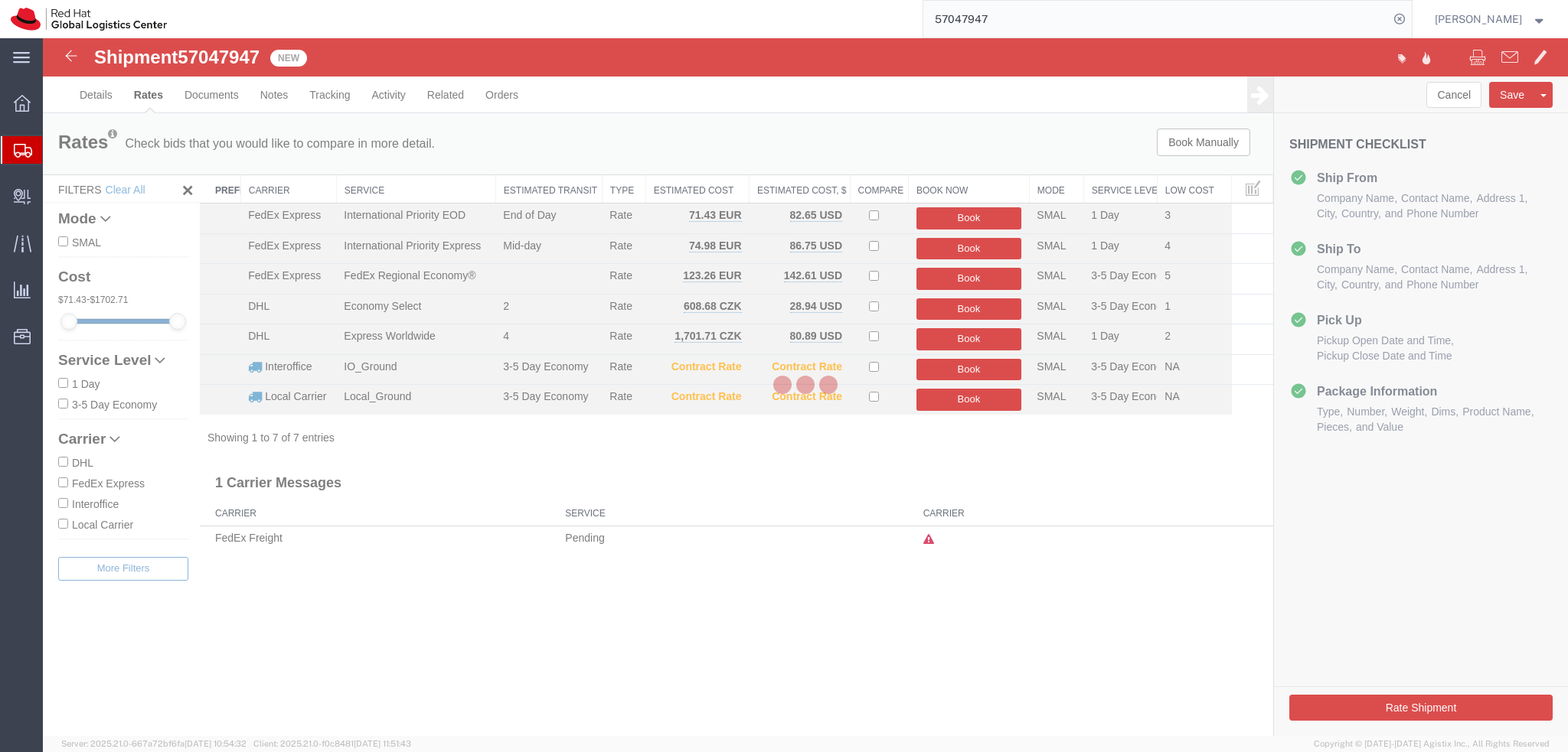
scroll to position [0, 0]
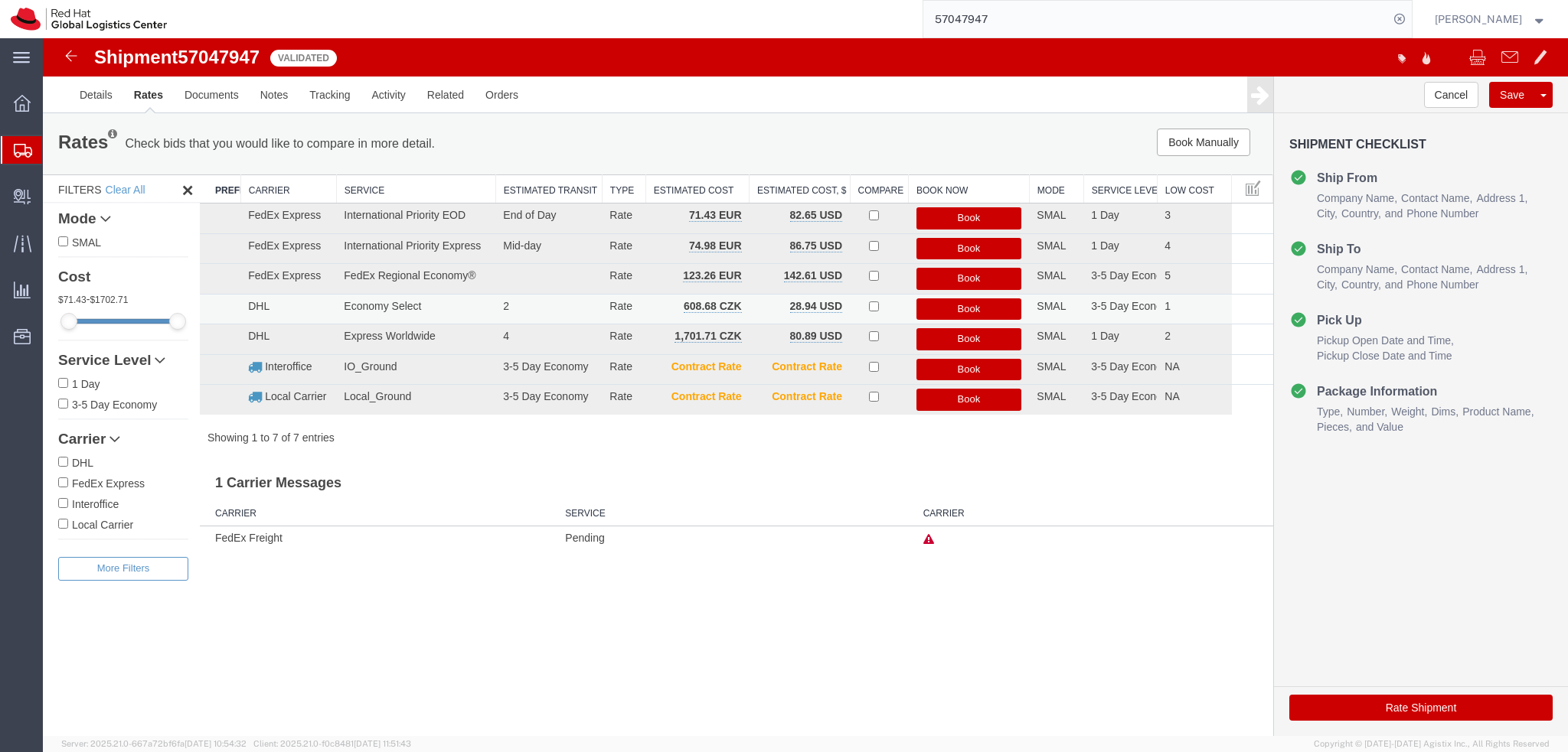
click at [954, 306] on button "Book" at bounding box center [969, 309] width 106 height 22
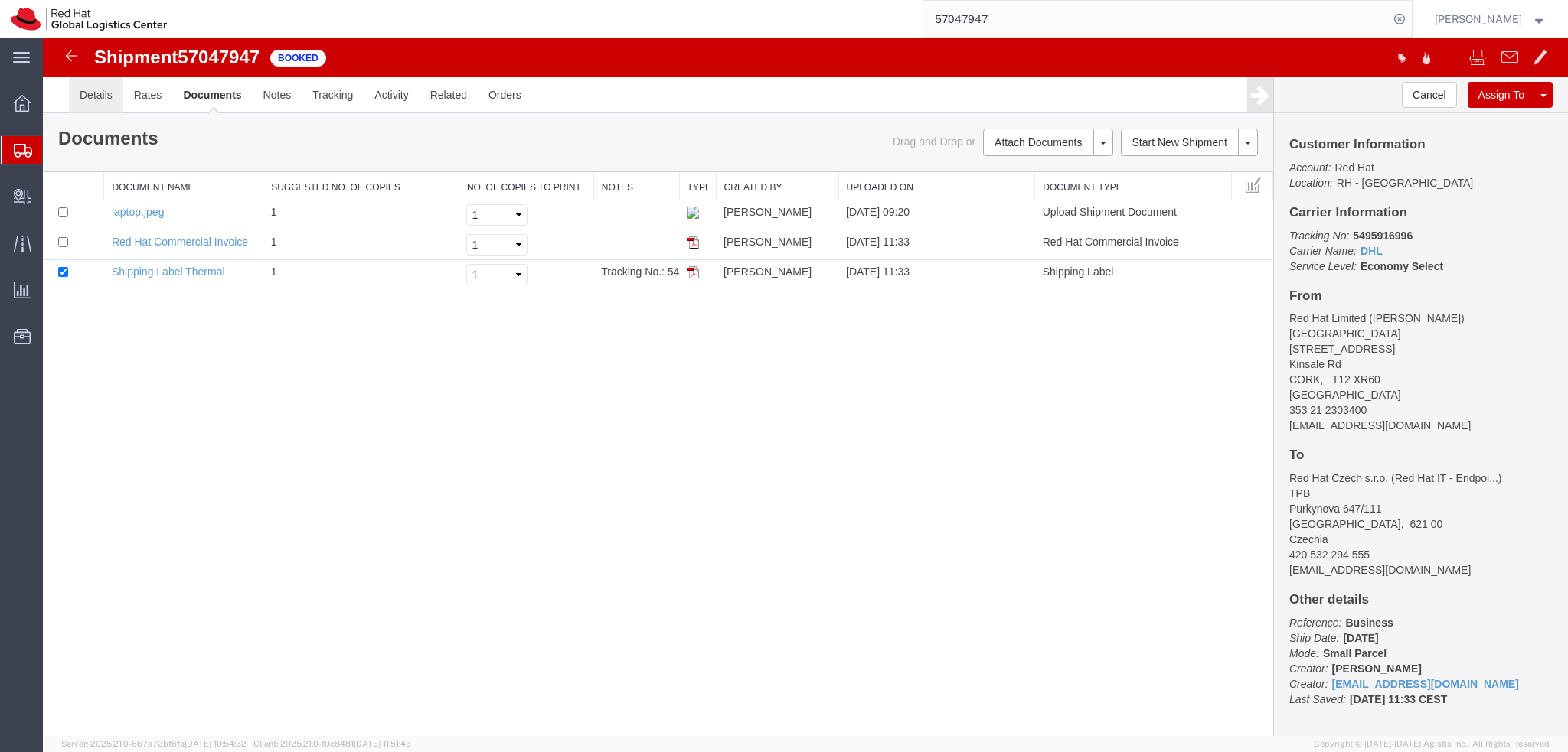
click at [107, 97] on link "Details" at bounding box center [96, 95] width 55 height 37
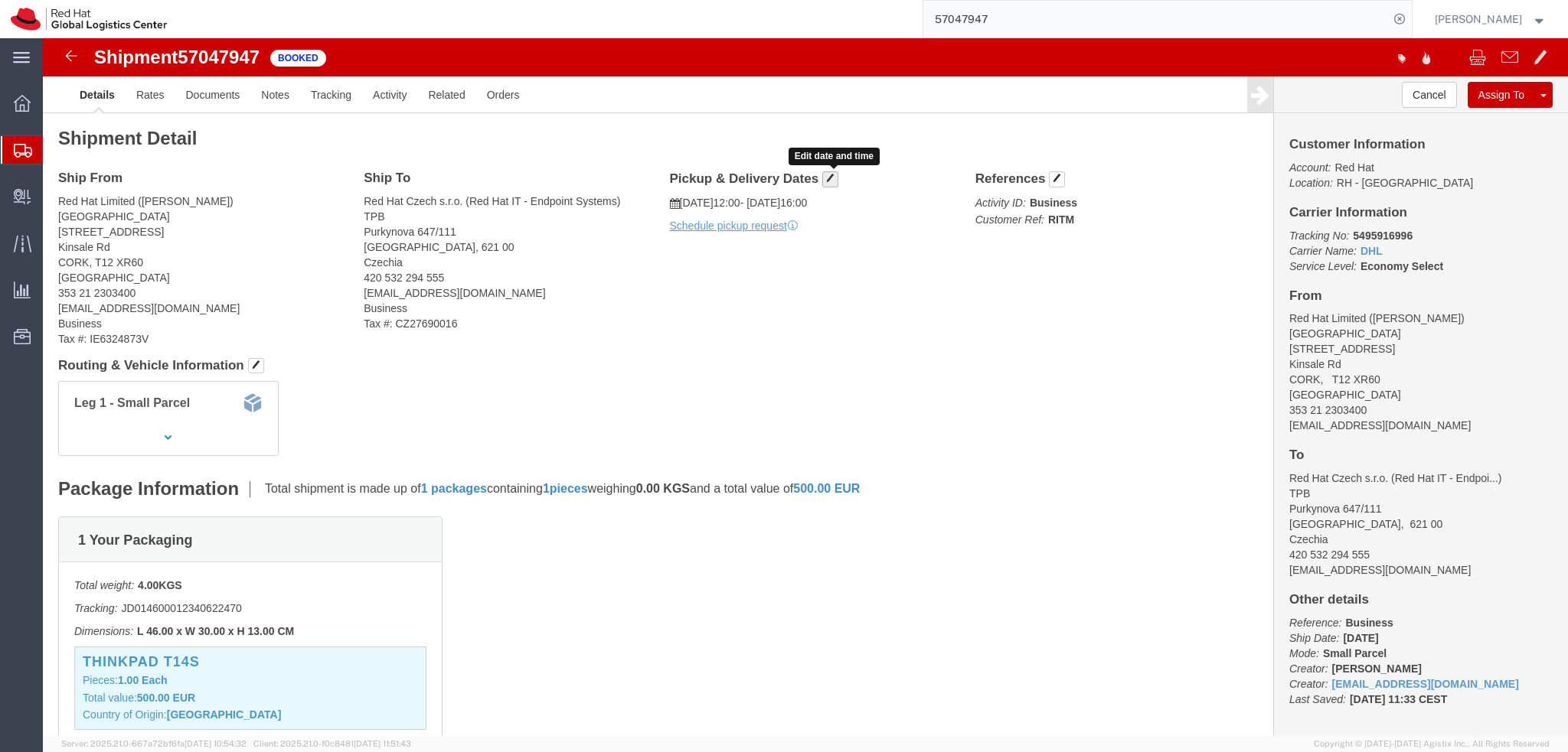
click span "button"
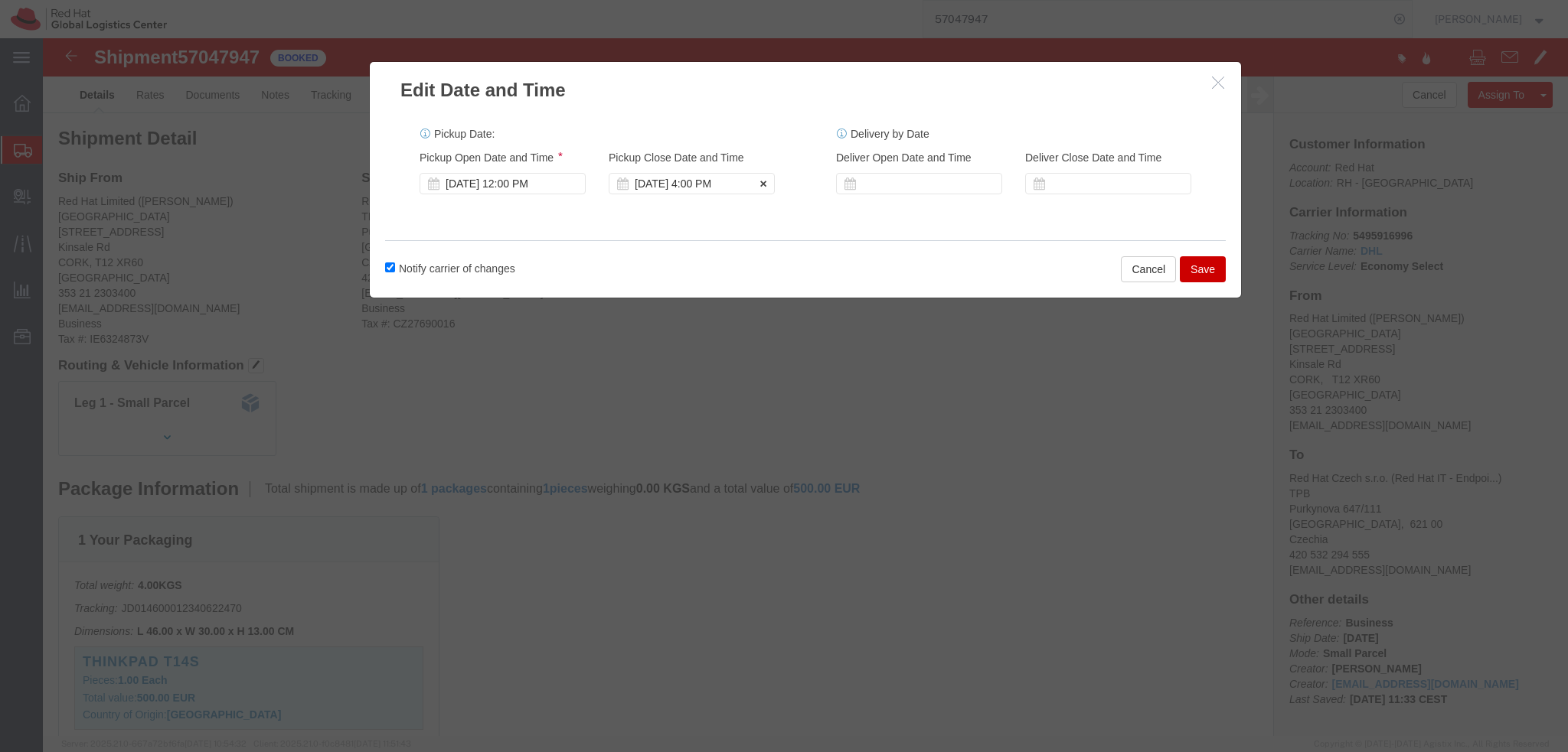
click div "[DATE] 4:00 PM"
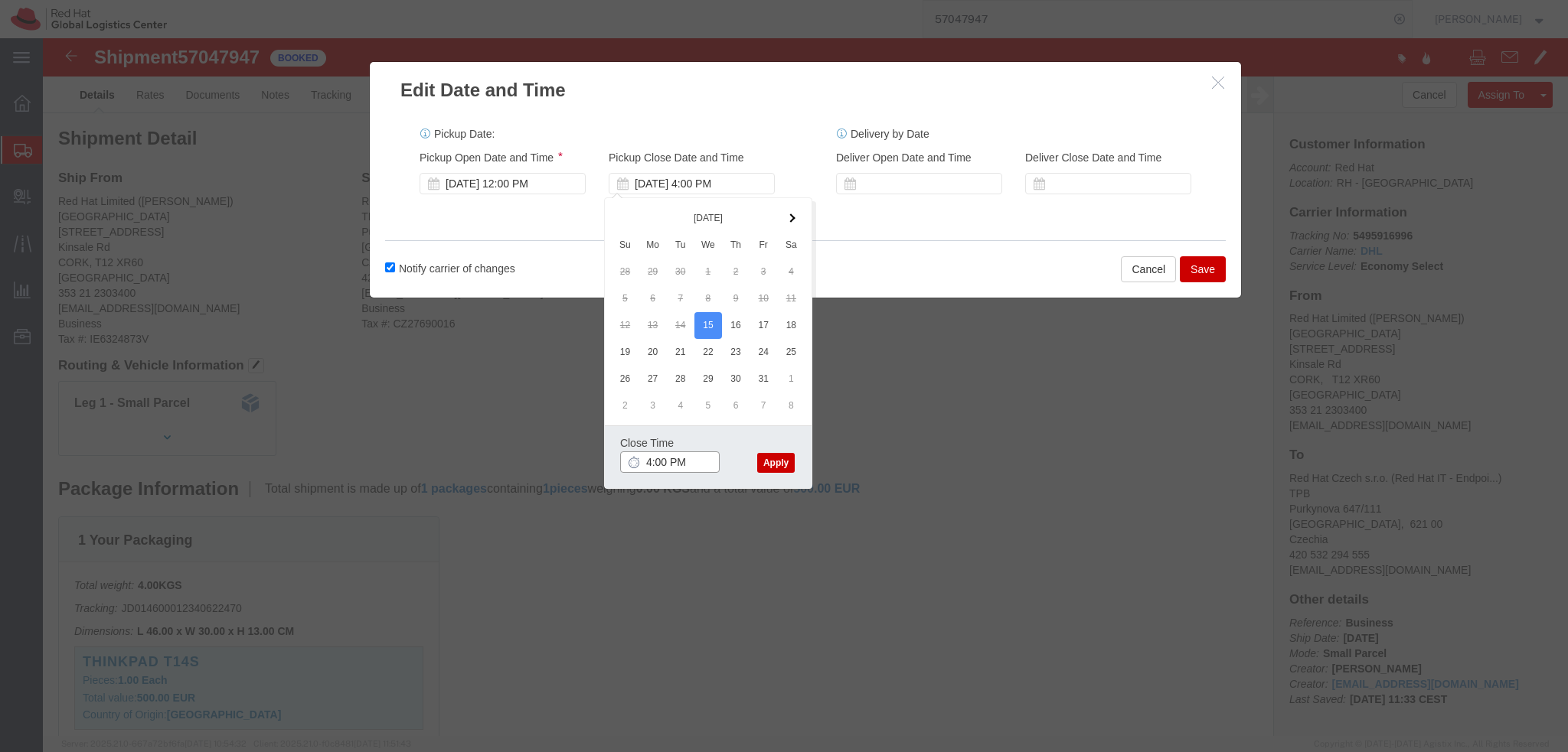
type input "3:00 PM"
click button "Apply"
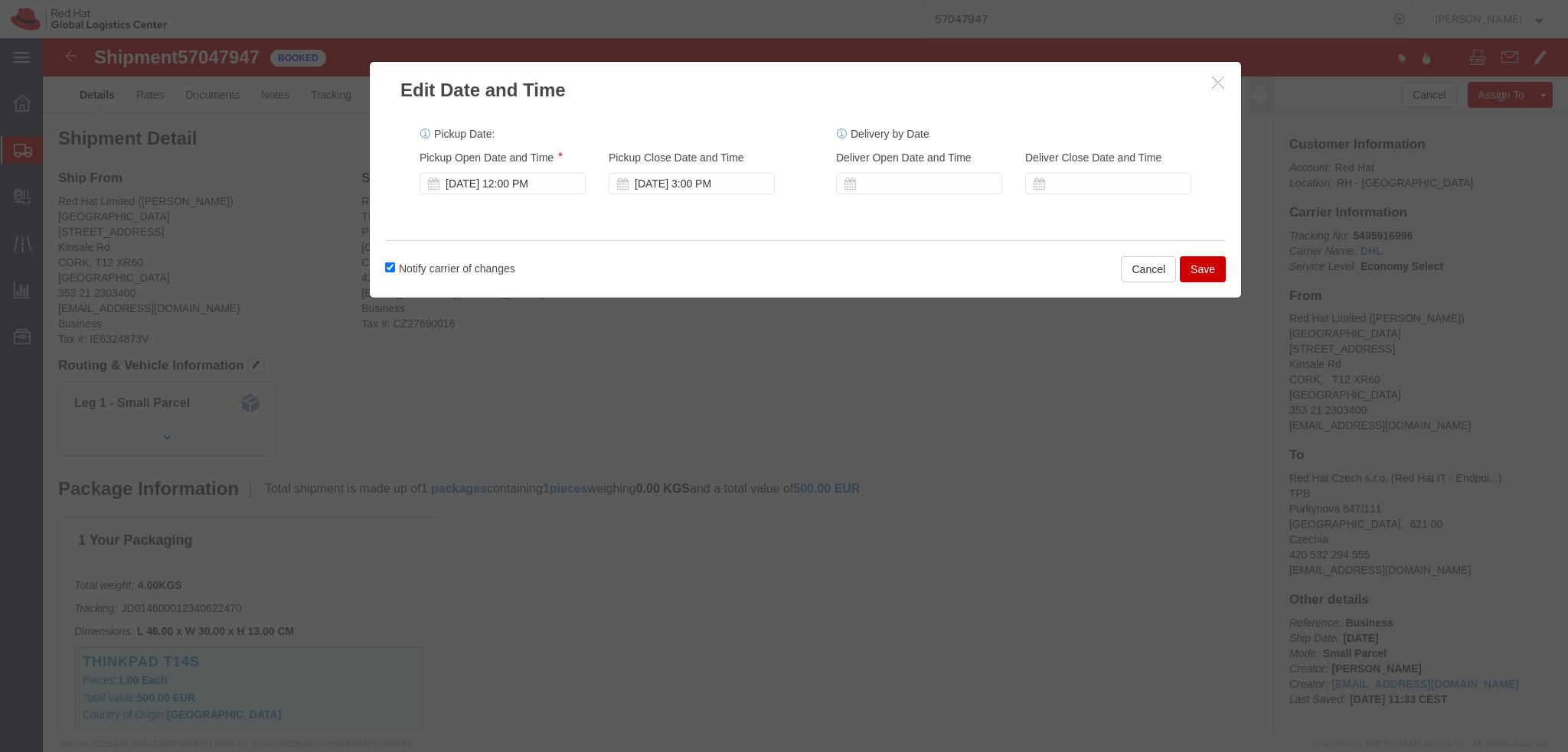
click button "Save"
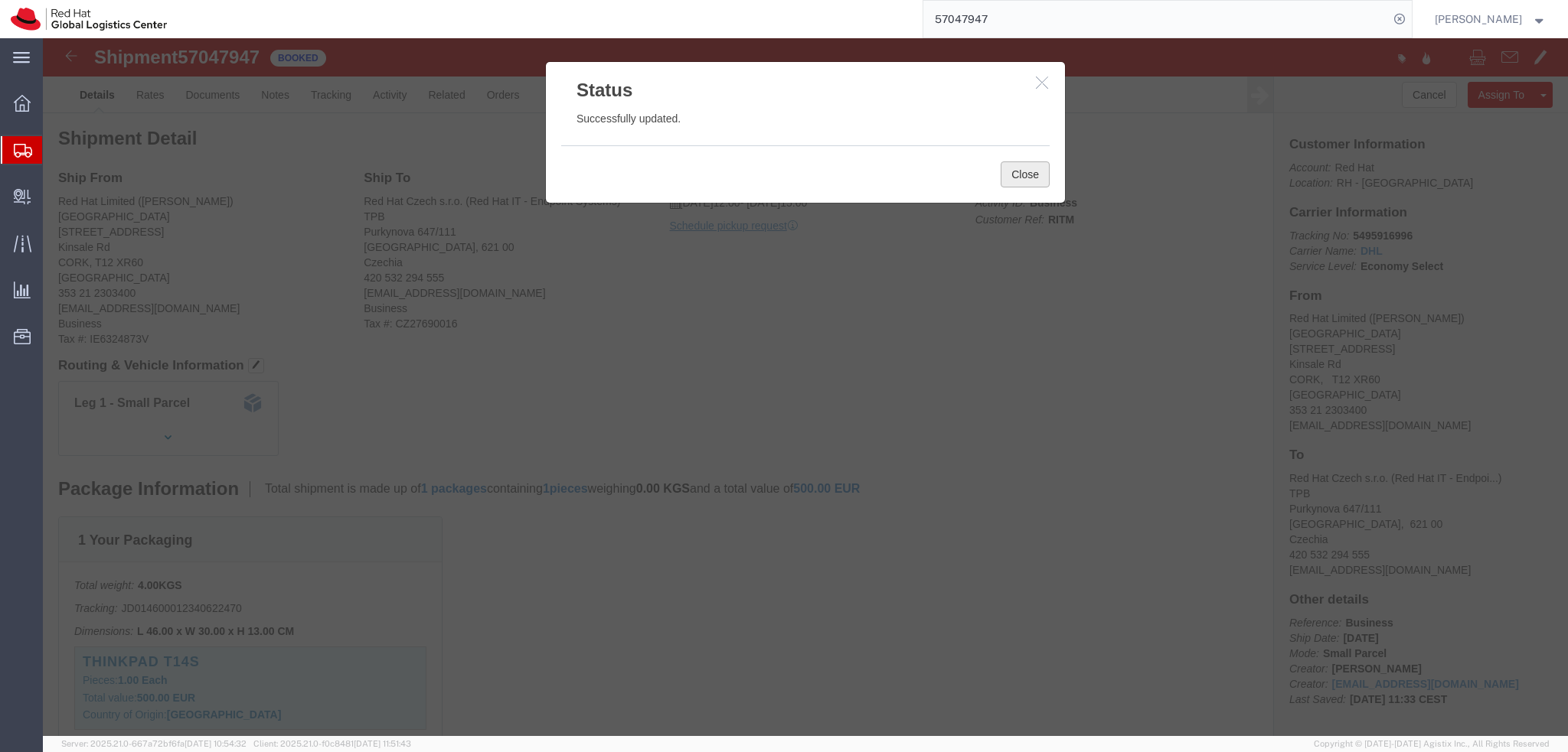
click button "Close"
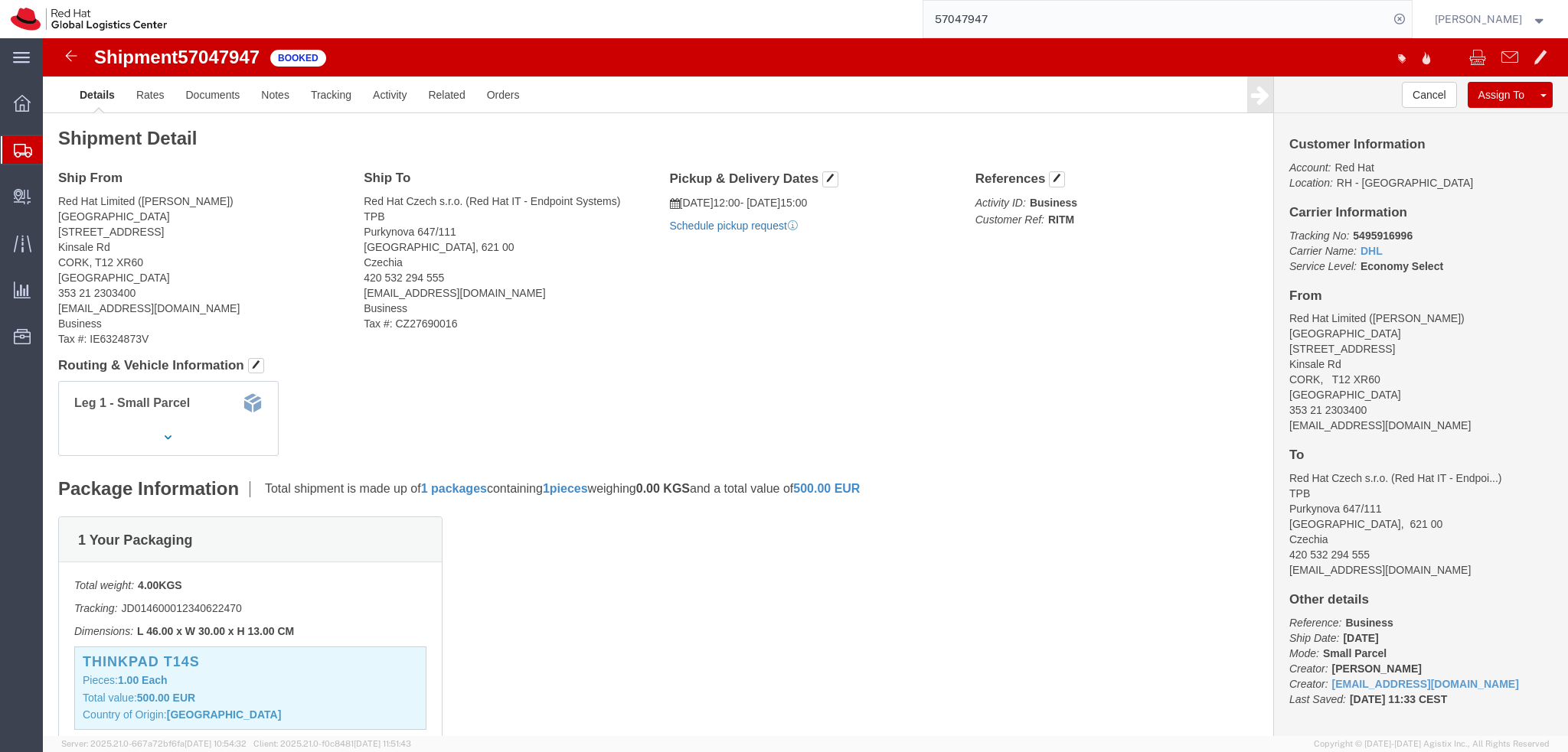
click link "Schedule pickup request"
click link "Activity"
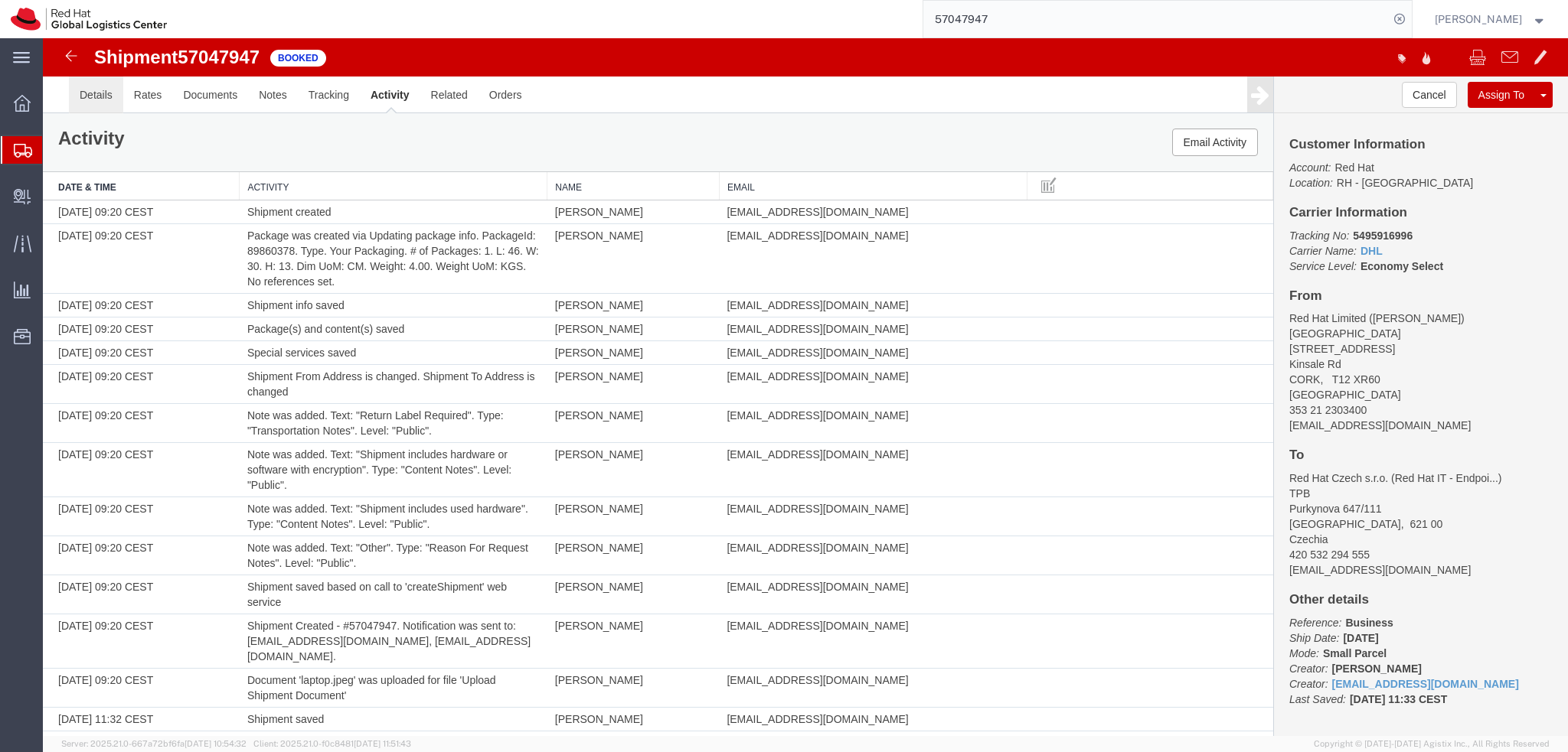
click at [91, 101] on link "Details" at bounding box center [96, 95] width 55 height 37
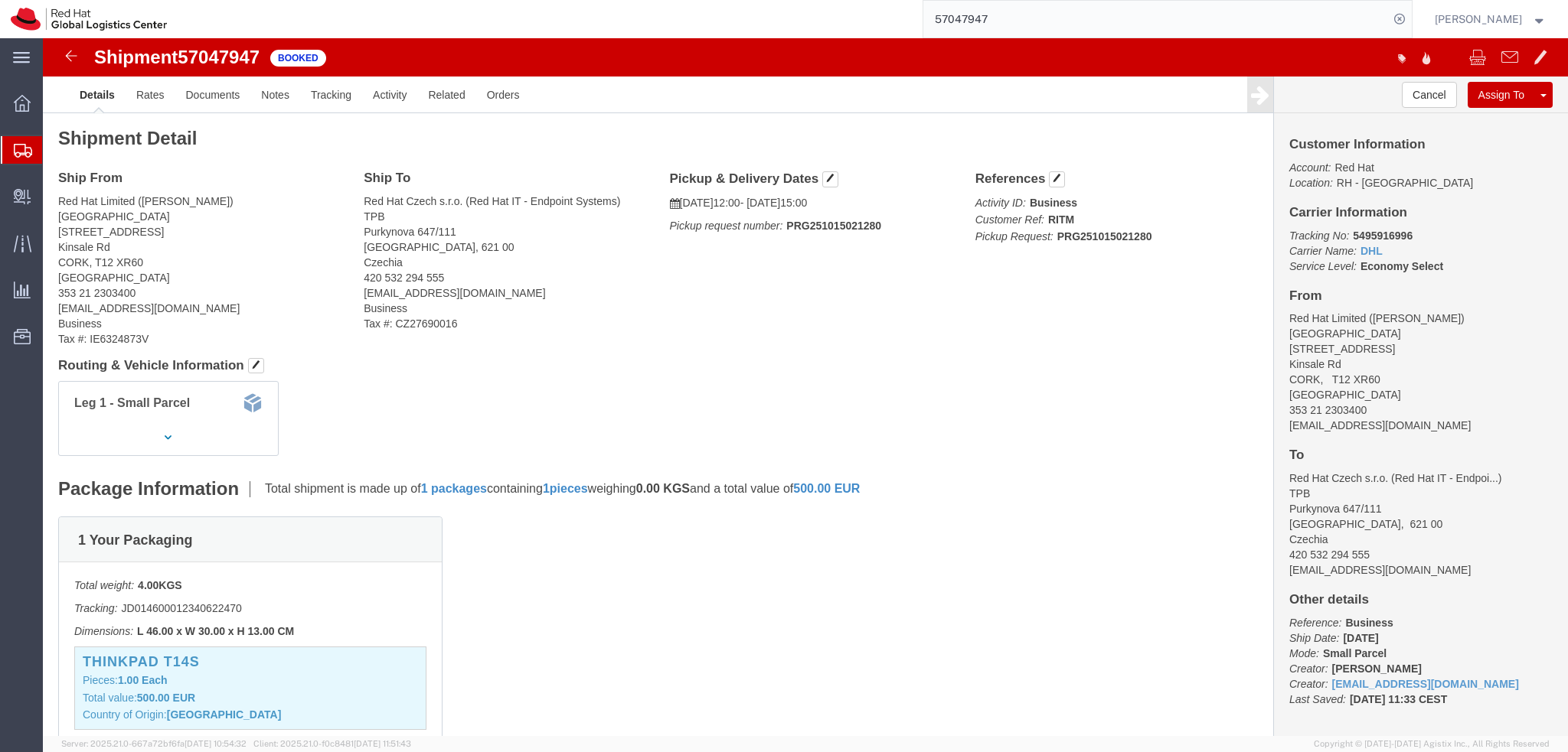
click address "Red Hat Limited (Vinitha Mathew) CORK 6700 Cork Airport Business Park Kinsale R…"
copy div "vmathew@redhat.com"
click link "Documents"
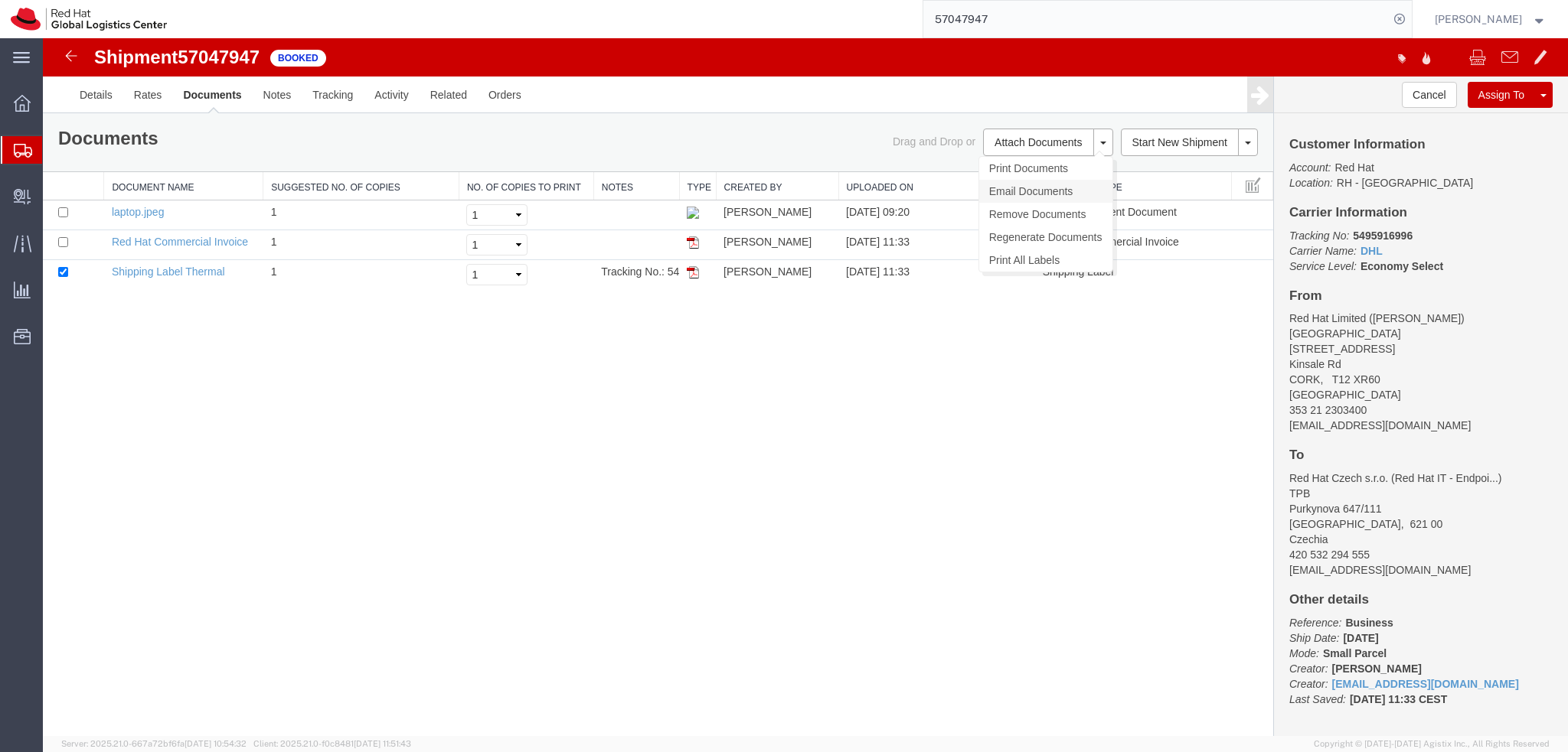
click at [1022, 186] on link "Email Documents" at bounding box center [1046, 191] width 133 height 23
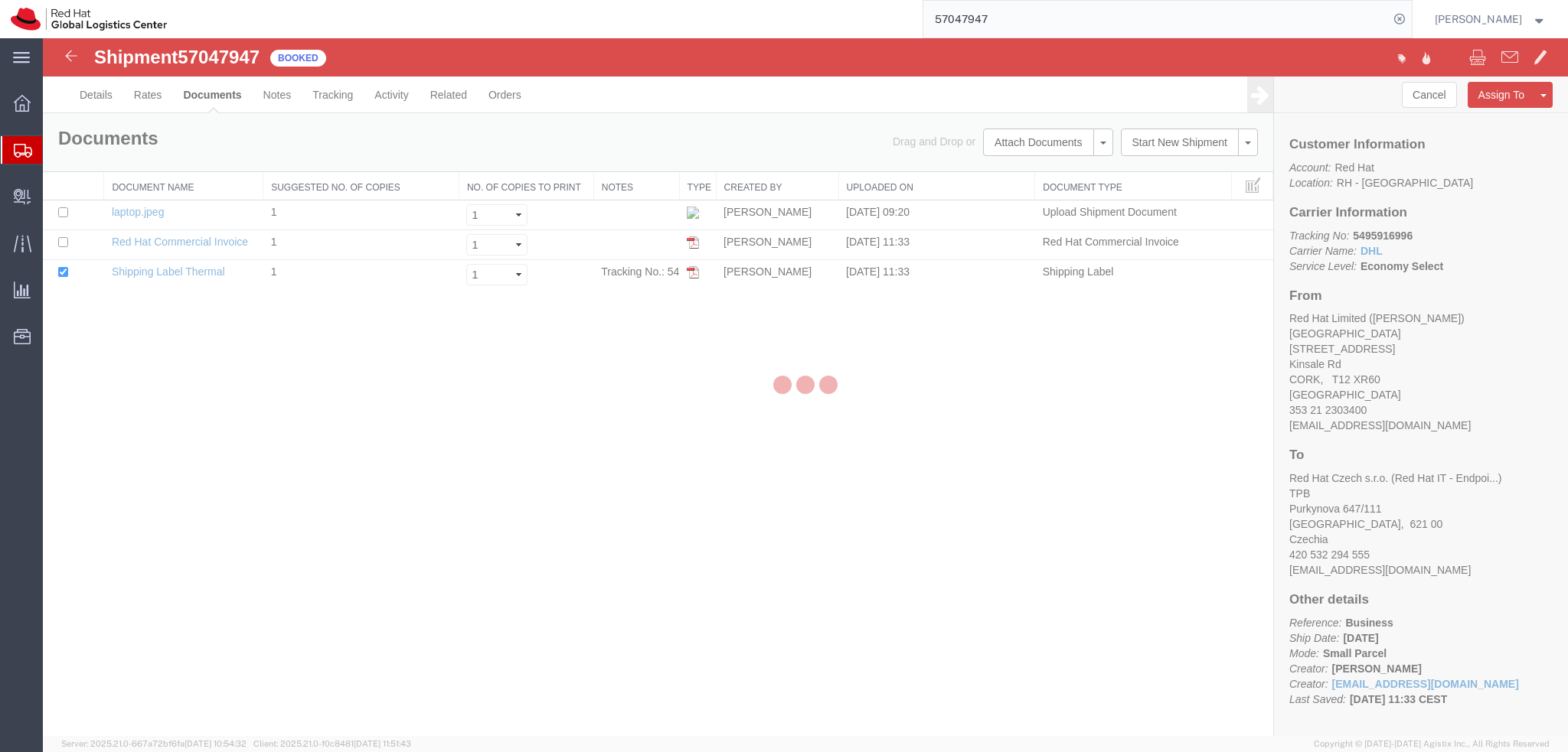
checkbox input "true"
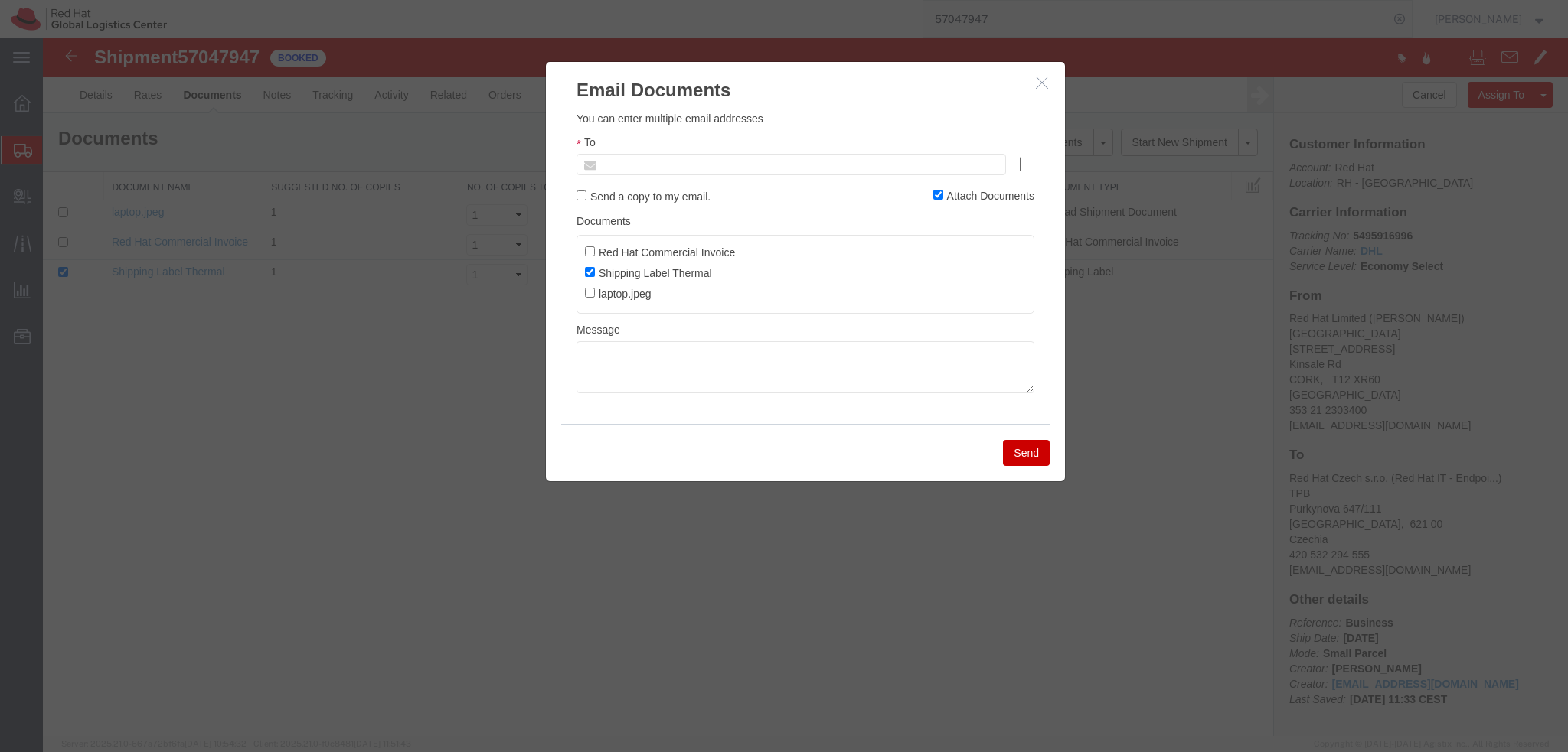
click at [754, 172] on input "text" at bounding box center [687, 165] width 179 height 20
paste input "vmathew@redhat.com"
type input "vmathew@redhat.com"
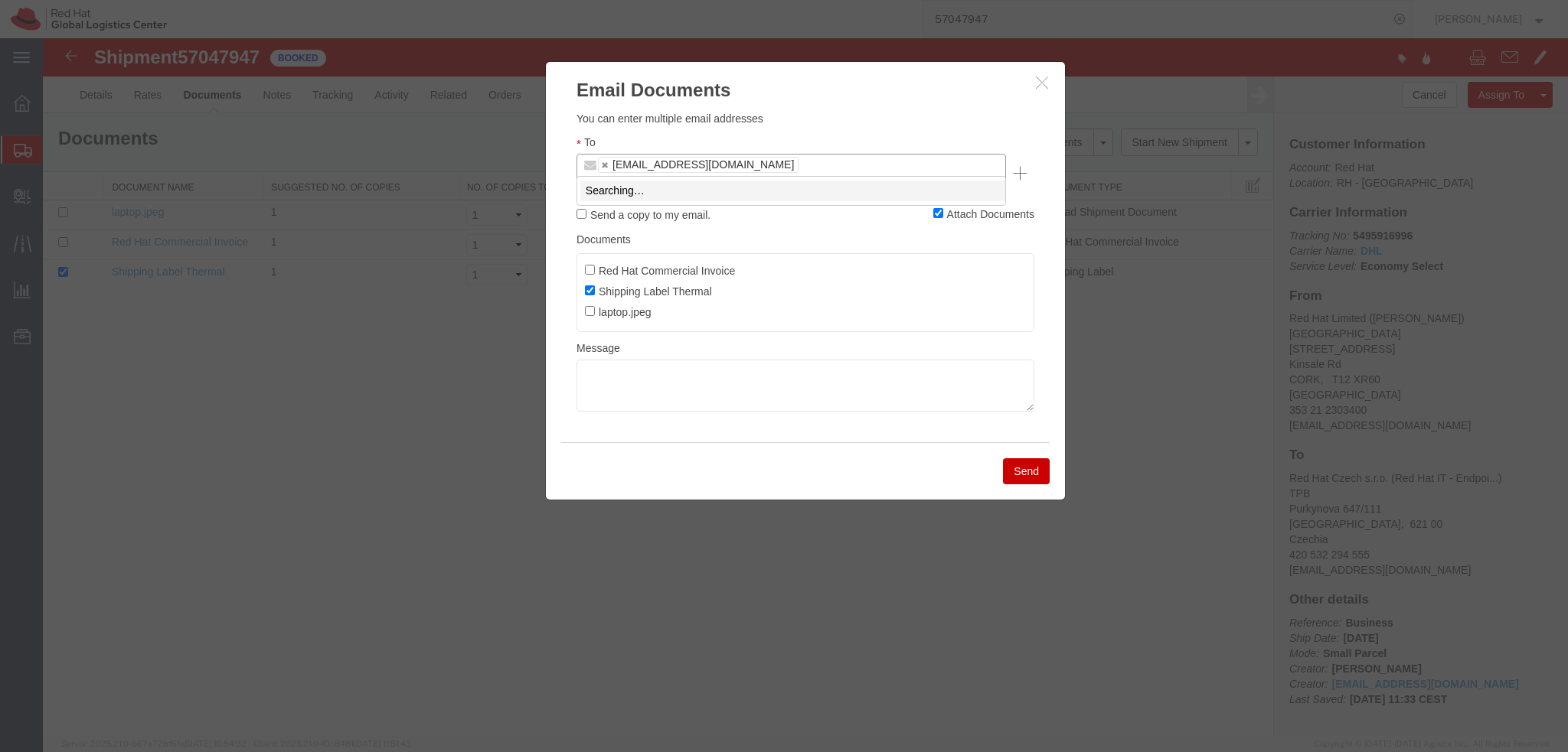
type input "mconn"
type input "vmathew@redhat.com,mconnoll@redhat.com"
click at [685, 375] on textarea at bounding box center [805, 386] width 458 height 52
paste textarea "Hi A, please find the label for your shipment to B attached to this email. Plea…"
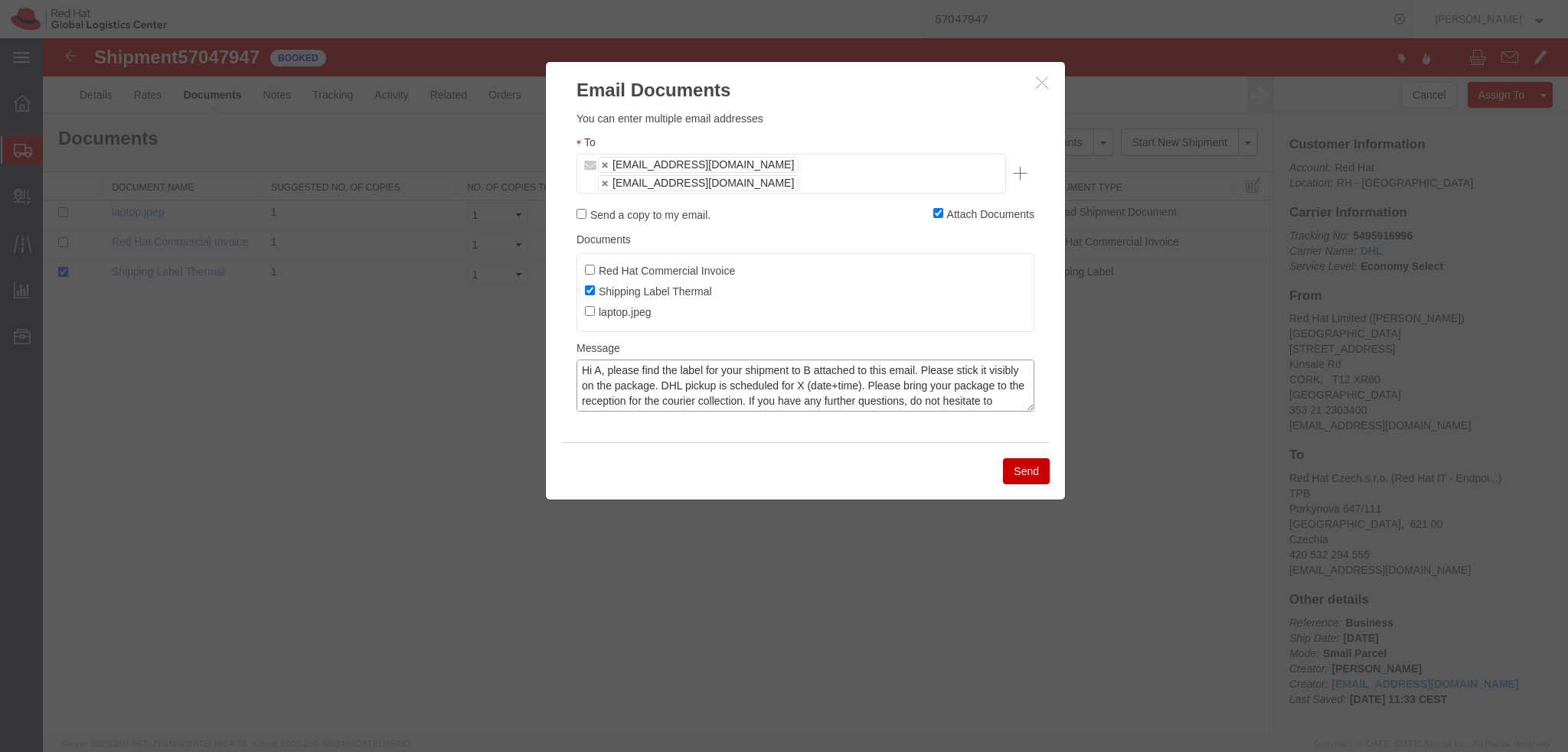
click at [810, 360] on textarea "Hi A, please find the label for your shipment to B attached to this email. Plea…" at bounding box center [805, 386] width 458 height 52
click at [600, 360] on textarea "Hi A, please find the label for your shipment to Brno attached to this email. P…" at bounding box center [805, 386] width 458 height 52
click at [787, 372] on textarea "Hi , please find the label for your shipment to Brno attached to this email. Pl…" at bounding box center [805, 386] width 458 height 52
click at [595, 360] on textarea "Hi , please find the label for your shipment to Brno attached to this email. Pl…" at bounding box center [805, 386] width 458 height 52
type textarea "Hi Vinita, please find the label for your shipment to Brno attached to this ema…"
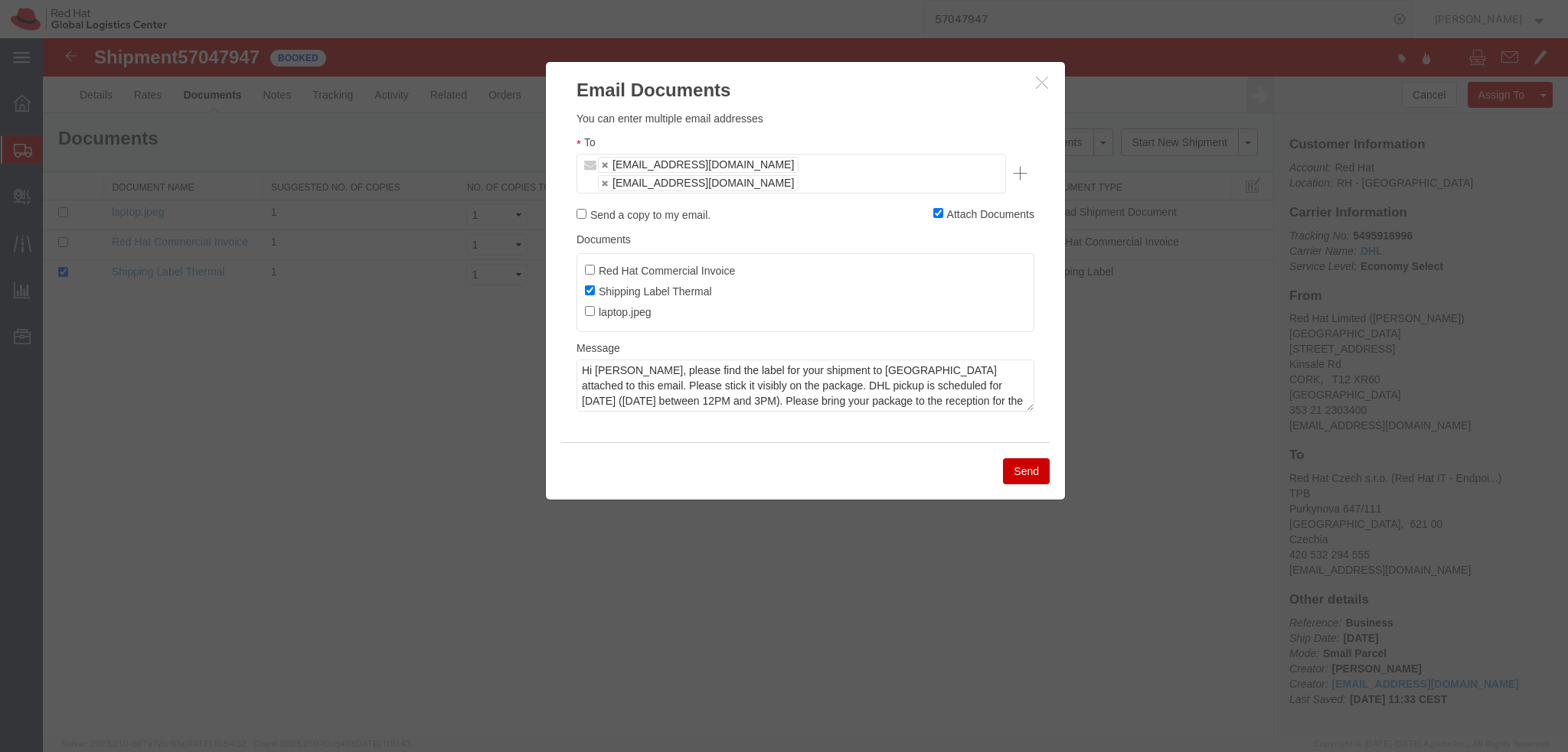
click at [1033, 458] on button "Send" at bounding box center [1027, 471] width 47 height 26
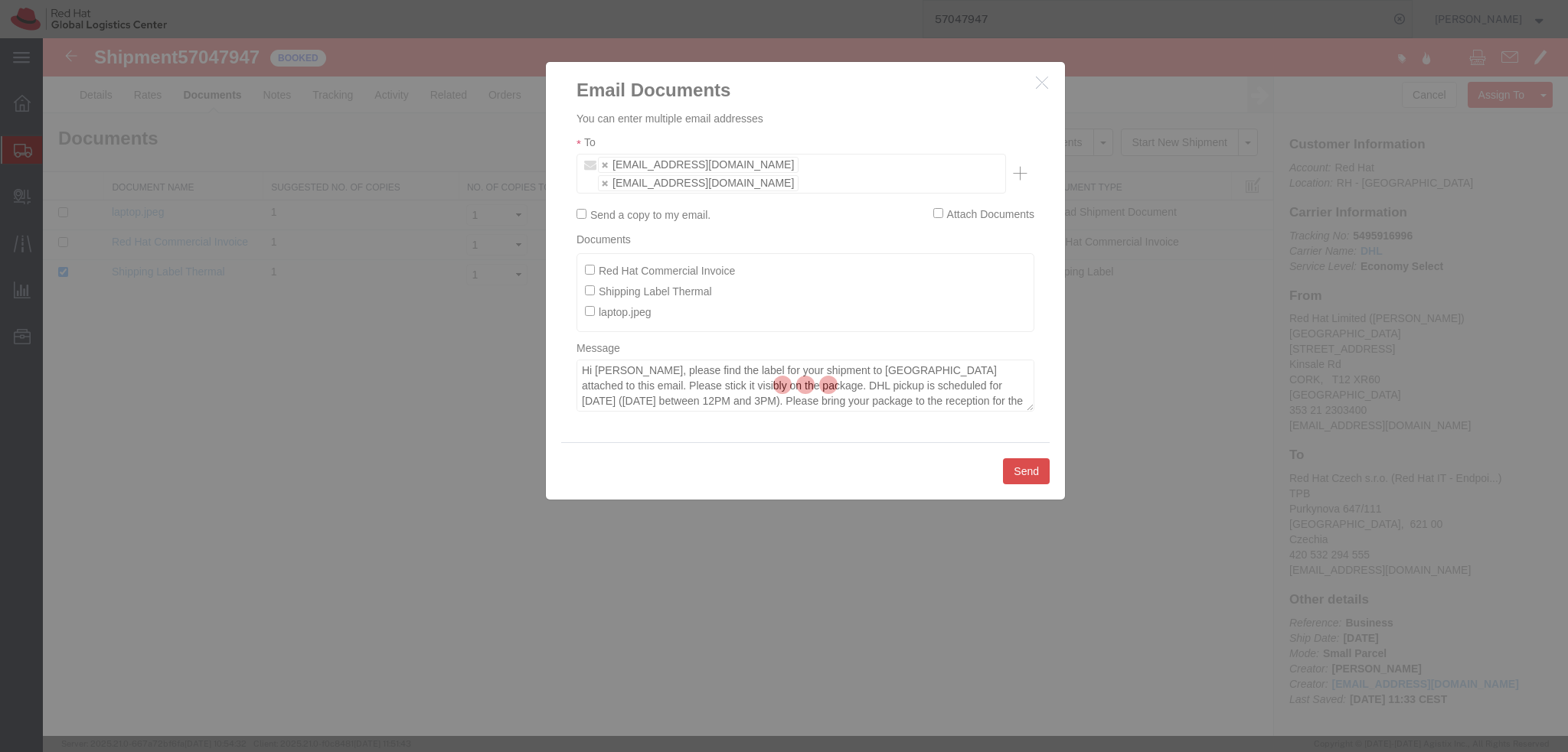
checkbox input "false"
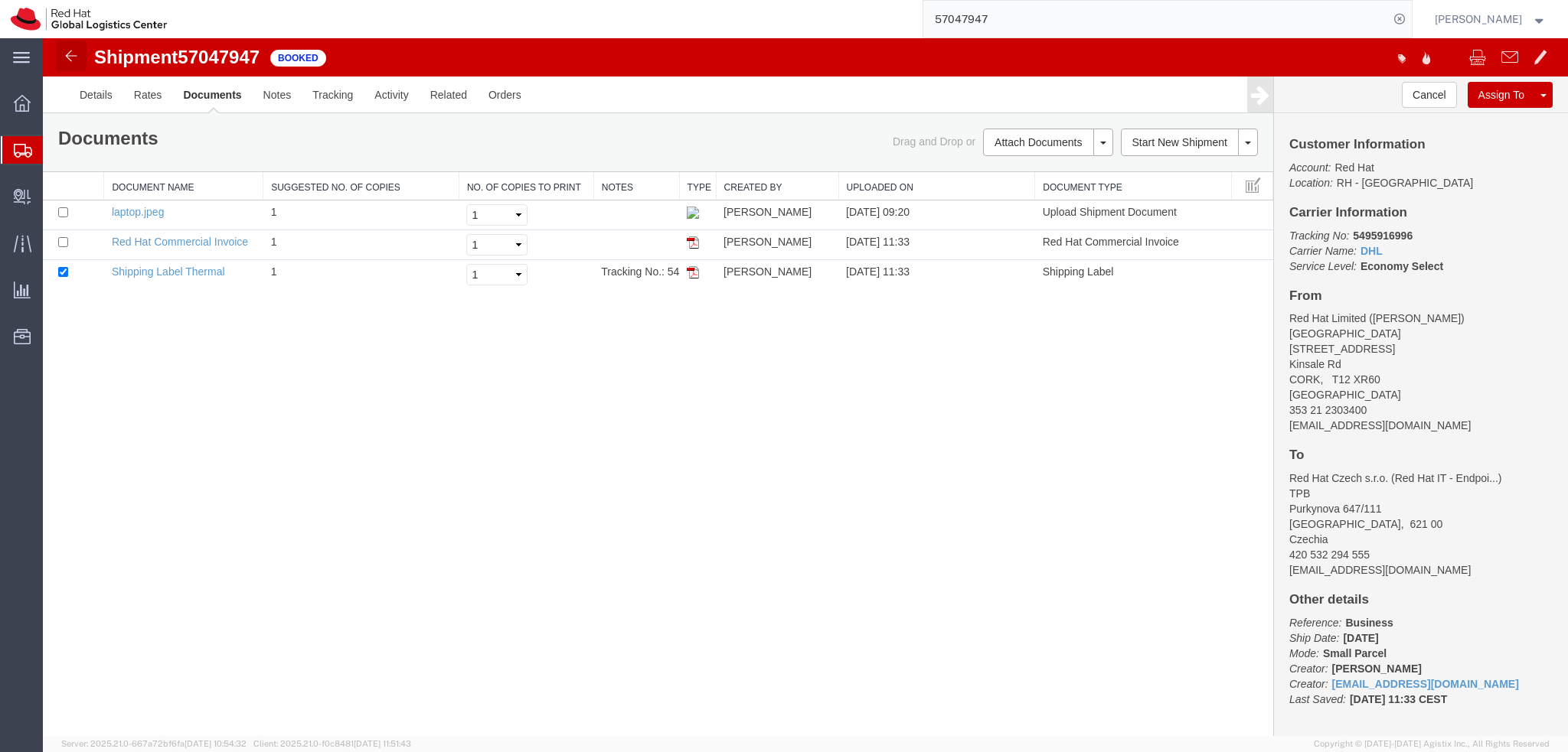
click at [77, 57] on img at bounding box center [71, 56] width 18 height 18
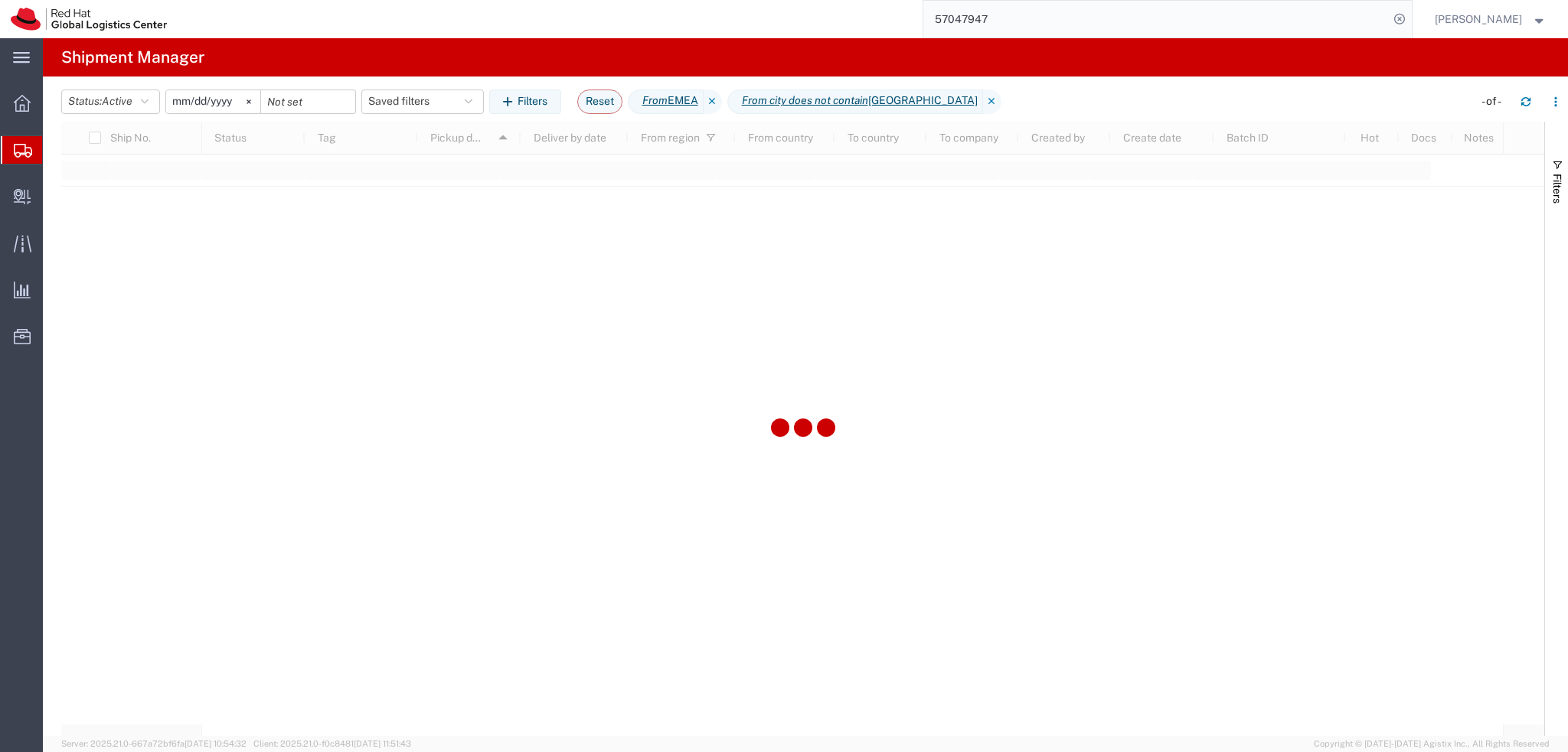
click at [1062, 19] on input "57047947" at bounding box center [1156, 19] width 466 height 37
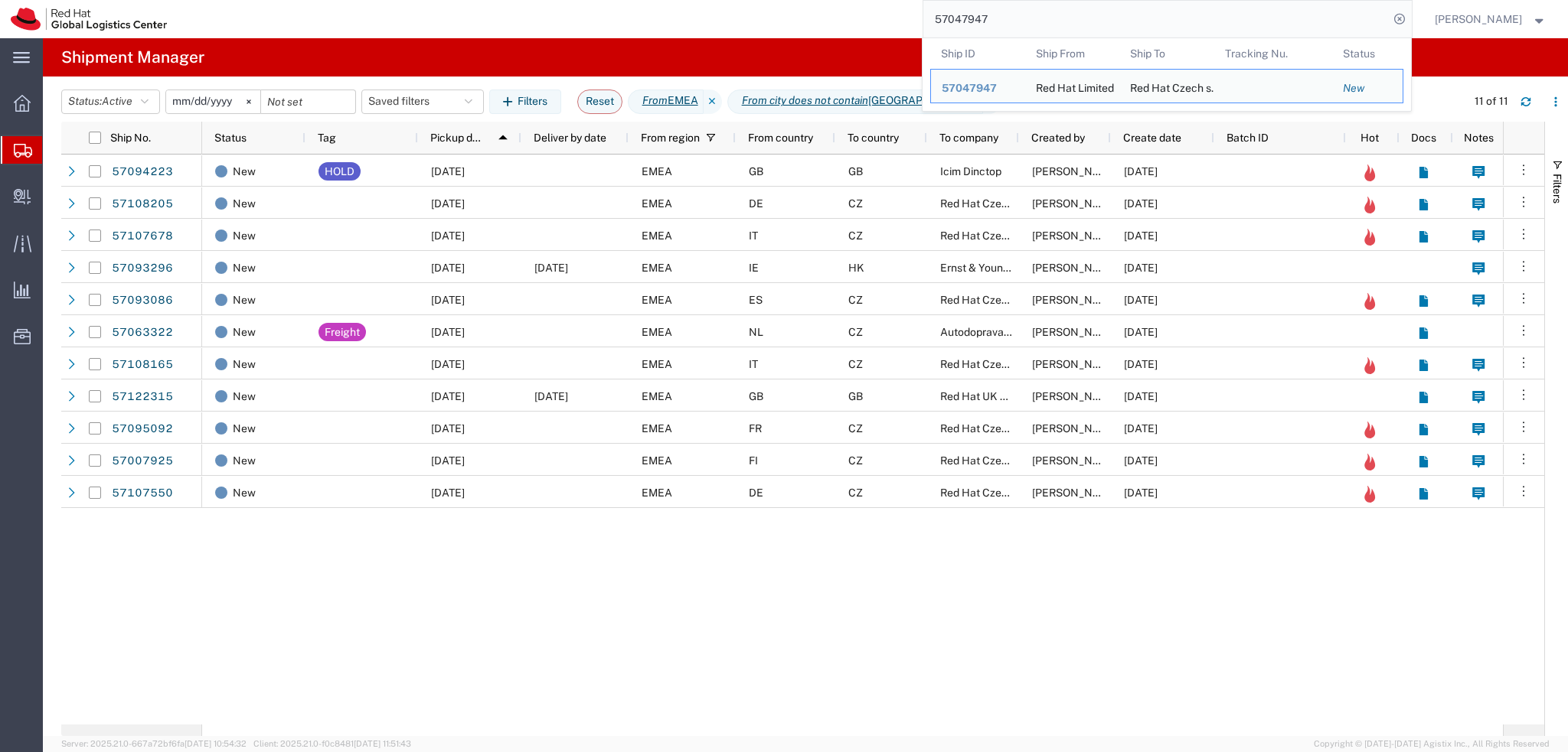
click at [1062, 19] on input "57047947" at bounding box center [1156, 19] width 466 height 37
paste input "122315"
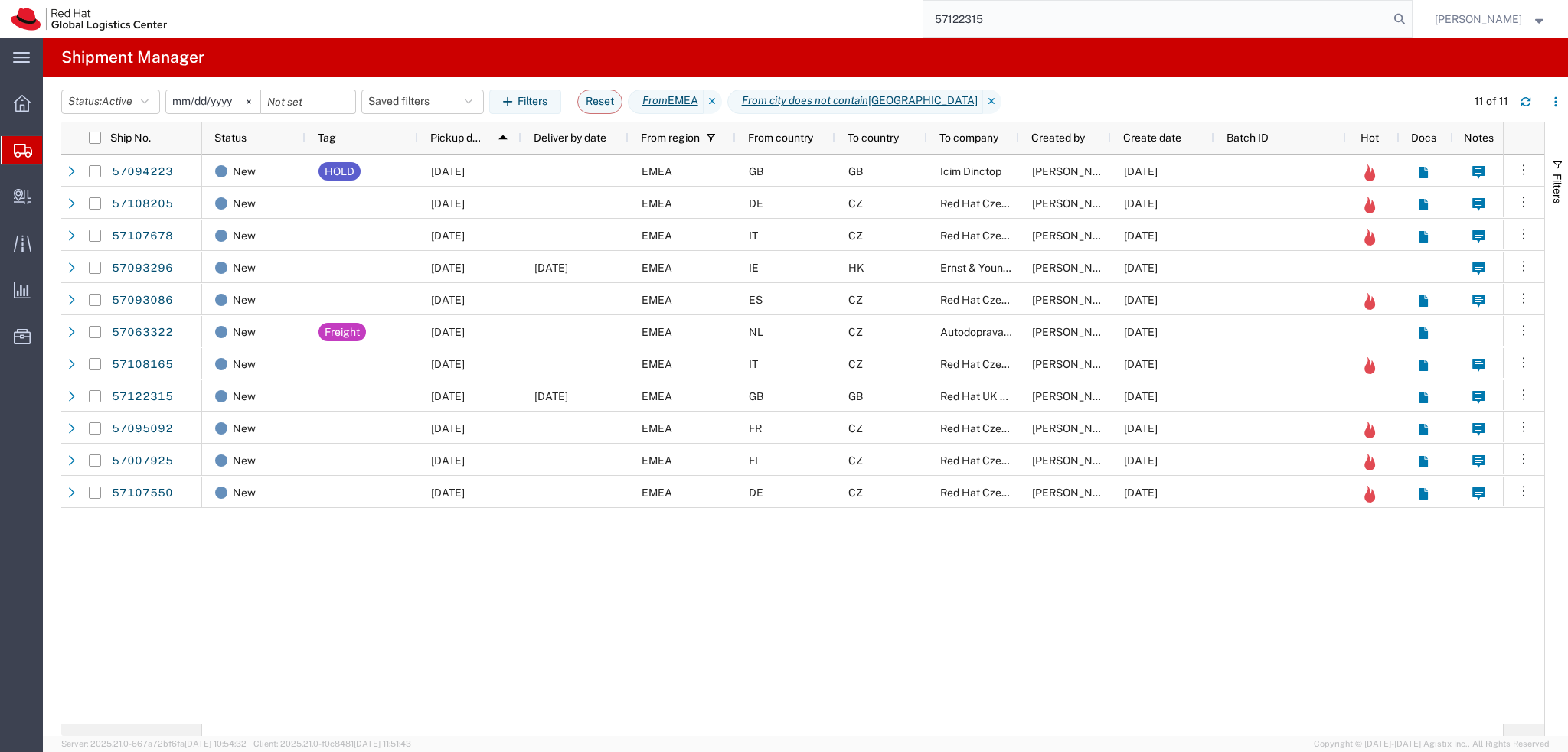
type input "57122315"
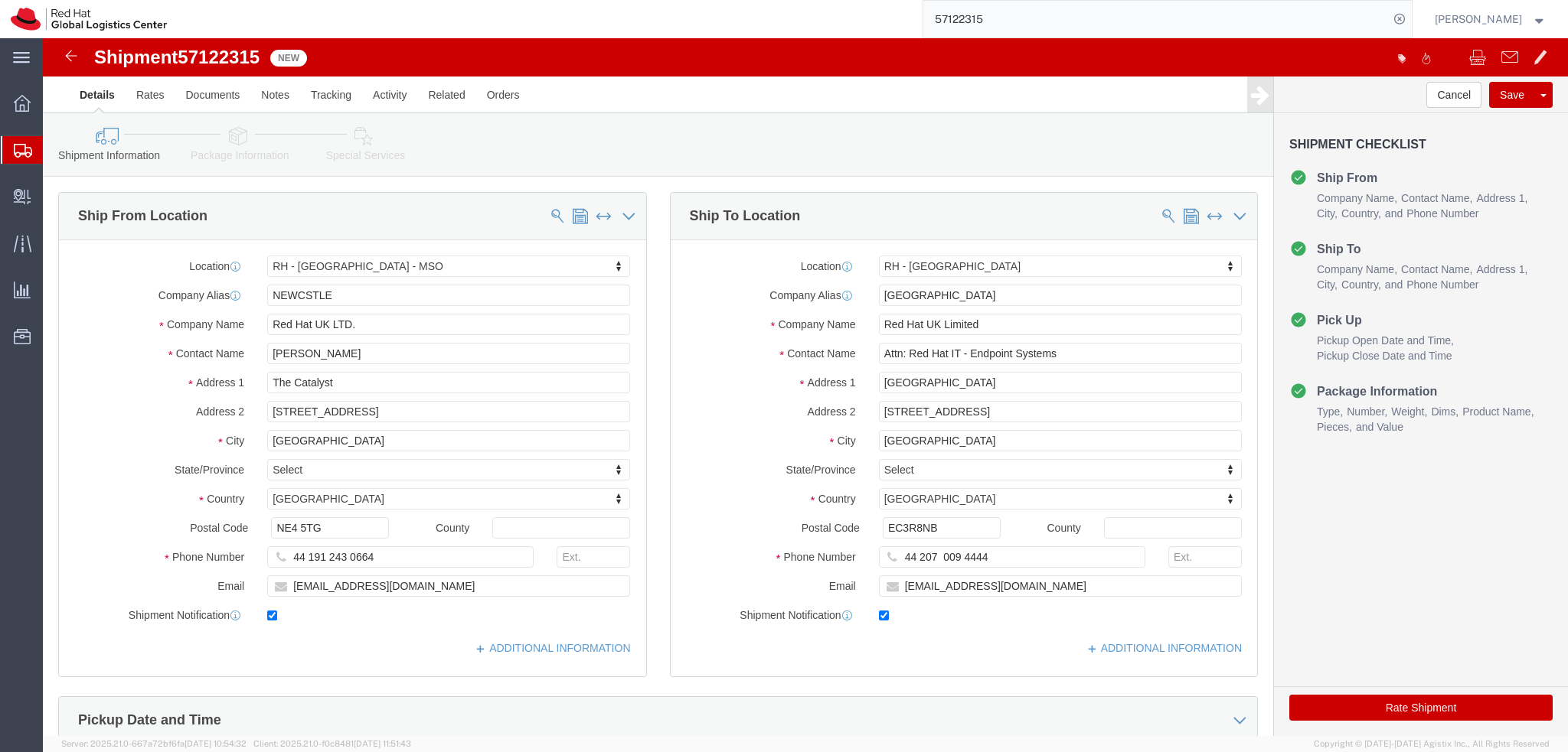
select select "37993"
select select "37974"
click icon
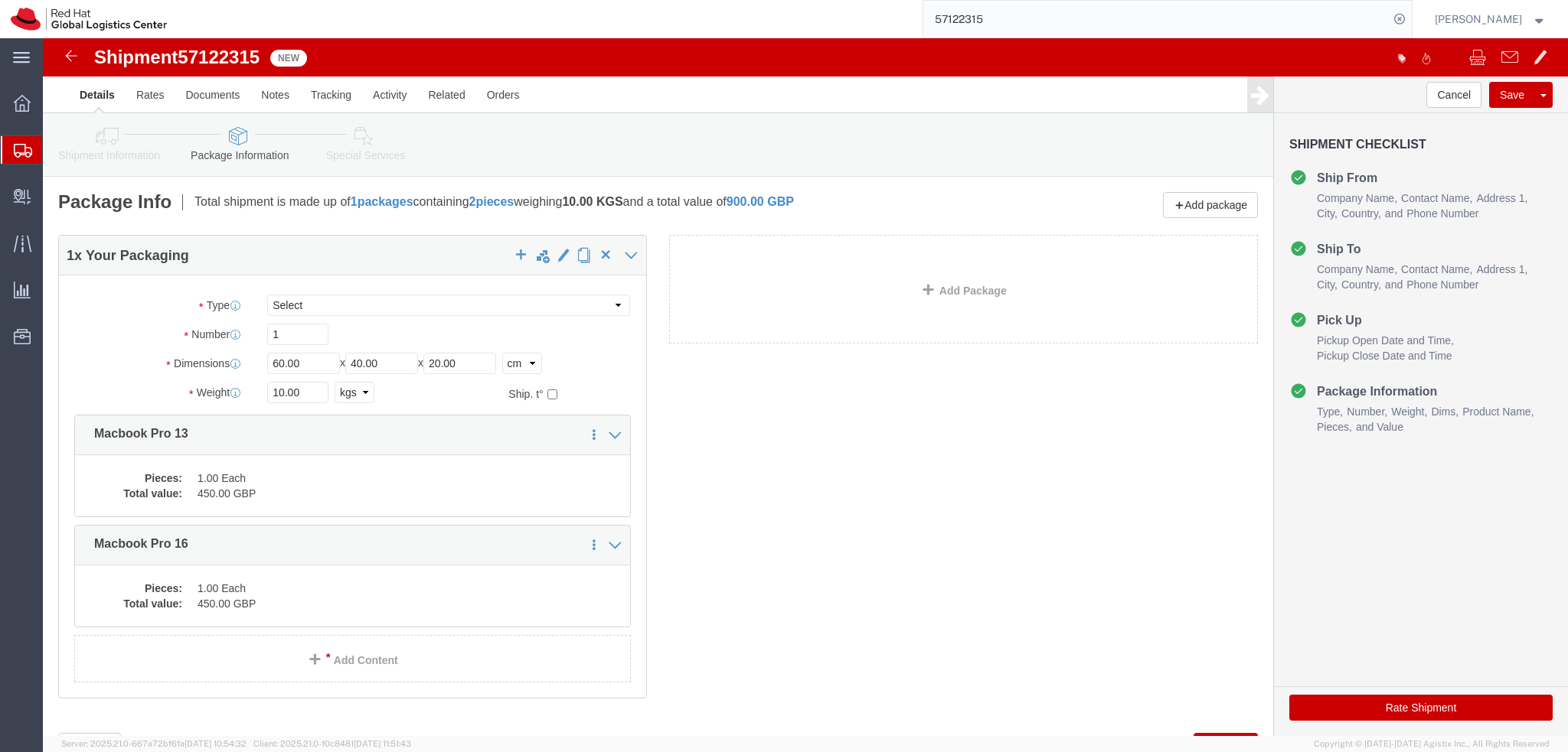
click icon
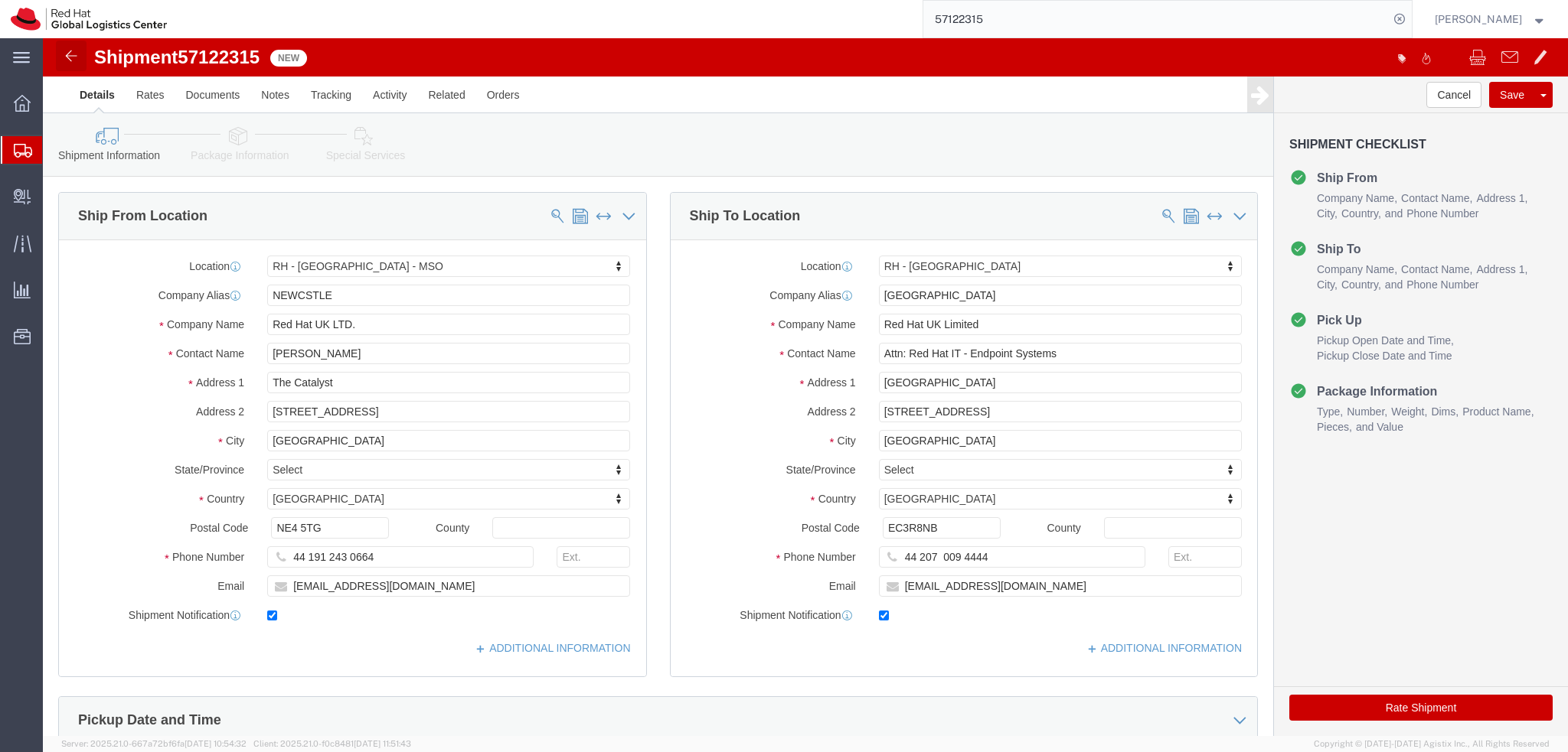
click link
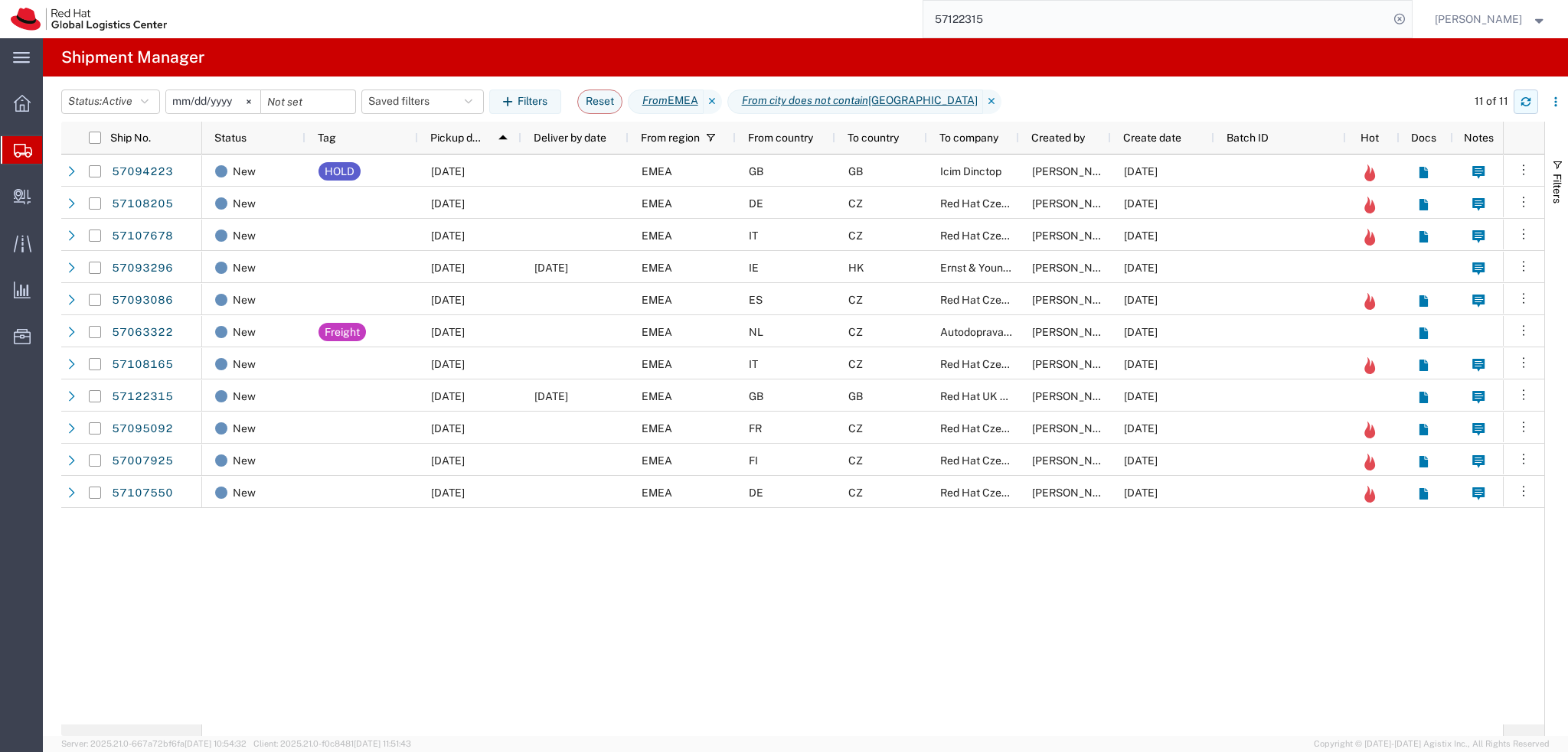
click at [1521, 106] on icon "button" at bounding box center [1525, 102] width 11 height 11
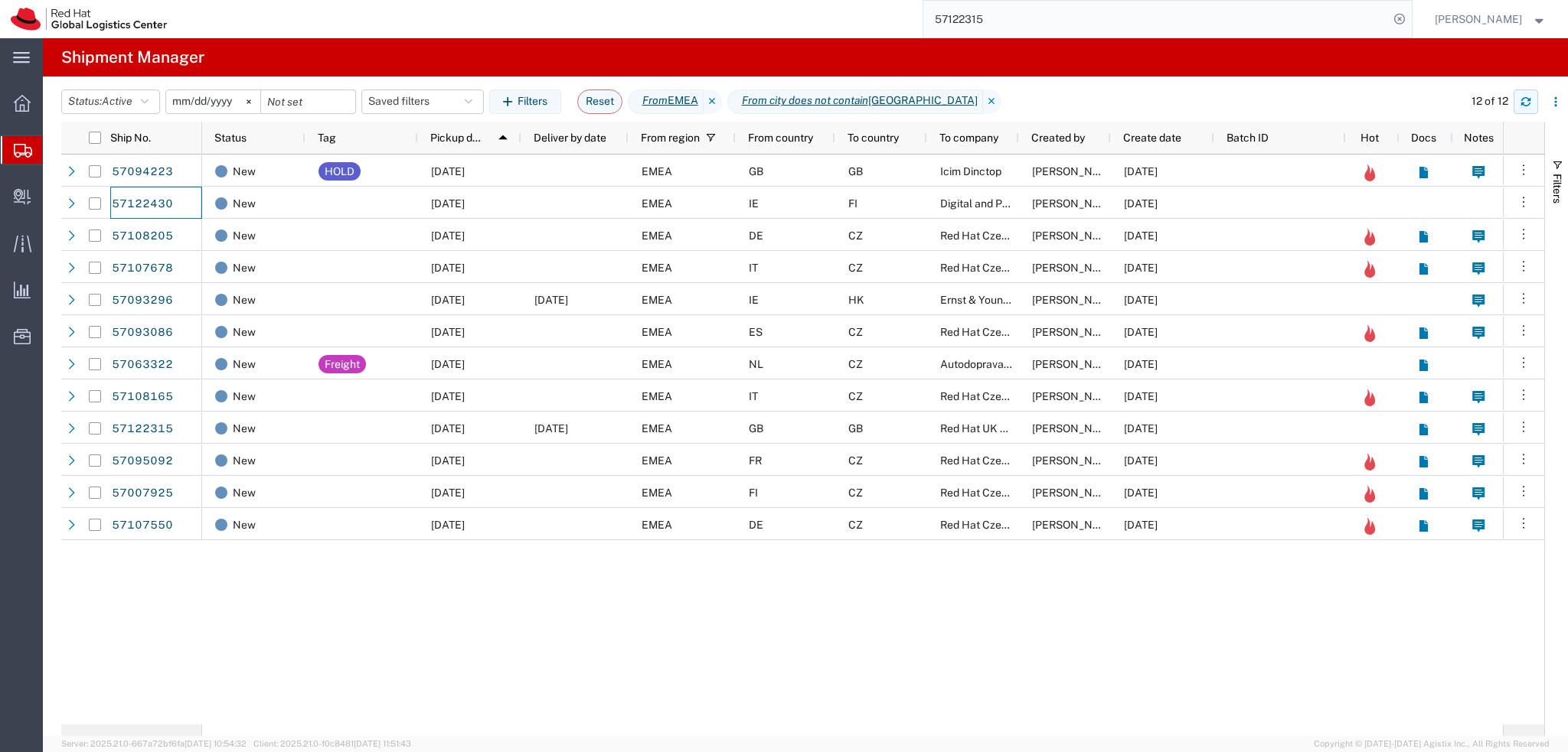
click at [1528, 103] on icon "button" at bounding box center [1525, 102] width 11 height 11
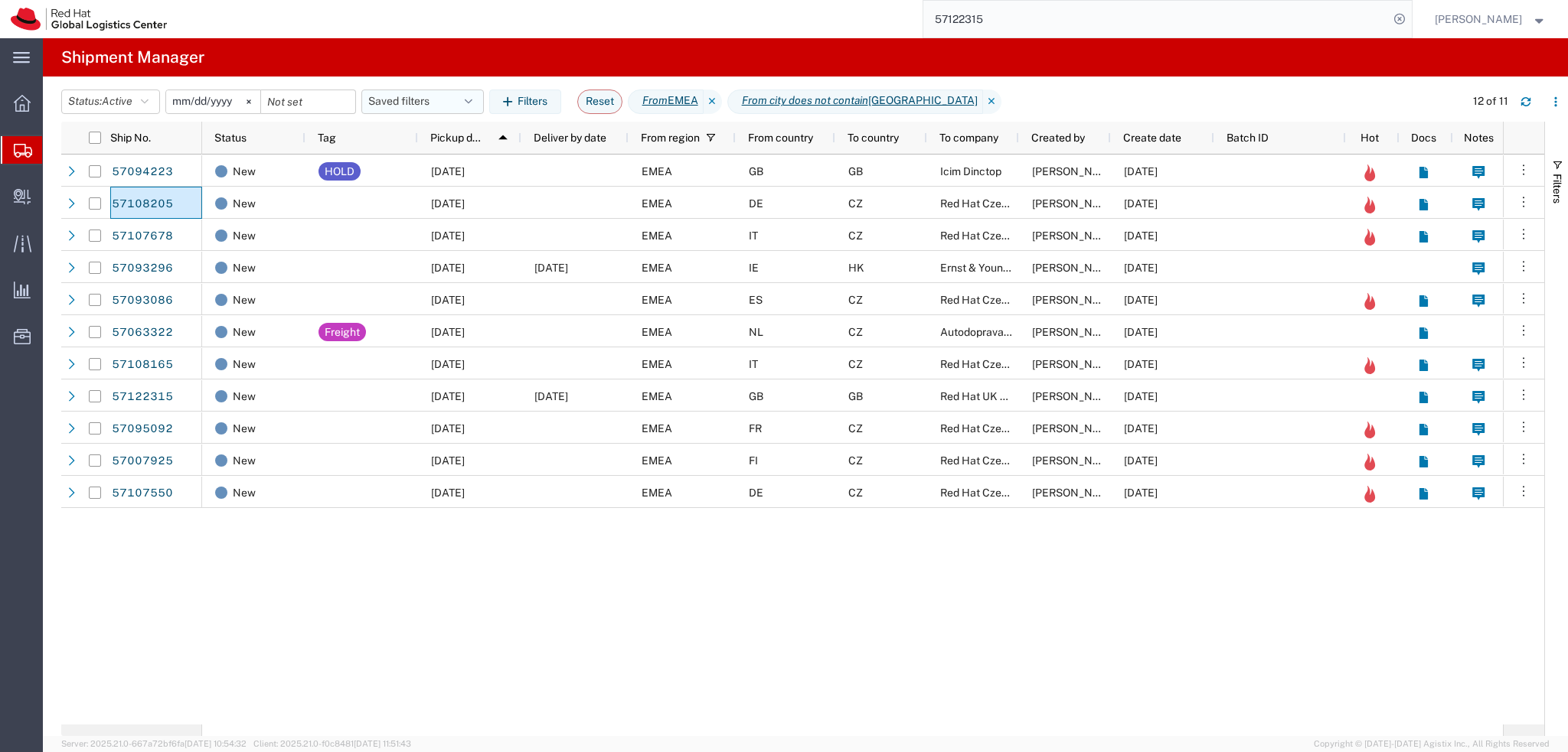
click at [446, 108] on button "Saved filters" at bounding box center [423, 102] width 123 height 24
click at [435, 266] on span "From CZ" at bounding box center [464, 255] width 201 height 29
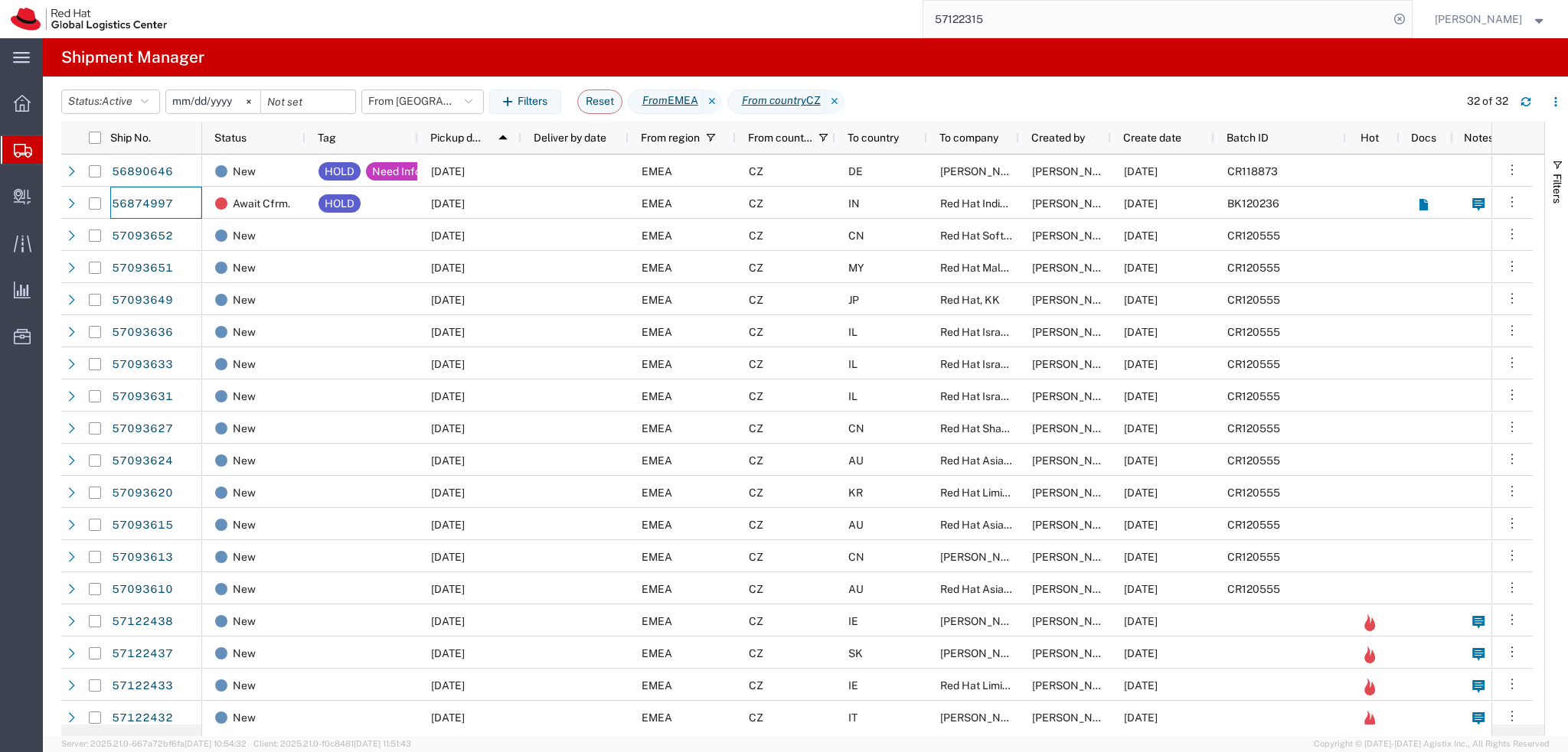
click at [203, 107] on input "2025-01-05" at bounding box center [214, 101] width 94 height 23
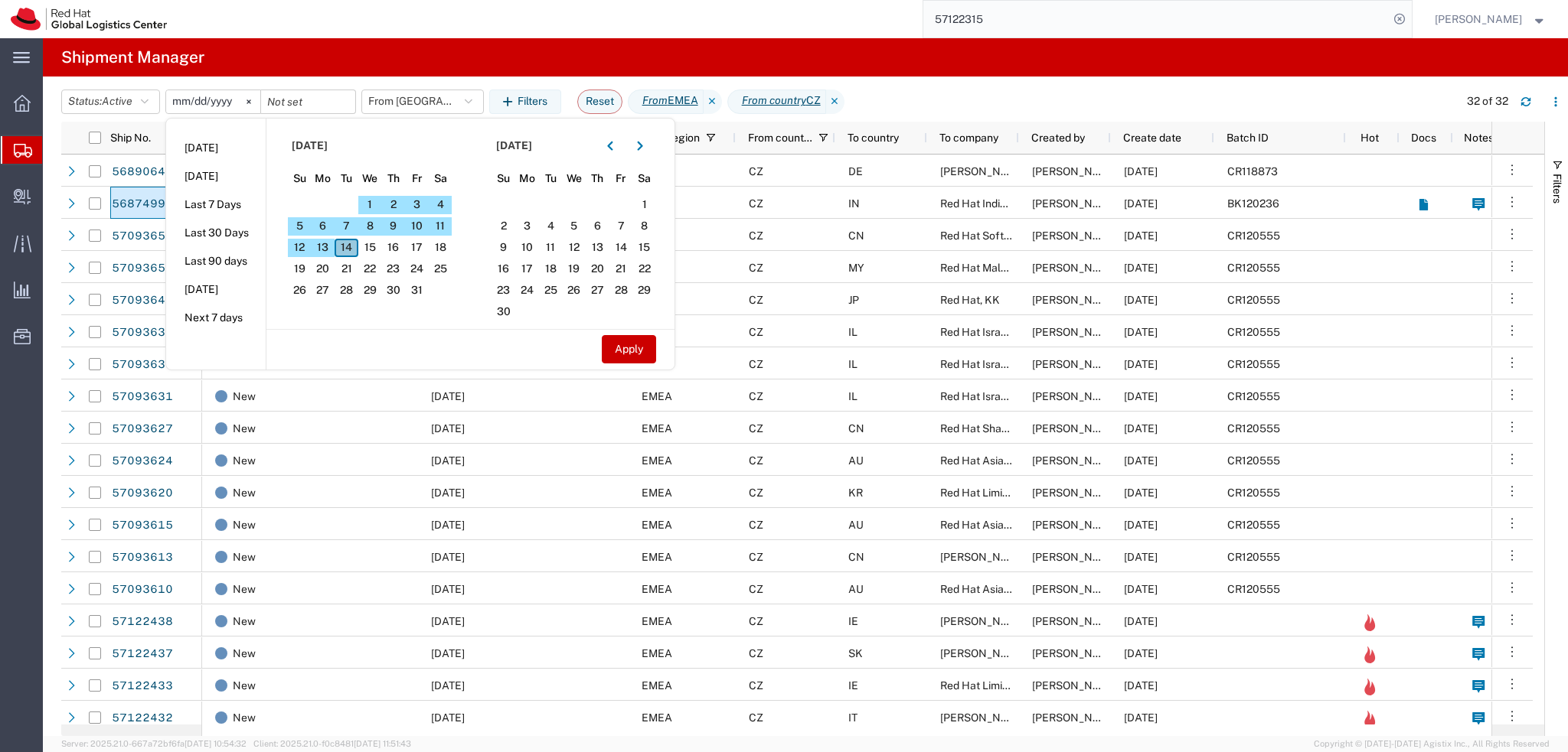
click at [352, 246] on span "14" at bounding box center [346, 248] width 24 height 18
click at [637, 352] on button "Apply" at bounding box center [629, 350] width 55 height 29
type input "2025-10-14"
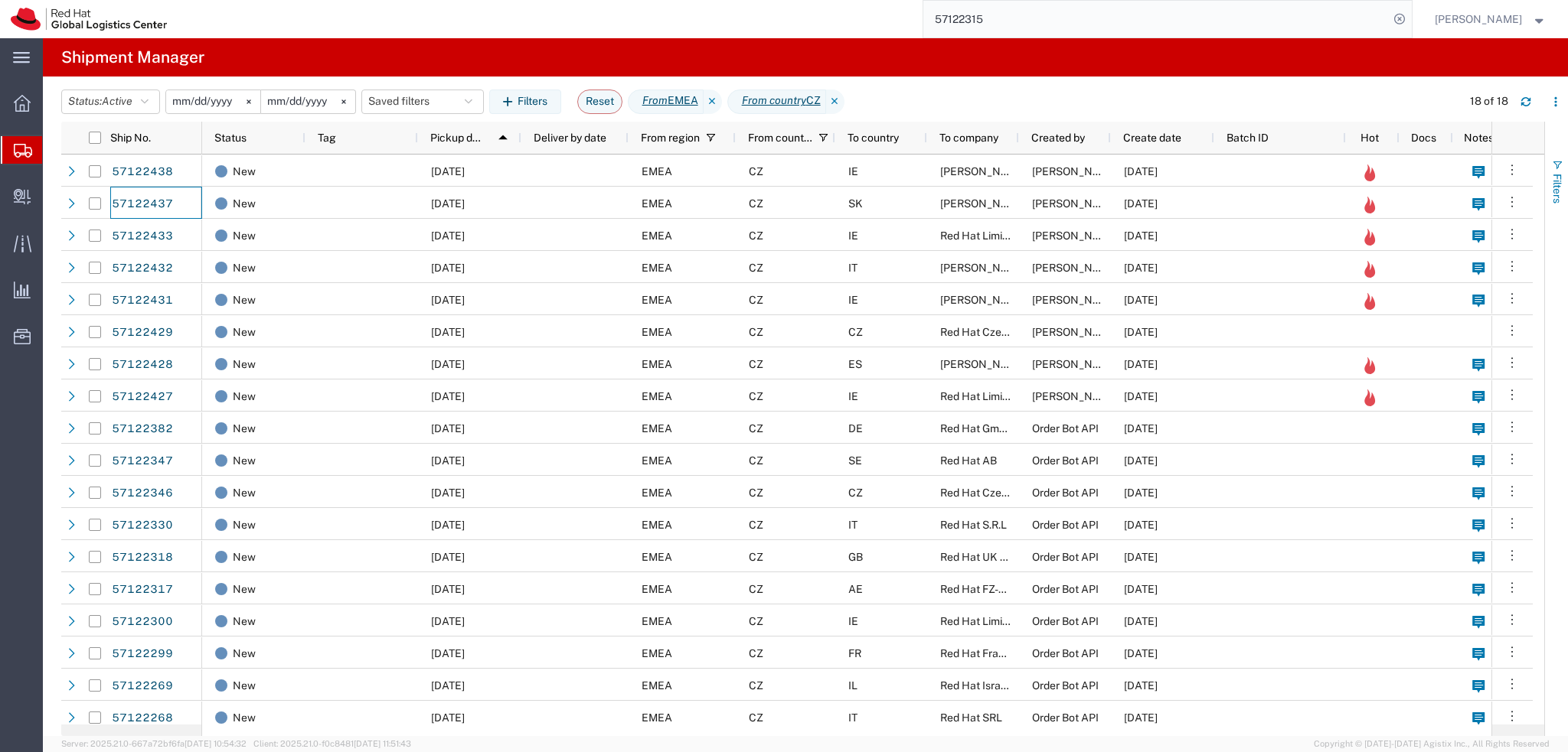
click at [1555, 186] on span "Filters" at bounding box center [1557, 189] width 13 height 30
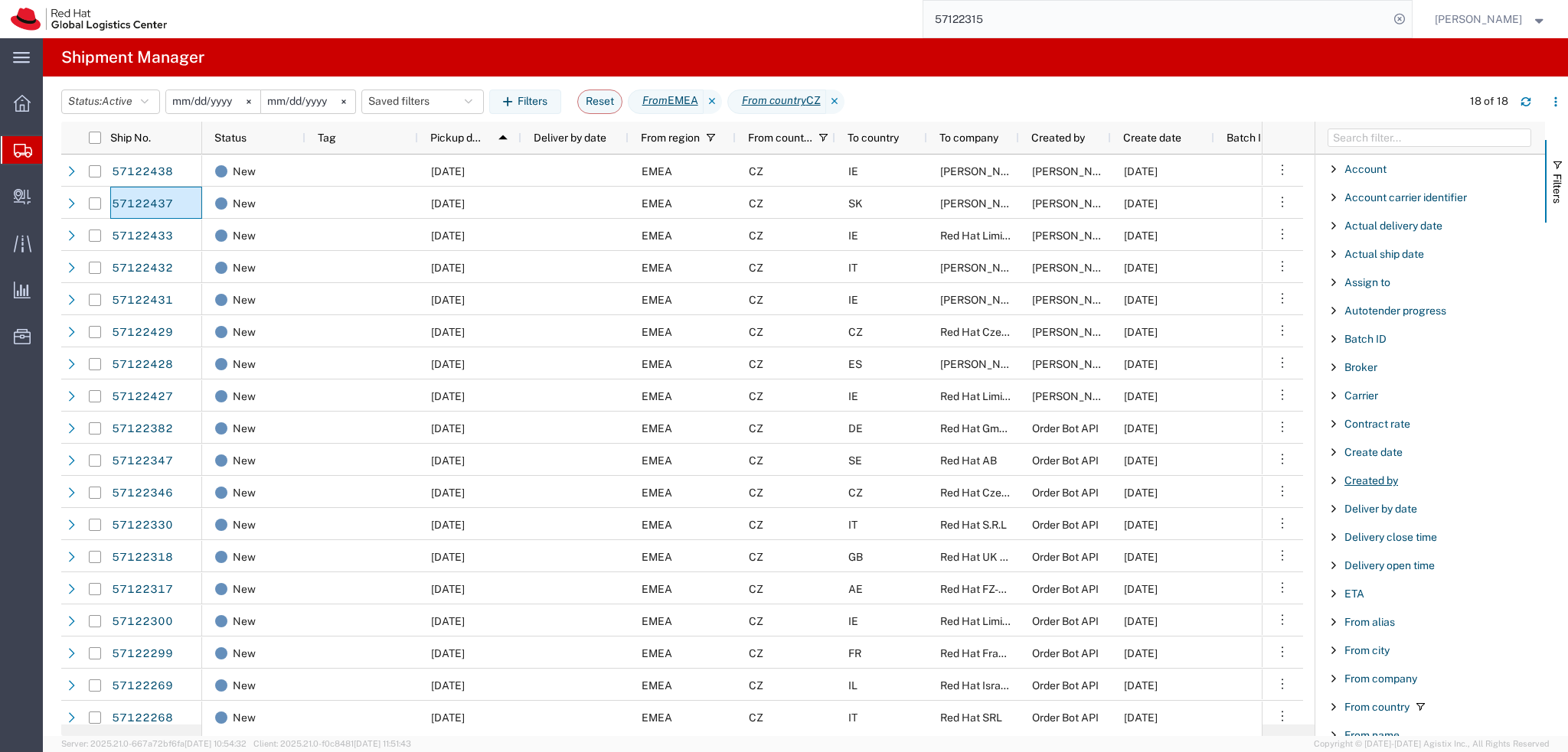
click at [1375, 477] on span "Created by" at bounding box center [1371, 481] width 54 height 13
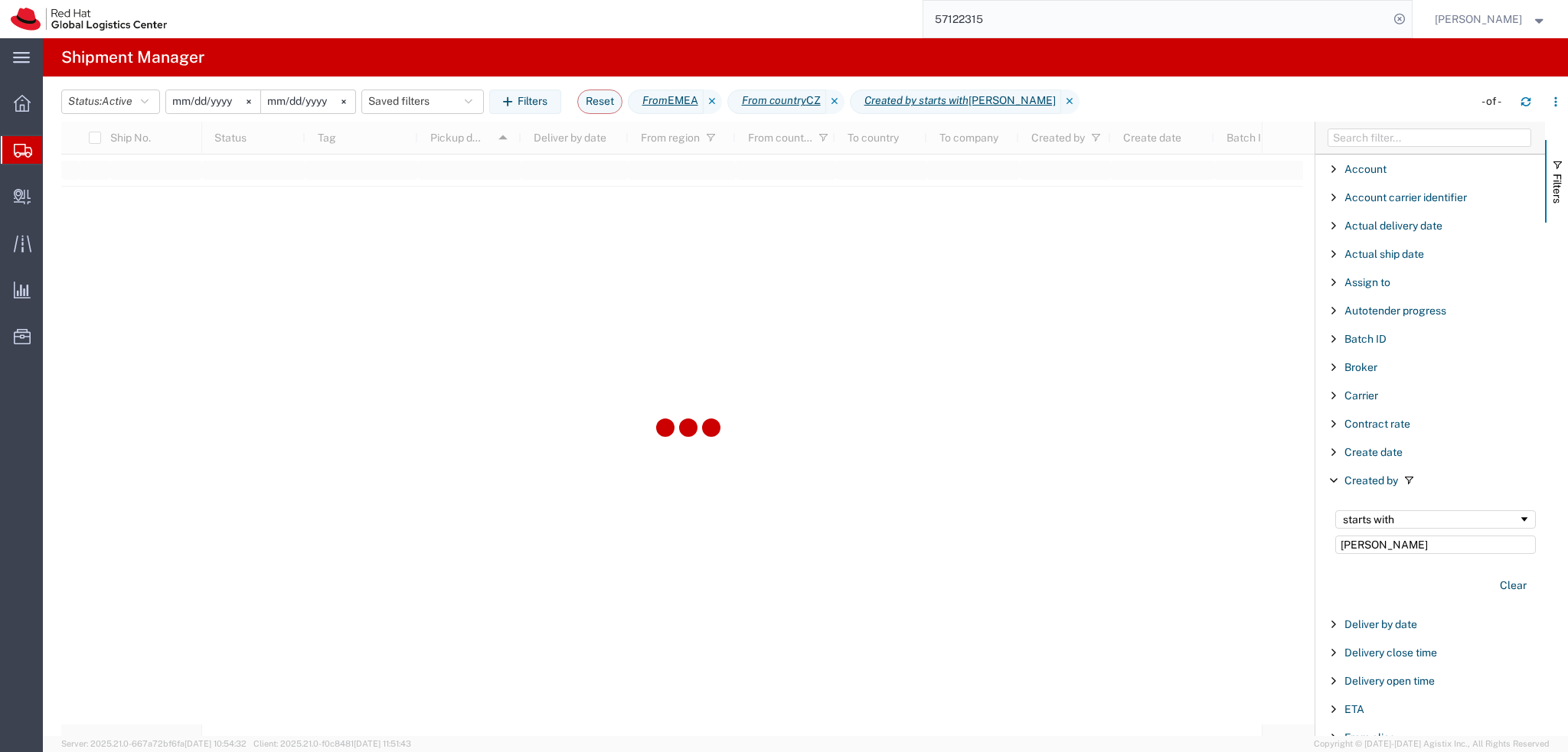
type input "Dominik"
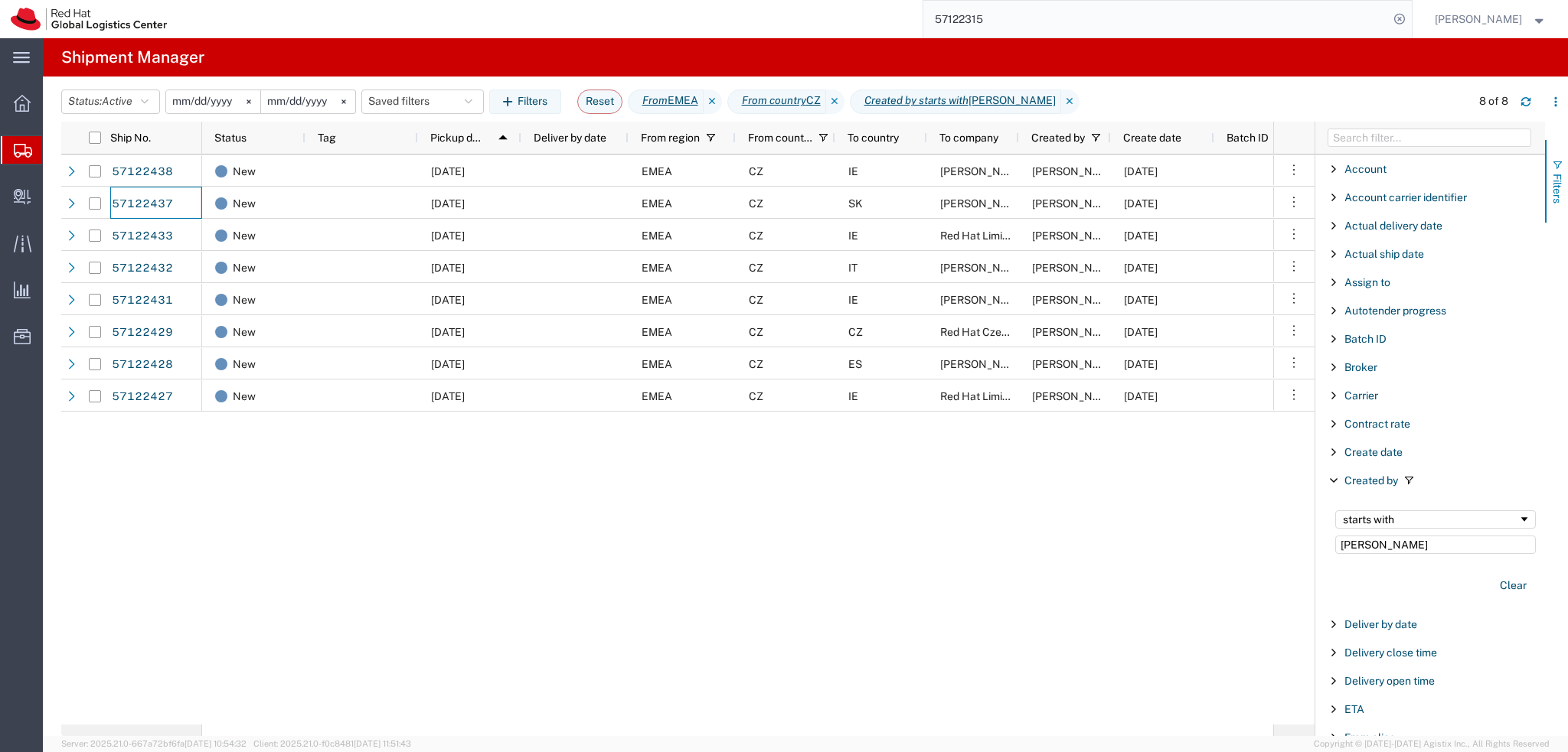
click at [1552, 187] on span "Filters" at bounding box center [1557, 189] width 13 height 30
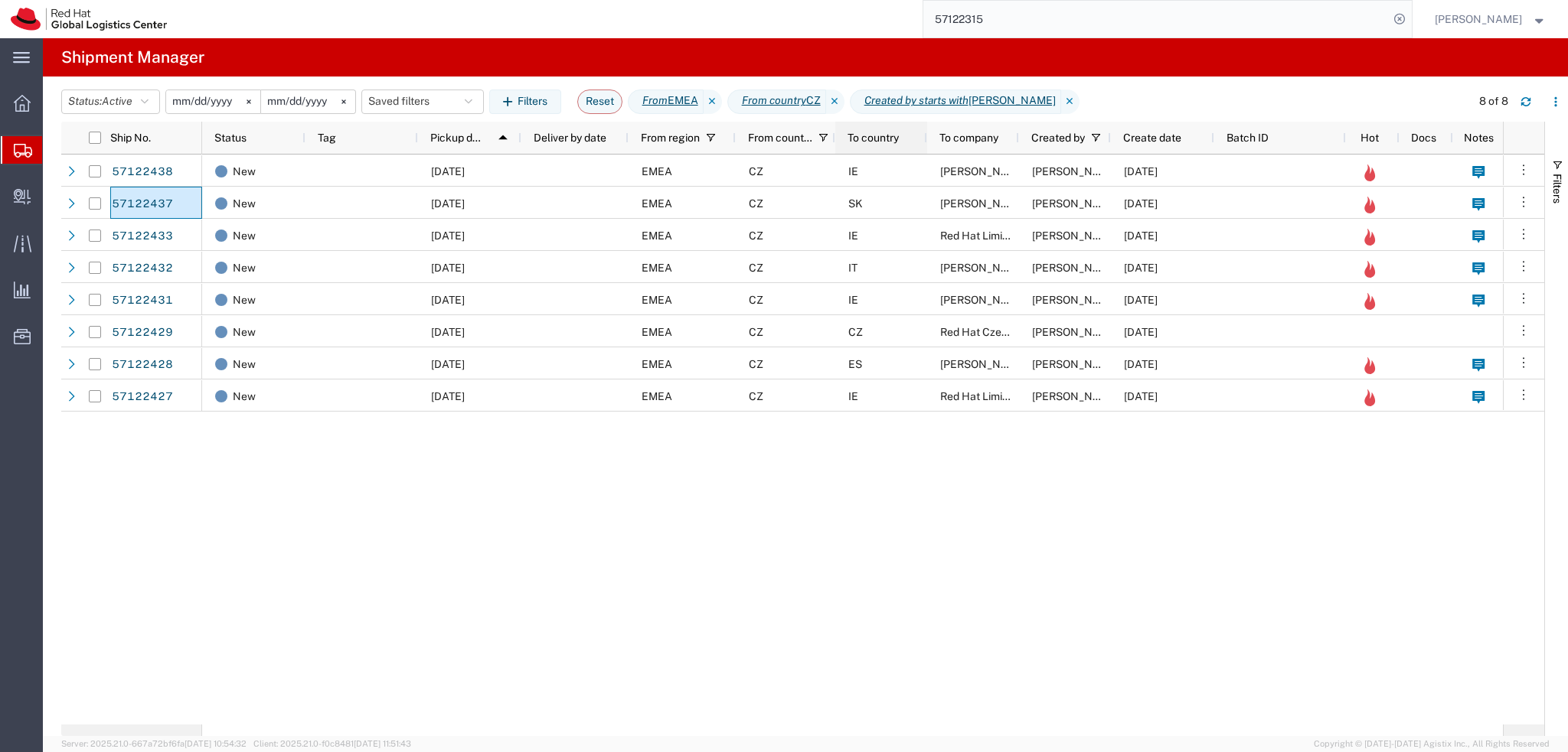
click at [864, 142] on span "To country" at bounding box center [873, 138] width 51 height 13
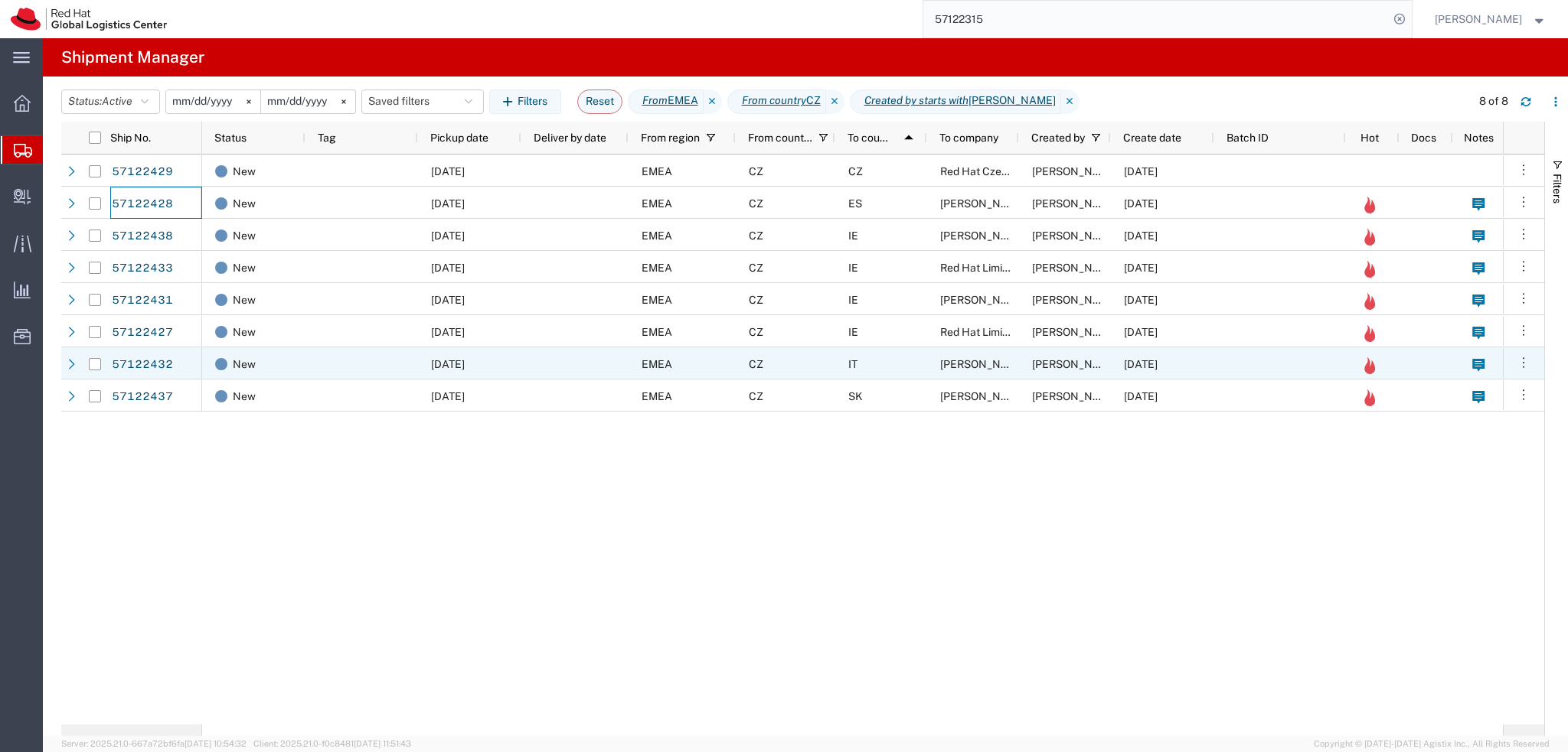
click at [903, 382] on div "SK" at bounding box center [880, 396] width 92 height 32
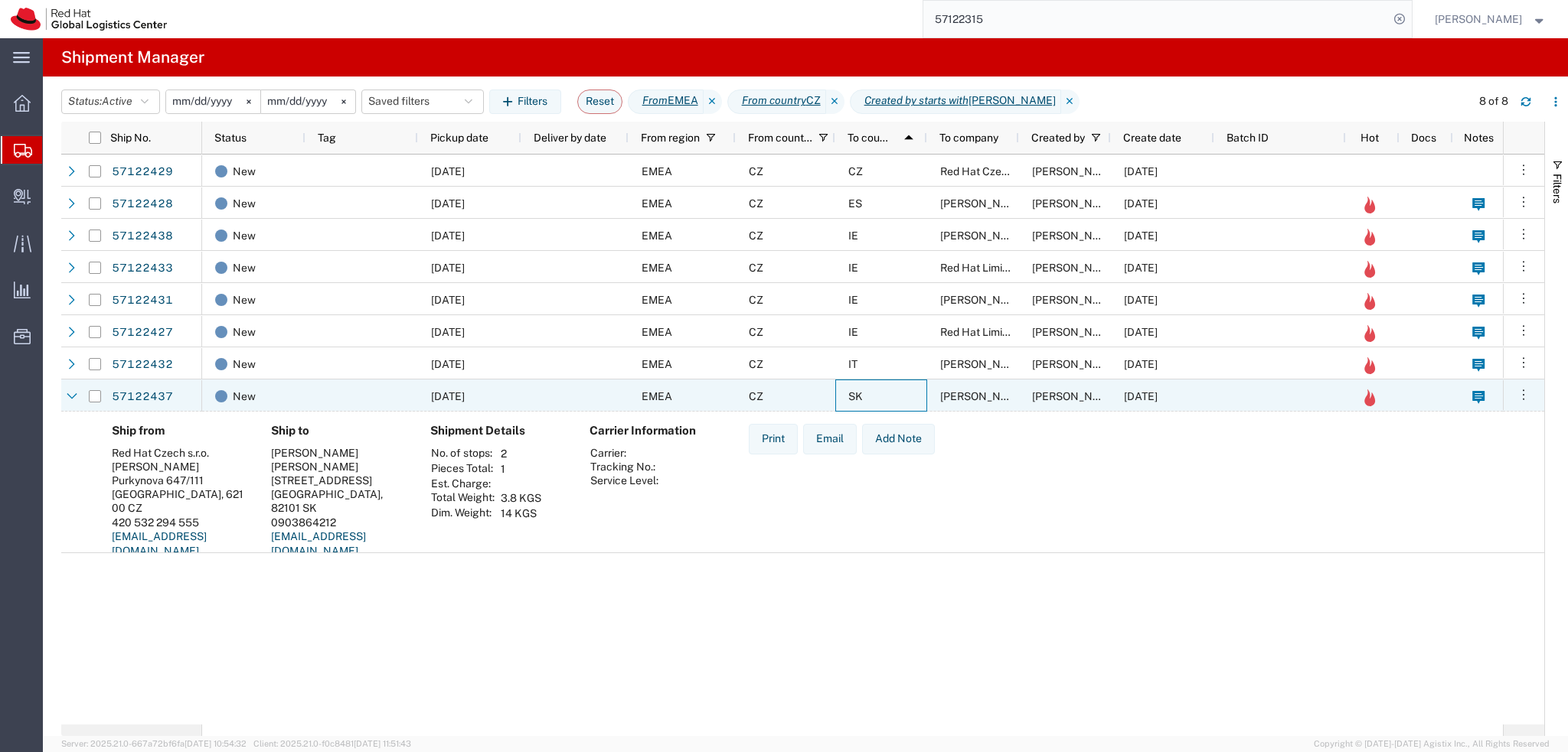
click at [900, 395] on div "SK" at bounding box center [880, 396] width 92 height 32
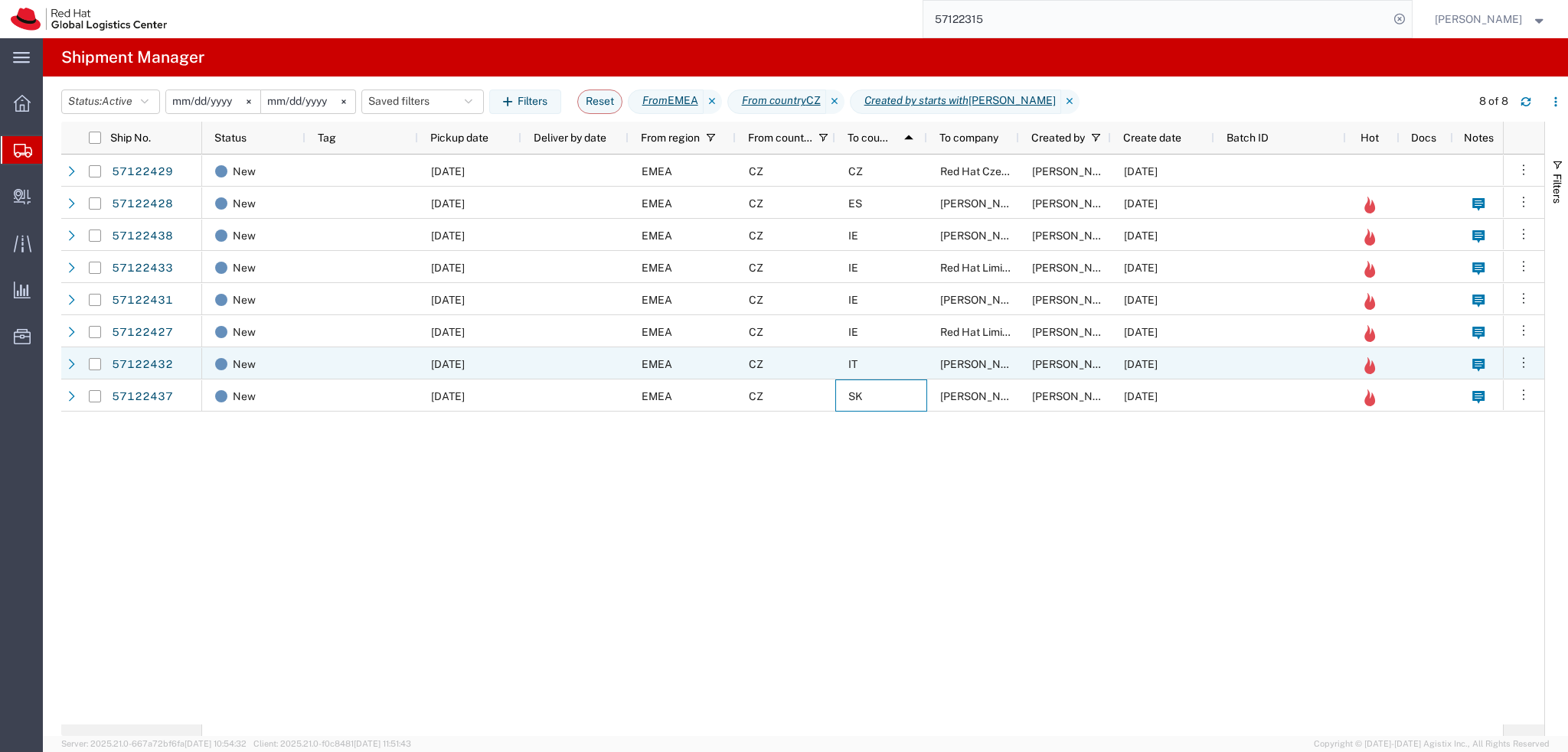
click at [886, 365] on div "IT" at bounding box center [880, 363] width 92 height 32
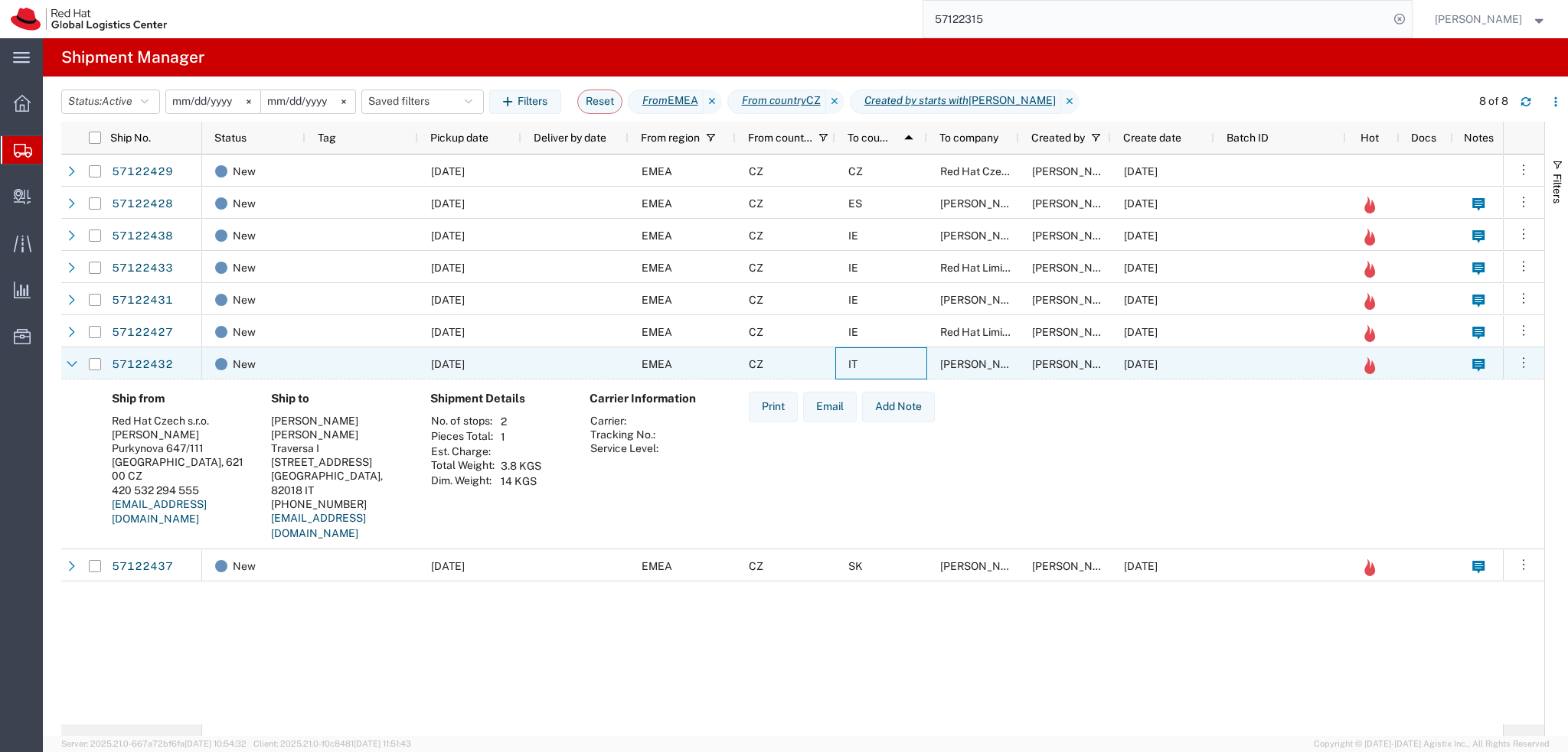
click at [886, 365] on div "IT" at bounding box center [880, 363] width 92 height 32
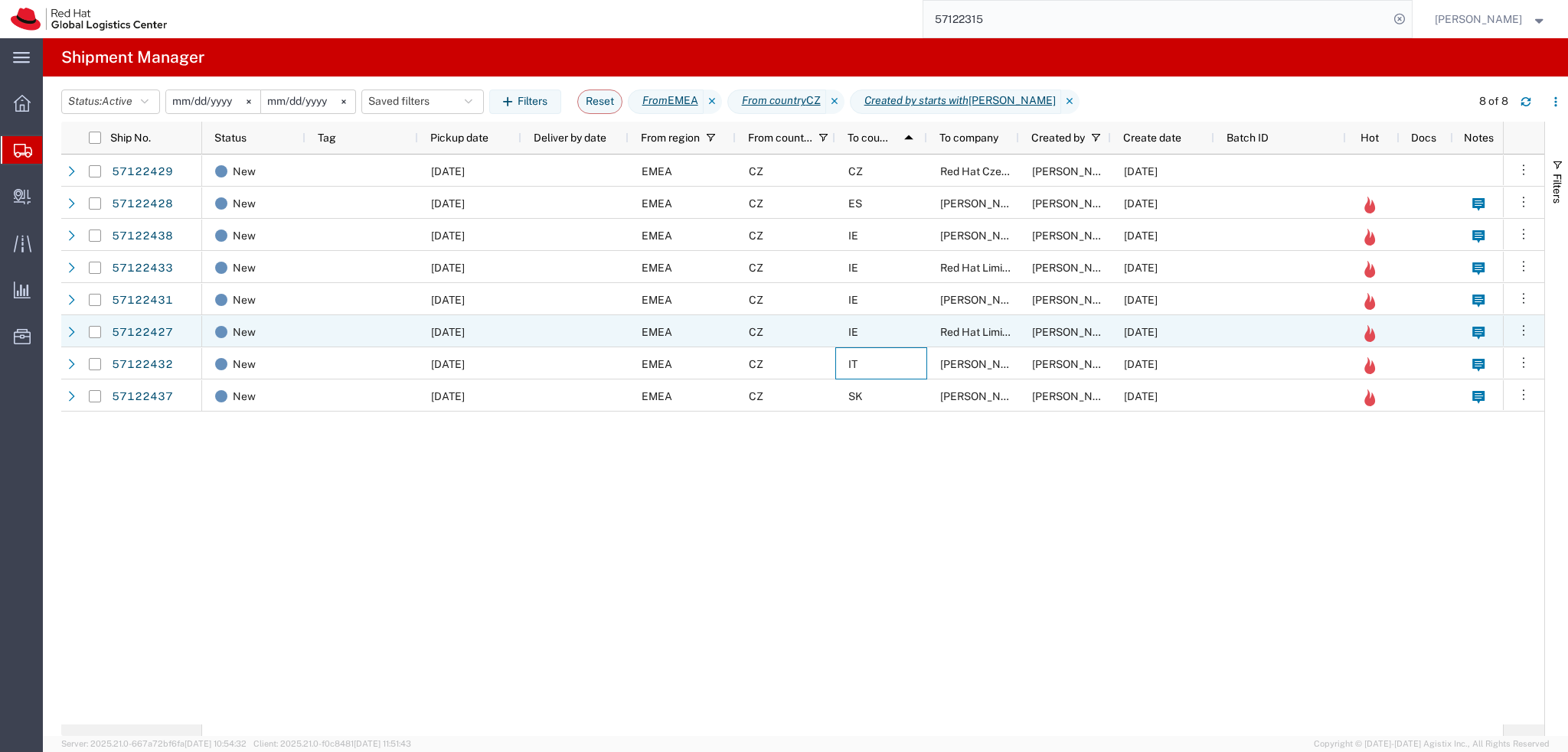
click at [884, 332] on div "IE" at bounding box center [880, 331] width 92 height 32
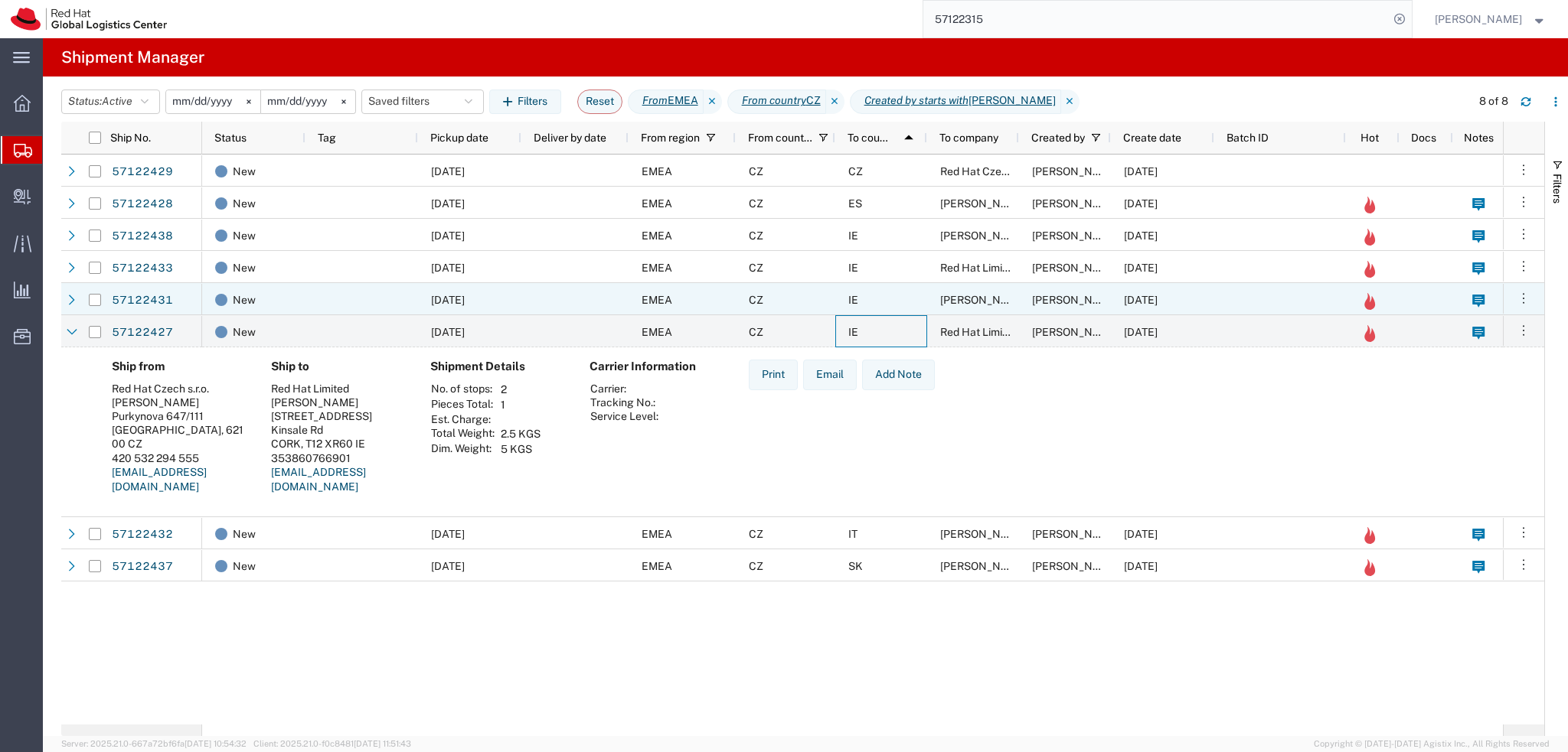
click at [885, 323] on div "IE" at bounding box center [880, 331] width 92 height 32
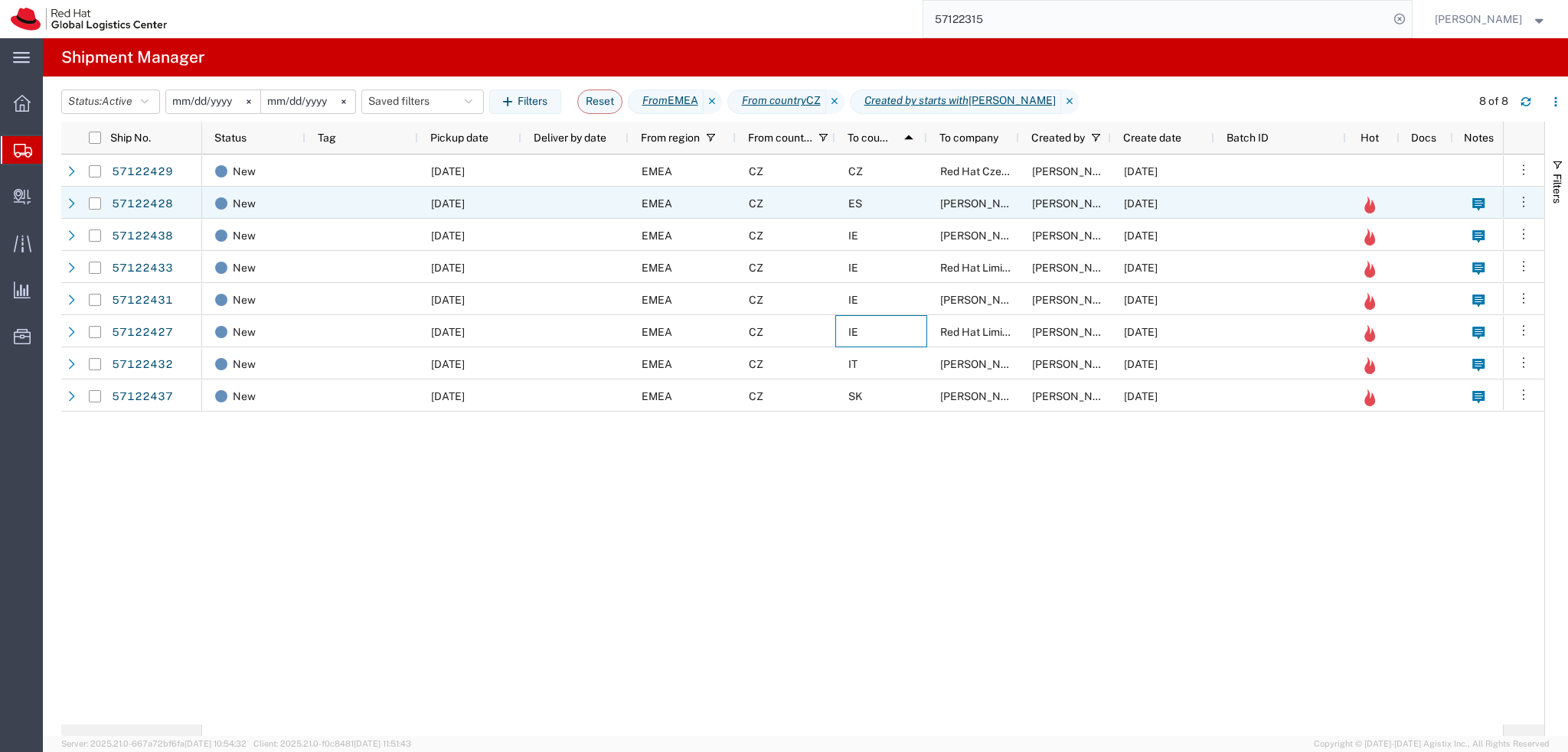
click at [879, 201] on div "ES" at bounding box center [880, 202] width 92 height 32
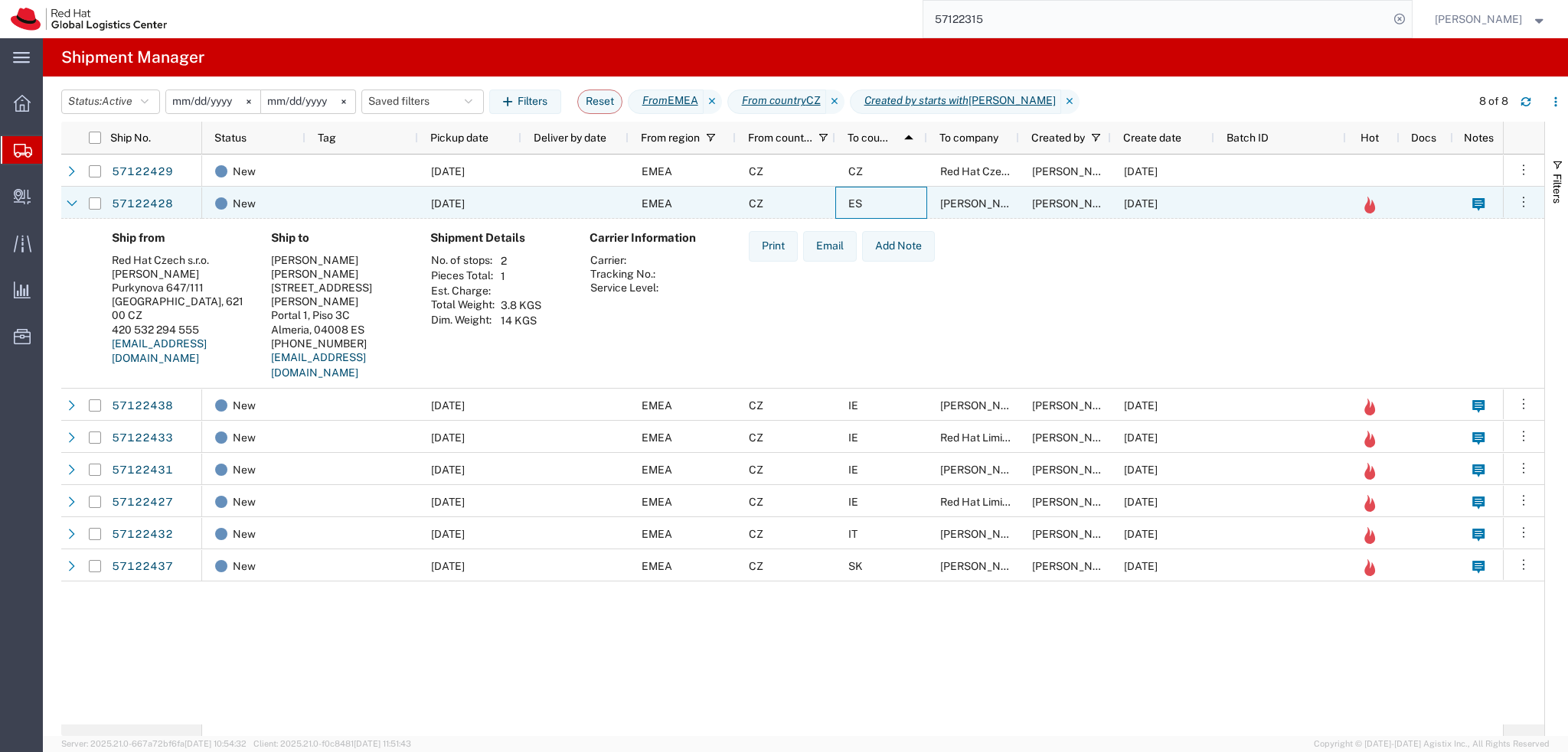
click at [883, 204] on div "ES" at bounding box center [880, 202] width 92 height 32
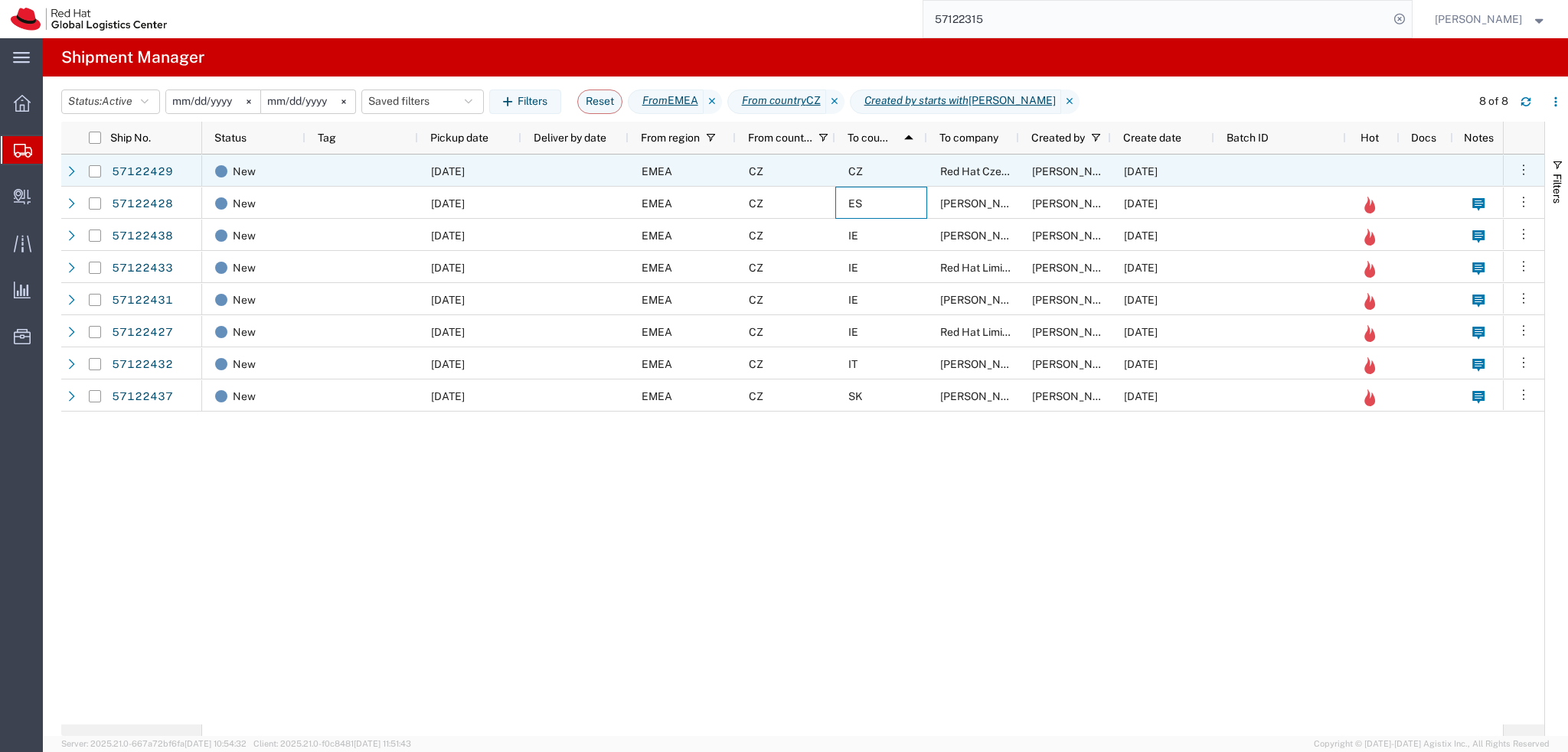
click at [891, 175] on div "CZ" at bounding box center [880, 171] width 92 height 32
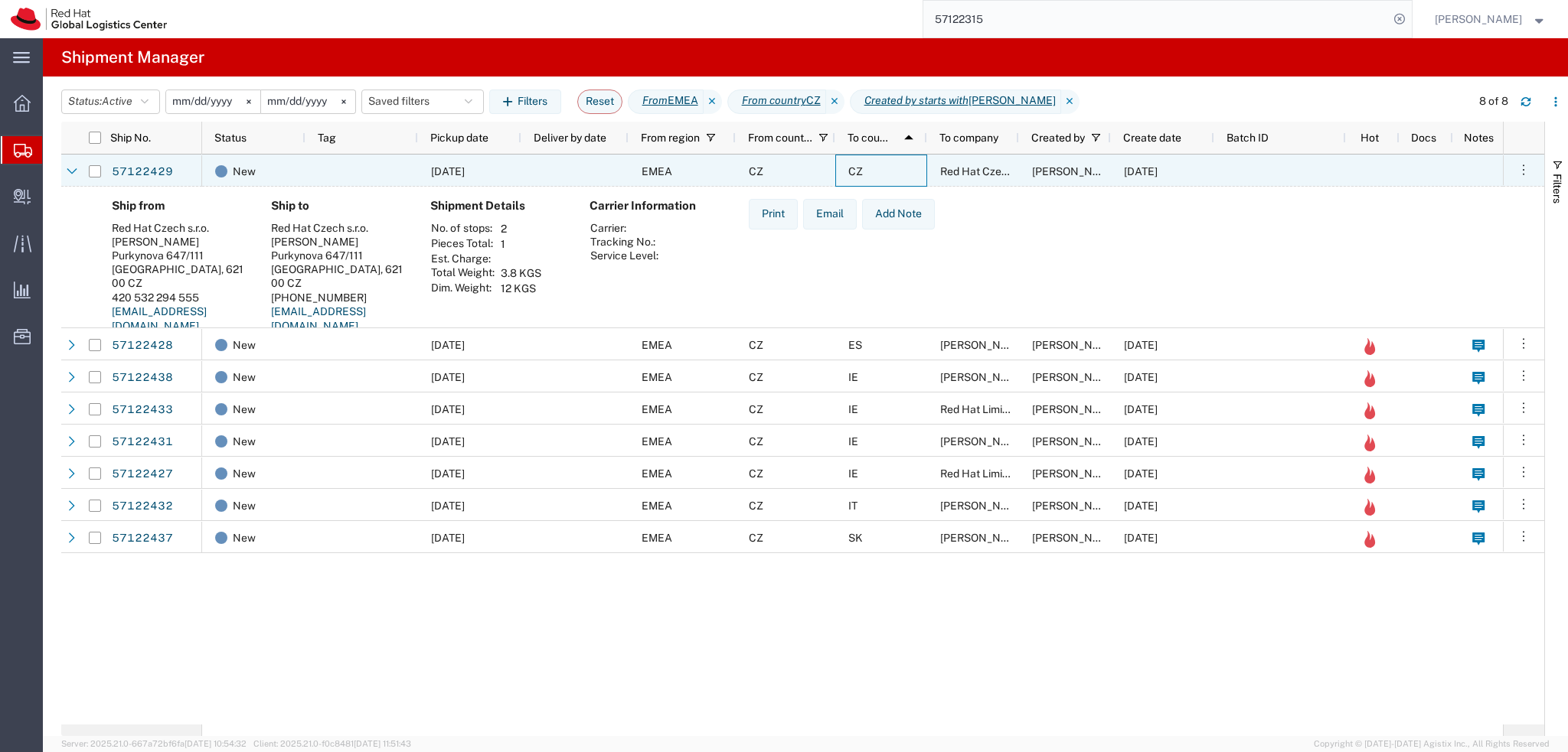
click at [891, 175] on div "CZ" at bounding box center [880, 171] width 92 height 32
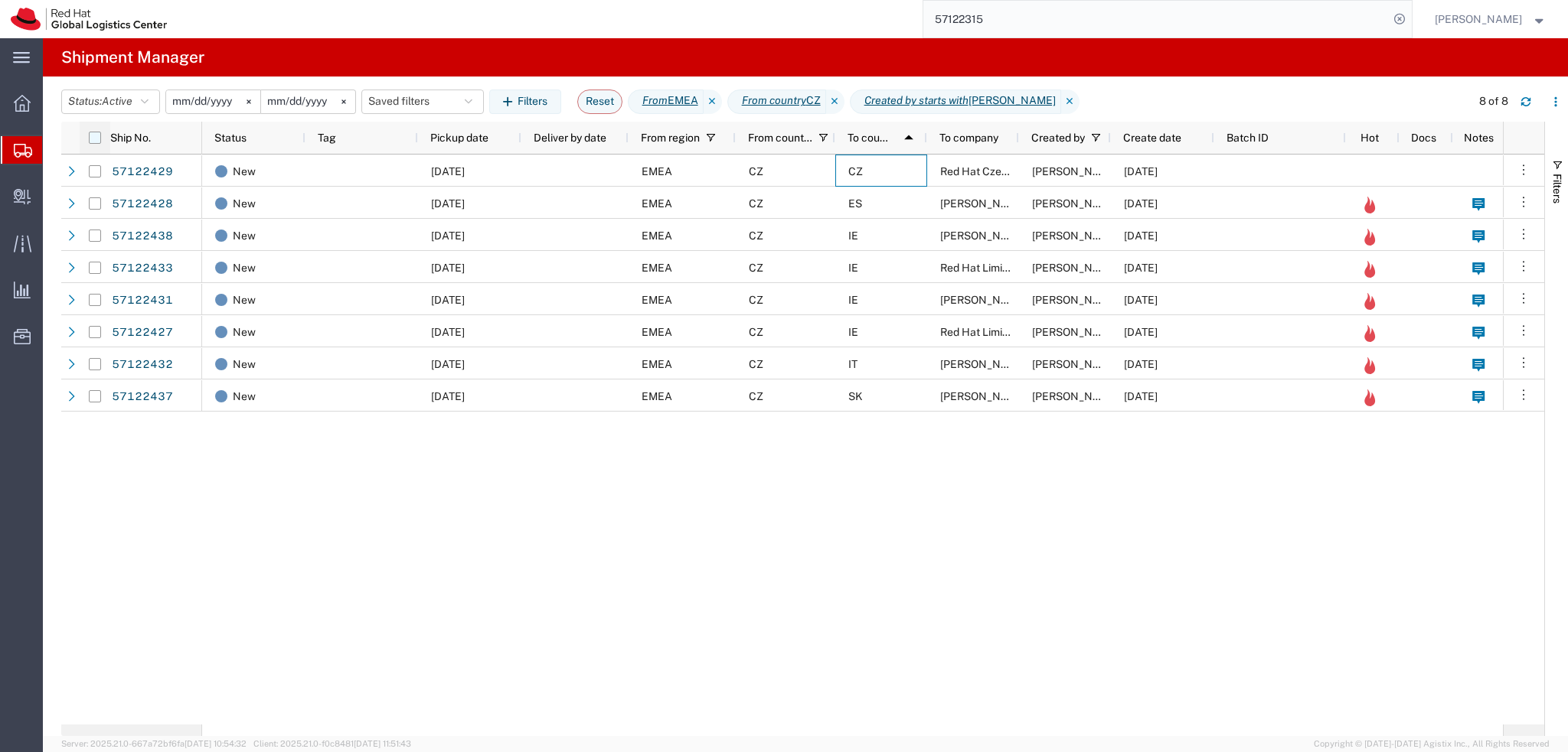
click at [95, 135] on input "checkbox" at bounding box center [95, 138] width 13 height 13
checkbox input "true"
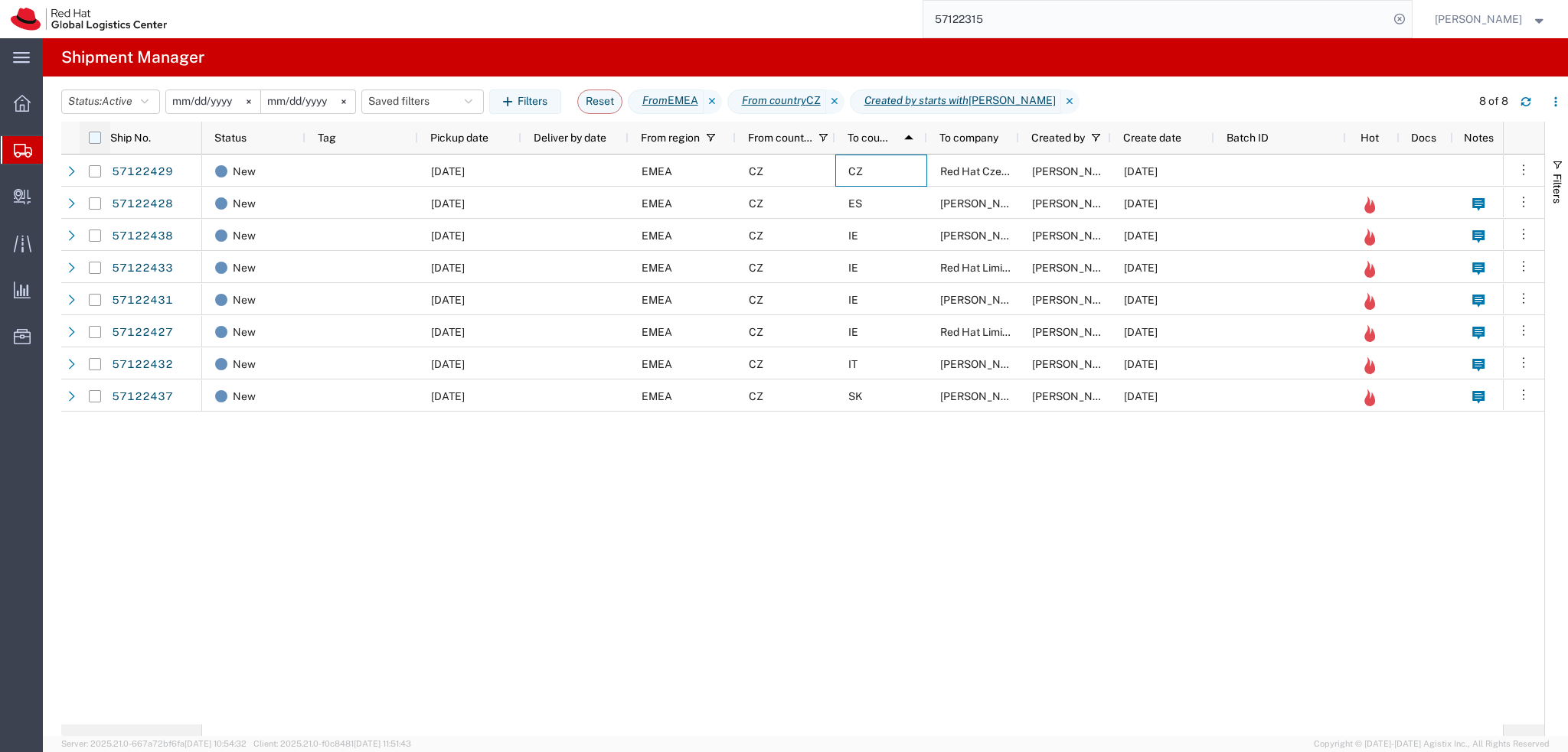
checkbox input "true"
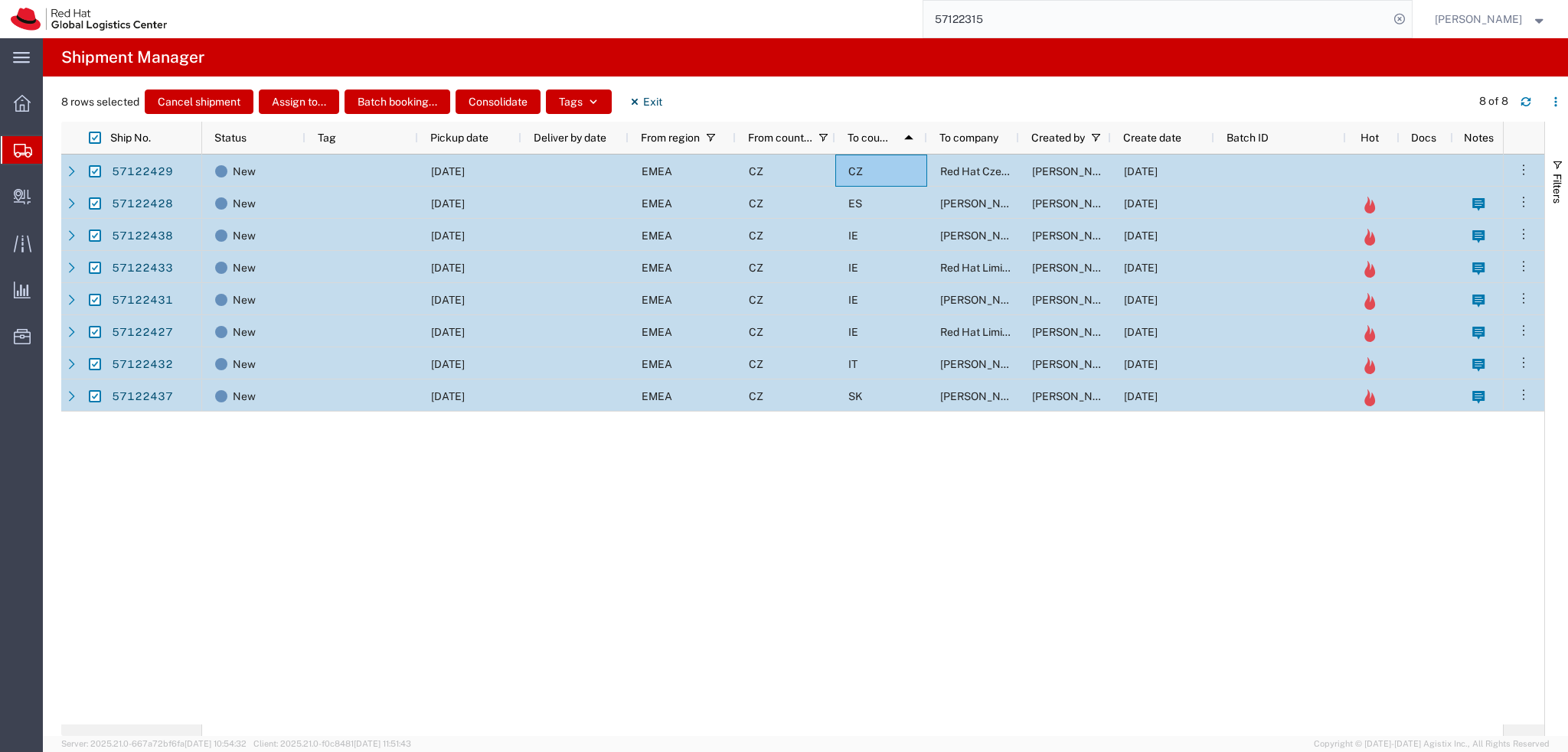
click at [92, 174] on input "Press Space to toggle row selection (checked)" at bounding box center [95, 171] width 13 height 13
checkbox input "false"
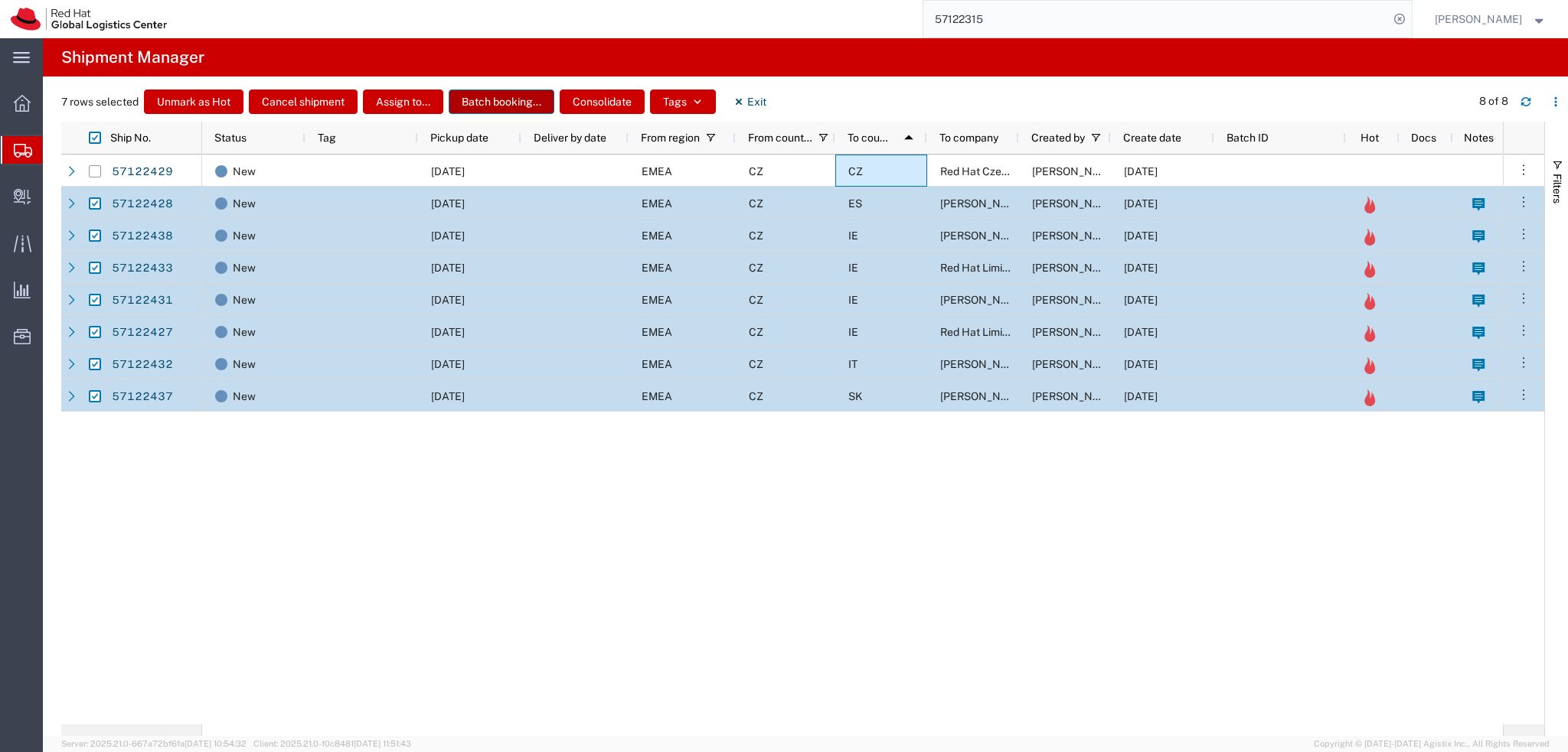
click at [523, 98] on button "Batch booking..." at bounding box center [502, 102] width 106 height 24
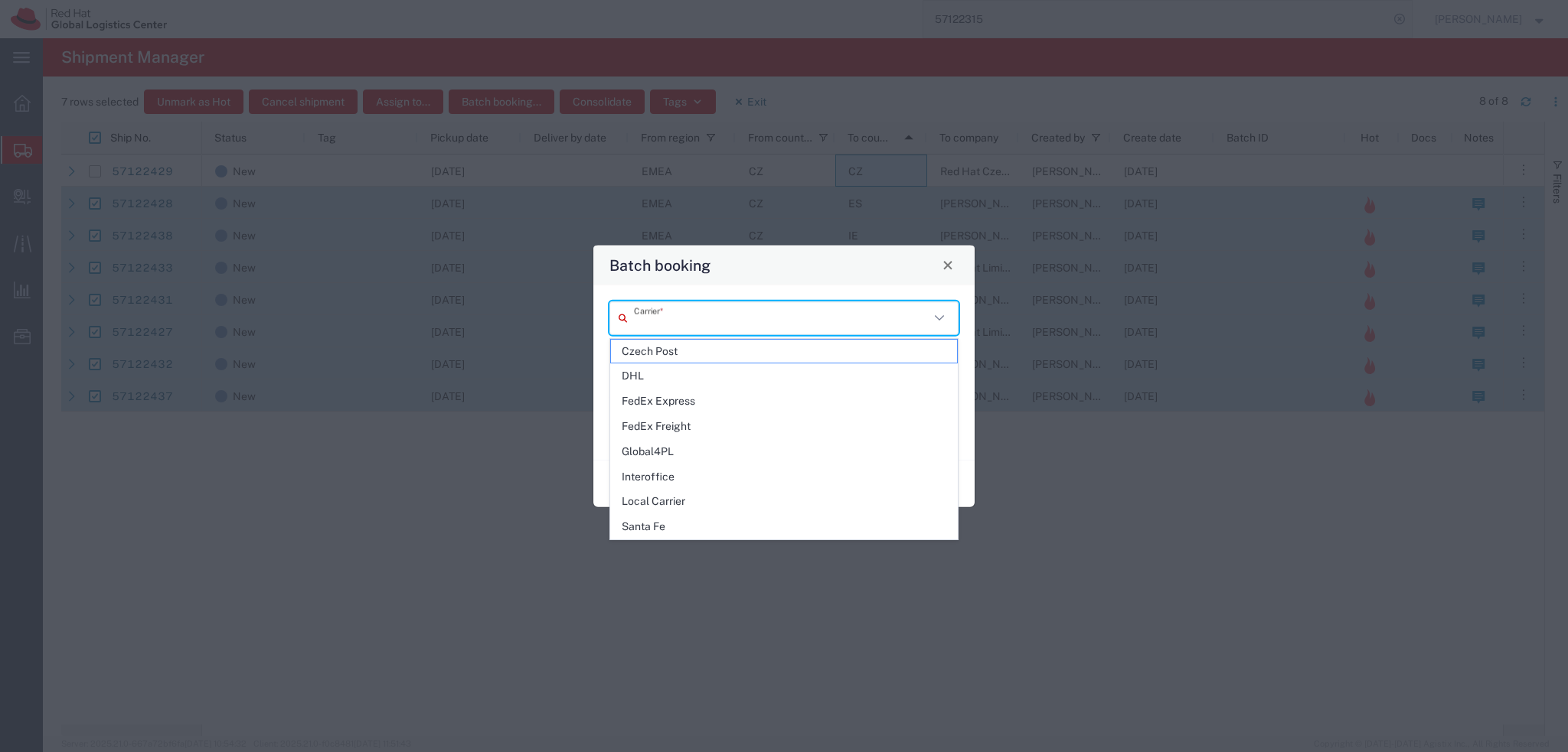
click at [685, 311] on input "text" at bounding box center [781, 318] width 295 height 27
click at [693, 376] on span "DHL" at bounding box center [784, 376] width 346 height 24
type input "DHL"
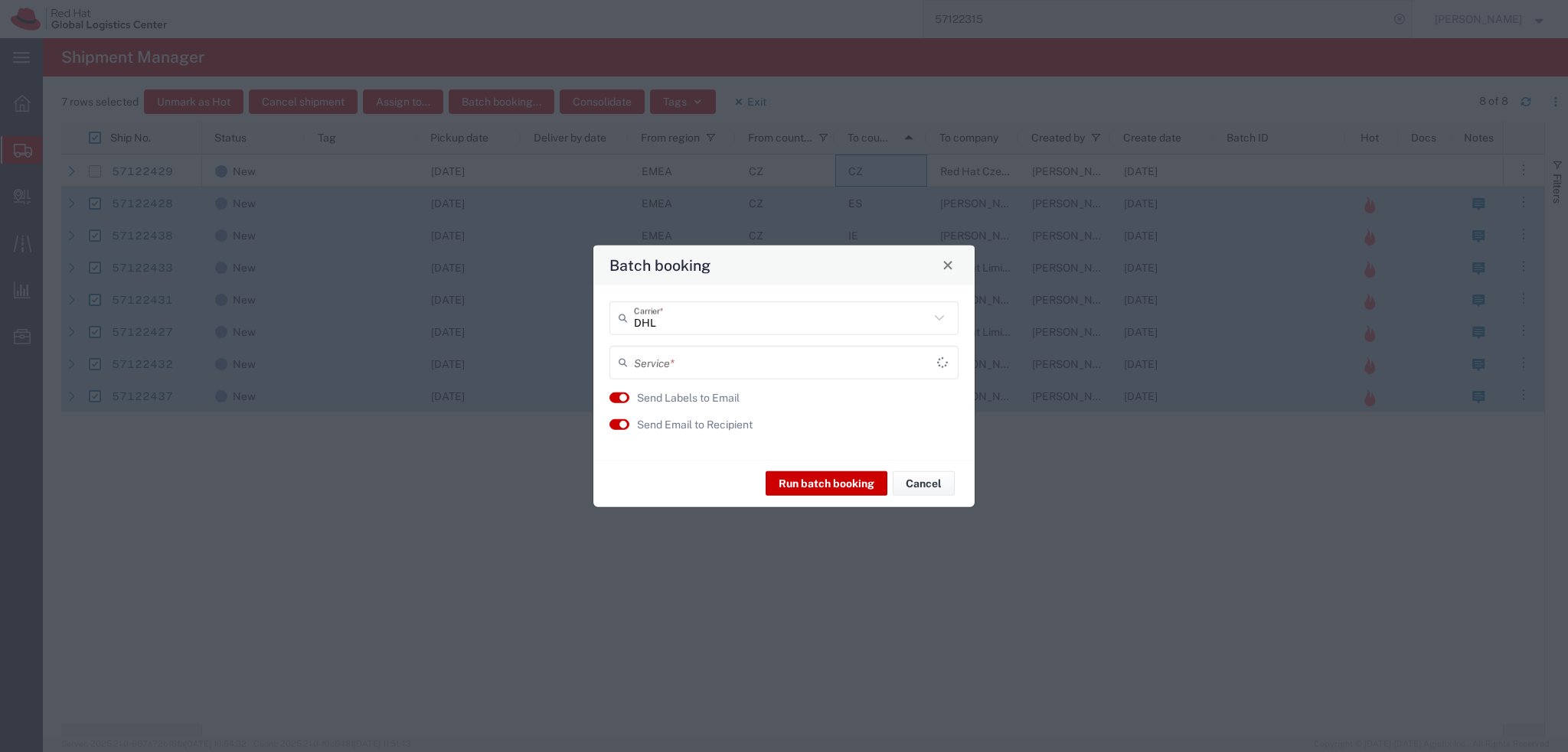
click at [687, 363] on input "text" at bounding box center [785, 362] width 304 height 27
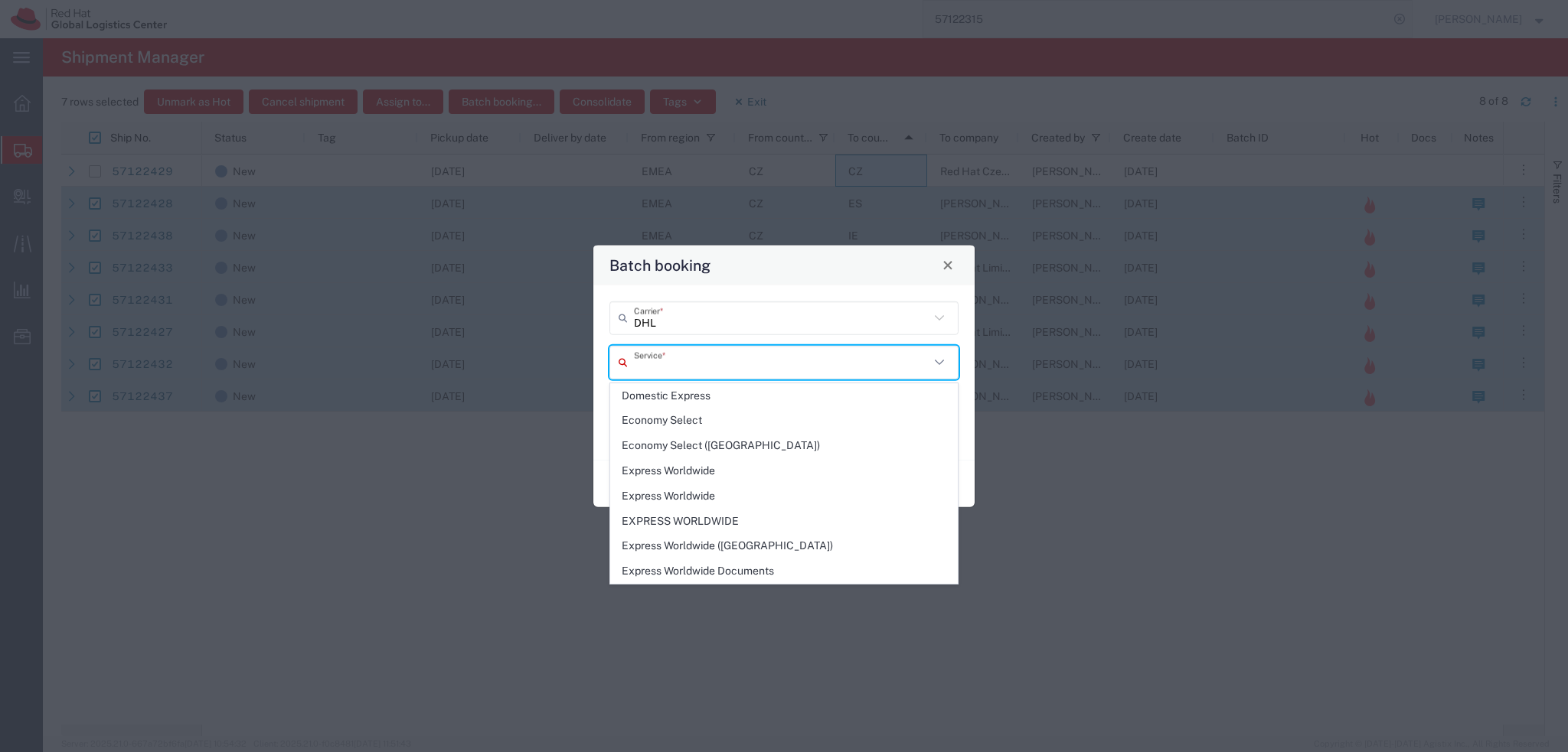
click at [705, 418] on span "Economy Select" at bounding box center [784, 420] width 346 height 24
type input "Economy Select"
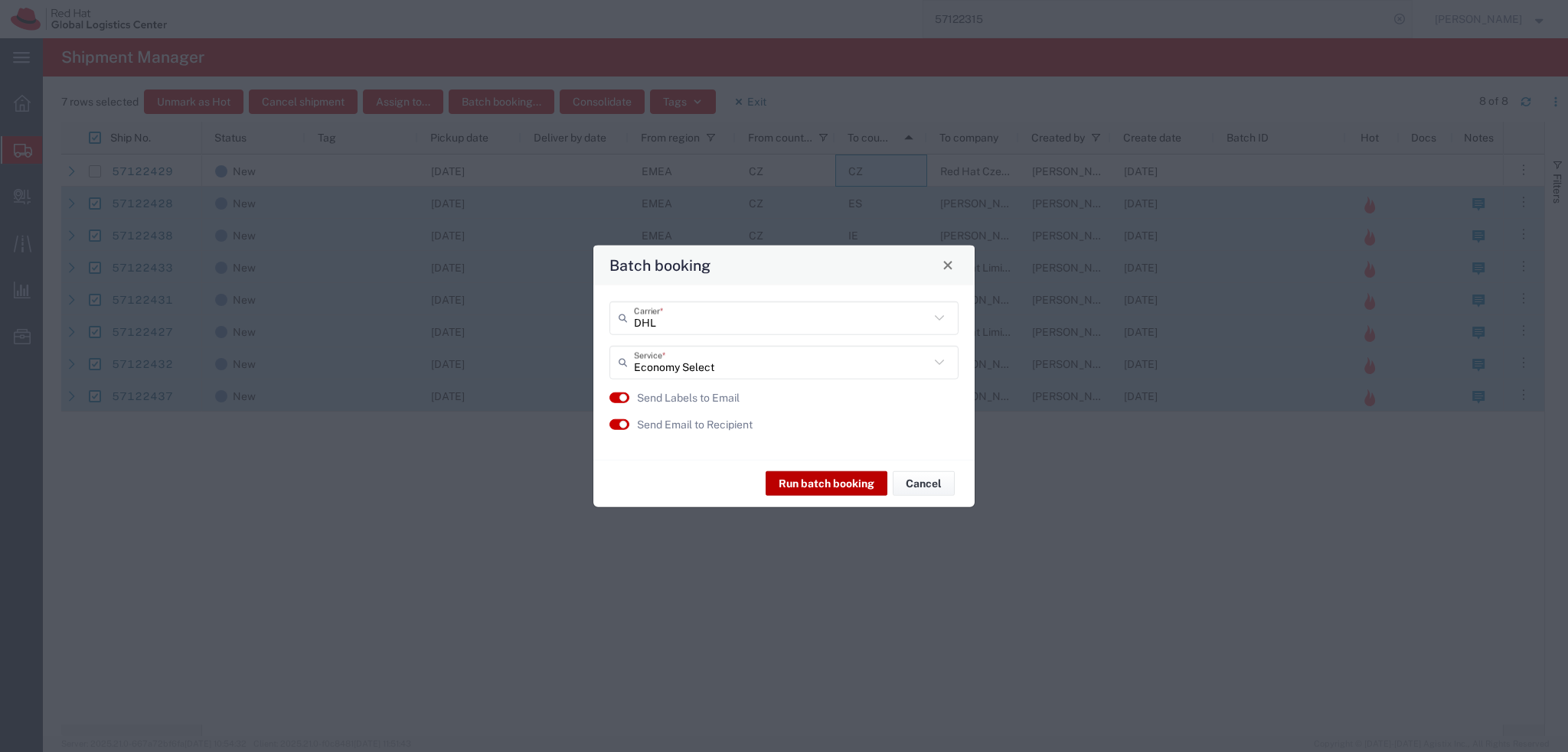
click at [842, 484] on button "Run batch booking" at bounding box center [826, 483] width 122 height 24
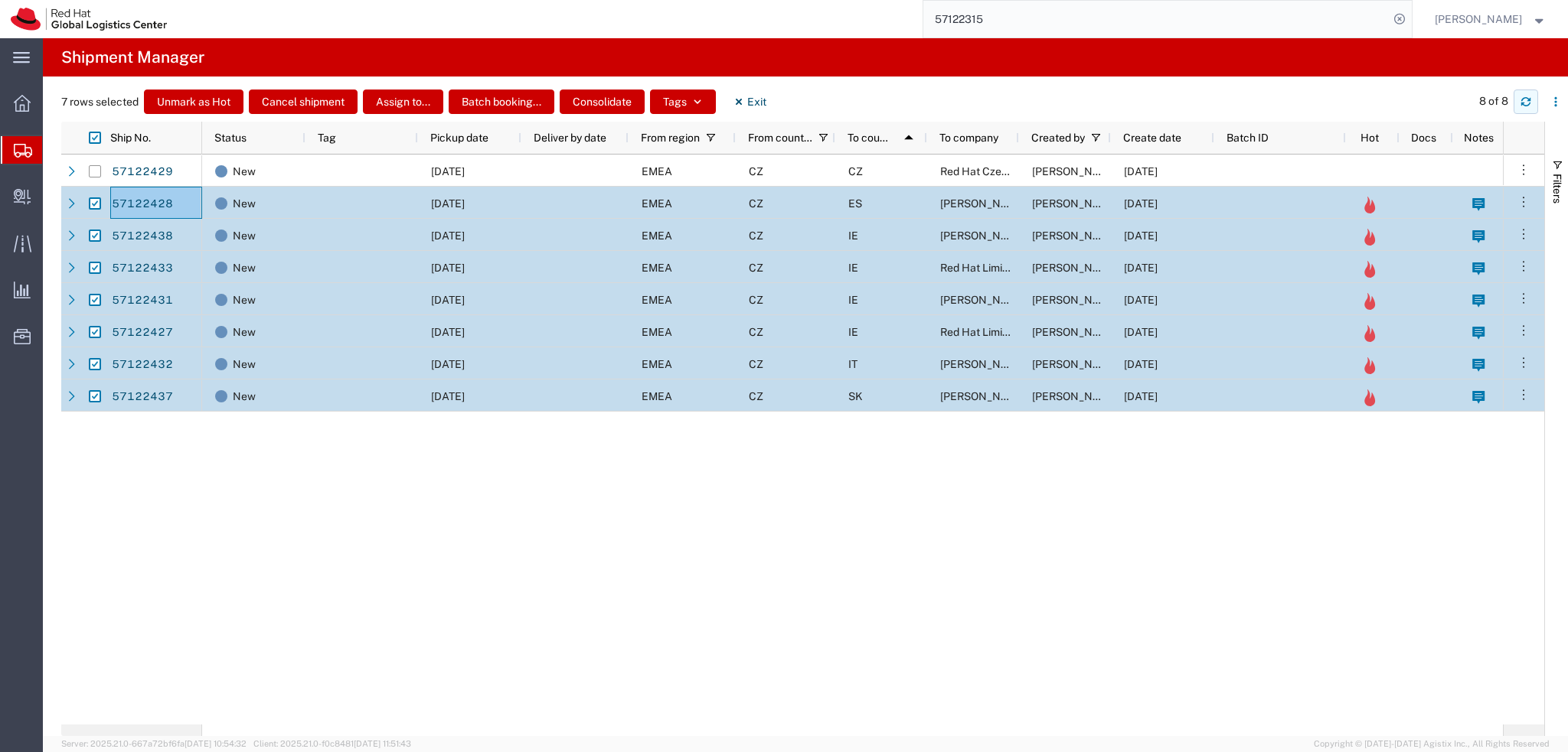
click at [1518, 103] on button "button" at bounding box center [1525, 102] width 24 height 24
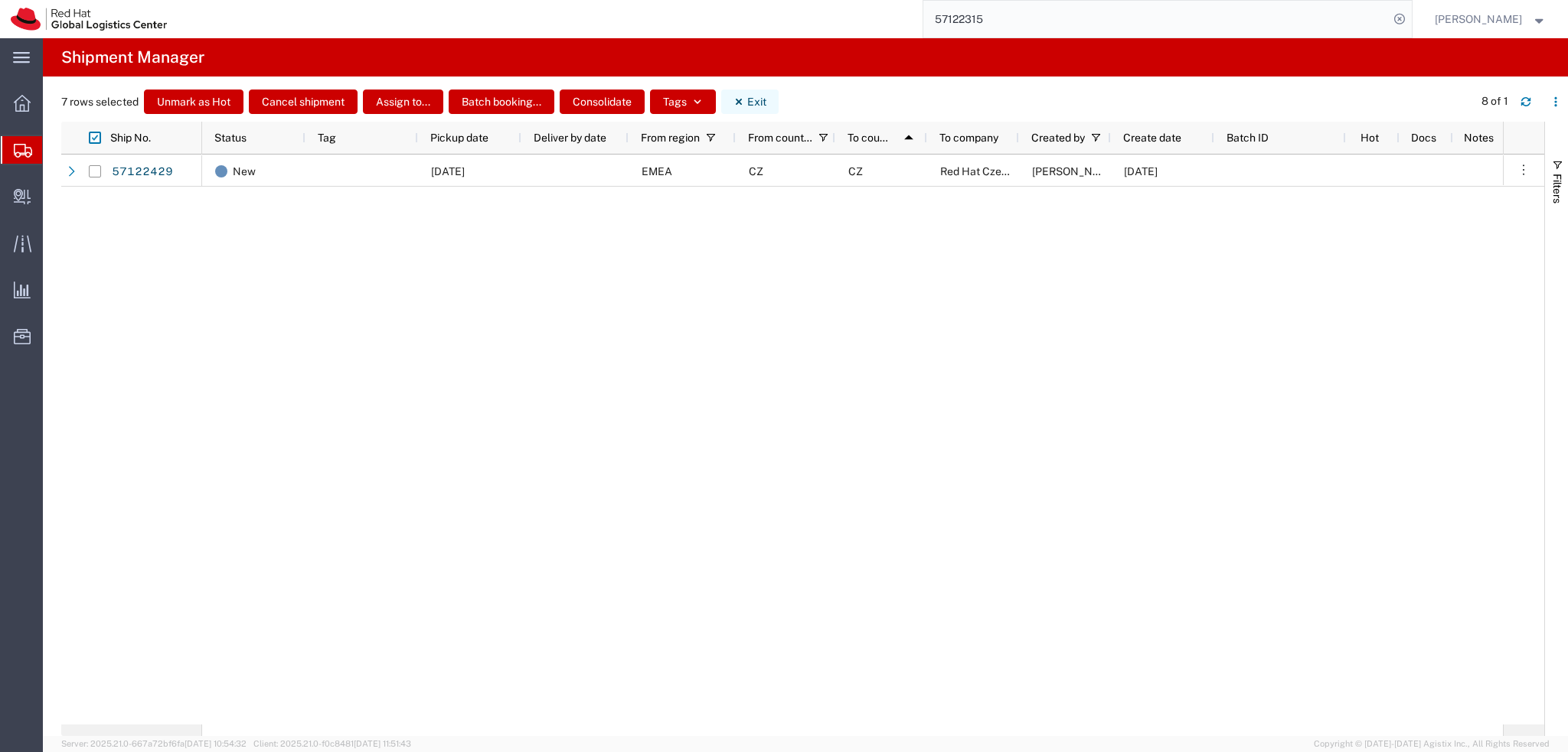
click at [764, 99] on button "Exit" at bounding box center [750, 102] width 57 height 24
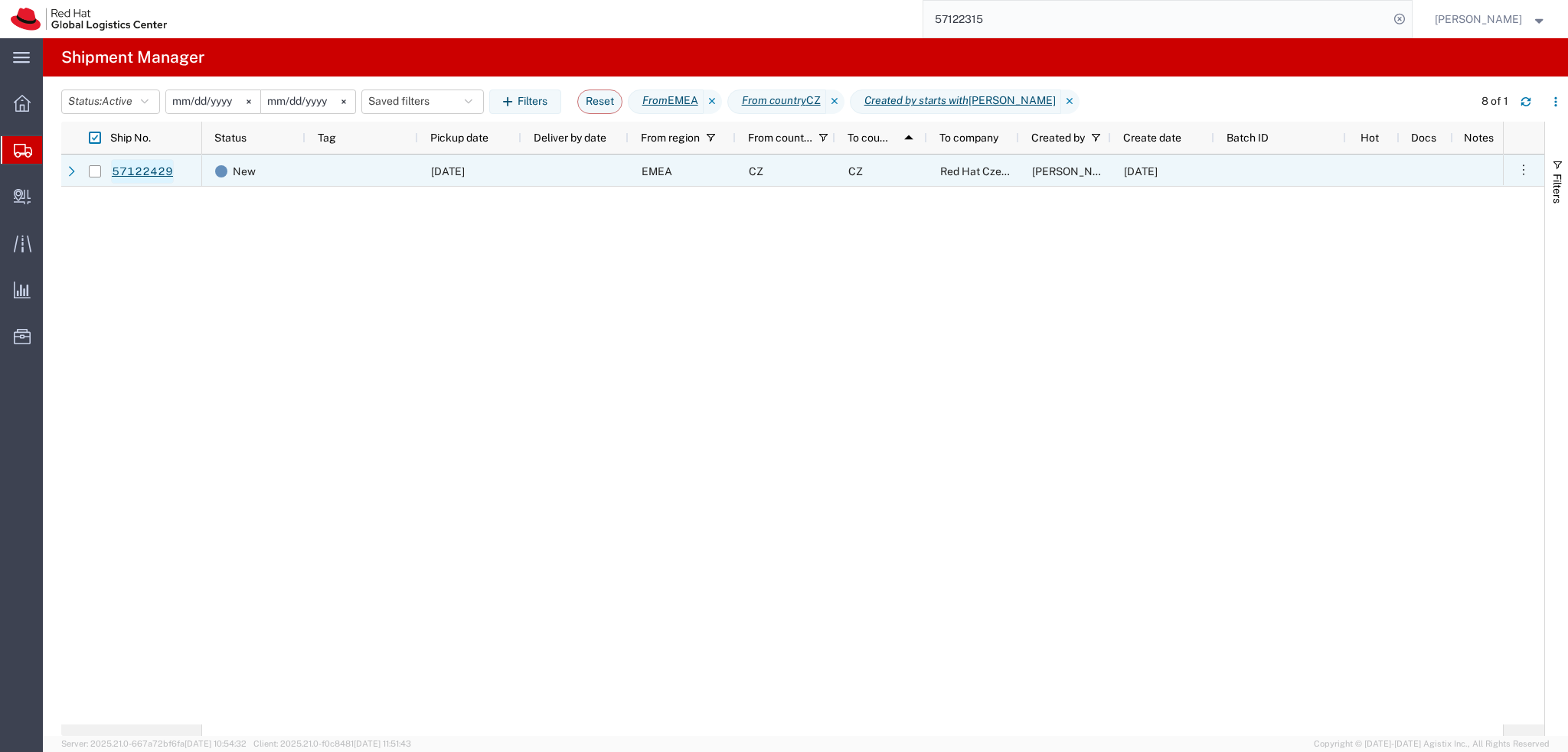
drag, startPoint x: 92, startPoint y: 173, endPoint x: 124, endPoint y: 175, distance: 32.1
click at [92, 173] on input "Press Space to toggle row selection (unchecked)" at bounding box center [95, 171] width 13 height 13
checkbox input "true"
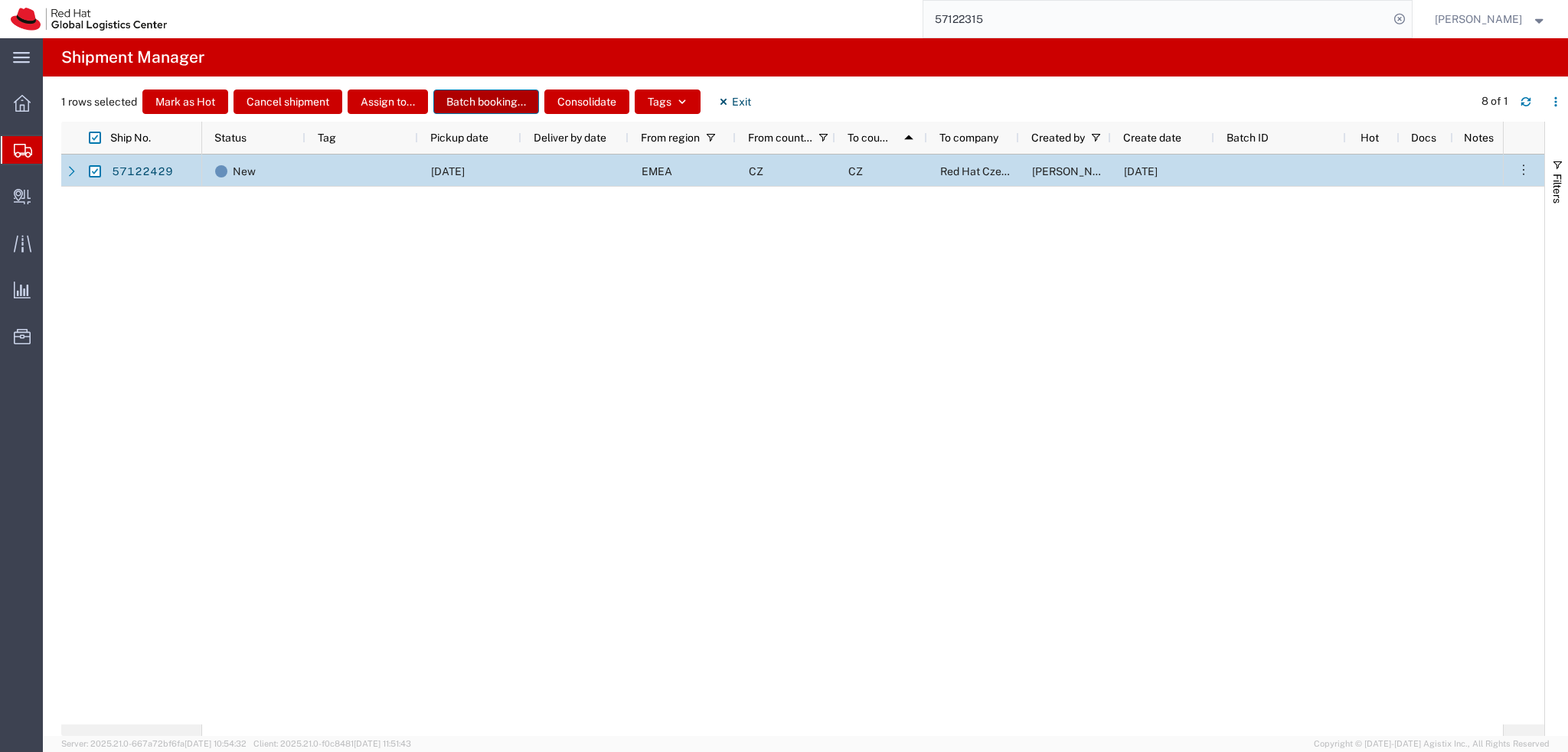
click at [460, 100] on button "Batch booking..." at bounding box center [486, 102] width 106 height 24
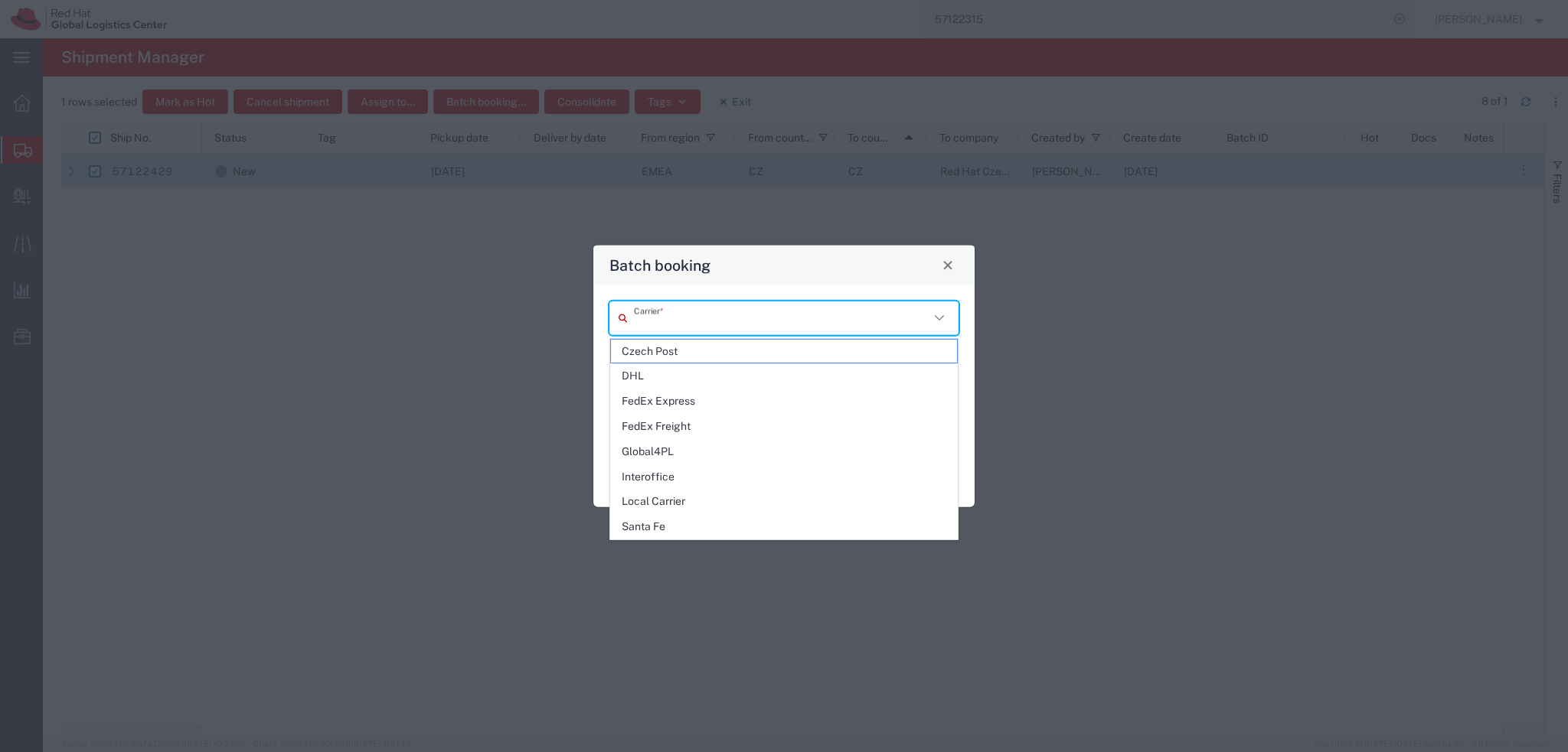
click at [697, 316] on input "text" at bounding box center [781, 318] width 295 height 27
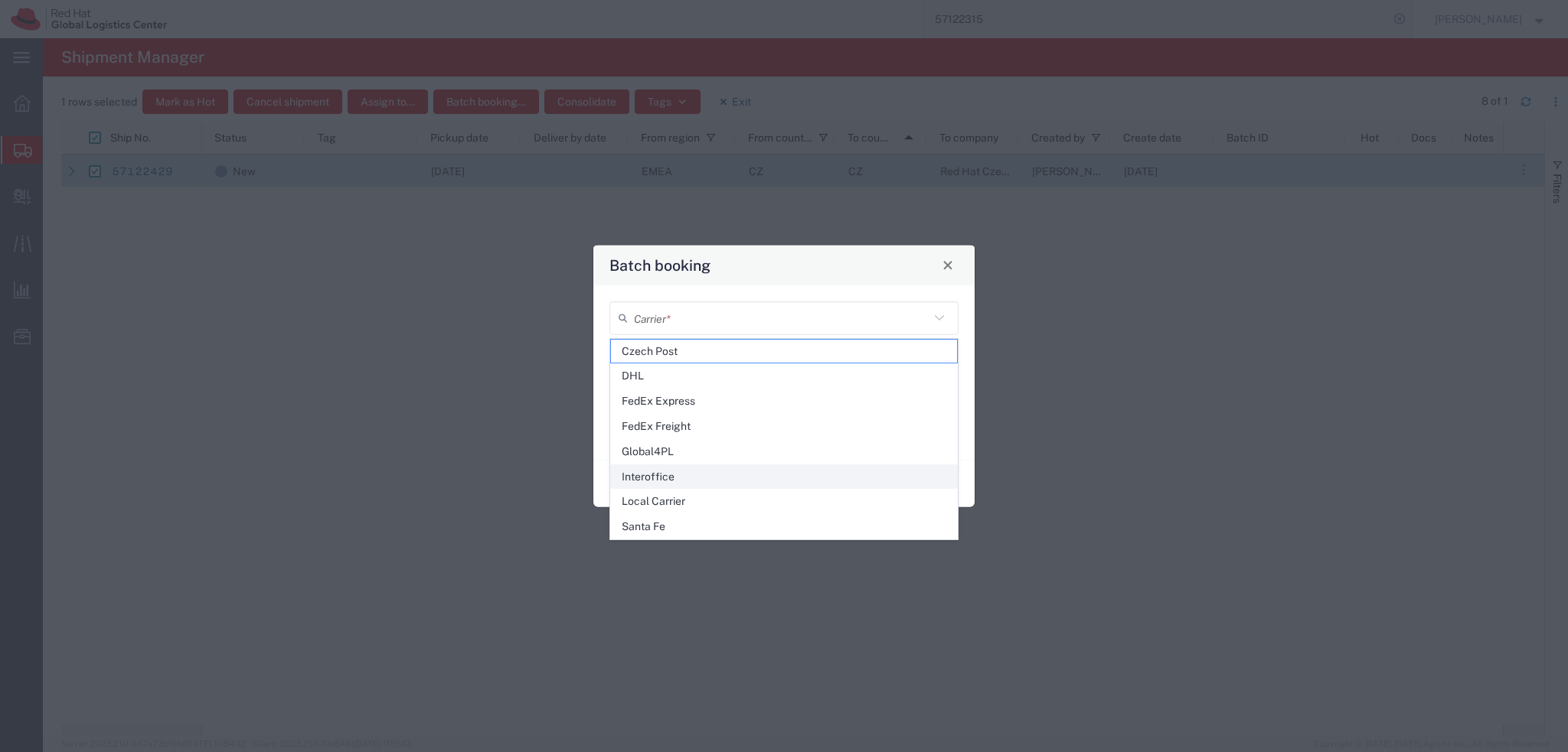
click at [678, 477] on span "Interoffice" at bounding box center [784, 477] width 346 height 24
type input "Interoffice"
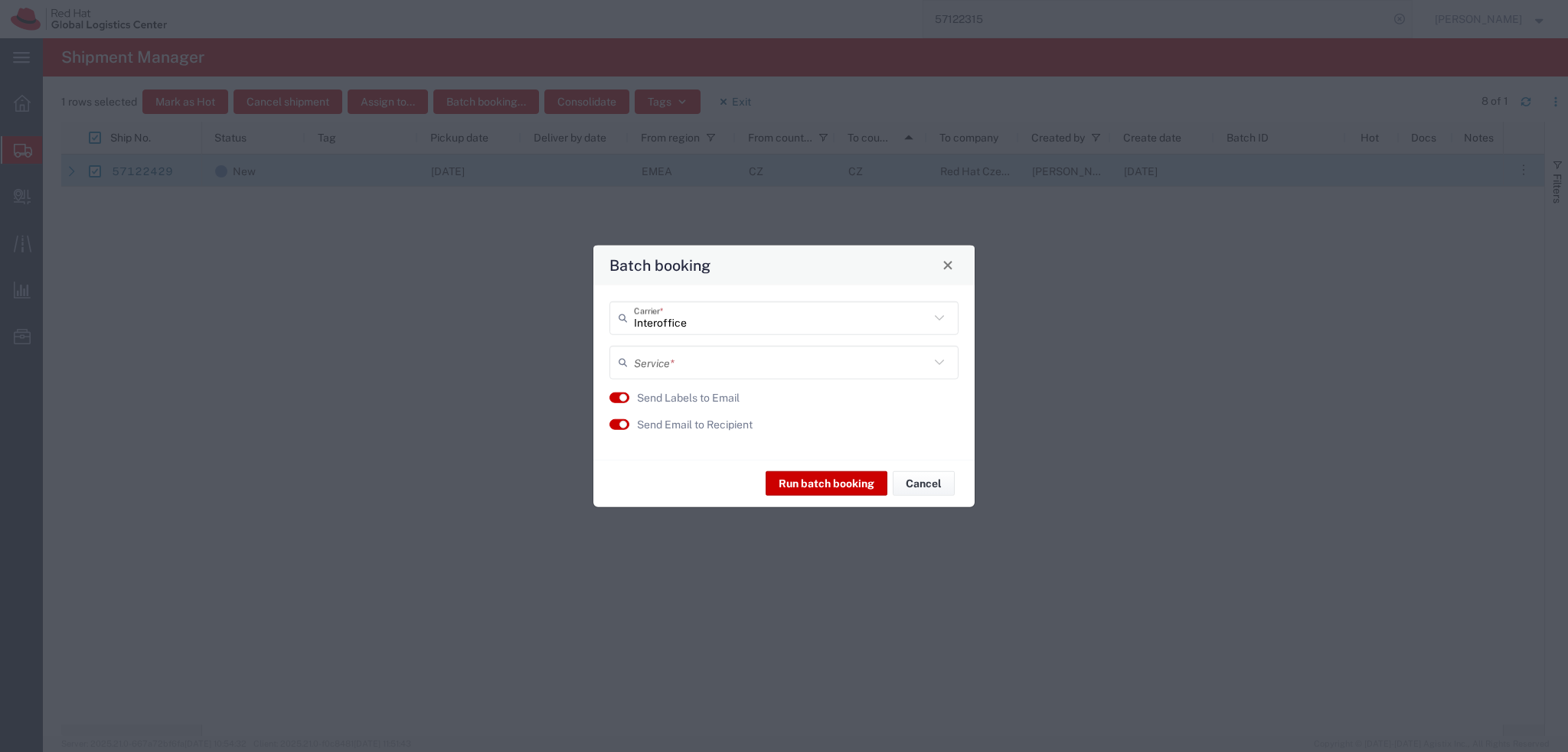
click at [681, 362] on input "text" at bounding box center [781, 362] width 295 height 27
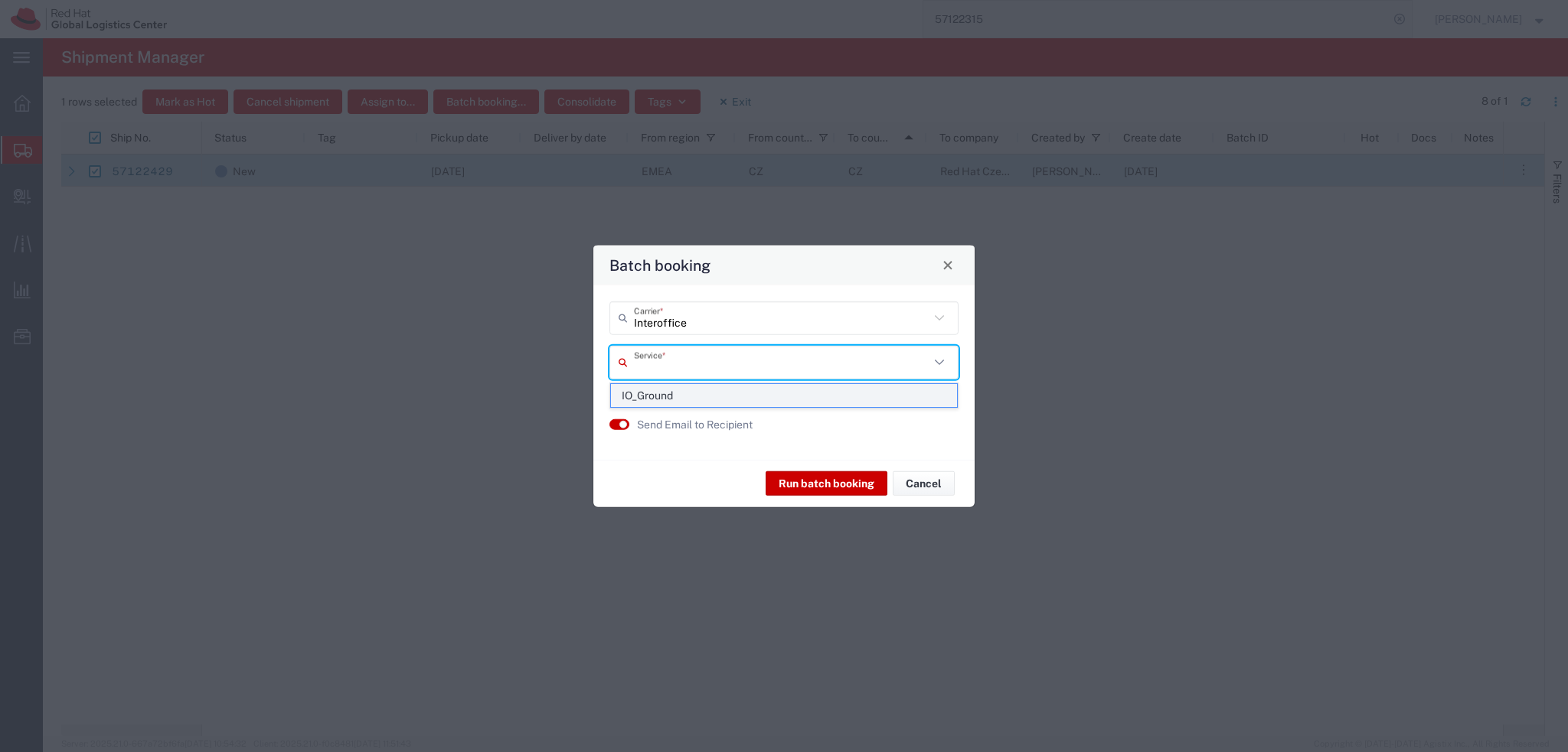
click at [700, 402] on span "IO_Ground" at bounding box center [784, 396] width 346 height 24
type input "IO_Ground"
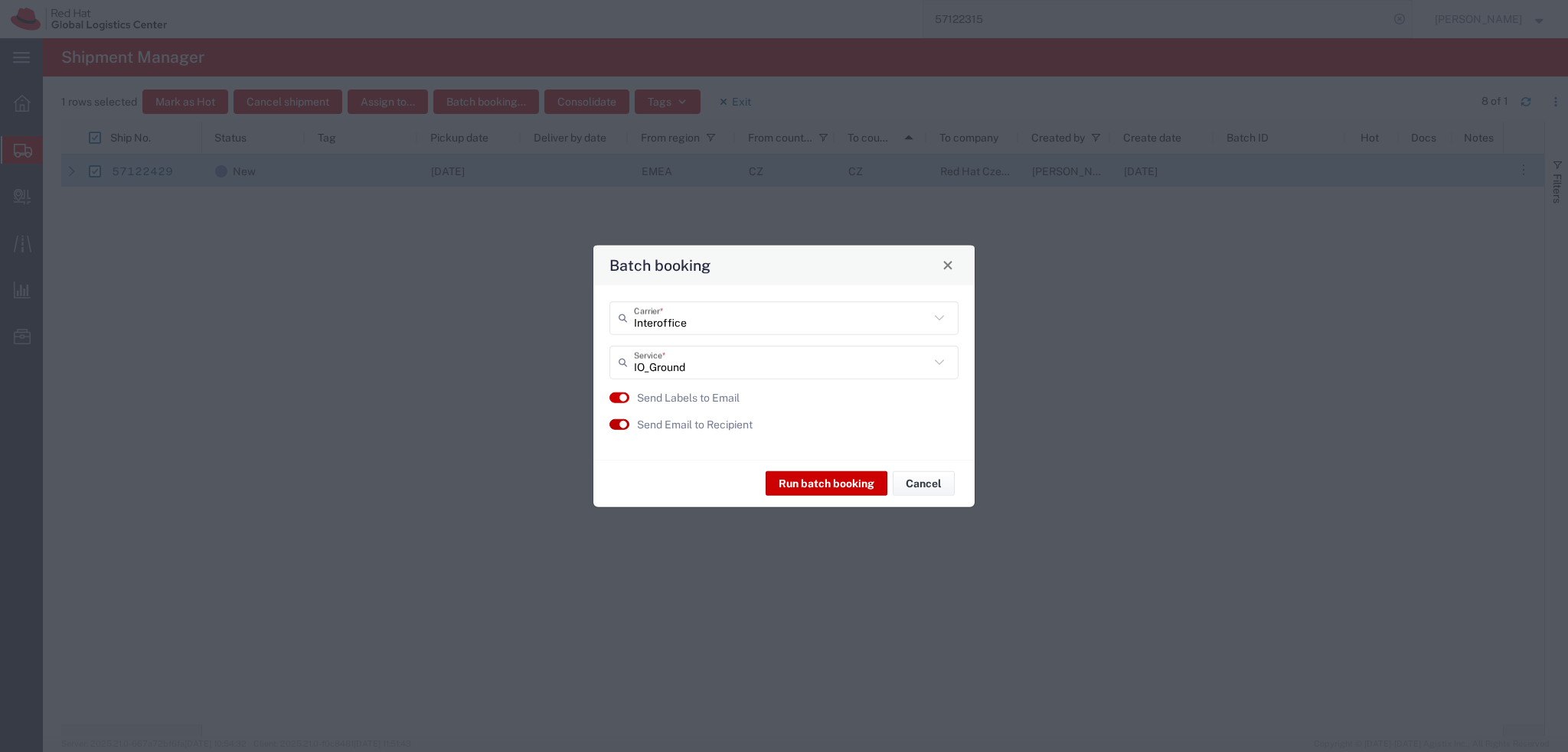
click at [628, 423] on button "button" at bounding box center [620, 424] width 20 height 11
click at [809, 483] on button "Run batch booking" at bounding box center [826, 483] width 122 height 24
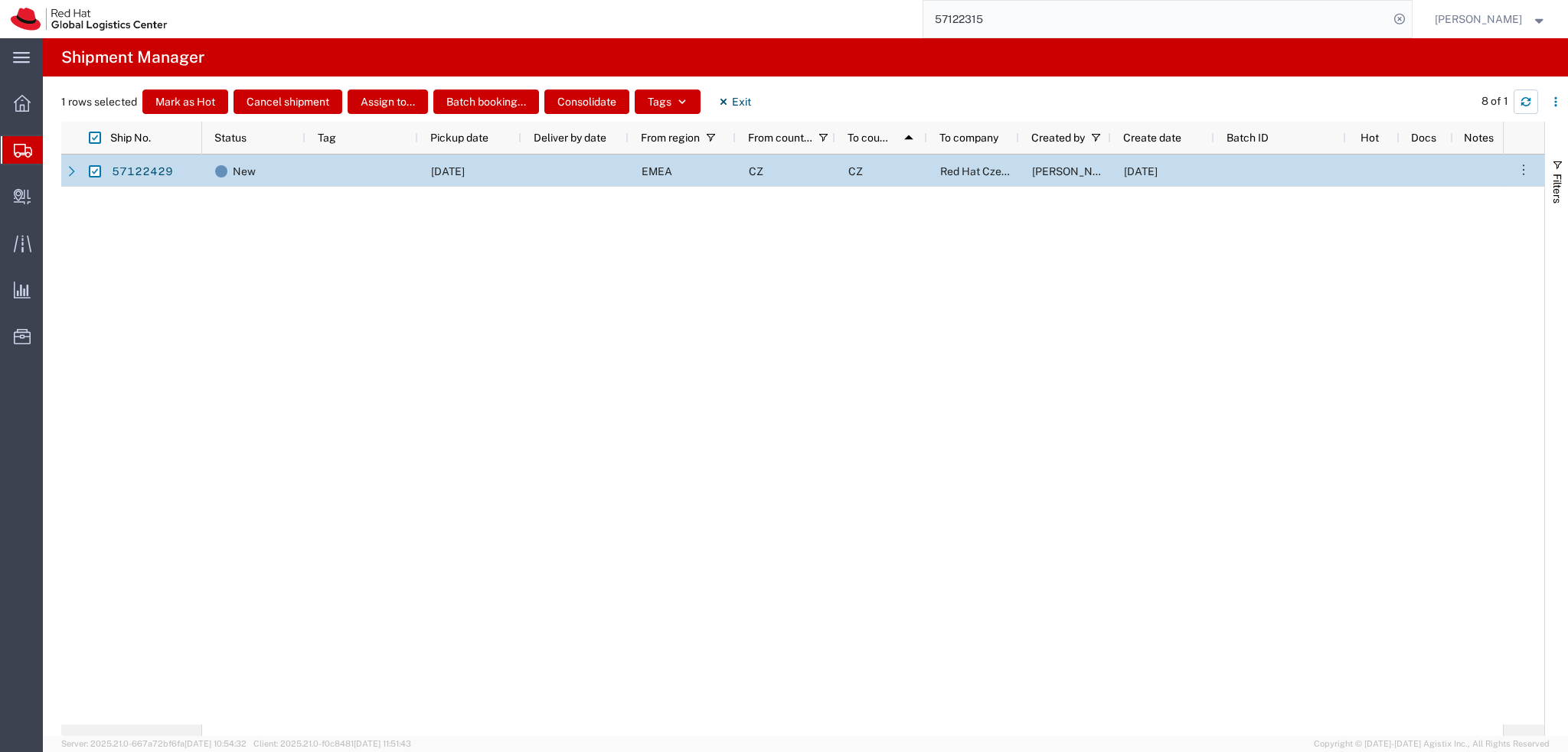
drag, startPoint x: 1519, startPoint y: 91, endPoint x: 1501, endPoint y: 102, distance: 21.1
click at [1519, 91] on button "button" at bounding box center [1525, 102] width 24 height 24
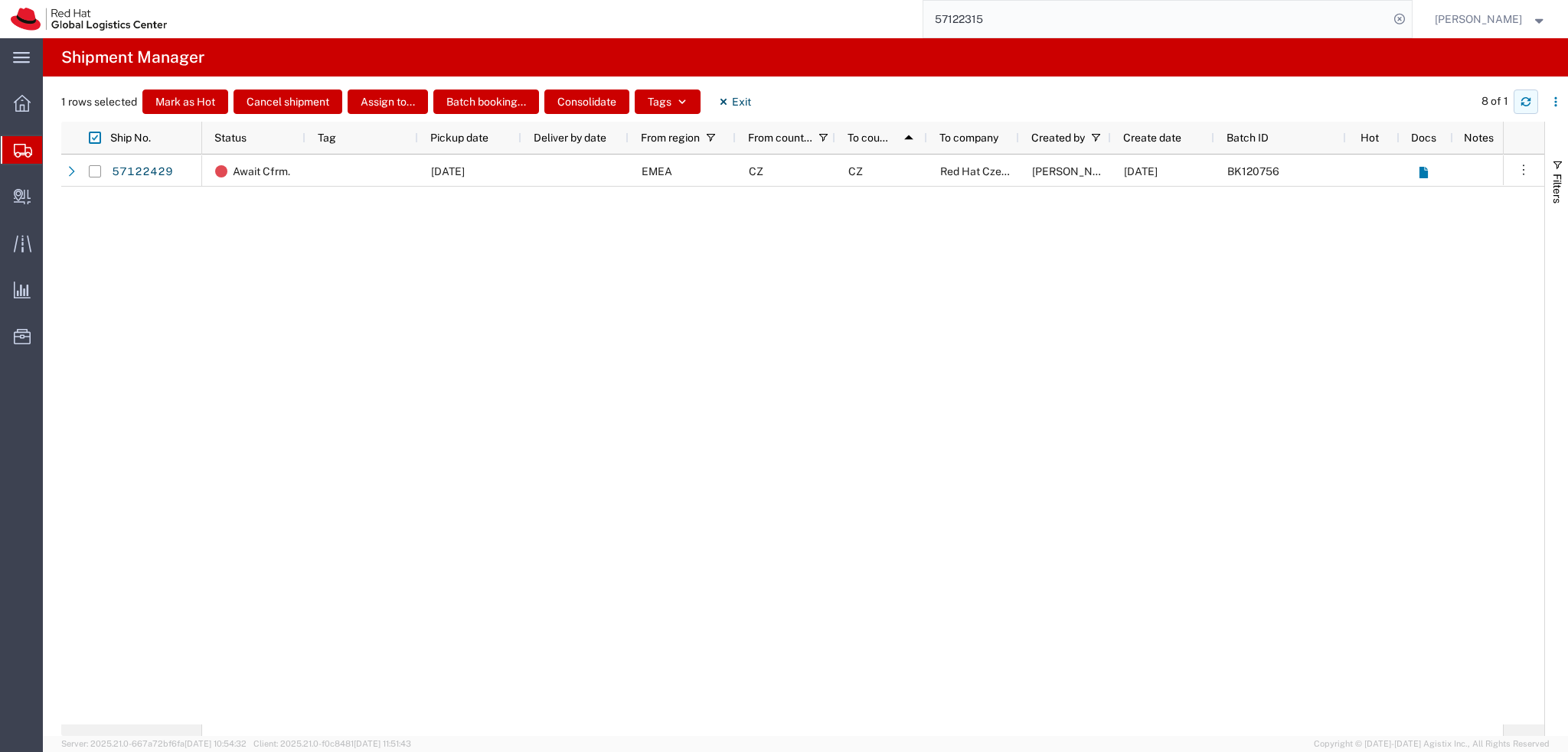
click at [1523, 100] on icon "button" at bounding box center [1525, 102] width 11 height 11
click at [742, 107] on button "Exit" at bounding box center [735, 102] width 57 height 24
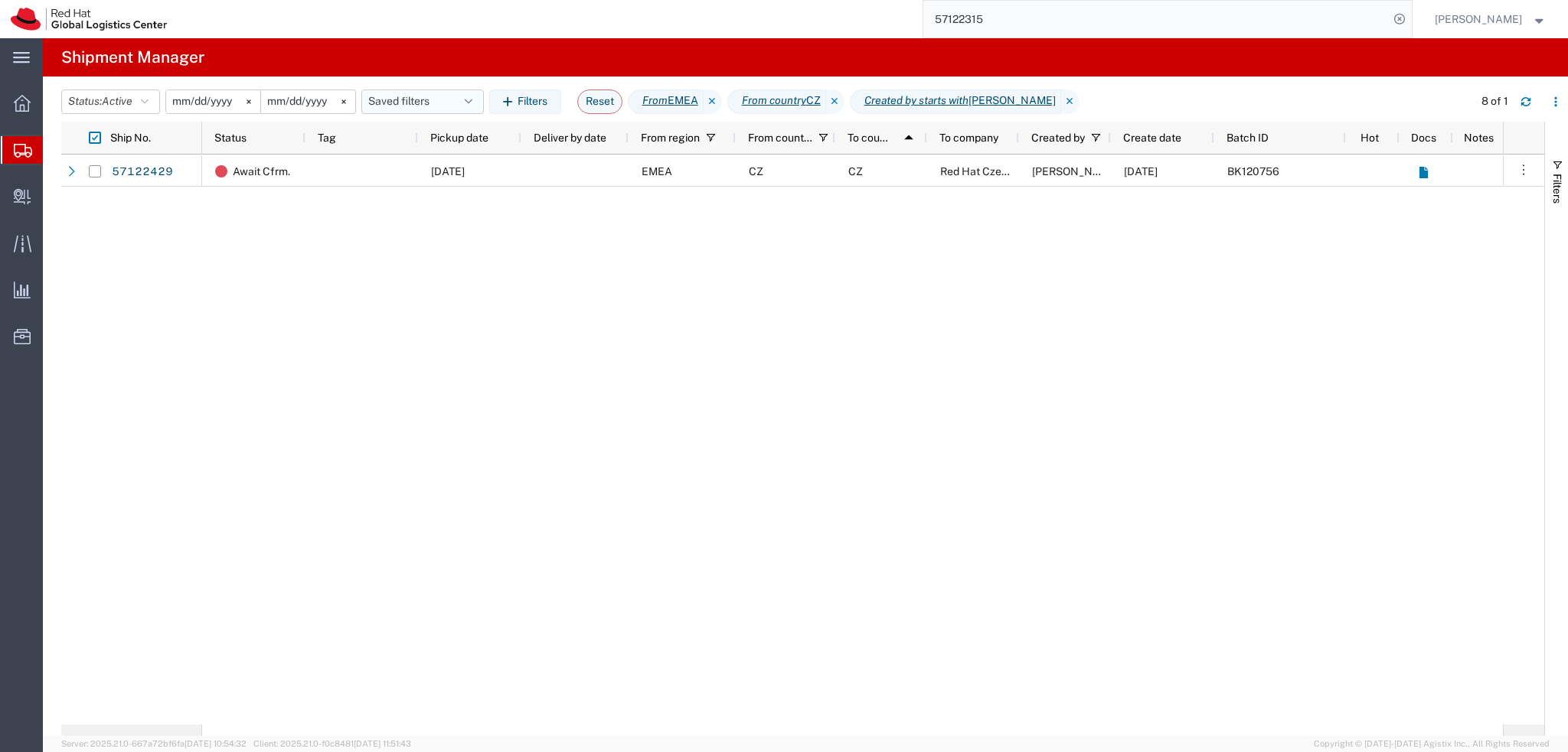
click at [417, 107] on button "Saved filters" at bounding box center [423, 102] width 123 height 24
click at [487, 171] on span "EMEA without Brno" at bounding box center [473, 169] width 182 height 29
type input "2025-01-05"
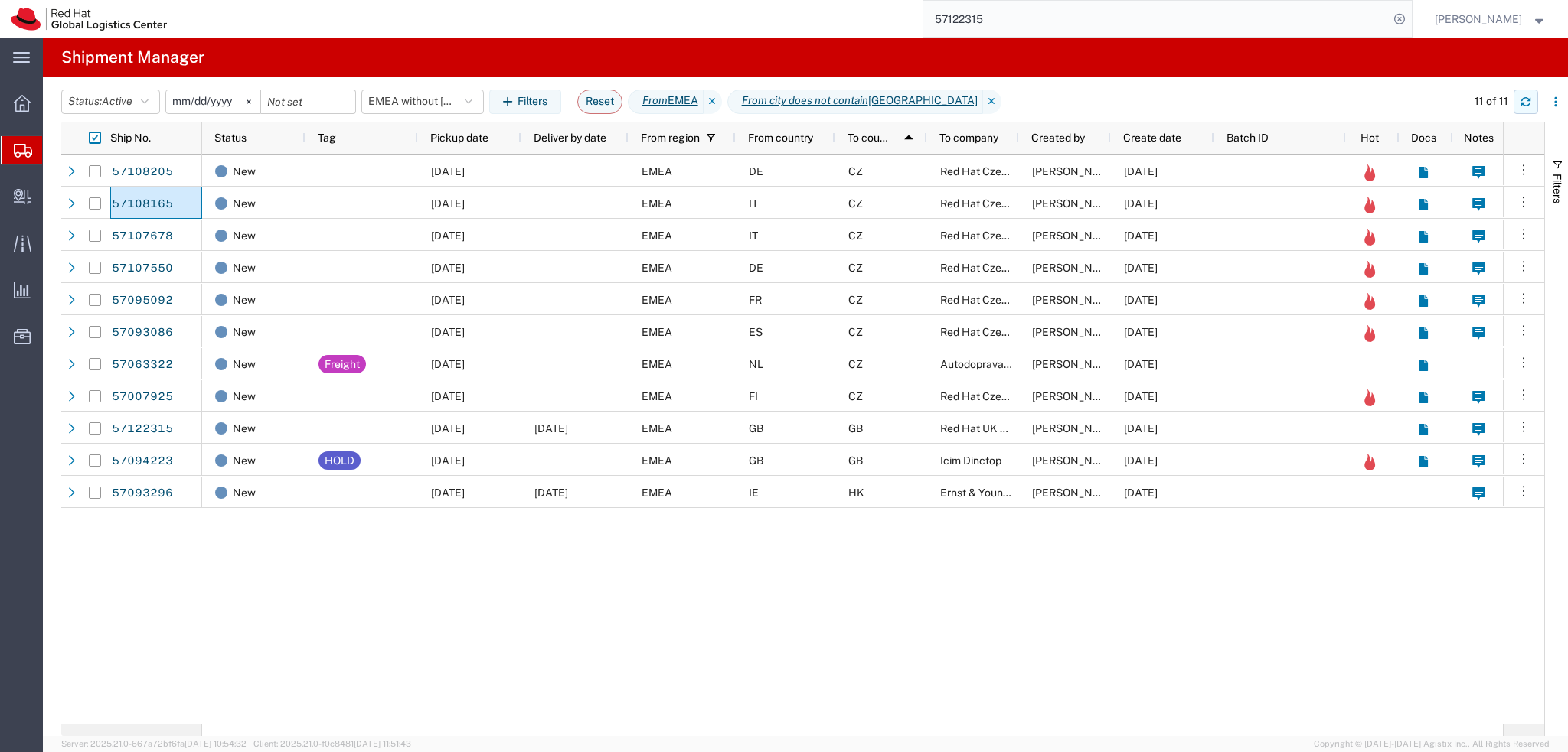
click at [1519, 108] on button "button" at bounding box center [1525, 102] width 24 height 24
click at [473, 140] on span "Pickup date" at bounding box center [459, 138] width 58 height 13
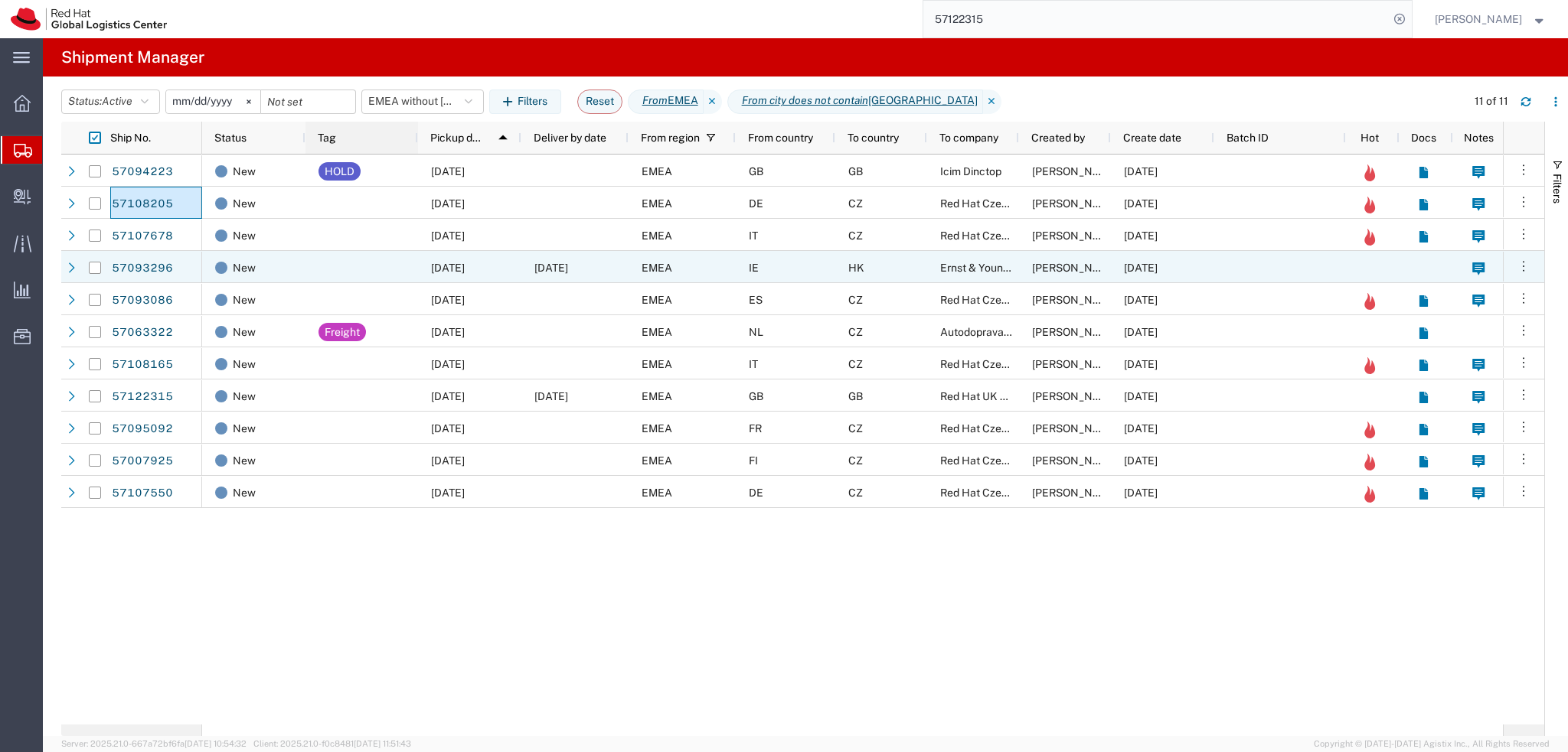
drag, startPoint x: 147, startPoint y: 268, endPoint x: 312, endPoint y: 148, distance: 204.0
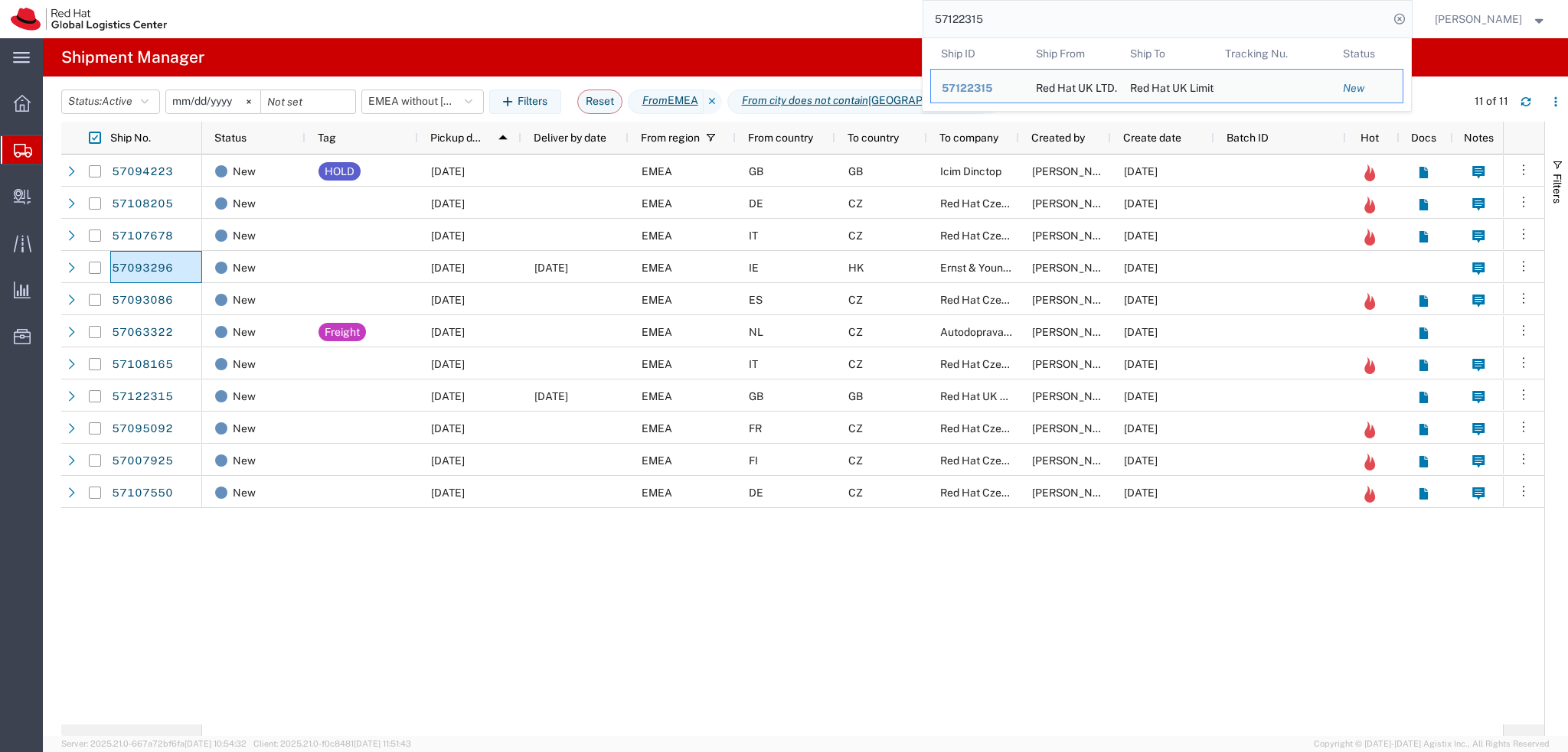
click at [1101, 18] on input "57122315" at bounding box center [1156, 19] width 466 height 37
paste input "456"
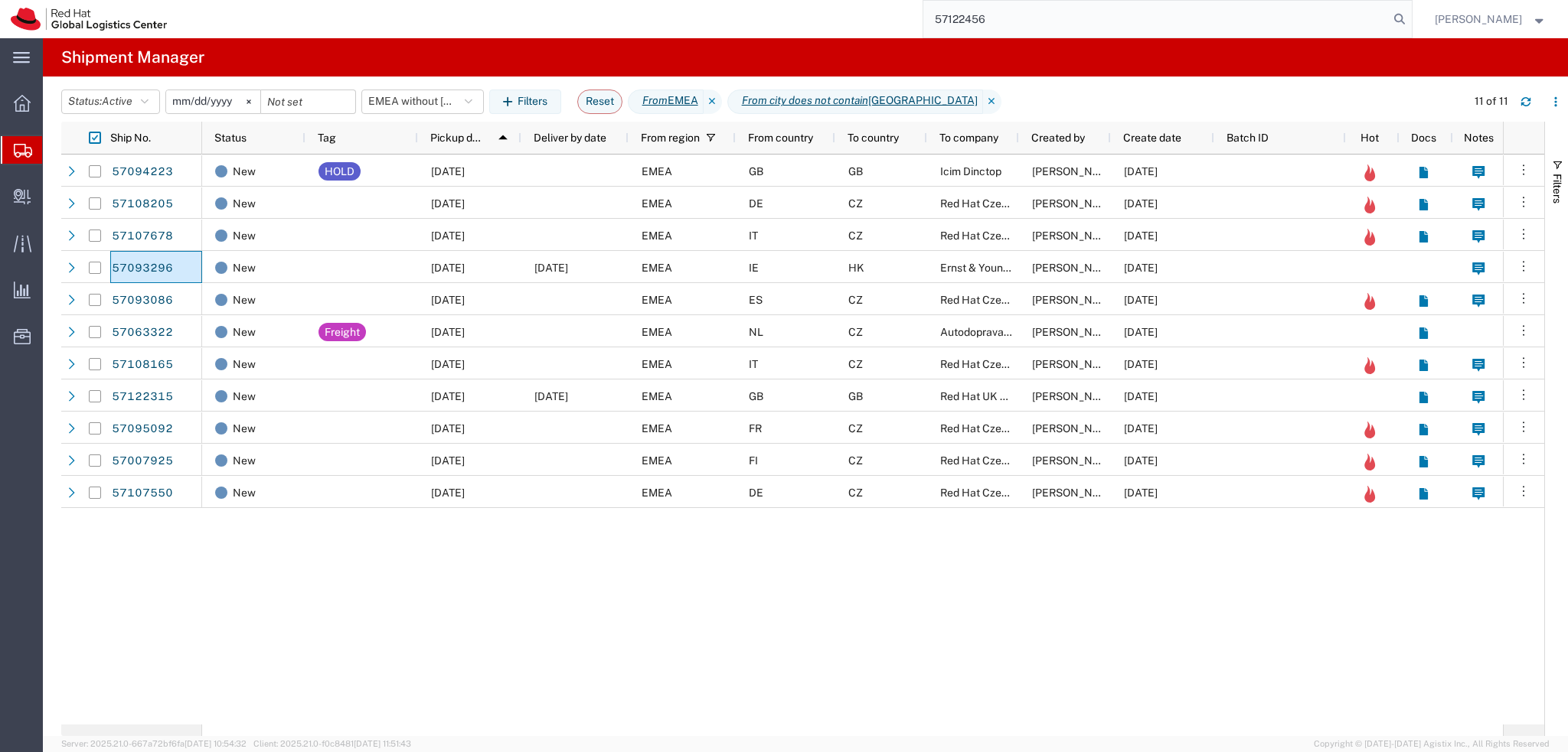
type input "57122456"
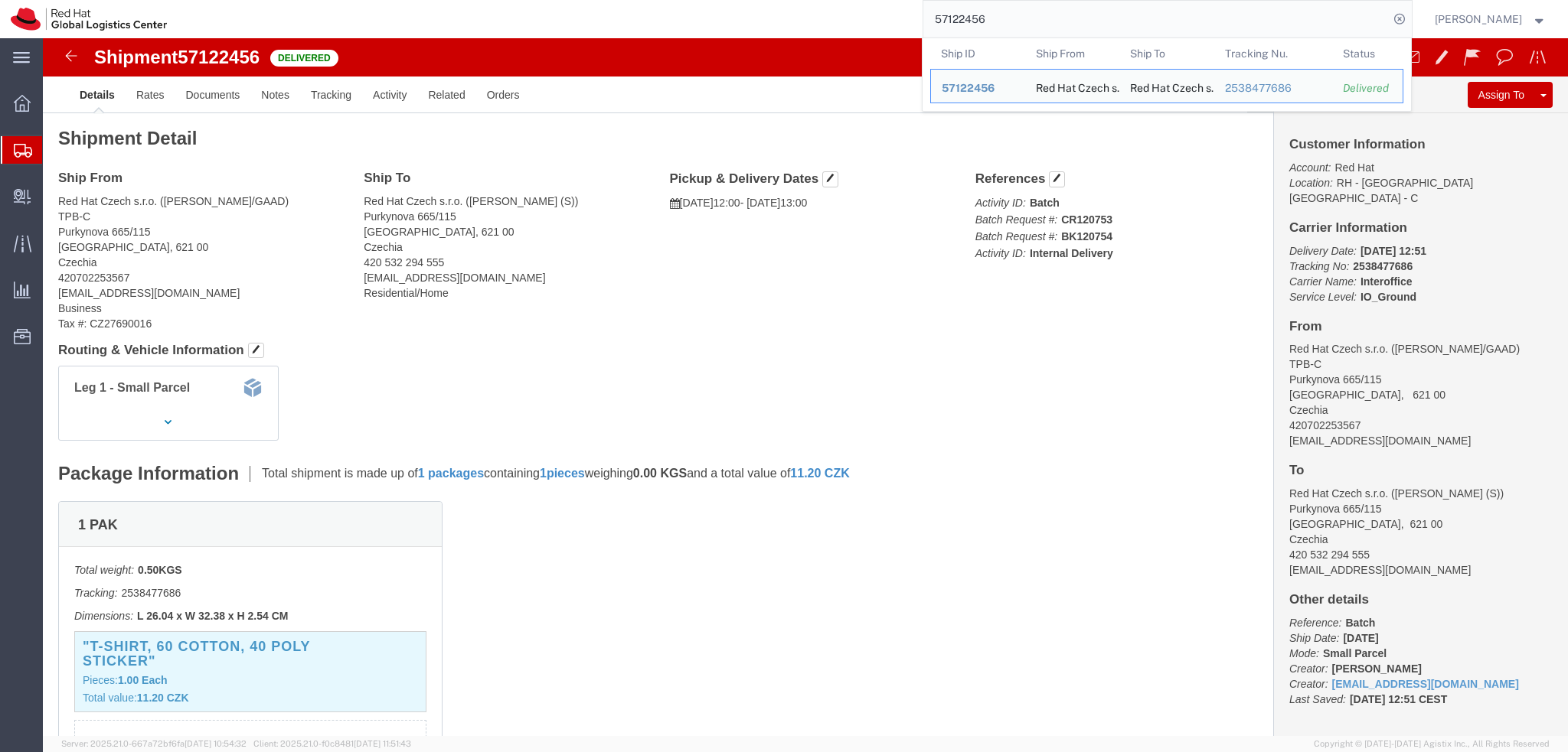
click div "Leg 1 - Small Parcel"
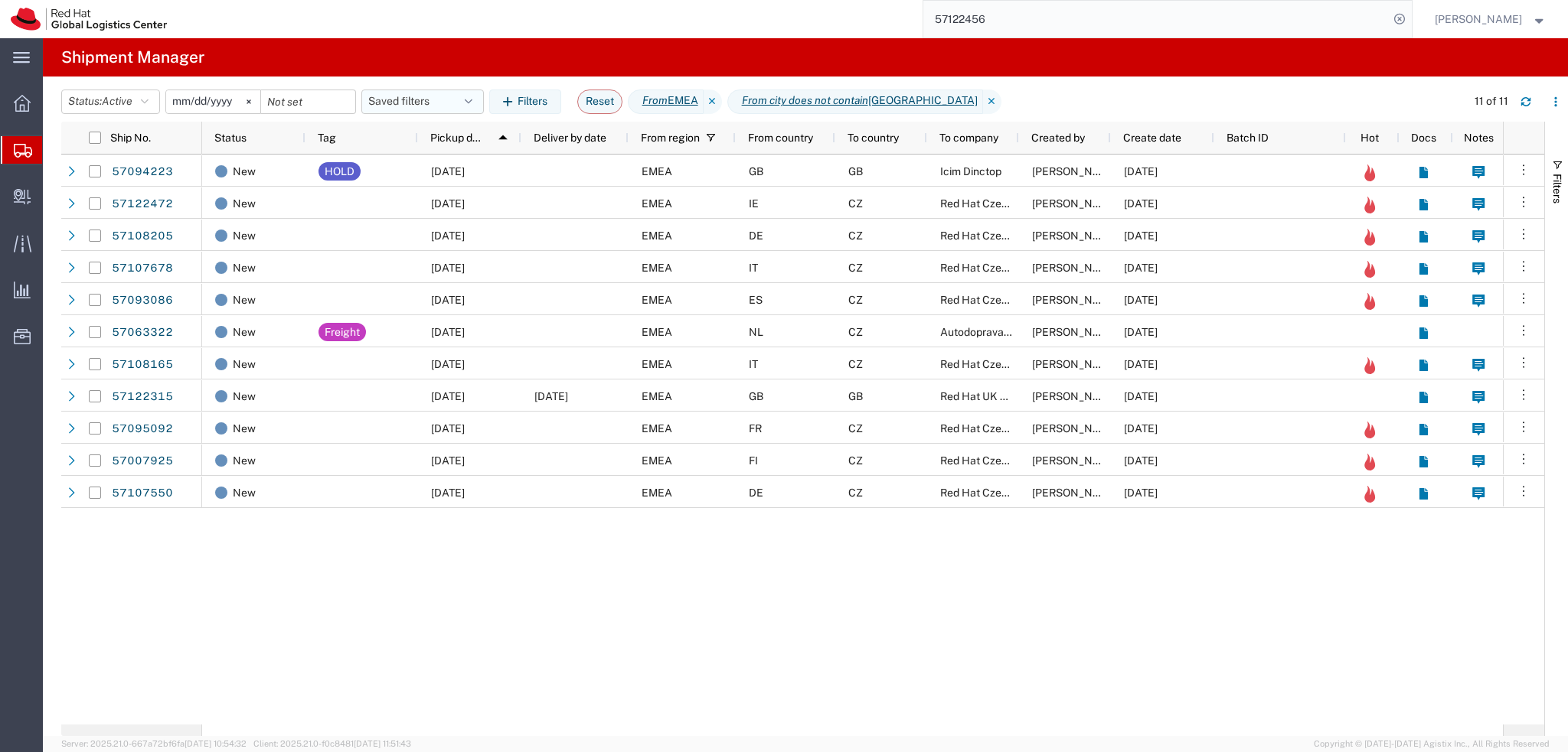
click at [419, 103] on button "Saved filters" at bounding box center [423, 102] width 123 height 24
click at [431, 171] on span "EMEA without Brno" at bounding box center [473, 169] width 182 height 29
click at [1535, 98] on button "button" at bounding box center [1525, 102] width 24 height 24
click at [1522, 104] on icon "button" at bounding box center [1525, 104] width 9 height 4
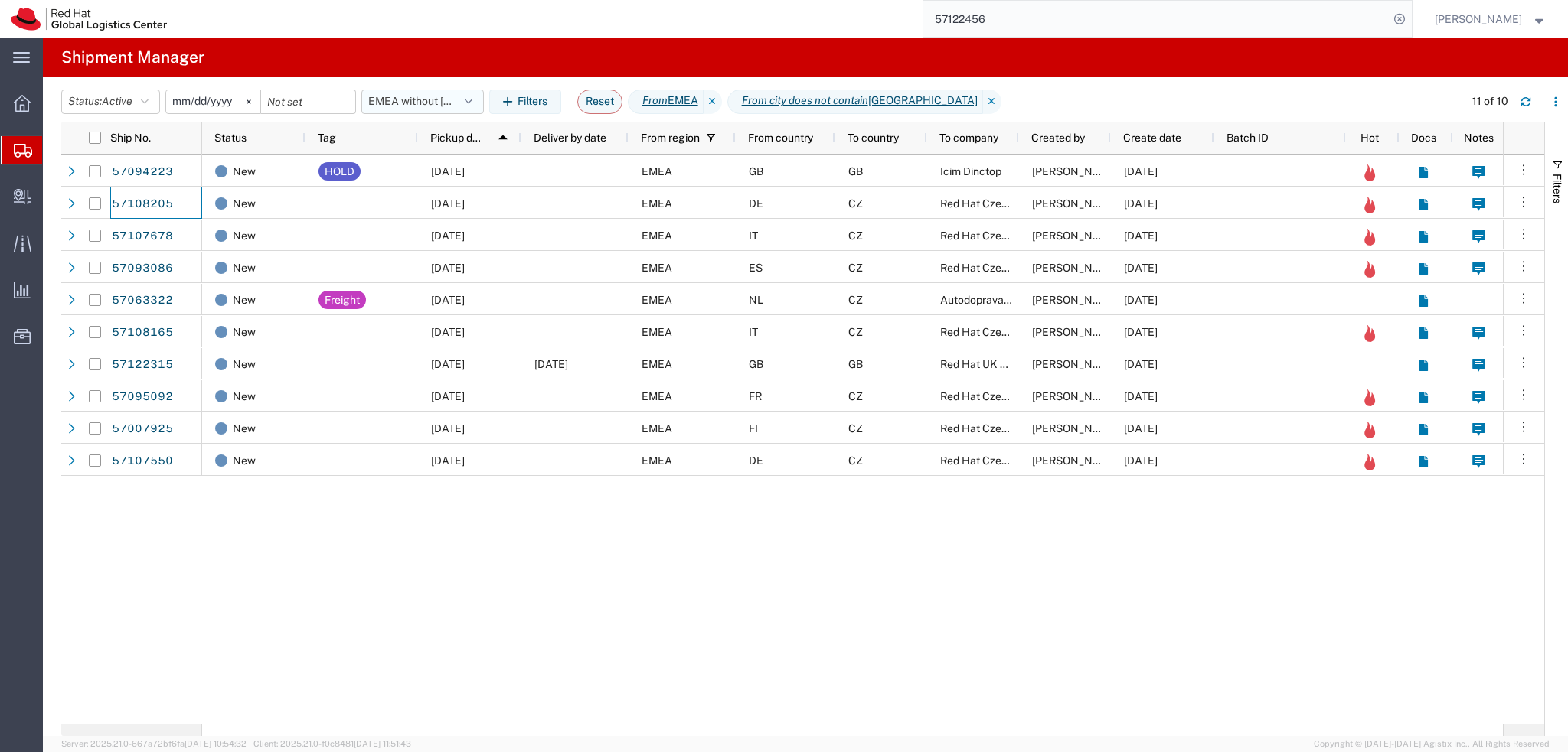
click at [432, 104] on button "EMEA without Brno" at bounding box center [423, 102] width 123 height 24
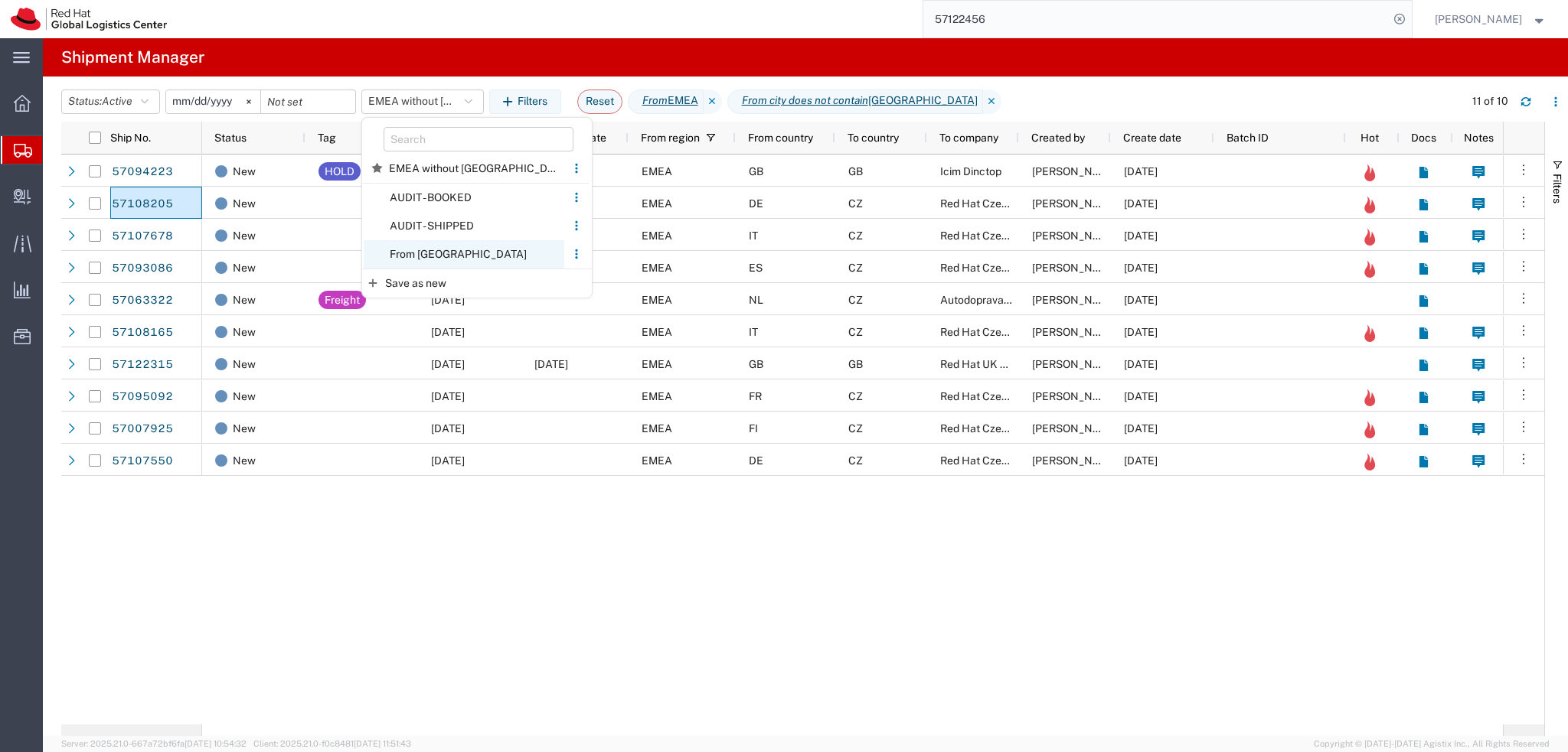
click at [468, 256] on span "From CZ" at bounding box center [464, 255] width 201 height 29
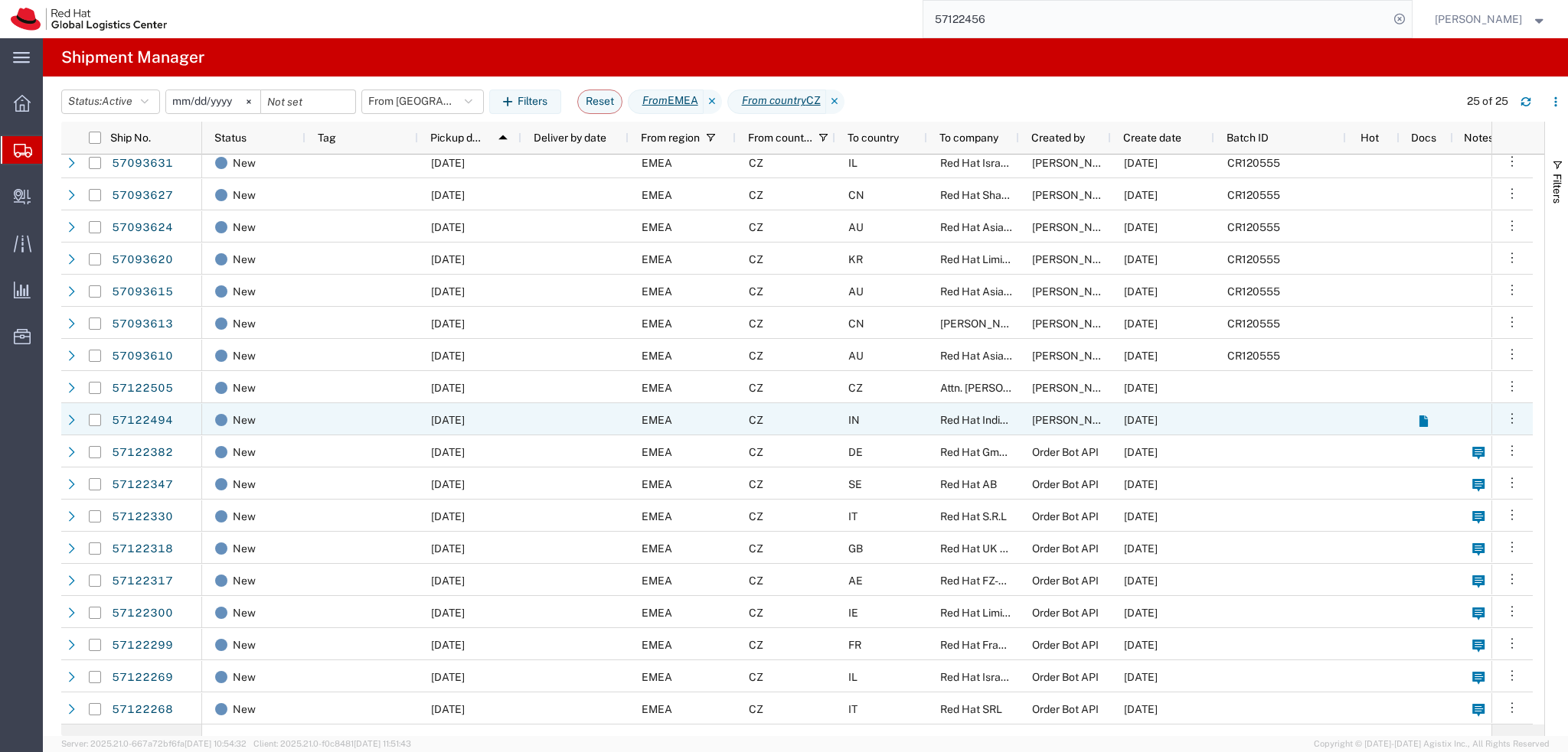
click at [894, 422] on div "IN" at bounding box center [880, 419] width 92 height 32
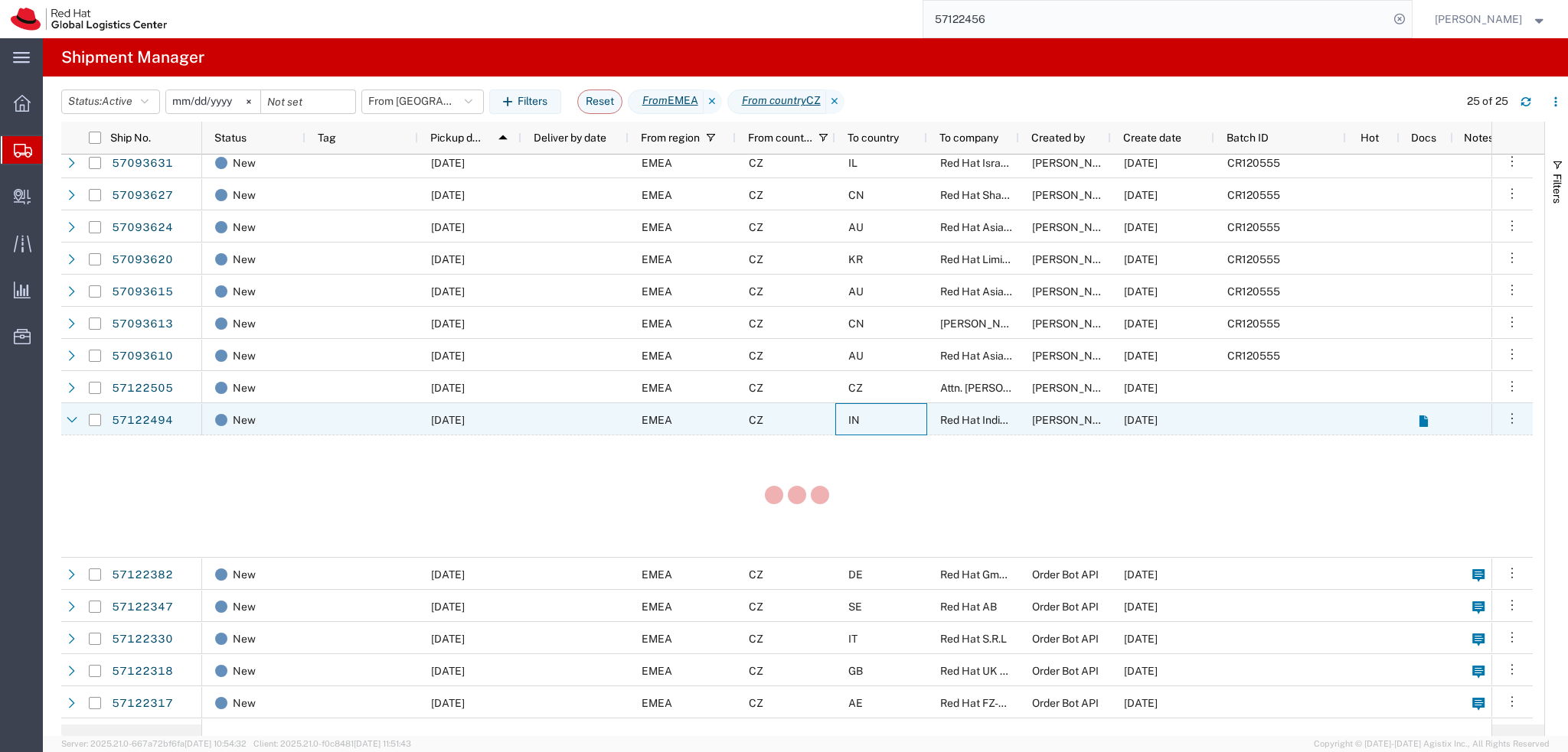
scroll to position [234, 0]
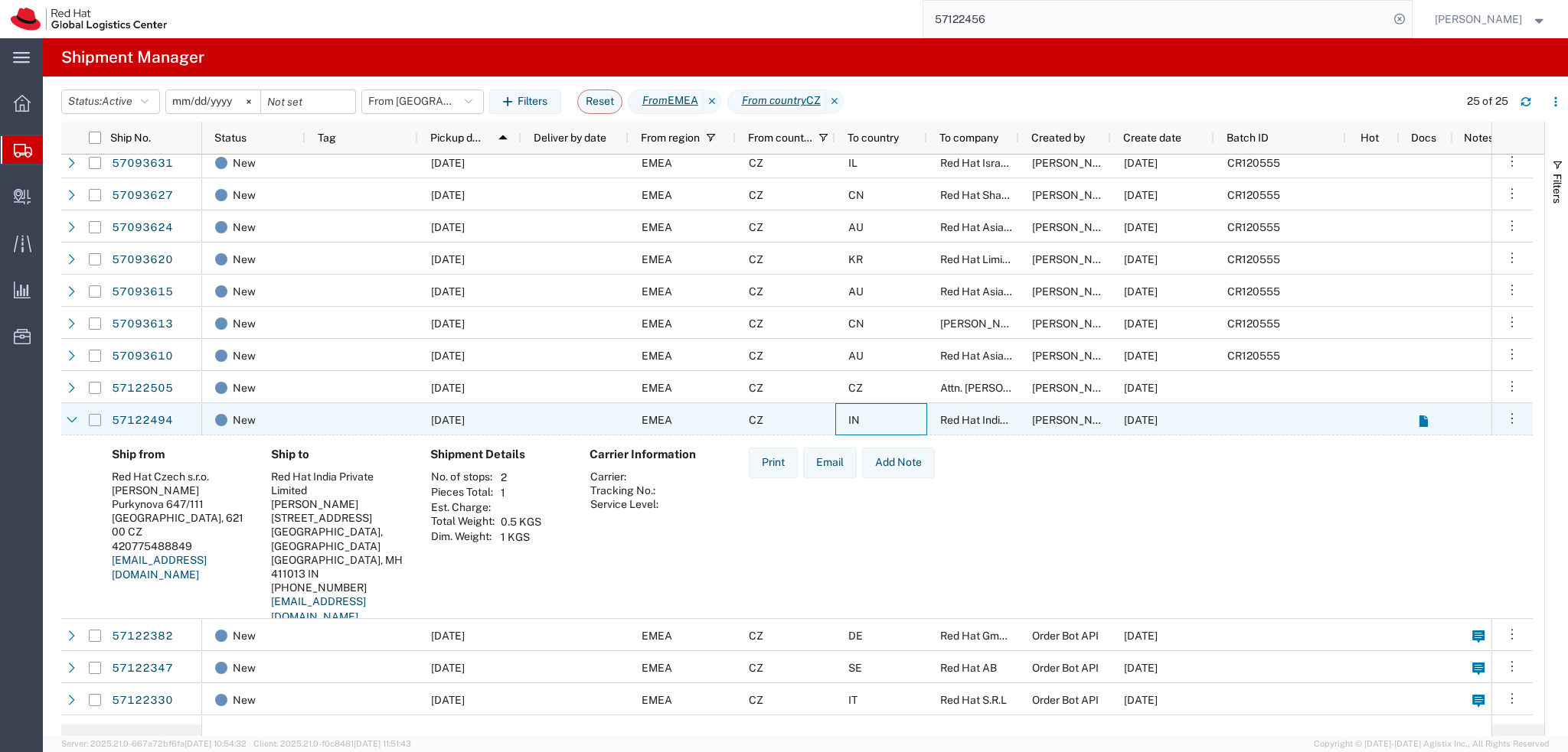
click at [93, 421] on input "Press Space to toggle row selection (unchecked)" at bounding box center [95, 420] width 13 height 13
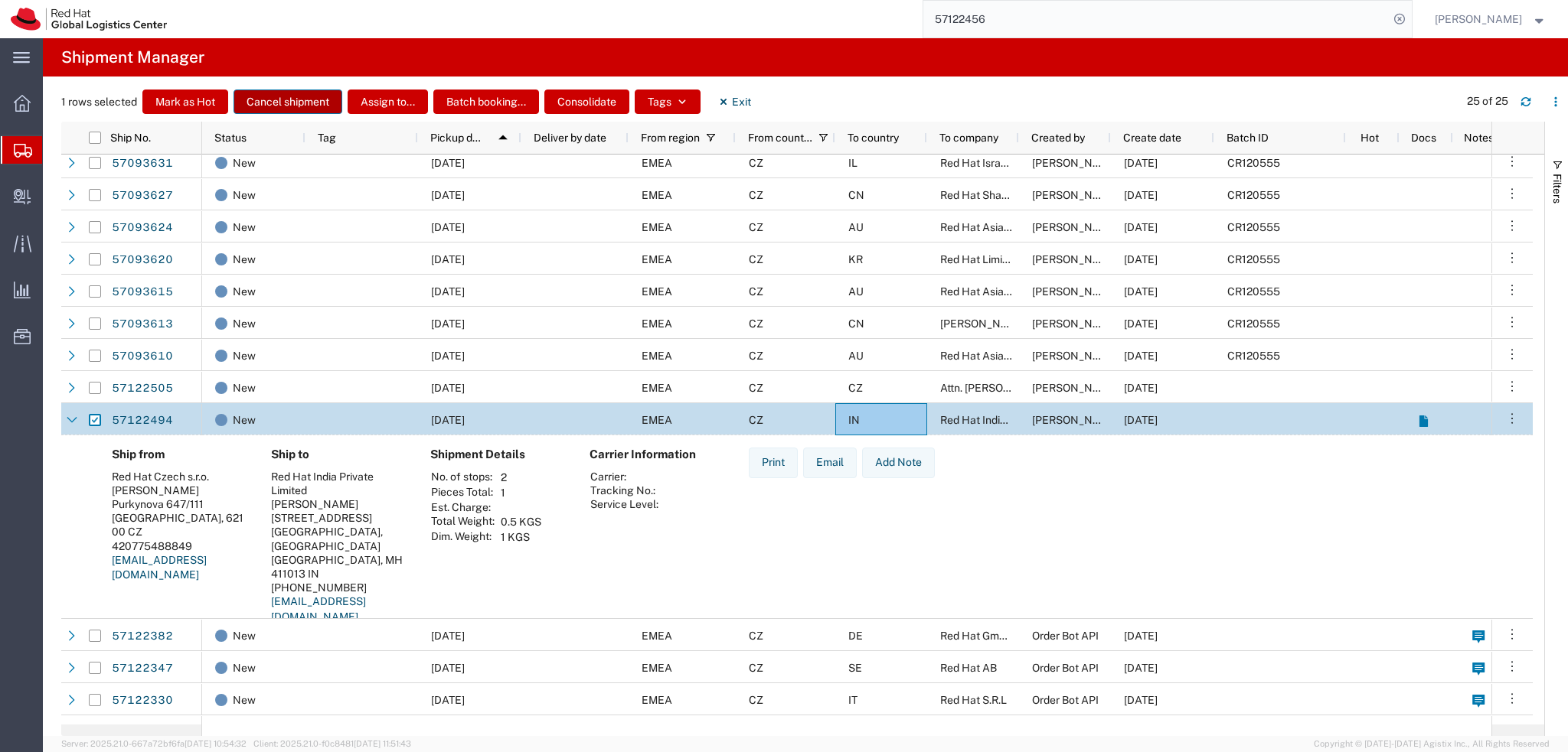
click at [293, 107] on button "Cancel shipment" at bounding box center [288, 102] width 108 height 24
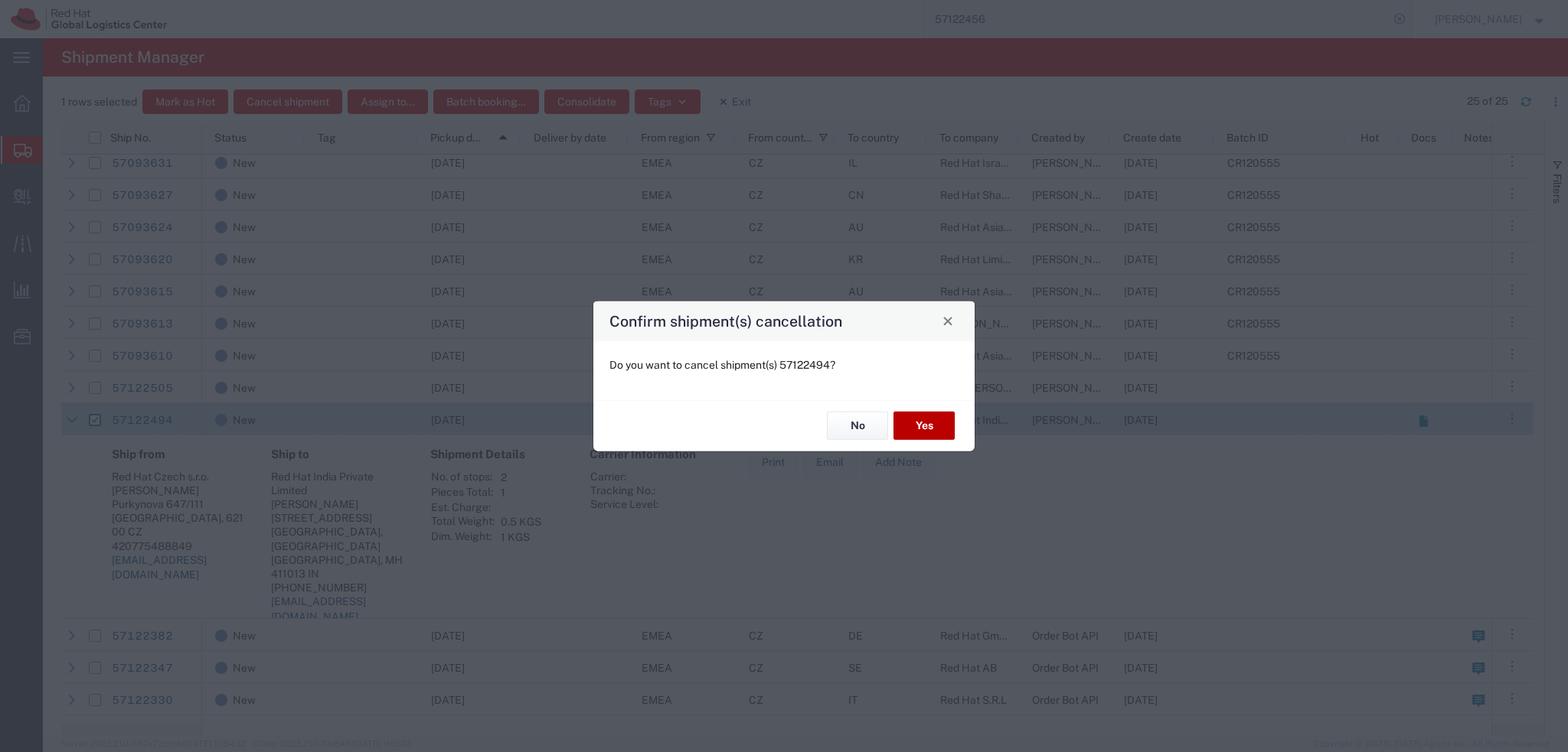
click at [928, 427] on button "Yes" at bounding box center [924, 426] width 61 height 29
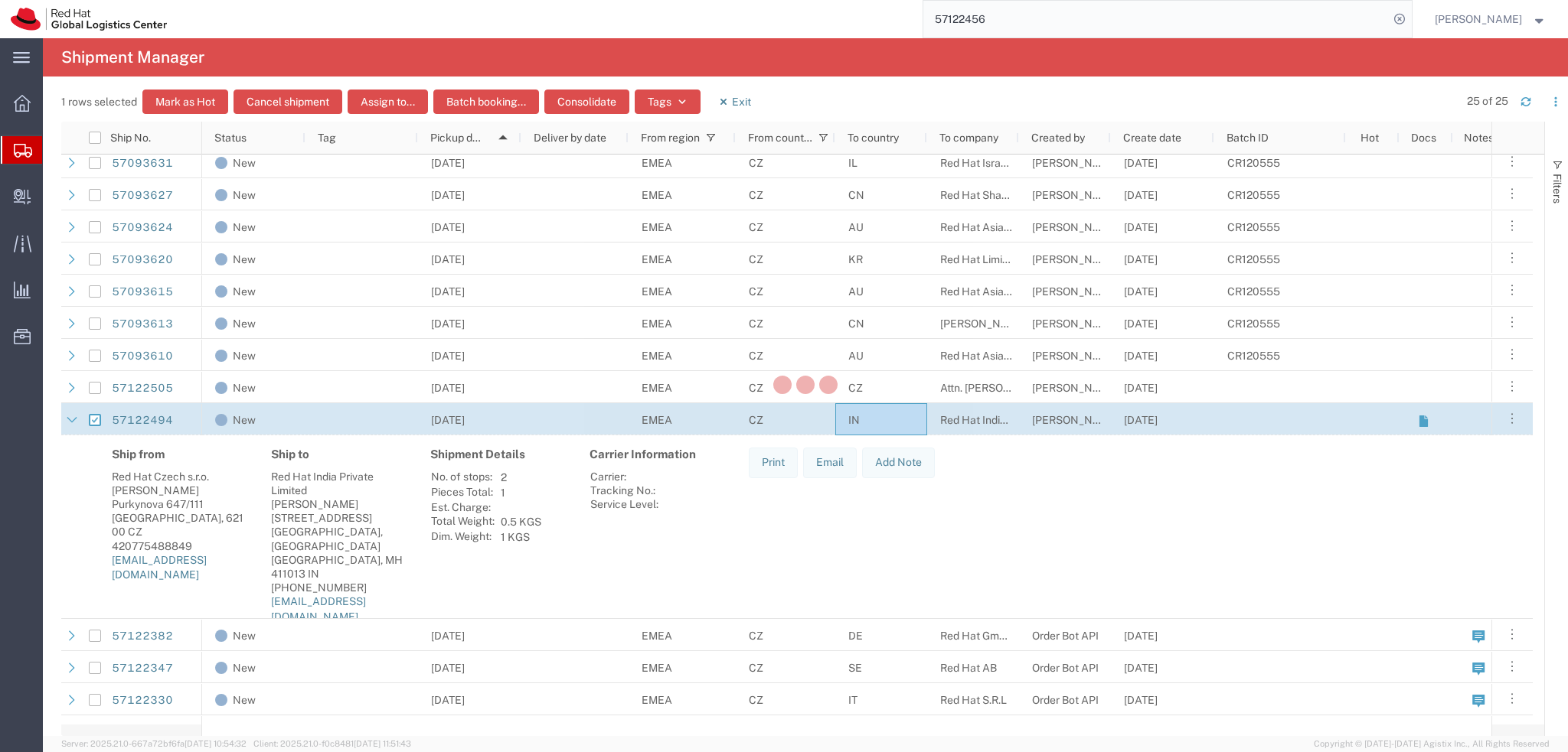
checkbox input "false"
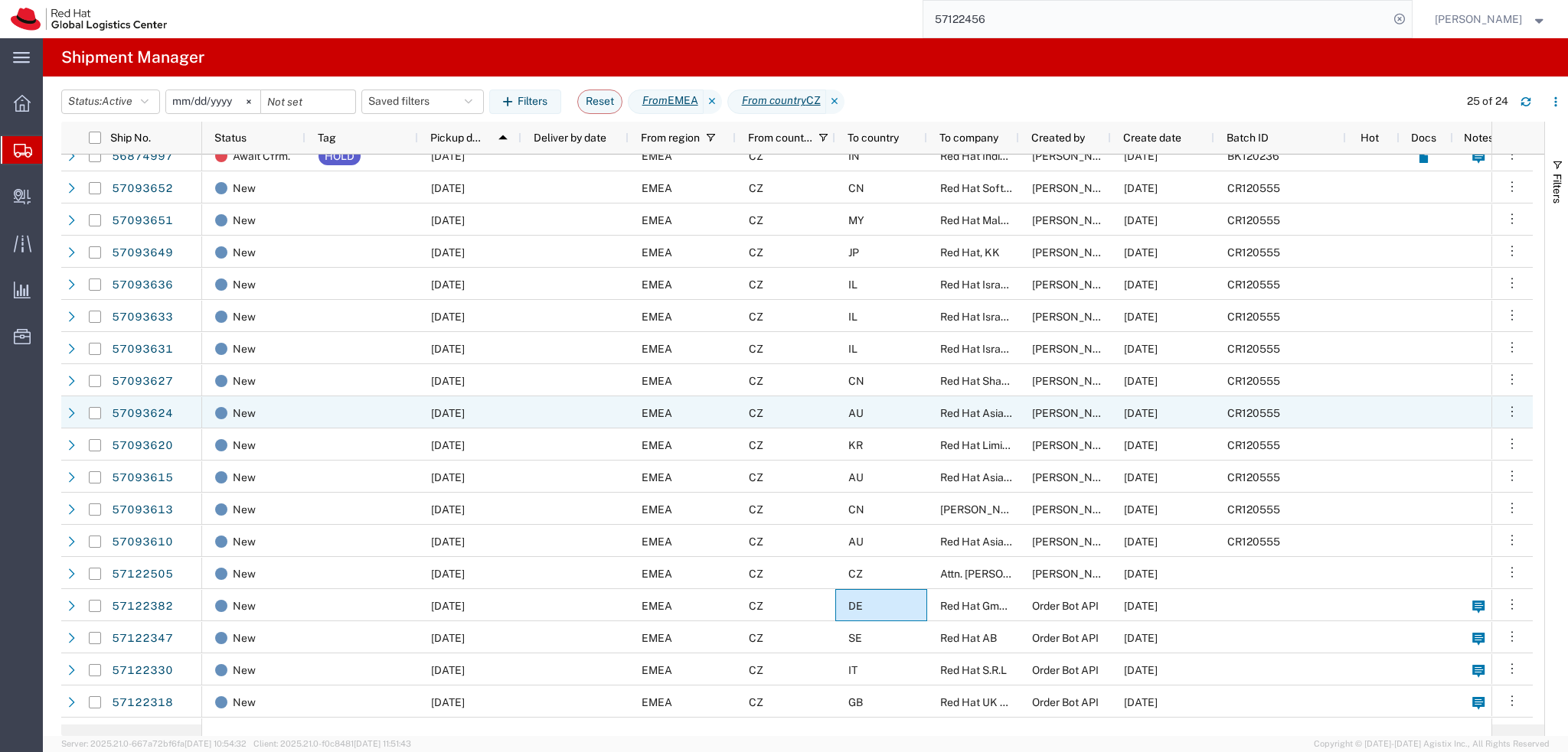
scroll to position [15, 0]
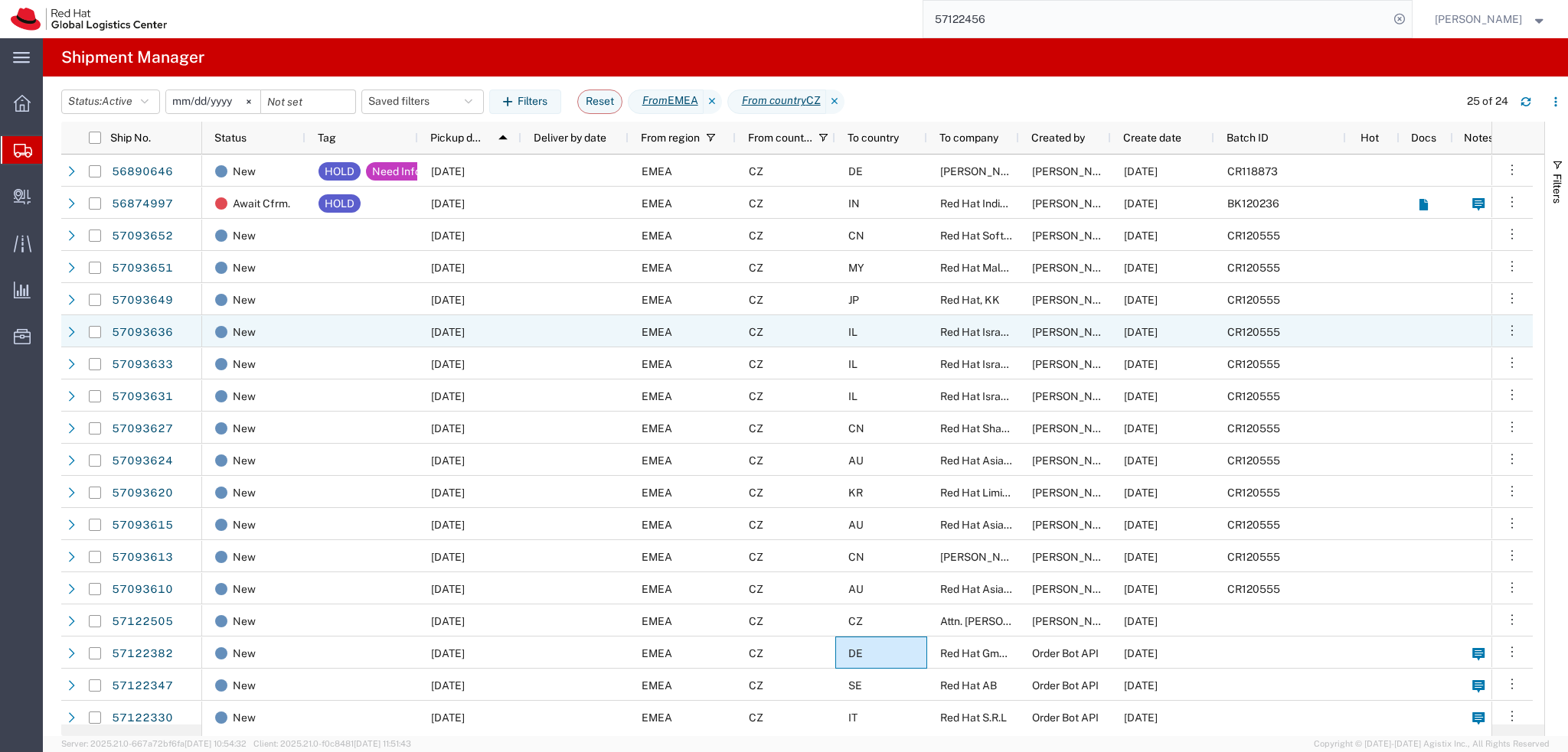
click at [890, 329] on div "IL" at bounding box center [880, 331] width 92 height 32
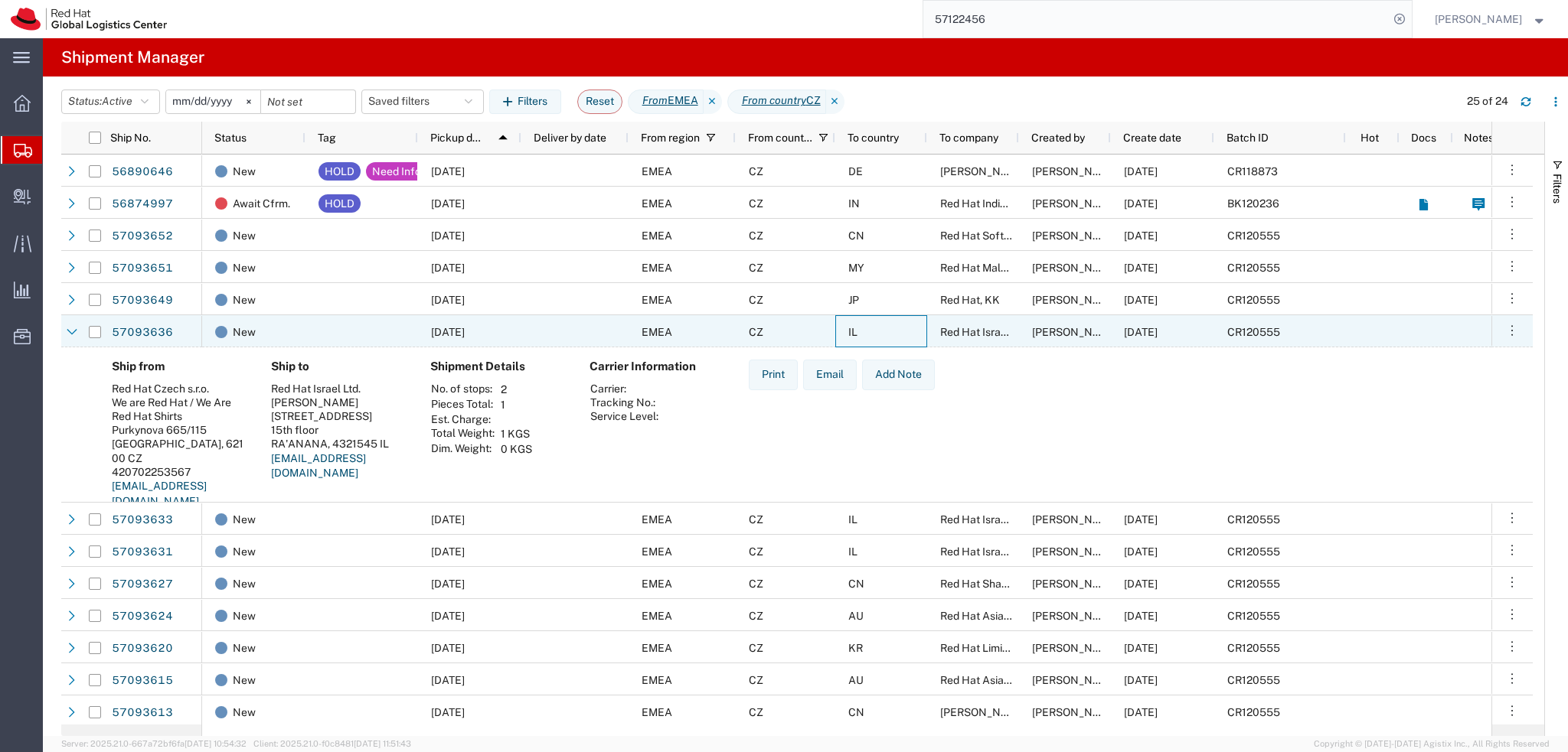
click at [890, 329] on div "IL" at bounding box center [880, 331] width 92 height 32
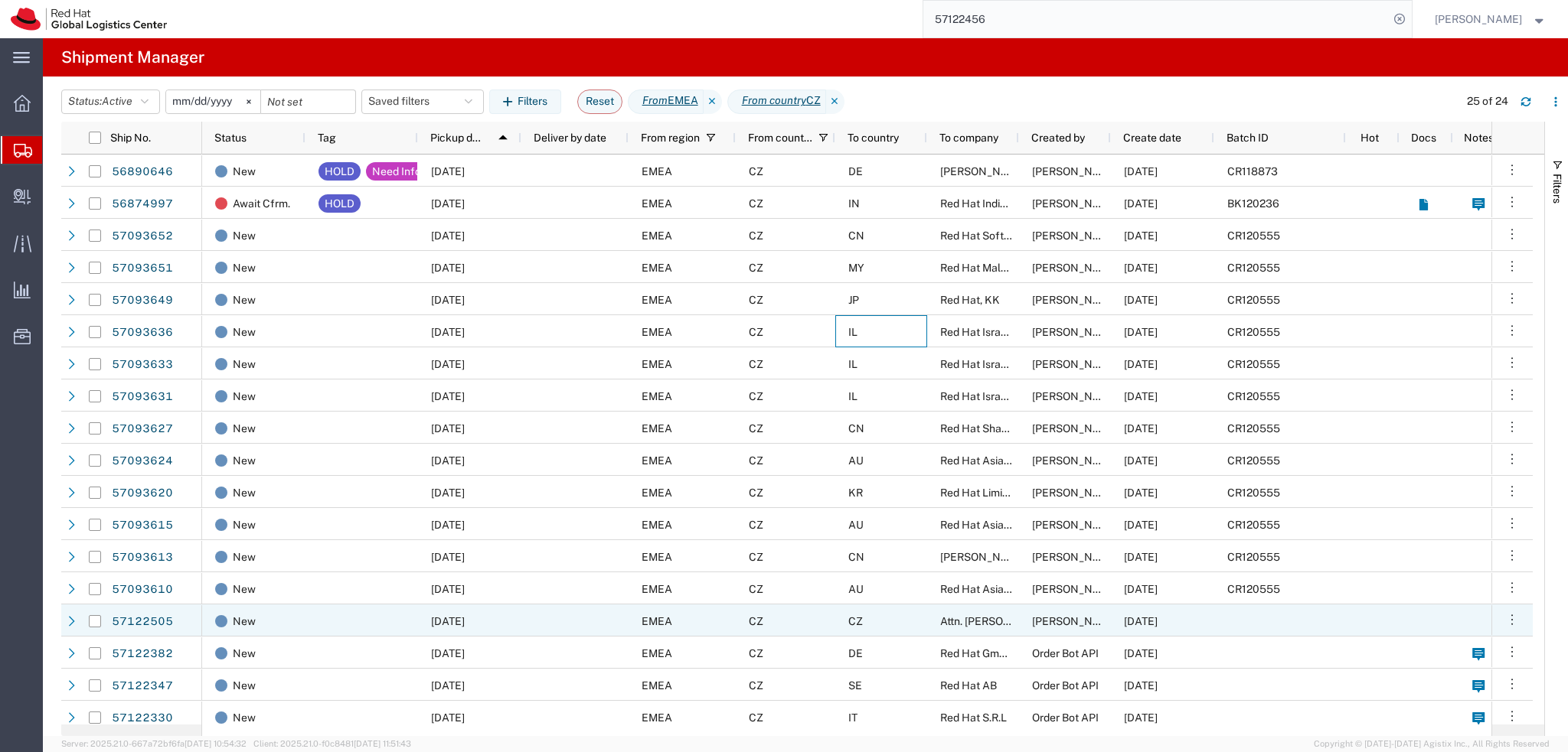
click at [893, 621] on div "CZ" at bounding box center [880, 620] width 92 height 32
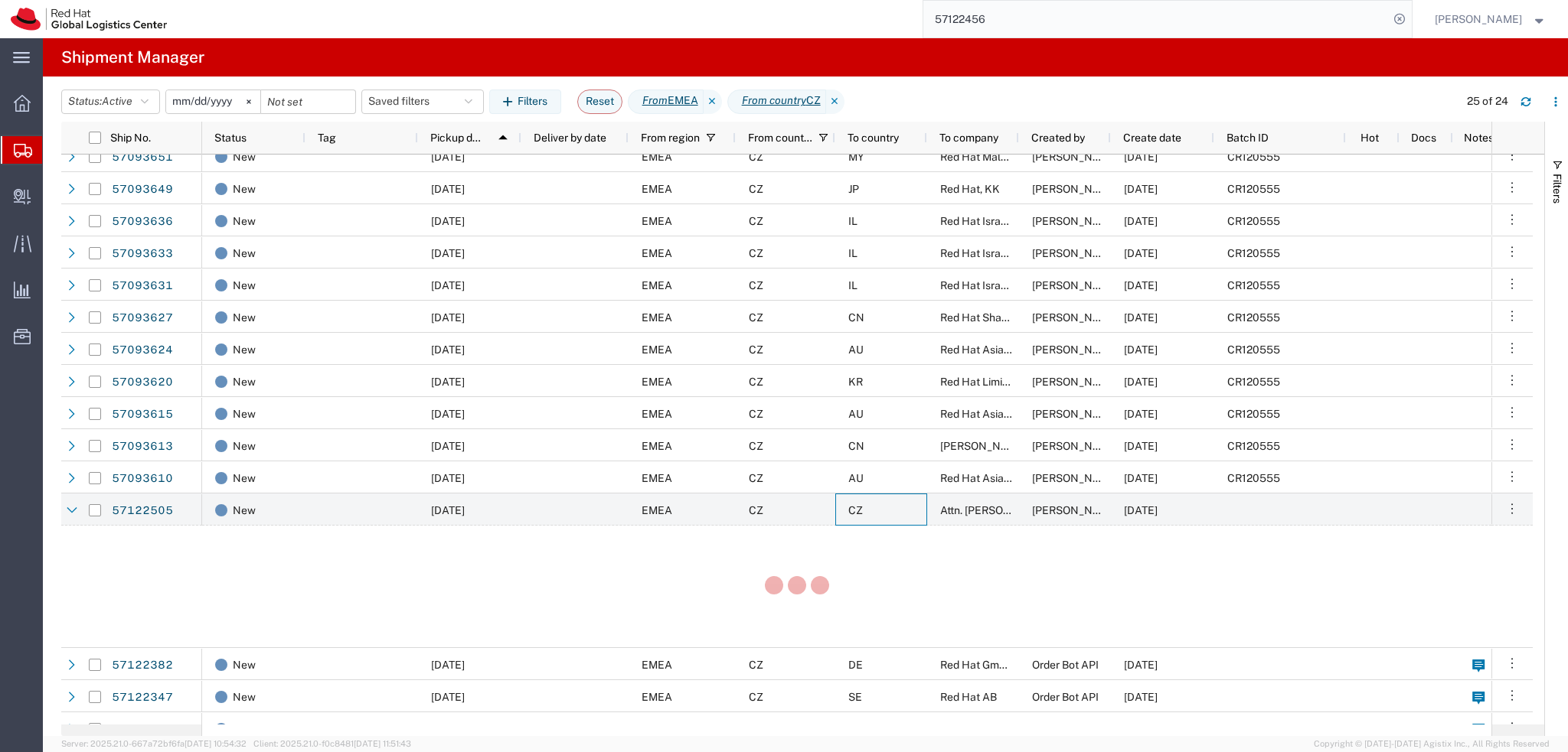
scroll to position [153, 0]
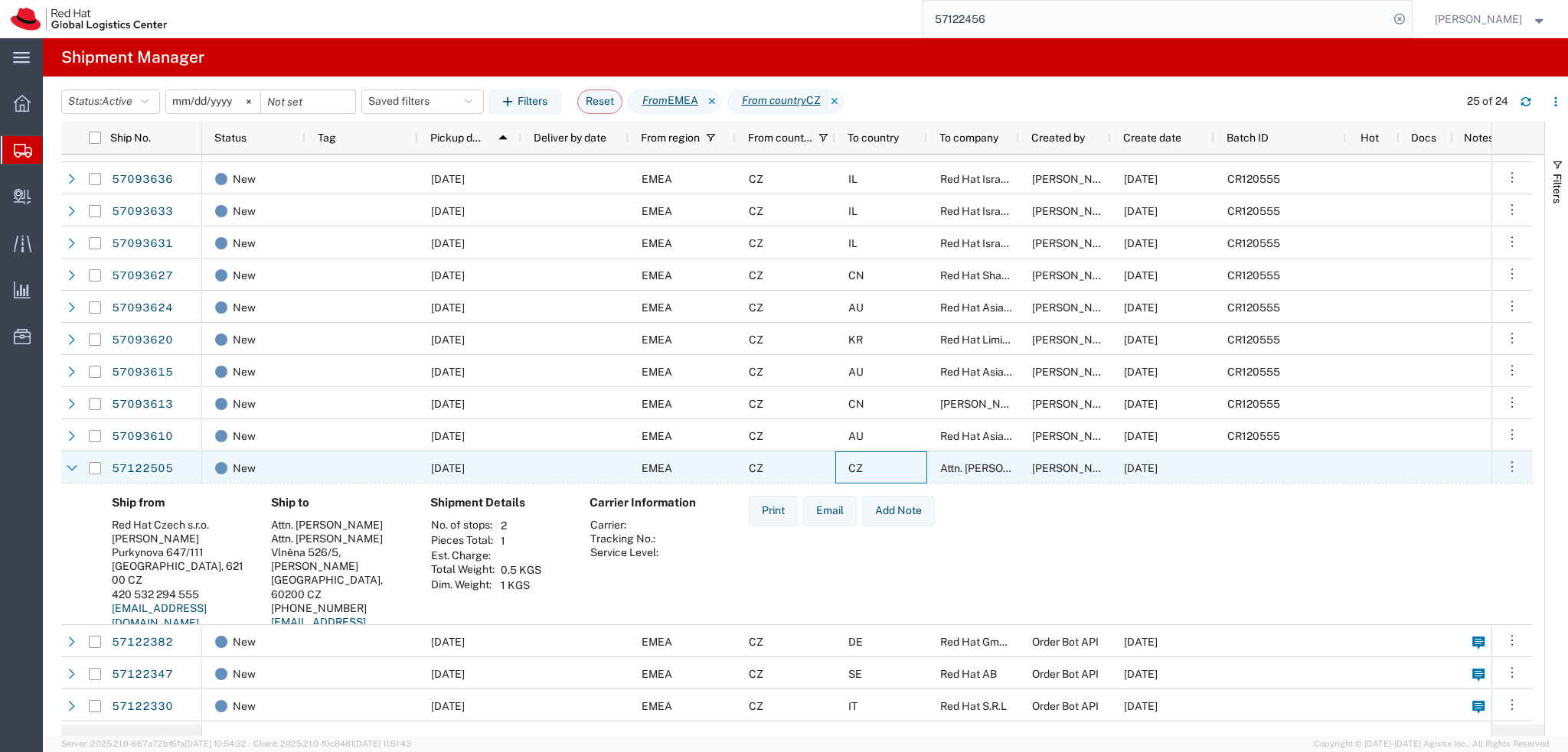
click at [873, 467] on div "CZ" at bounding box center [880, 467] width 92 height 32
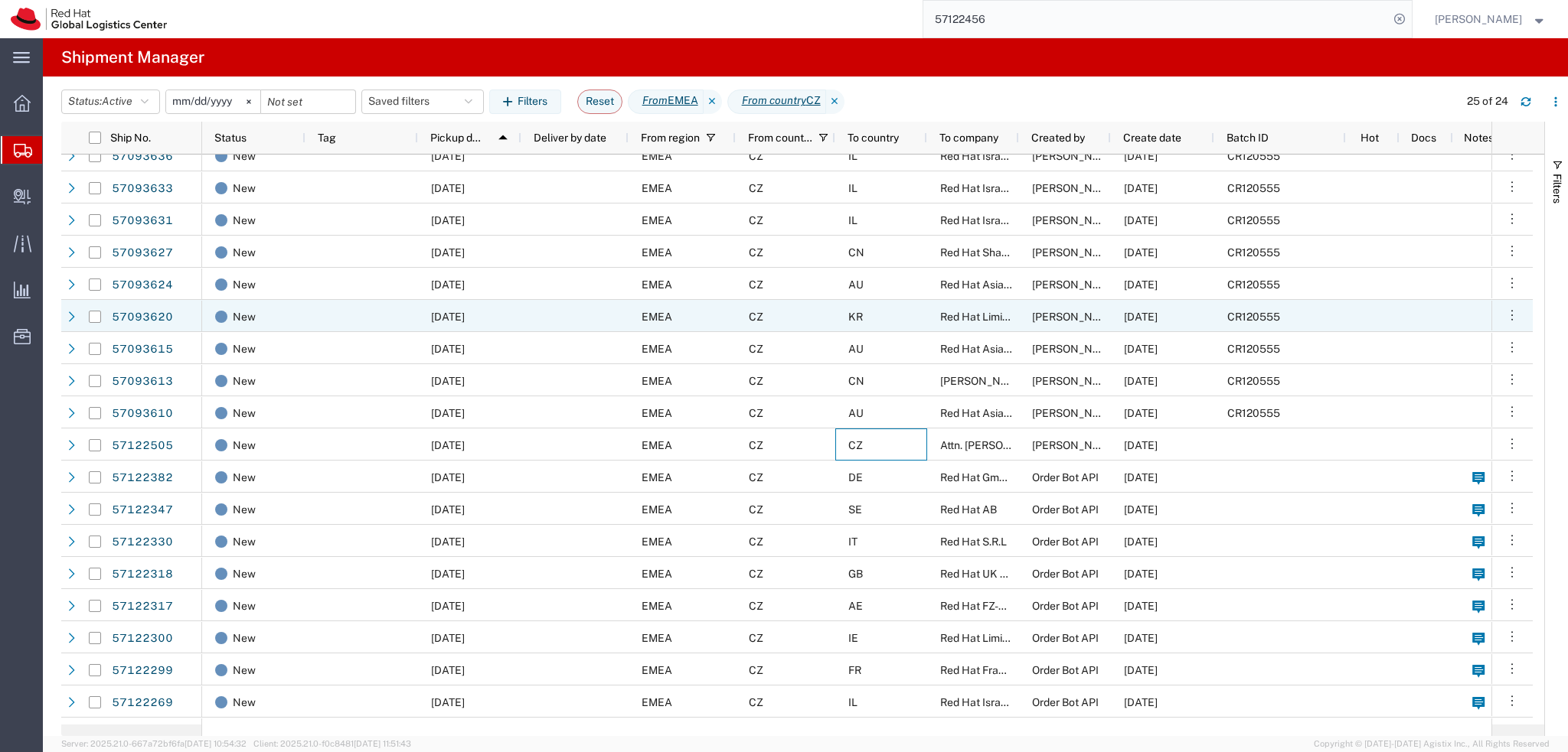
scroll to position [201, 0]
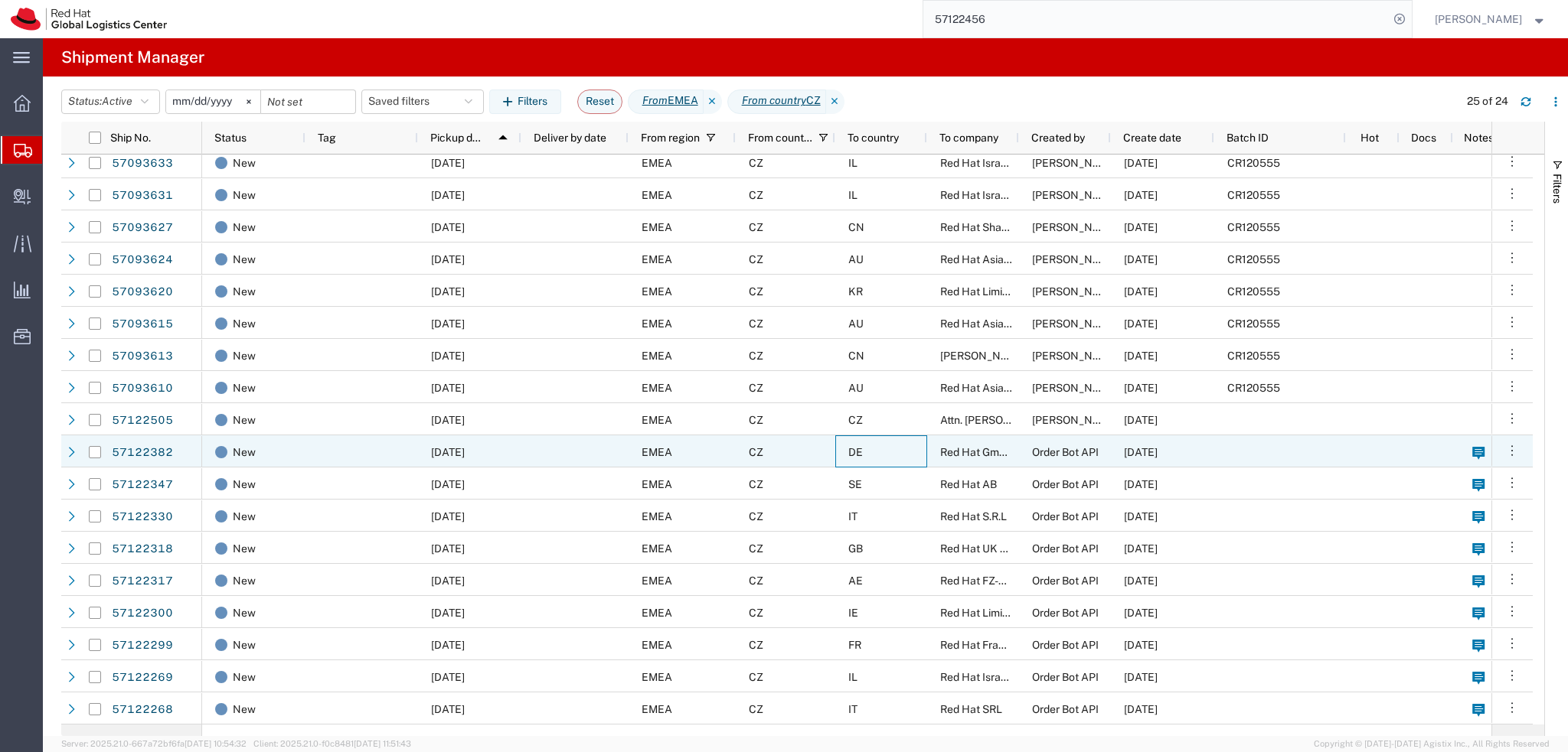
click at [891, 459] on div "DE" at bounding box center [880, 451] width 92 height 32
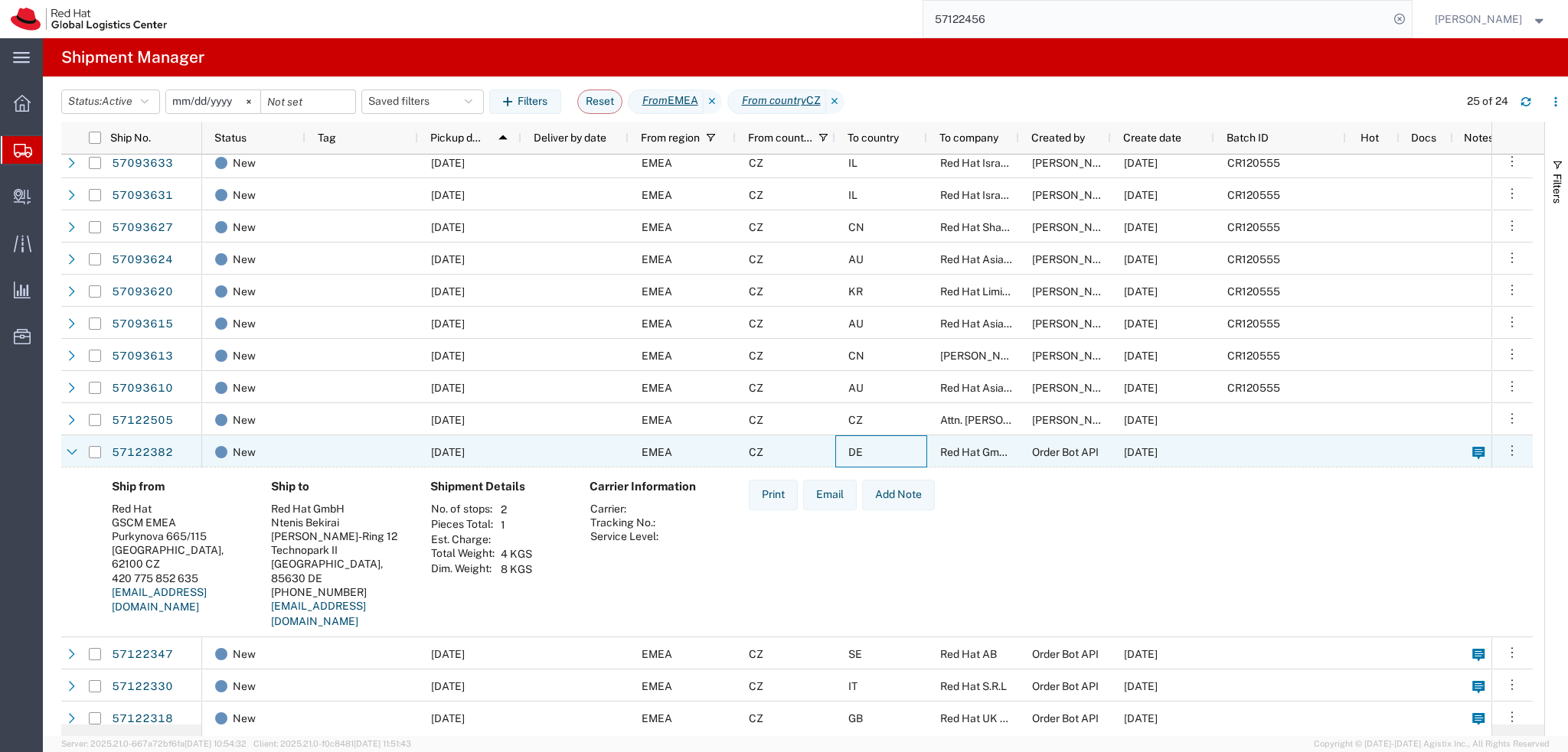
click at [898, 455] on div "DE" at bounding box center [880, 451] width 92 height 32
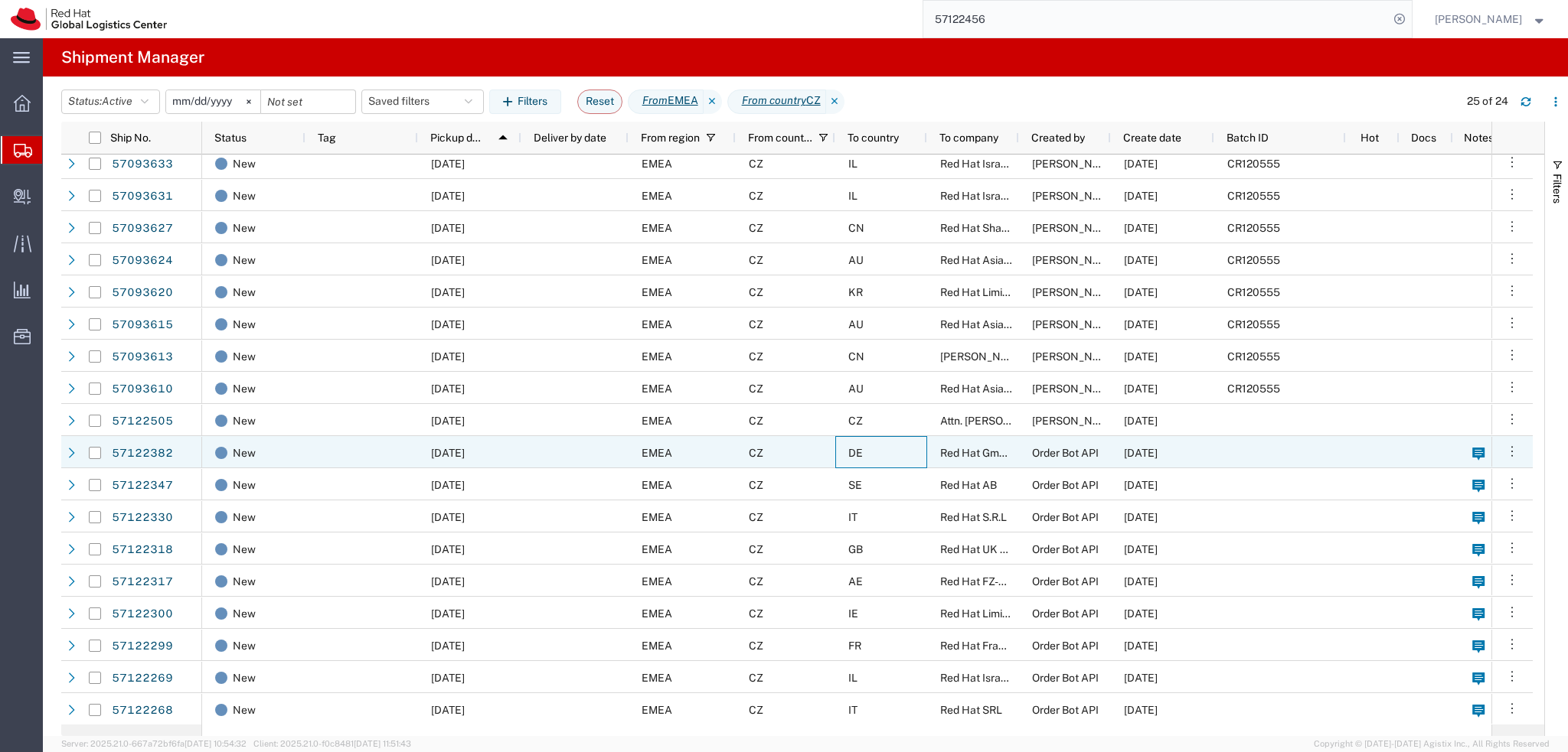
click at [898, 456] on div "DE" at bounding box center [880, 452] width 92 height 32
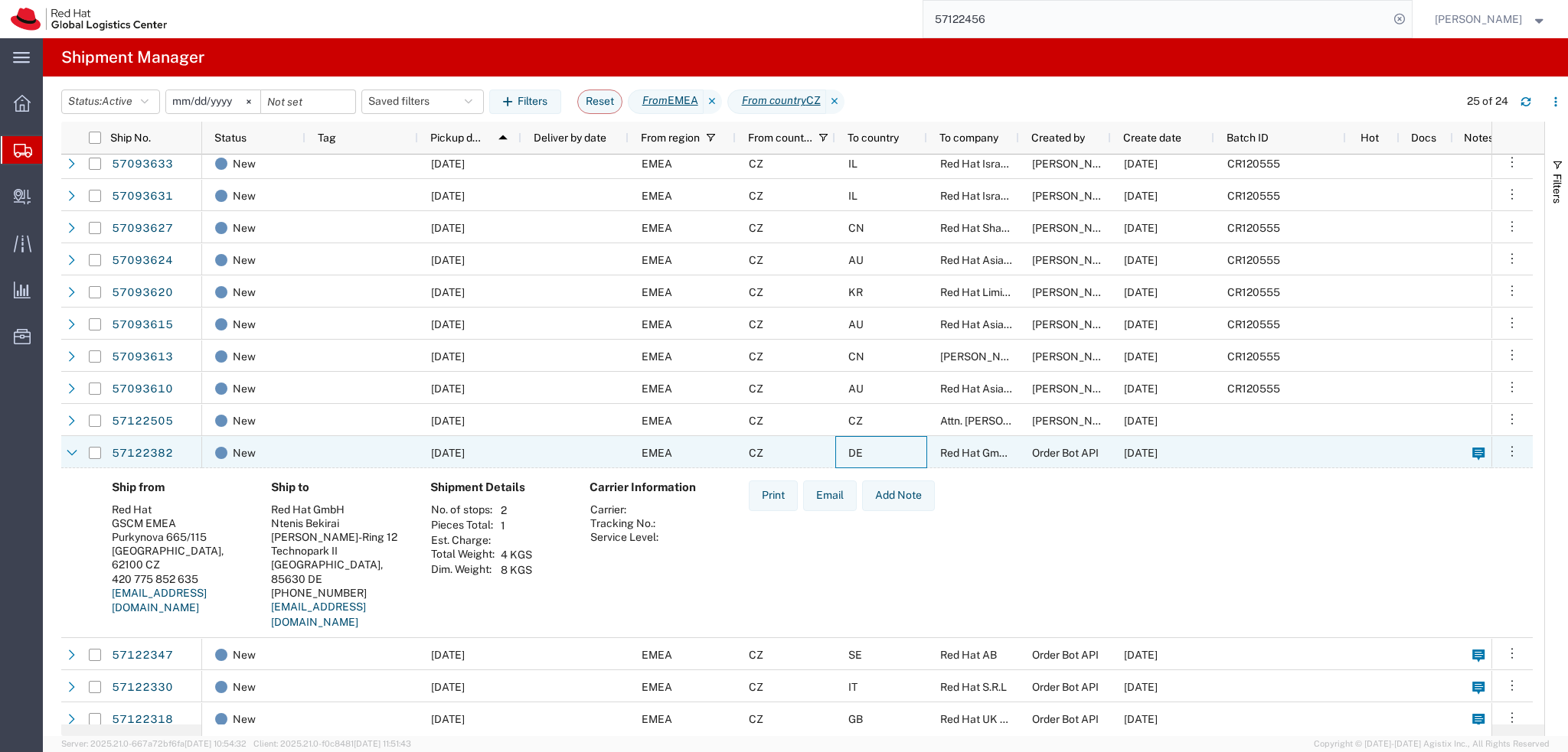
click at [898, 456] on div "DE" at bounding box center [880, 452] width 92 height 32
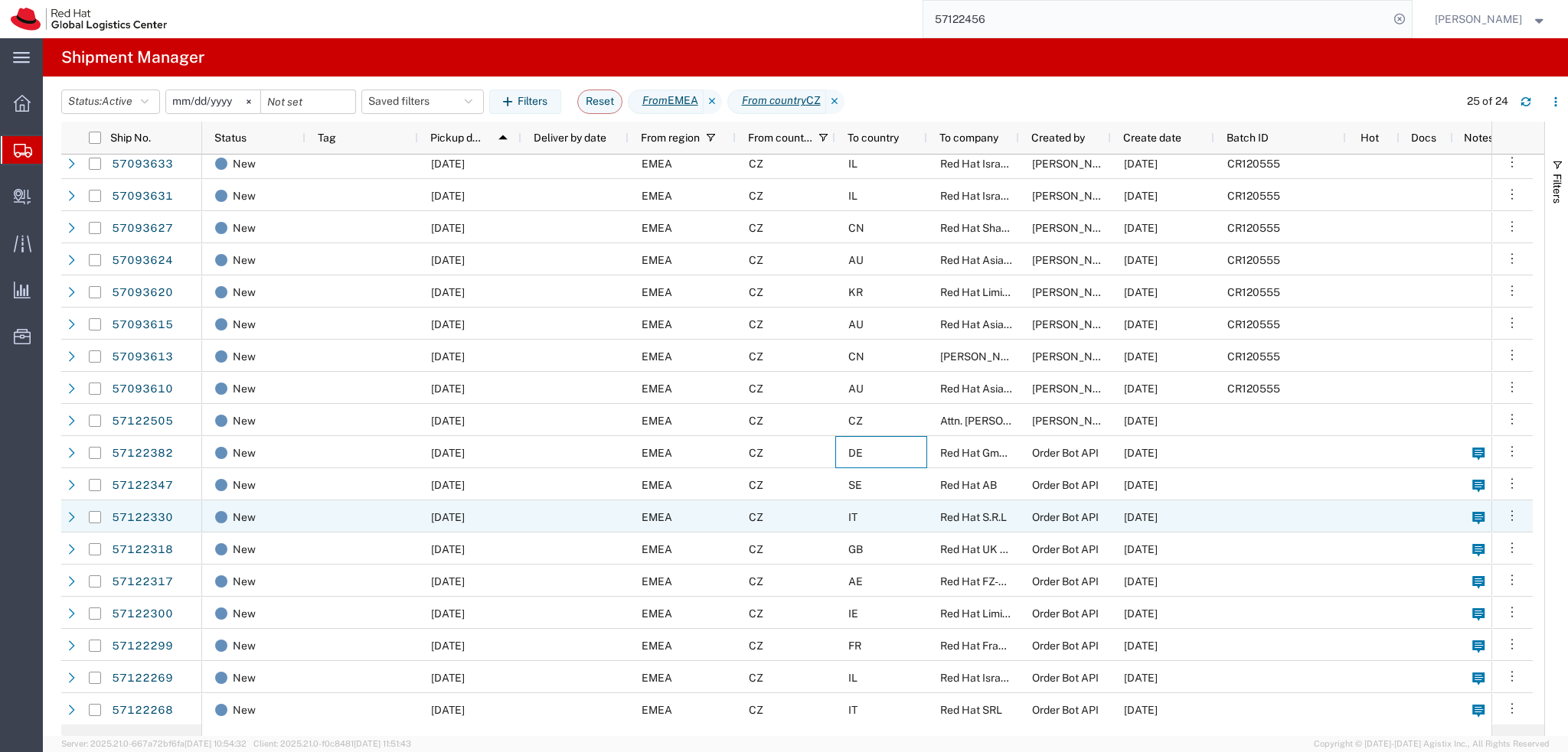
scroll to position [201, 0]
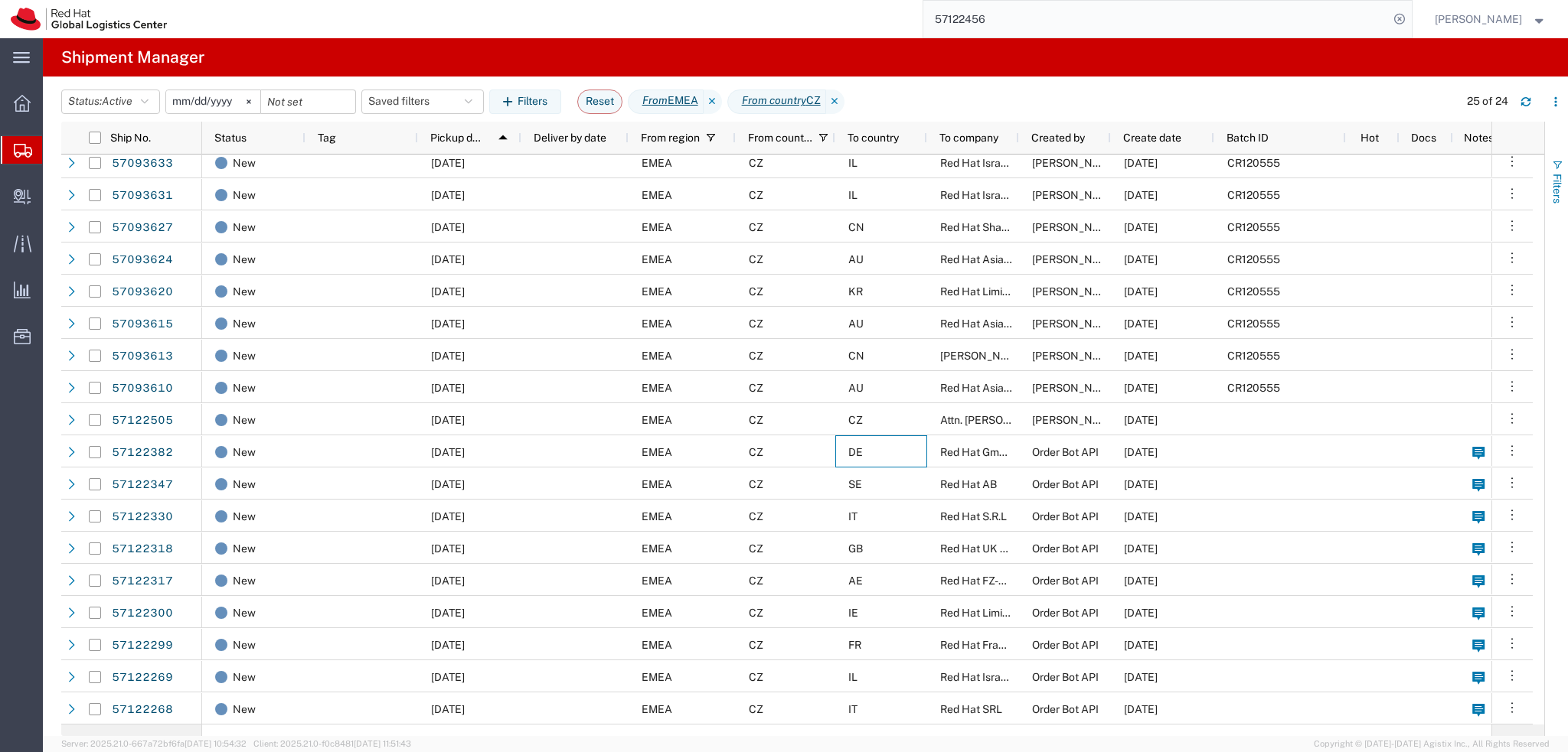
click at [1560, 180] on span "Filters" at bounding box center [1557, 189] width 13 height 30
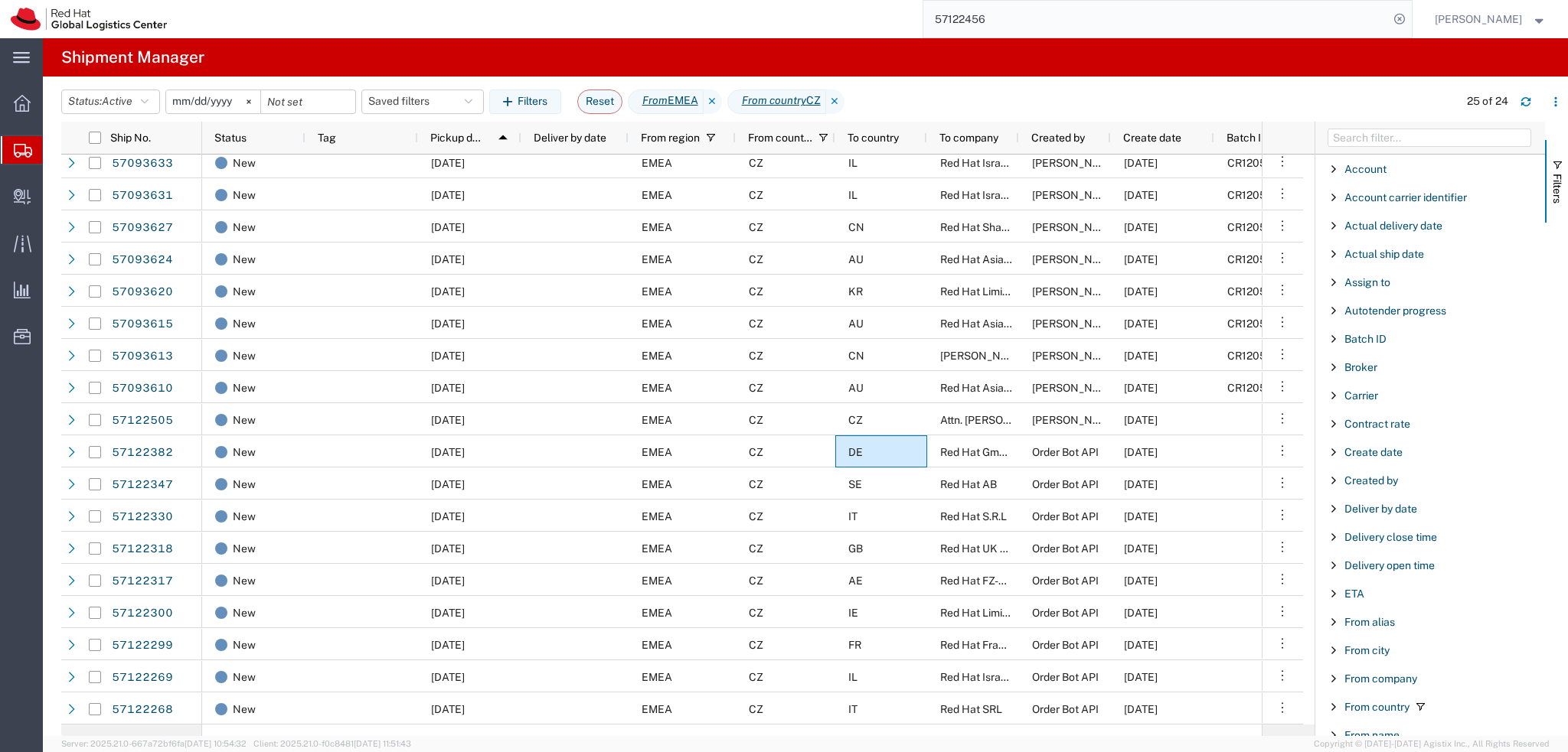
click at [1362, 488] on div "Created by" at bounding box center [1429, 480] width 230 height 28
click at [1359, 480] on span "Created by" at bounding box center [1371, 481] width 54 height 13
click at [1359, 481] on span "Created by" at bounding box center [1371, 481] width 54 height 13
click at [1369, 541] on input "Filter Value" at bounding box center [1435, 544] width 201 height 18
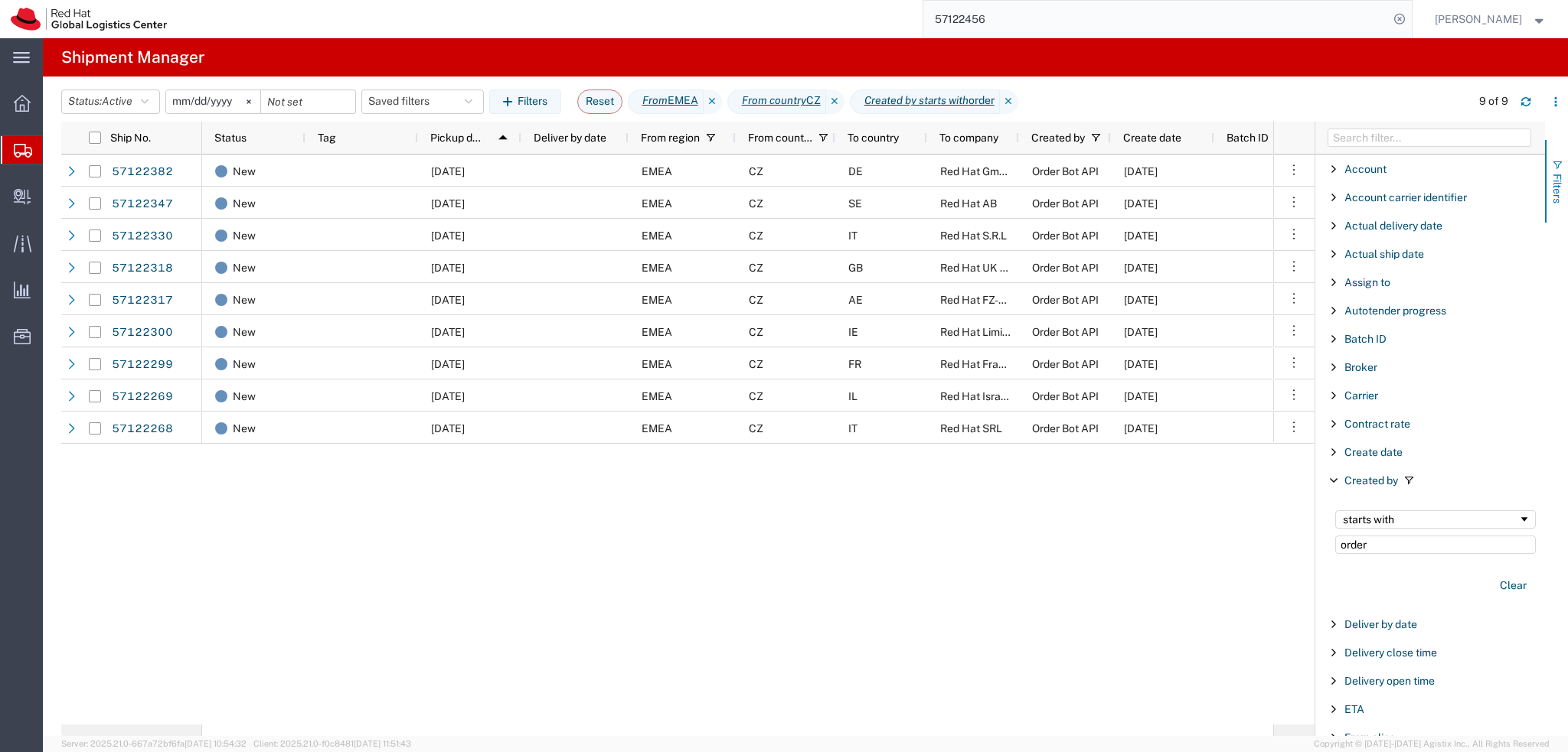
type input "order"
click at [1554, 180] on span "Filters" at bounding box center [1557, 189] width 13 height 30
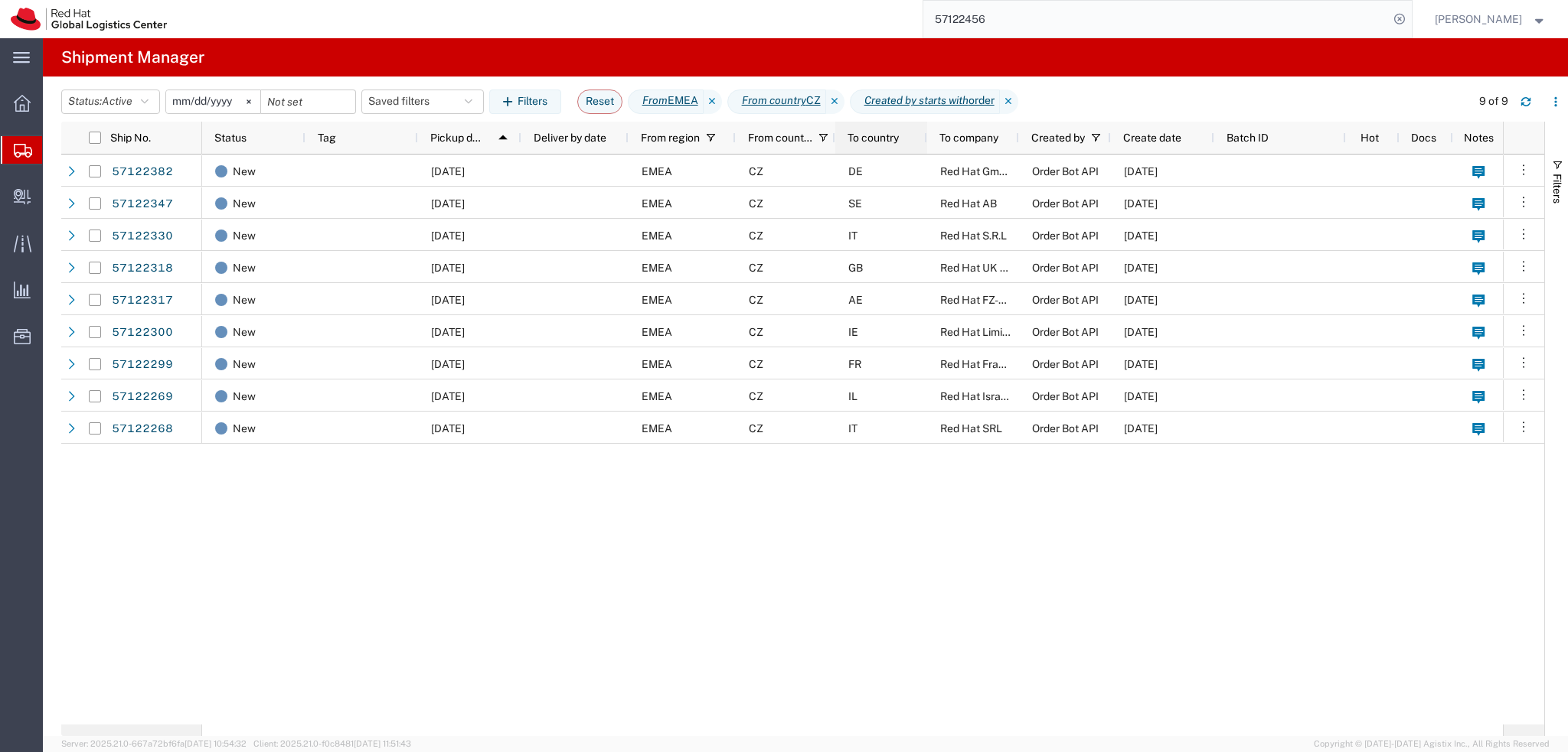
click at [881, 146] on div "To country" at bounding box center [884, 137] width 73 height 24
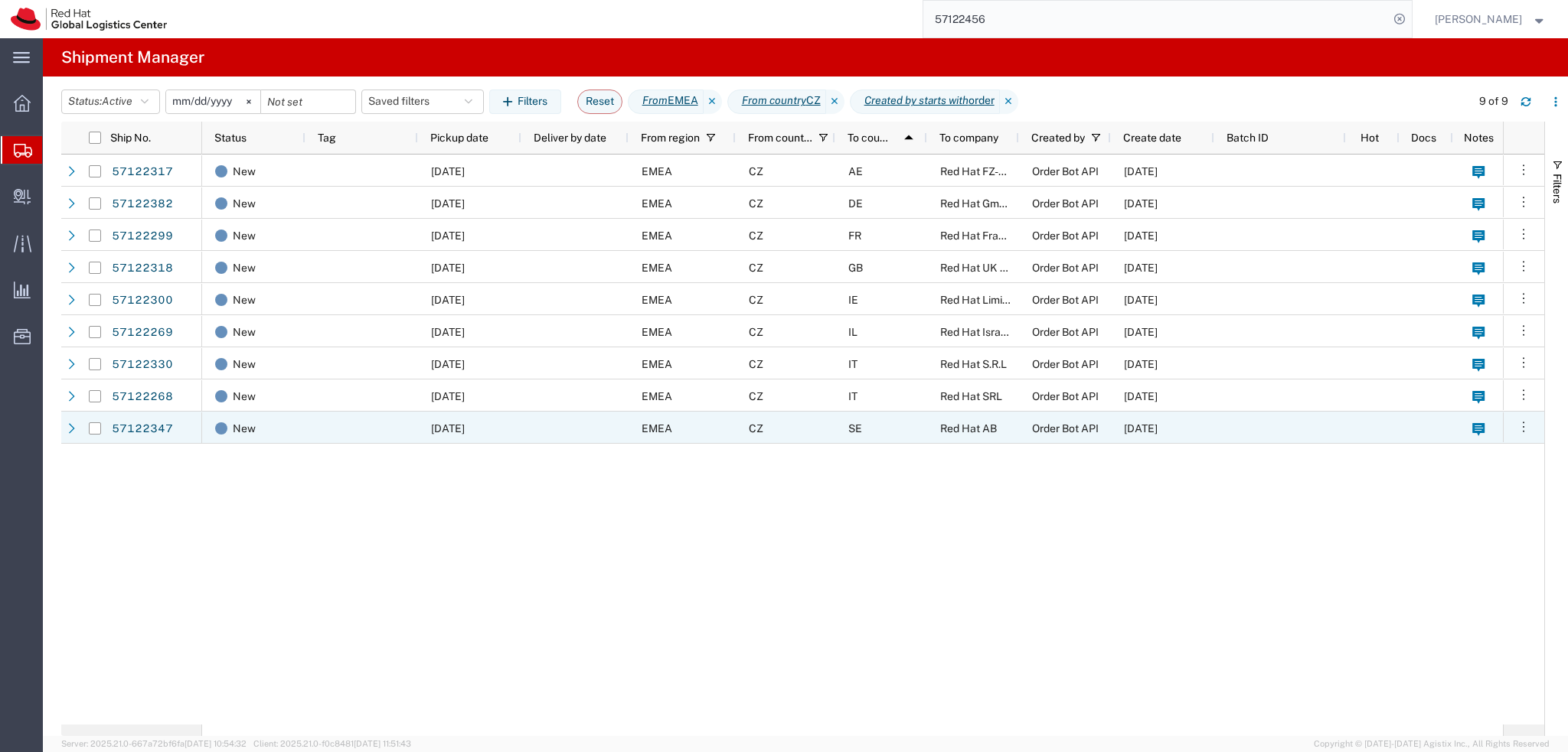
click at [886, 429] on div "SE" at bounding box center [880, 428] width 92 height 32
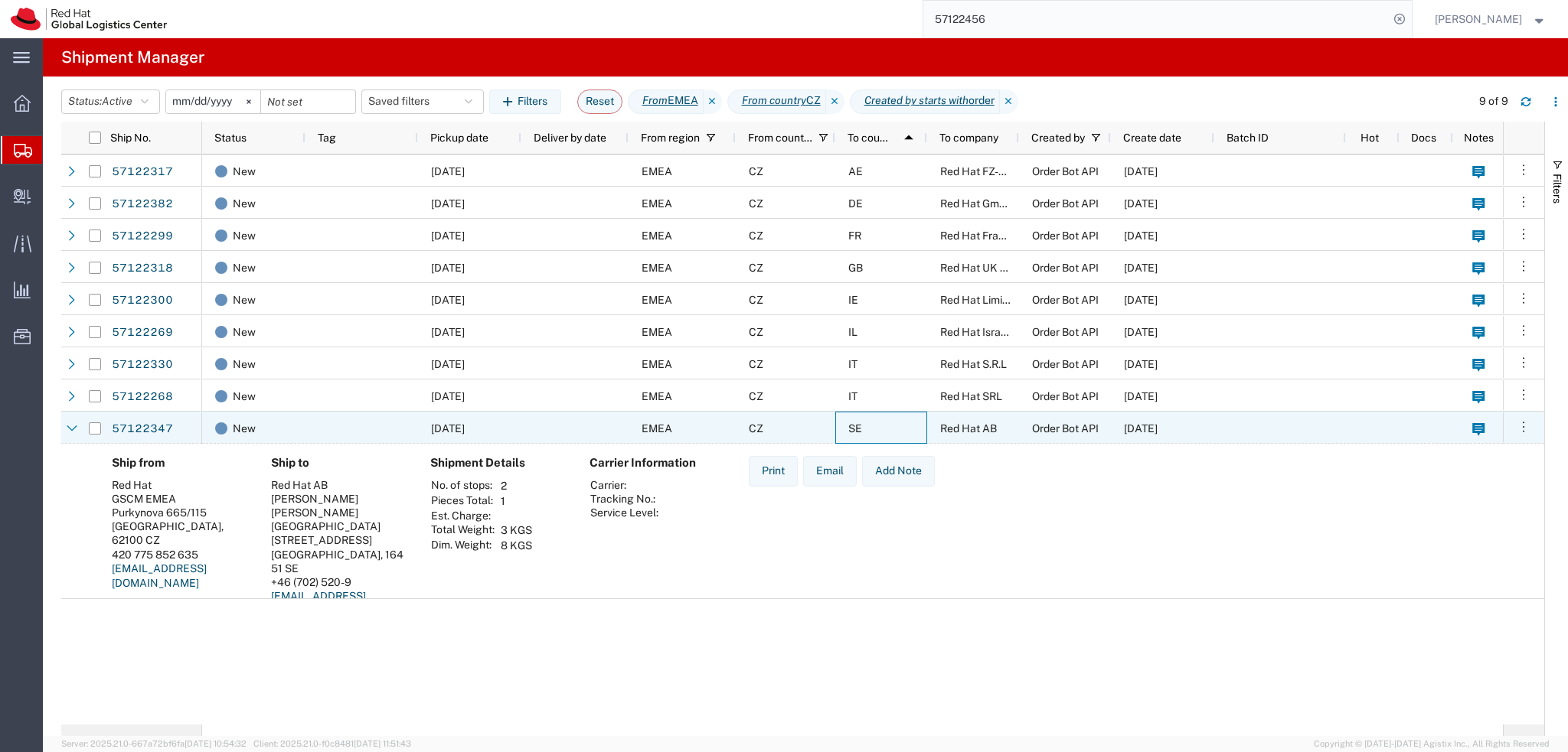
click at [905, 430] on div "SE" at bounding box center [880, 428] width 92 height 32
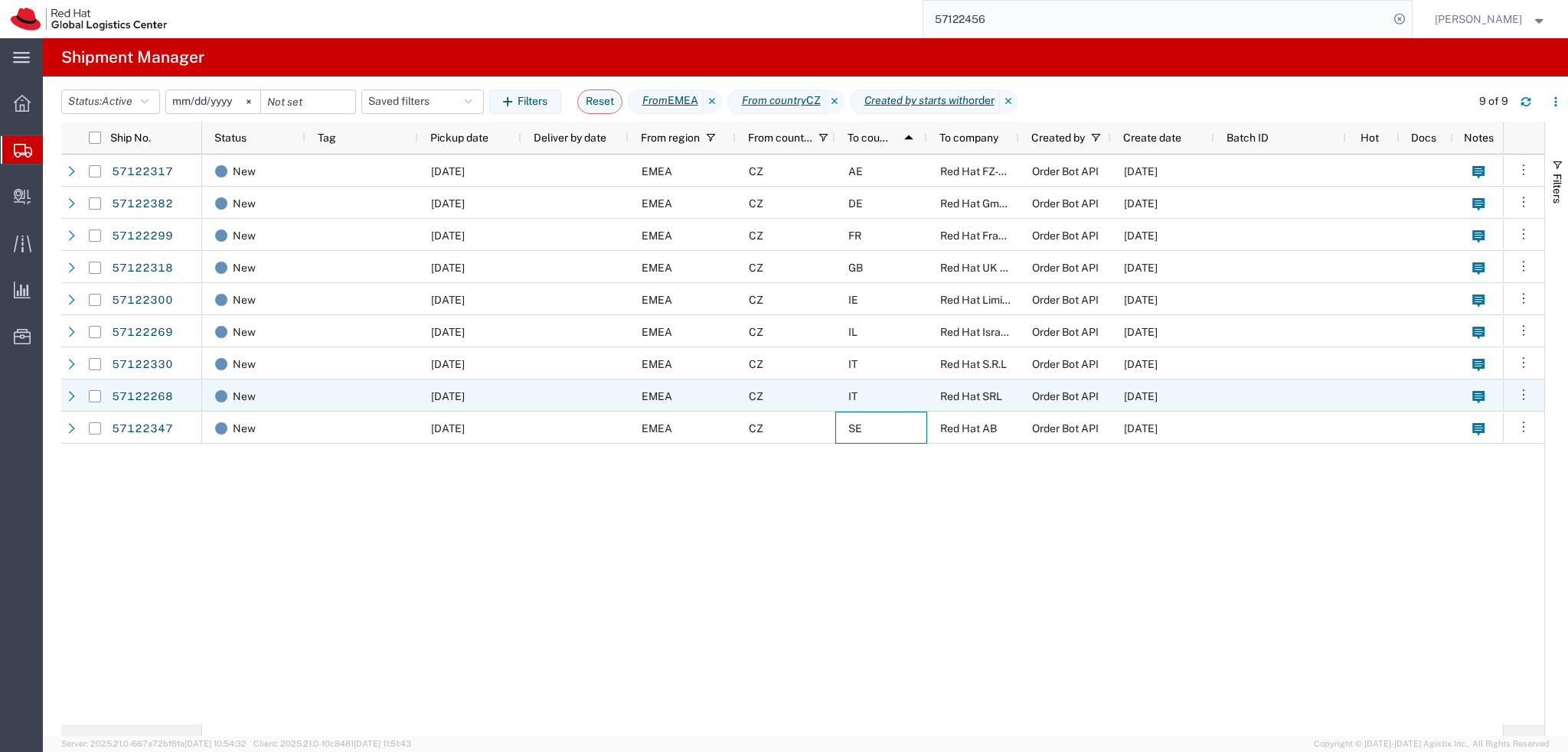
click at [897, 391] on div "IT" at bounding box center [880, 396] width 92 height 32
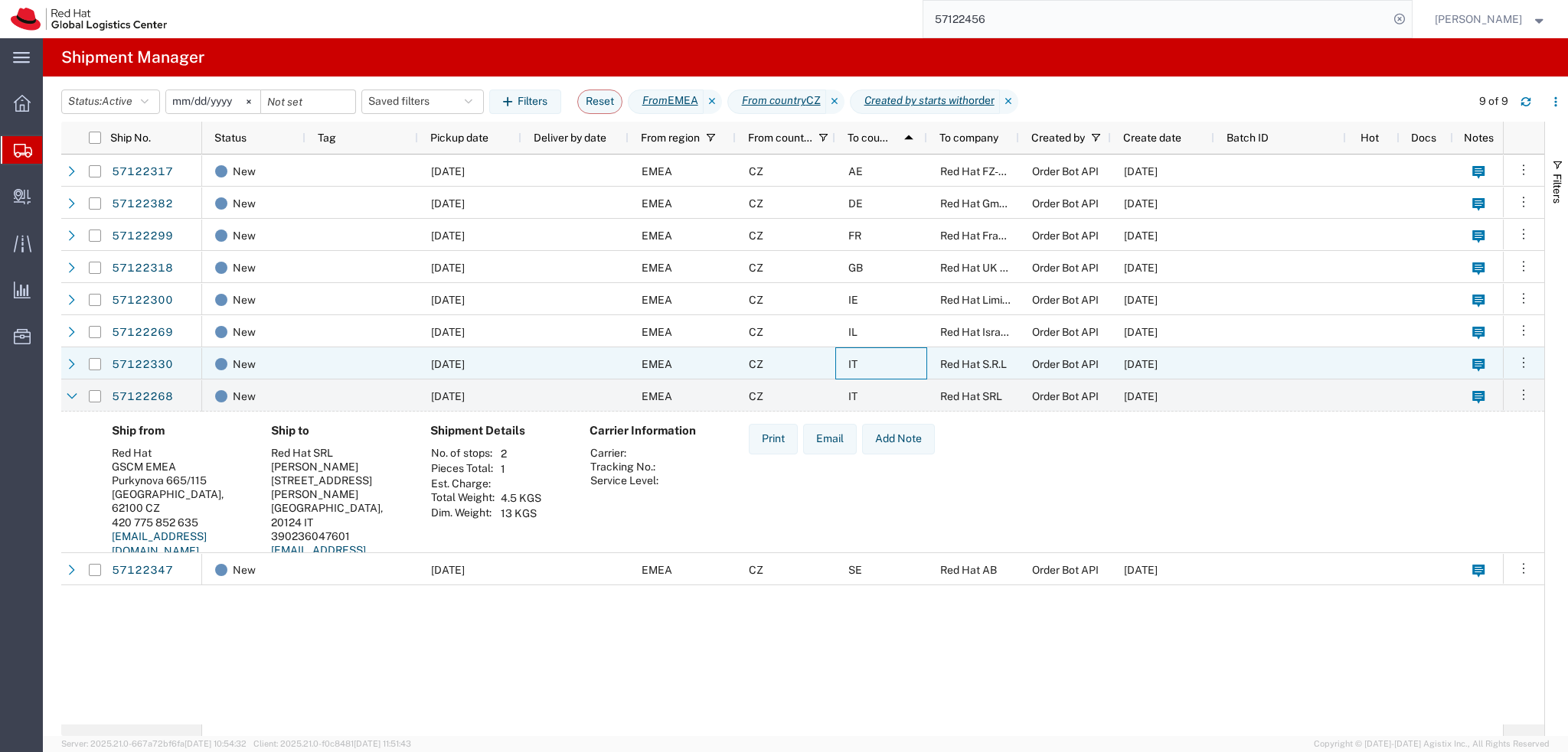
click at [885, 367] on div "IT" at bounding box center [880, 363] width 92 height 32
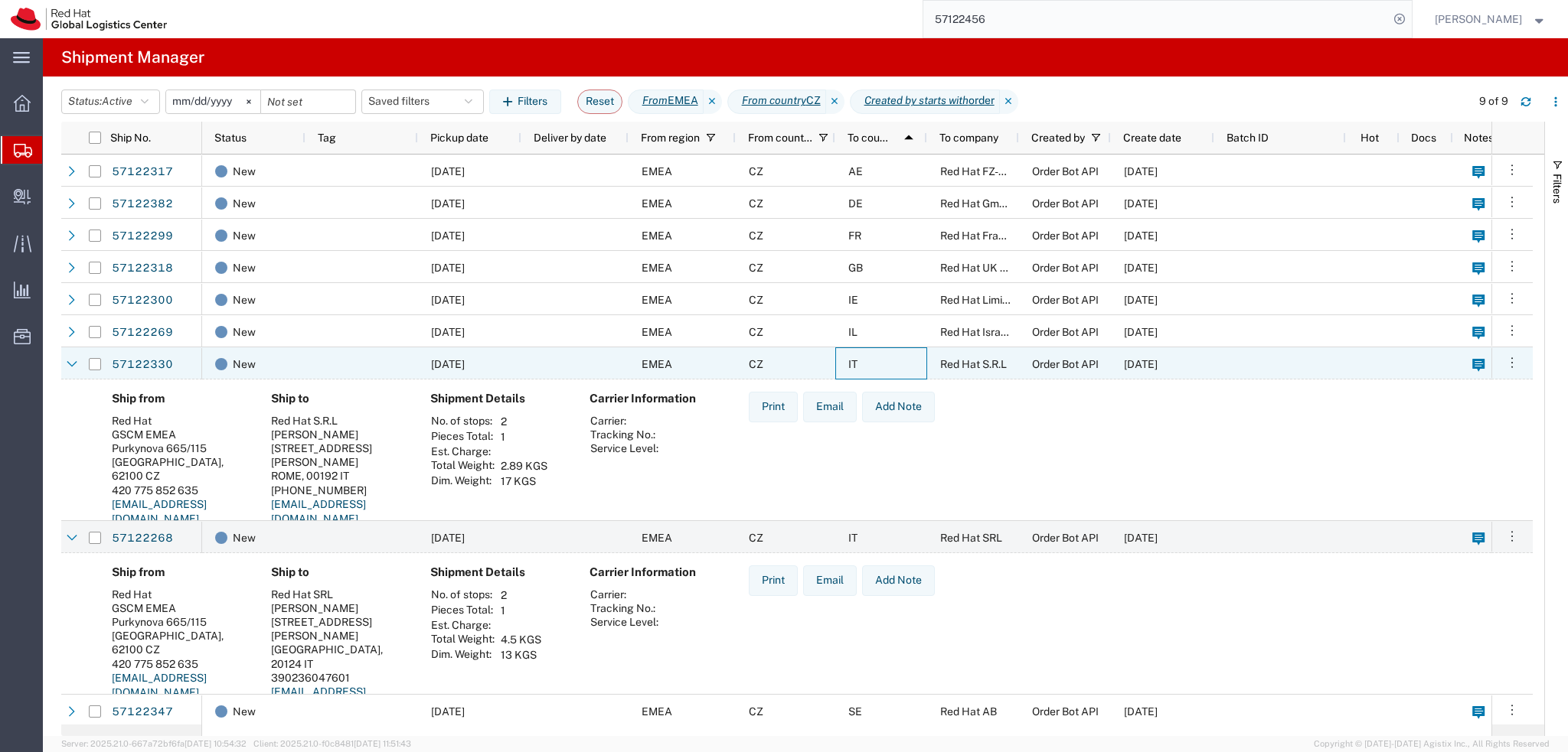
click at [885, 367] on div "IT" at bounding box center [880, 363] width 92 height 32
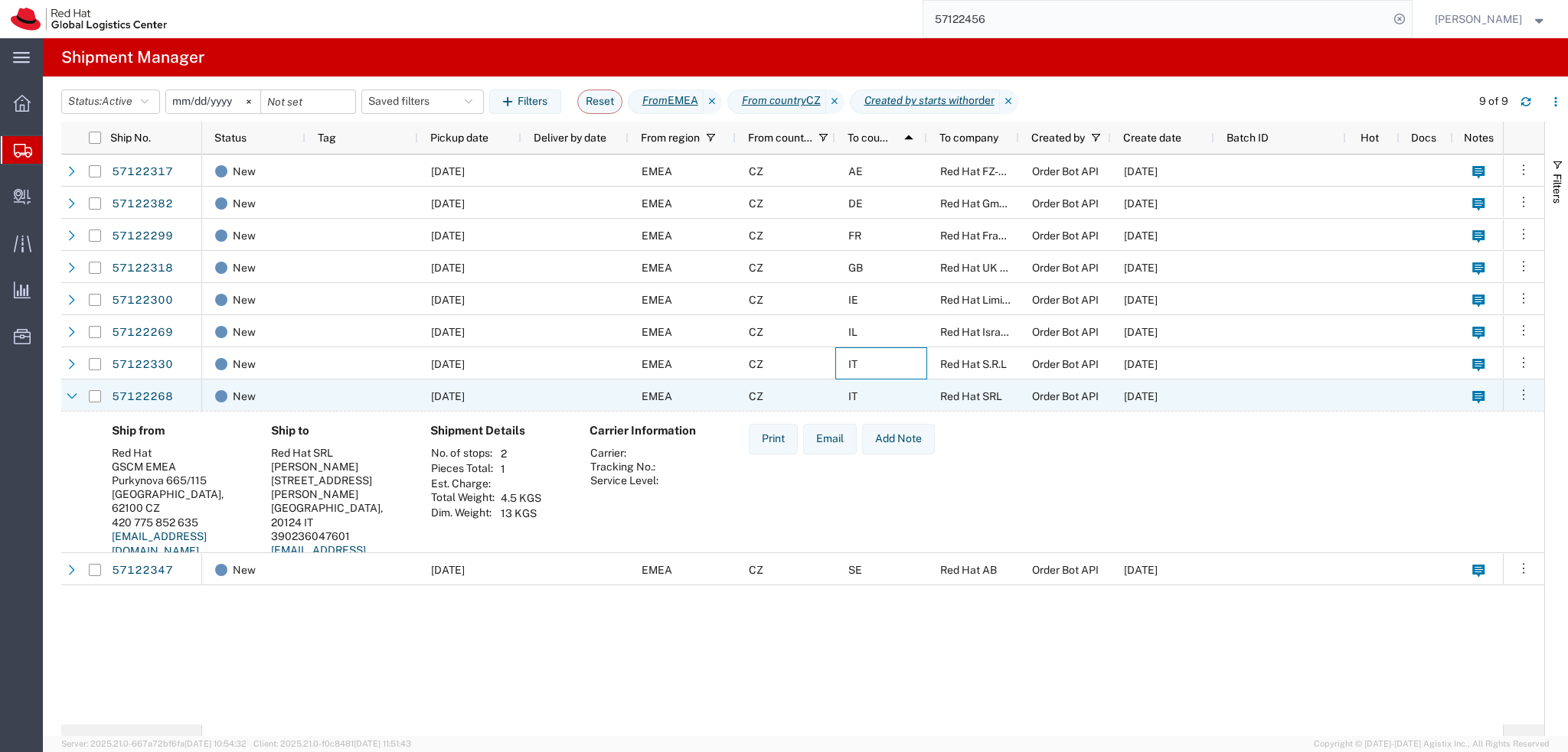
click at [897, 392] on div "IT" at bounding box center [880, 396] width 92 height 32
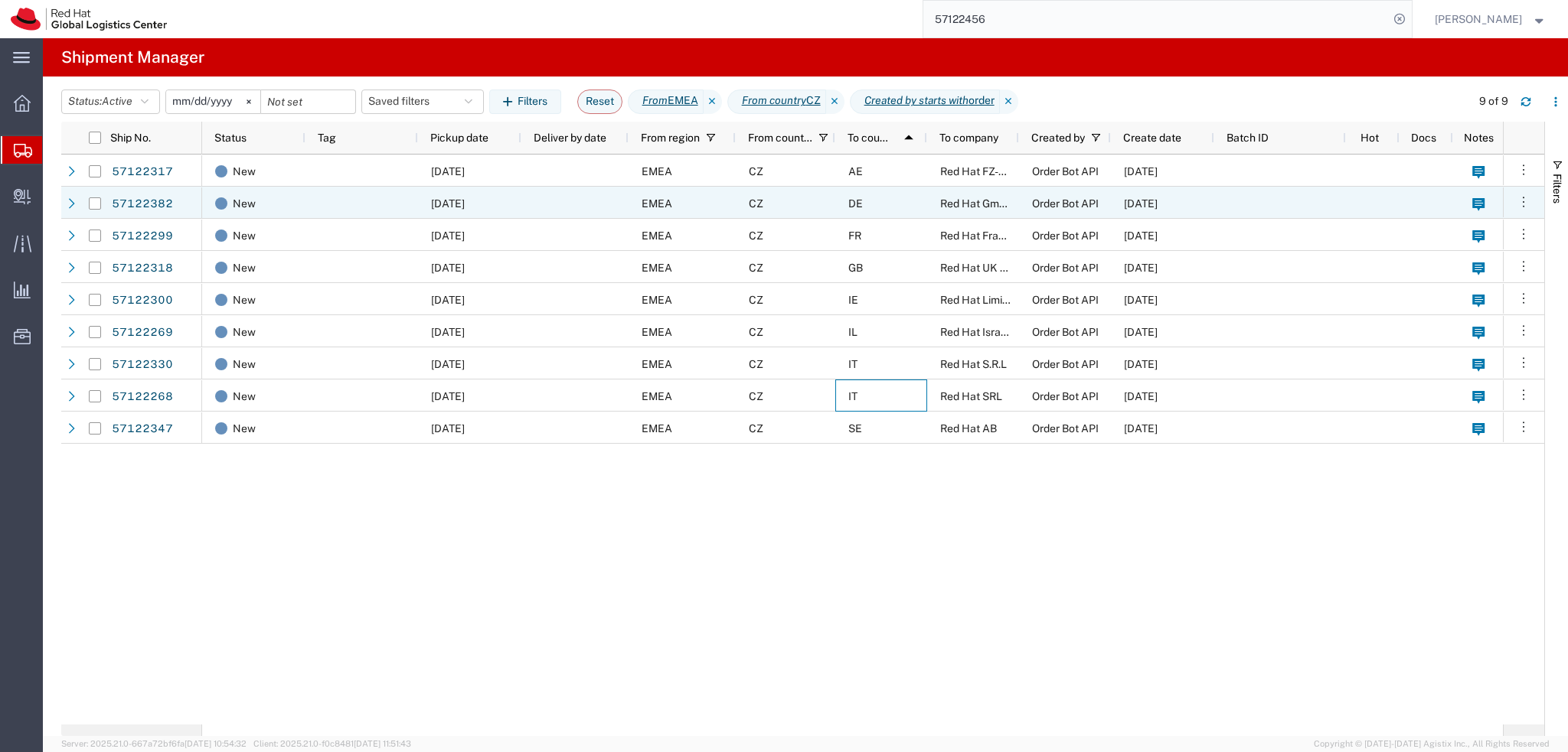
click at [890, 201] on div "DE" at bounding box center [880, 202] width 92 height 32
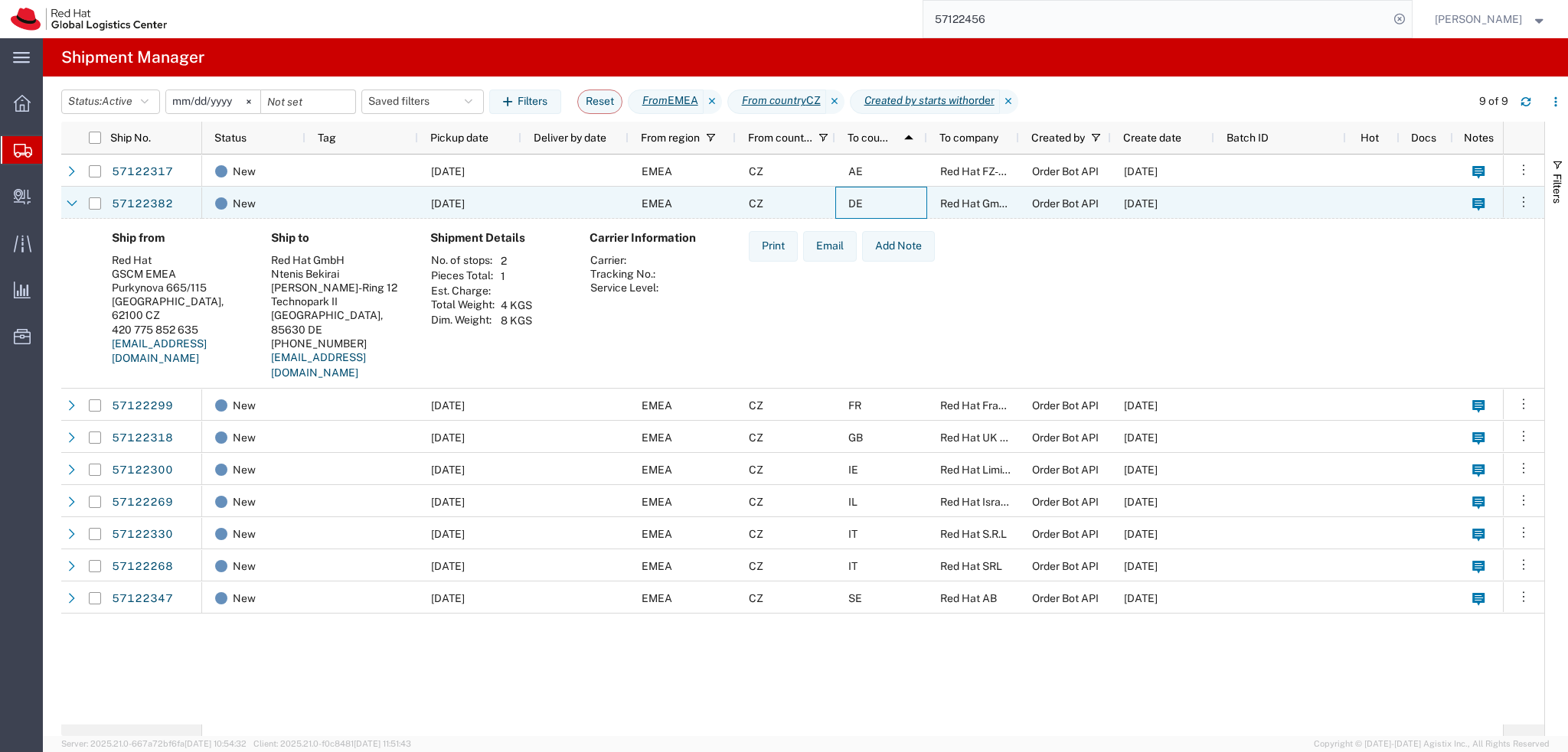
click at [860, 205] on span "DE" at bounding box center [855, 203] width 14 height 13
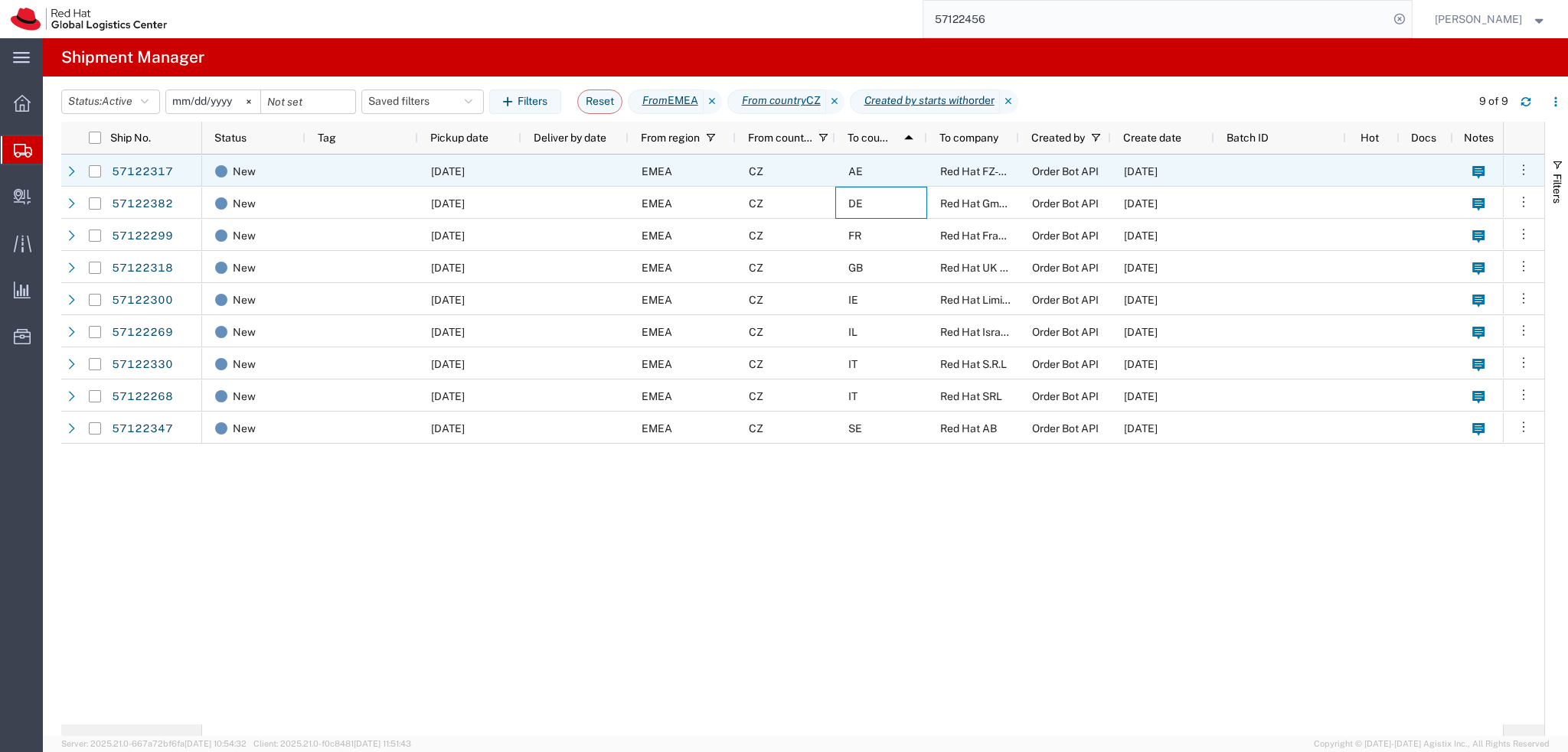
click at [891, 168] on div "AE" at bounding box center [880, 171] width 92 height 32
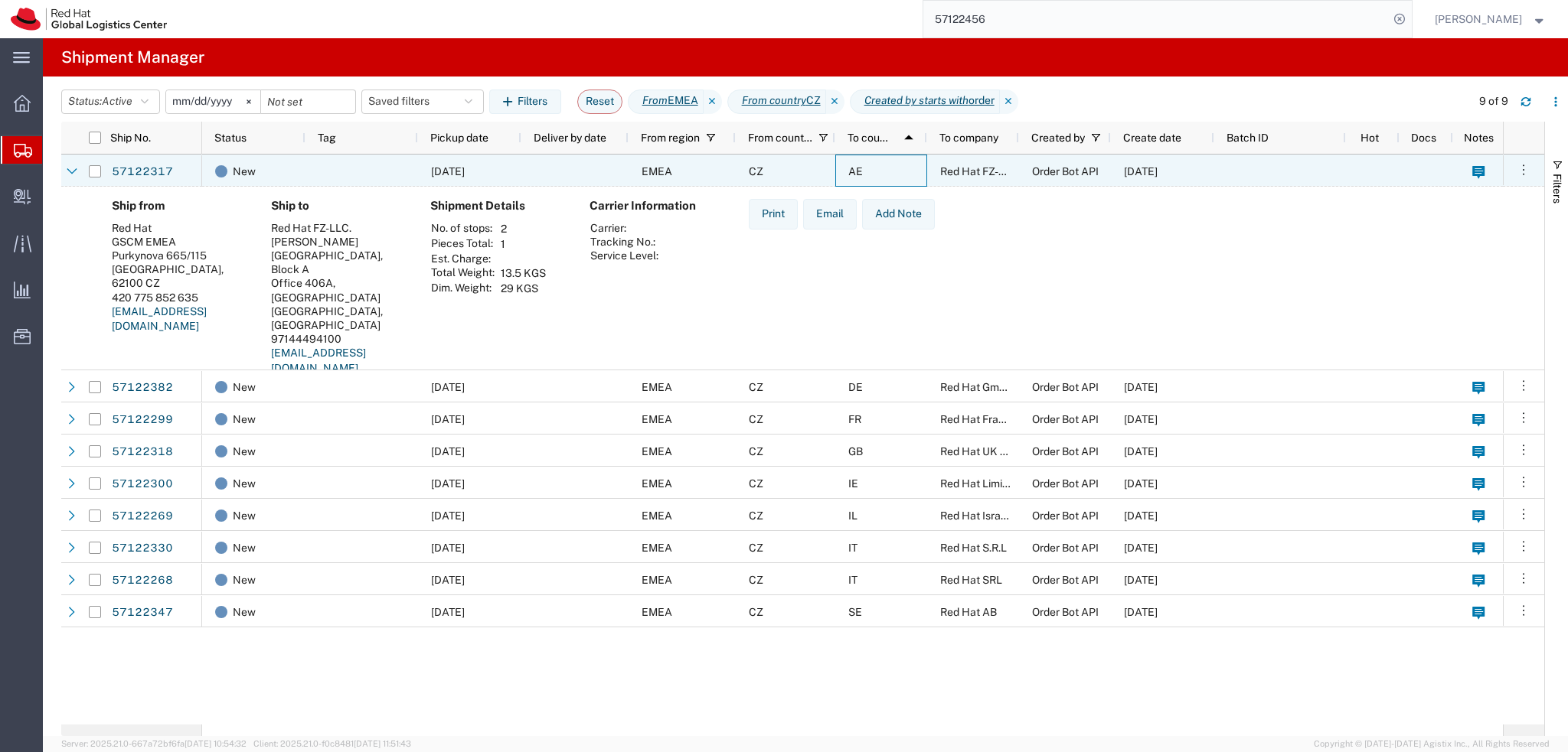
click at [891, 167] on div "AE" at bounding box center [880, 171] width 92 height 32
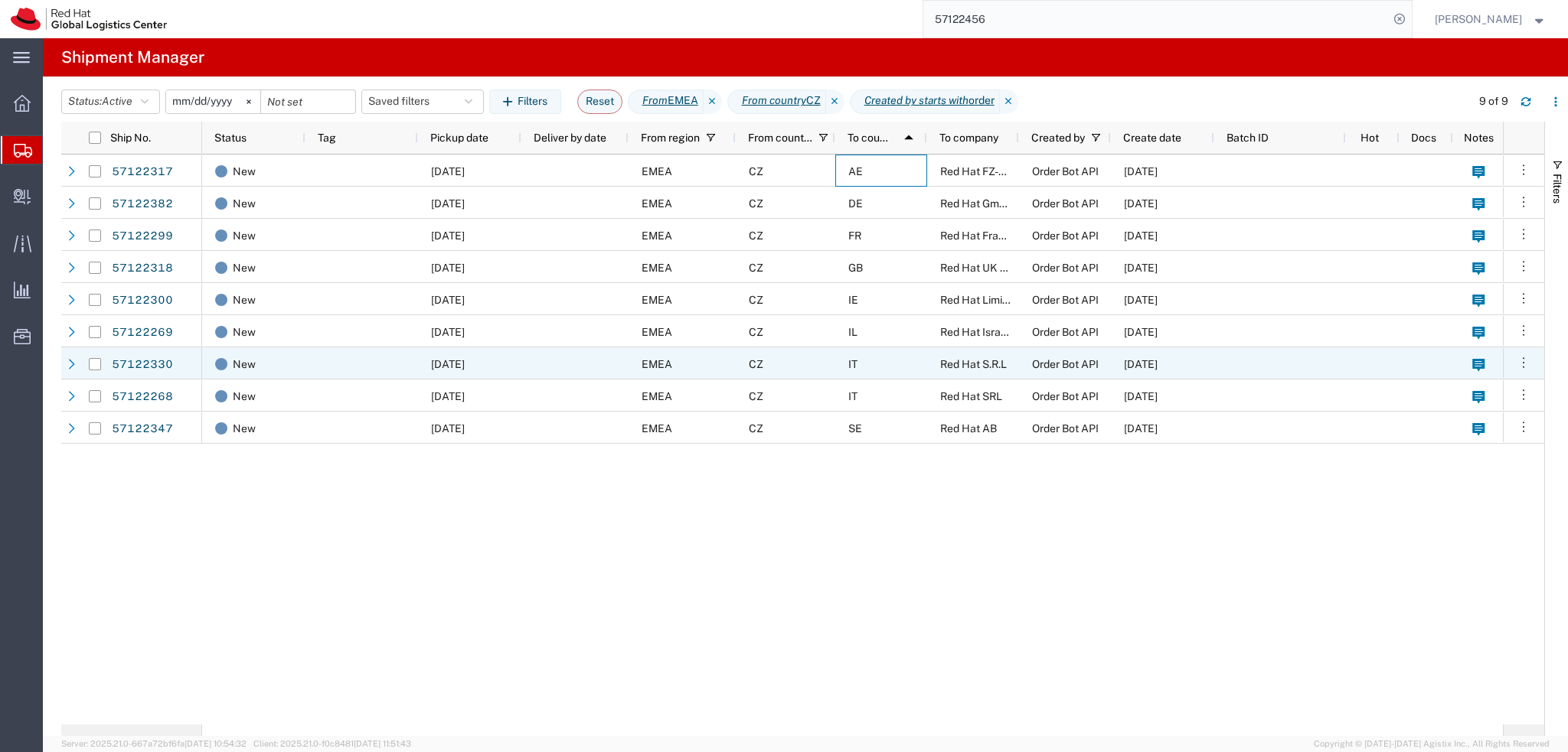
click at [885, 367] on div "IT" at bounding box center [880, 363] width 92 height 32
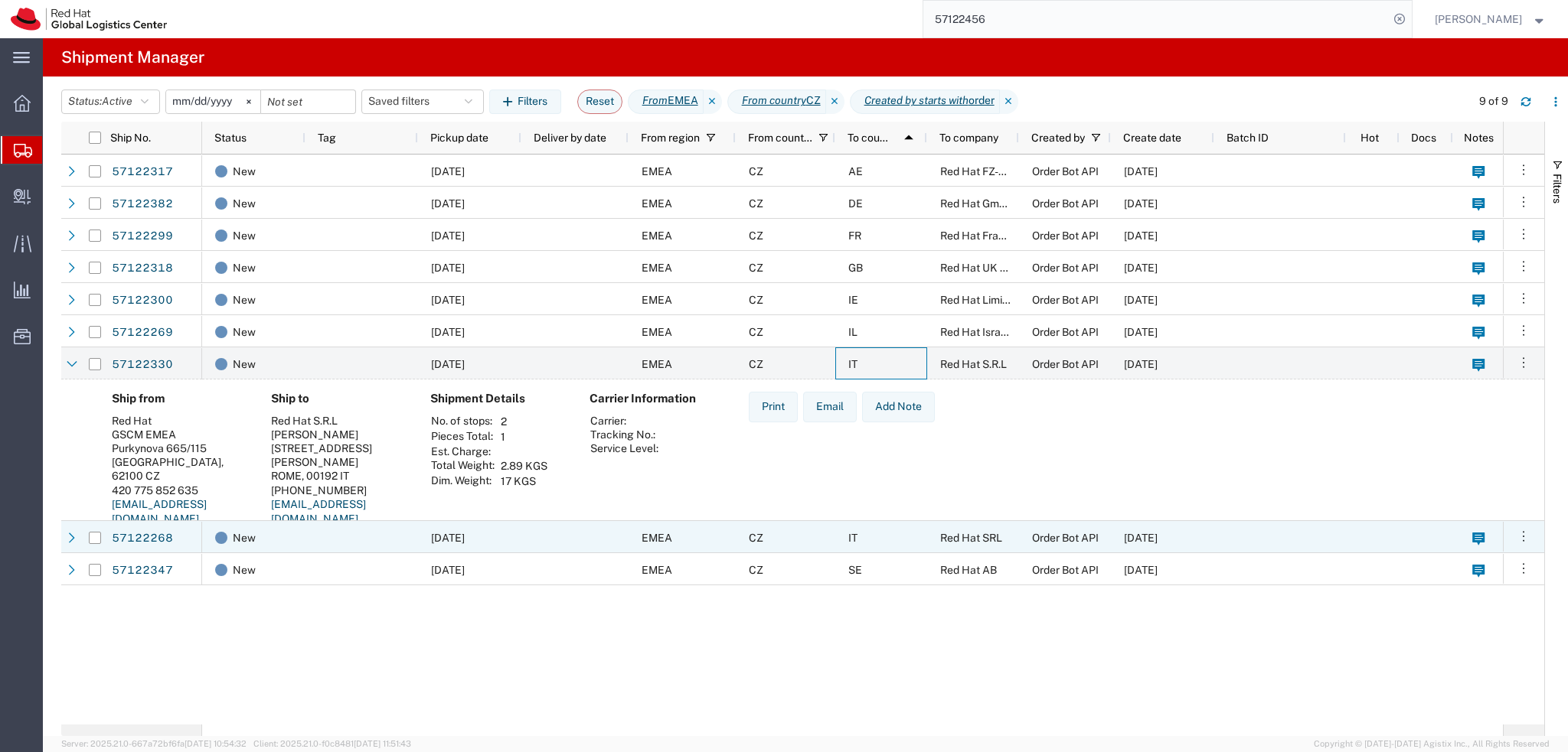
click at [880, 547] on div "IT" at bounding box center [880, 537] width 92 height 32
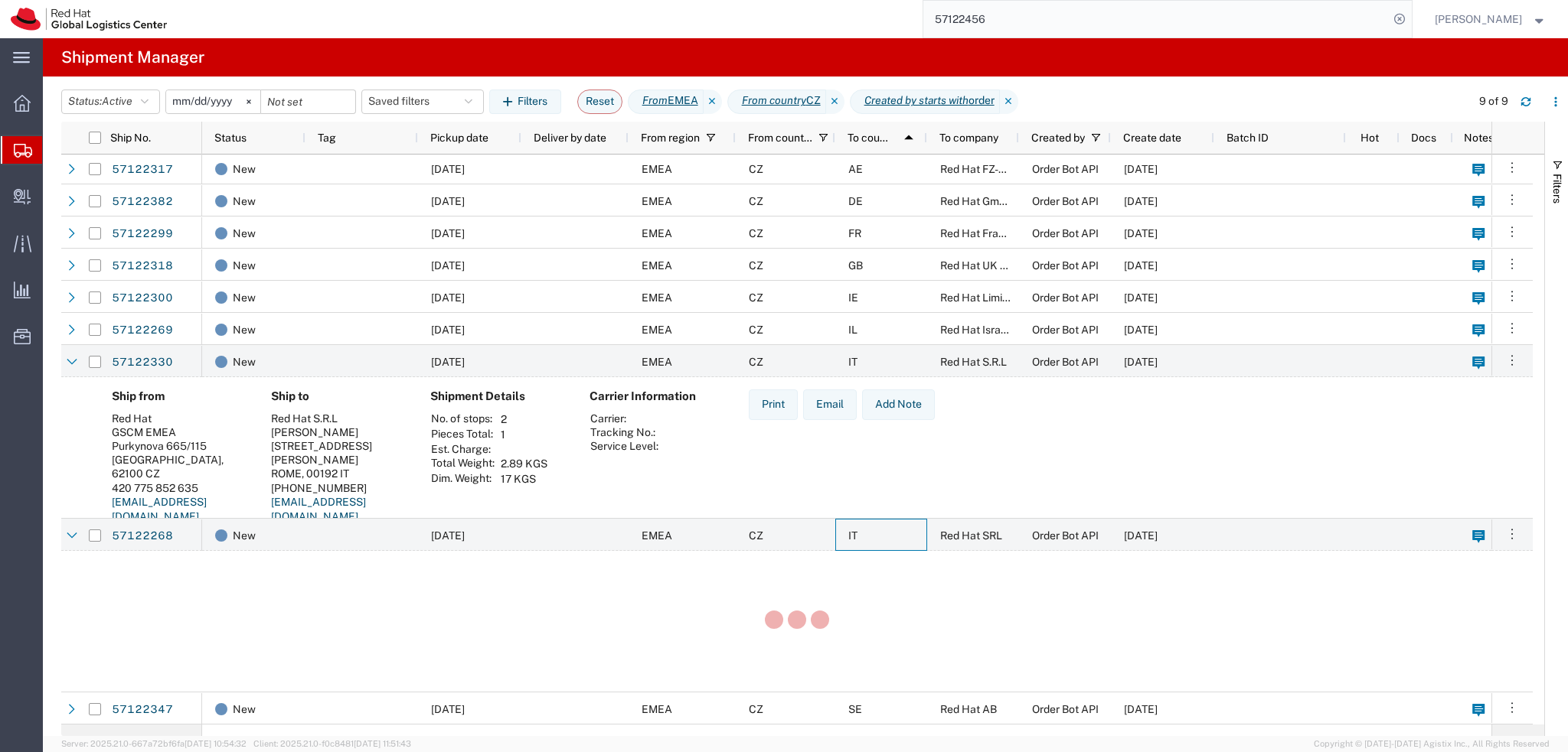
scroll to position [2, 0]
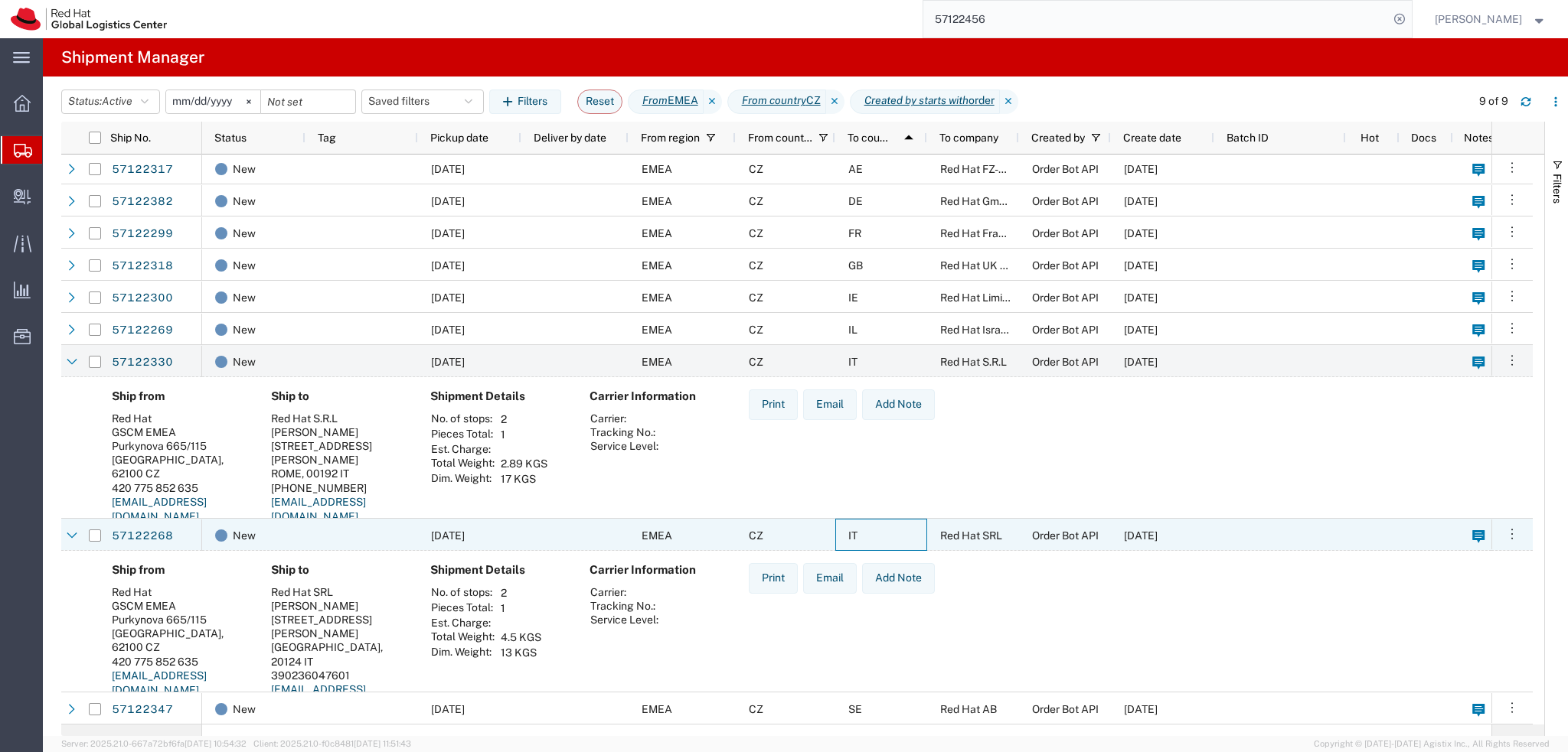
click at [873, 537] on div "IT" at bounding box center [880, 534] width 92 height 32
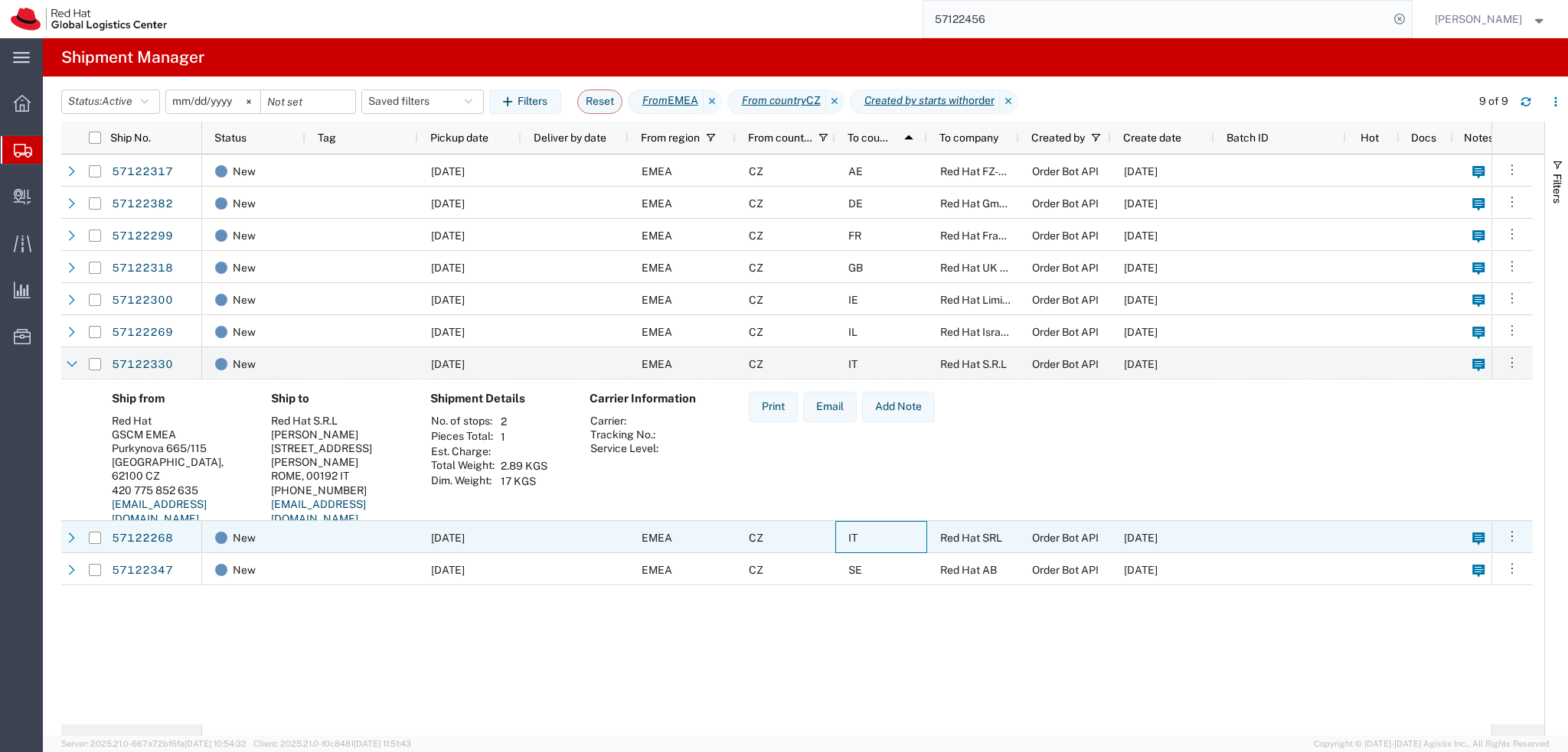
scroll to position [0, 0]
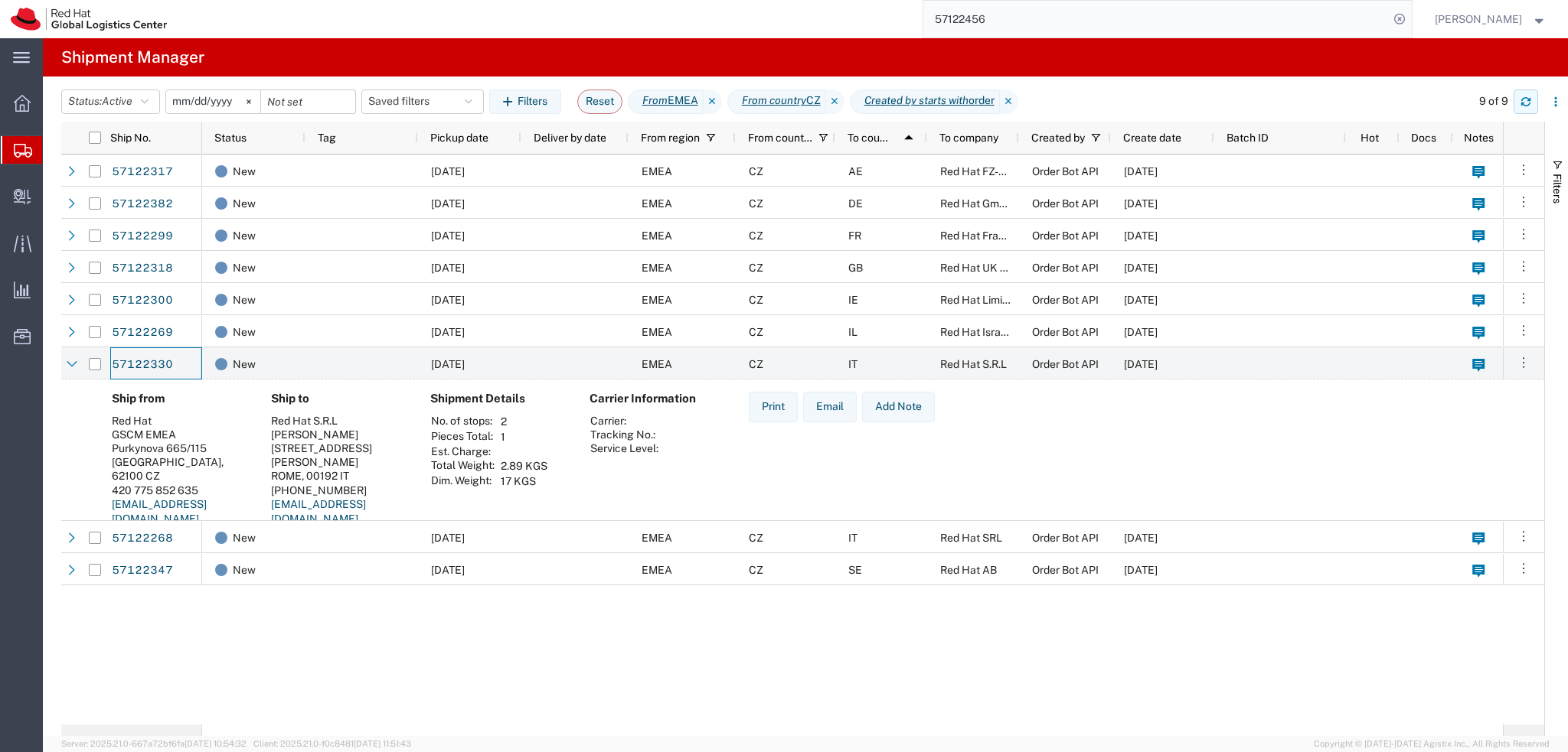
click at [1528, 103] on icon "button" at bounding box center [1525, 102] width 11 height 11
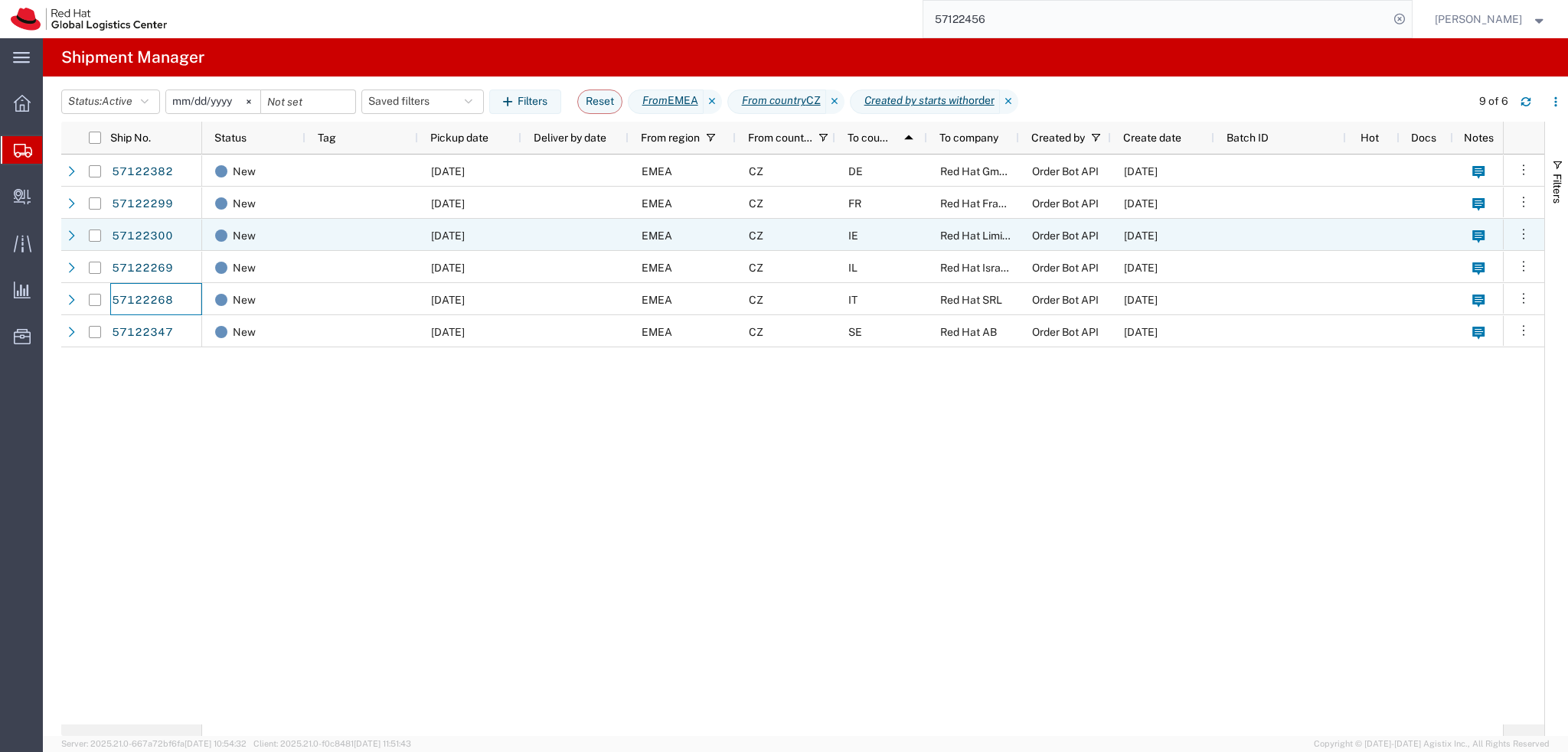
click at [874, 233] on div "IE" at bounding box center [880, 234] width 92 height 32
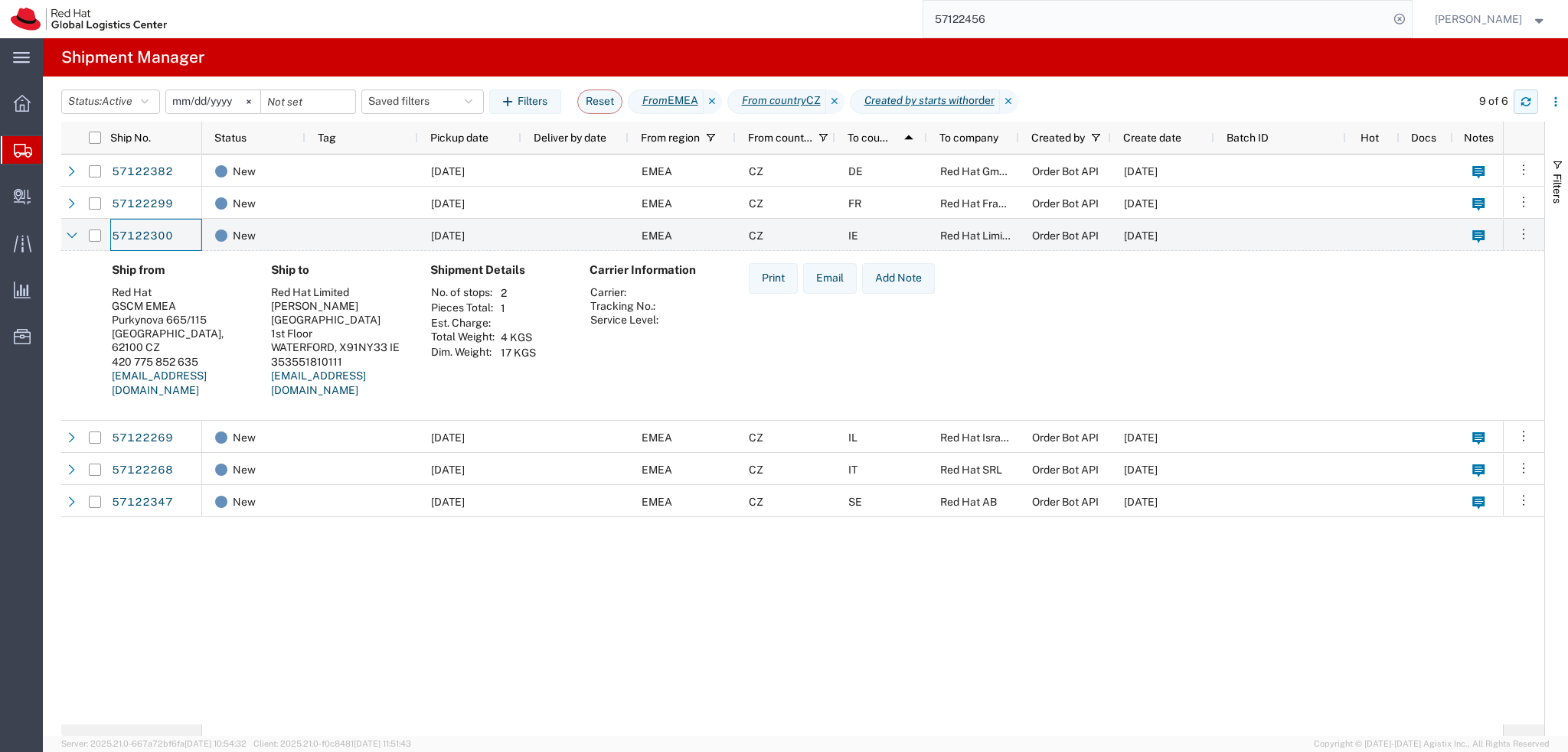
click at [1533, 97] on button "button" at bounding box center [1525, 102] width 24 height 24
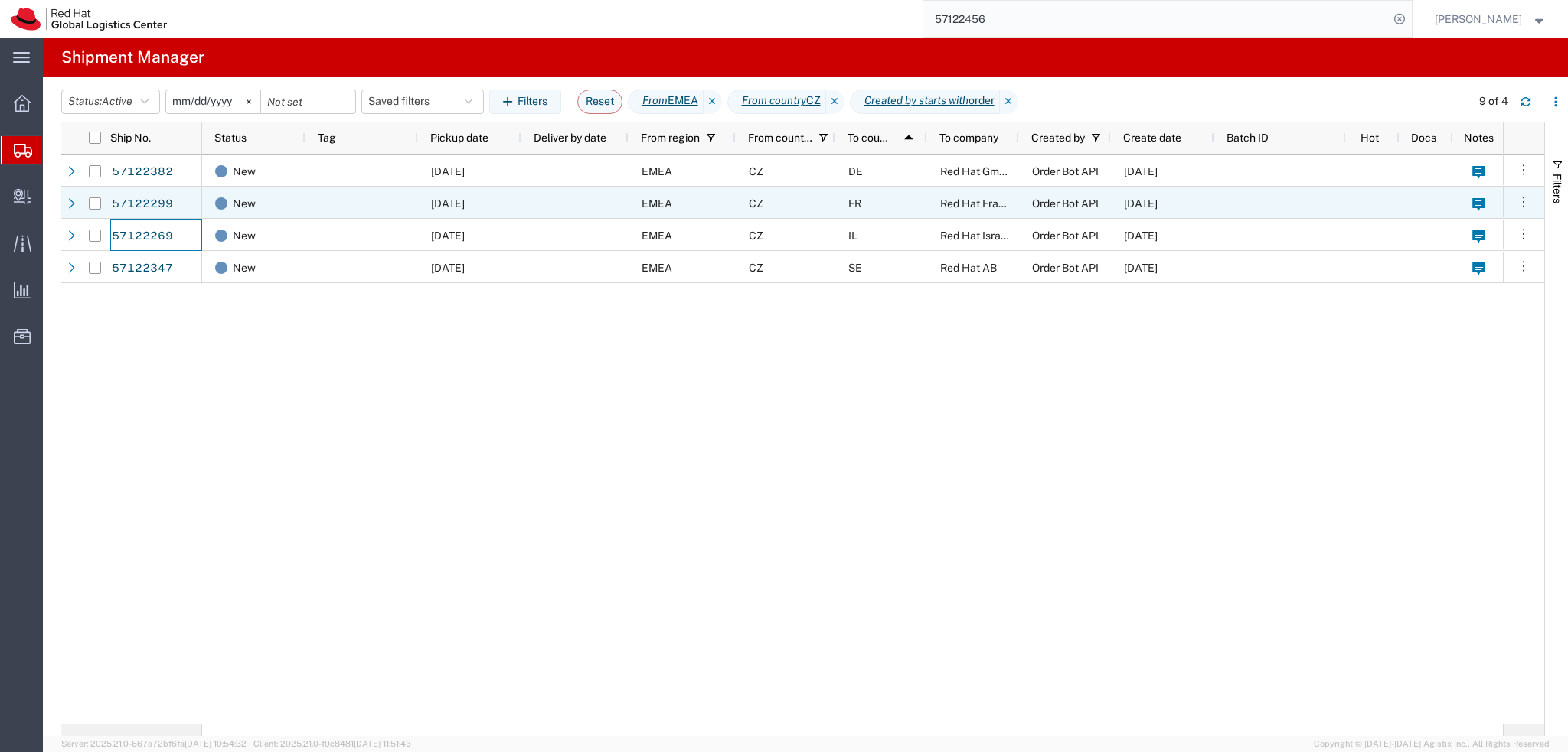
click at [882, 201] on div "FR" at bounding box center [880, 202] width 92 height 32
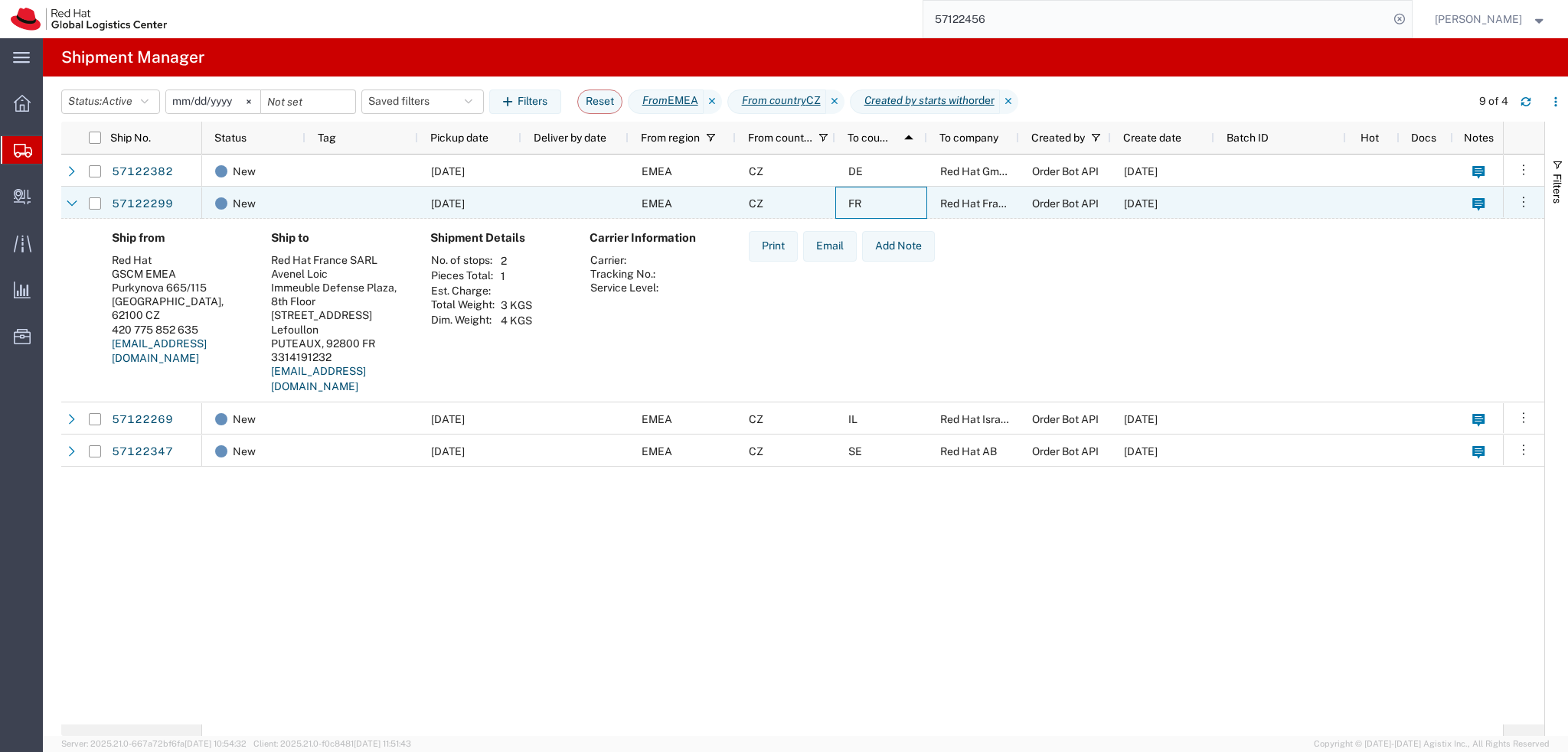
click at [882, 201] on div "FR" at bounding box center [880, 202] width 92 height 32
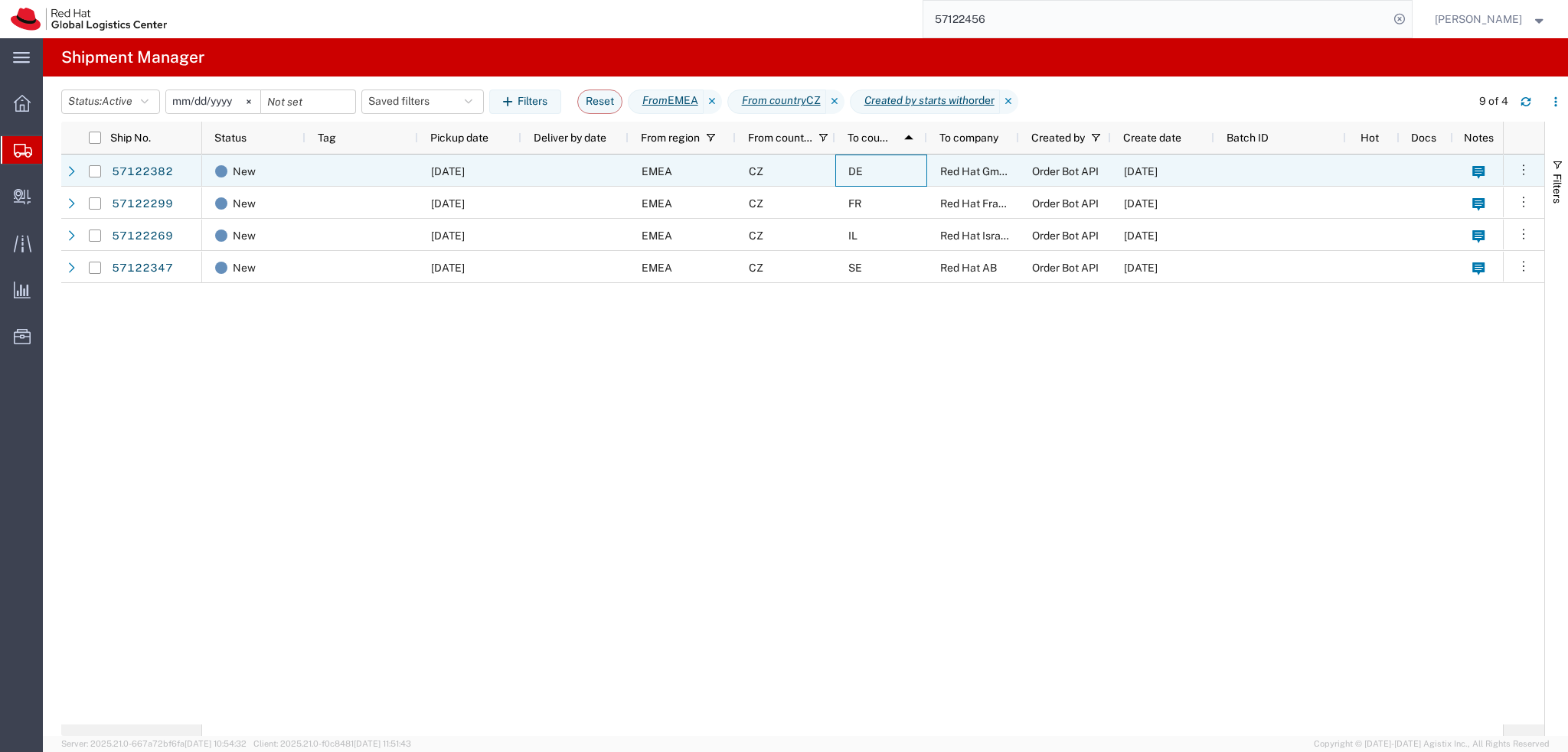
click at [879, 170] on div "DE" at bounding box center [880, 171] width 92 height 32
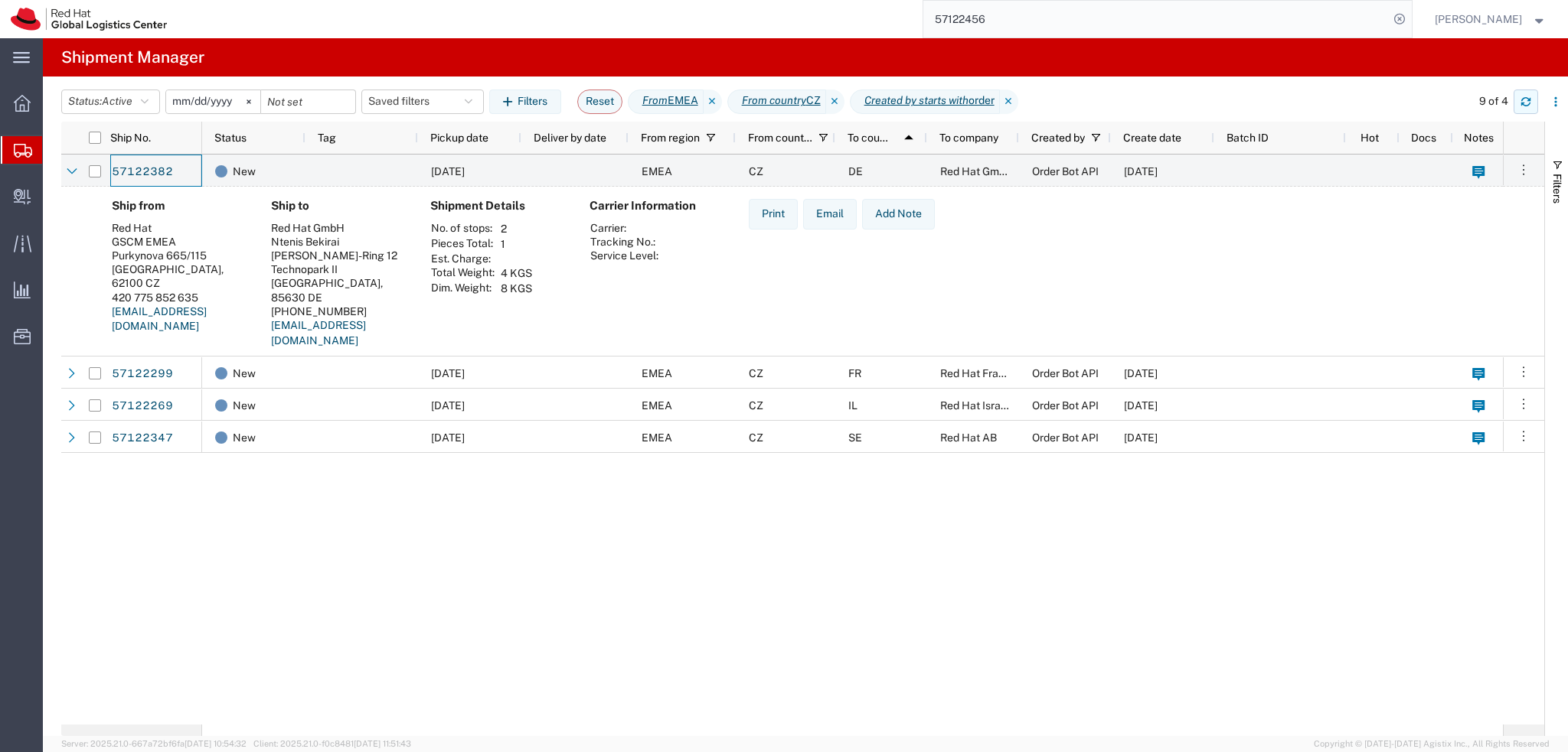
click at [1528, 102] on icon "button" at bounding box center [1525, 102] width 11 height 11
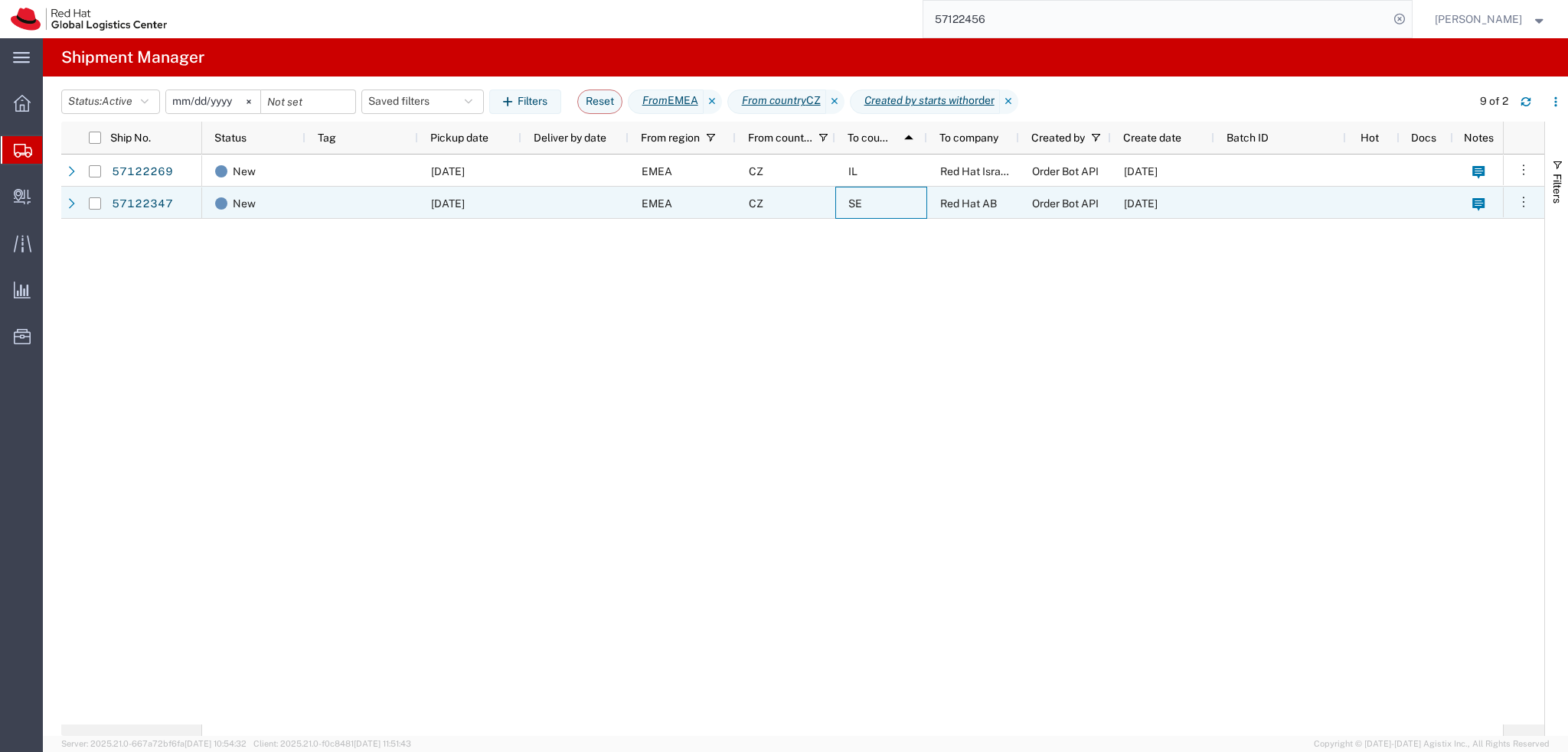
click at [890, 204] on div "SE" at bounding box center [880, 202] width 92 height 32
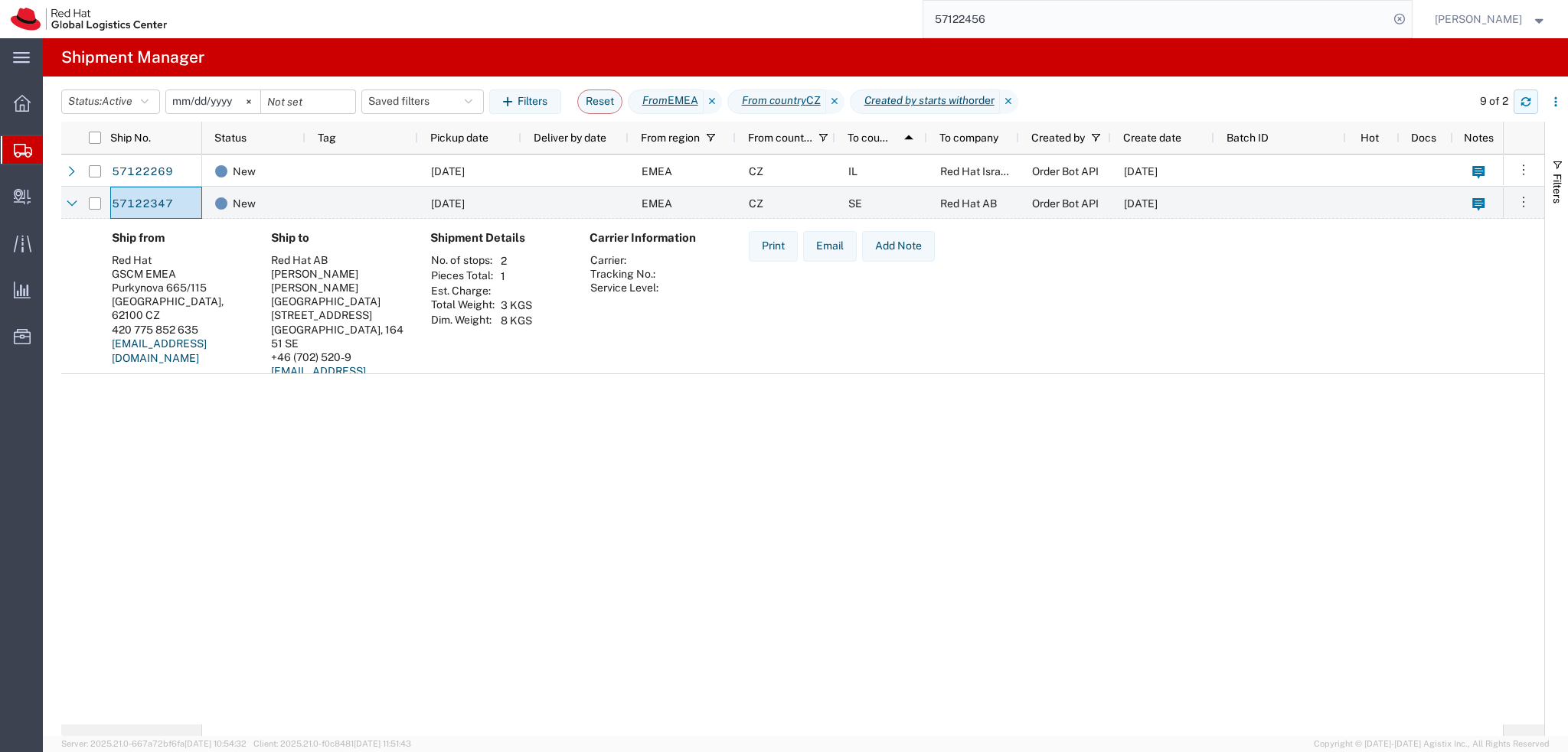
click at [1531, 99] on button "button" at bounding box center [1525, 102] width 24 height 24
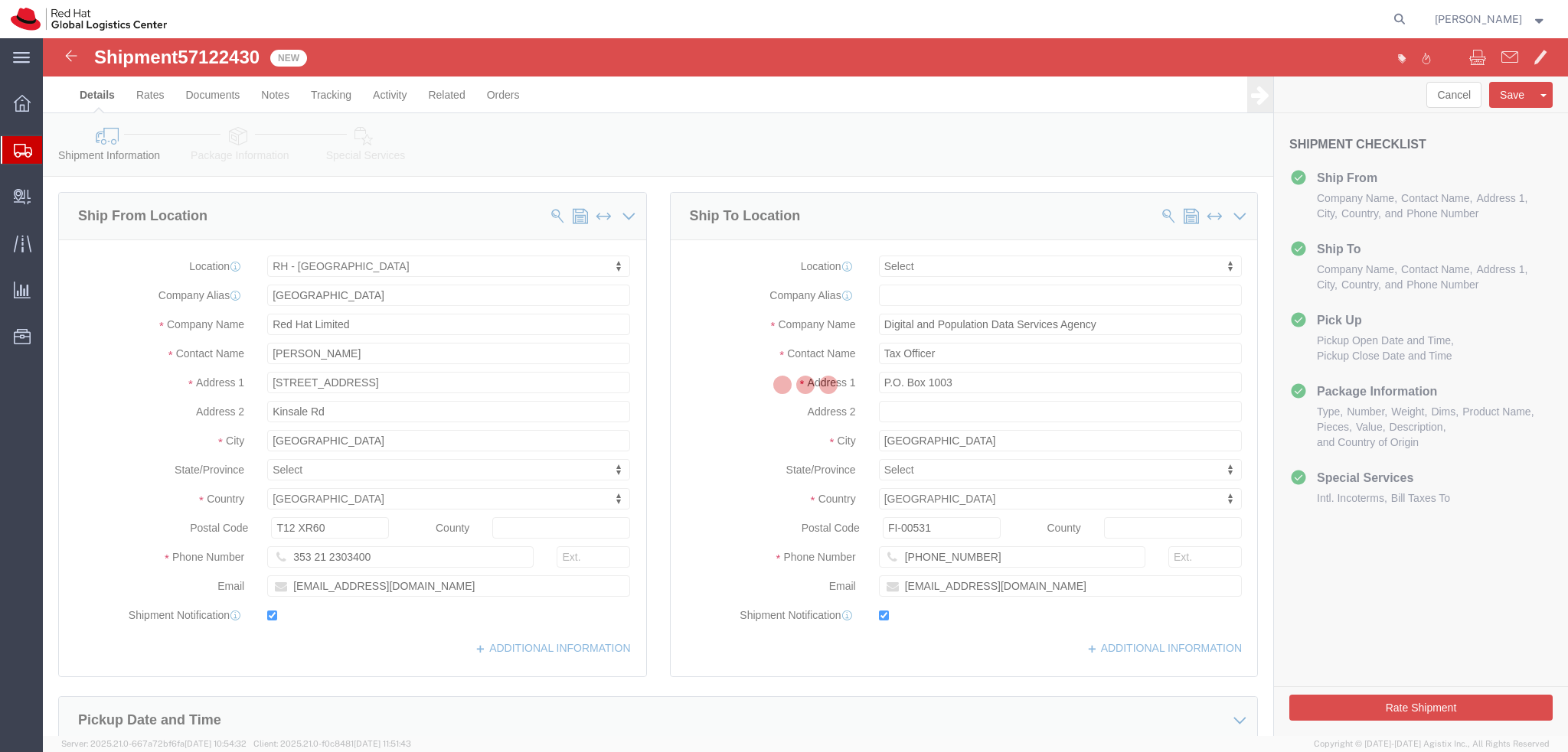
select select "37944"
select select
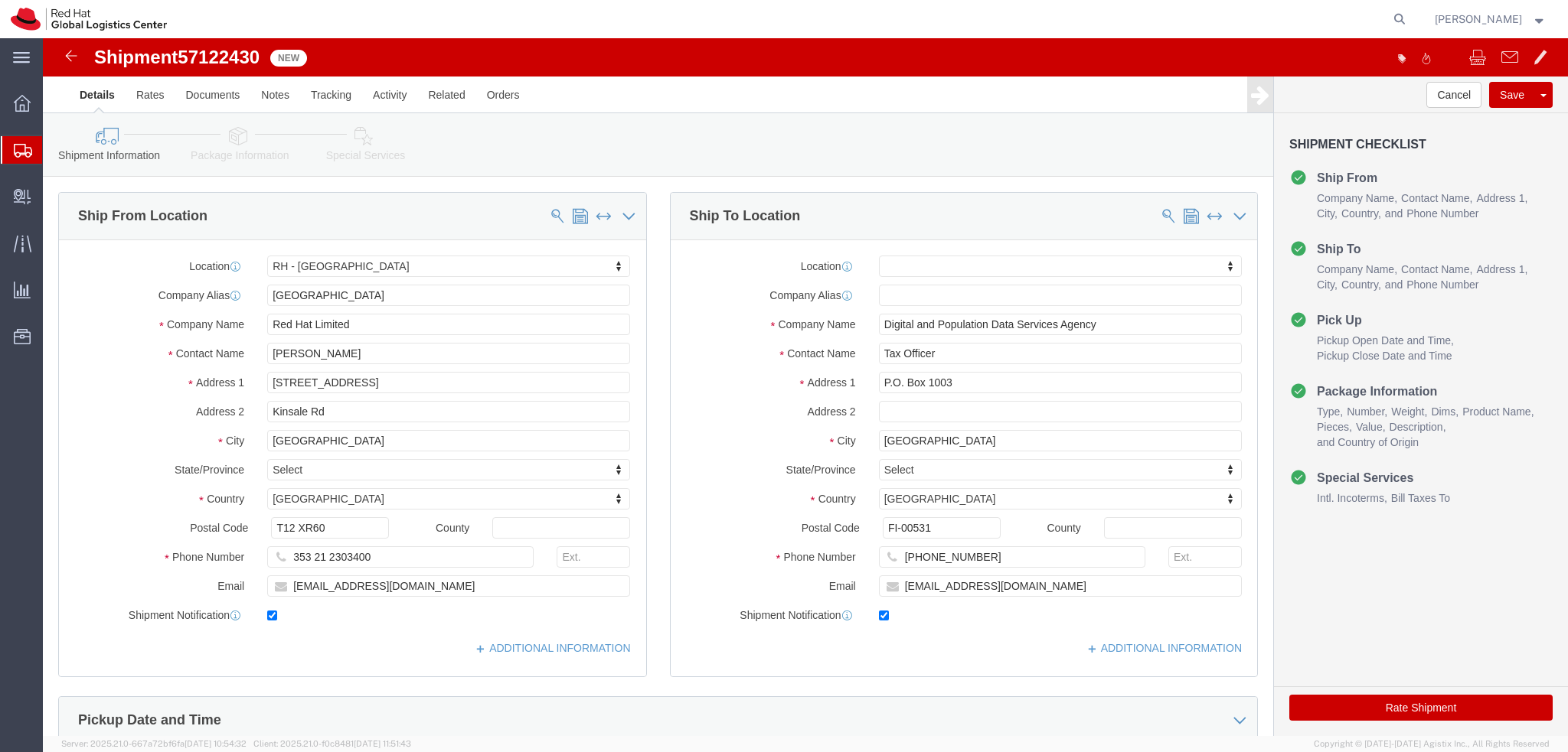
click icon
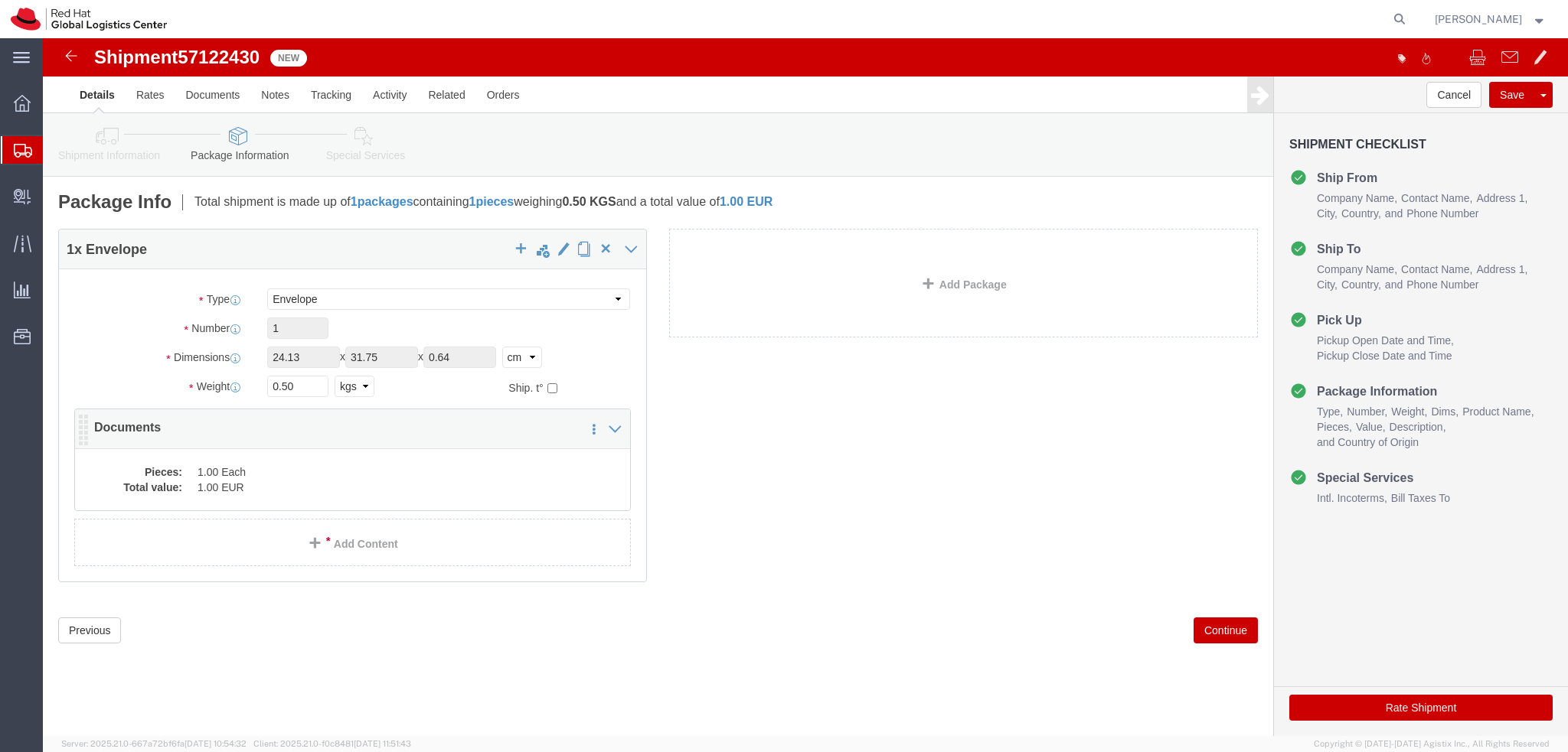
click dd "1.00 EUR"
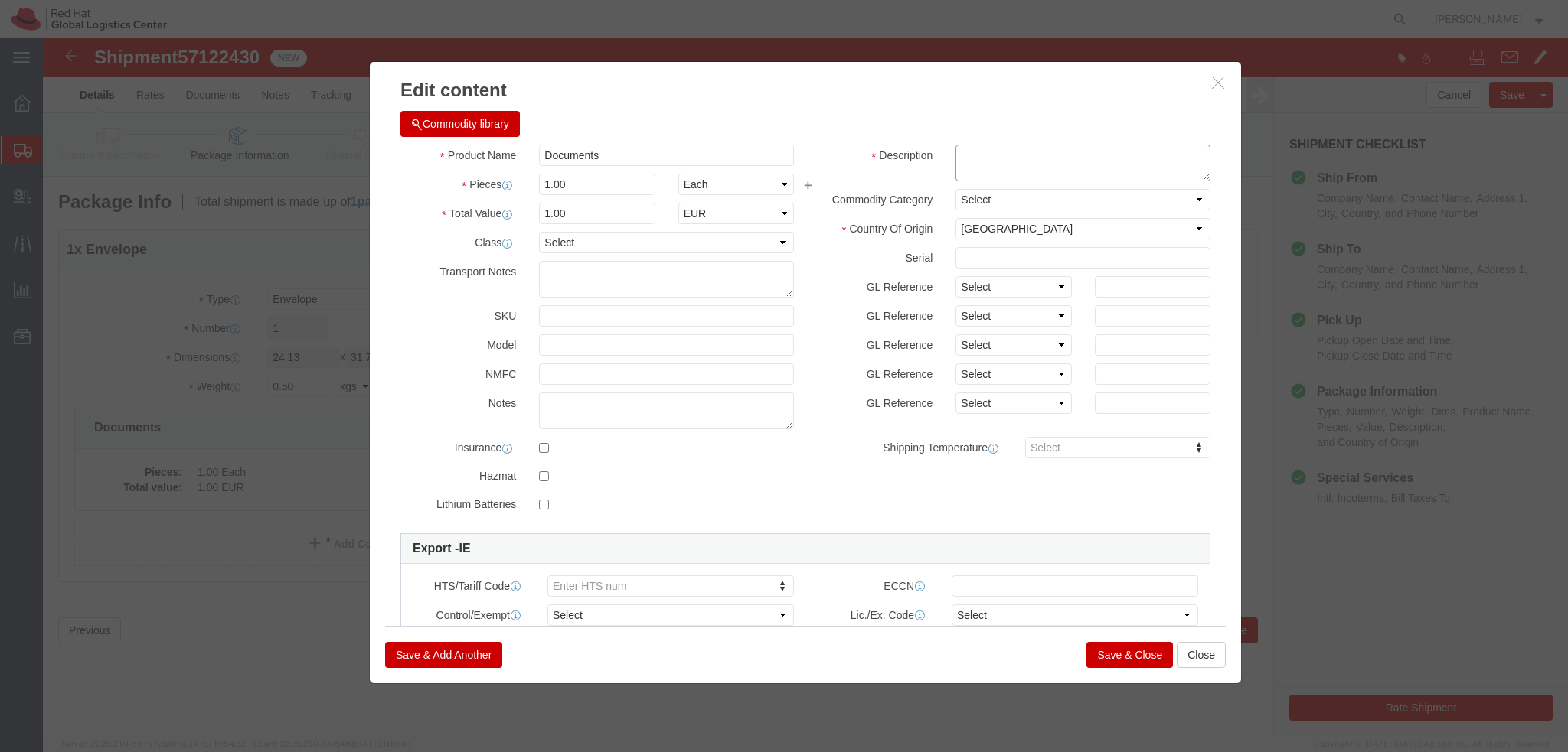
click textarea
type textarea "documents"
click button "Save & Close"
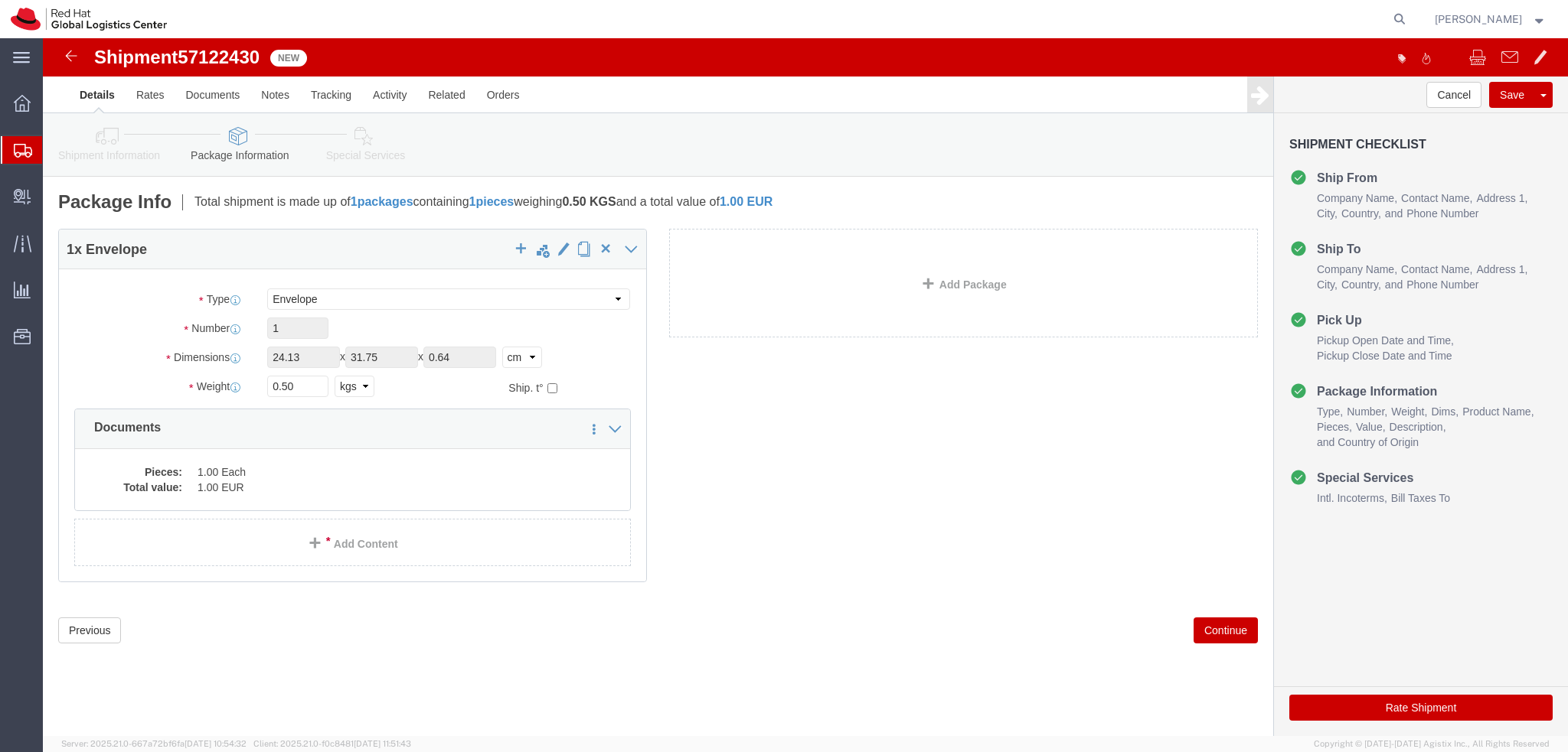
click link "Special Services"
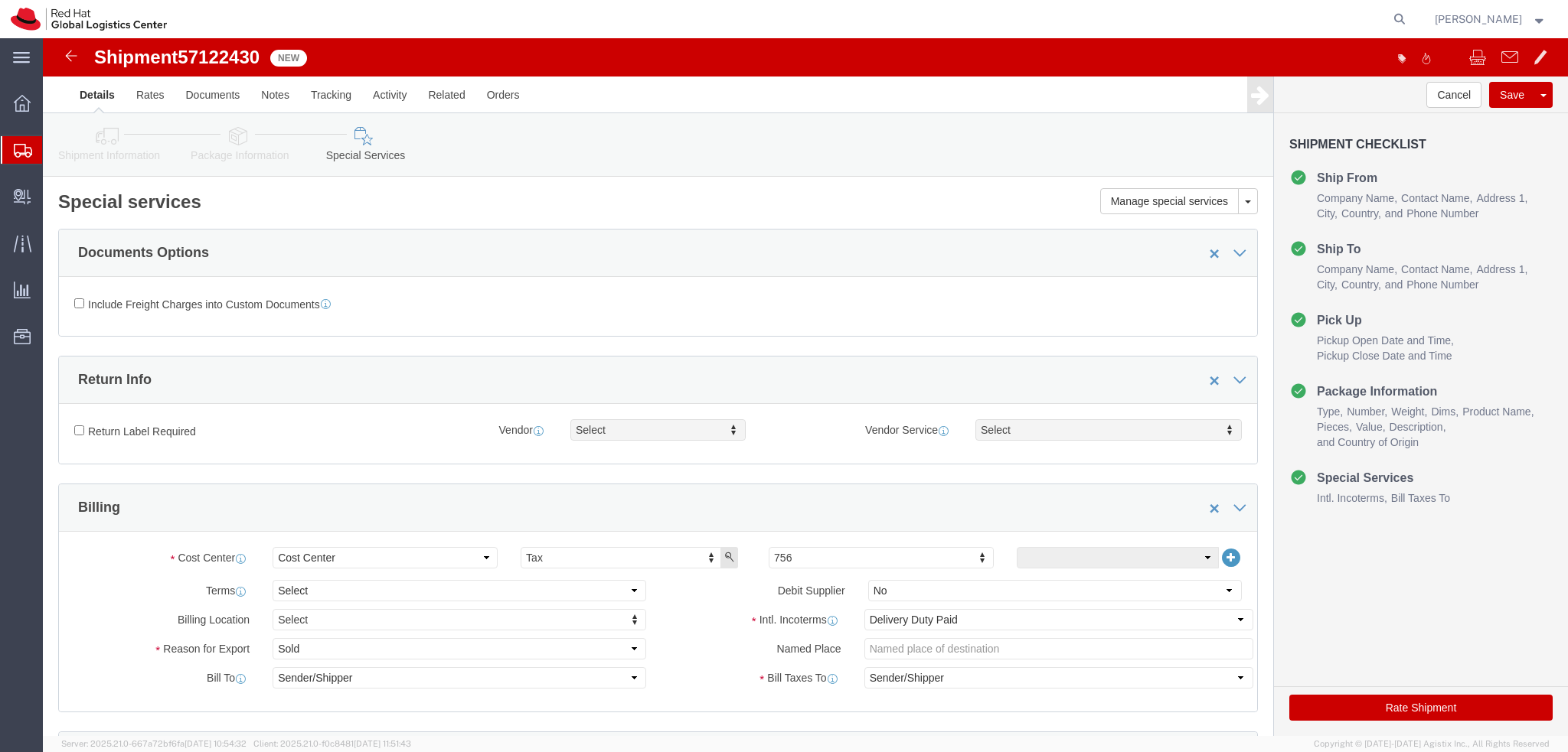
click icon
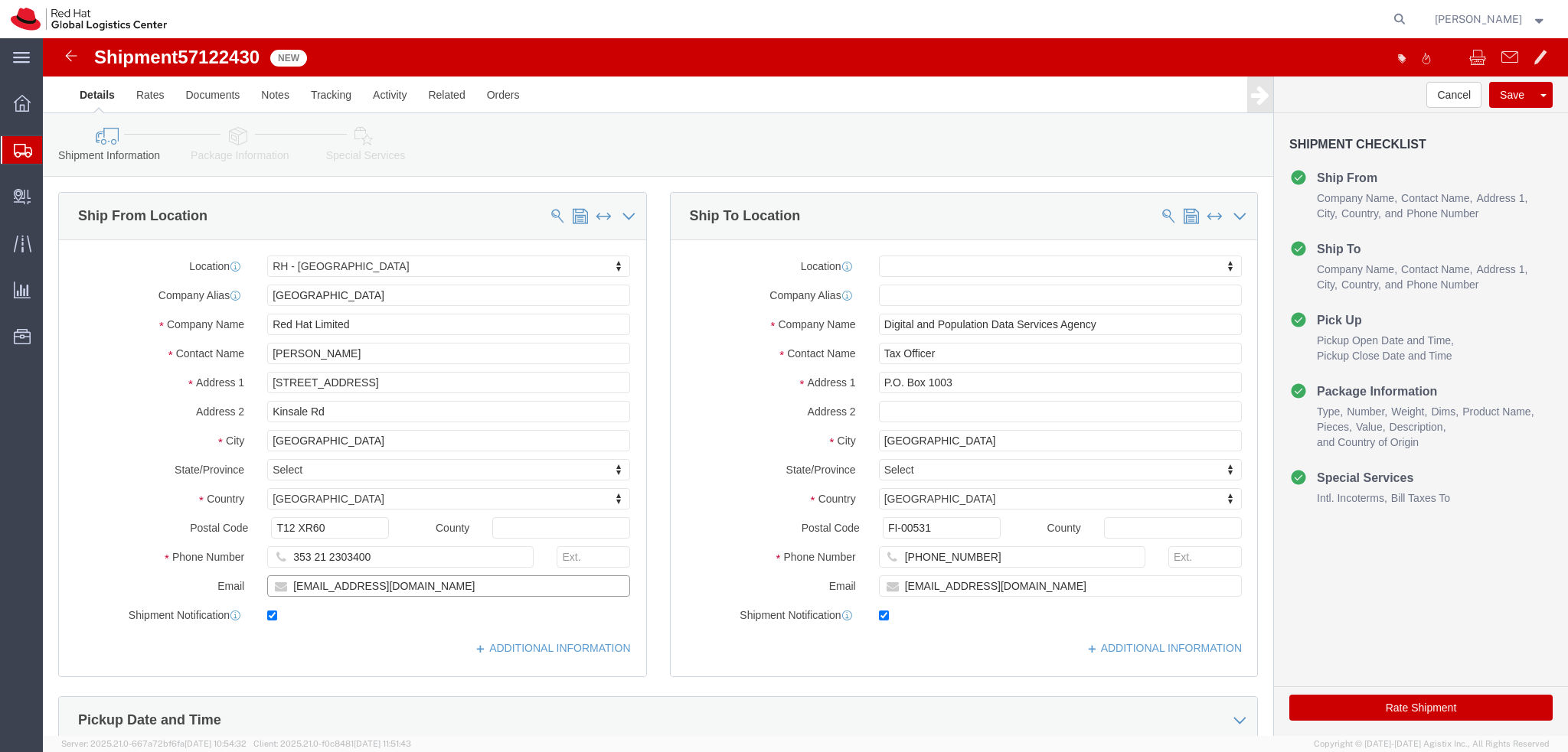
drag, startPoint x: 377, startPoint y: 548, endPoint x: 205, endPoint y: 555, distance: 172.1
click div "Email [EMAIL_ADDRESS][DOMAIN_NAME]"
drag, startPoint x: 52, startPoint y: 22, endPoint x: 224, endPoint y: 23, distance: 172.0
click div "Shipment 57122430 New"
copy h1 "Shipment 57122430"
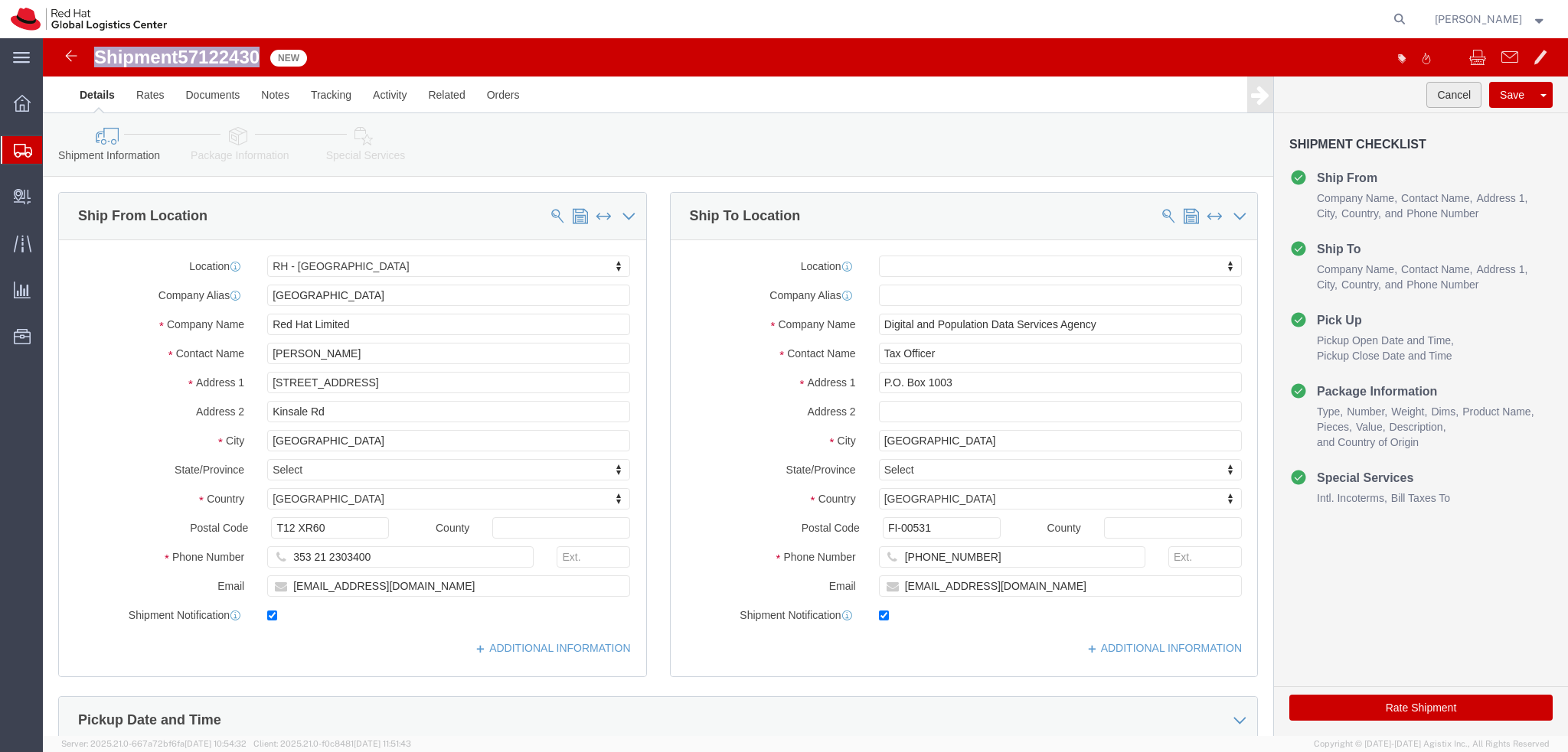
click button "Cancel"
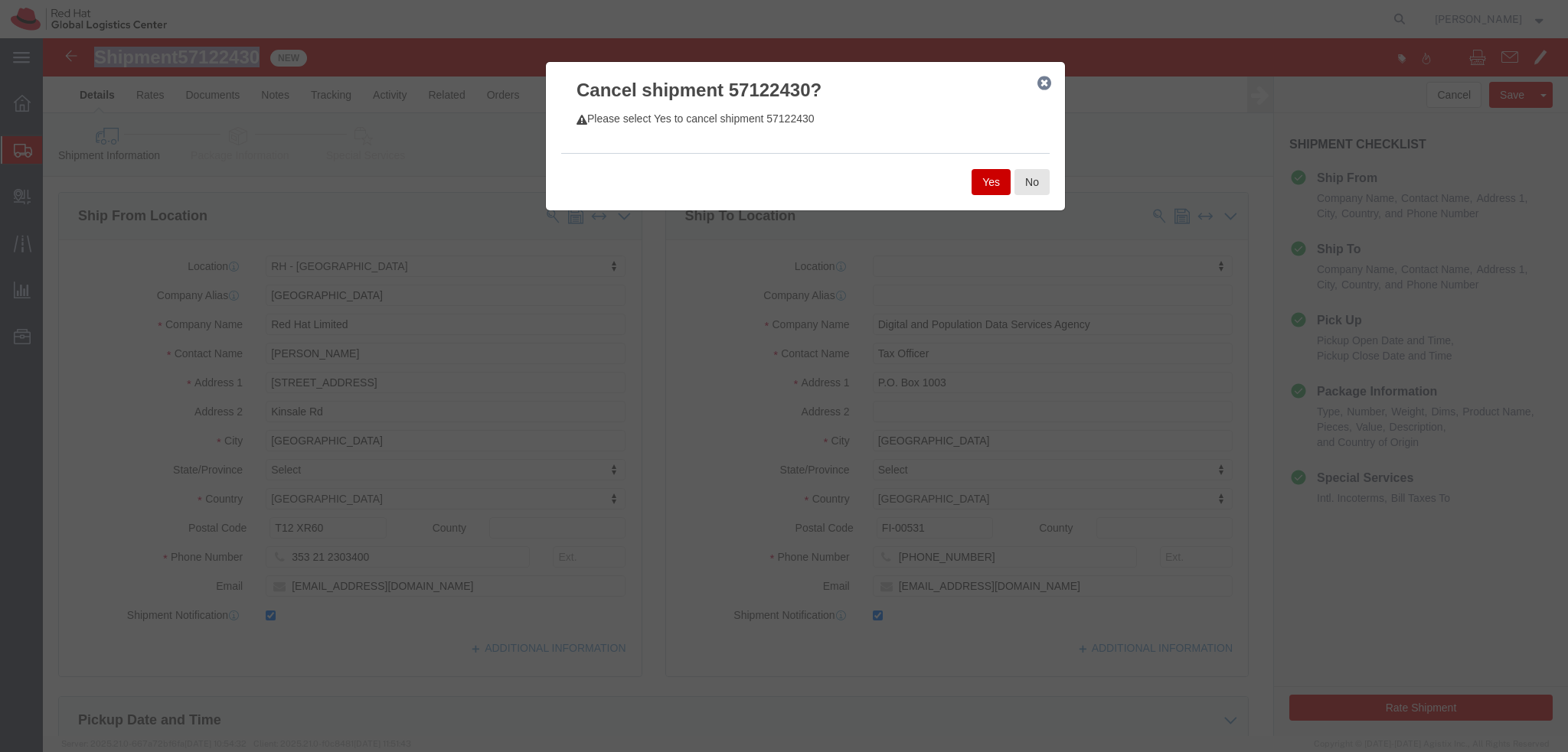
click button "Yes"
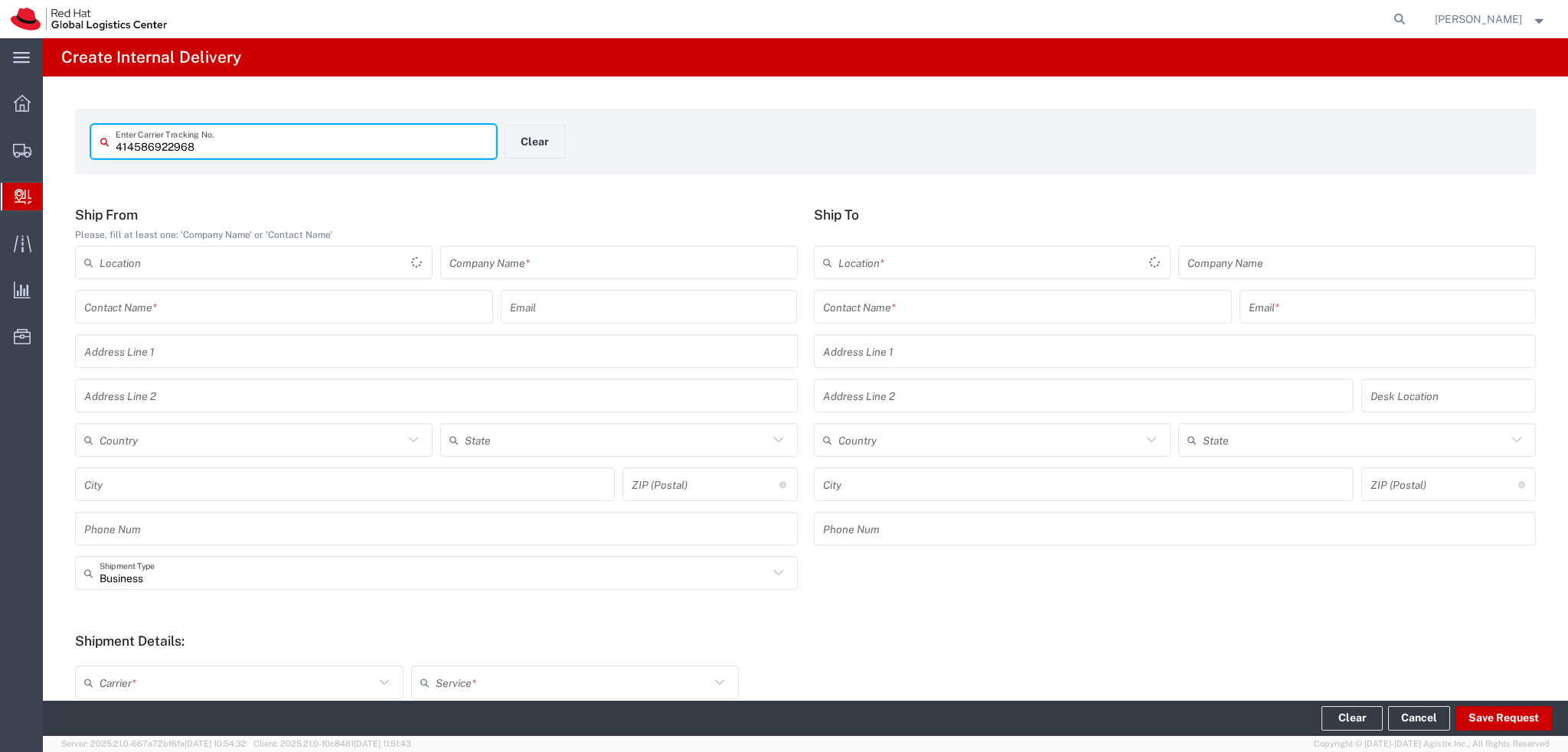
type input "414586922968"
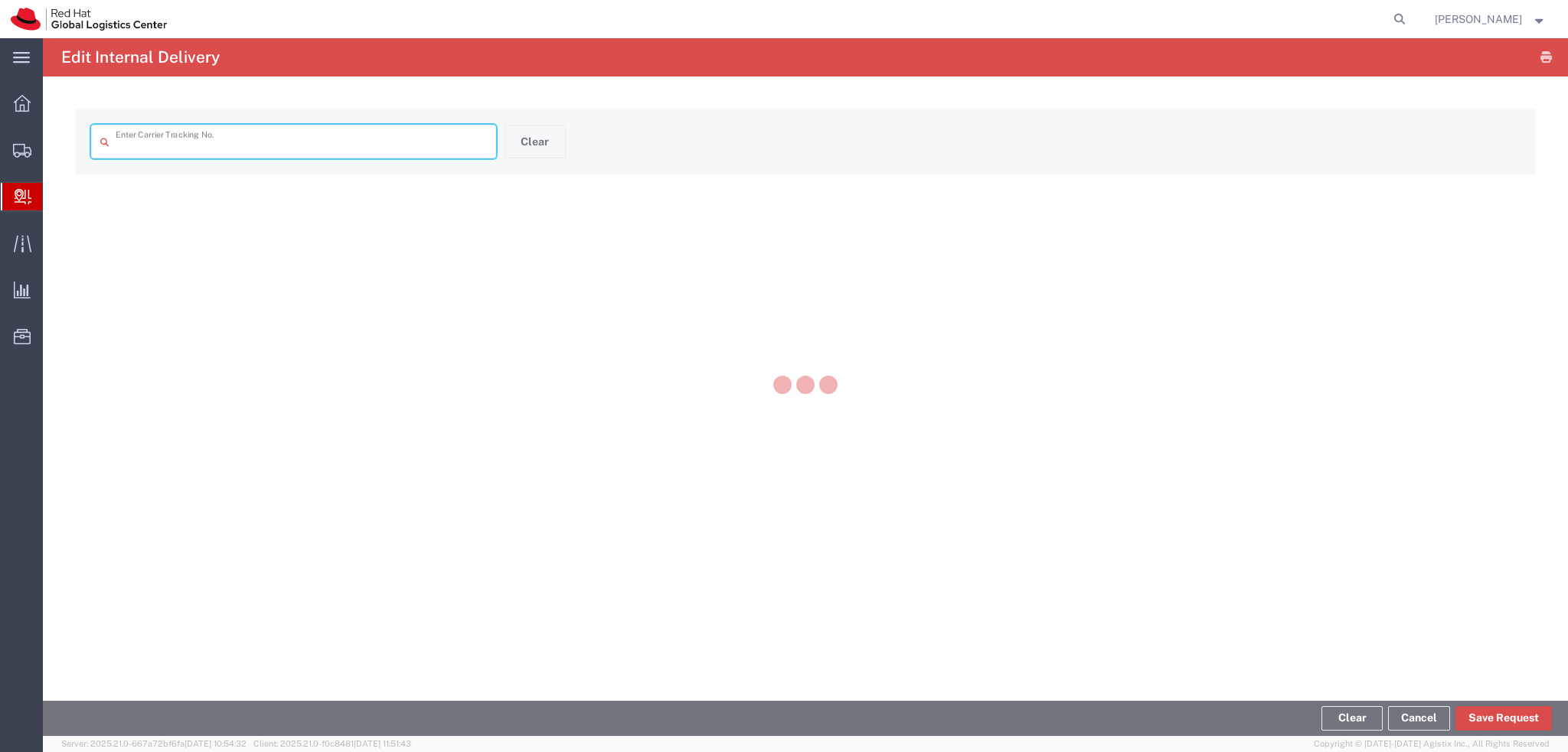
type input "414586922968"
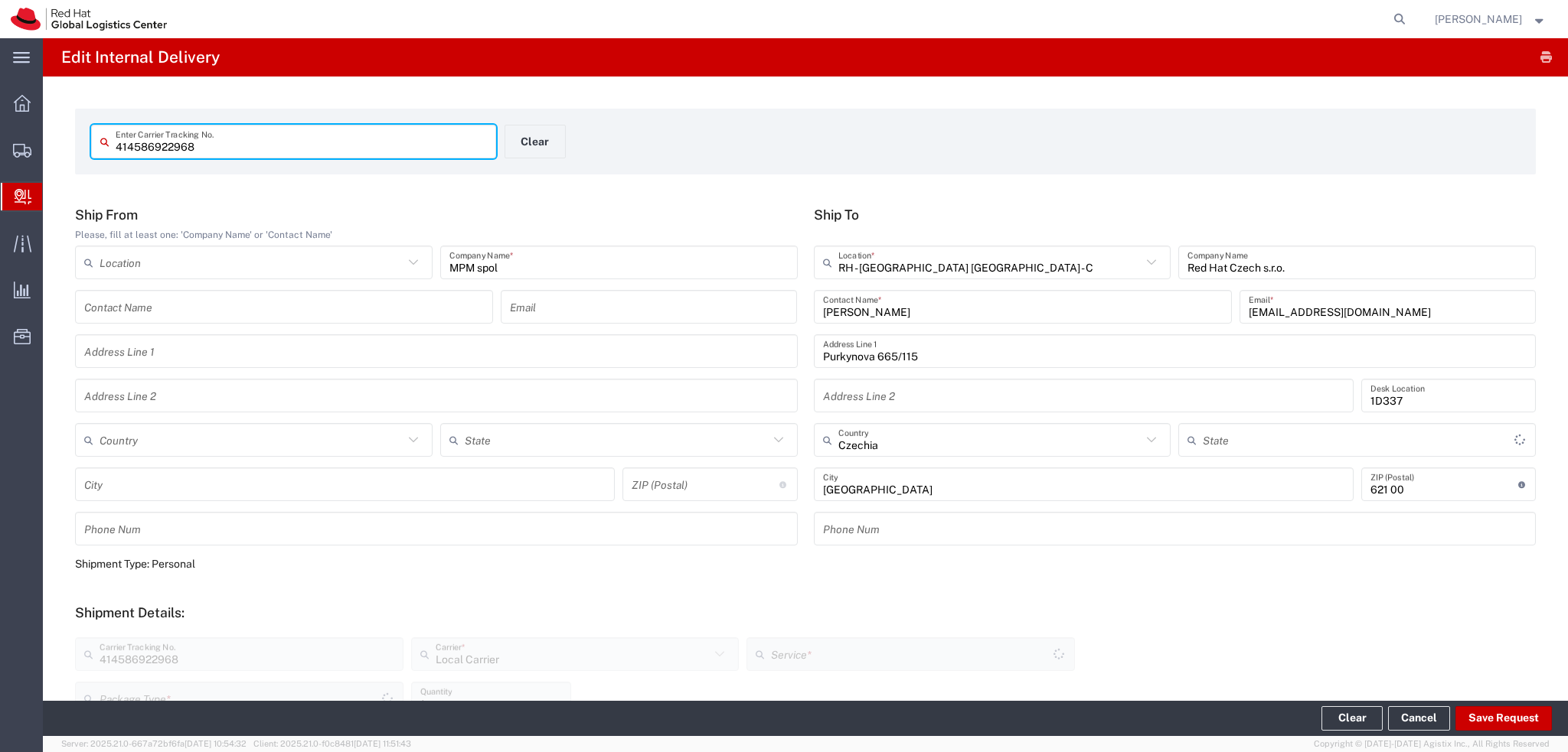
type input "Your Packaging"
type input "Local_Ground"
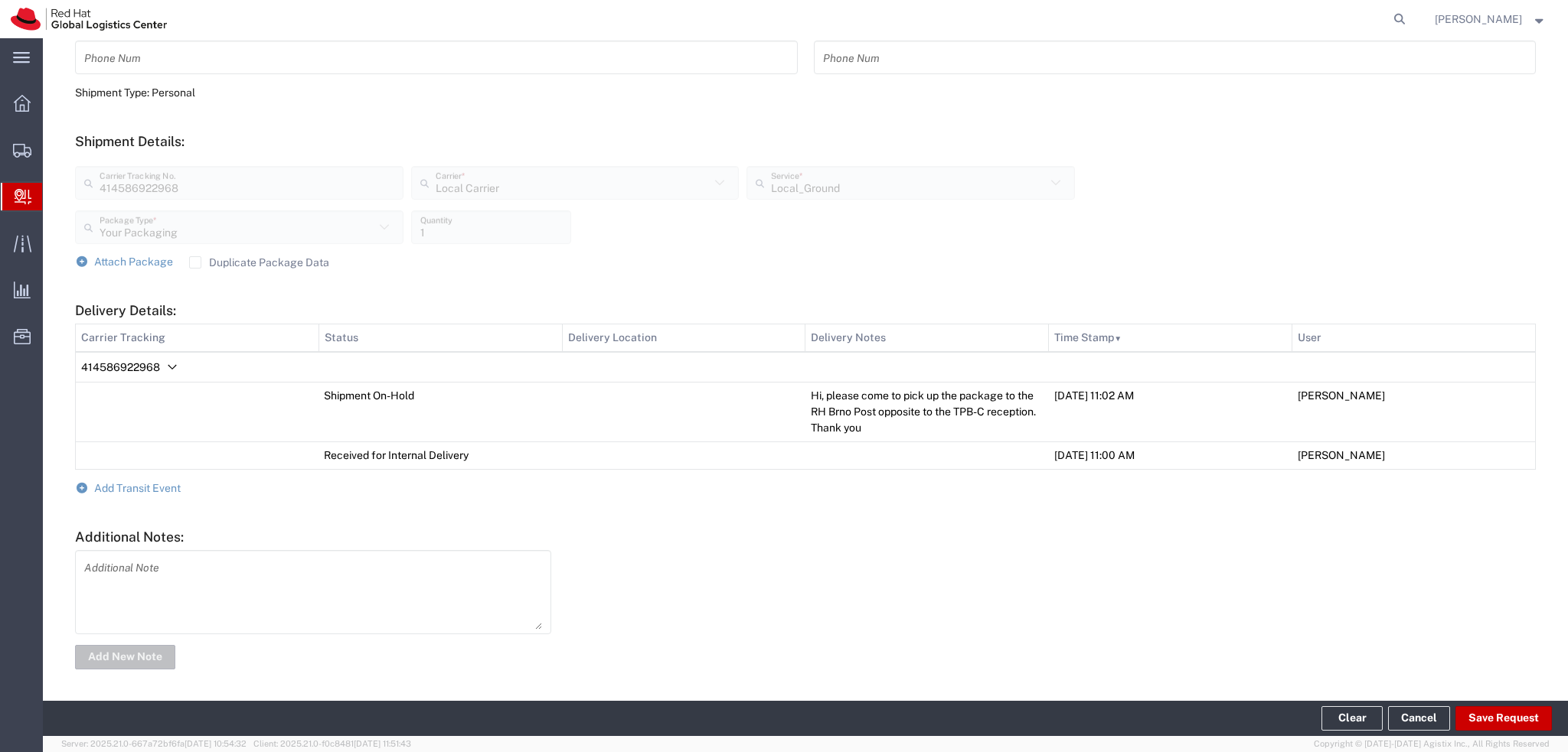
scroll to position [471, 0]
click at [143, 487] on span "Add Transit Event" at bounding box center [137, 488] width 87 height 13
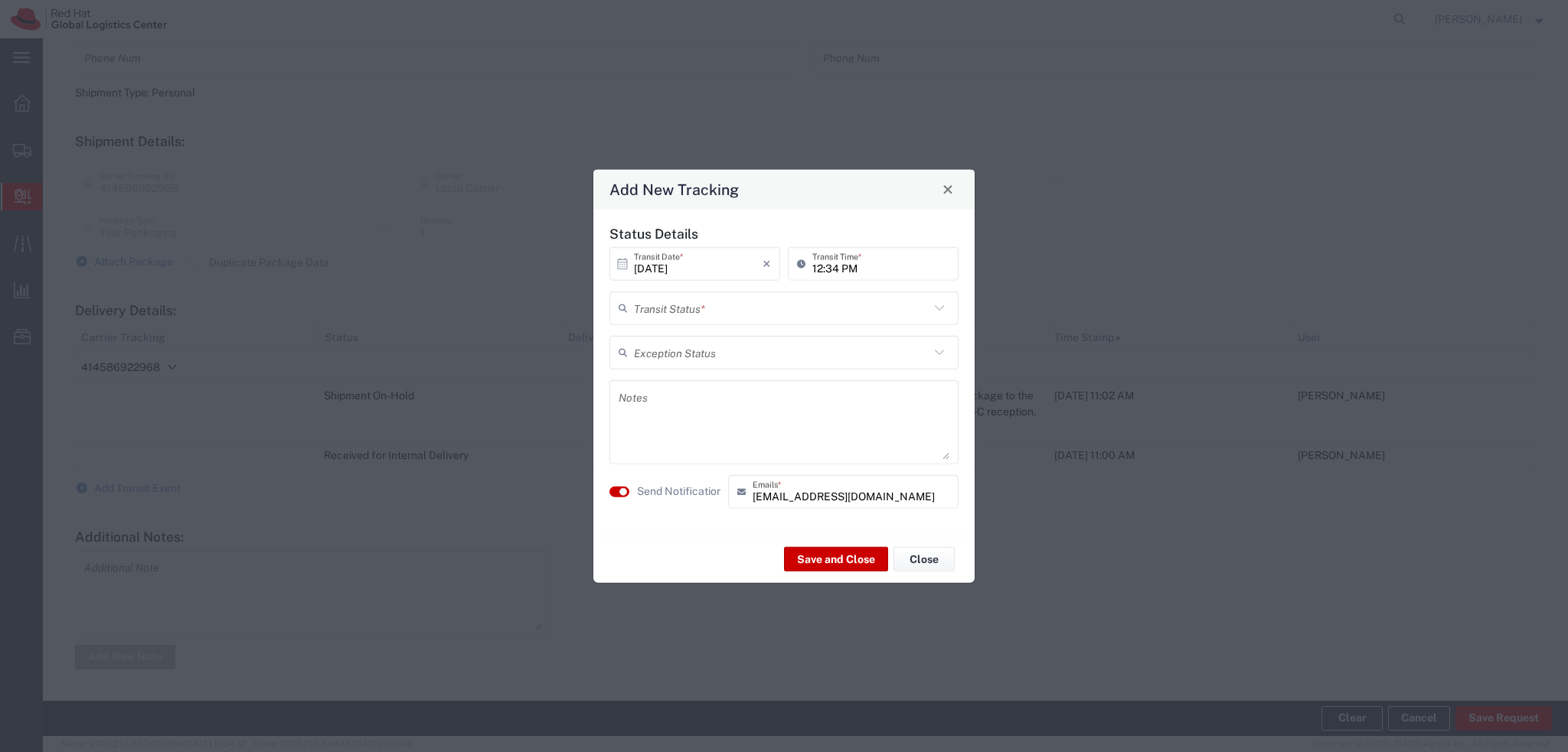
click at [689, 313] on input "text" at bounding box center [781, 308] width 295 height 27
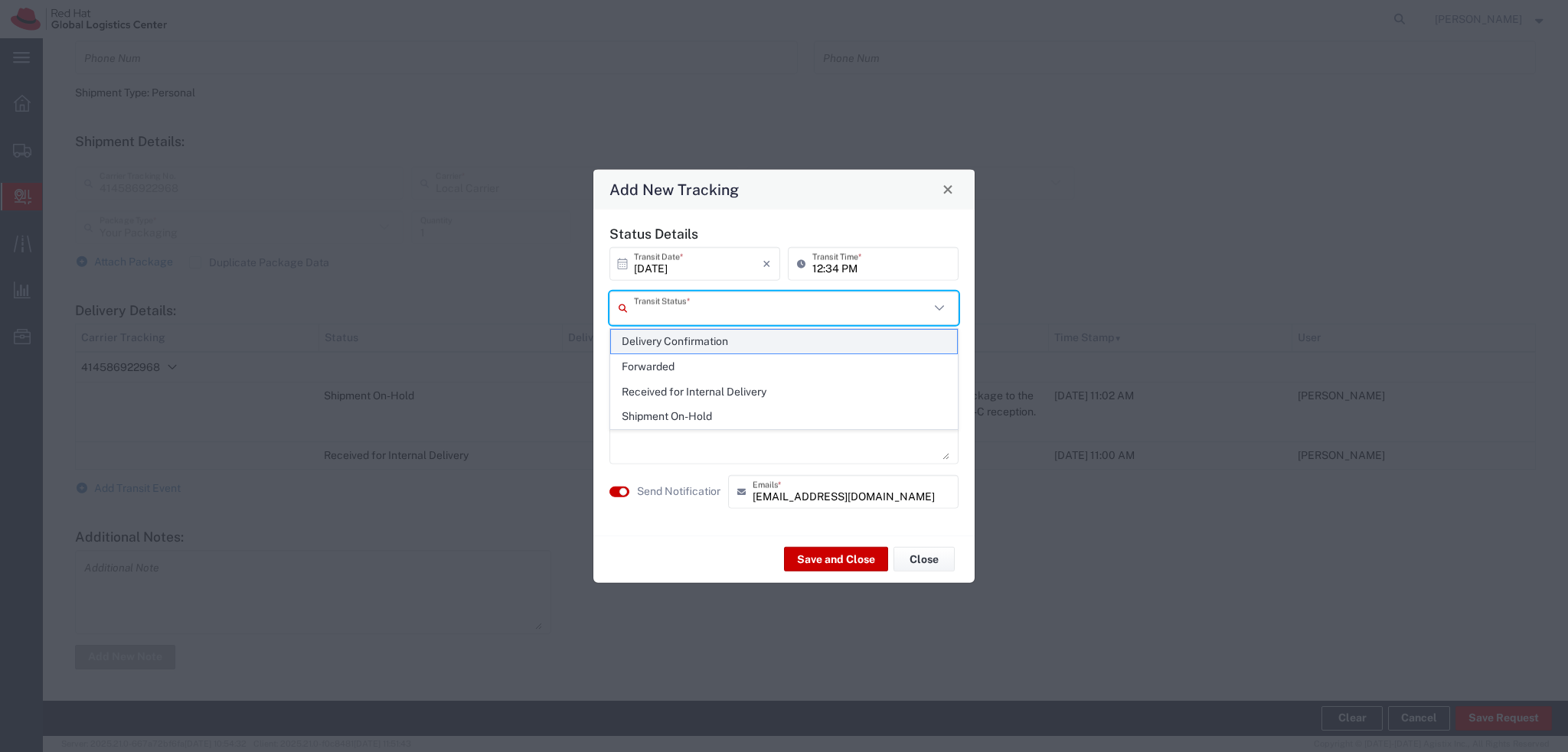
click at [707, 345] on span "Delivery Confirmation" at bounding box center [784, 341] width 346 height 24
type input "Delivery Confirmation"
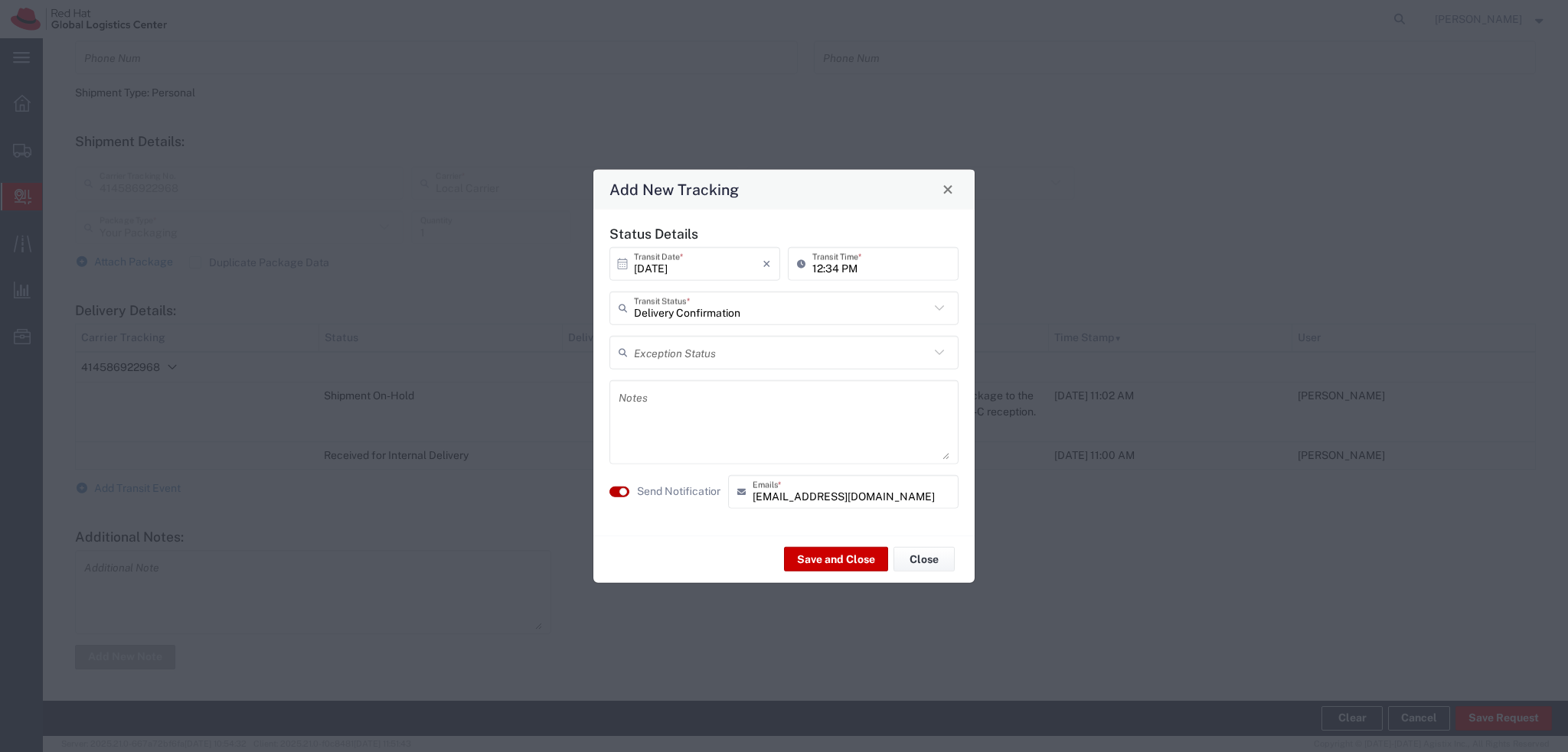
click at [618, 488] on button "button" at bounding box center [620, 491] width 20 height 11
click at [842, 564] on button "Save and Close" at bounding box center [836, 559] width 104 height 24
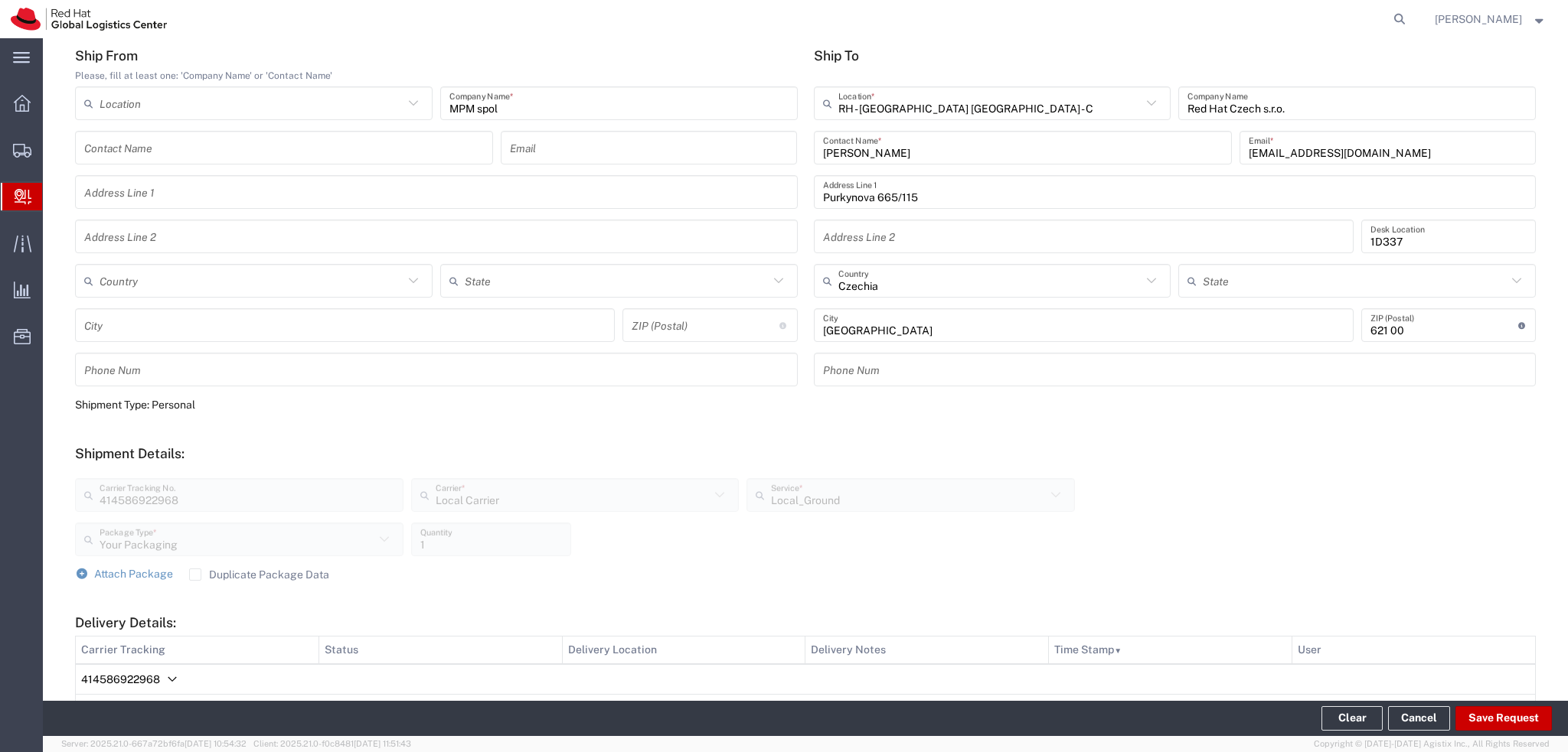
scroll to position [0, 0]
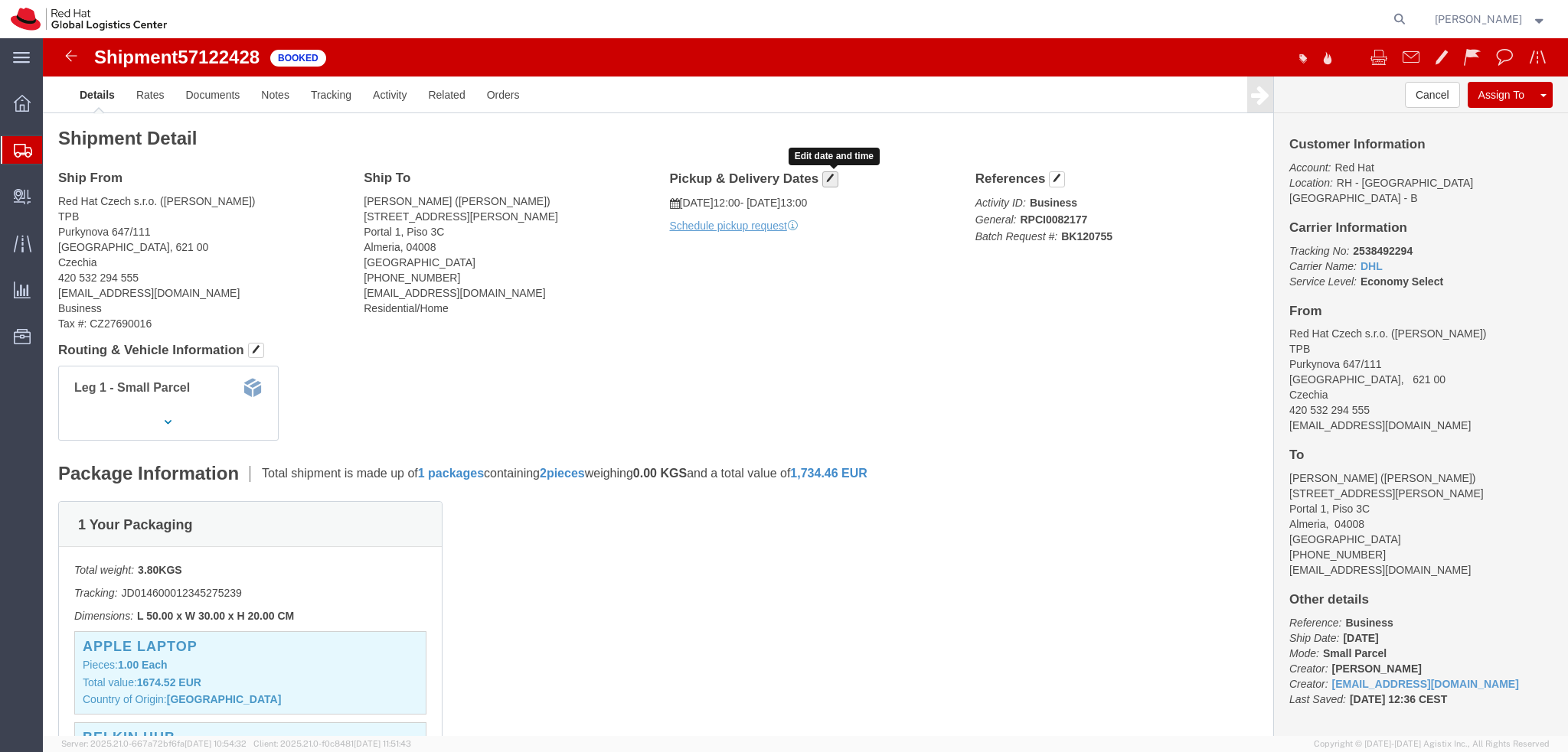
click span "button"
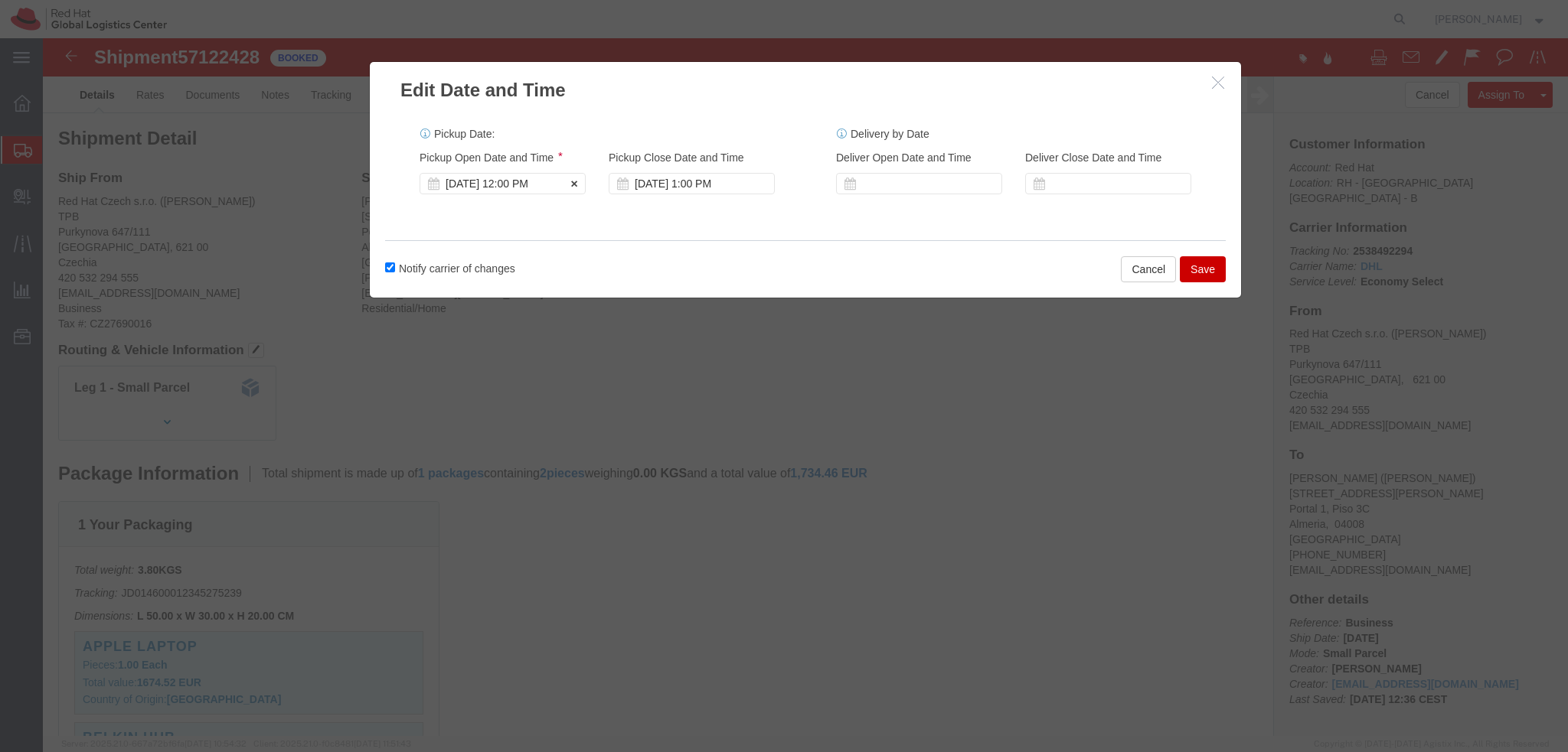
click div "[DATE] 12:00 PM"
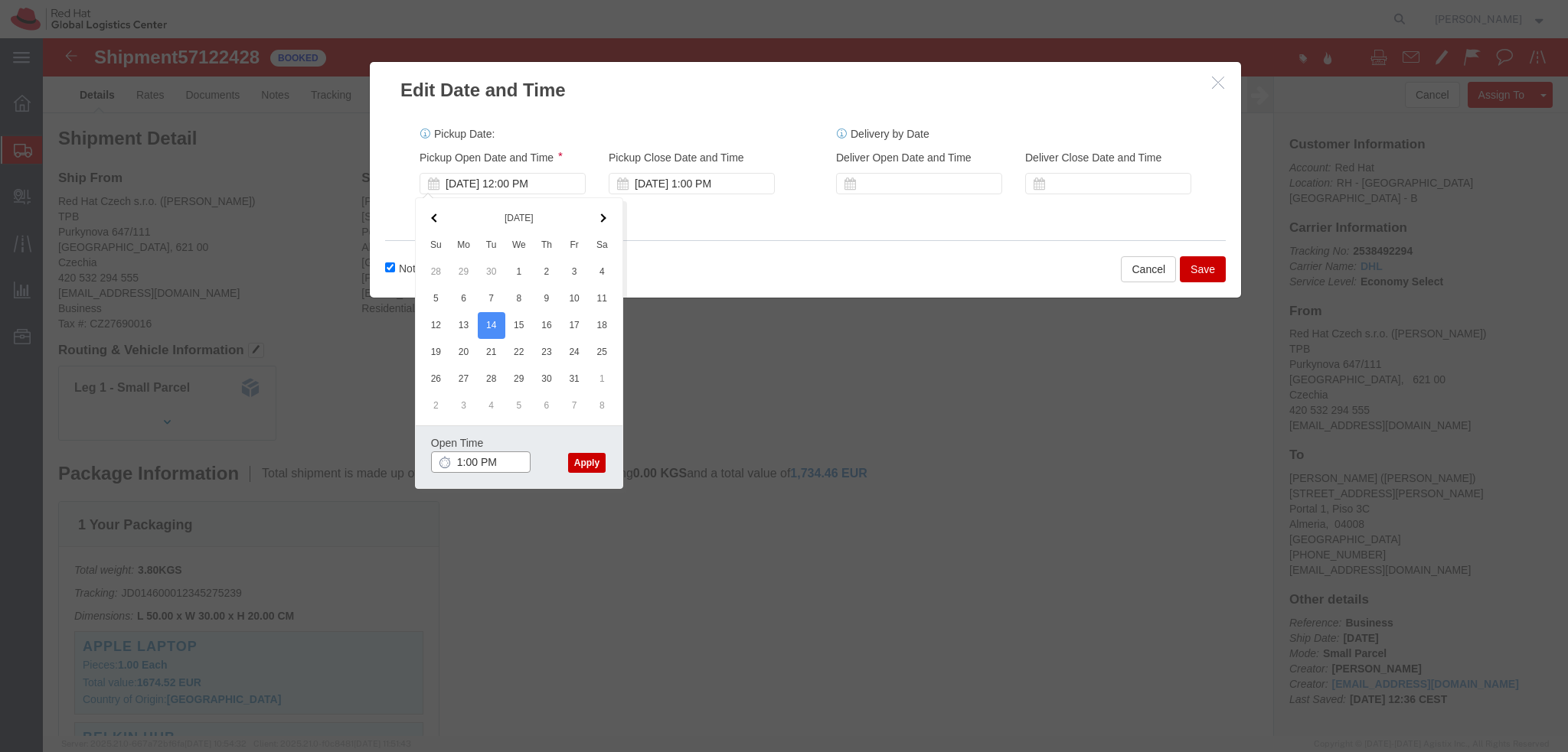
type input "1:00 PM"
click button "Apply"
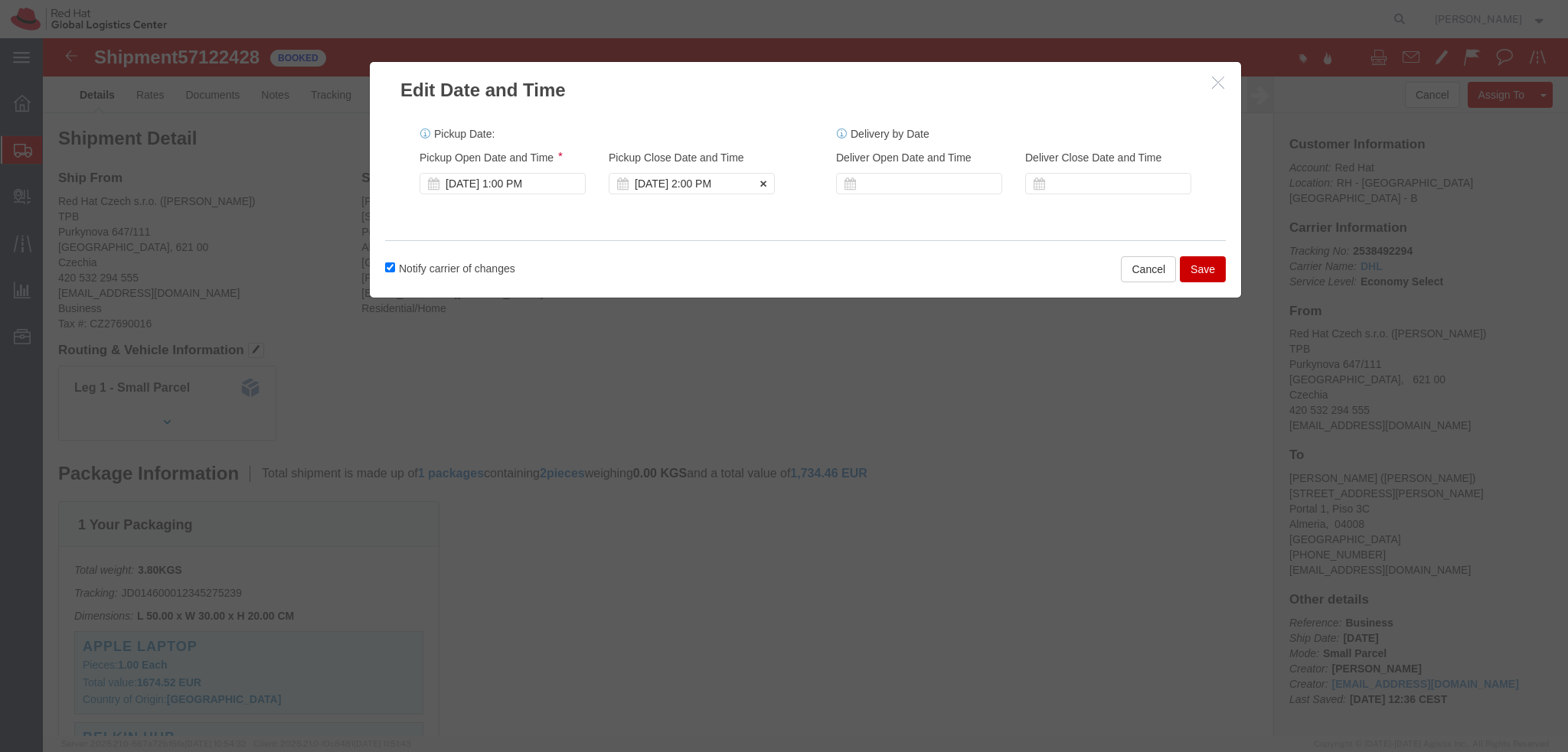
click div "[DATE] 2:00 PM"
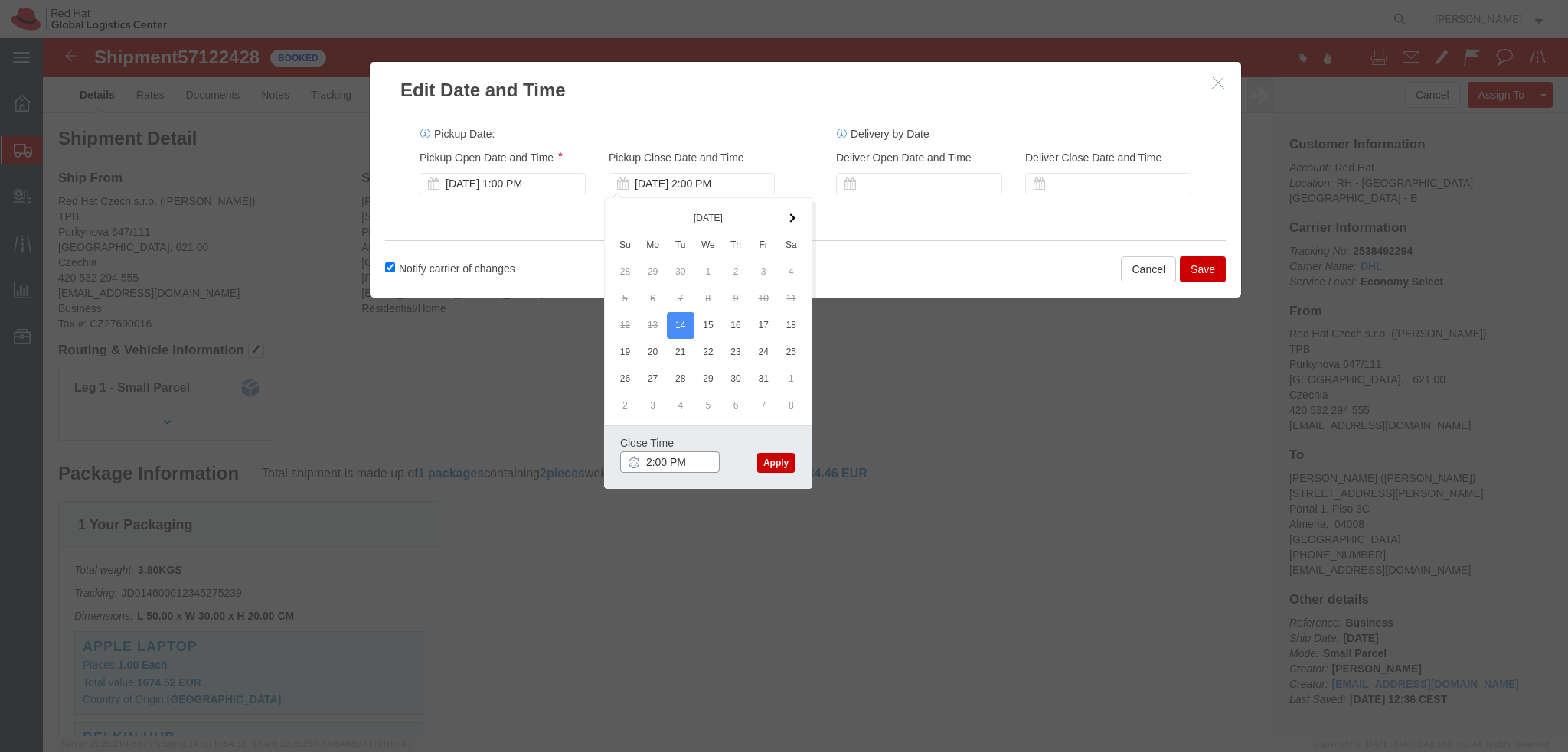
type input "4:00 PM"
click button "Apply"
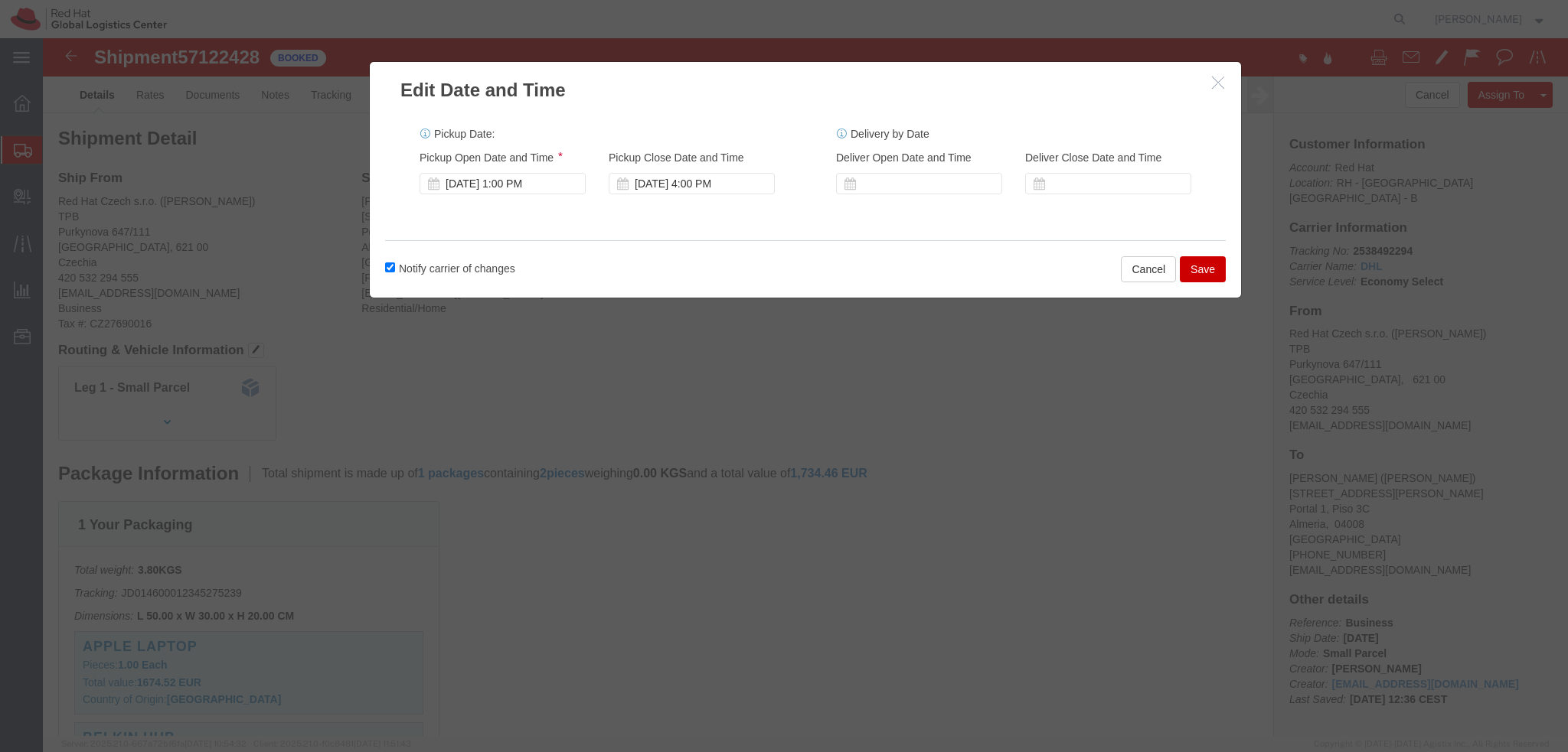
click button "Save"
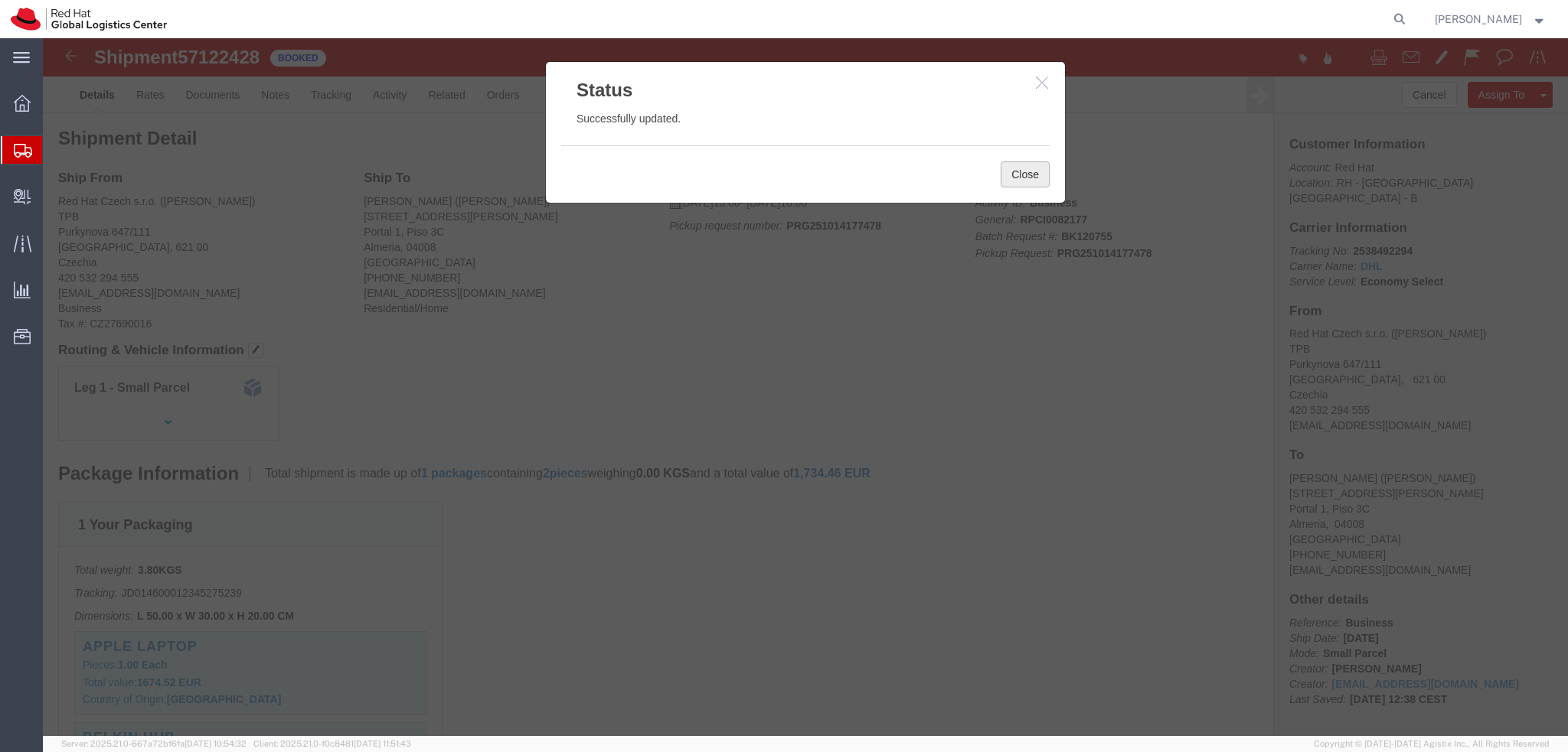
click button "Close"
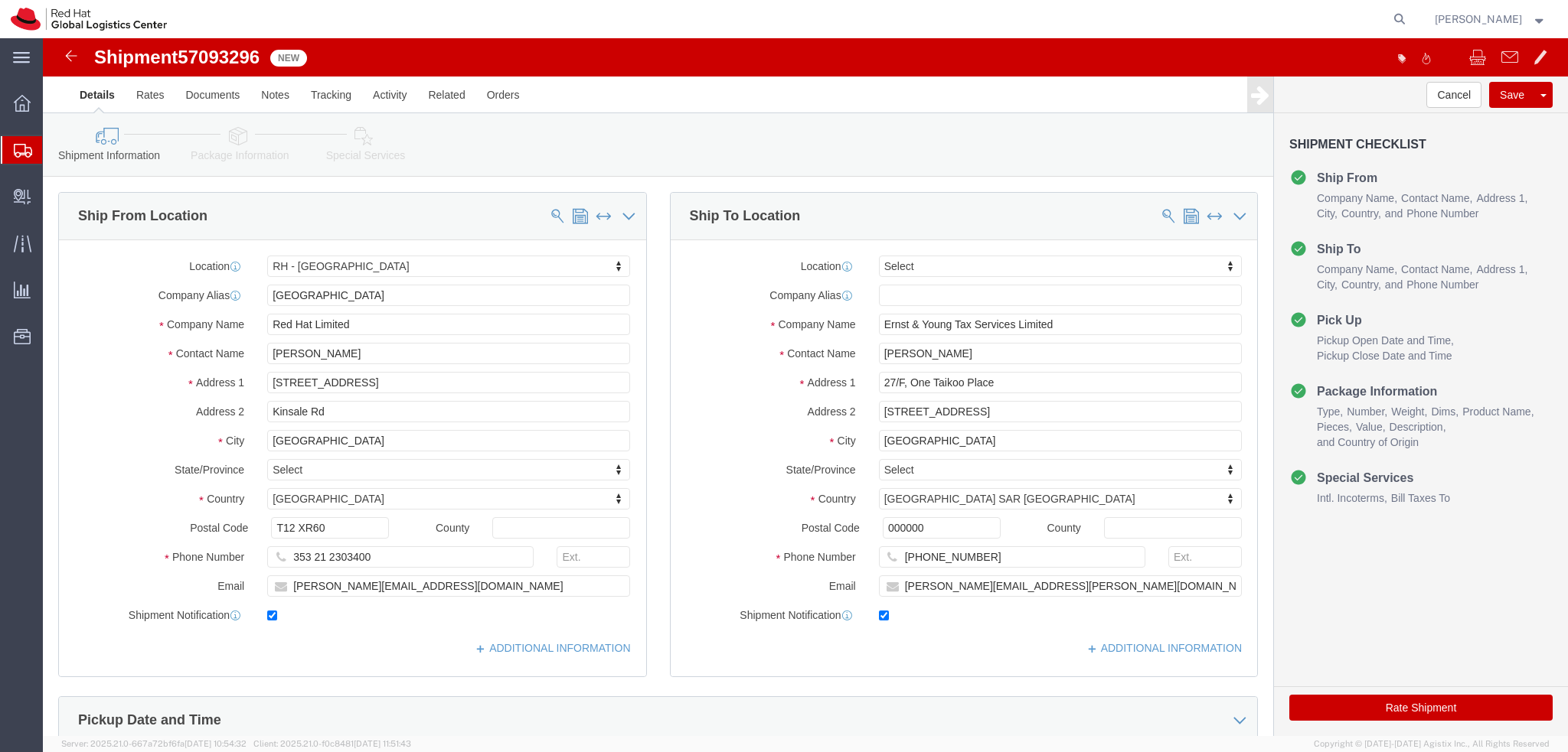
select select "37944"
select select
drag, startPoint x: 978, startPoint y: 338, endPoint x: 726, endPoint y: 355, distance: 252.6
click div "Location My Profile Location [GEOGRAPHIC_DATA] - [GEOGRAPHIC_DATA] - [GEOGRAPHI…"
click div "Address [STREET_ADDRESS]"
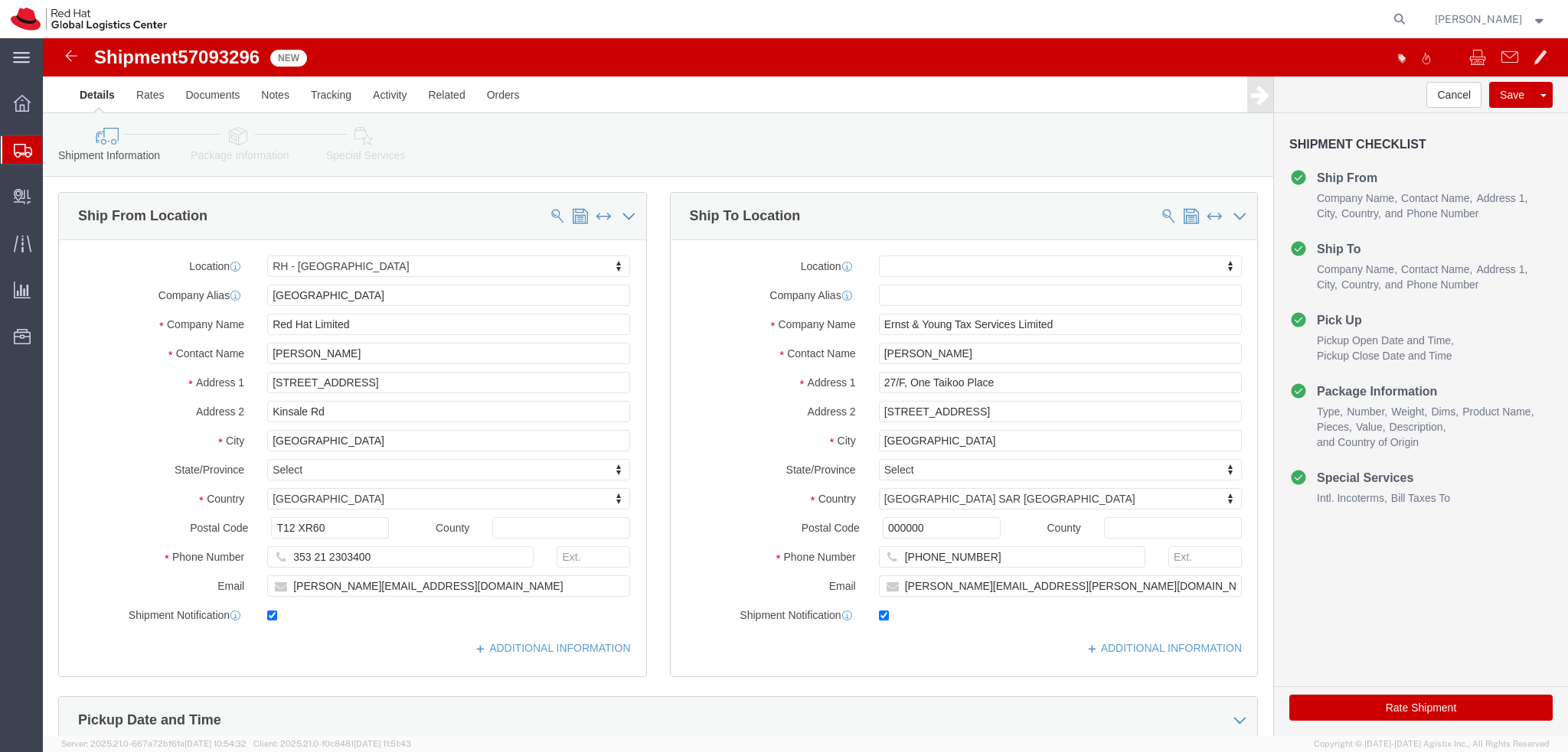
click icon
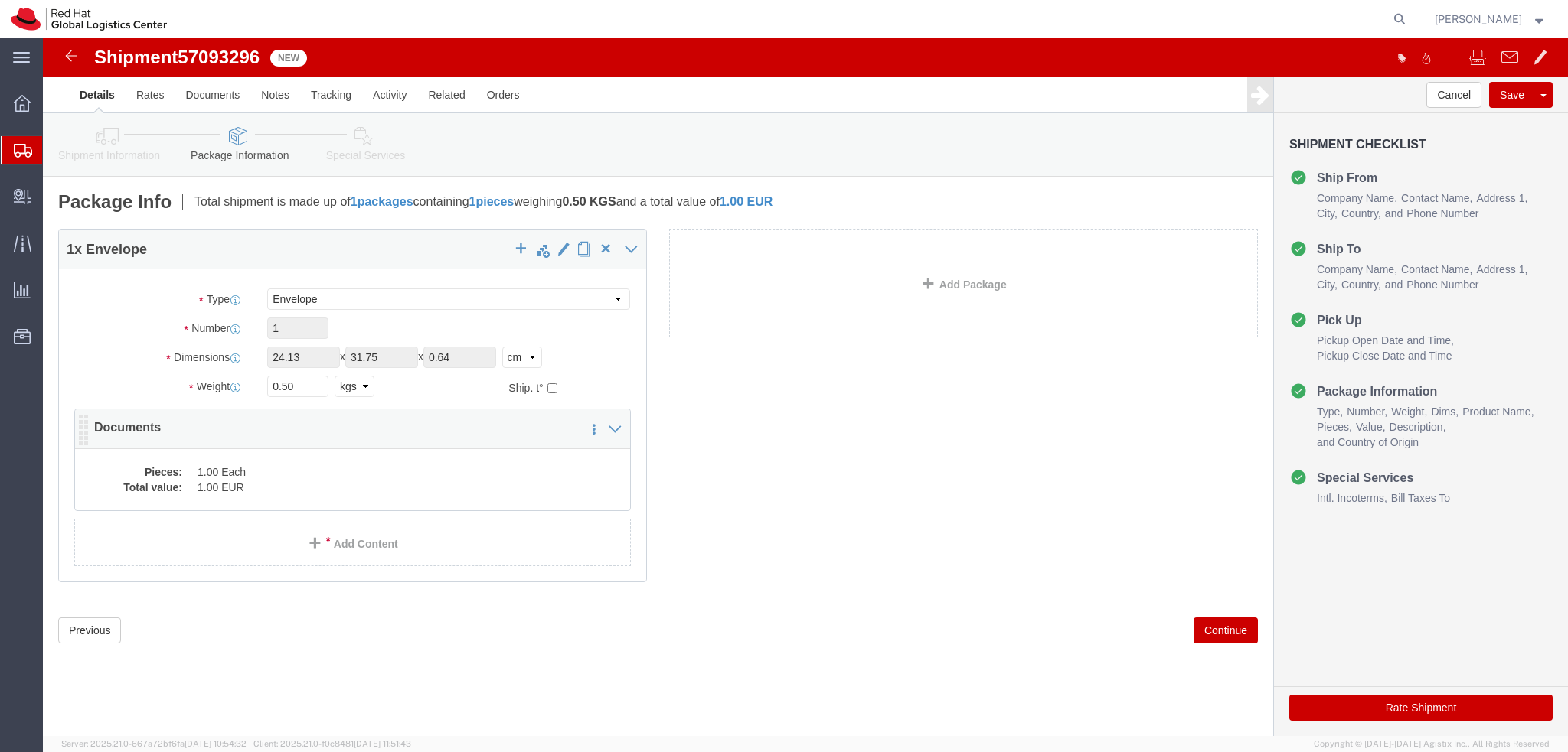
click div "Pieces: 1.00 Each Total value: 1.00 EUR"
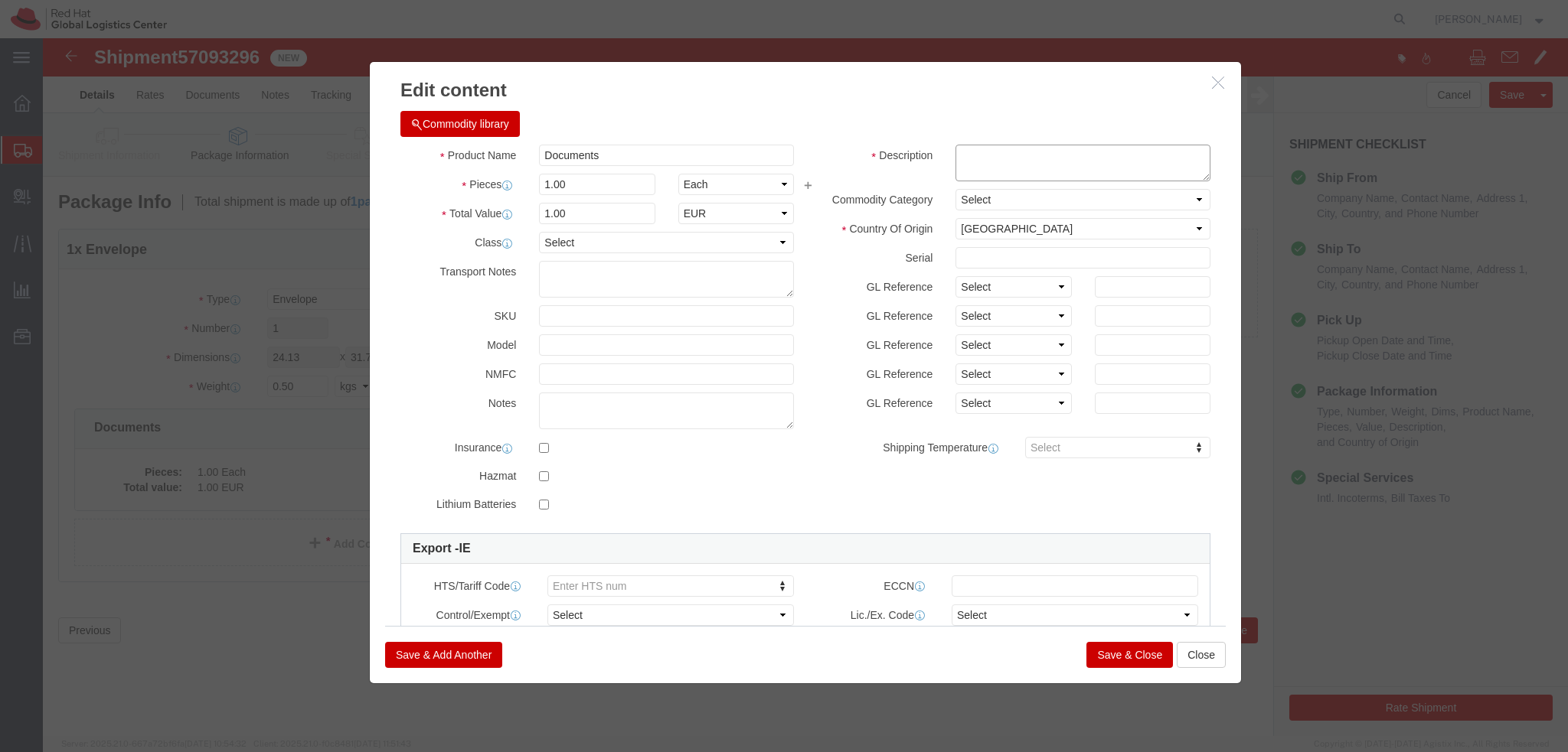
click textarea
type textarea "Documents"
click button "Save & Close"
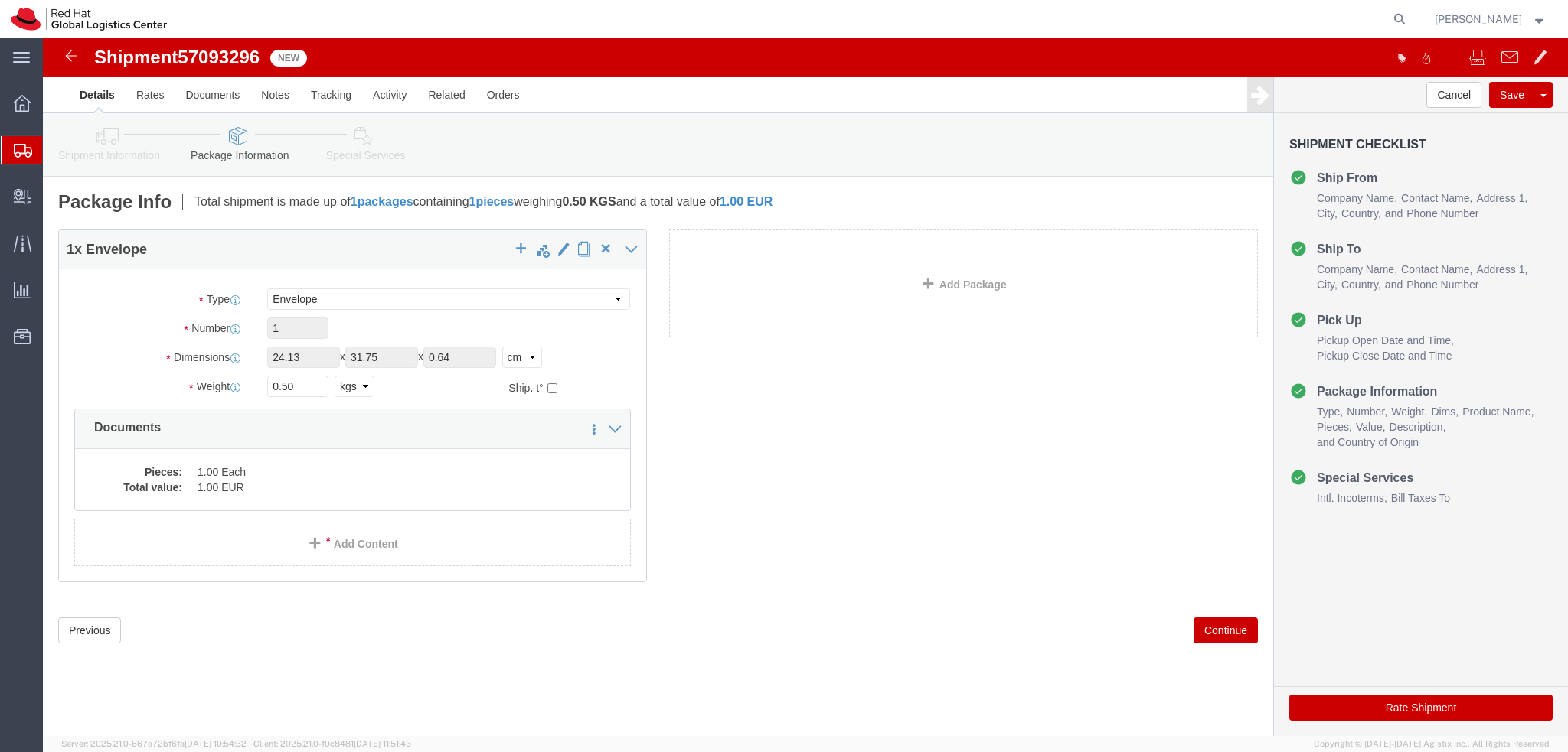
click icon
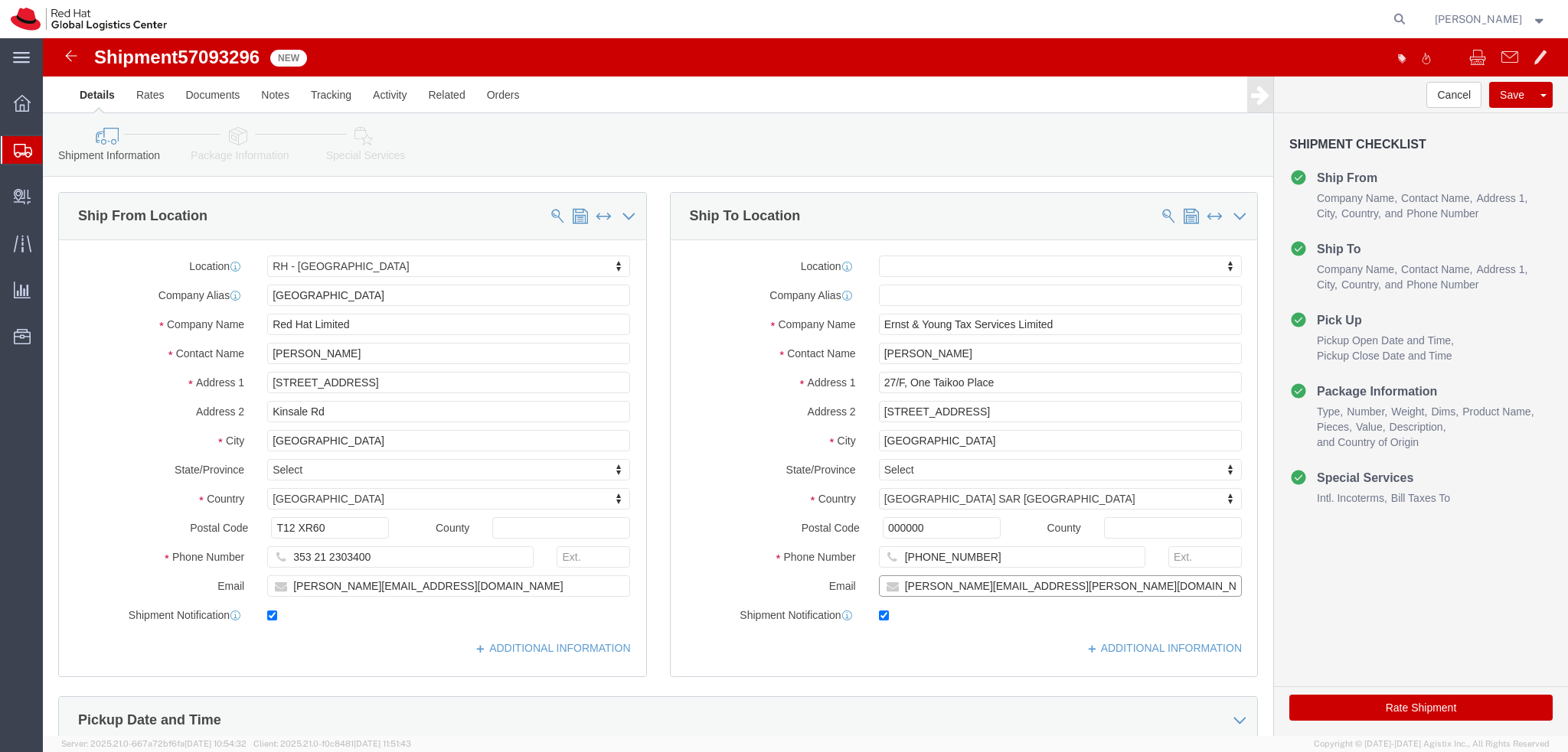
click input "[PERSON_NAME][EMAIL_ADDRESS][PERSON_NAME][DOMAIN_NAME]"
type input "[PERSON_NAME][EMAIL_ADDRESS][PERSON_NAME][DOMAIN_NAME], [EMAIL_ADDRESS][DOMAIN_…"
click div "Location My Profile Location [GEOGRAPHIC_DATA] - [GEOGRAPHIC_DATA] - [GEOGRAPHI…"
click icon
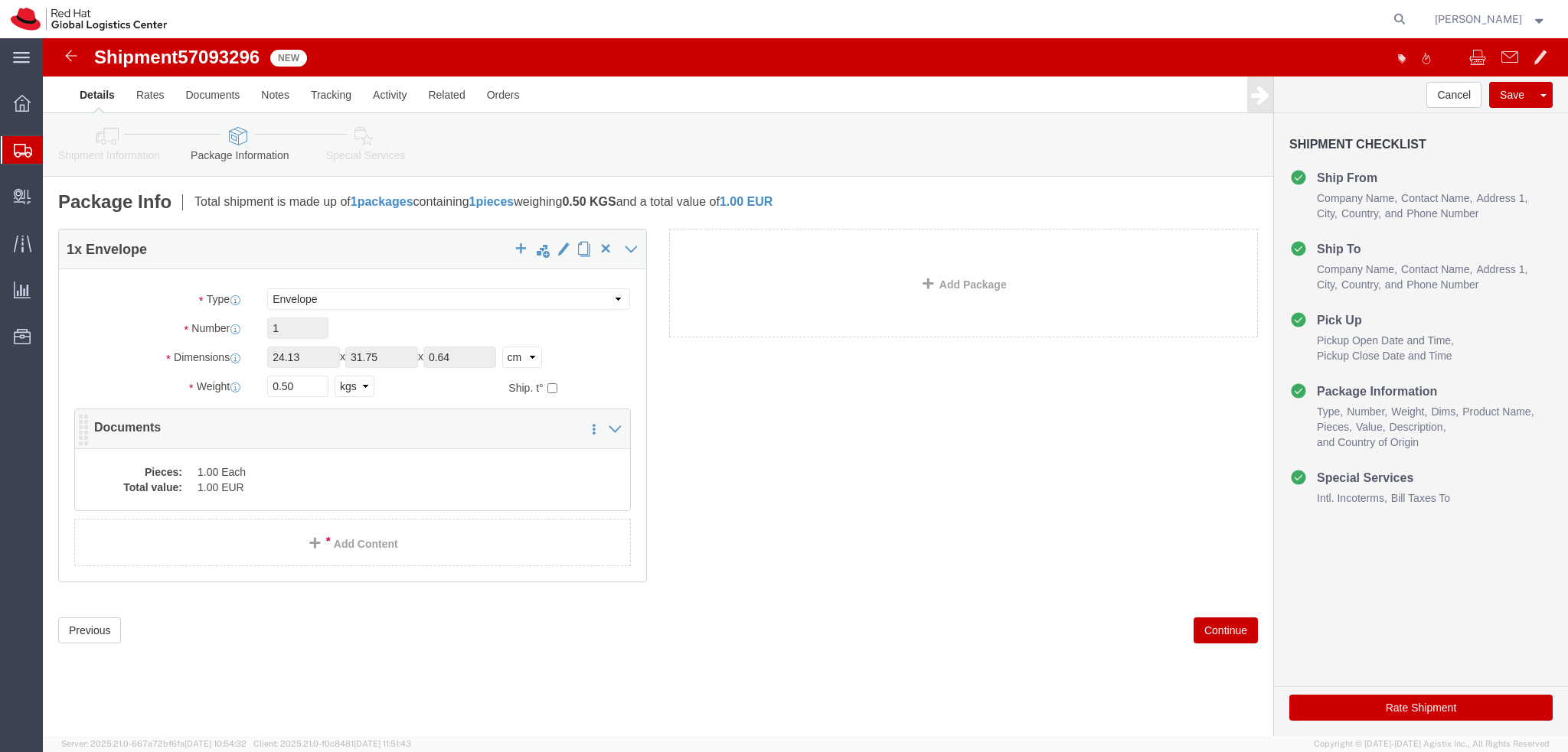
click dd "1.00 EUR"
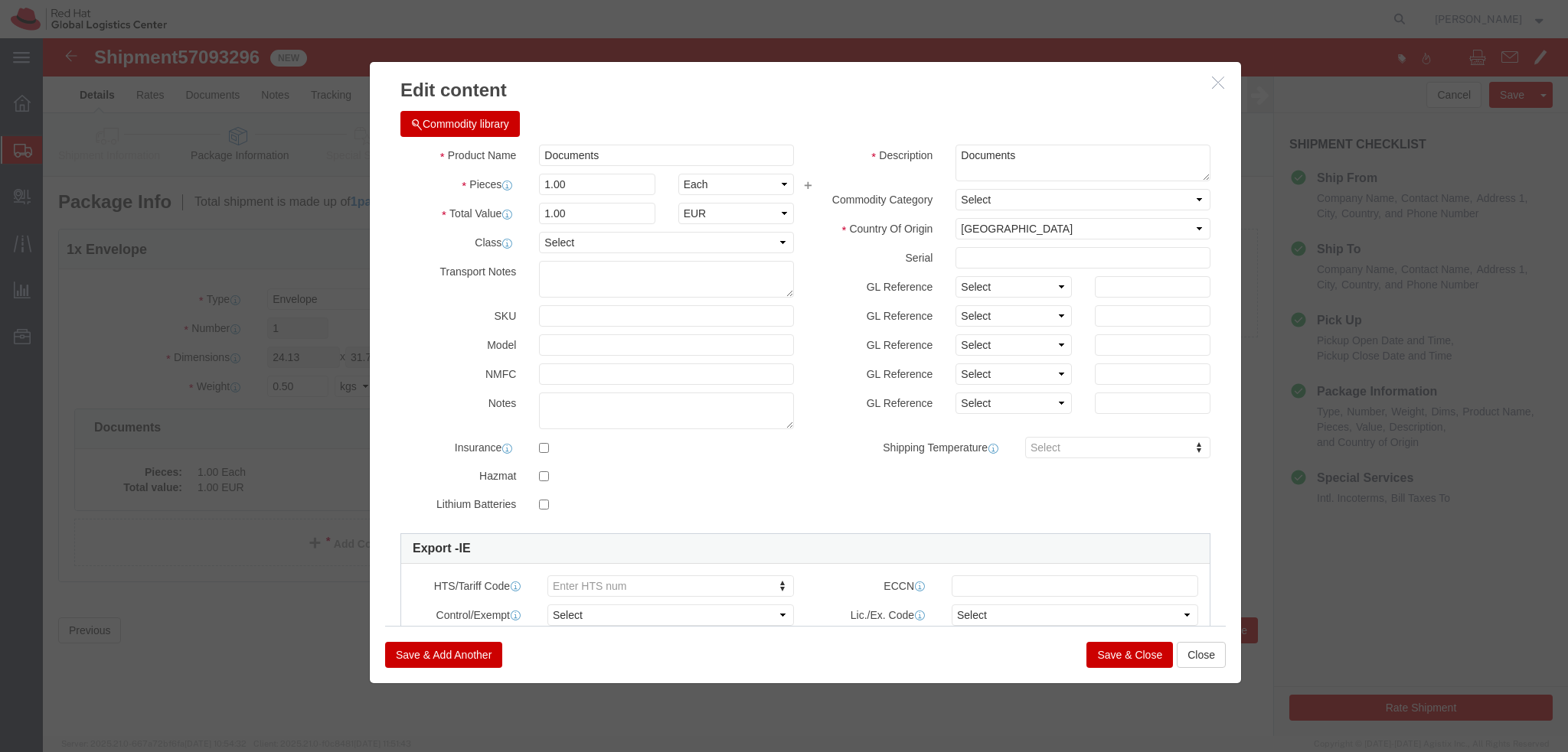
click button "Save & Close"
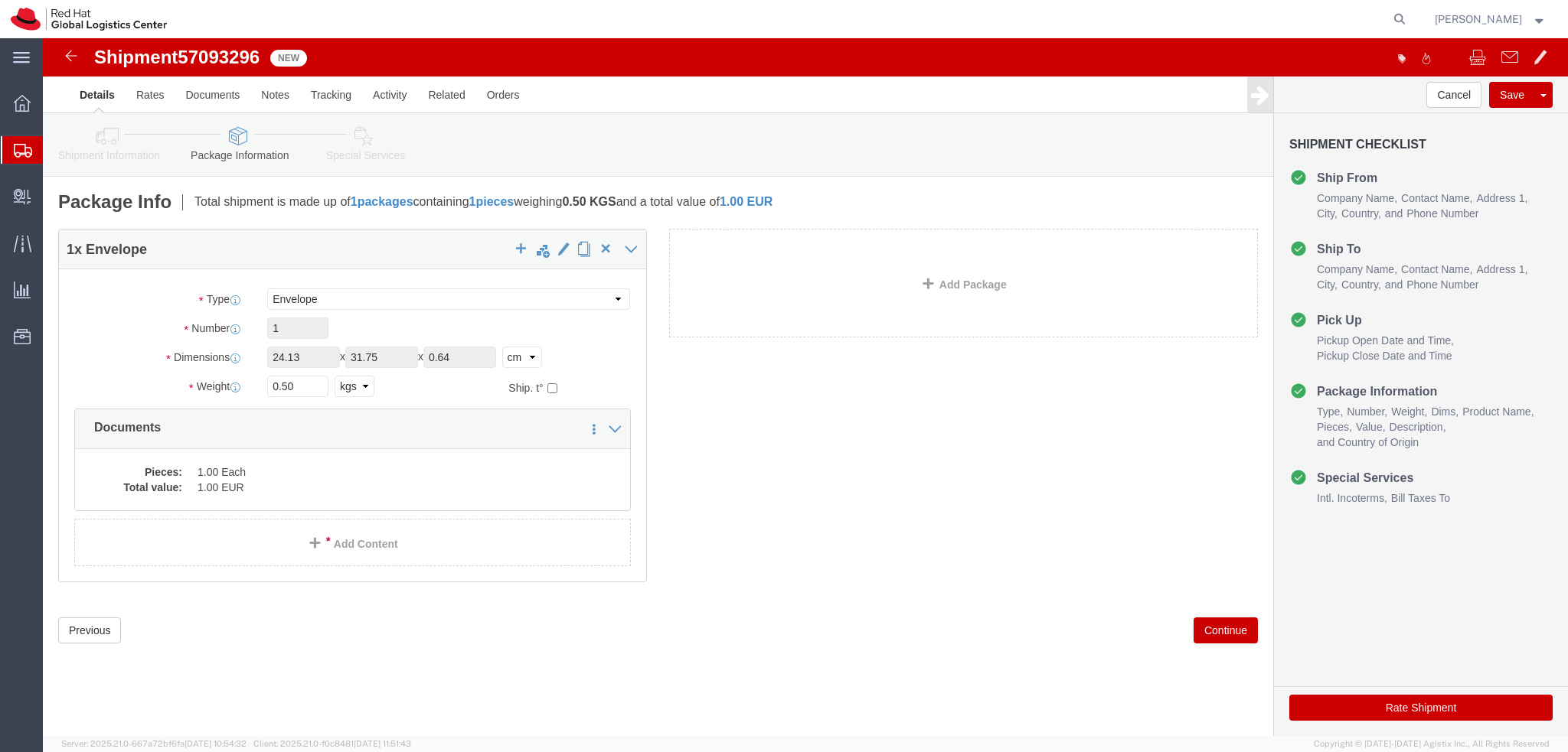
click icon
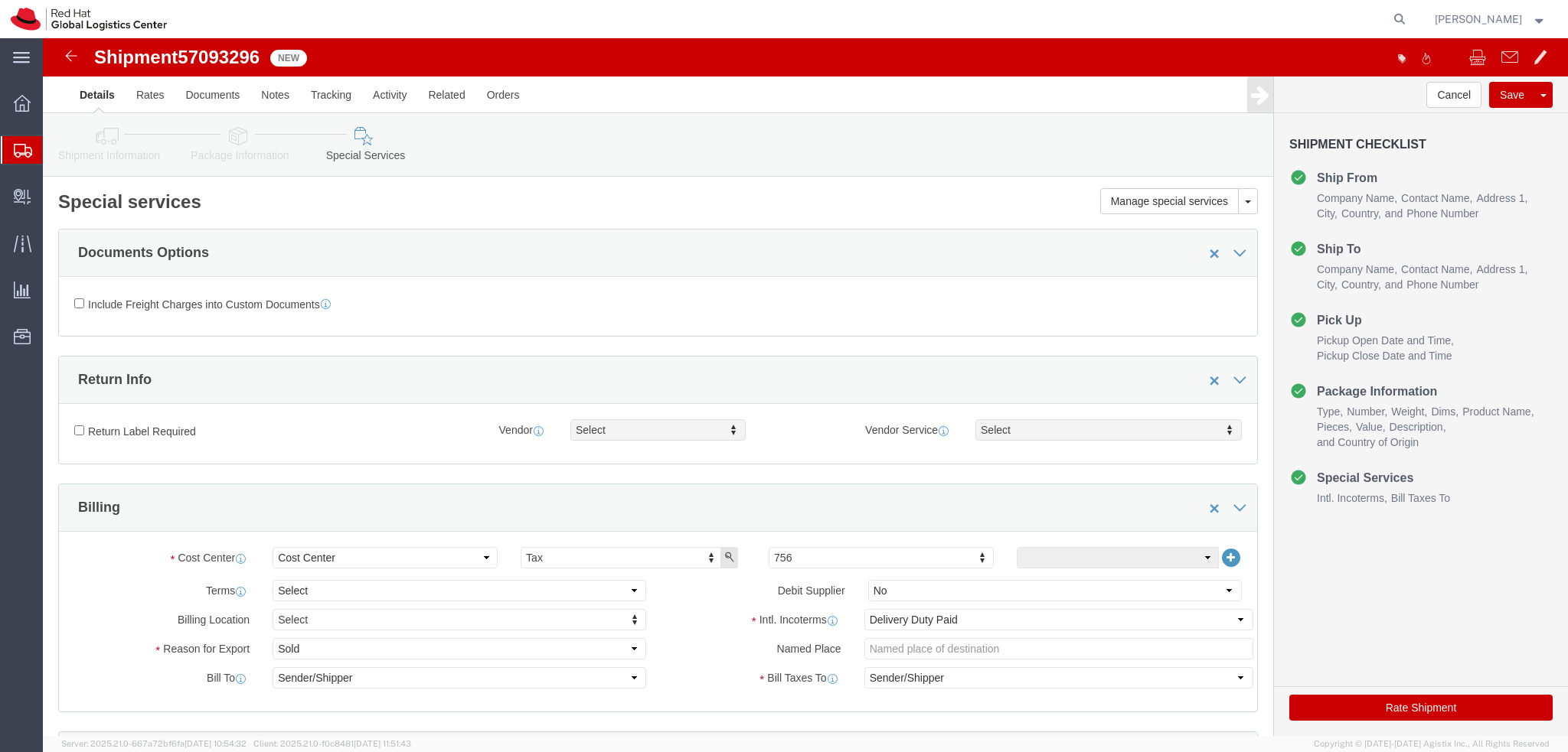
click icon
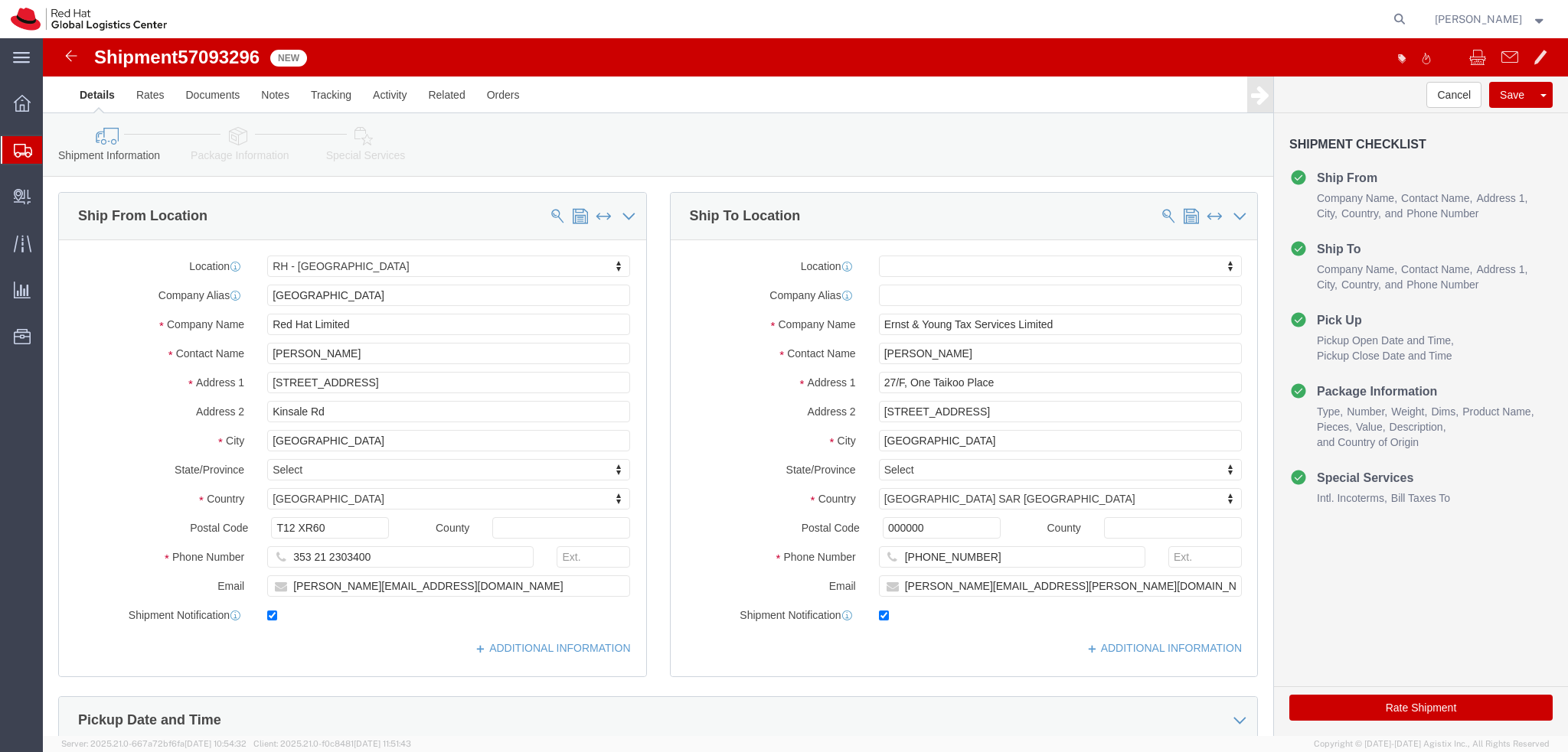
click icon
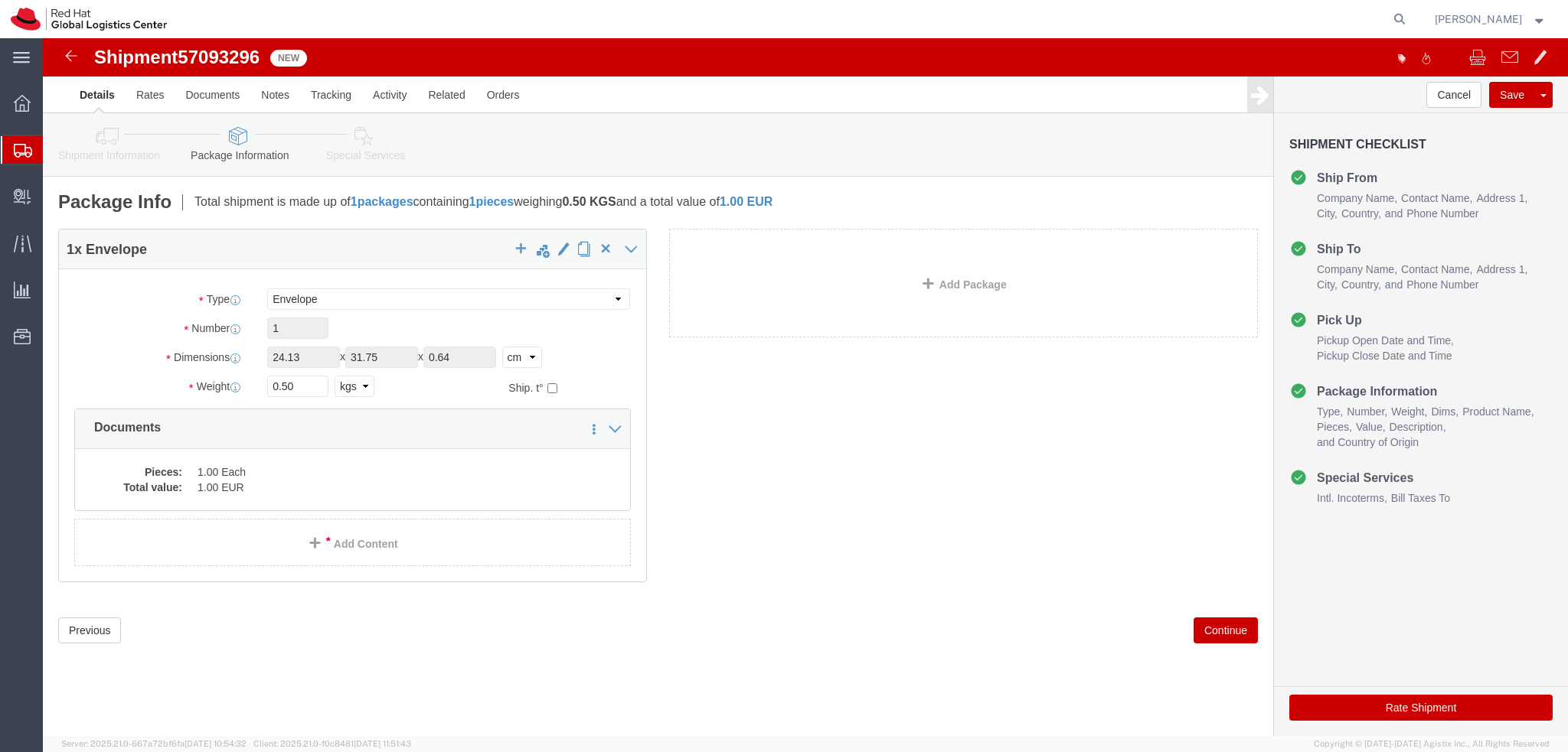
click icon
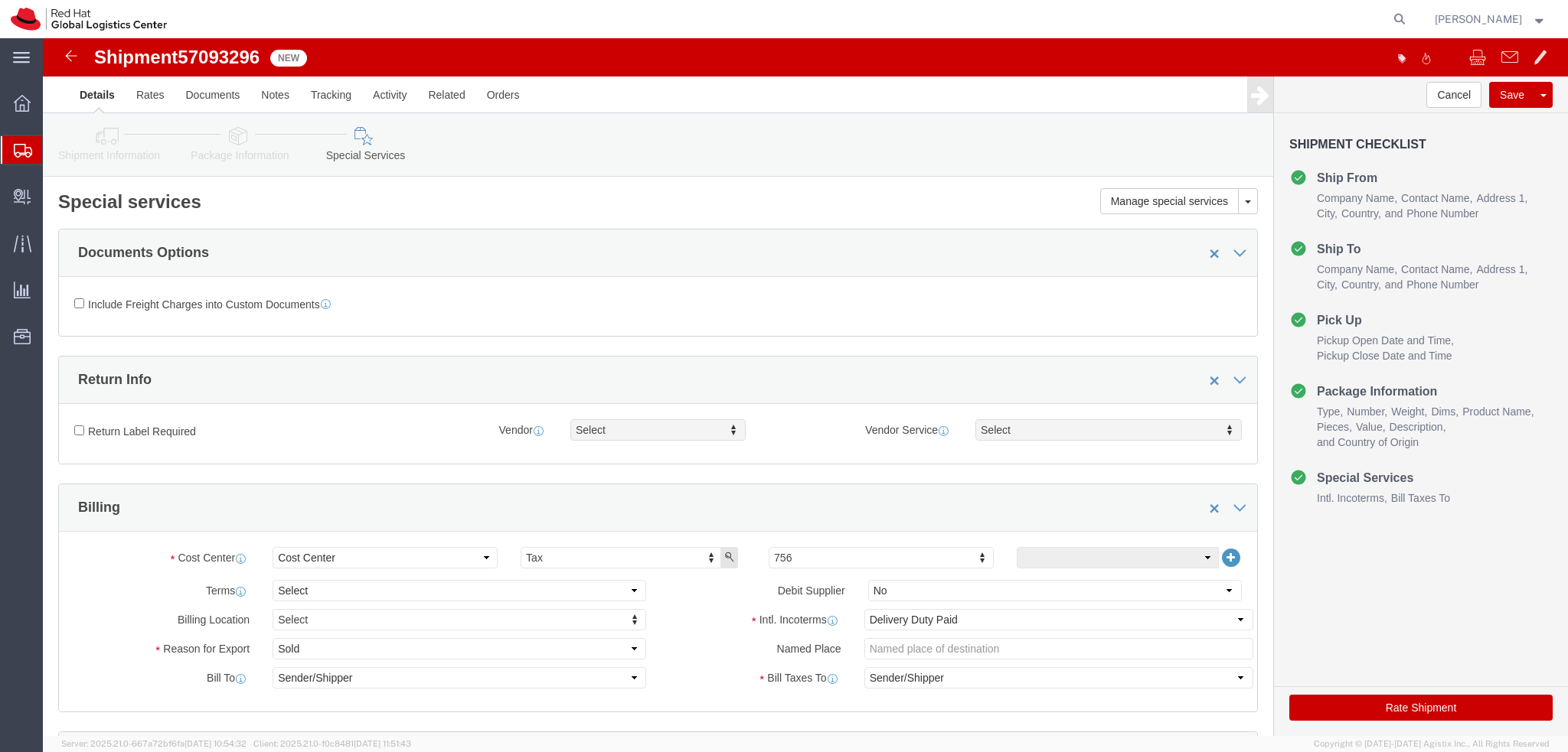
click icon
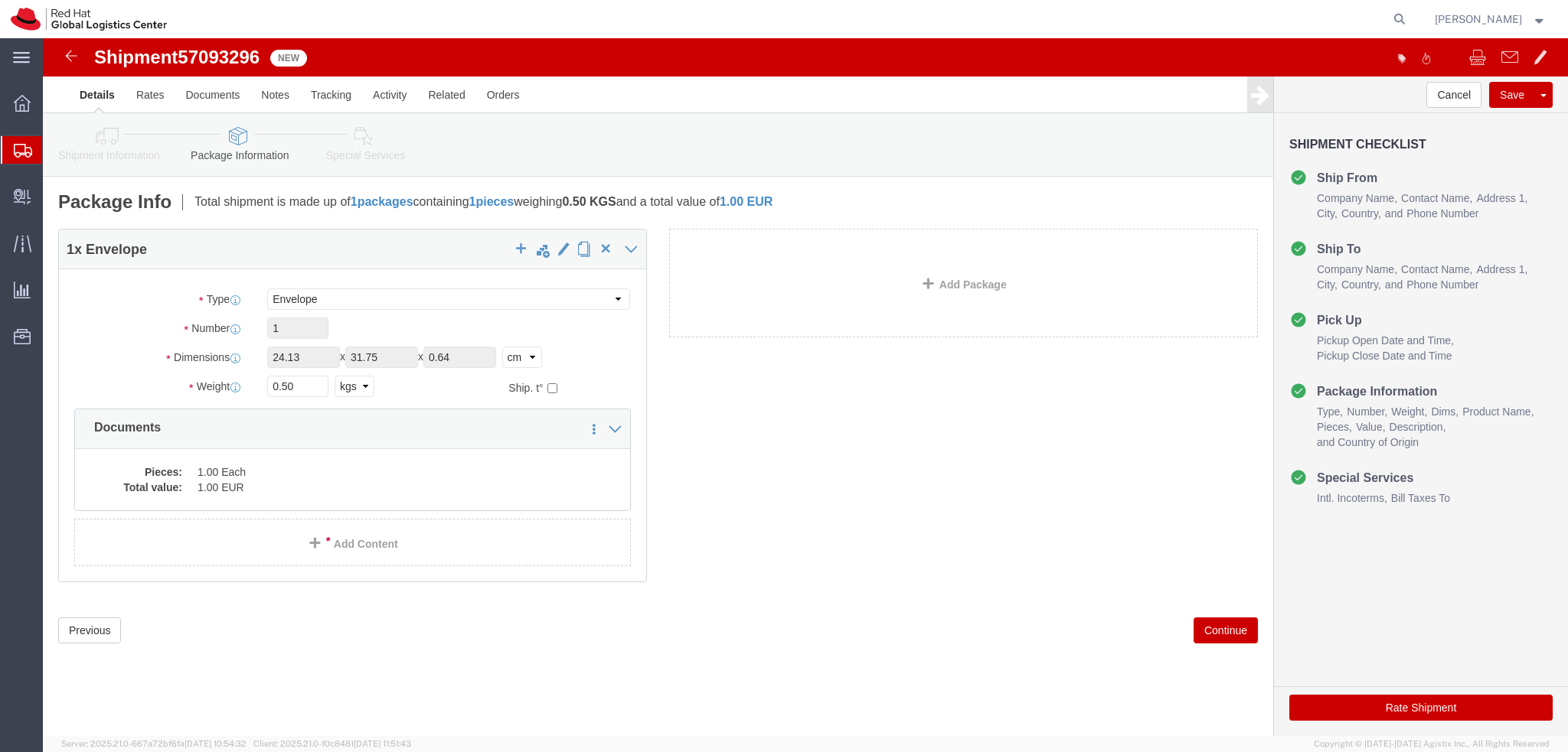
click link "Special Services"
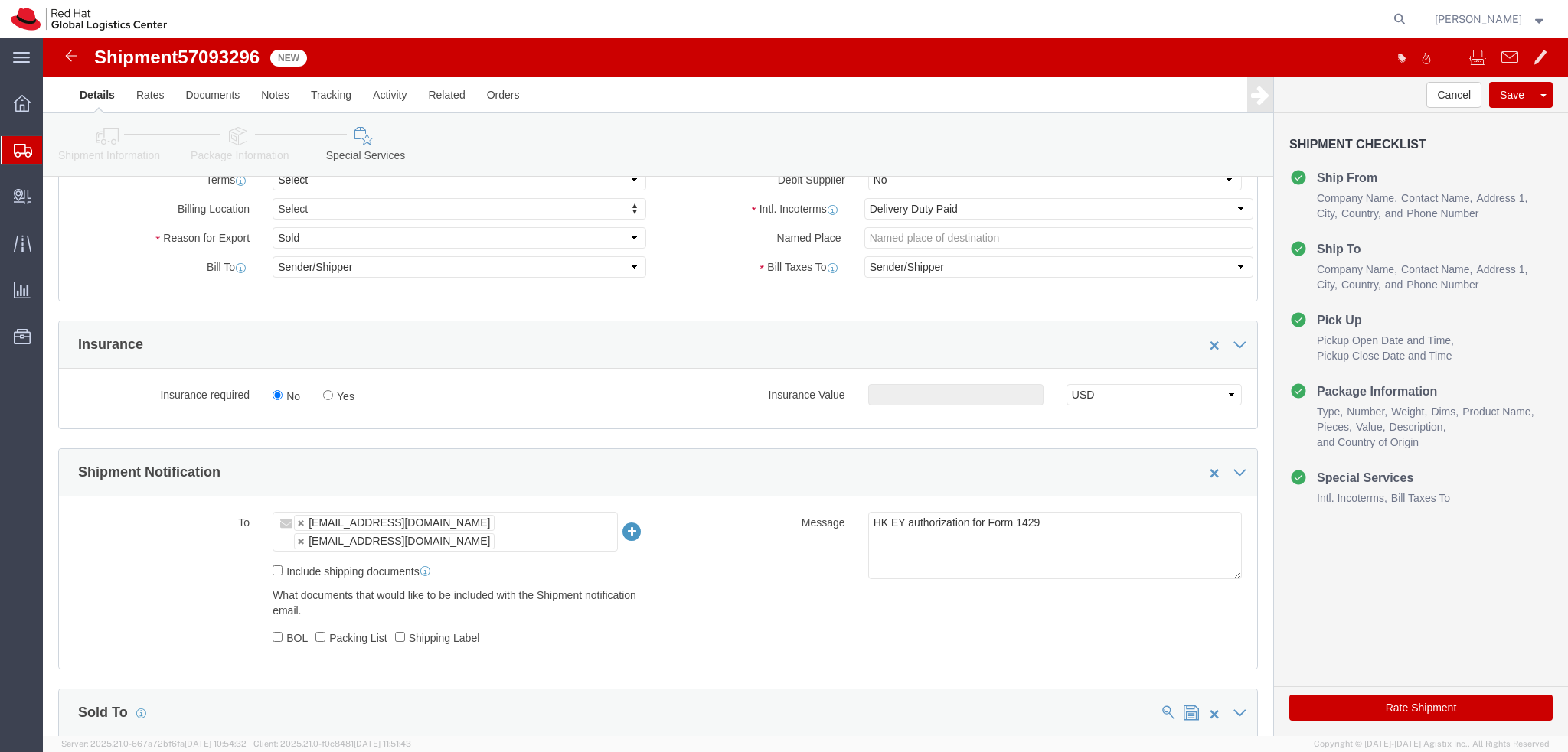
scroll to position [459, 0]
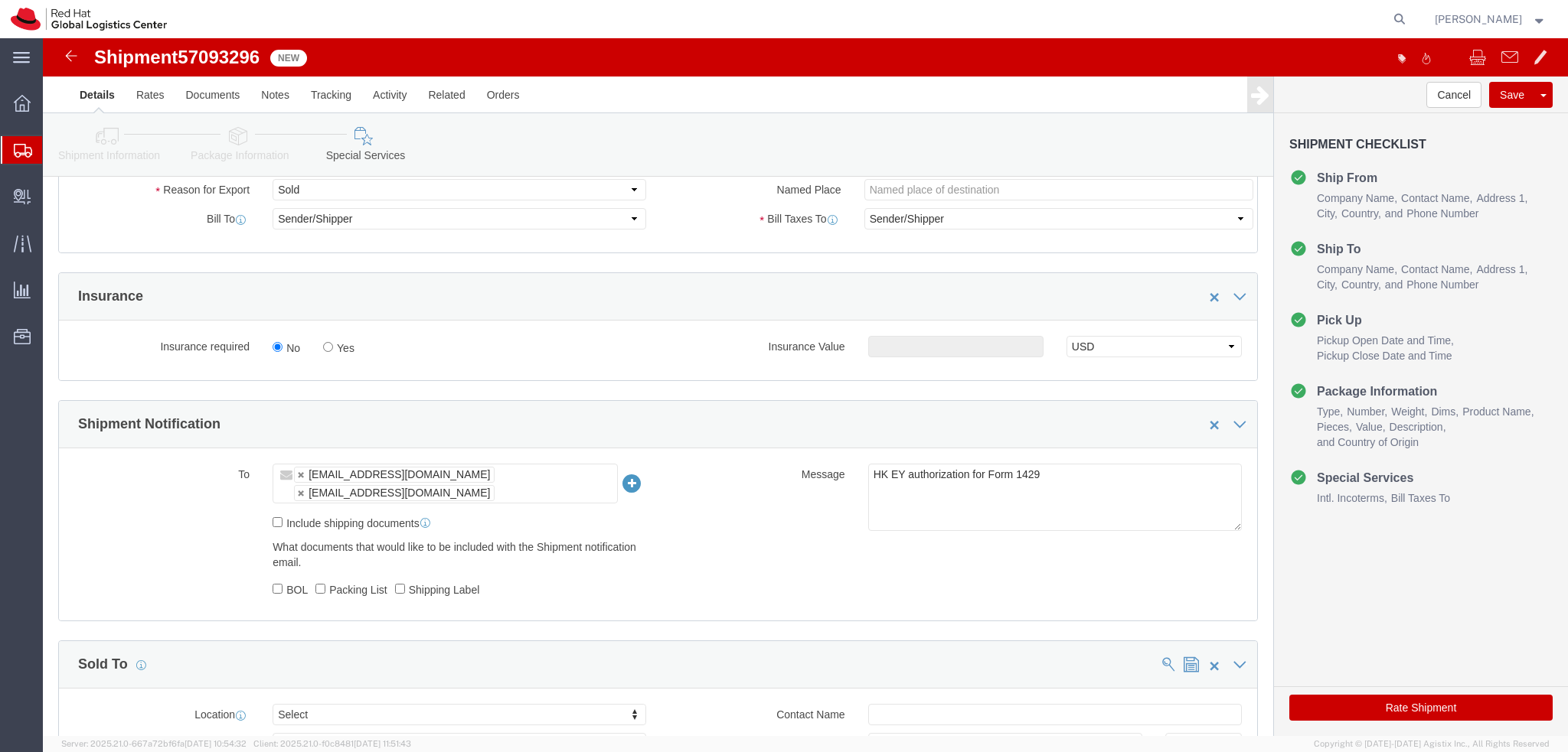
click button "Rate Shipment"
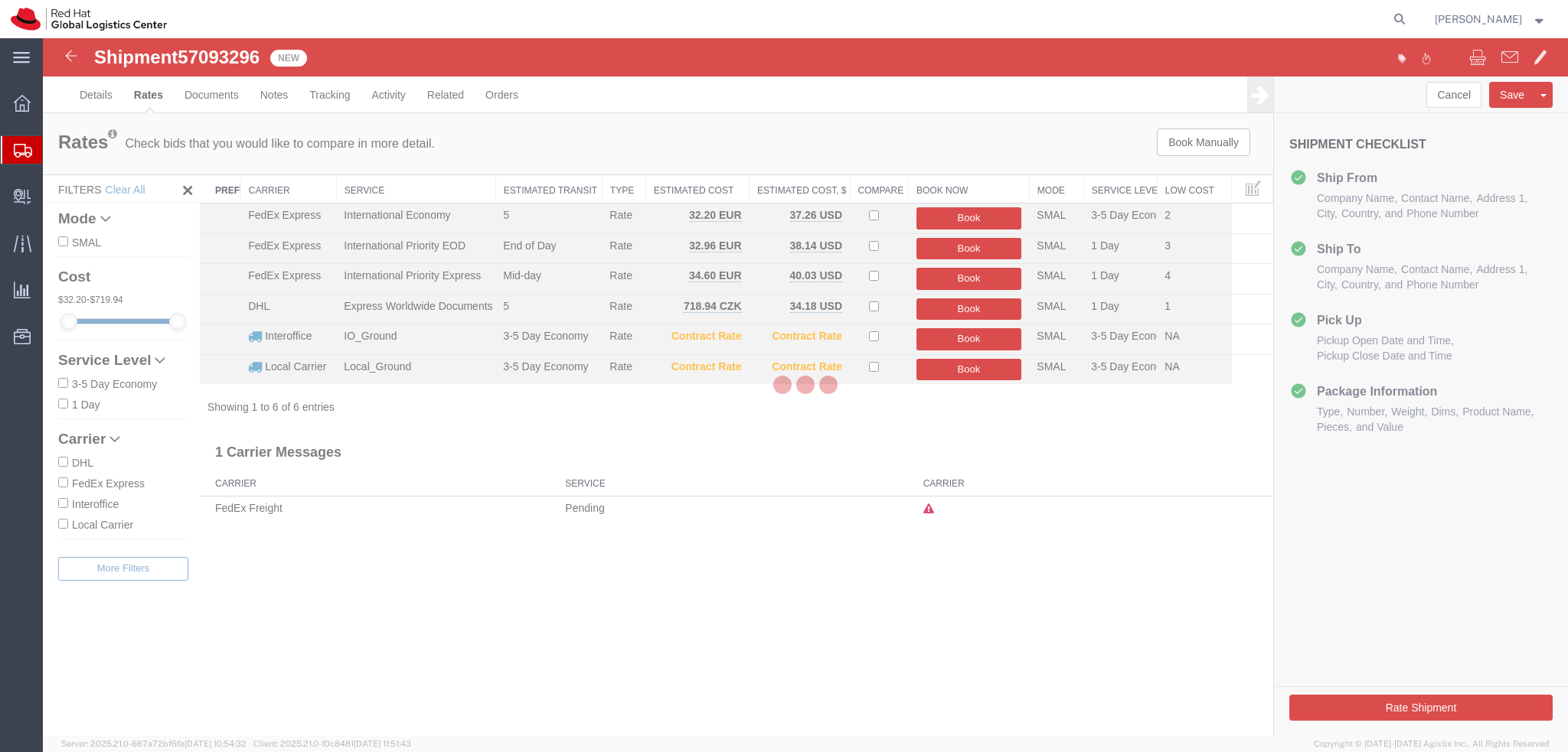
scroll to position [0, 0]
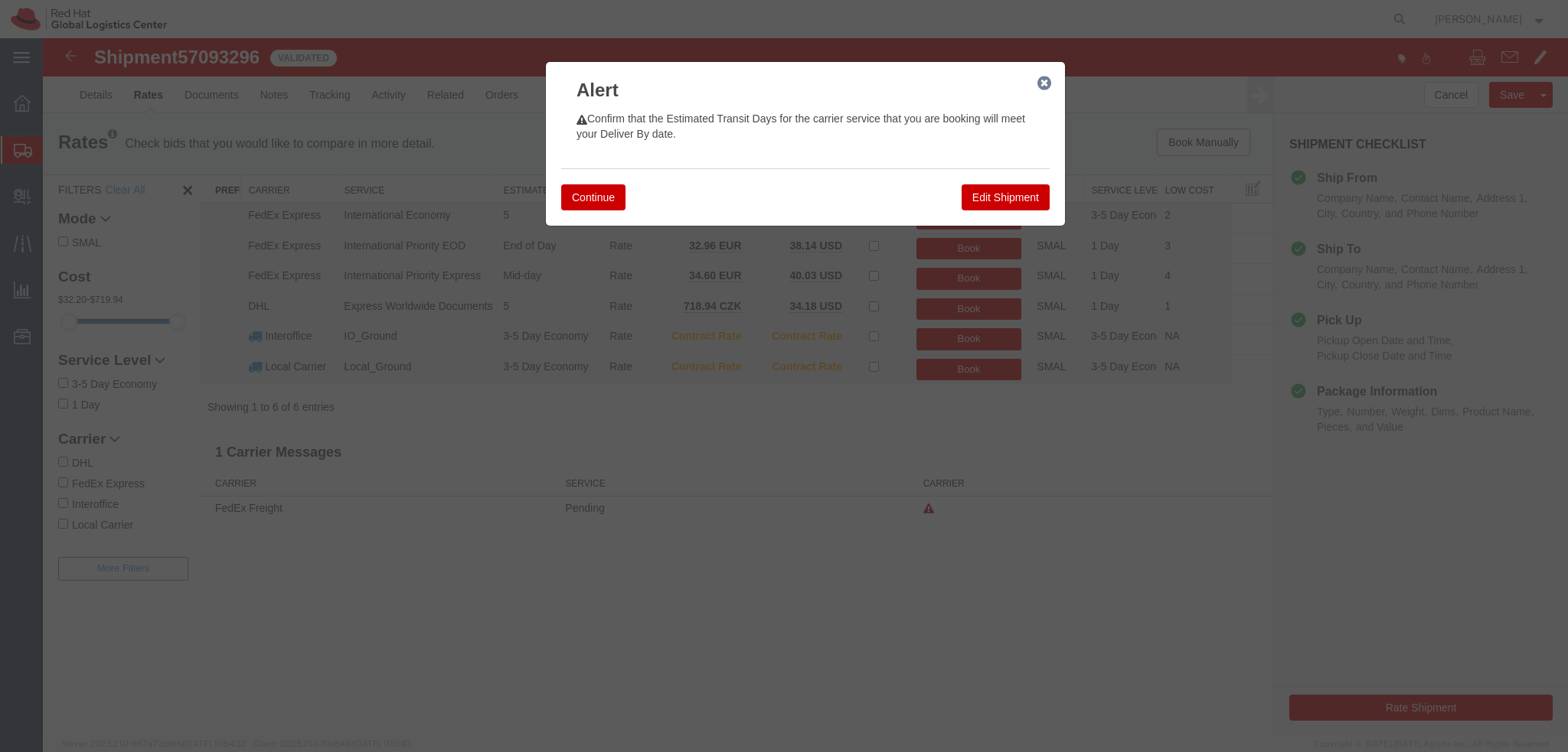
click at [599, 195] on button "Continue" at bounding box center [593, 197] width 64 height 26
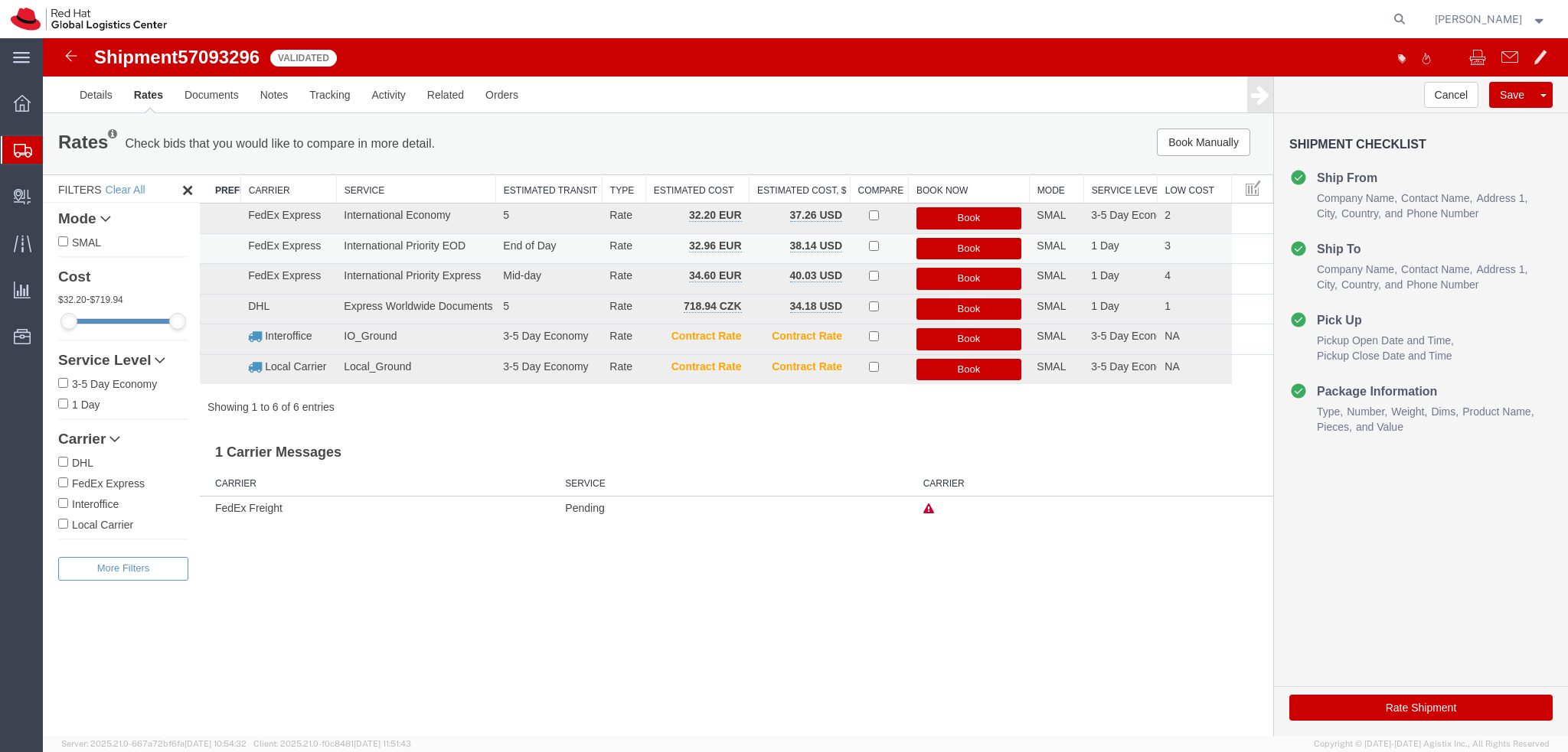
click at [974, 247] on button "Book" at bounding box center [969, 249] width 106 height 22
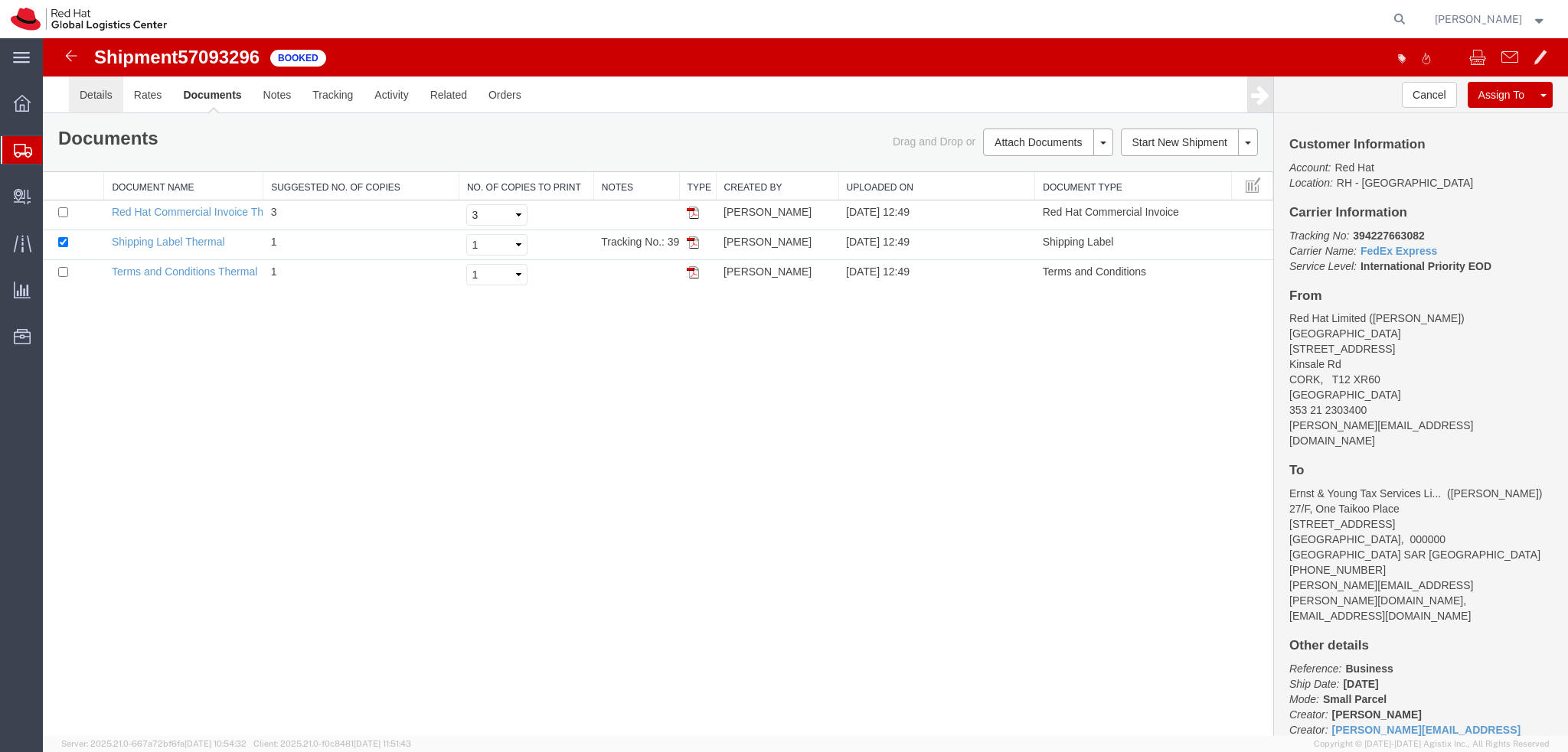
click at [105, 97] on link "Details" at bounding box center [96, 95] width 55 height 37
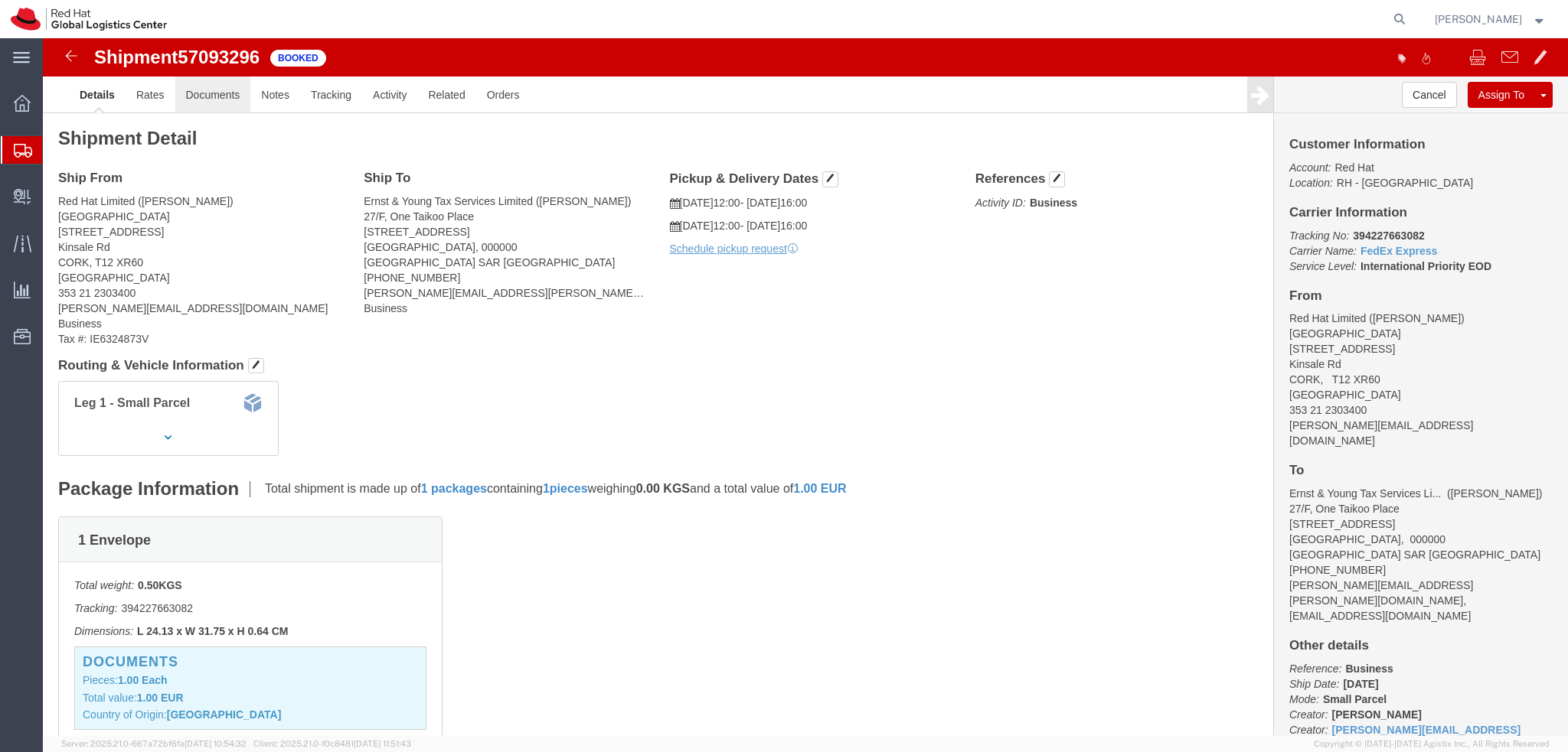
click link "Documents"
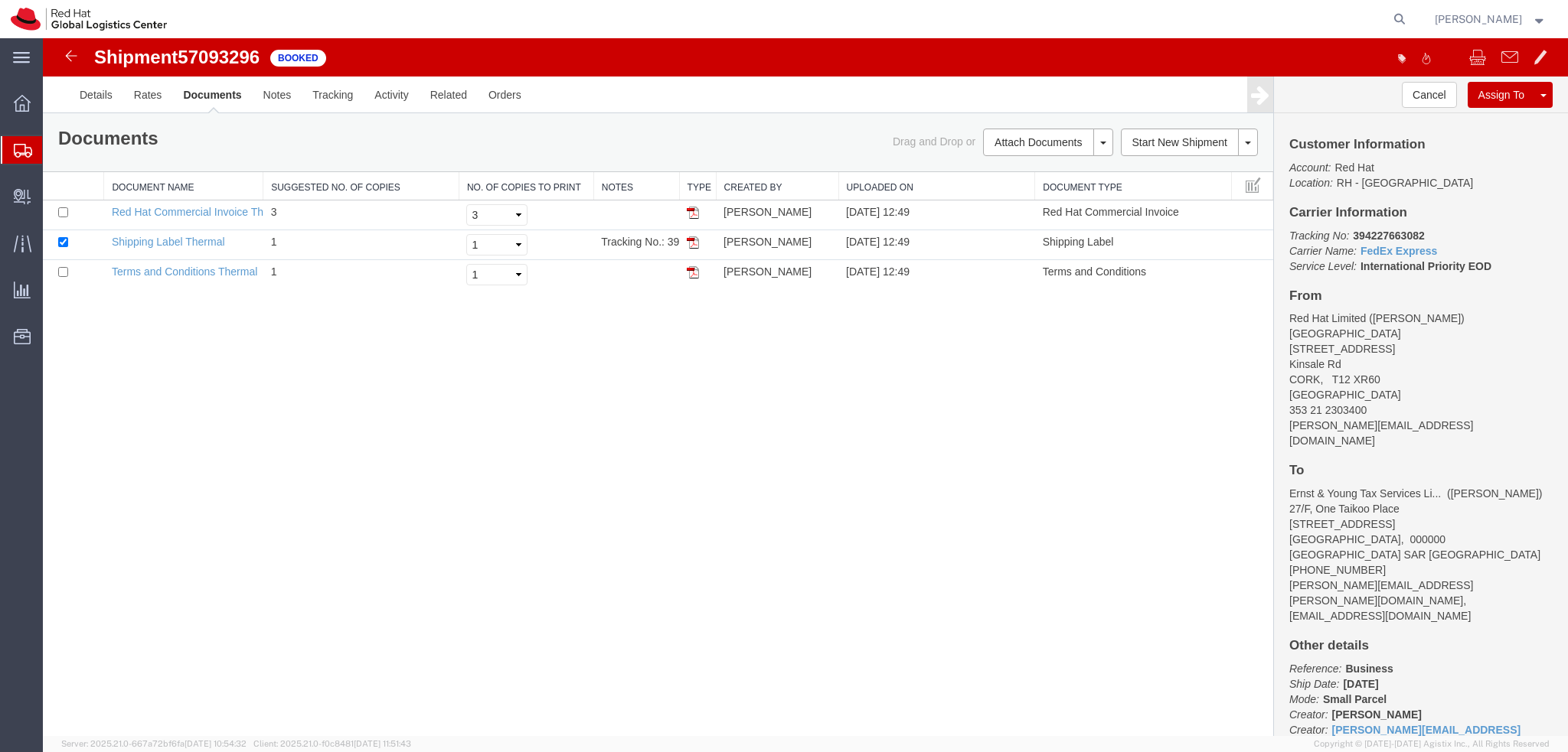
click at [1339, 424] on address "Red Hat Limited ([PERSON_NAME]) [GEOGRAPHIC_DATA][STREET_ADDRESS] 353 21 230340…" at bounding box center [1420, 380] width 263 height 138
copy div "[PERSON_NAME][EMAIL_ADDRESS][DOMAIN_NAME]"
click at [1006, 199] on link "Email Documents" at bounding box center [1046, 191] width 133 height 23
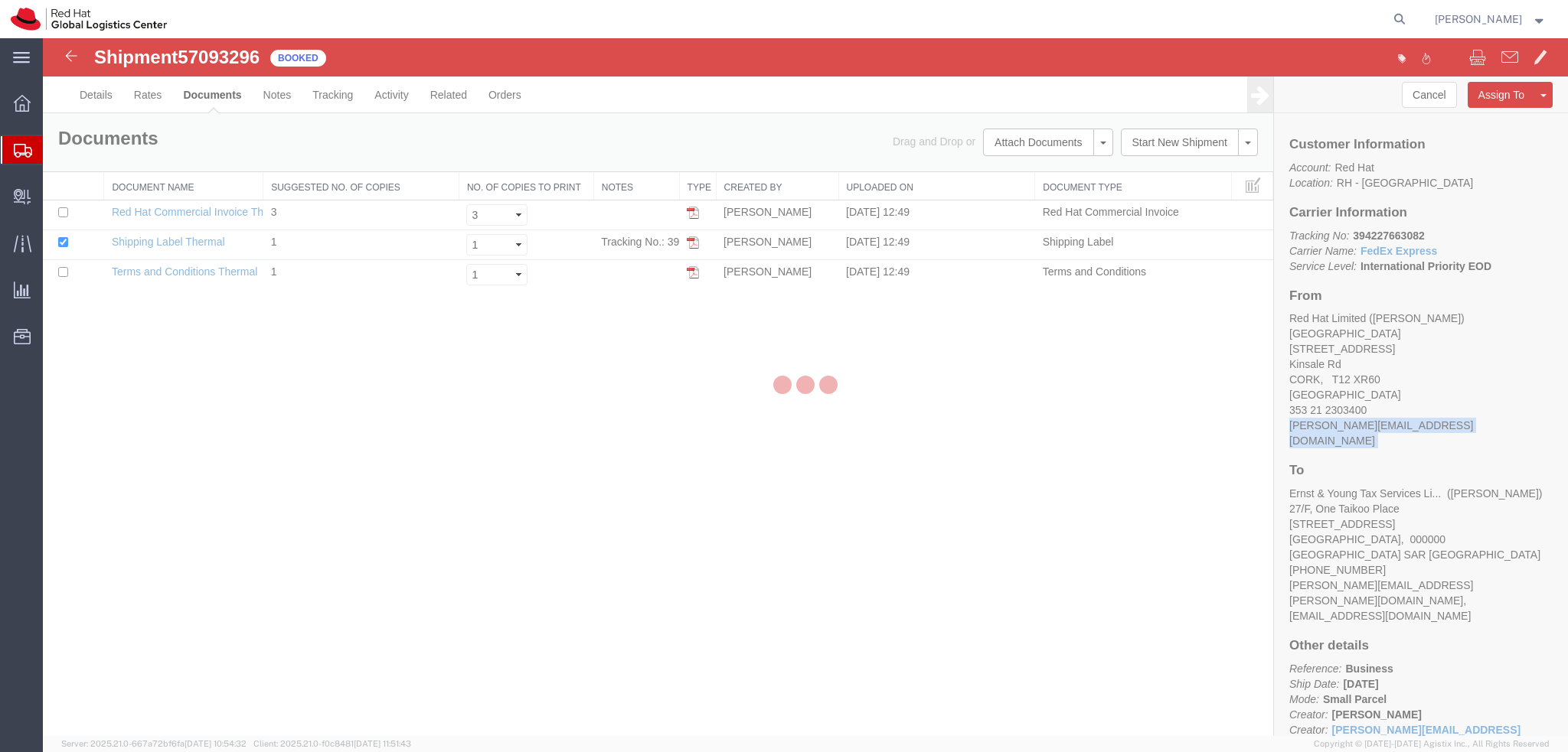
checkbox input "true"
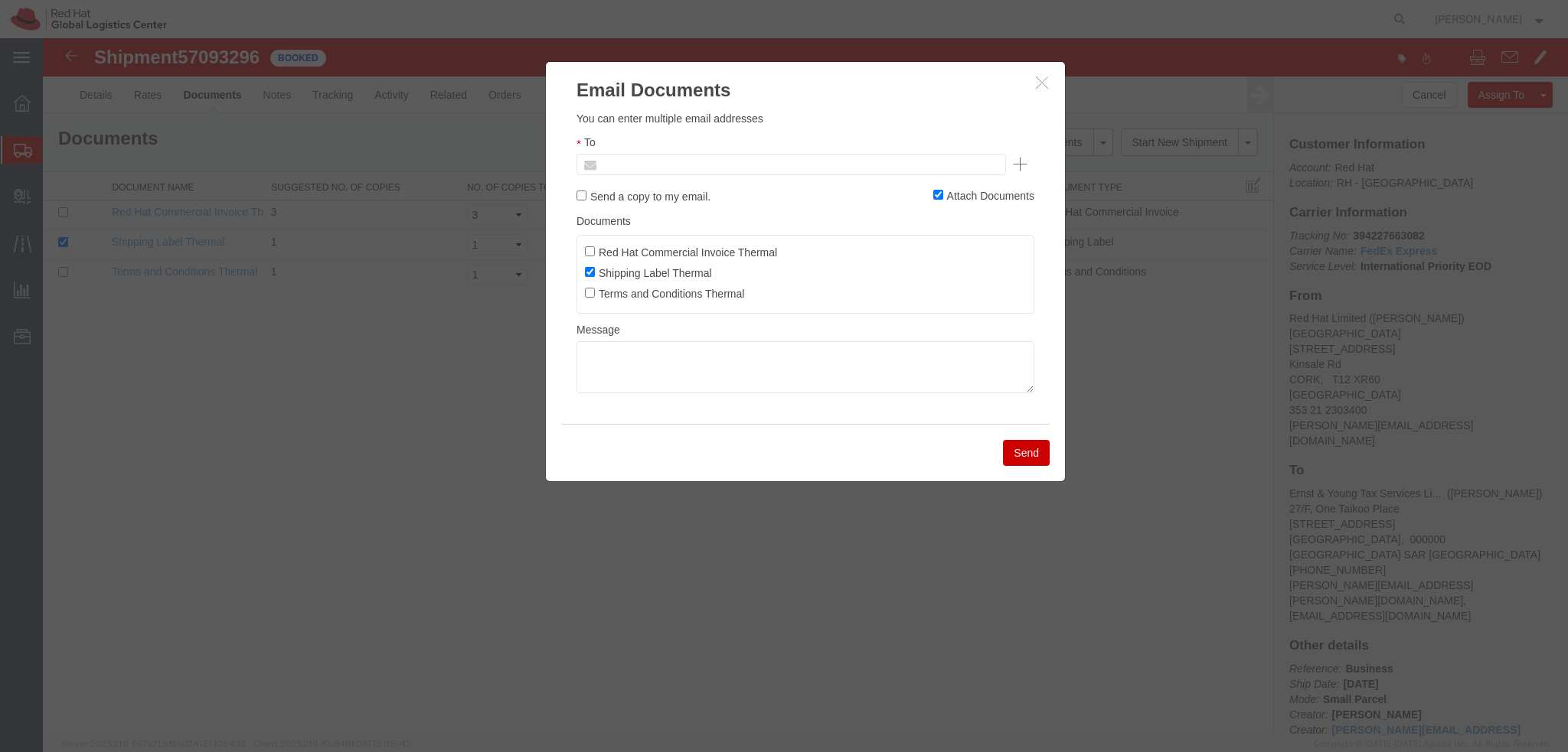
click at [725, 170] on input "text" at bounding box center [687, 165] width 179 height 20
paste input "[PERSON_NAME][EMAIL_ADDRESS][DOMAIN_NAME]"
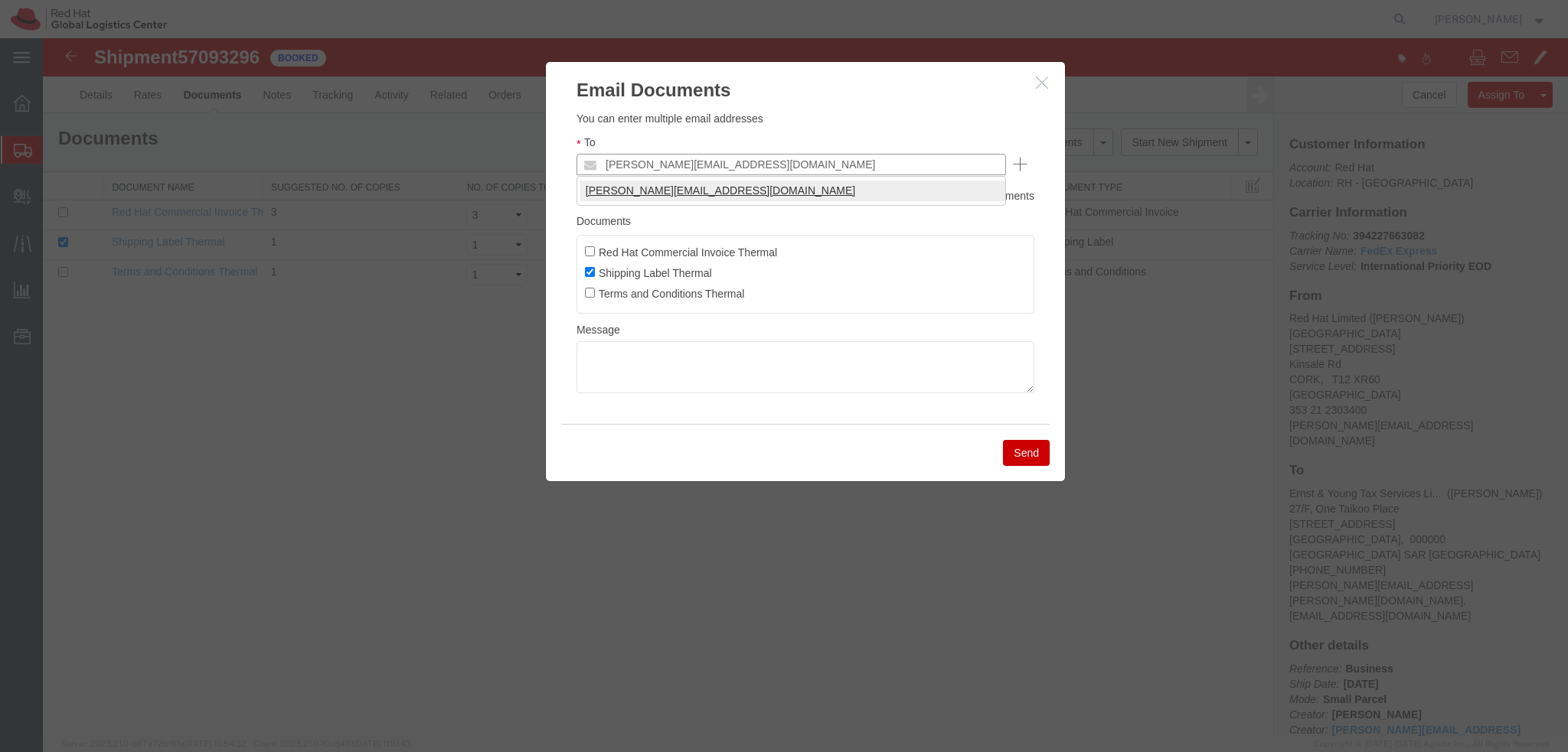
type input "[PERSON_NAME][EMAIL_ADDRESS][DOMAIN_NAME]"
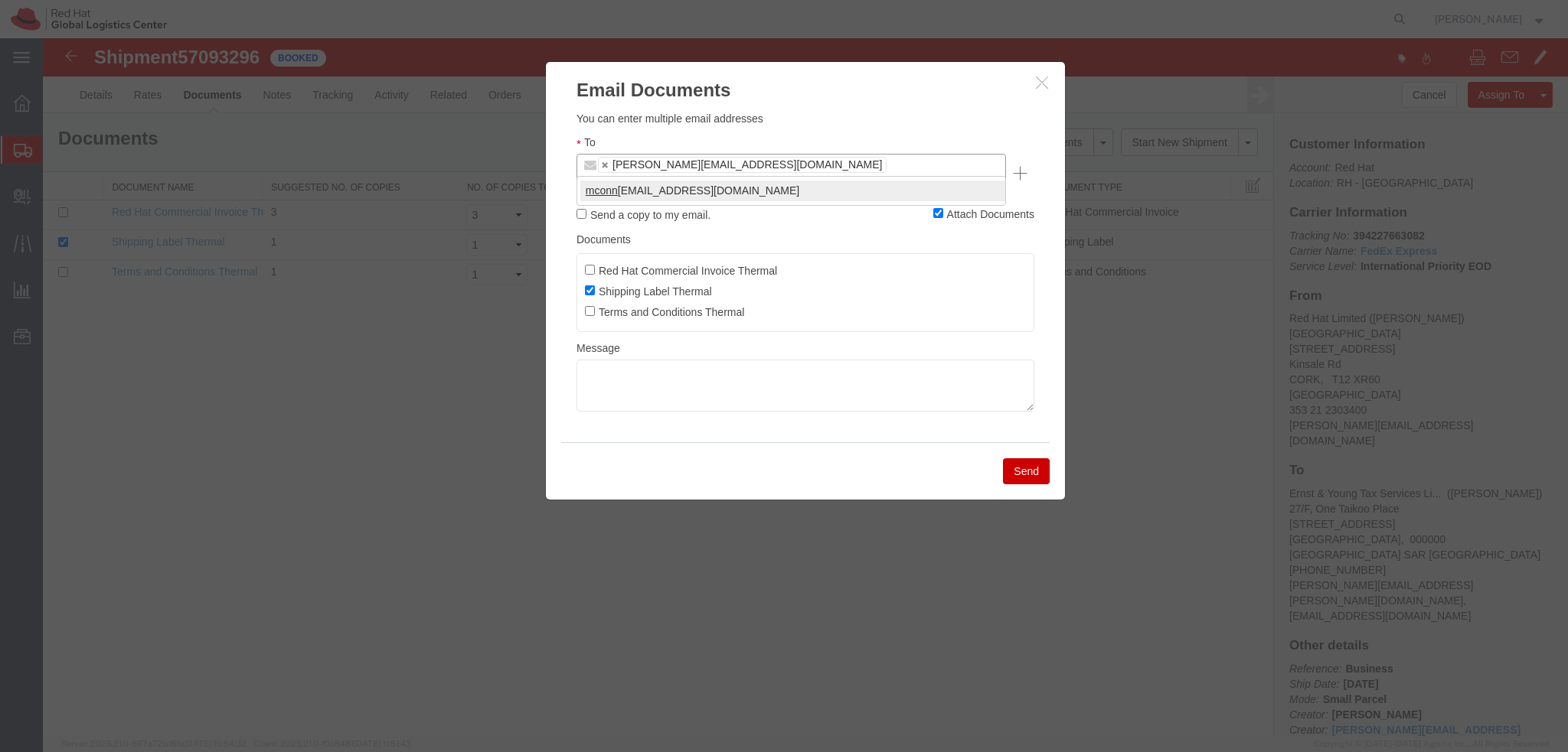
type input "mconn"
type input "[PERSON_NAME][EMAIL_ADDRESS][DOMAIN_NAME],[EMAIL_ADDRESS][DOMAIN_NAME]"
click at [680, 364] on textarea at bounding box center [805, 386] width 458 height 52
click at [793, 363] on textarea at bounding box center [805, 386] width 458 height 52
paste textarea "Hi A, please find the label for your shipment to B attached to this email. Plea…"
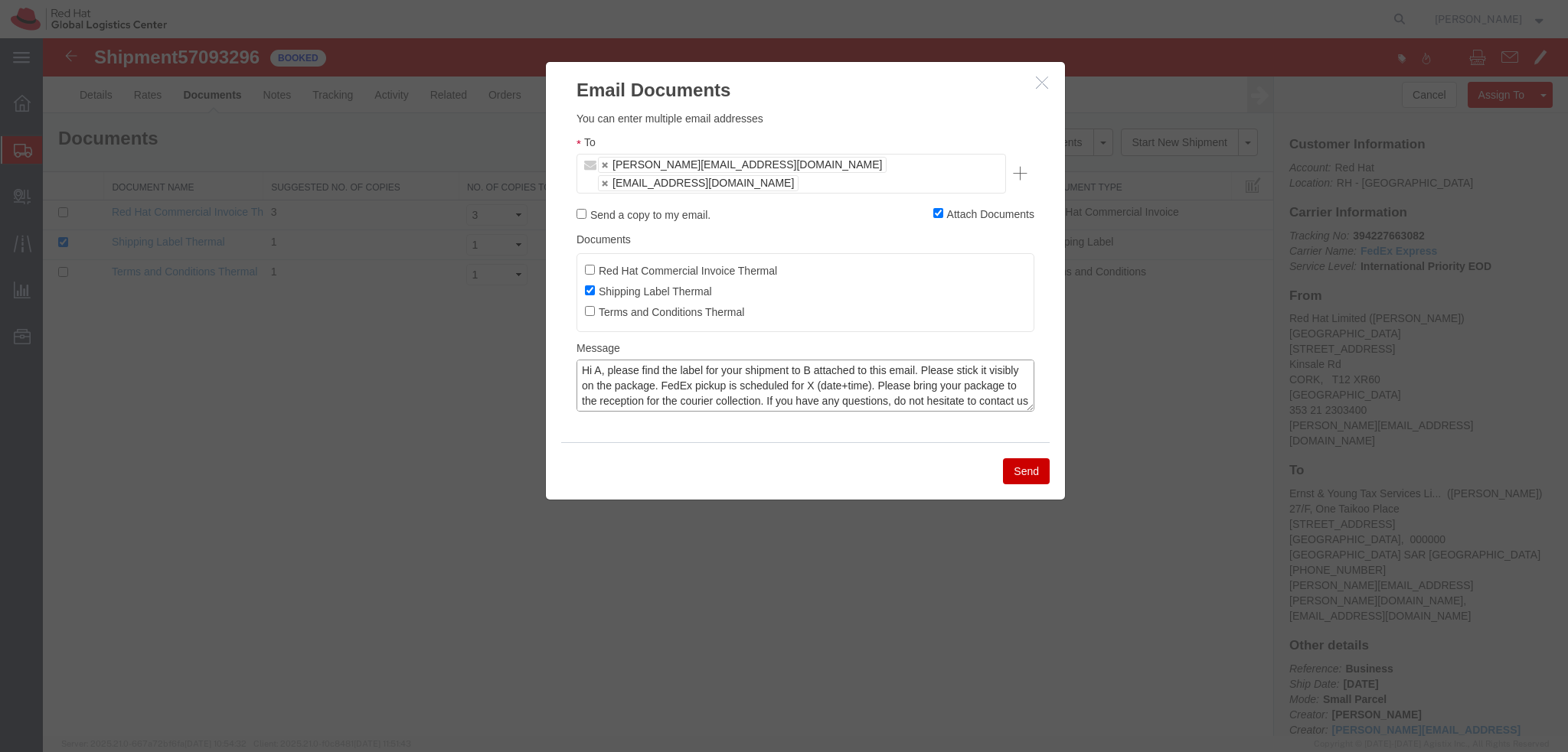
click at [599, 360] on textarea "Hi A, please find the label for your shipment to B attached to this email. Plea…" at bounding box center [805, 386] width 458 height 52
click at [852, 360] on textarea "Hi [PERSON_NAME], please find the label for your shipment to B attached to this…" at bounding box center [805, 386] width 458 height 52
type textarea "Hi [PERSON_NAME], please find the label for your shipment to [GEOGRAPHIC_DATA] …"
click at [735, 379] on textarea "Hi [PERSON_NAME], please find the label for your shipment to [GEOGRAPHIC_DATA] …" at bounding box center [805, 386] width 458 height 52
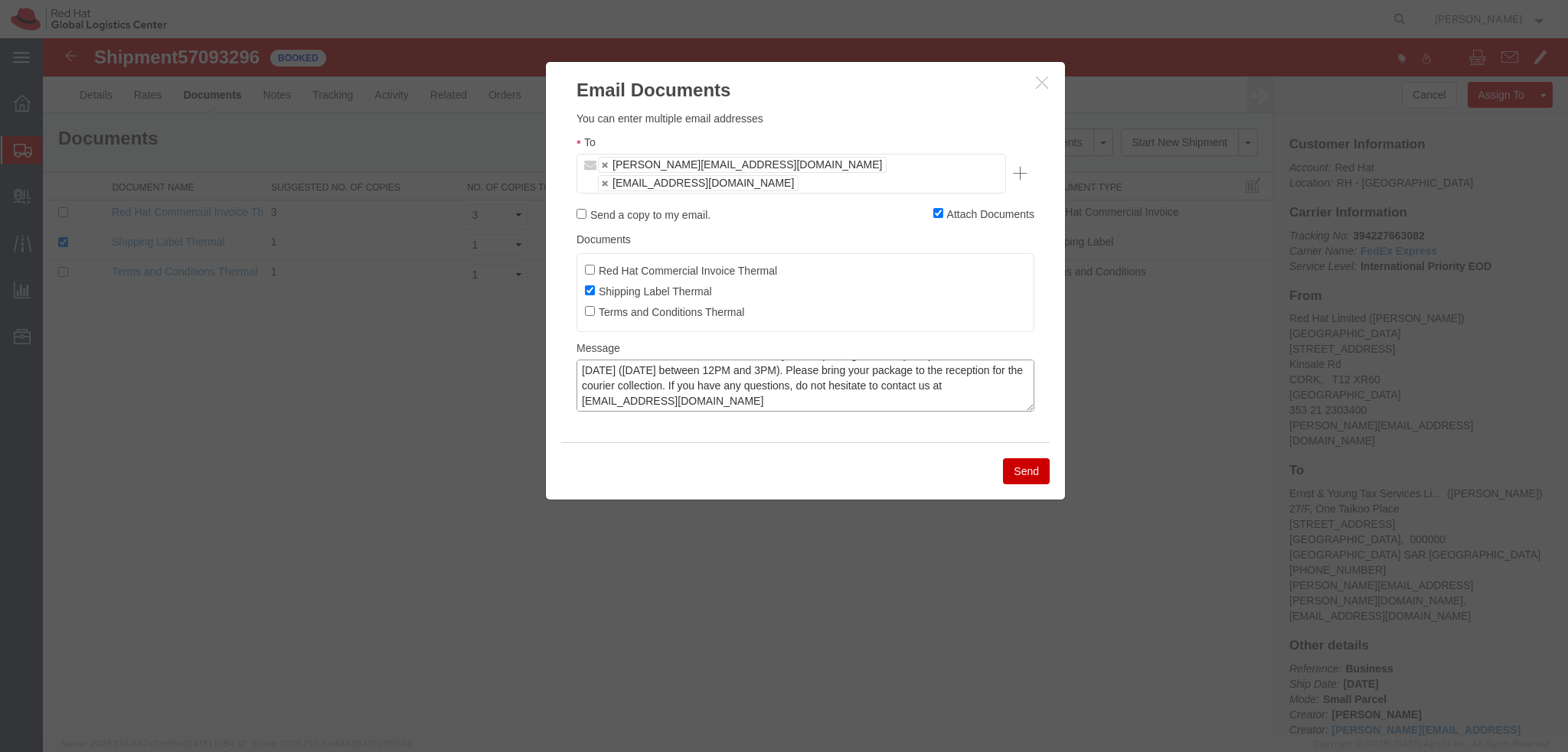
click at [763, 381] on textarea "Hi [PERSON_NAME], please find the label for your shipment to [GEOGRAPHIC_DATA] …" at bounding box center [805, 386] width 458 height 52
click at [793, 371] on textarea "Hi [PERSON_NAME], please find the label for your shipment to [GEOGRAPHIC_DATA] …" at bounding box center [805, 386] width 458 height 52
click at [795, 370] on textarea "Hi [PERSON_NAME], please find the label for your shipment to [GEOGRAPHIC_DATA] …" at bounding box center [805, 386] width 458 height 52
click at [792, 371] on textarea "Hi [PERSON_NAME], please find the label for your shipment to [GEOGRAPHIC_DATA] …" at bounding box center [805, 386] width 458 height 52
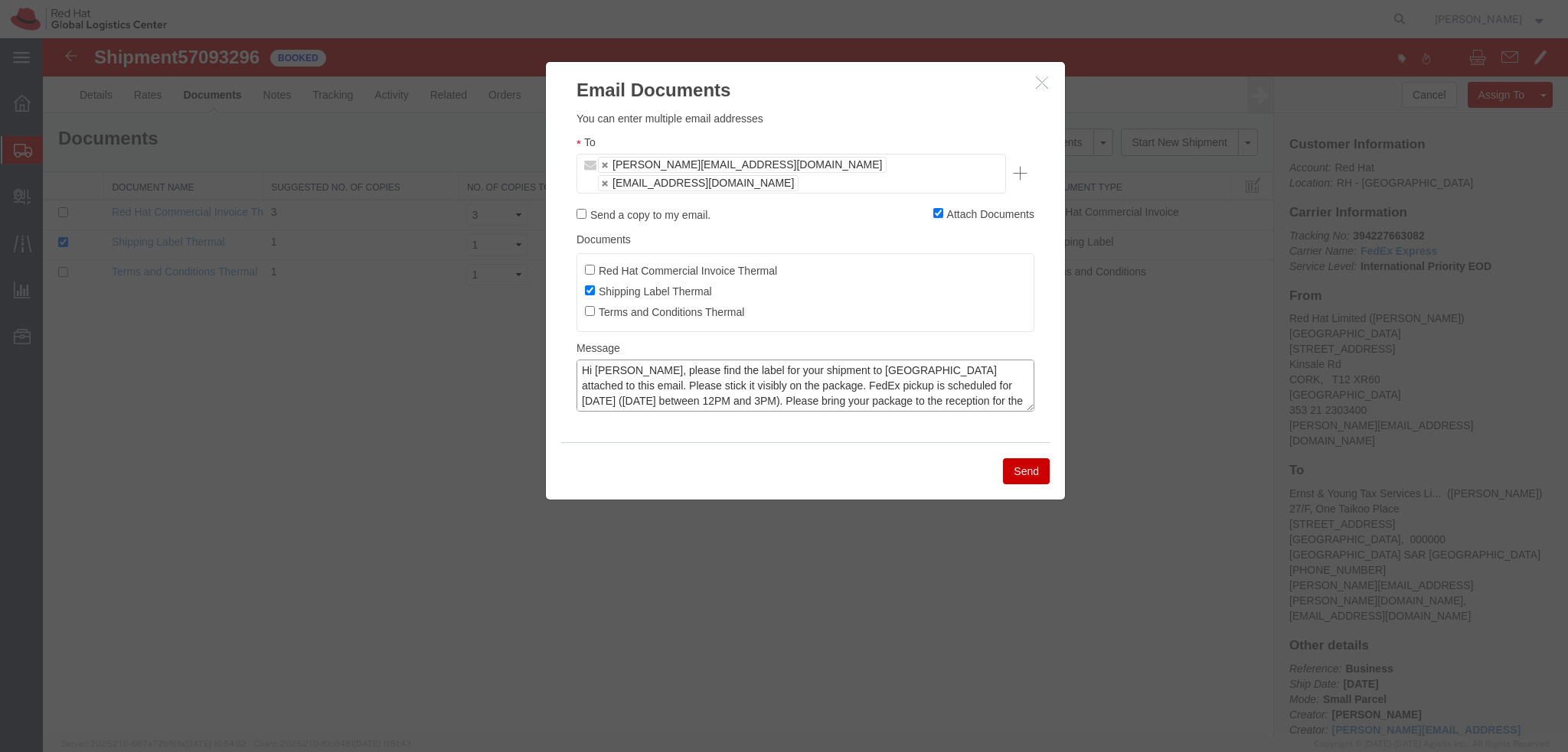
click at [796, 370] on textarea "Hi [PERSON_NAME], please find the label for your shipment to [GEOGRAPHIC_DATA] …" at bounding box center [805, 386] width 458 height 52
click at [792, 369] on textarea "Hi [PERSON_NAME], please find the label for your shipment to [GEOGRAPHIC_DATA] …" at bounding box center [805, 386] width 458 height 52
click at [796, 371] on textarea "Hi [PERSON_NAME], please find the label for your shipment to [GEOGRAPHIC_DATA] …" at bounding box center [805, 386] width 458 height 52
click at [752, 381] on textarea "Hi [PERSON_NAME], please find the label for your shipment to [GEOGRAPHIC_DATA] …" at bounding box center [805, 386] width 458 height 52
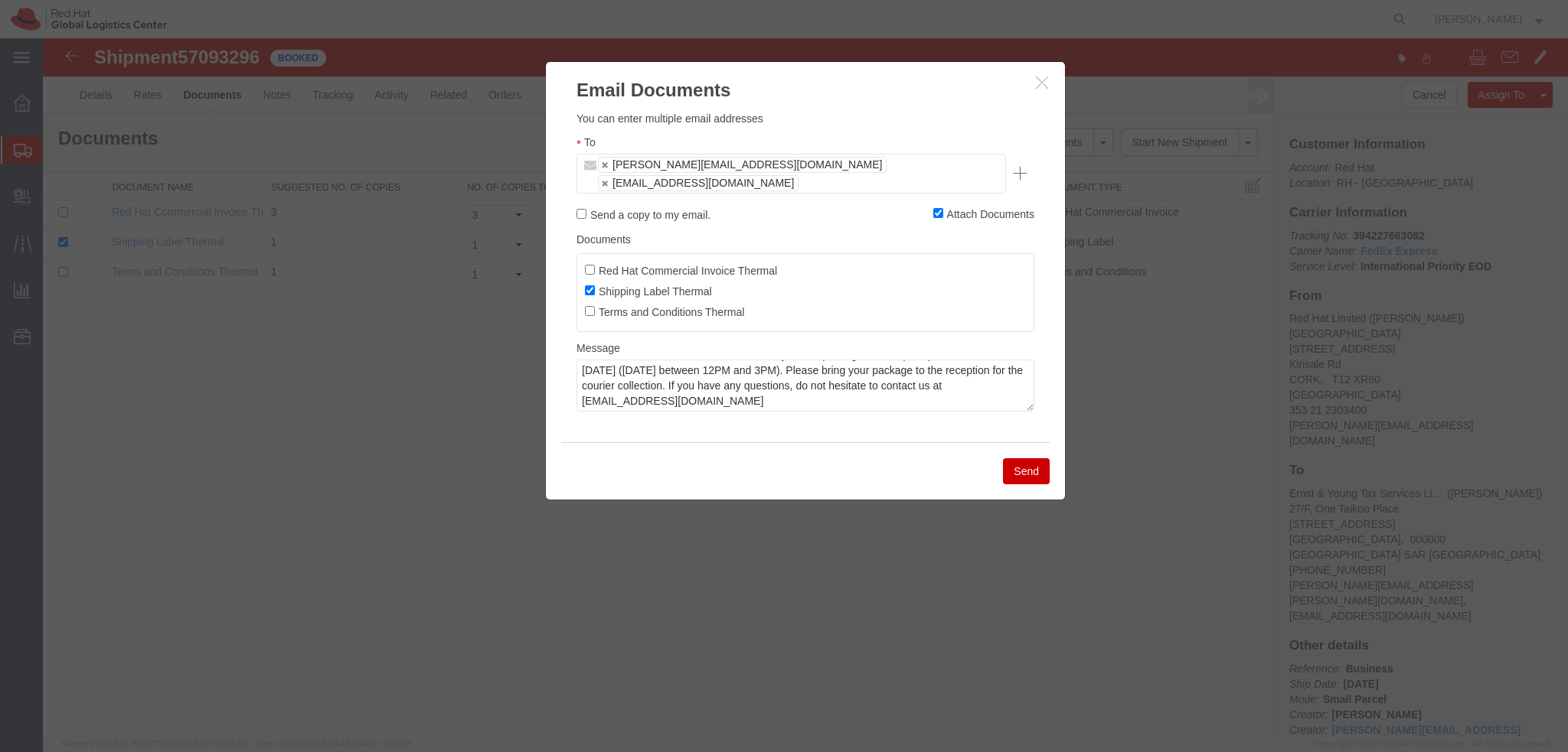
click at [1023, 458] on button "Send" at bounding box center [1027, 471] width 47 height 26
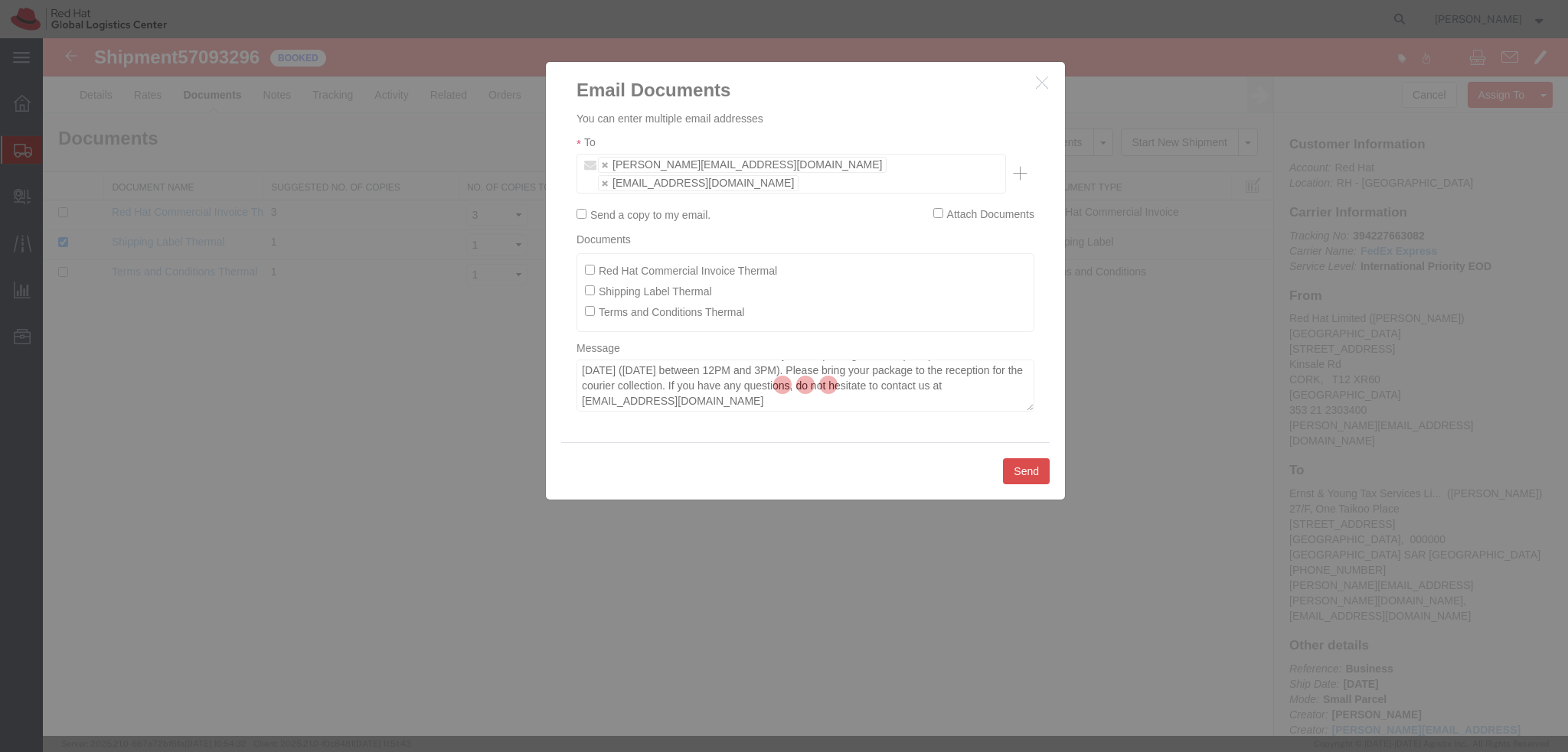
checkbox input "false"
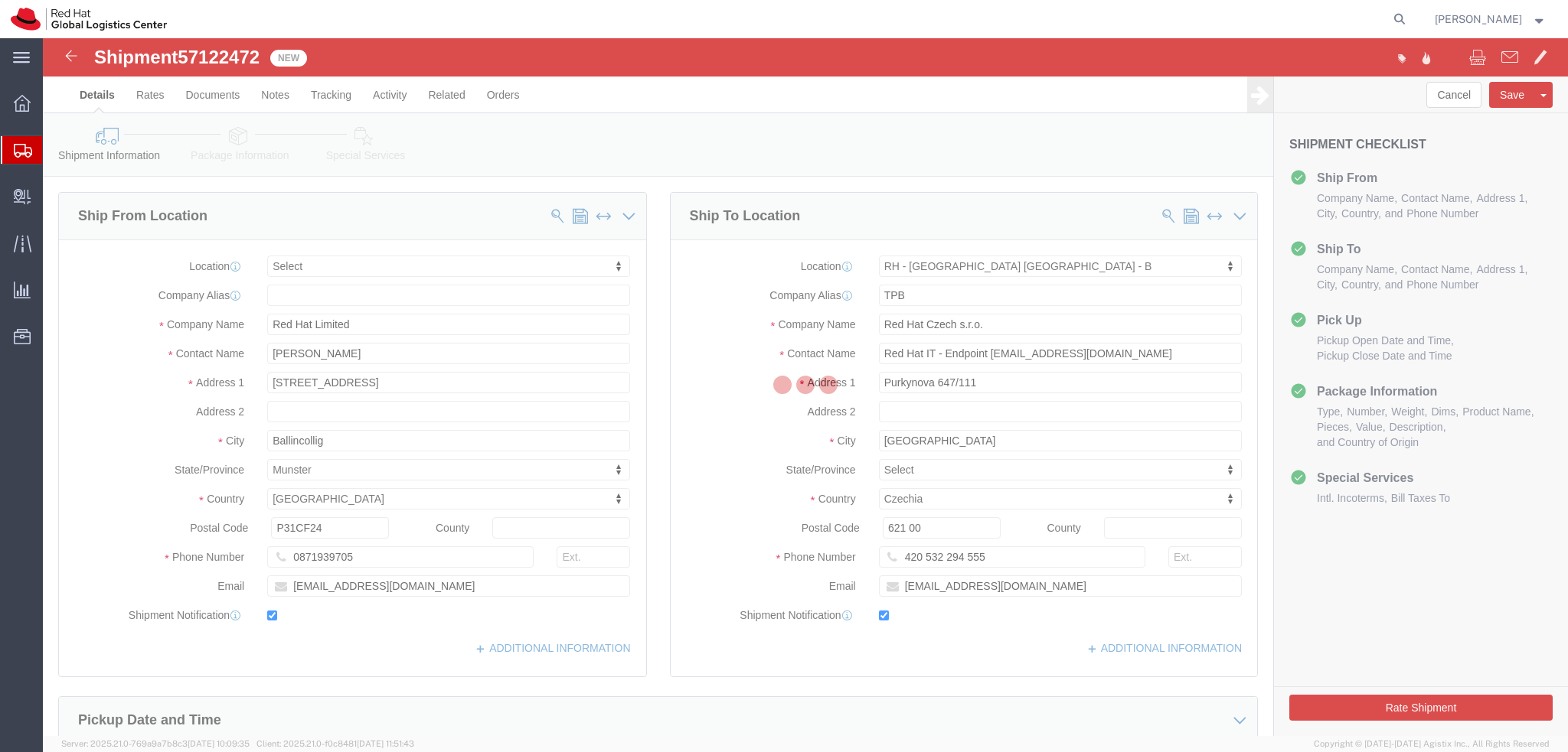
select select
select select "38036"
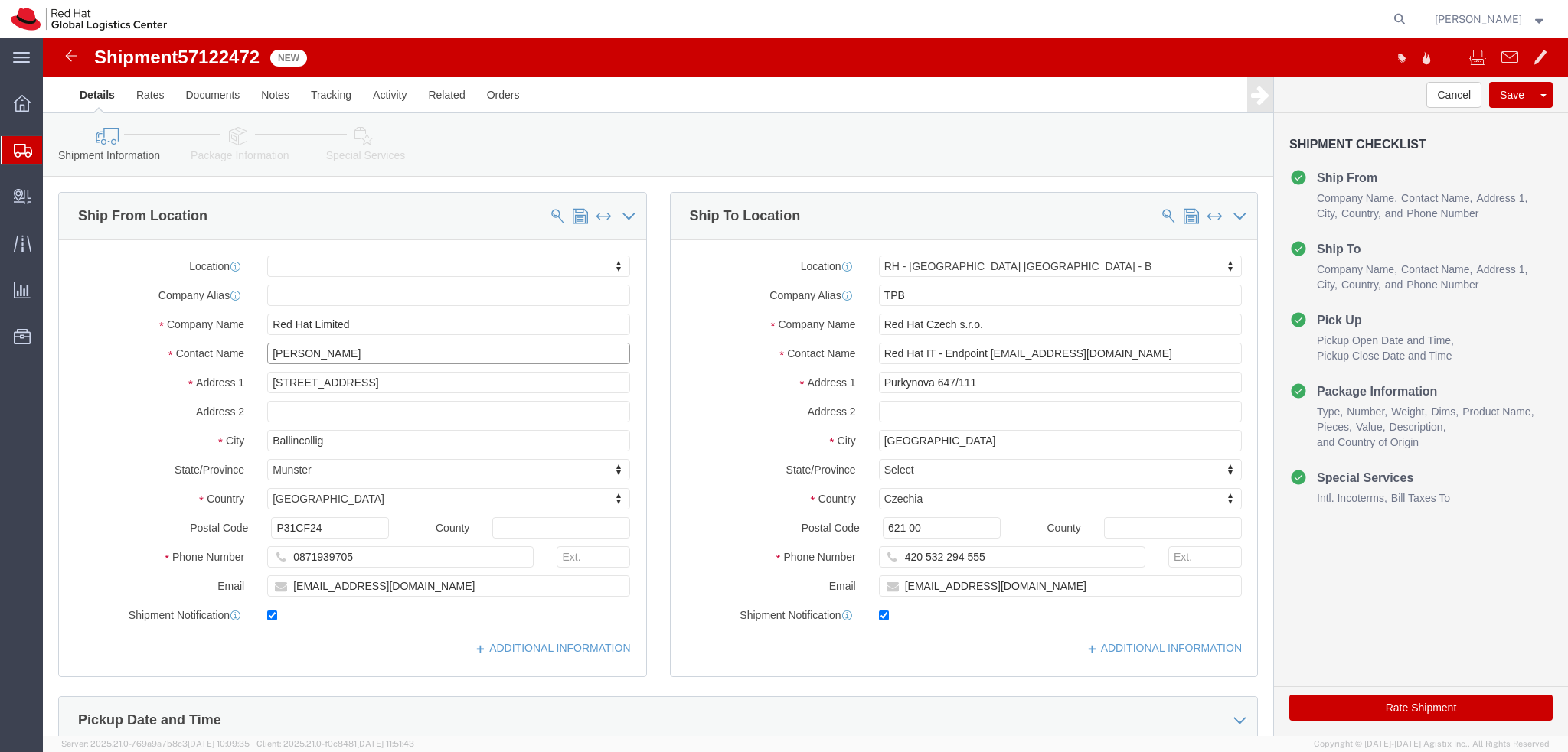
drag, startPoint x: 337, startPoint y: 318, endPoint x: 183, endPoint y: 322, distance: 154.1
click div "Contact Name [PERSON_NAME]"
drag, startPoint x: 346, startPoint y: 297, endPoint x: 276, endPoint y: 288, distance: 70.6
click div "Location My Profile Location [GEOGRAPHIC_DATA] - [GEOGRAPHIC_DATA] - [GEOGRAPHI…"
click input "Red Hat Limited"
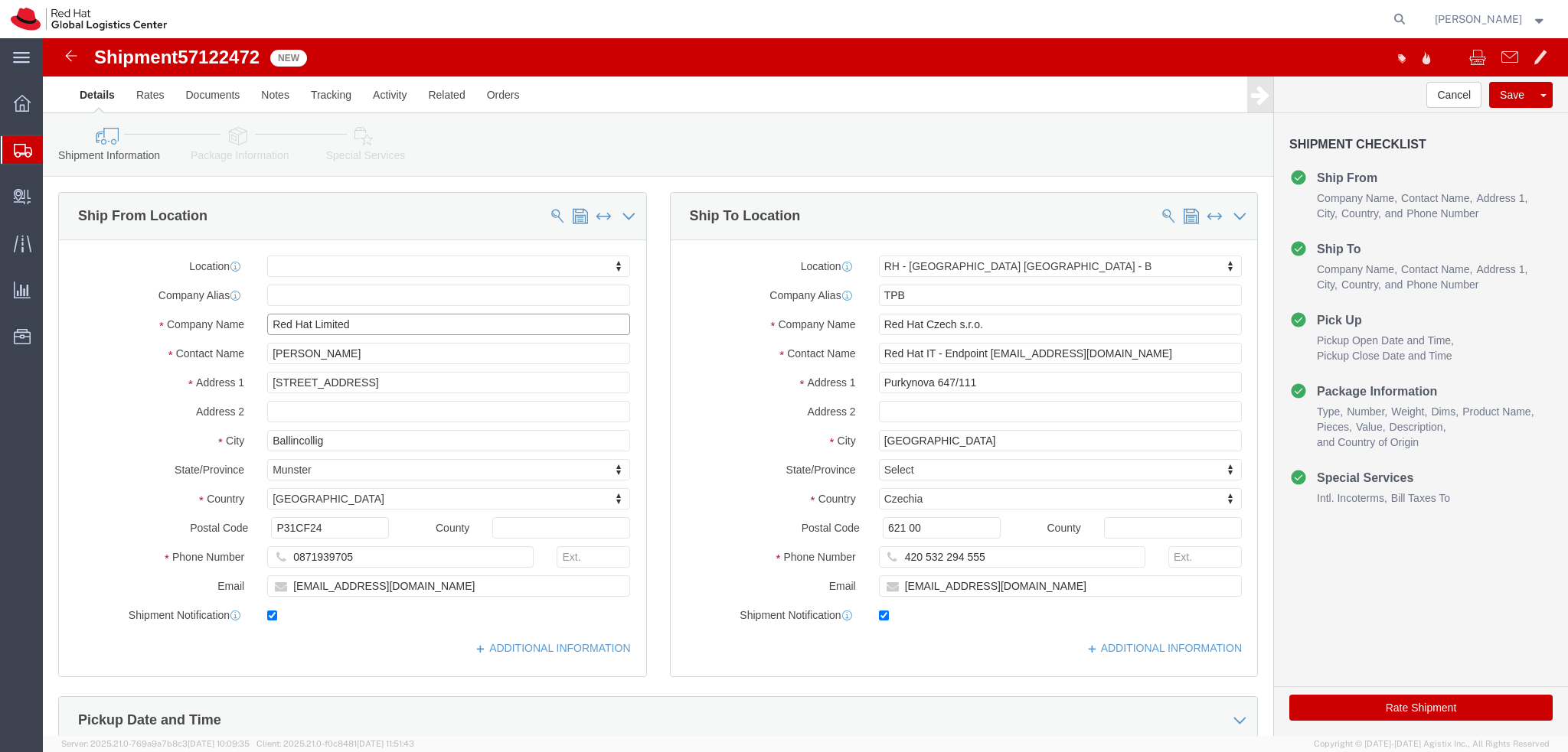
drag, startPoint x: 346, startPoint y: 284, endPoint x: 108, endPoint y: 297, distance: 238.4
click div "Location My Profile Location [GEOGRAPHIC_DATA] - [GEOGRAPHIC_DATA] - [GEOGRAPHI…"
paste input "[PERSON_NAME]"
type input "[PERSON_NAME]"
click div "Location My Profile Location [GEOGRAPHIC_DATA] - [GEOGRAPHIC_DATA] - [GEOGRAPHI…"
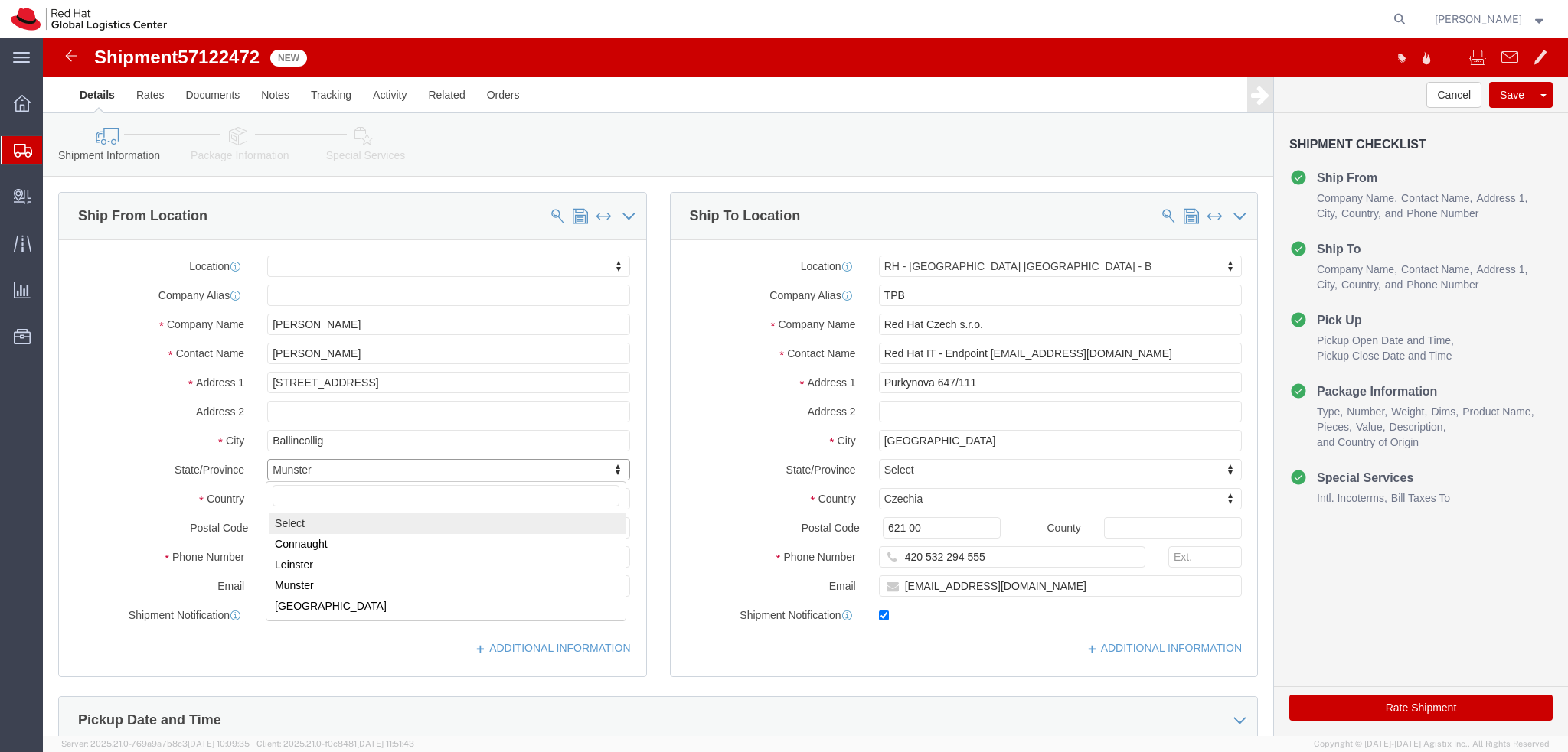
select select
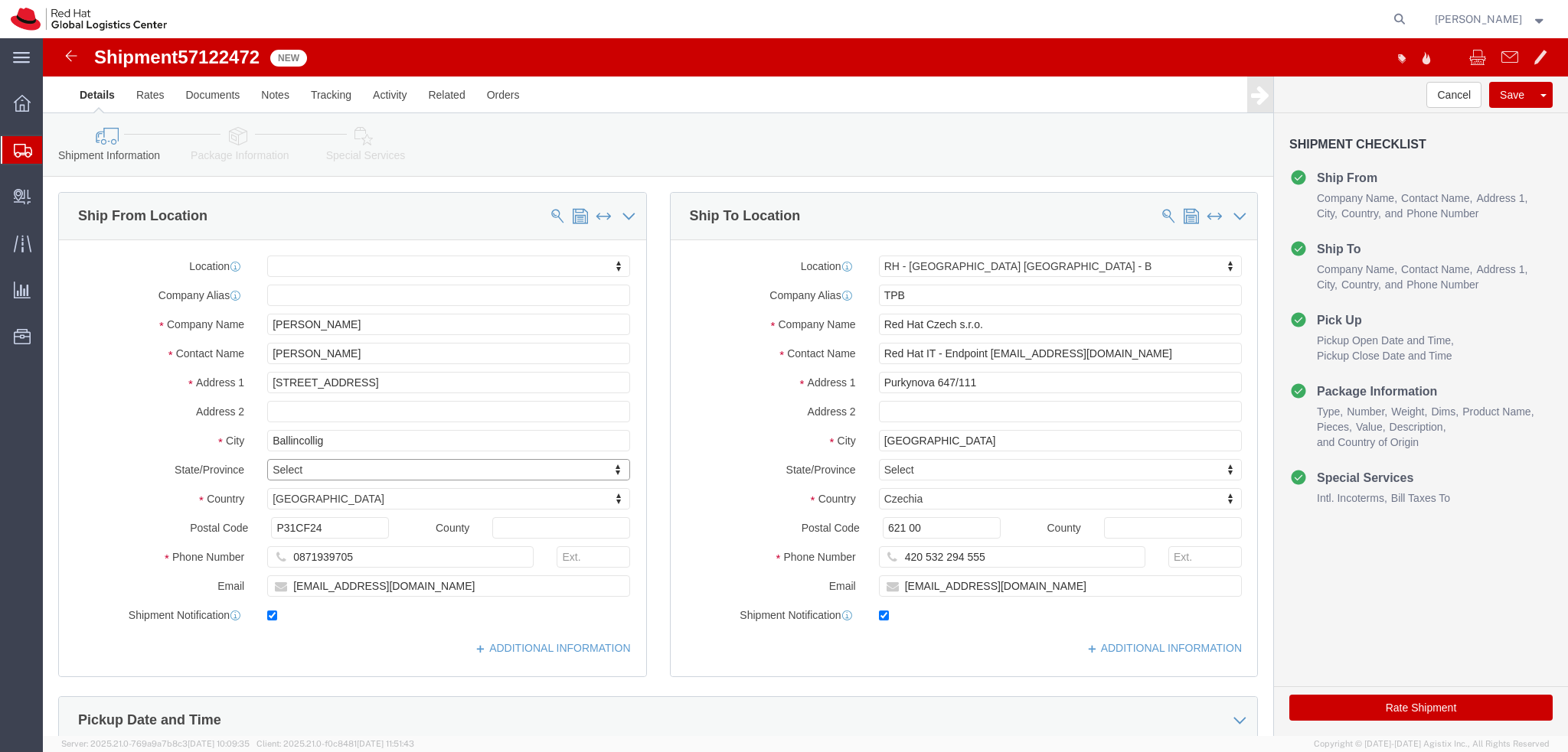
click div "Location My Profile Location [GEOGRAPHIC_DATA] - [GEOGRAPHIC_DATA] - [GEOGRAPHI…"
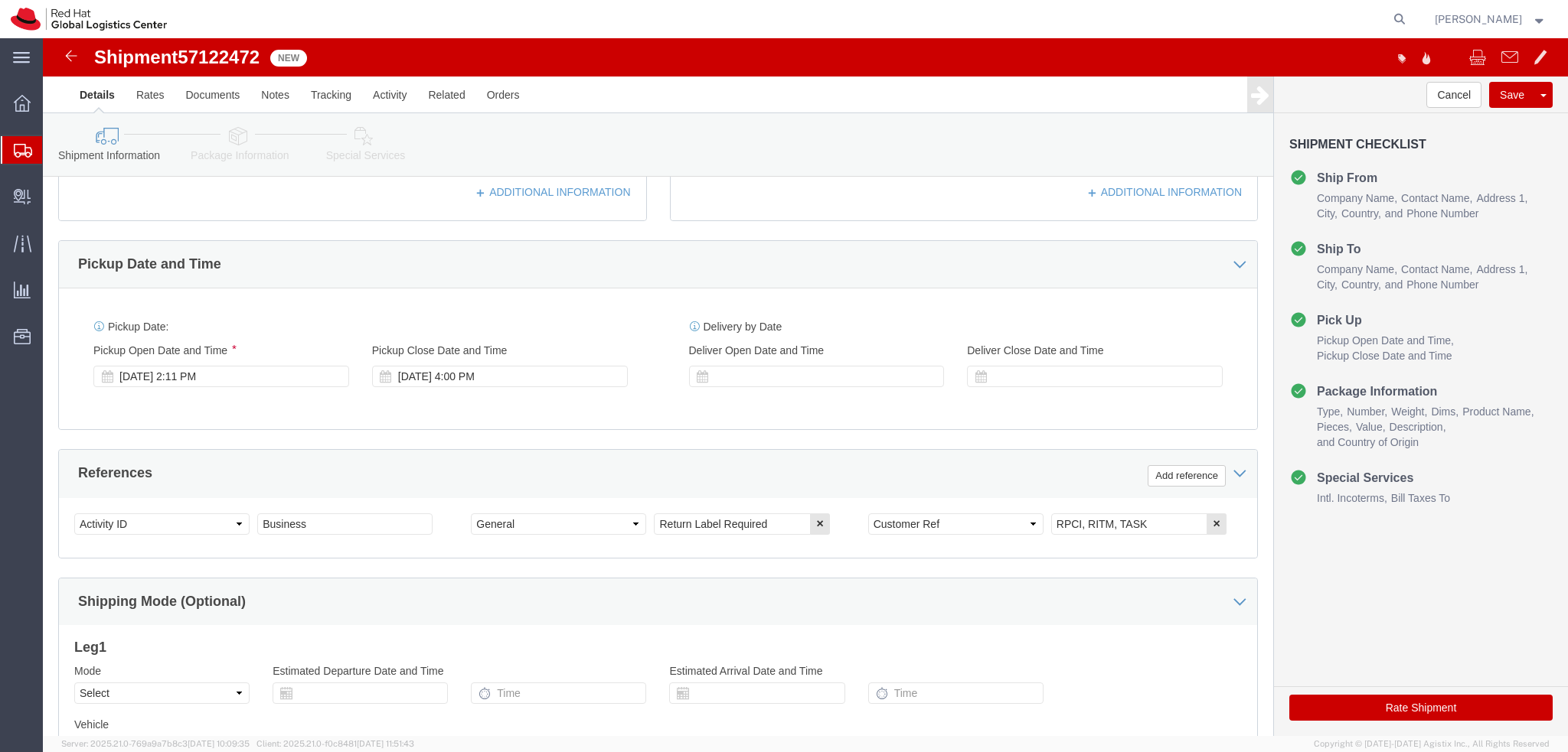
scroll to position [459, 0]
click icon "button"
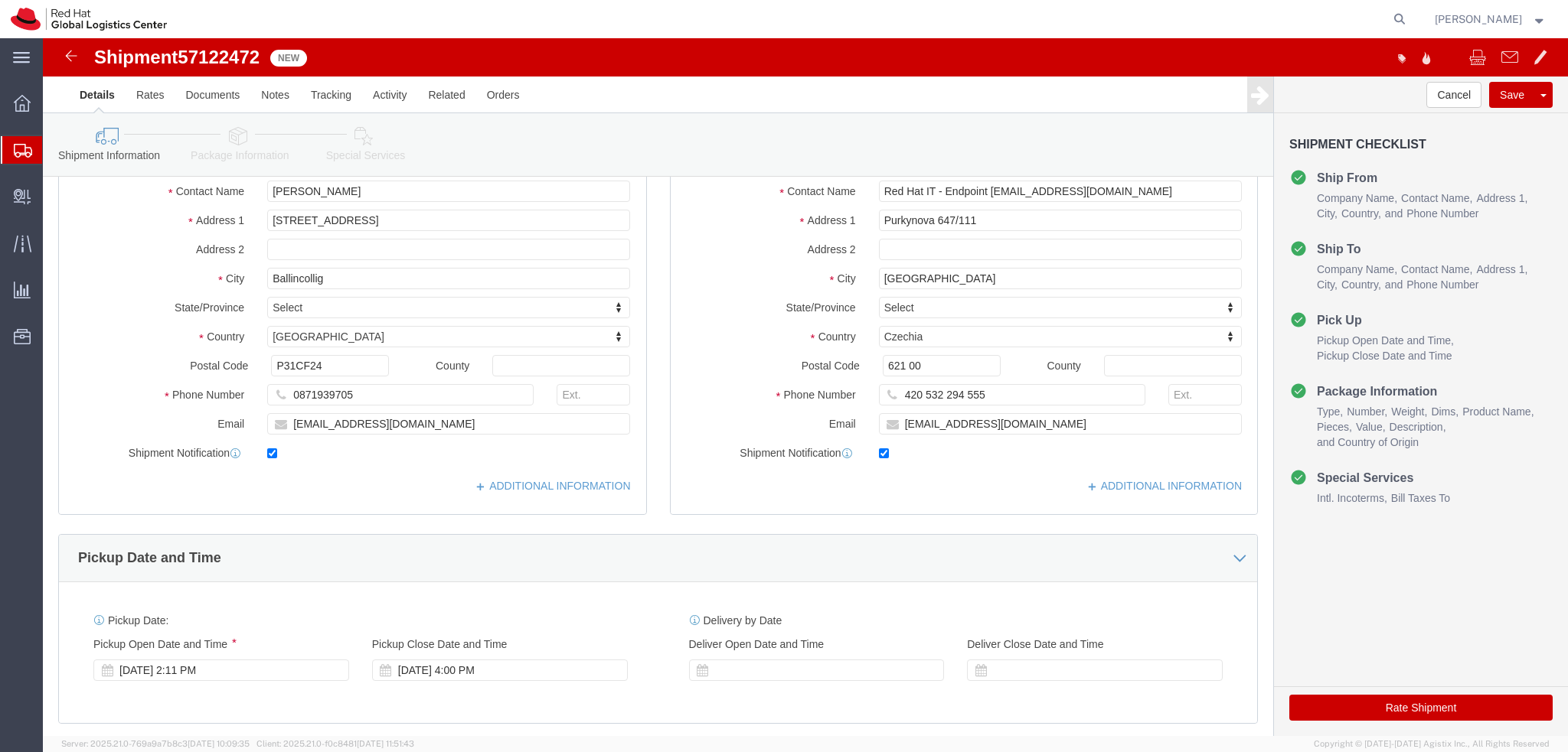
scroll to position [0, 0]
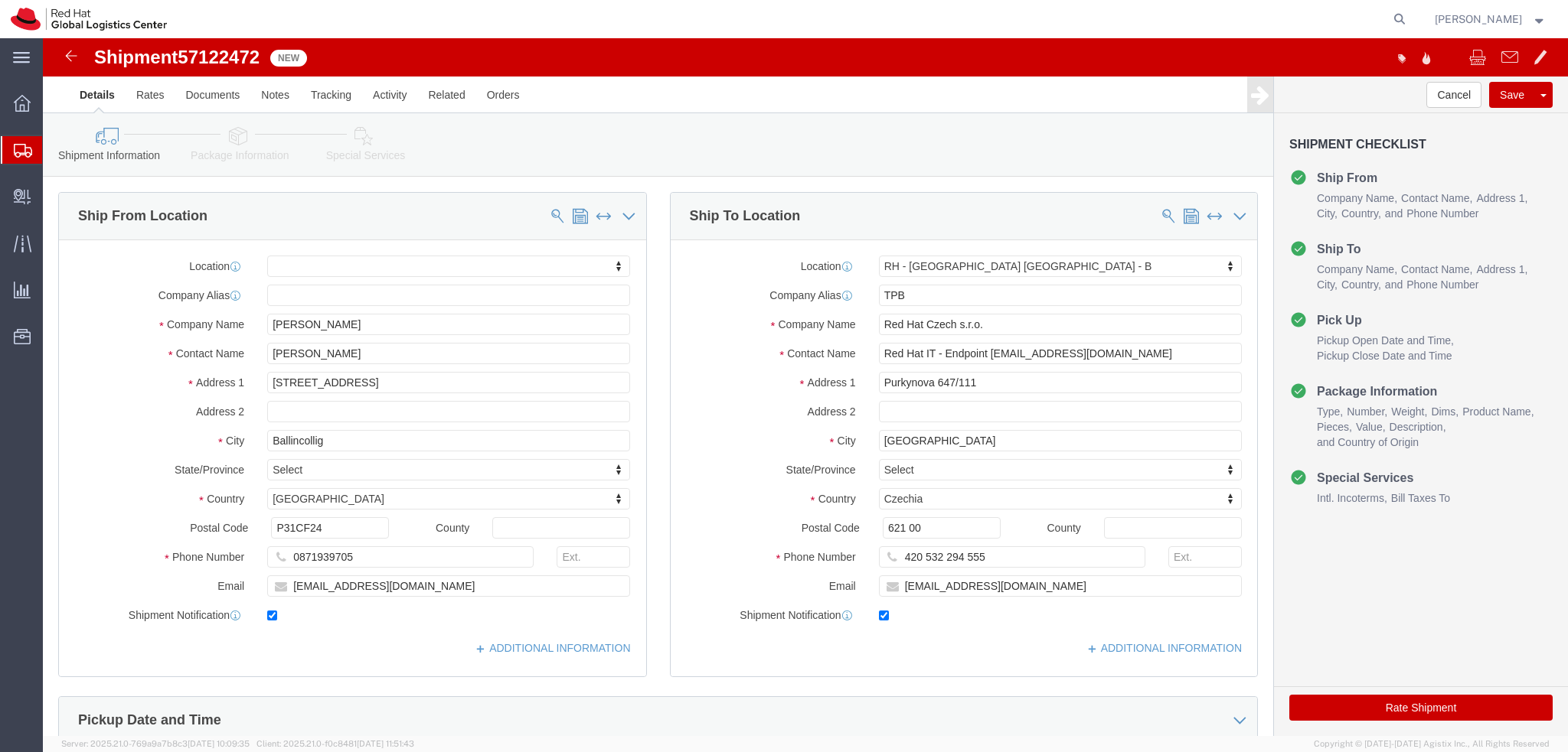
click icon
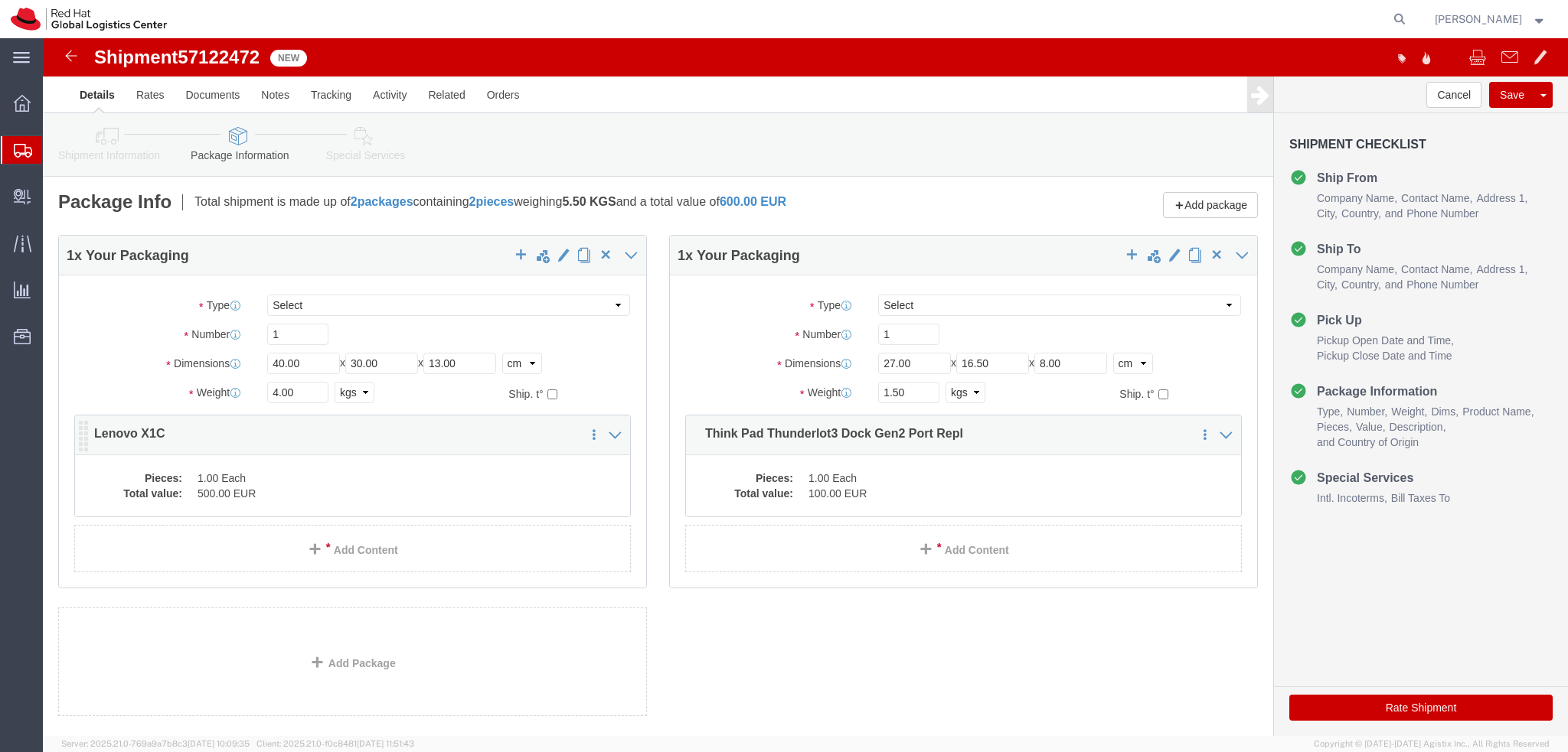
click dd "500.00 EUR"
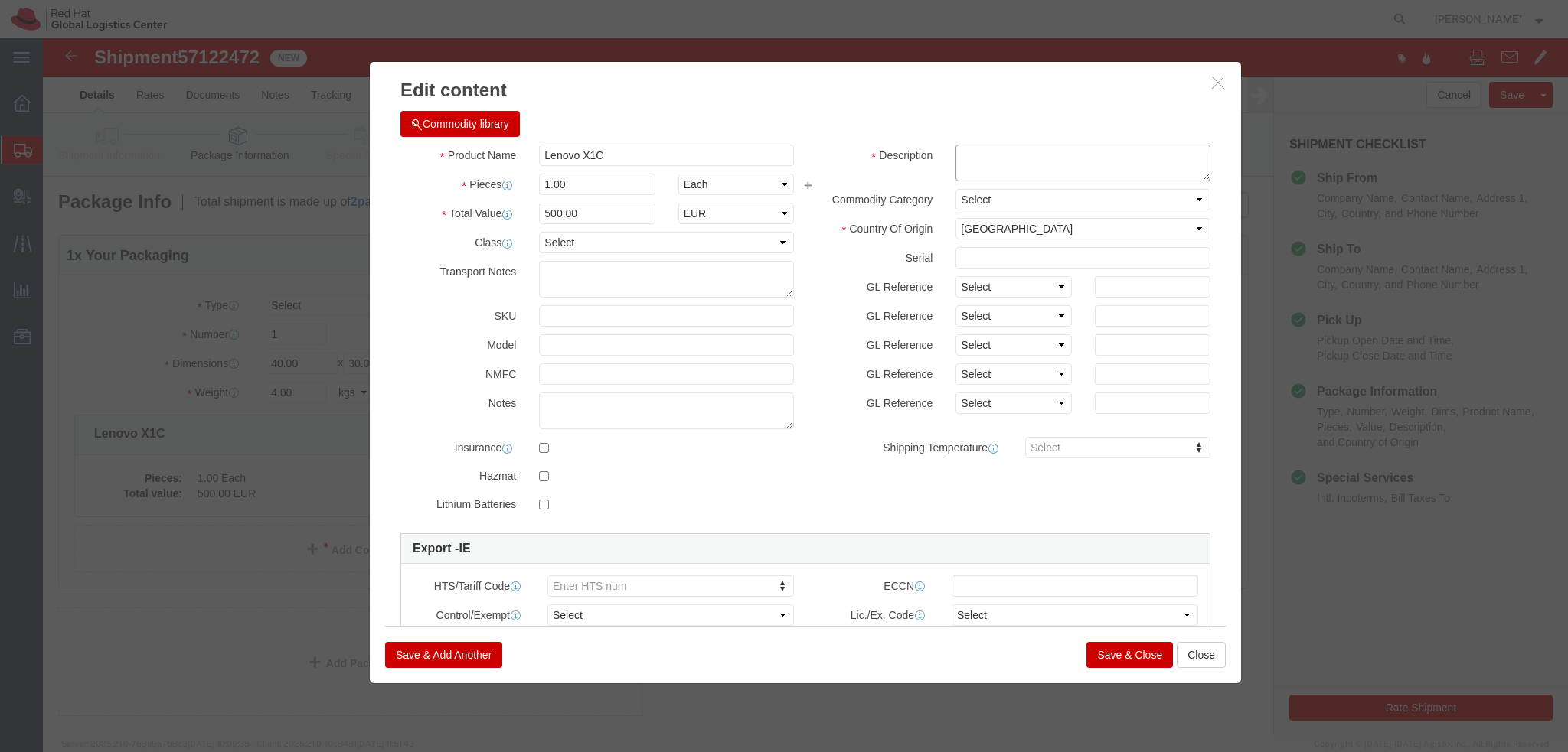
click textarea
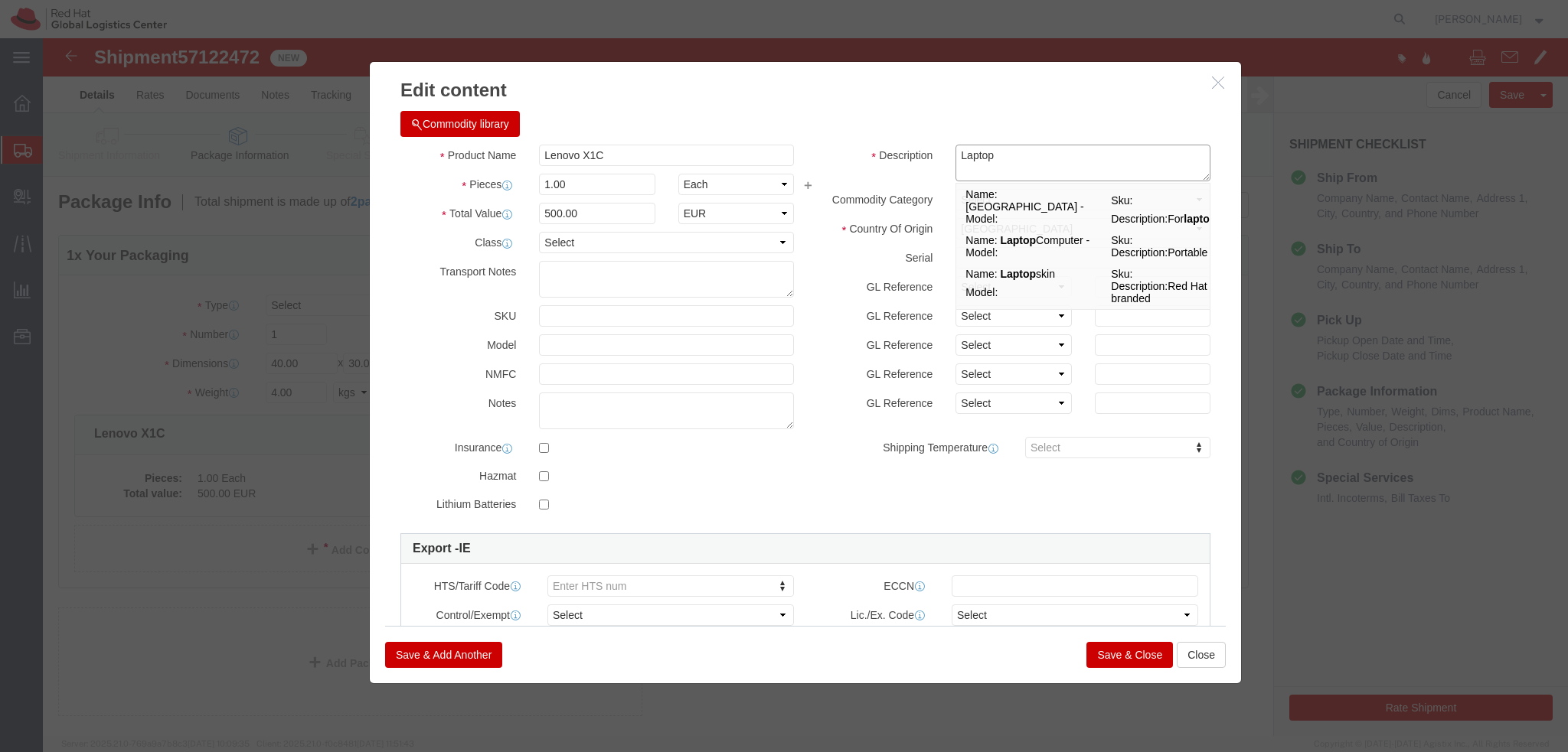
type textarea "Laptop"
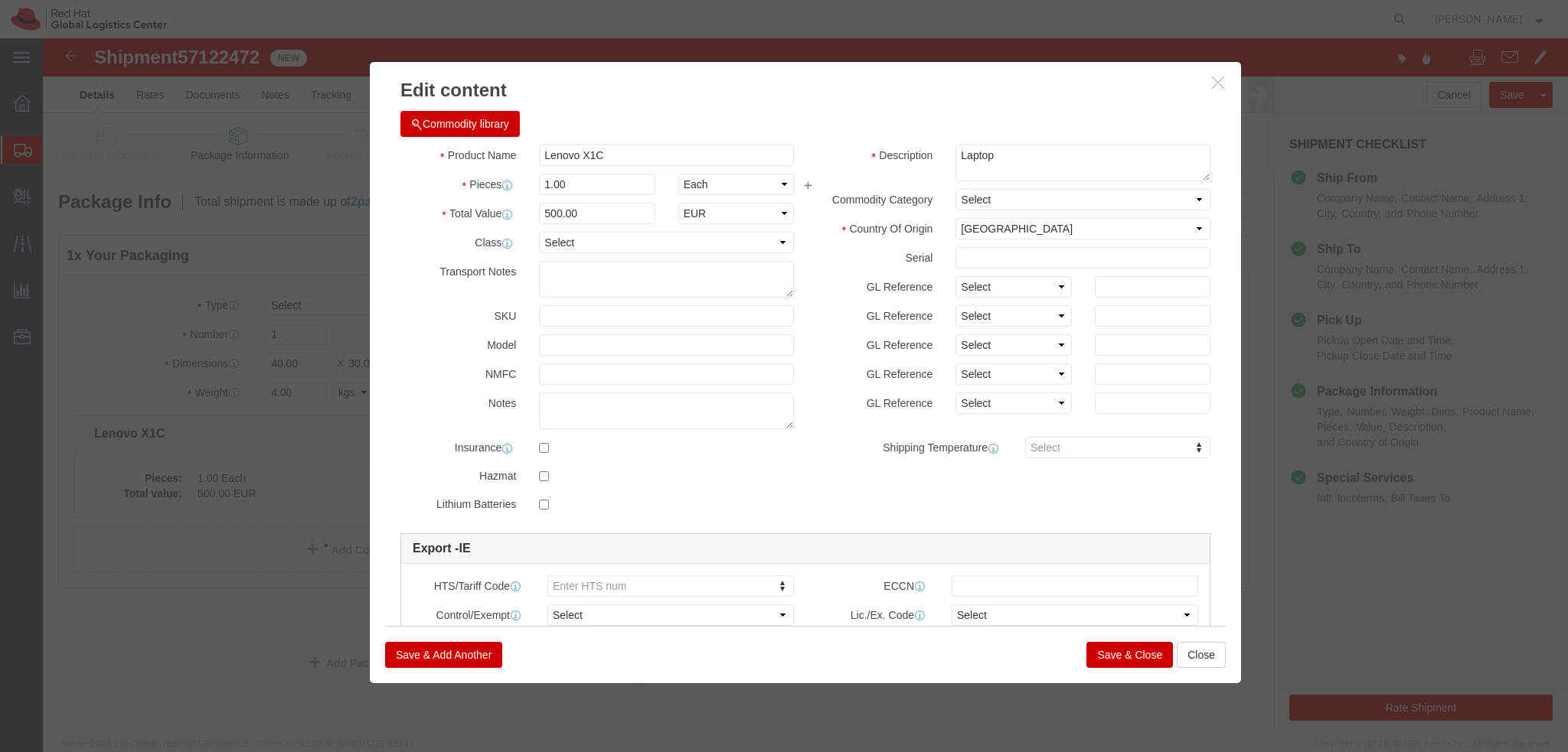
drag, startPoint x: 1069, startPoint y: 617, endPoint x: 742, endPoint y: 434, distance: 374.7
click button "Save & Close"
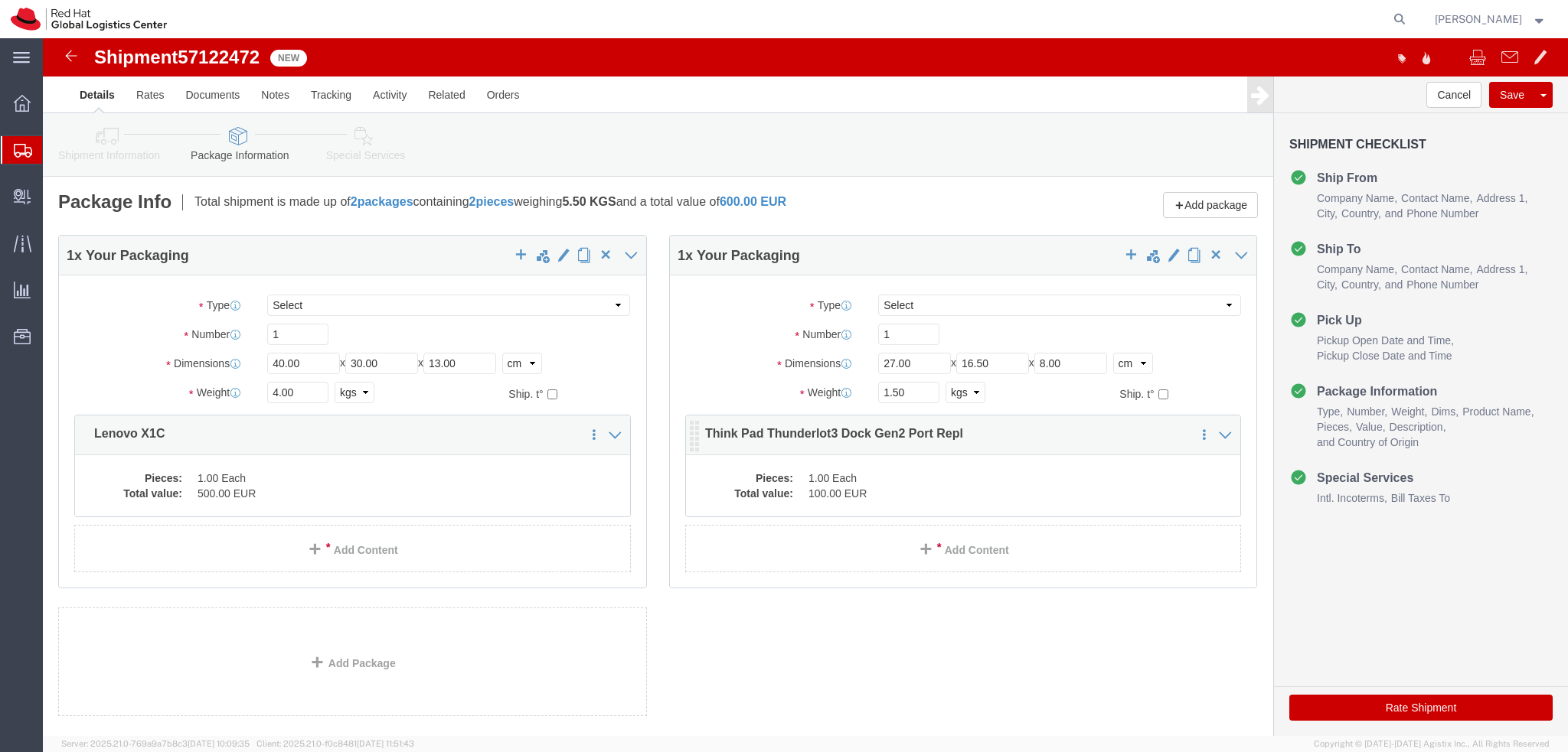
click dd "1.00 Each"
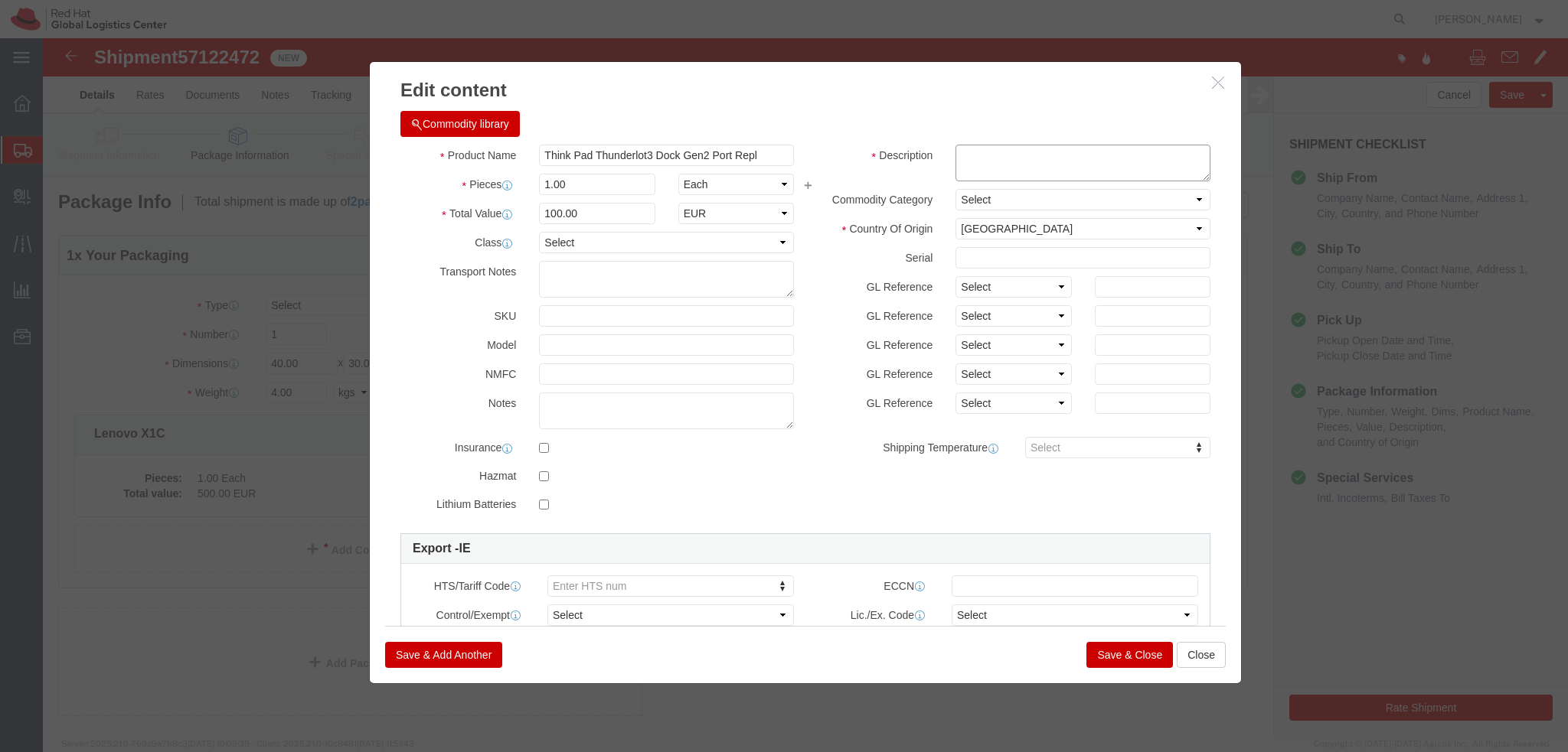
click textarea
type textarea "Docking station"
click button "Save & Close"
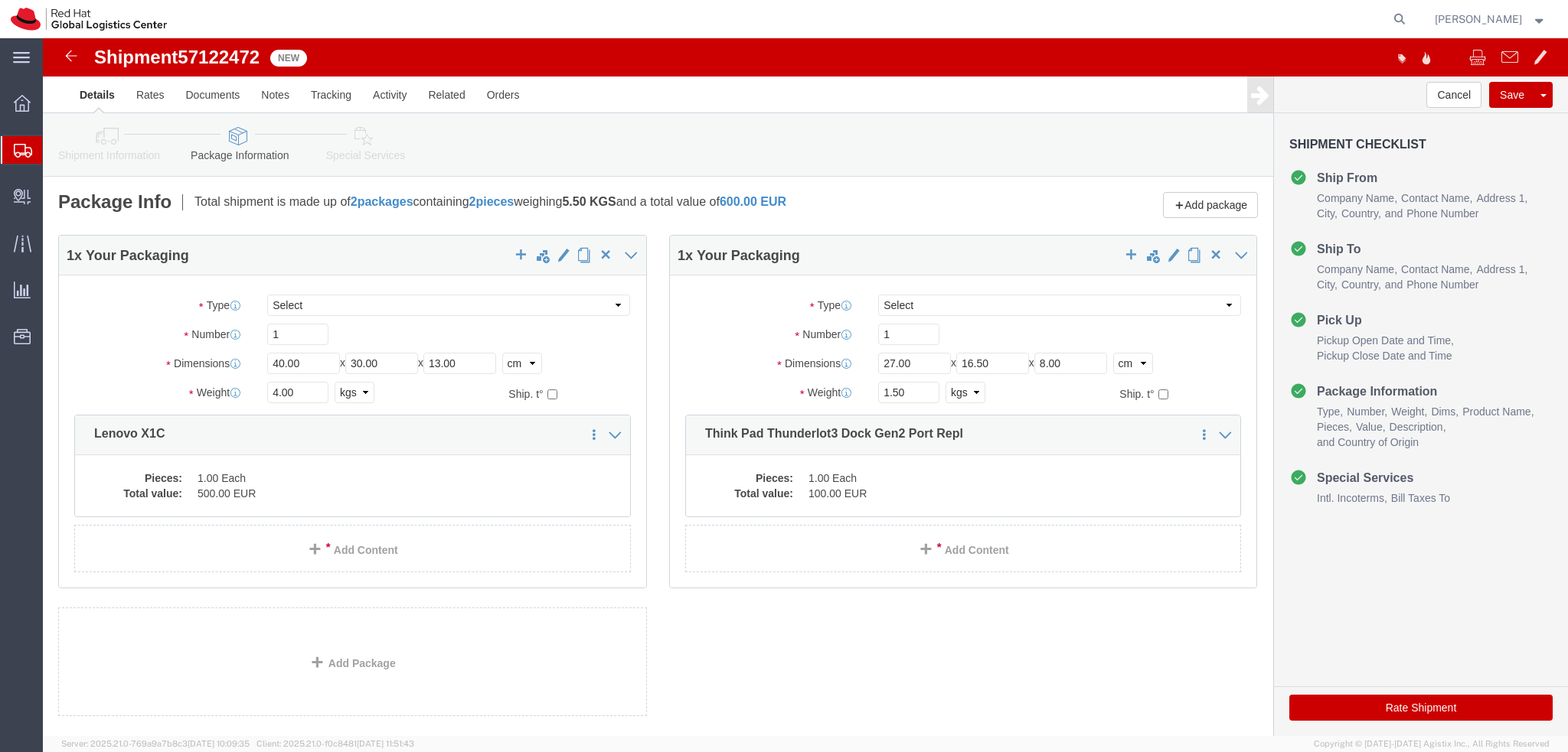
click icon
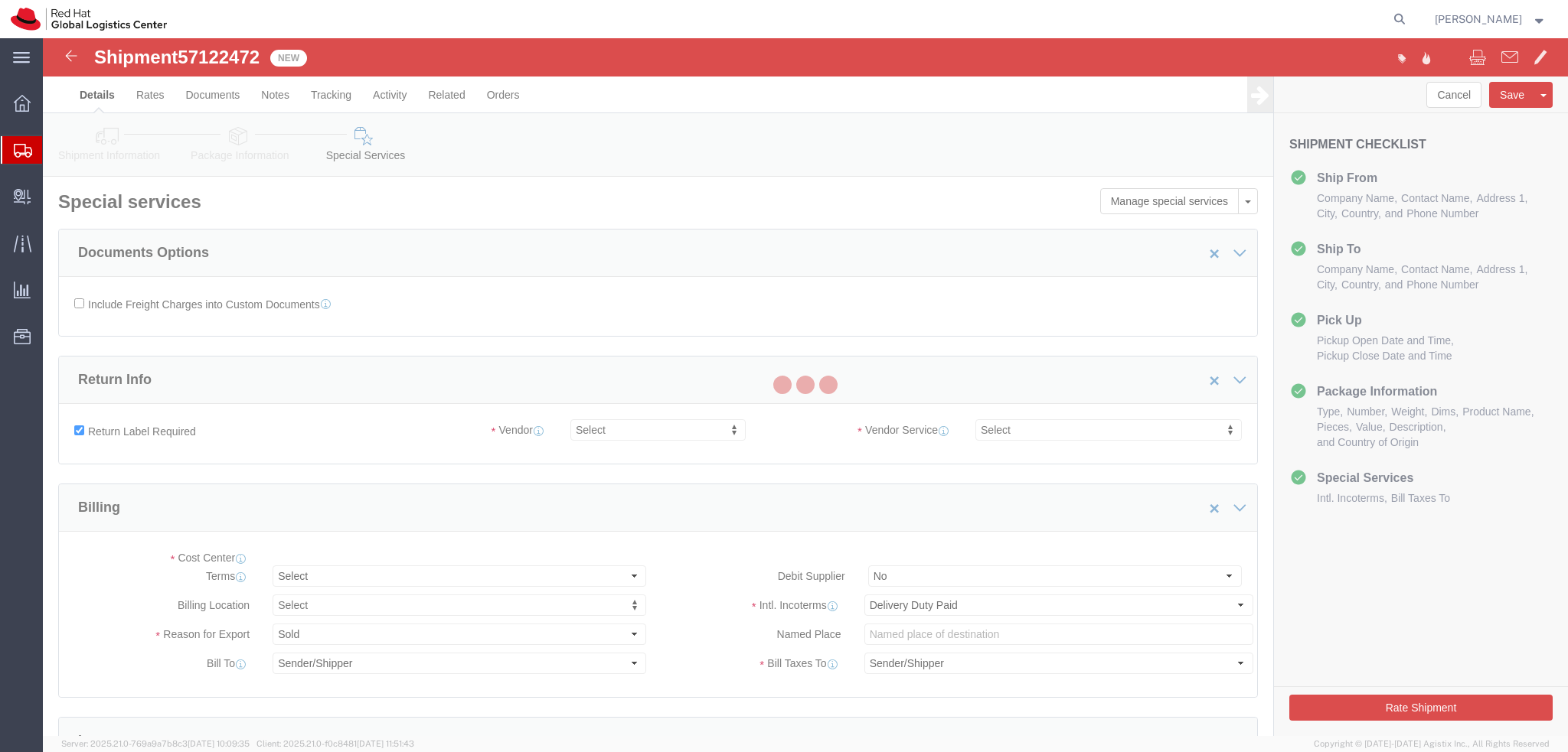
select select "COSTCENTER"
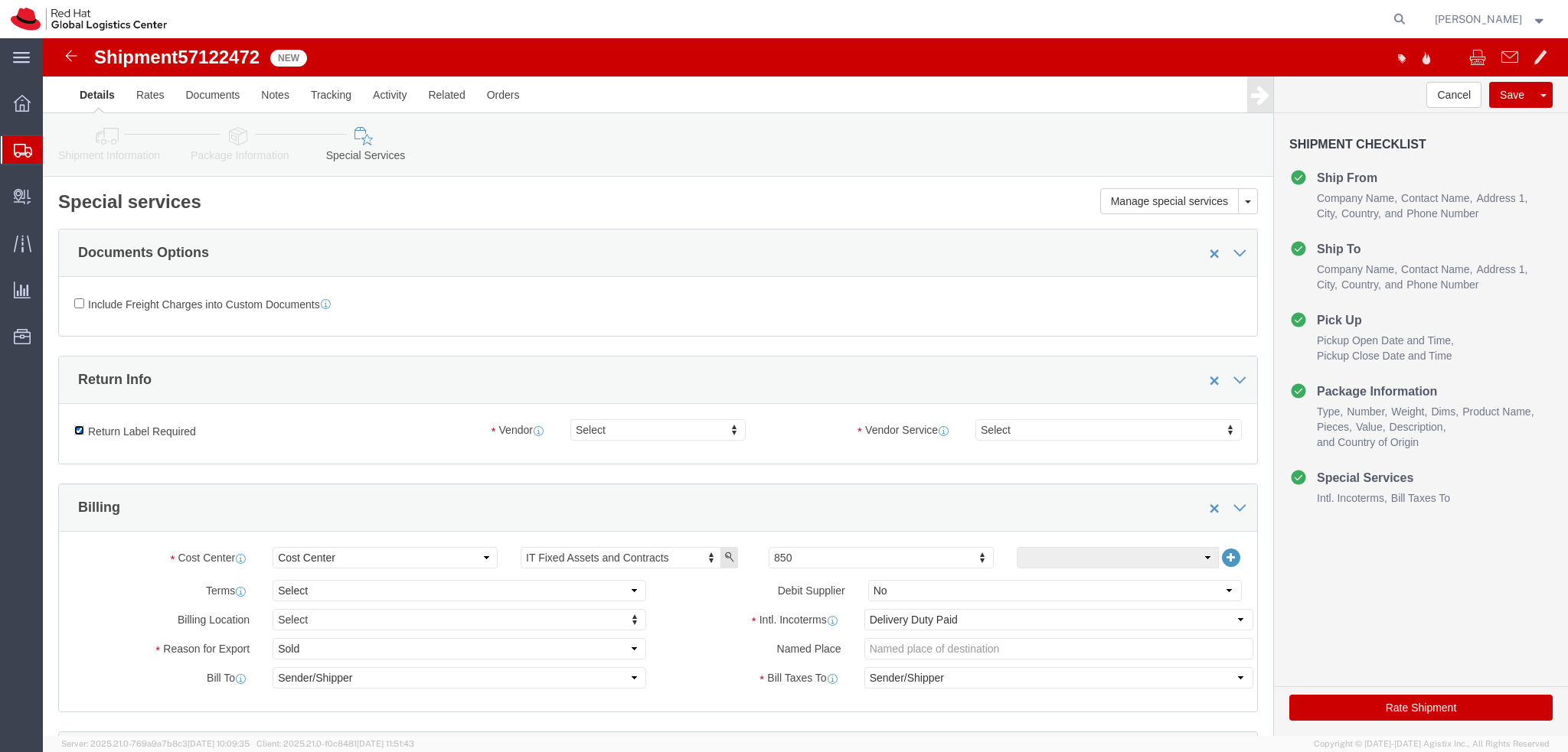
click input "Return Label Required"
checkbox input "false"
click icon
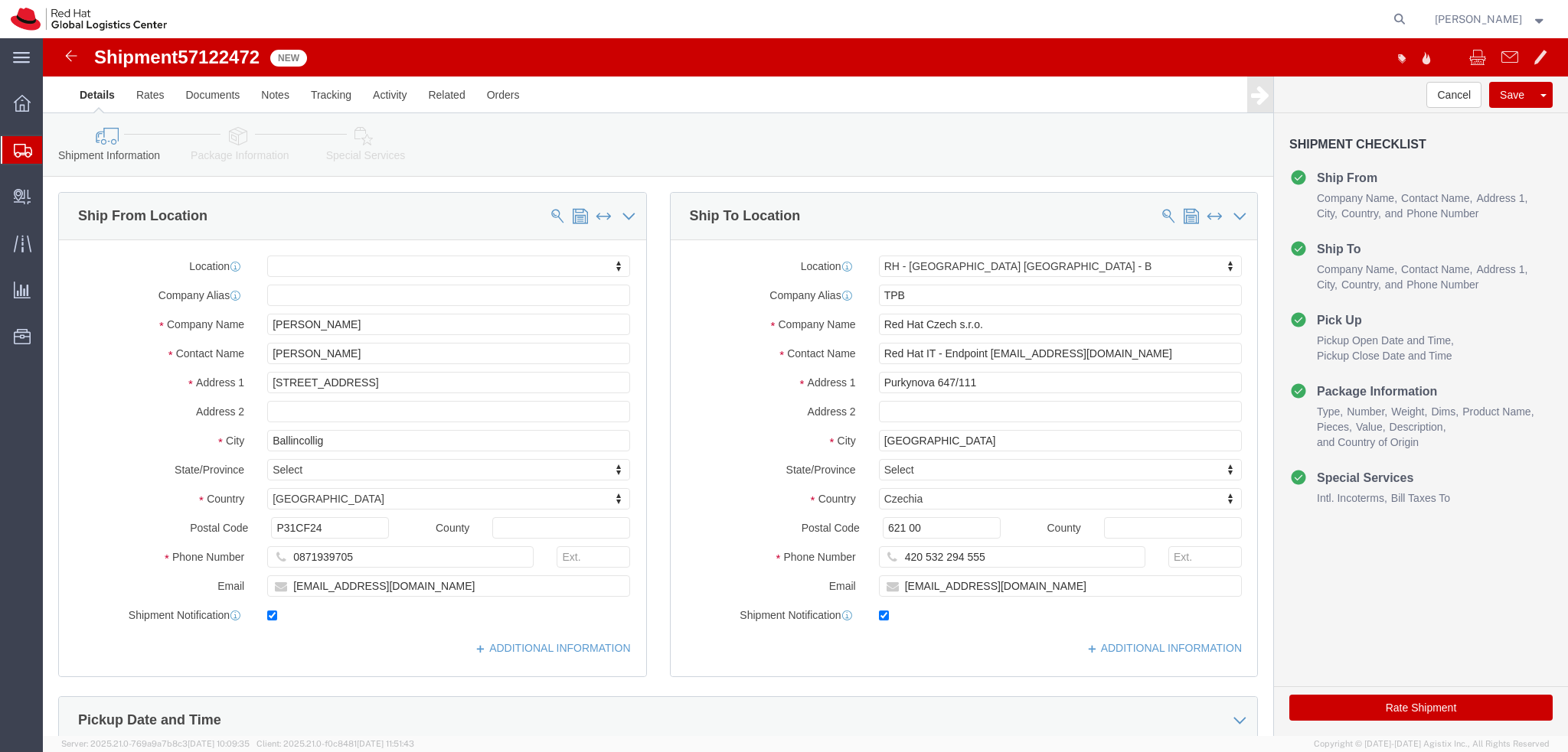
click icon
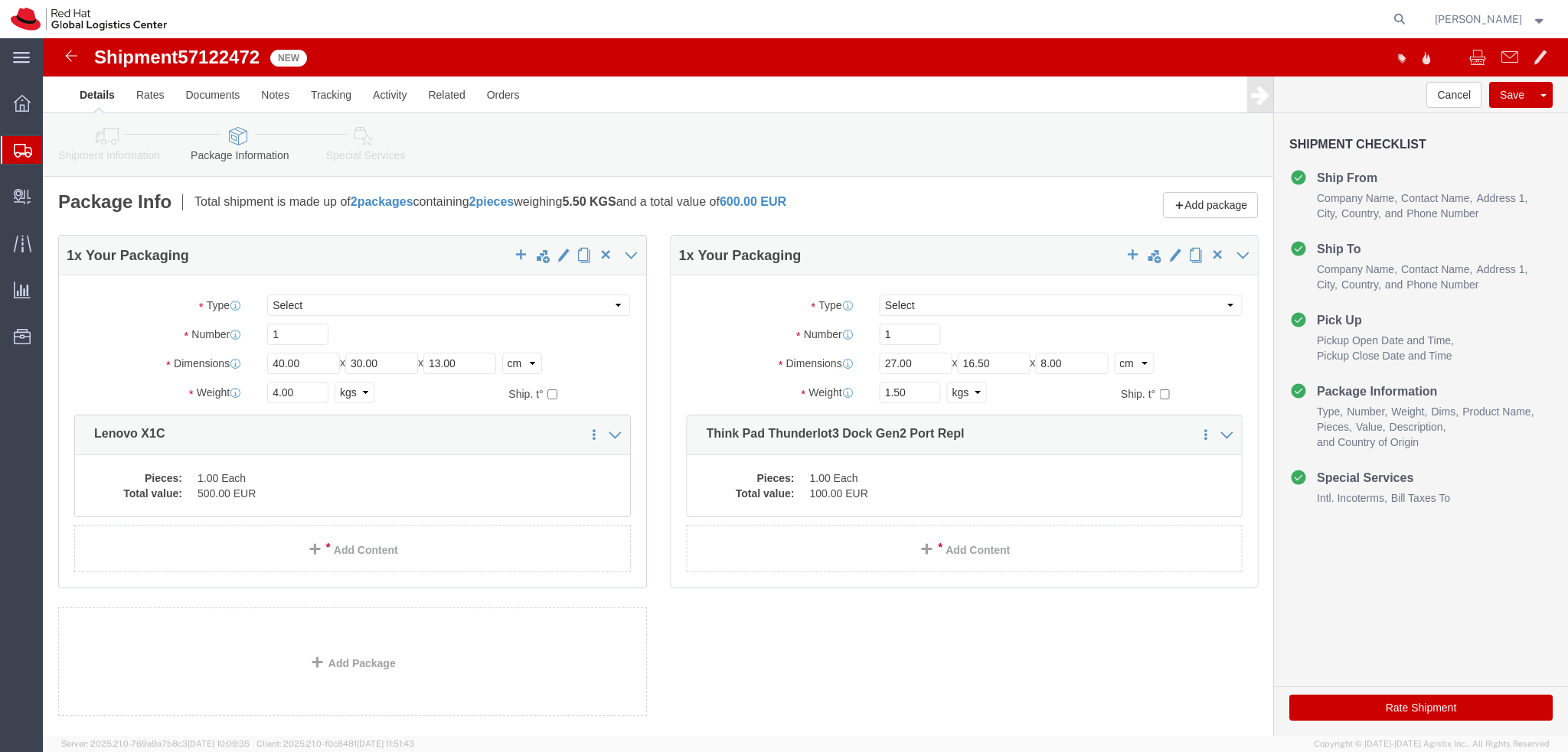
click icon
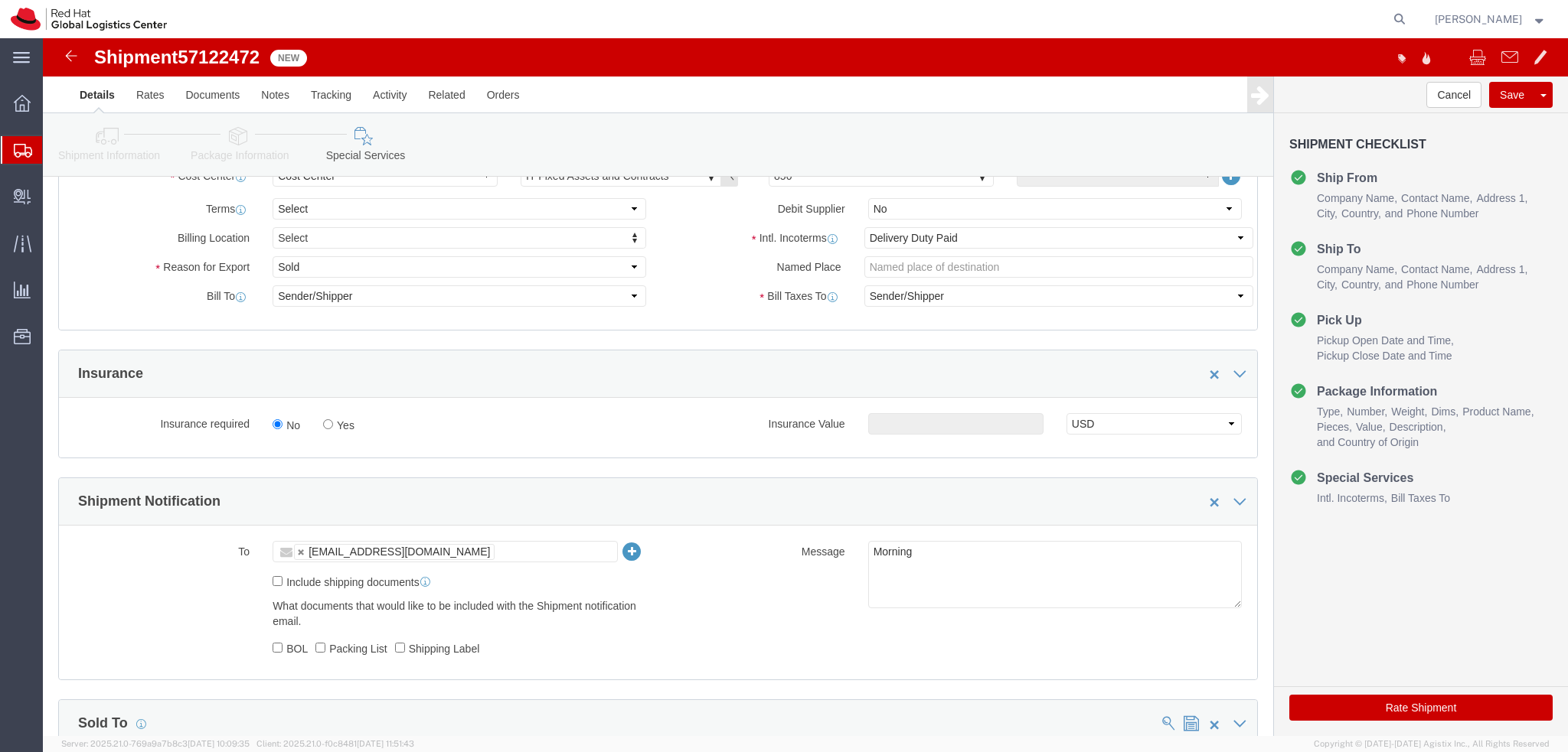
scroll to position [382, 0]
click button "Rate Shipment"
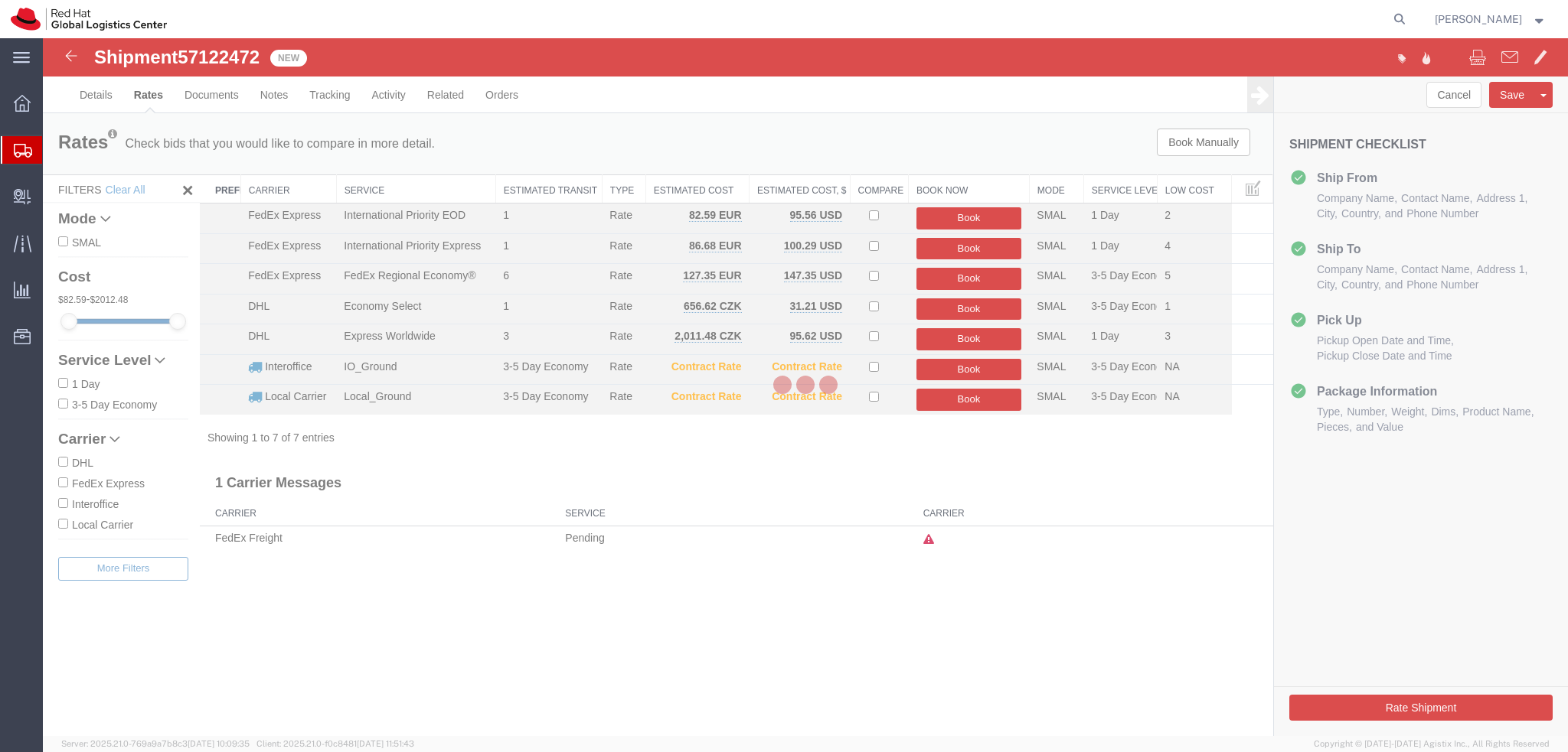
scroll to position [0, 0]
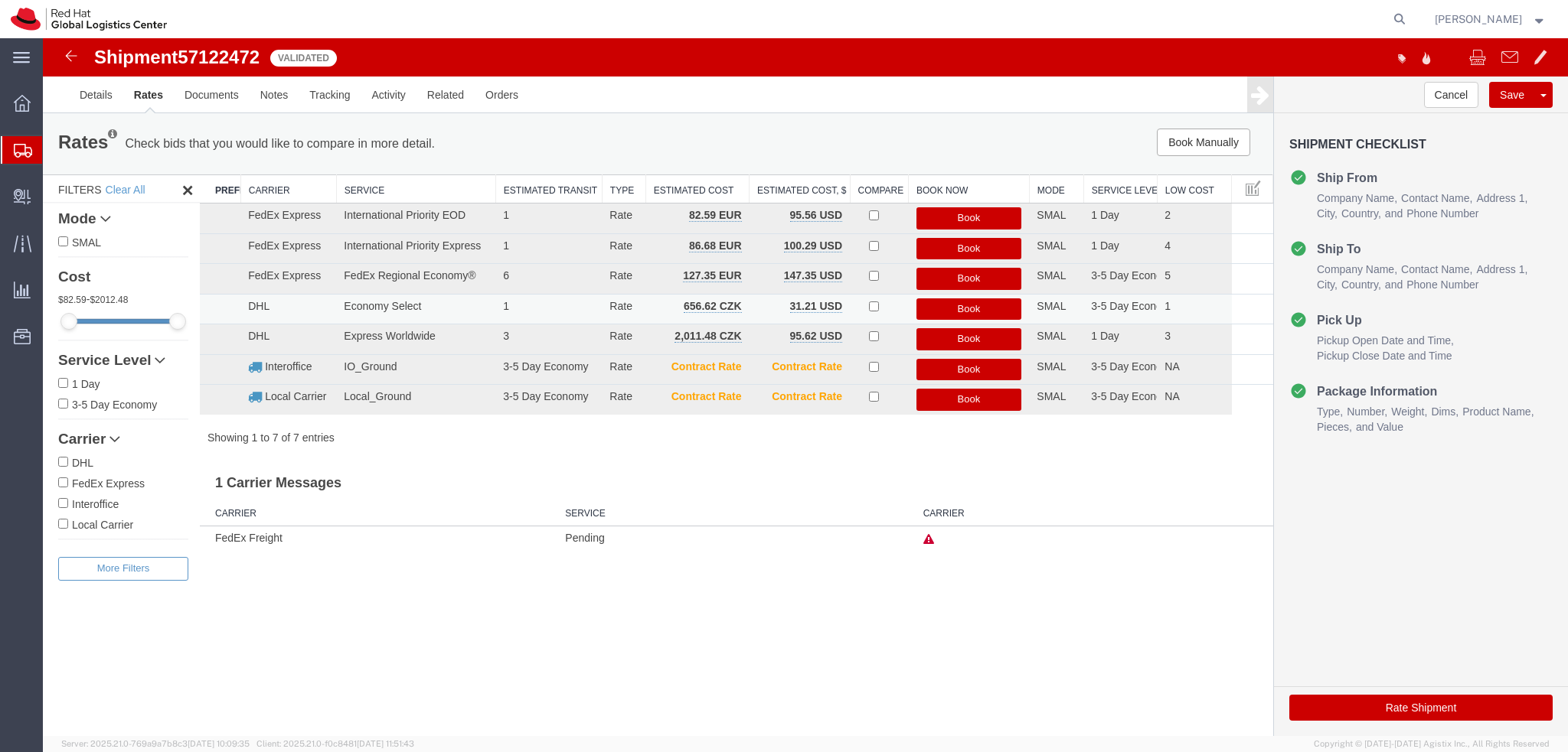
click at [967, 305] on button "Book" at bounding box center [969, 309] width 106 height 22
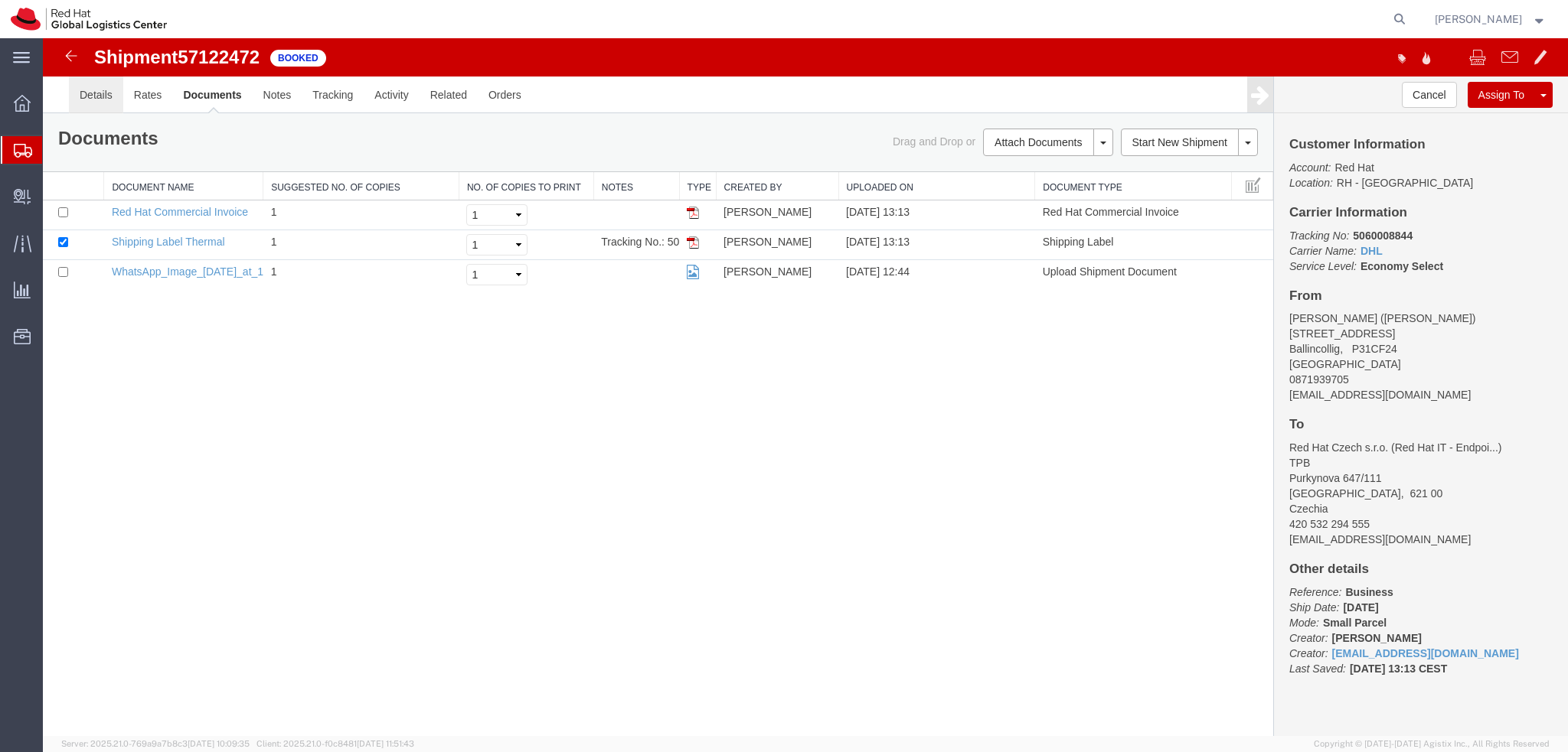
click at [92, 106] on link "Details" at bounding box center [96, 95] width 55 height 37
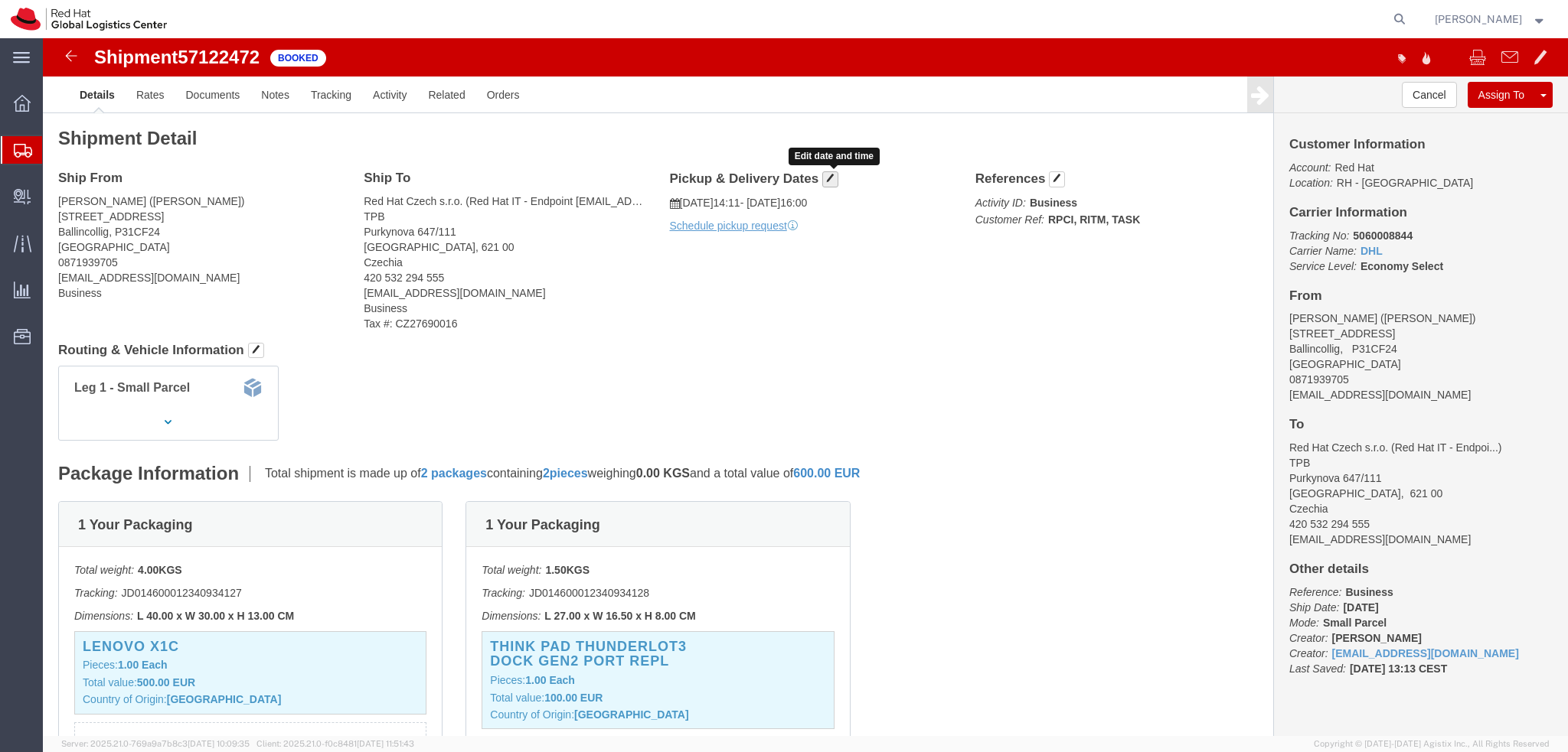
click button "button"
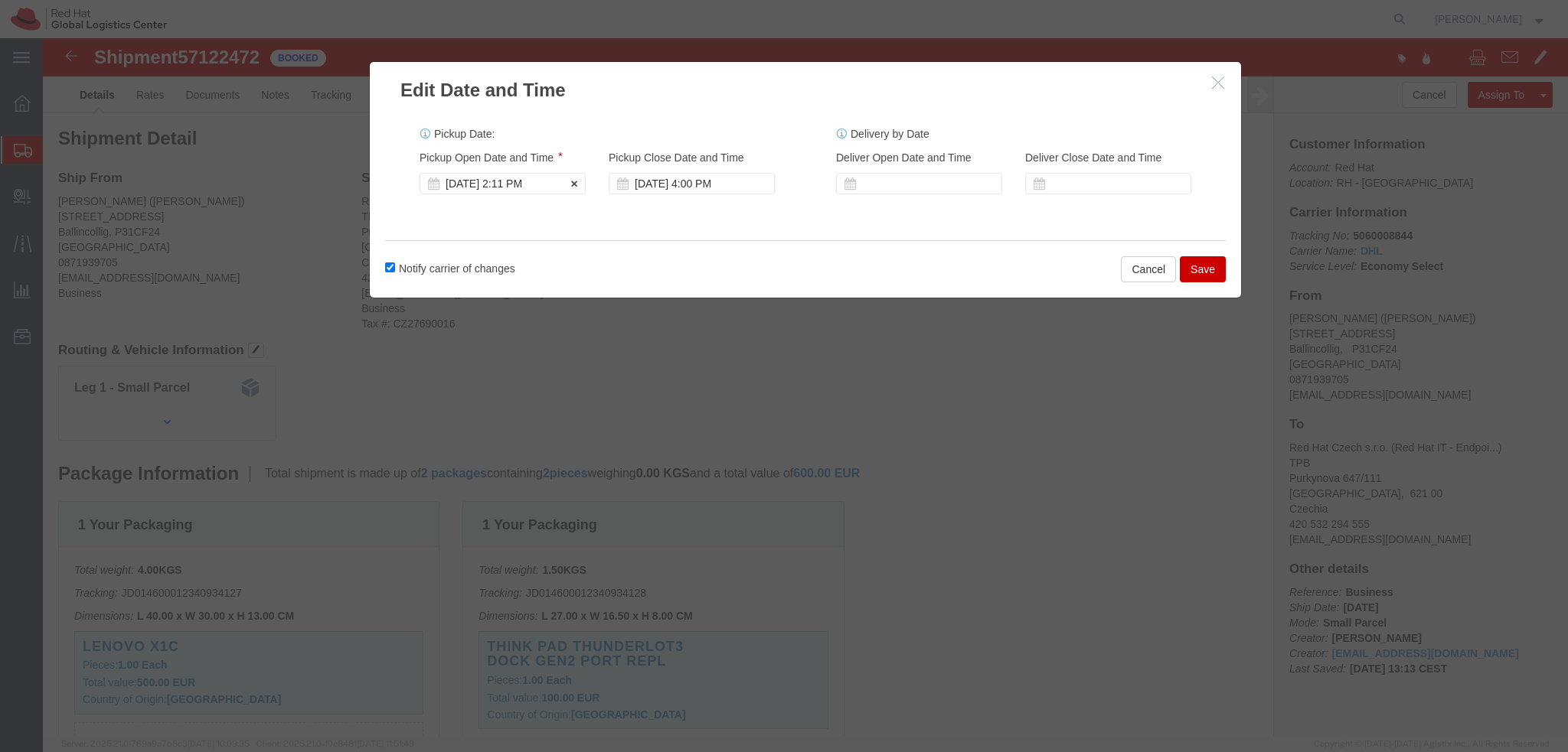
click div "[DATE] 2:11 PM"
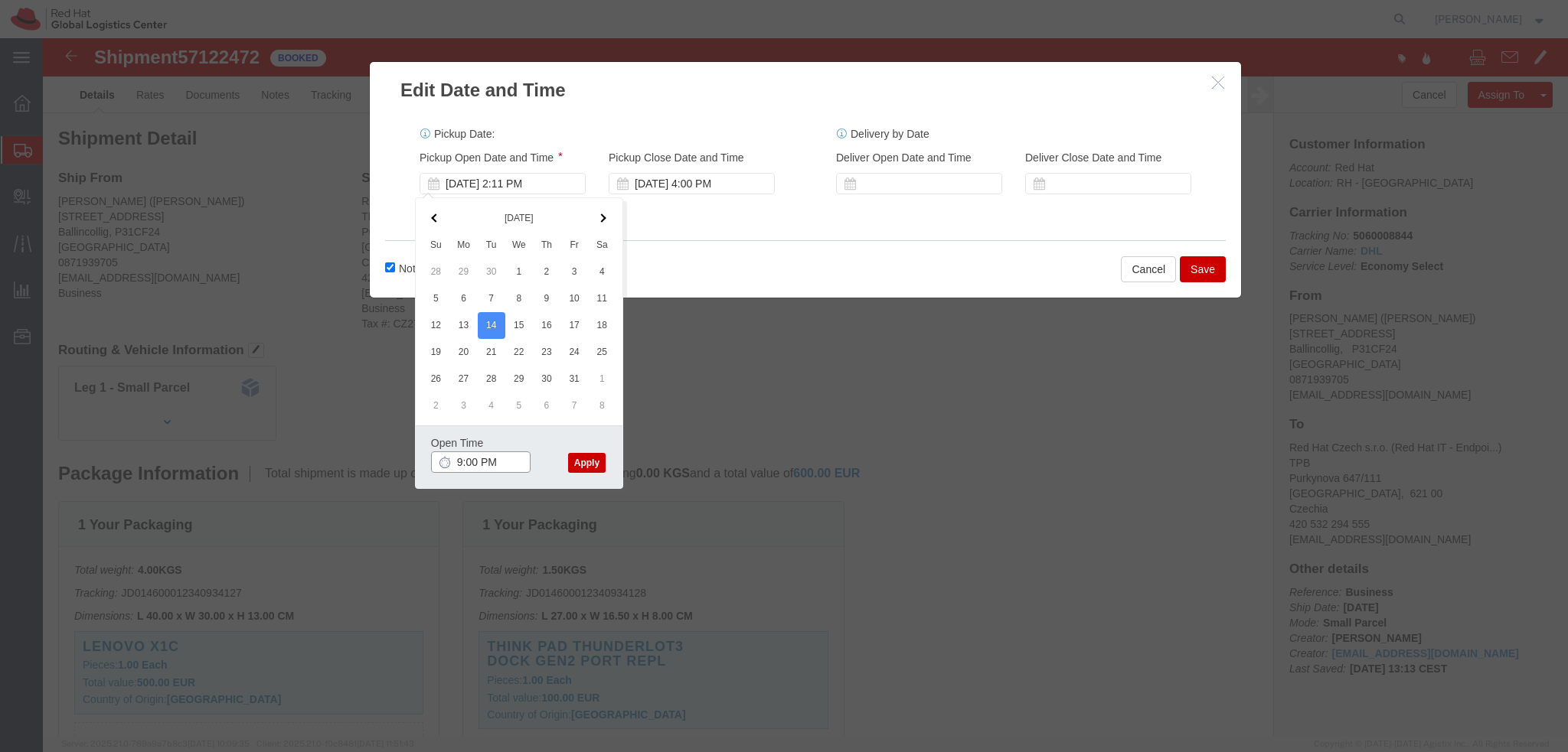
type input "9:00 AM"
click button "Apply"
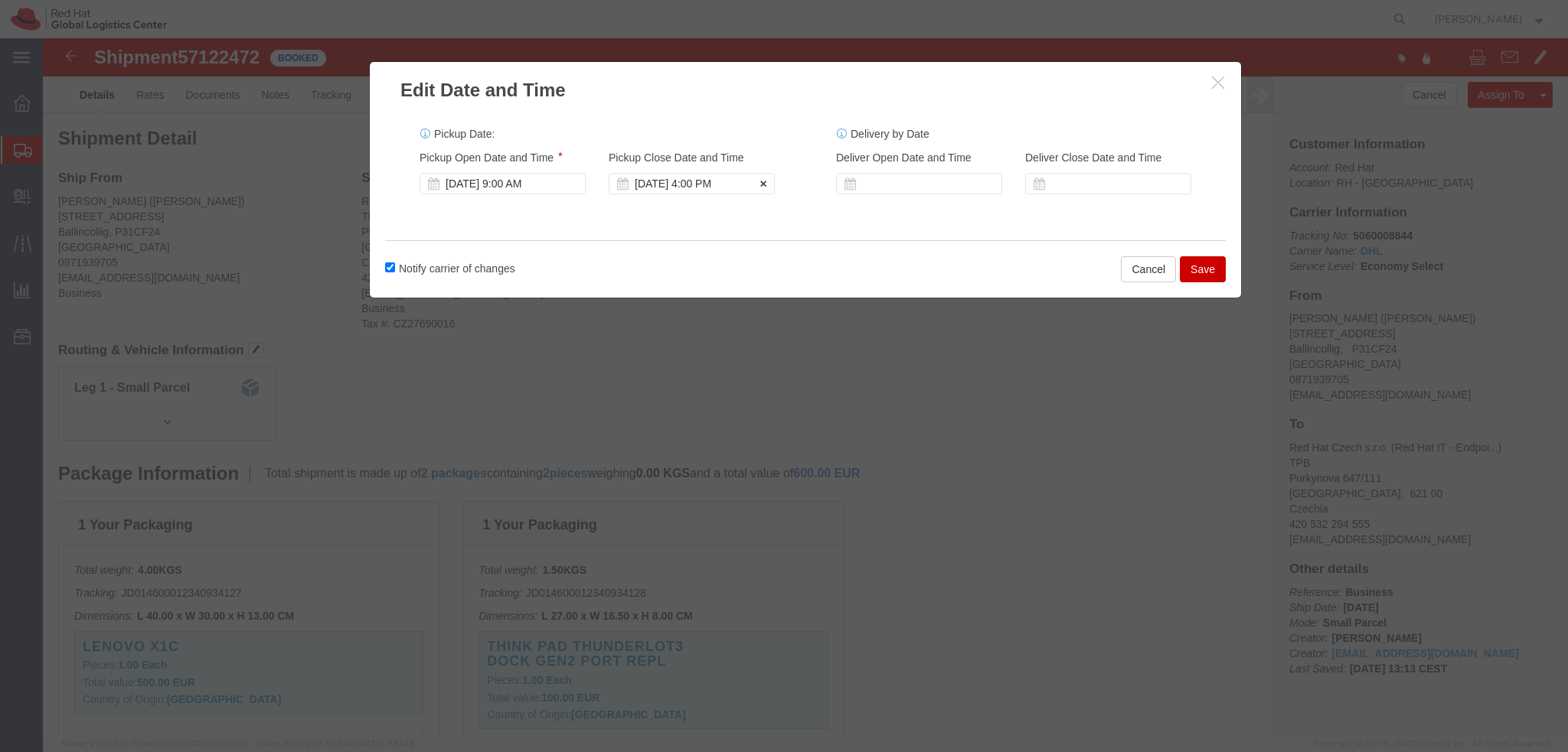
click div "[DATE] 4:00 PM"
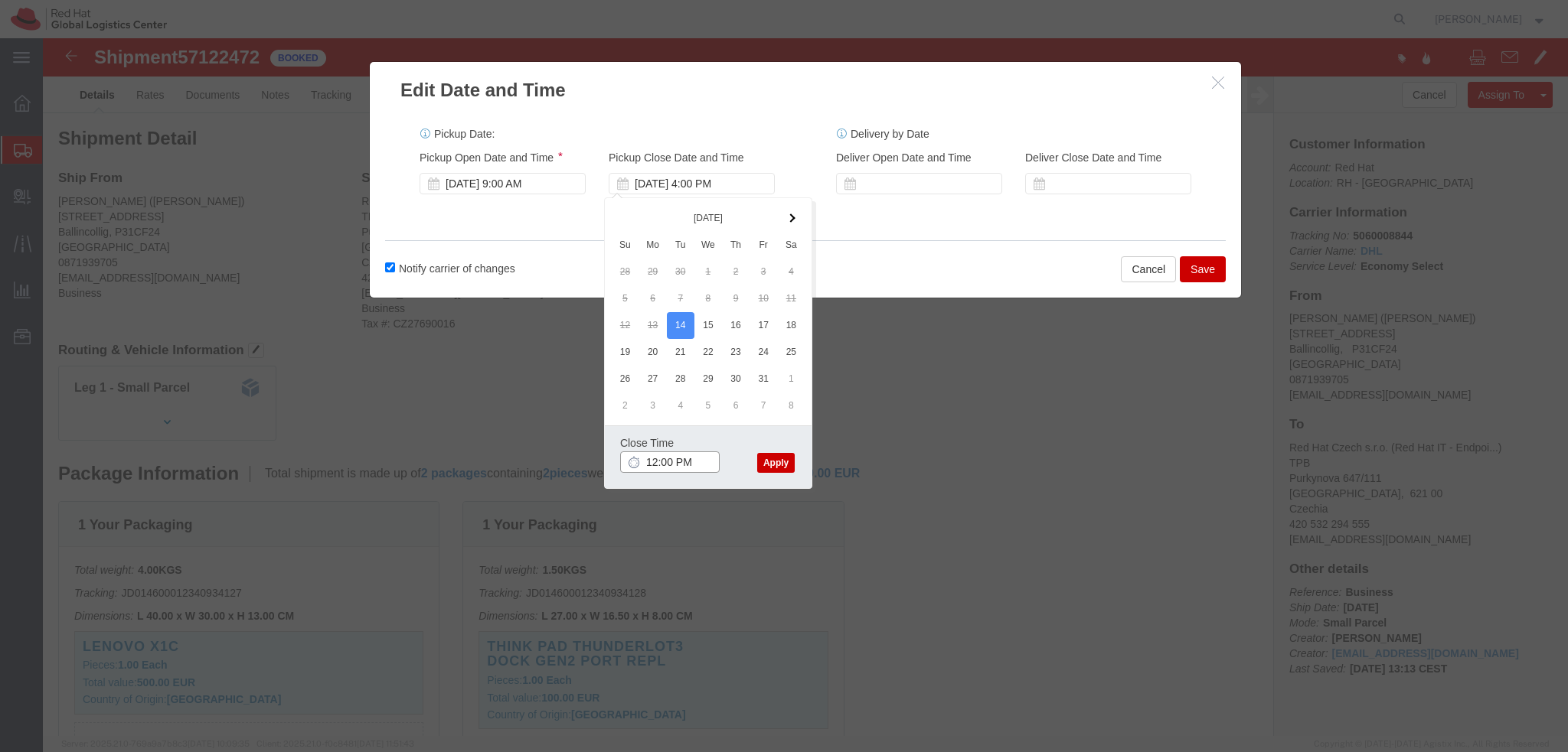
type input "12:00 PM"
click button "Apply"
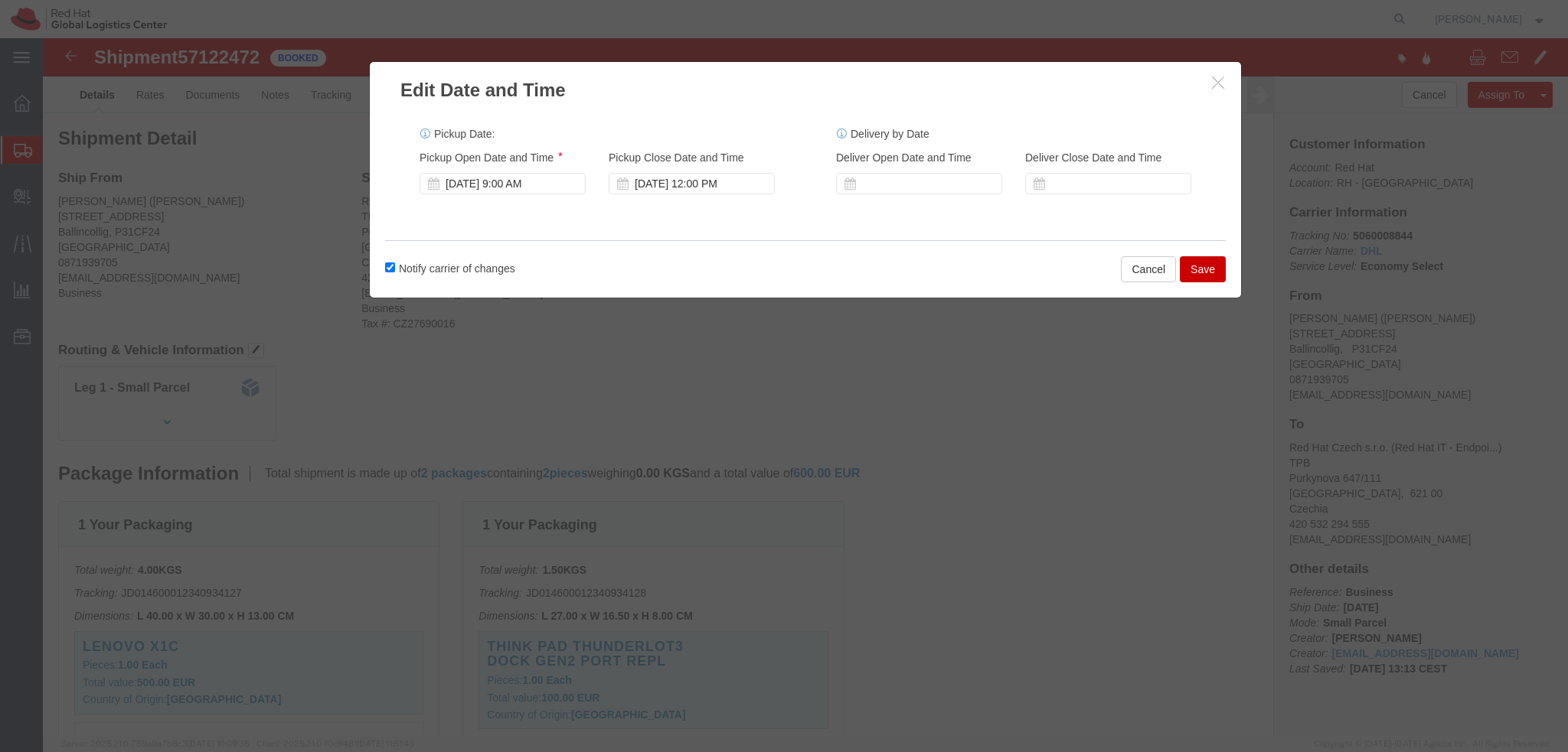
click button "Save"
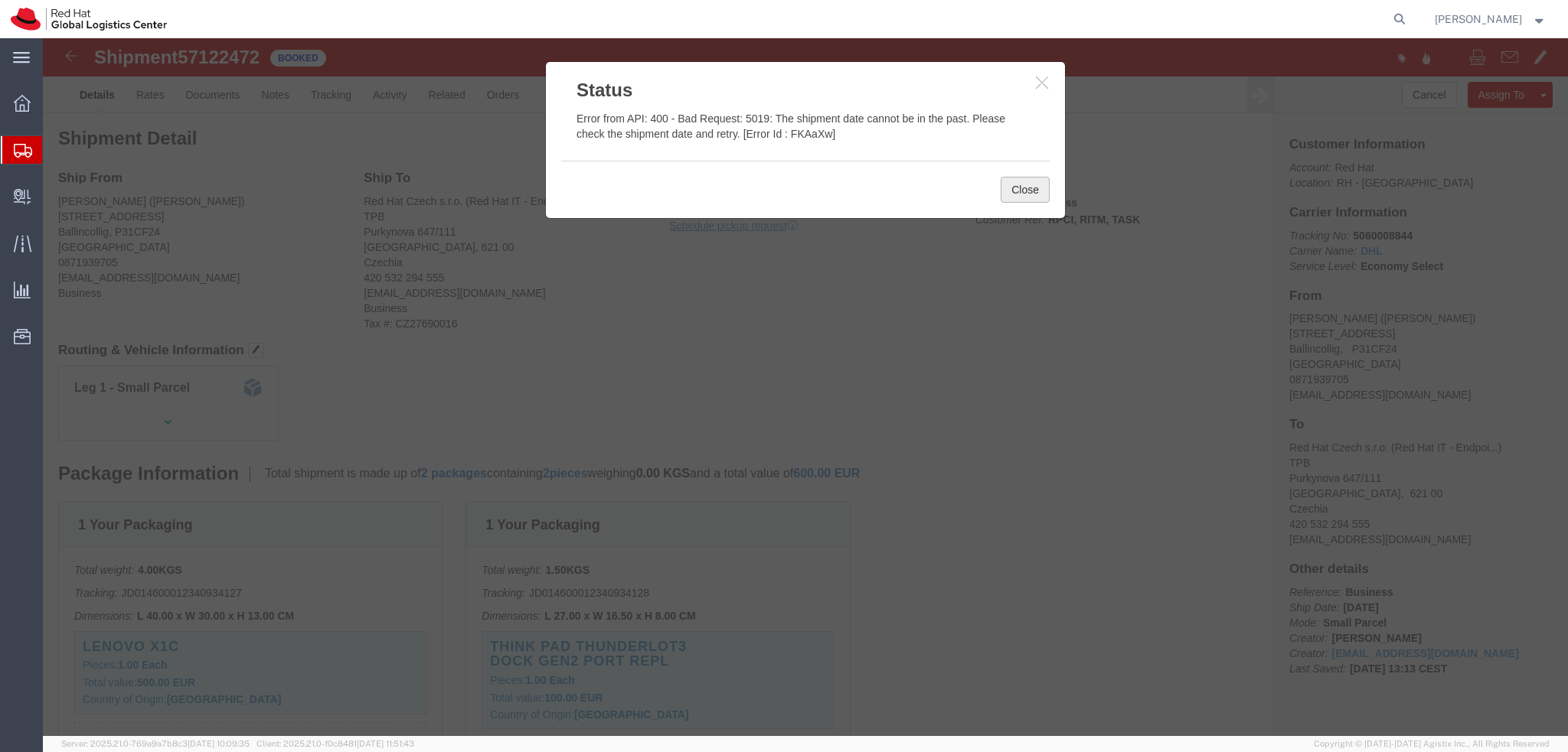
click button "Close"
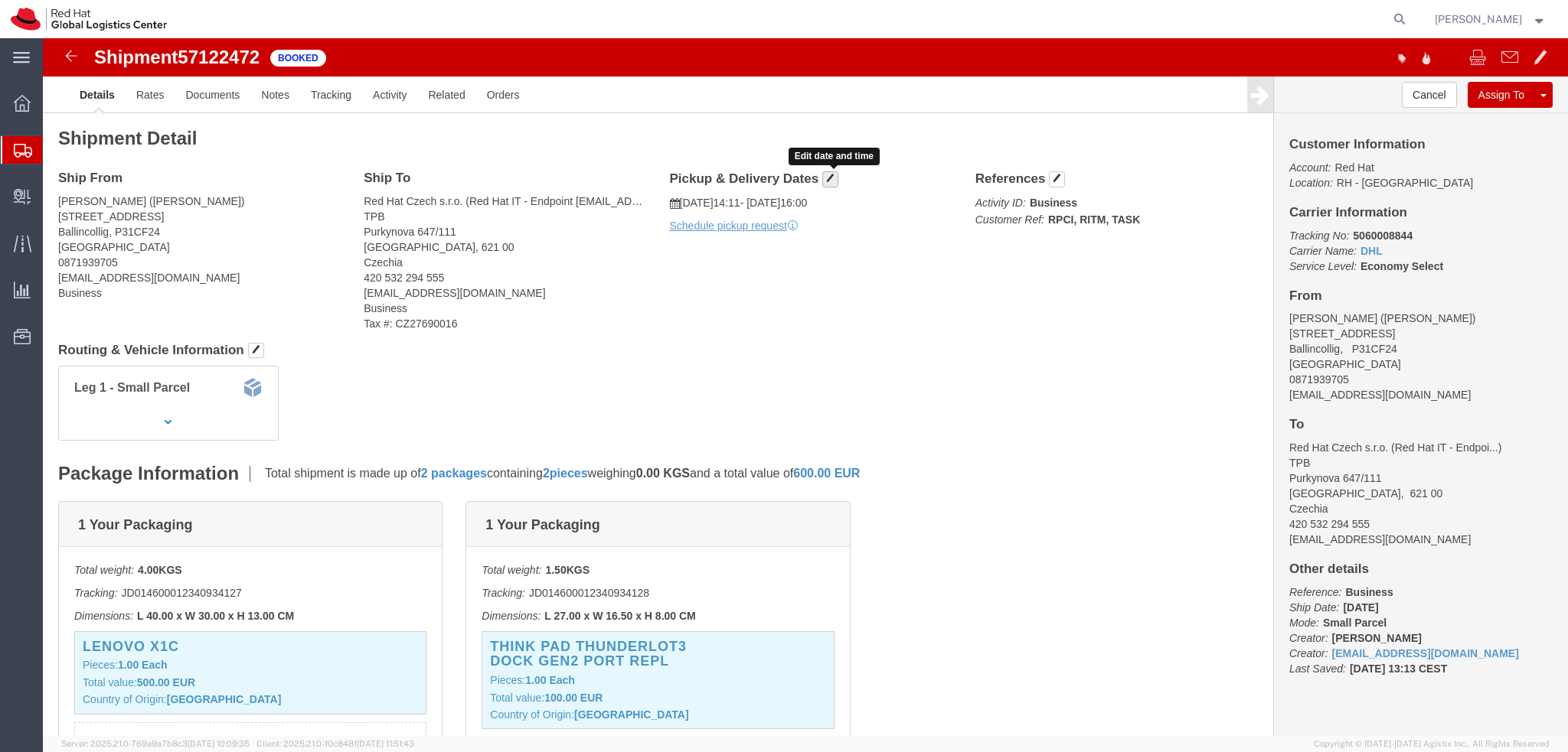
click button "button"
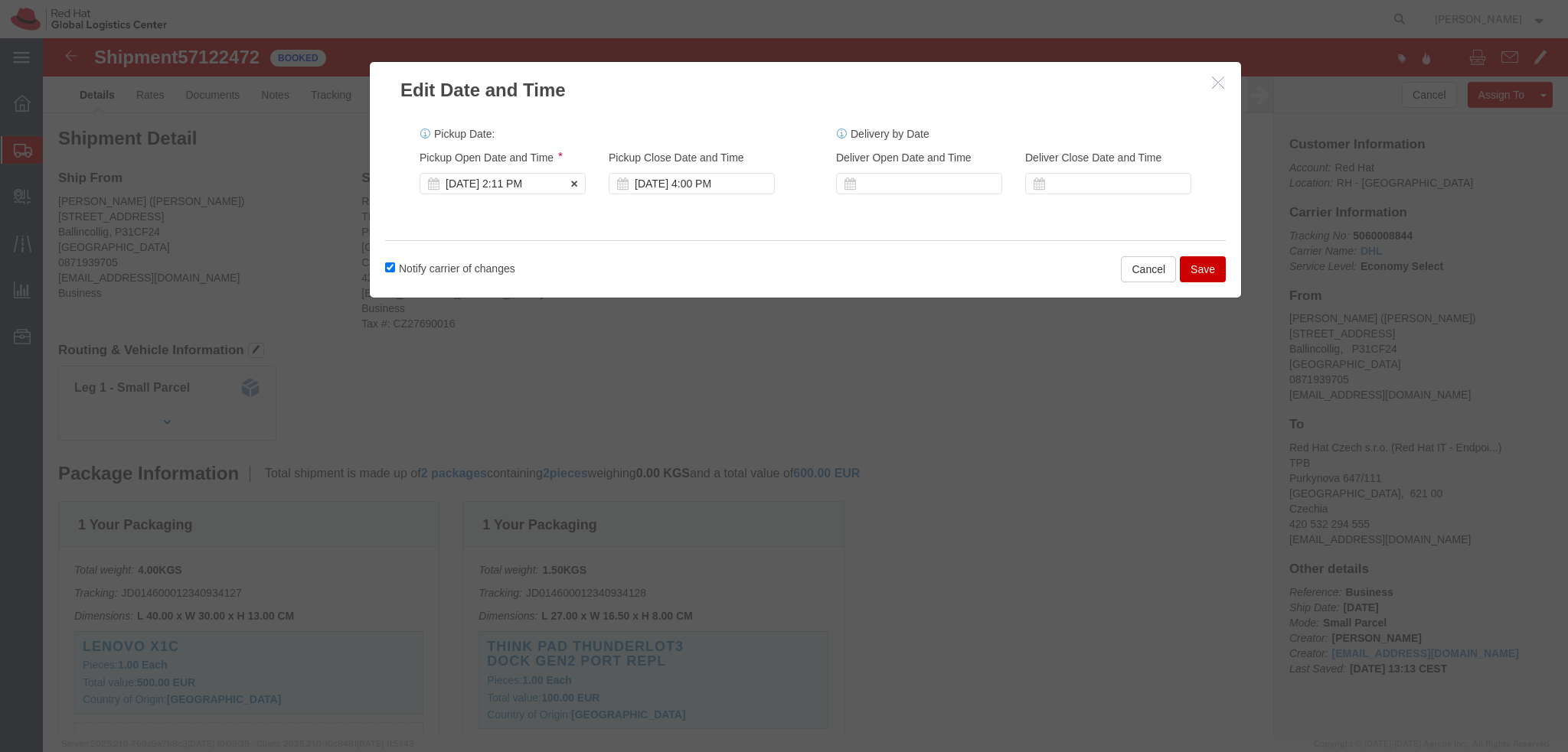
click div "[DATE] 2:11 PM"
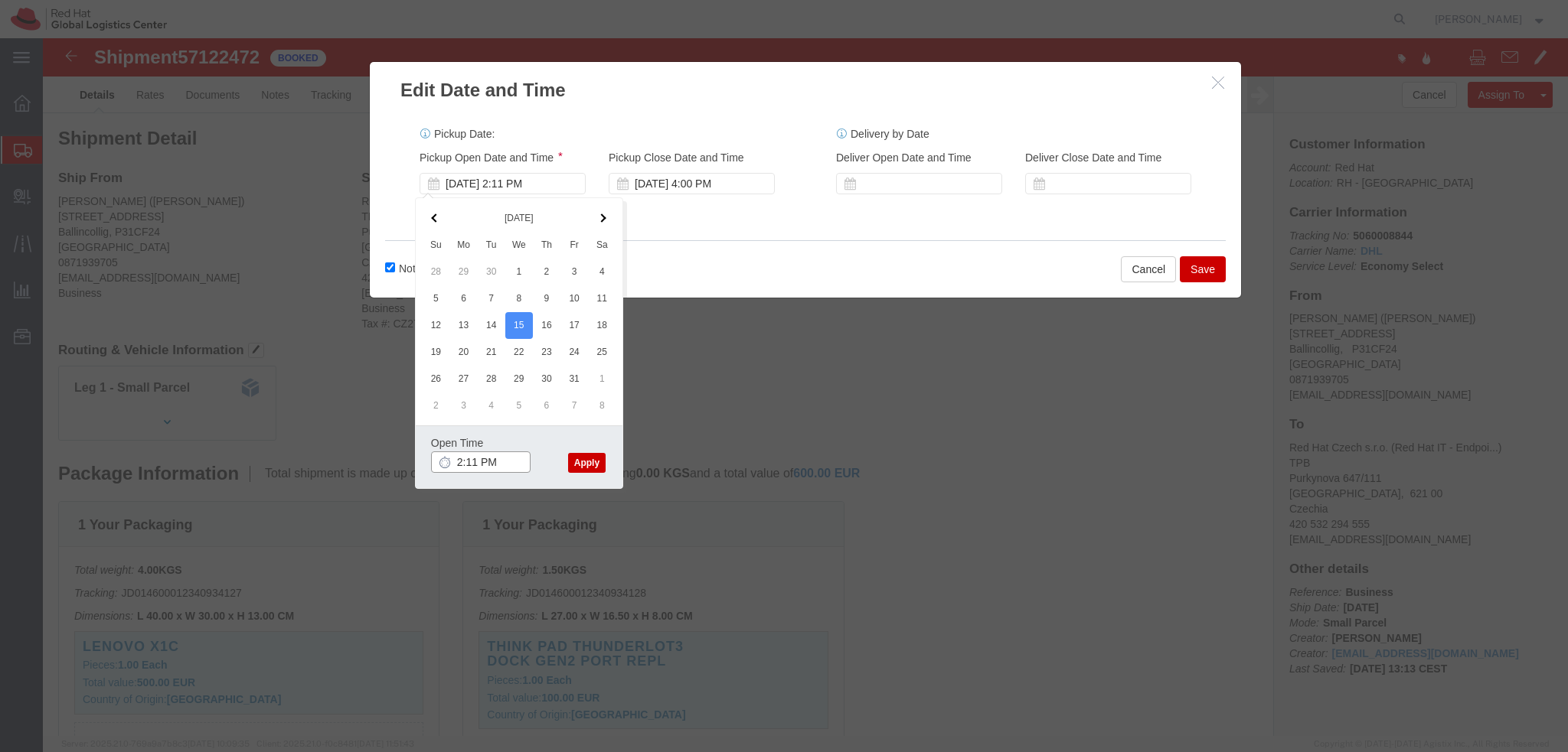
click input "2:11 PM"
type input "9:00 AM"
click button "Apply"
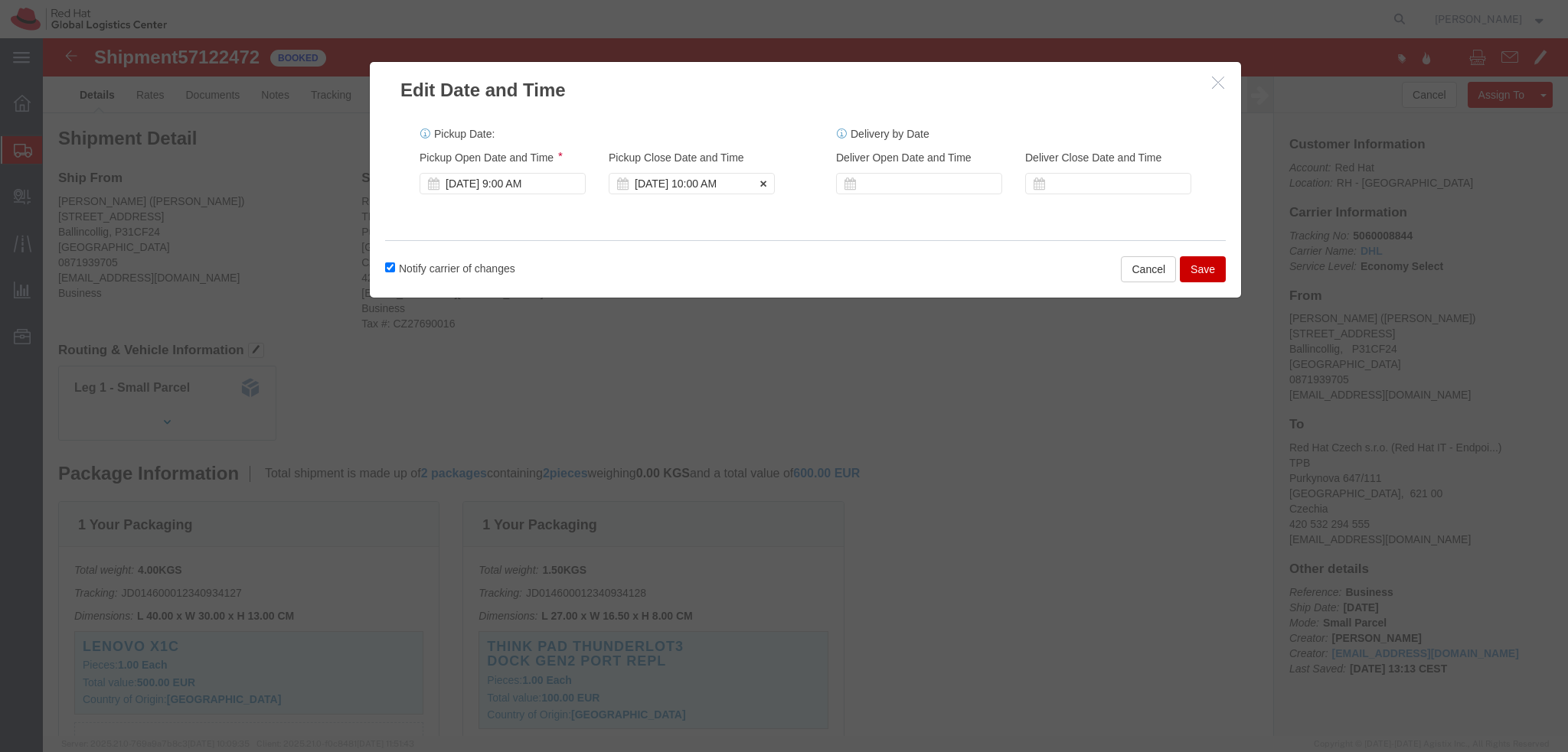
click div "[DATE] 10:00 AM"
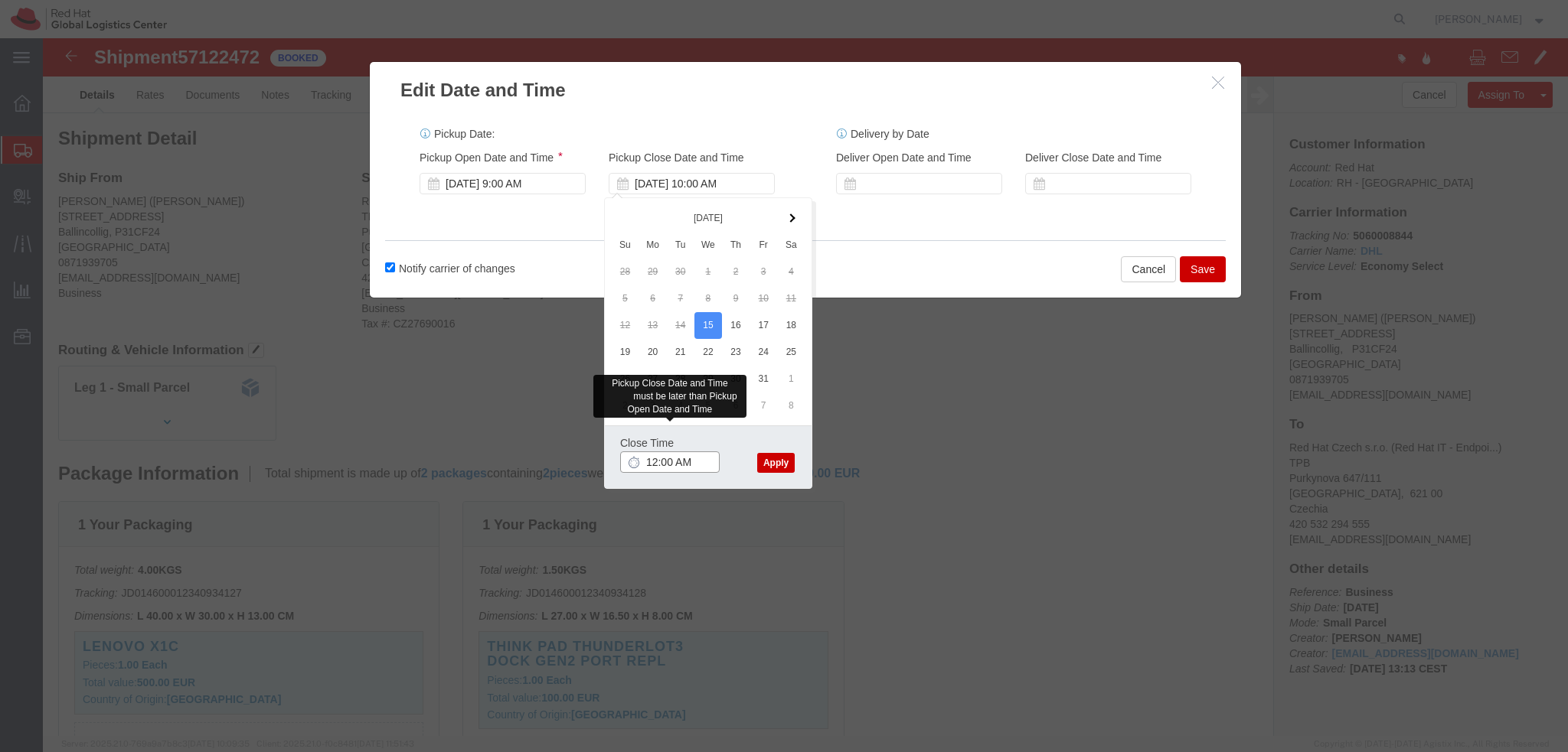
type input "12:00 PM"
click button "Apply"
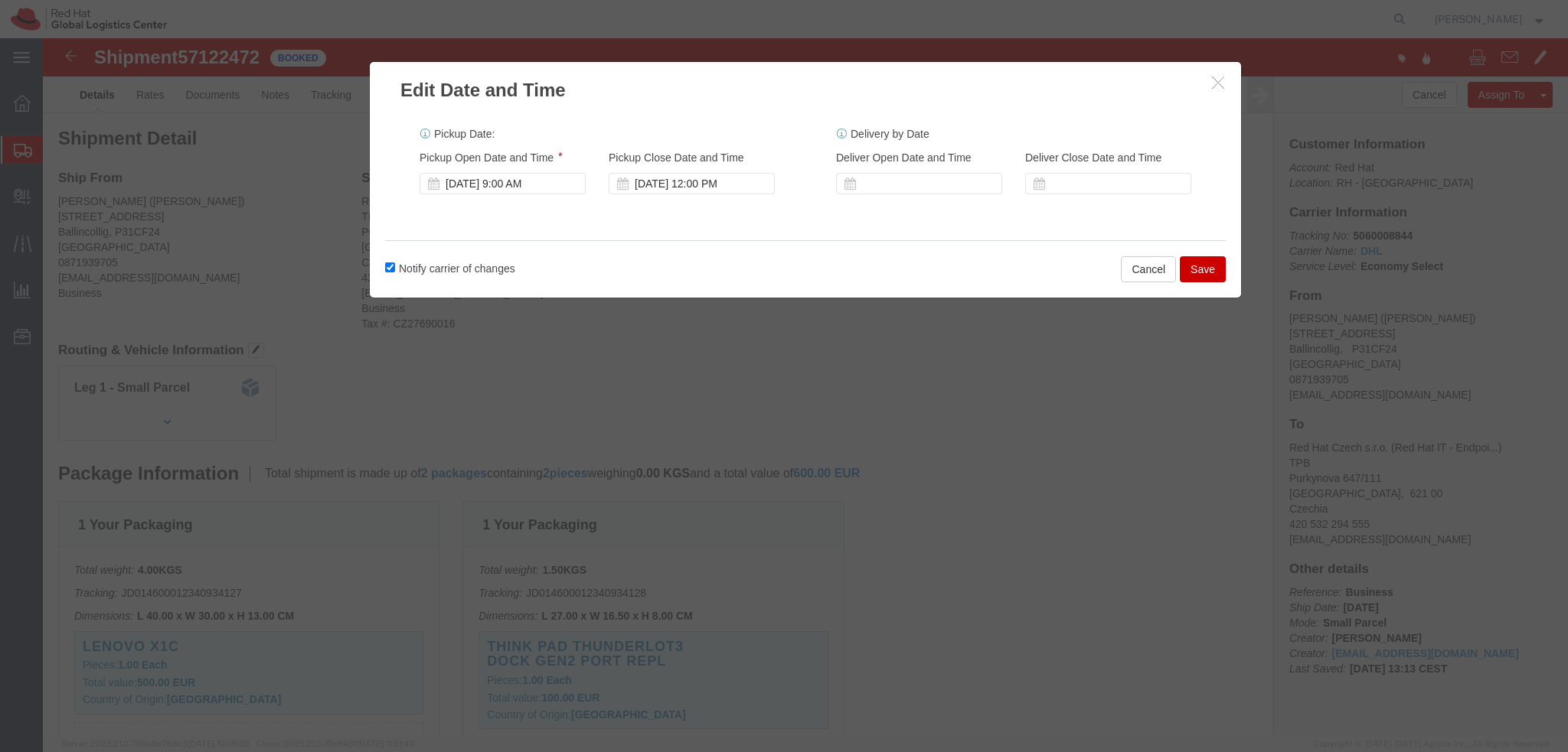
click button "Save"
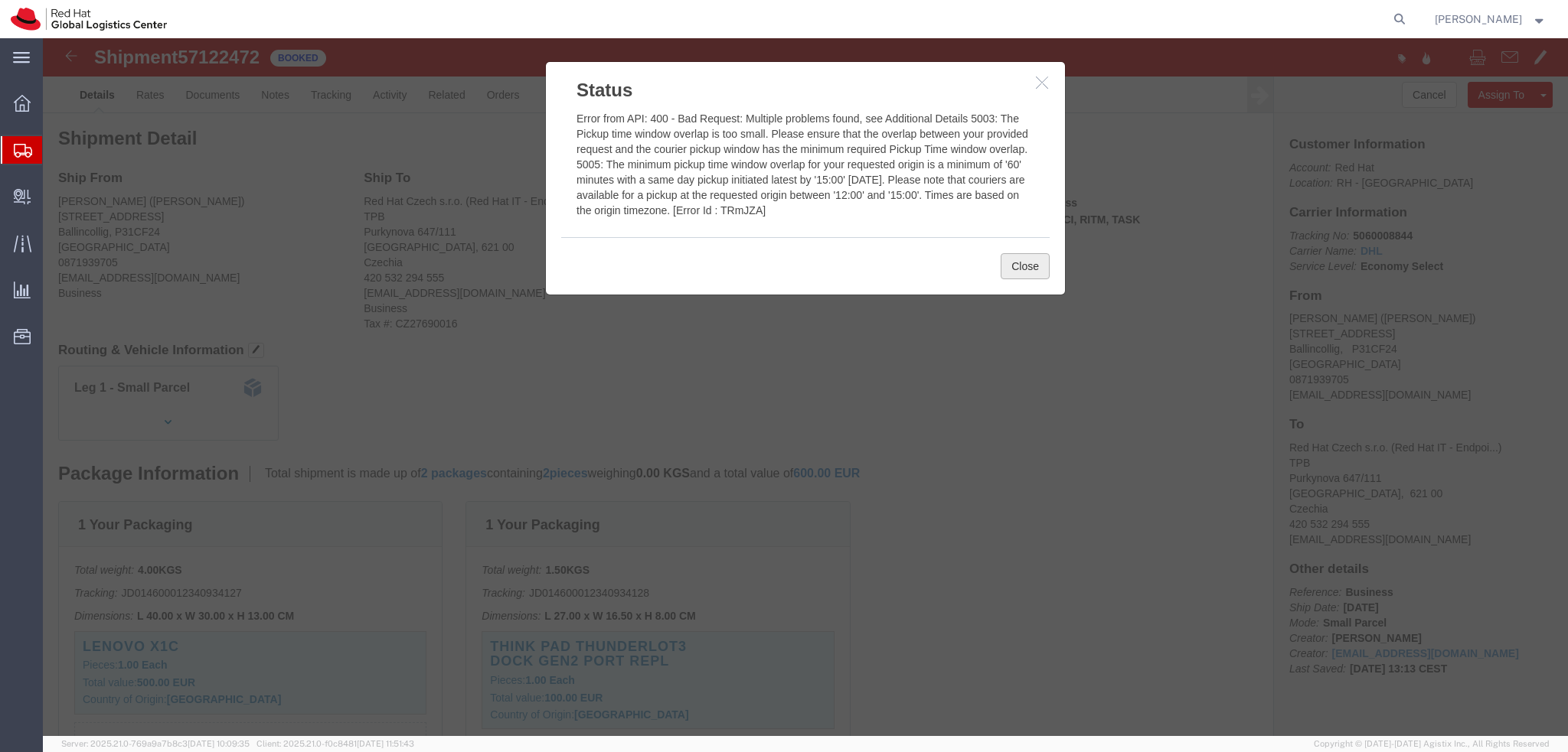
click button "Close"
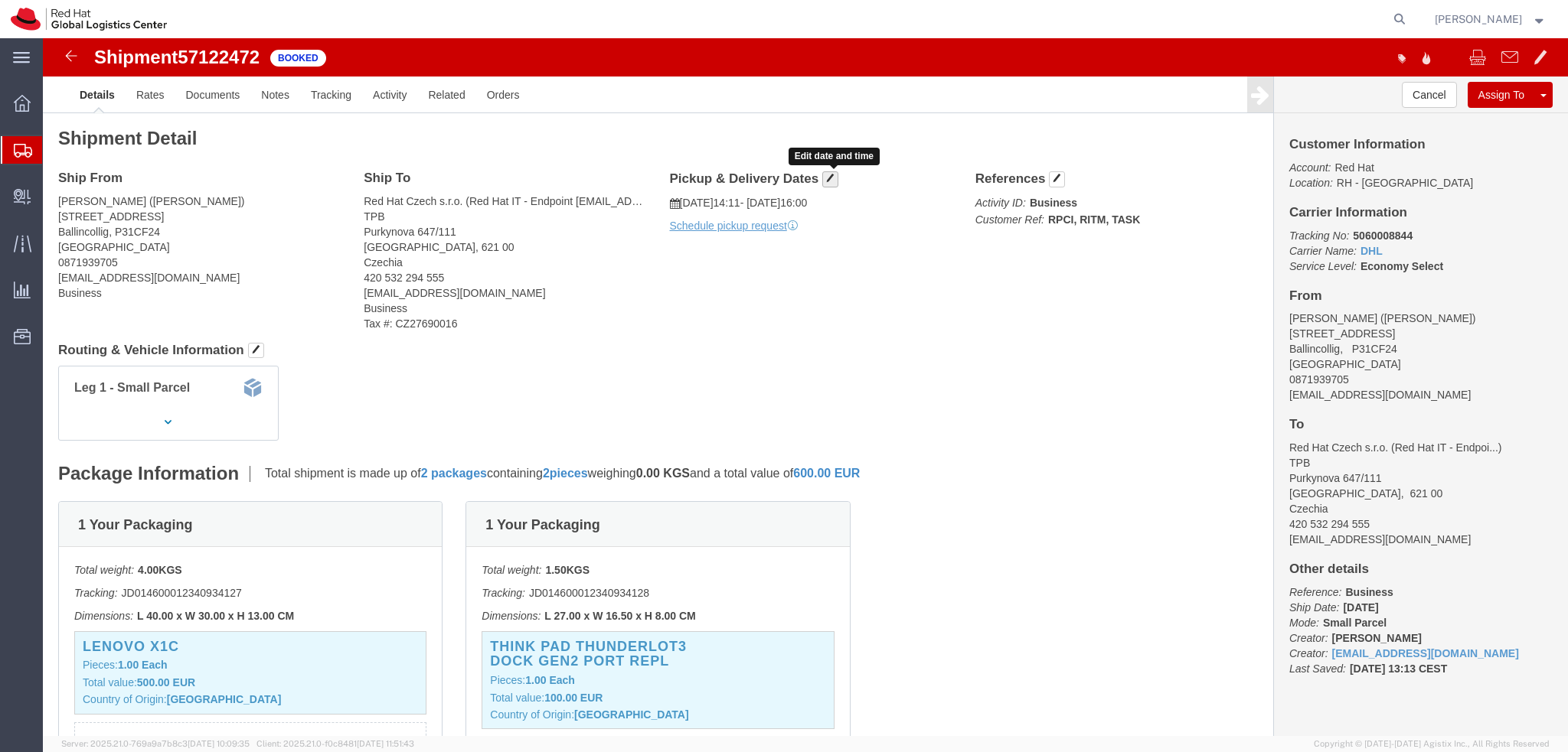
click button "button"
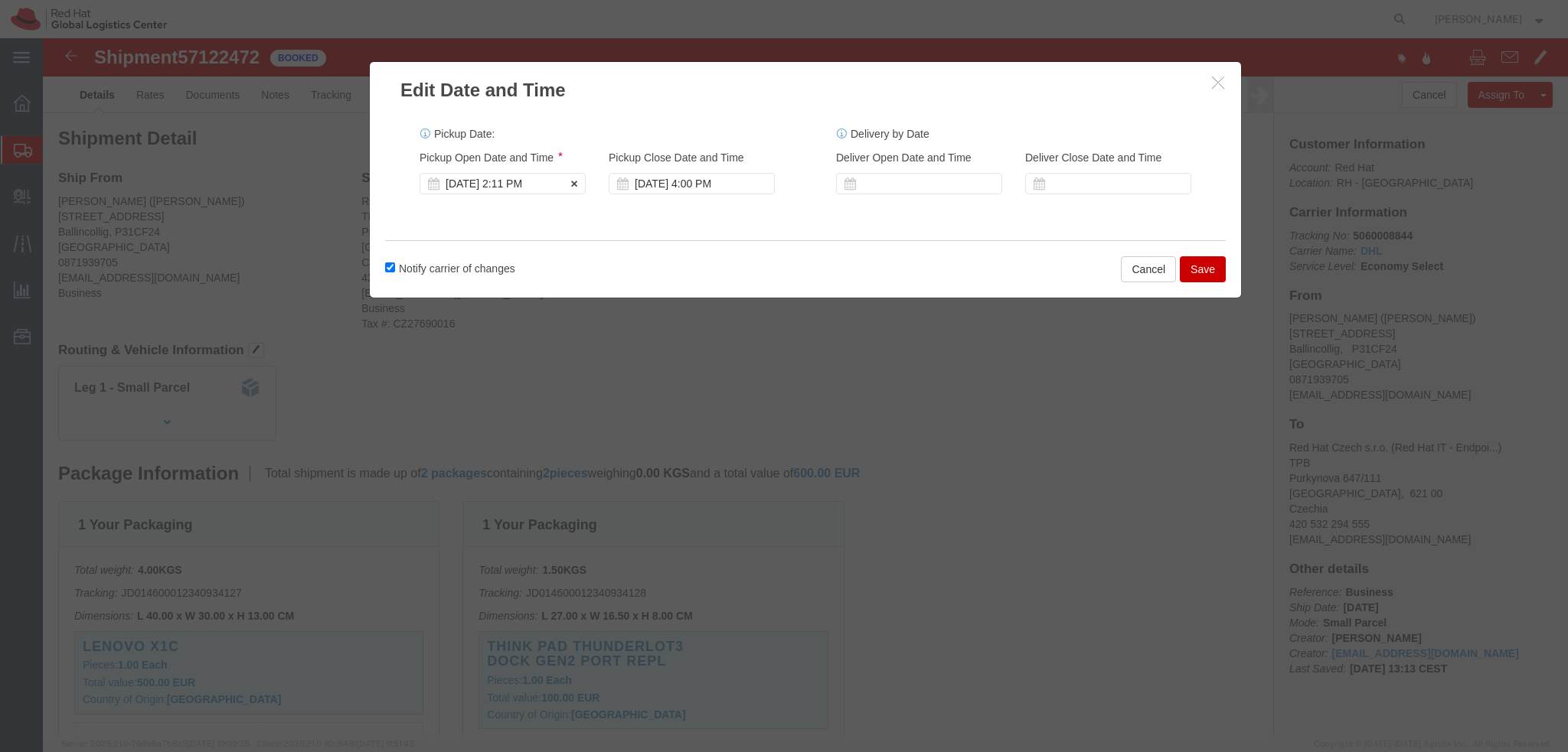
click div "[DATE] 2:11 PM"
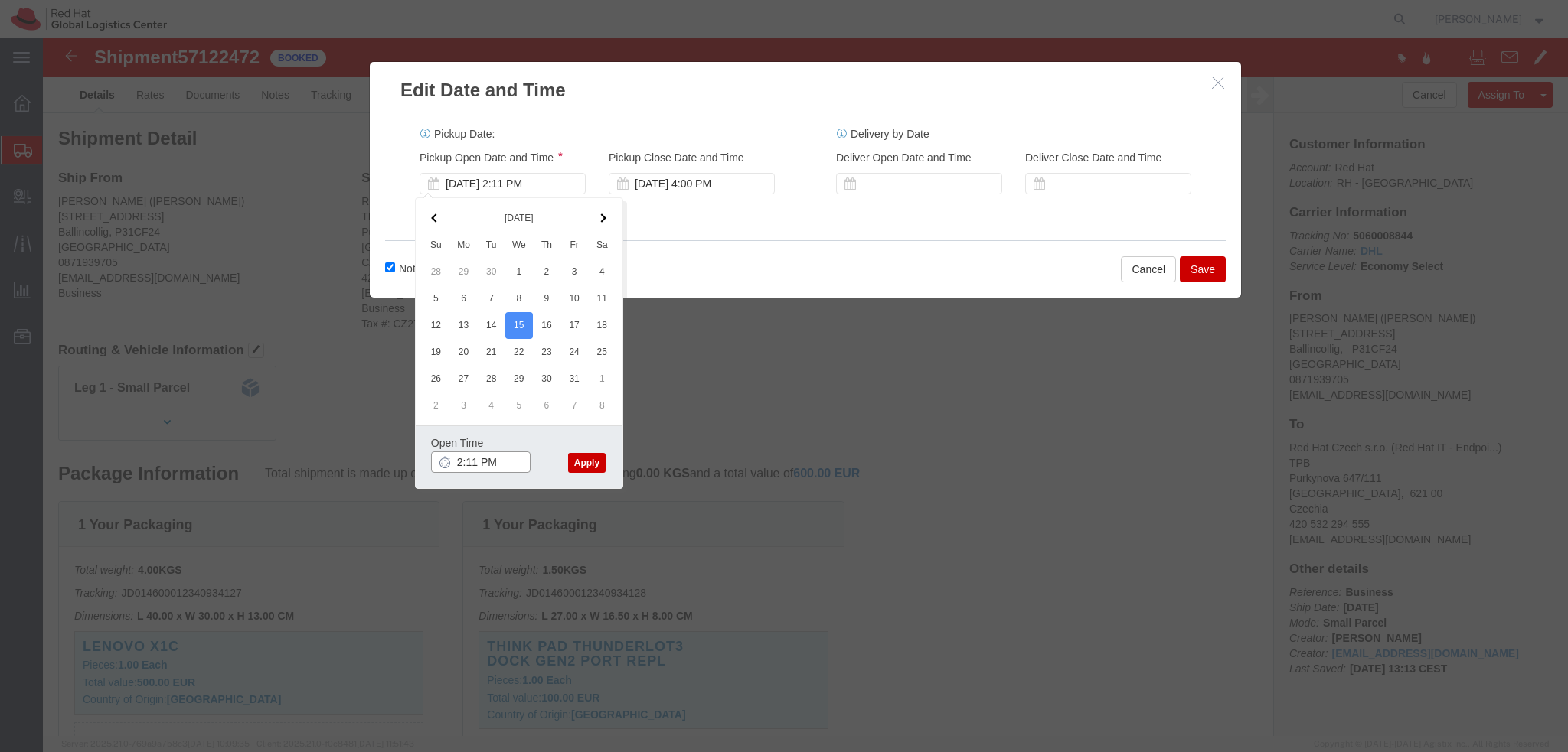
click input "2:11 PM"
type input "12:00 PM"
click button "Apply"
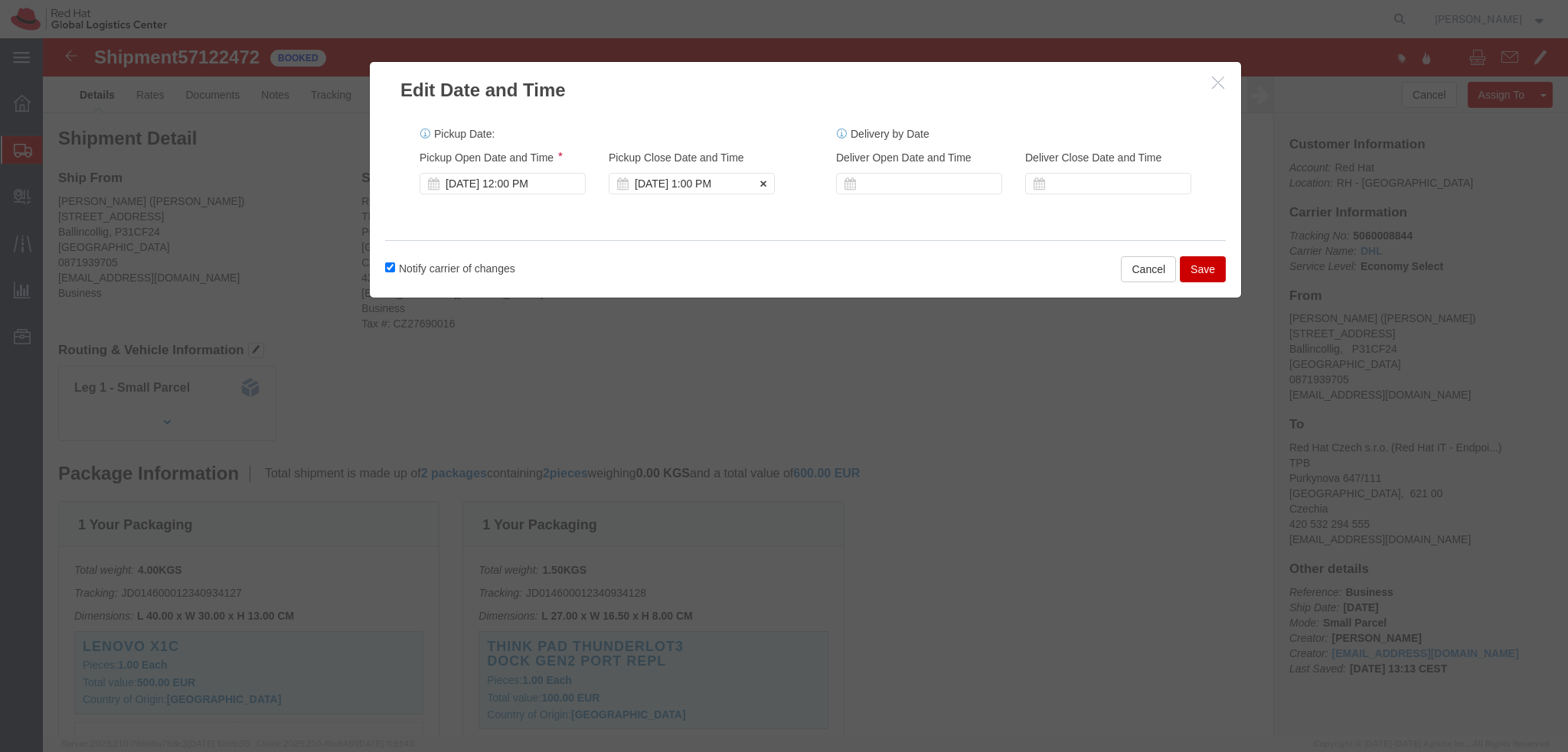
click div "[DATE] 1:00 PM"
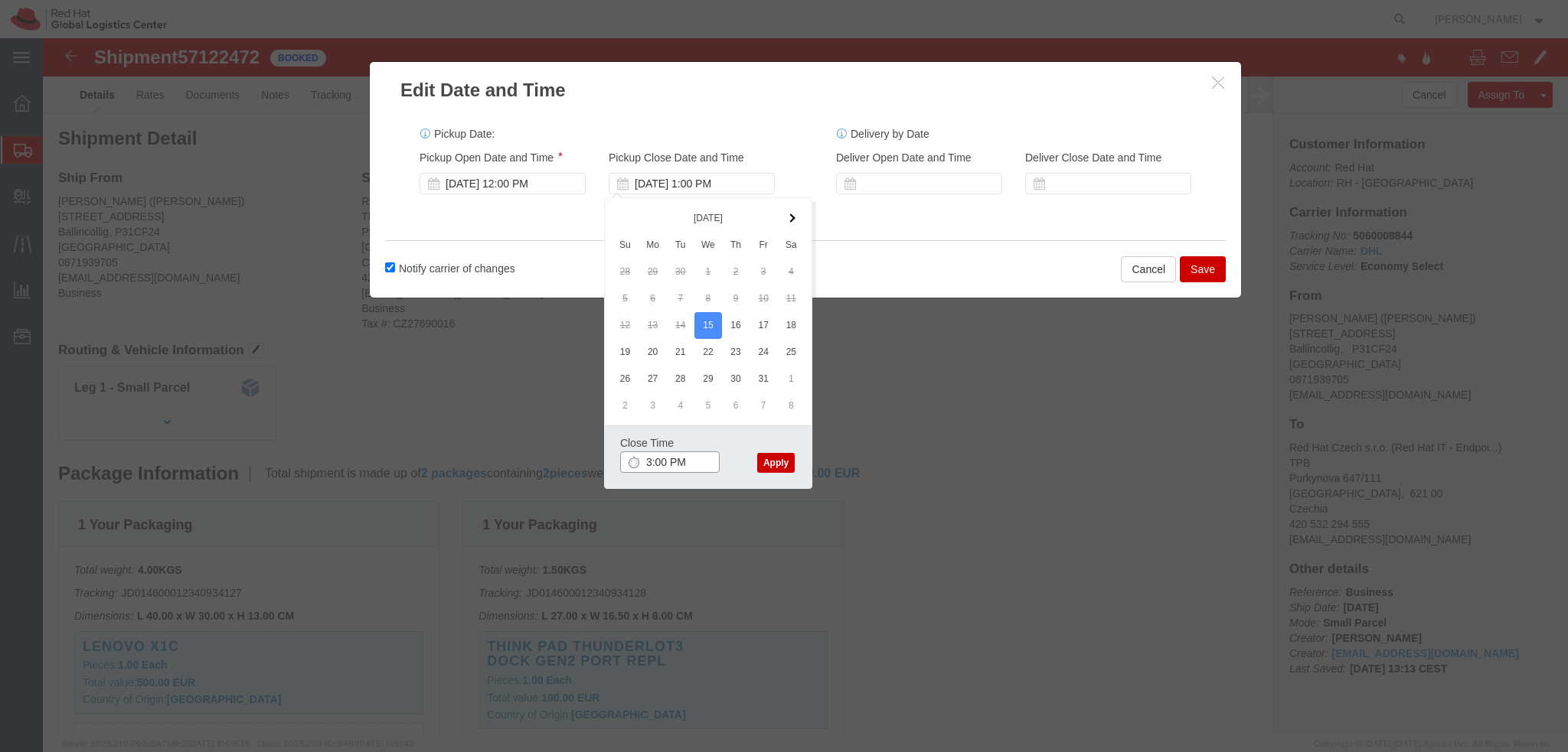
type input "3:00 PM"
click button "Apply"
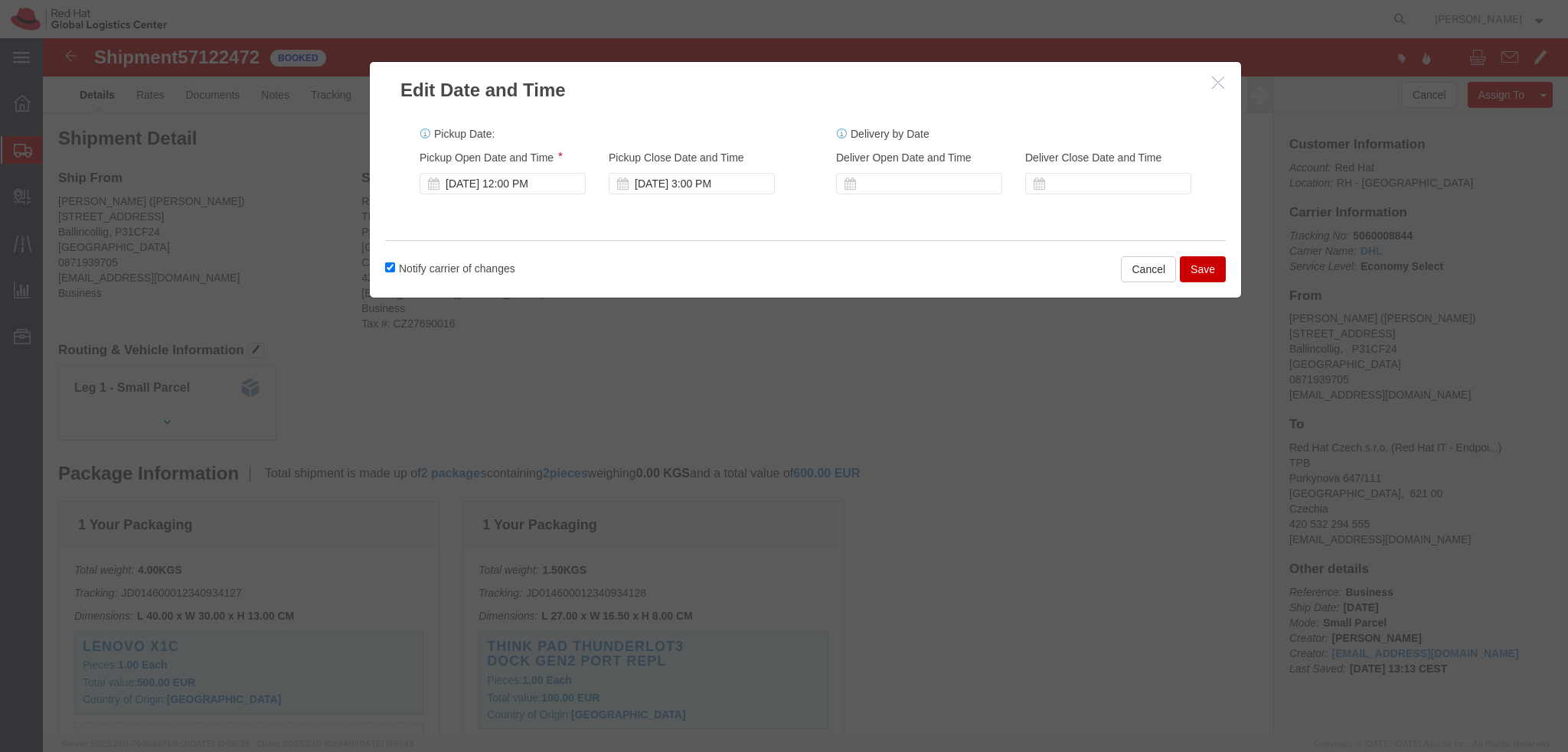
click button "Save"
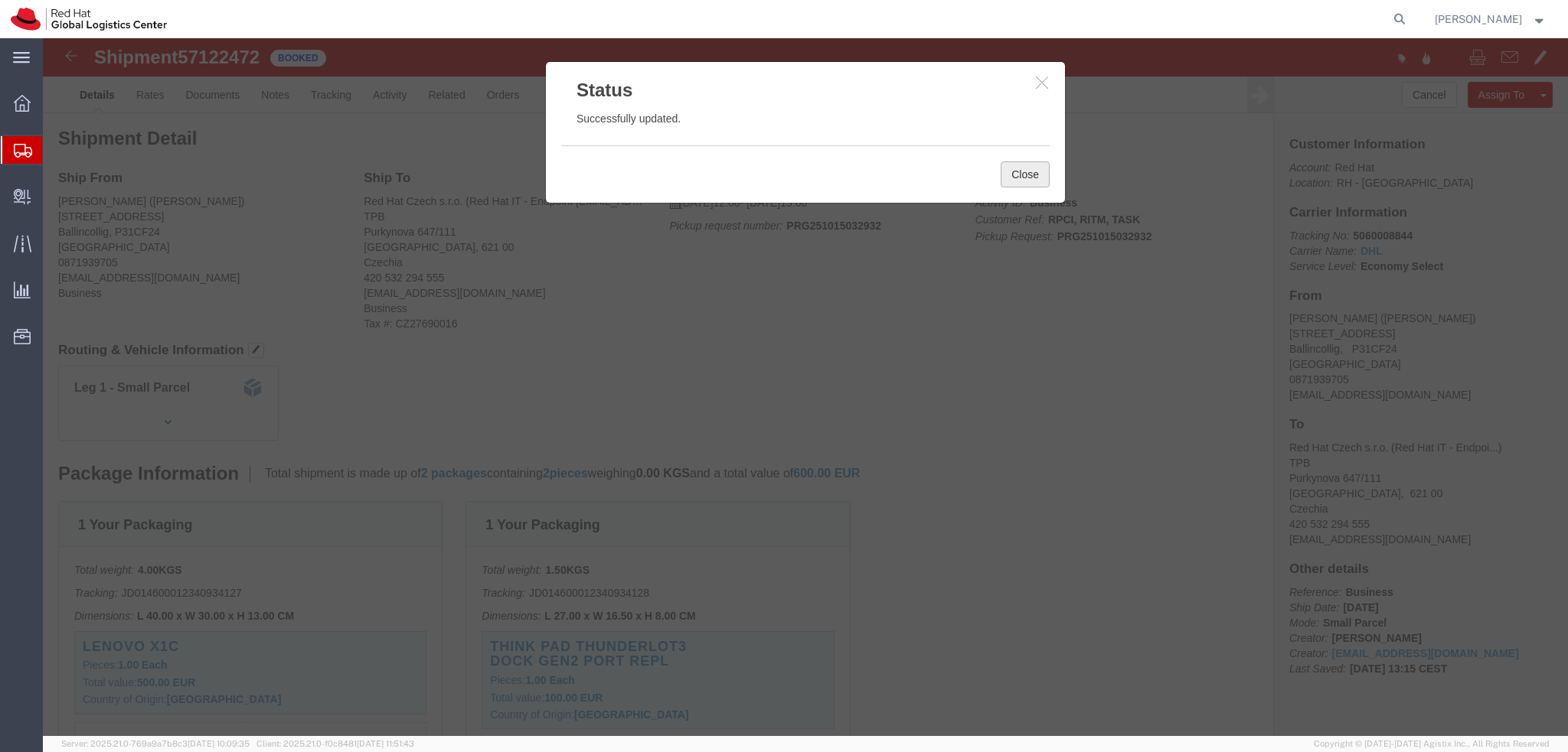
click button "Close"
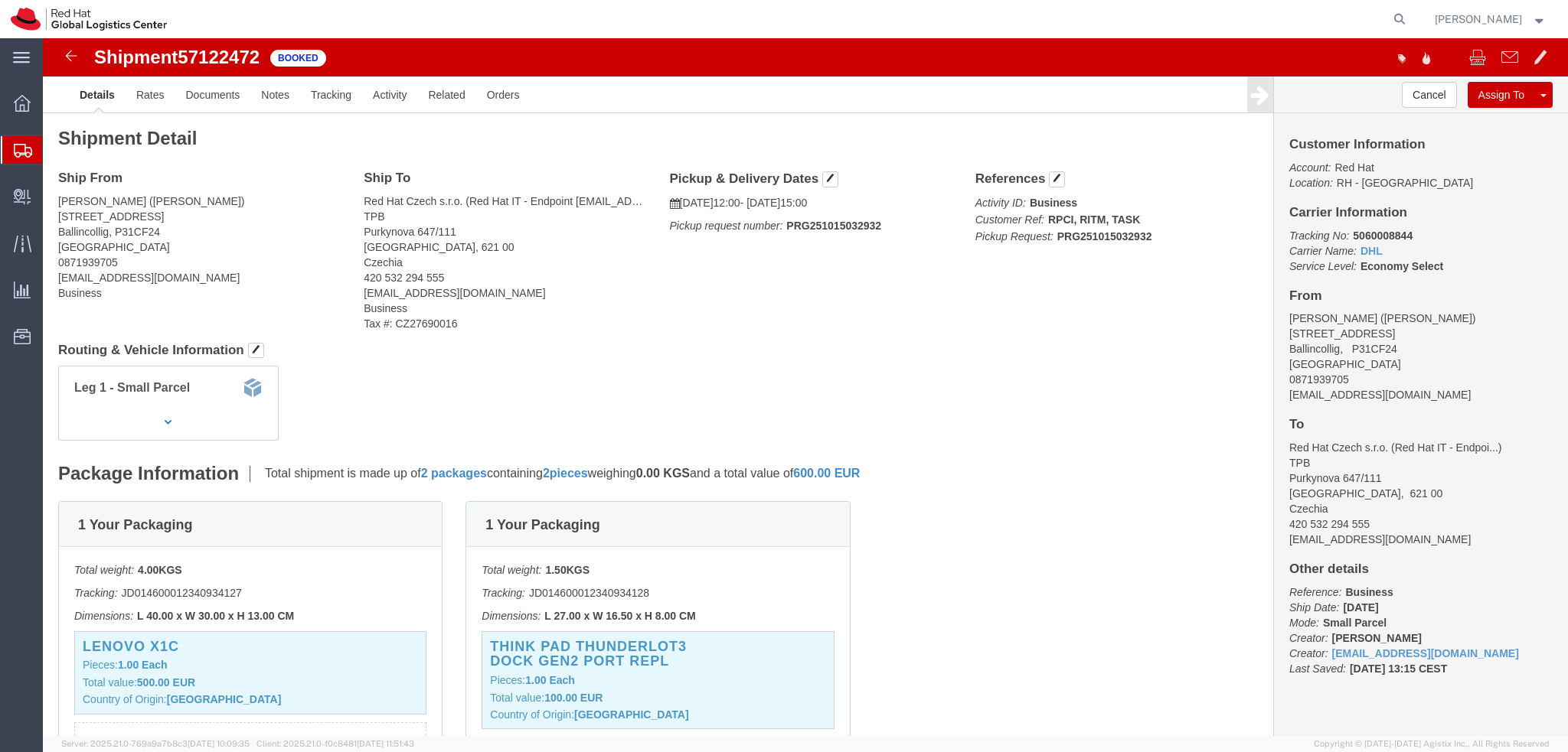
click address "[PERSON_NAME] ([PERSON_NAME]) [STREET_ADDRESS] 0871939705 [EMAIL_ADDRESS][DOMAI…"
copy div "[EMAIL_ADDRESS][DOMAIN_NAME]"
click address "[PERSON_NAME] ([PERSON_NAME]) [STREET_ADDRESS] 0871939705 [EMAIL_ADDRESS][DOMAI…"
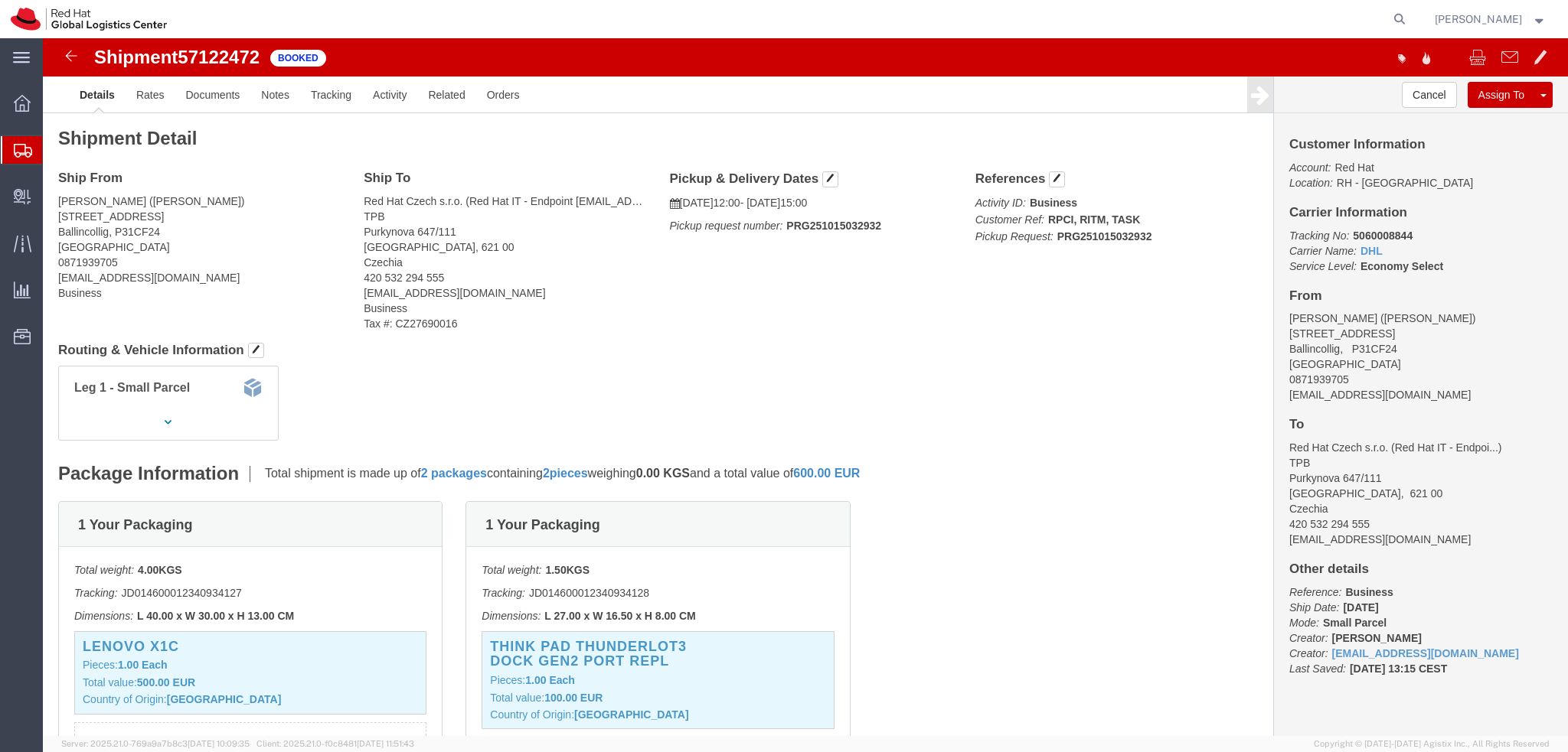
click address "[PERSON_NAME] ([PERSON_NAME]) [STREET_ADDRESS] 0871939705 [EMAIL_ADDRESS][DOMAI…"
copy div "[EMAIL_ADDRESS][DOMAIN_NAME]"
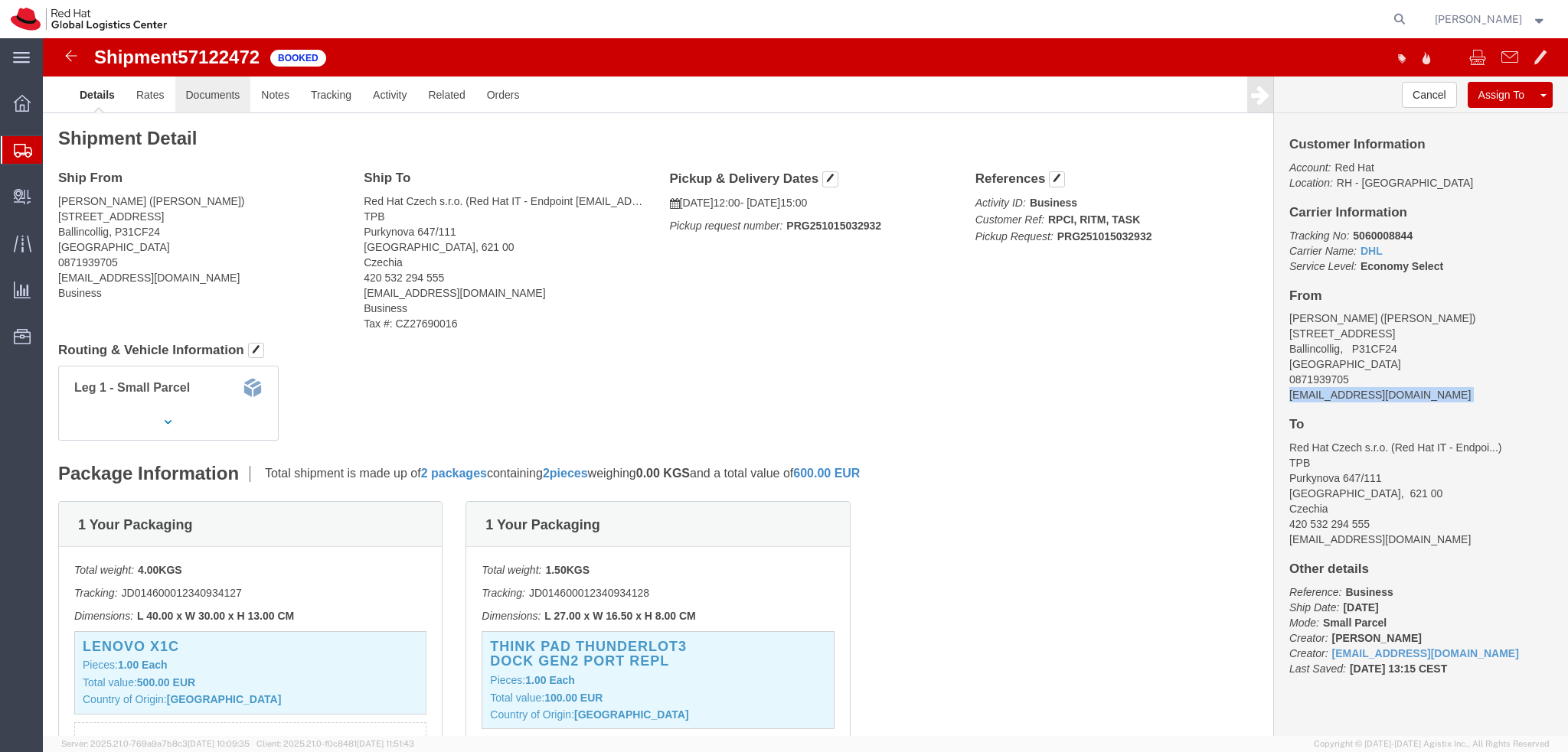
click link "Documents"
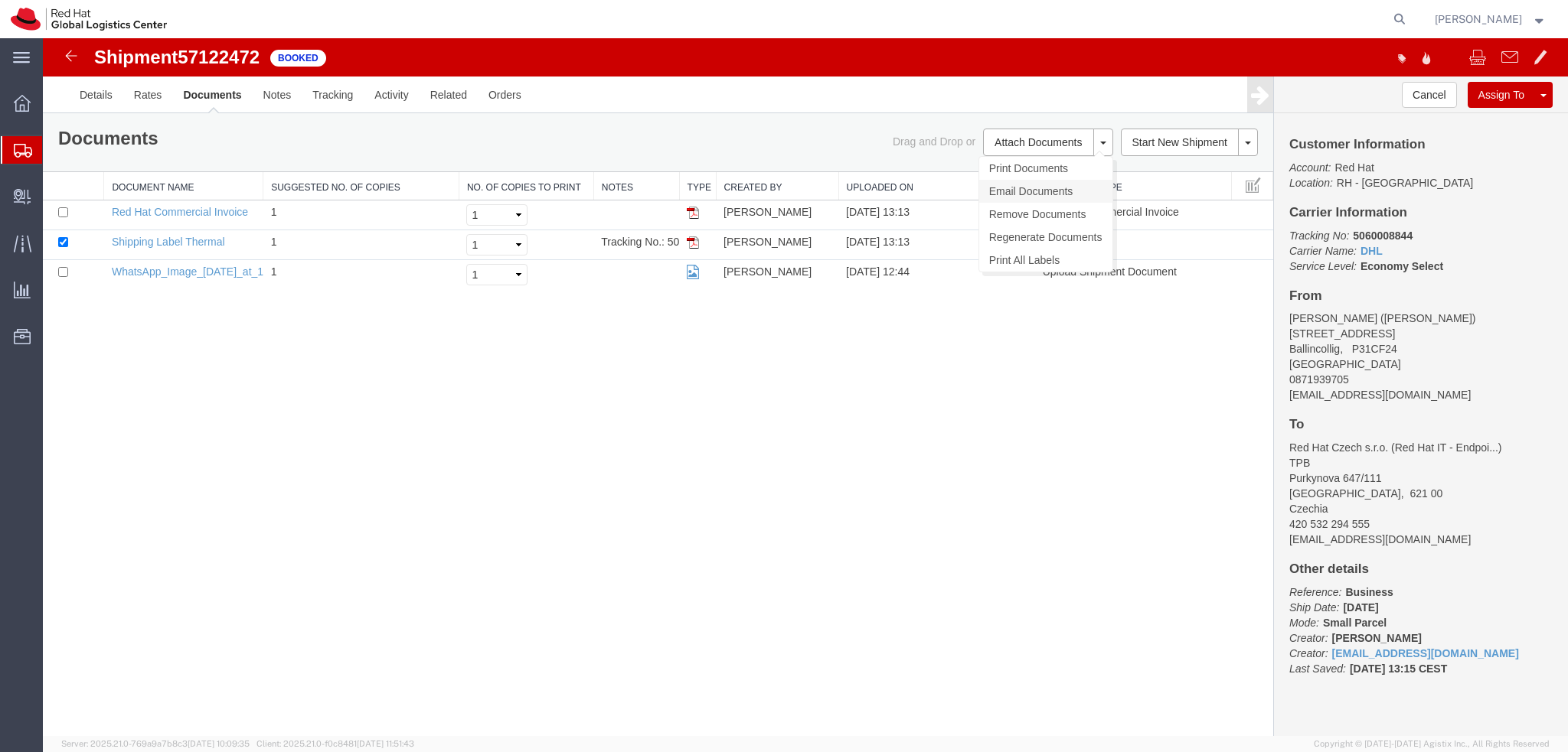
click at [1029, 201] on link "Email Documents" at bounding box center [1046, 191] width 133 height 23
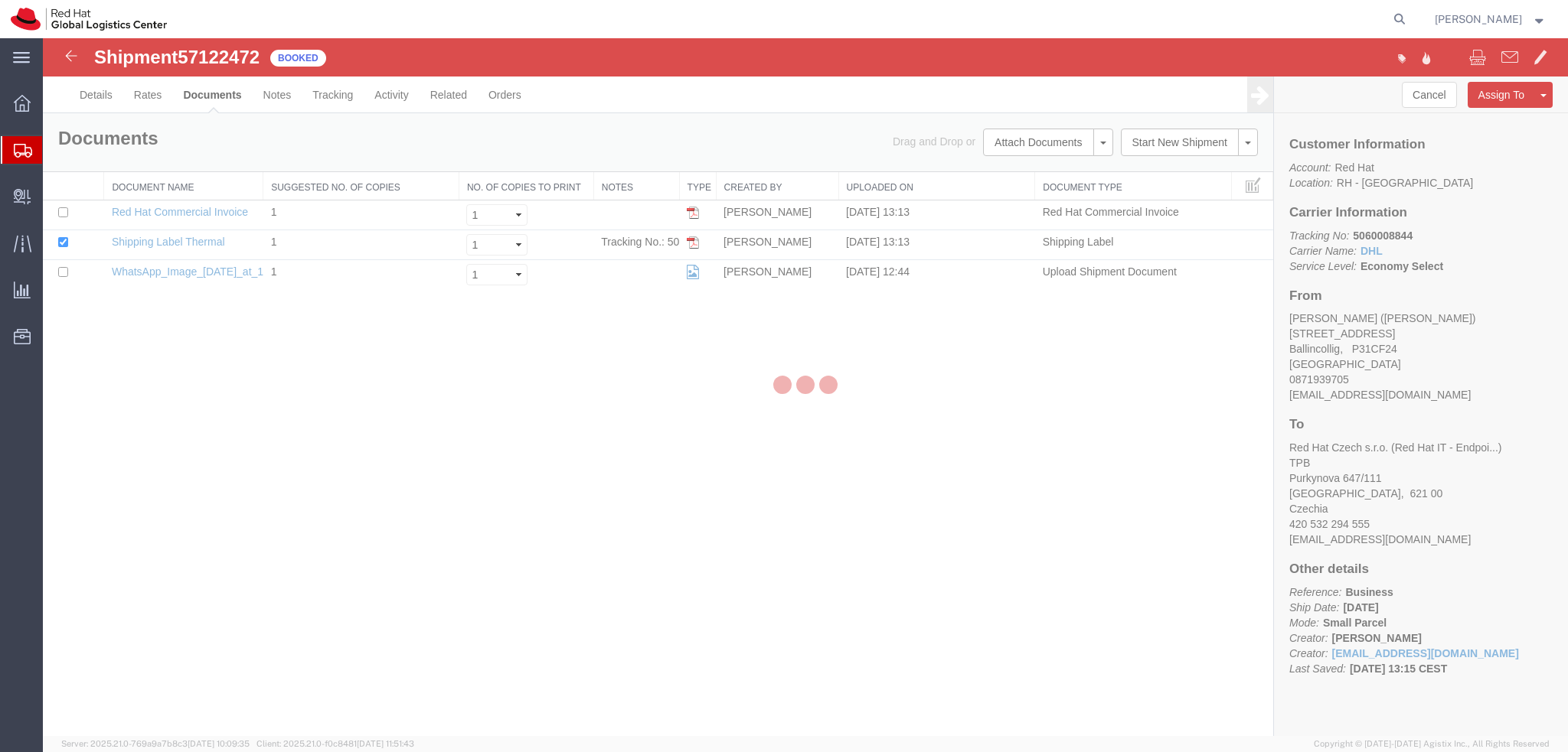
checkbox input "true"
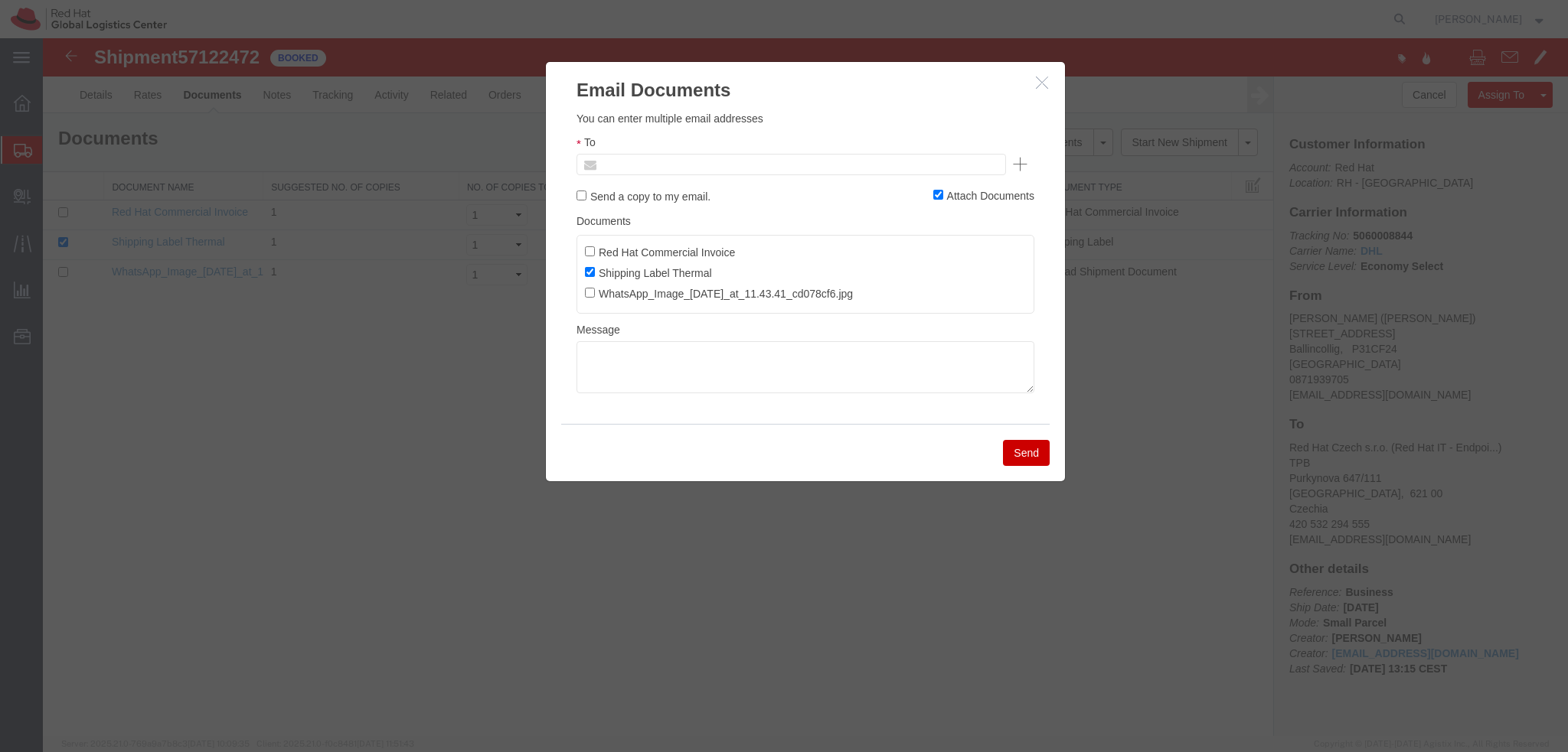
click at [715, 160] on input "text" at bounding box center [687, 165] width 179 height 20
paste input "[EMAIL_ADDRESS][DOMAIN_NAME]"
type input "[EMAIL_ADDRESS][DOMAIN_NAME]"
drag, startPoint x: 892, startPoint y: 355, endPoint x: 883, endPoint y: 355, distance: 9.0
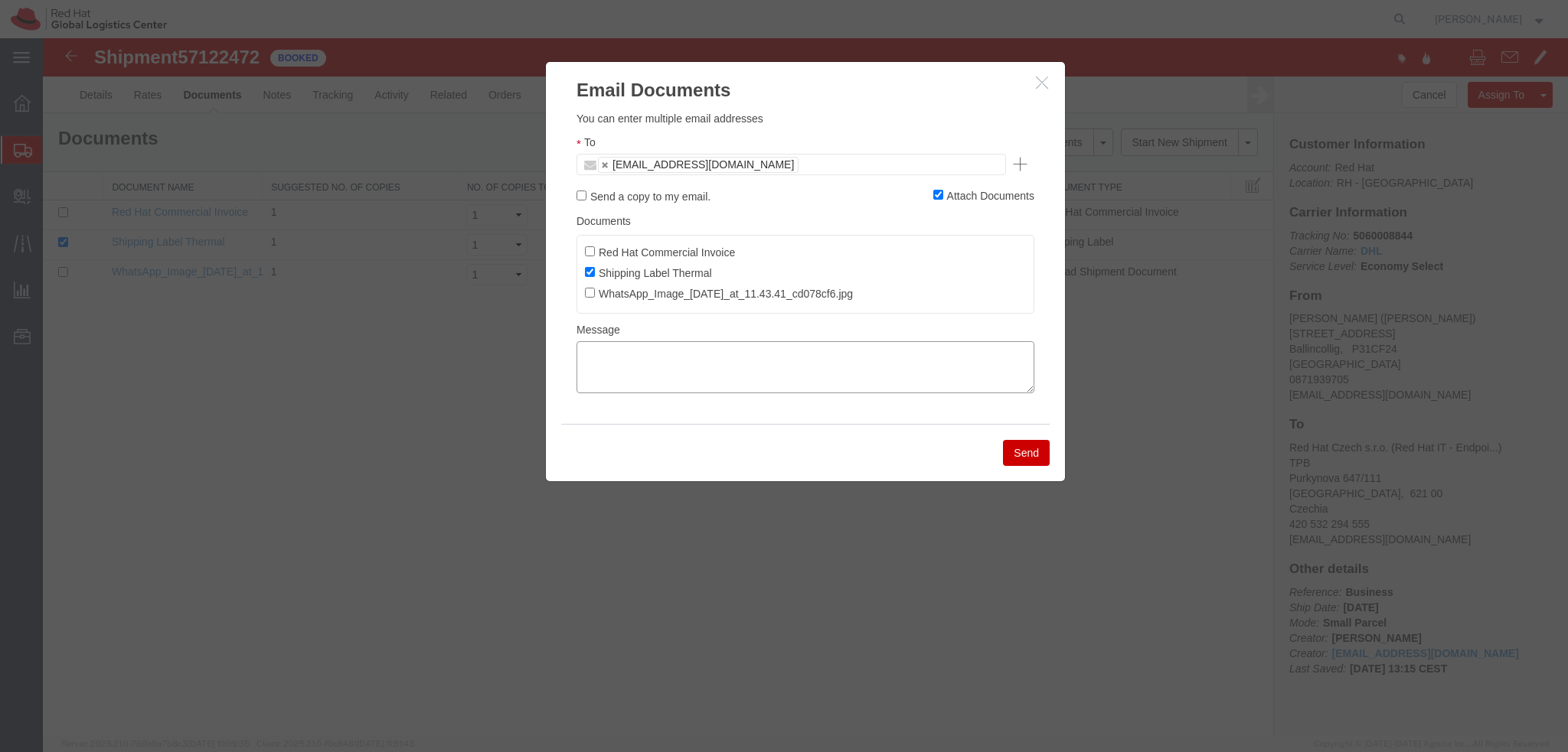
click at [886, 355] on textarea at bounding box center [805, 367] width 458 height 52
paste textarea "Hi A, please find the label for your shipment to B attached to this email. Plea…"
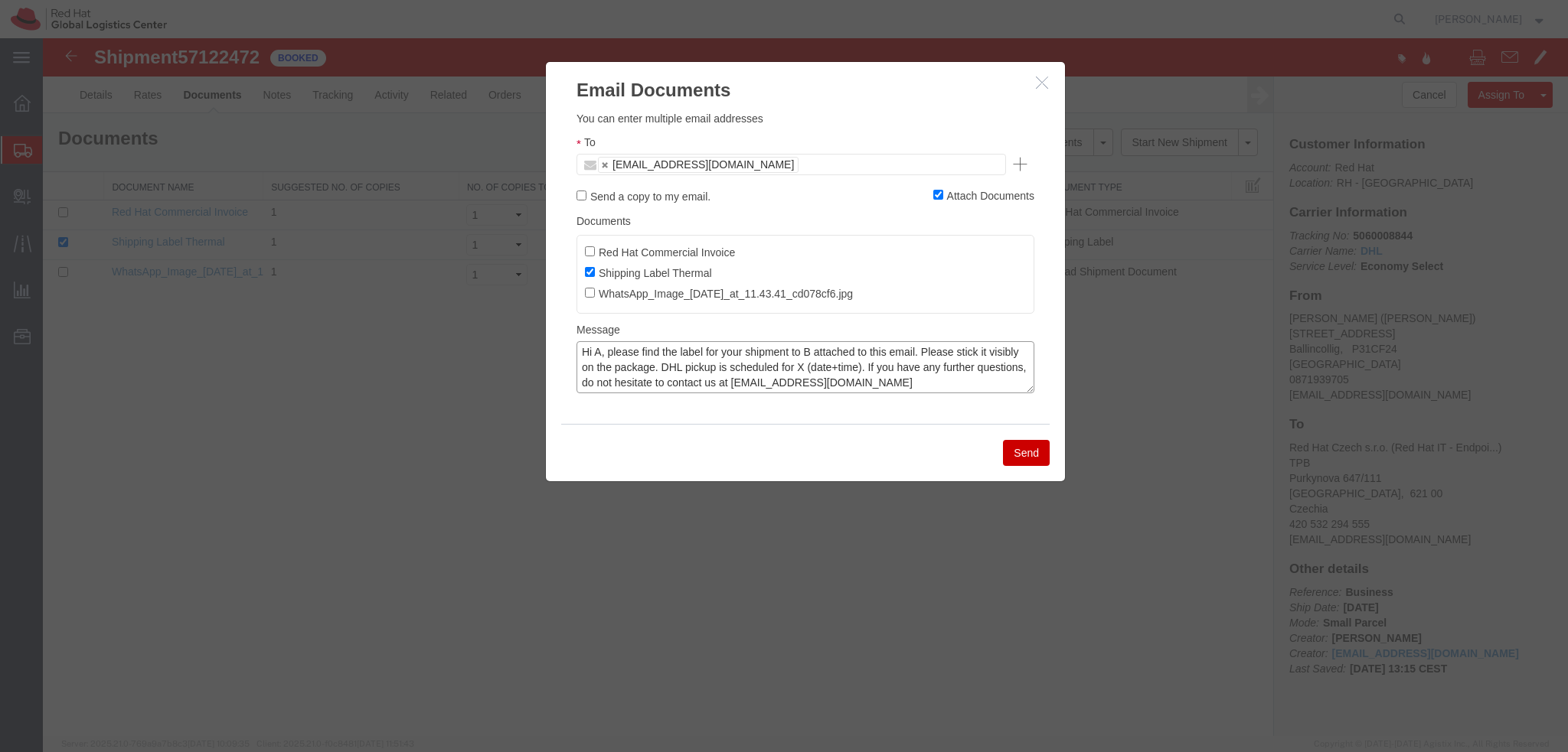
click at [600, 350] on textarea "Hi A, please find the label for your shipment to B attached to this email. Plea…" at bounding box center [805, 367] width 458 height 52
click at [836, 350] on textarea "Hi [PERSON_NAME], please find the label for your shipment to B attached to this…" at bounding box center [805, 367] width 458 height 52
drag, startPoint x: 663, startPoint y: 387, endPoint x: 721, endPoint y: 397, distance: 58.9
click at [663, 387] on textarea "Hi [PERSON_NAME], please find the label for your shipment to [GEOGRAPHIC_DATA] …" at bounding box center [805, 367] width 458 height 52
paste textarea "Unfortunately there is a limited time window in your area so the pick up can no…"
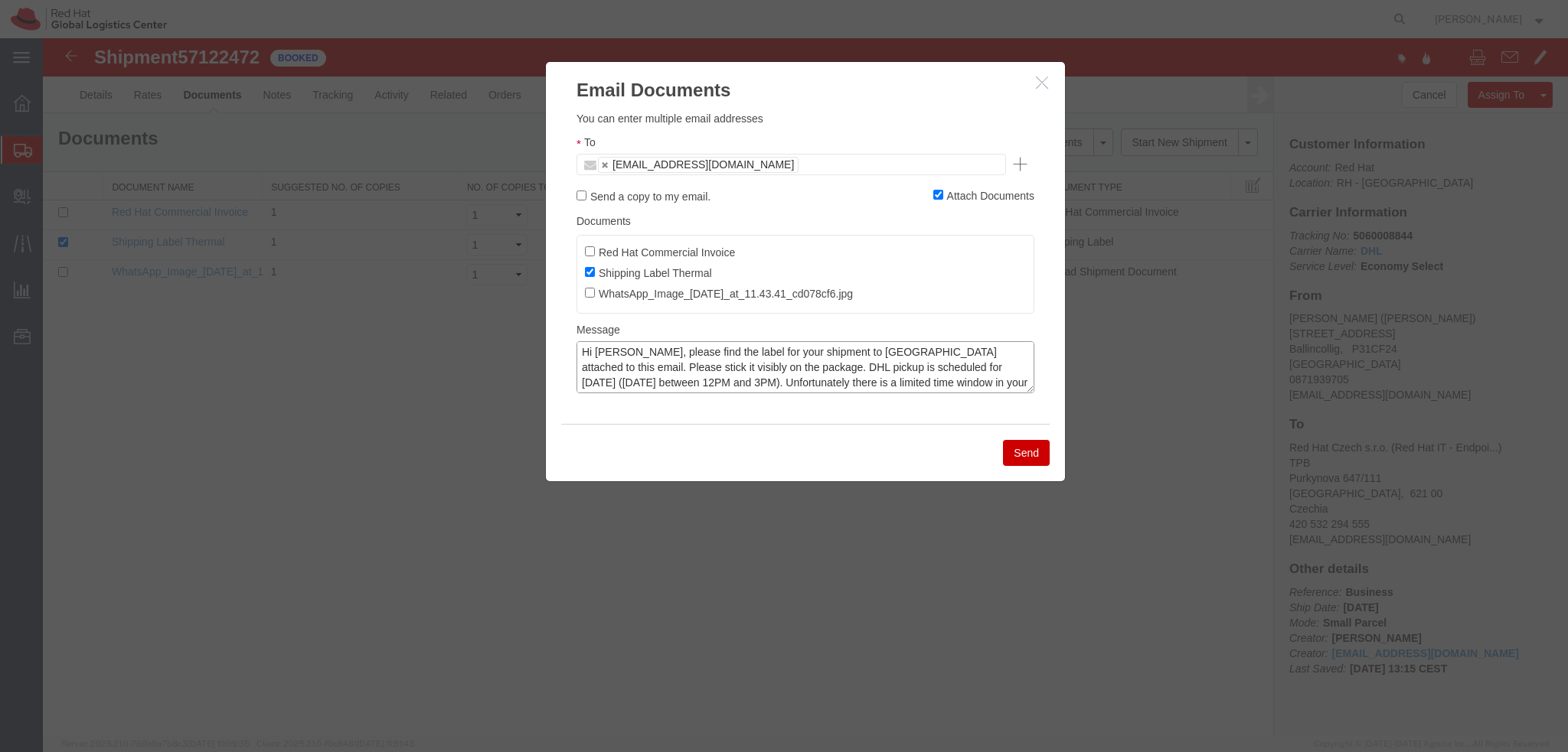
click at [684, 368] on textarea "Hi [PERSON_NAME], please find the label for your shipment to [GEOGRAPHIC_DATA] …" at bounding box center [805, 367] width 458 height 52
click at [774, 372] on textarea "Hi [PERSON_NAME], please find the label for your shipment to [GEOGRAPHIC_DATA] …" at bounding box center [805, 367] width 458 height 52
type textarea "Hi [PERSON_NAME], please find the label for your shipment to [GEOGRAPHIC_DATA] …"
drag, startPoint x: 826, startPoint y: 377, endPoint x: 882, endPoint y: 387, distance: 56.9
click at [826, 377] on textarea "Hi [PERSON_NAME], please find the label for your shipment to [GEOGRAPHIC_DATA] …" at bounding box center [805, 367] width 458 height 52
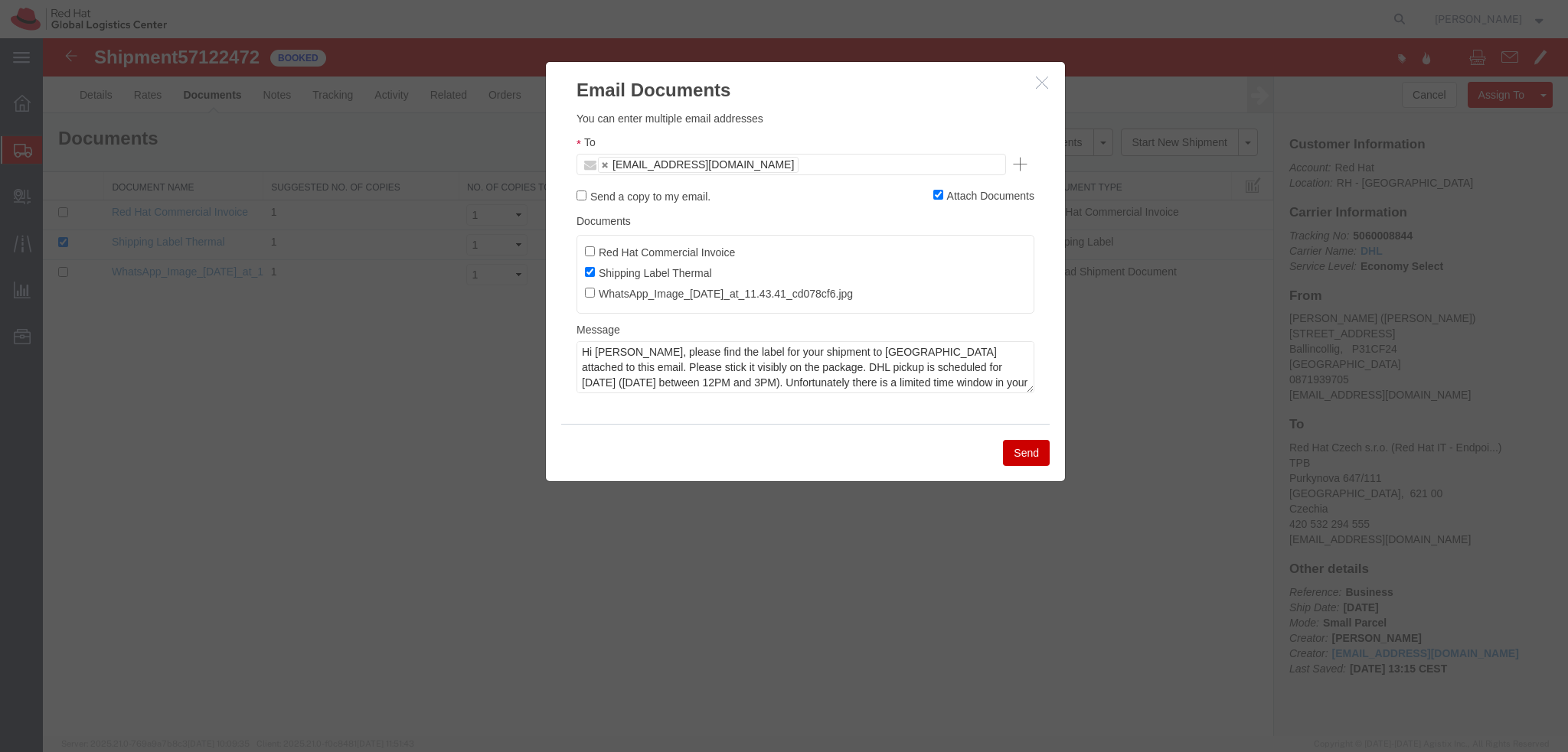
click at [1024, 455] on button "Send" at bounding box center [1027, 453] width 47 height 26
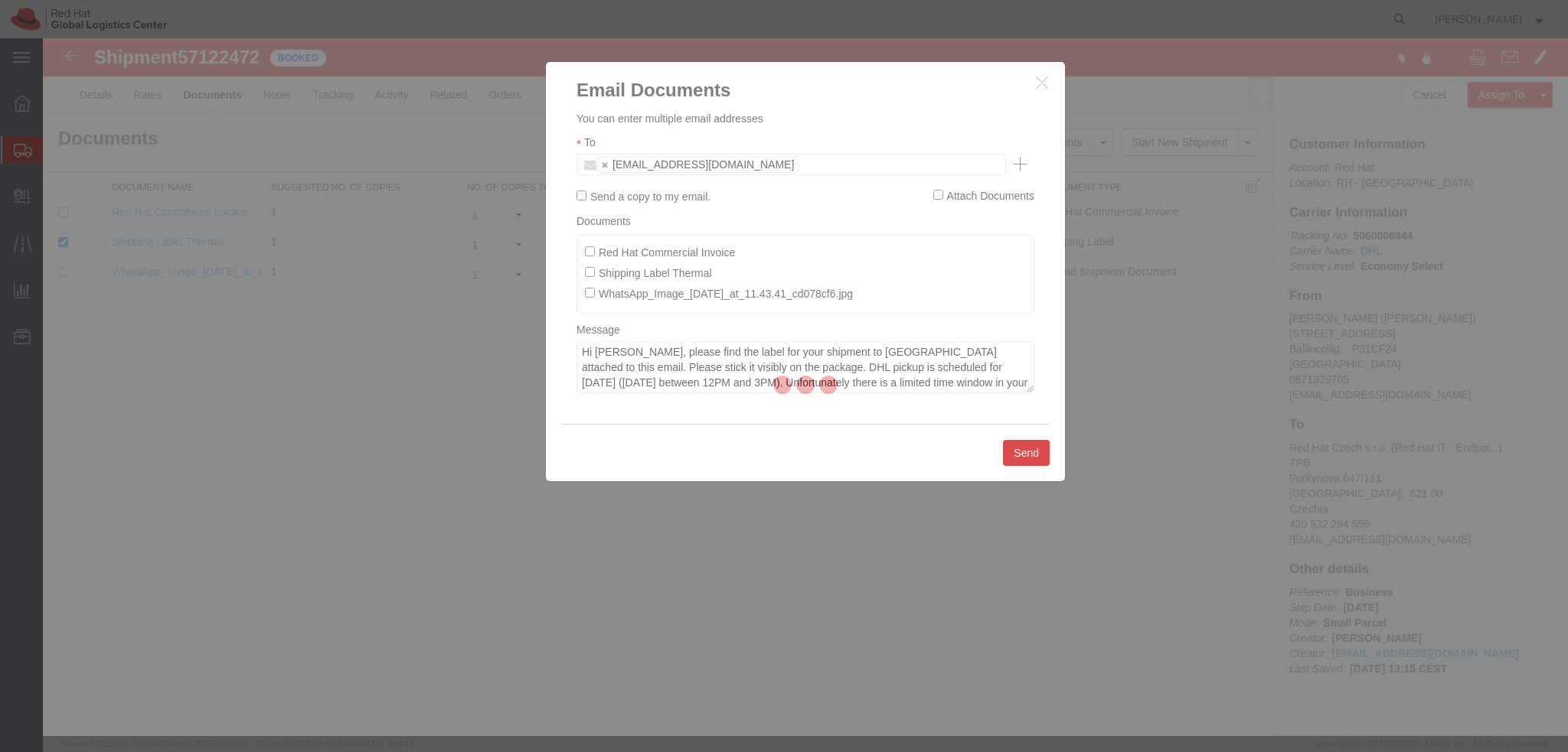
checkbox input "false"
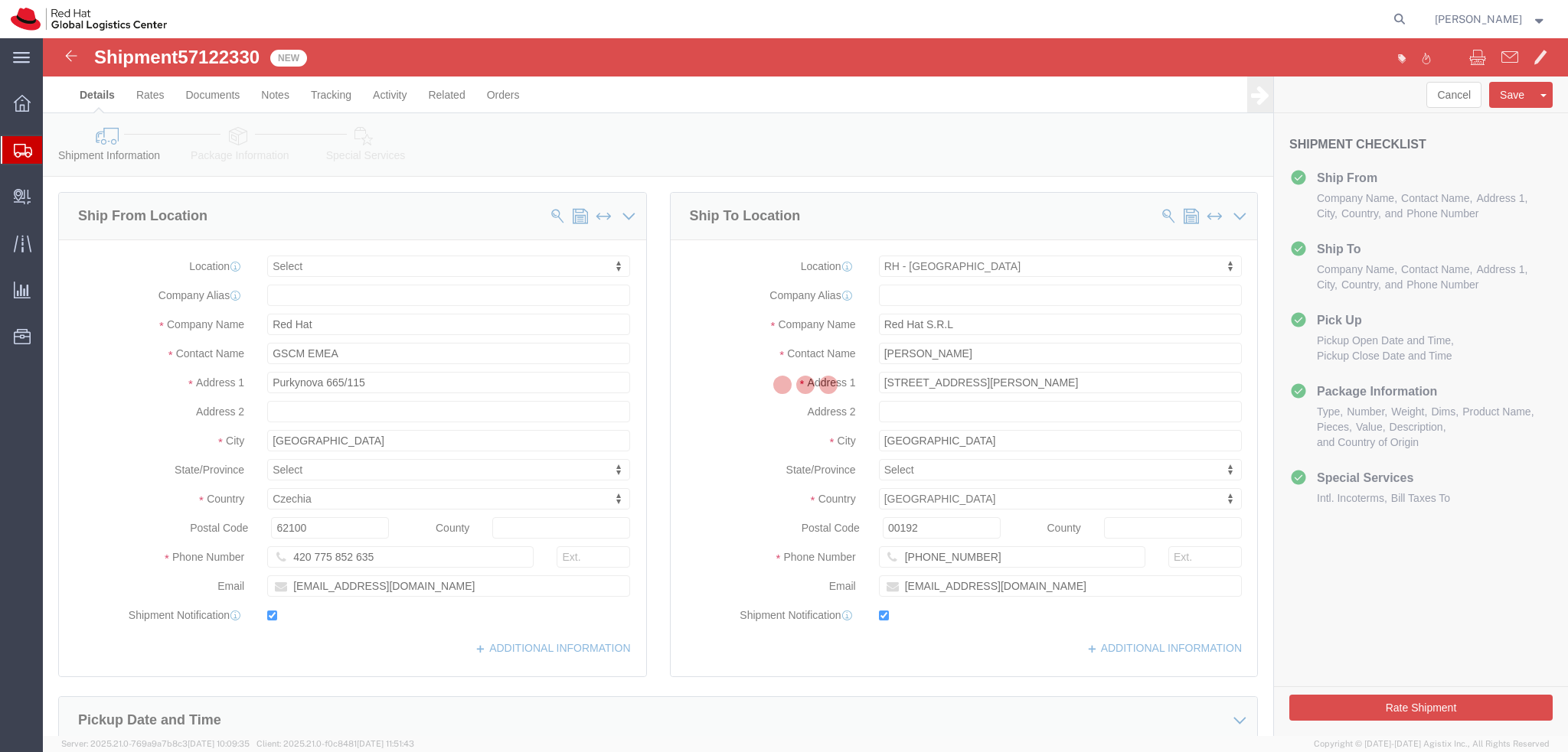
select select
select select "38018"
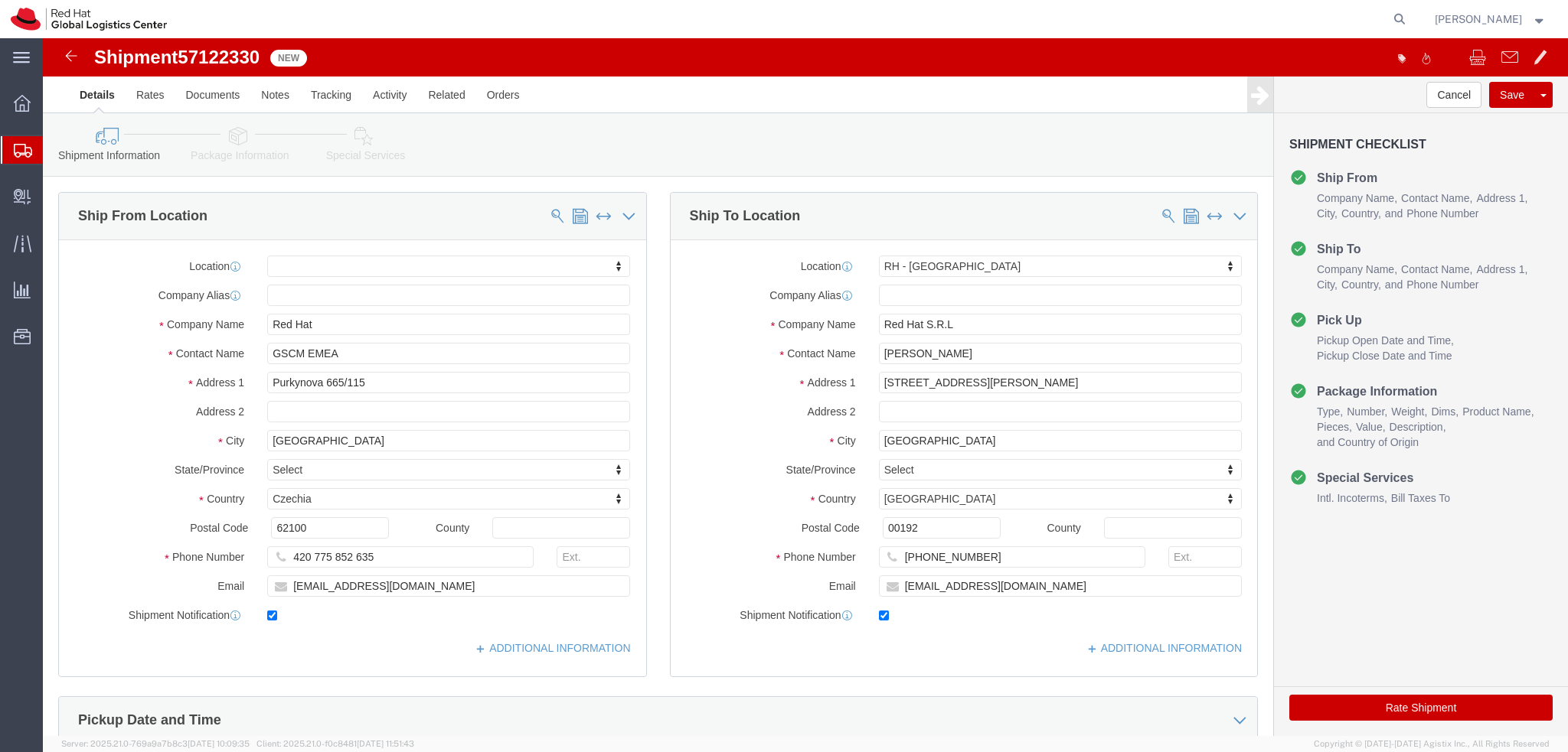
click icon
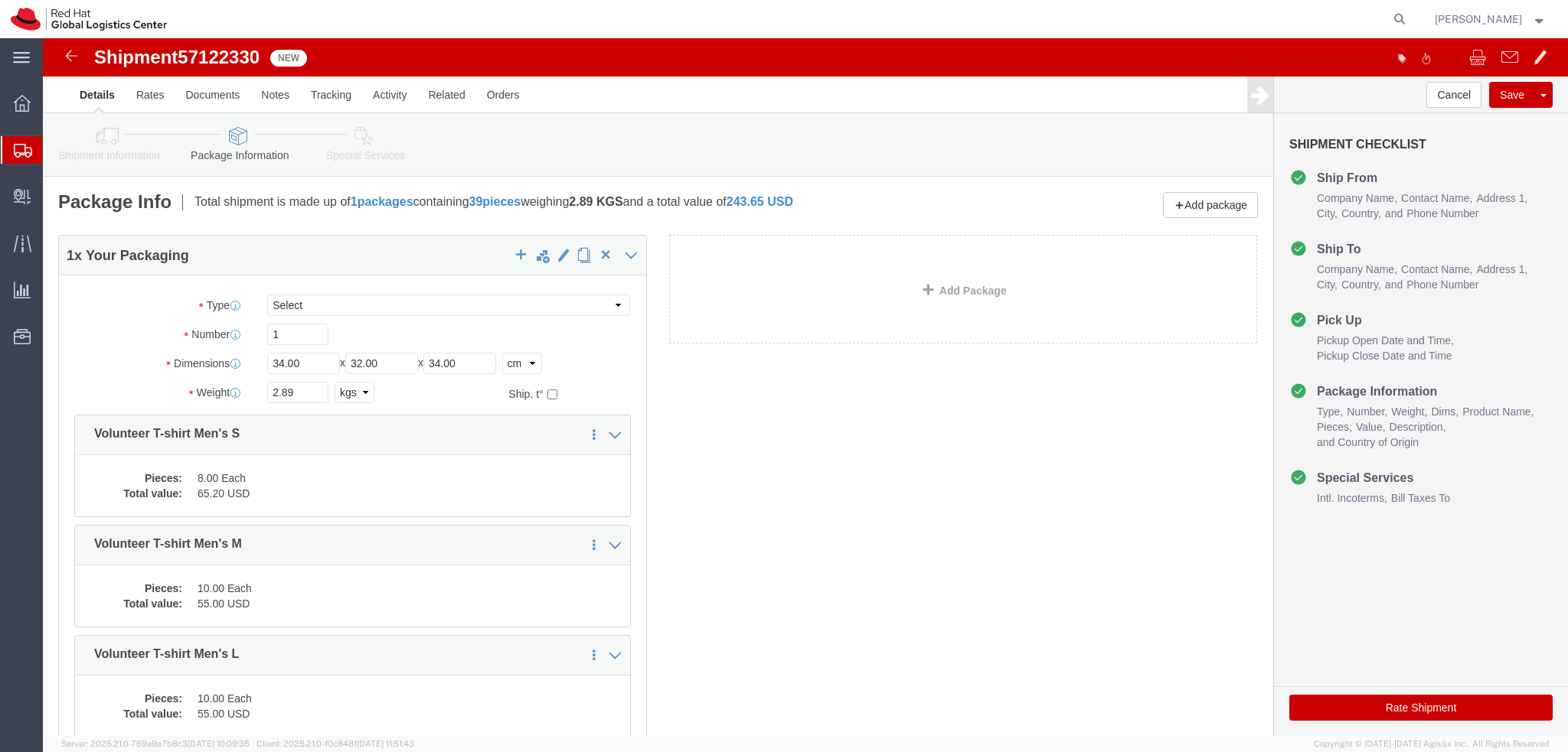
click icon
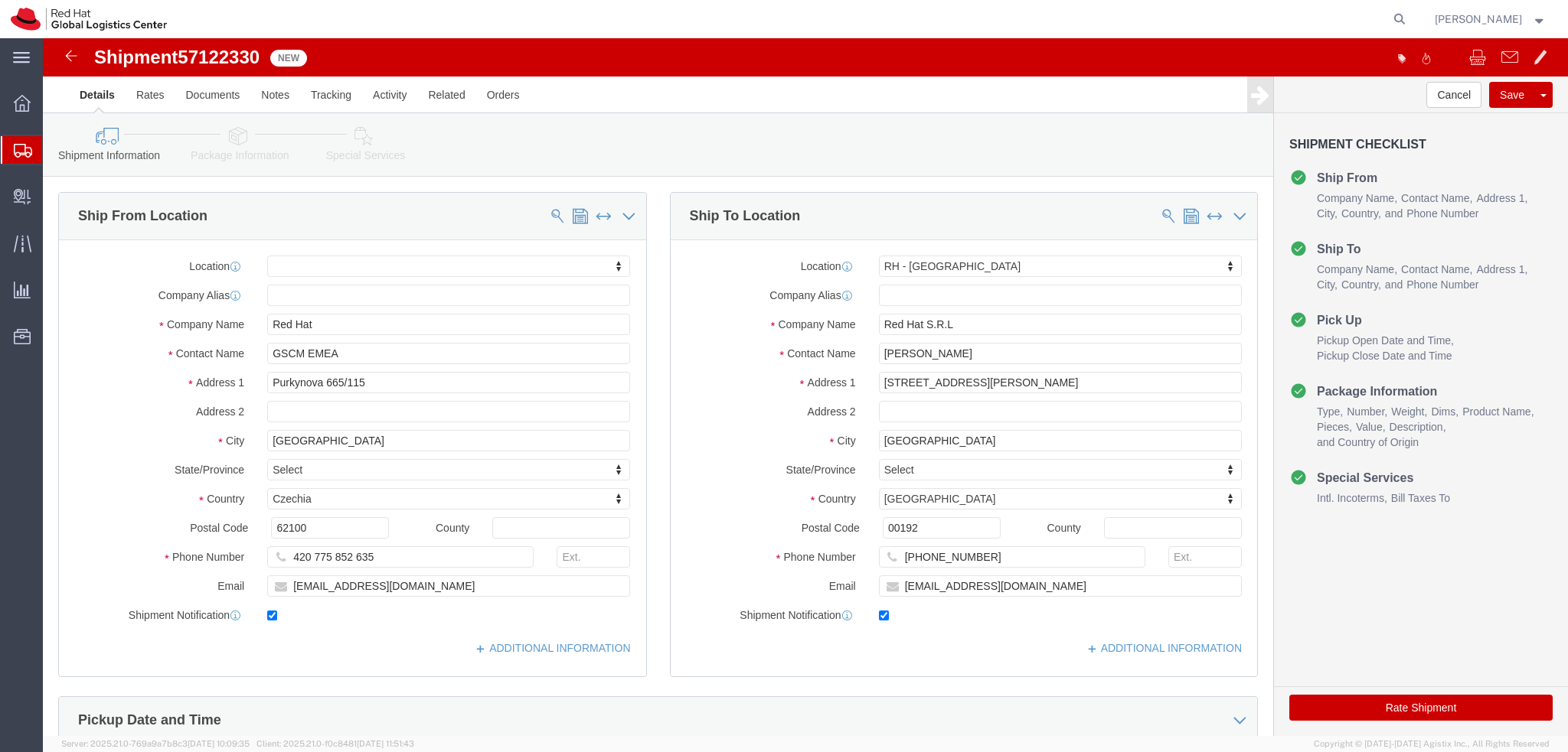
click icon
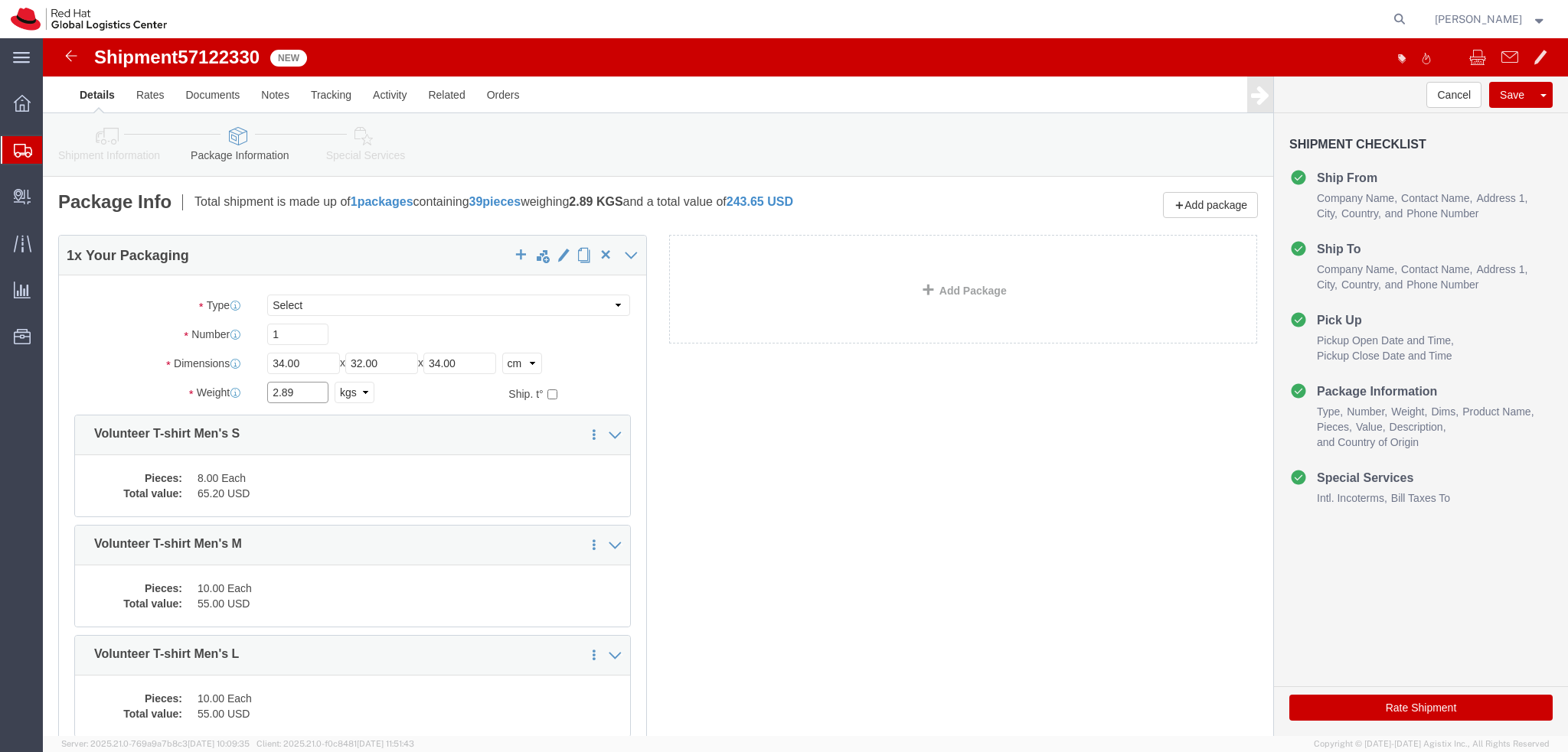
click input "2.89"
type input "6.2"
click label "Number"
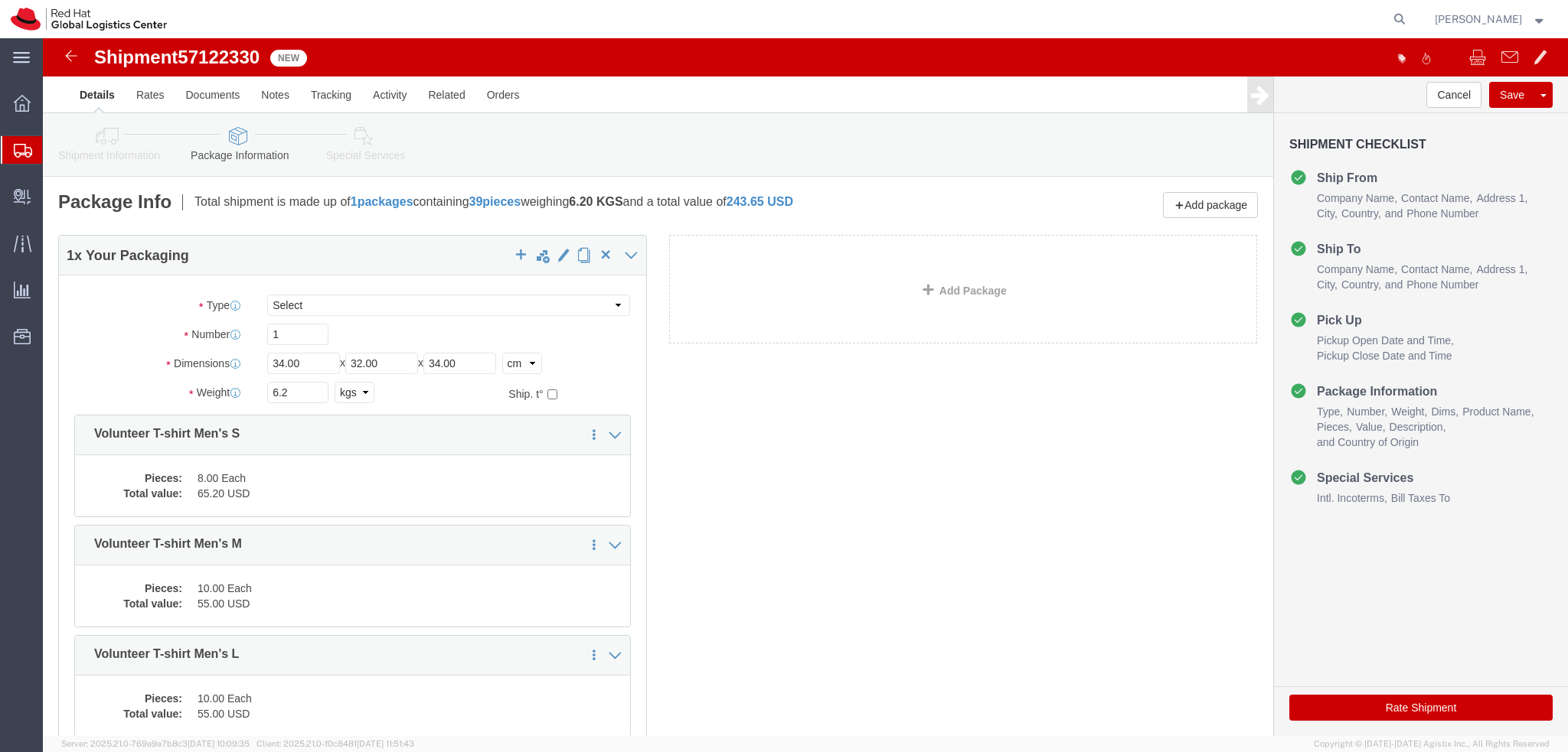
click icon
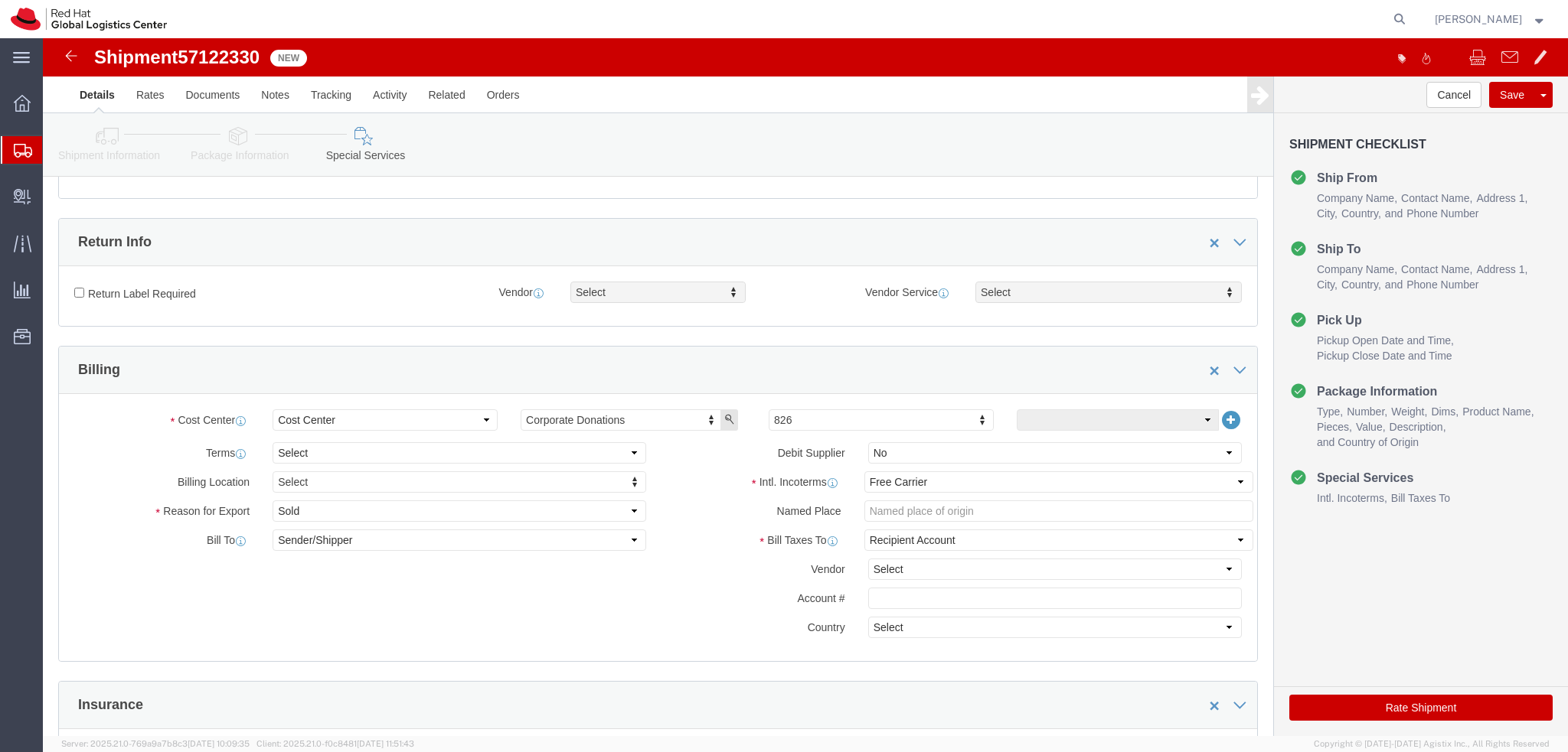
scroll to position [153, 0]
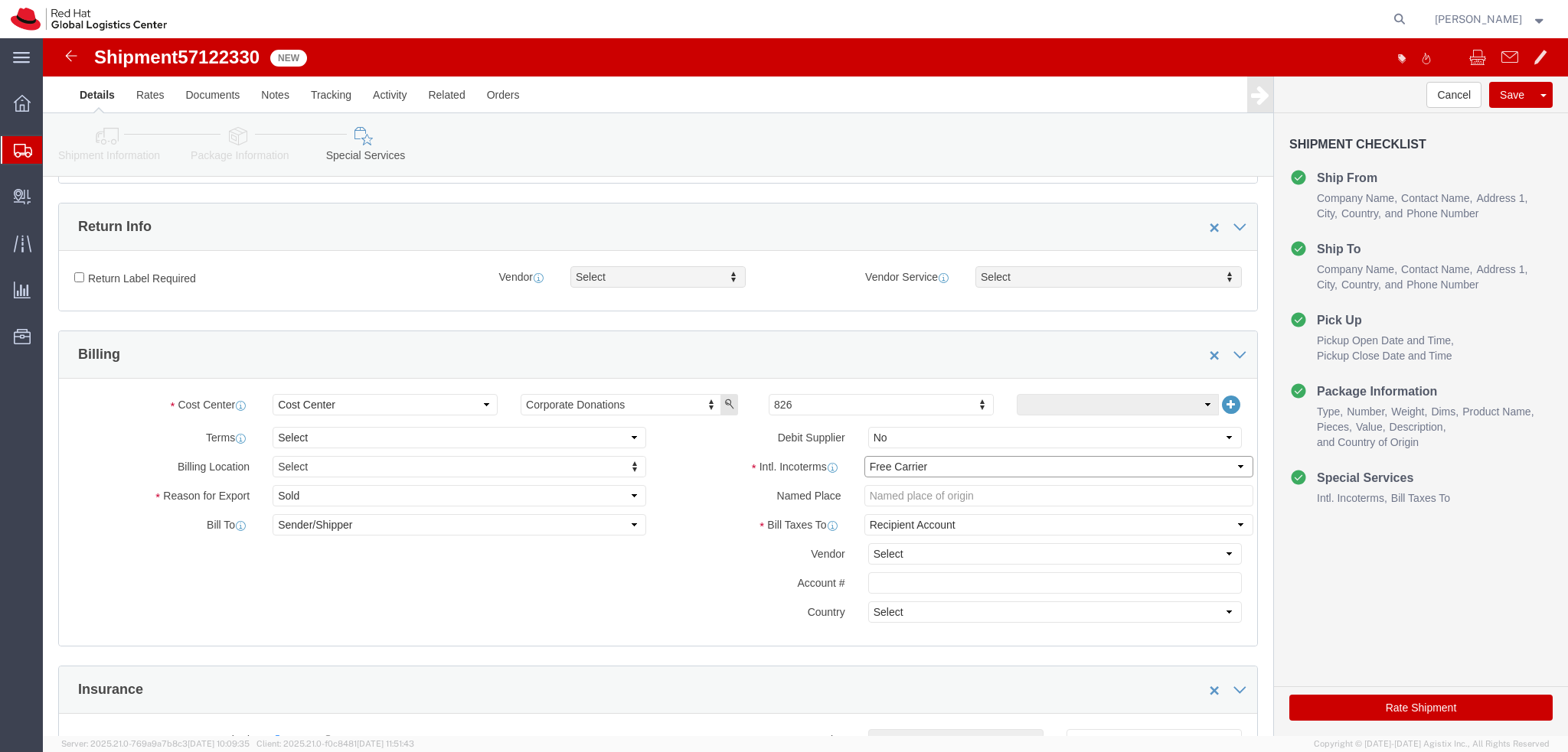
click select "Select Carriage Insurance Paid Carriage Paid To Cost and Freight Cost Insurance…"
select select "DDP"
click select "Select Carriage Insurance Paid Carriage Paid To Cost and Freight Cost Insurance…"
select select "SHIP"
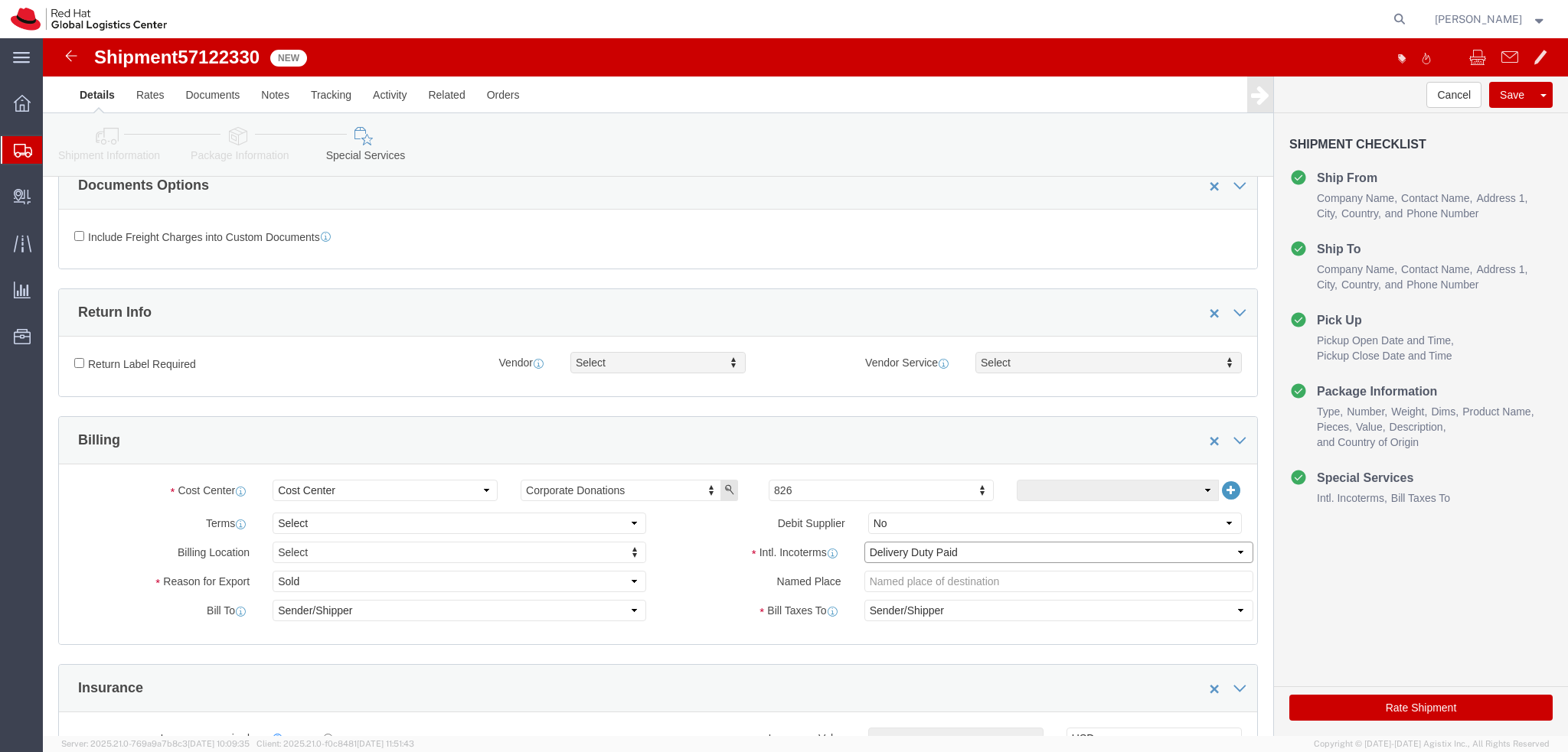
scroll to position [0, 0]
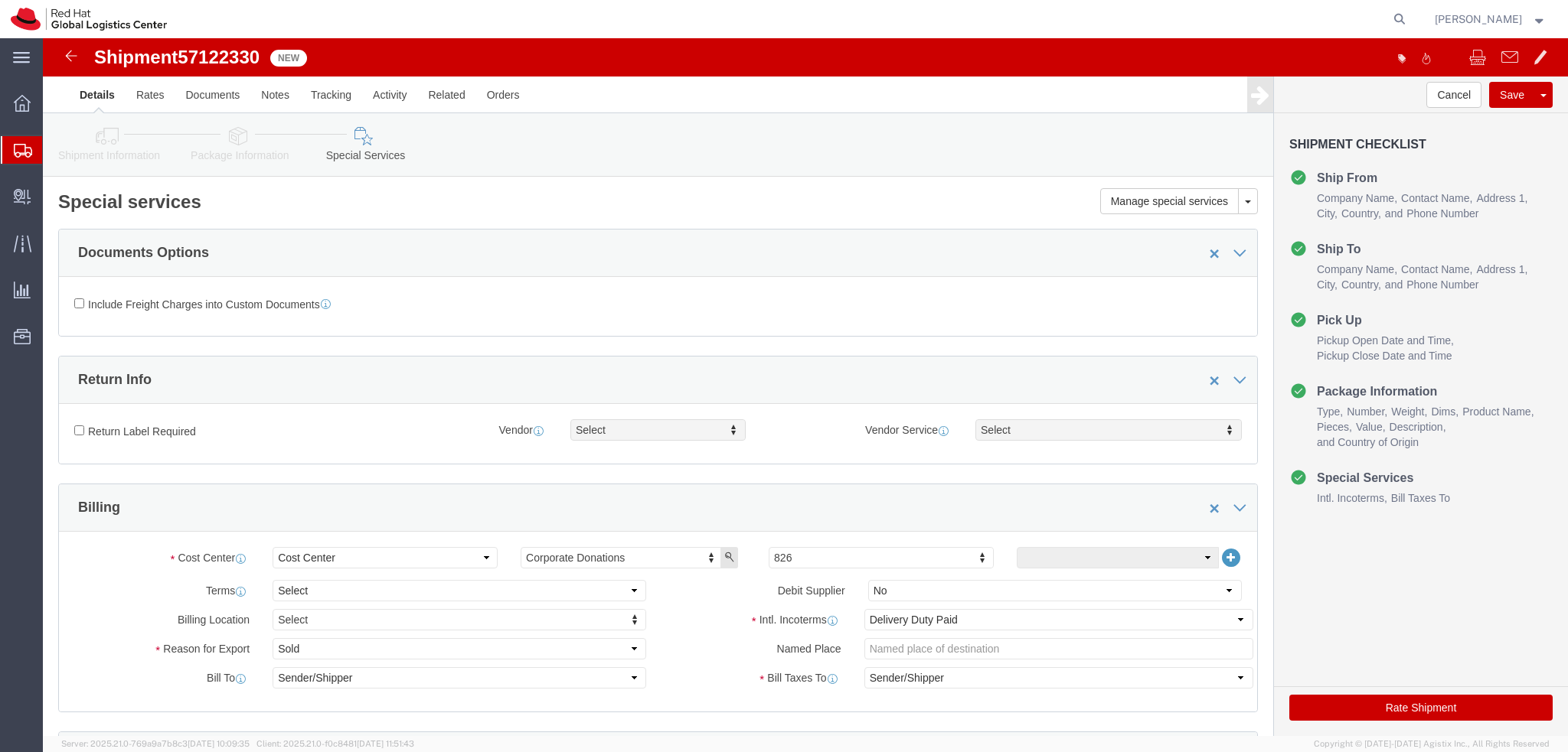
click link "Package Information"
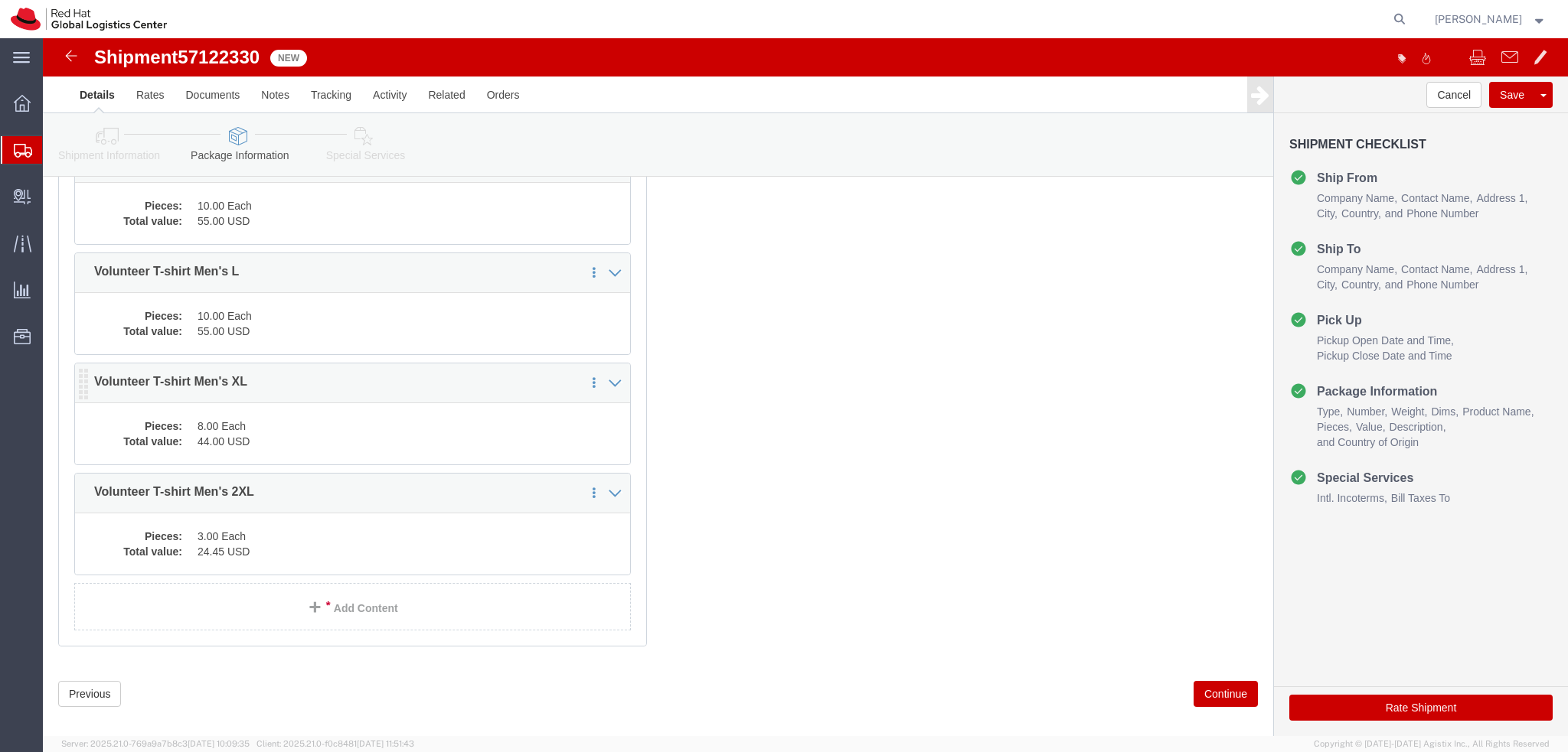
scroll to position [153, 0]
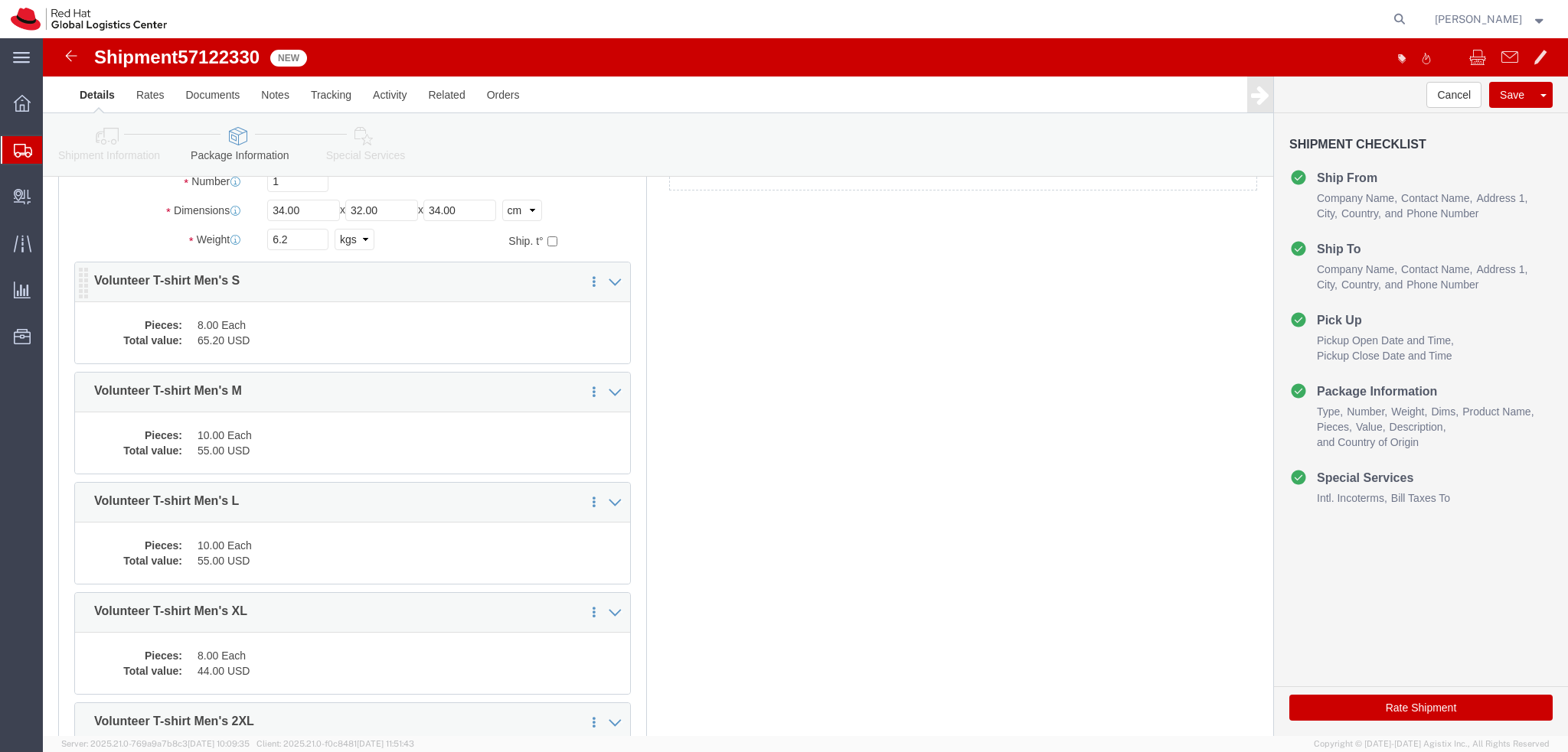
click dd "65.20 USD"
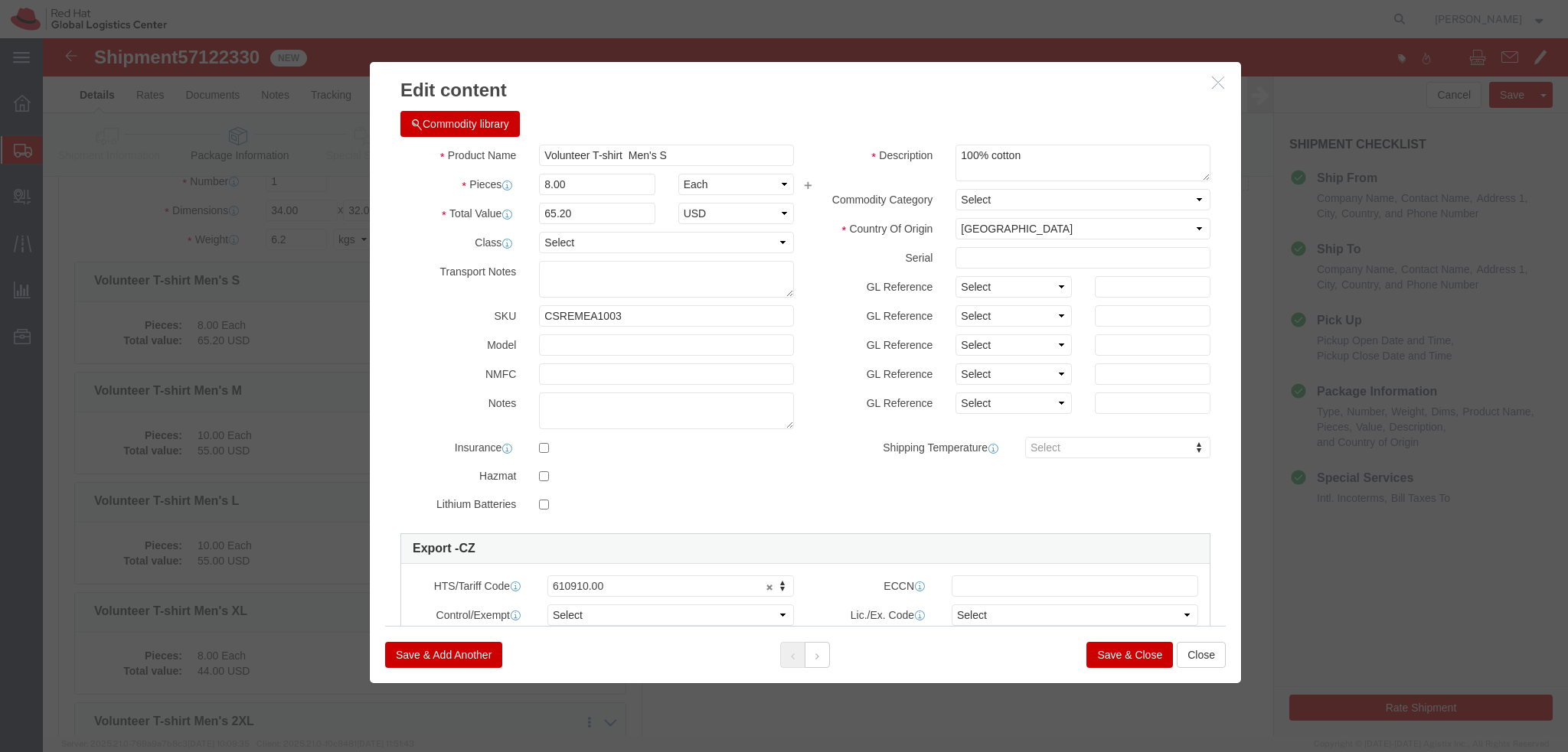
click button "Save & Close"
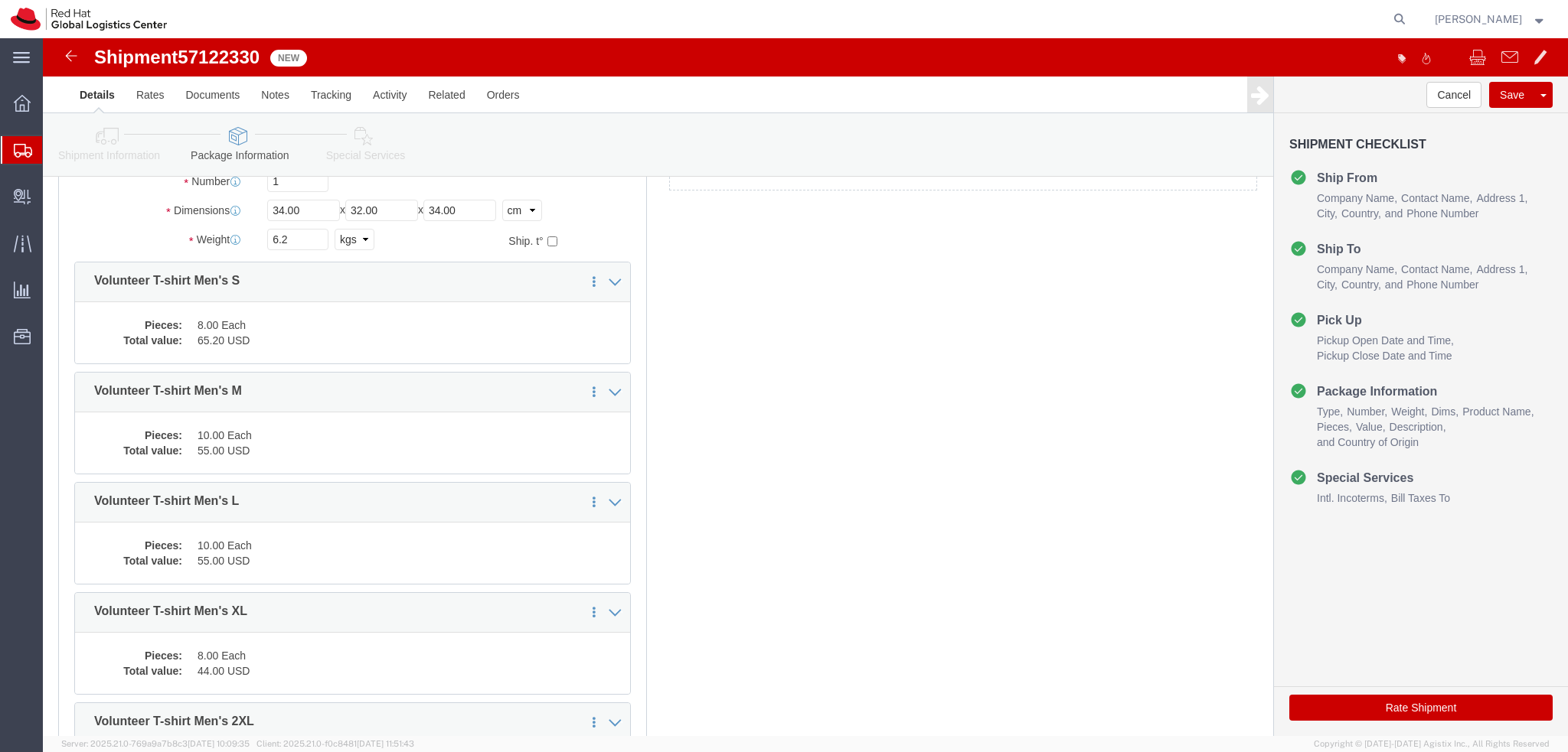
scroll to position [0, 0]
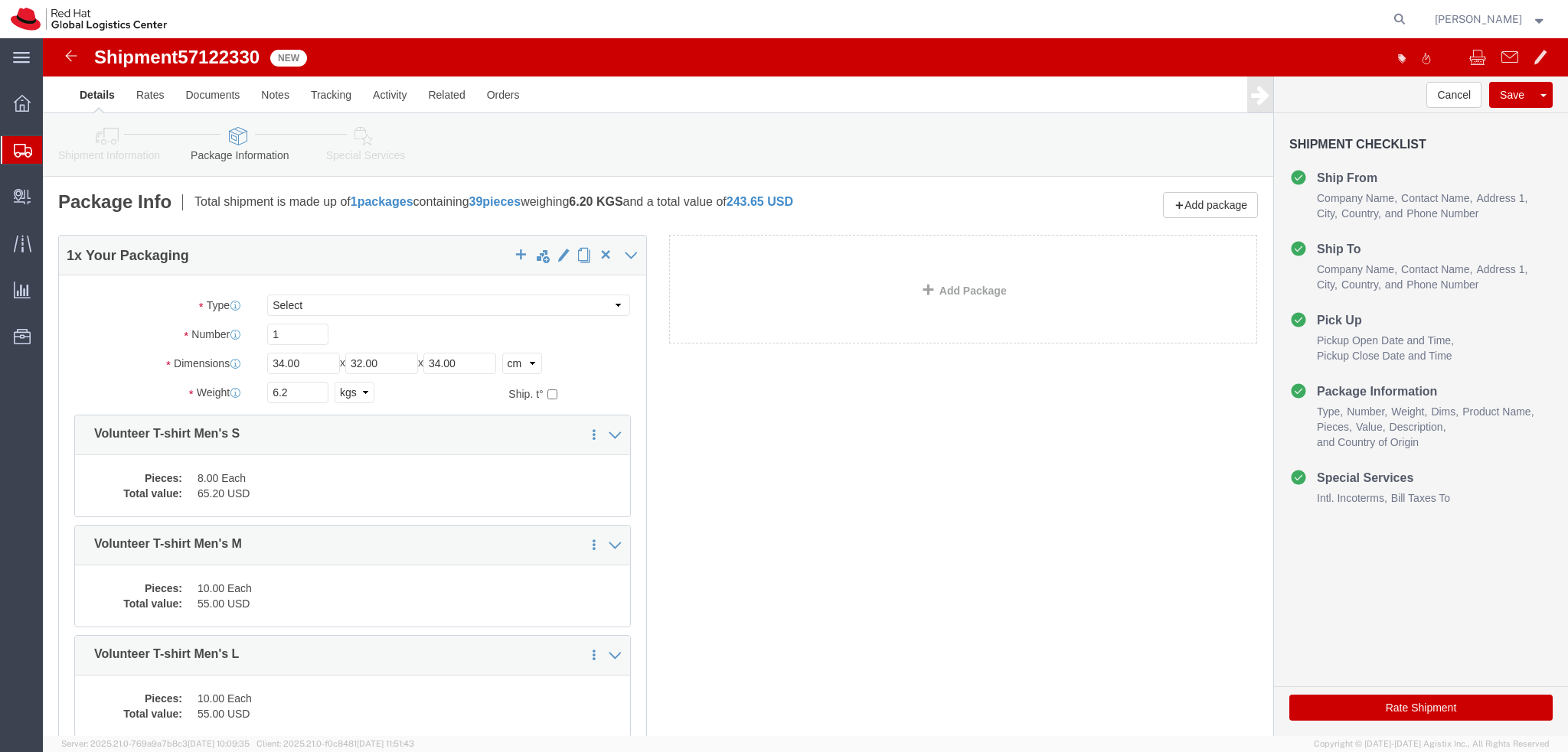
click icon
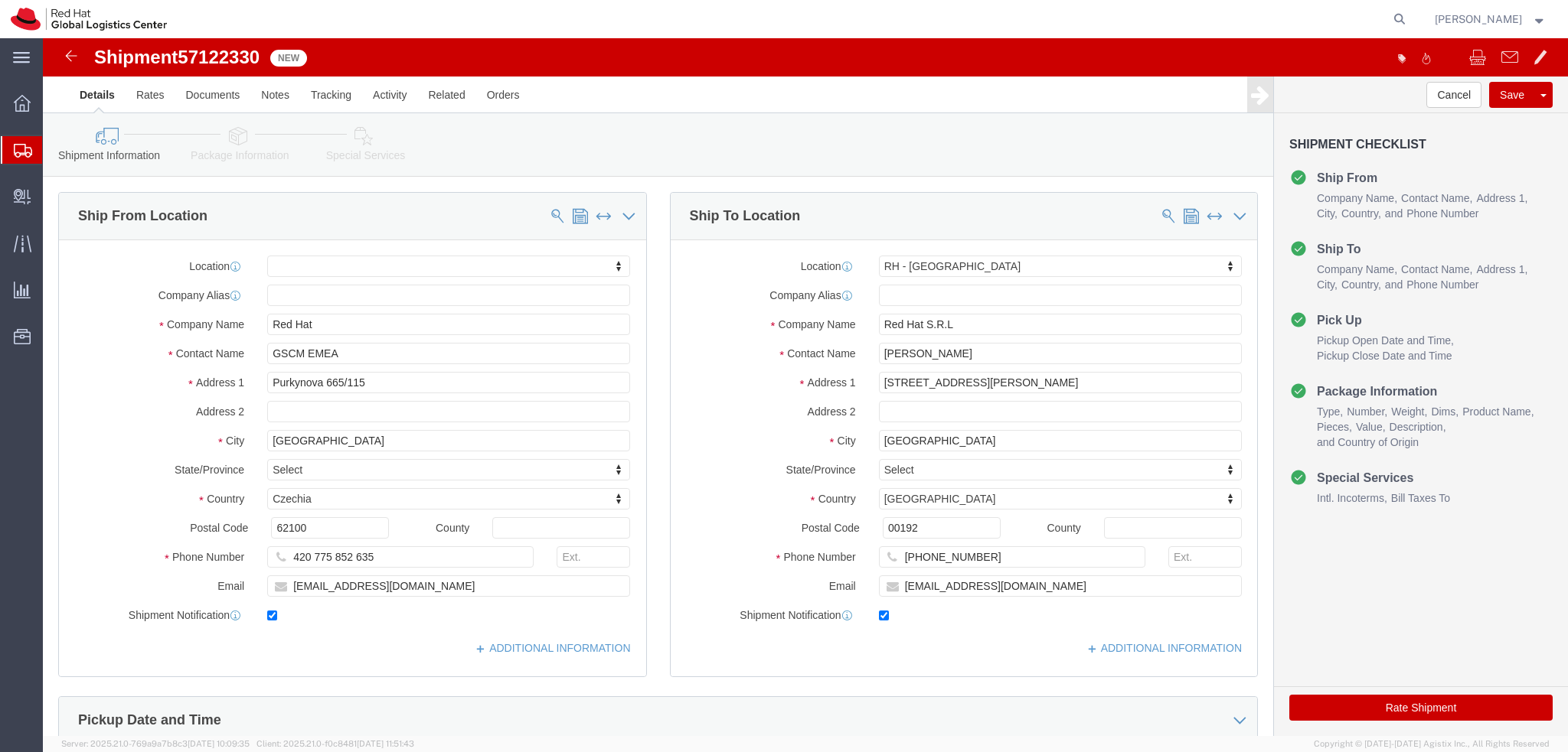
click icon
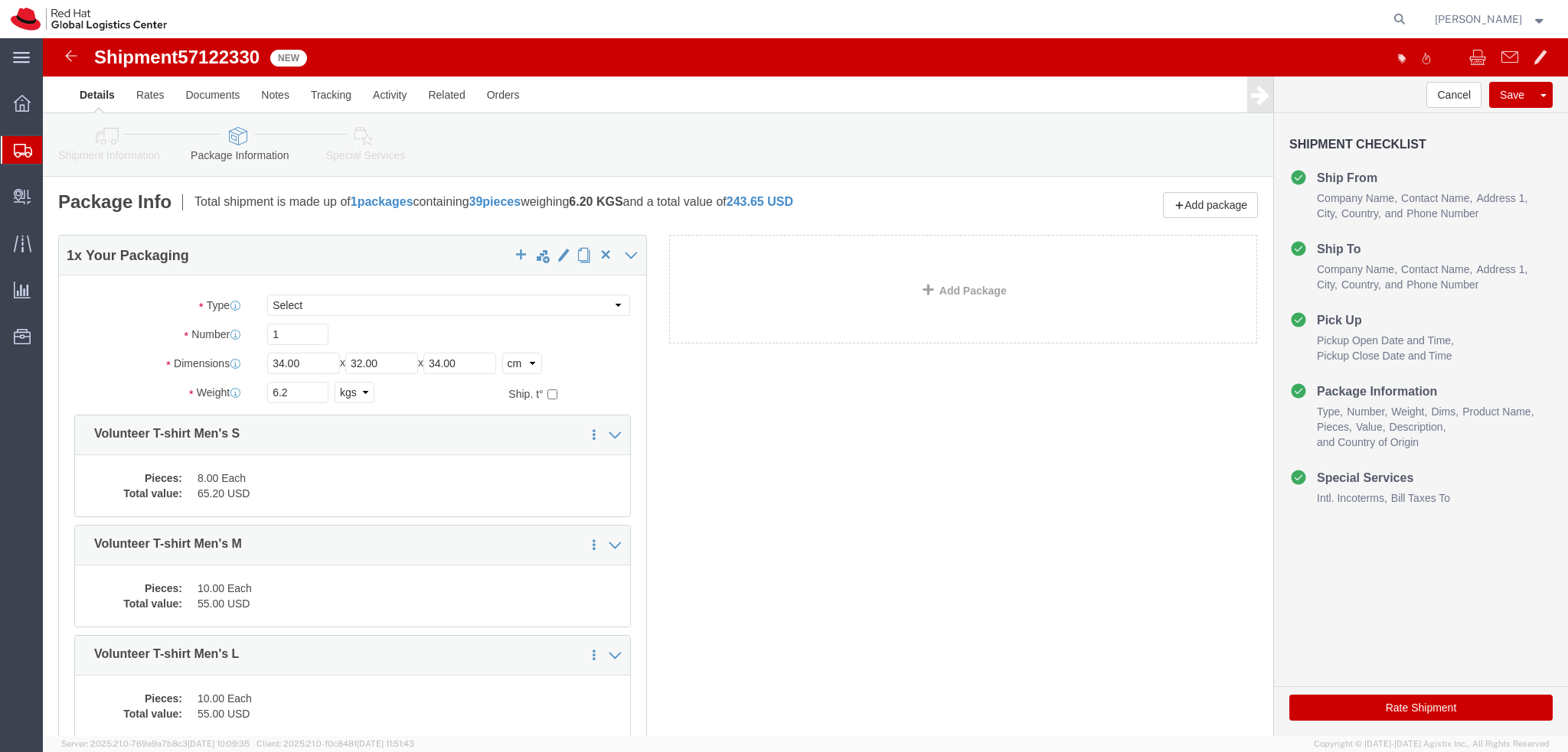
click icon
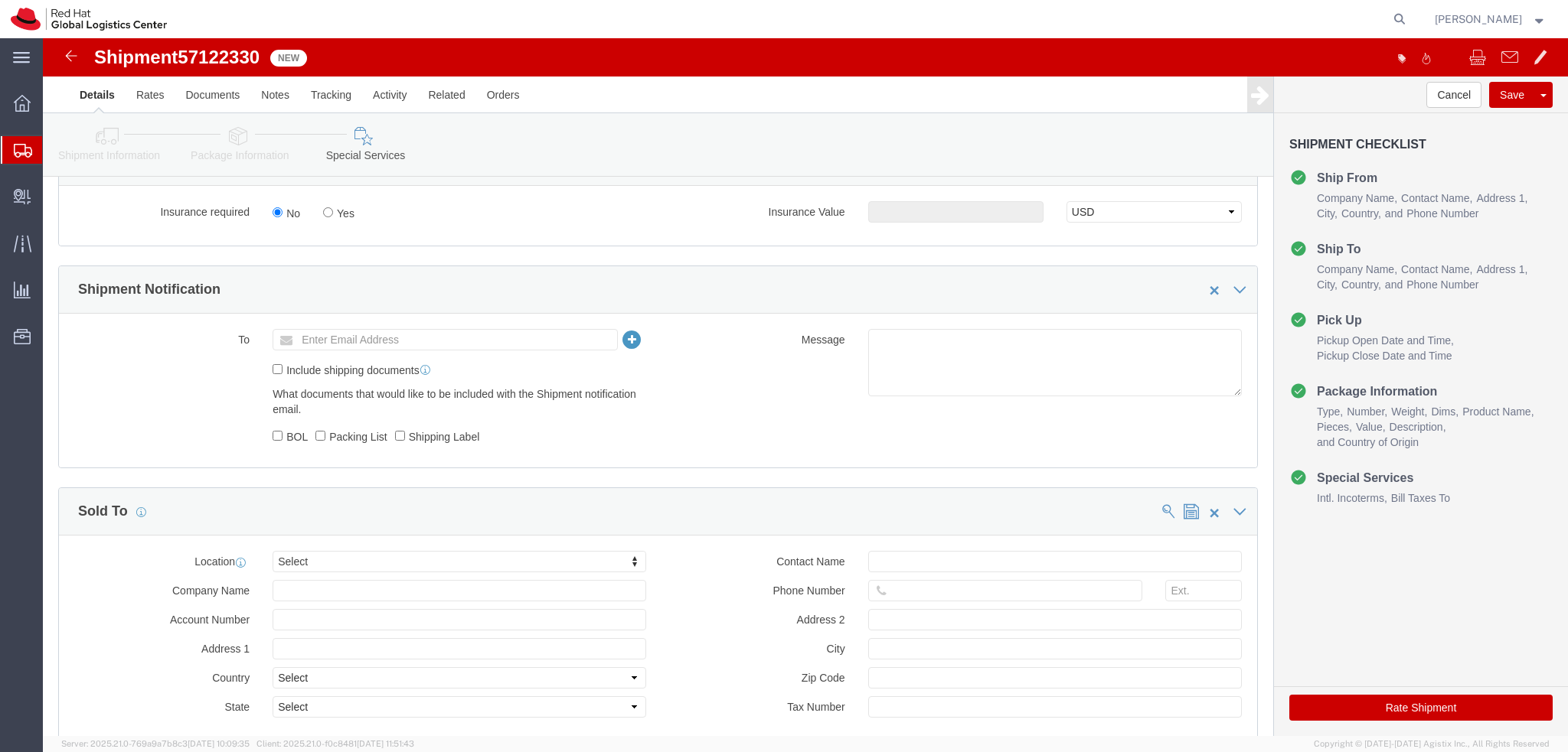
scroll to position [612, 0]
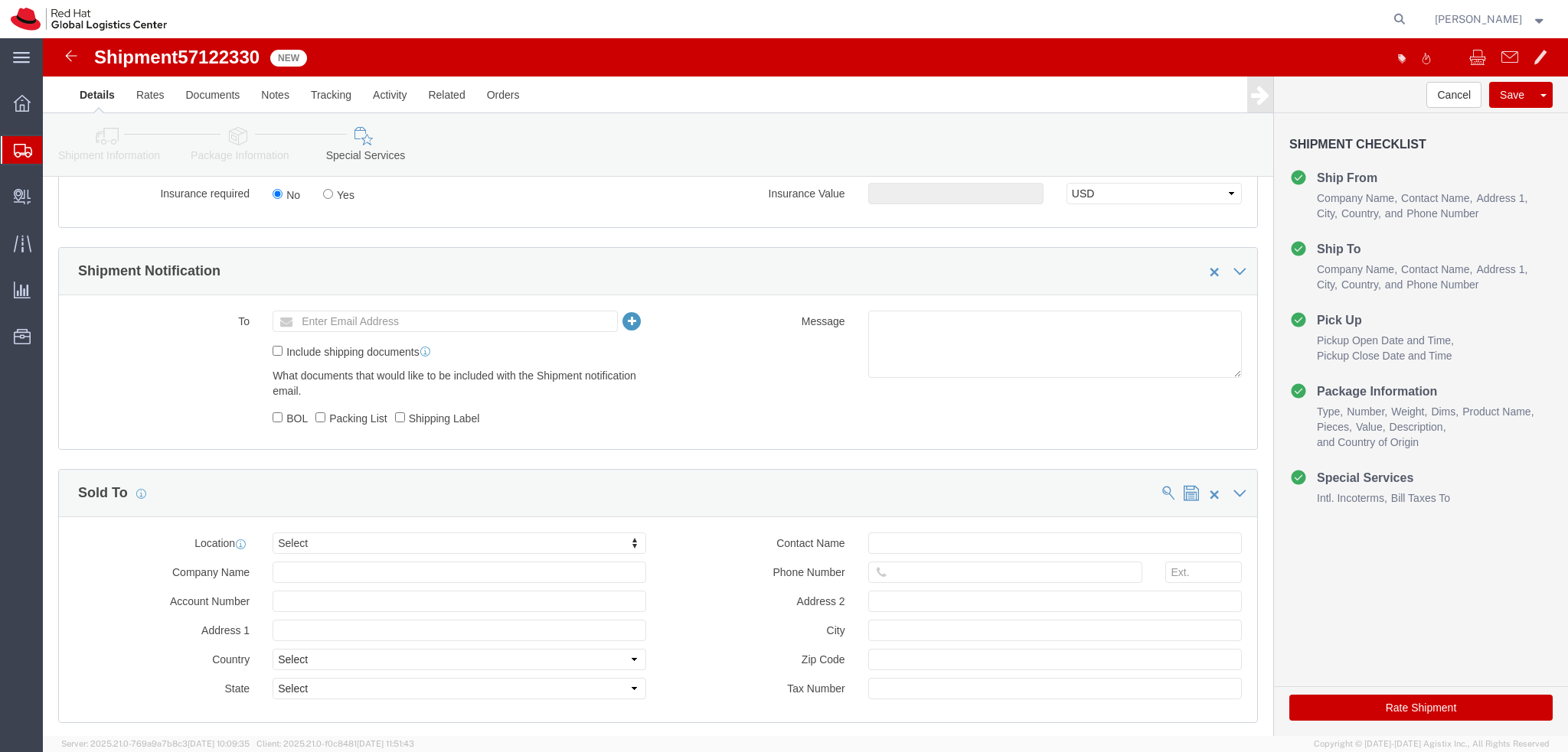
click button "Rate Shipment"
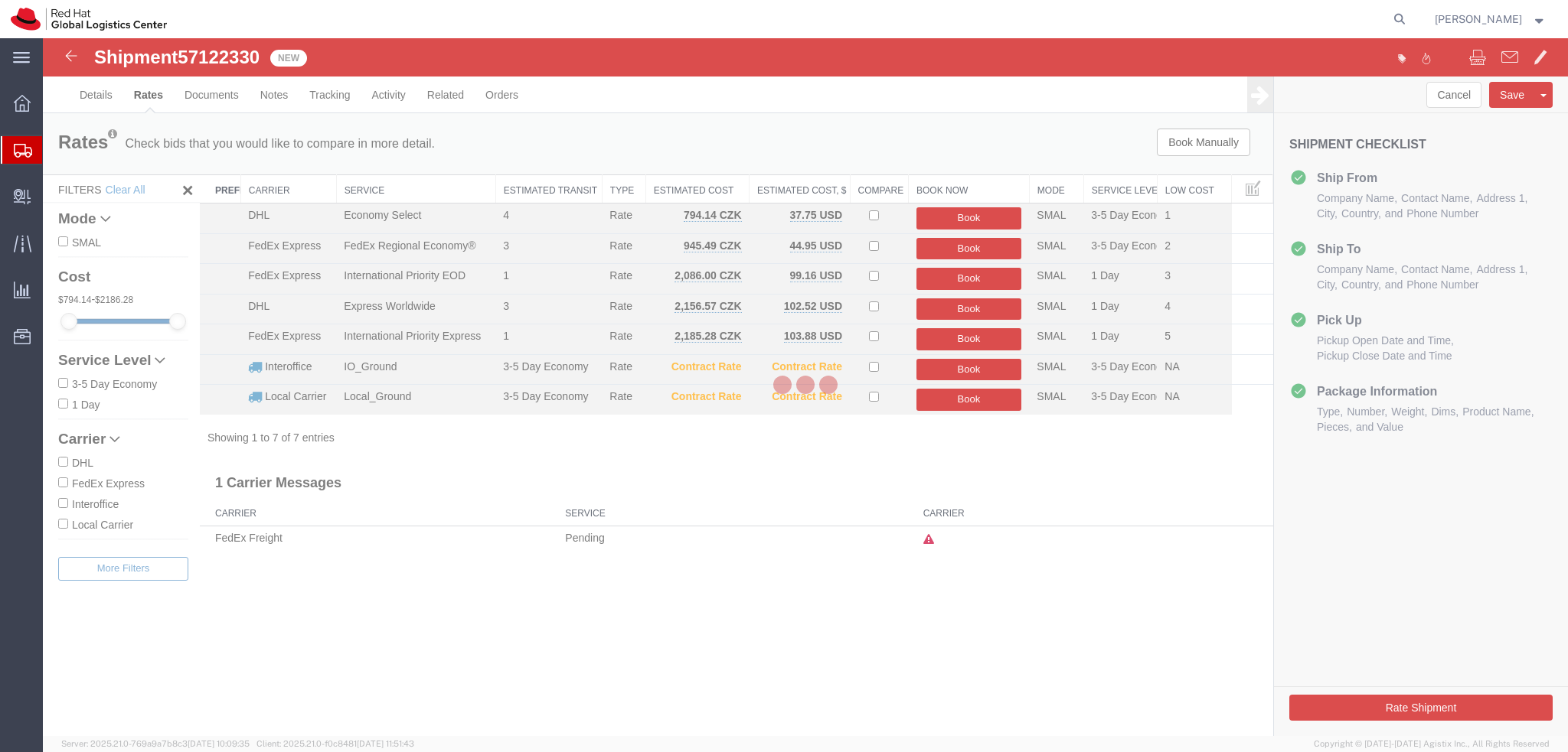
scroll to position [0, 0]
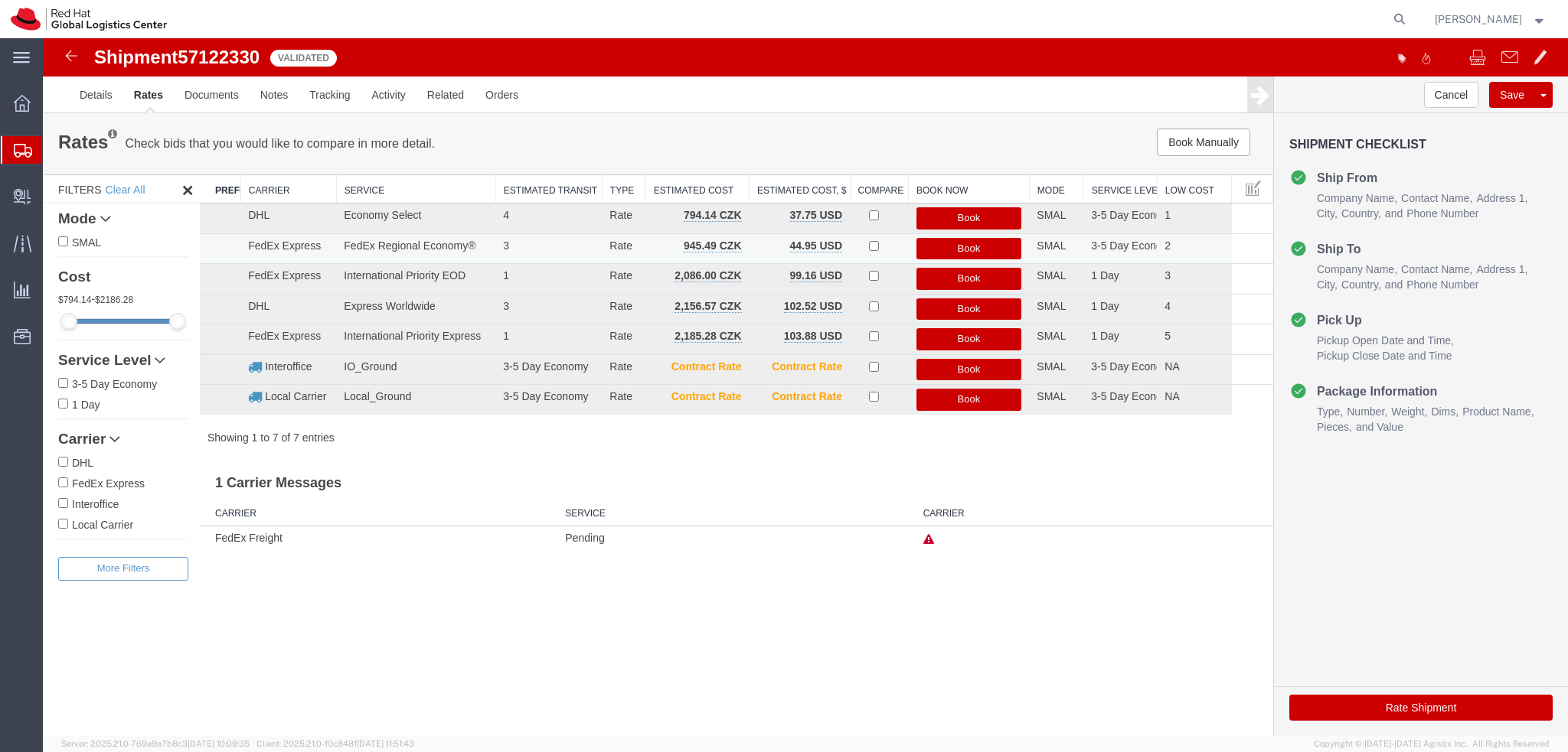
click at [993, 246] on button "Book" at bounding box center [969, 249] width 106 height 22
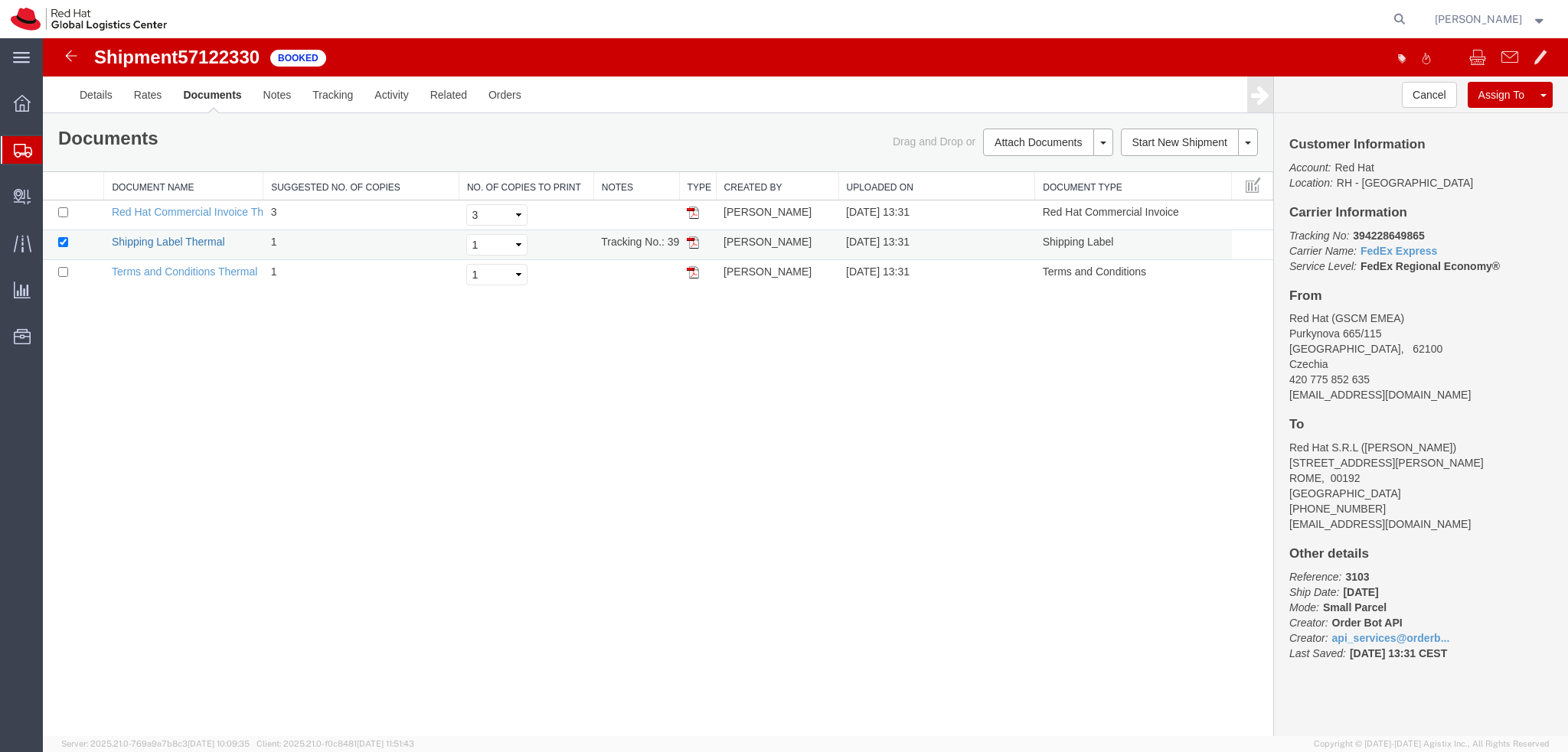
click at [201, 245] on link "Shipping Label Thermal" at bounding box center [168, 241] width 114 height 13
click at [113, 100] on link "Details" at bounding box center [96, 95] width 55 height 37
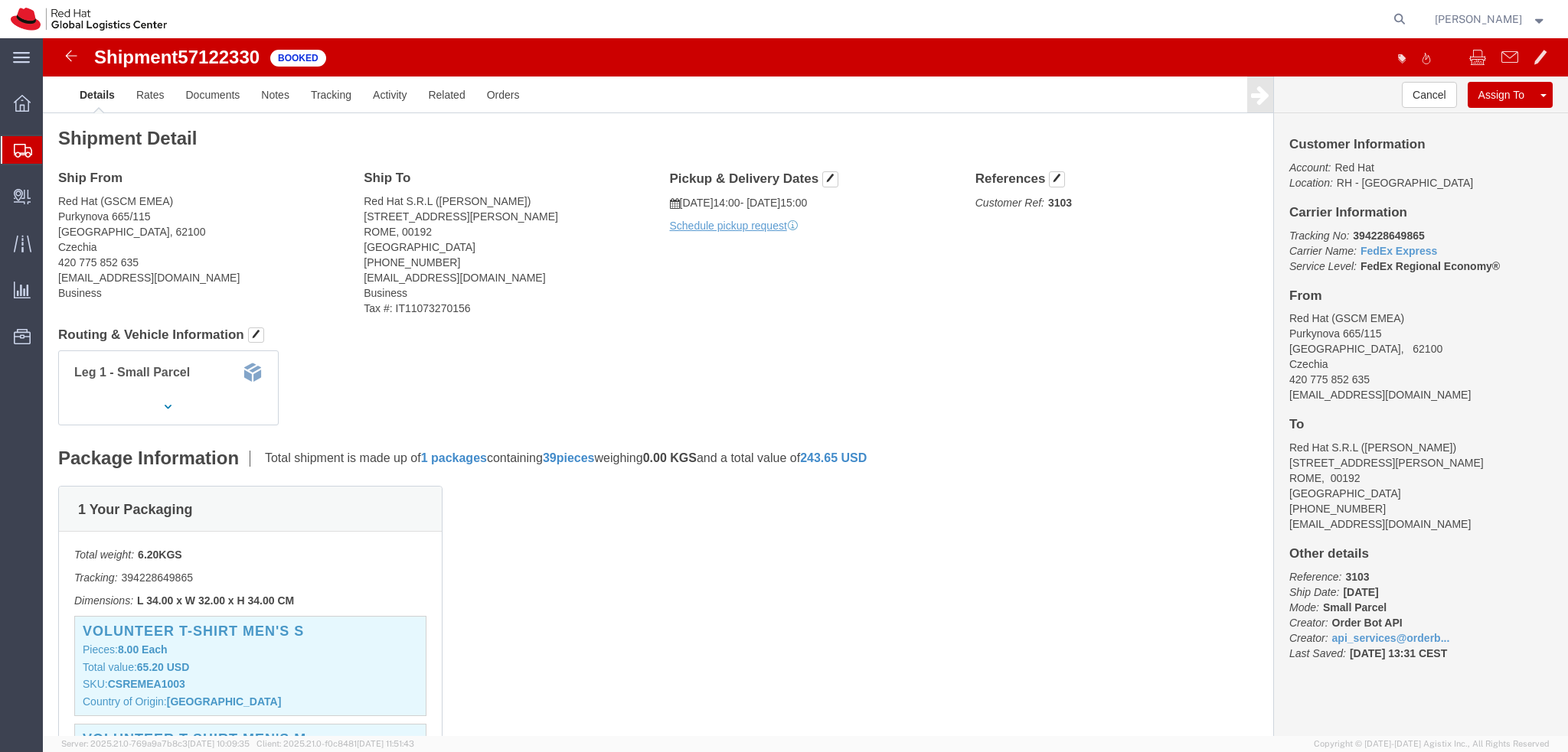
click b "394228649865"
copy b "394228649865"
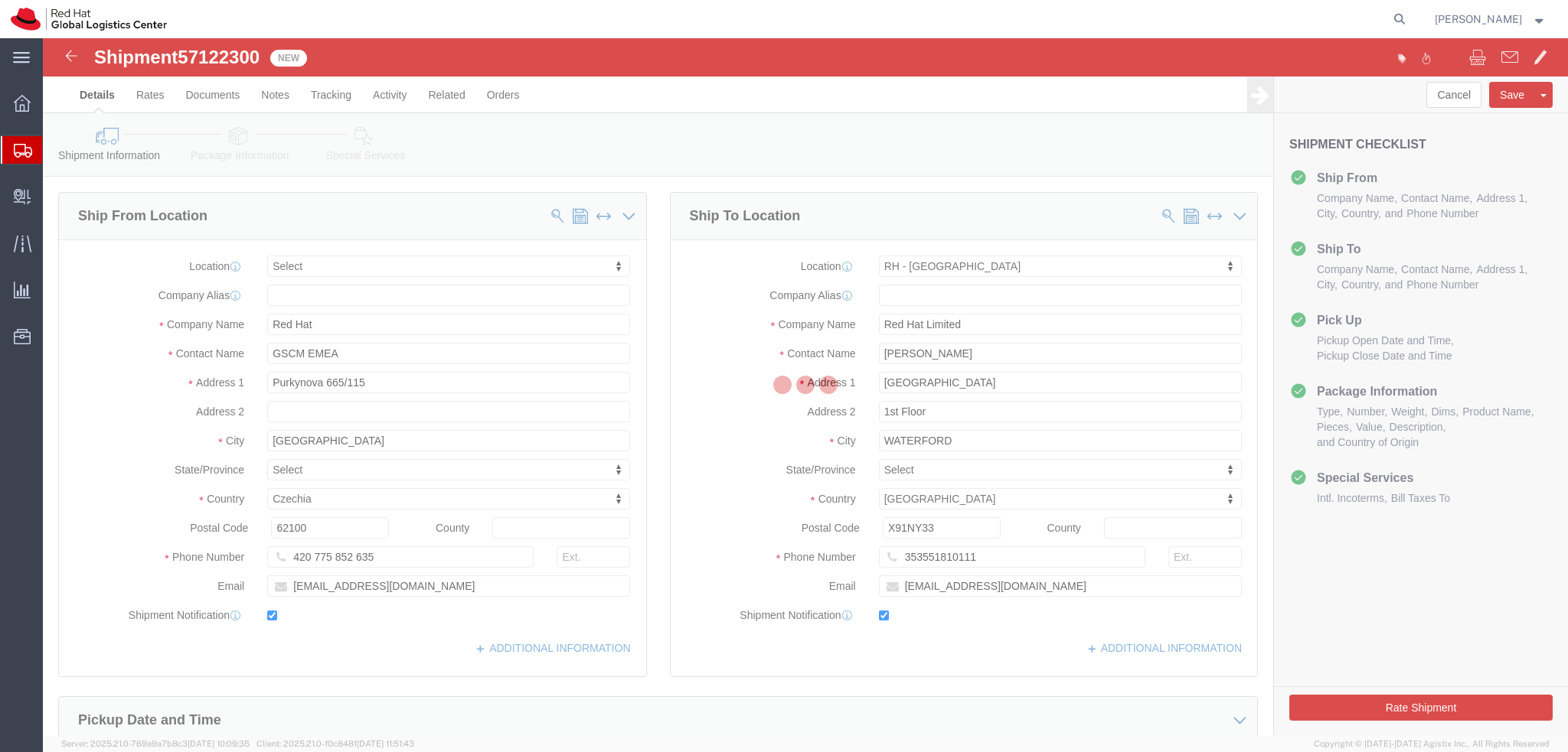
select select
select select "38045"
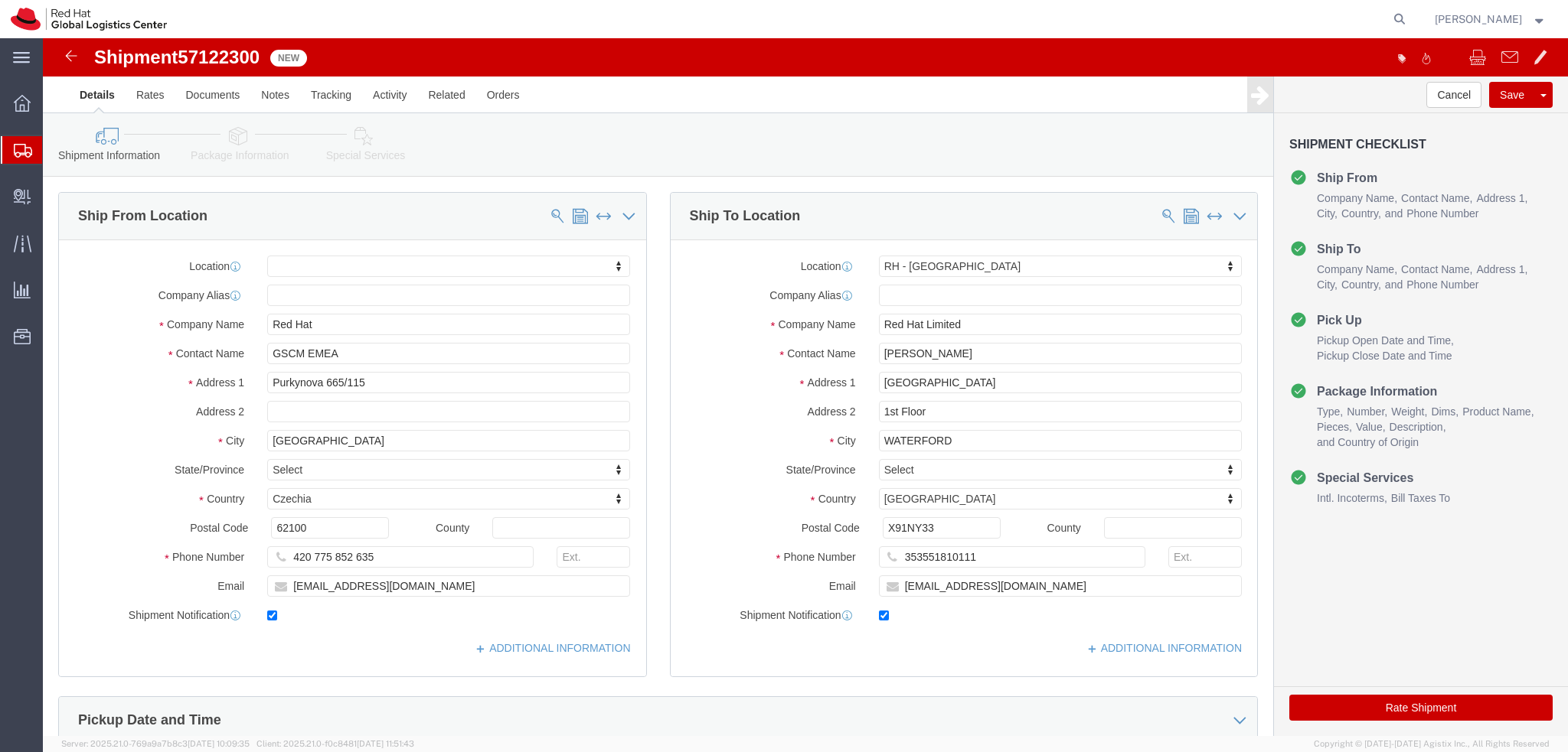
click icon
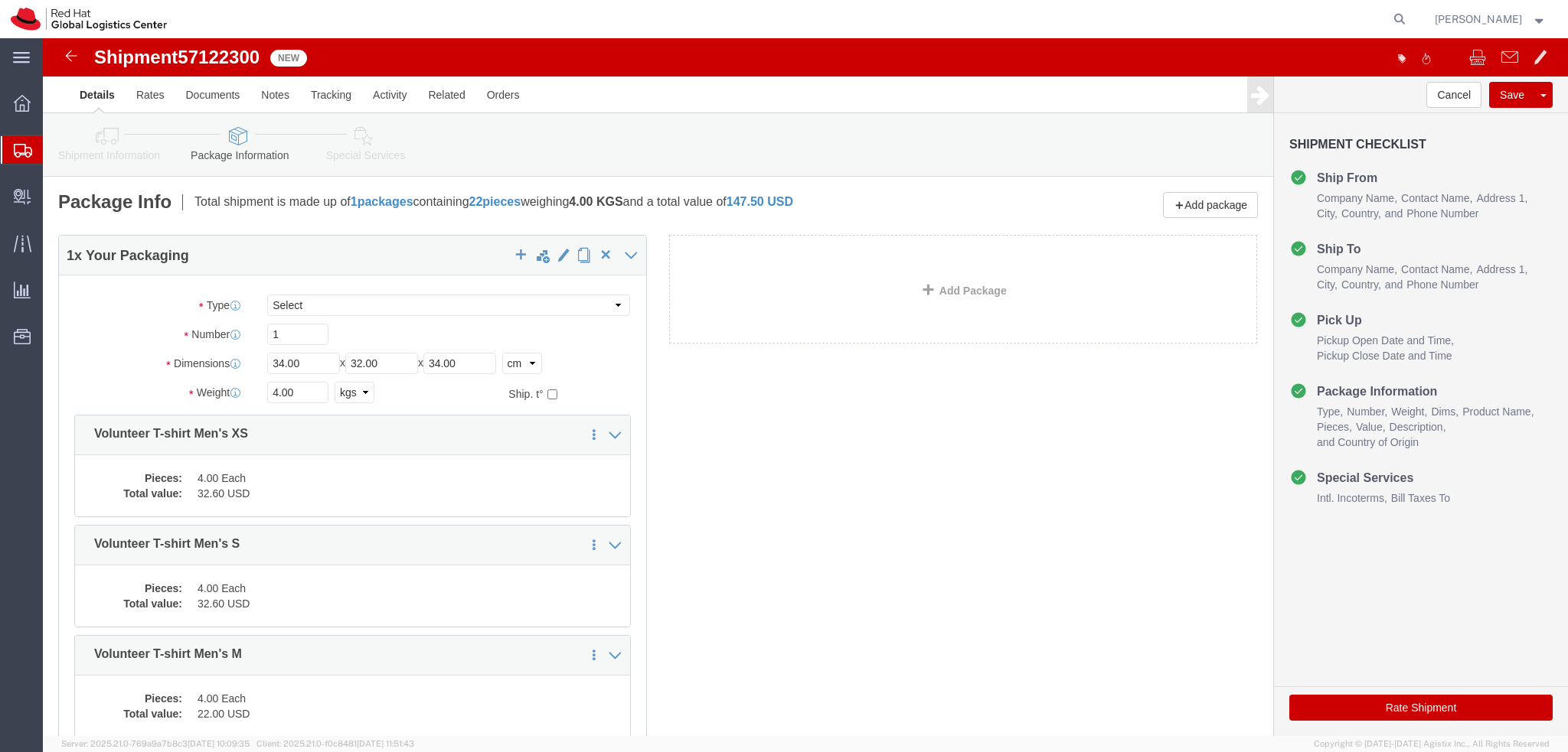
click icon
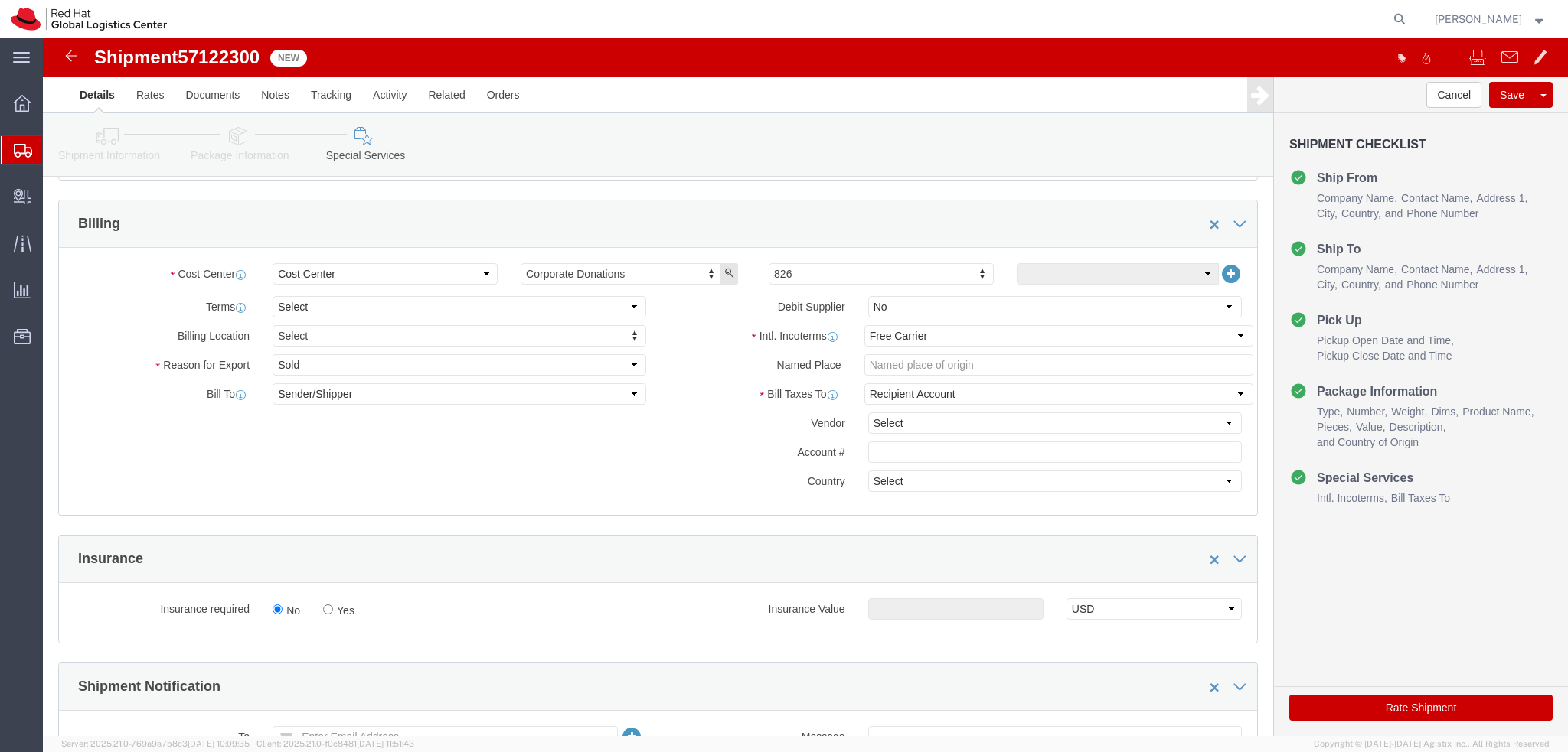
scroll to position [306, 0]
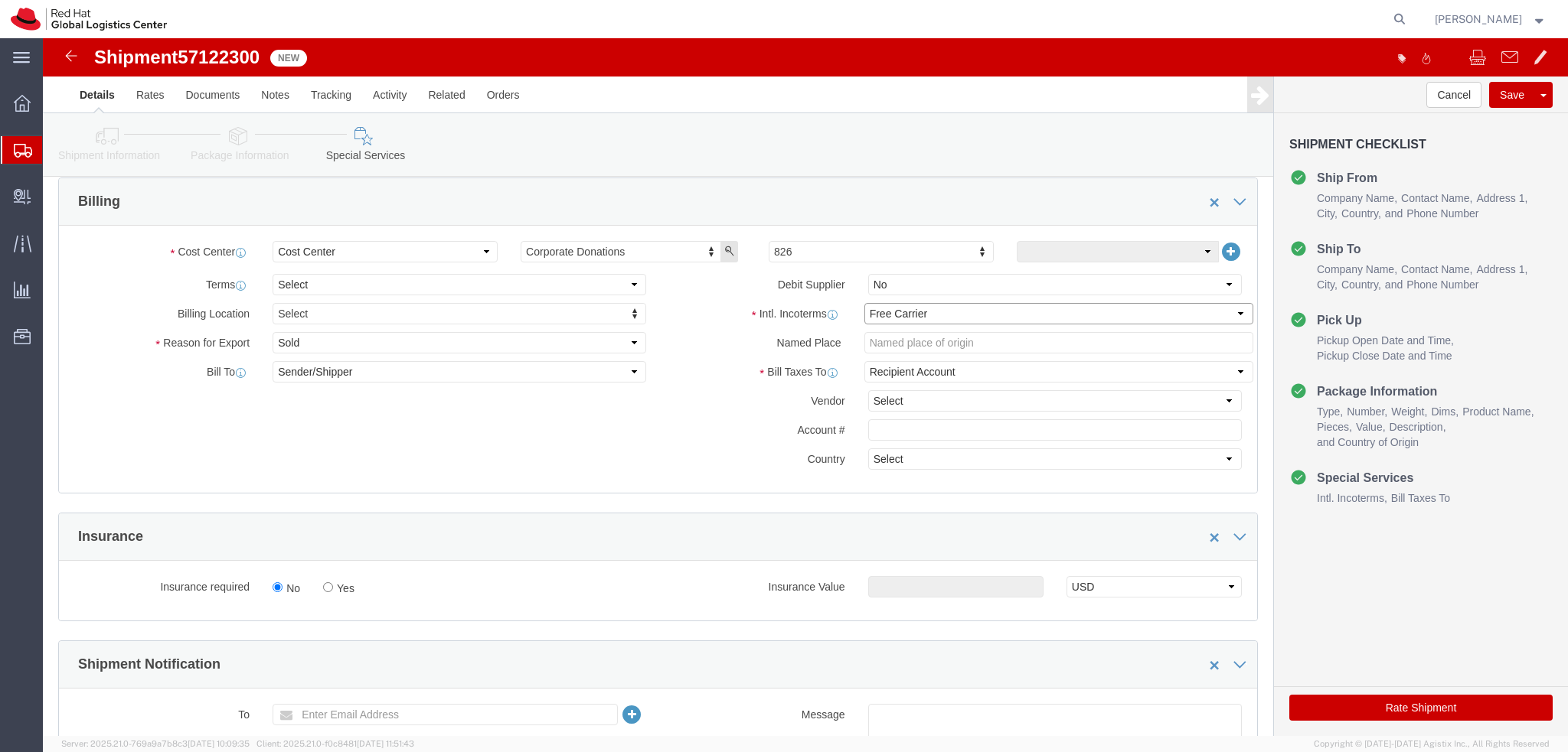
click select "Select Carriage Insurance Paid Carriage Paid To Cost and Freight Cost Insurance…"
select select "DDP"
click select "Select Carriage Insurance Paid Carriage Paid To Cost and Freight Cost Insurance…"
select select "SHIP"
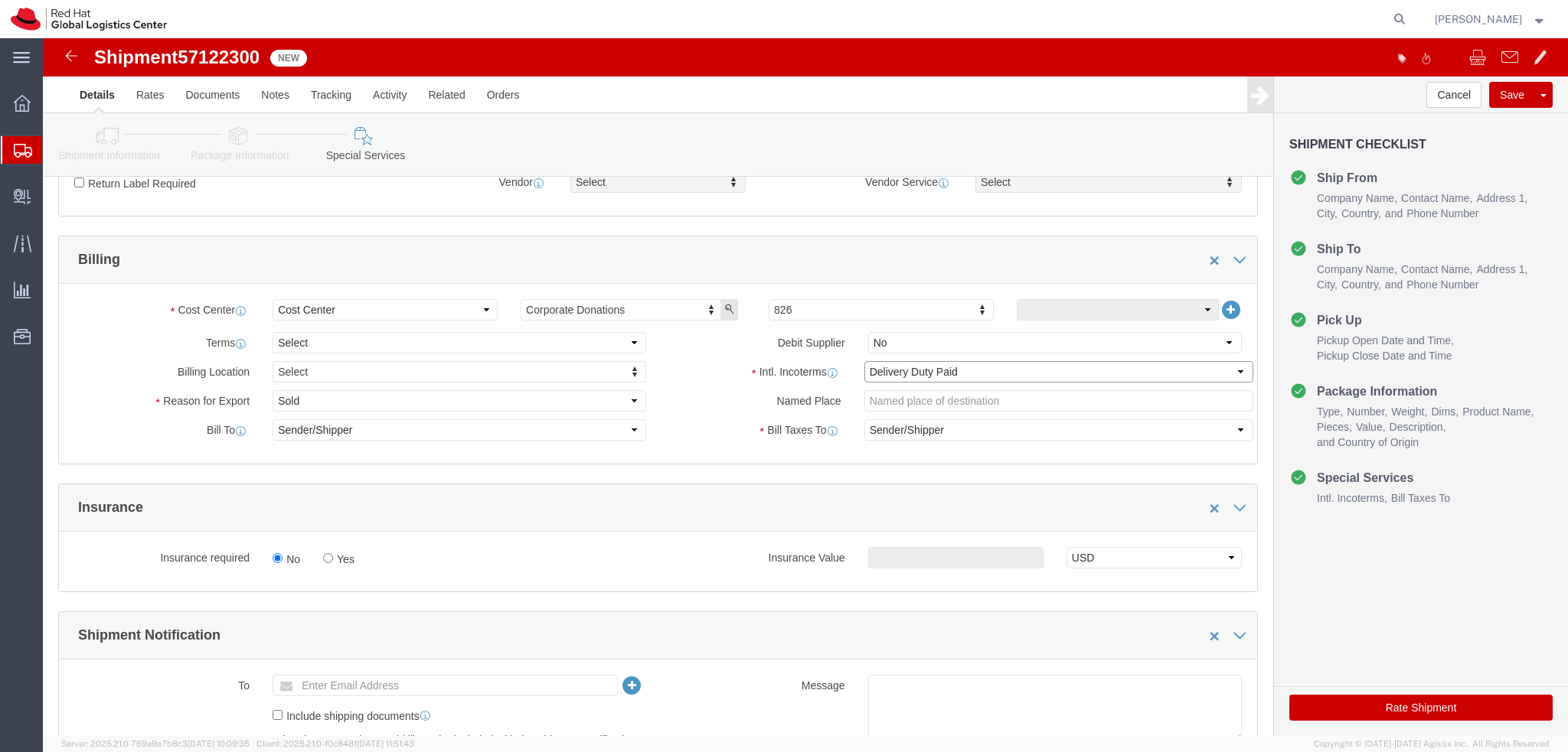
scroll to position [0, 0]
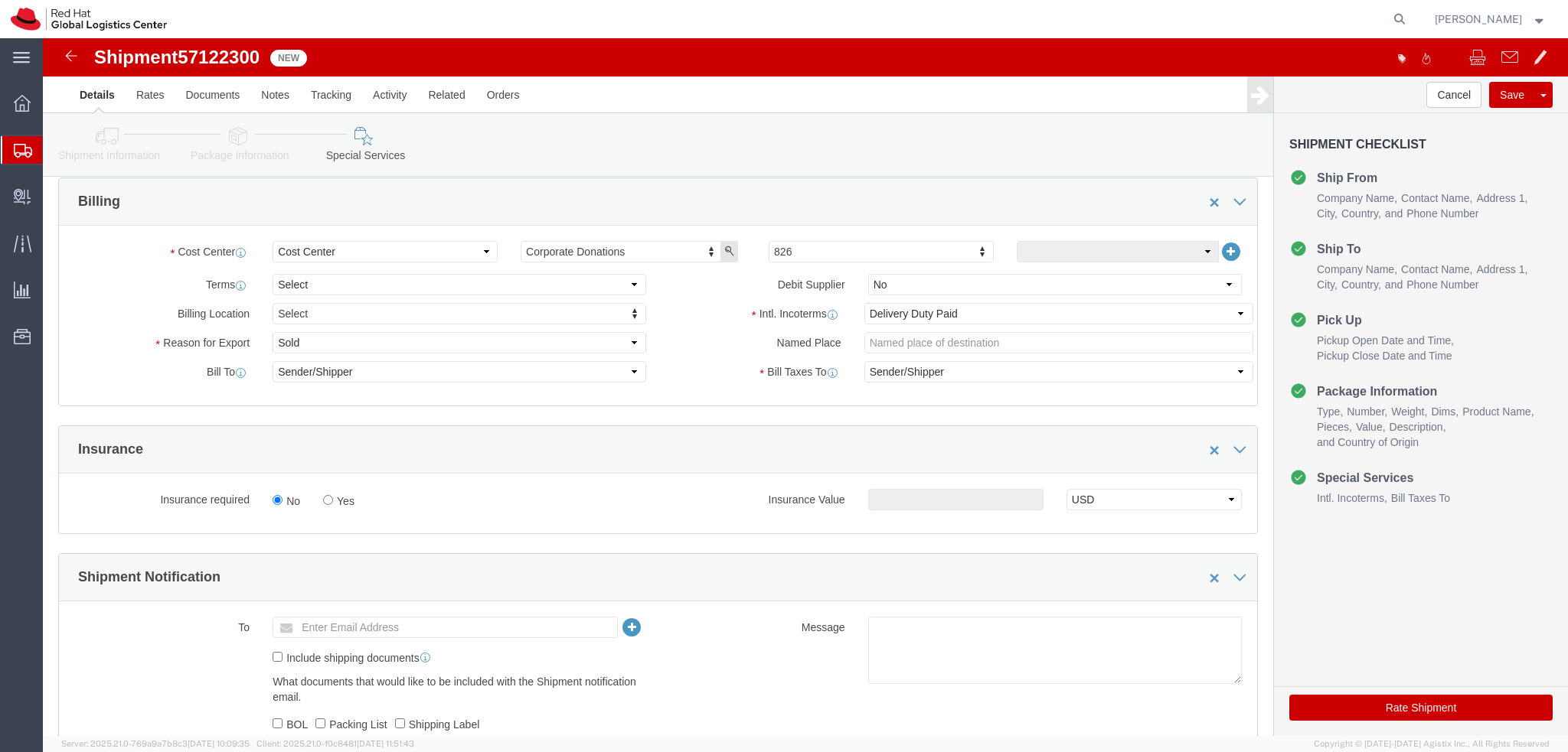
click div "Intl. Incoterms Select Carriage Insurance Paid Carriage Paid To Cost and Freigh…"
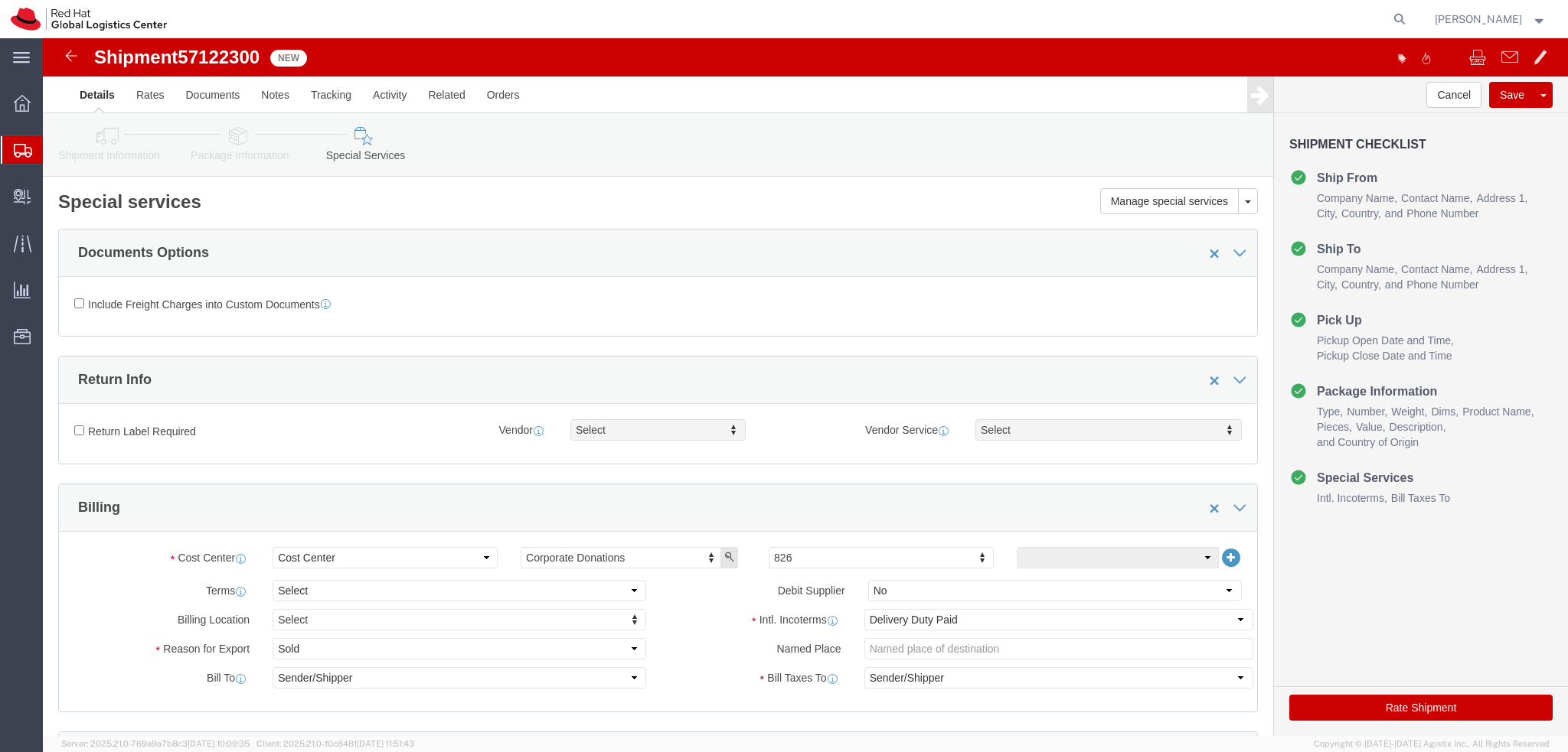
click button "Rate Shipment"
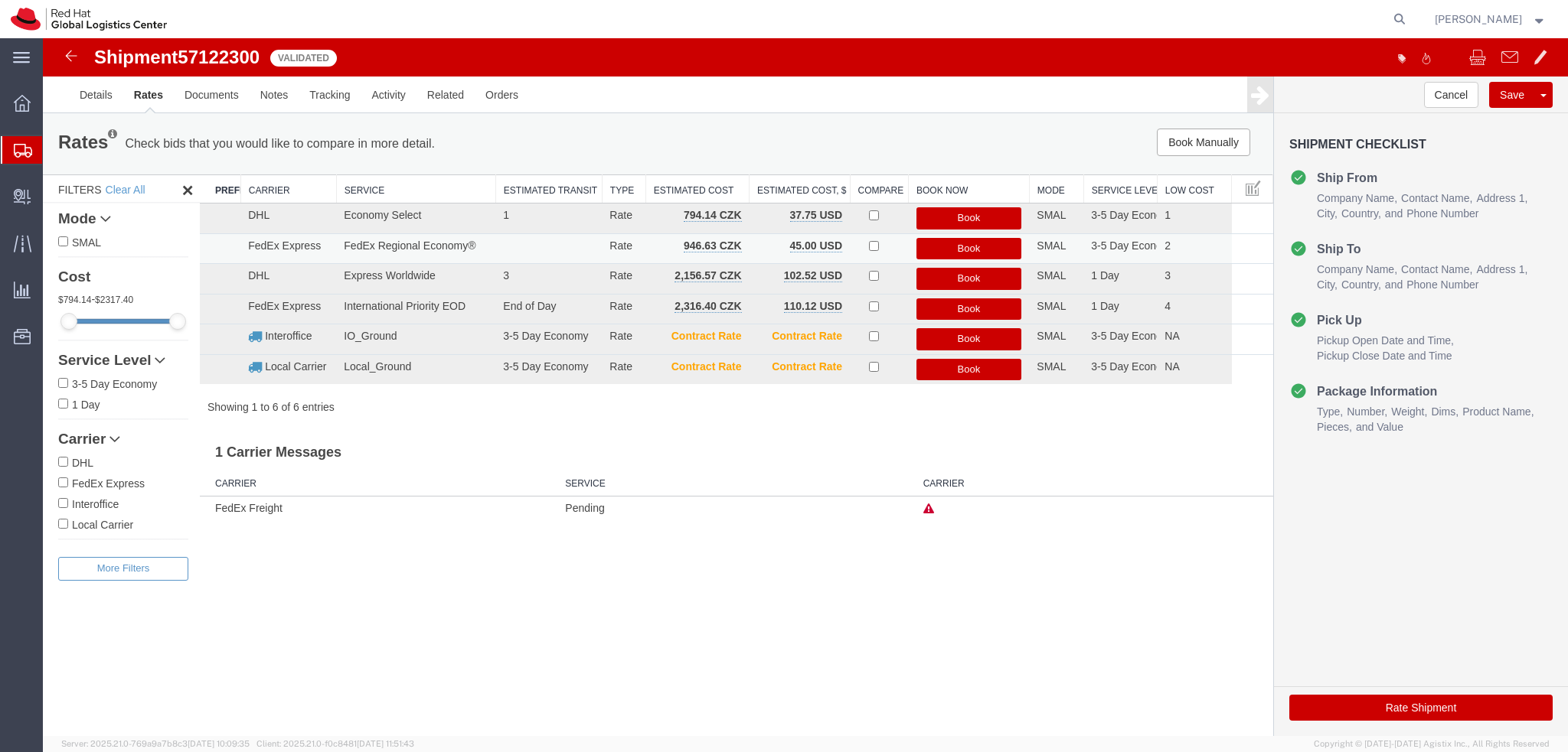
click at [970, 246] on button "Book" at bounding box center [969, 249] width 106 height 22
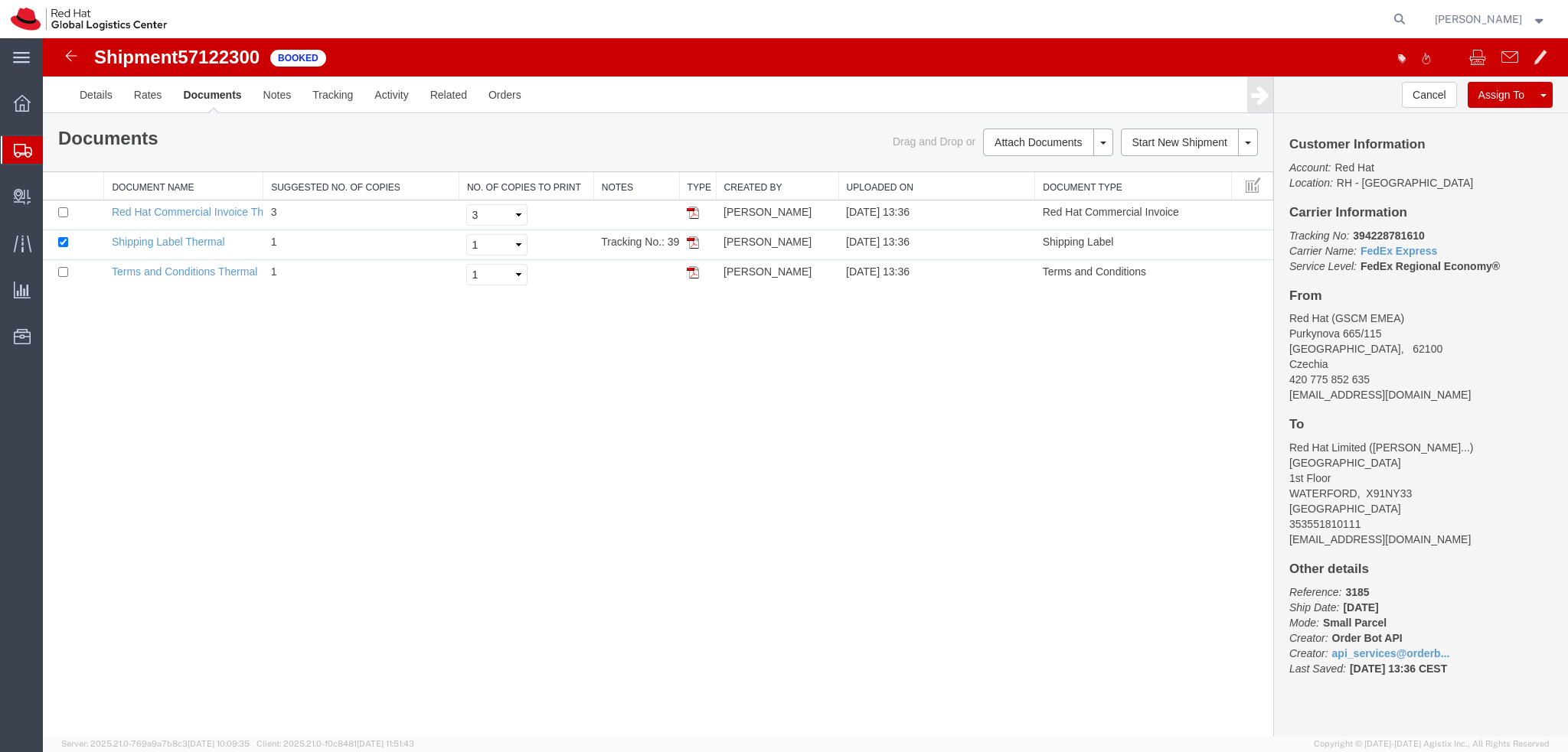
click at [1384, 228] on p "Tracking No: 394228781610 Carrier Name: FedEx Express FedEx Express Service Lev…" at bounding box center [1420, 250] width 263 height 46
click at [1395, 235] on b "394228781610" at bounding box center [1388, 235] width 71 height 13
copy b "394228781610"
drag, startPoint x: 192, startPoint y: 241, endPoint x: 662, endPoint y: 501, distance: 537.1
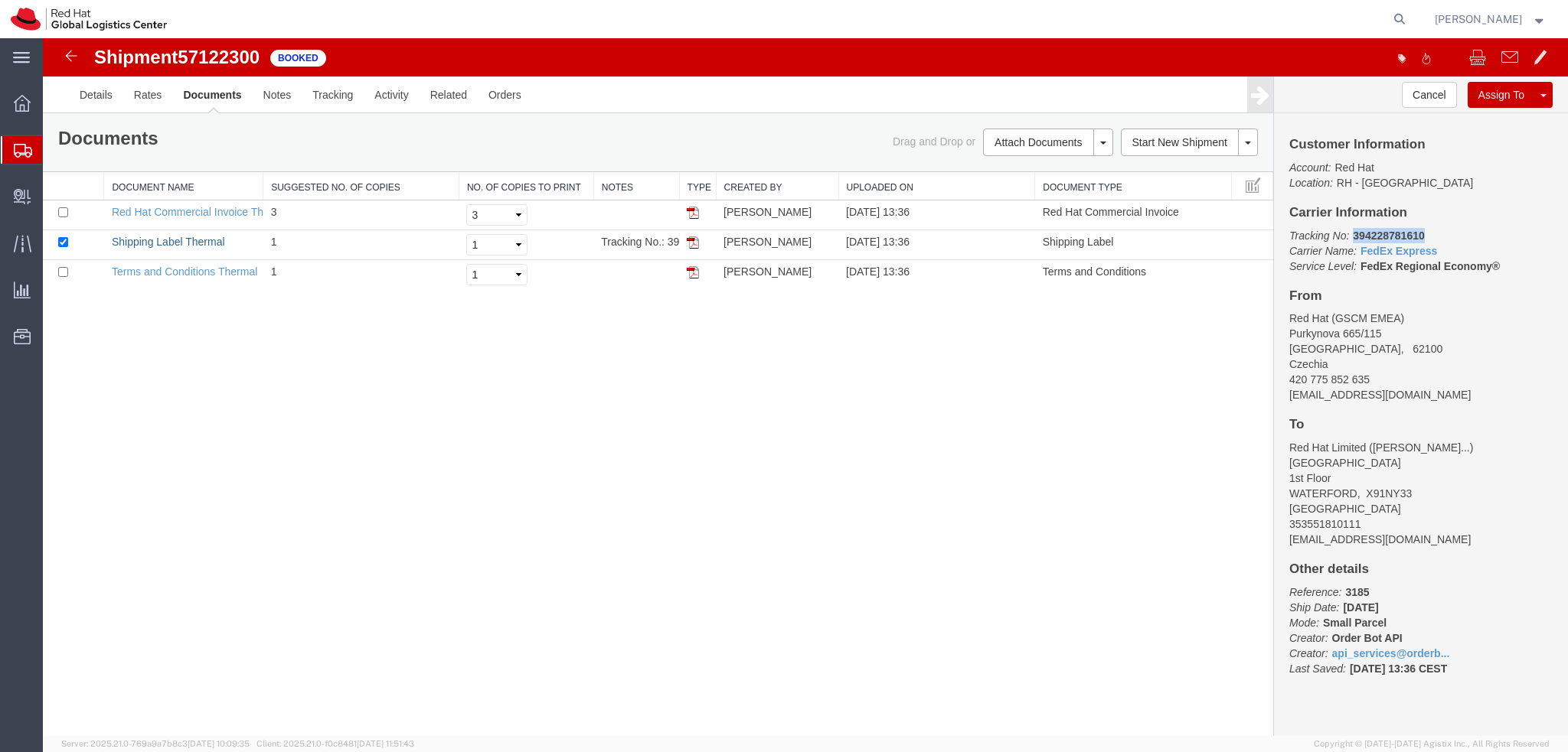
click at [192, 241] on link "Shipping Label Thermal" at bounding box center [168, 241] width 114 height 13
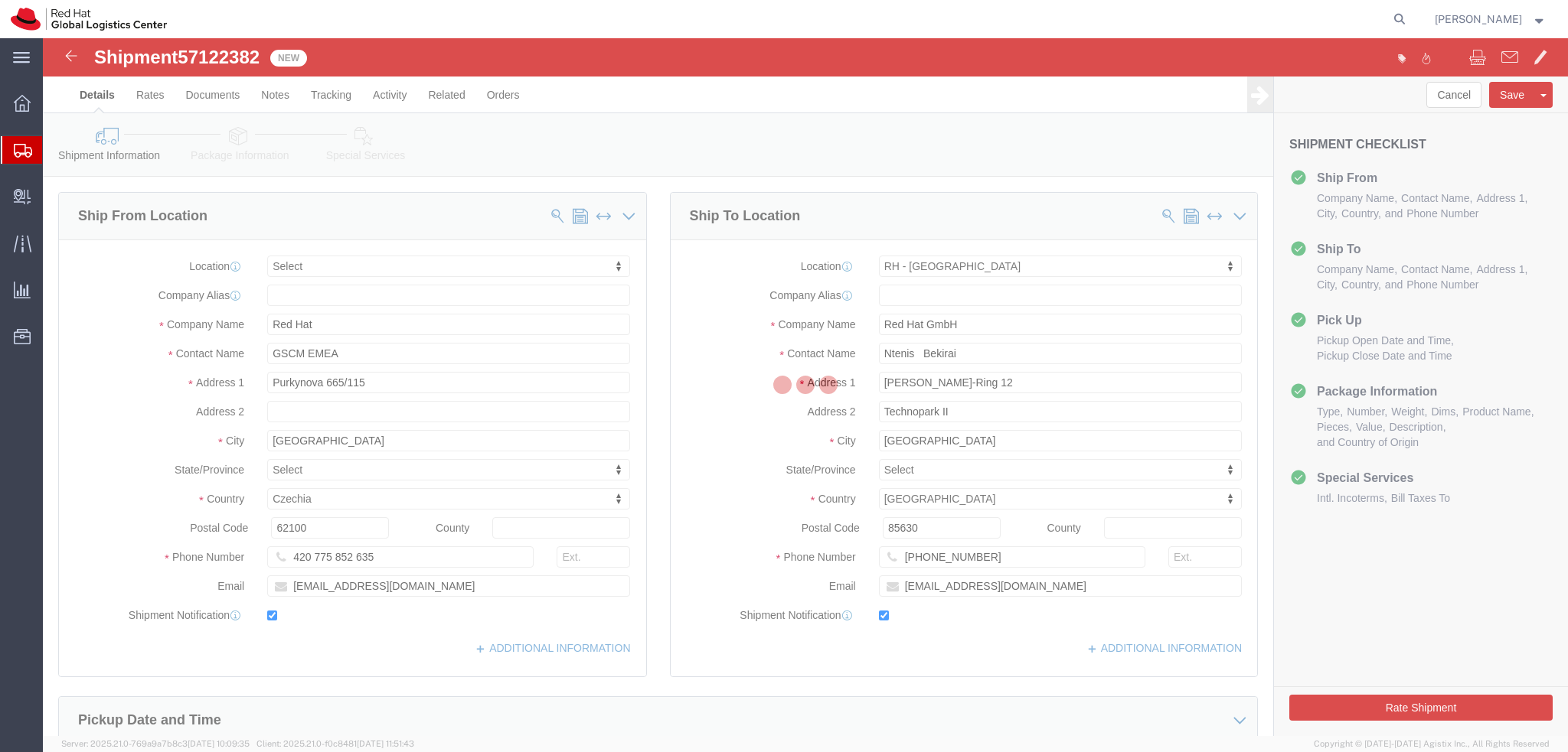
select select
select select "37988"
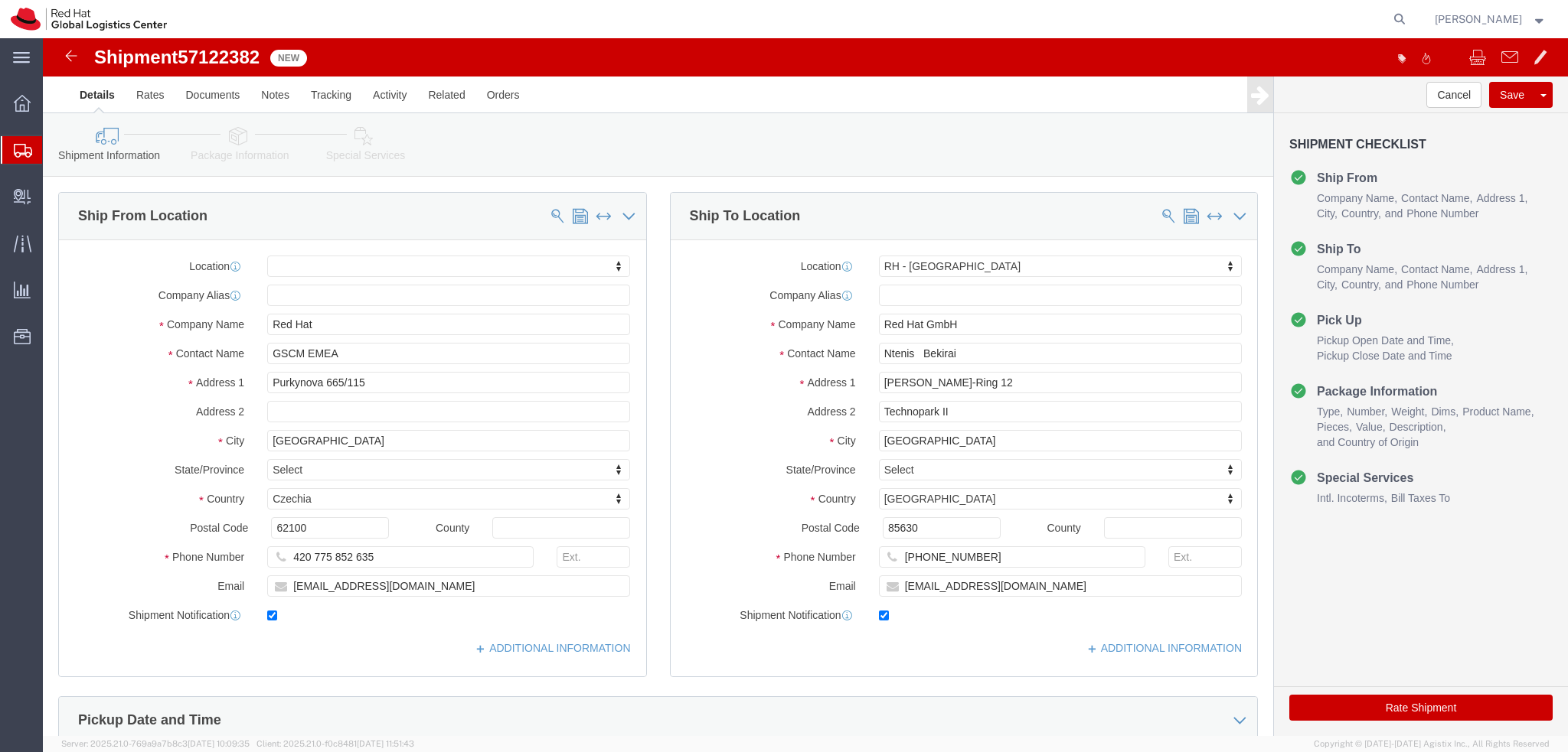
click link "Package Information"
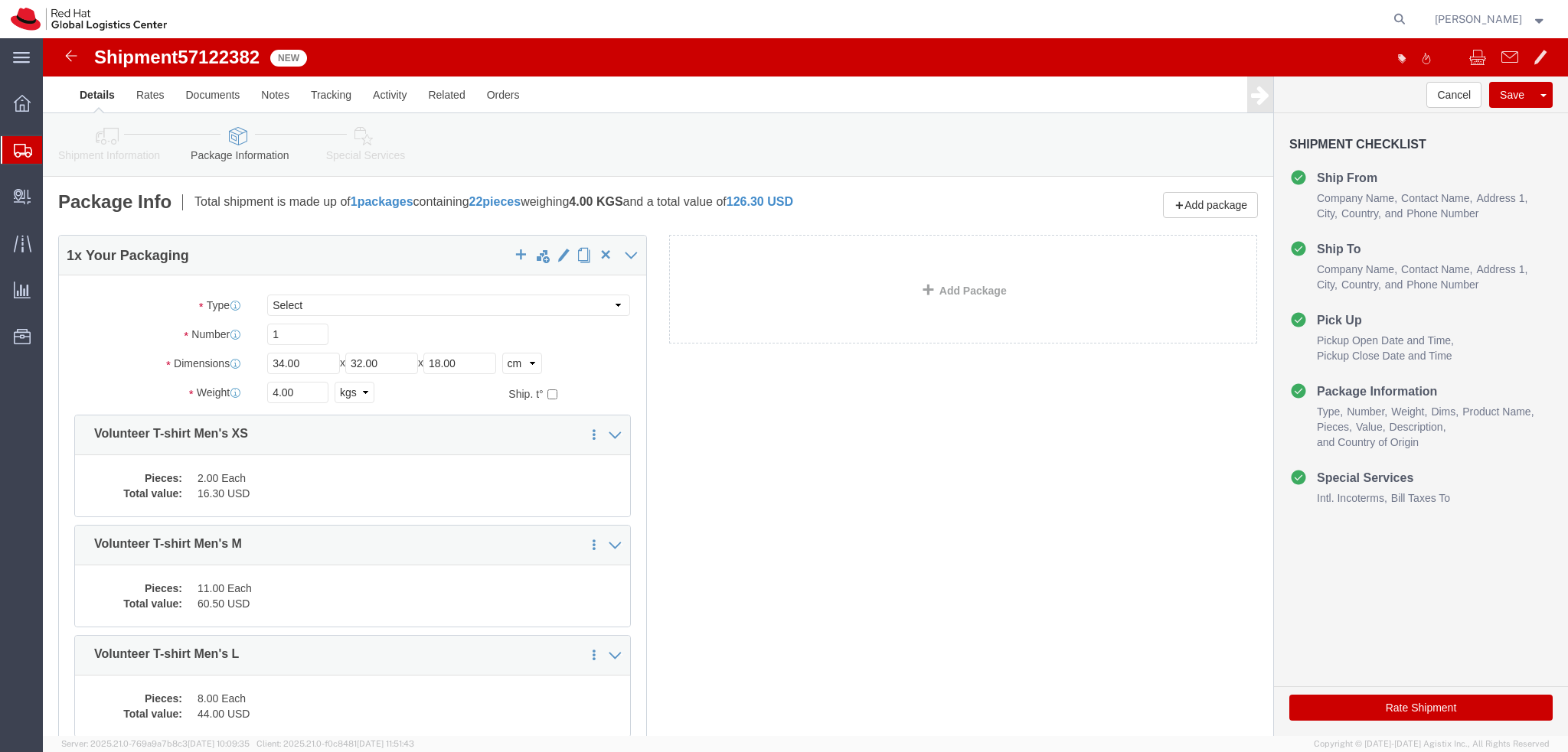
click icon
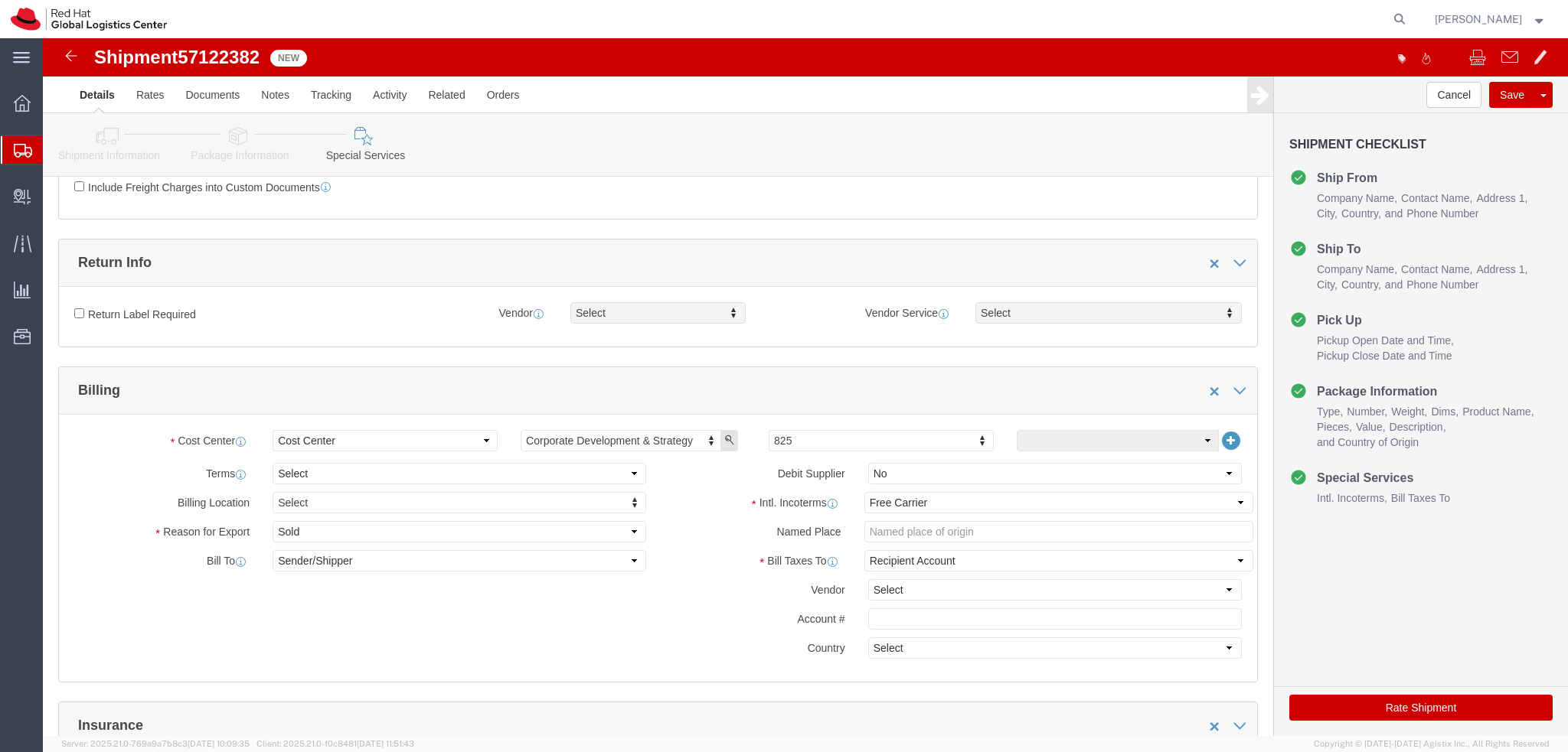
scroll to position [306, 0]
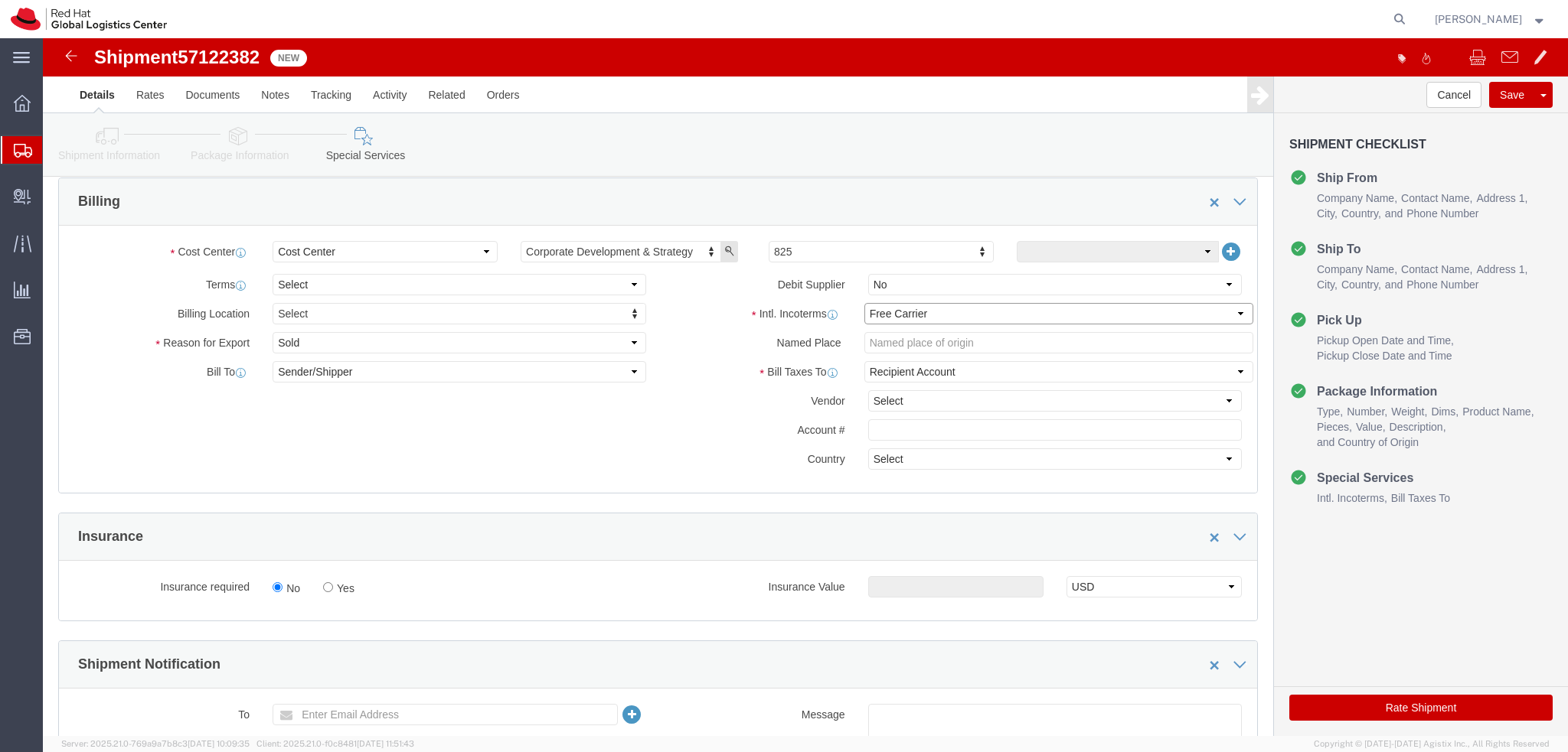
click select "Select Carriage Insurance Paid Carriage Paid To Cost and Freight Cost Insurance…"
select select "DDP"
click select "Select Carriage Insurance Paid Carriage Paid To Cost and Freight Cost Insurance…"
select select "SHIP"
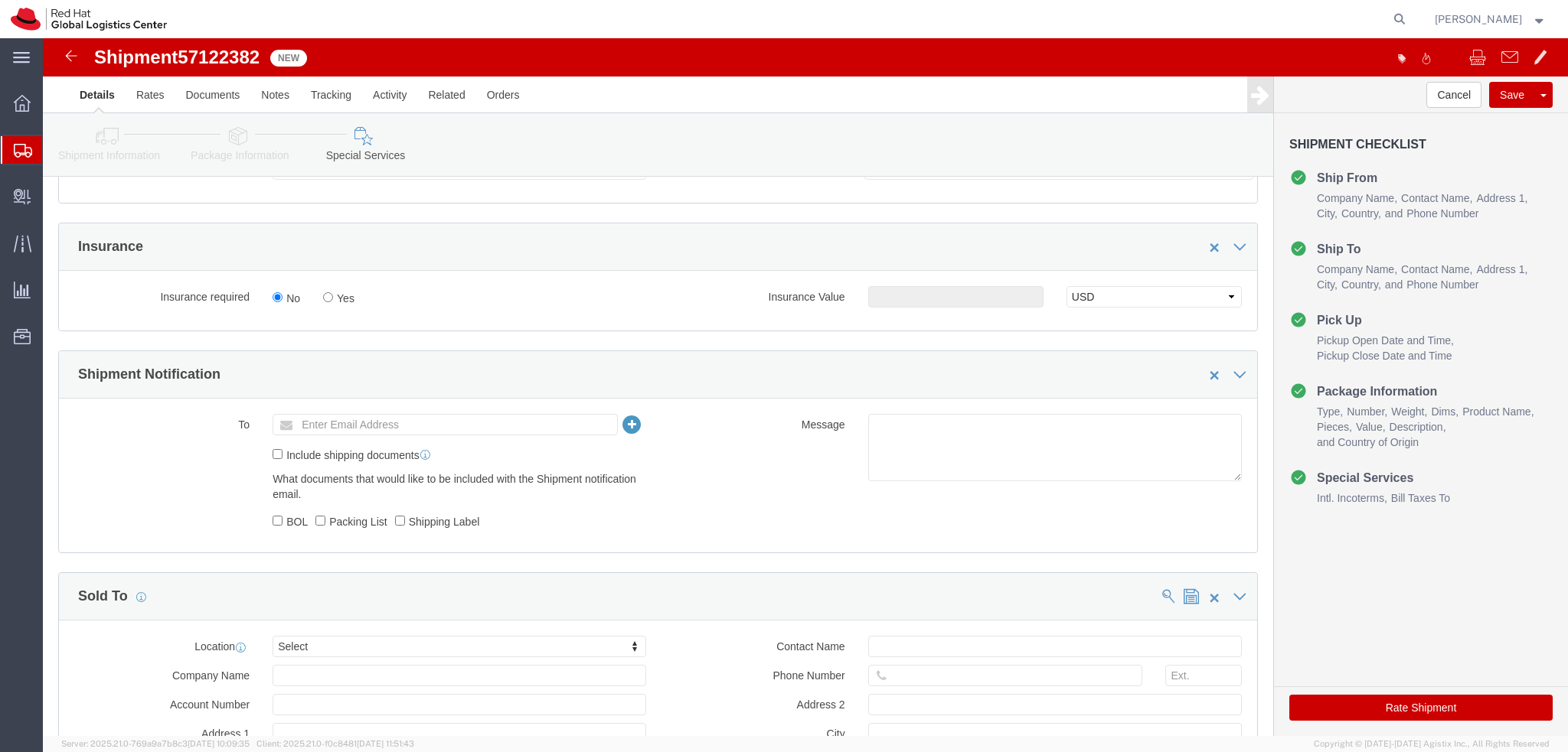
scroll to position [689, 0]
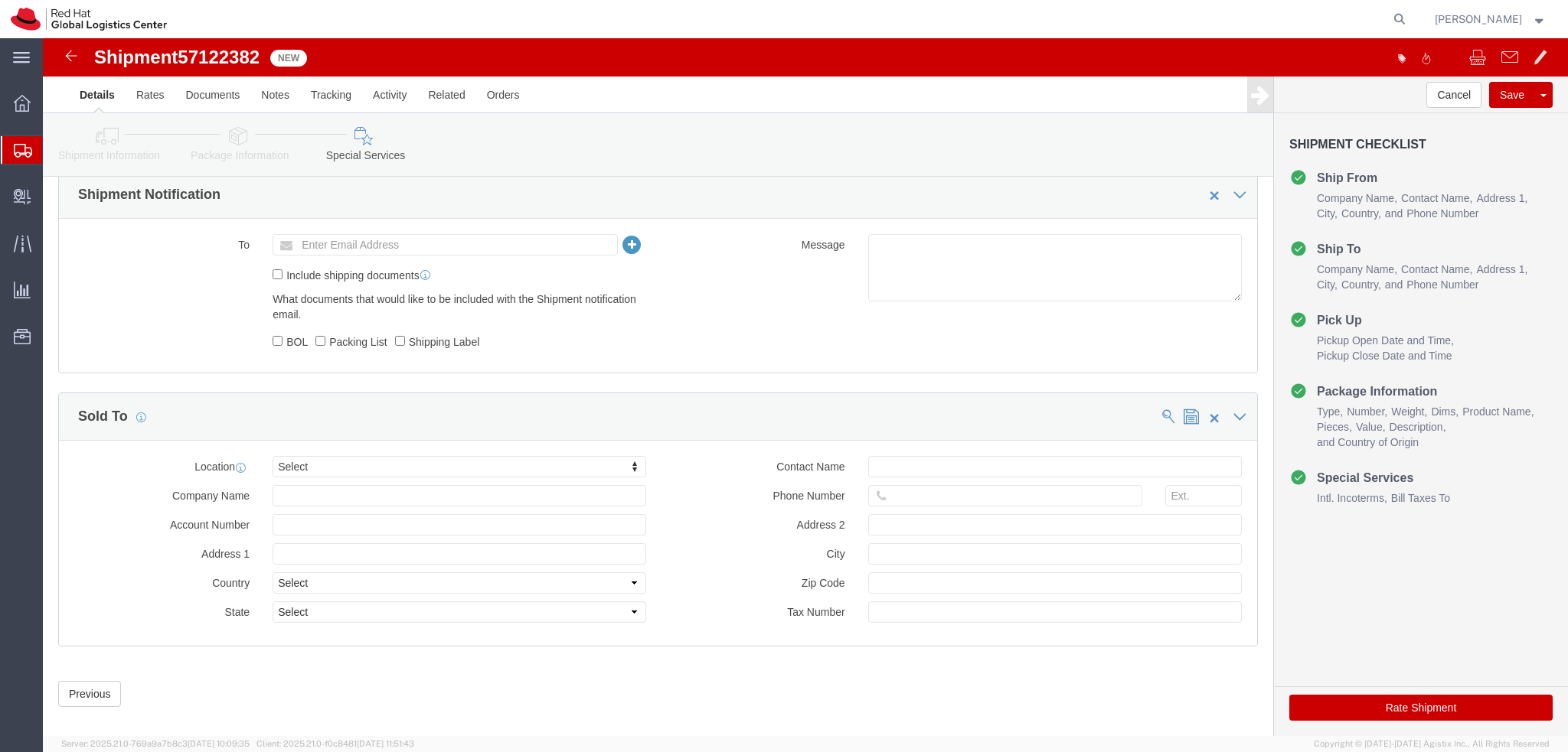
click button "Rate Shipment"
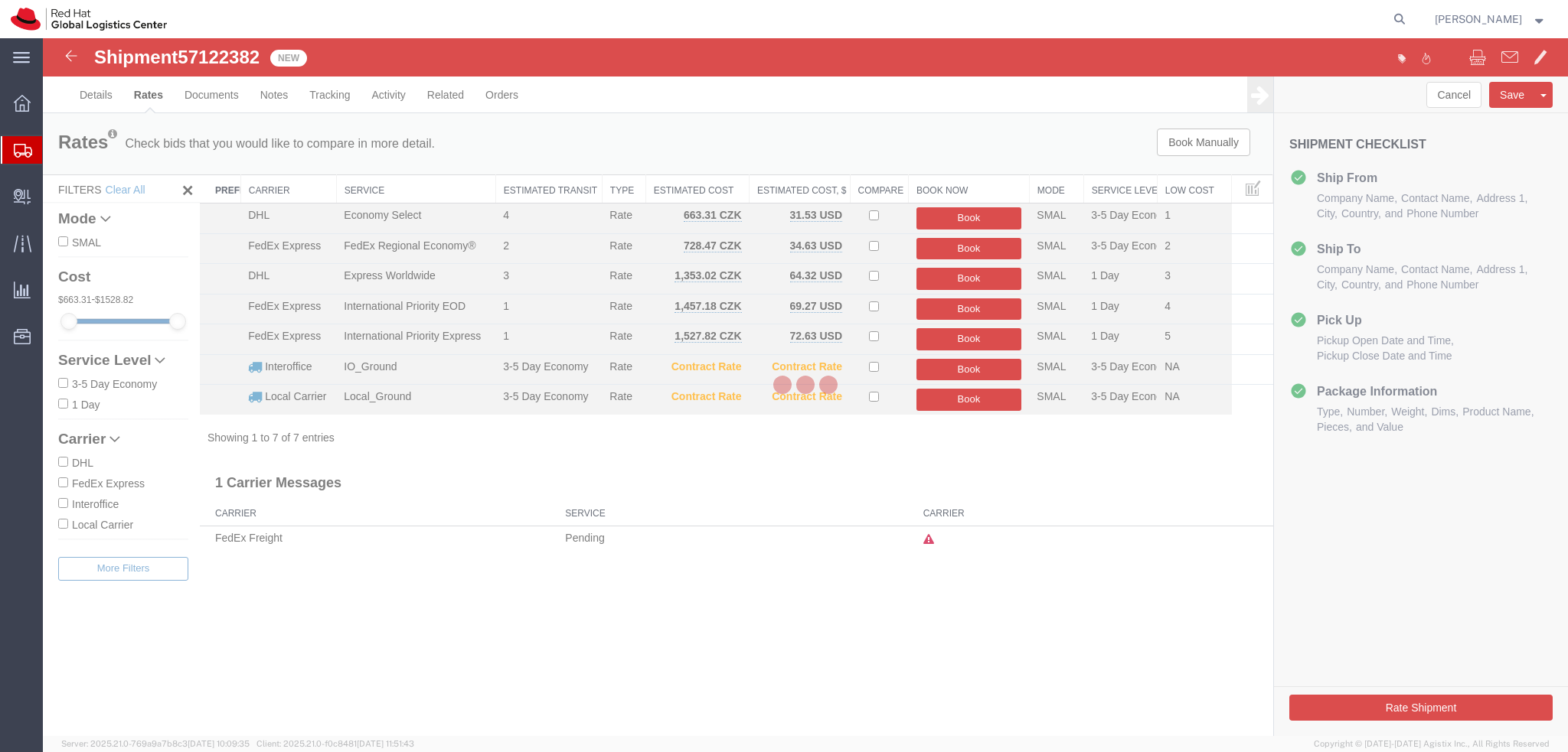
scroll to position [0, 0]
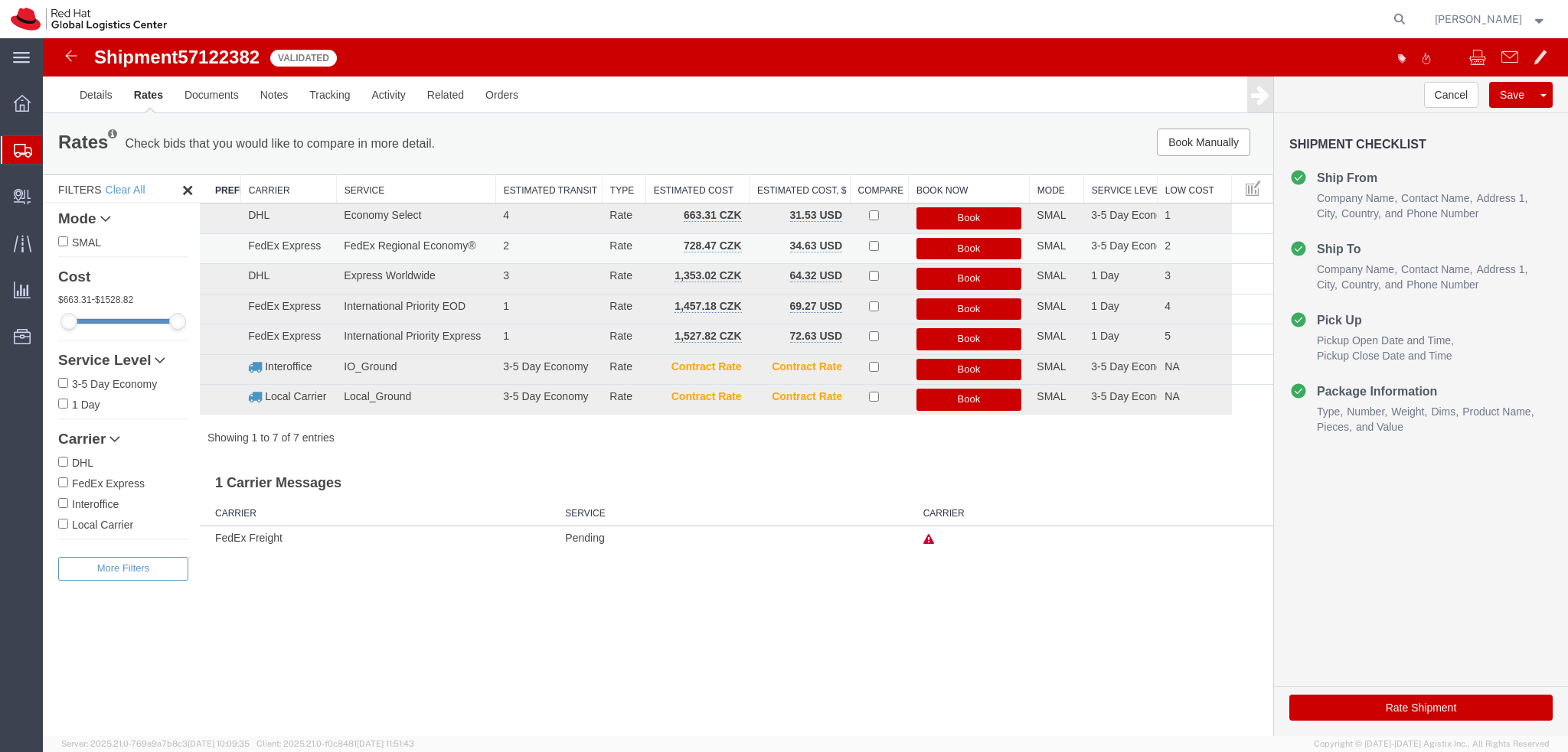
click at [992, 243] on button "Book" at bounding box center [969, 249] width 106 height 22
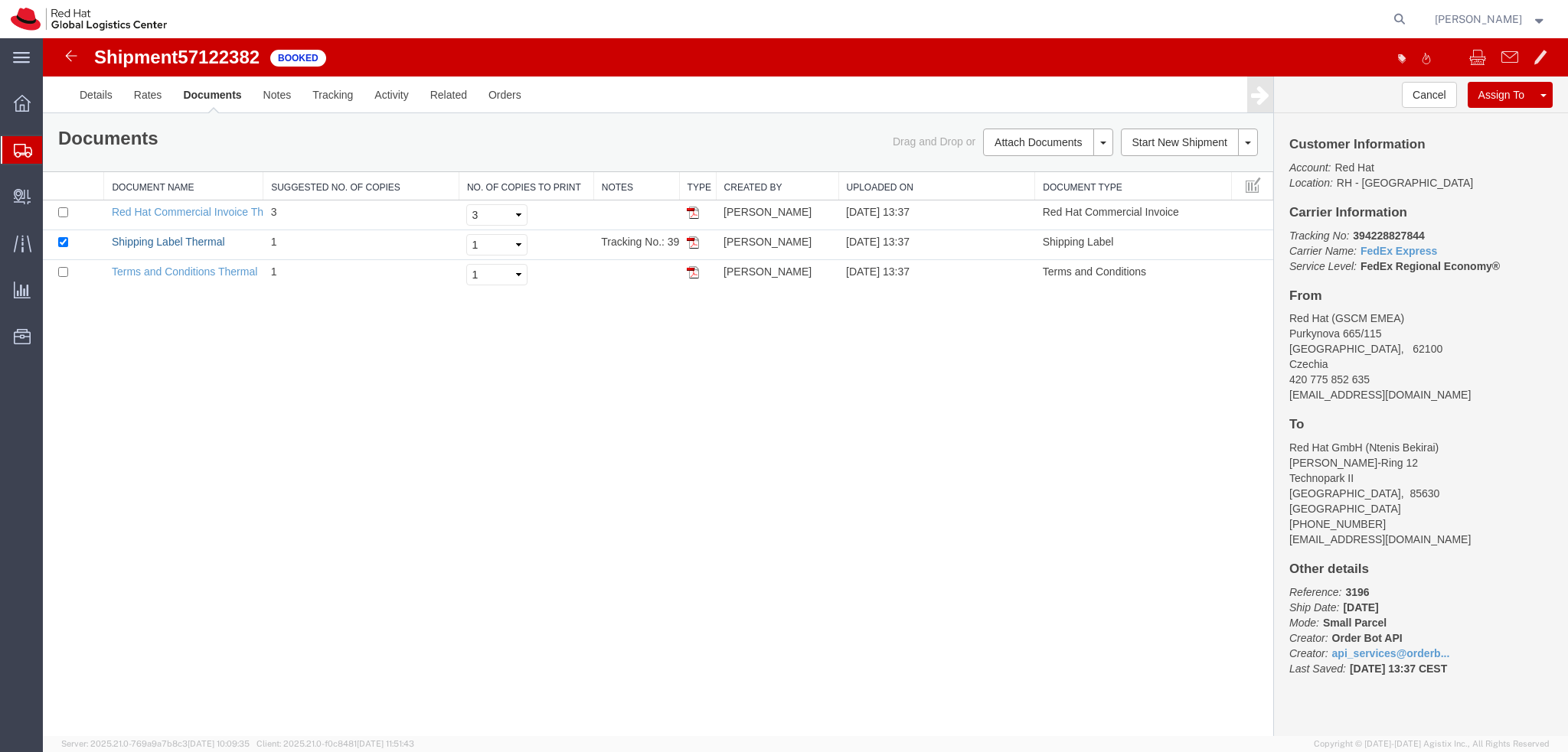
drag, startPoint x: 203, startPoint y: 240, endPoint x: 523, endPoint y: 360, distance: 341.8
click at [203, 240] on link "Shipping Label Thermal" at bounding box center [168, 241] width 114 height 13
click at [1389, 235] on b "394228827844" at bounding box center [1388, 235] width 71 height 13
copy b "394228827844"
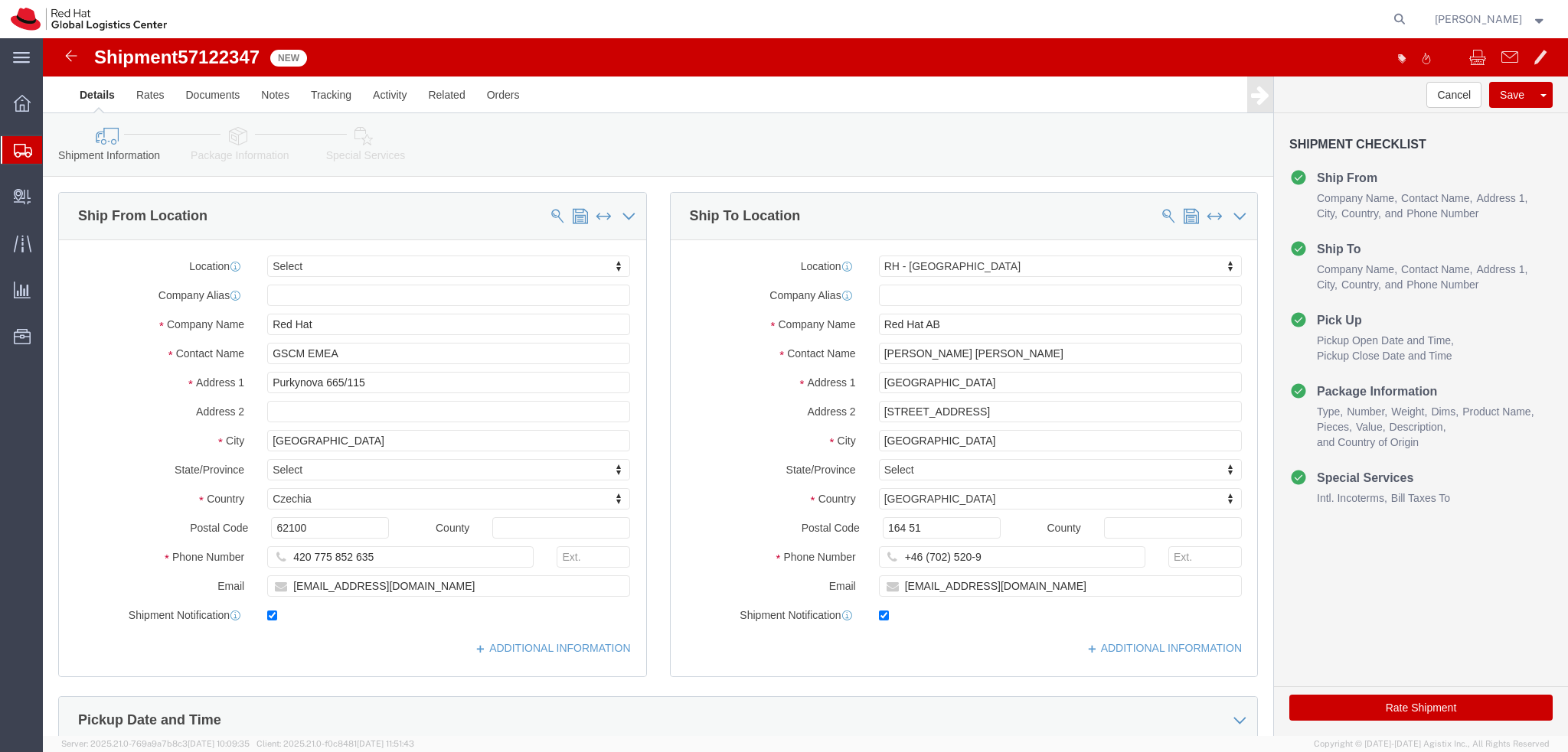
select select
select select "38029"
click icon
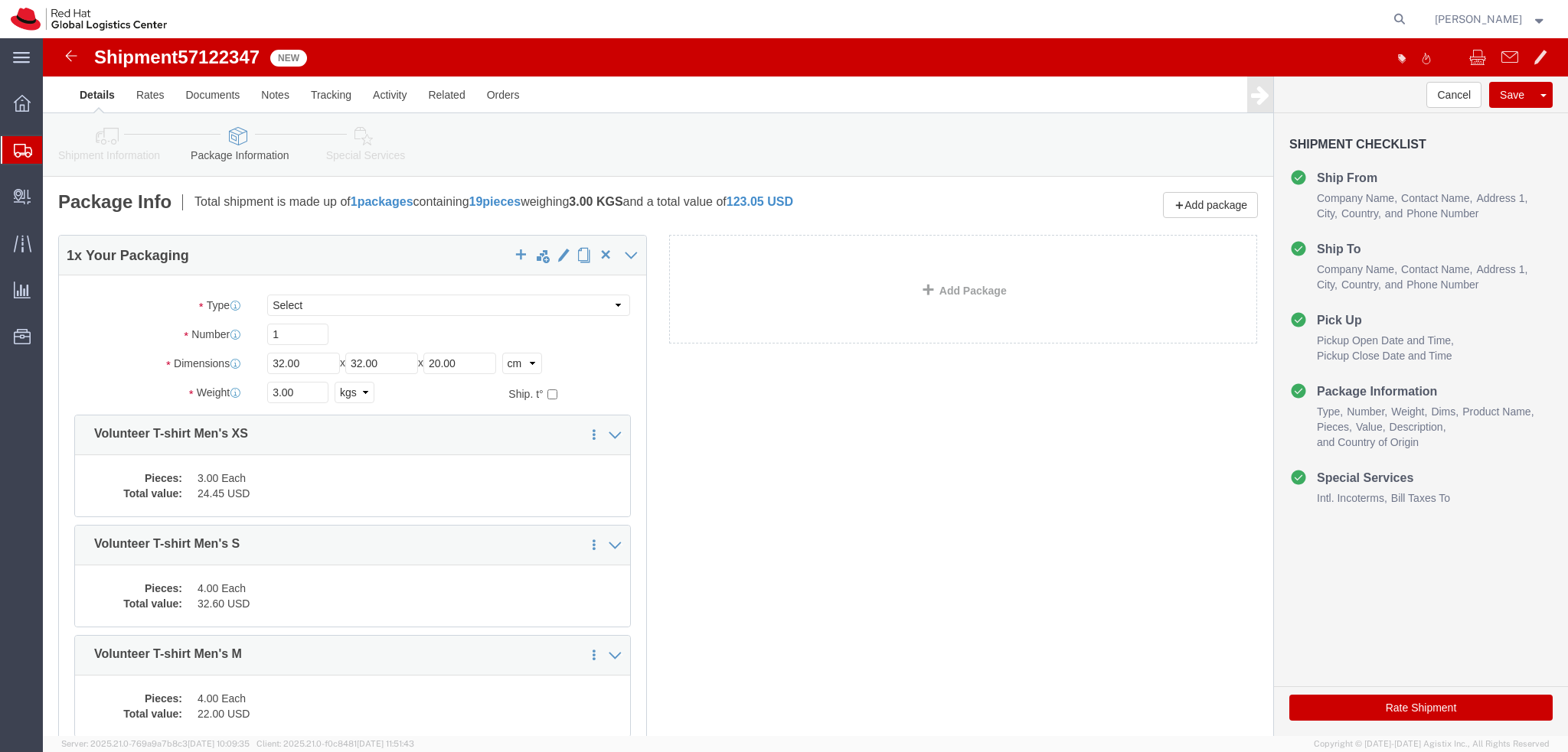
click icon
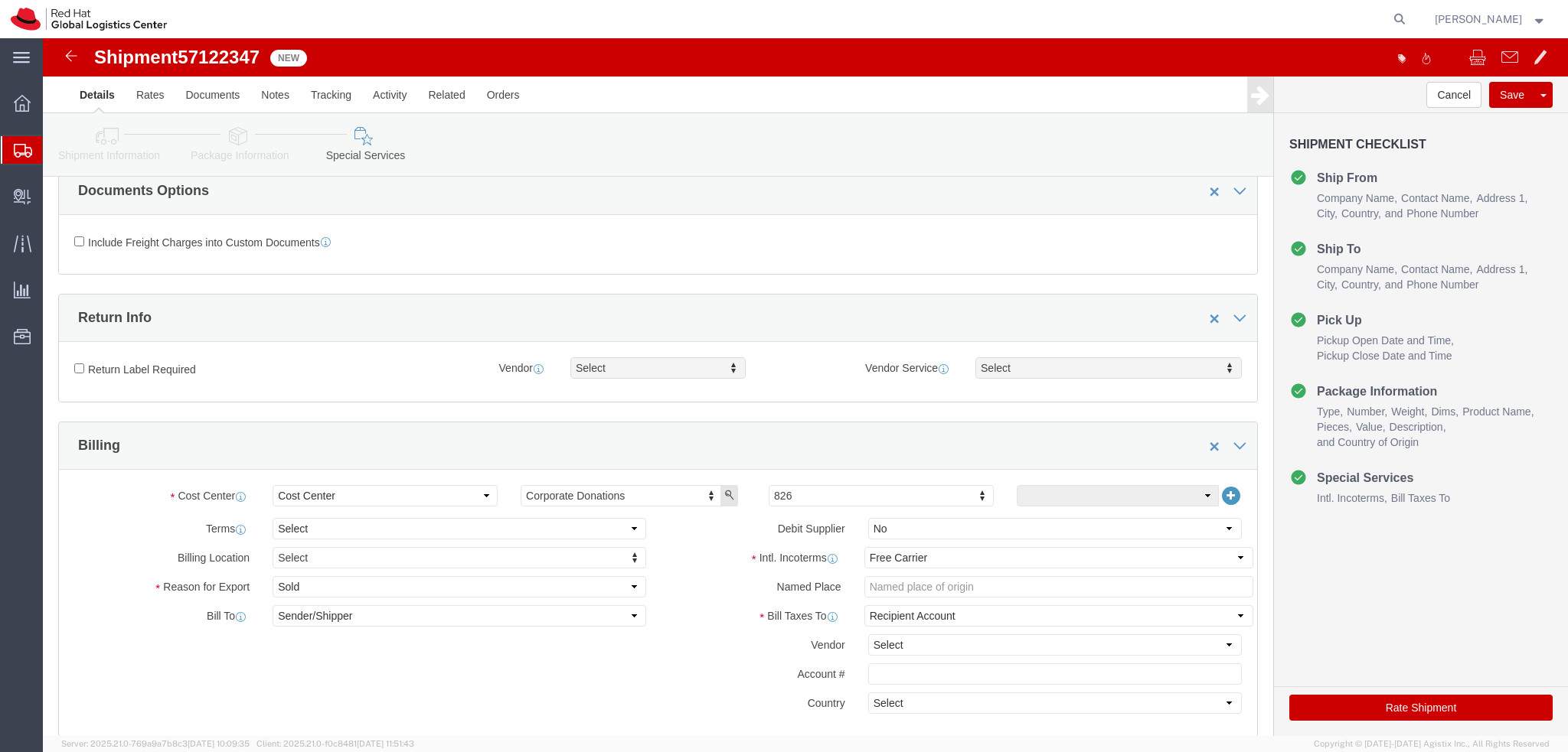
scroll to position [153, 0]
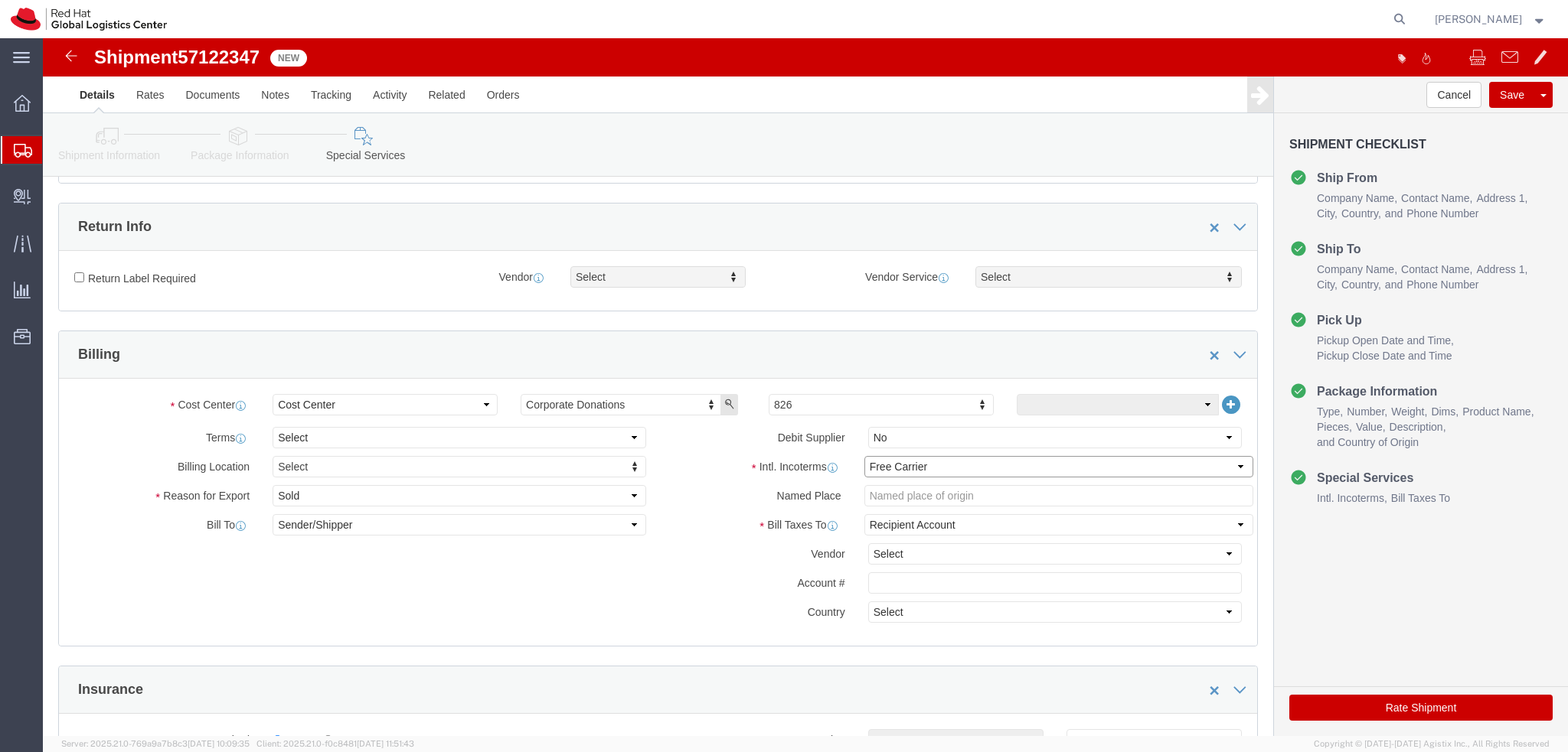
click select "Select Carriage Insurance Paid Carriage Paid To Cost and Freight Cost Insurance…"
select select "DDP"
click select "Select Carriage Insurance Paid Carriage Paid To Cost and Freight Cost Insurance…"
select select "SHIP"
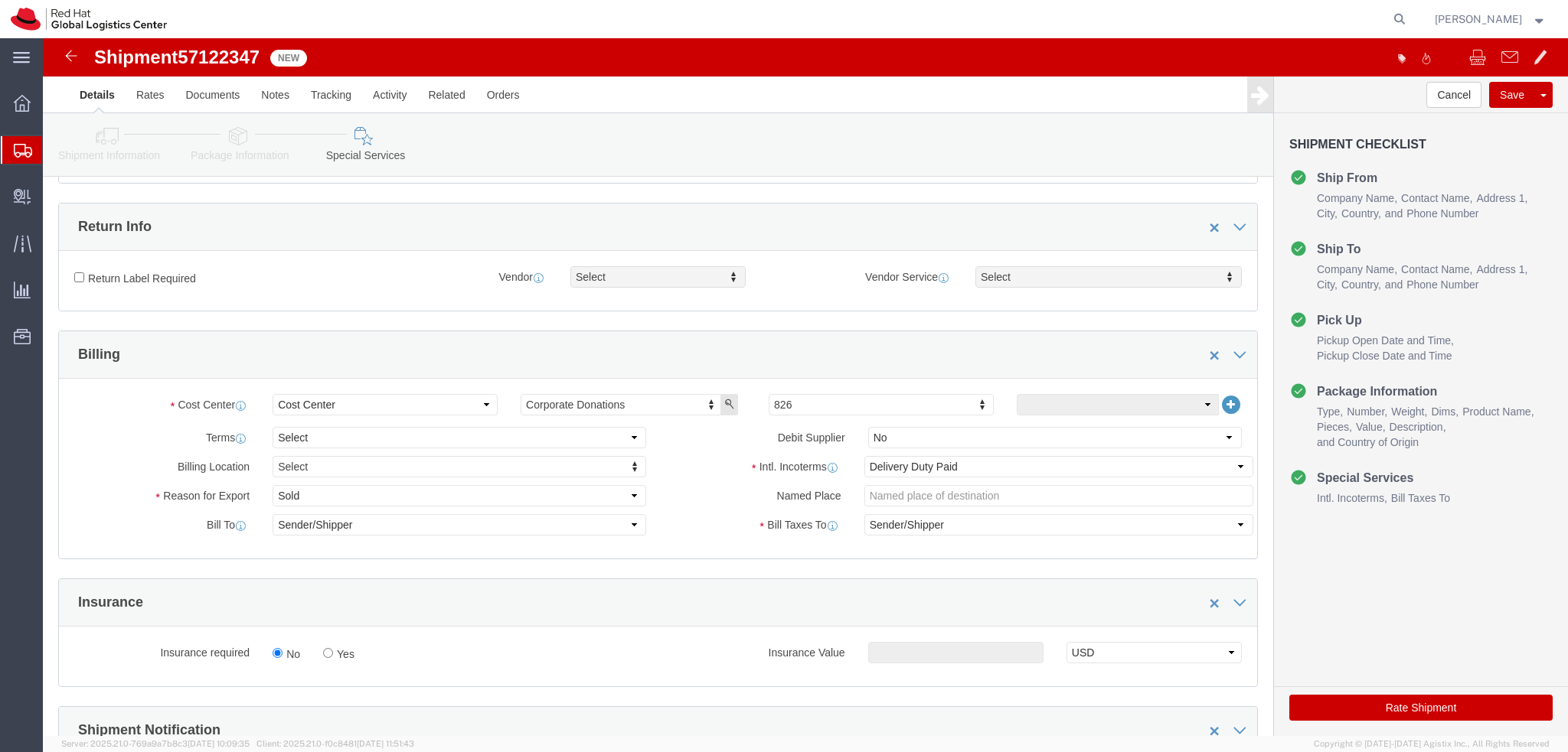
click button "Rate Shipment"
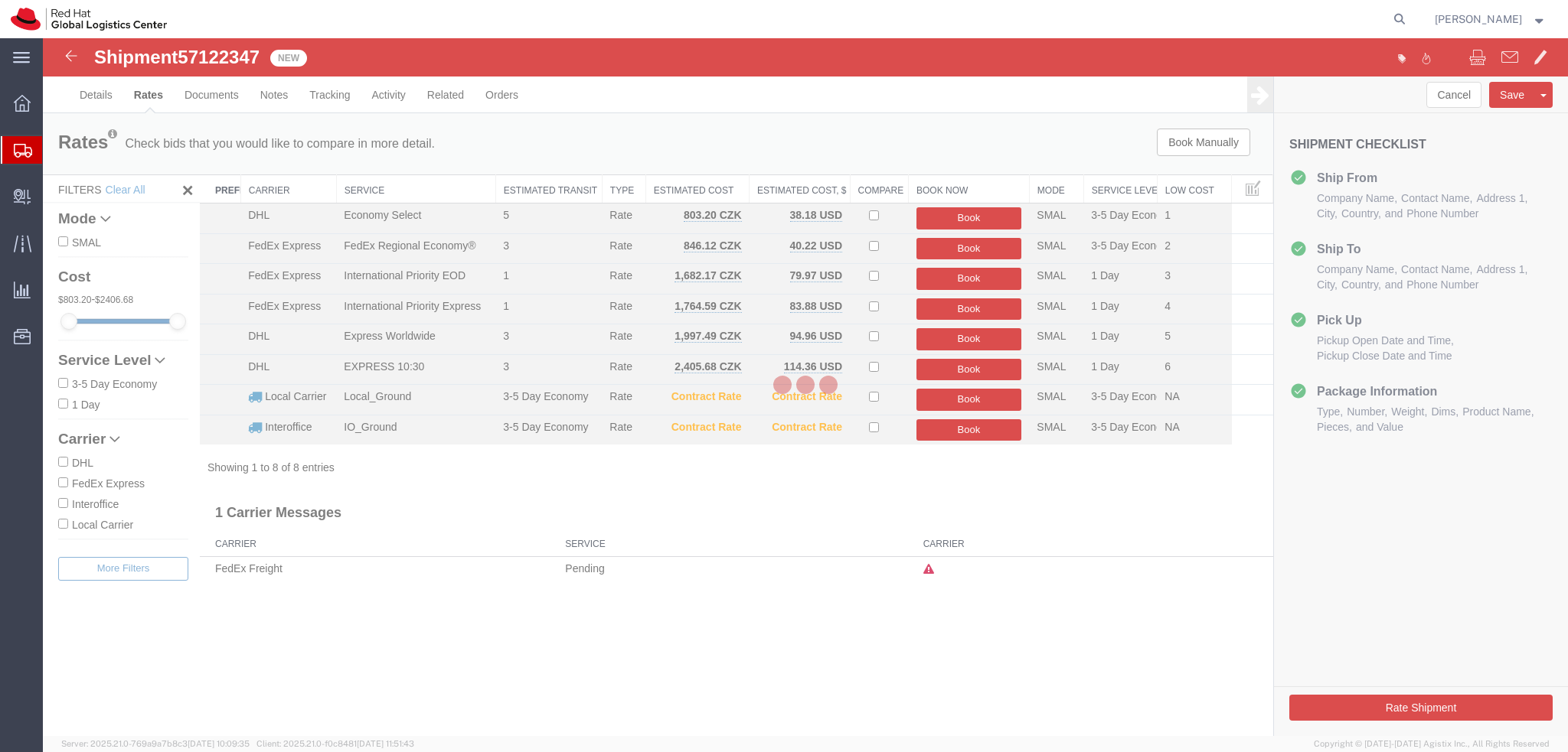
scroll to position [0, 0]
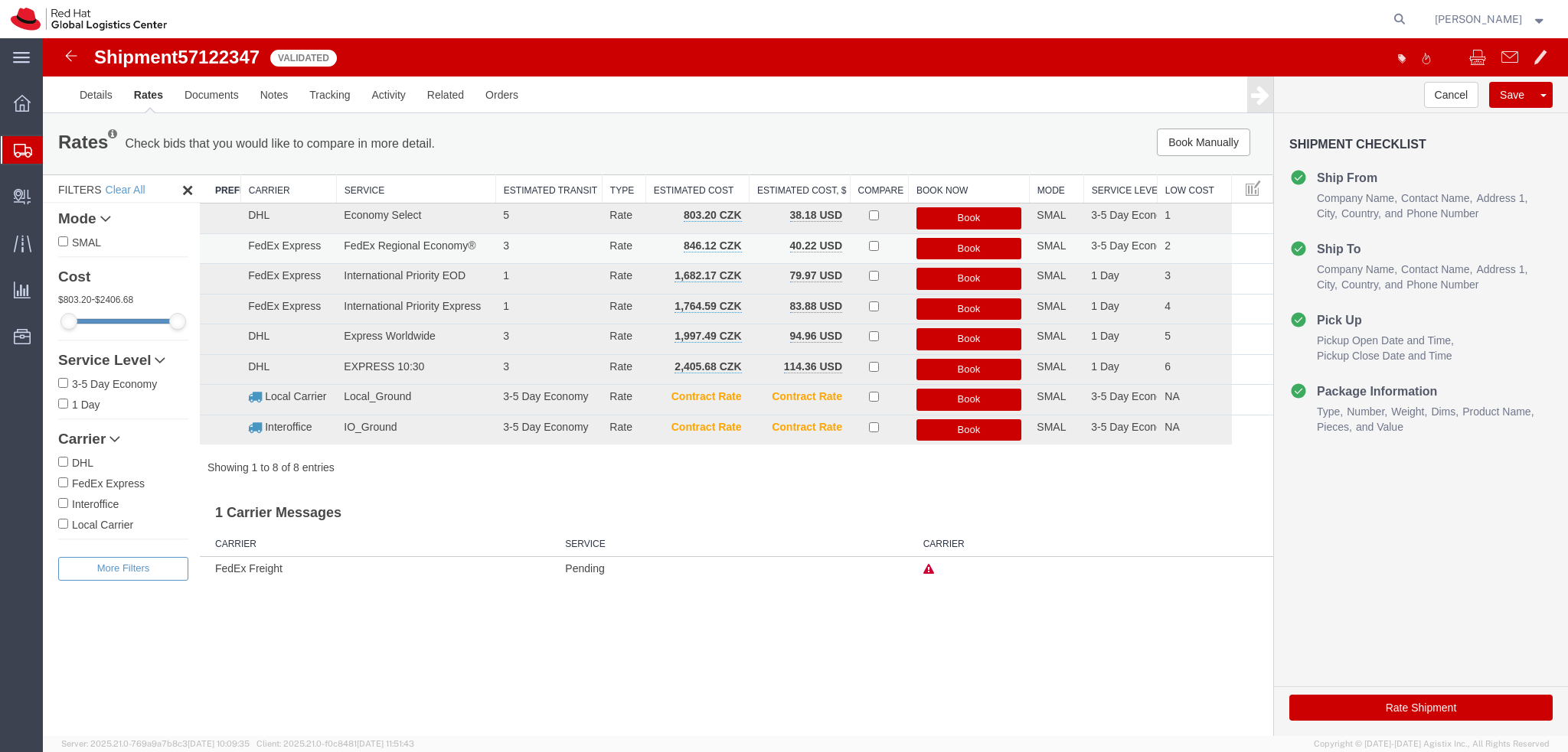
click at [990, 247] on button "Book" at bounding box center [969, 249] width 106 height 22
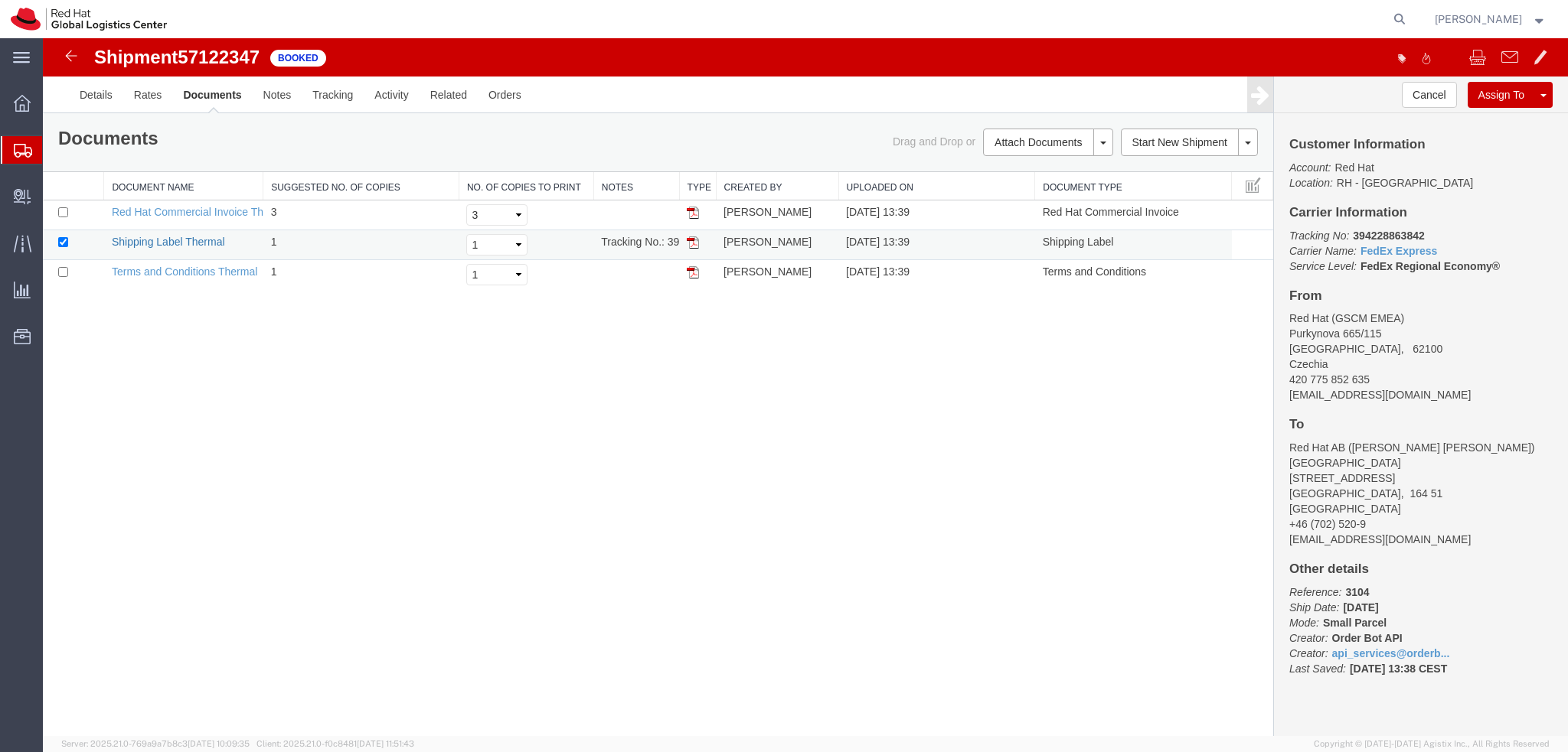
click at [183, 241] on link "Shipping Label Thermal" at bounding box center [168, 241] width 114 height 13
click at [1384, 232] on b "394228863842" at bounding box center [1388, 235] width 71 height 13
copy b "394228863842"
